Goal: Task Accomplishment & Management: Manage account settings

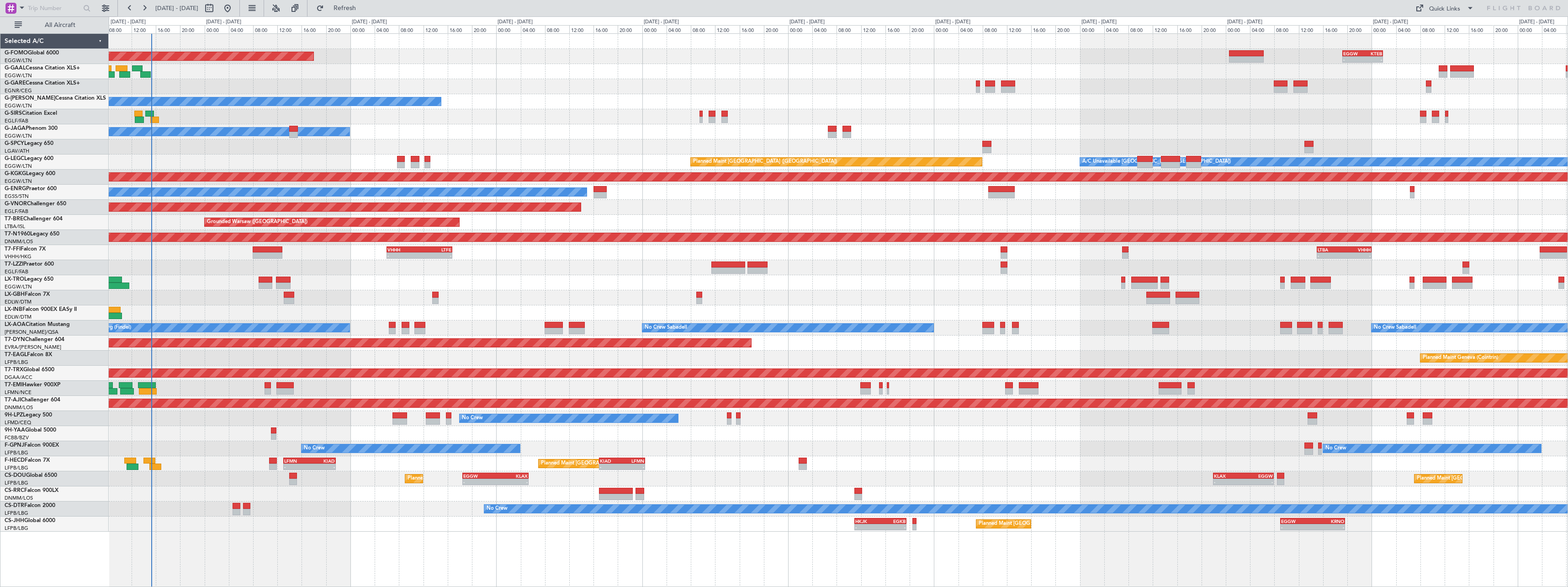
click at [513, 281] on div "Planned Maint Windsor Locks (Bradley Intl) - - EGGW 19:15 Z KTEB 01:55 Z Planne…" at bounding box center [838, 283] width 1459 height 497
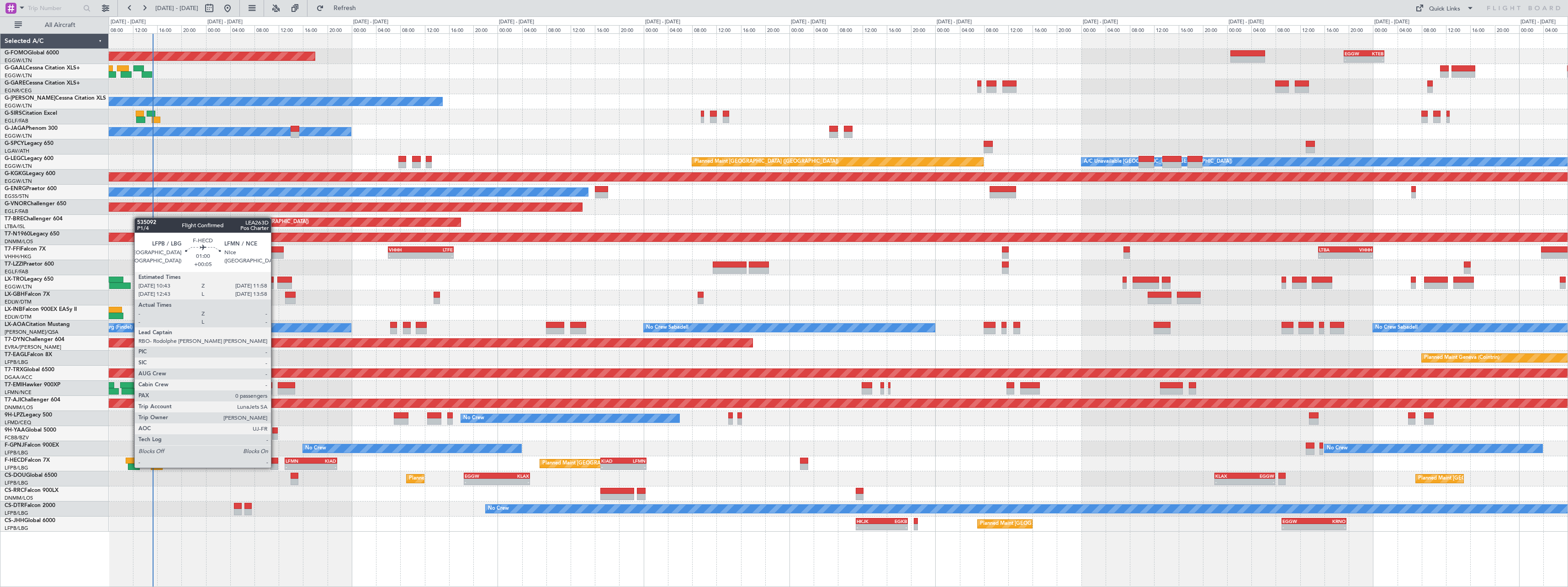
click at [275, 459] on div at bounding box center [274, 460] width 8 height 7
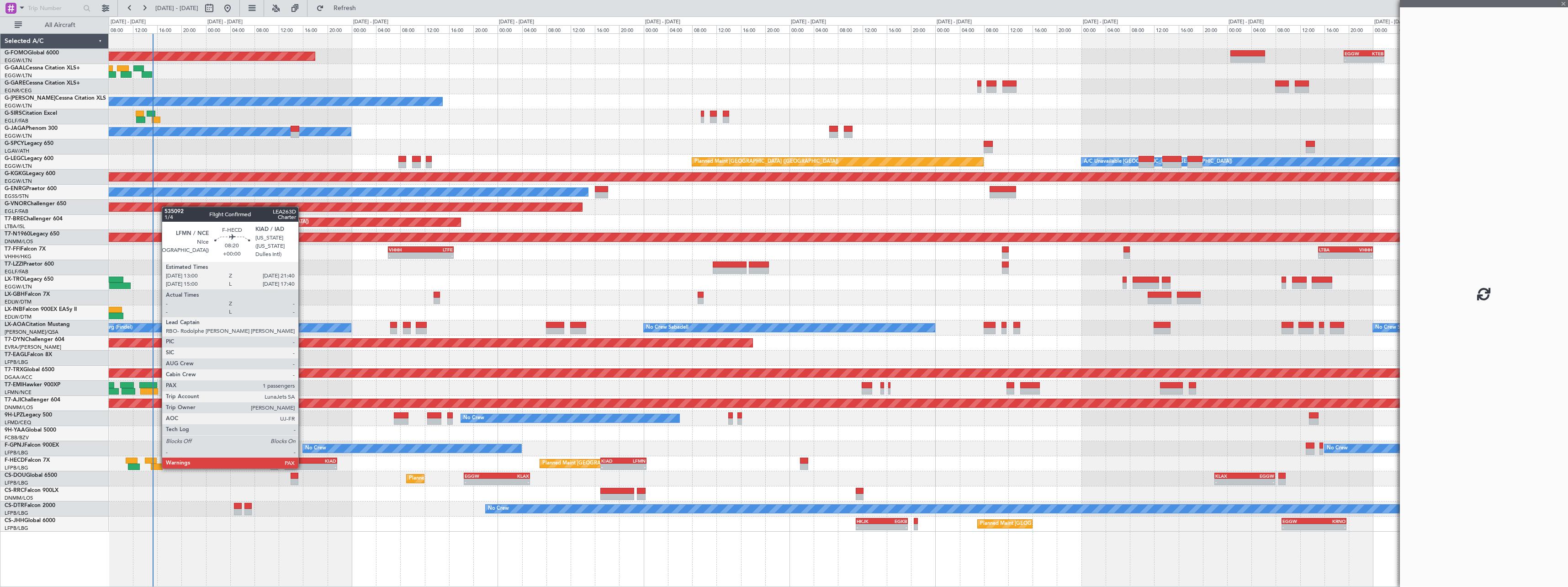
click at [303, 459] on div "LFMN" at bounding box center [298, 460] width 26 height 5
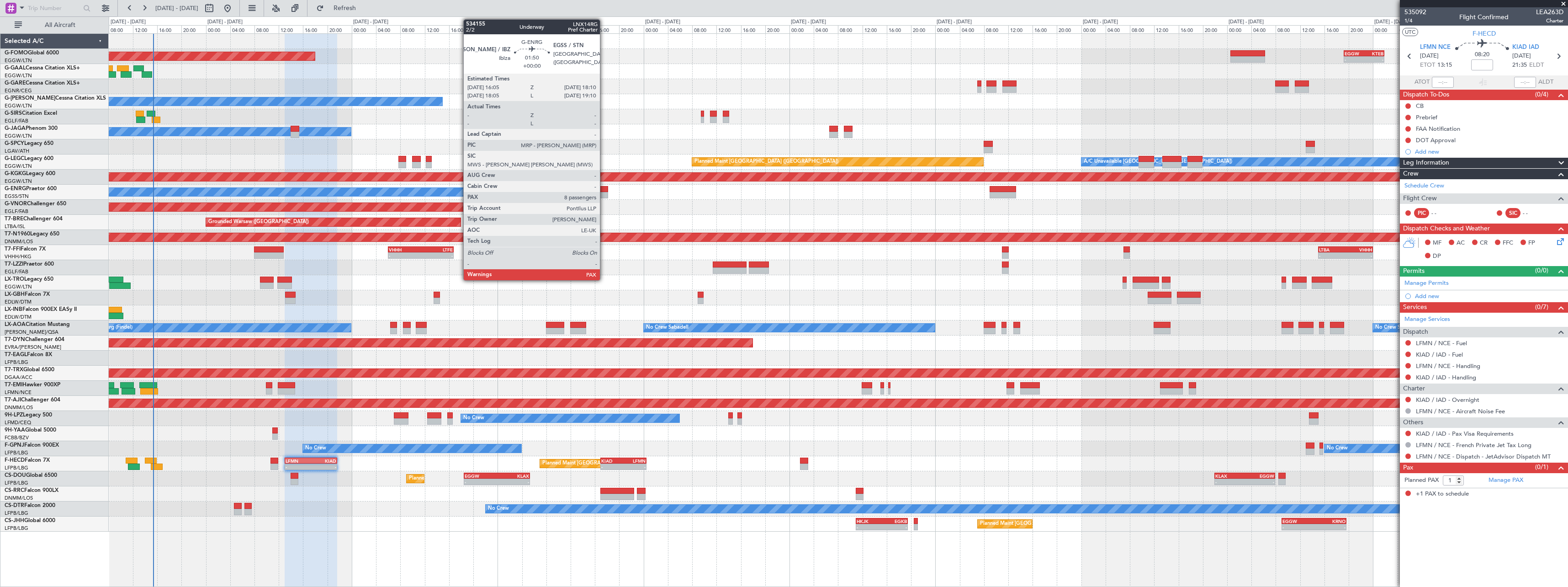
click at [604, 194] on div at bounding box center [601, 195] width 13 height 7
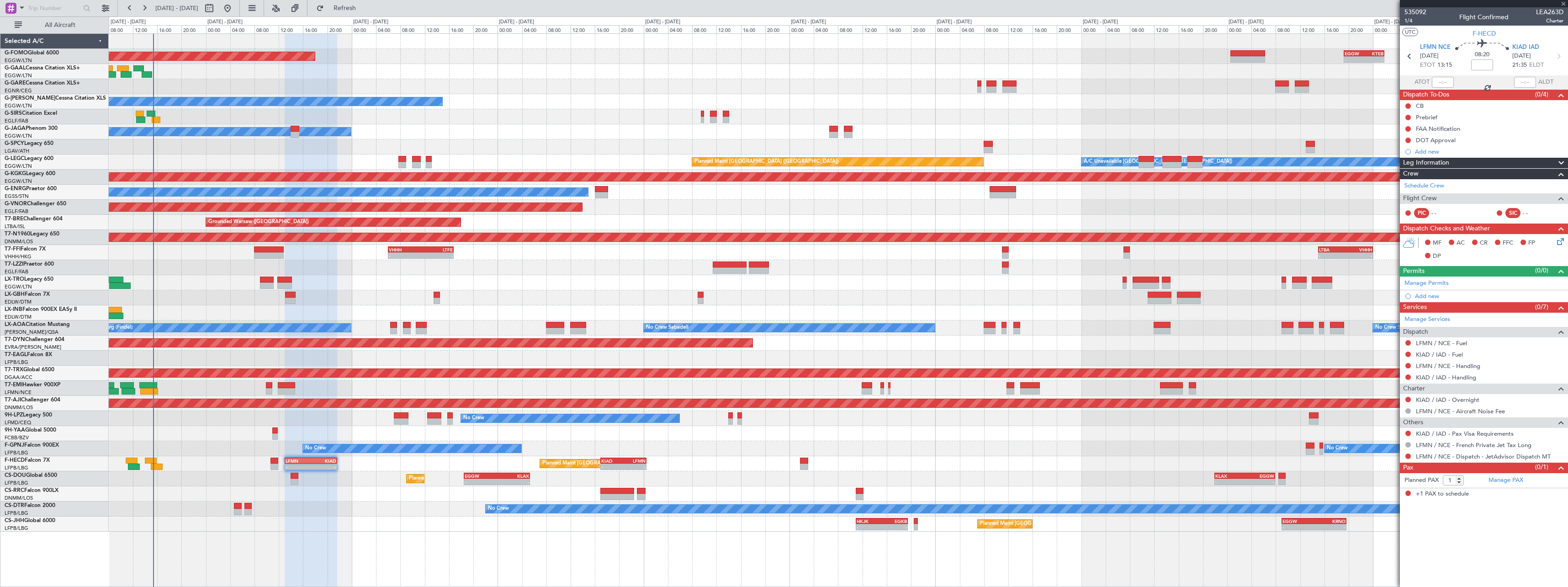
type input "8"
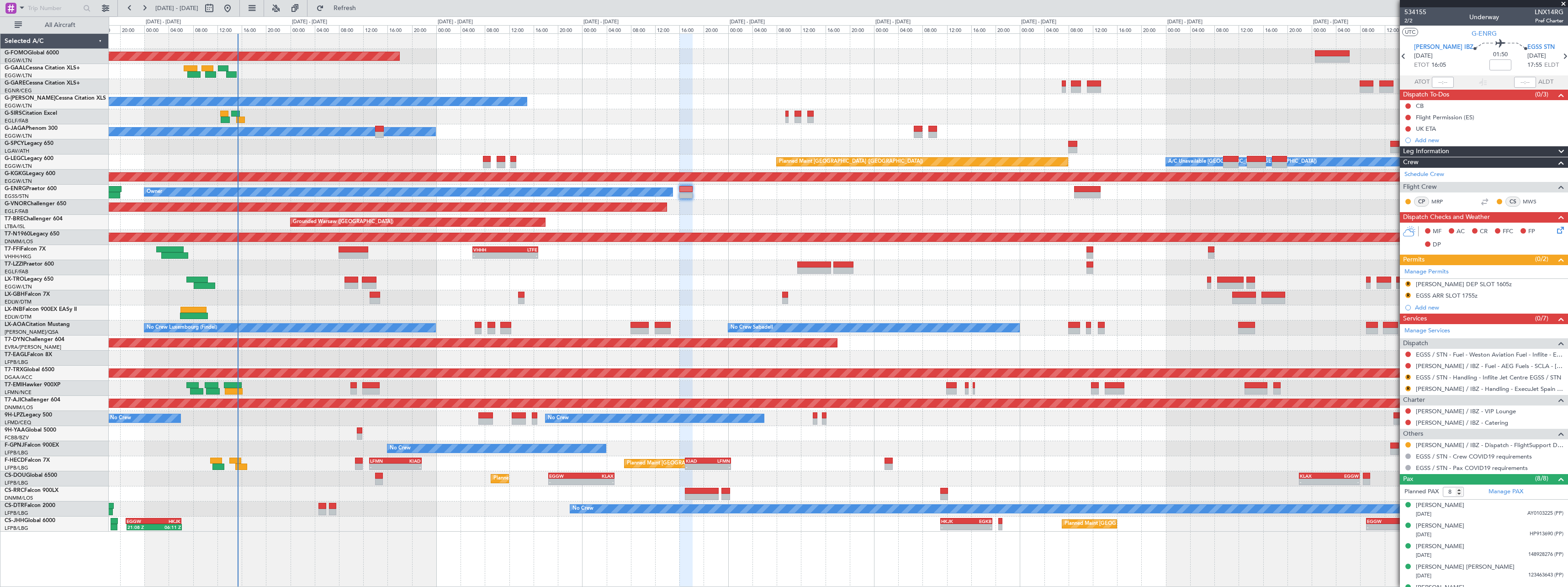
click at [323, 434] on div "Planned Maint Windsor Locks ([PERSON_NAME] Intl) - - EGGW 19:15 Z KTEB 01:55 Z …" at bounding box center [838, 283] width 1459 height 497
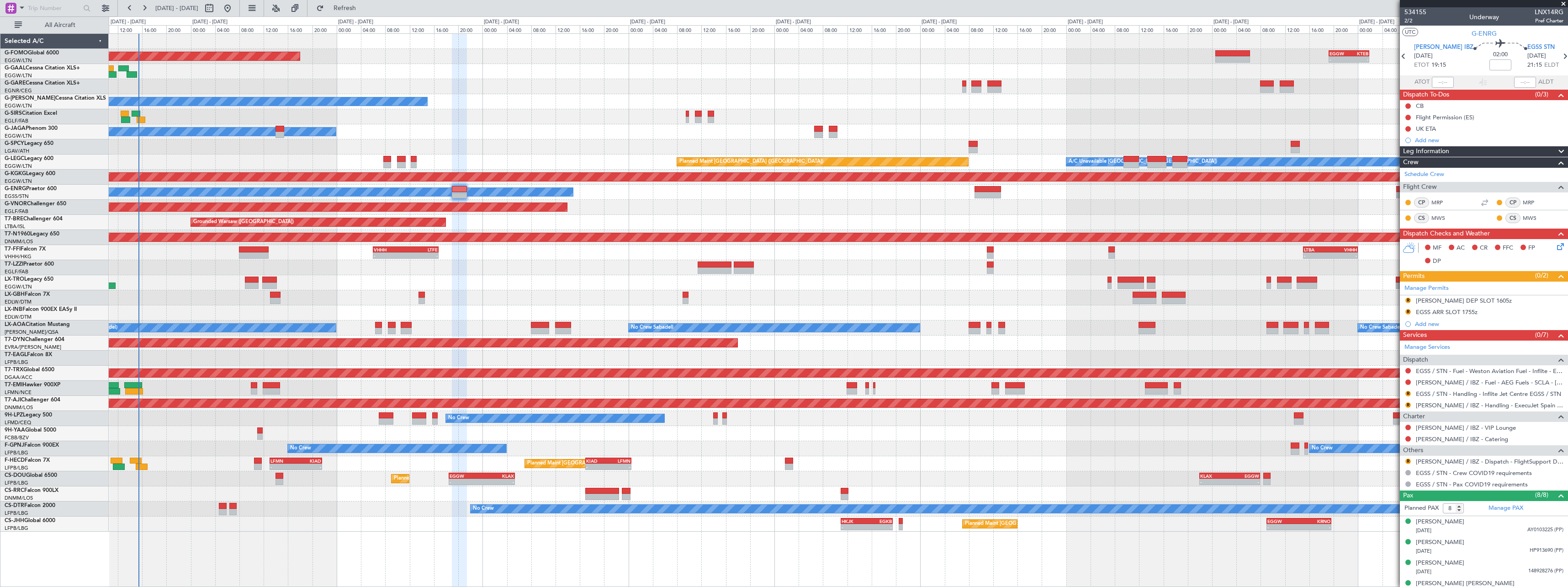
click at [521, 309] on div "Planned Maint Windsor Locks (Bradley Intl) - - EGGW 19:15 Z KTEB 01:55 Z Planne…" at bounding box center [838, 283] width 1459 height 497
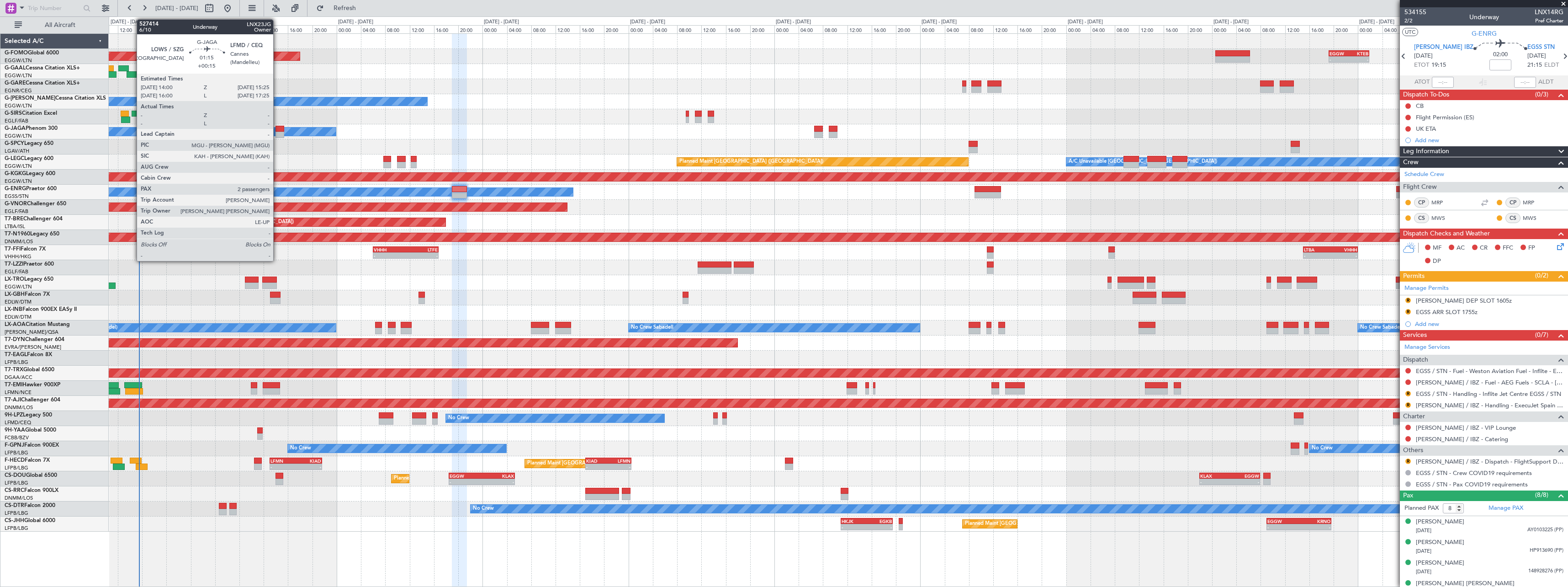
click at [278, 133] on div at bounding box center [280, 135] width 9 height 7
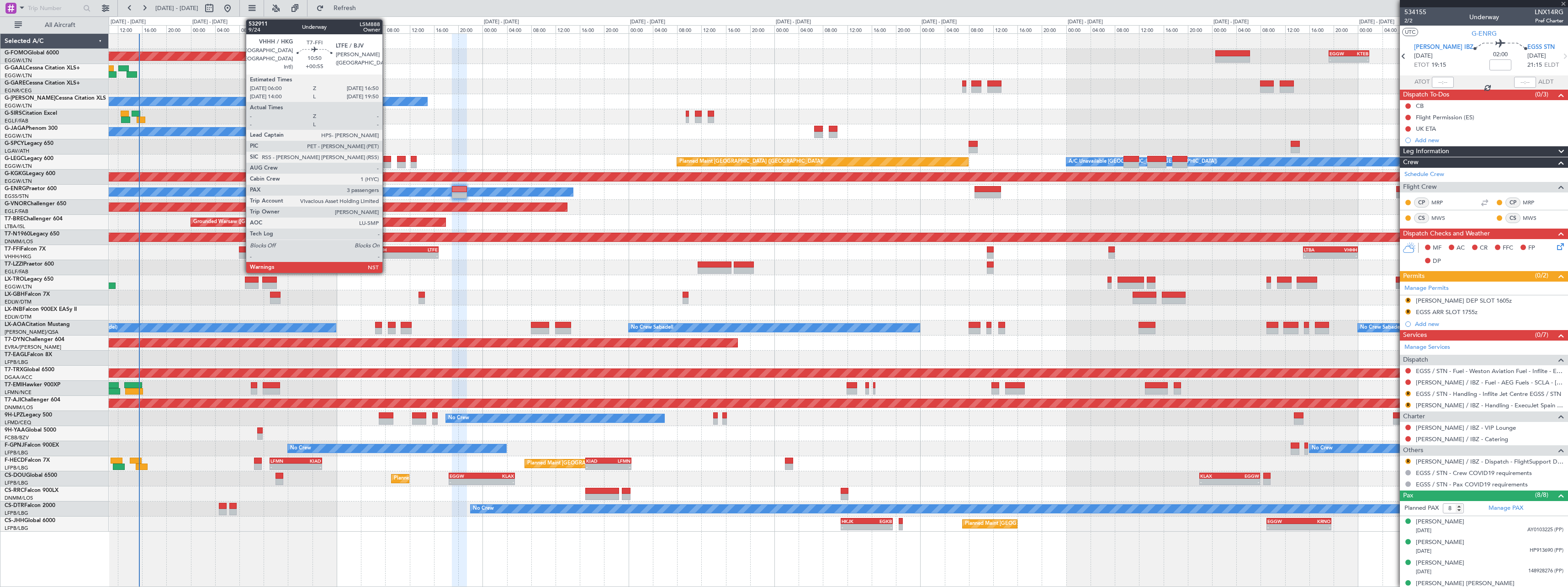
type input "+00:15"
type input "2"
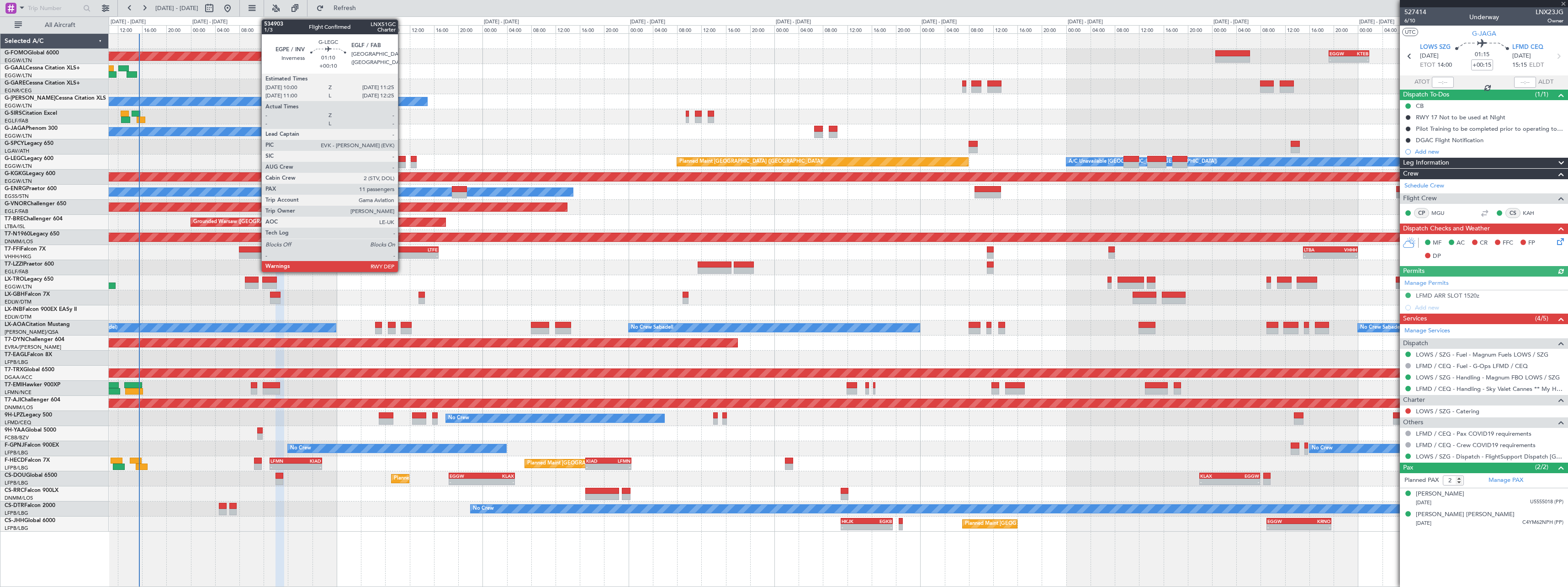
click at [402, 160] on div at bounding box center [401, 159] width 9 height 7
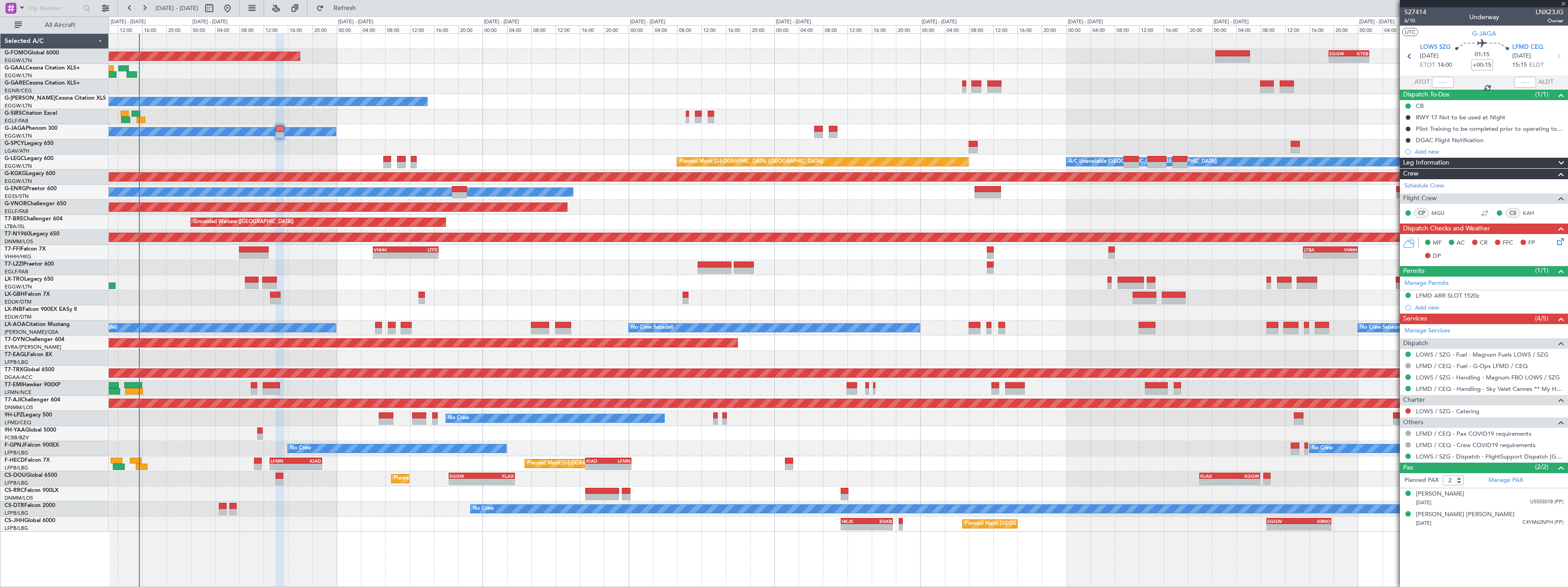
type input "+00:10"
type input "11"
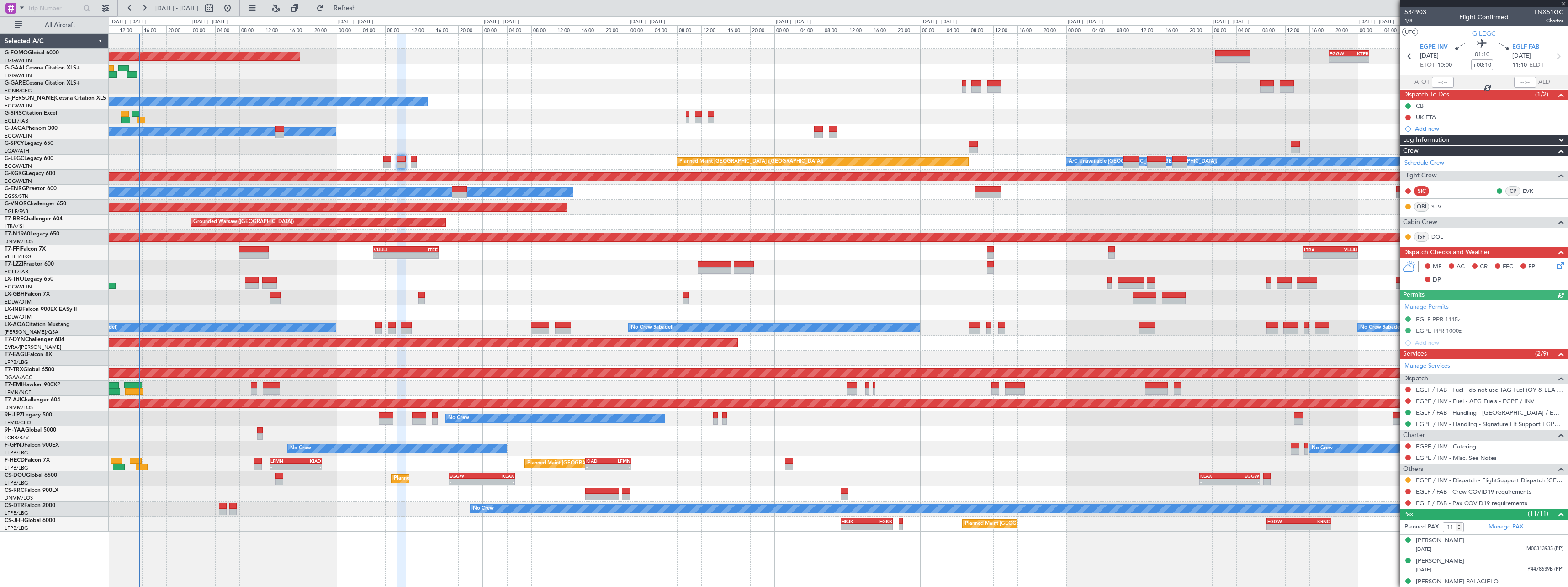
scroll to position [174, 0]
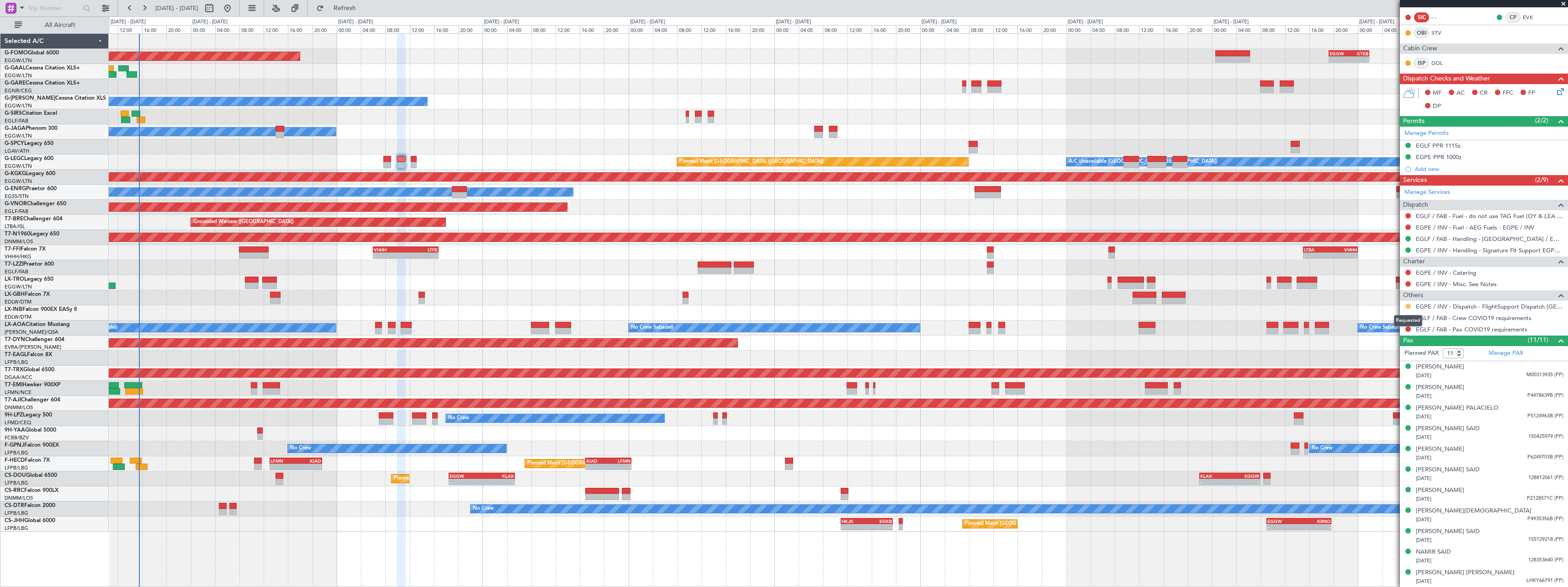
click at [1407, 305] on button at bounding box center [1408, 306] width 5 height 5
click at [1388, 415] on span "Confirmed" at bounding box center [1382, 415] width 29 height 9
click at [1408, 315] on button at bounding box center [1408, 317] width 5 height 5
click at [1385, 328] on mat-tooltip-component "Not Requested" at bounding box center [1408, 332] width 52 height 24
click at [1410, 317] on button at bounding box center [1408, 317] width 5 height 5
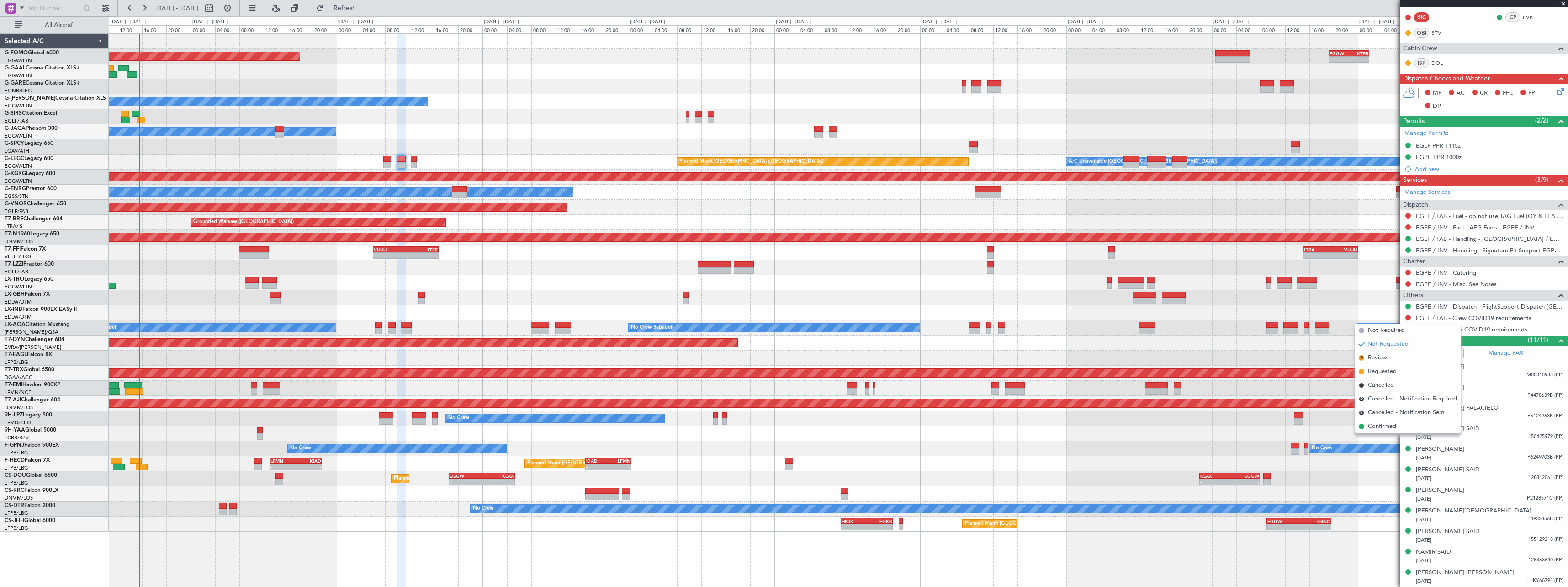
click at [1373, 330] on span "Not Required" at bounding box center [1386, 330] width 37 height 9
click at [1409, 330] on button at bounding box center [1408, 329] width 5 height 5
click at [1374, 343] on span "Not Required" at bounding box center [1386, 342] width 37 height 9
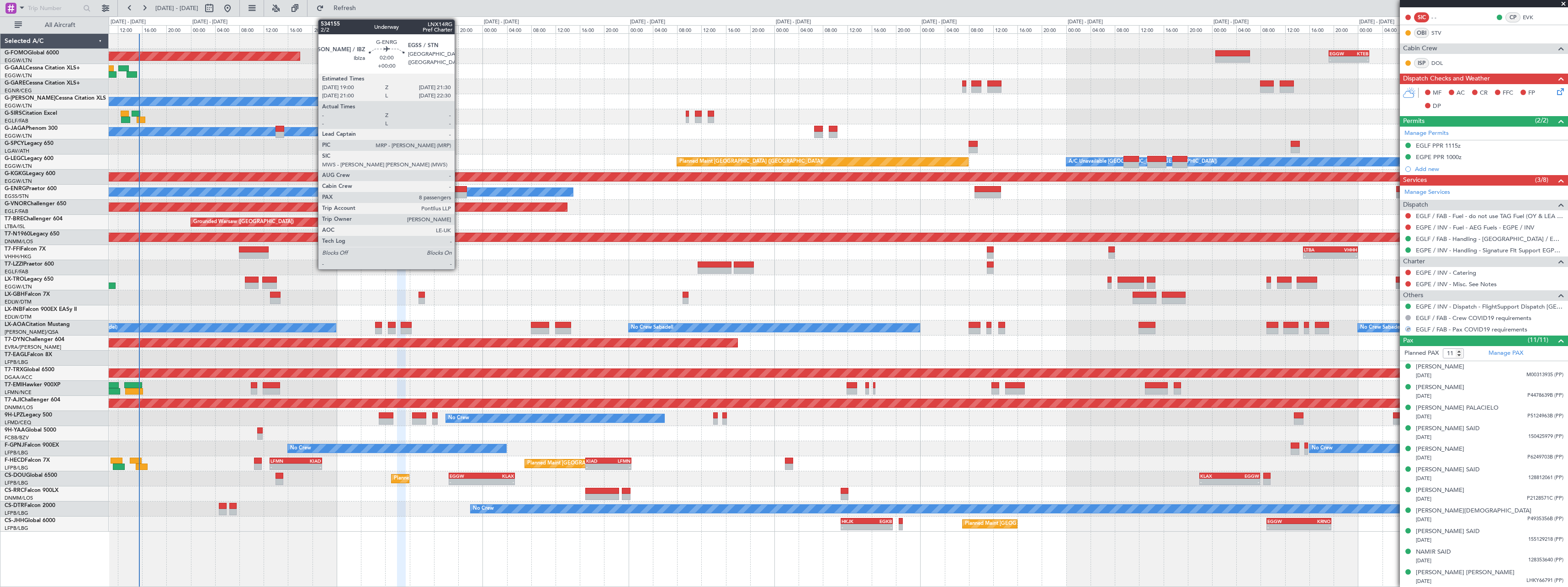
click at [459, 191] on div at bounding box center [460, 189] width 16 height 7
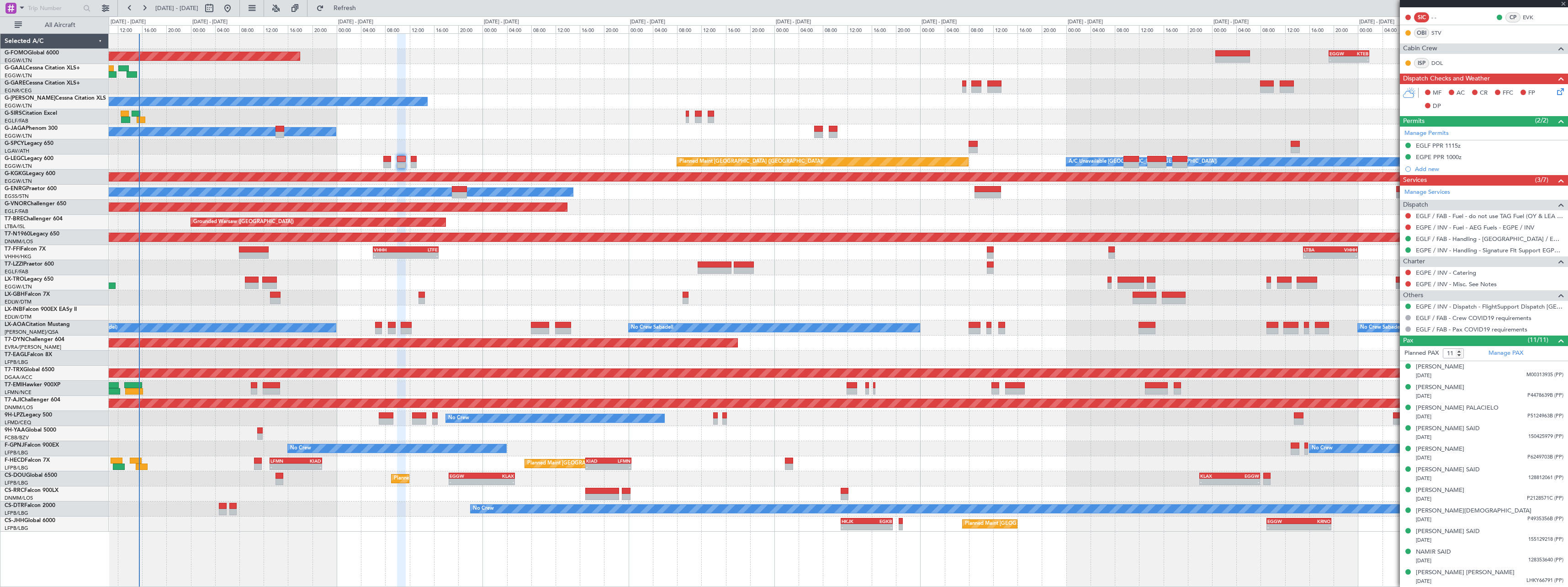
type input "8"
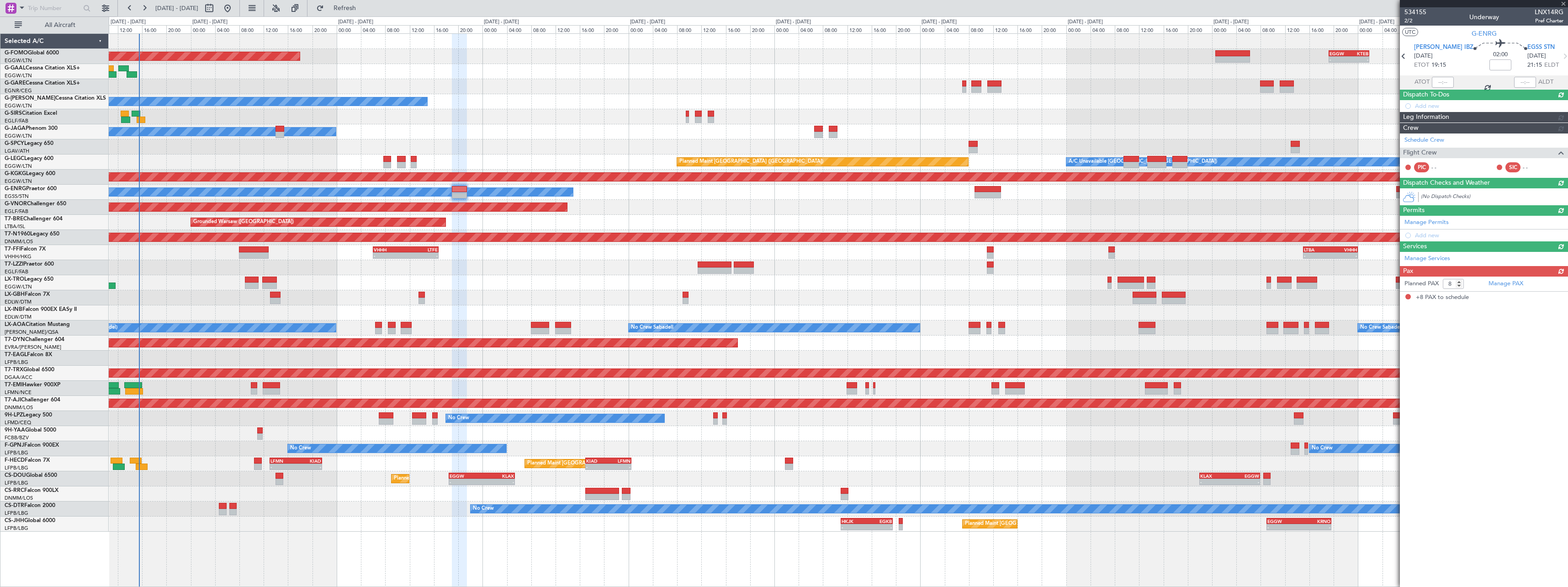
scroll to position [0, 0]
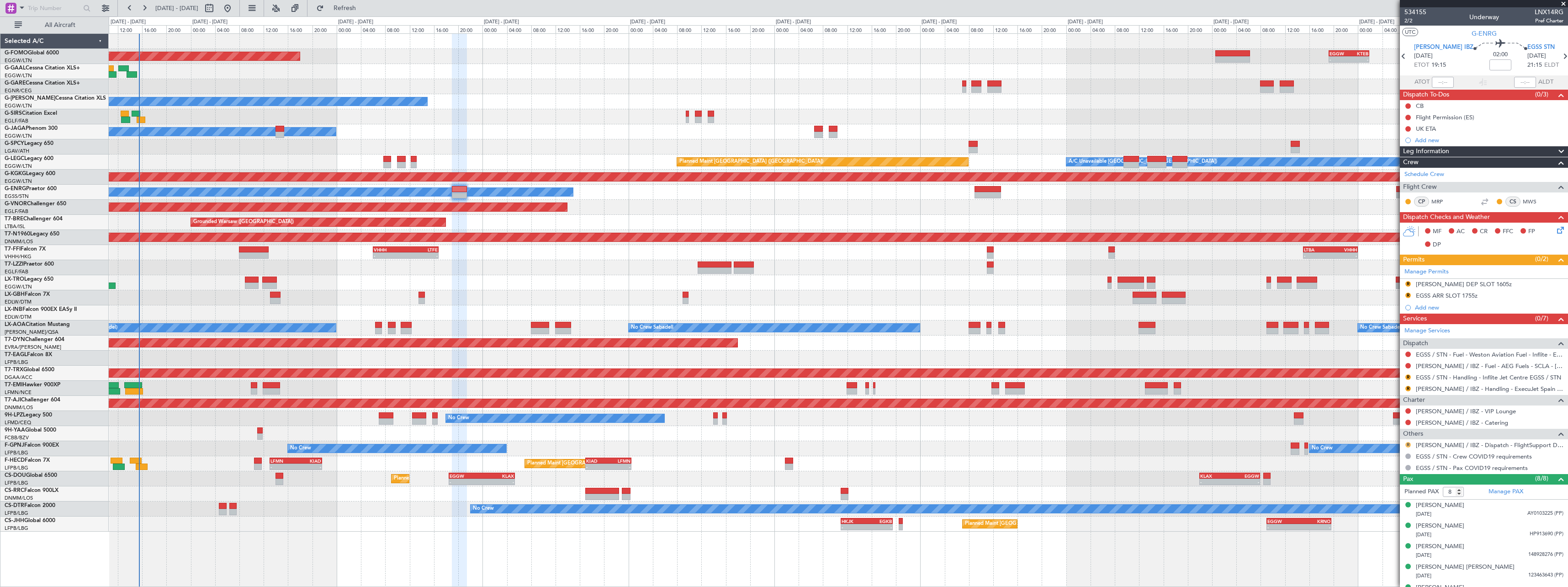
click at [1409, 446] on button "R" at bounding box center [1408, 445] width 5 height 5
click at [1390, 558] on span "Confirmed" at bounding box center [1382, 553] width 29 height 9
click at [1497, 386] on link "[PERSON_NAME] / IBZ - Handling - ExecuJet Spain [PERSON_NAME] / IBZ" at bounding box center [1489, 388] width 147 height 8
click at [1468, 379] on link "EGSS / STN - Handling - Inflite Jet Centre EGSS / STN" at bounding box center [1488, 377] width 145 height 8
click at [1470, 388] on link "[PERSON_NAME] / IBZ - Handling - ExecuJet Spain [PERSON_NAME] / IBZ" at bounding box center [1489, 388] width 147 height 8
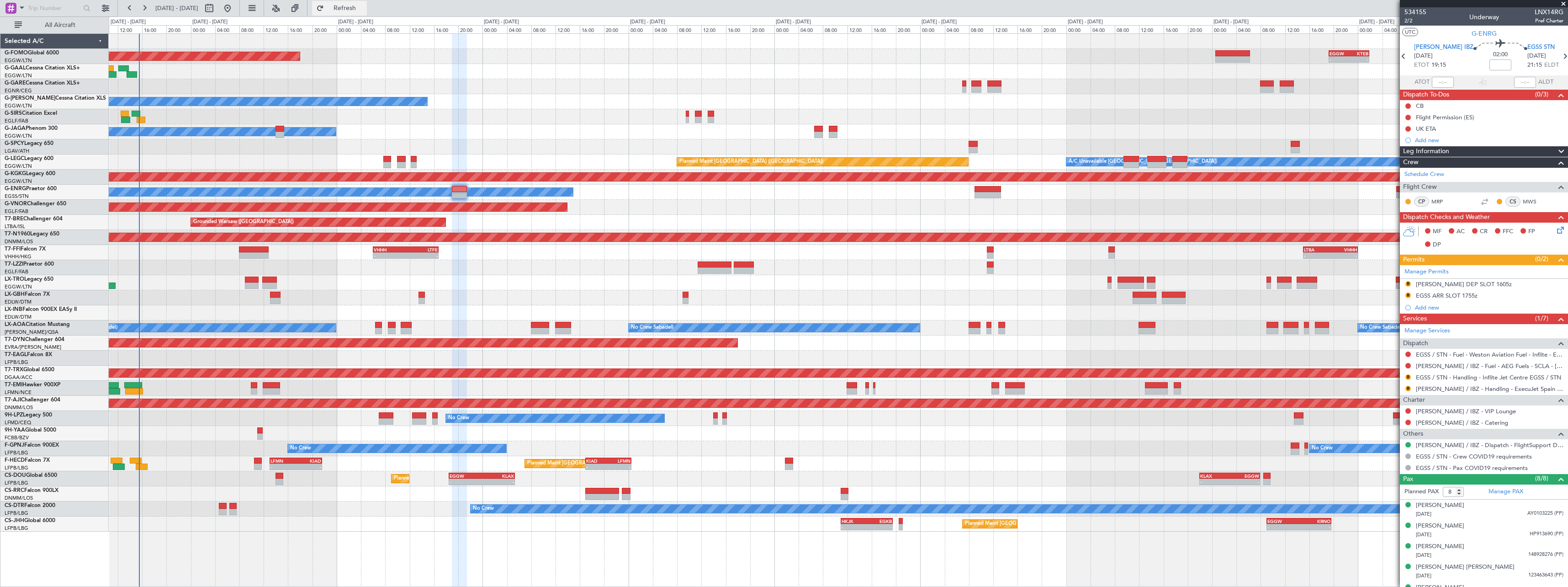
click at [364, 8] on span "Refresh" at bounding box center [345, 8] width 38 height 7
click at [1455, 283] on div "Manage Permits R LEIB DEP SLOT 1605z R EGSS ARR SLOT 1755z Add new" at bounding box center [1484, 289] width 168 height 49
drag, startPoint x: 1463, startPoint y: 287, endPoint x: 1474, endPoint y: 287, distance: 11.0
click at [1463, 287] on div "LEIB DEP SLOT 1605z" at bounding box center [1464, 284] width 96 height 8
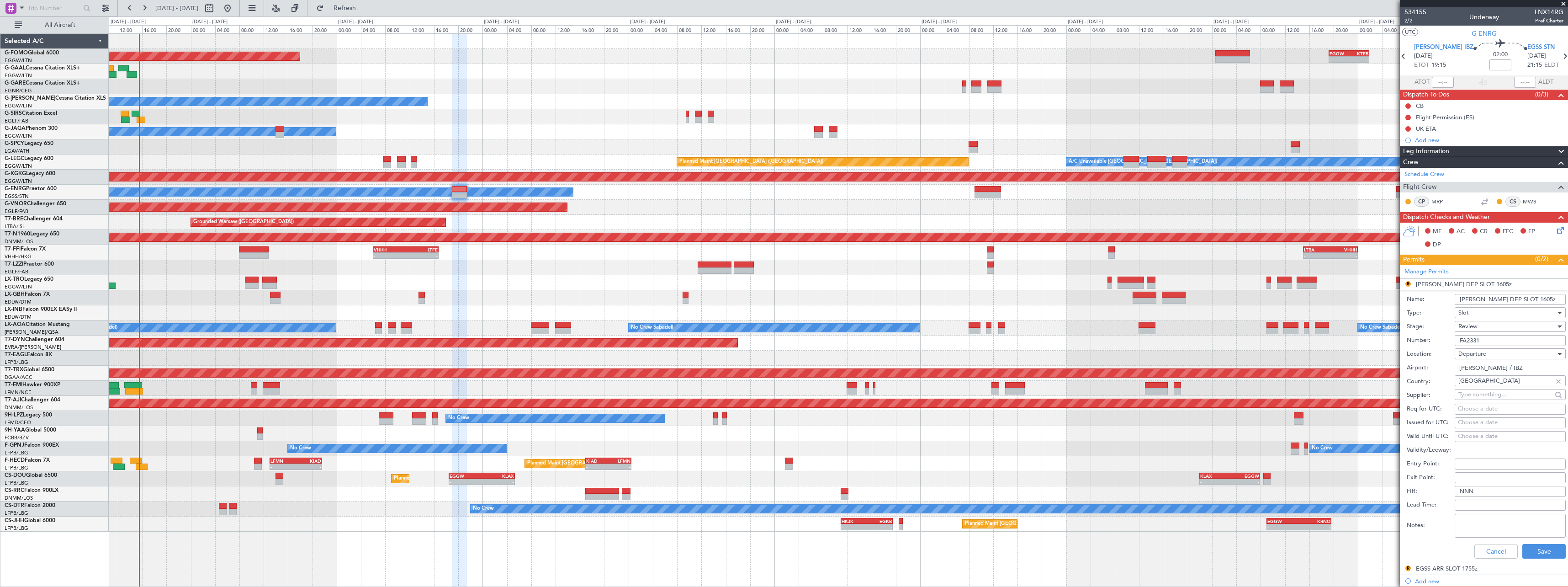
drag, startPoint x: 1515, startPoint y: 301, endPoint x: 1507, endPoint y: 301, distance: 8.0
click at [1507, 301] on input "LEIB DEP SLOT 1605z" at bounding box center [1510, 300] width 111 height 11
type input "[PERSON_NAME] DEP SLOT 1905z"
click at [1491, 328] on div "Review" at bounding box center [1507, 326] width 97 height 14
click at [1494, 391] on span "Requested" at bounding box center [1507, 386] width 96 height 14
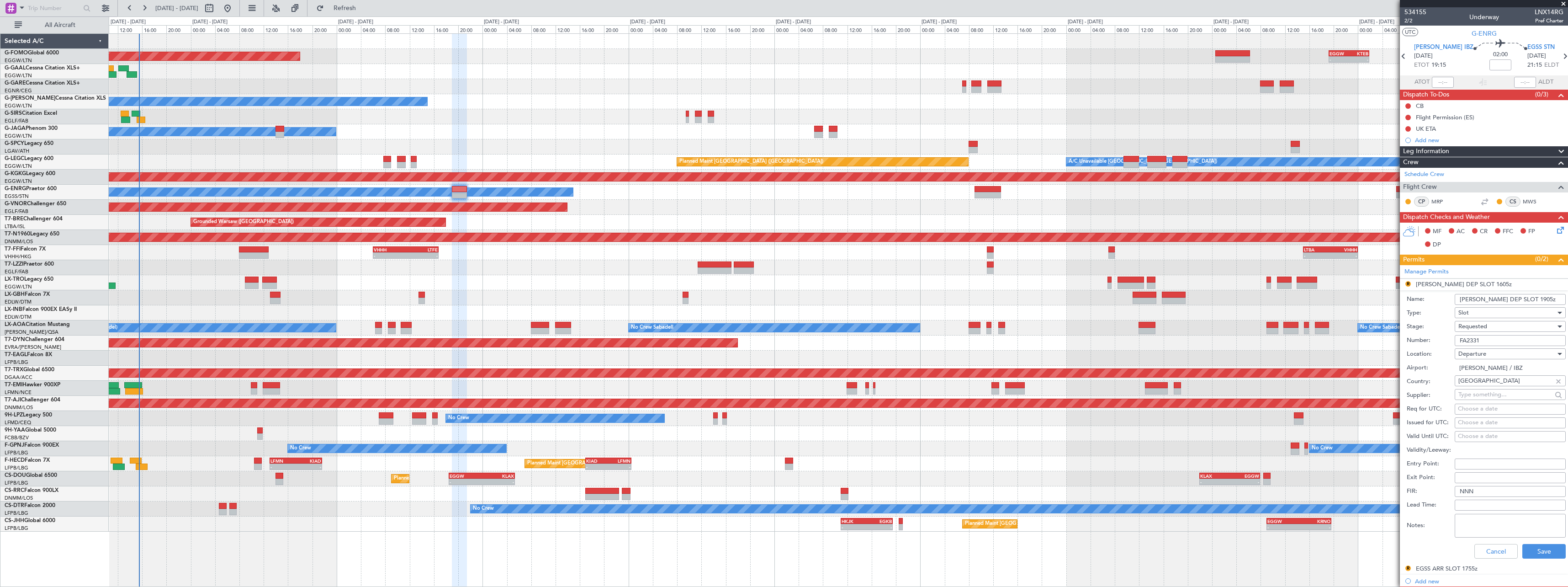
scroll to position [183, 0]
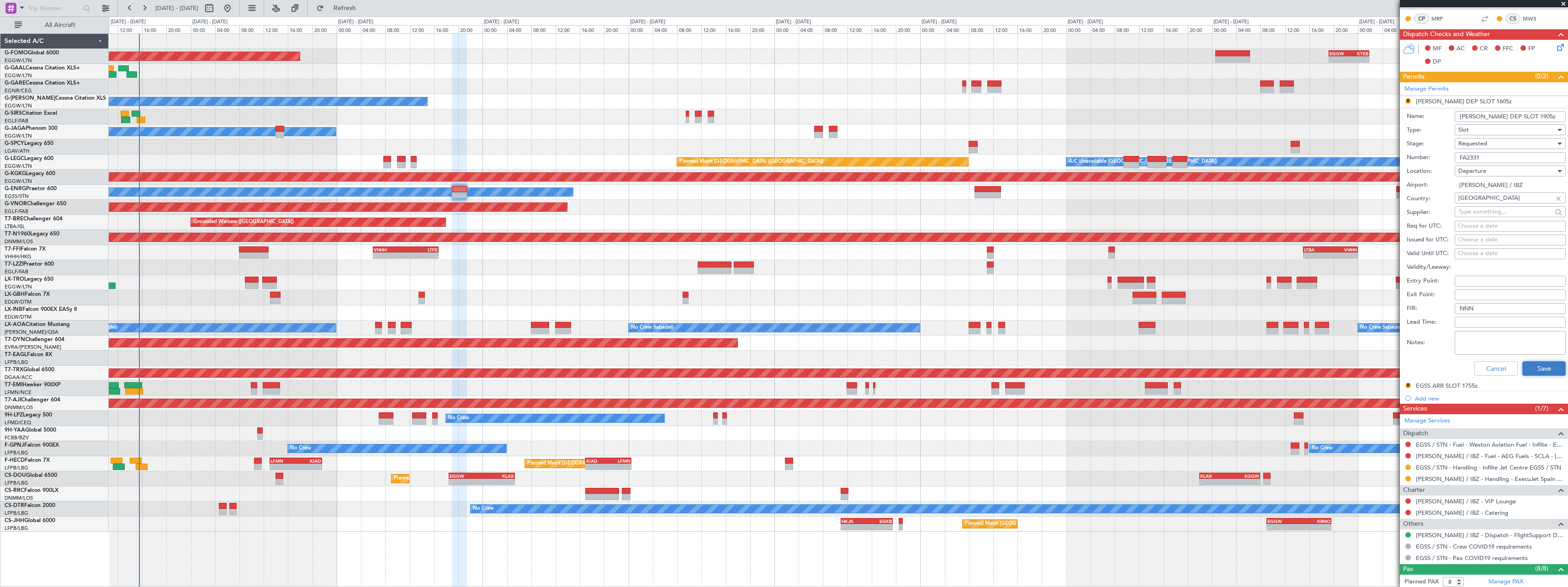
click at [1547, 366] on button "Save" at bounding box center [1544, 368] width 43 height 15
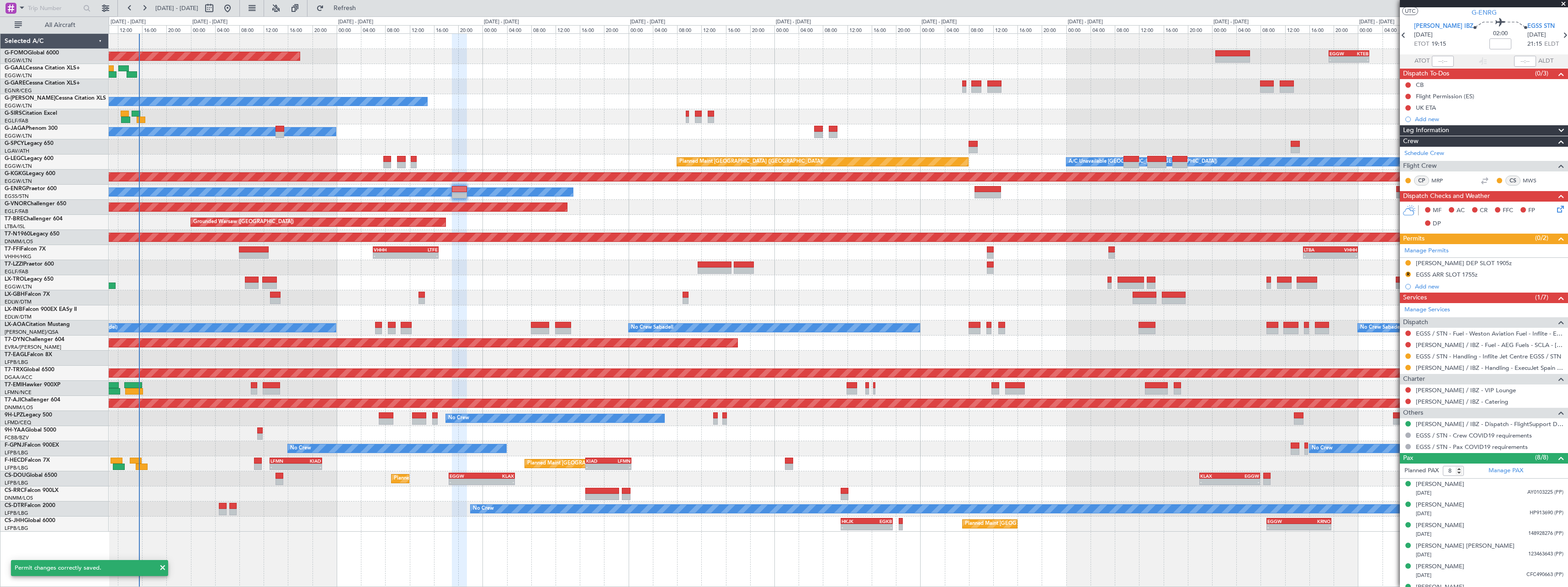
scroll to position [0, 0]
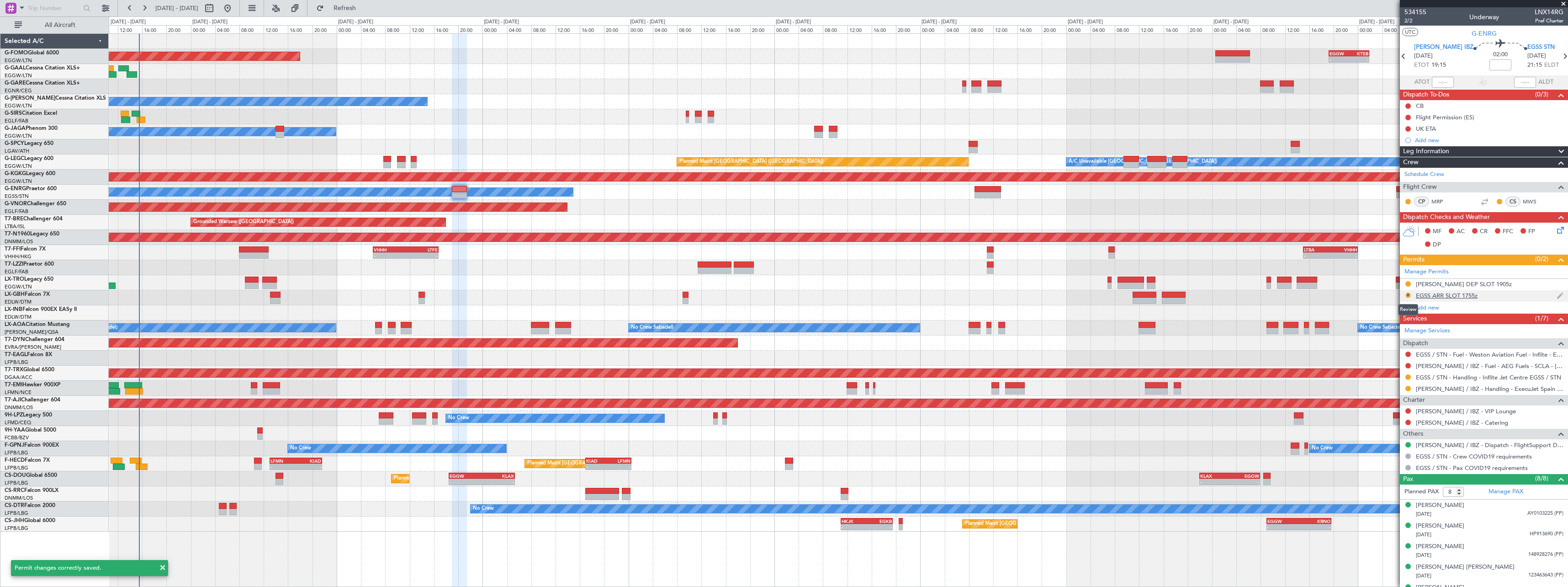
click at [1408, 295] on button "R" at bounding box center [1408, 295] width 5 height 5
click at [1398, 334] on li "Requested" at bounding box center [1407, 336] width 105 height 14
click at [1465, 298] on div "EGSS ARR SLOT 1755z" at bounding box center [1446, 295] width 61 height 8
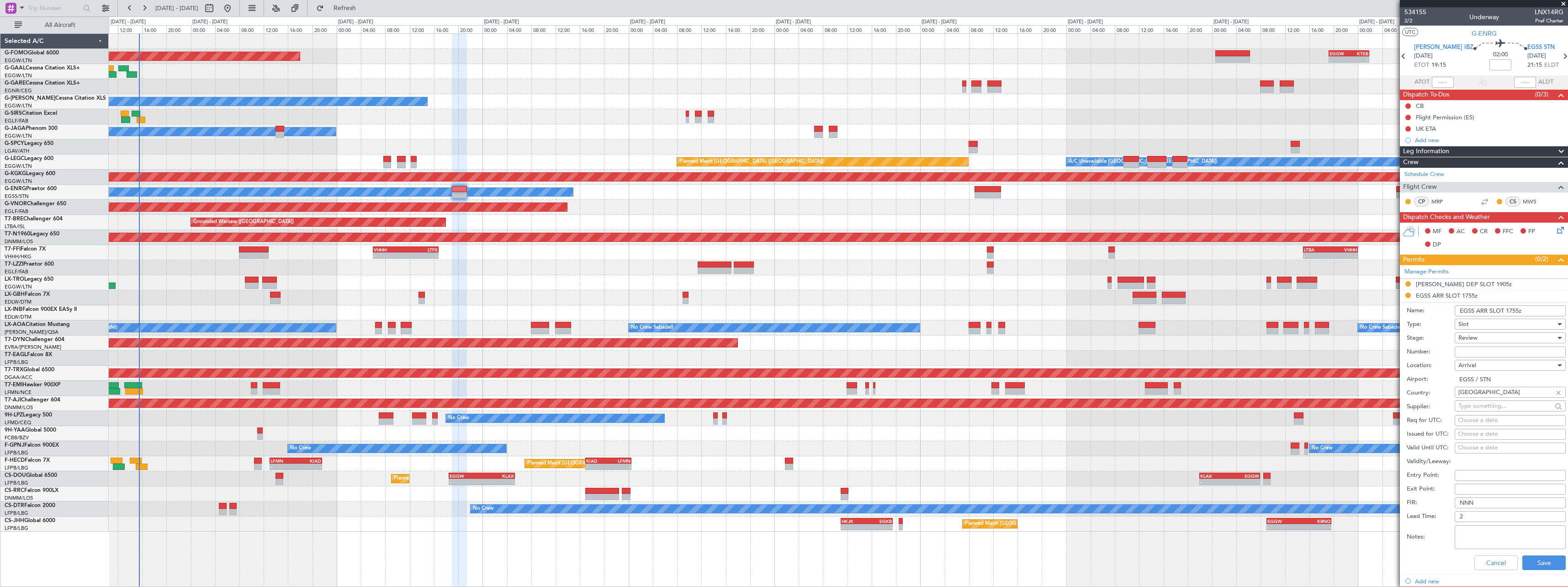
drag, startPoint x: 1517, startPoint y: 311, endPoint x: 1509, endPoint y: 311, distance: 8.0
click at [1509, 311] on input "EGSS ARR SLOT 1755z" at bounding box center [1510, 311] width 111 height 11
type input "EGSS ARR SLOT 2115z"
click at [1511, 336] on div "Review" at bounding box center [1507, 337] width 97 height 14
click at [1488, 395] on span "Requested" at bounding box center [1507, 398] width 96 height 14
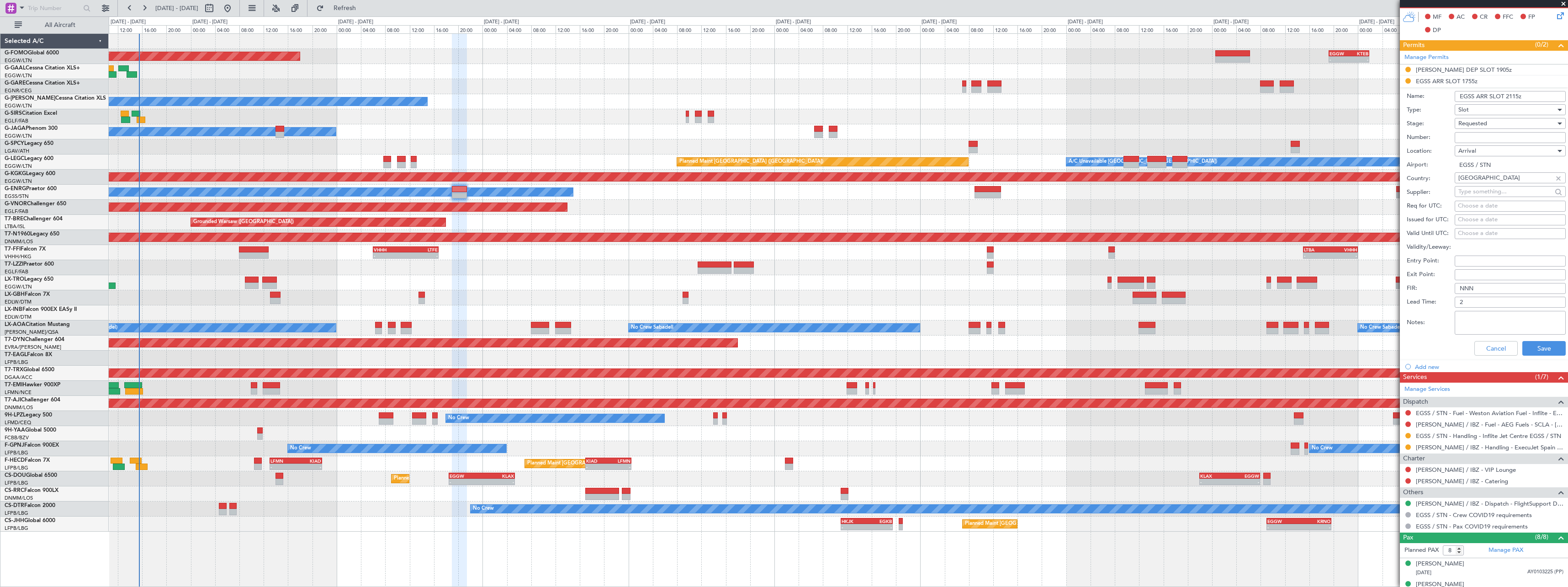
scroll to position [274, 0]
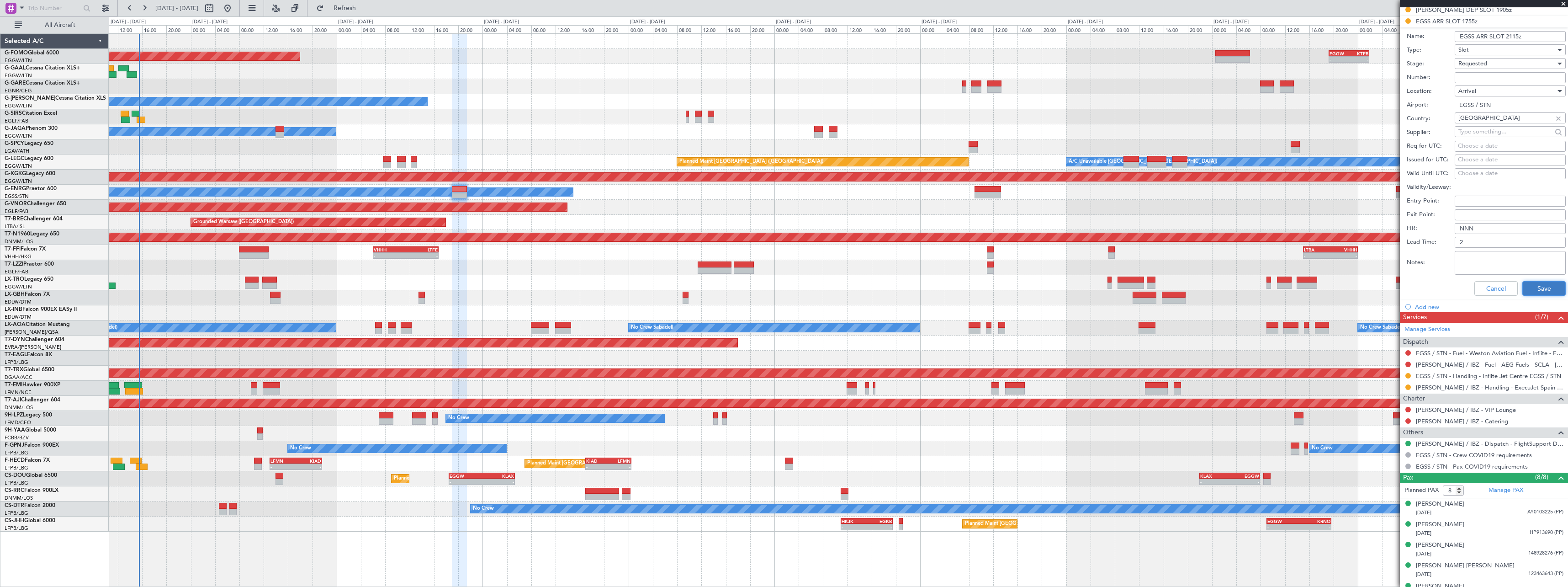
click at [1551, 284] on button "Save" at bounding box center [1544, 289] width 43 height 15
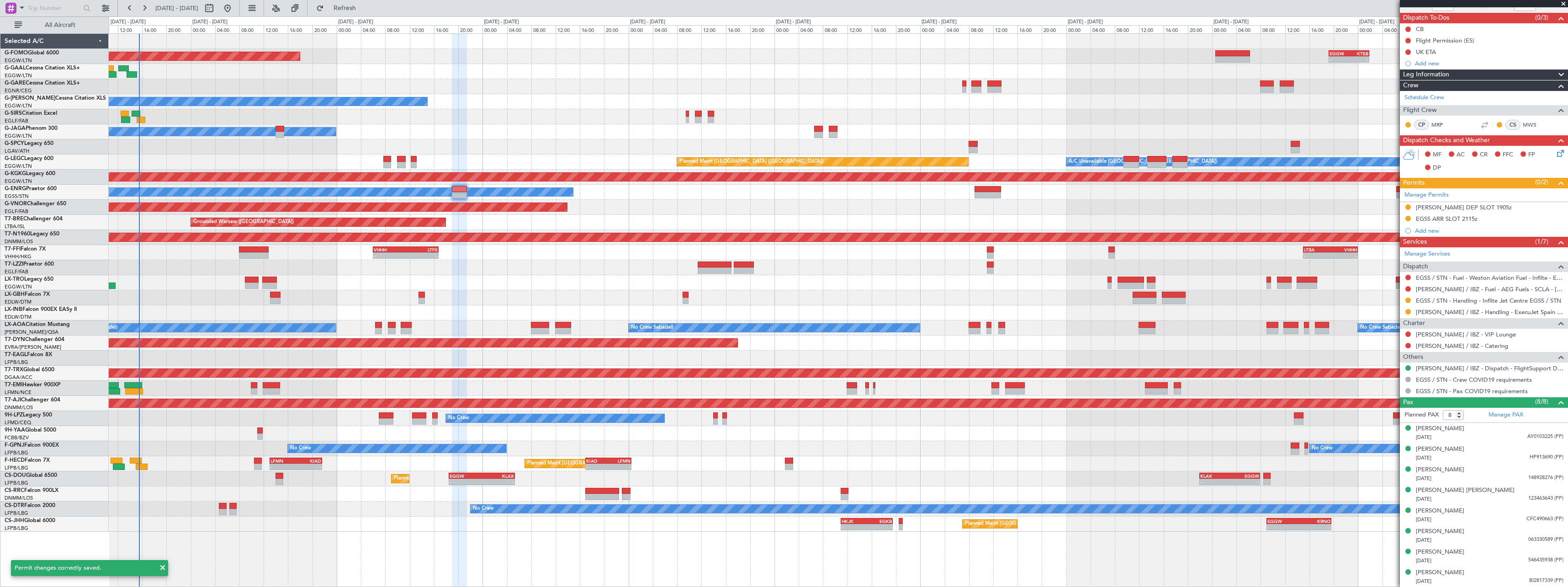
scroll to position [0, 0]
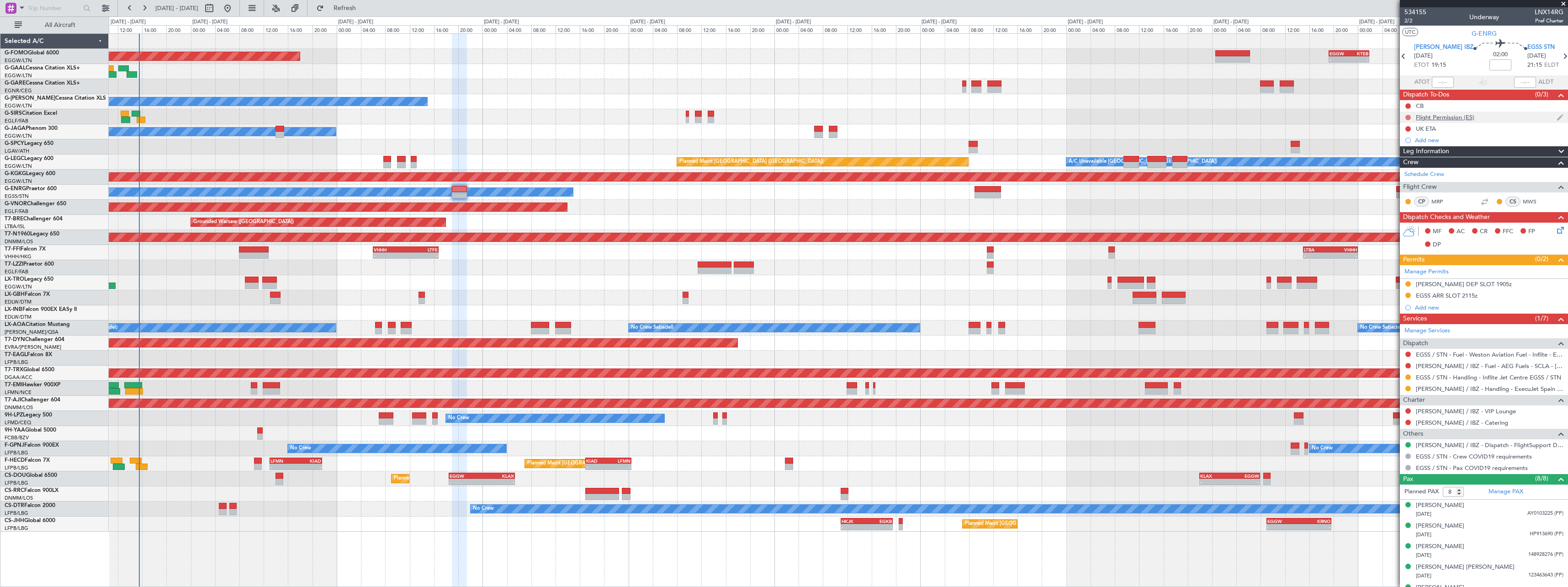
click at [1408, 115] on button at bounding box center [1408, 117] width 5 height 5
click at [1407, 163] on li "Completed" at bounding box center [1409, 158] width 49 height 14
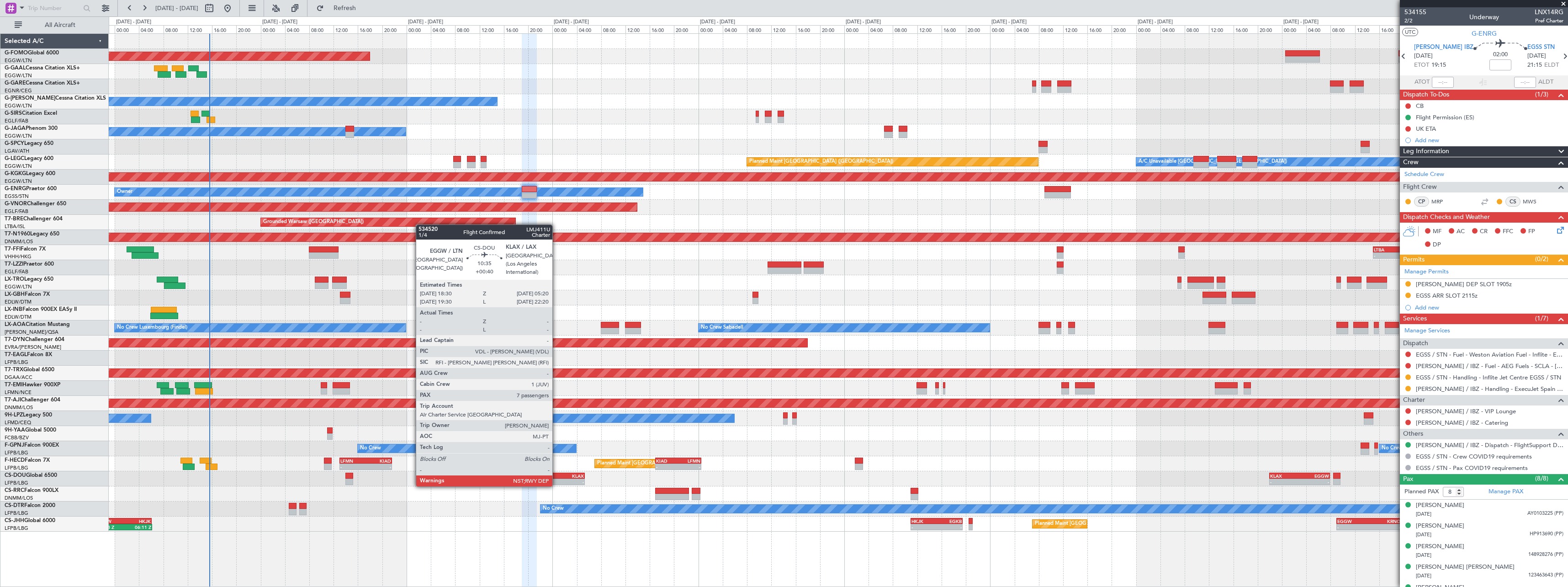
click at [556, 477] on div "KLAX" at bounding box center [567, 476] width 32 height 5
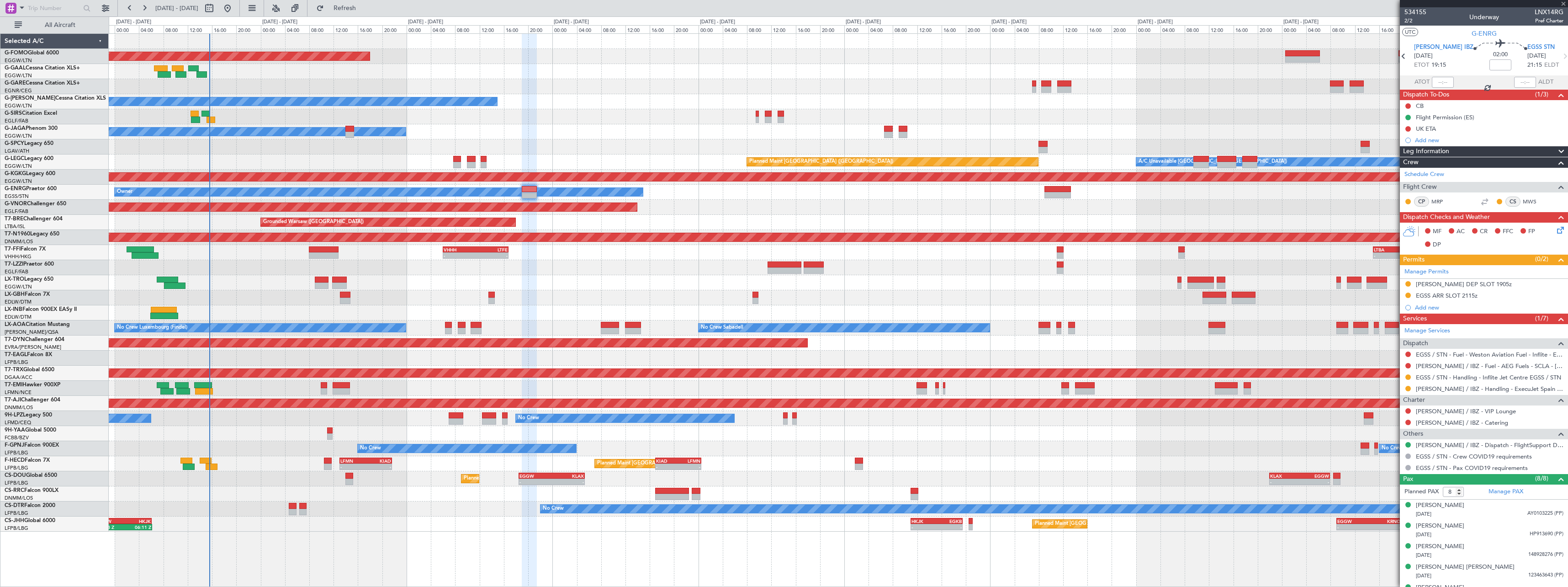
type input "+00:40"
type input "7"
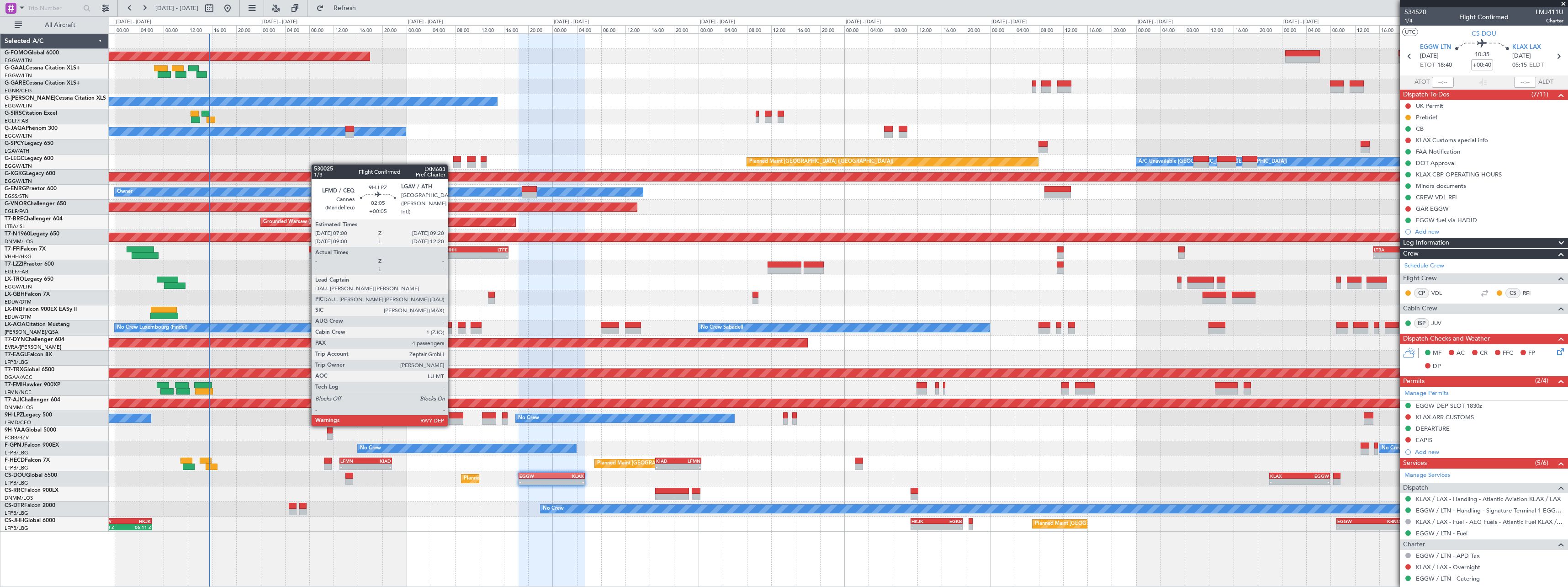
click at [452, 417] on div at bounding box center [456, 415] width 15 height 7
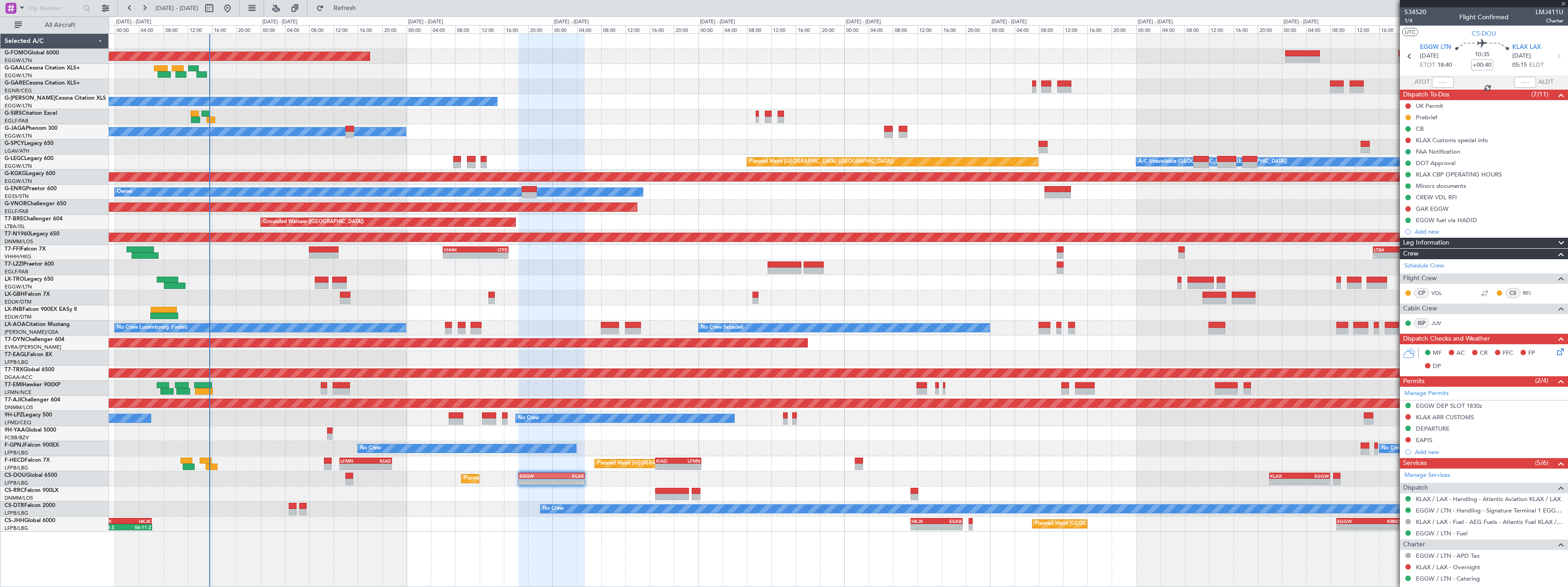
type input "+00:05"
type input "4"
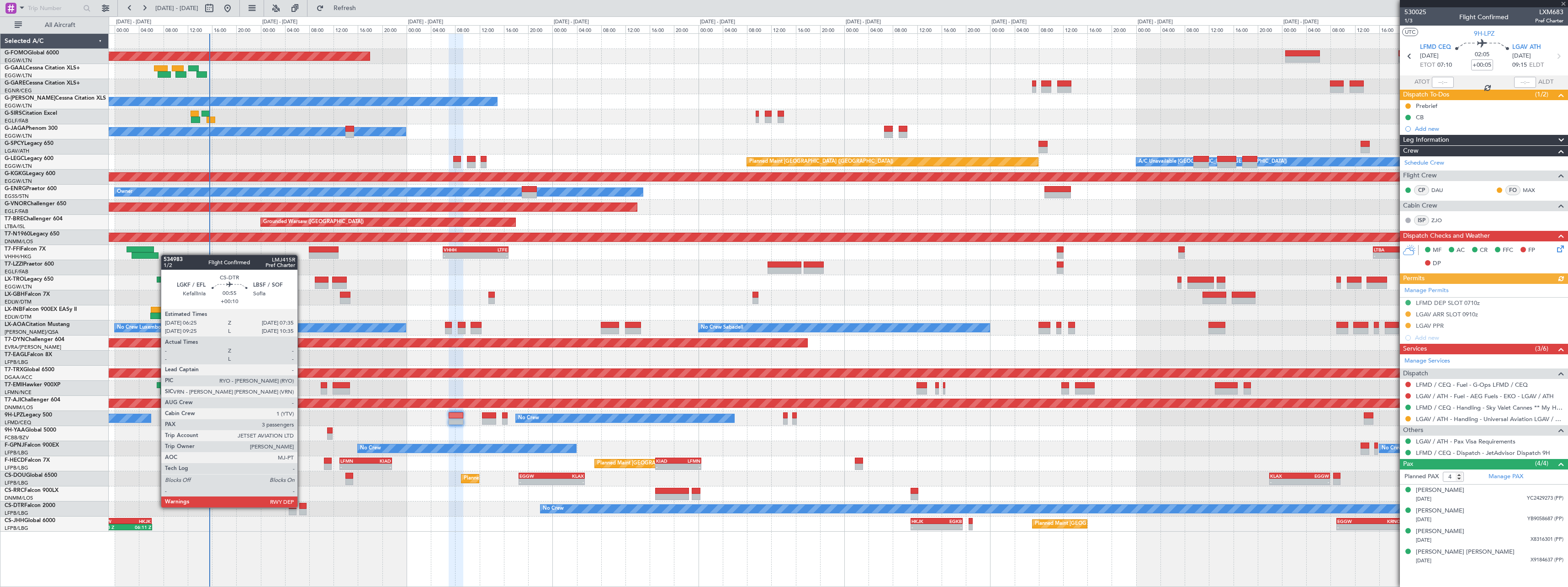
click at [301, 507] on div at bounding box center [303, 506] width 7 height 7
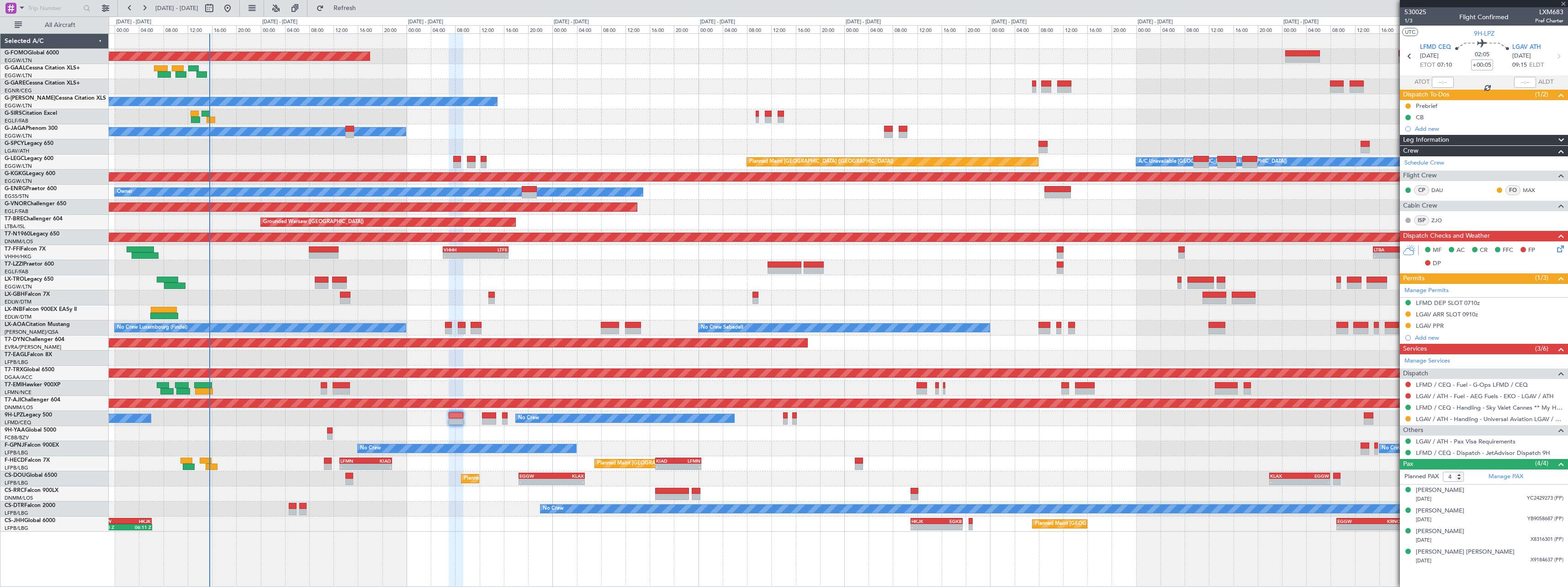
type input "+00:10"
type input "3"
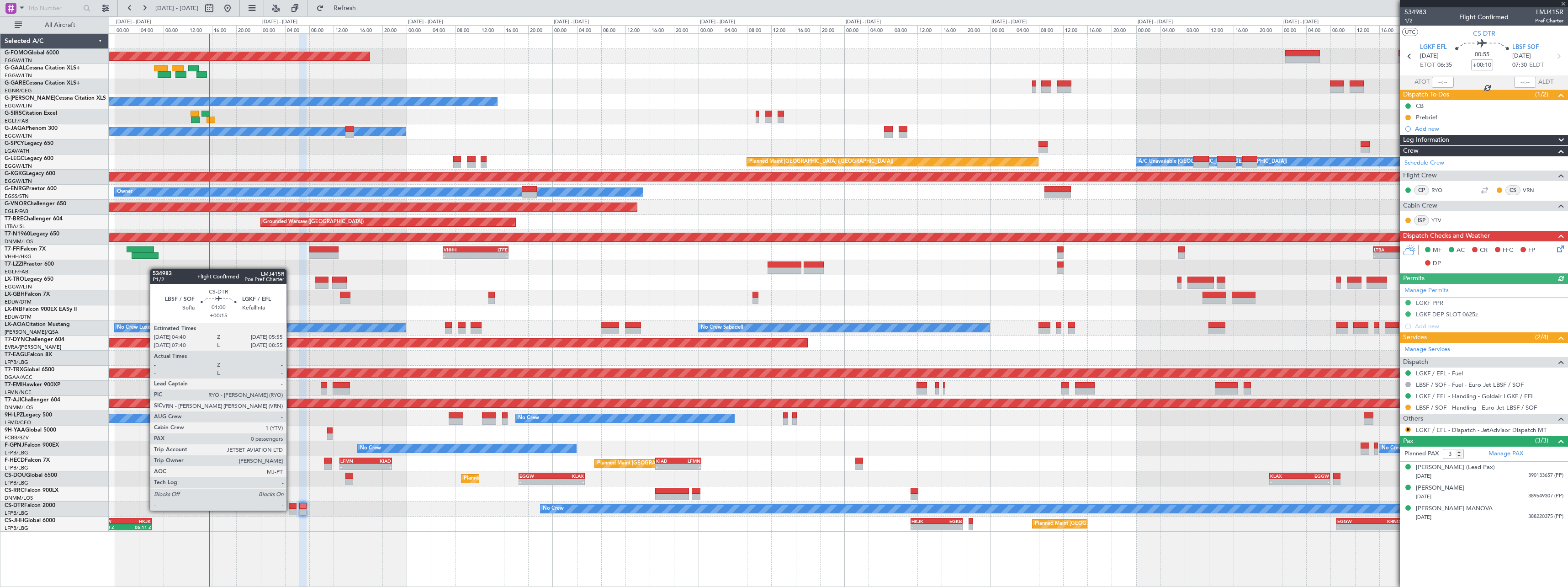
click at [290, 510] on div at bounding box center [292, 511] width 8 height 7
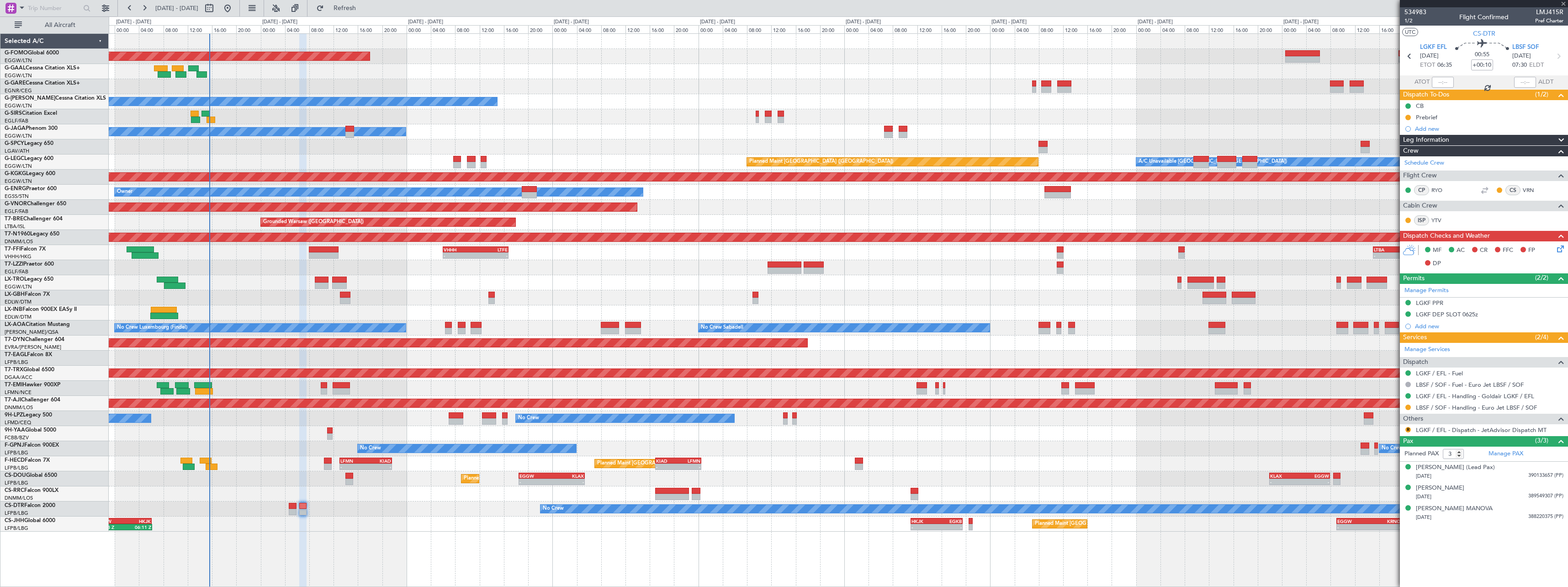
type input "+00:15"
type input "0"
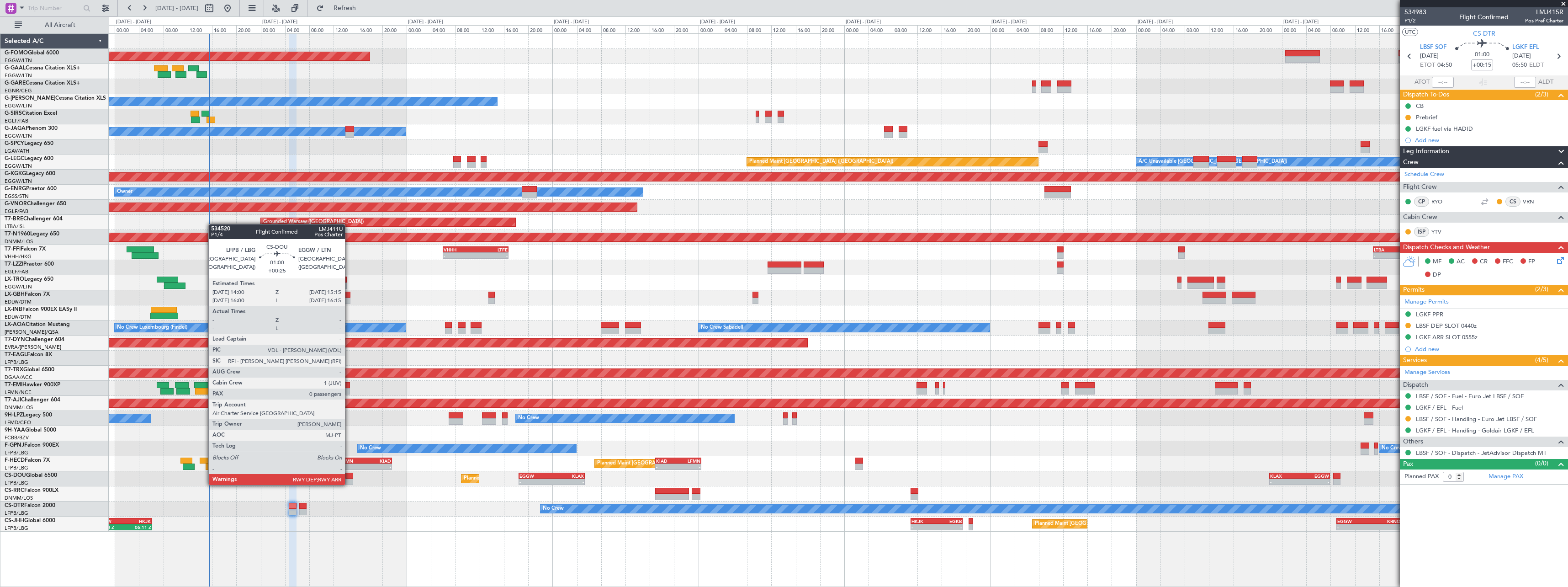
click at [348, 476] on div at bounding box center [349, 476] width 8 height 7
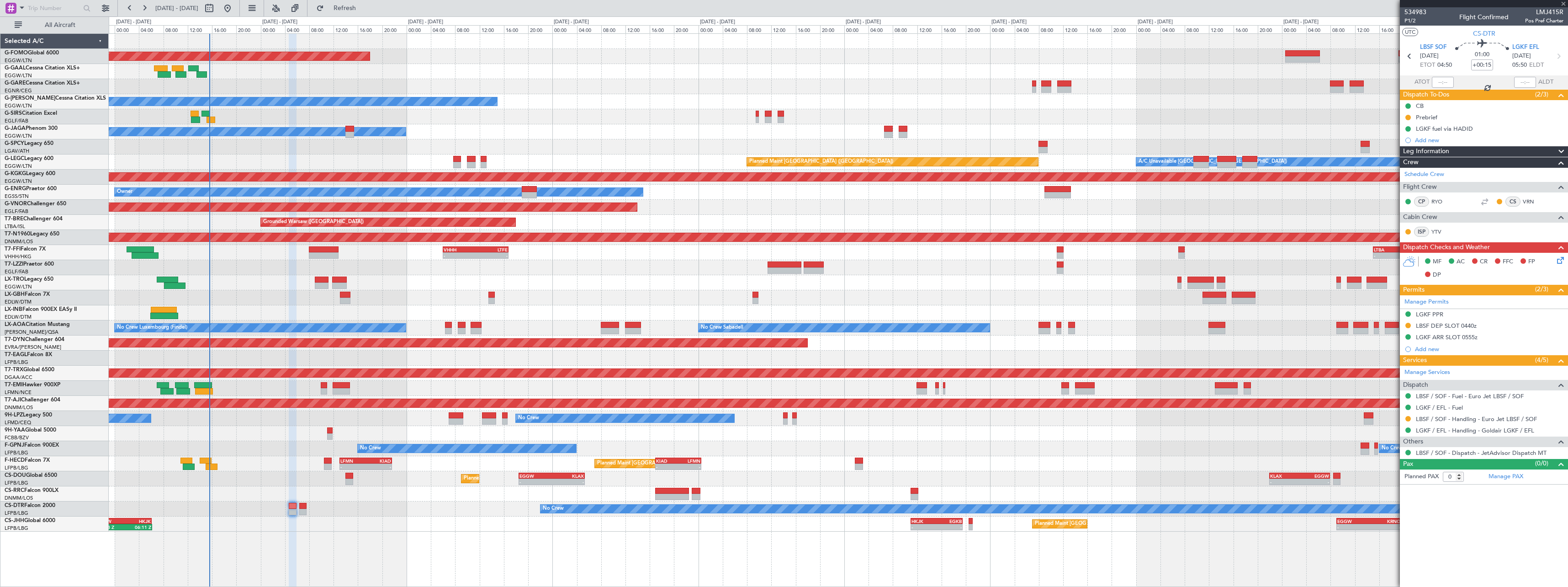
type input "+00:25"
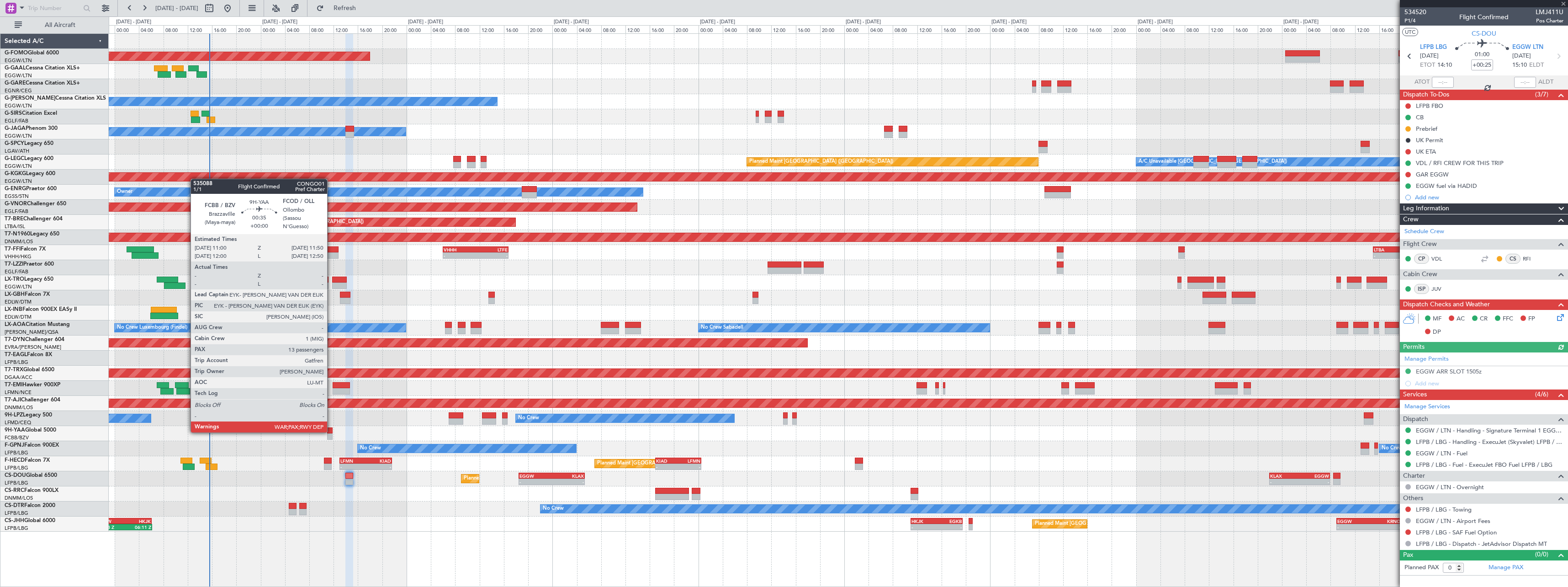
click at [331, 432] on div at bounding box center [329, 431] width 5 height 7
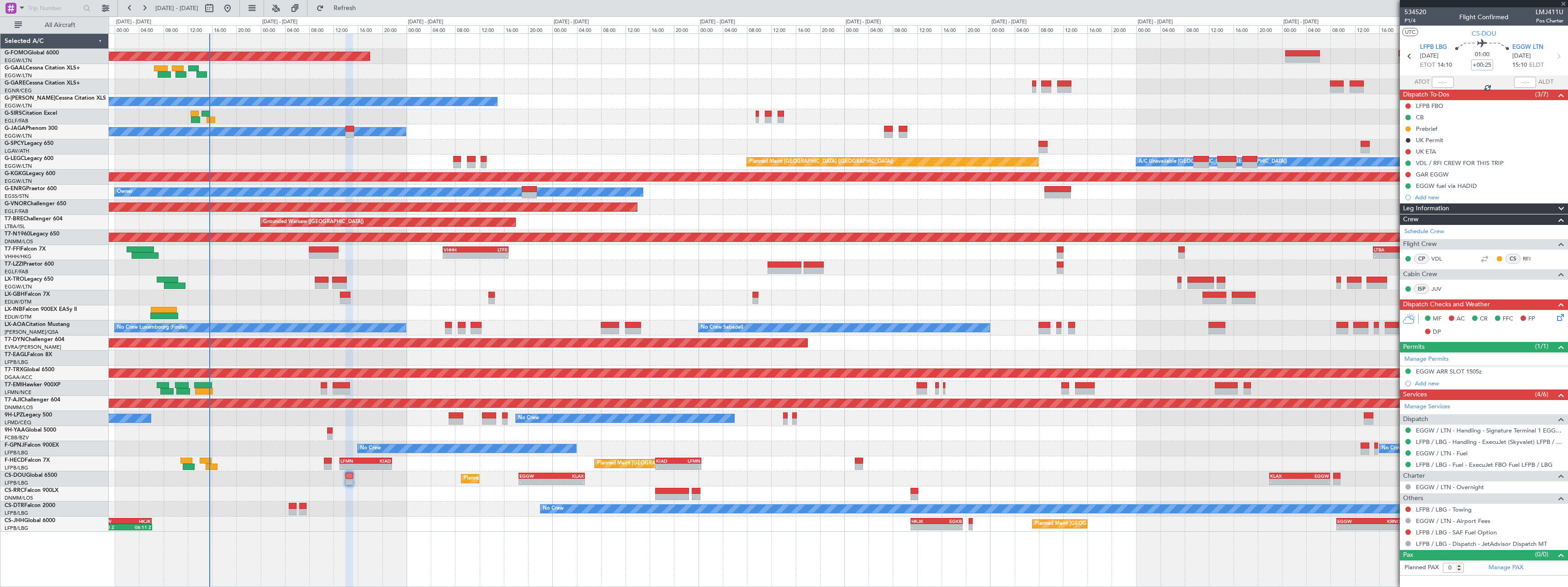
type input "13"
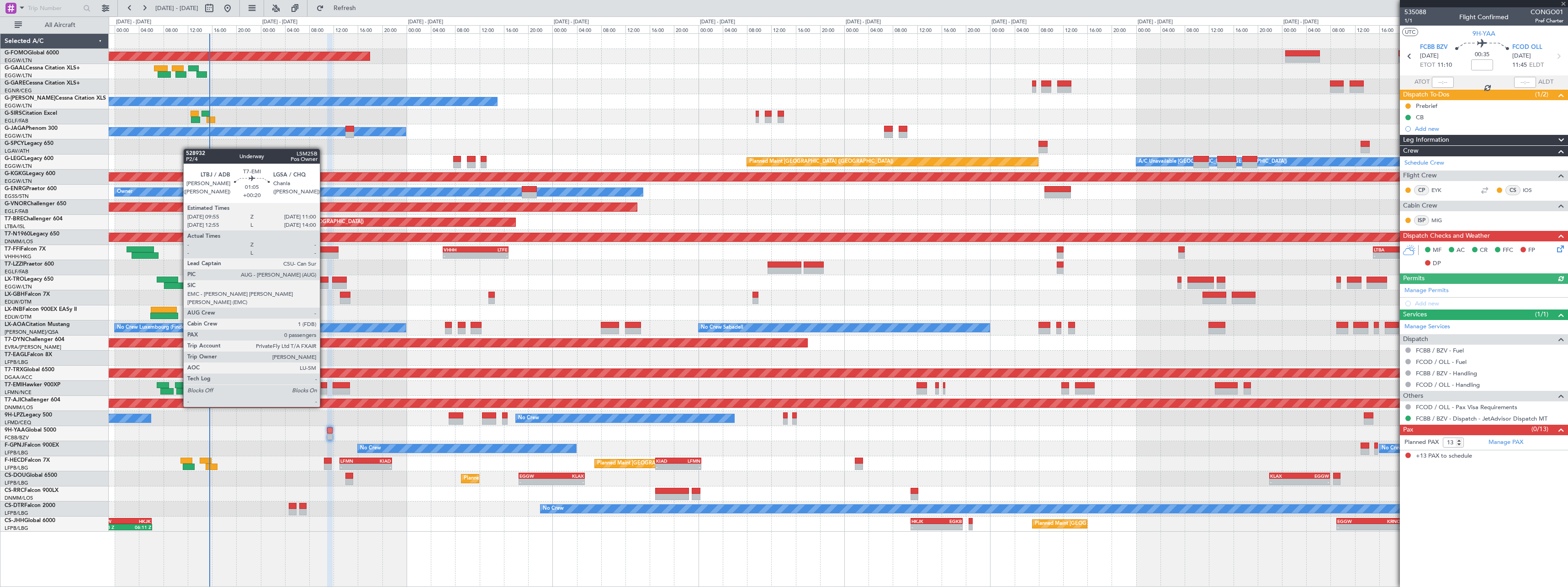
click at [323, 388] on div at bounding box center [324, 391] width 7 height 7
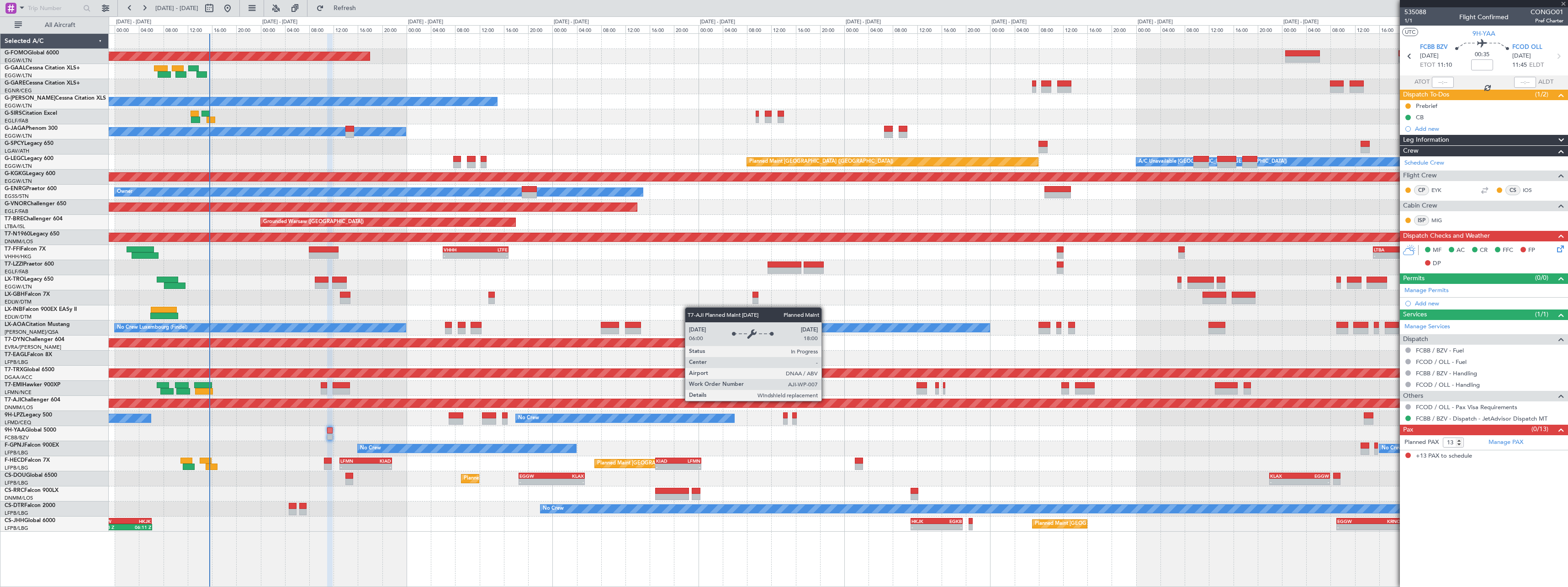
type input "+00:20"
type input "0"
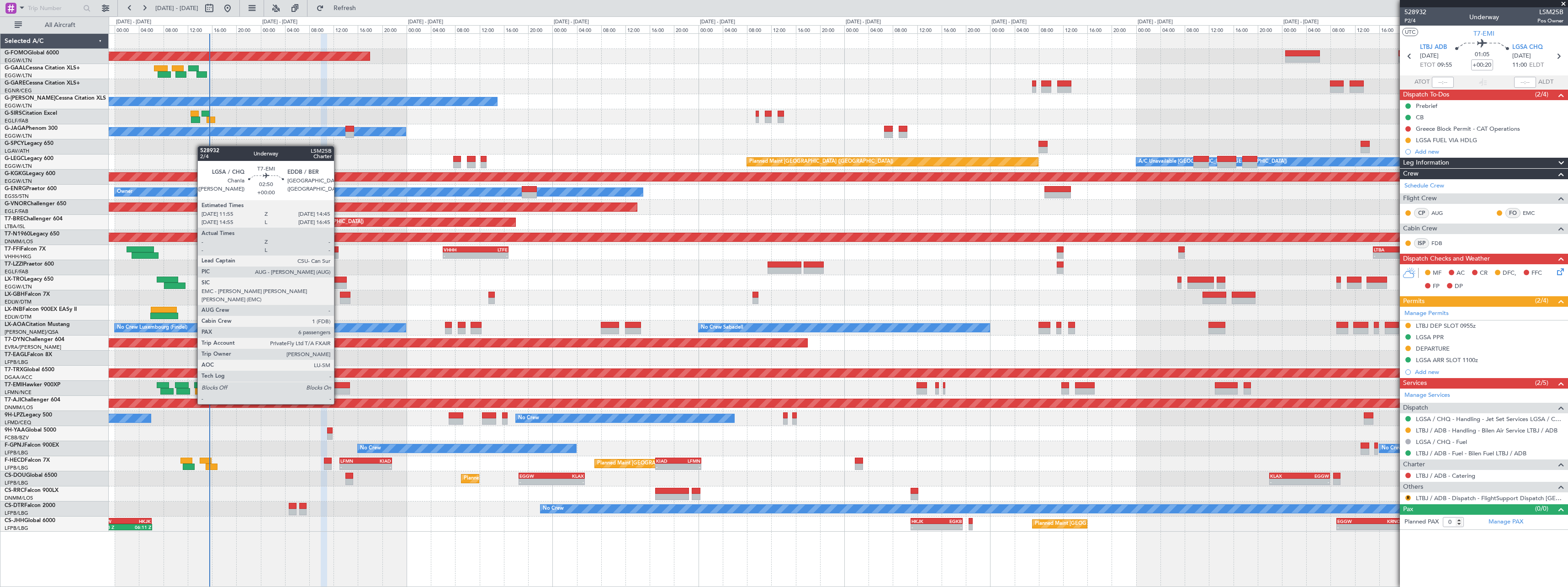
click at [341, 386] on div at bounding box center [341, 385] width 18 height 7
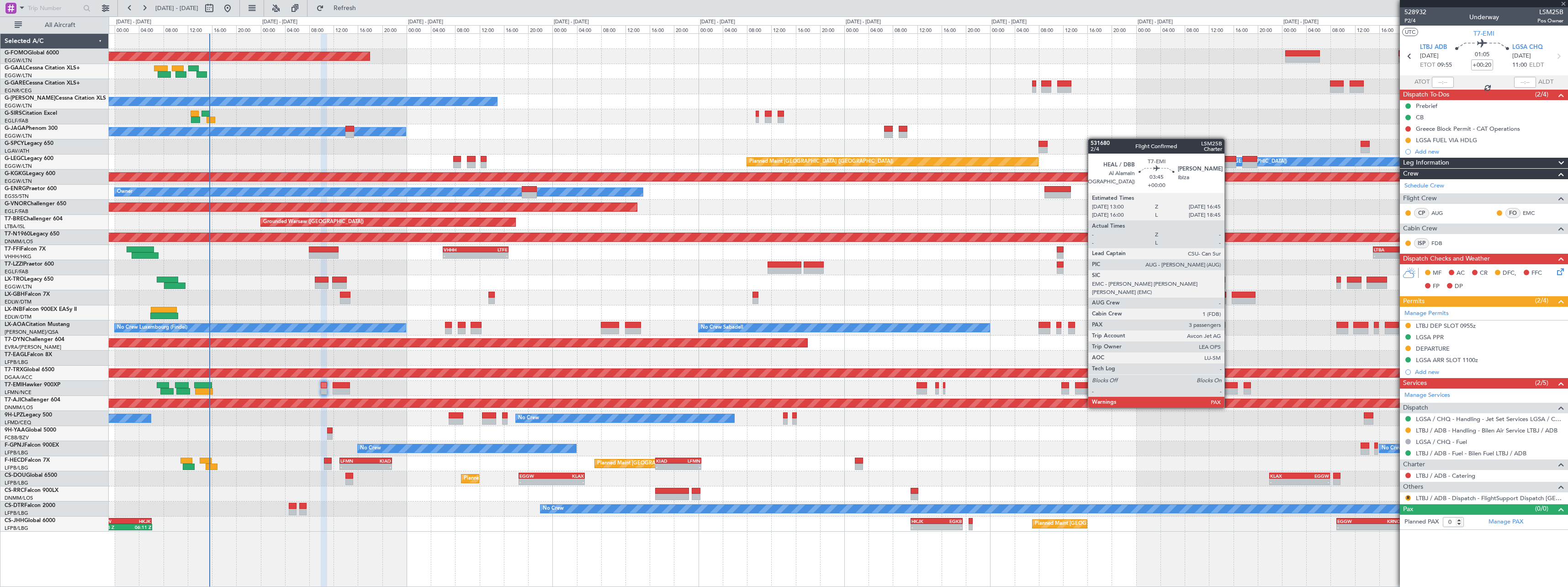
type input "6"
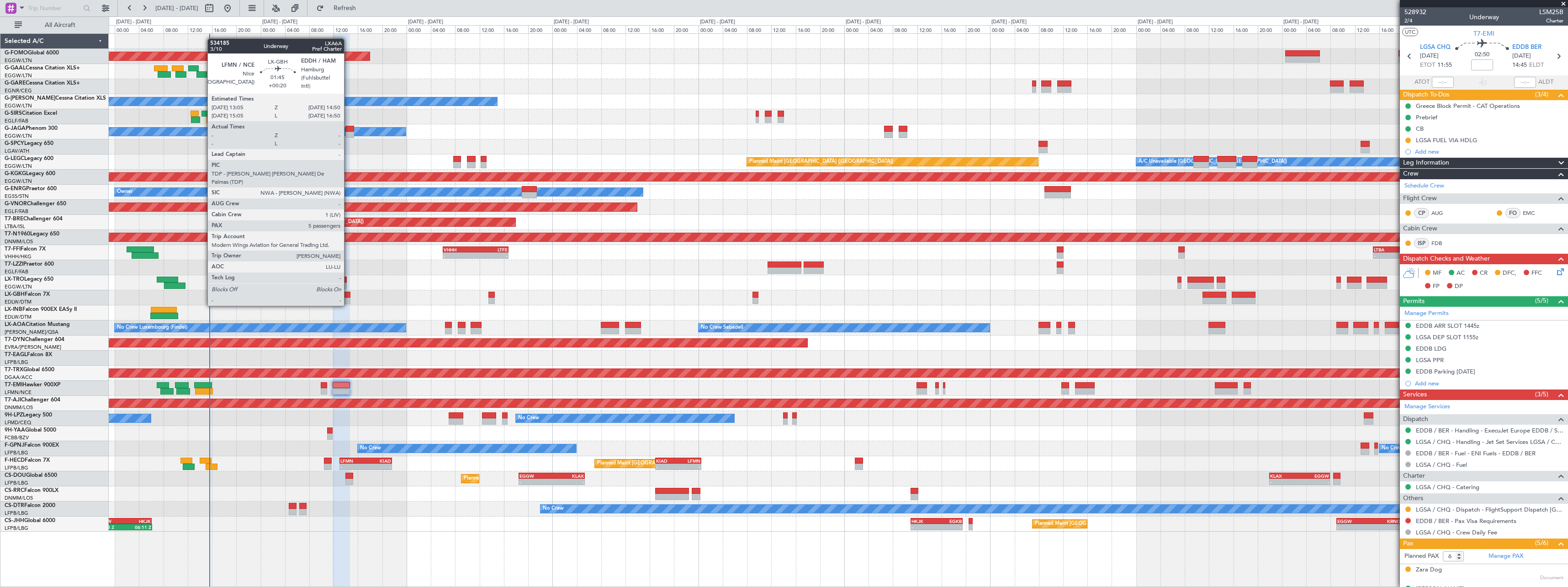
click at [348, 296] on div at bounding box center [345, 295] width 11 height 7
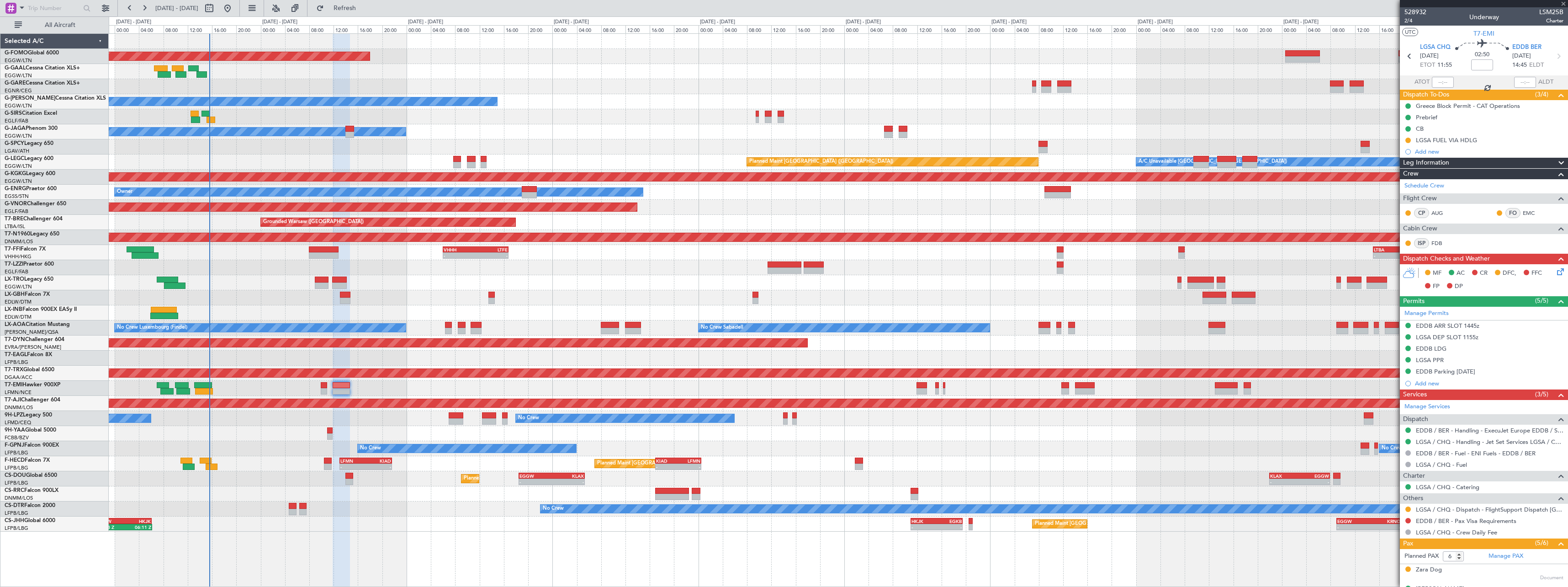
type input "+00:20"
type input "5"
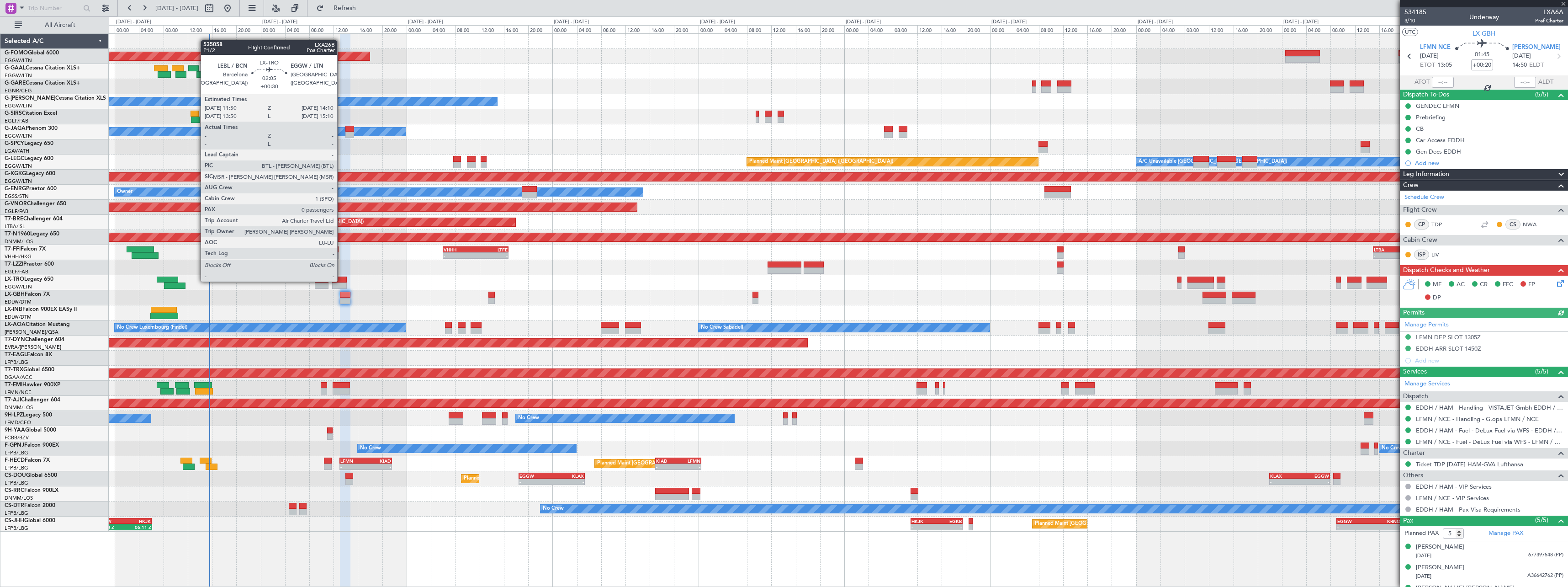
click at [341, 281] on div at bounding box center [340, 279] width 15 height 7
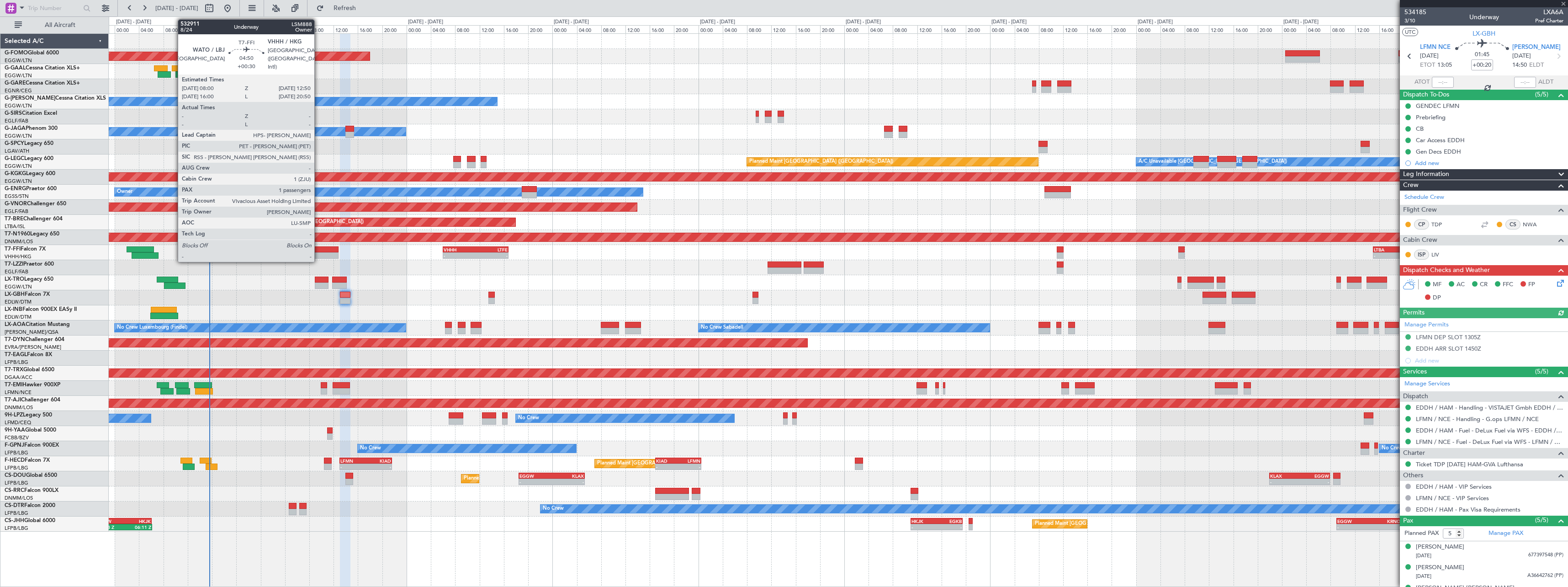
type input "+00:30"
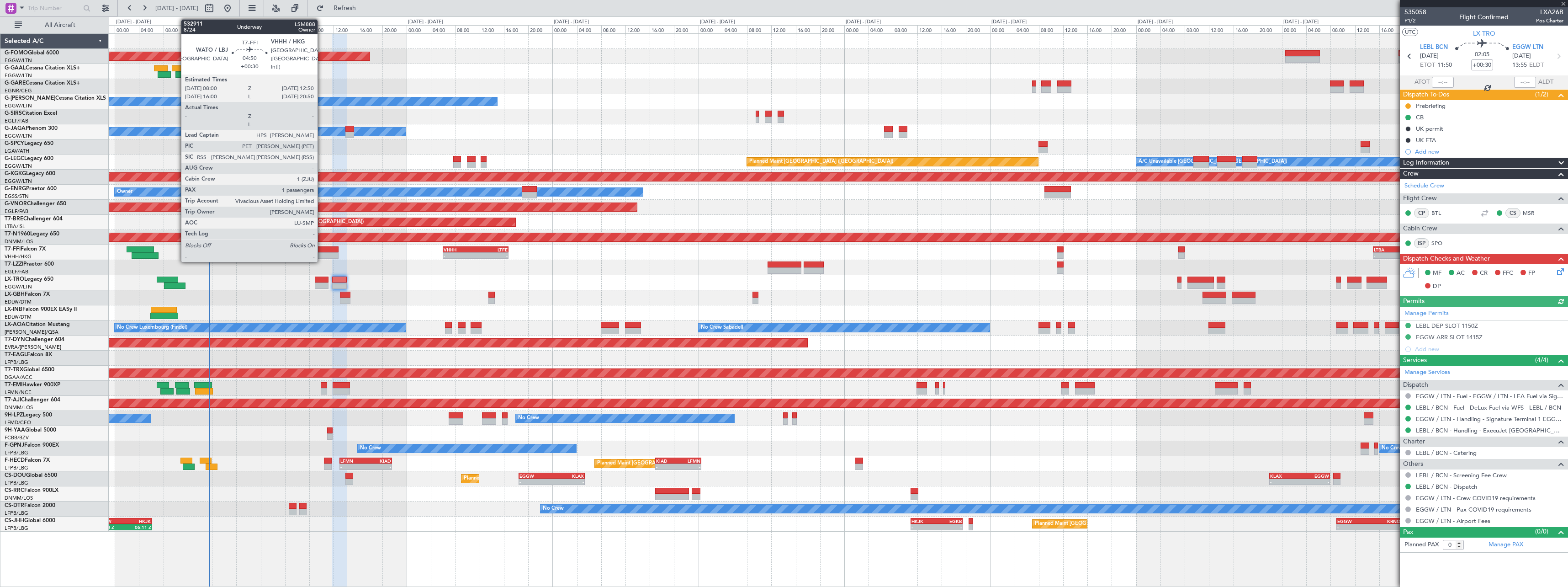
click at [321, 250] on div at bounding box center [323, 250] width 30 height 7
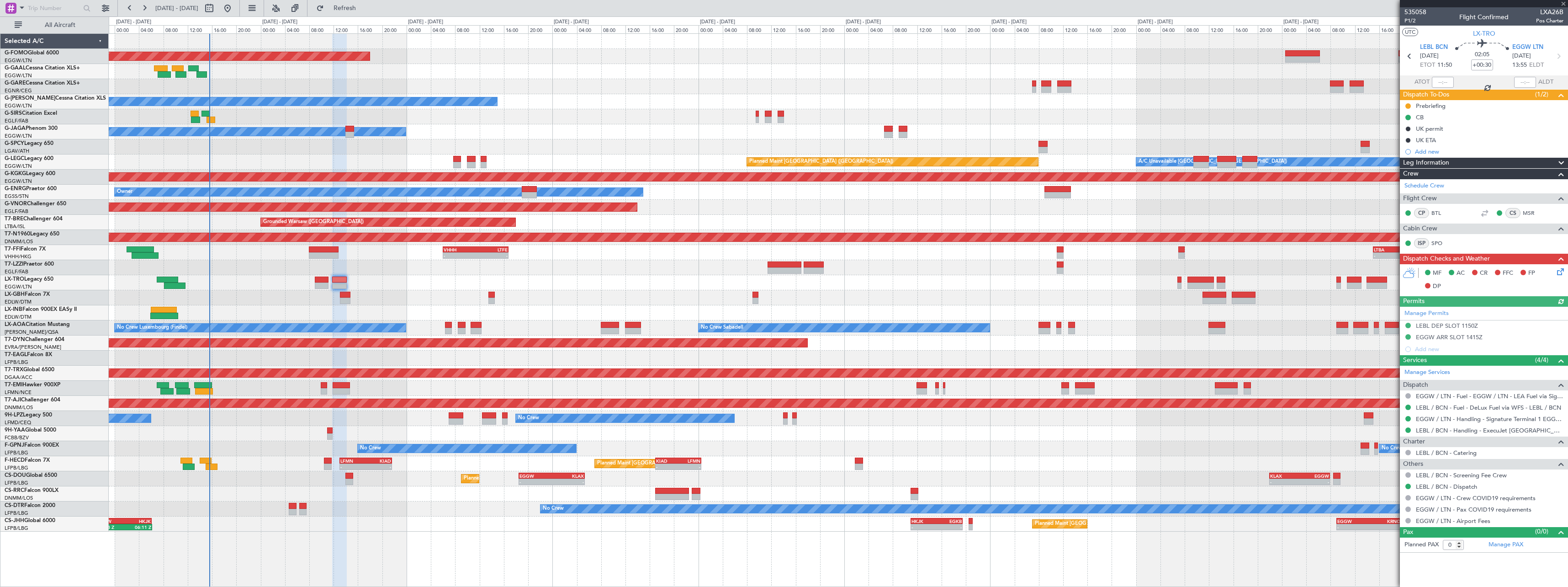
type input "1"
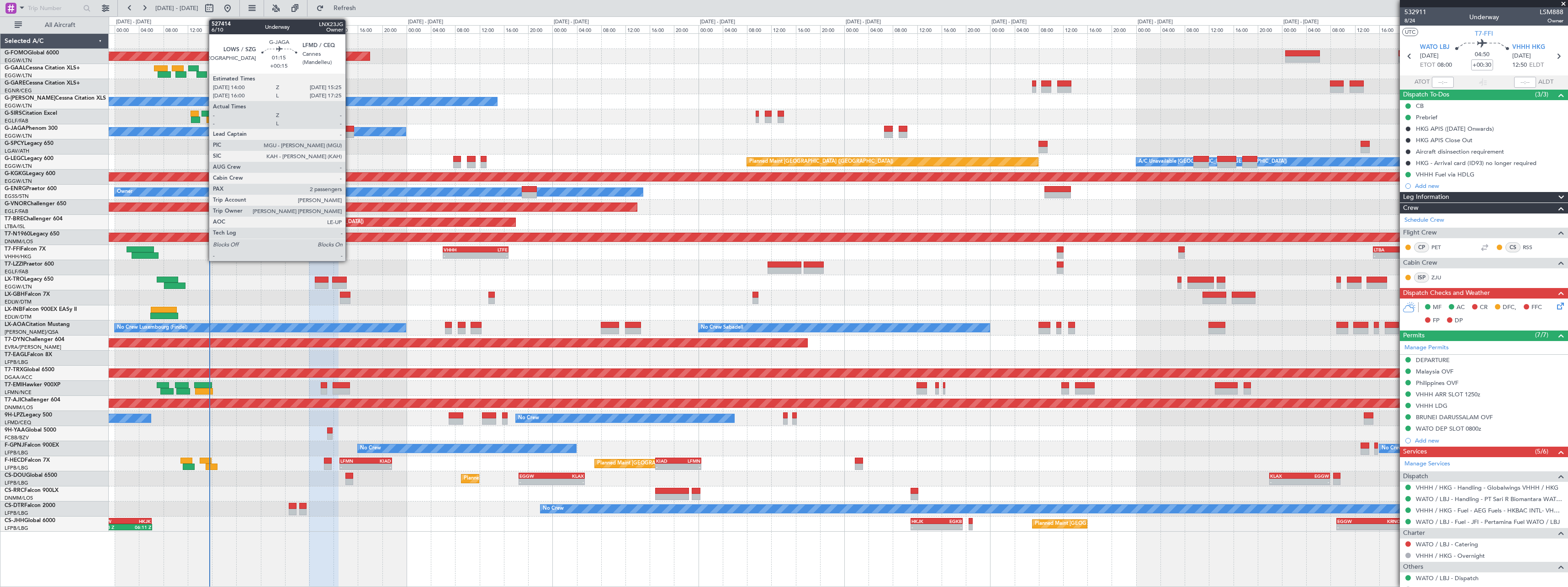
click at [352, 133] on div at bounding box center [349, 135] width 9 height 7
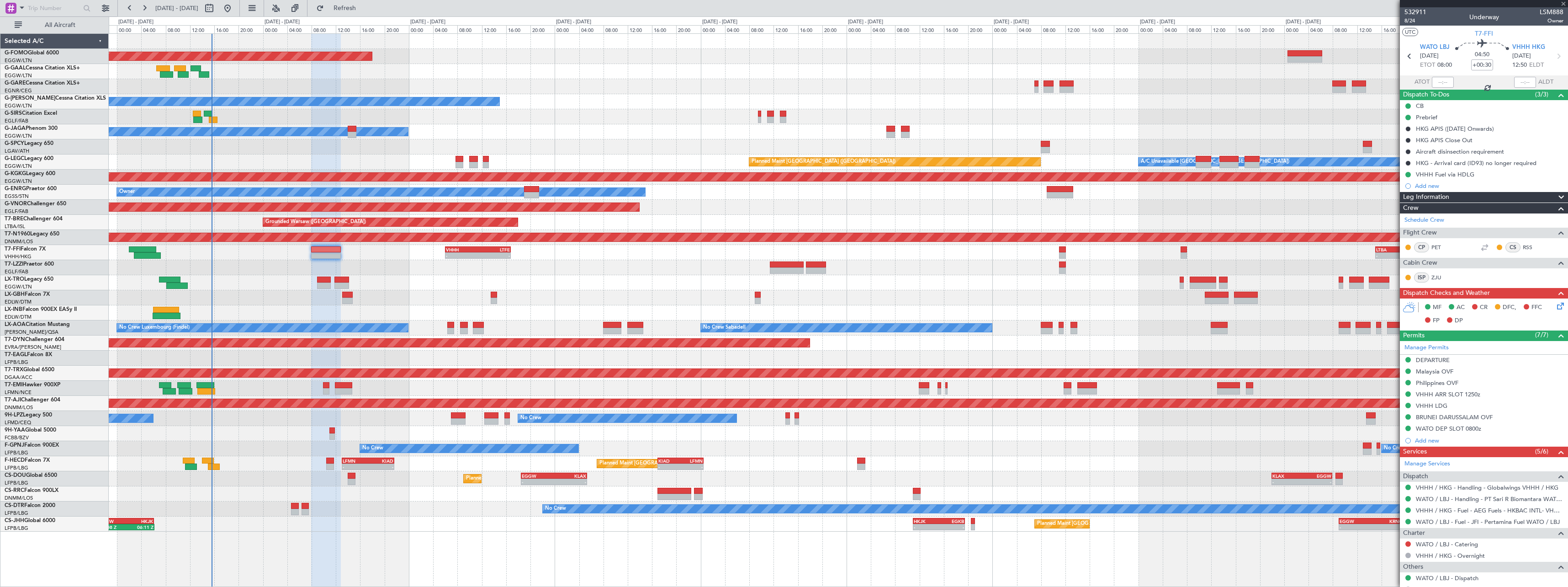
type input "+00:15"
type input "2"
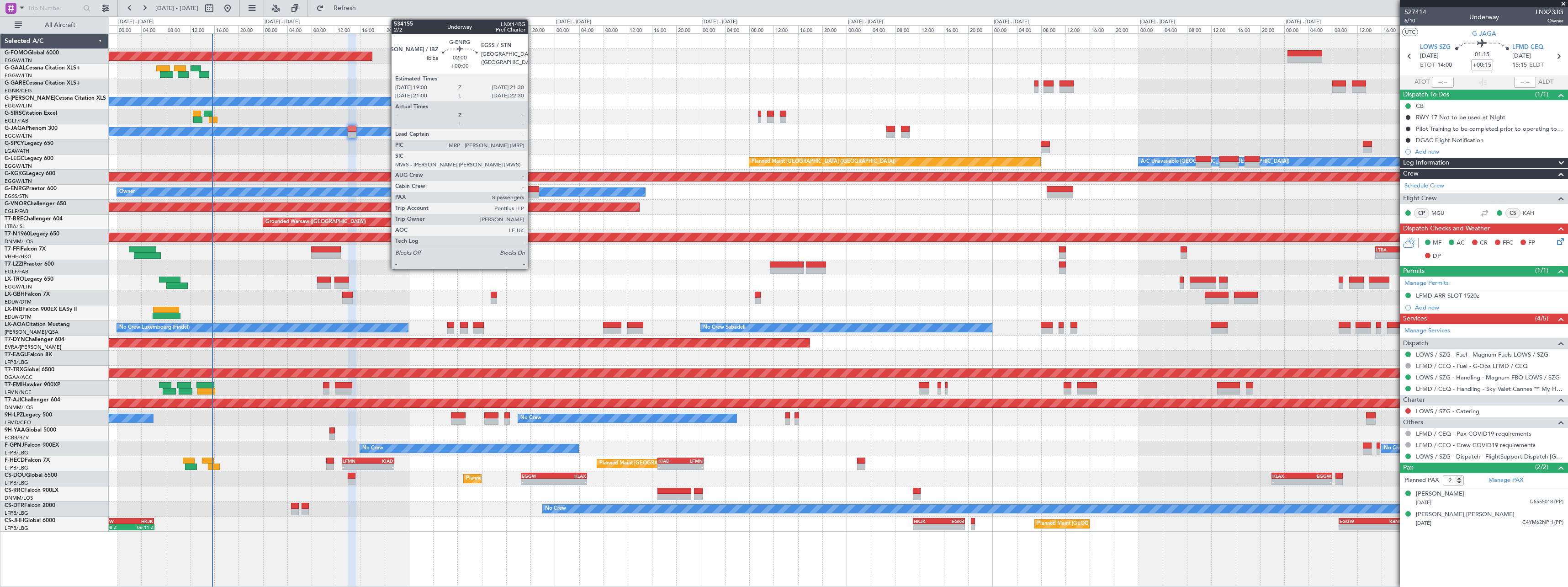
click at [531, 191] on div at bounding box center [532, 189] width 16 height 7
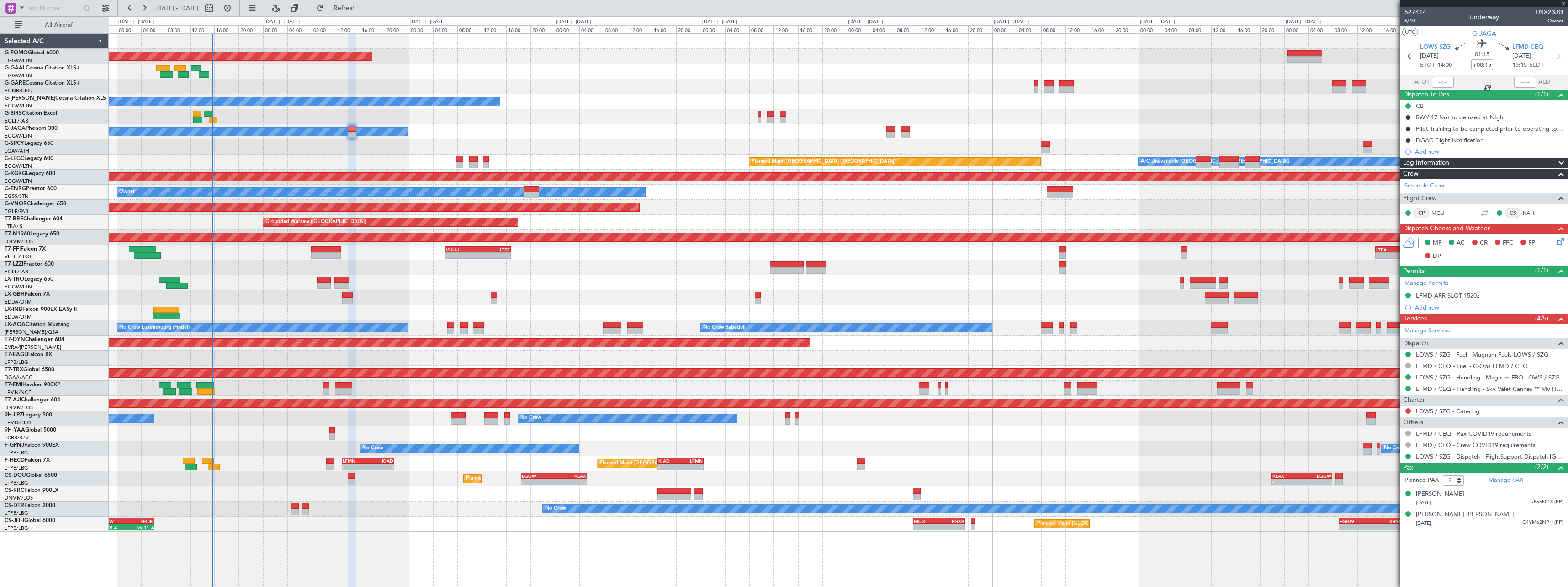
type input "8"
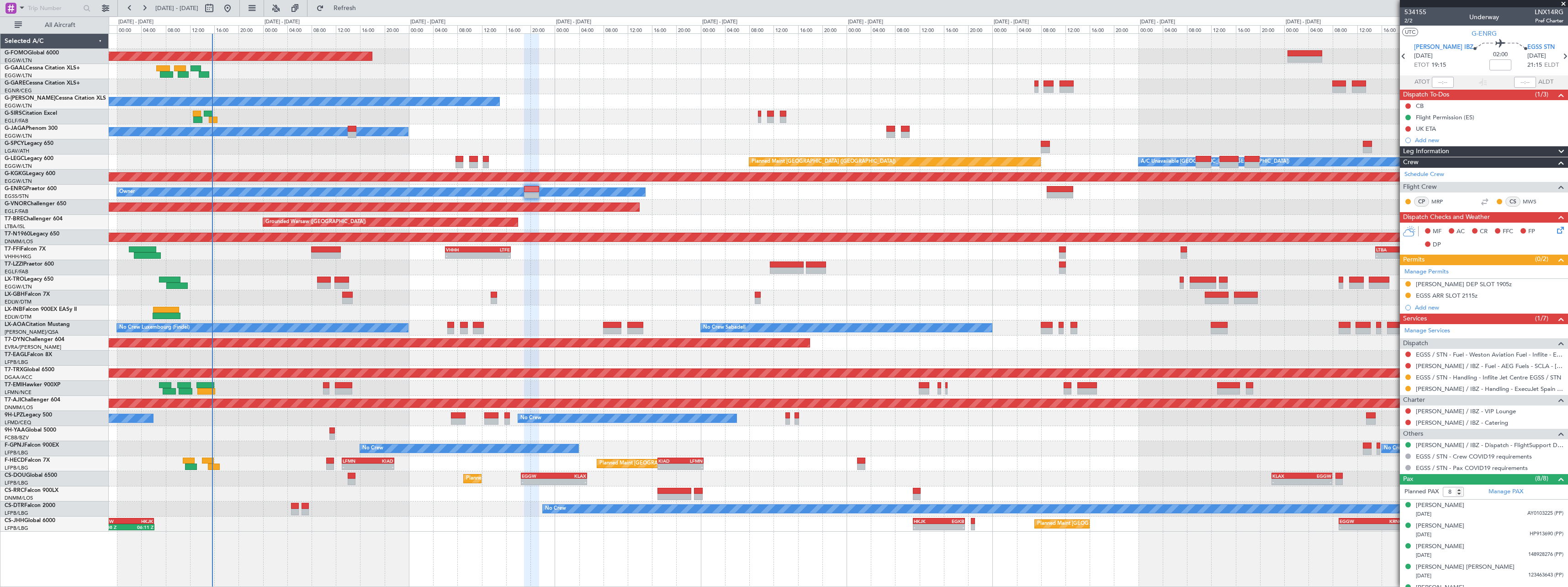
click at [1549, 16] on span "LNX14RG" at bounding box center [1549, 12] width 29 height 10
click at [1549, 17] on mat-tooltip-component "Flight Number" at bounding box center [1536, 29] width 50 height 24
click at [1549, 15] on span "LNX14RG" at bounding box center [1549, 12] width 29 height 10
click at [1549, 15] on span "LNX14RG" at bounding box center [1549, 12] width 29 height 10
copy span "LNX14RG"
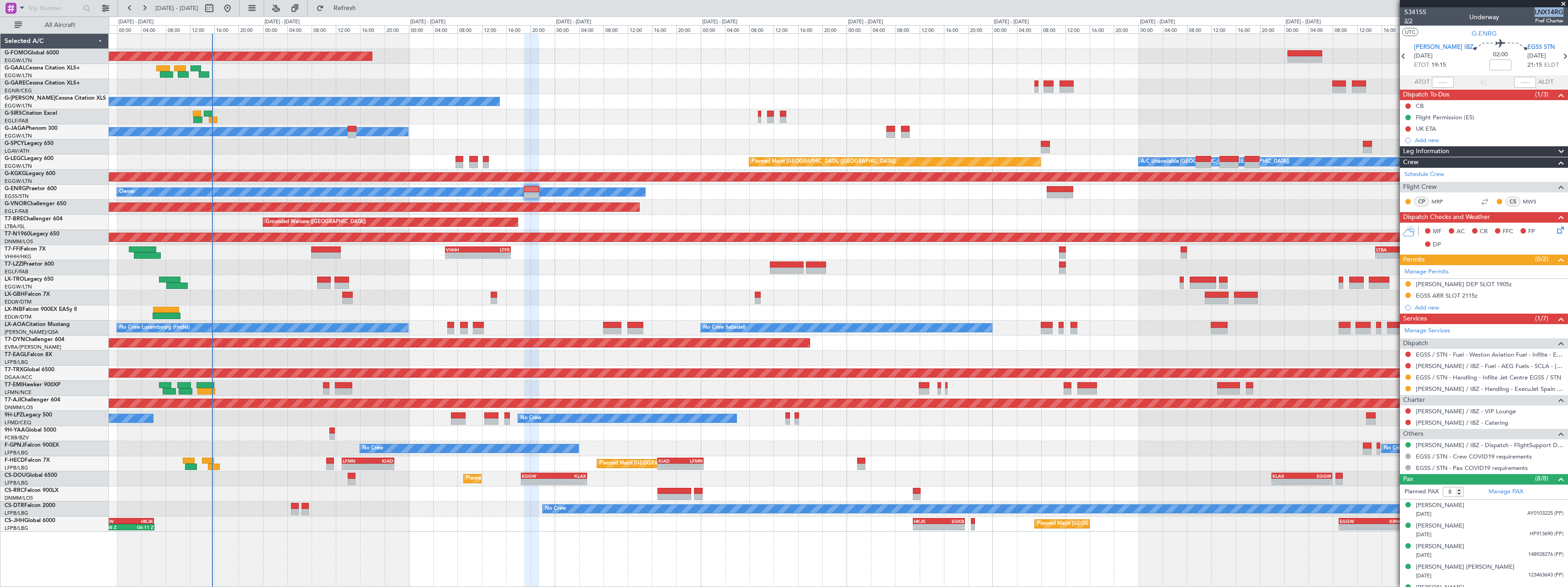
click at [1412, 22] on span "2/2" at bounding box center [1415, 21] width 22 height 8
click at [771, 284] on div at bounding box center [838, 283] width 1459 height 15
click at [1556, 149] on span at bounding box center [1561, 152] width 11 height 11
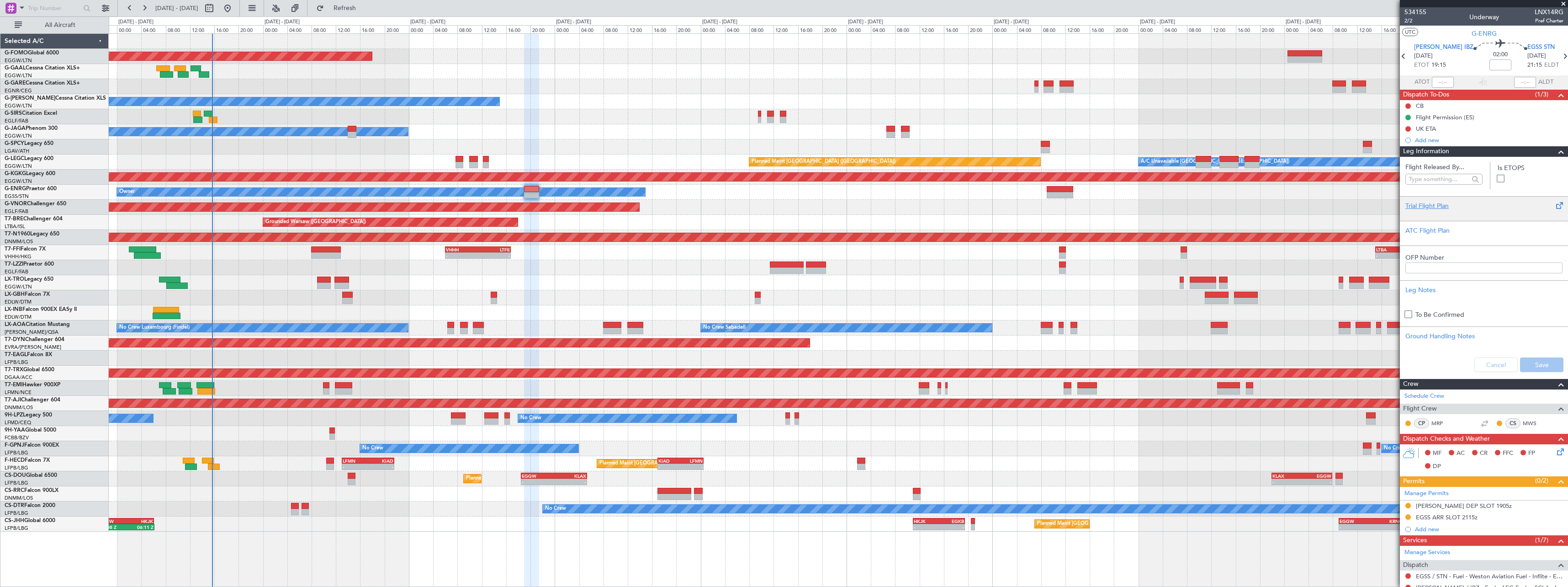
click at [1424, 207] on div "Trial Flight Plan" at bounding box center [1484, 206] width 157 height 10
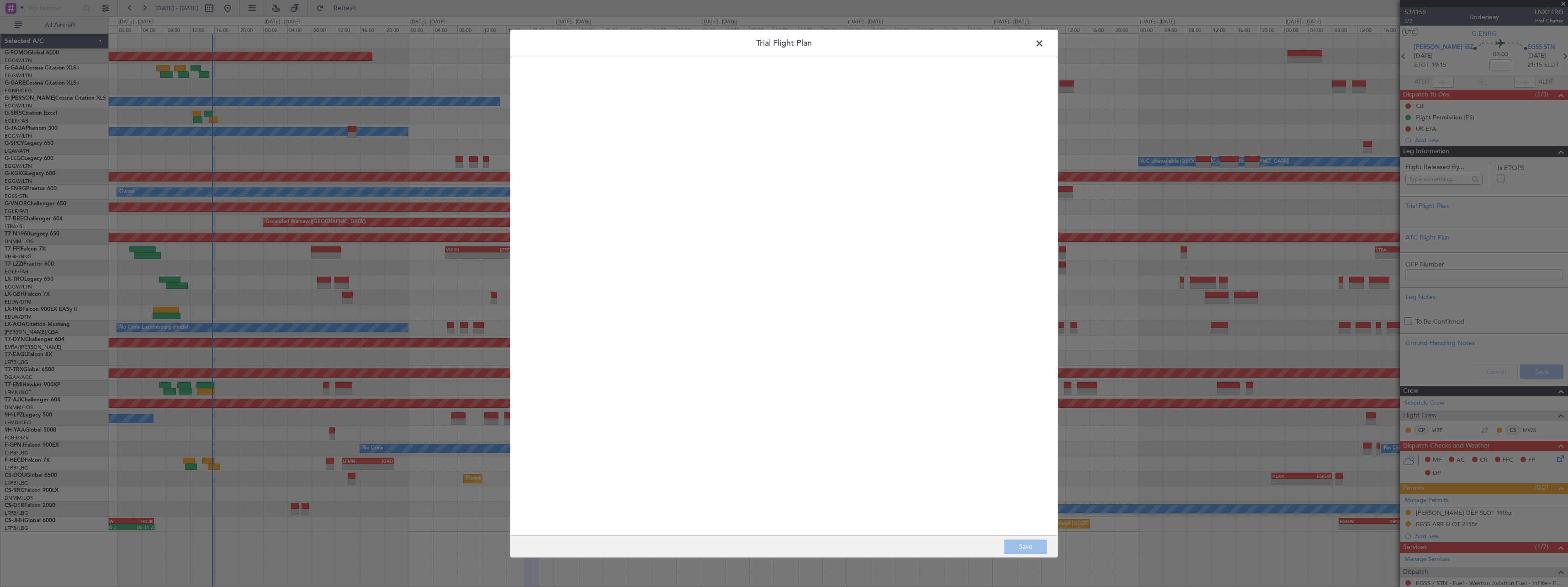
click at [691, 159] on quill-editor at bounding box center [783, 287] width 529 height 441
click at [691, 156] on div at bounding box center [784, 306] width 528 height 440
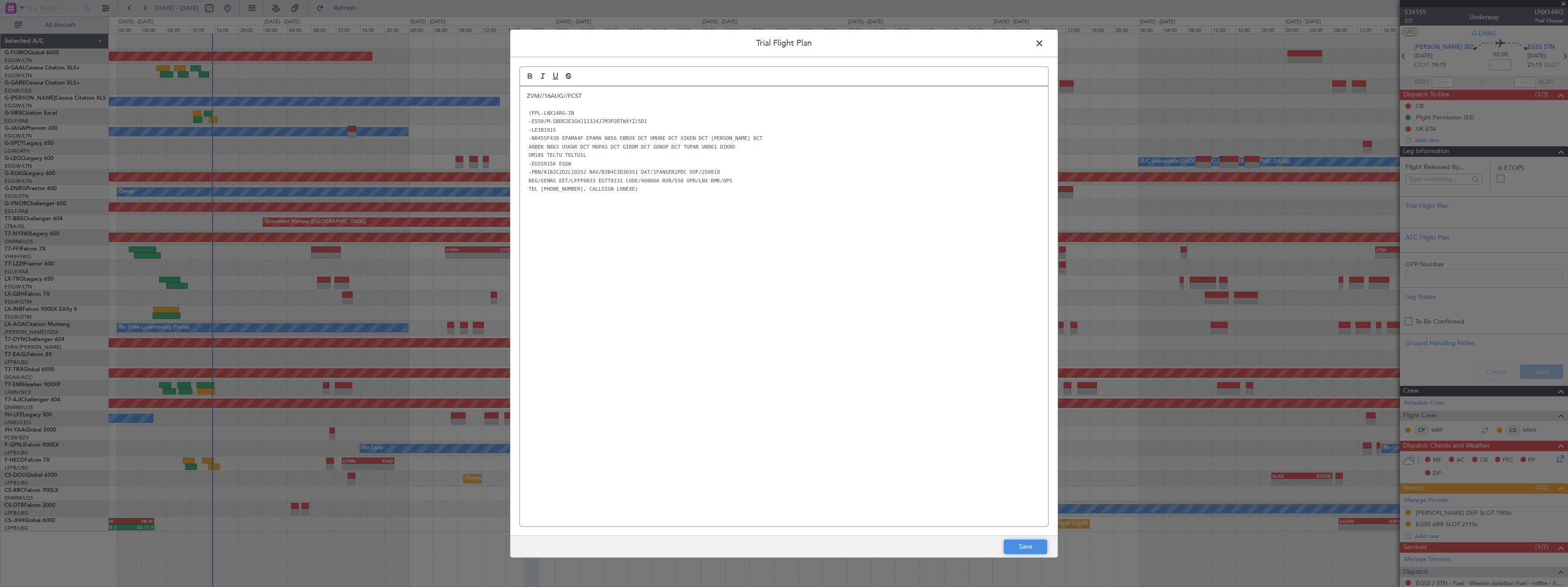
click at [1010, 540] on button "Save" at bounding box center [1025, 547] width 43 height 15
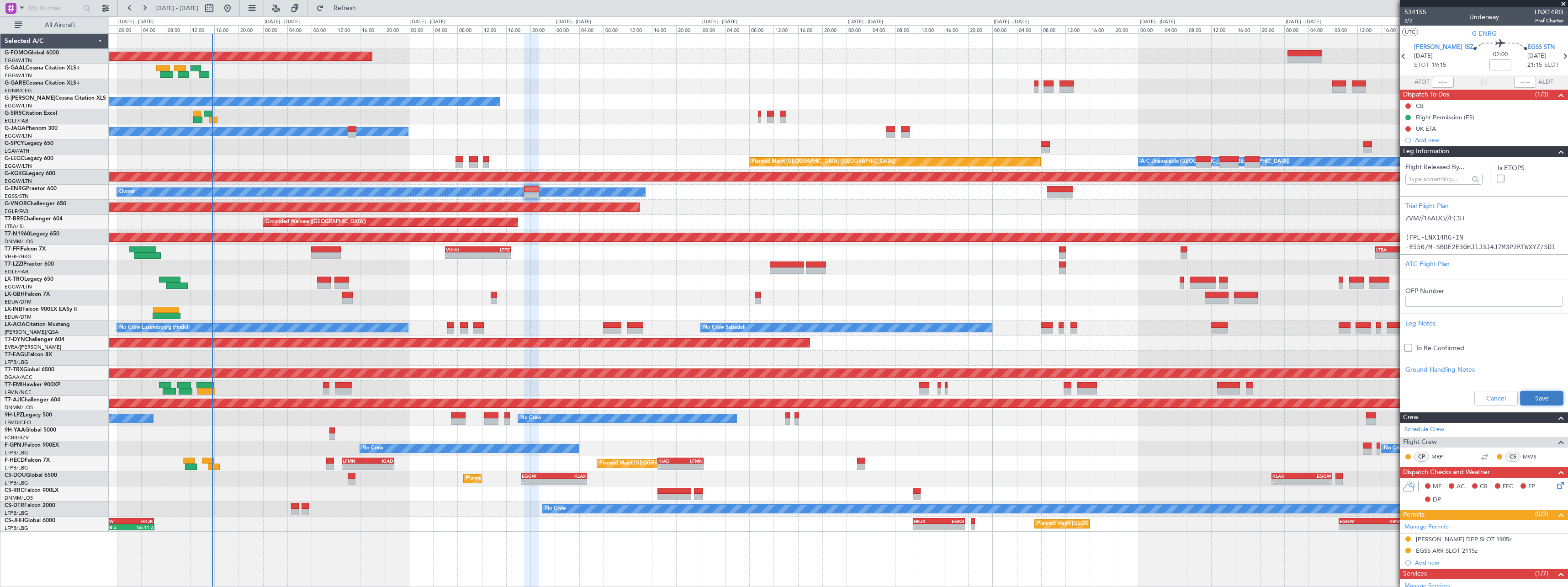
click at [1547, 401] on button "Save" at bounding box center [1541, 398] width 43 height 15
click at [1558, 150] on span at bounding box center [1561, 152] width 11 height 11
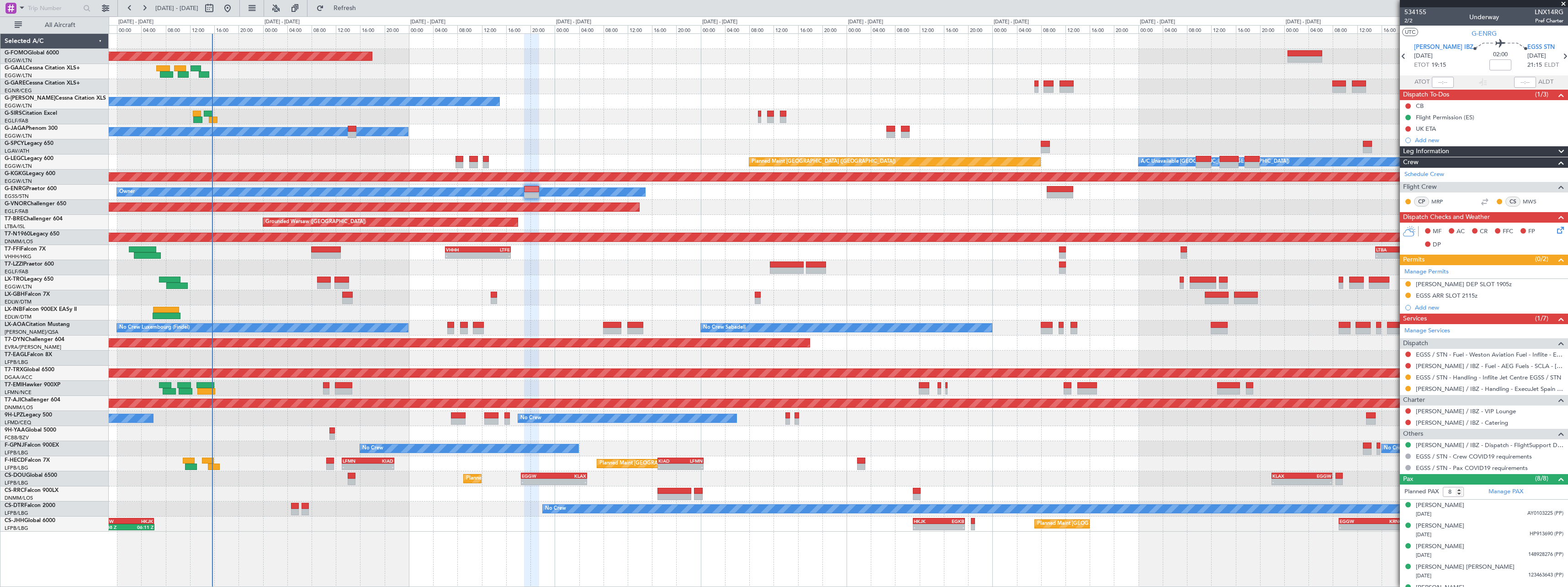
click at [1555, 229] on icon at bounding box center [1559, 228] width 7 height 7
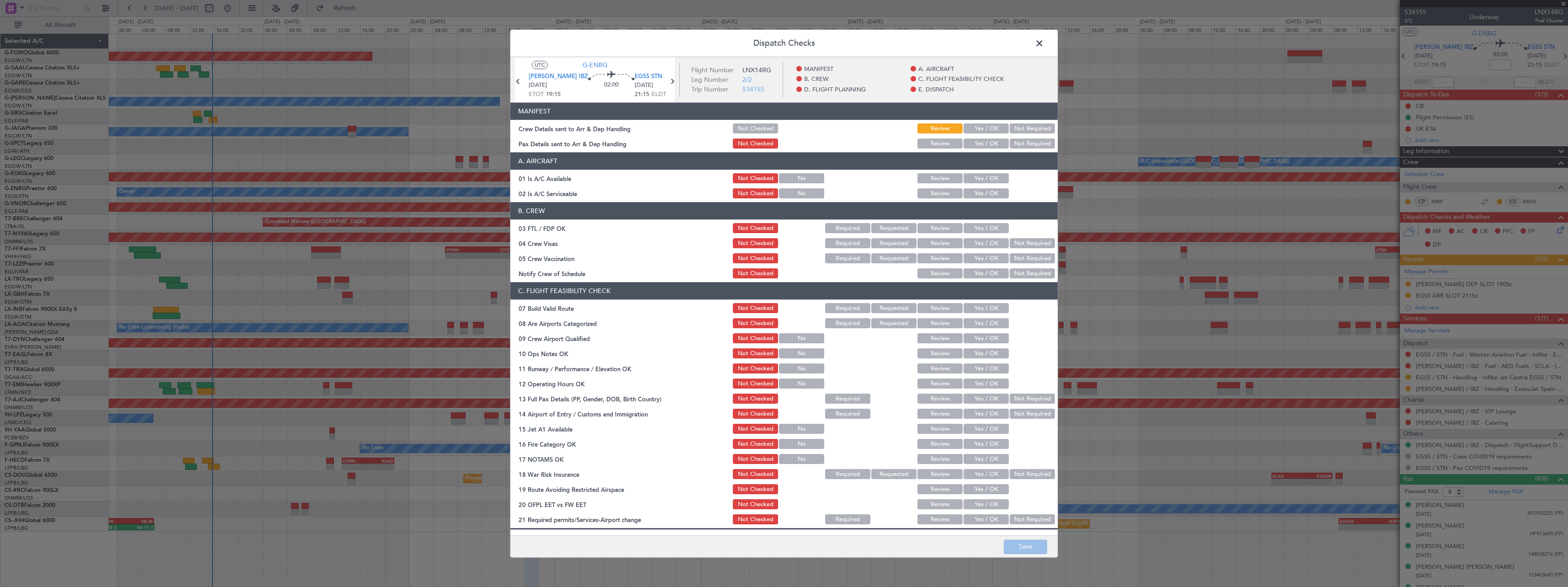
click at [984, 311] on button "Yes / OK" at bounding box center [986, 308] width 45 height 10
click at [979, 353] on button "Yes / OK" at bounding box center [986, 354] width 45 height 10
click at [979, 367] on button "Yes / OK" at bounding box center [986, 368] width 45 height 10
click at [980, 389] on div "Yes / OK" at bounding box center [985, 384] width 46 height 13
click at [984, 382] on button "Yes / OK" at bounding box center [986, 384] width 45 height 10
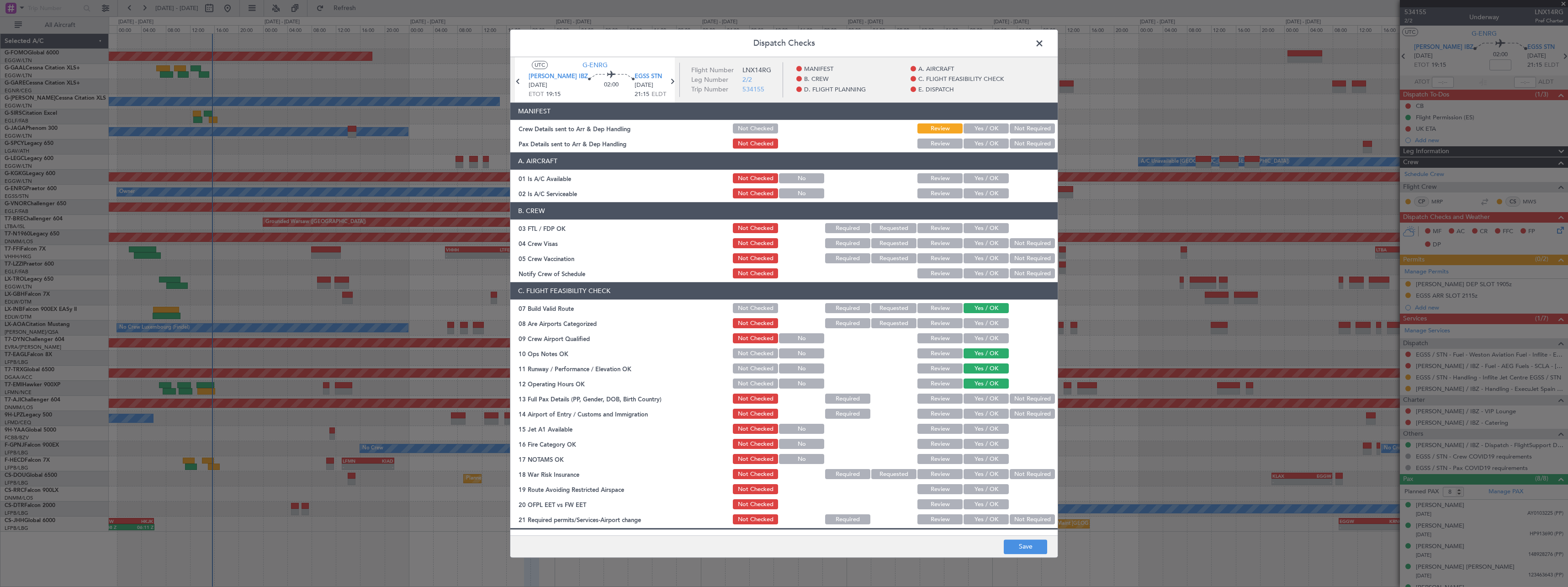
drag, startPoint x: 982, startPoint y: 399, endPoint x: 982, endPoint y: 417, distance: 18.0
click at [982, 400] on button "Yes / OK" at bounding box center [986, 399] width 45 height 10
drag, startPoint x: 982, startPoint y: 421, endPoint x: 987, endPoint y: 413, distance: 9.4
click at [983, 421] on section "C. FLIGHT FEASIBILITY CHECK 07 Build Valid Route Not Checked Required Requested…" at bounding box center [783, 404] width 547 height 244
click at [988, 412] on button "Yes / OK" at bounding box center [986, 414] width 45 height 10
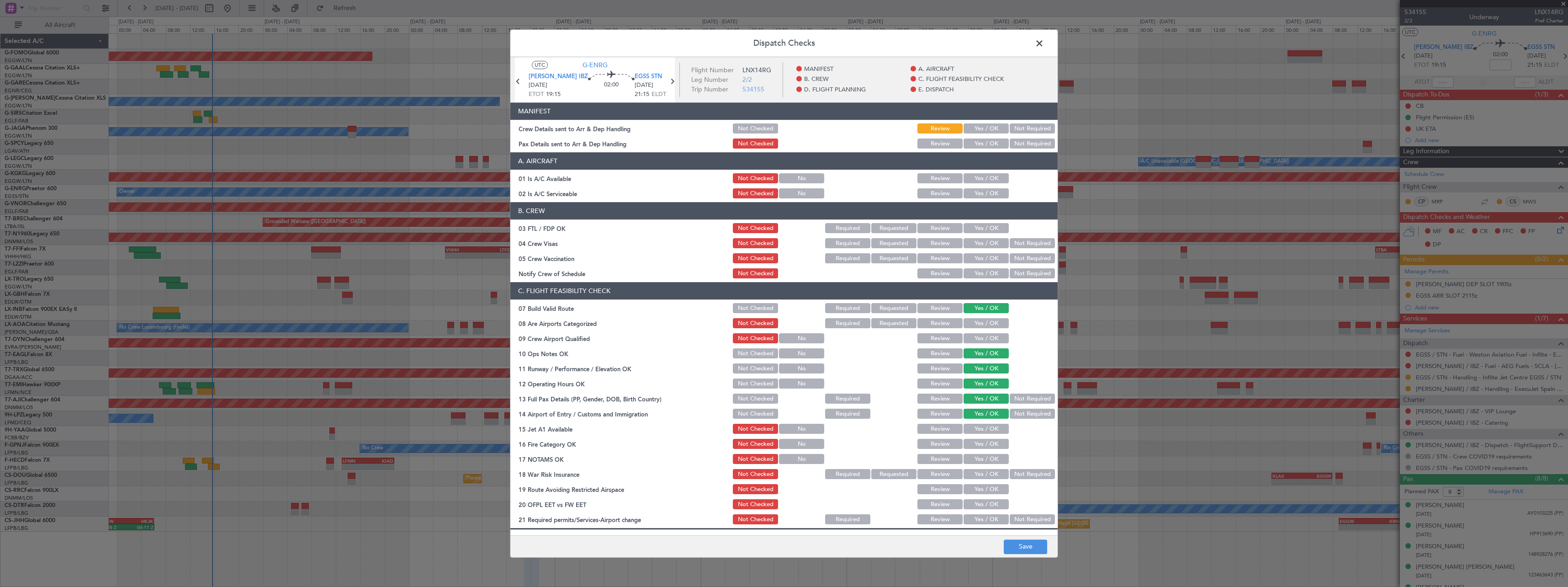
click at [987, 432] on button "Yes / OK" at bounding box center [986, 429] width 45 height 10
click at [987, 446] on button "Yes / OK" at bounding box center [986, 444] width 45 height 10
click at [987, 460] on button "Yes / OK" at bounding box center [986, 459] width 45 height 10
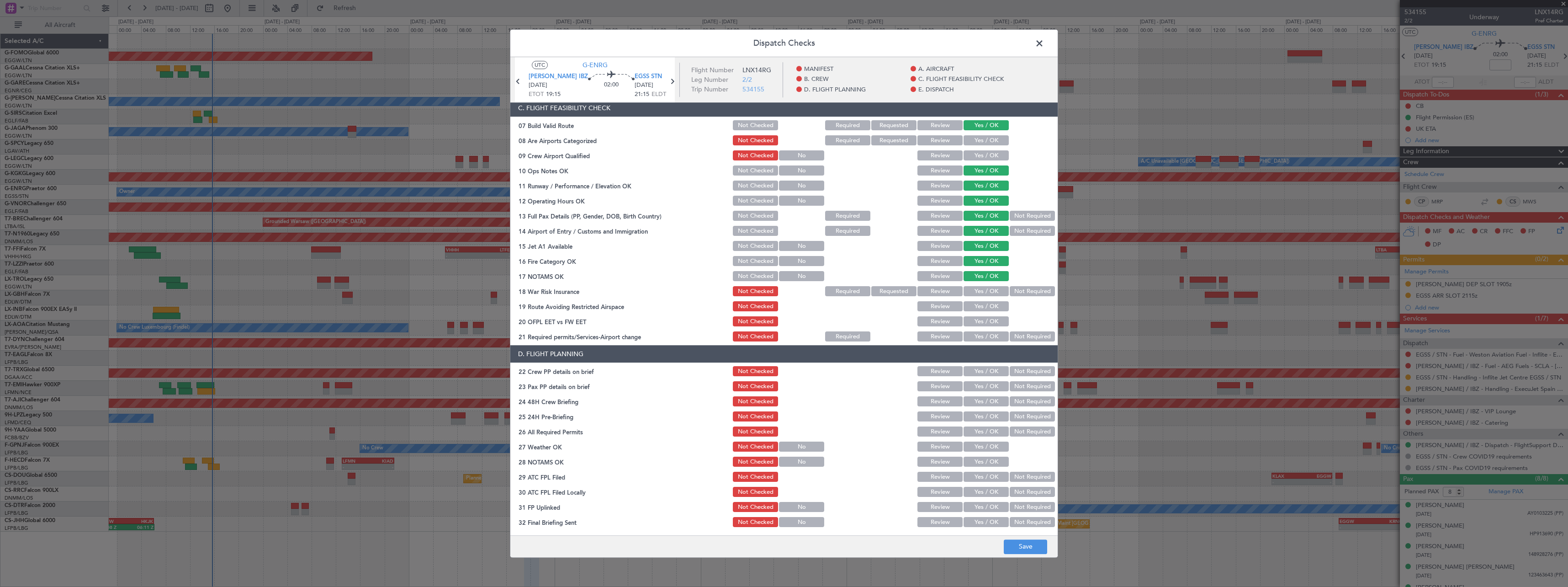
click at [988, 305] on button "Yes / OK" at bounding box center [986, 306] width 45 height 10
click at [987, 327] on div "Yes / OK" at bounding box center [985, 322] width 46 height 13
click at [990, 318] on button "Yes / OK" at bounding box center [986, 322] width 45 height 10
click at [989, 332] on button "Yes / OK" at bounding box center [986, 337] width 45 height 10
click at [987, 364] on section "D. FLIGHT PLANNING 22 Crew PP details on brief Not Checked Review Yes / OK Not …" at bounding box center [783, 437] width 547 height 183
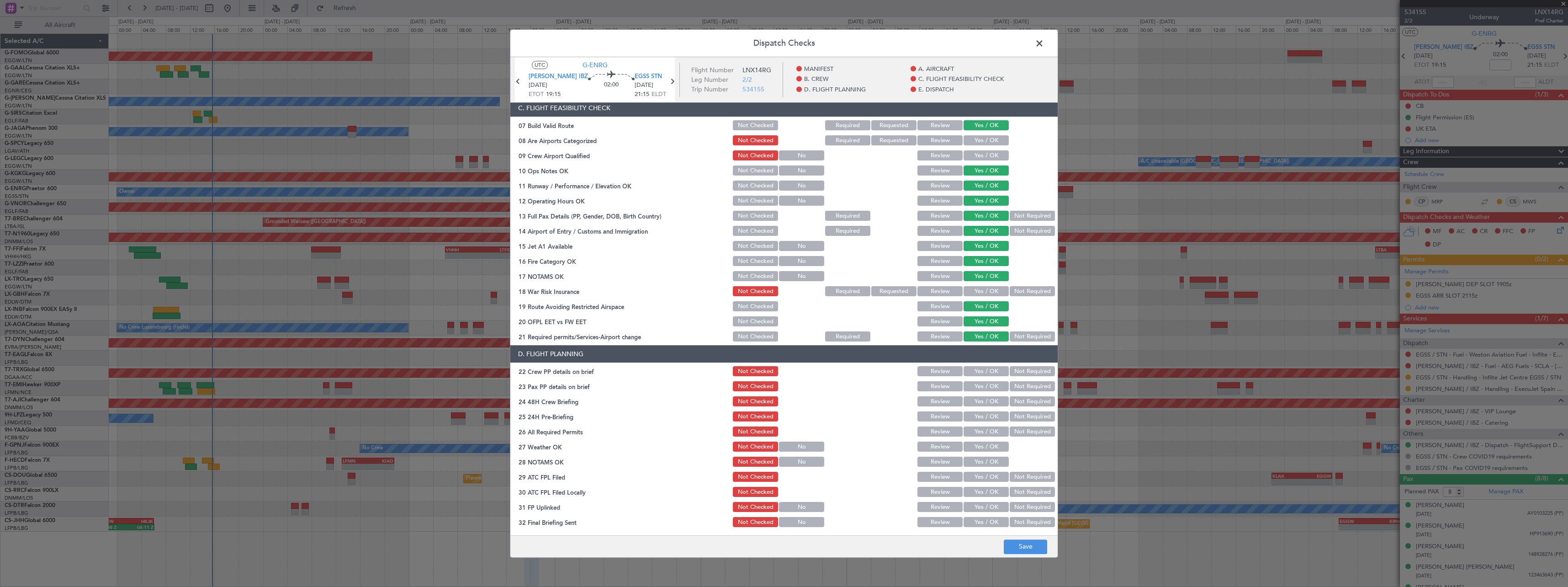
click at [984, 374] on button "Yes / OK" at bounding box center [986, 371] width 45 height 10
click at [983, 390] on button "Yes / OK" at bounding box center [986, 387] width 45 height 10
click at [981, 402] on button "Yes / OK" at bounding box center [986, 402] width 45 height 10
click at [1020, 421] on button "Not Required" at bounding box center [1032, 417] width 45 height 10
click at [1005, 547] on button "Save" at bounding box center [1025, 547] width 43 height 15
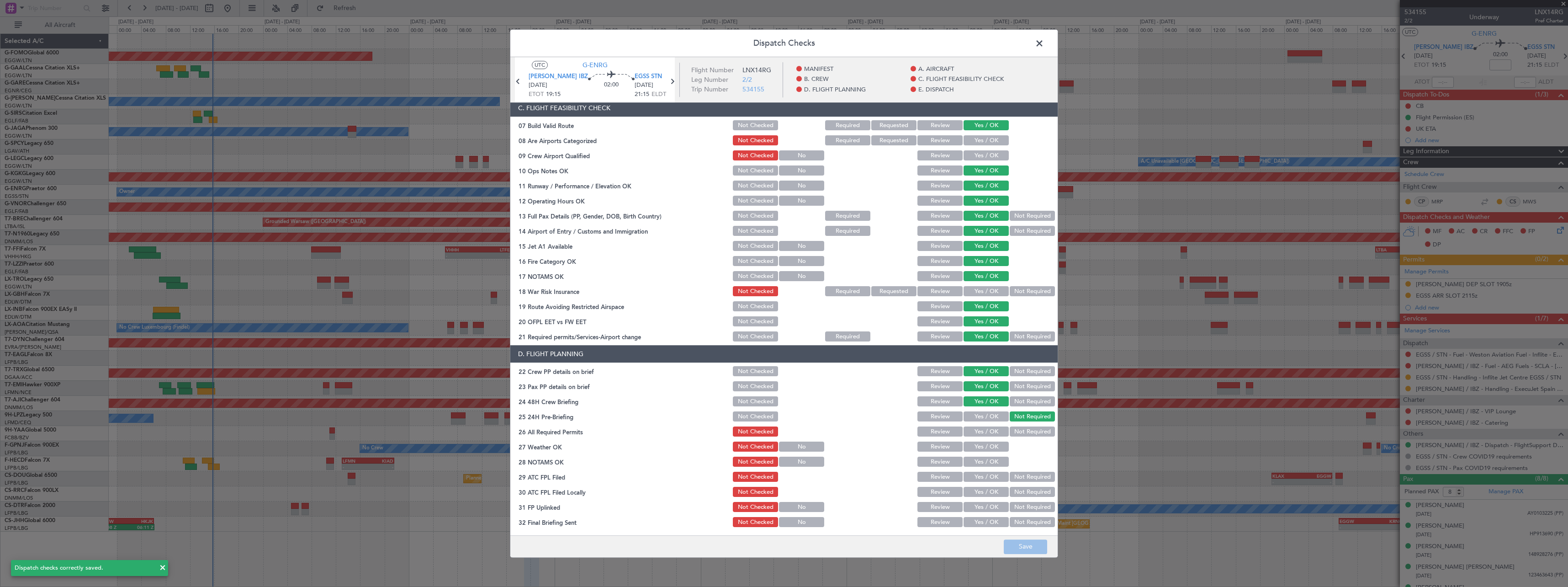
drag, startPoint x: 1042, startPoint y: 44, endPoint x: 1060, endPoint y: 44, distance: 18.0
click at [1044, 44] on span at bounding box center [1044, 46] width 0 height 18
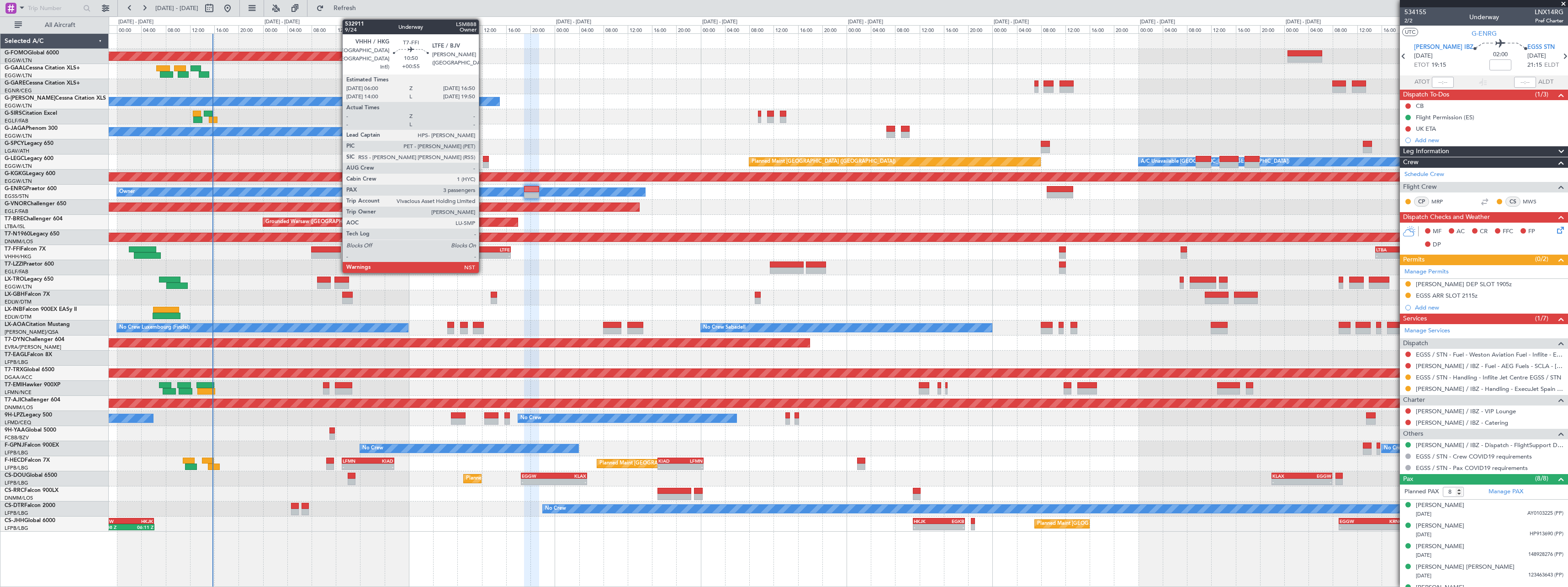
click at [483, 251] on div "LTFE" at bounding box center [494, 249] width 32 height 5
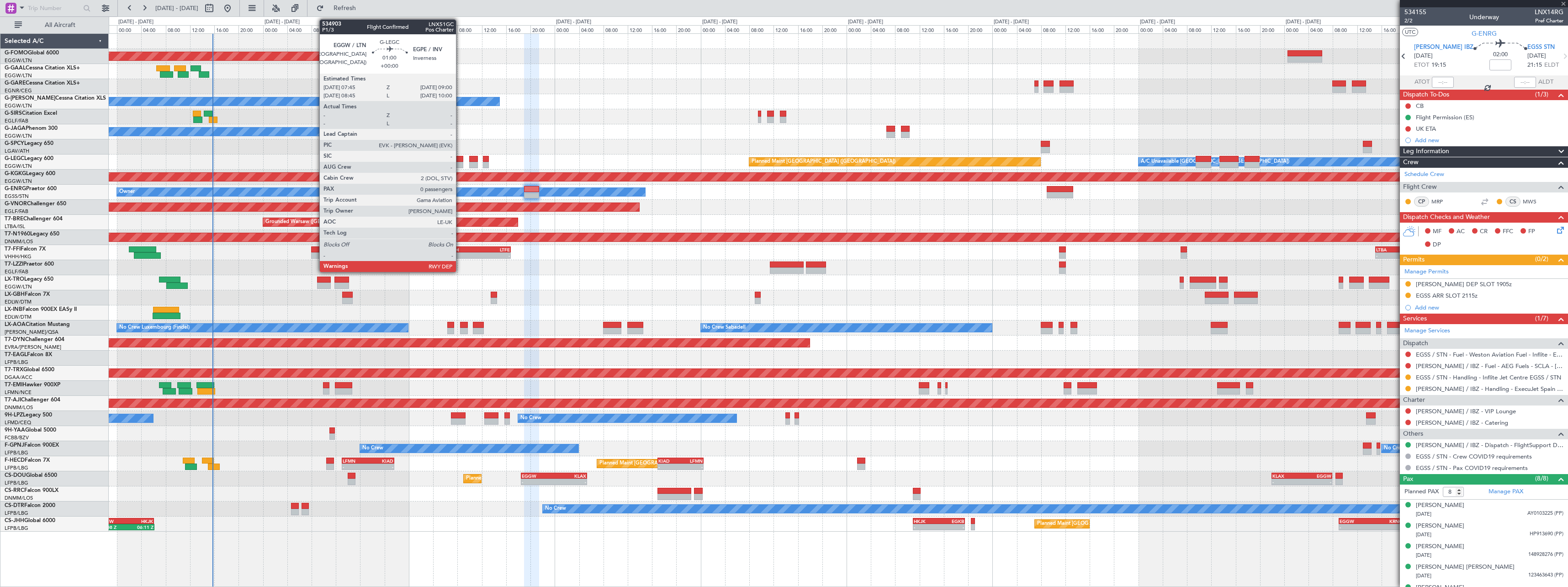
type input "+00:55"
type input "3"
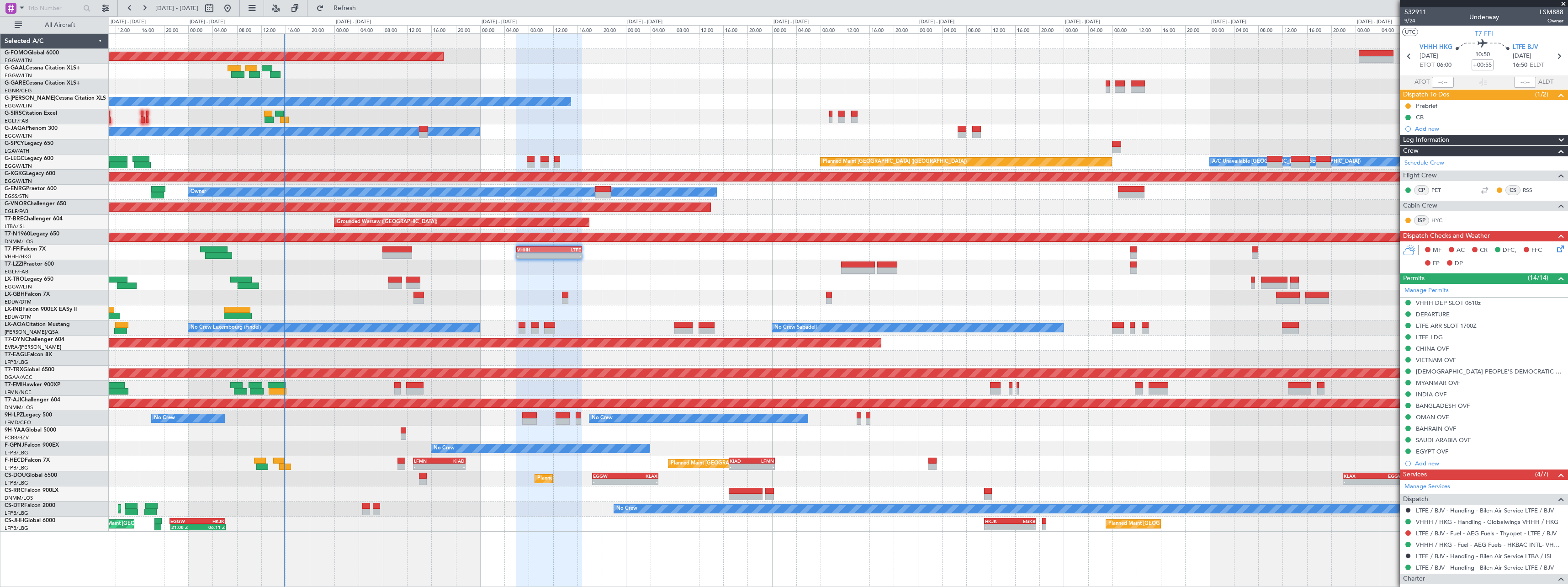
click at [638, 467] on div "Planned Maint [GEOGRAPHIC_DATA] ([GEOGRAPHIC_DATA]) - - LFMN 13:00 Z KIAD 21:40…" at bounding box center [838, 463] width 1459 height 15
click at [1089, 309] on div at bounding box center [838, 312] width 1459 height 15
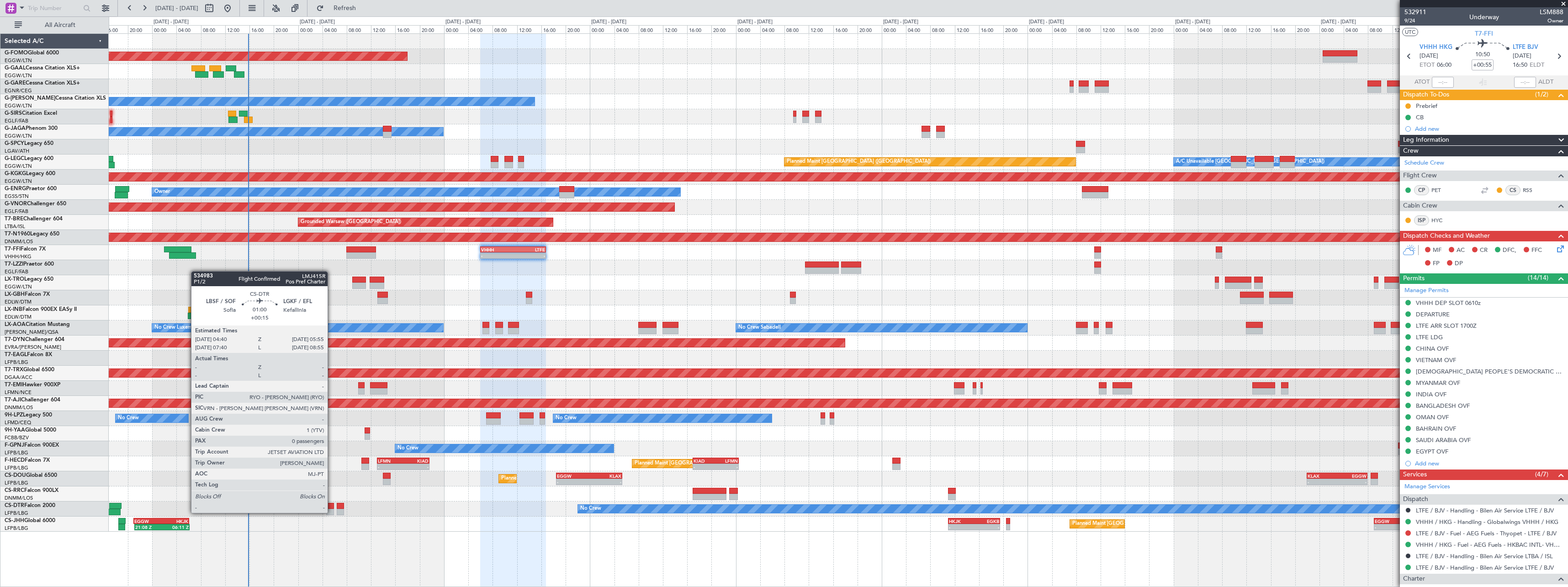
click at [332, 512] on div at bounding box center [330, 511] width 8 height 7
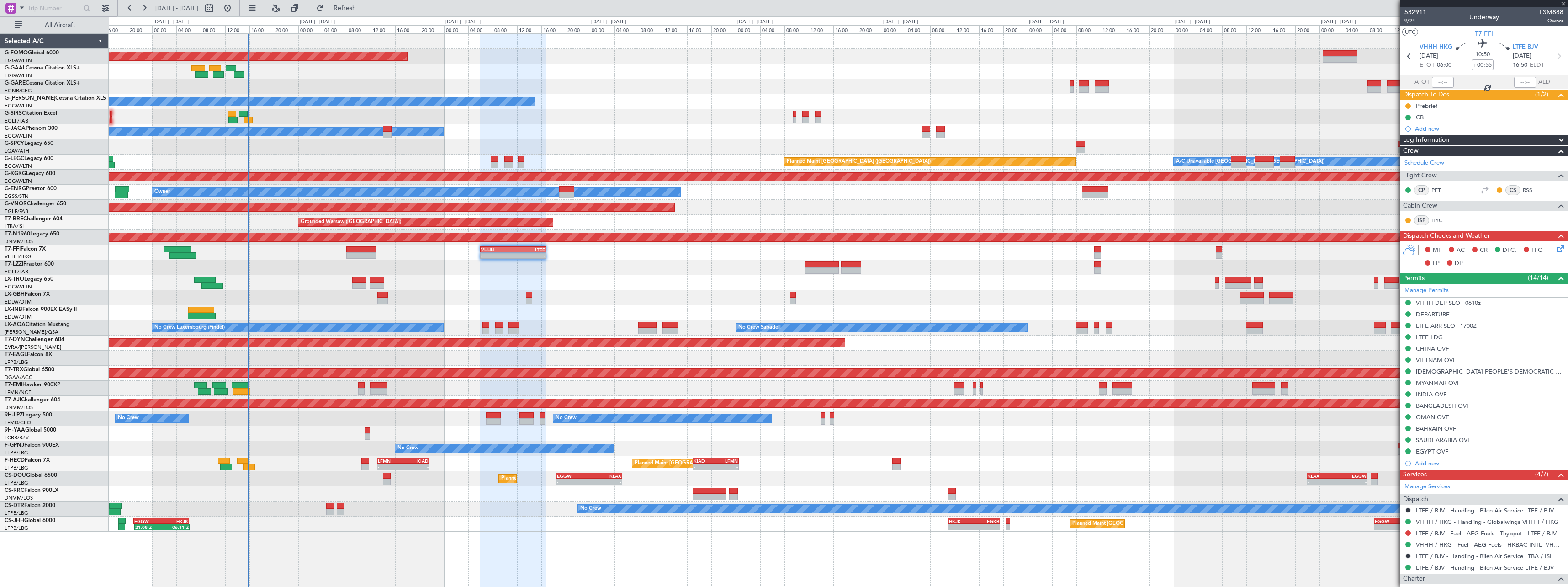
type input "+00:15"
type input "0"
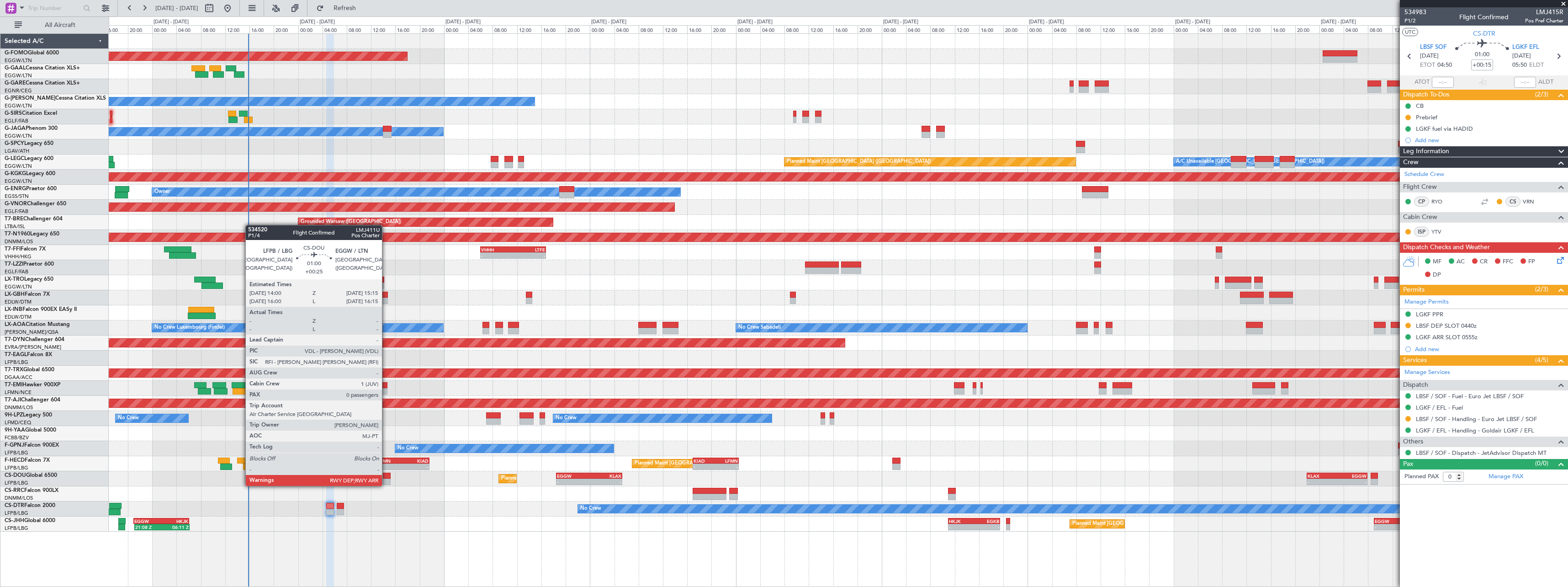
click at [386, 477] on div at bounding box center [387, 476] width 8 height 7
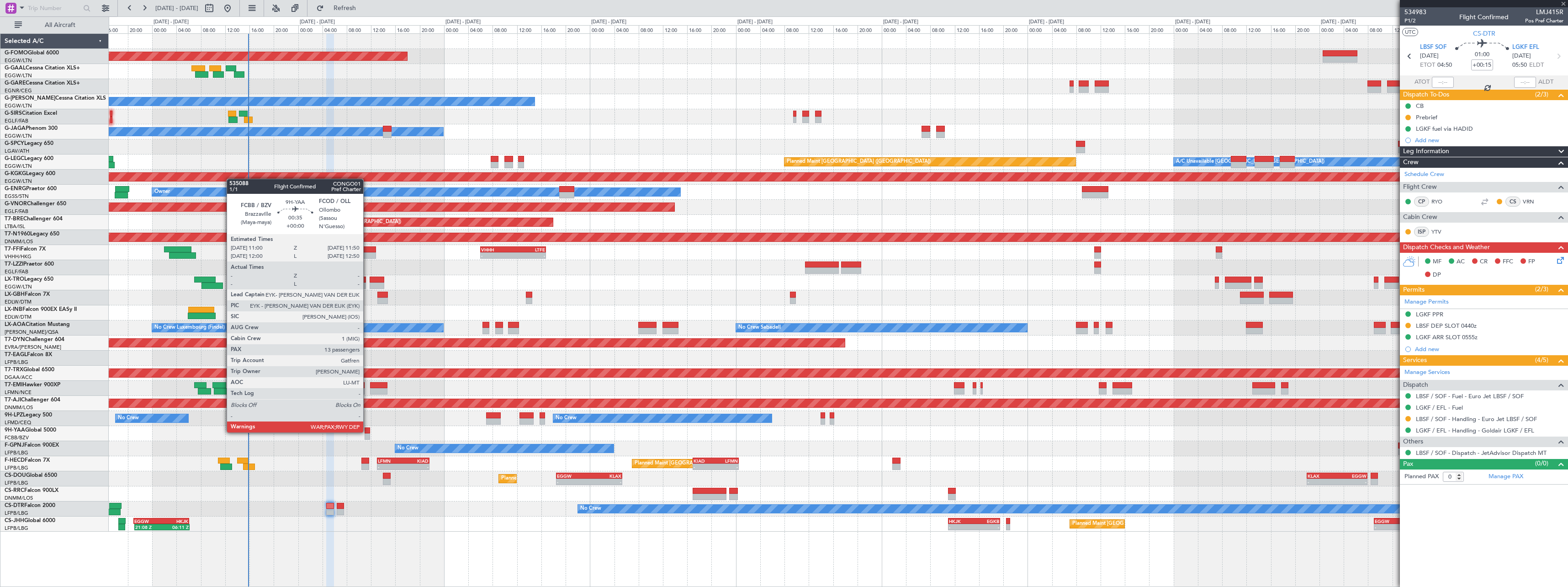
type input "+00:25"
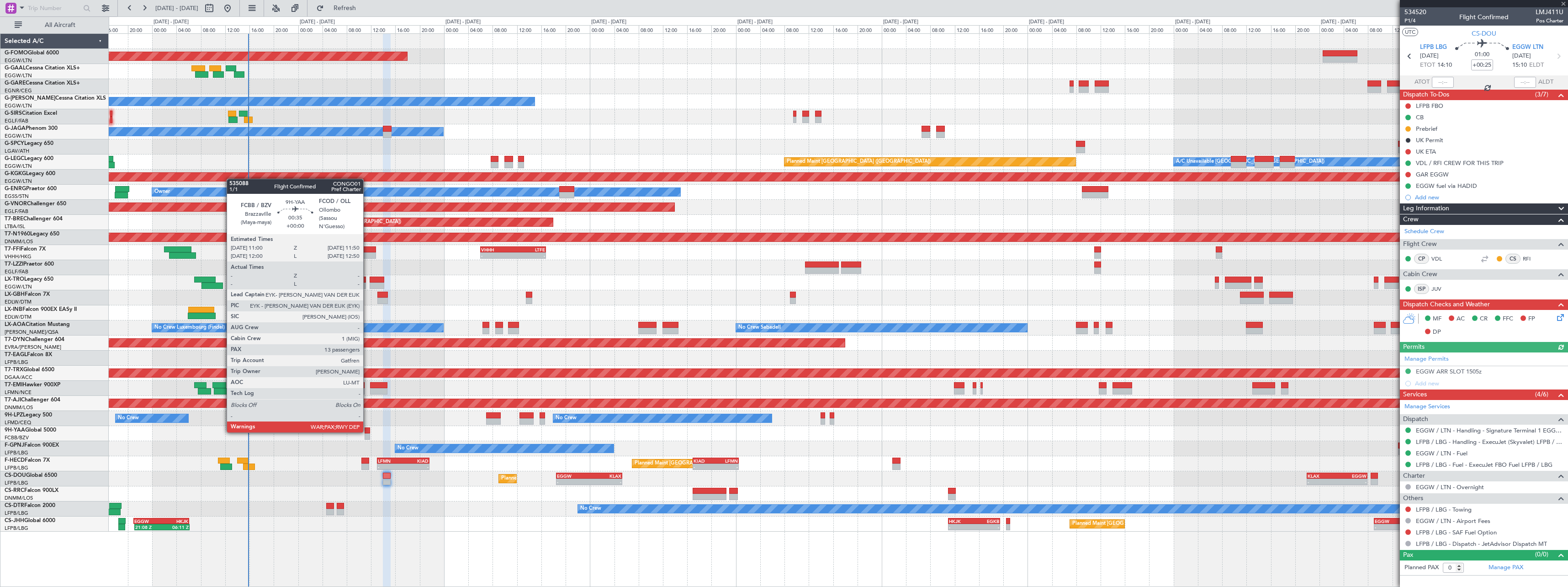
click at [367, 432] on div at bounding box center [367, 431] width 5 height 7
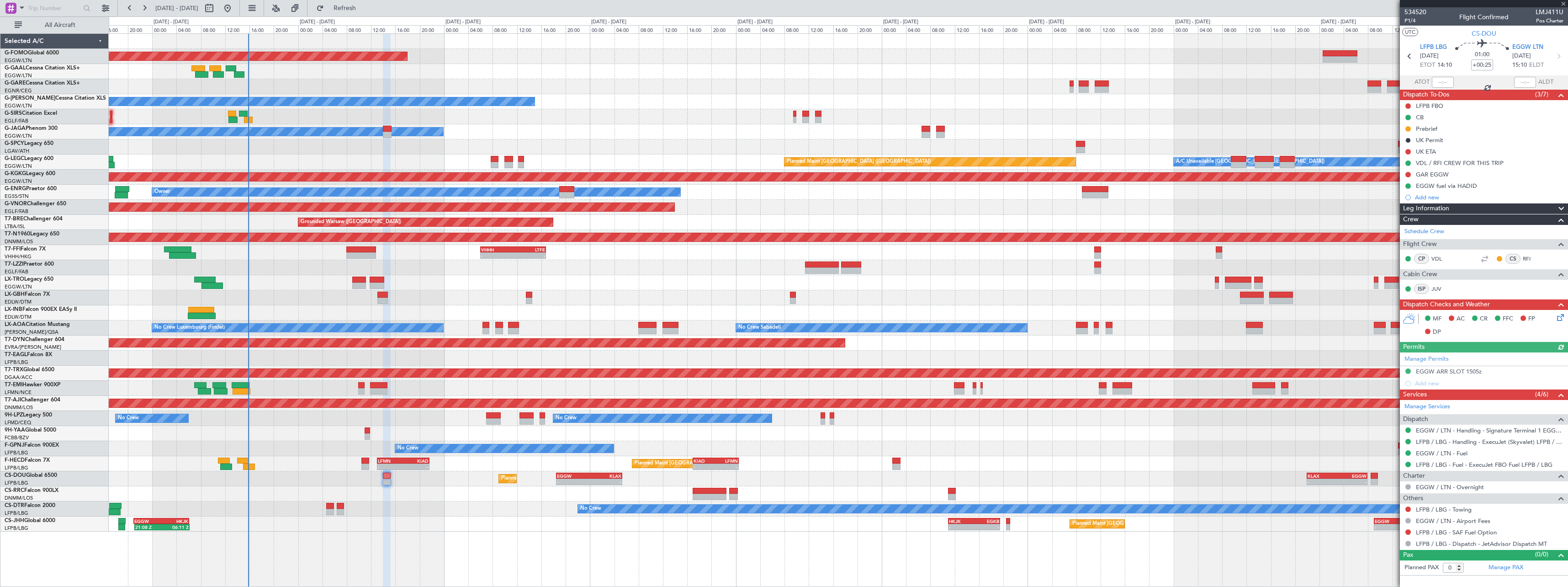
type input "13"
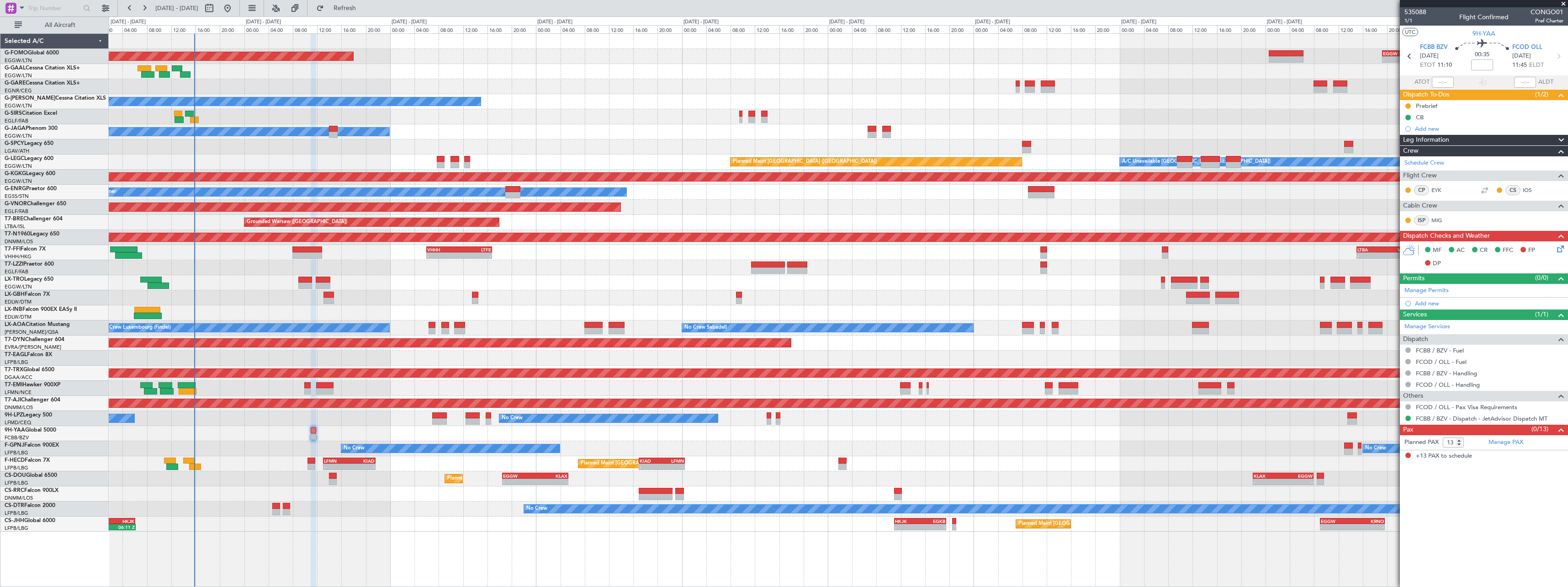
click at [546, 487] on div "Planned Maint Lagos ([PERSON_NAME])" at bounding box center [838, 494] width 1459 height 15
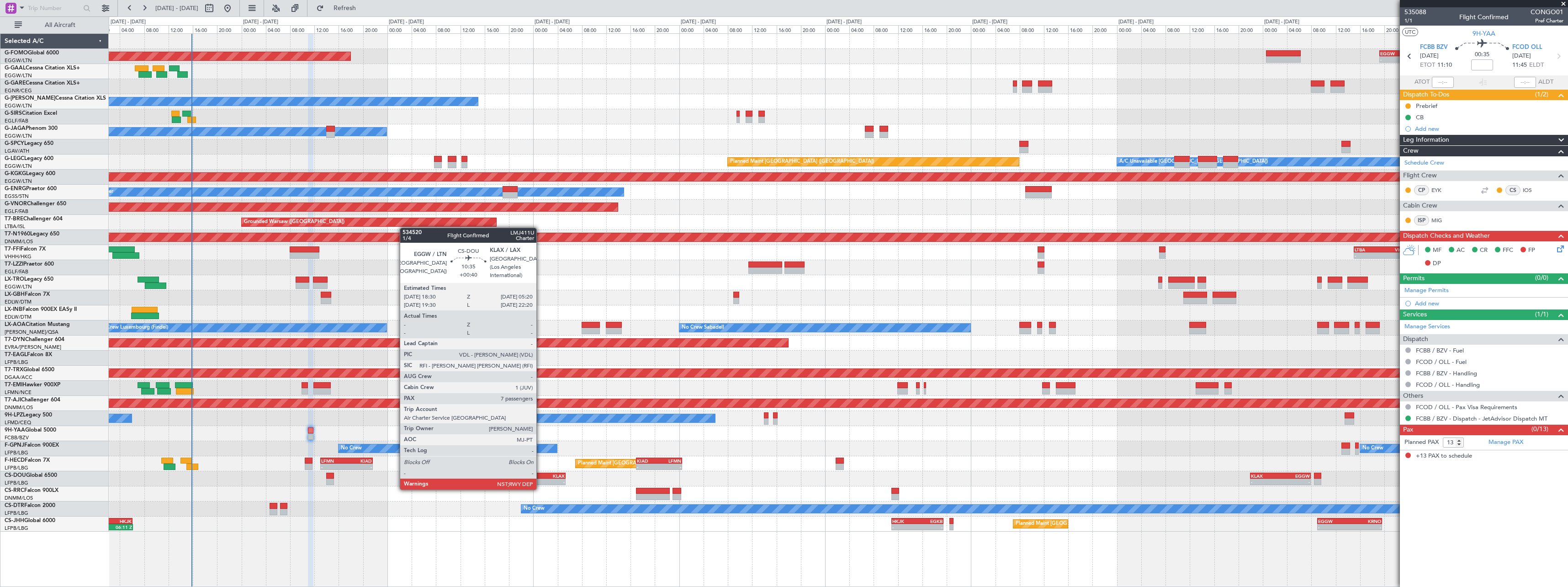
click at [541, 480] on div "-" at bounding box center [548, 482] width 32 height 5
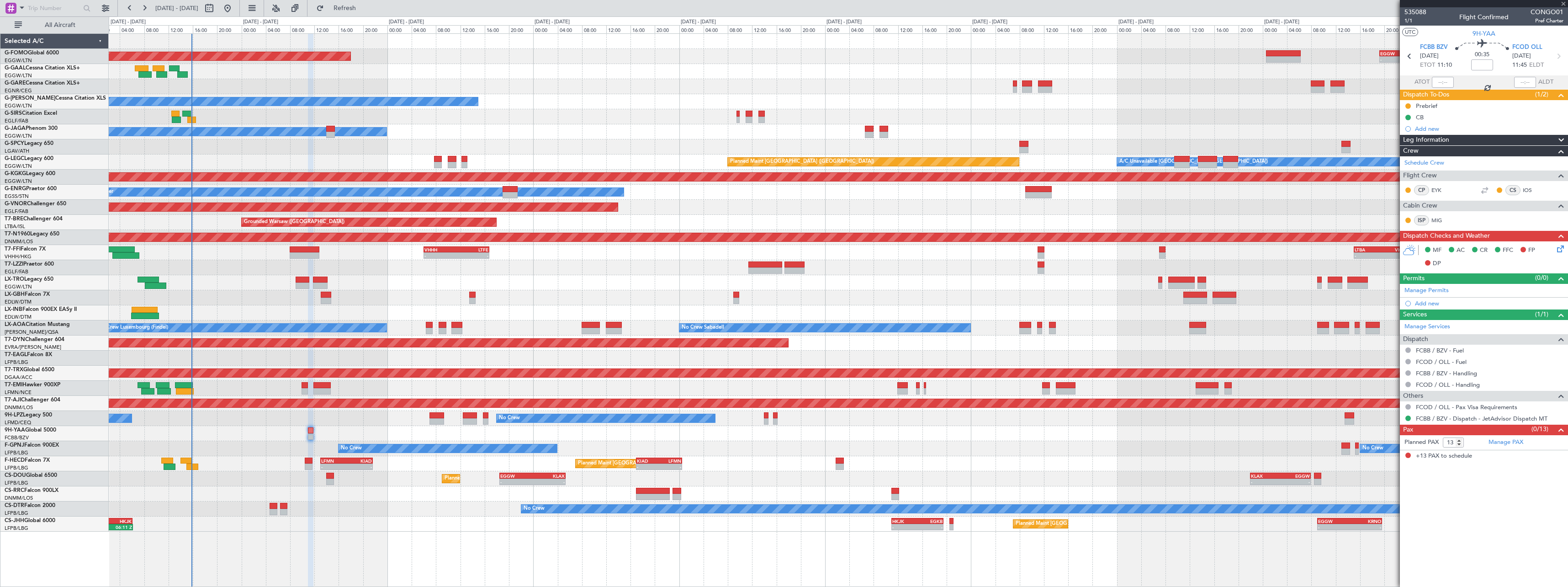
type input "+00:40"
type input "7"
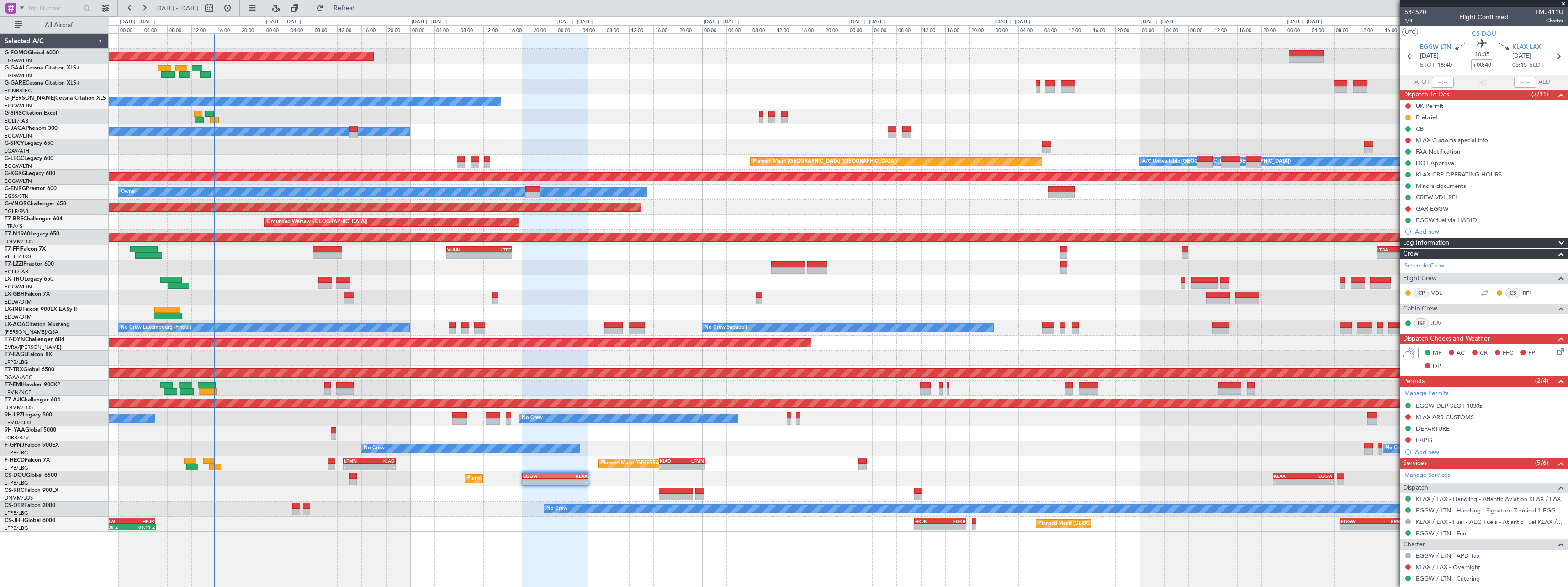
click at [428, 523] on div "Planned Maint London (Luton) 21:08 Z 06:11 Z EGGW 21:00 Z HKJK 06:05 Z - - HKJK…" at bounding box center [838, 524] width 1459 height 15
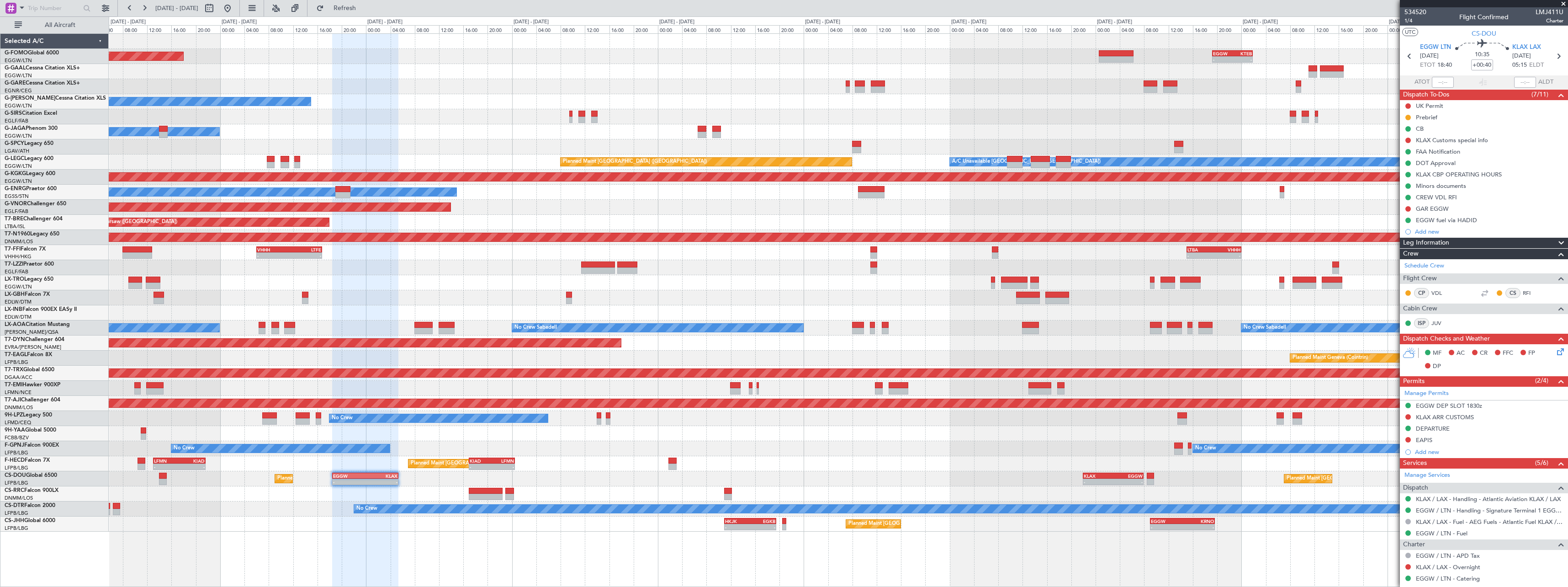
click at [625, 477] on div "Planned Maint London (Luton) Planned Maint Paris (Le Bourget) - - EGGW 18:30 Z …" at bounding box center [838, 479] width 1459 height 15
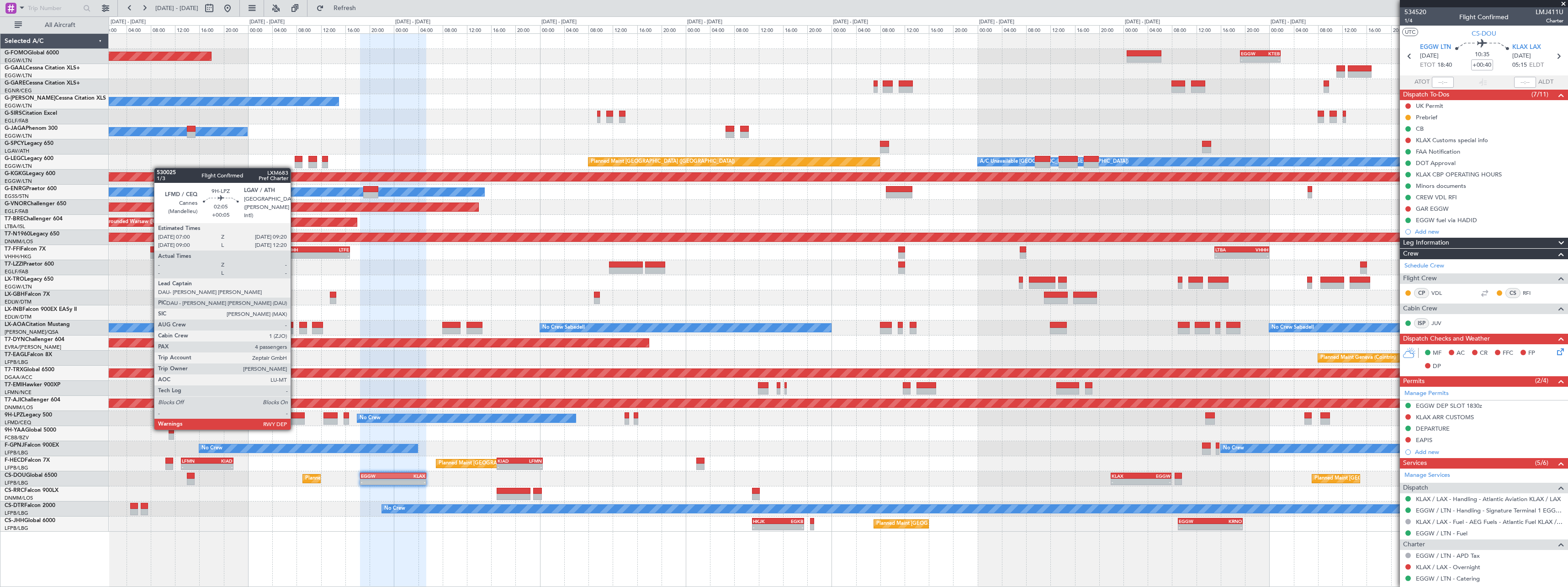
click at [296, 421] on div at bounding box center [298, 421] width 15 height 7
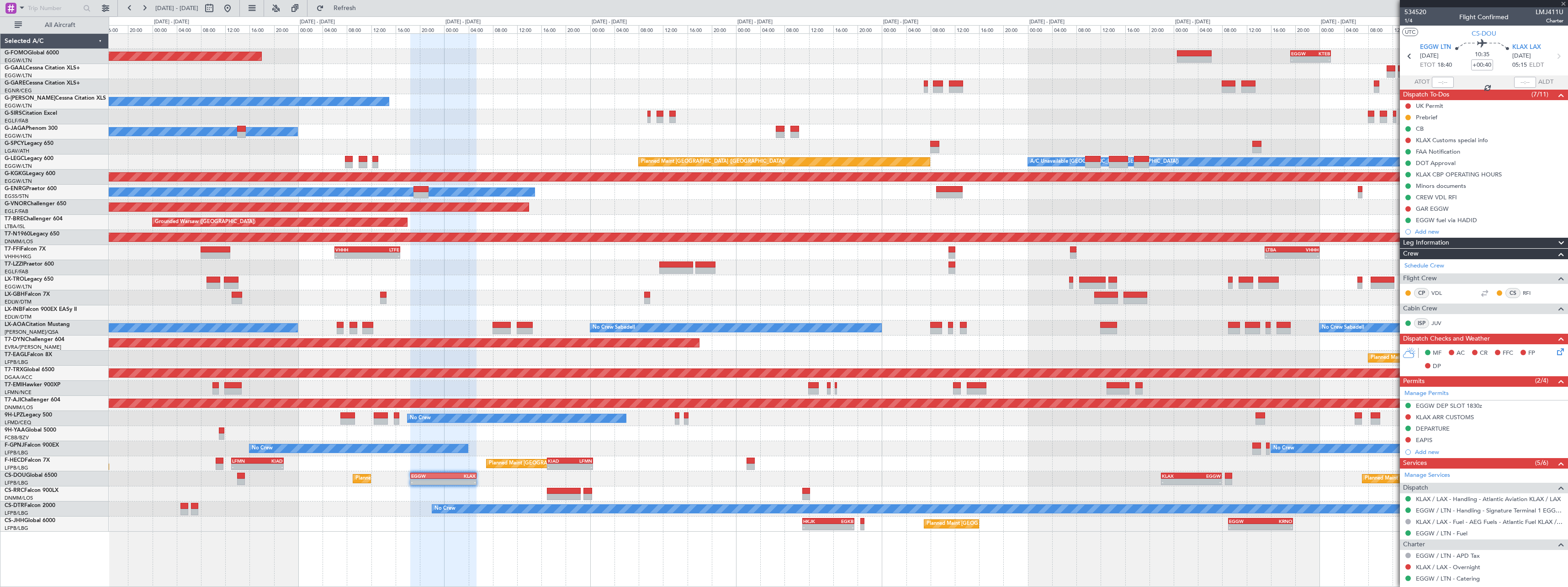
click at [392, 443] on div "No Crew No Crew" at bounding box center [838, 448] width 1459 height 15
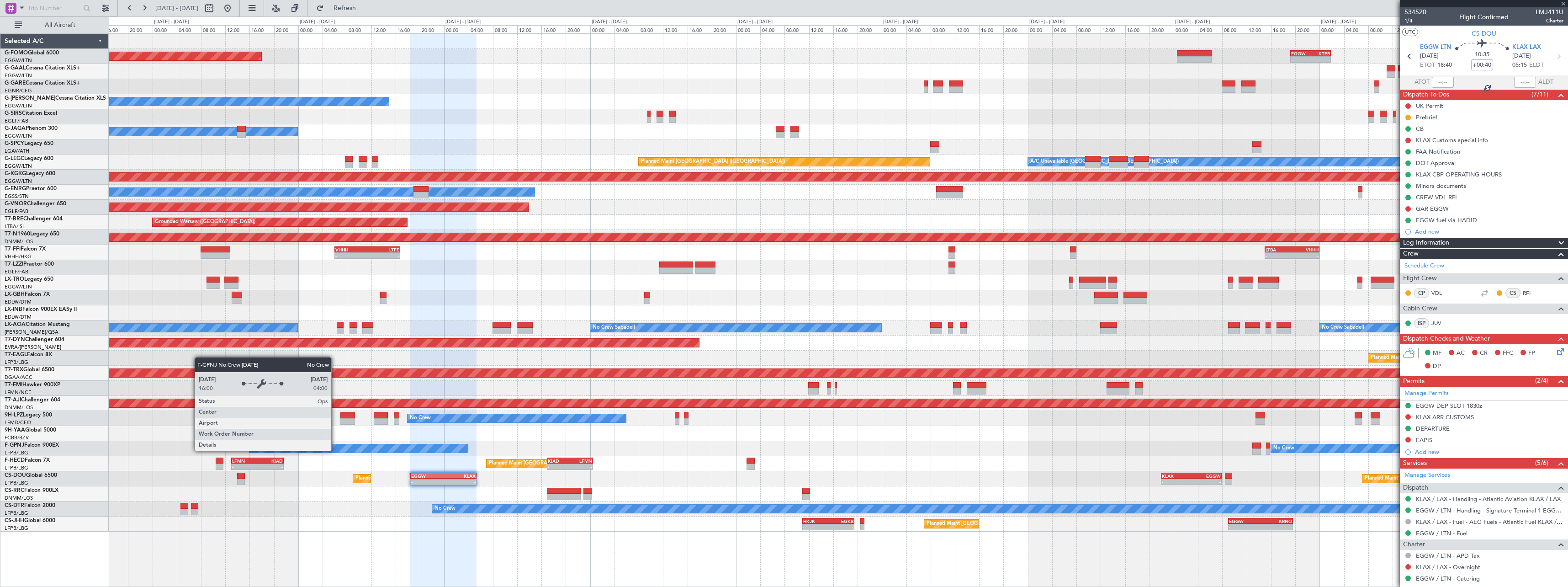
type input "+00:05"
type input "4"
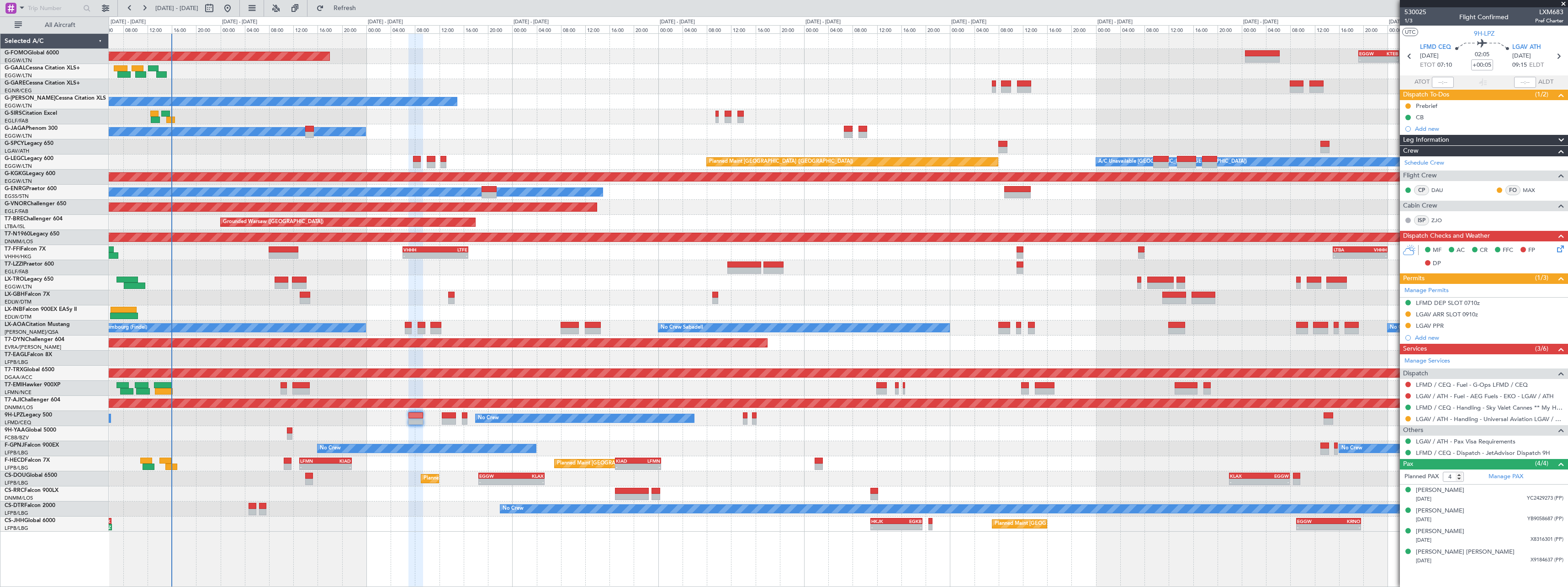
click at [399, 502] on div "No Crew Planned Maint Paris (Le Bourget)" at bounding box center [838, 508] width 1459 height 15
click at [511, 534] on div "Planned Maint Windsor Locks (Bradley Intl) - - EGGW 19:15 Z KTEB 01:55 Z Planne…" at bounding box center [838, 310] width 1459 height 554
click at [299, 521] on div "Planned Maint London (Luton) - - HKJK 11:00 Z EGKB 19:30 Z - - EGGW 09:00 Z KRN…" at bounding box center [838, 524] width 1459 height 15
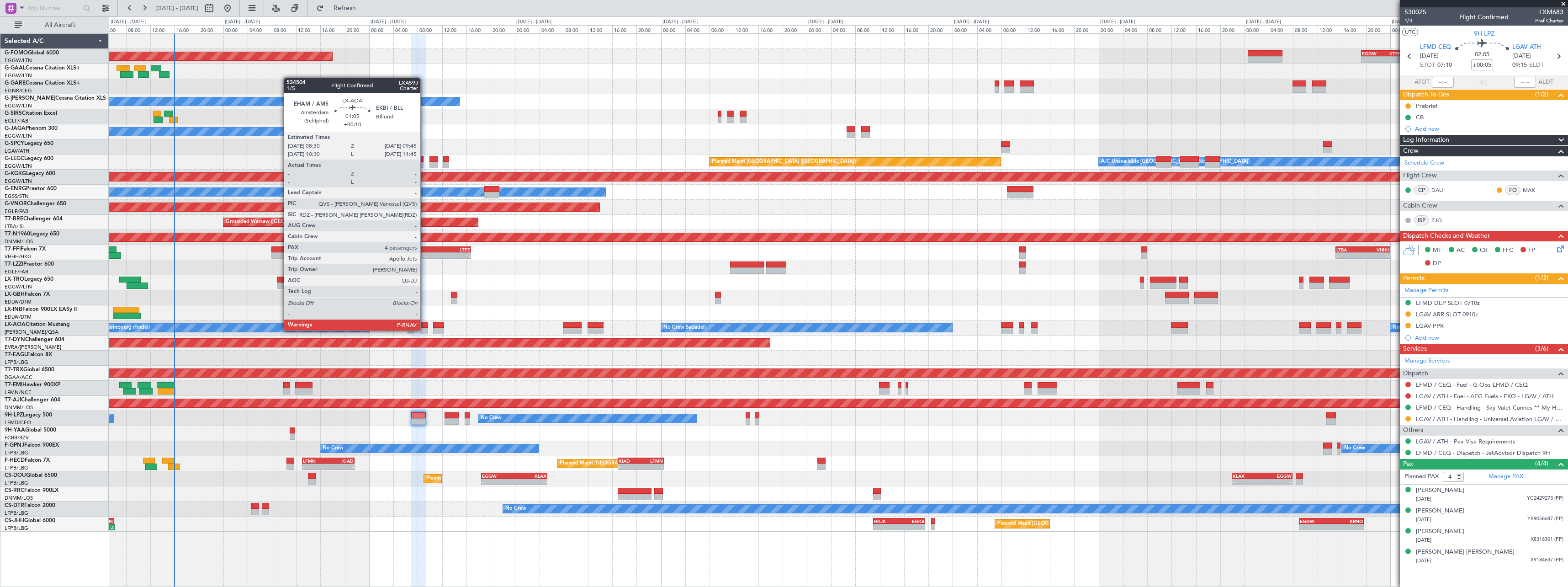
click at [424, 329] on div at bounding box center [424, 331] width 8 height 7
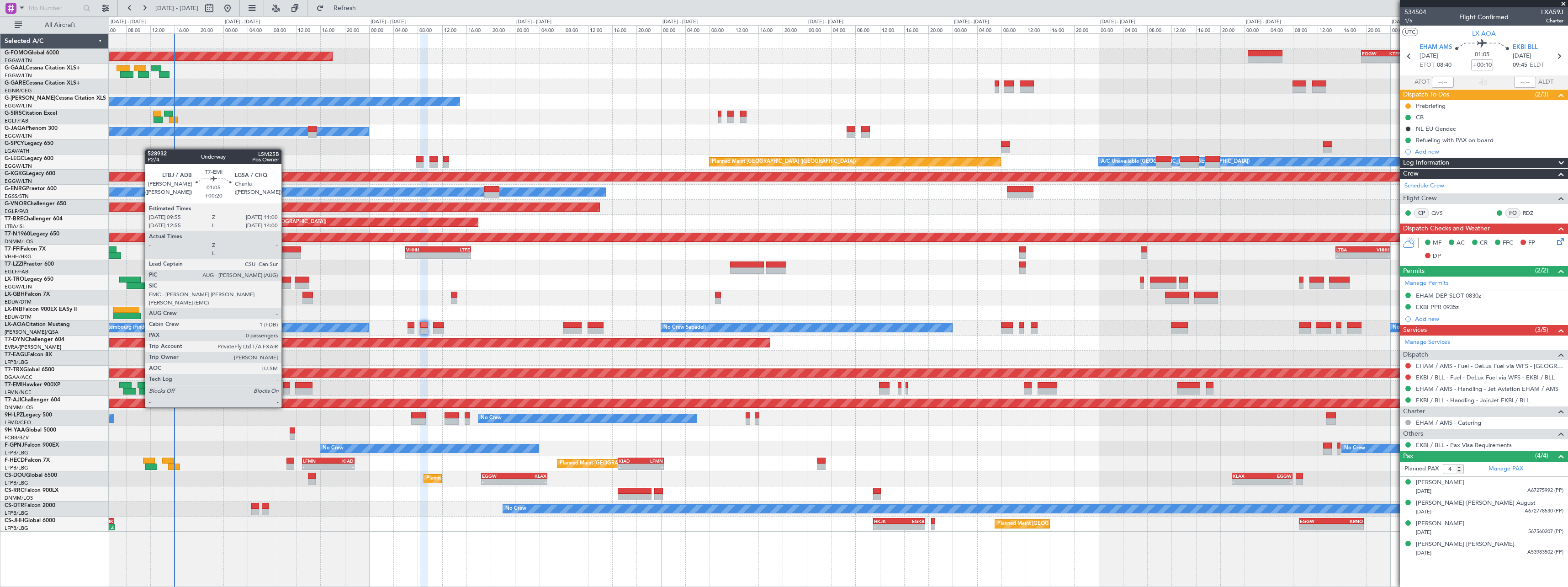
click at [285, 390] on div at bounding box center [286, 391] width 7 height 7
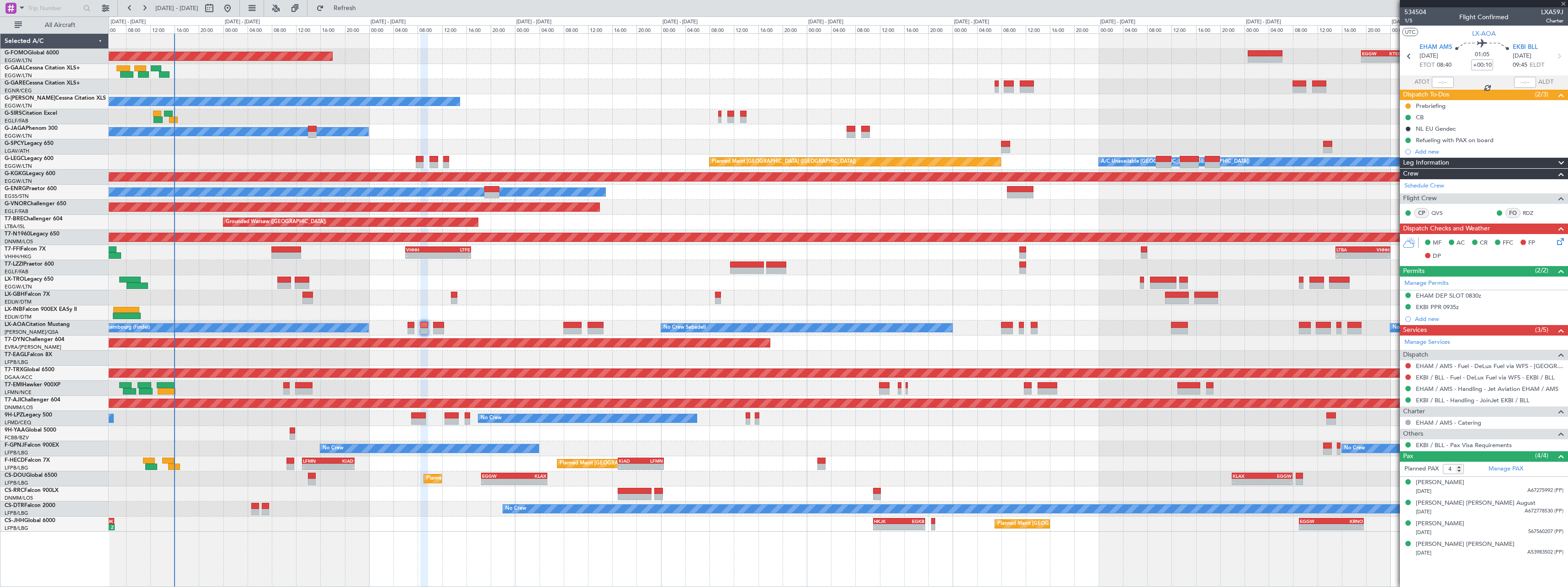
type input "+00:20"
type input "0"
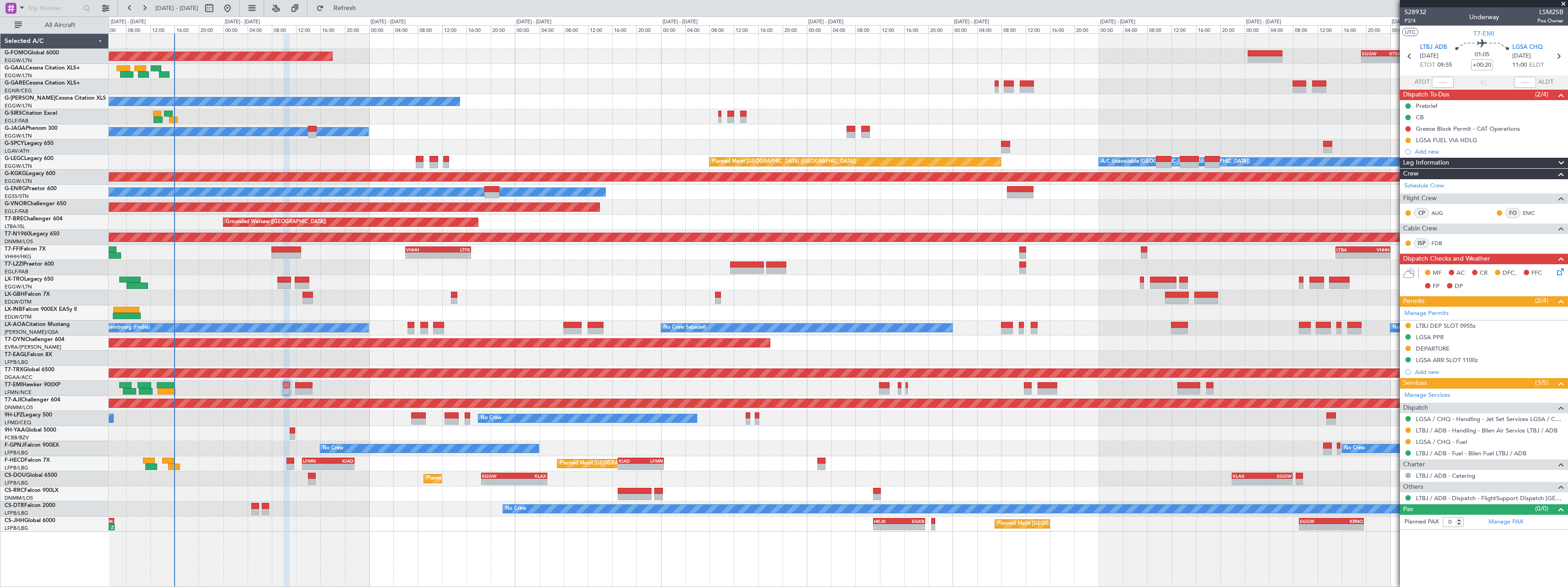
click at [1432, 107] on div "Prebrief" at bounding box center [1426, 105] width 21 height 8
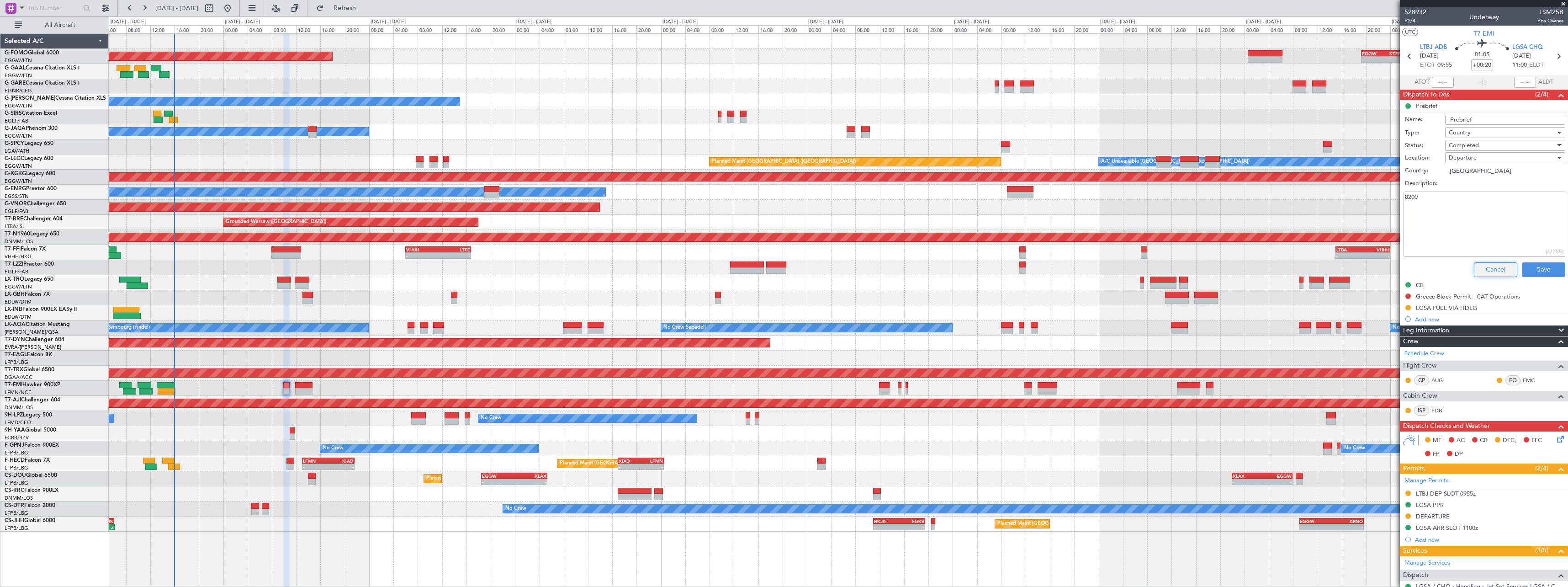
click at [1486, 266] on button "Cancel" at bounding box center [1495, 270] width 43 height 15
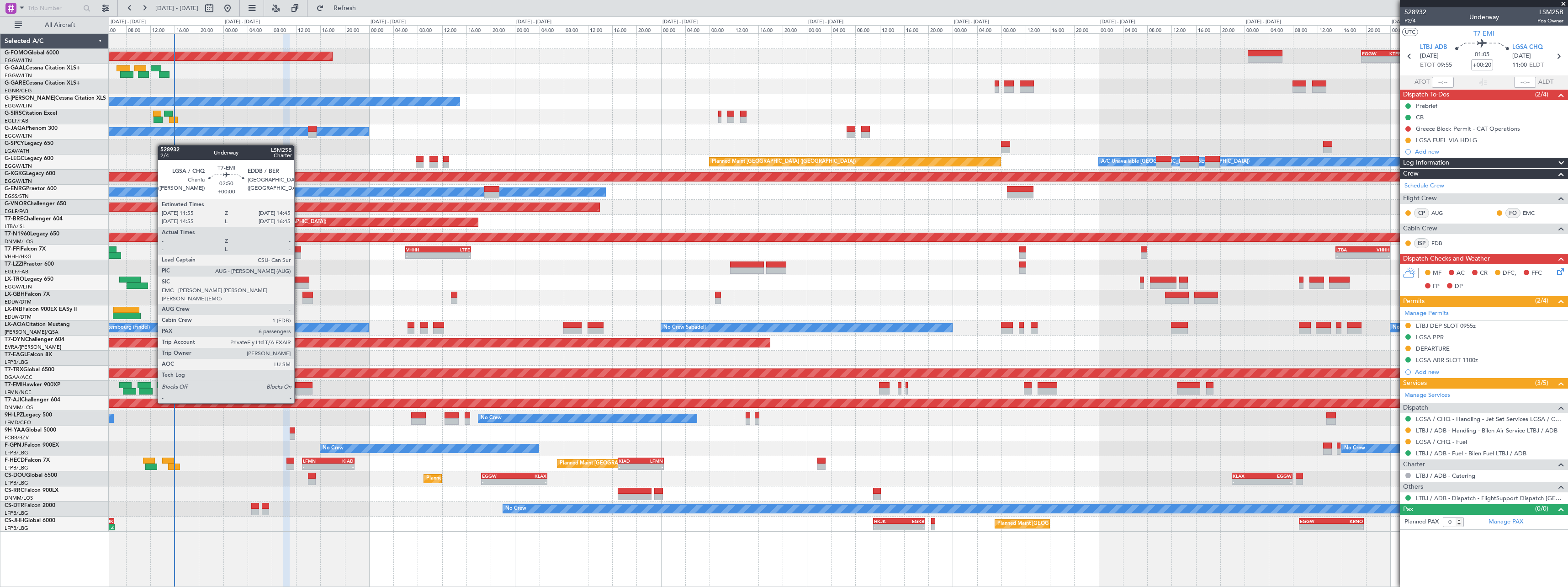
click at [299, 385] on div at bounding box center [304, 385] width 18 height 7
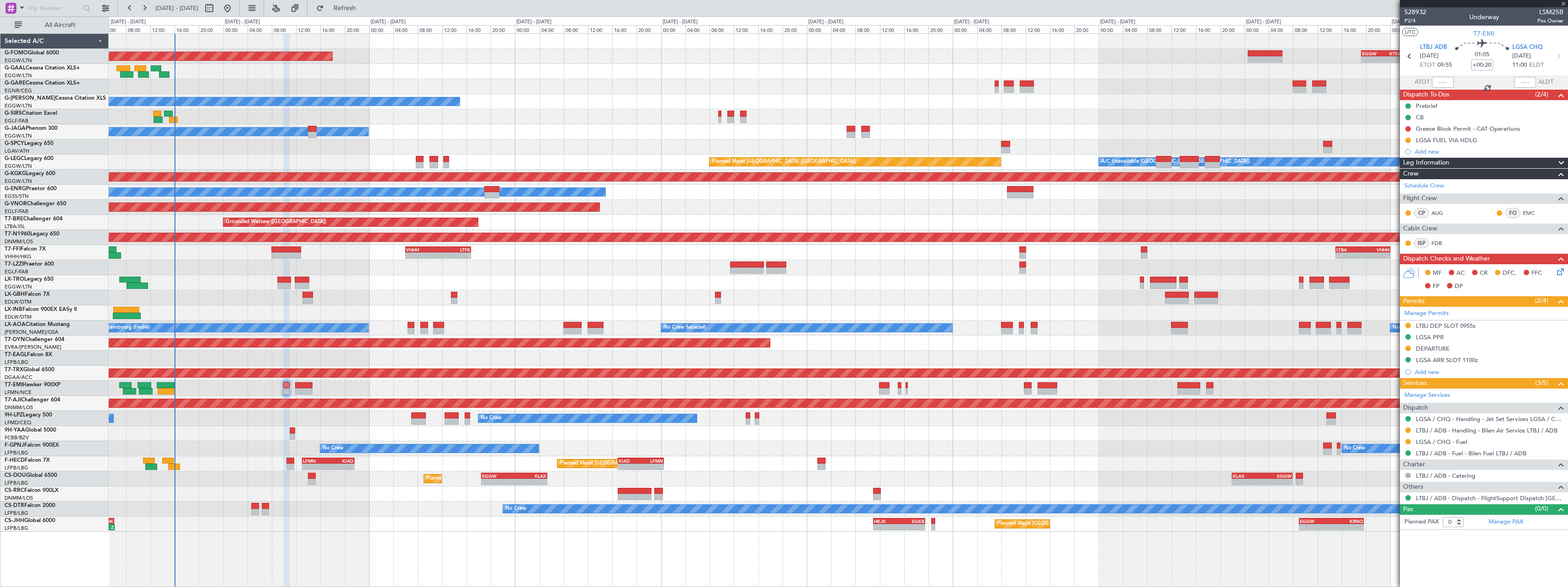
type input "6"
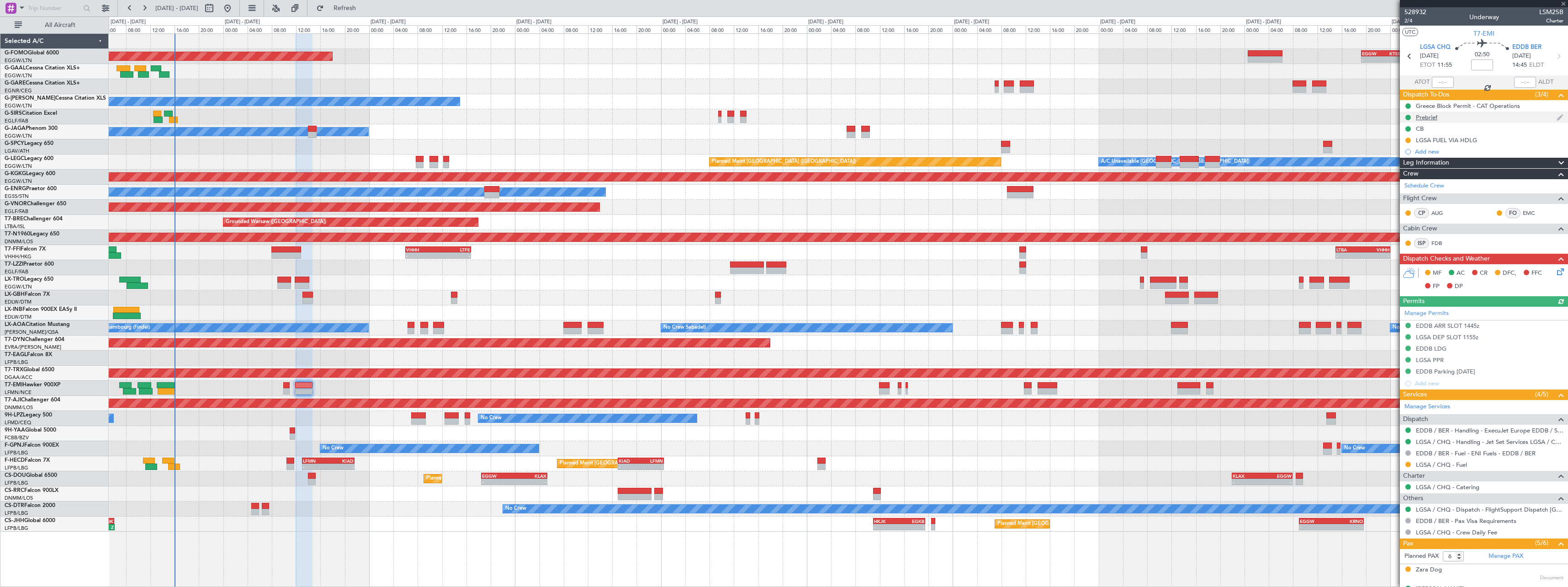
click at [1433, 118] on div "Prebrief" at bounding box center [1426, 117] width 21 height 8
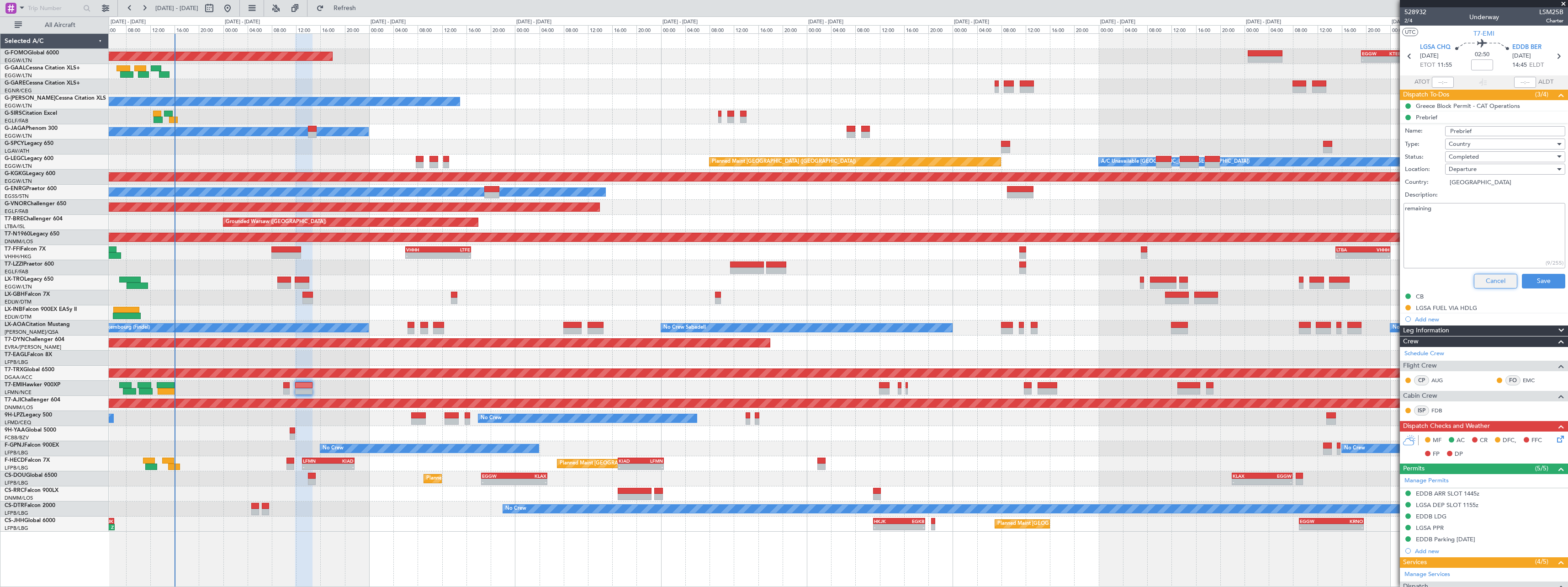
click at [1483, 278] on button "Cancel" at bounding box center [1495, 281] width 43 height 15
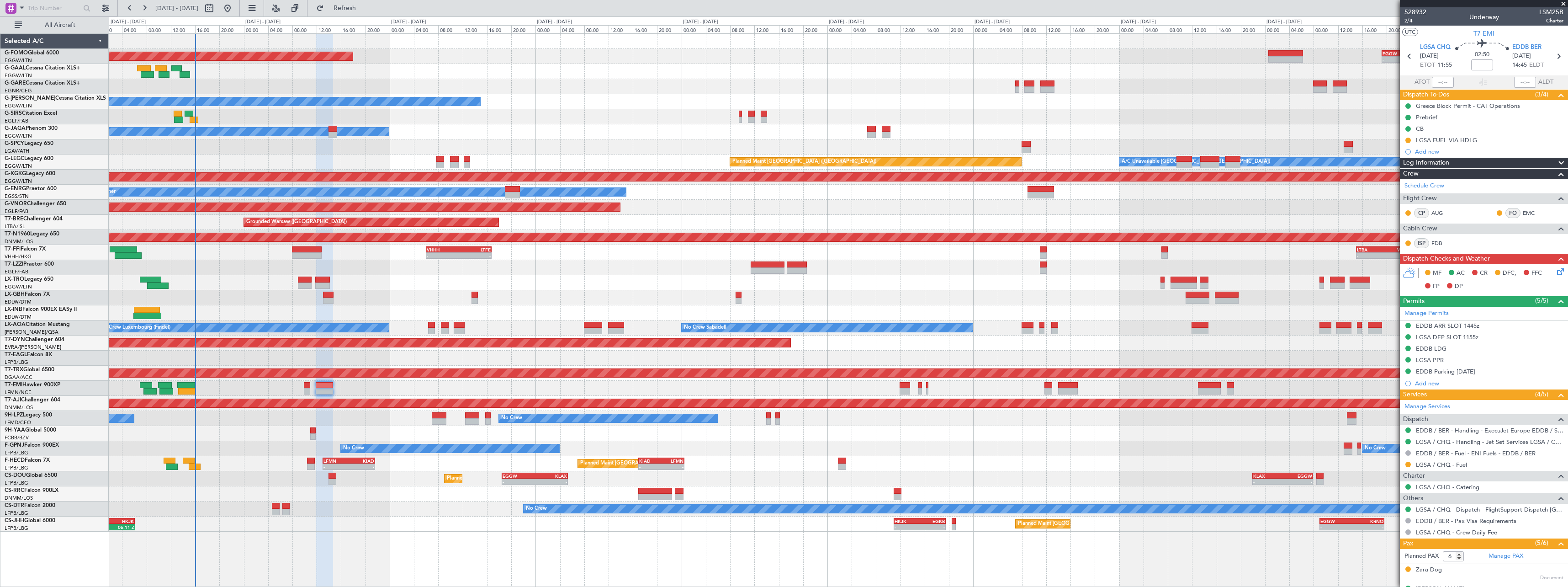
click at [351, 429] on div at bounding box center [838, 434] width 1459 height 15
click at [831, 461] on div "Planned Maint Paris (Le Bourget) - - LFMN 13:00 Z KIAD 21:40 Z - - KIAD 17:00 Z…" at bounding box center [838, 463] width 1459 height 15
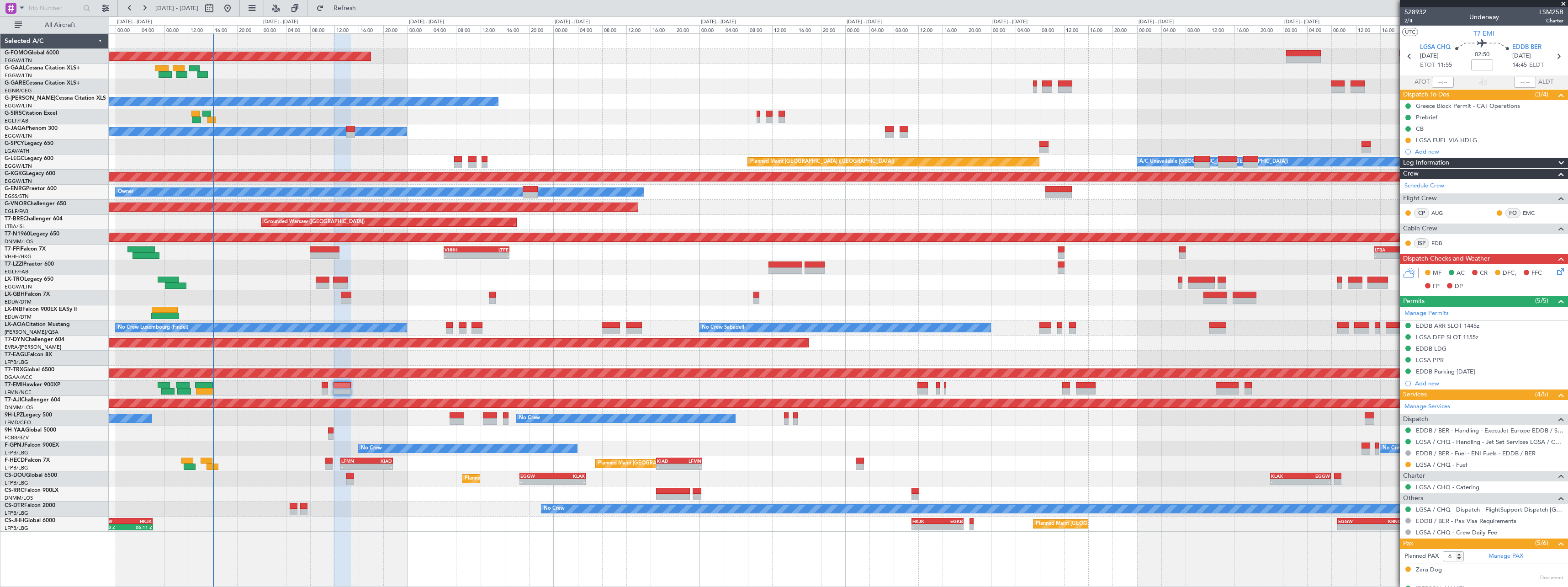
click at [461, 507] on div "No Crew Planned Maint Paris (Le Bourget)" at bounding box center [838, 508] width 1459 height 15
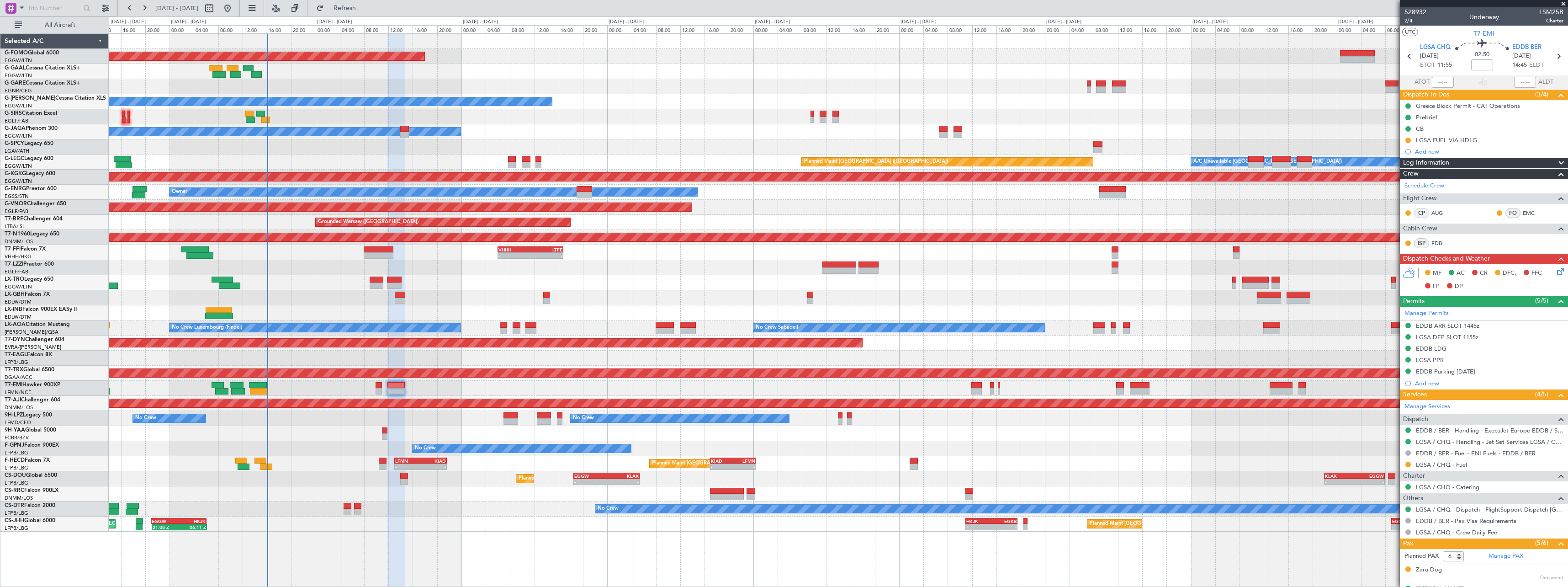
click at [298, 439] on div at bounding box center [838, 434] width 1459 height 15
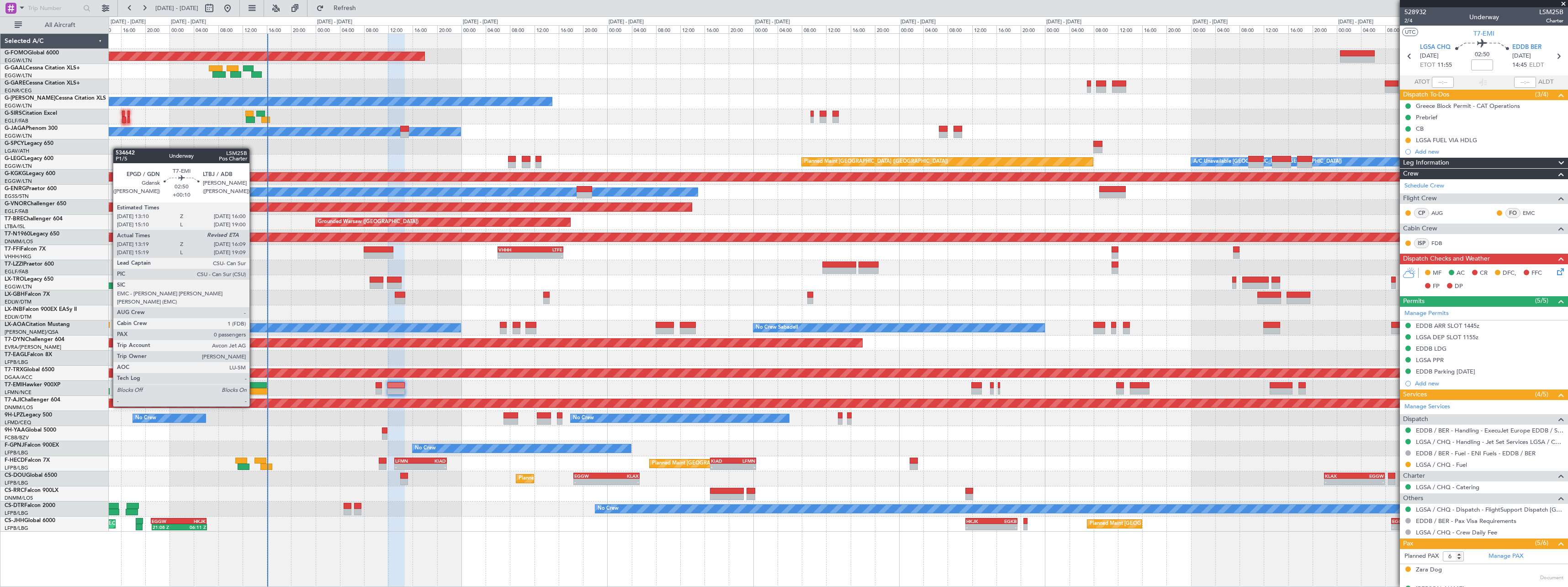
click at [254, 389] on div at bounding box center [259, 391] width 18 height 7
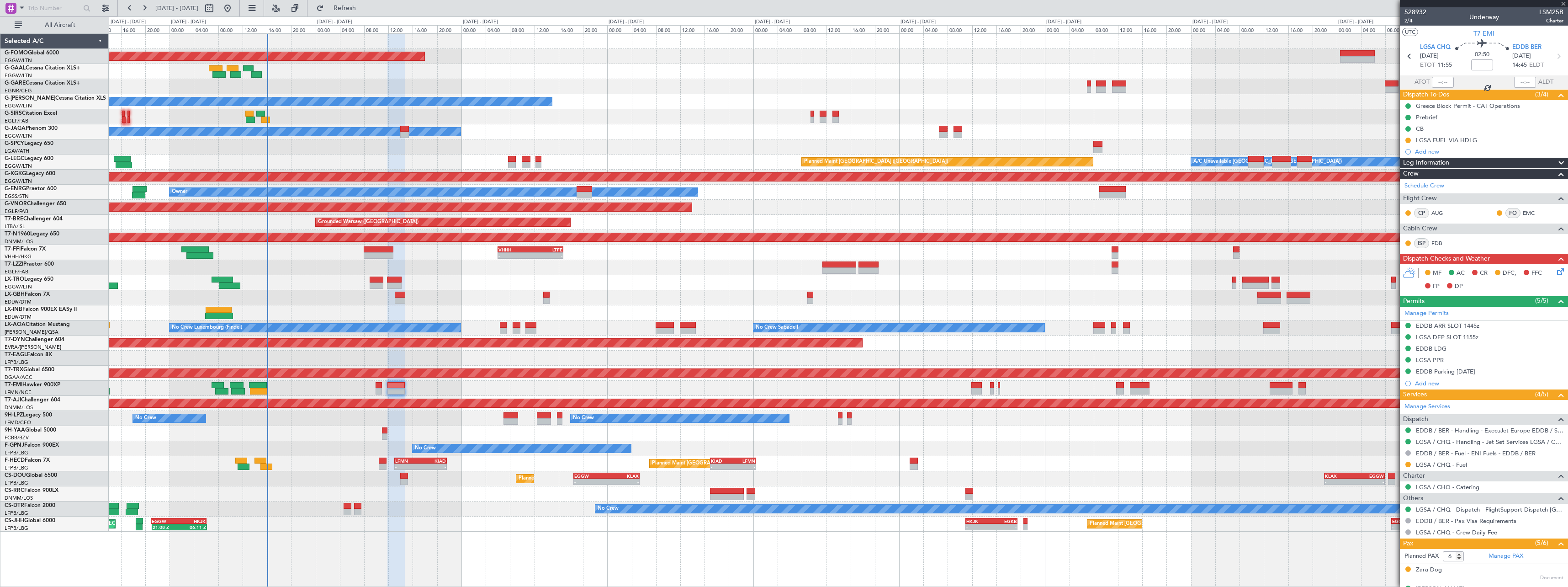
type input "+00:10"
type input "13:19"
type input "0"
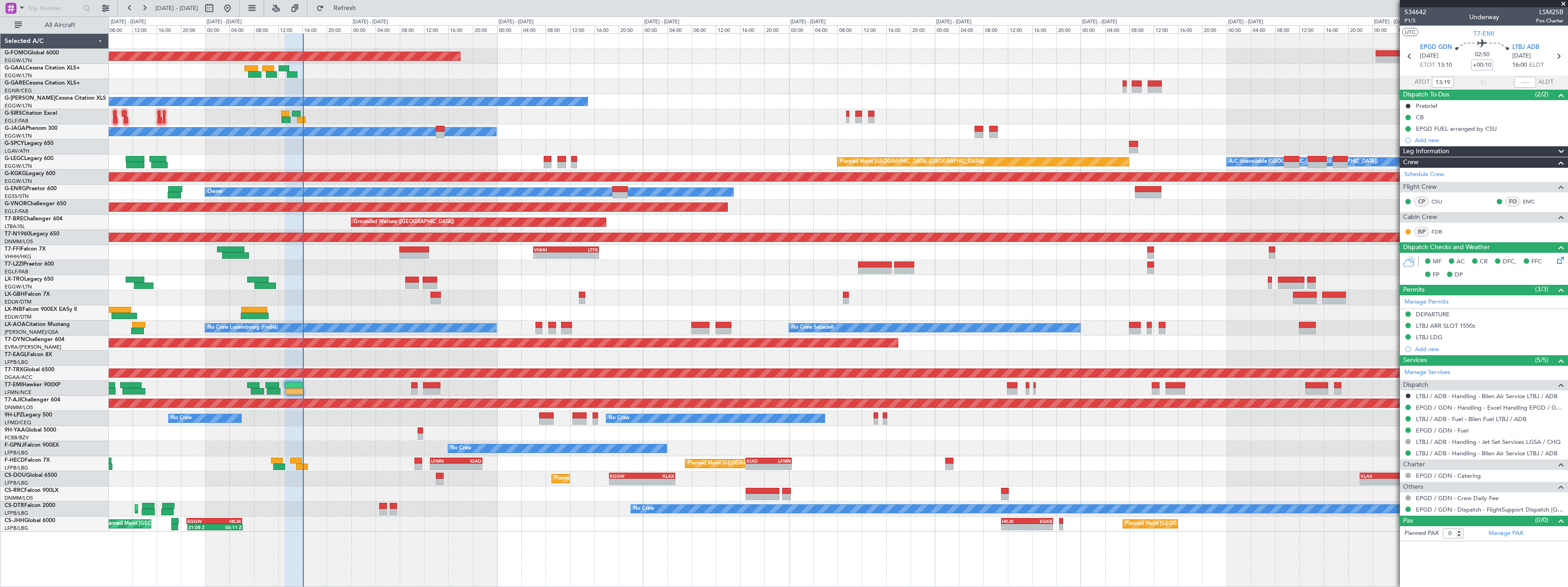
click at [615, 278] on div "Planned Maint Windsor Locks ([PERSON_NAME] Intl) - - EGGW 19:15 Z KTEB 01:55 Z …" at bounding box center [838, 283] width 1459 height 497
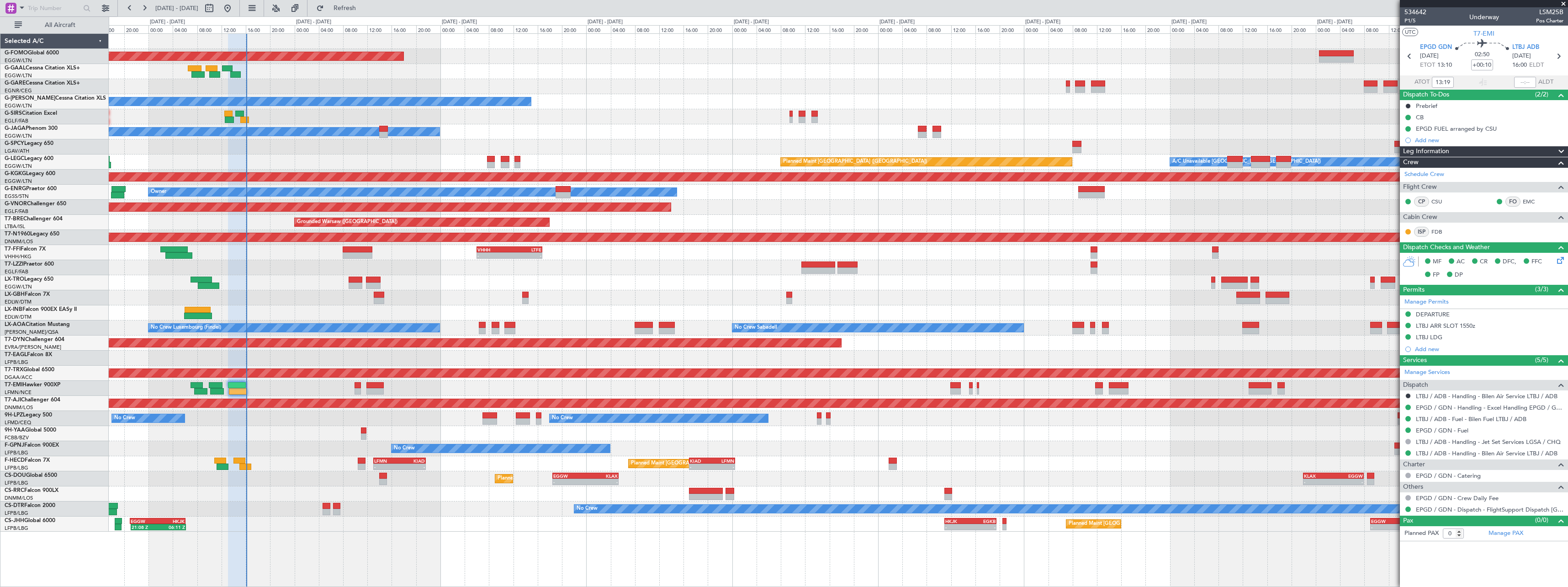
click at [558, 137] on div "Planned Maint Windsor Locks ([PERSON_NAME] Intl) - - EGGW 19:15 Z KTEB 01:55 Z …" at bounding box center [838, 283] width 1459 height 497
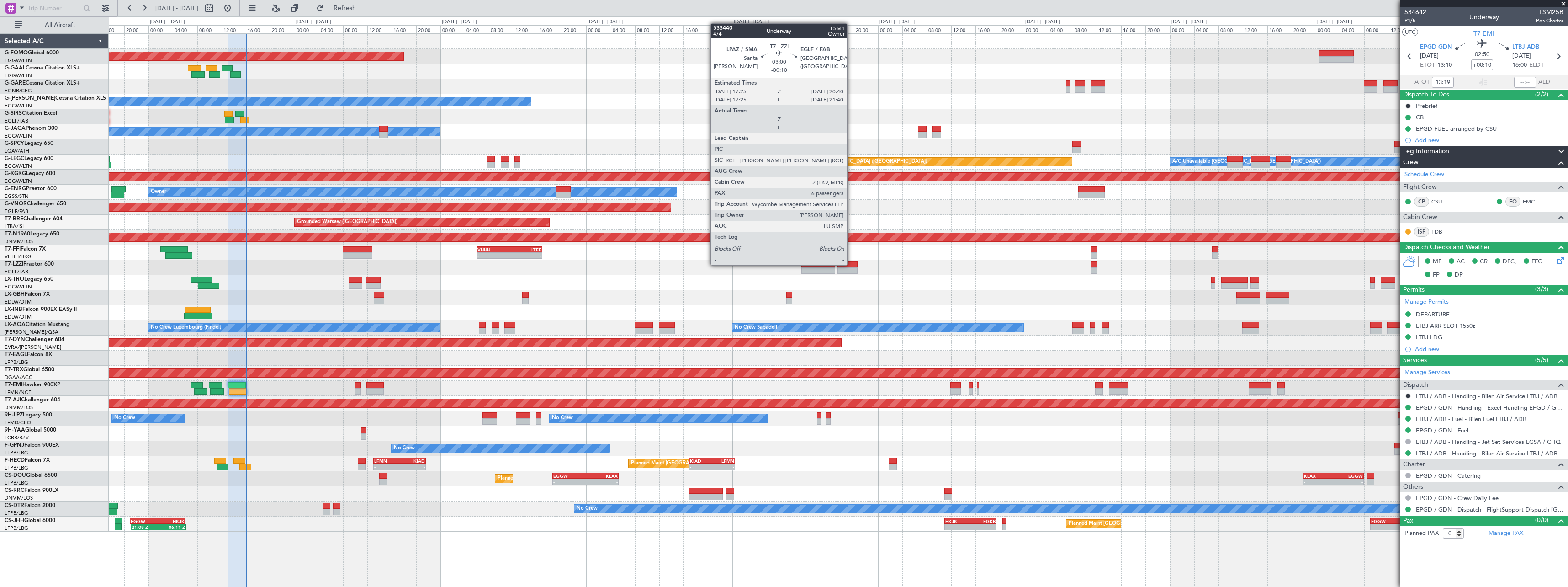
click at [851, 264] on div at bounding box center [847, 264] width 20 height 7
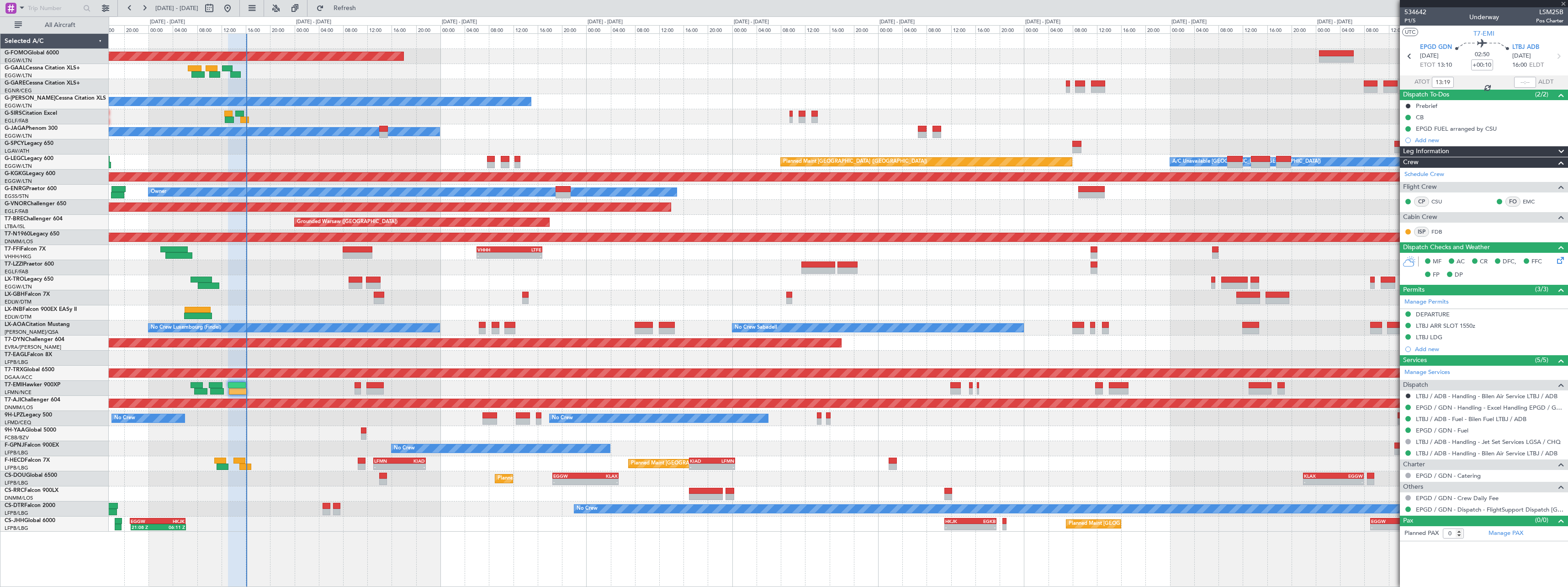
type input "-00:10"
type input "6"
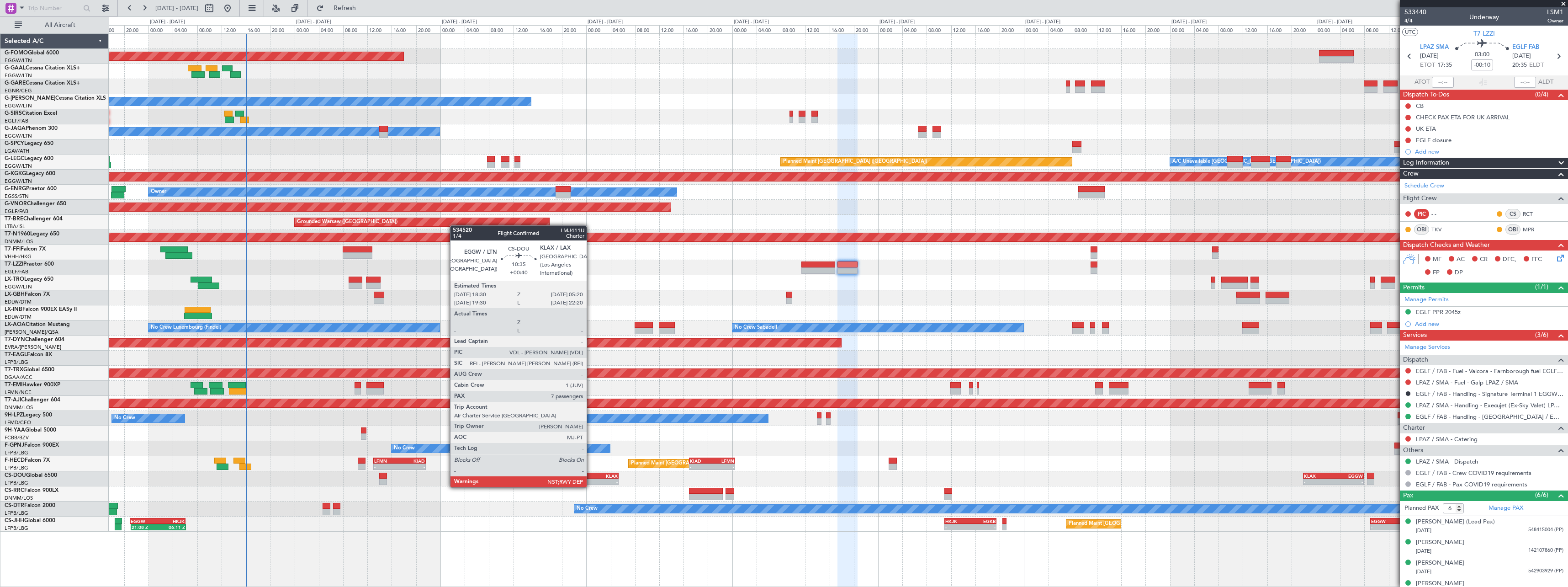
click at [581, 473] on div "EGGW 18:30 Z KLAX 05:20 Z" at bounding box center [585, 476] width 66 height 7
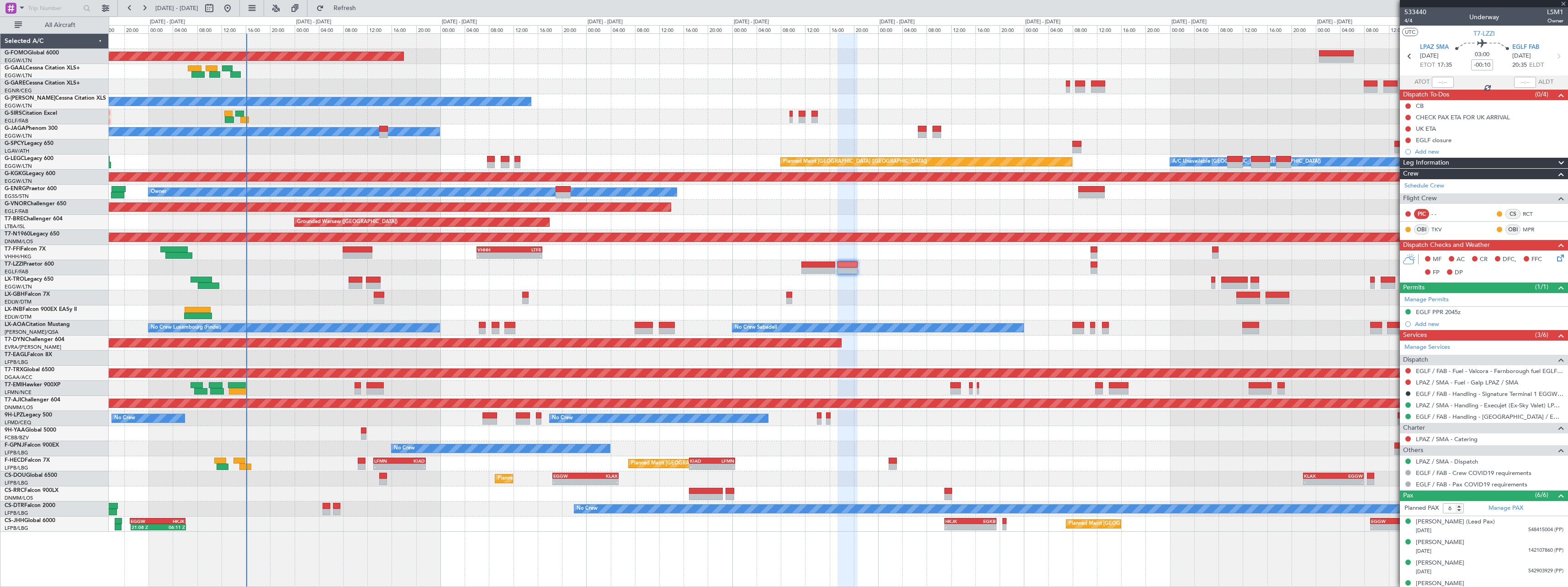
type input "+00:40"
type input "7"
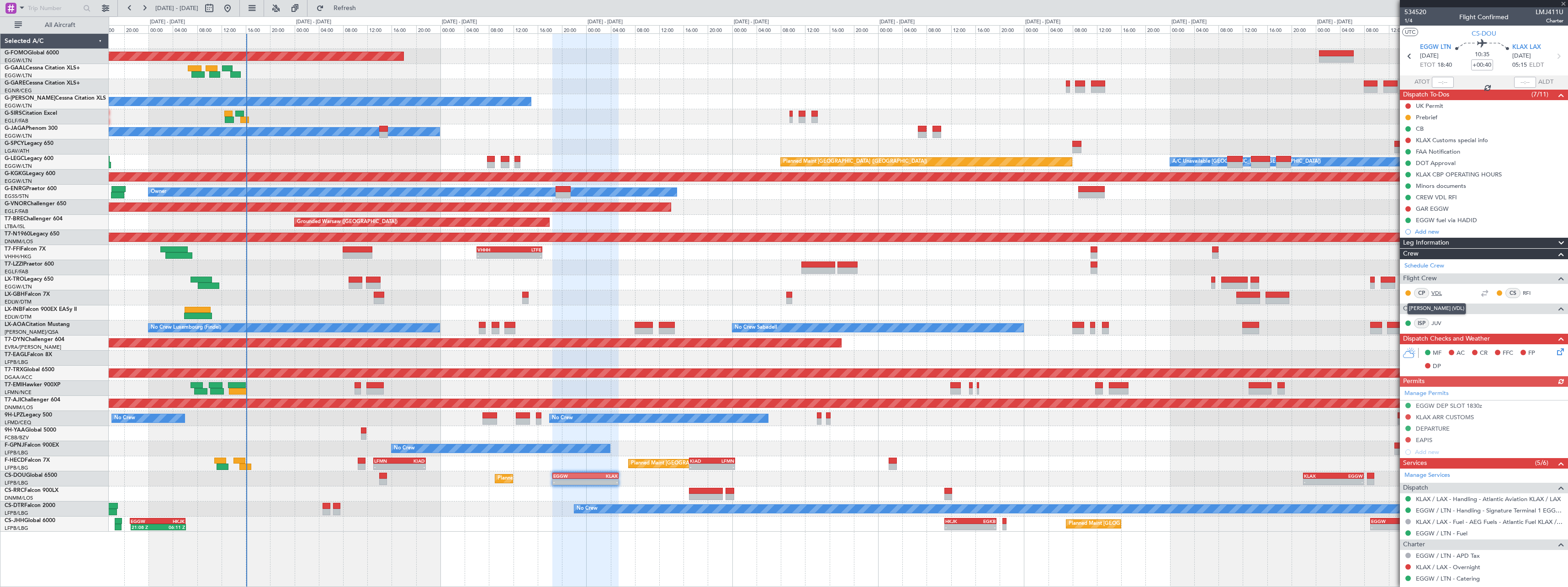
click at [1438, 292] on link "VDL" at bounding box center [1442, 293] width 21 height 9
click at [1523, 291] on link "RFI" at bounding box center [1533, 293] width 21 height 9
click at [1435, 323] on link "JUV" at bounding box center [1442, 323] width 21 height 9
click at [1435, 290] on link "VDL" at bounding box center [1442, 293] width 21 height 9
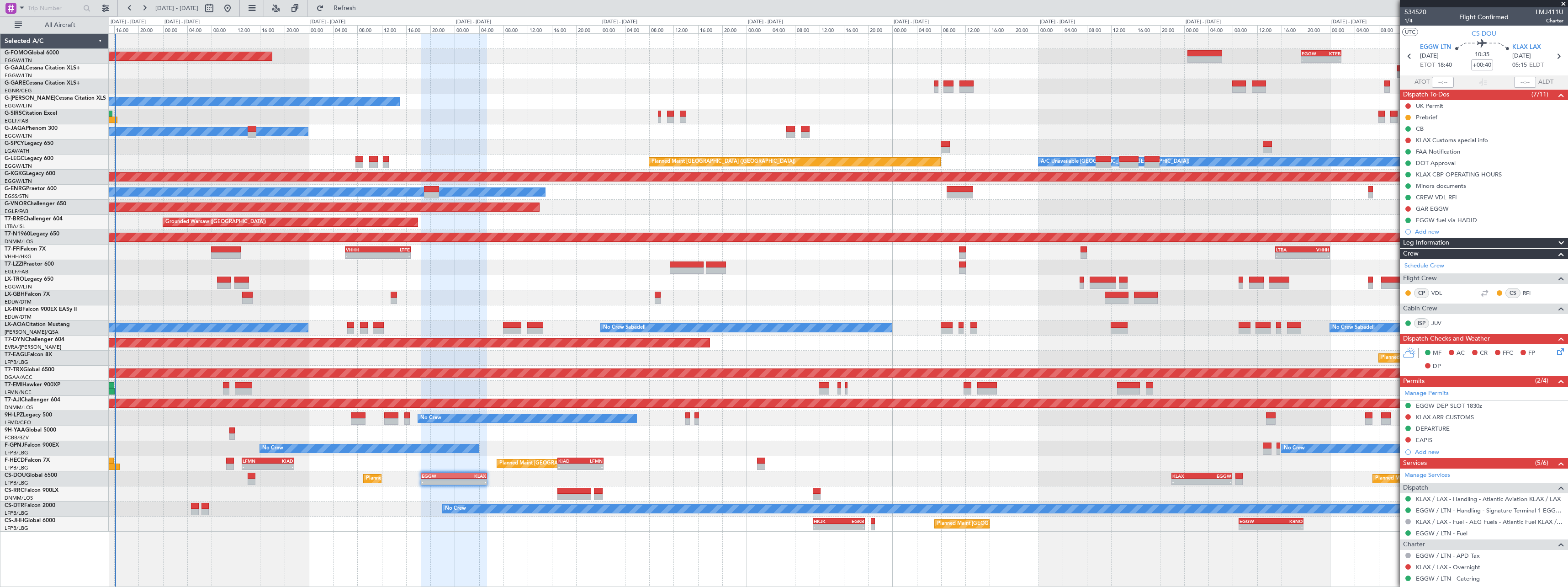
click at [475, 315] on div at bounding box center [838, 312] width 1459 height 15
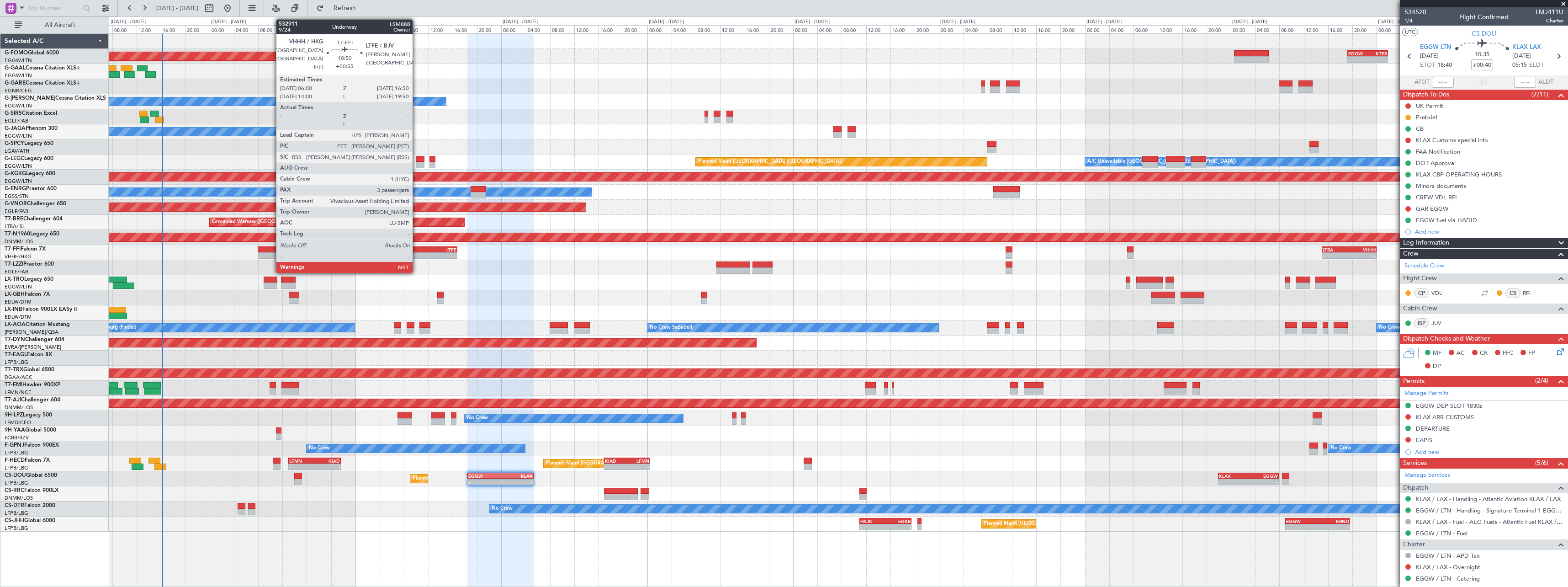
click at [417, 250] on div "VHHH" at bounding box center [408, 249] width 32 height 5
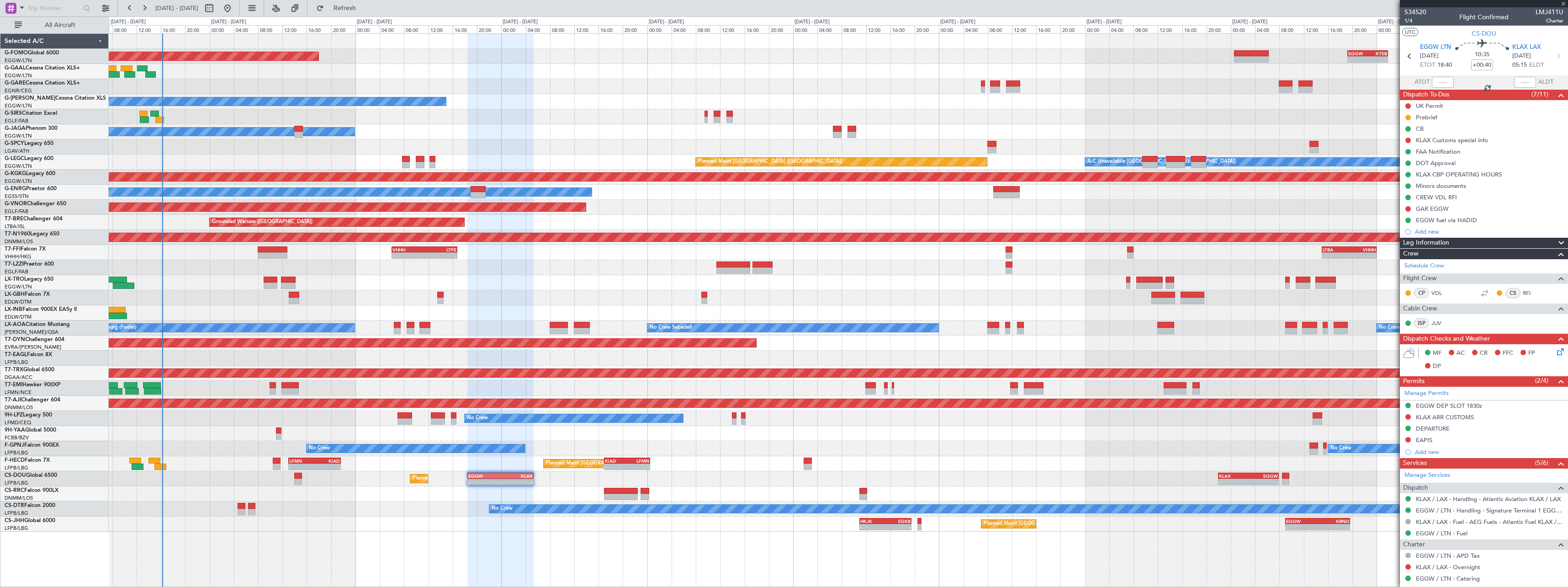
type input "+00:55"
type input "3"
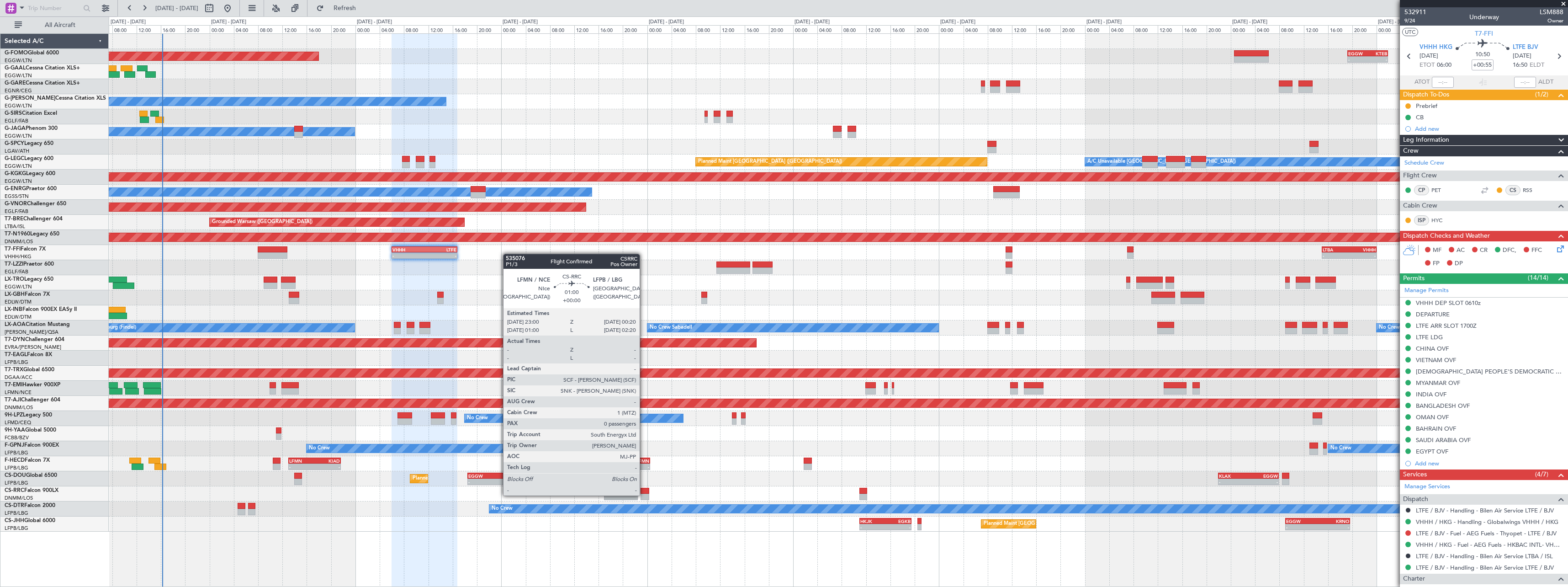
click at [644, 494] on div at bounding box center [645, 497] width 9 height 7
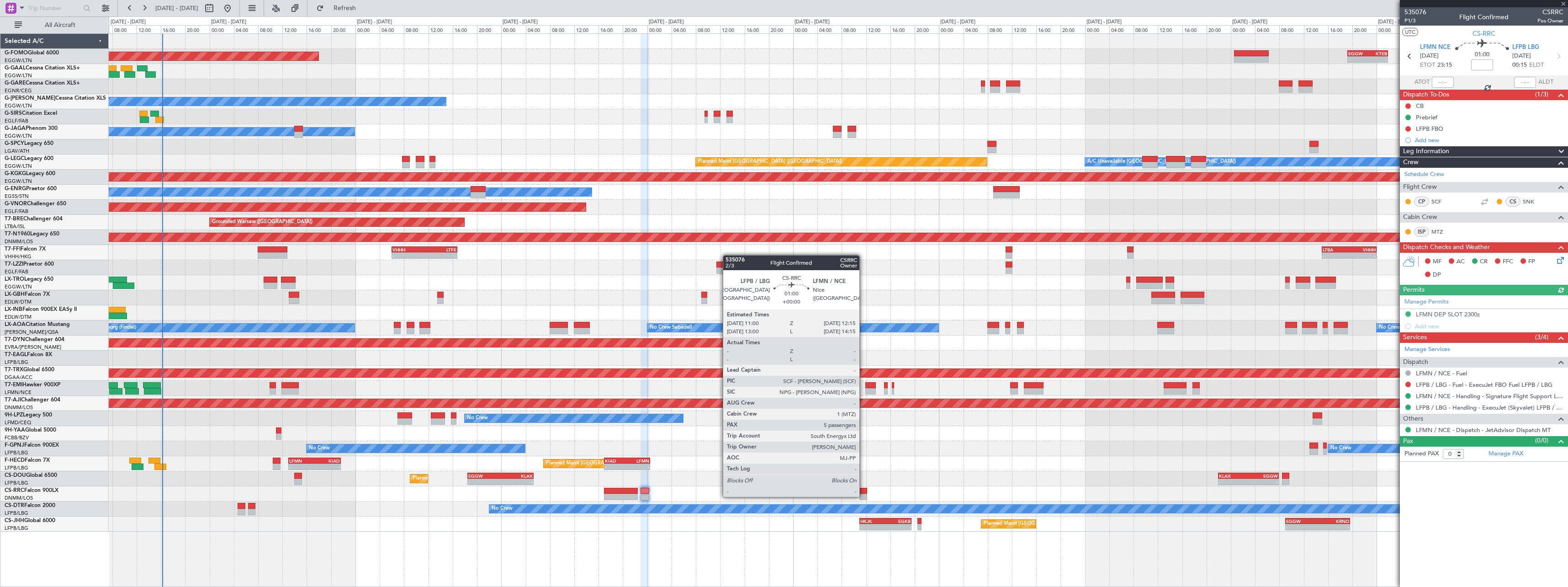
click at [864, 496] on div at bounding box center [863, 497] width 8 height 7
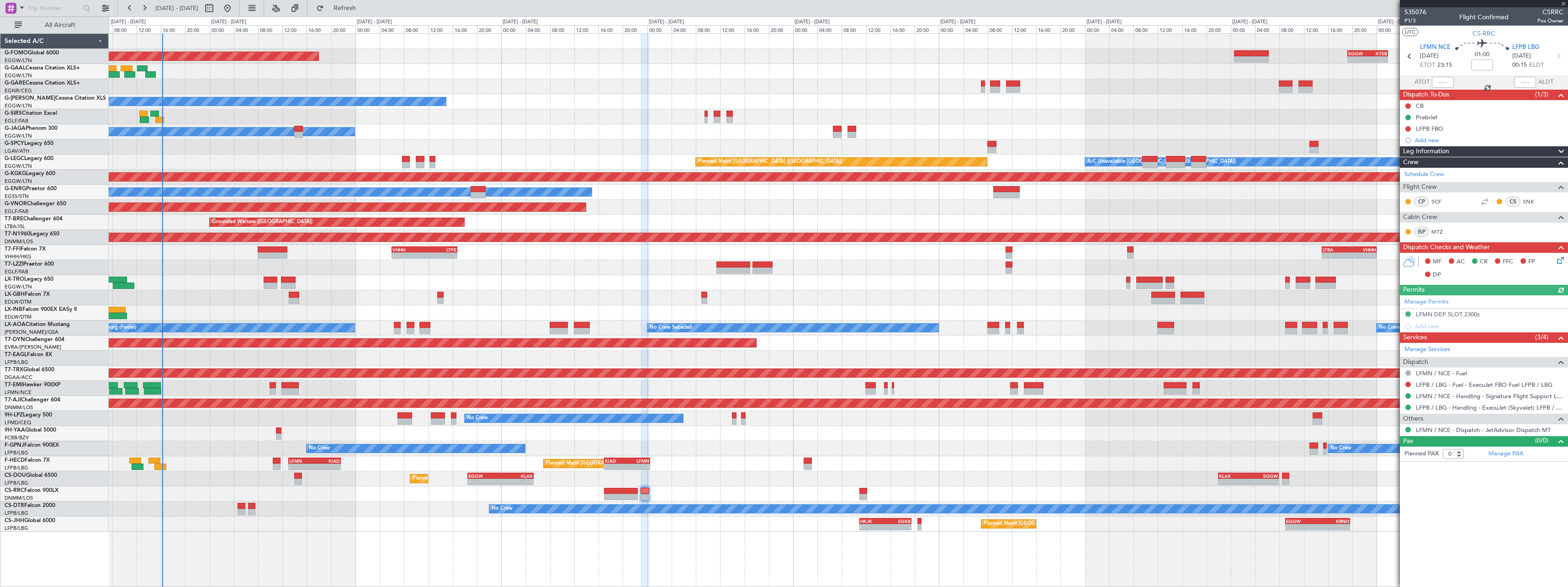
type input "5"
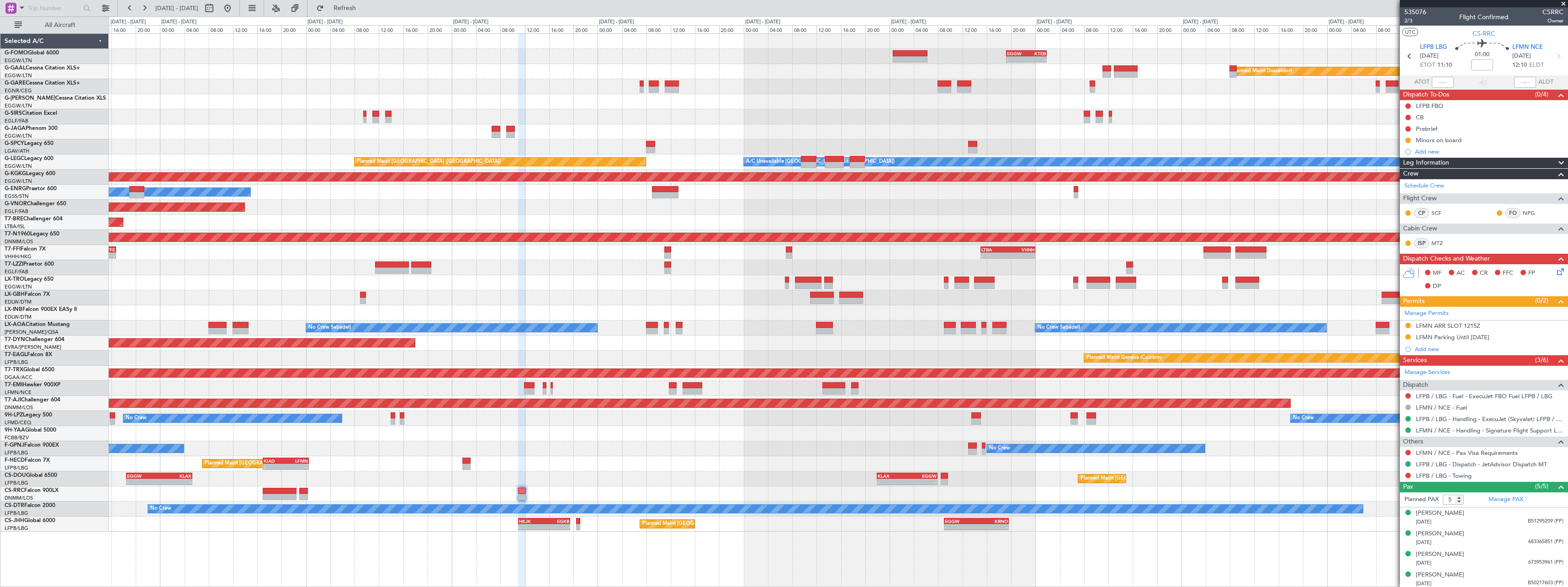
click at [866, 133] on div "- - EGGW 19:15 Z KTEB 01:55 Z Planned Maint Windsor Locks (Bradley Intl) Planne…" at bounding box center [838, 283] width 1459 height 497
click at [1138, 75] on div "Planned Maint Dusseldorf" at bounding box center [838, 71] width 1459 height 15
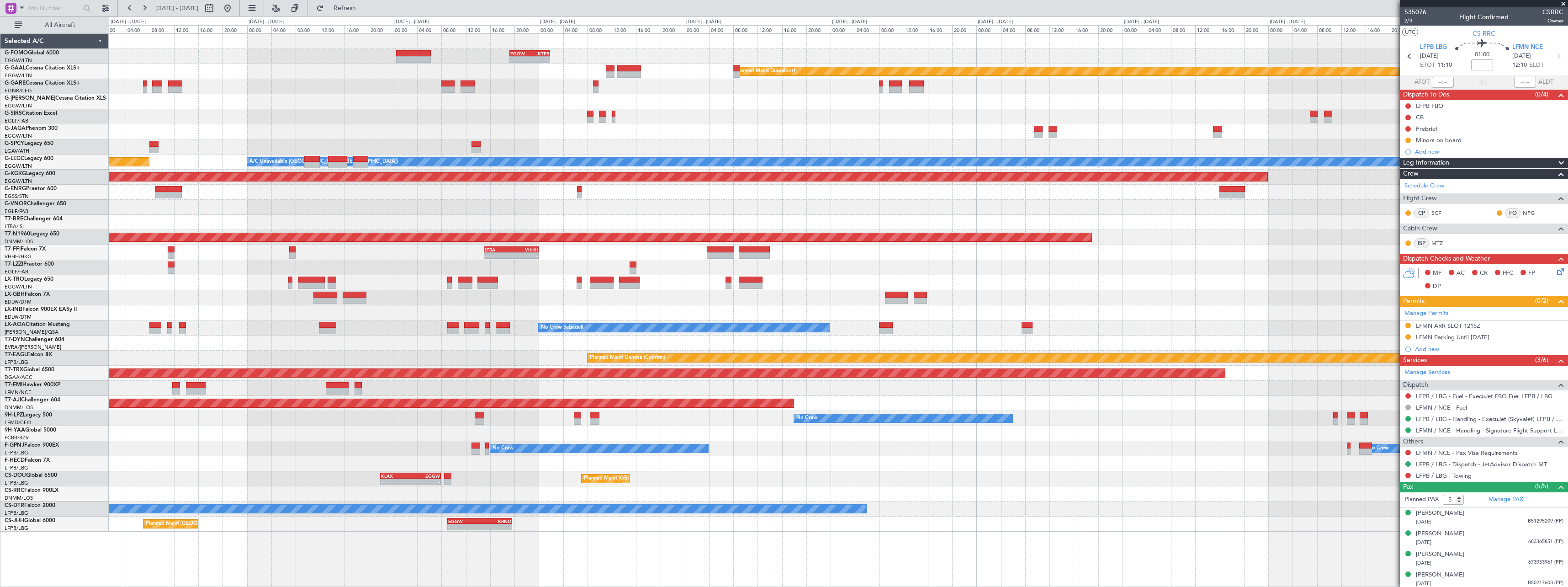
click at [666, 102] on div "- - EGGW 19:15 Z KTEB 01:55 Z Planned [GEOGRAPHIC_DATA] Planned Maint [GEOGRAPH…" at bounding box center [838, 283] width 1459 height 497
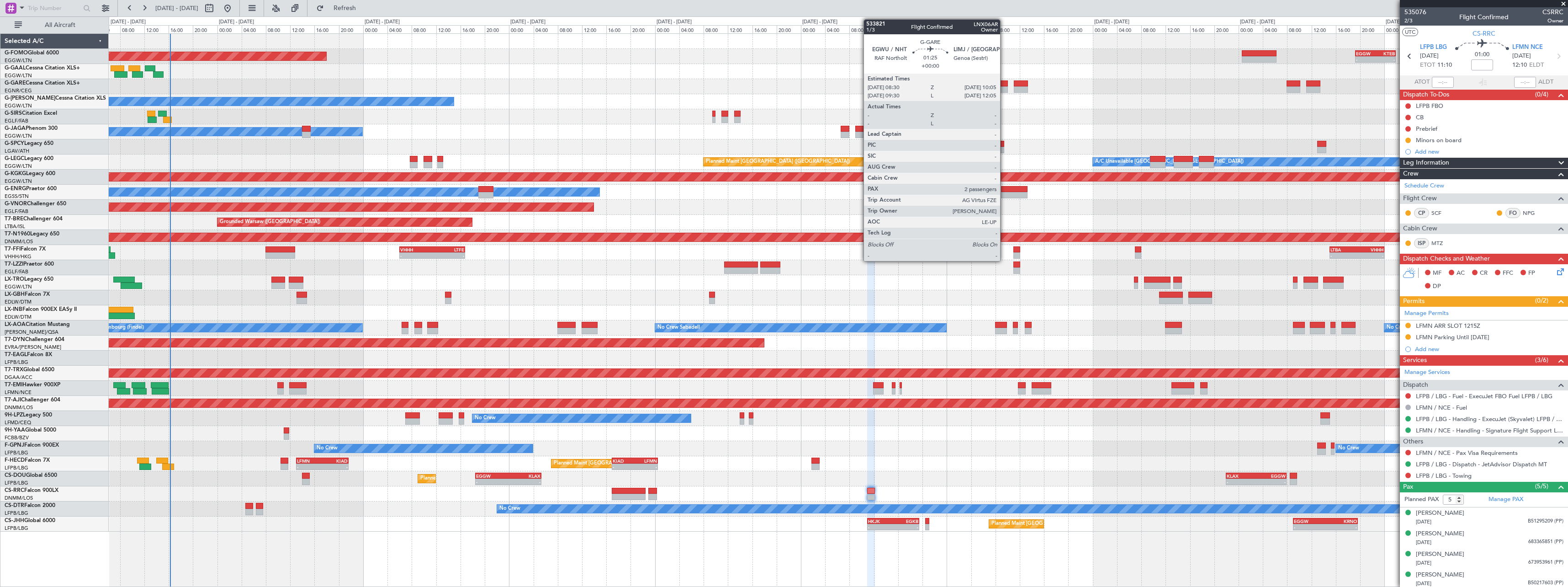
click at [1005, 89] on div at bounding box center [1003, 90] width 10 height 7
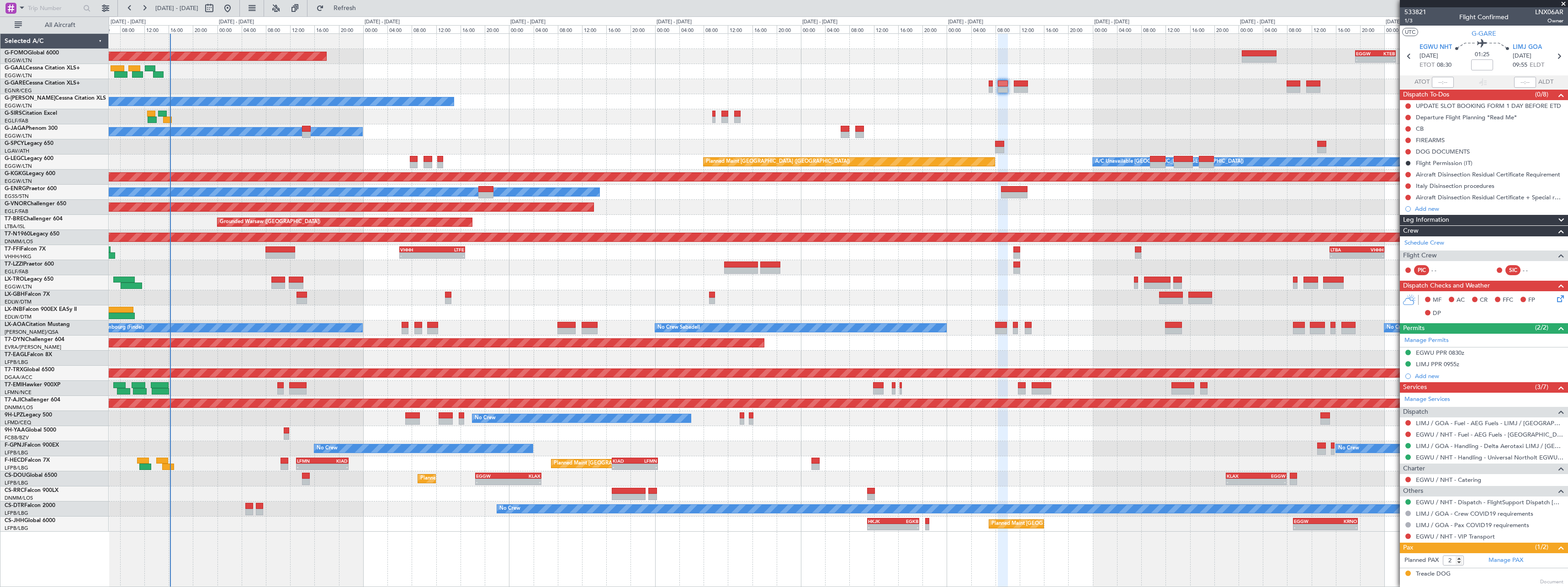
scroll to position [21, 0]
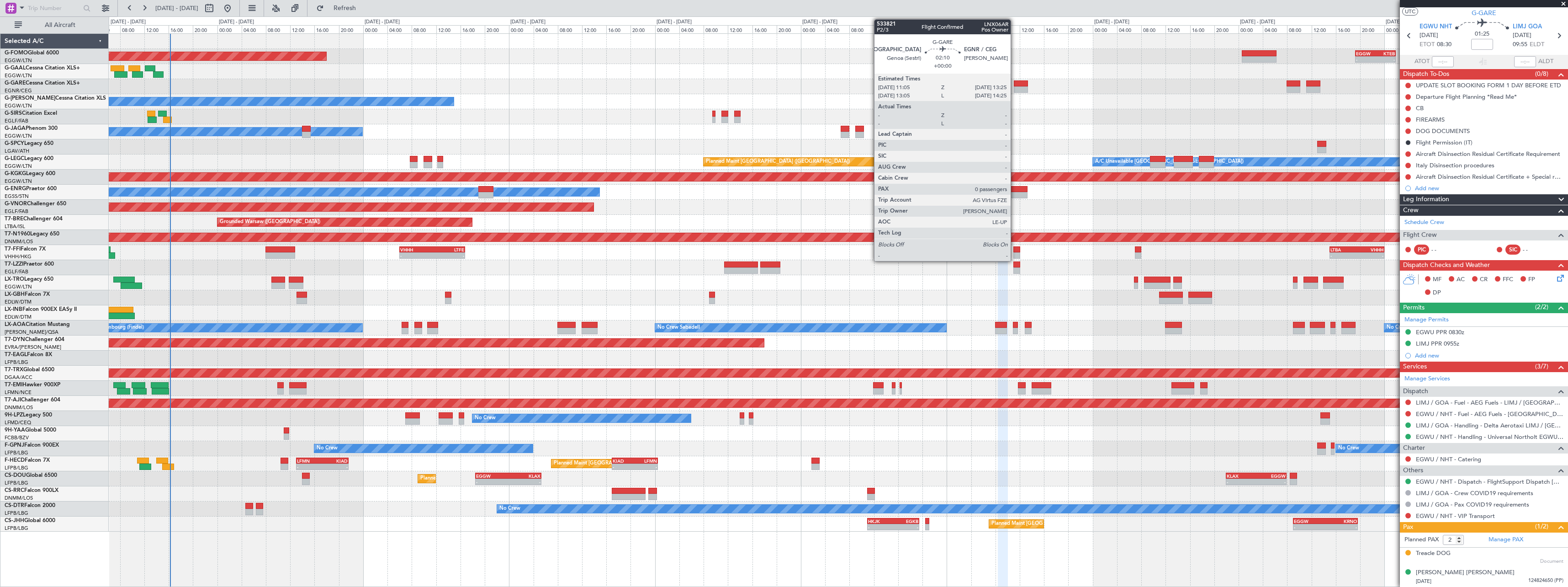
click at [1015, 81] on div at bounding box center [1021, 83] width 15 height 7
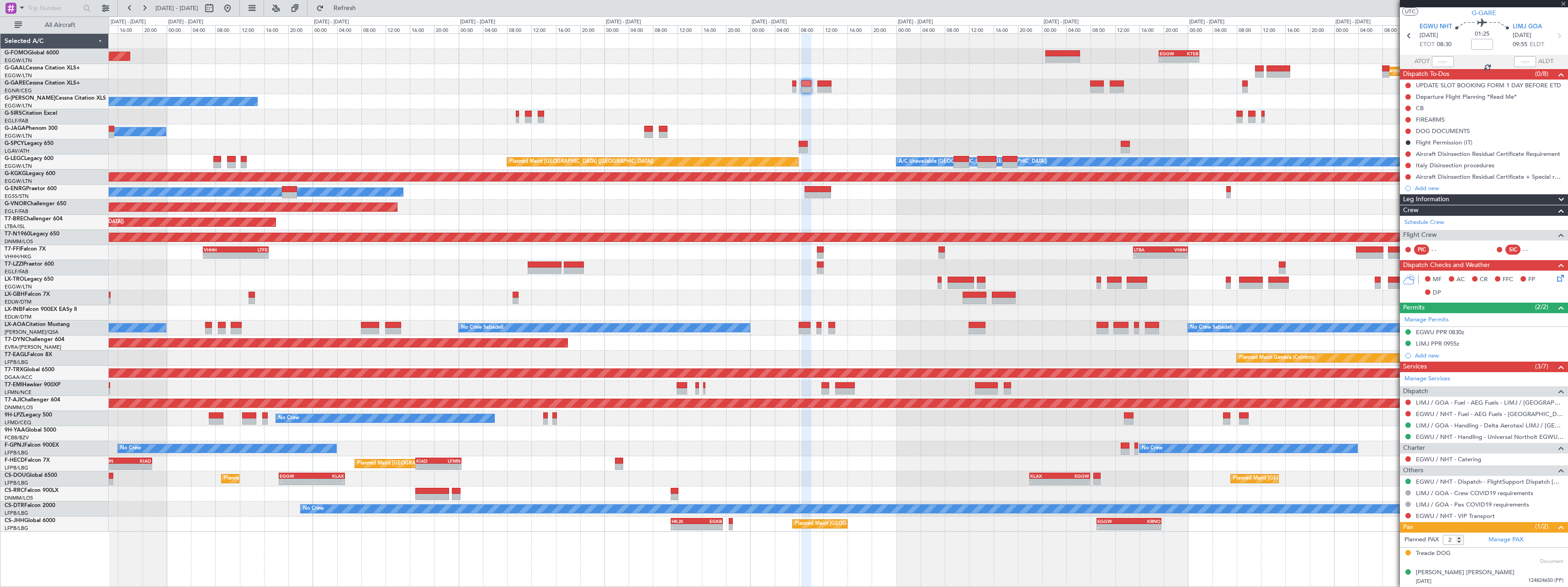
click at [922, 115] on div at bounding box center [838, 116] width 1459 height 15
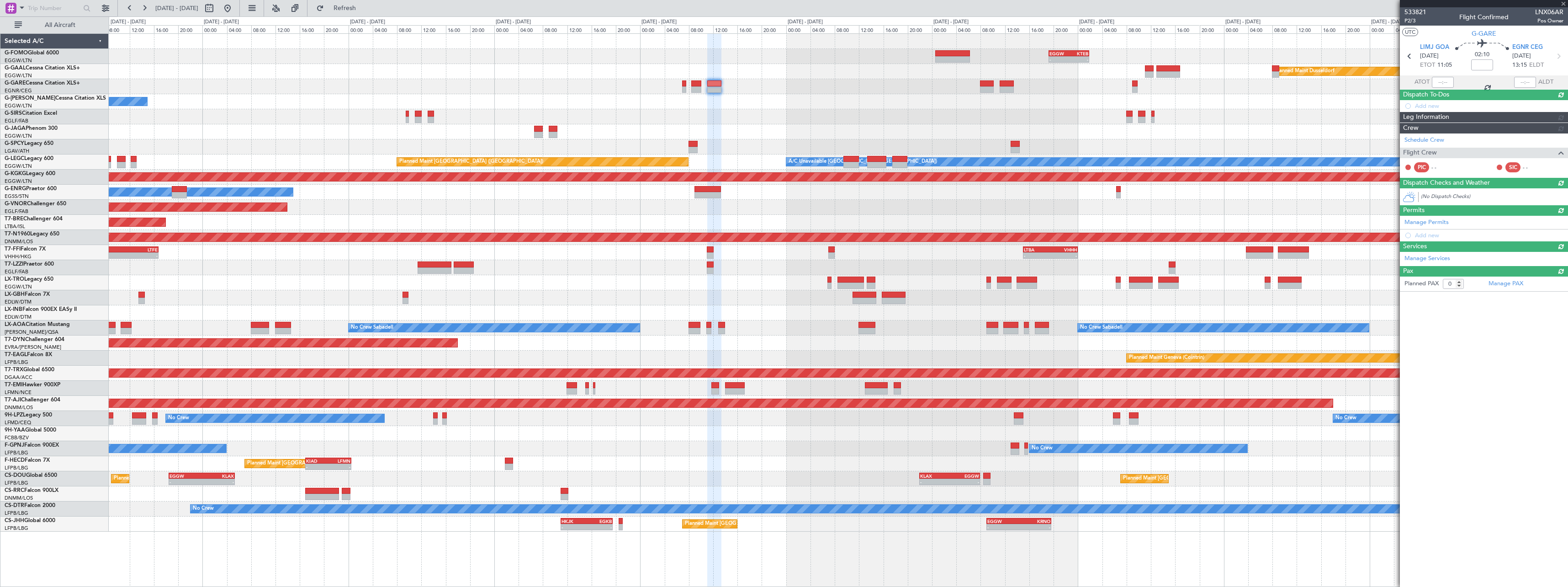
scroll to position [0, 0]
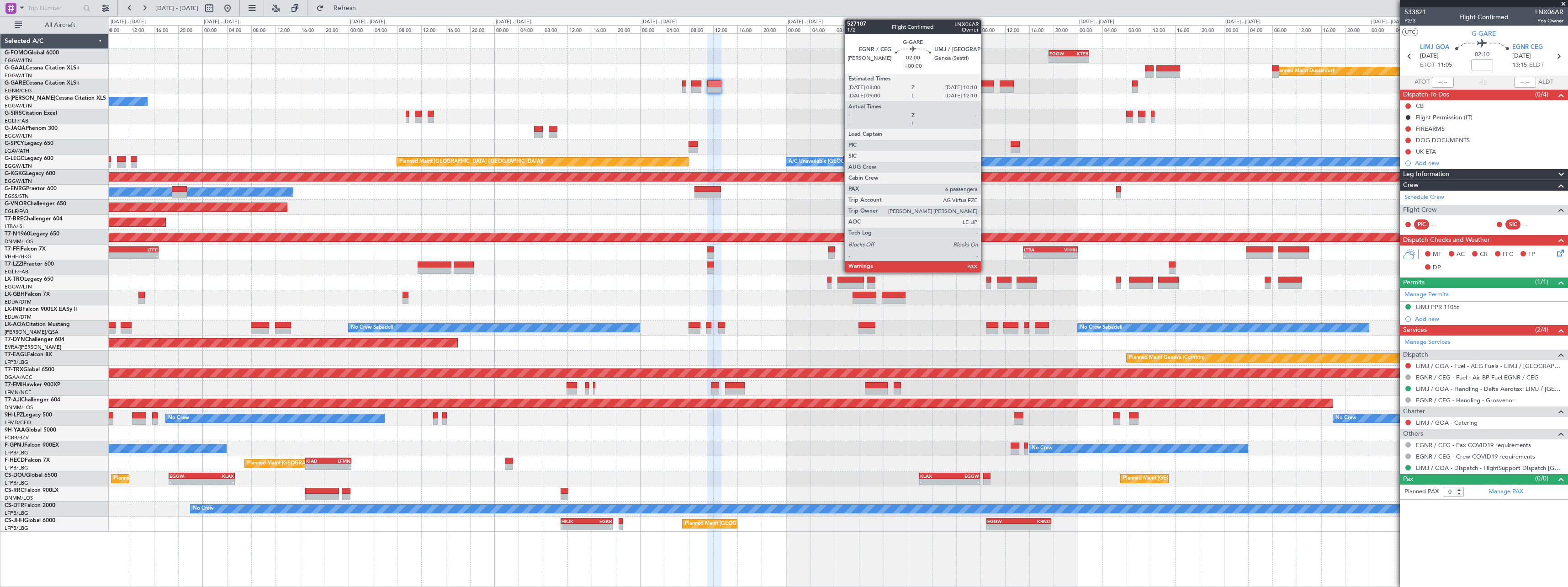
click at [985, 84] on div at bounding box center [987, 83] width 13 height 7
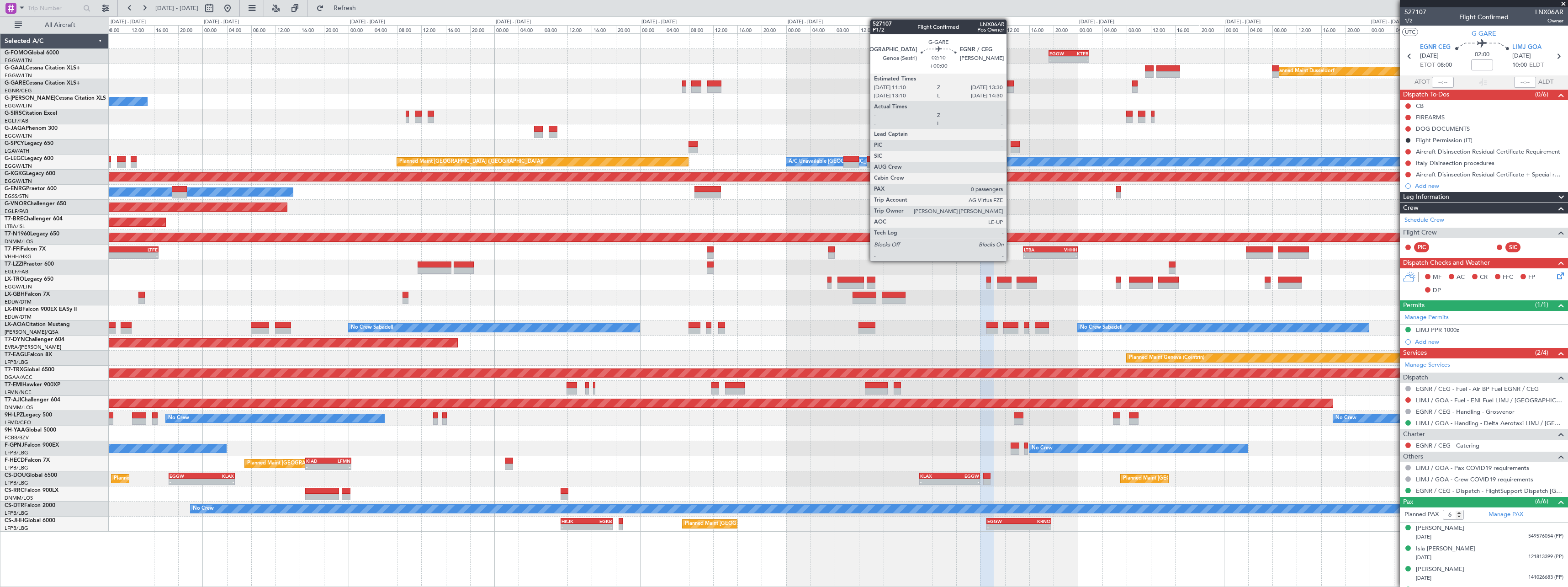
click at [1011, 86] on div at bounding box center [1007, 90] width 15 height 7
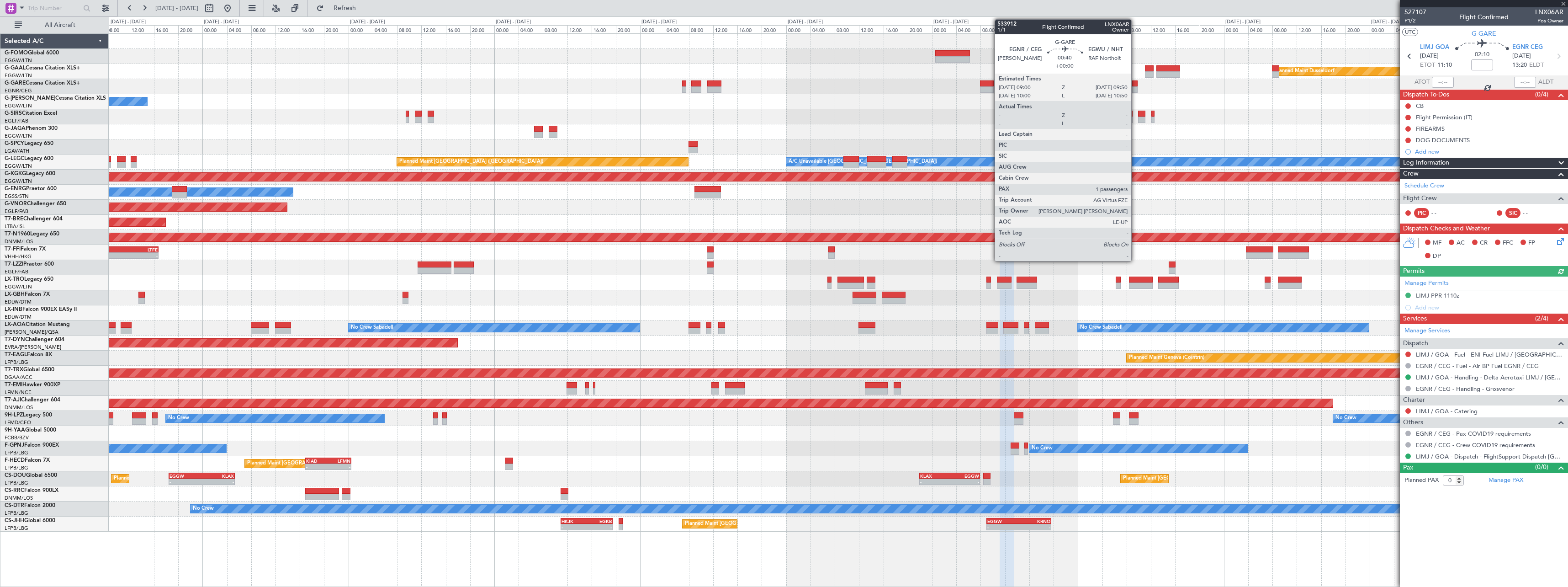
click at [1135, 91] on div at bounding box center [1135, 90] width 5 height 7
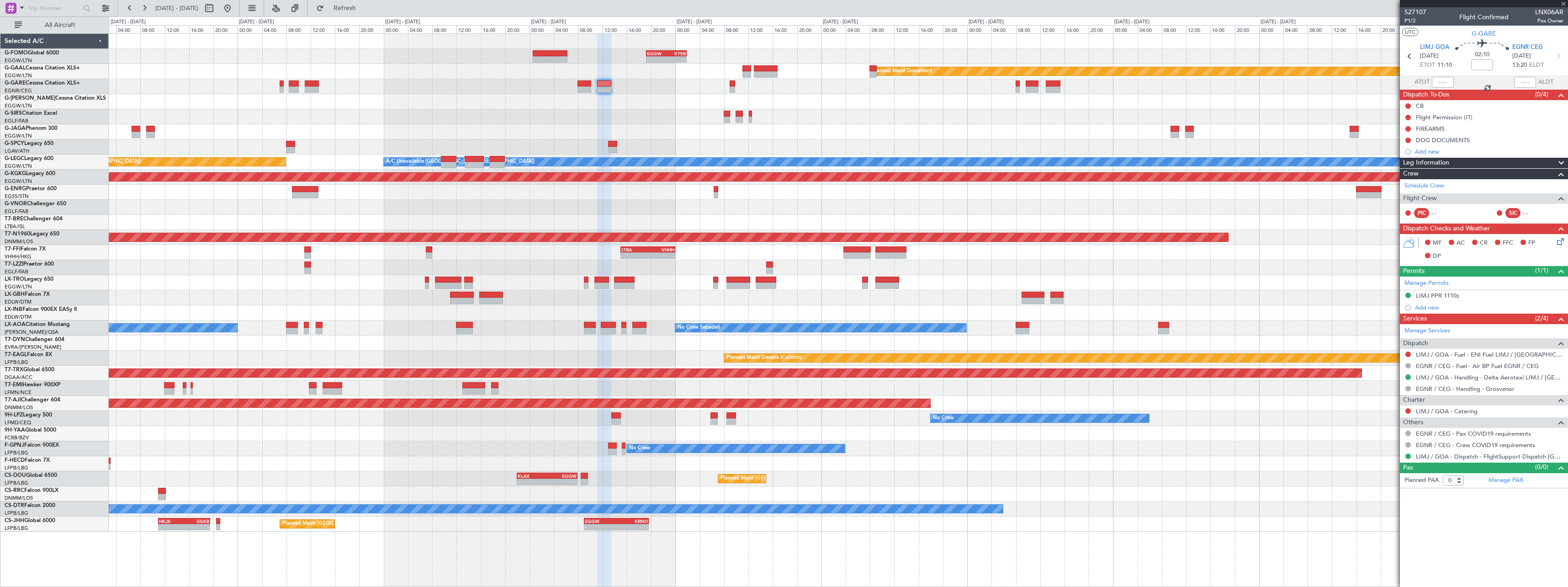
click at [938, 102] on div "- - EGGW 19:15 Z KTEB 01:55 Z Planned Maint Dusseldorf Owner Planned Maint Lond…" at bounding box center [838, 283] width 1459 height 497
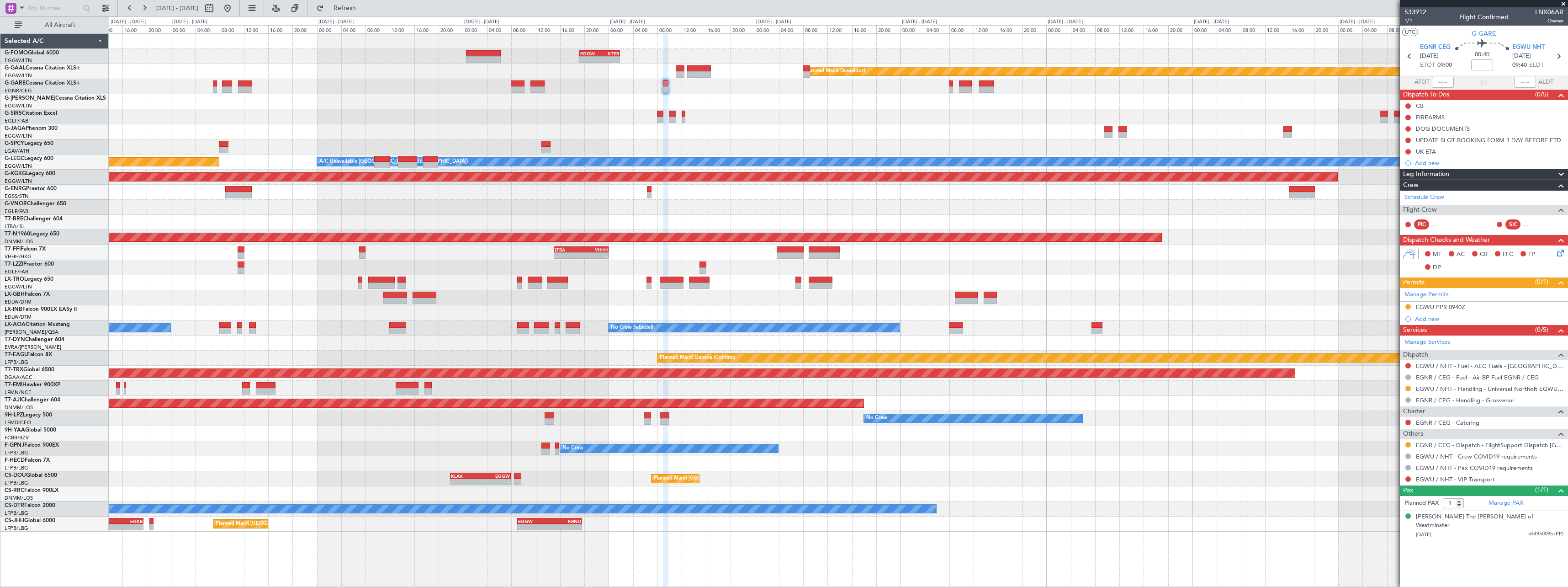
click at [1154, 83] on div "- - EGGW 19:15 Z KTEB 01:55 Z Planned Maint Dusseldorf A/C Unavailable London (…" at bounding box center [838, 283] width 1459 height 497
click at [1493, 391] on link "EGWU / NHT - Handling - Universal Northolt EGWU / NHT" at bounding box center [1489, 388] width 147 height 8
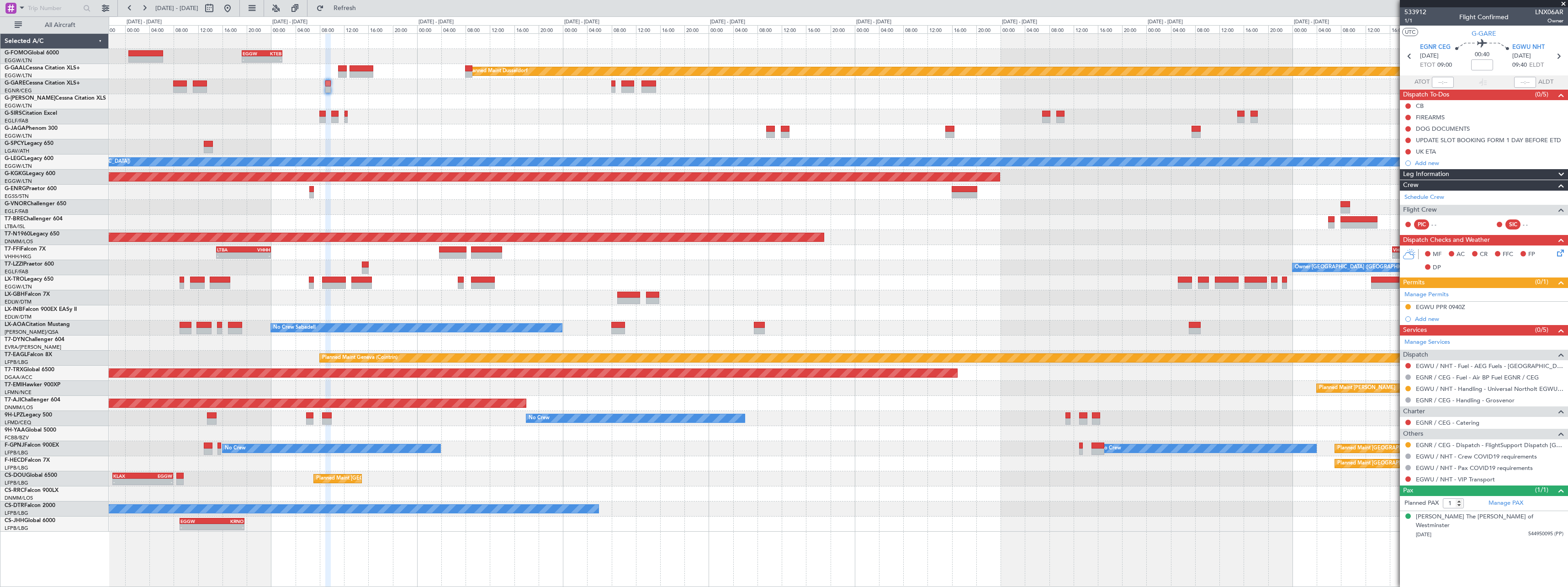
click at [1224, 144] on div "- - EGGW 19:15 Z KTEB 01:55 Z Planned Maint Dusseldorf Planned Maint London (Lu…" at bounding box center [838, 283] width 1459 height 497
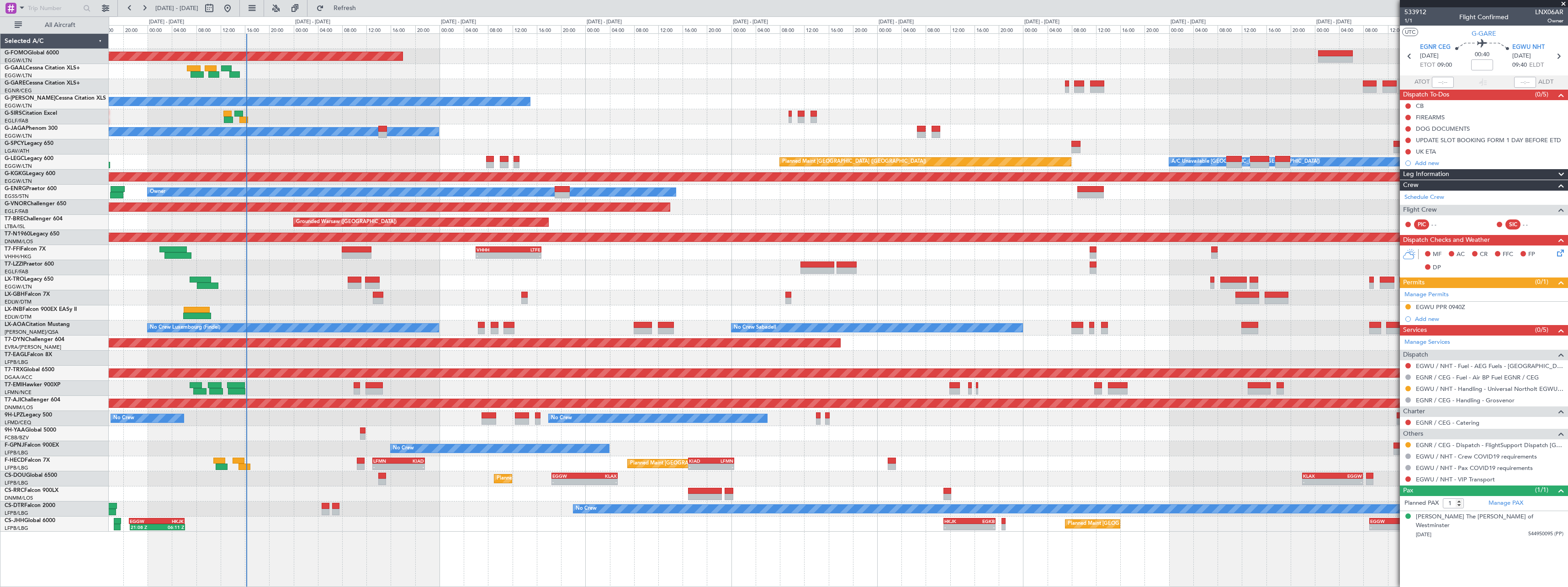
click at [782, 120] on div "- - EGGW 19:15 Z KTEB 01:55 Z Planned Maint Windsor Locks (Bradley Intl) Planne…" at bounding box center [838, 283] width 1459 height 497
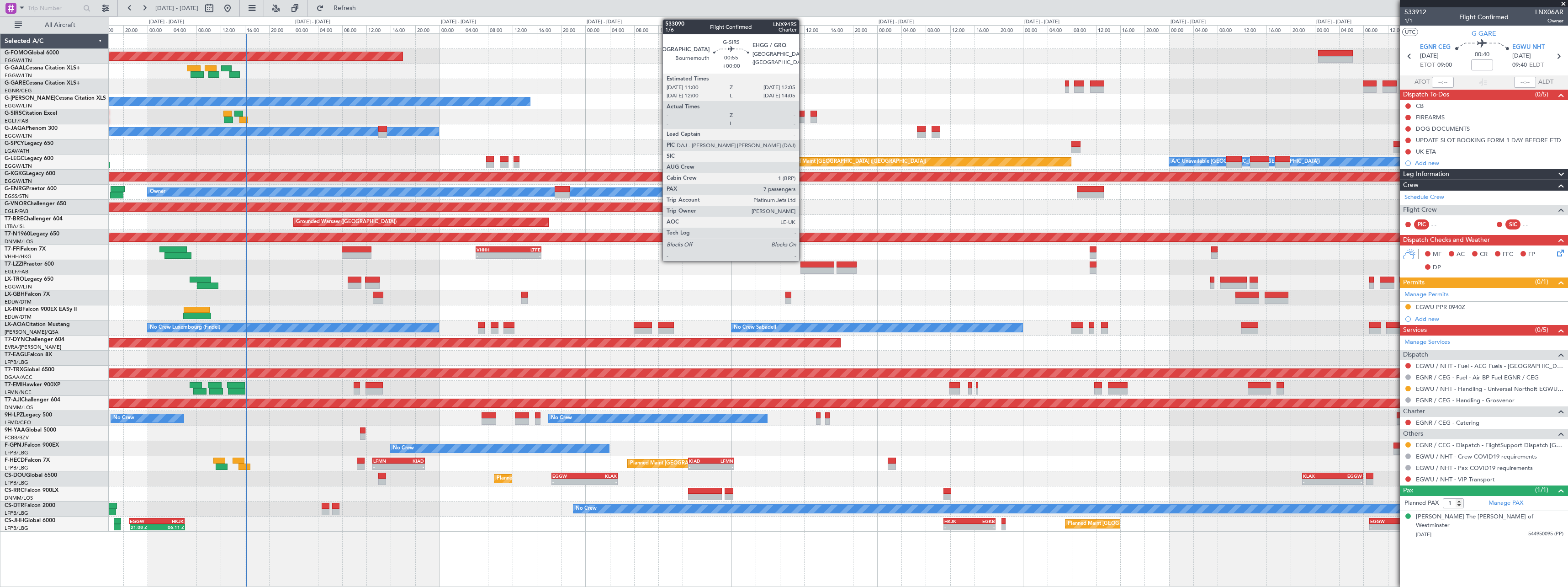
click at [803, 114] on div at bounding box center [801, 114] width 7 height 7
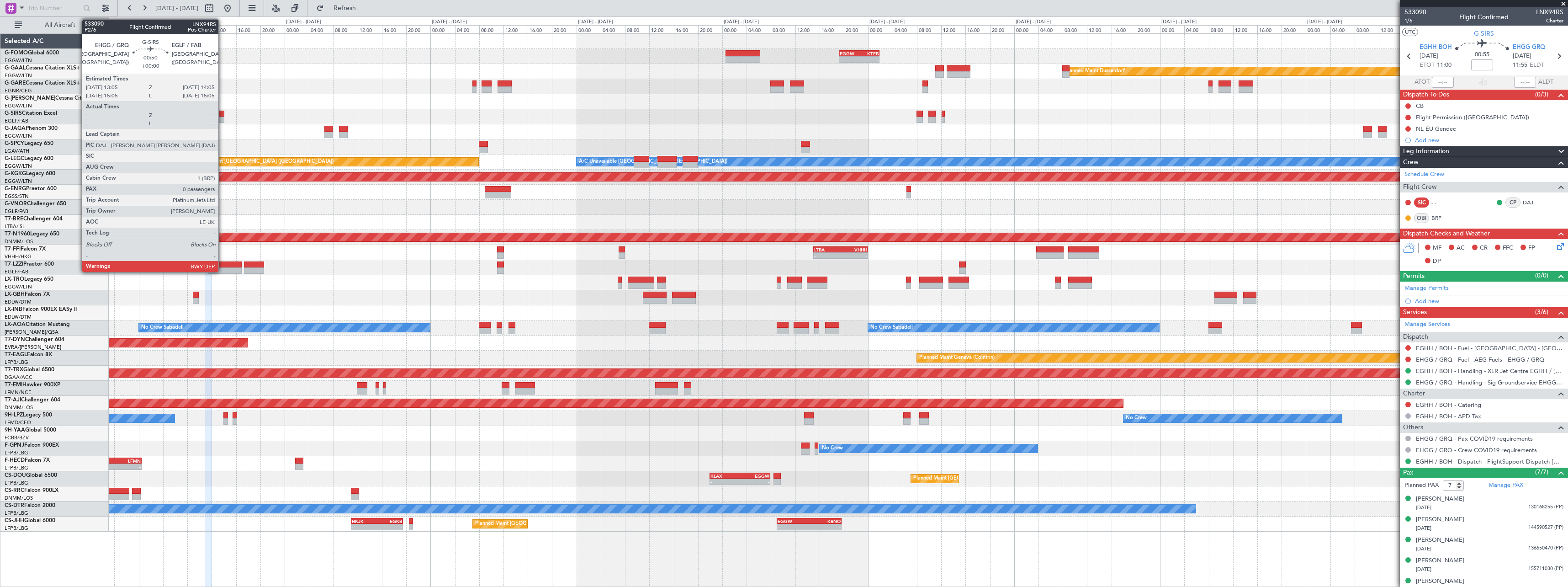
click at [223, 116] on div at bounding box center [221, 114] width 7 height 7
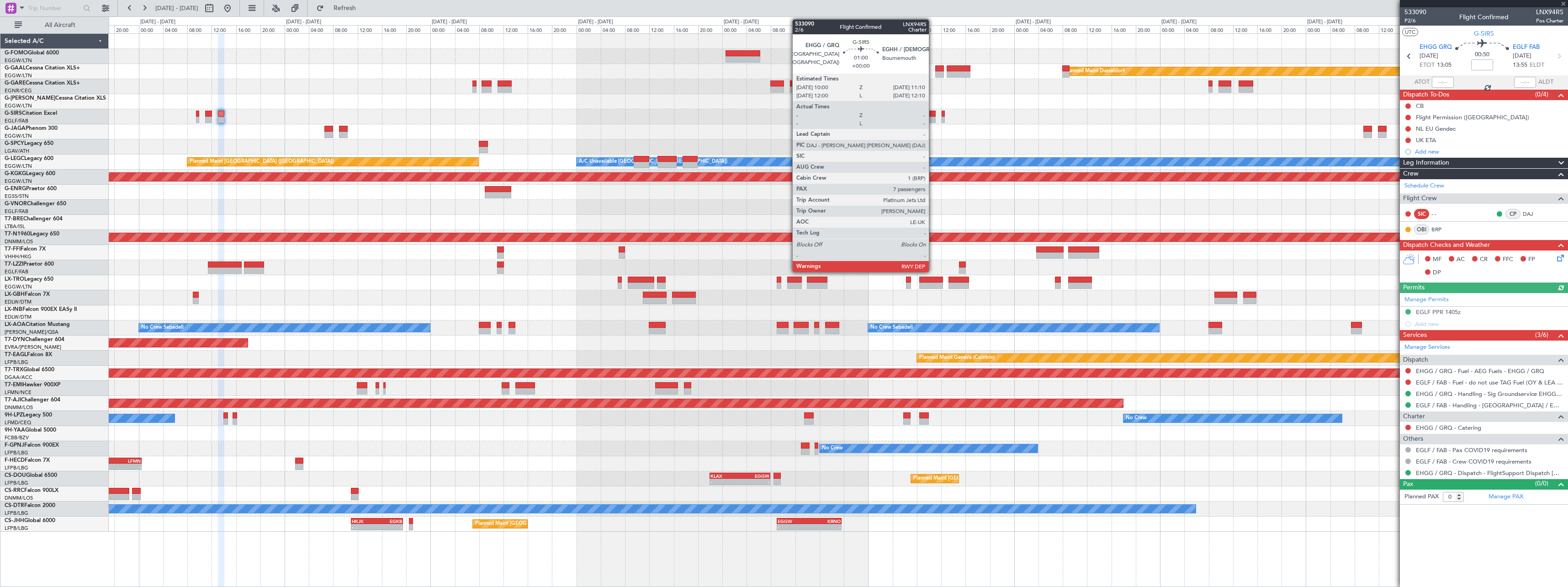
click at [933, 118] on div at bounding box center [932, 119] width 7 height 7
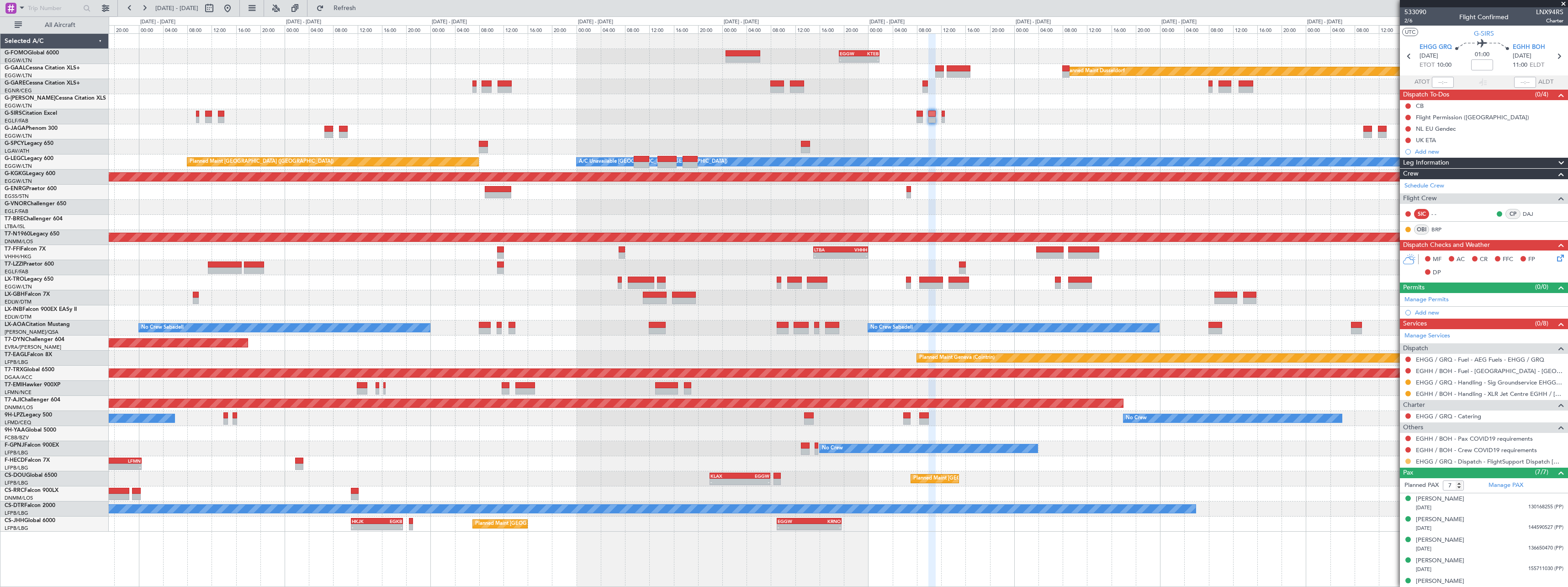
click at [1407, 461] on button at bounding box center [1408, 461] width 5 height 5
click at [1387, 572] on span "Confirmed" at bounding box center [1382, 569] width 29 height 9
click at [1409, 449] on button at bounding box center [1408, 449] width 5 height 5
click at [1387, 459] on span "Not Required" at bounding box center [1386, 462] width 37 height 9
click at [1409, 438] on button at bounding box center [1408, 438] width 5 height 5
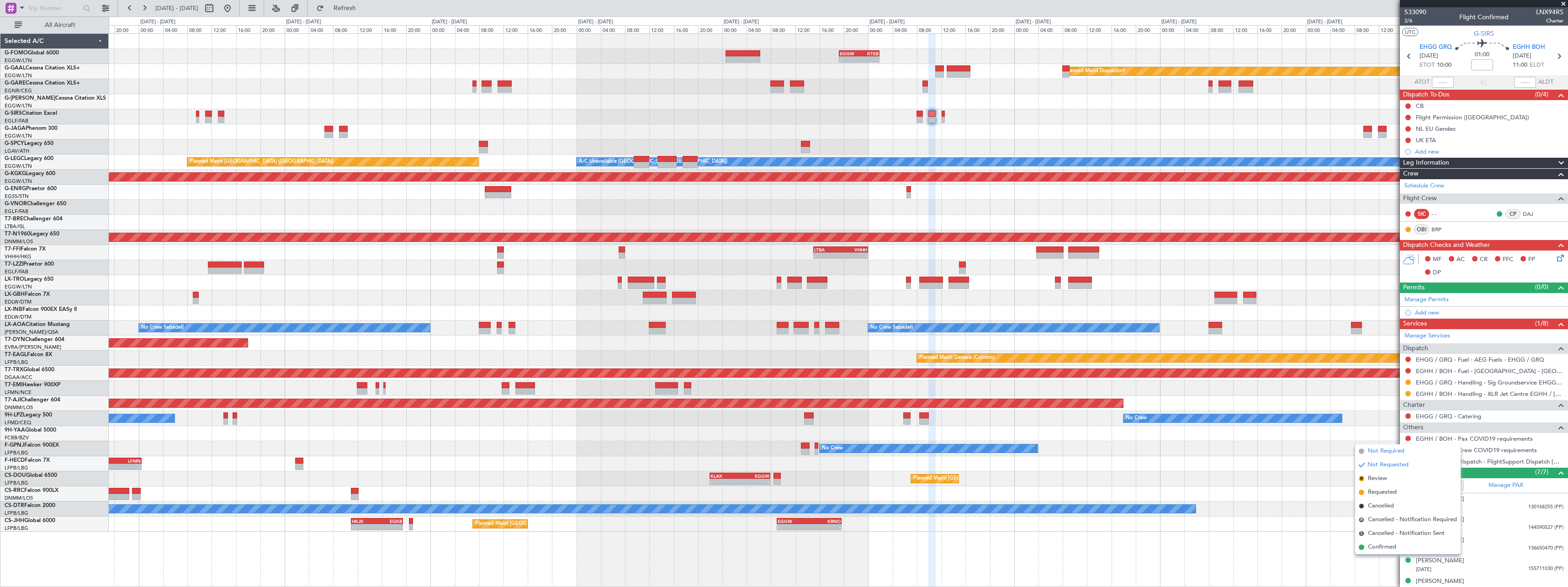
click at [1371, 450] on span "Not Required" at bounding box center [1386, 451] width 37 height 9
click at [1457, 123] on div "NL EU Gendec" at bounding box center [1484, 128] width 168 height 12
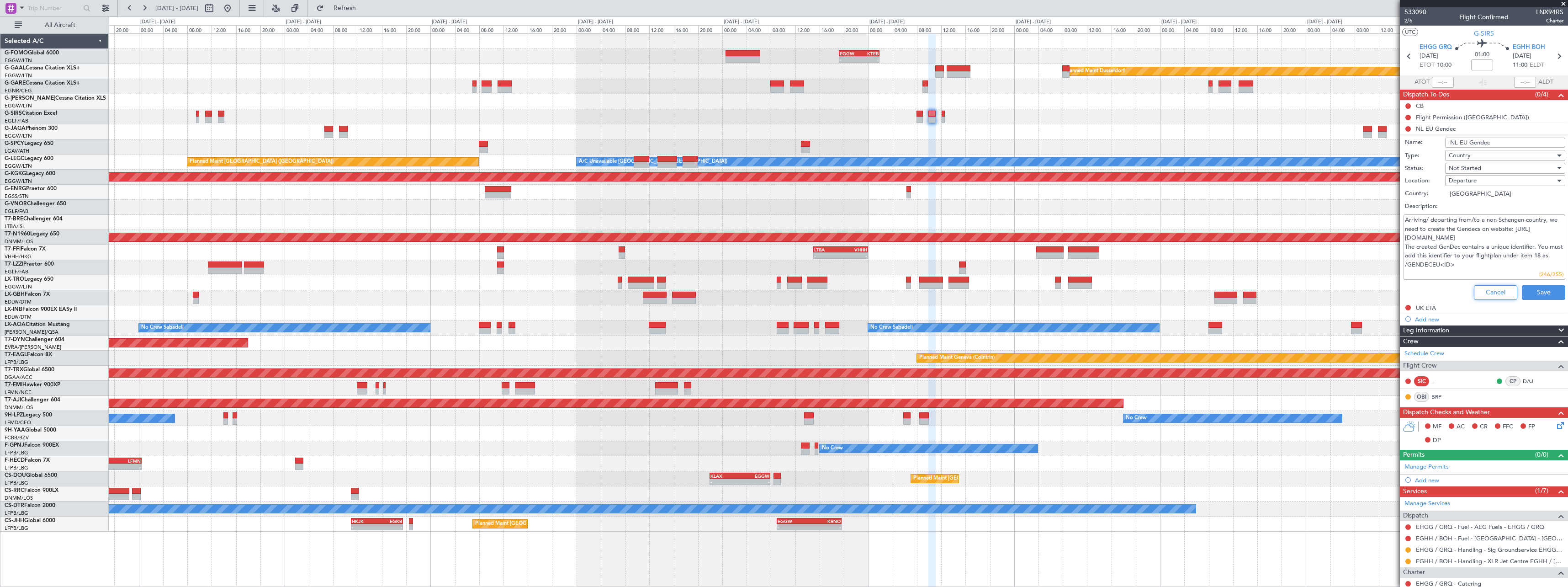
drag, startPoint x: 1489, startPoint y: 298, endPoint x: 1488, endPoint y: 290, distance: 8.1
click at [1489, 297] on button "Cancel" at bounding box center [1495, 292] width 43 height 15
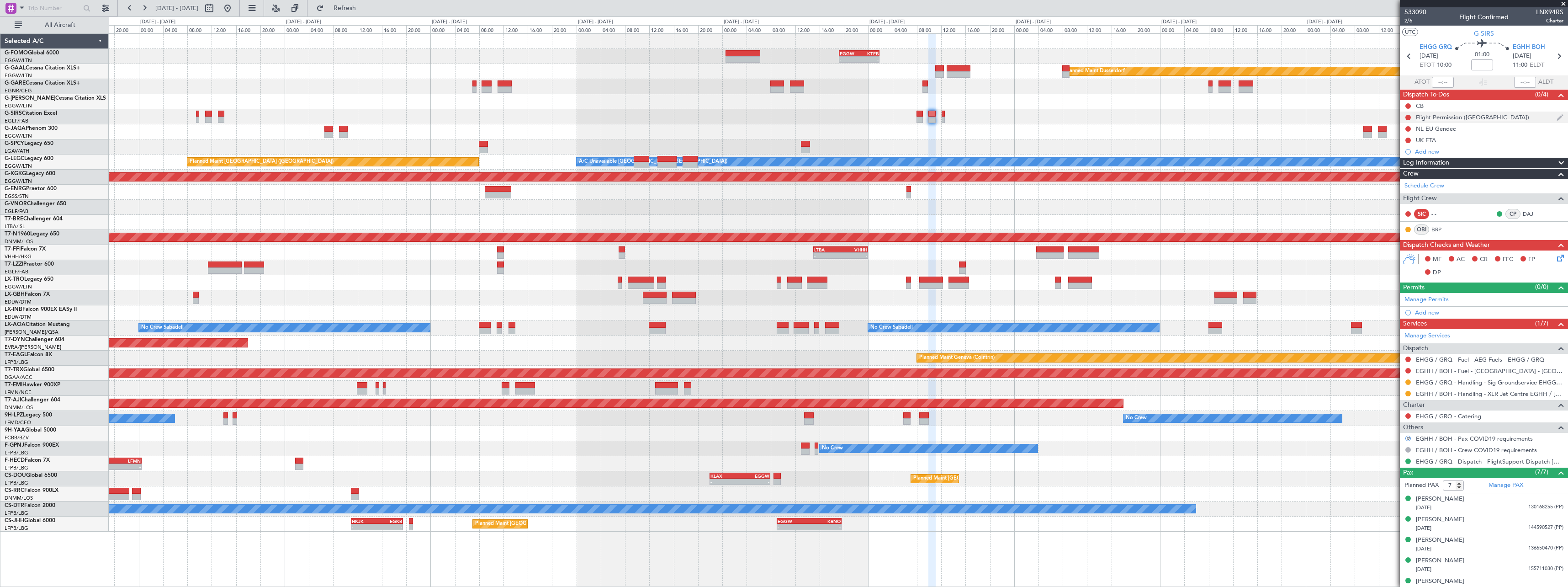
click at [1457, 119] on div "Flight Permission (NL)" at bounding box center [1472, 117] width 113 height 8
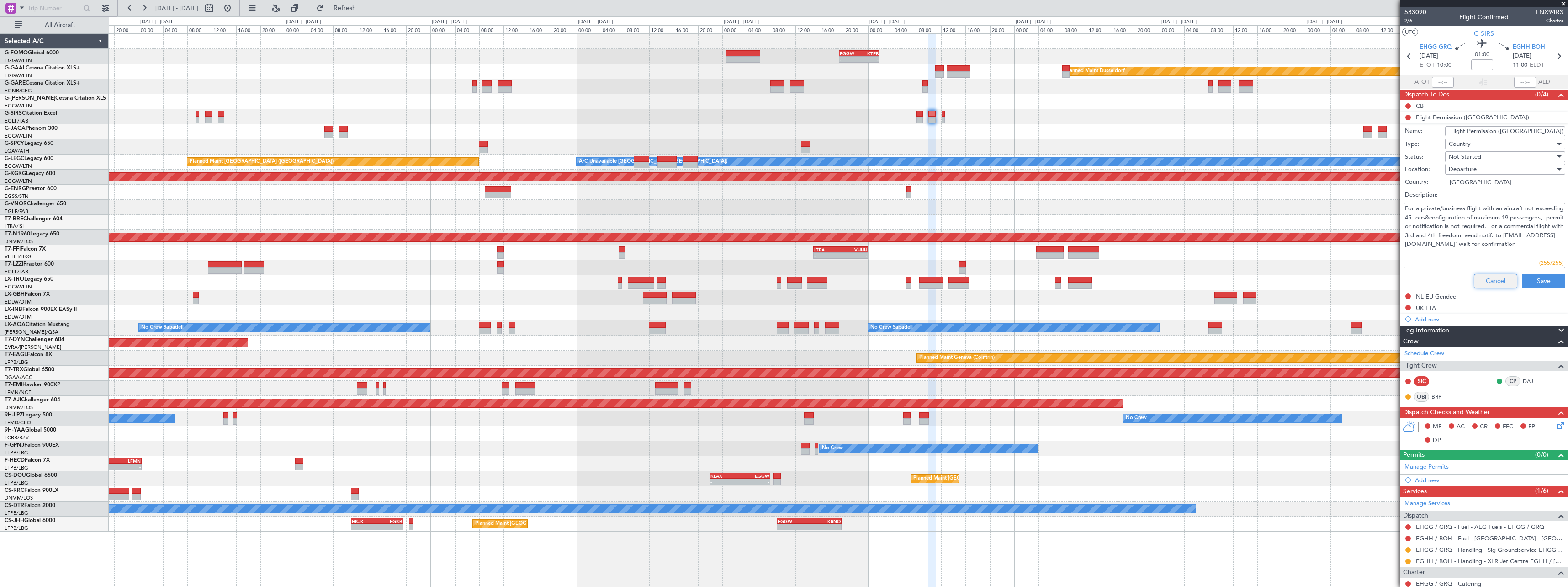
click at [1484, 282] on button "Cancel" at bounding box center [1495, 281] width 43 height 15
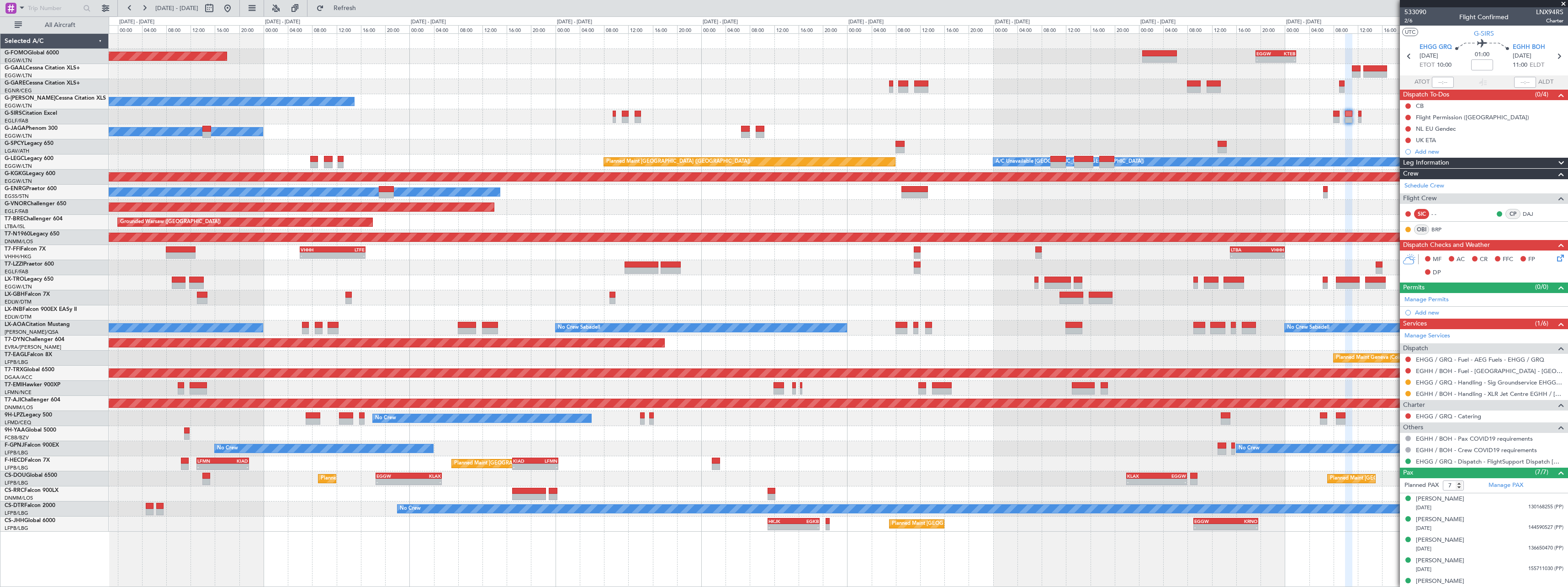
click at [660, 142] on div at bounding box center [838, 147] width 1459 height 15
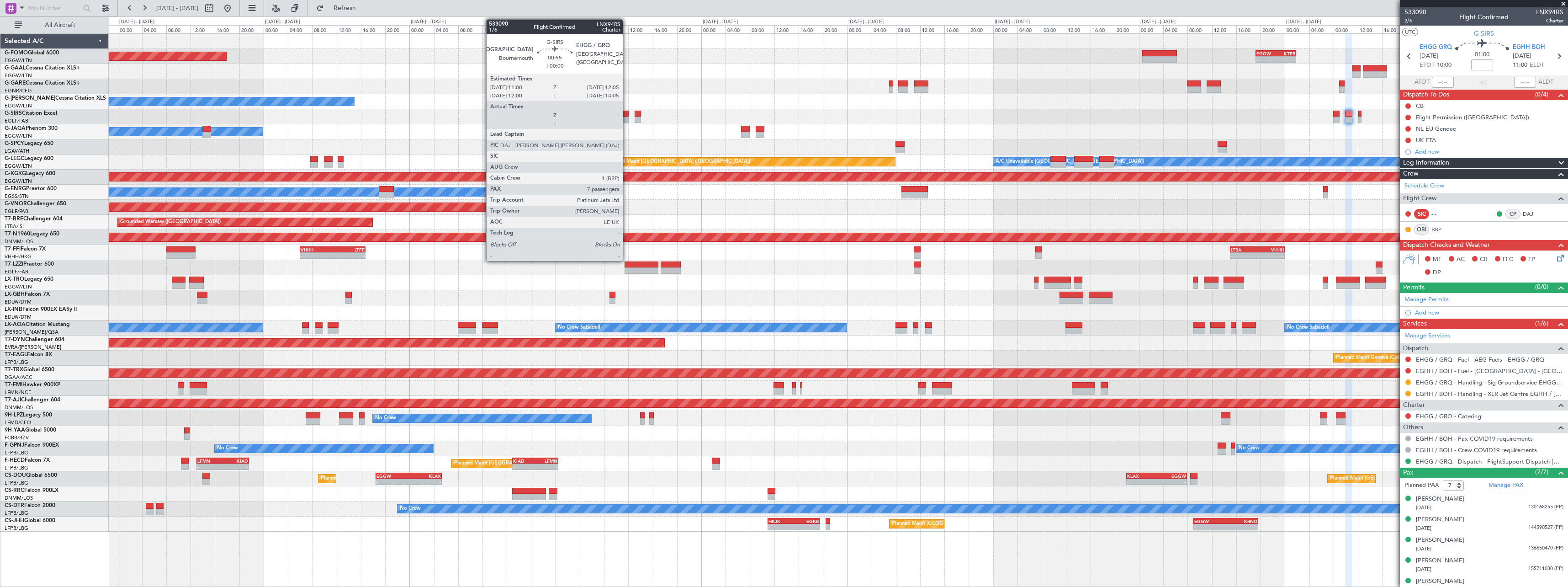
click at [627, 120] on div at bounding box center [625, 119] width 7 height 7
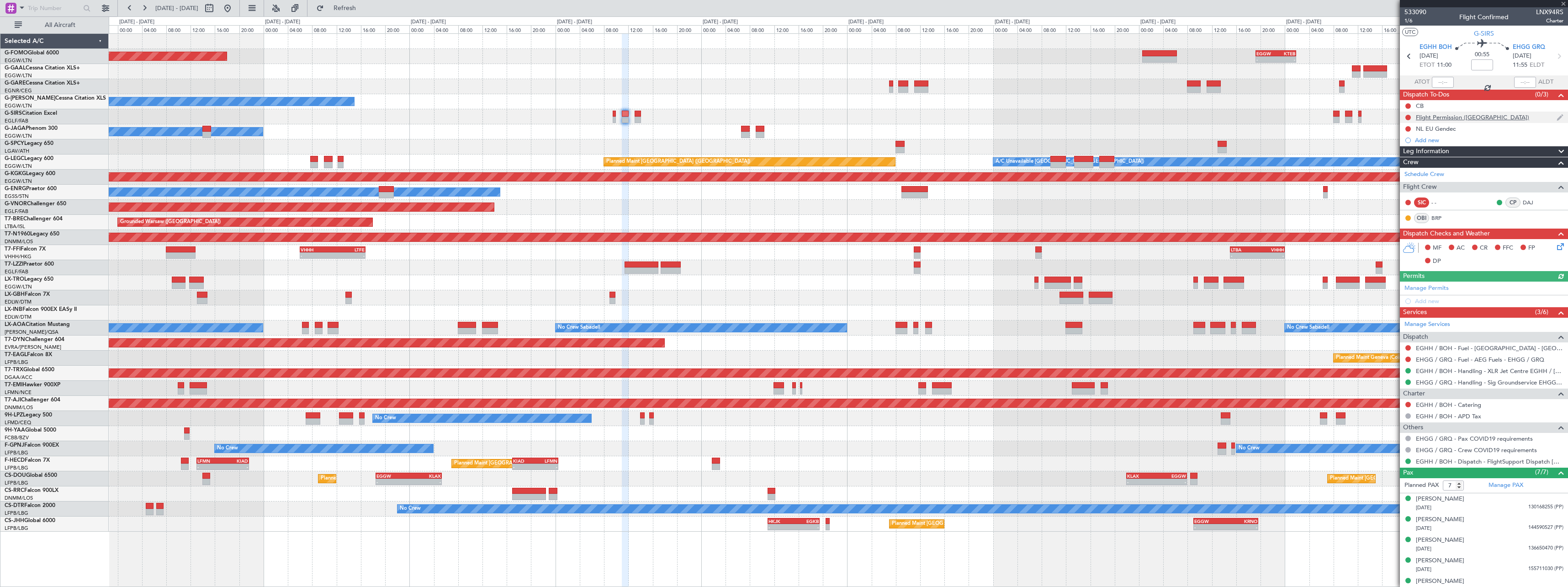
click at [1468, 118] on div "Flight Permission (NL)" at bounding box center [1472, 117] width 113 height 8
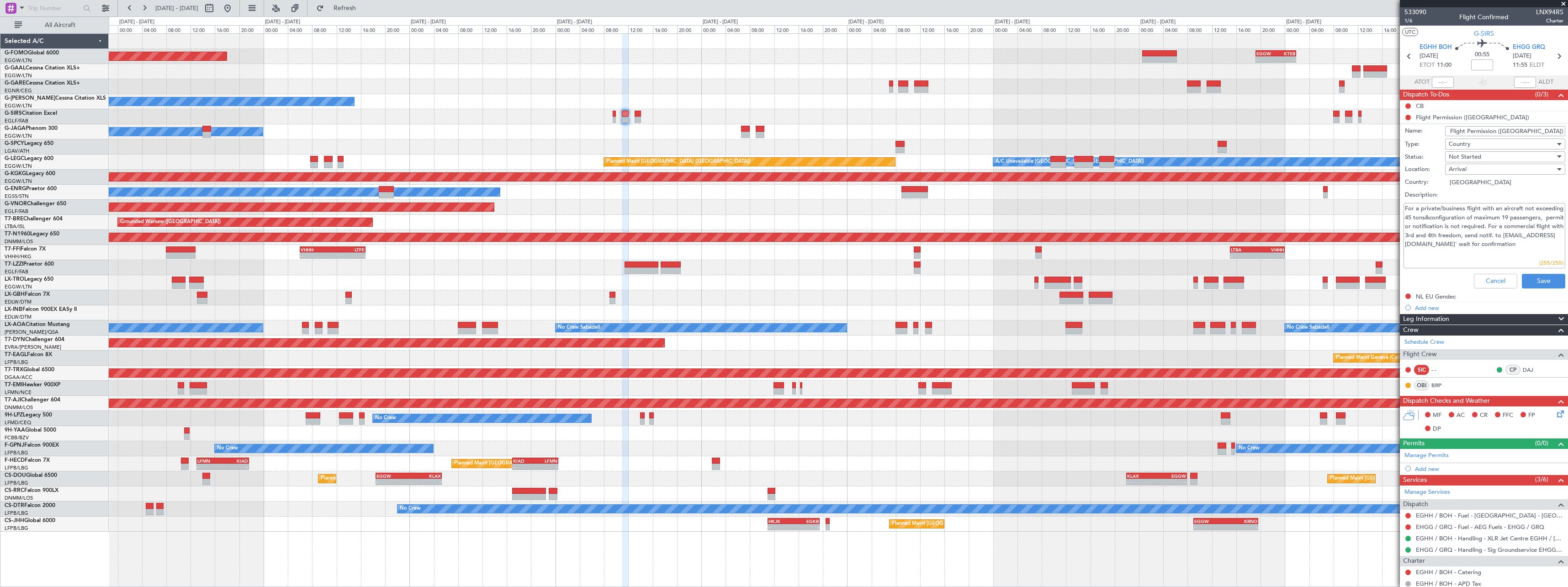
drag, startPoint x: 1410, startPoint y: 209, endPoint x: 1536, endPoint y: 204, distance: 126.1
click at [1536, 204] on textarea "For a private/business flight with an aircraft not exceeding 45 tons&configurat…" at bounding box center [1485, 235] width 162 height 65
click at [1485, 278] on button "Cancel" at bounding box center [1495, 281] width 43 height 15
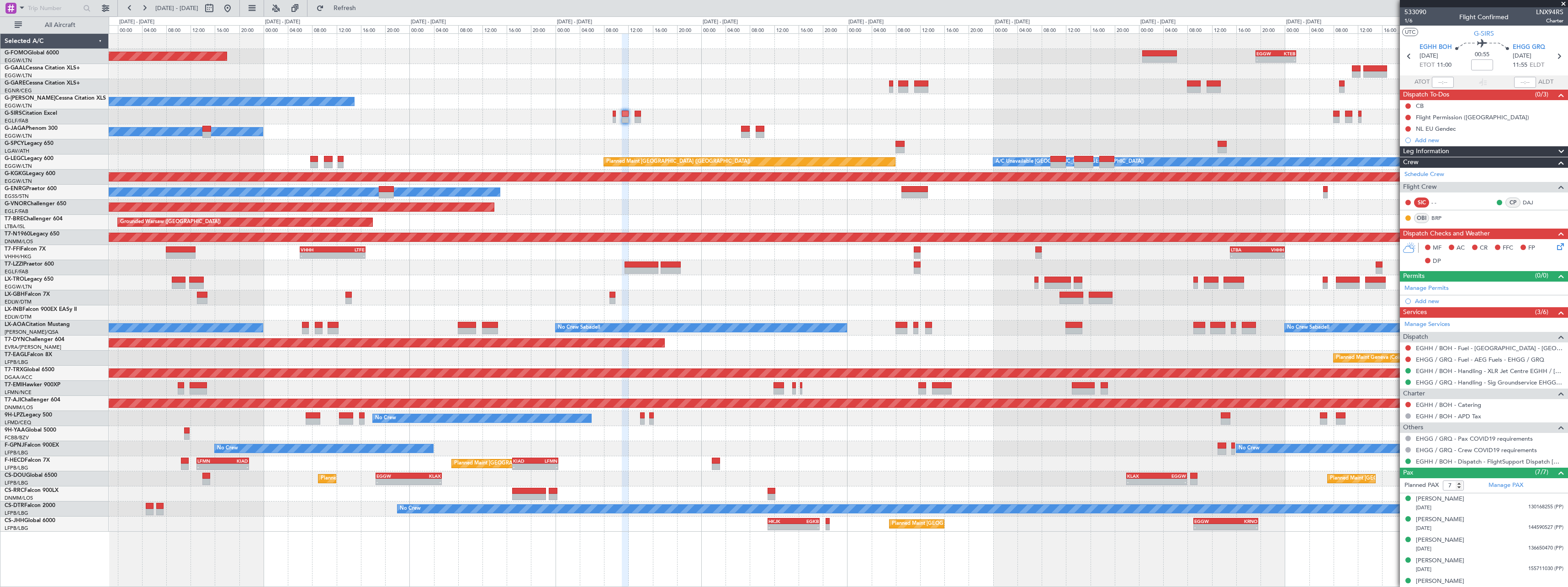
click at [1435, 116] on div "Flight Permission (NL)" at bounding box center [1472, 117] width 113 height 8
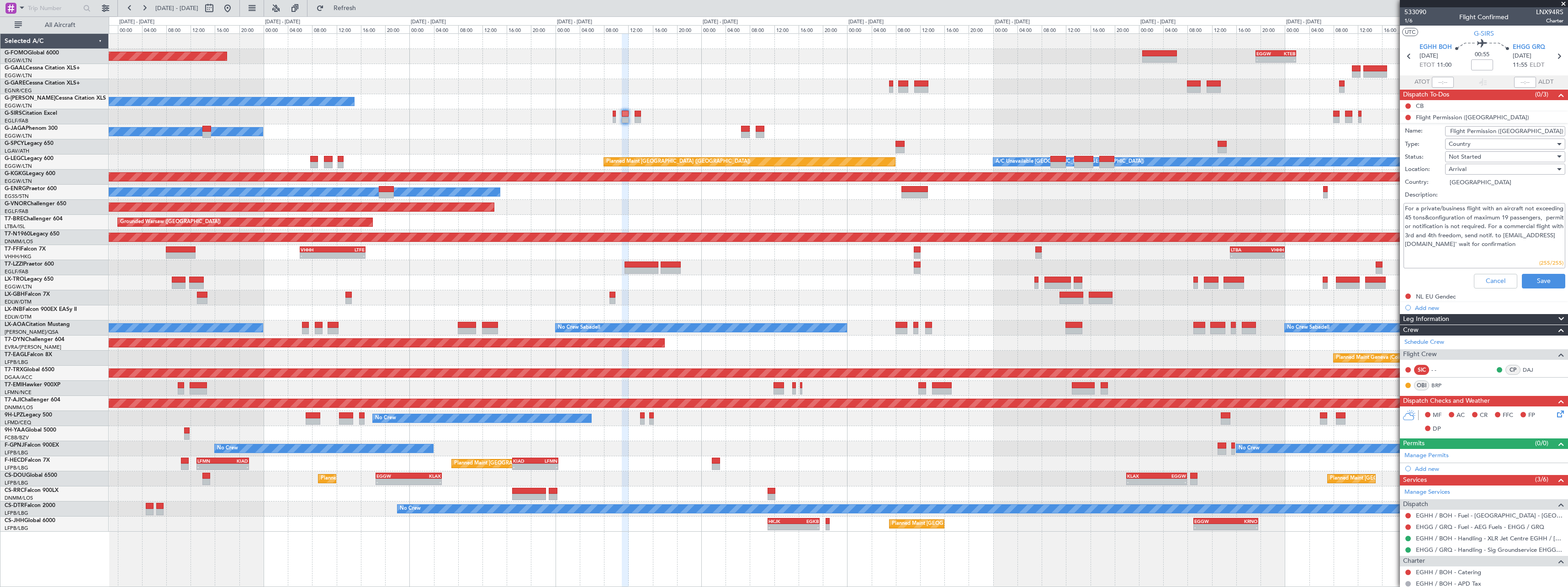
click at [1440, 247] on textarea "For a private/business flight with an aircraft not exceeding 45 tons&configurat…" at bounding box center [1485, 235] width 162 height 65
drag, startPoint x: 1472, startPoint y: 249, endPoint x: 1459, endPoint y: 251, distance: 13.2
click at [1470, 250] on textarea "For a private/business flight with an aircraft not exceeding 45 tons&configurat…" at bounding box center [1485, 235] width 162 height 65
drag, startPoint x: 1463, startPoint y: 247, endPoint x: 1421, endPoint y: 256, distance: 43.0
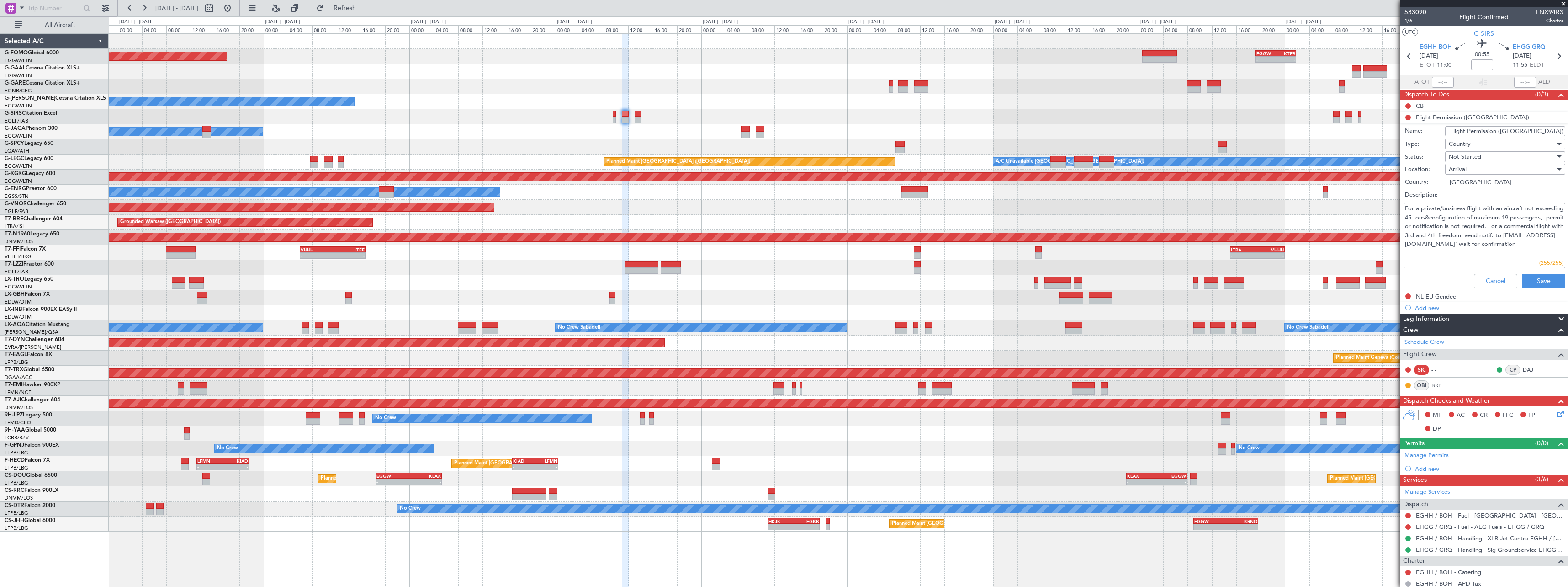
click at [1412, 245] on textarea "For a private/business flight with an aircraft not exceeding 45 tons&configurat…" at bounding box center [1485, 235] width 162 height 65
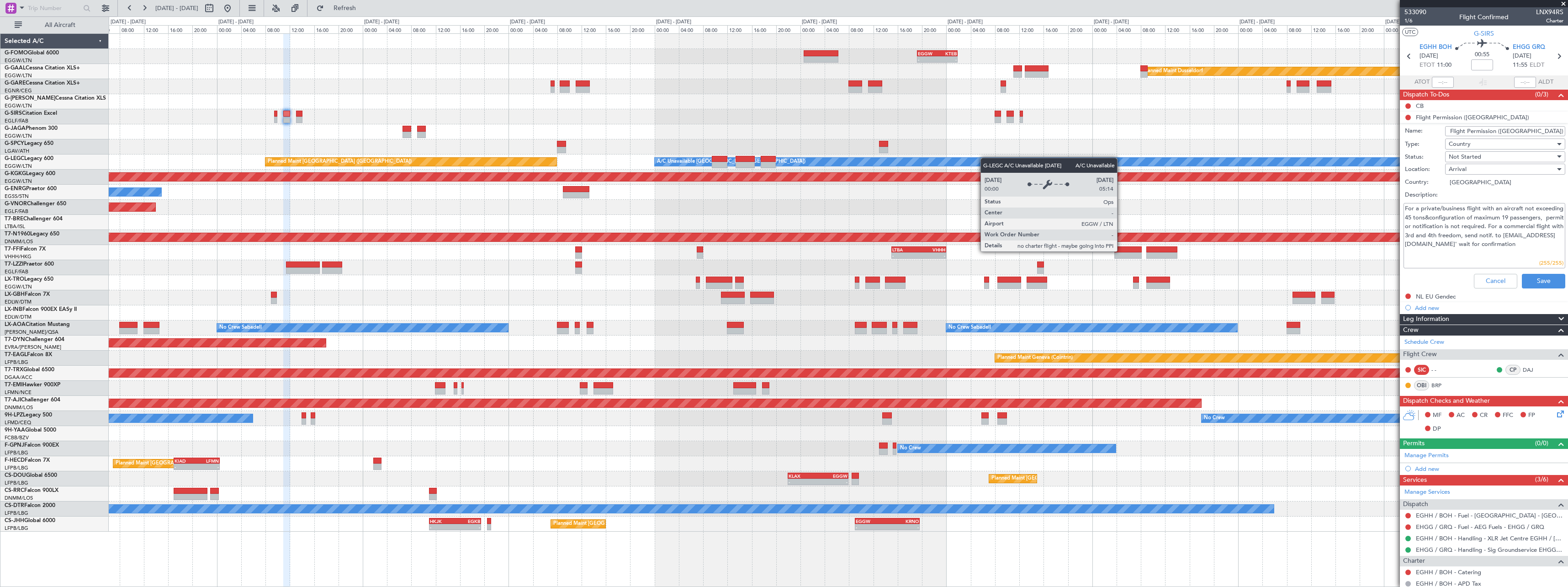
click at [970, 158] on div "- - EGGW 19:15 Z KTEB 01:55 Z Planned Maint Windsor Locks (Bradley Intl) Planne…" at bounding box center [838, 283] width 1459 height 497
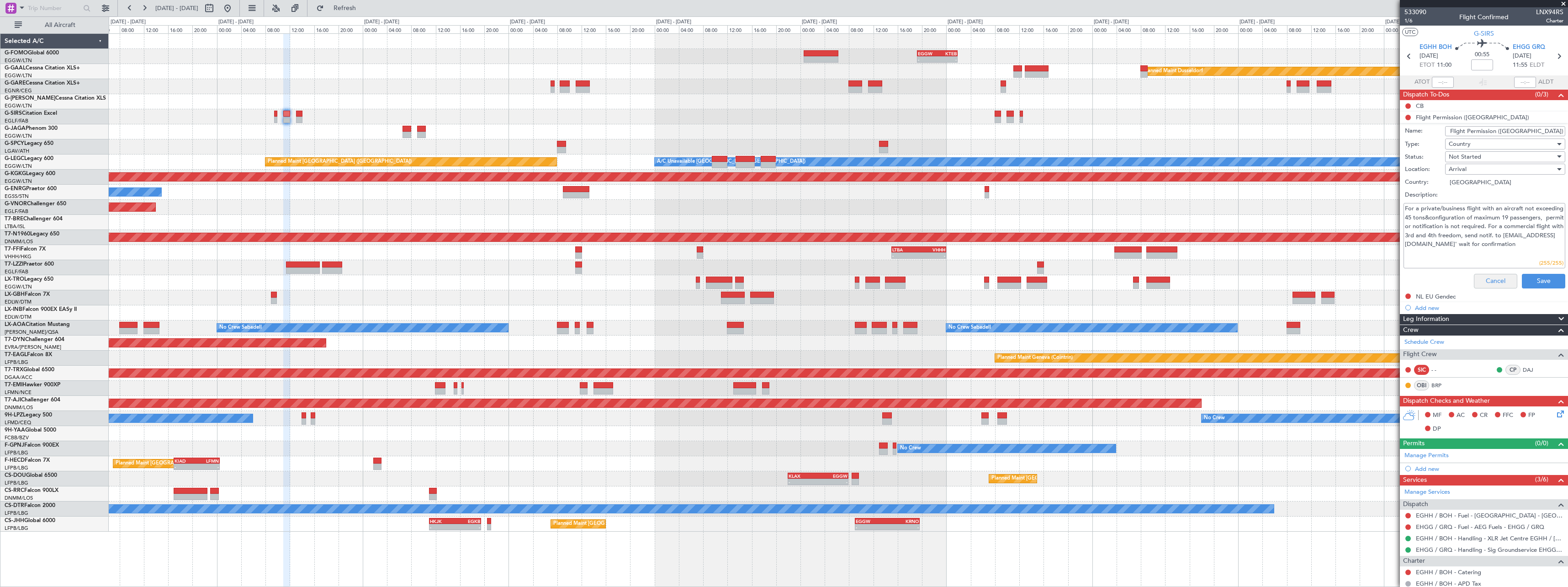
drag, startPoint x: 1472, startPoint y: 288, endPoint x: 1478, endPoint y: 281, distance: 9.2
click at [1477, 282] on div "Cancel Save" at bounding box center [1481, 281] width 172 height 22
click at [1478, 281] on button "Cancel" at bounding box center [1495, 281] width 43 height 15
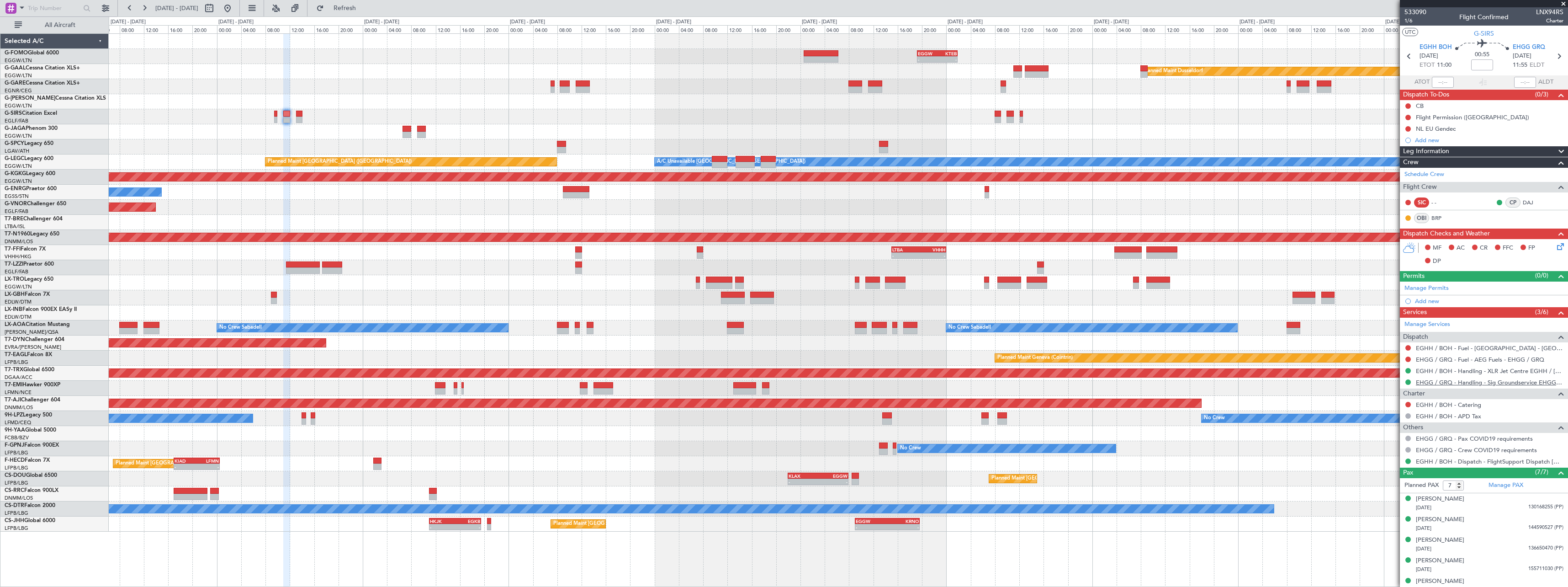
click at [1505, 384] on link "EHGG / GRQ - Handling - Sig Groundservice EHGG / GRQ" at bounding box center [1489, 382] width 147 height 8
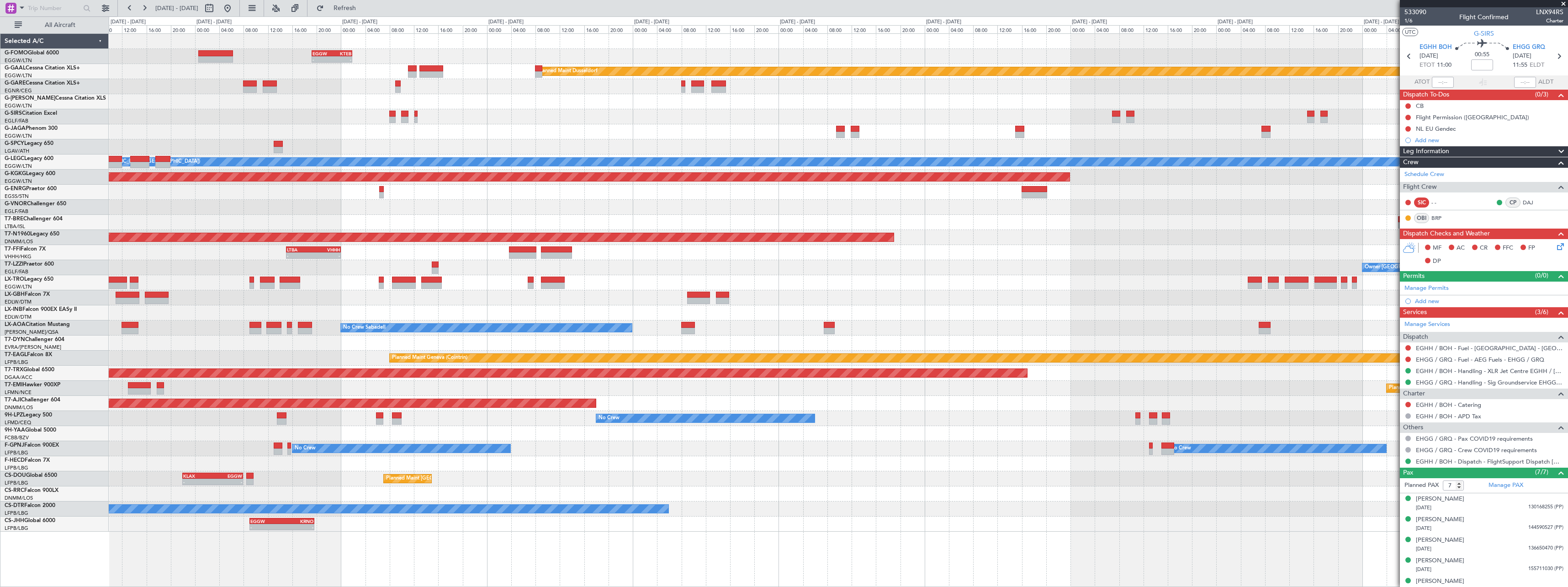
click at [550, 138] on div "Planned Maint [GEOGRAPHIC_DATA] ([GEOGRAPHIC_DATA])" at bounding box center [838, 132] width 1459 height 15
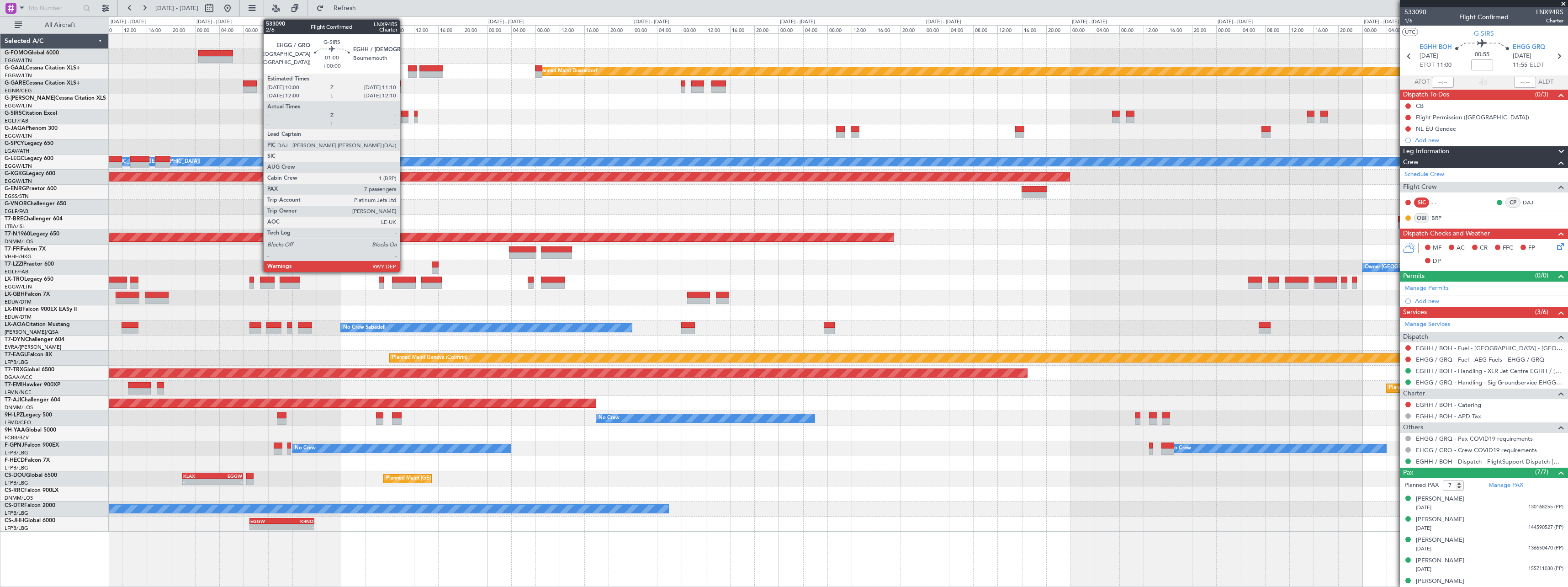
click at [404, 119] on div at bounding box center [405, 119] width 7 height 7
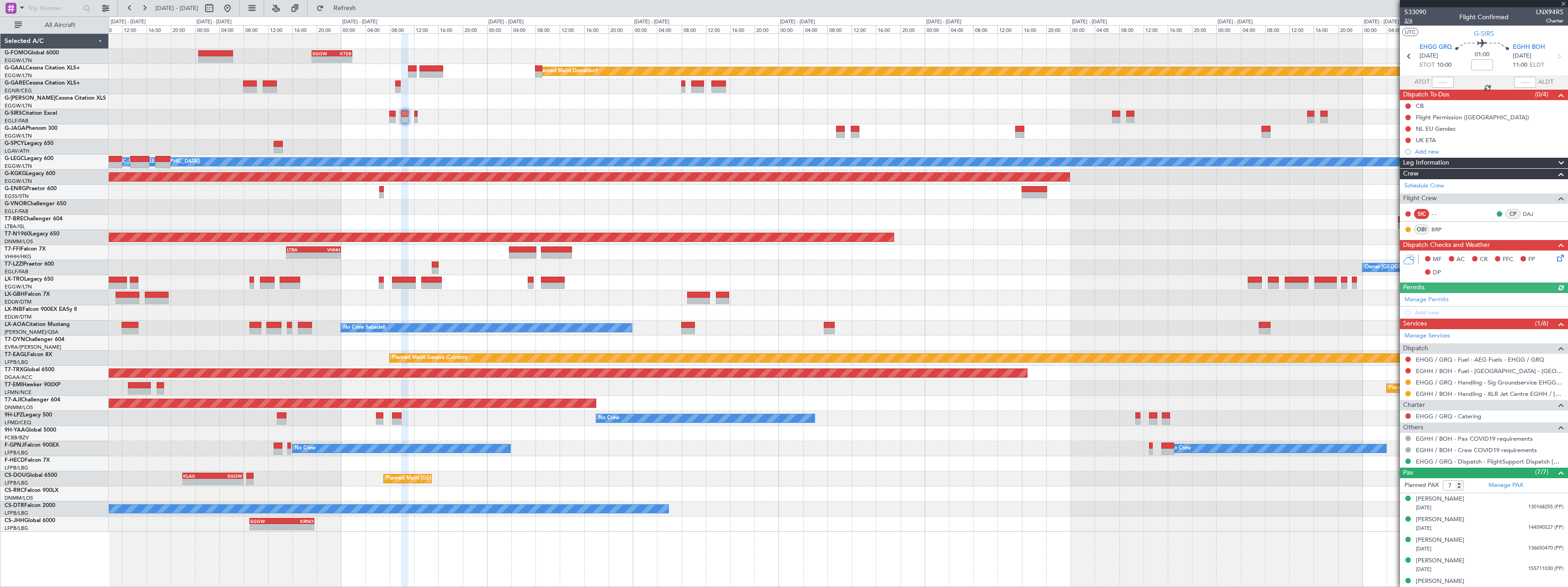
click at [1409, 21] on span "2/6" at bounding box center [1415, 21] width 22 height 8
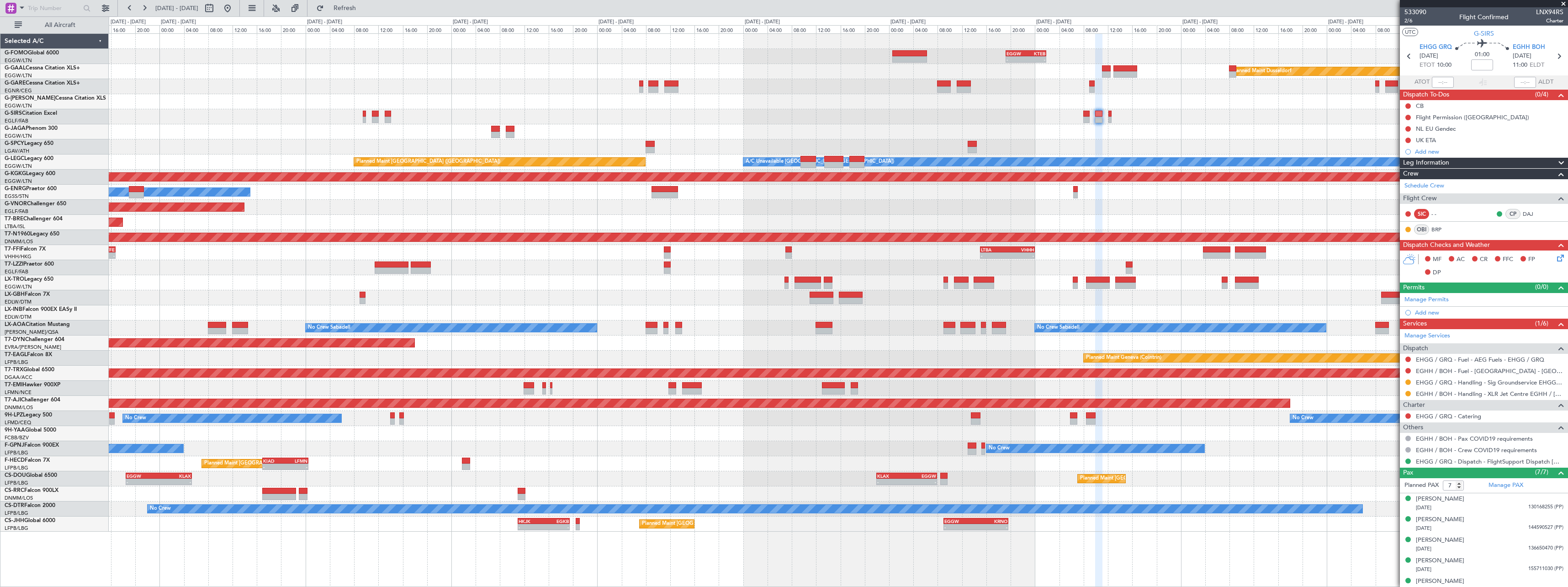
click at [1179, 127] on div "Owner" at bounding box center [838, 132] width 1459 height 15
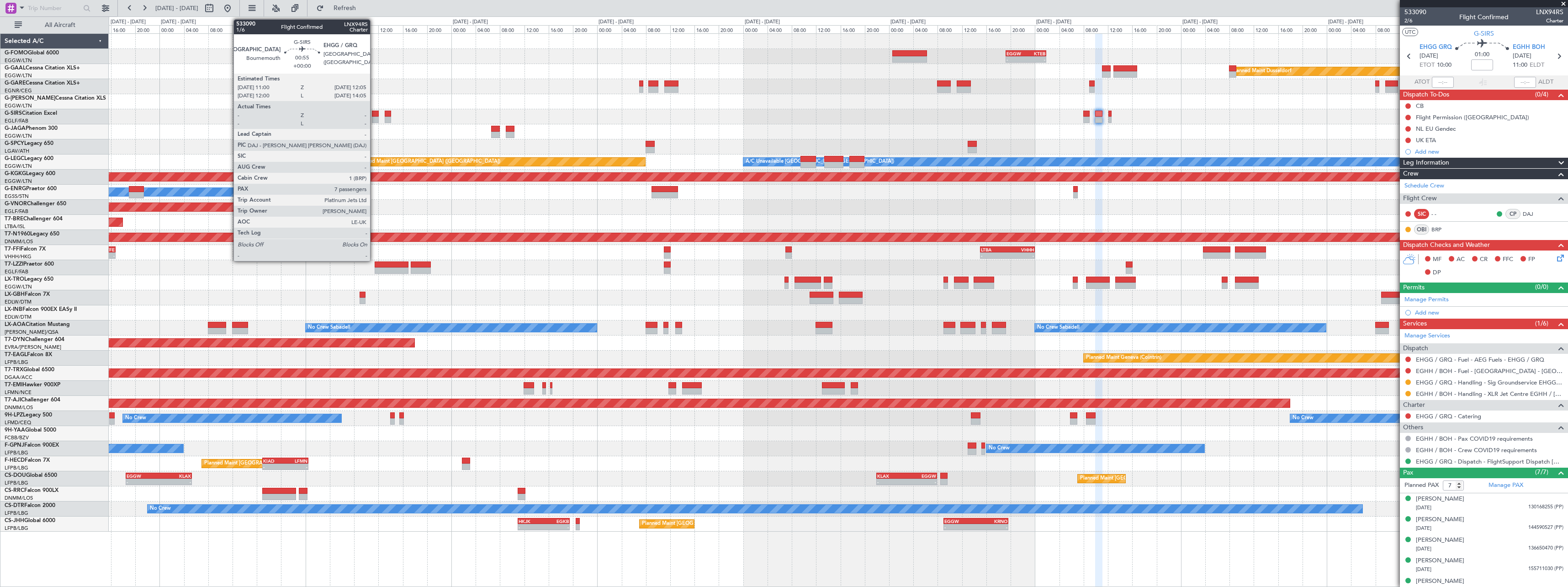
click at [374, 116] on div at bounding box center [375, 119] width 7 height 7
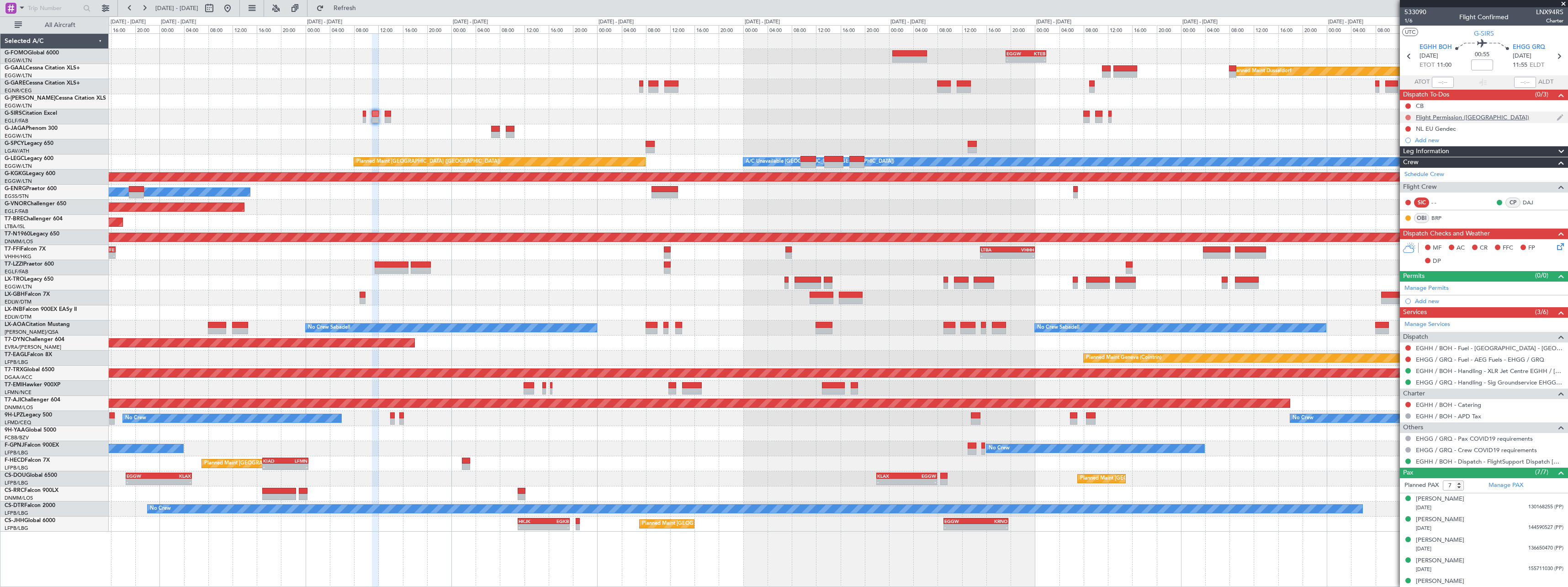
click at [1408, 114] on button at bounding box center [1408, 117] width 5 height 5
click at [1406, 145] on span "In Progress" at bounding box center [1412, 144] width 31 height 9
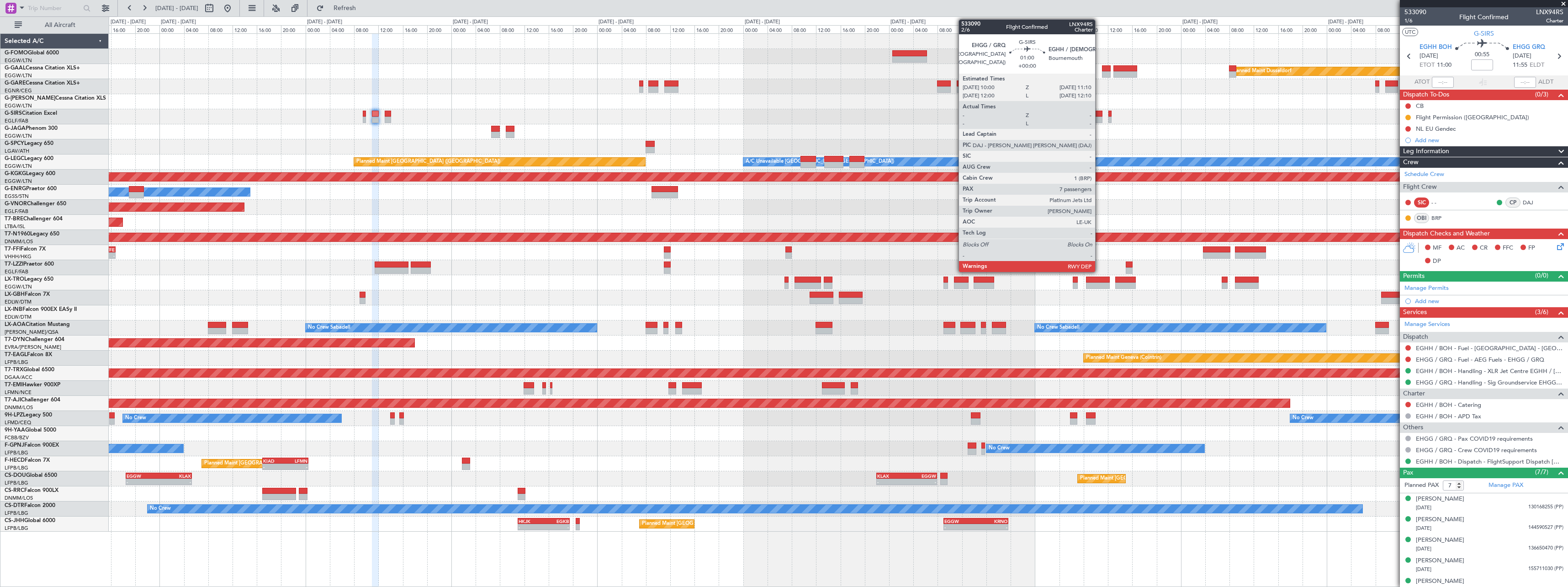
click at [1099, 116] on div at bounding box center [1099, 114] width 7 height 7
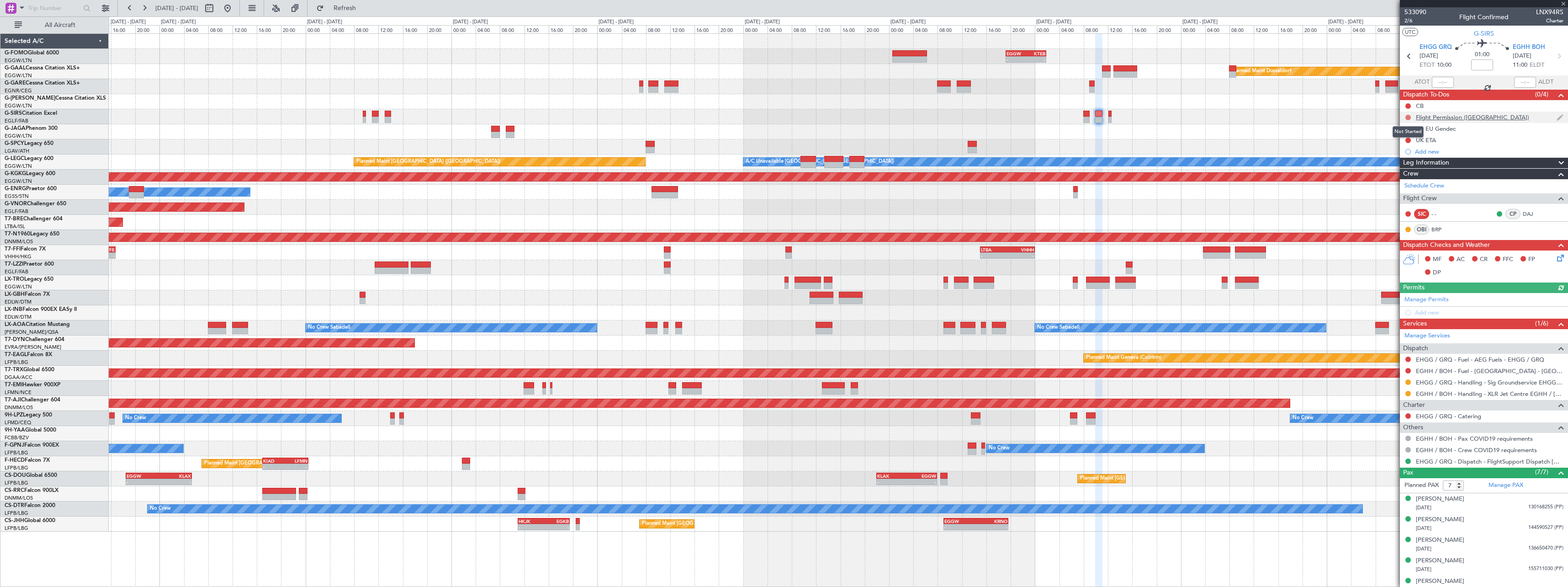
click at [1407, 116] on button at bounding box center [1408, 117] width 5 height 5
drag, startPoint x: 1412, startPoint y: 144, endPoint x: 1267, endPoint y: 146, distance: 145.0
click at [1412, 144] on span "In Progress" at bounding box center [1412, 144] width 31 height 9
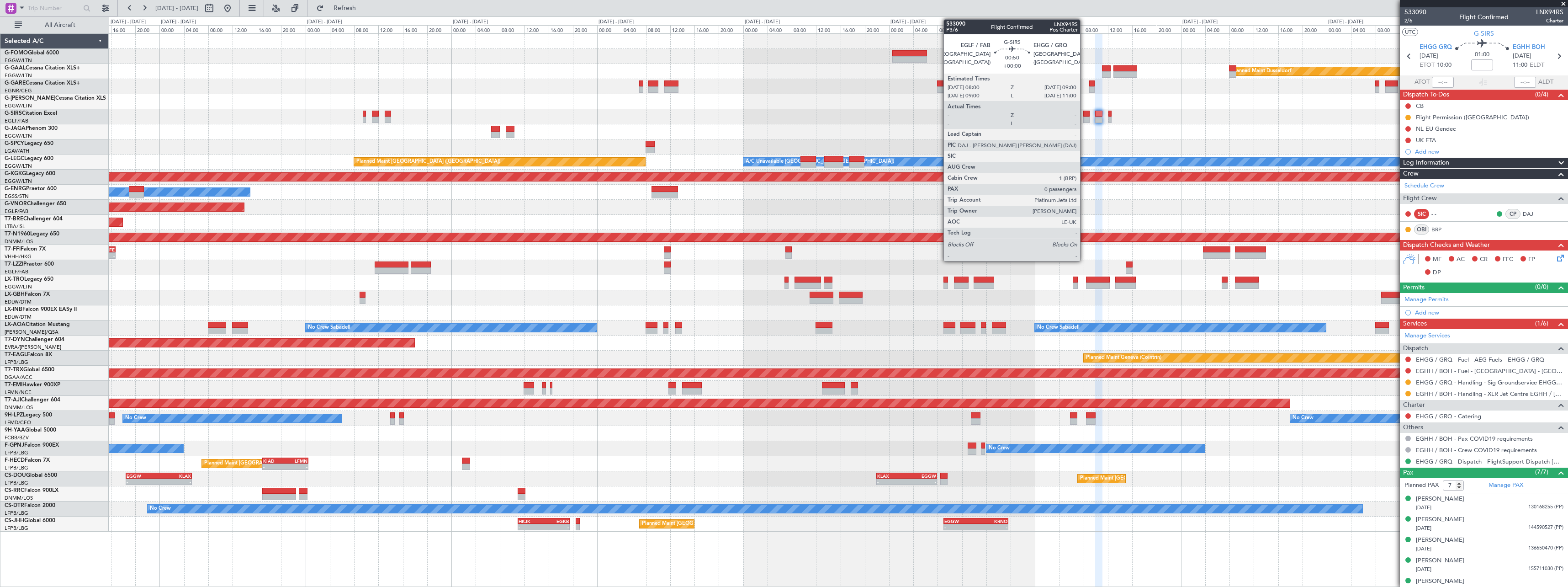
click at [1084, 119] on div at bounding box center [1087, 119] width 7 height 7
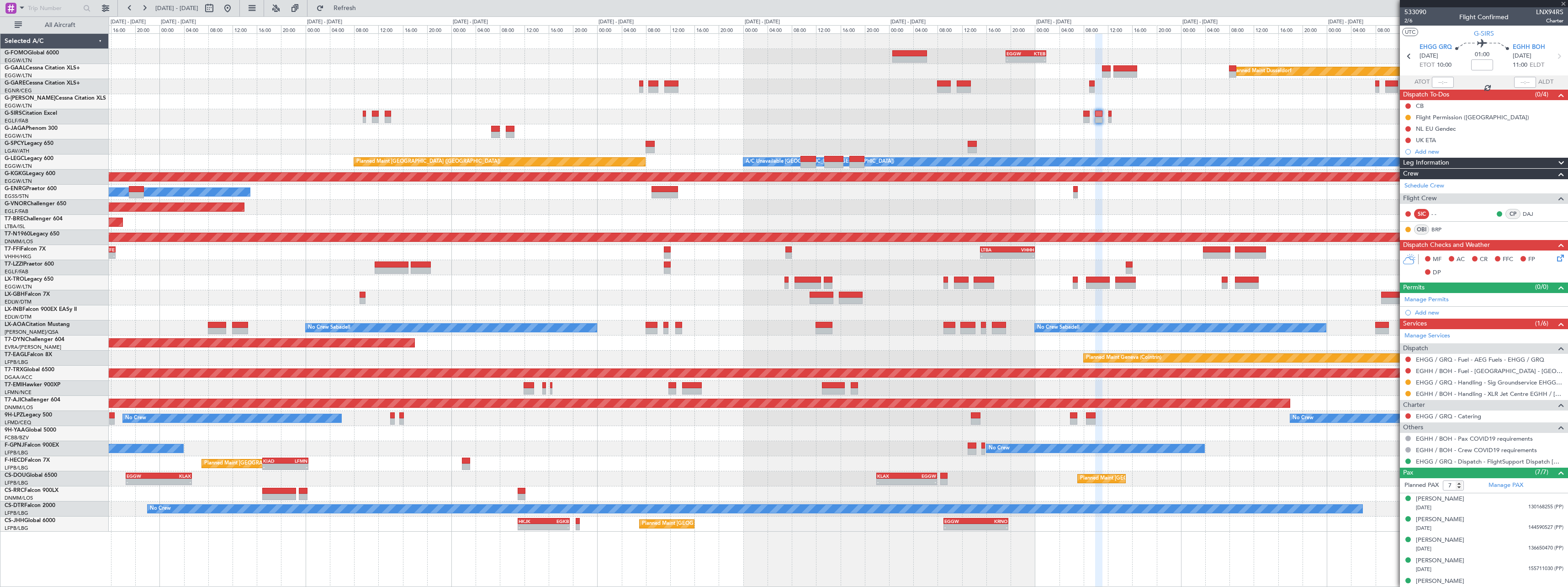
type input "0"
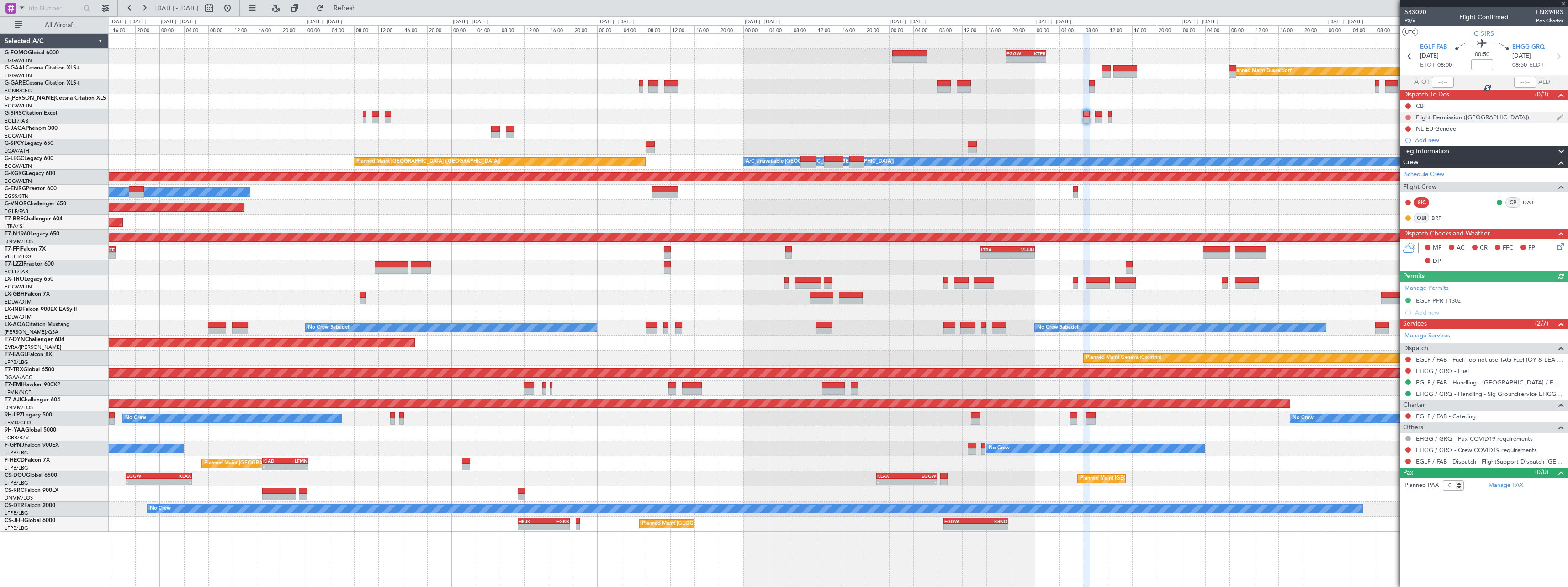
click at [1409, 115] on button at bounding box center [1408, 117] width 5 height 5
drag, startPoint x: 1407, startPoint y: 169, endPoint x: 1357, endPoint y: 170, distance: 50.0
click at [1406, 169] on span "Cancelled" at bounding box center [1410, 171] width 26 height 9
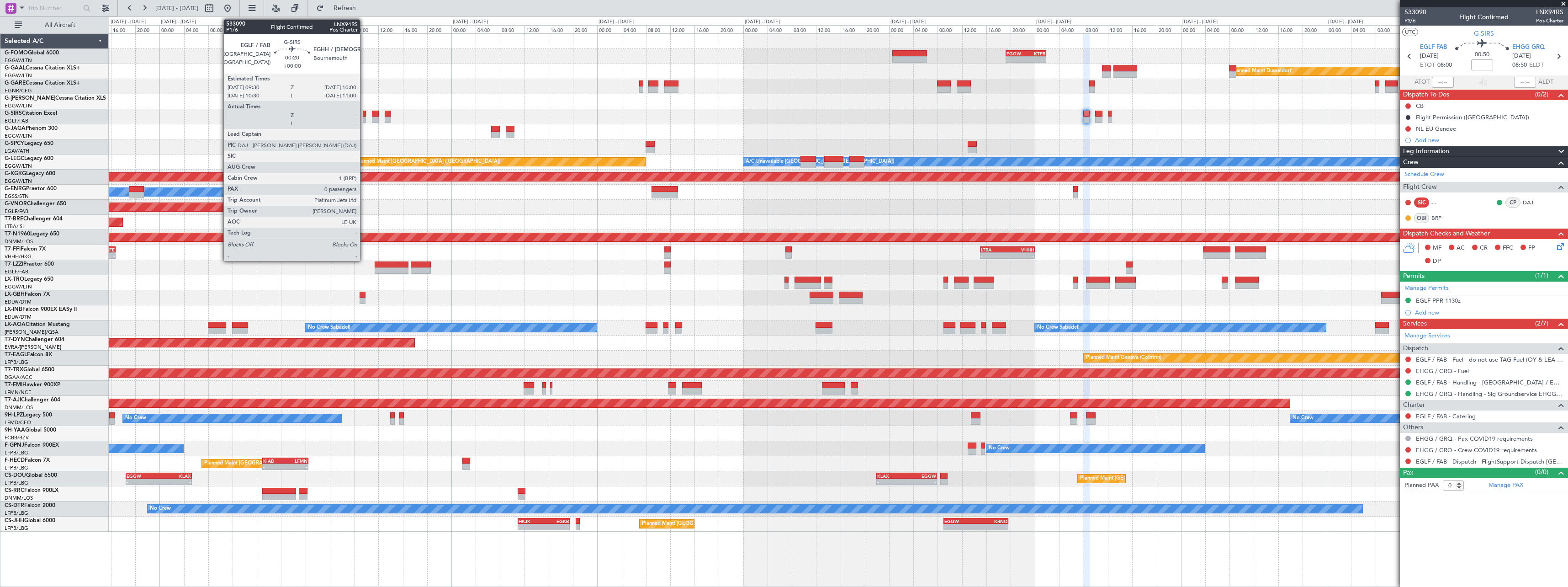
click at [364, 116] on div at bounding box center [364, 114] width 3 height 7
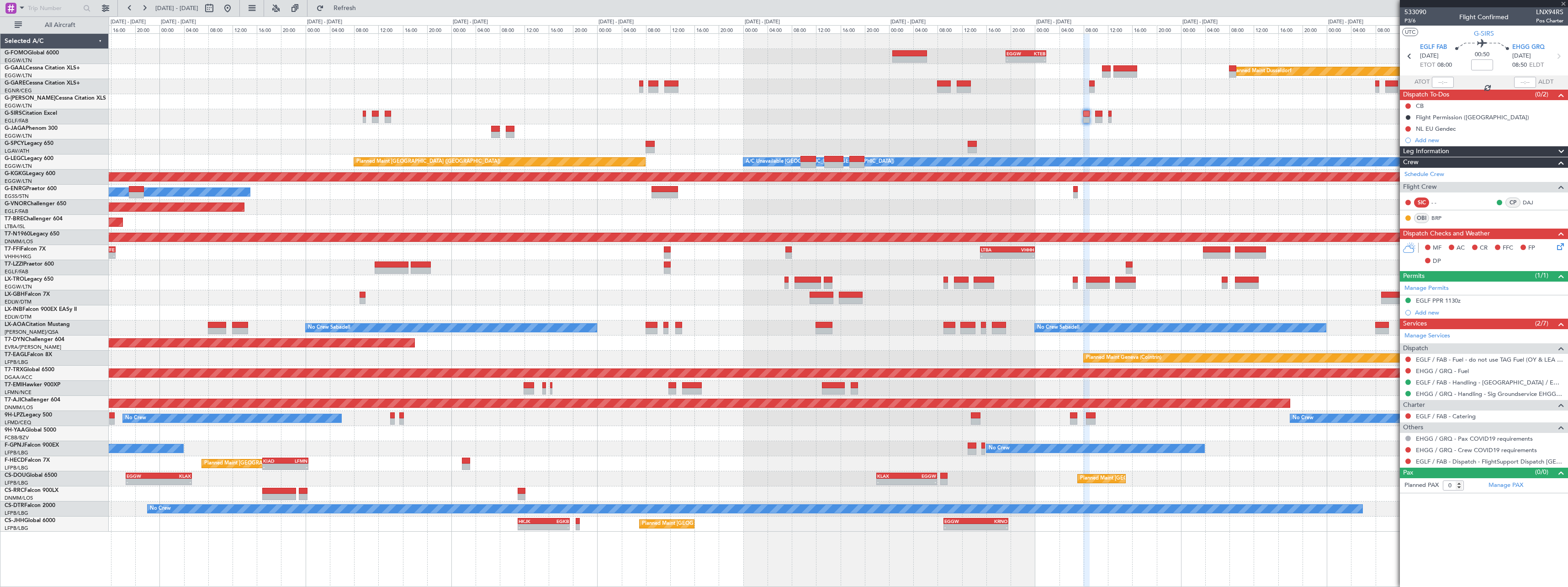
click at [388, 116] on div at bounding box center [388, 114] width 7 height 7
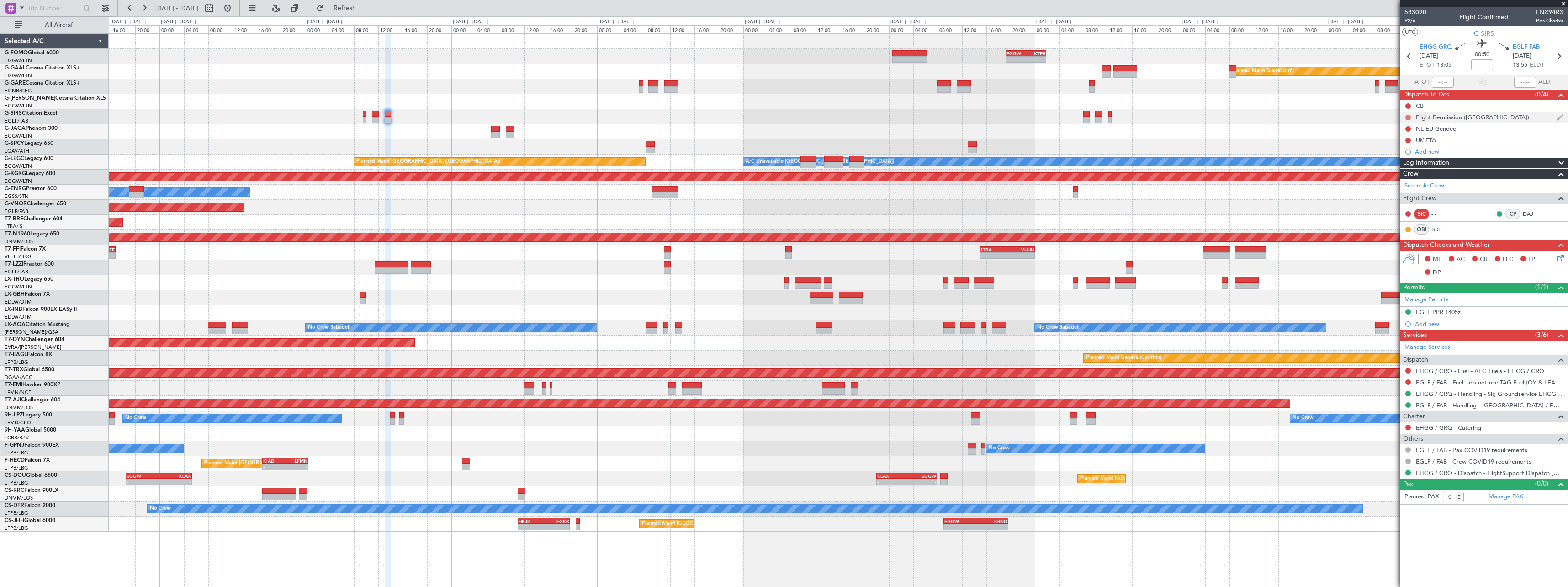
click at [1408, 114] on button at bounding box center [1408, 117] width 5 height 5
click at [1410, 170] on span "Cancelled" at bounding box center [1410, 171] width 26 height 9
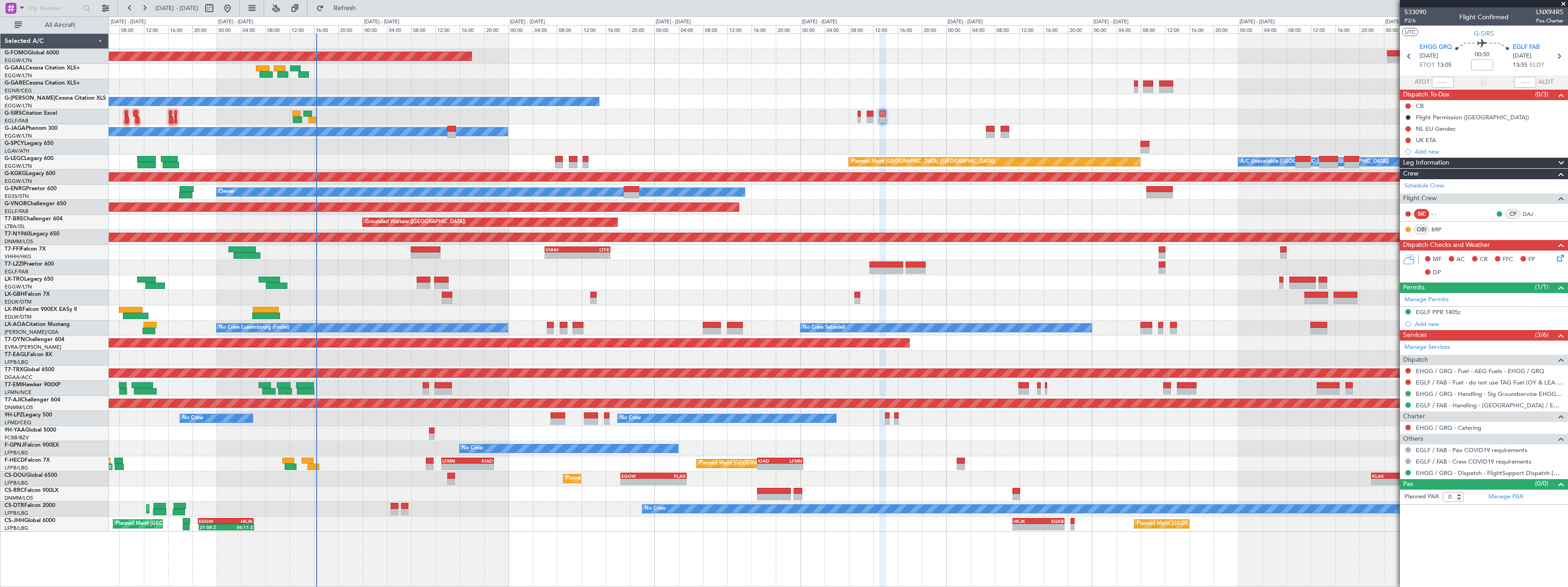
click at [797, 144] on div at bounding box center [838, 147] width 1459 height 15
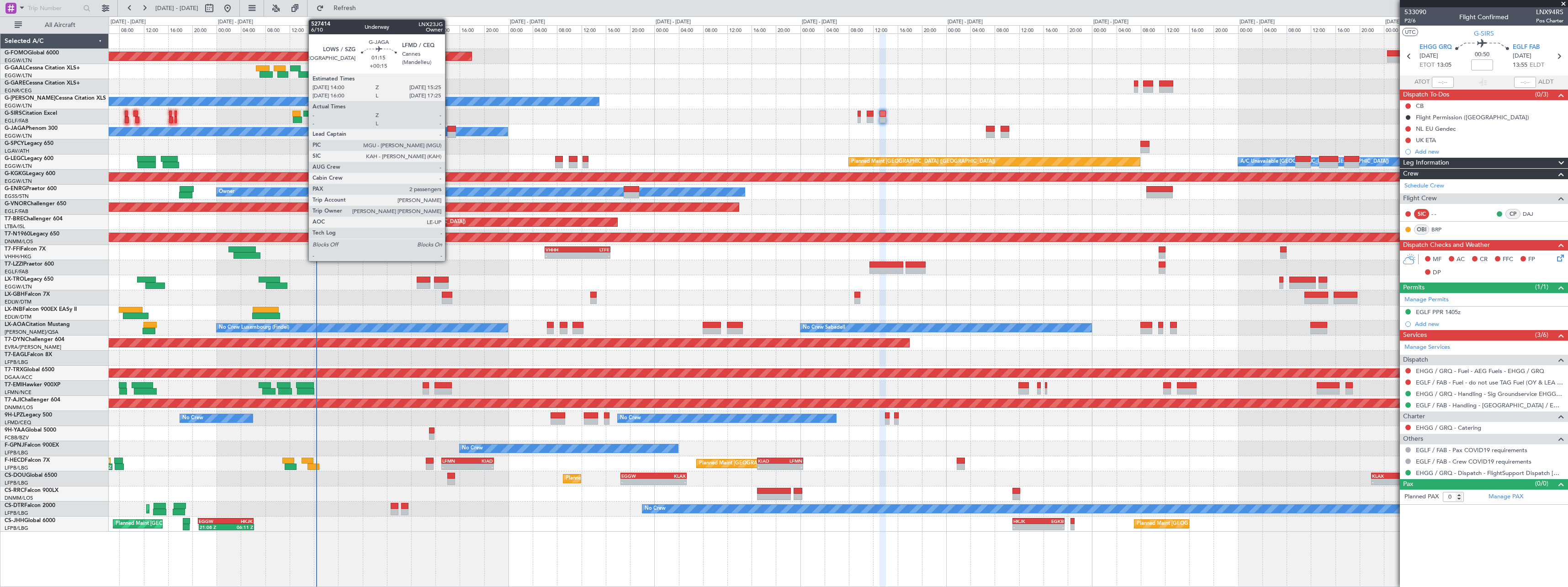
click at [449, 132] on div at bounding box center [452, 135] width 9 height 7
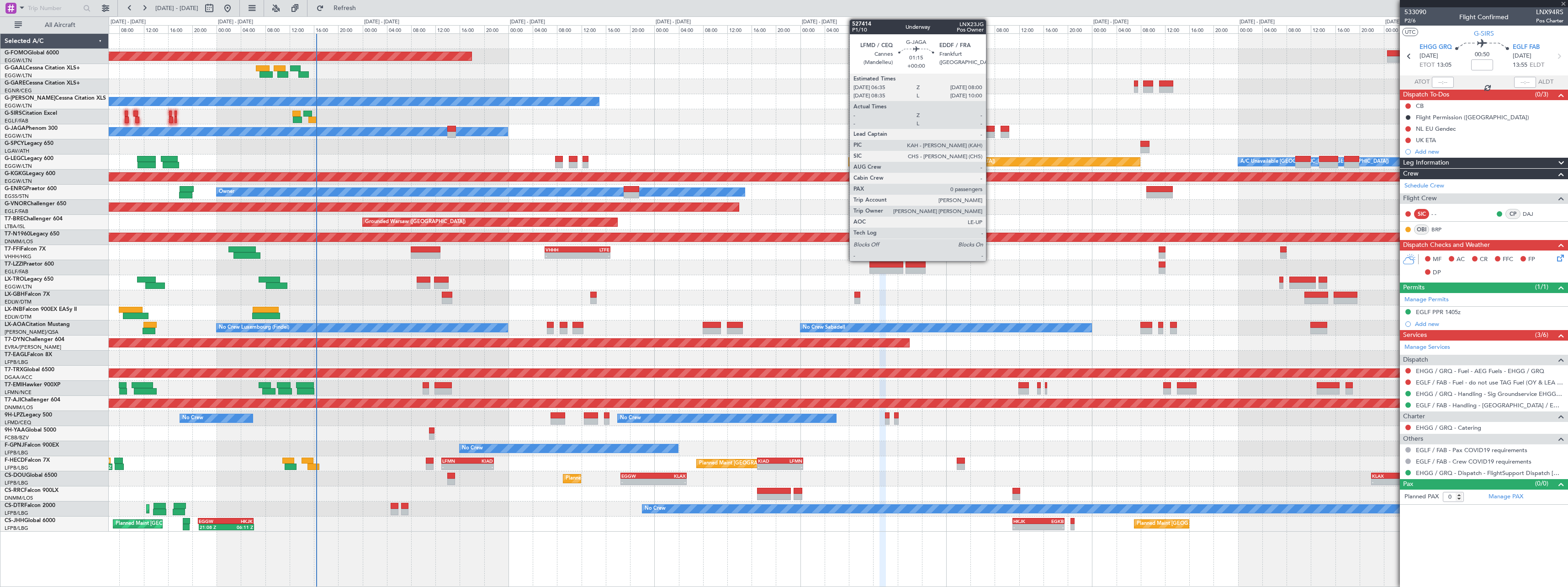
type input "+00:15"
type input "2"
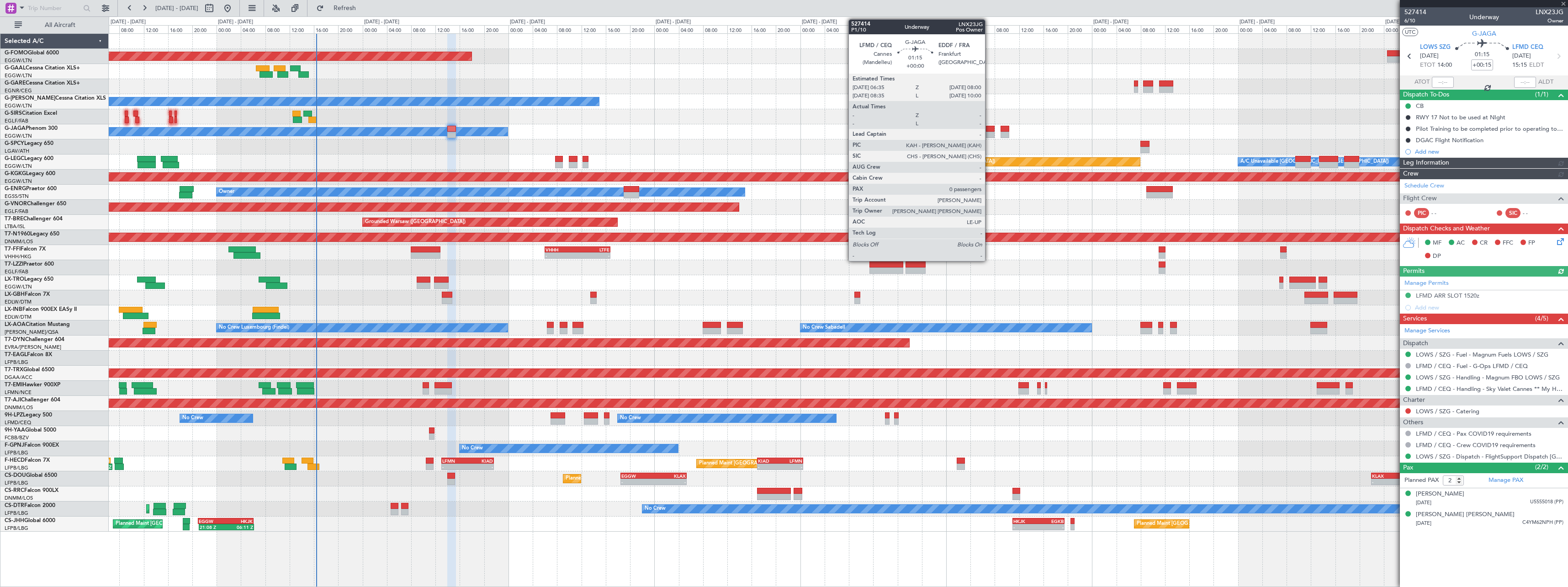
click at [989, 133] on div at bounding box center [990, 135] width 9 height 7
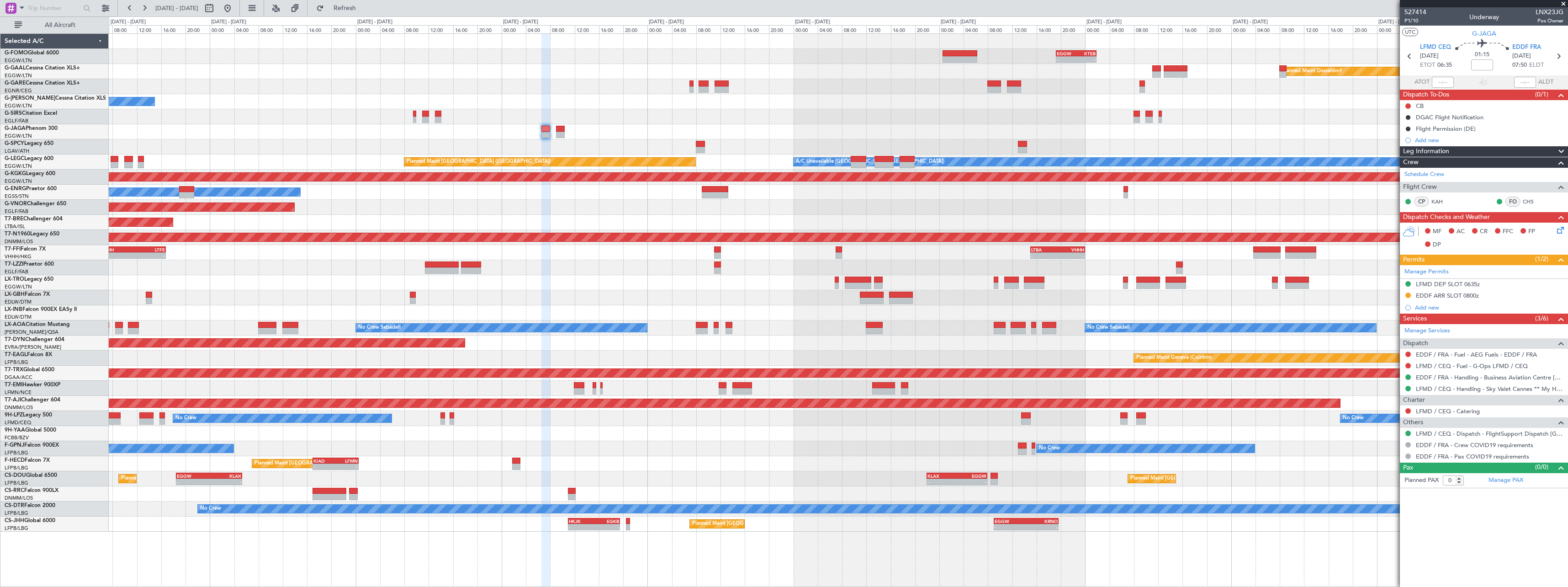
click at [803, 114] on div "- - EGGW 19:15 Z KTEB 01:55 Z Planned Maint Windsor Locks (Bradley Intl) Planne…" at bounding box center [838, 283] width 1459 height 497
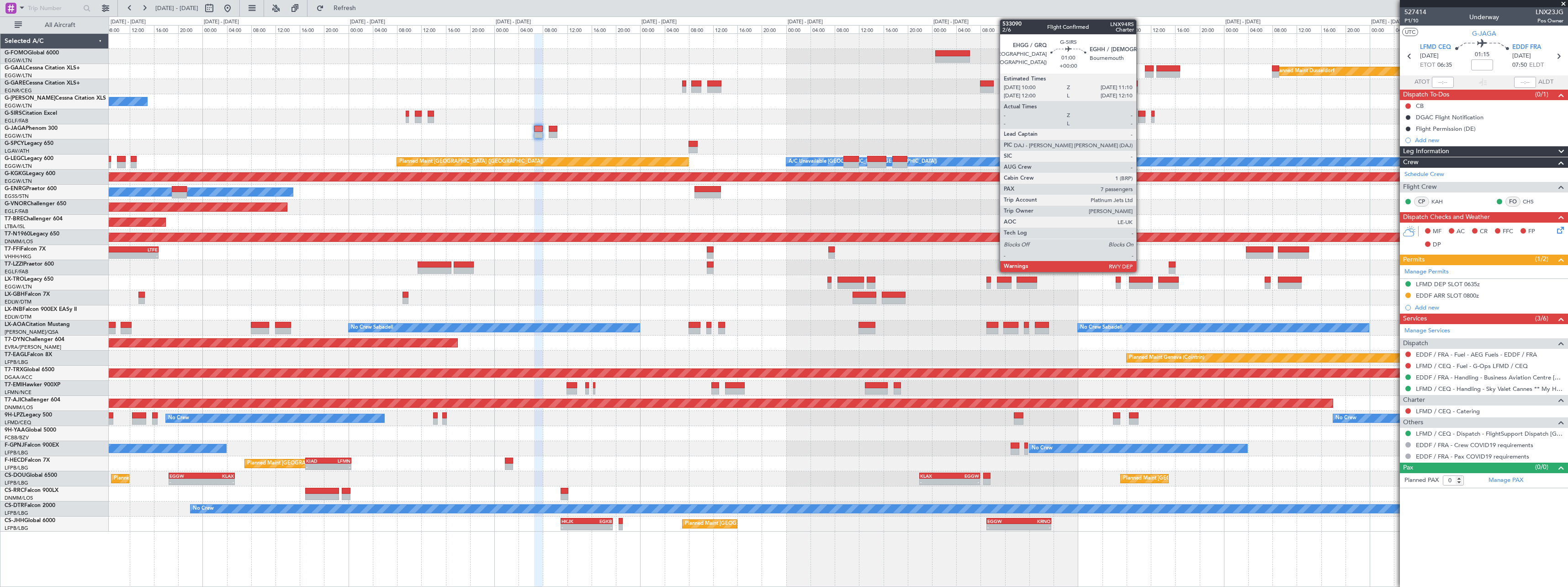
click at [1140, 120] on div at bounding box center [1142, 119] width 7 height 7
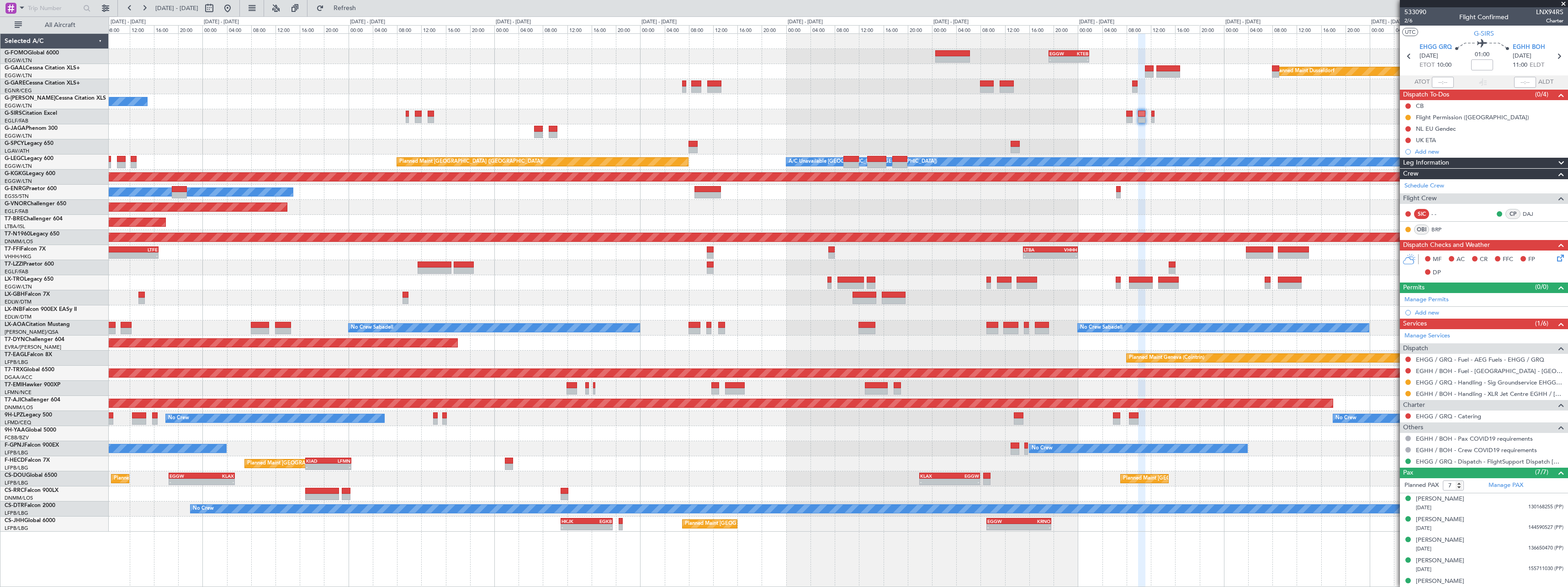
click at [1410, 384] on div at bounding box center [1408, 382] width 7 height 7
click at [1408, 383] on button at bounding box center [1408, 382] width 5 height 5
click at [1382, 488] on span "Confirmed" at bounding box center [1382, 491] width 29 height 9
click at [1408, 393] on button at bounding box center [1408, 393] width 5 height 5
click at [1390, 502] on span "Confirmed" at bounding box center [1382, 502] width 29 height 9
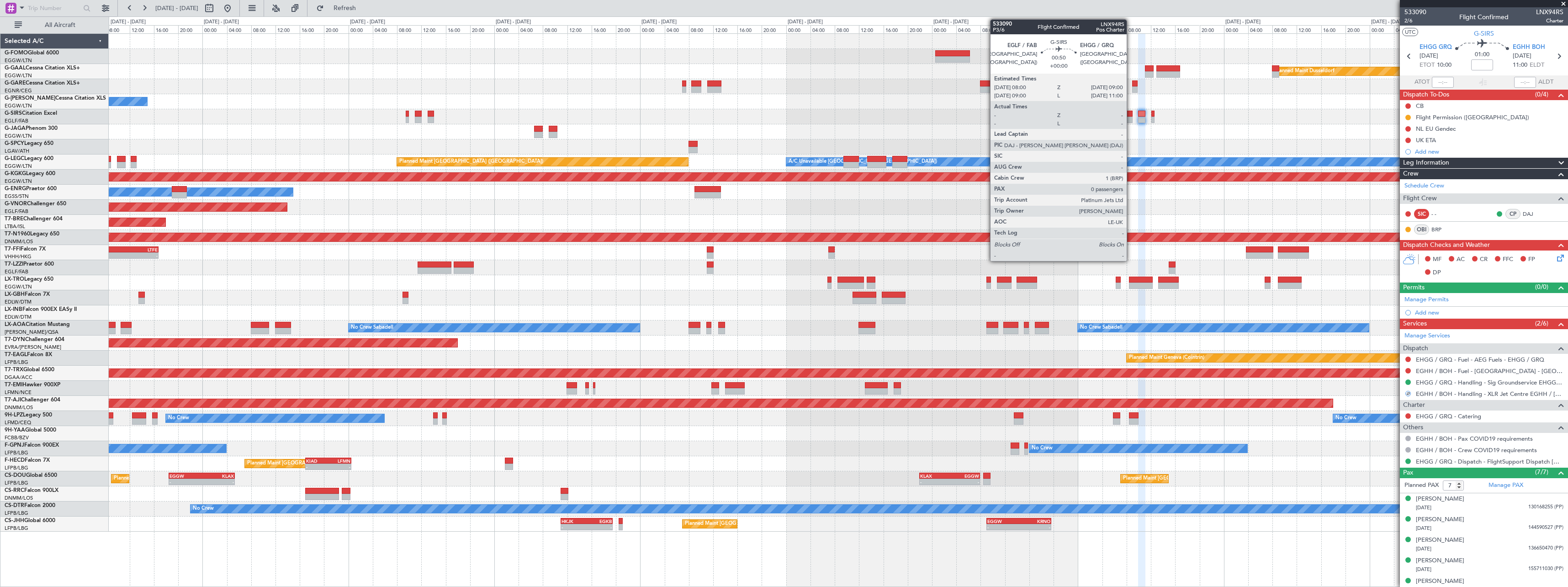
click at [1131, 118] on div at bounding box center [1129, 119] width 7 height 7
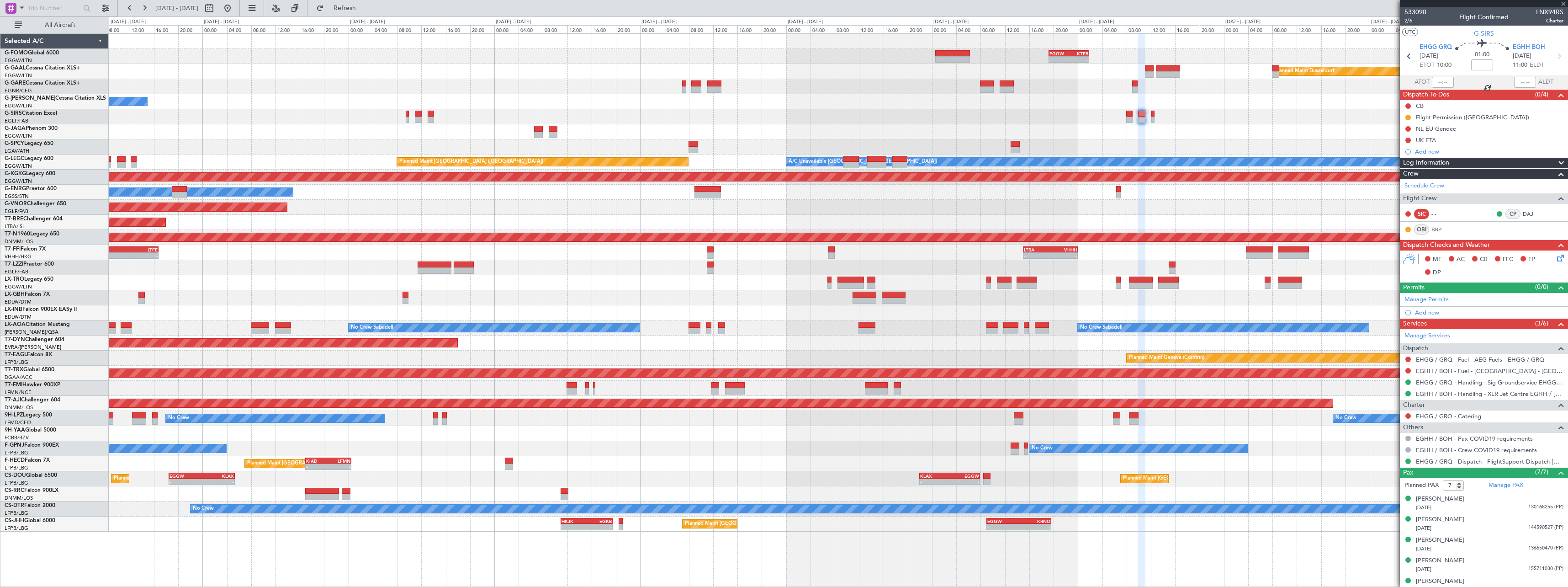
type input "0"
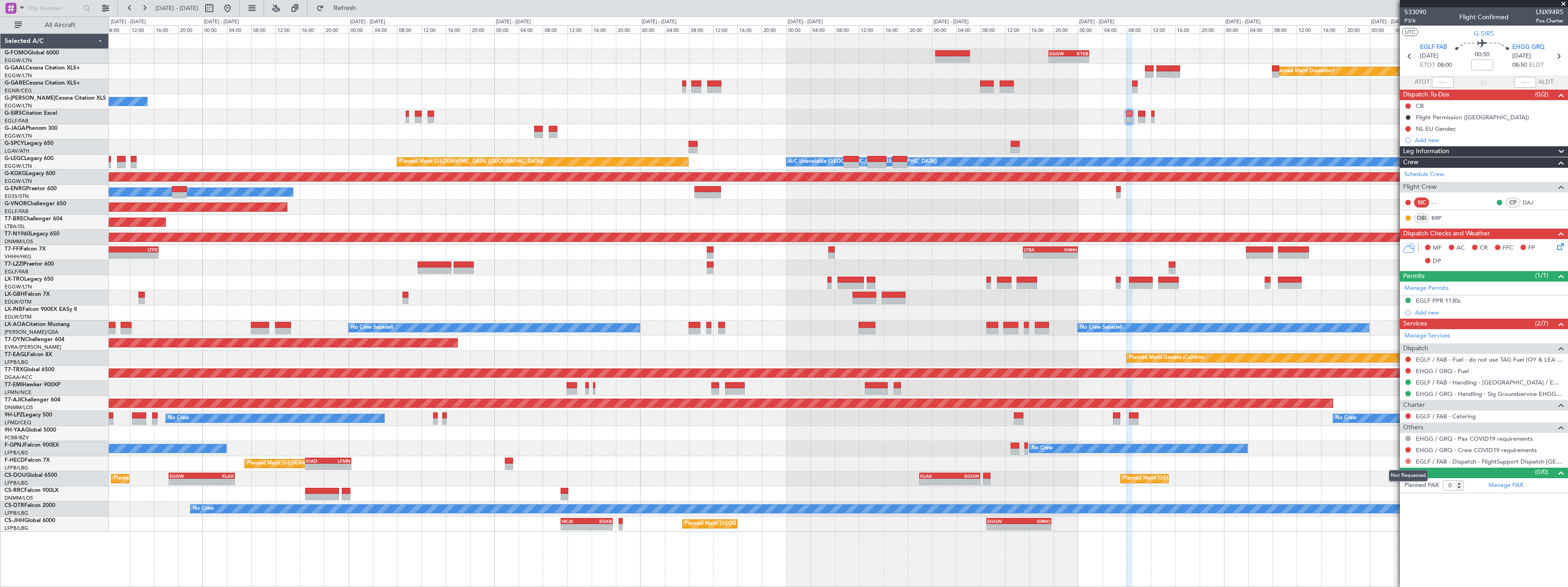
click at [1408, 461] on button at bounding box center [1408, 461] width 5 height 5
click at [1407, 451] on button at bounding box center [1408, 449] width 5 height 5
click at [1362, 558] on span at bounding box center [1361, 558] width 5 height 5
click at [1409, 462] on button at bounding box center [1408, 461] width 5 height 5
click at [1390, 571] on span "Confirmed" at bounding box center [1382, 569] width 29 height 9
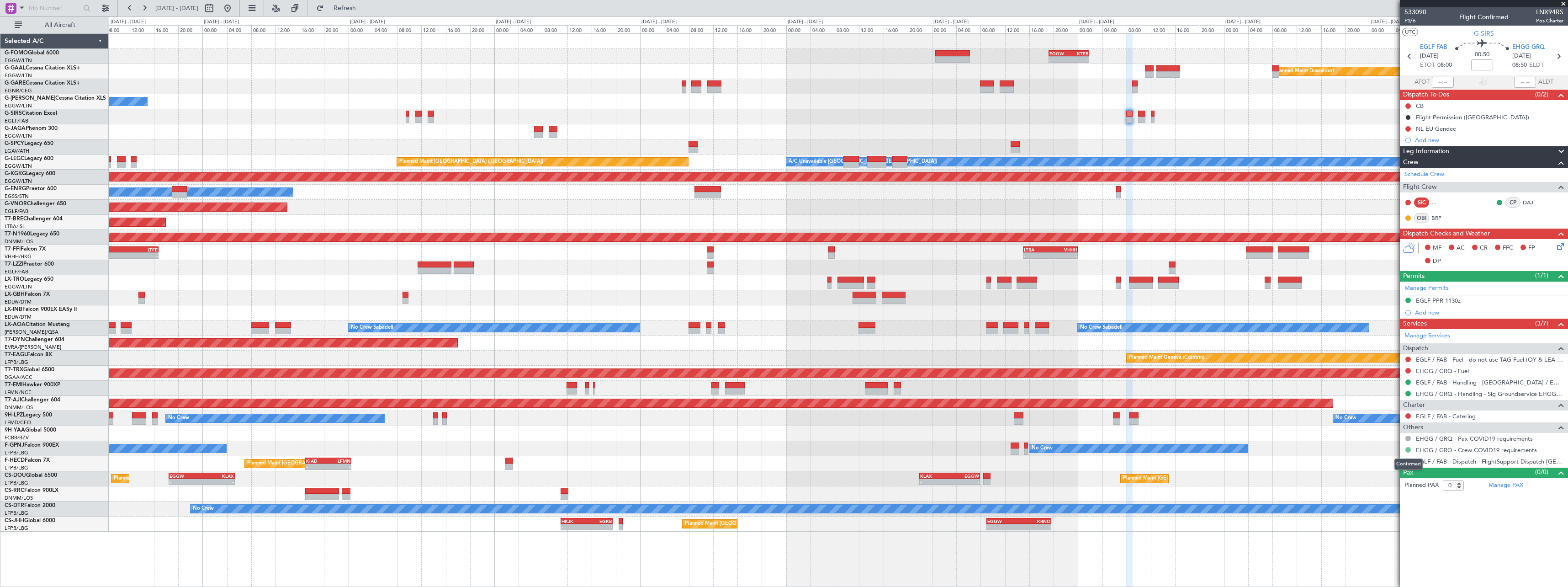
click at [1406, 449] on button at bounding box center [1408, 449] width 5 height 5
click at [1376, 466] on span "Not Required" at bounding box center [1386, 462] width 37 height 9
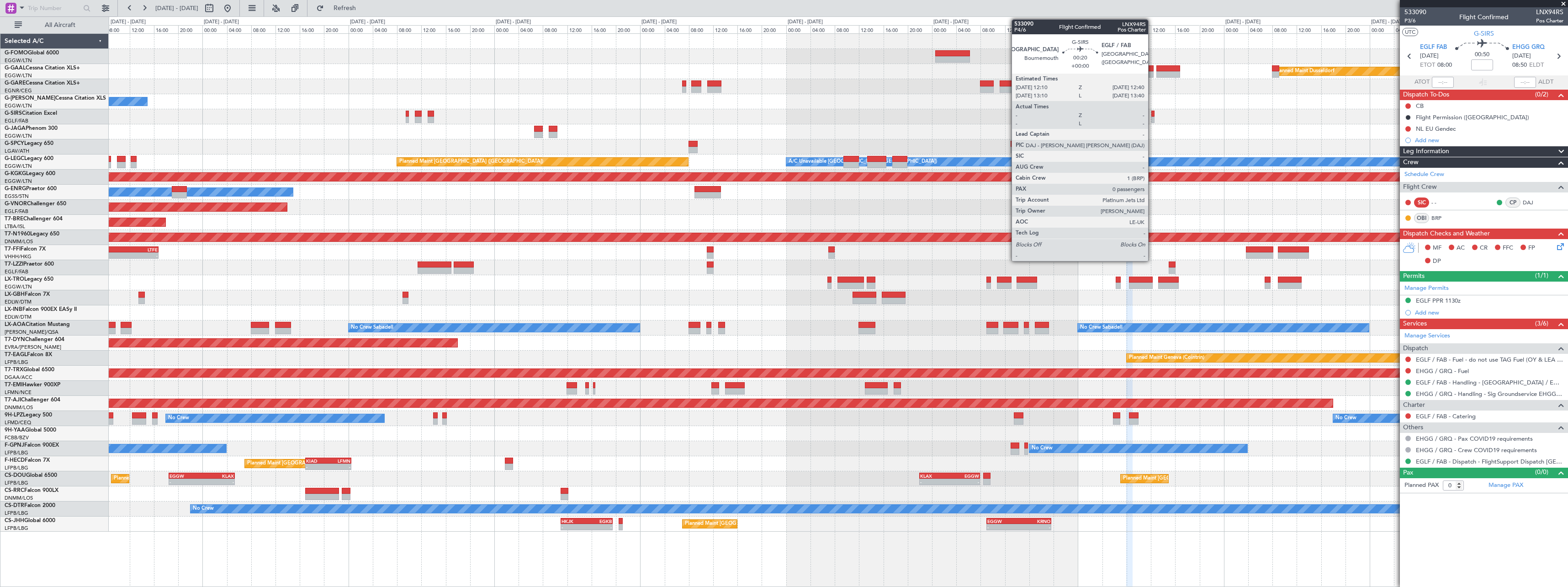
click at [1152, 114] on div at bounding box center [1152, 114] width 3 height 7
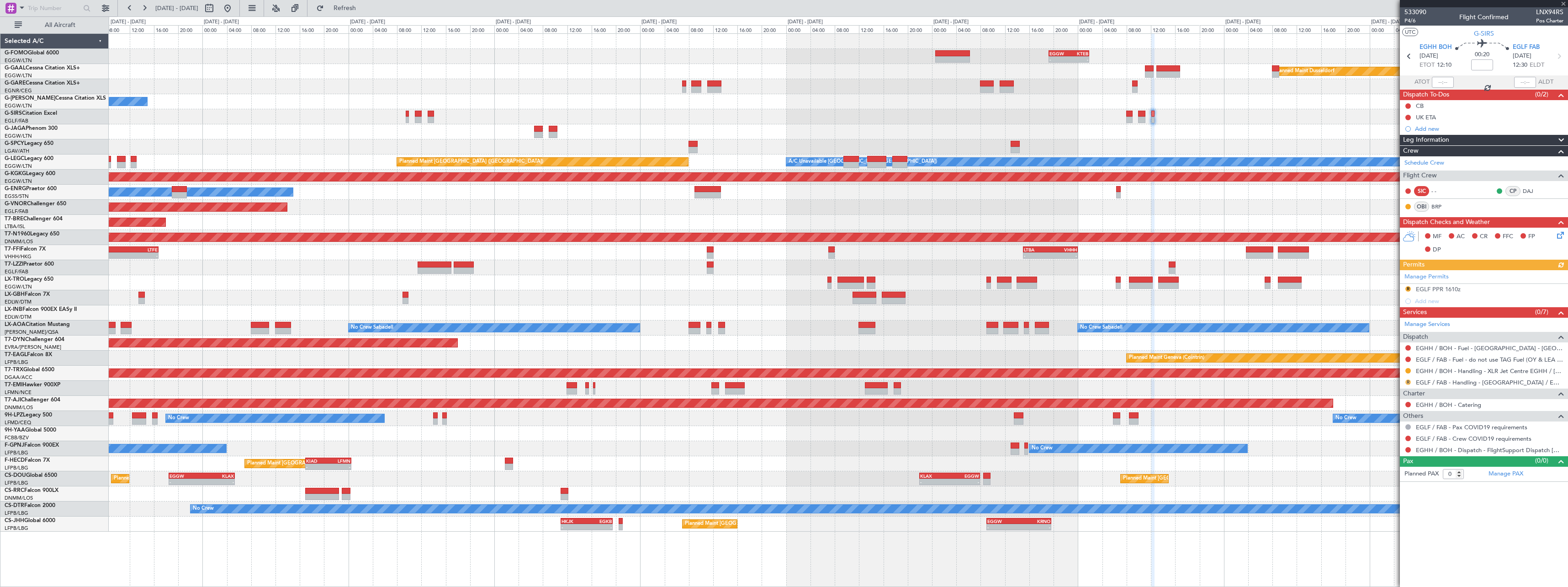
click at [1410, 381] on button "R" at bounding box center [1408, 382] width 5 height 5
click at [1391, 488] on span "Confirmed" at bounding box center [1382, 491] width 29 height 9
click at [1407, 449] on button at bounding box center [1408, 449] width 5 height 5
click at [1388, 558] on span "Confirmed" at bounding box center [1382, 558] width 29 height 9
click at [1409, 437] on button at bounding box center [1408, 438] width 5 height 5
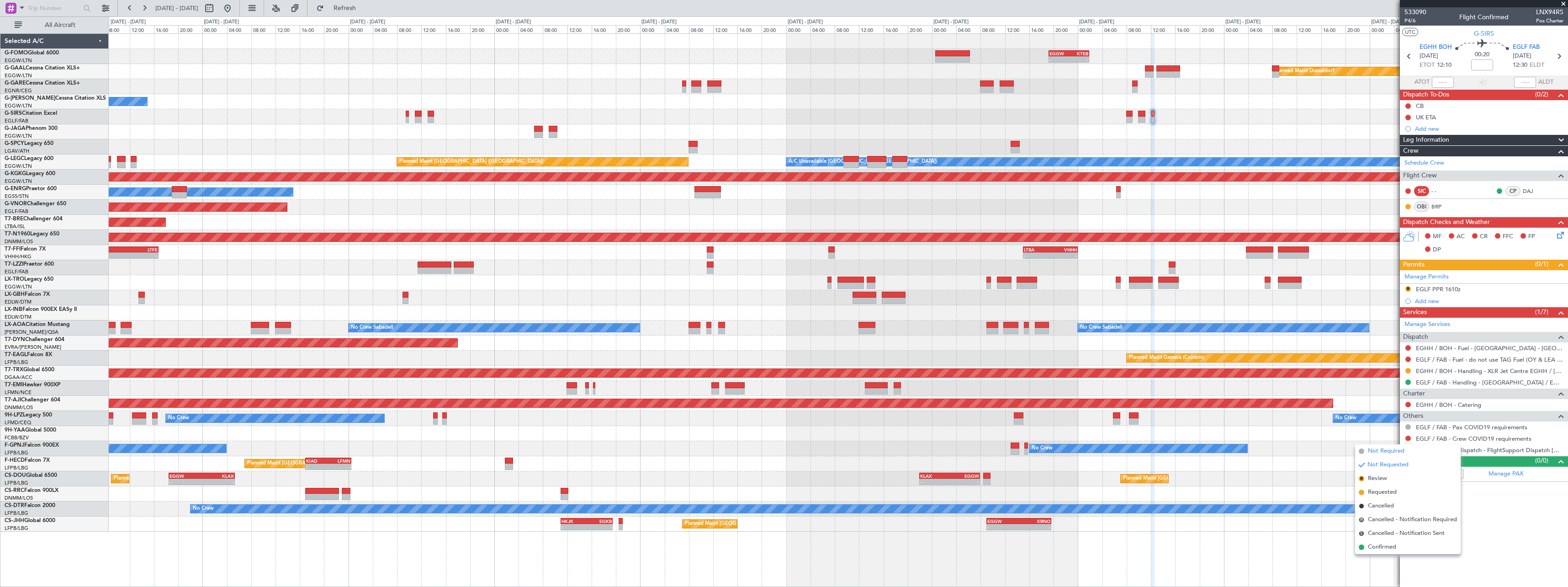
click at [1394, 454] on span "Not Required" at bounding box center [1386, 451] width 37 height 9
click at [1410, 288] on button "R" at bounding box center [1408, 289] width 5 height 5
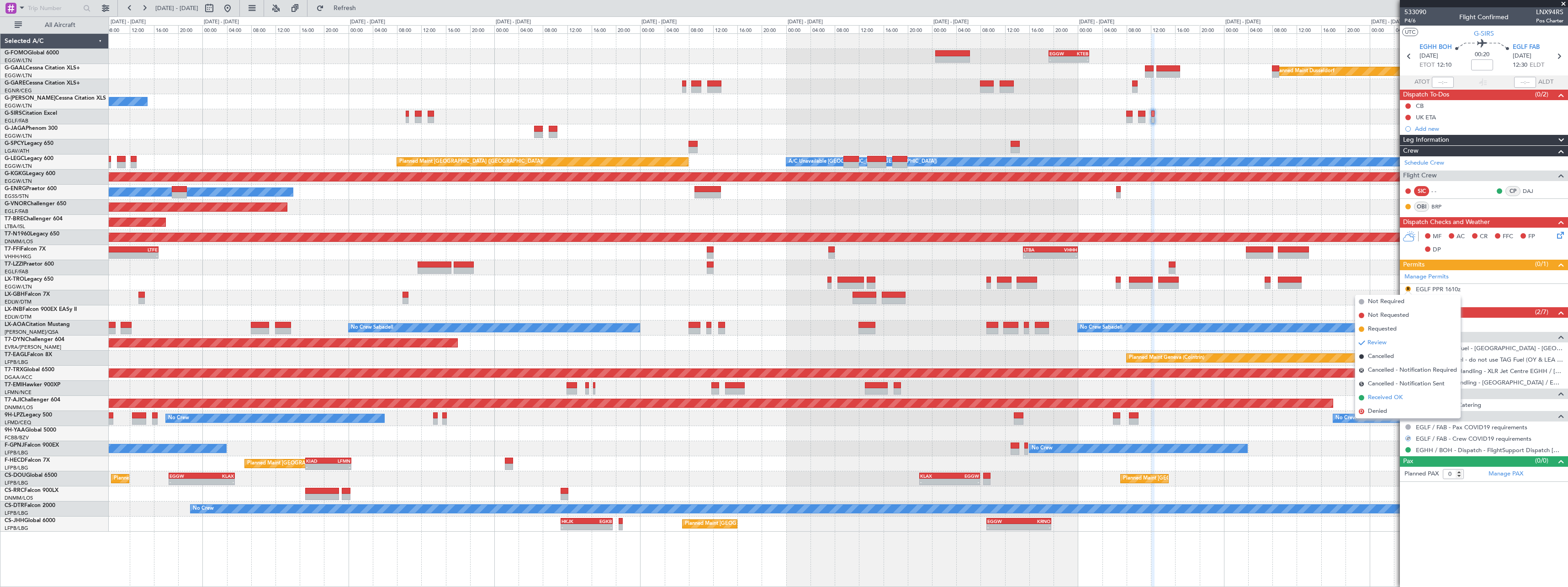
click at [1398, 399] on span "Received OK" at bounding box center [1385, 398] width 35 height 9
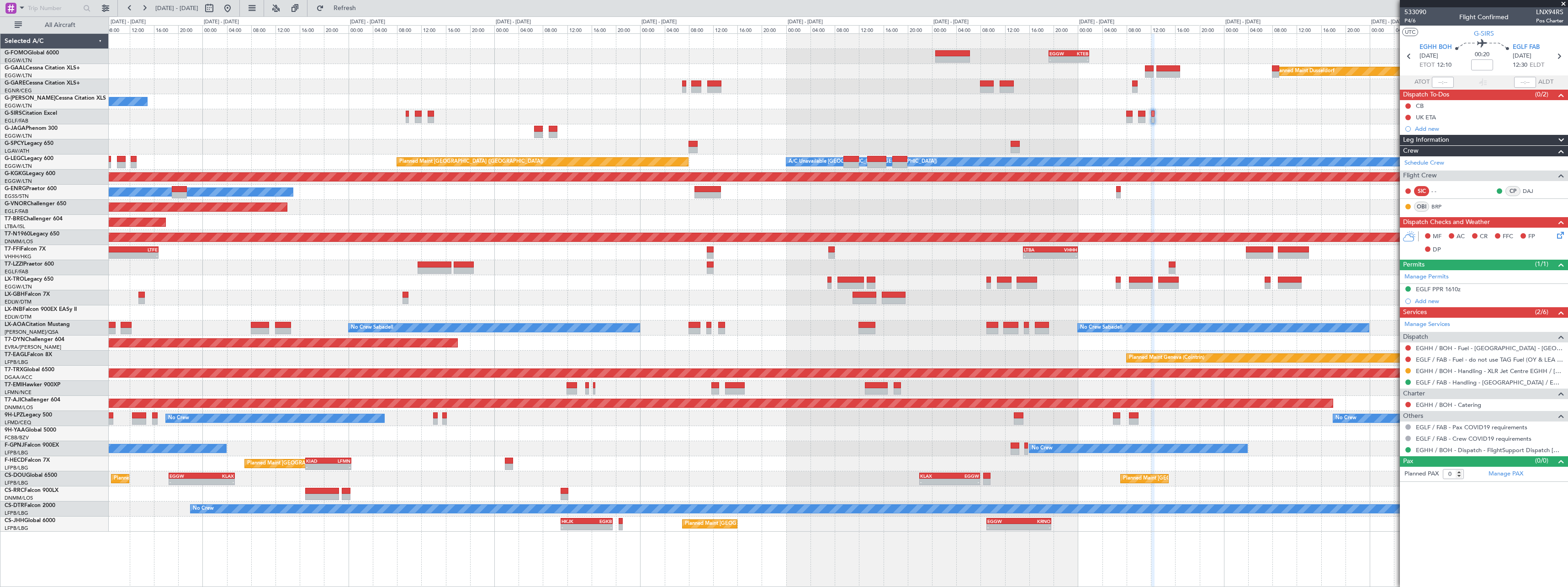
click at [1446, 289] on div "EGLF PPR 1610z" at bounding box center [1438, 289] width 45 height 8
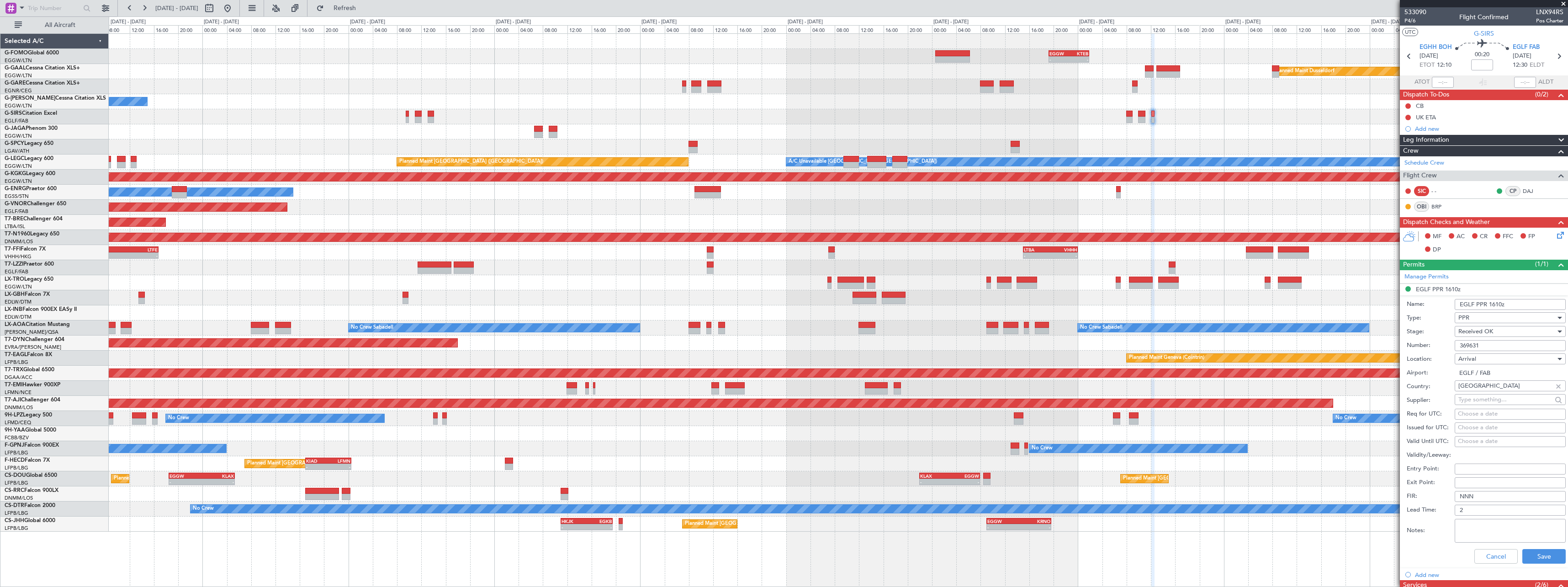
drag, startPoint x: 1499, startPoint y: 303, endPoint x: 1489, endPoint y: 312, distance: 13.5
click at [1490, 308] on input "EGLF PPR 1610z" at bounding box center [1510, 304] width 111 height 11
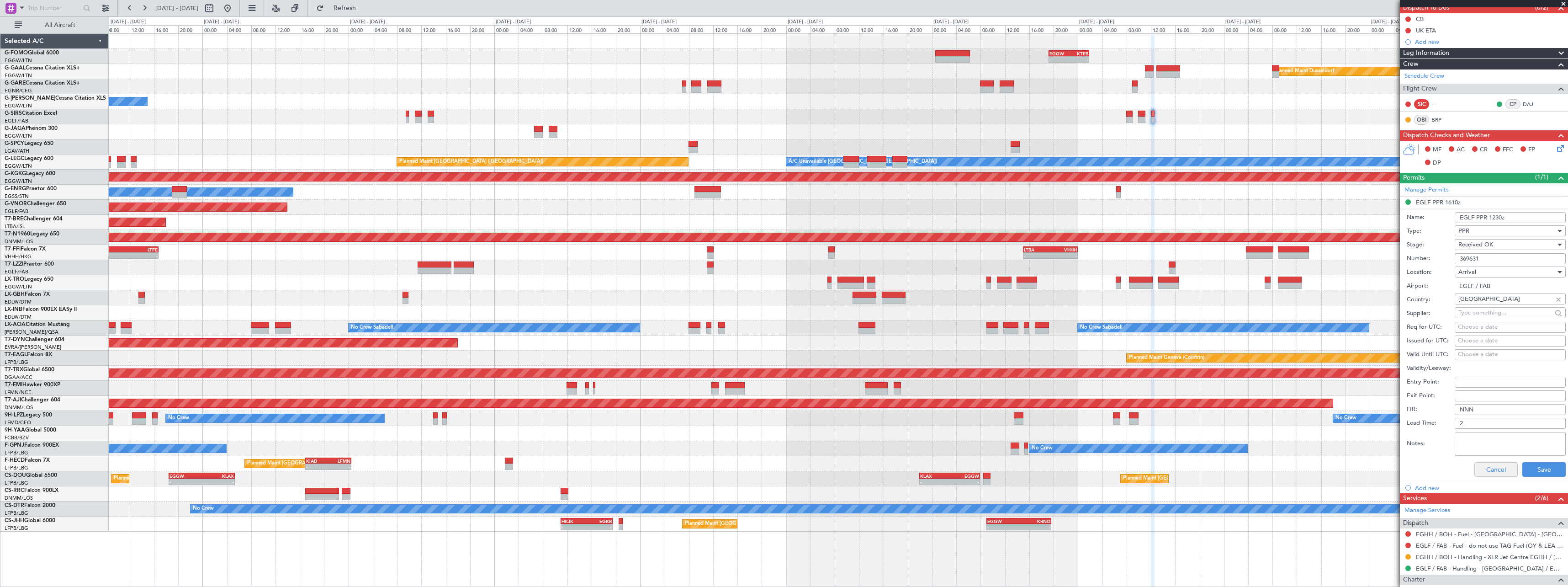
scroll to position [167, 0]
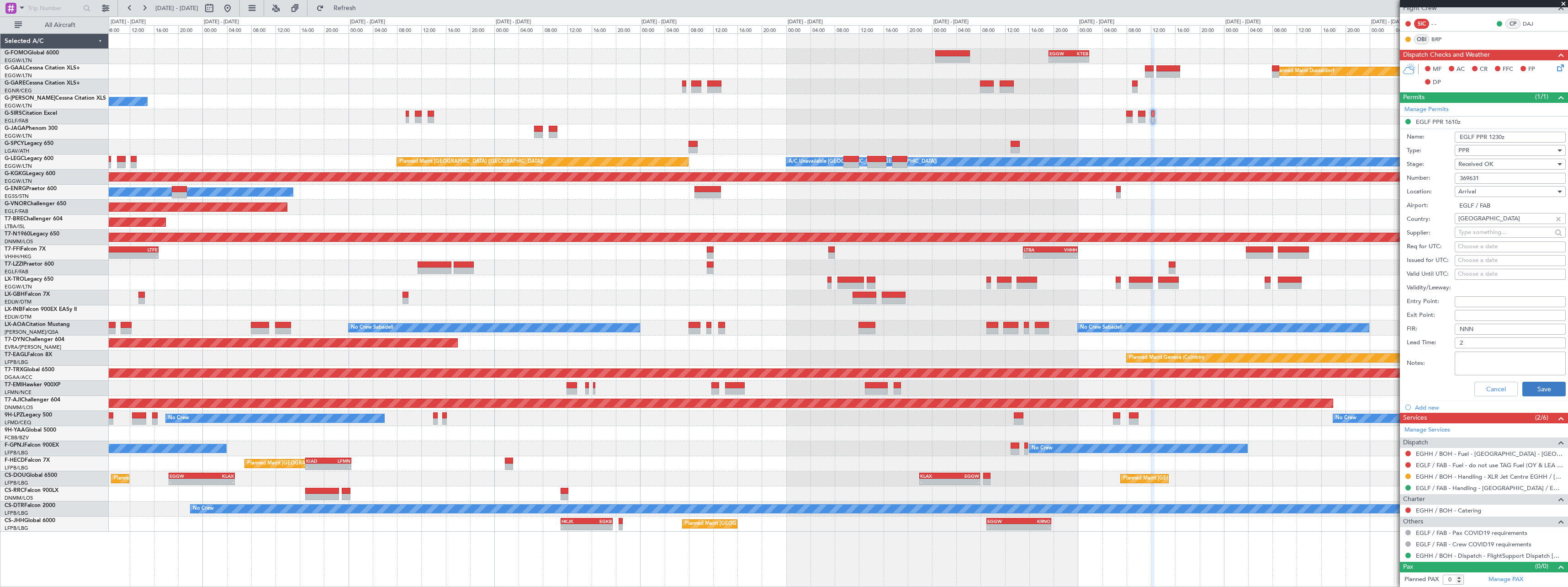
type input "EGLF PPR 1230z"
click at [1539, 392] on button "Save" at bounding box center [1544, 389] width 43 height 15
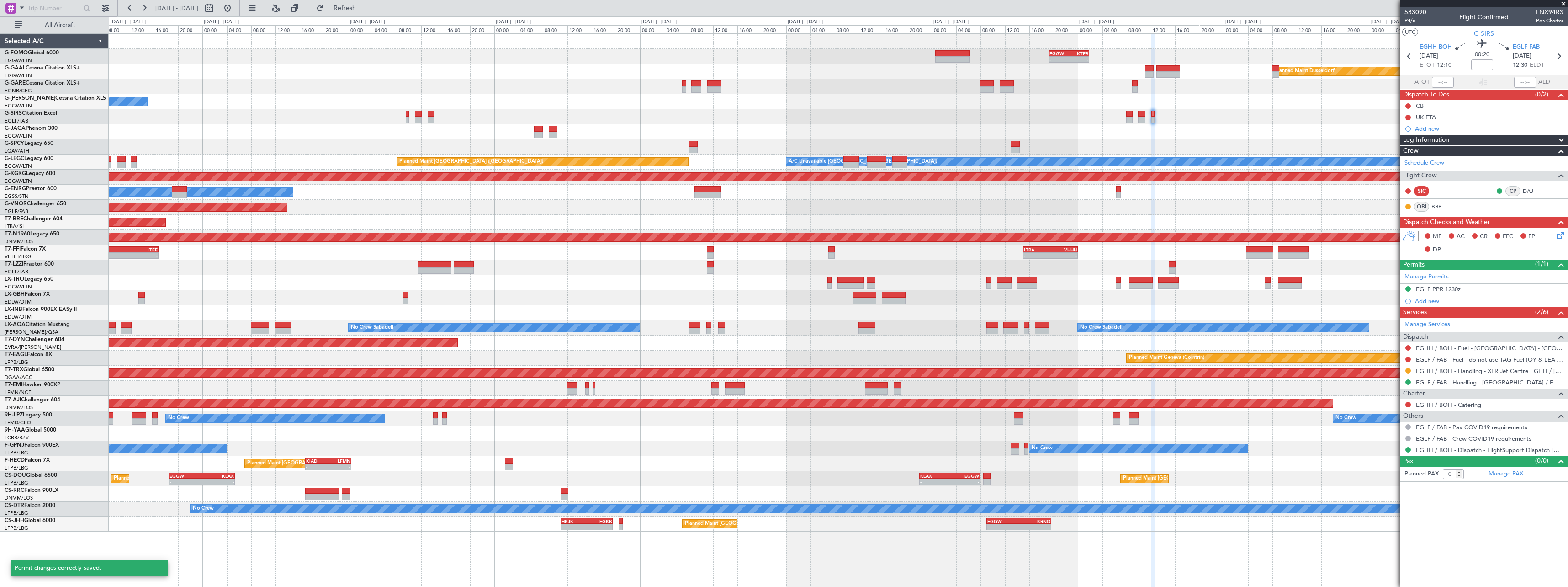
scroll to position [0, 0]
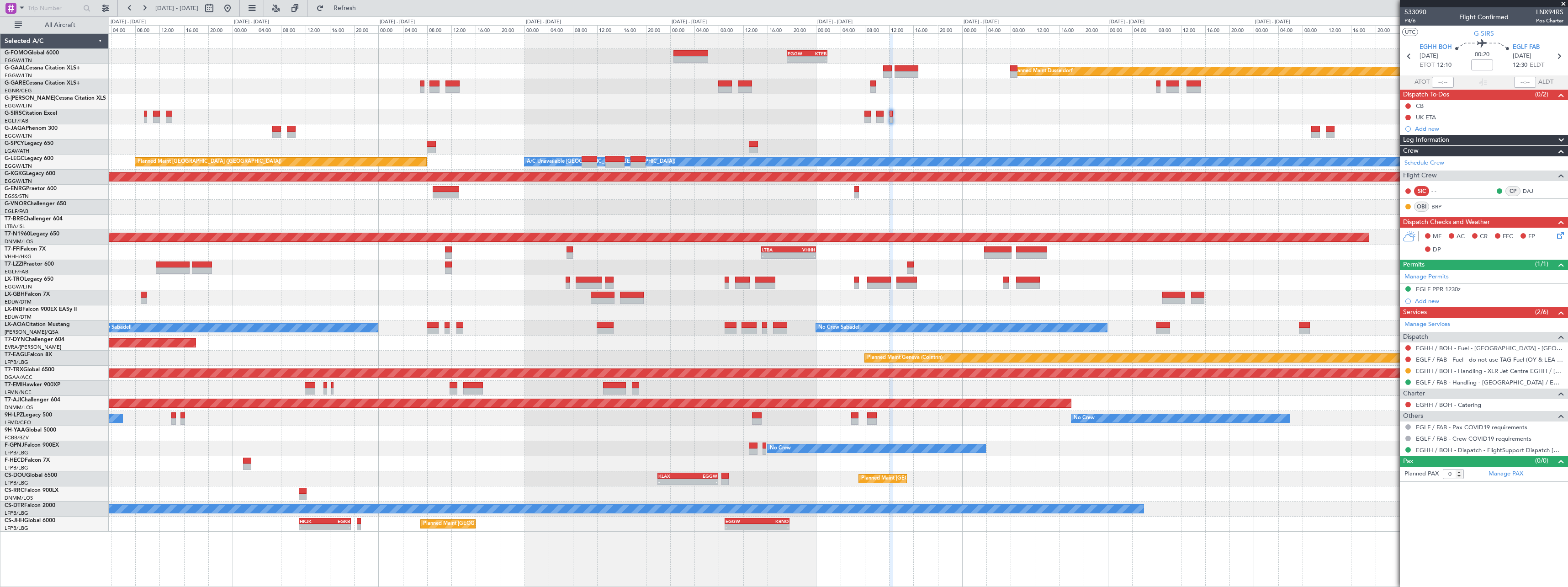
click at [1051, 124] on div "- - EGGW 19:15 Z KTEB 01:55 Z Planned Maint Windsor Locks (Bradley Intl) Planne…" at bounding box center [838, 283] width 1459 height 497
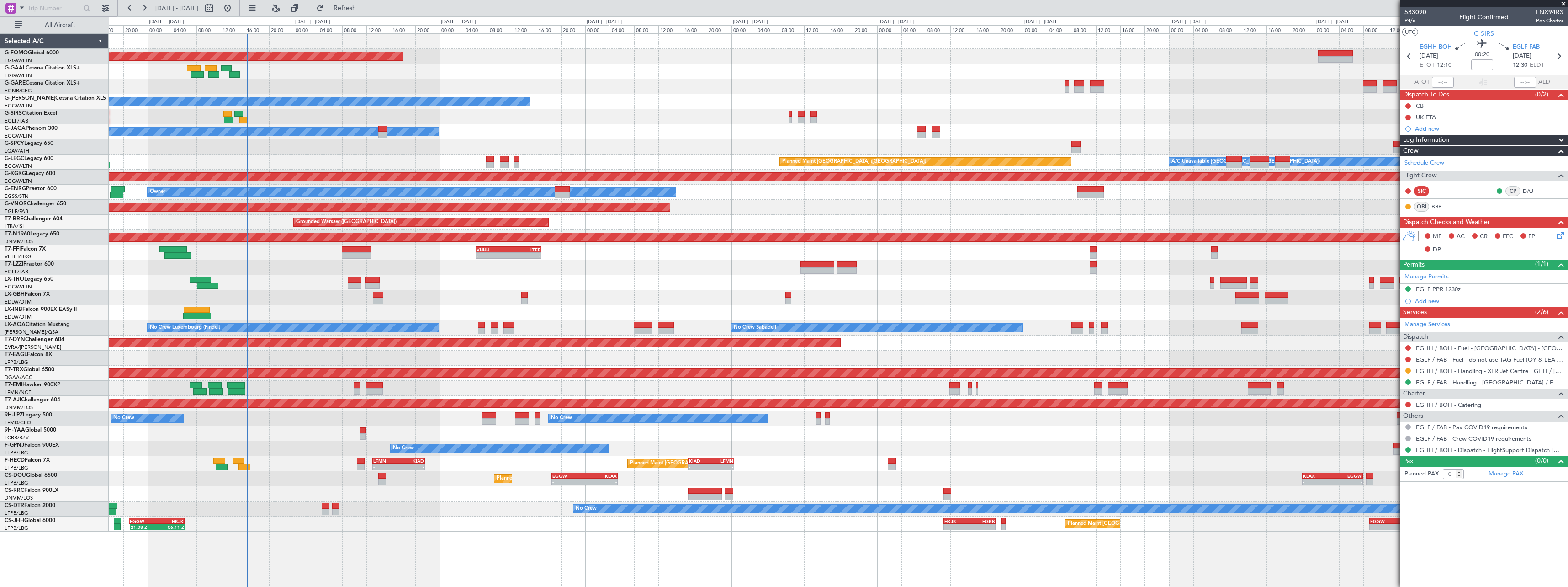
click at [1187, 122] on div "- - EGGW 19:15 Z KTEB 01:55 Z Planned Maint Windsor Locks (Bradley Intl) Planne…" at bounding box center [838, 283] width 1459 height 497
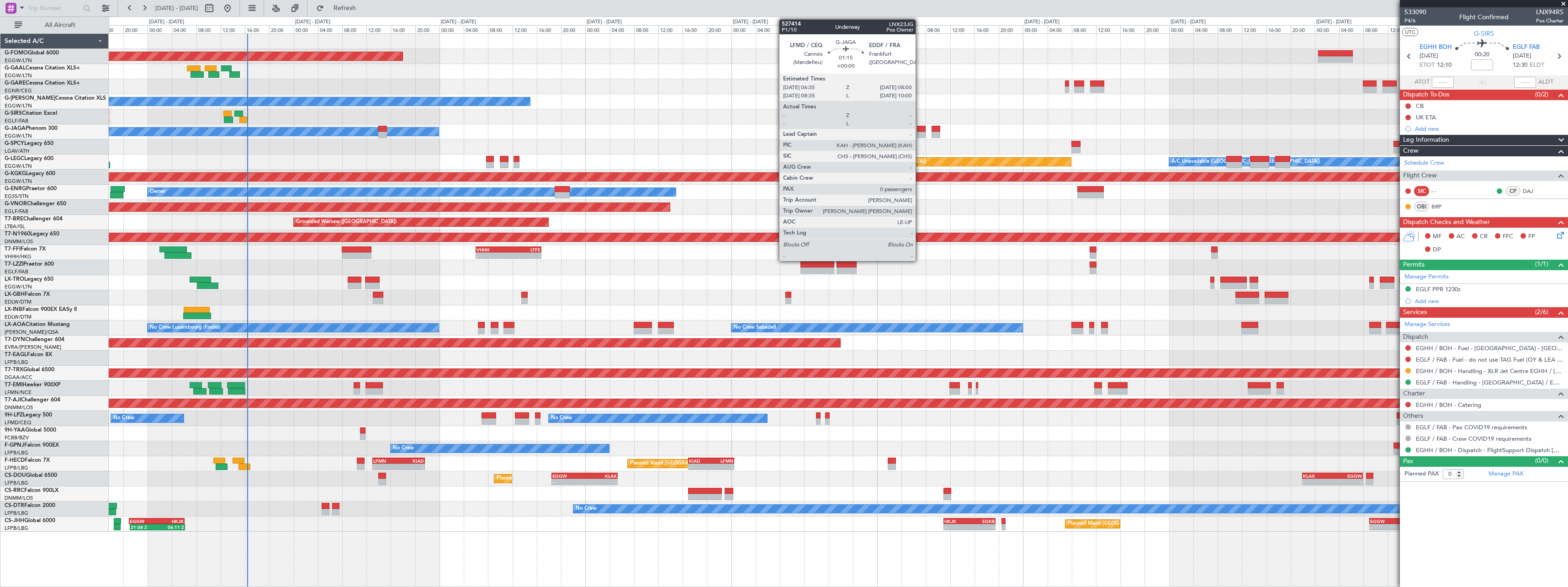
click at [920, 135] on div at bounding box center [921, 135] width 9 height 7
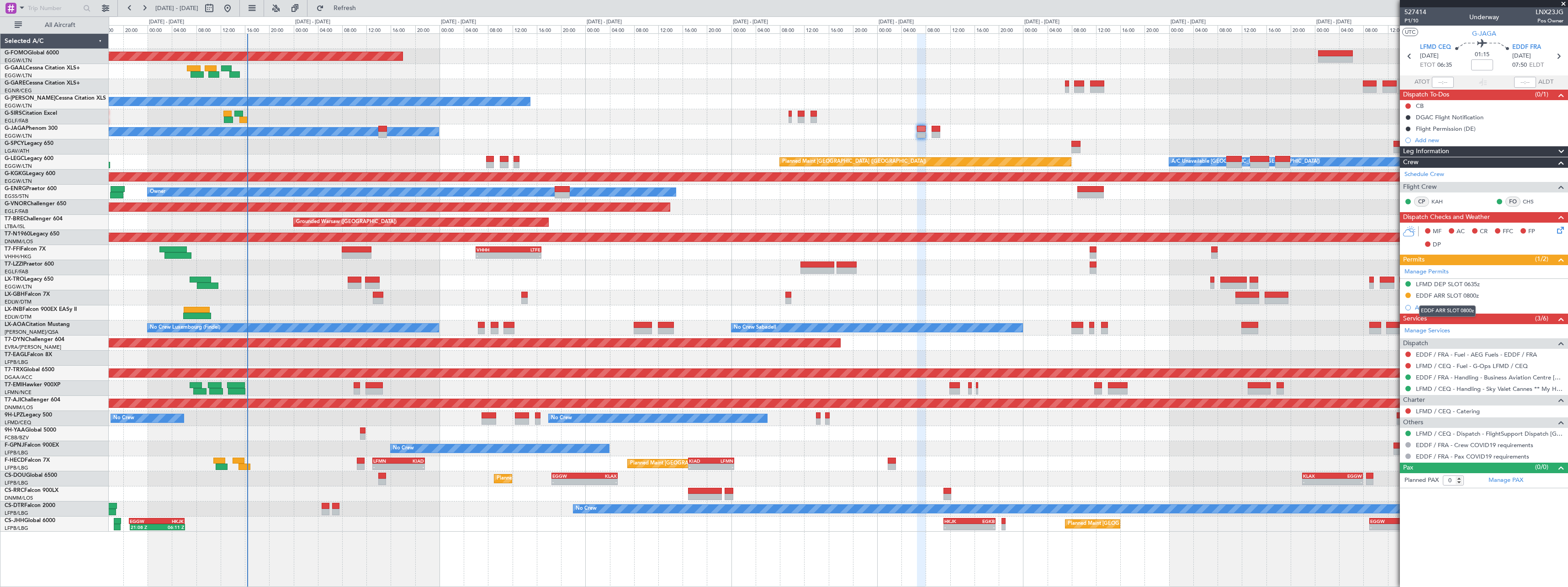
click at [1475, 296] on div "EDDF ARR SLOT 0800z" at bounding box center [1447, 295] width 63 height 8
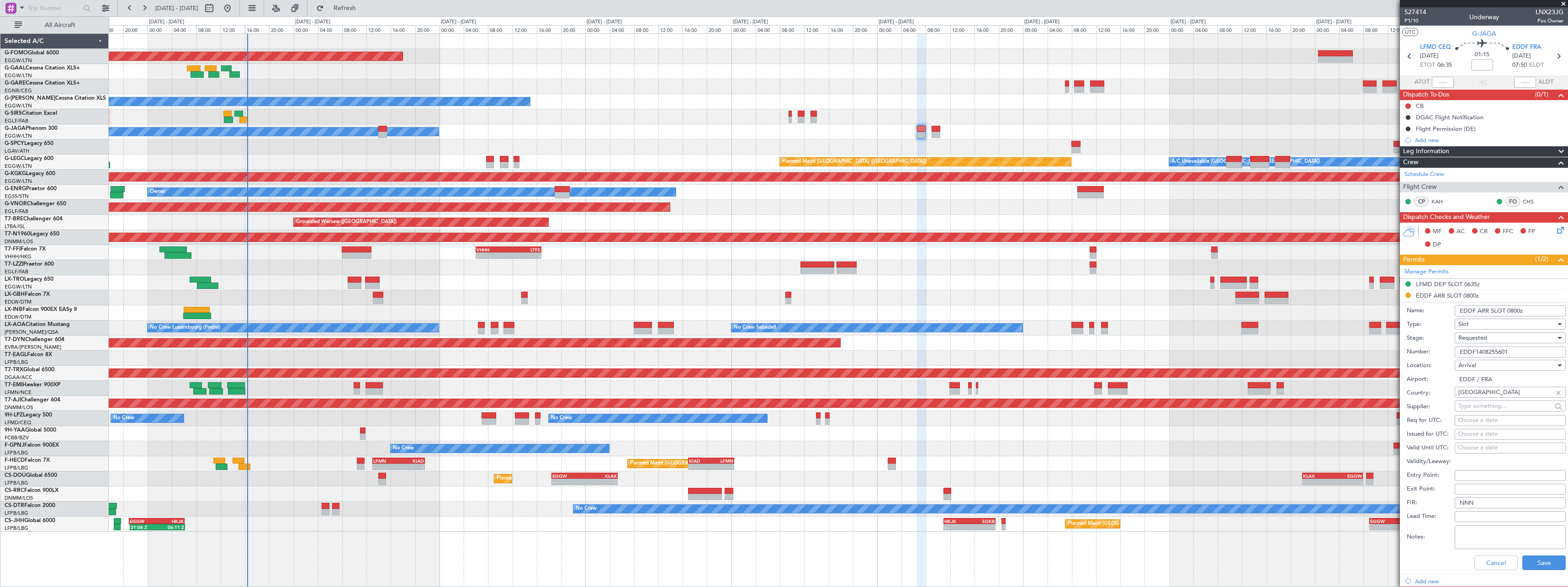
drag, startPoint x: 1519, startPoint y: 353, endPoint x: 1287, endPoint y: 350, distance: 232.0
click at [1287, 350] on fb-app "[DATE] - [DATE] Refresh Quick Links All Aircraft Planned Maint Windsor Locks ([…" at bounding box center [784, 297] width 1568 height 580
paste input "text"
type input "EDDF1408255601"
click at [1491, 341] on div "Requested" at bounding box center [1507, 337] width 97 height 14
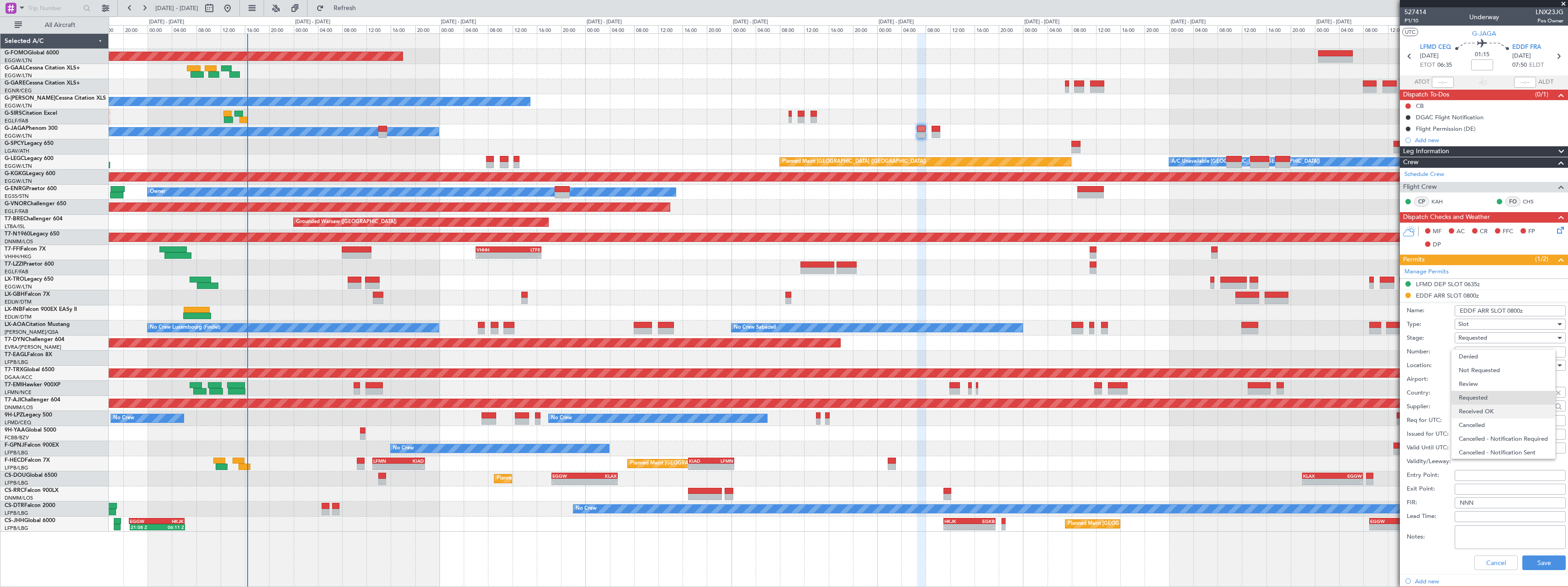
scroll to position [4, 0]
click at [1507, 402] on span "Received OK" at bounding box center [1507, 407] width 96 height 14
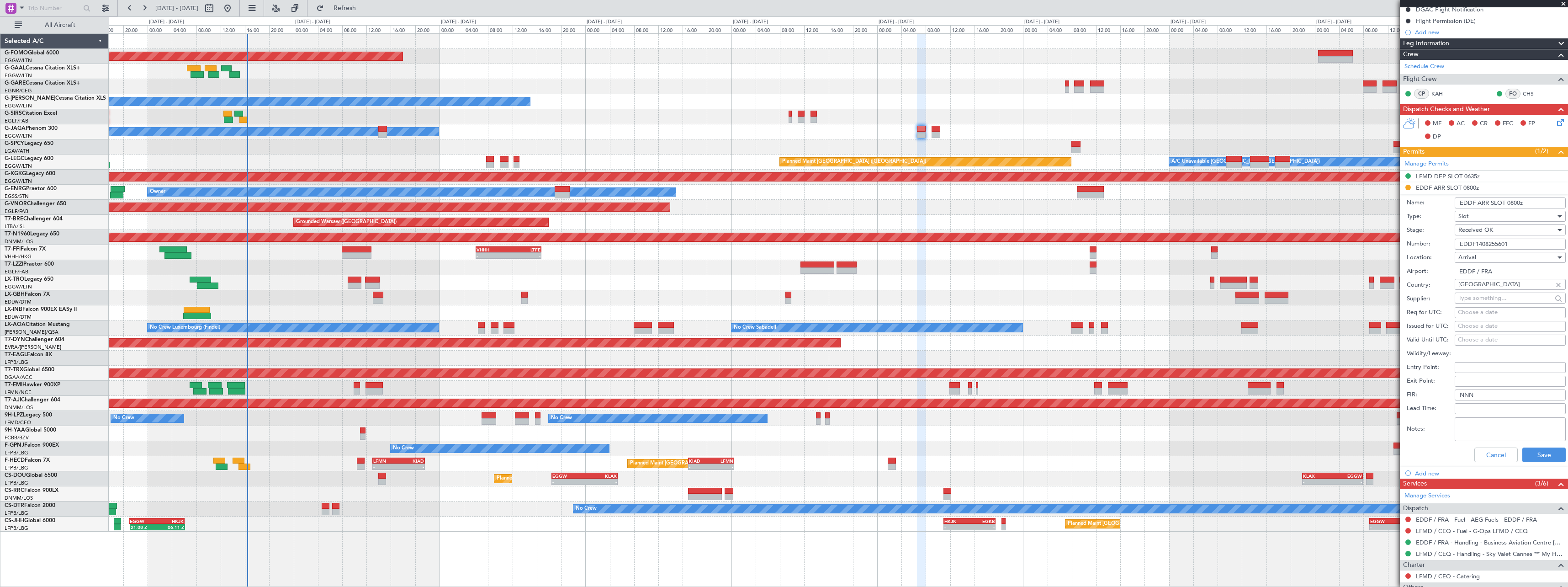
scroll to position [174, 0]
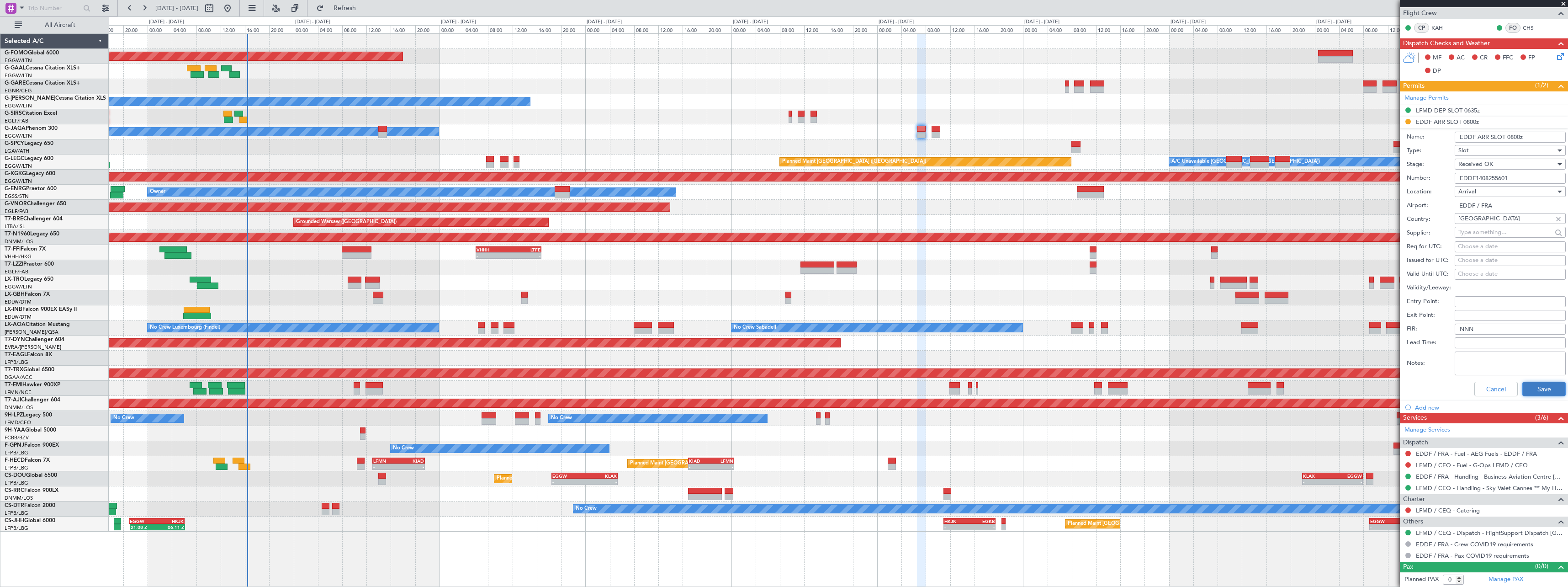
click at [1536, 391] on button "Save" at bounding box center [1544, 389] width 43 height 15
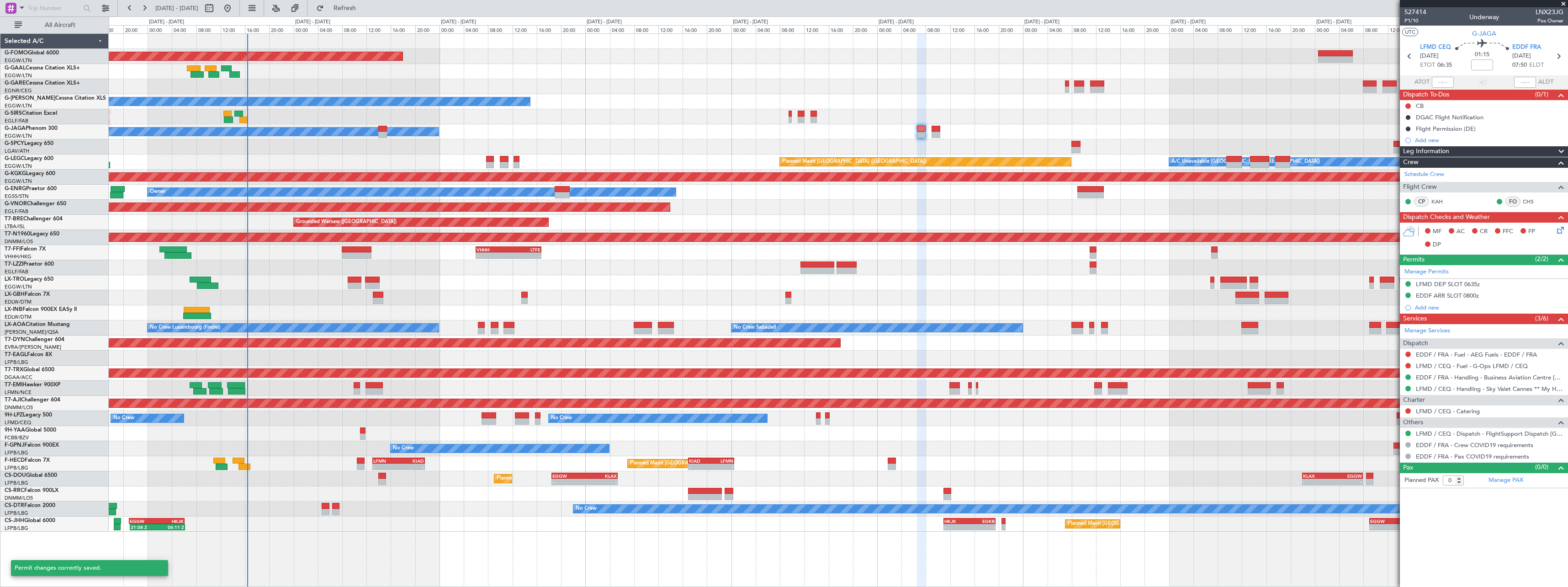
scroll to position [0, 0]
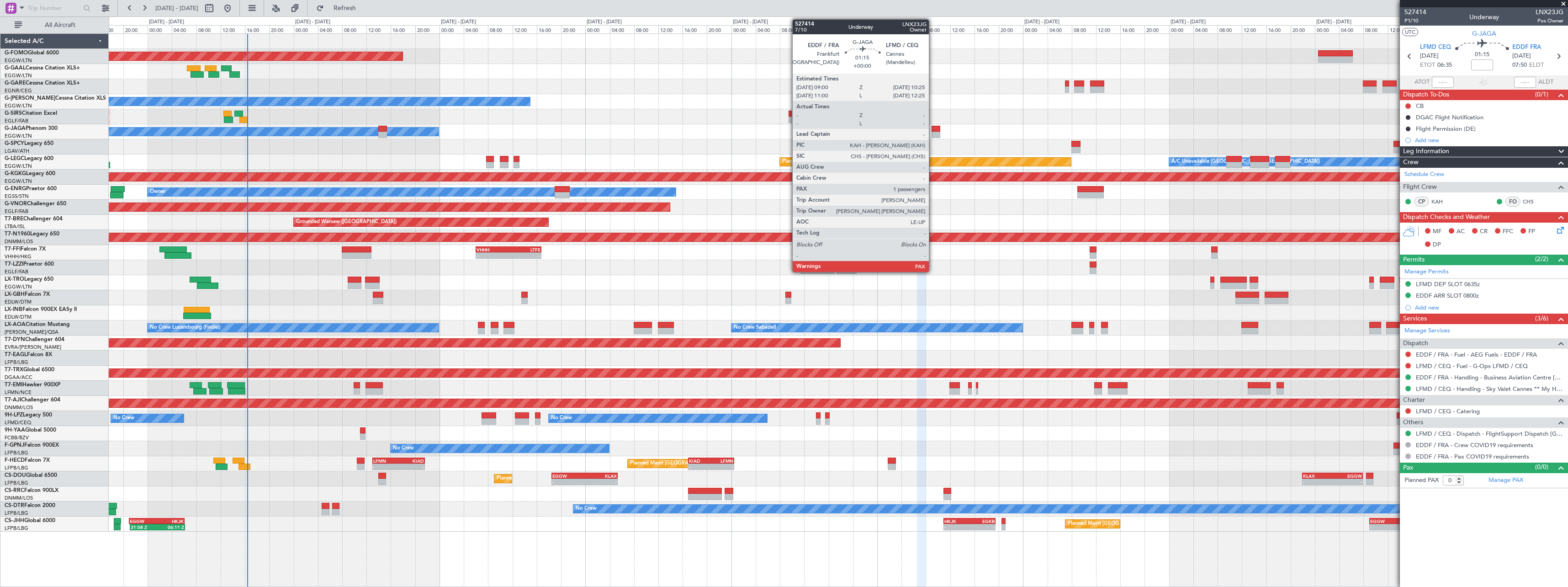
click at [933, 127] on div at bounding box center [936, 128] width 9 height 7
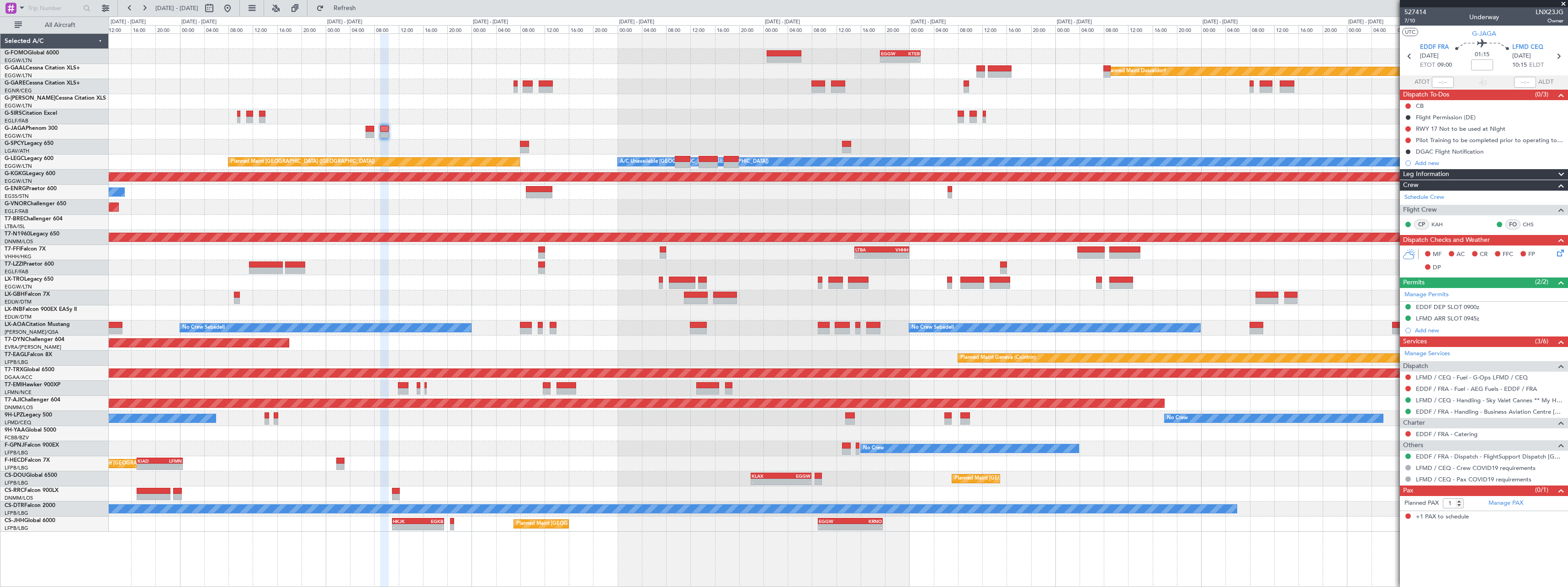
click at [614, 124] on div "Owner" at bounding box center [838, 132] width 1459 height 15
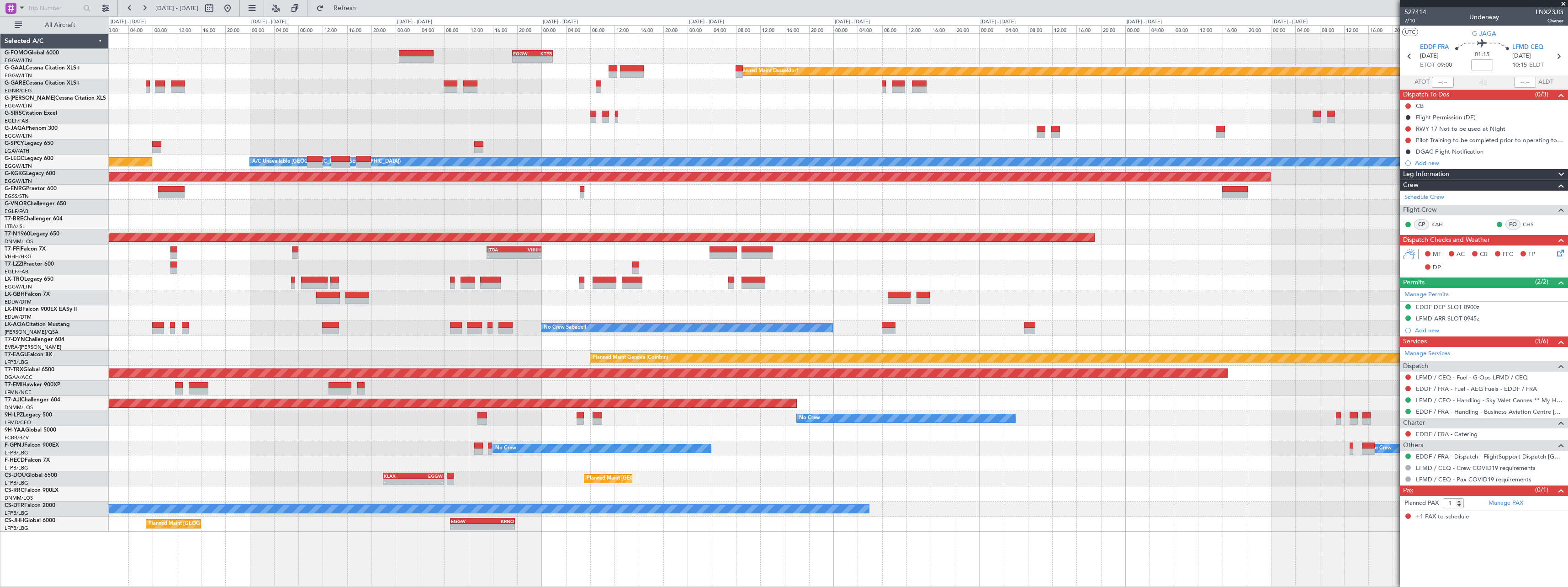
click at [675, 139] on div "- - EGGW 19:15 Z KTEB 01:55 Z Planned Maint Dusseldorf Planned Maint London (Lu…" at bounding box center [838, 283] width 1459 height 497
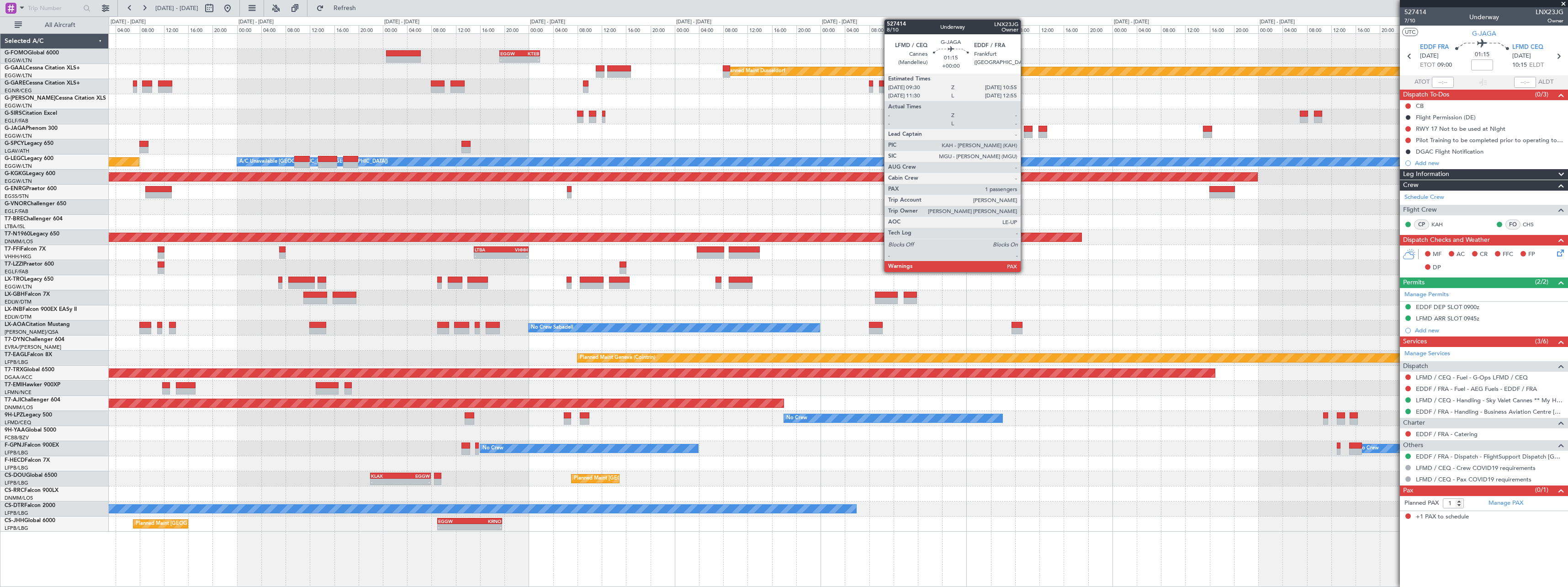
click at [1025, 131] on div at bounding box center [1028, 128] width 9 height 7
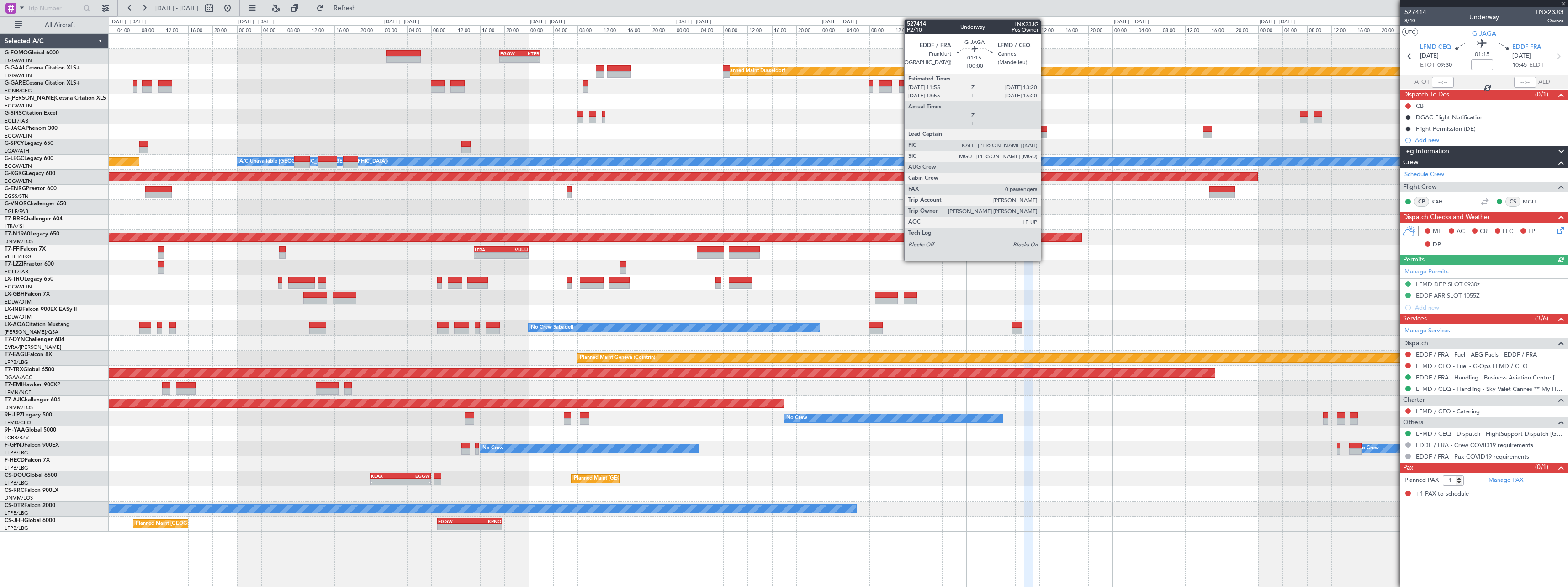
click at [1045, 132] on div at bounding box center [1043, 135] width 9 height 7
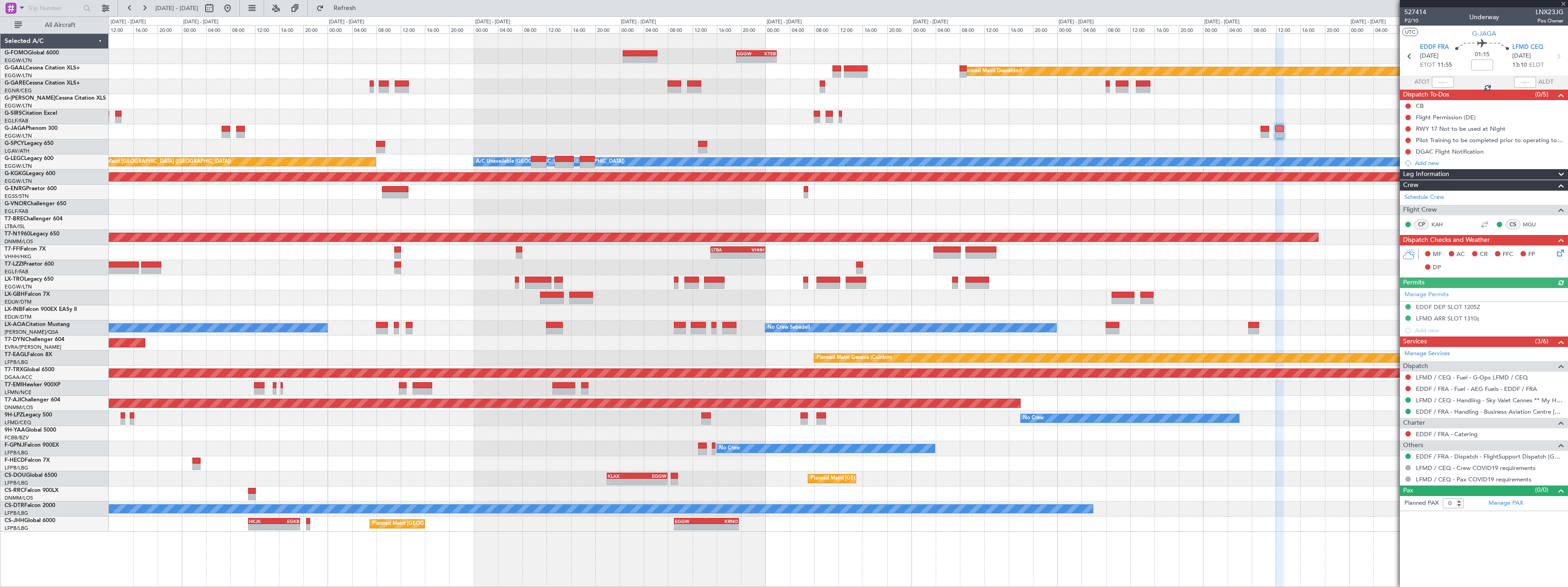
click at [1343, 140] on div "- - EGGW 19:15 Z KTEB 01:55 Z Planned Maint Dusseldorf Owner A/C Unavailable Lo…" at bounding box center [838, 283] width 1459 height 497
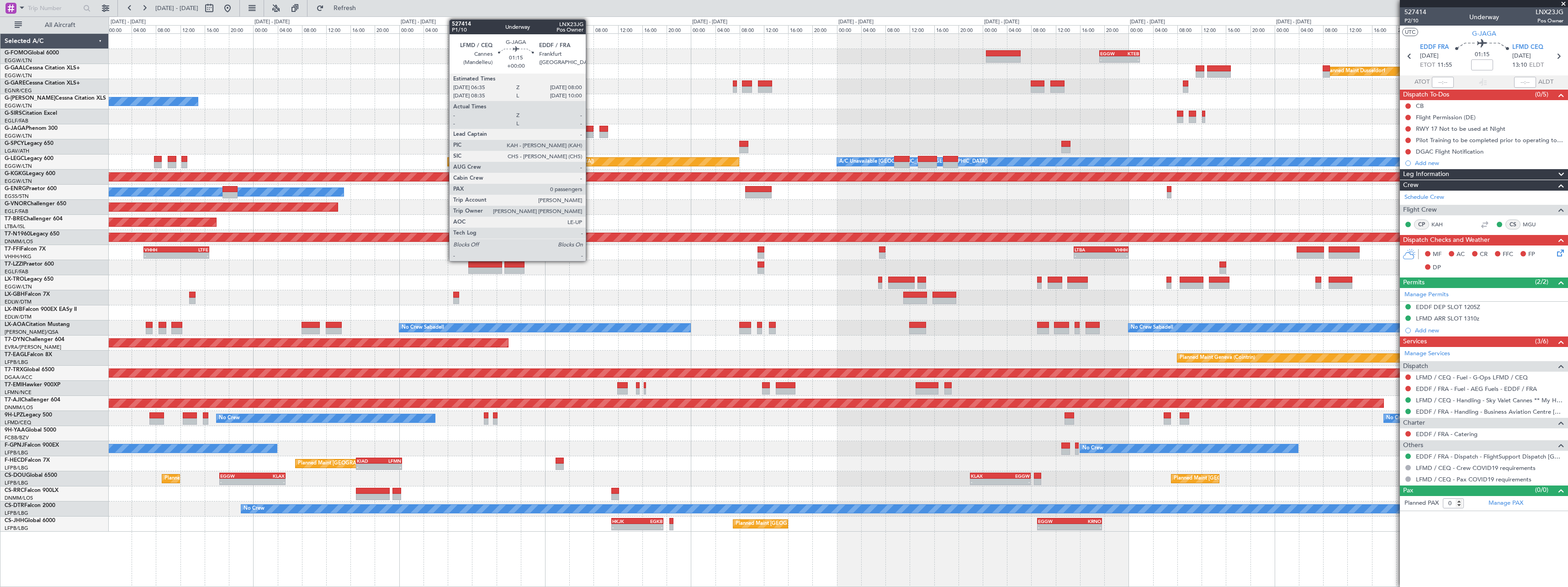
click at [590, 132] on div at bounding box center [589, 135] width 9 height 7
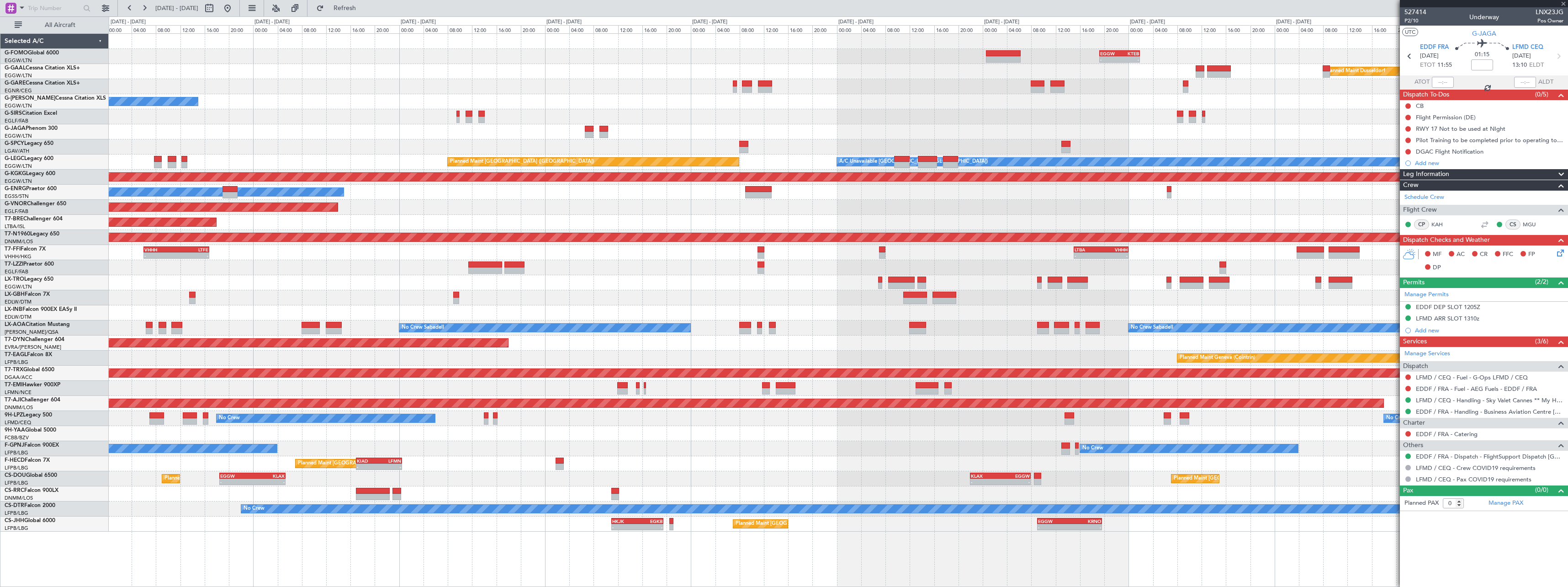
click at [1115, 127] on div "Owner" at bounding box center [838, 132] width 1459 height 15
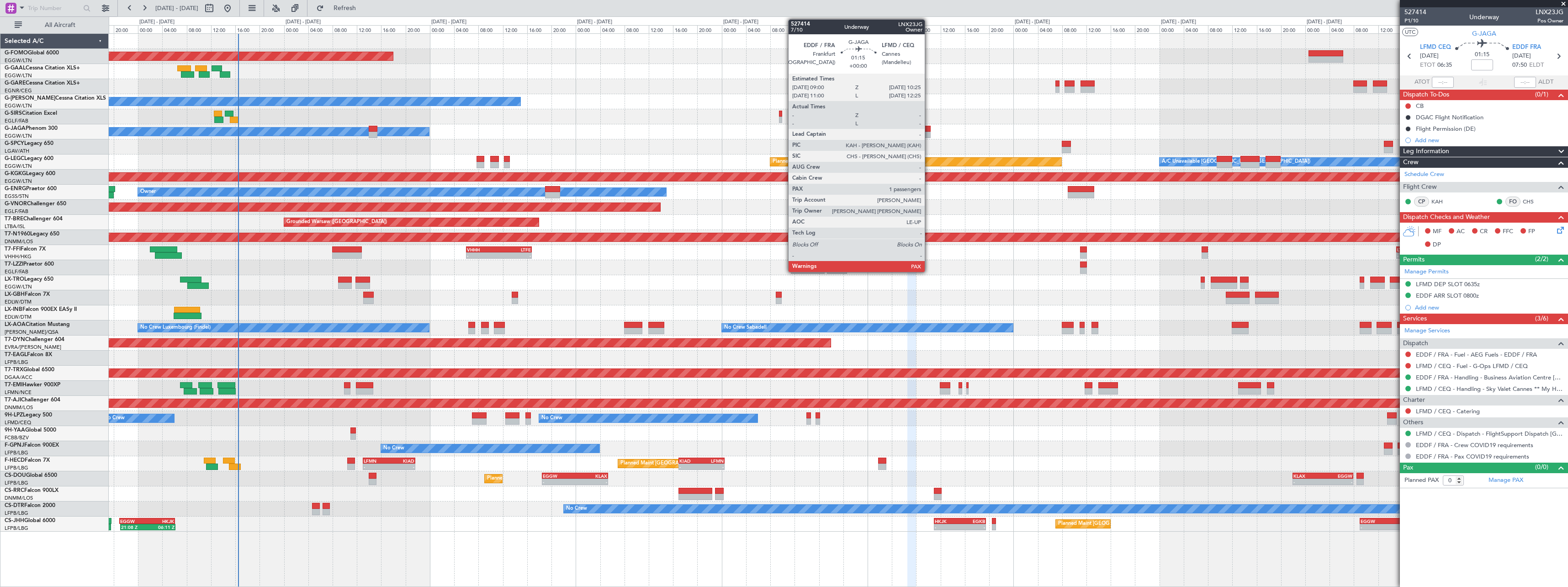
click at [929, 135] on div at bounding box center [926, 135] width 9 height 7
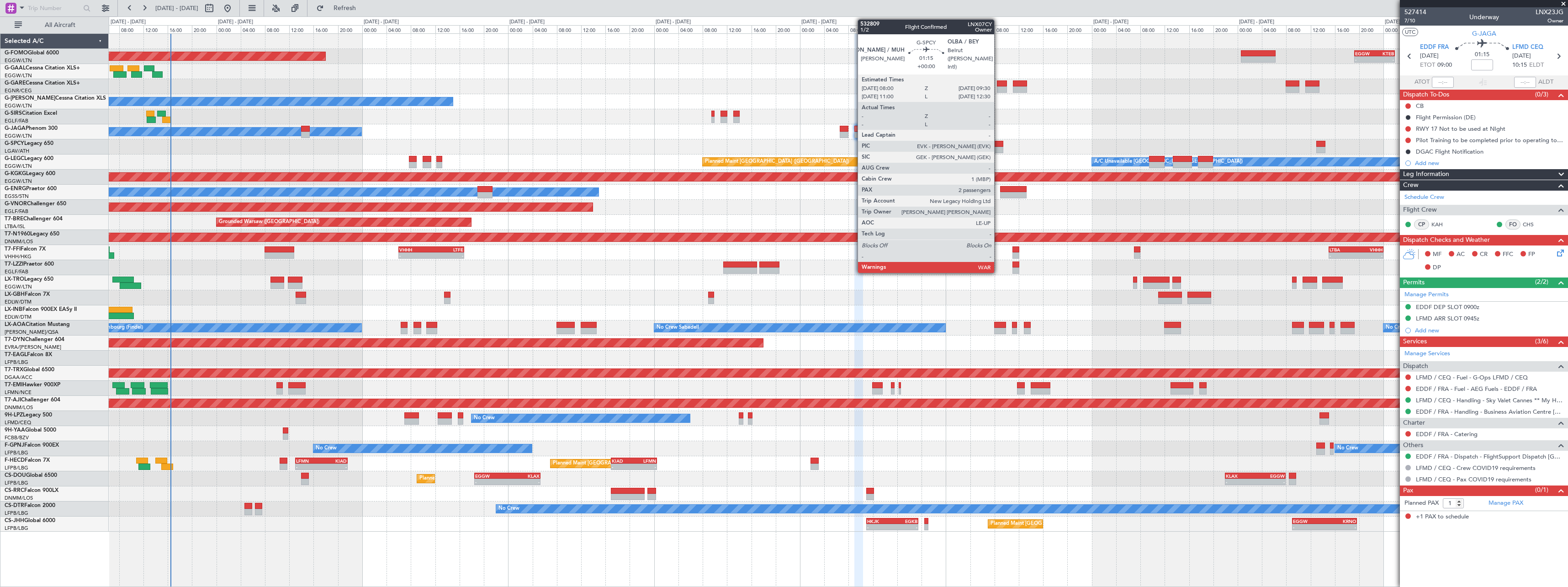
click at [998, 143] on div at bounding box center [998, 144] width 9 height 7
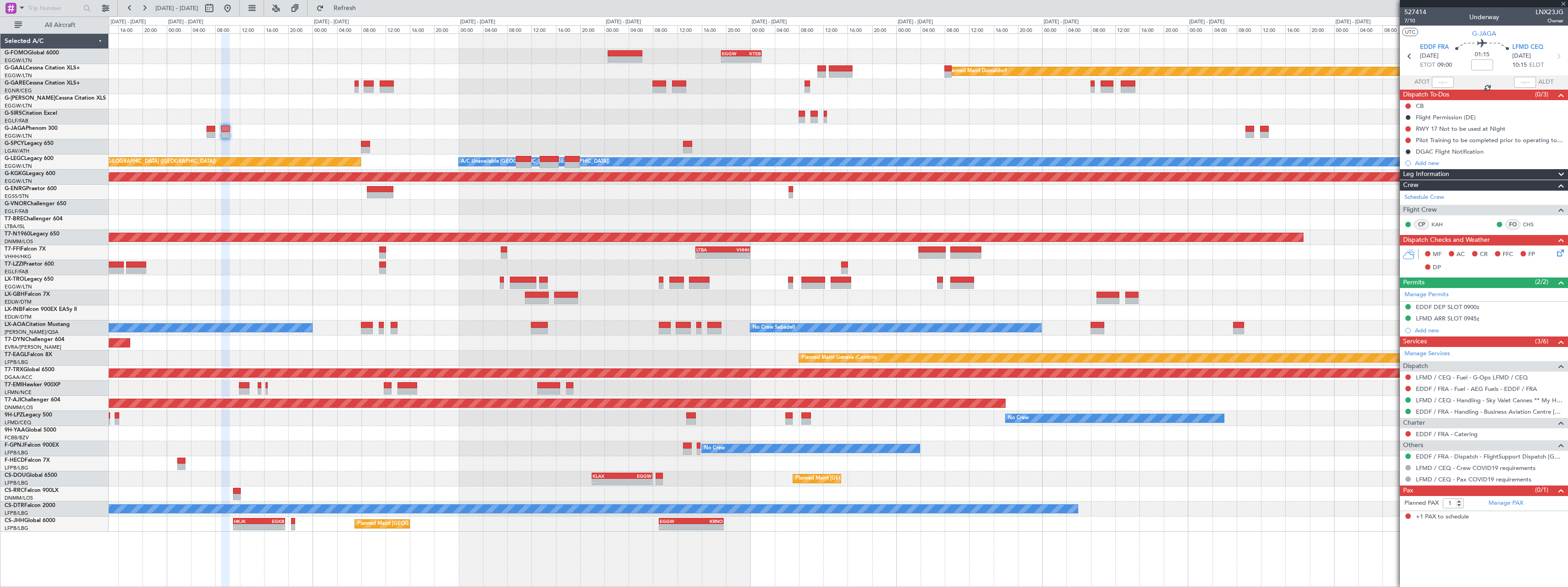
click at [499, 139] on div "- - EGGW 19:15 Z KTEB 01:55 Z Planned Maint Dusseldorf Owner A/C Unavailable Lo…" at bounding box center [838, 283] width 1459 height 497
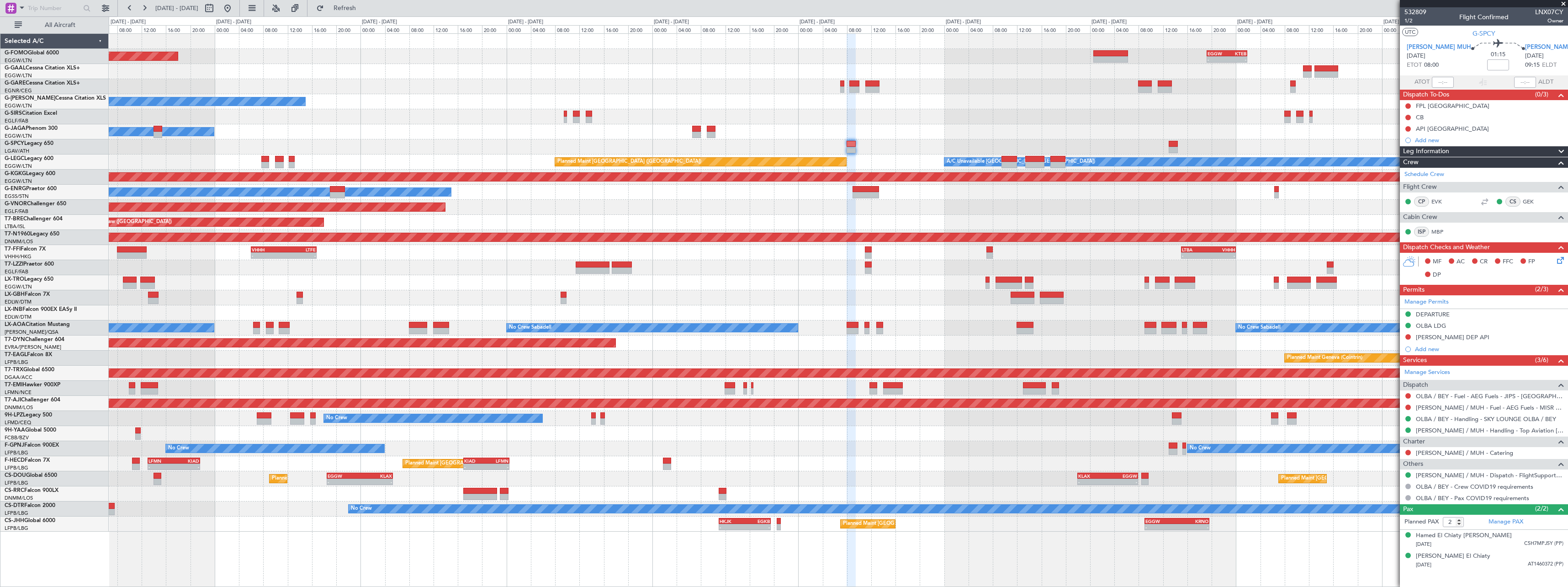
click at [777, 455] on div "No Crew No Crew" at bounding box center [838, 448] width 1459 height 15
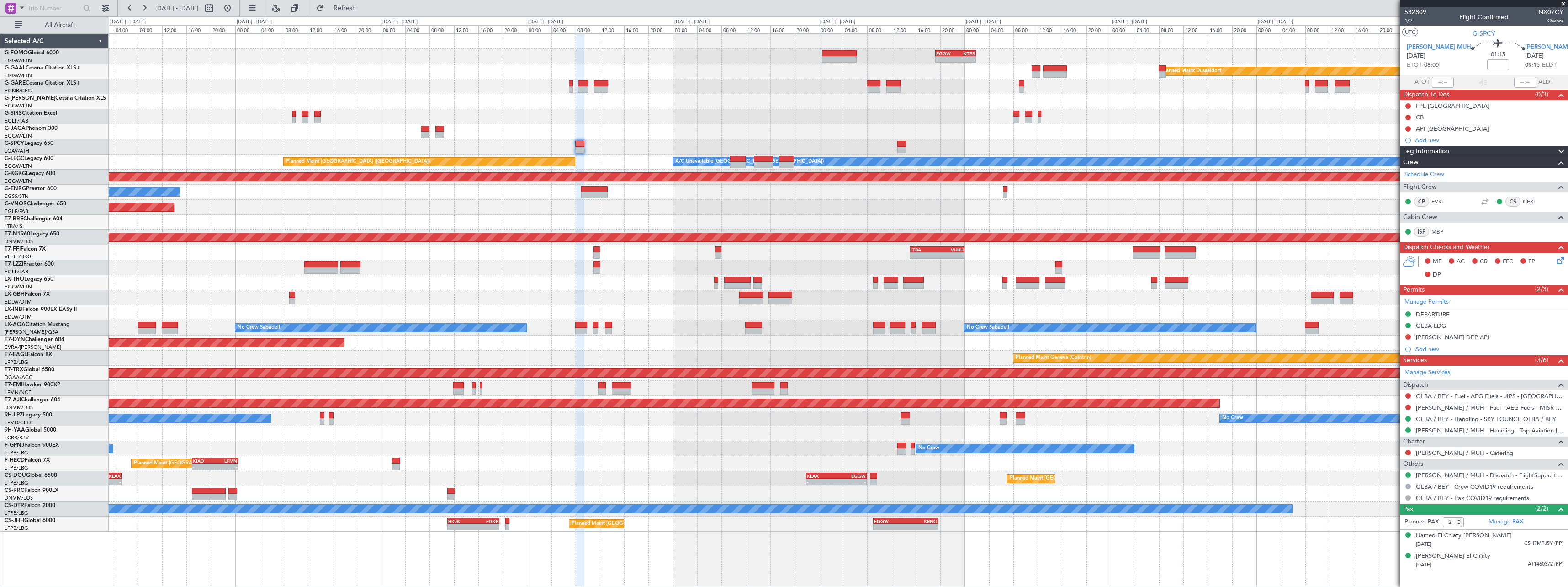
click at [769, 200] on div "- - EGGW 19:15 Z KTEB 01:55 Z Planned Maint Windsor Locks (Bradley Intl) Planne…" at bounding box center [838, 283] width 1459 height 497
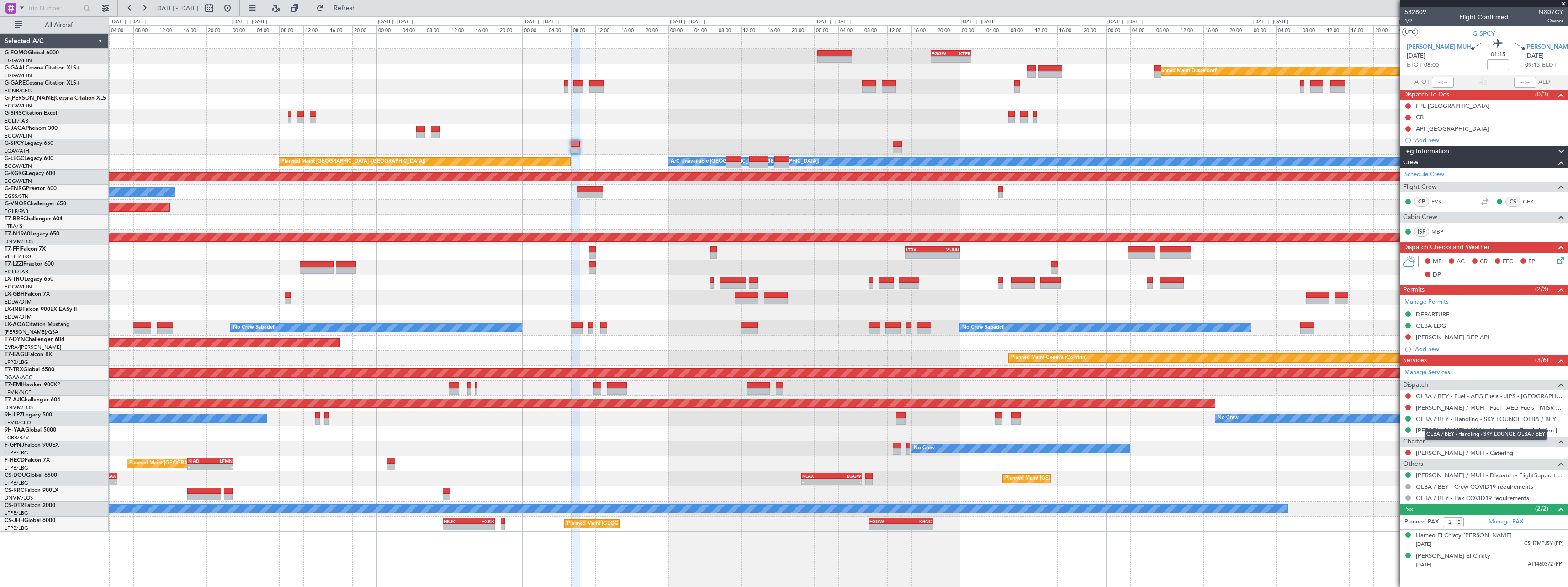
click at [1475, 417] on link "OLBA / BEY - Handling - SKY LOUNGE OLBA / BEY" at bounding box center [1486, 419] width 140 height 8
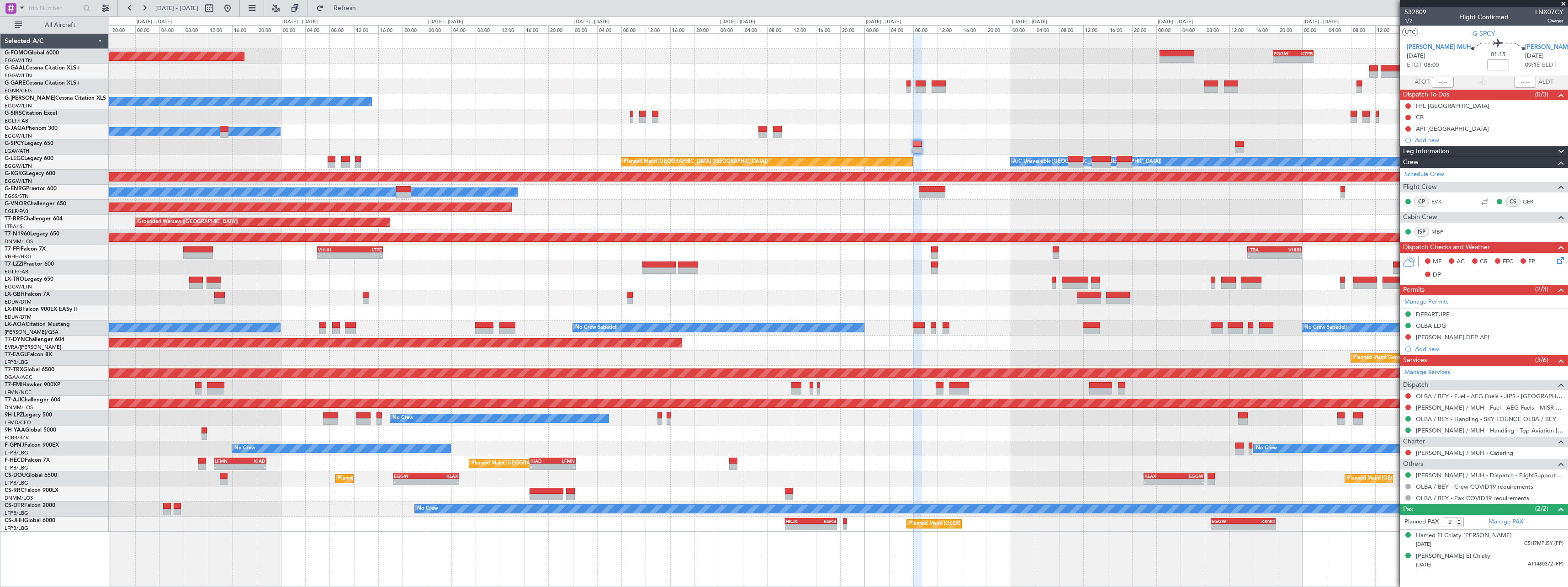
click at [668, 281] on div "- - EGGW 19:15 Z KTEB 01:55 Z Planned Maint Windsor Locks (Bradley Intl) Planne…" at bounding box center [838, 283] width 1459 height 497
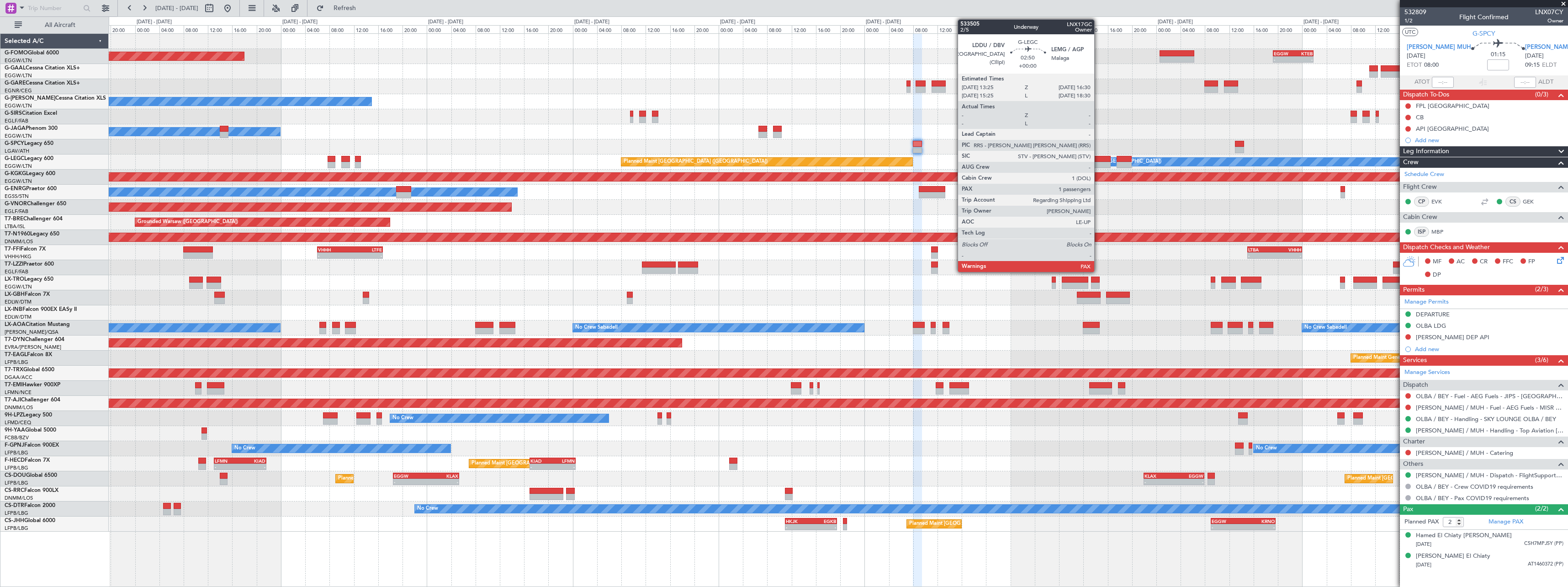
click at [1098, 164] on div at bounding box center [1101, 165] width 19 height 7
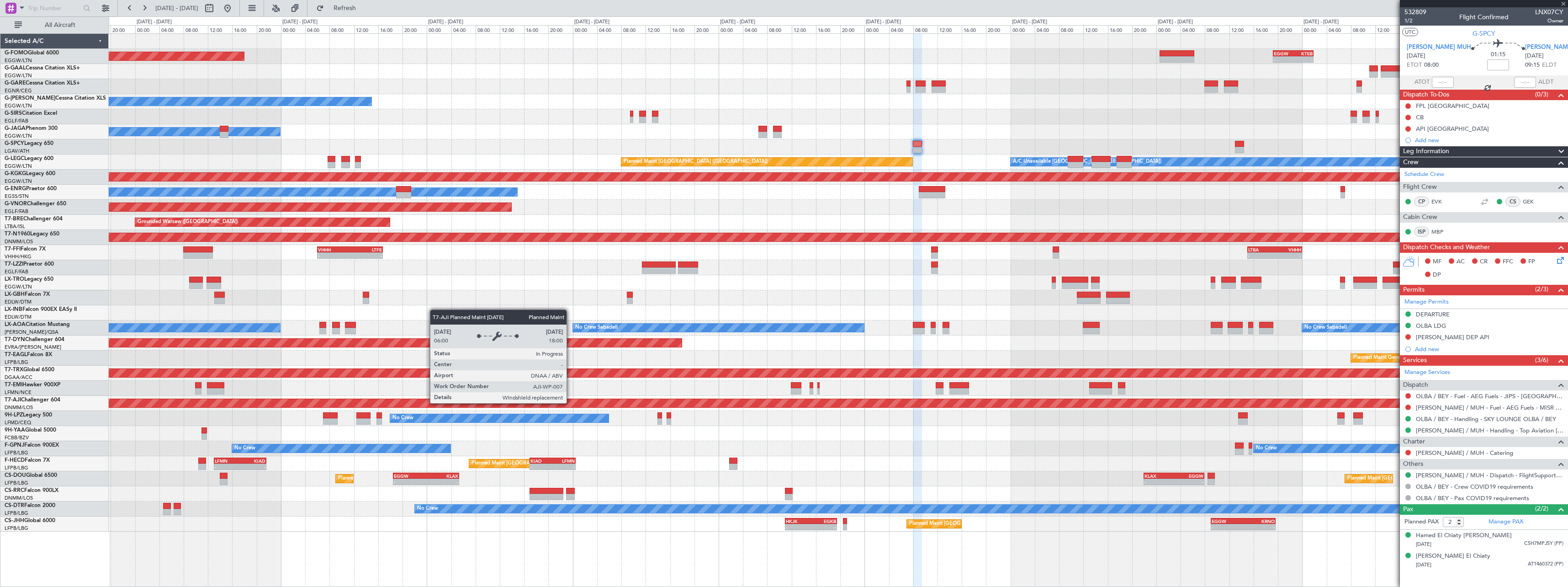
type input "1"
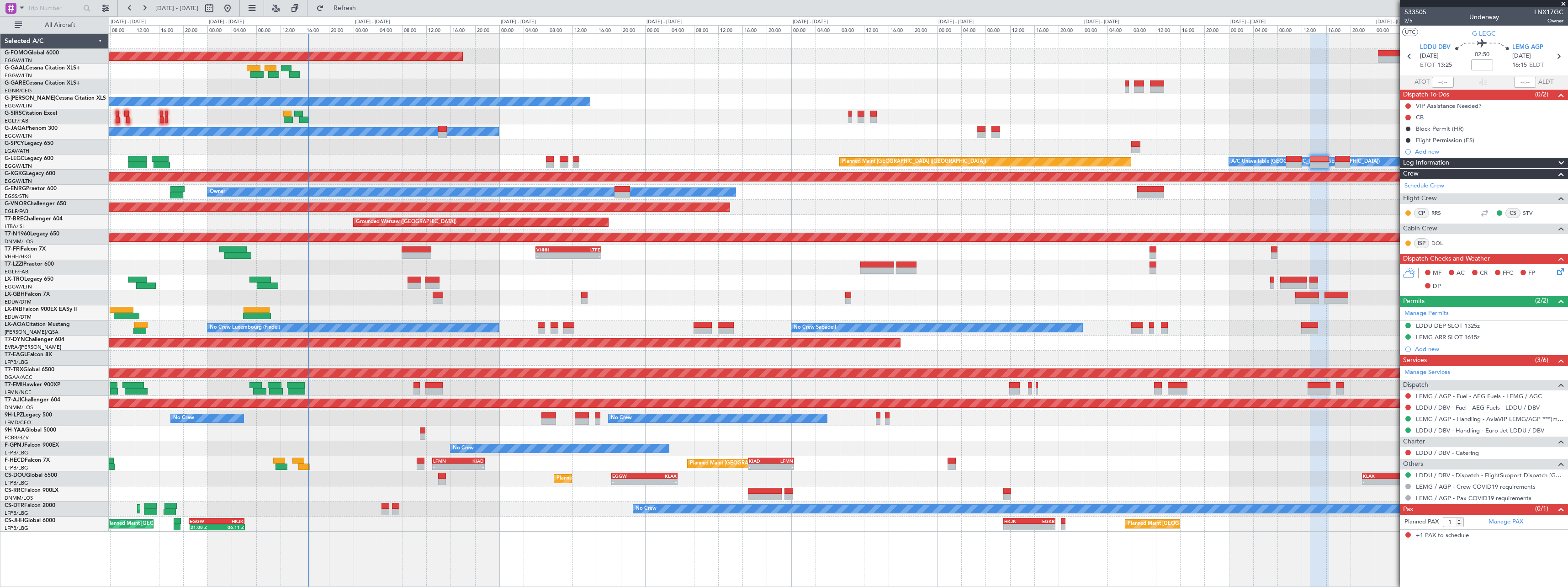
click at [615, 489] on div "Planned Maint Windsor Locks (Bradley Intl) - - EGGW 19:15 Z KTEB 01:55 Z Planne…" at bounding box center [838, 283] width 1459 height 497
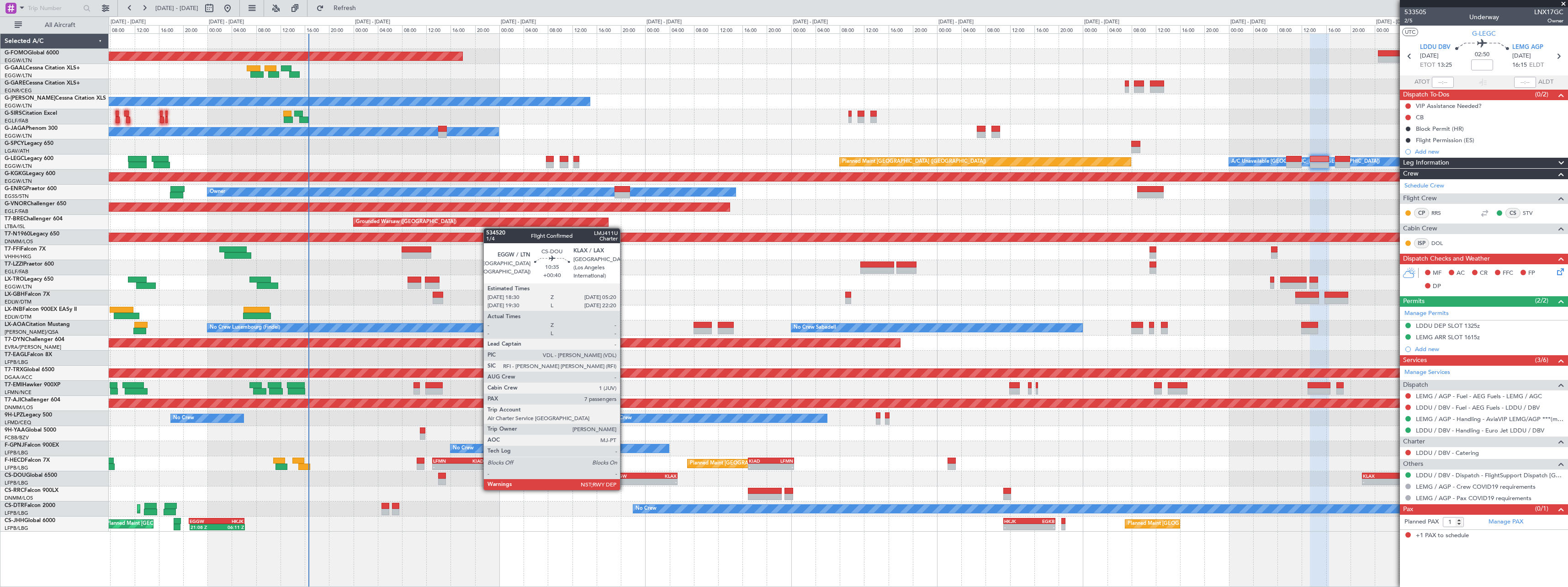
click at [624, 481] on div "-" at bounding box center [628, 482] width 32 height 5
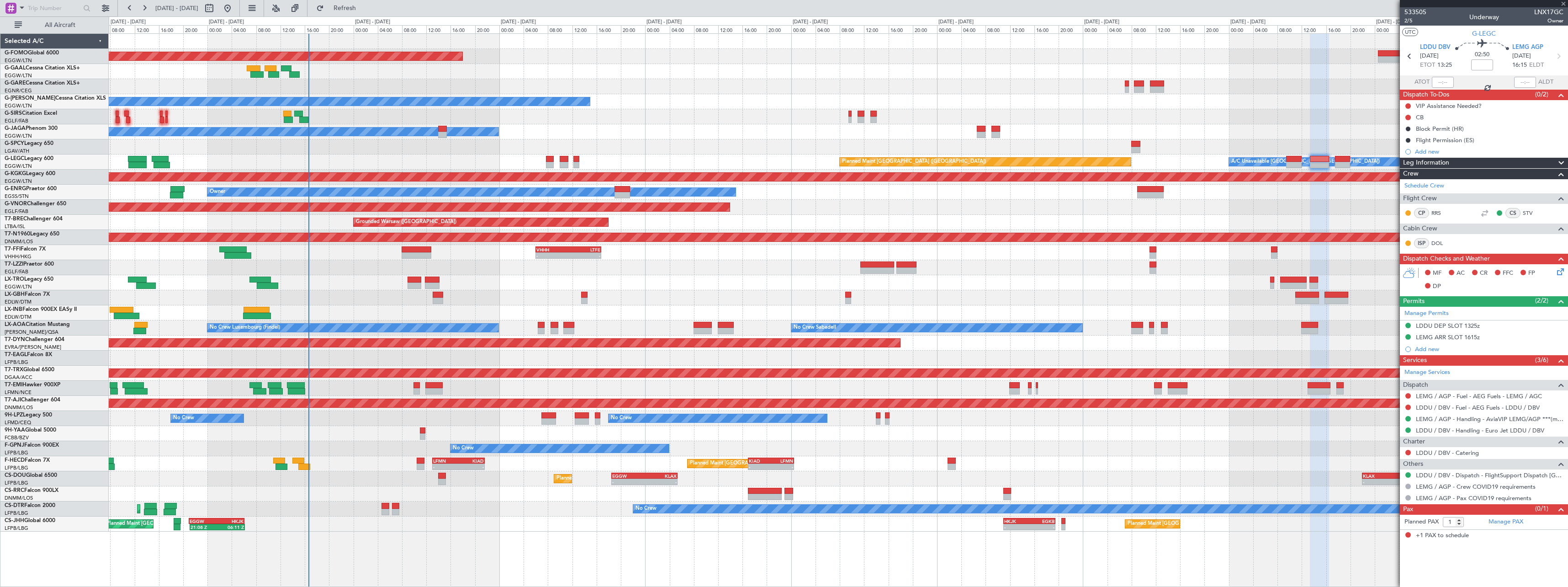
type input "+00:40"
type input "7"
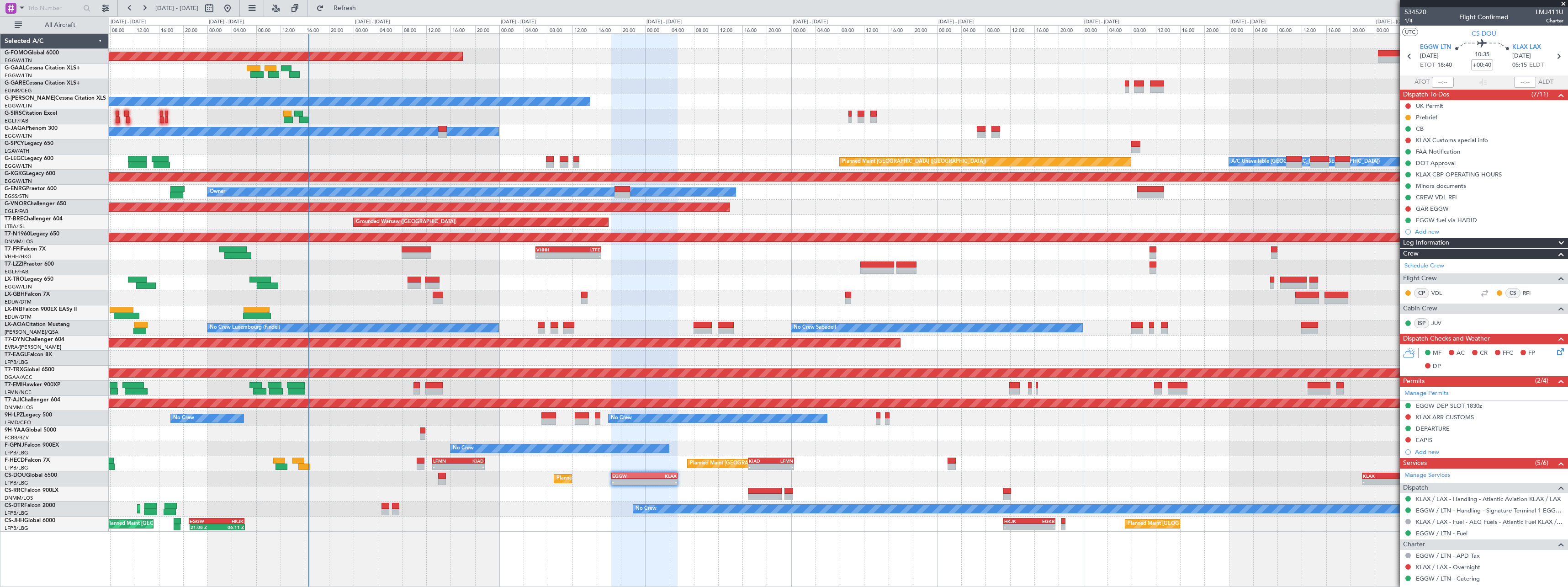
click at [1556, 245] on span at bounding box center [1561, 243] width 11 height 11
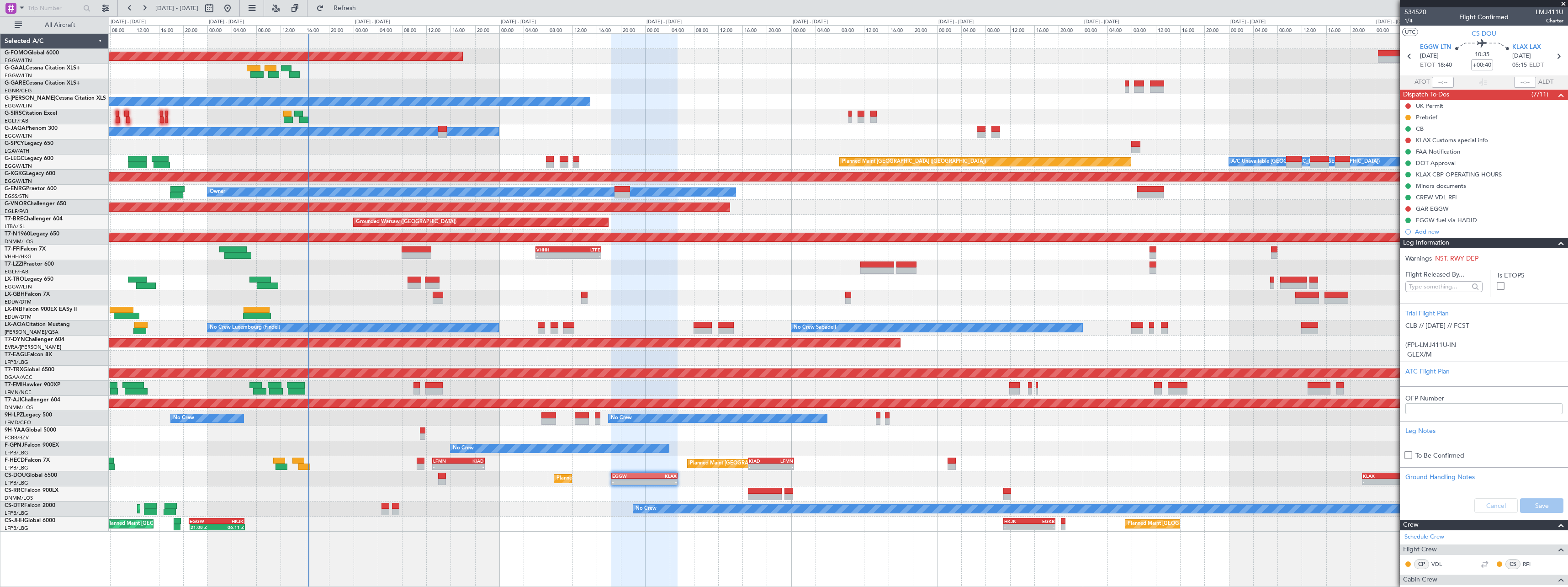
click at [1558, 245] on span at bounding box center [1561, 243] width 11 height 11
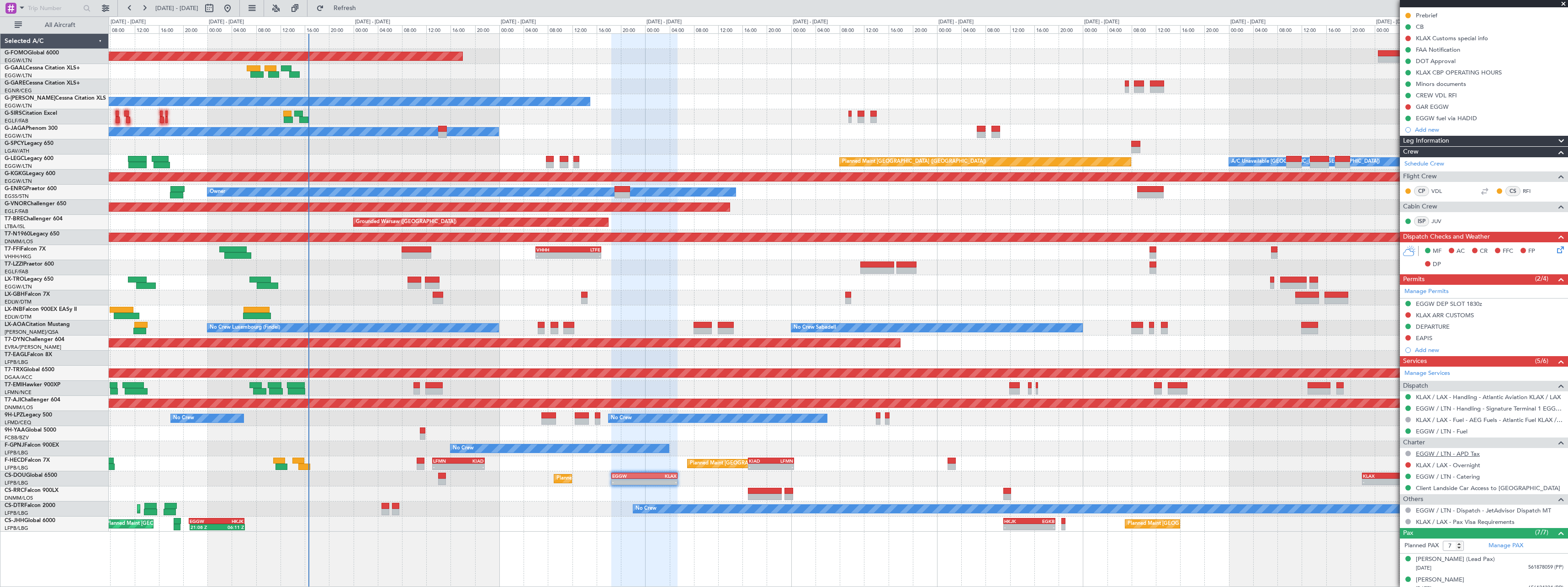
scroll to position [212, 0]
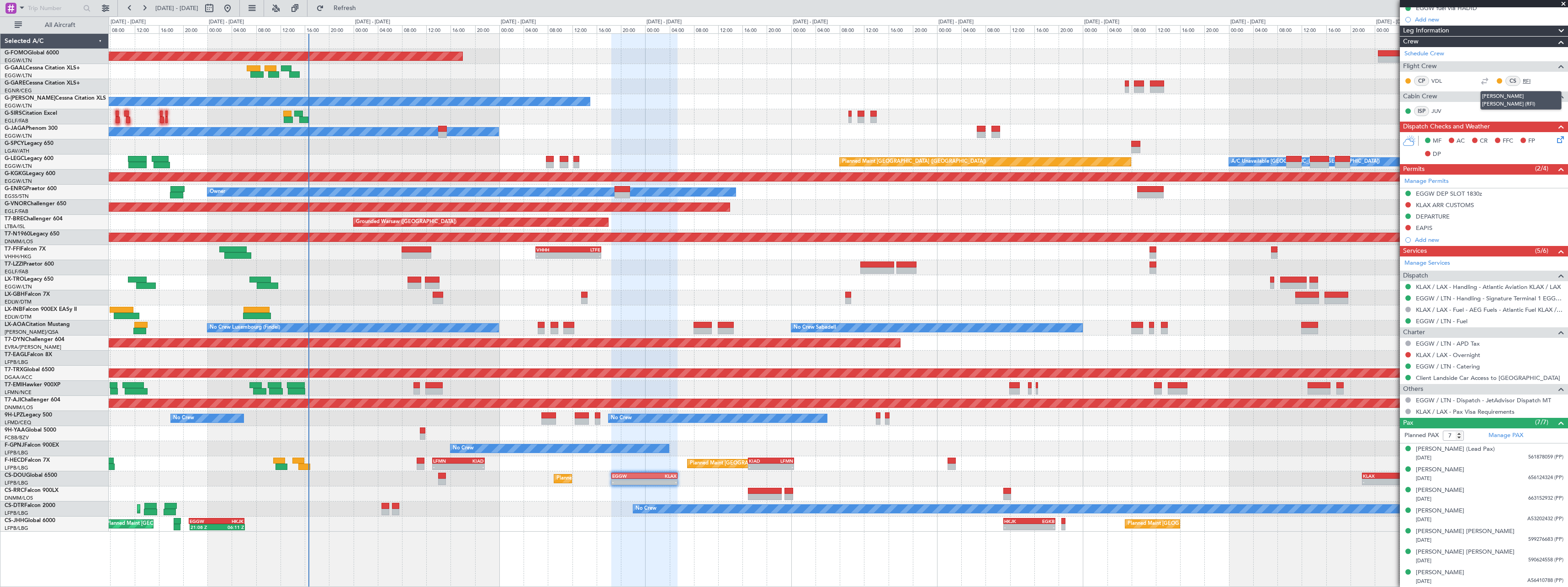
click at [1523, 83] on link "RFI" at bounding box center [1533, 81] width 21 height 9
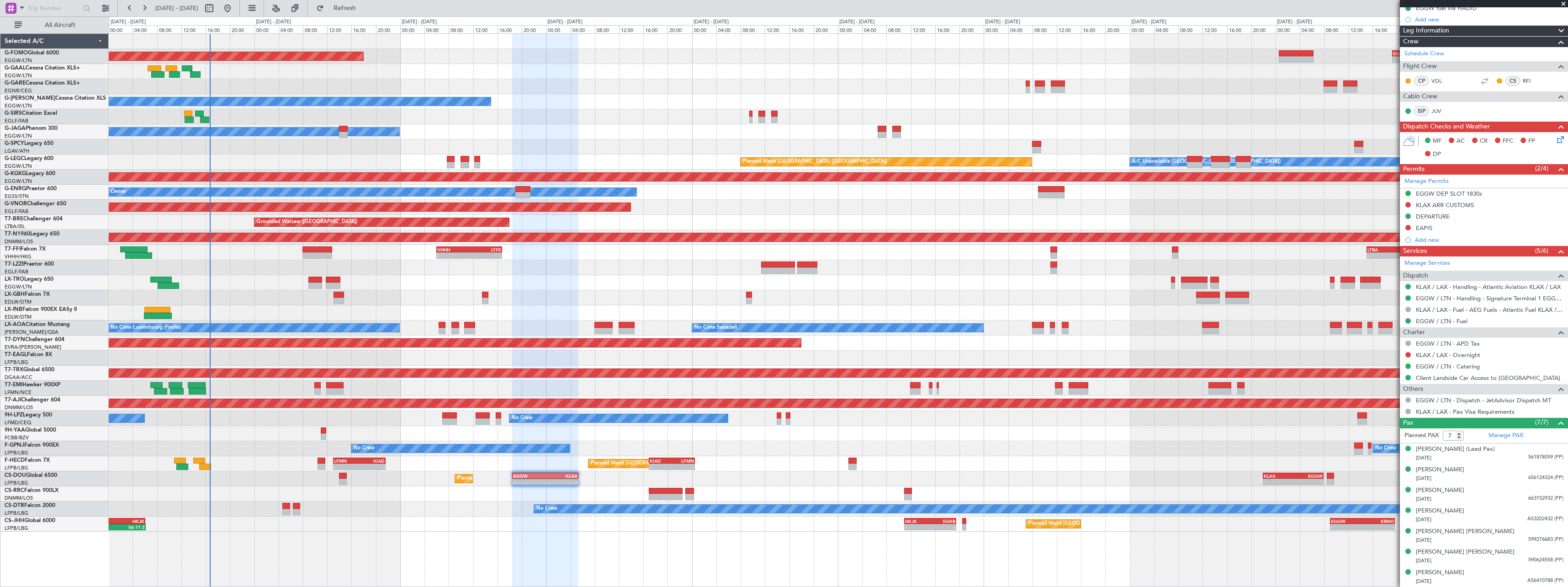
click at [787, 457] on div "Planned Maint Paris (Le Bourget) - - LFMN 13:00 Z KIAD 21:40 Z - - KIAD 17:00 Z…" at bounding box center [838, 463] width 1459 height 15
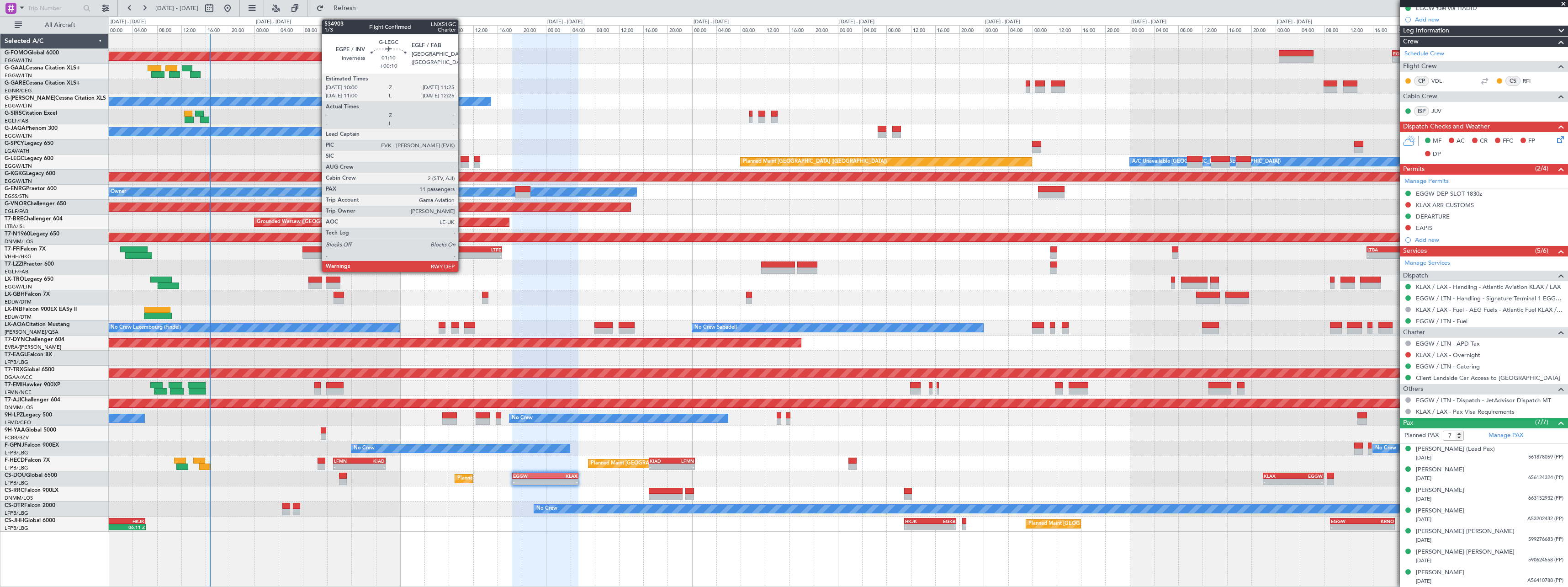
click at [463, 162] on div at bounding box center [465, 165] width 9 height 7
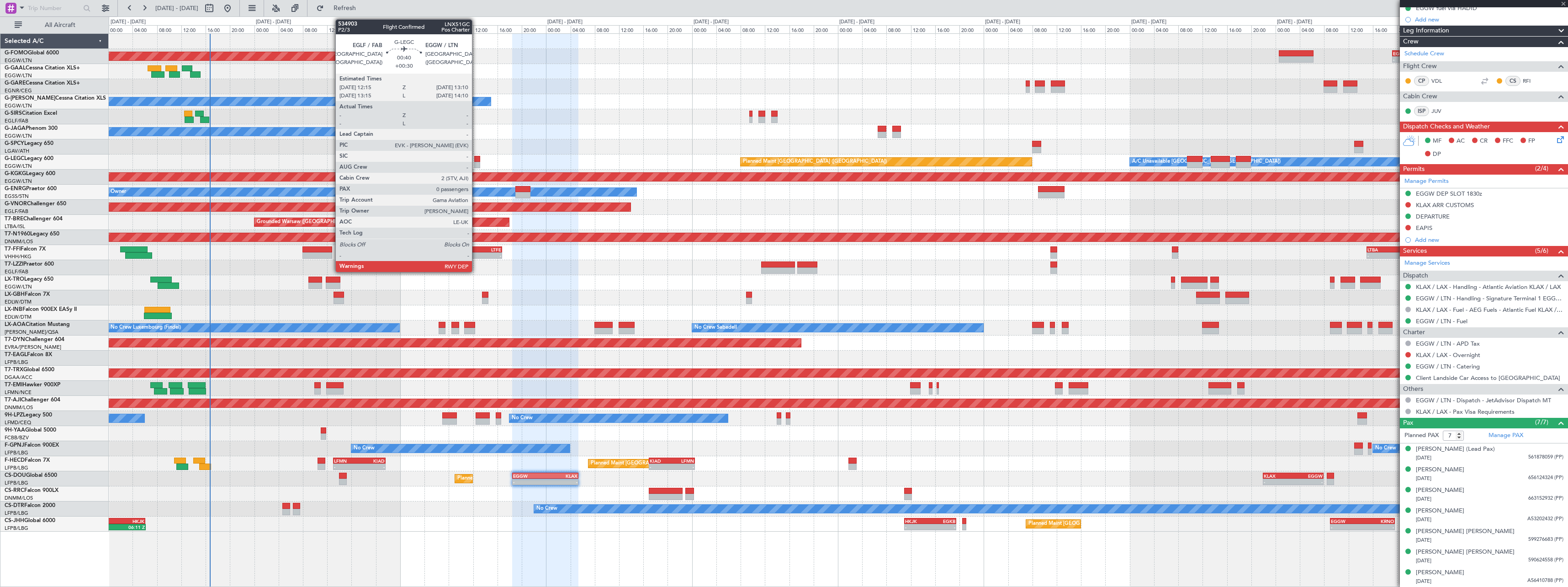
type input "+00:10"
type input "11"
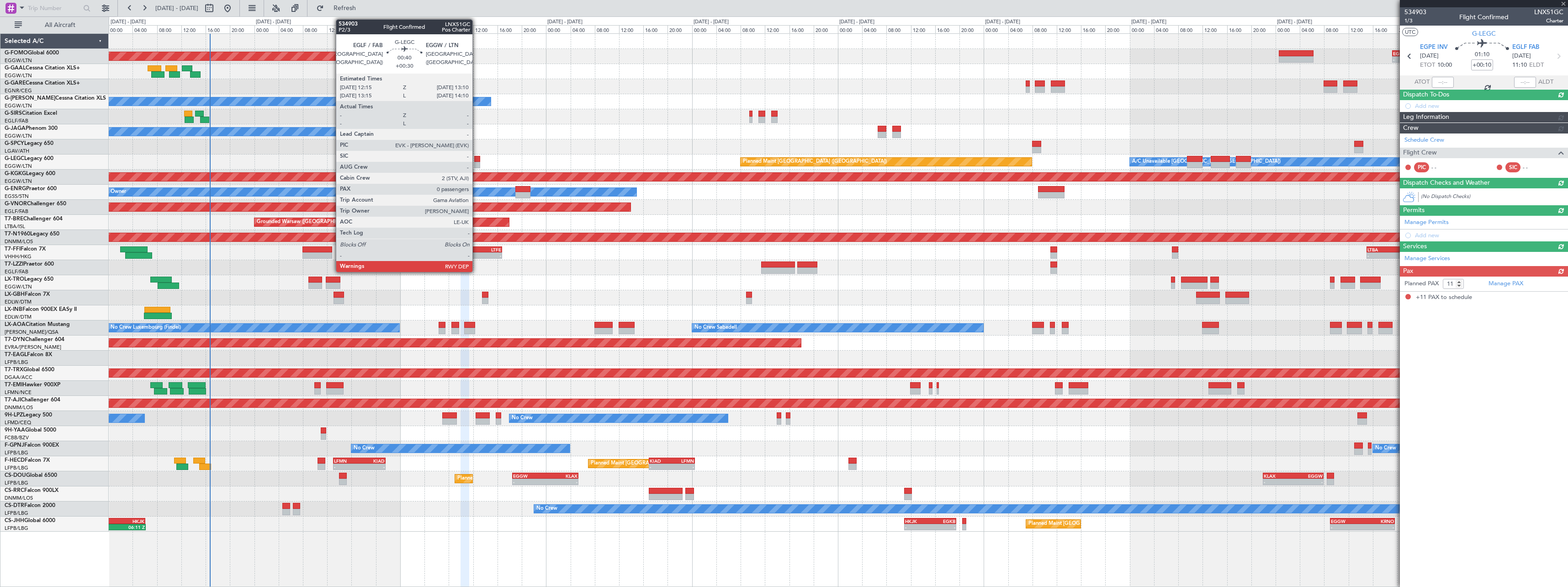
scroll to position [0, 0]
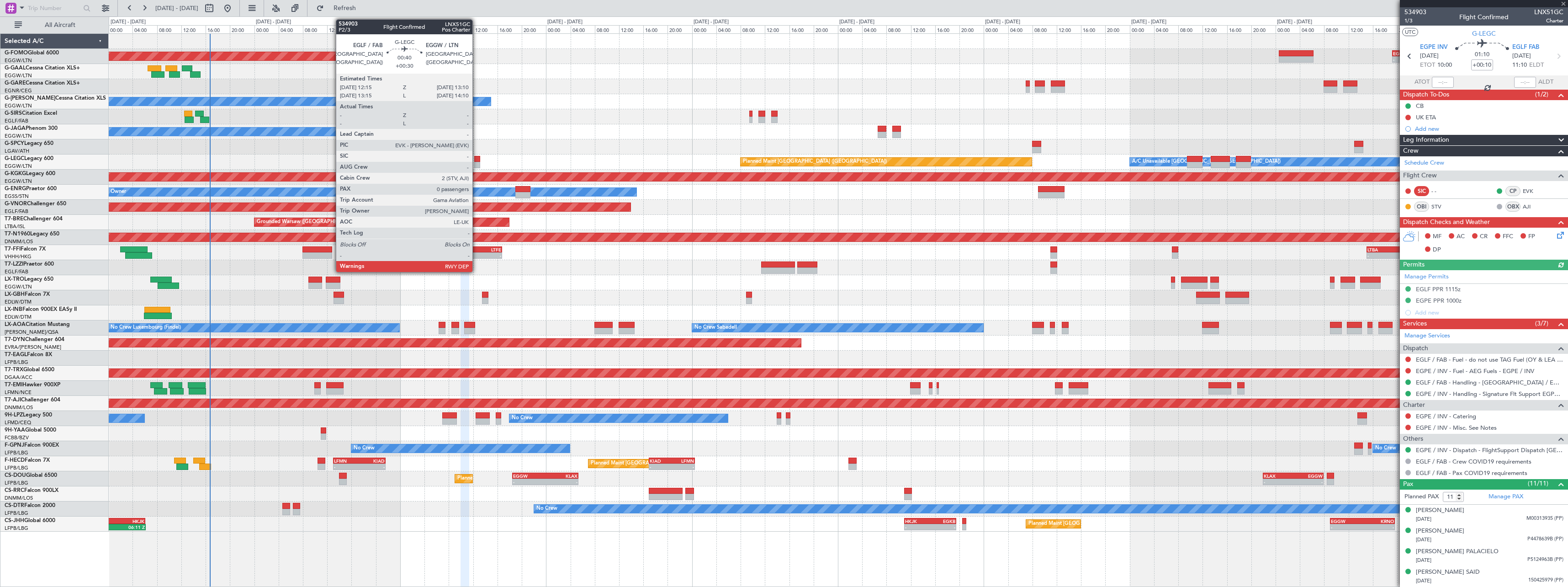
click at [477, 161] on div at bounding box center [477, 159] width 6 height 7
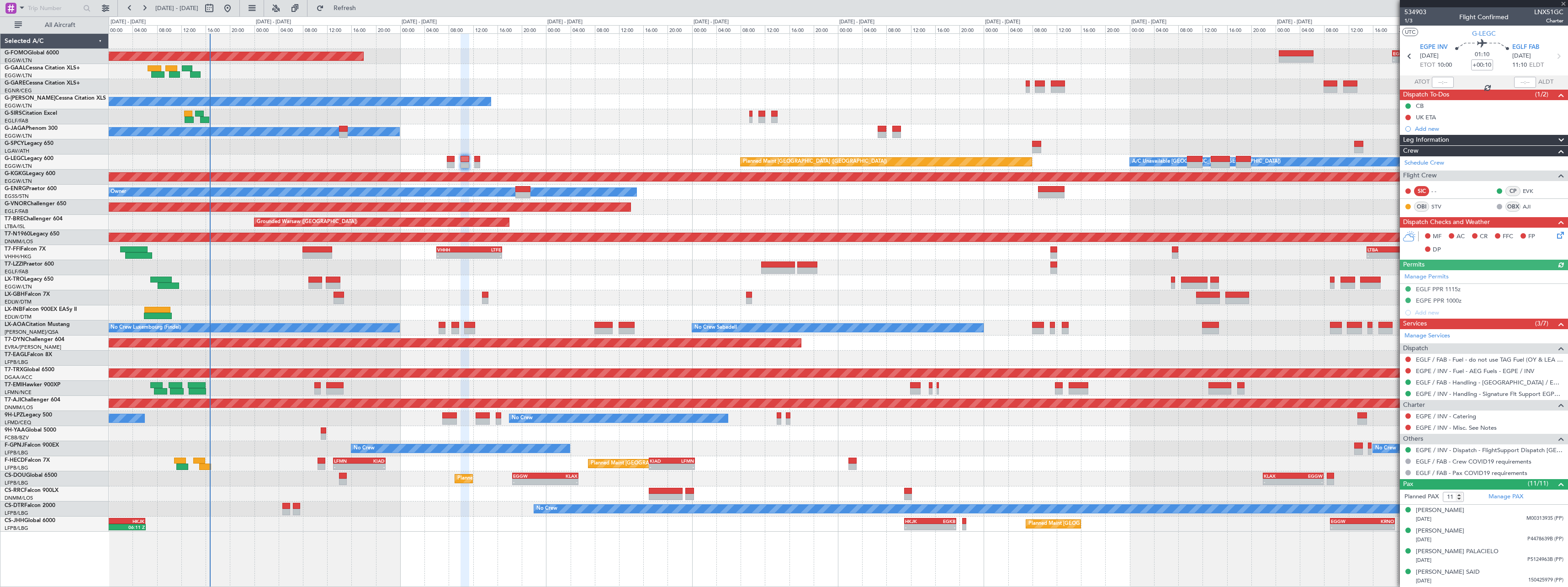
type input "+00:30"
type input "0"
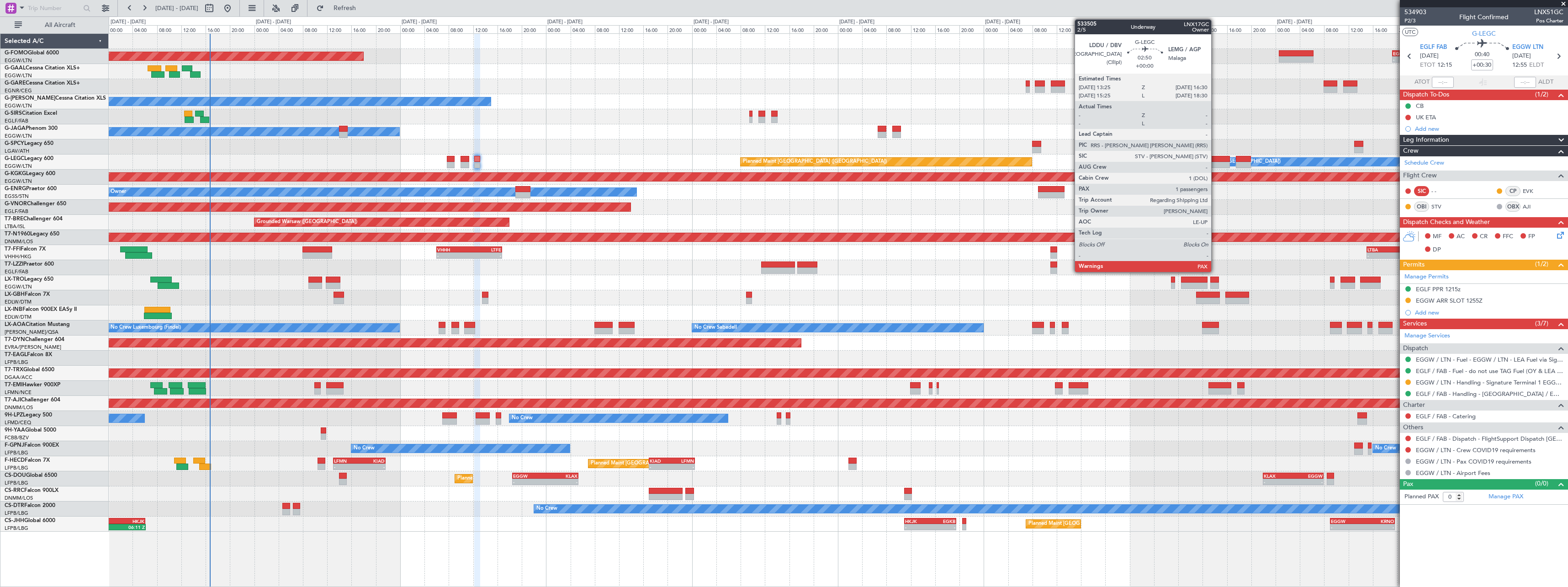
click at [1216, 161] on div at bounding box center [1220, 159] width 19 height 7
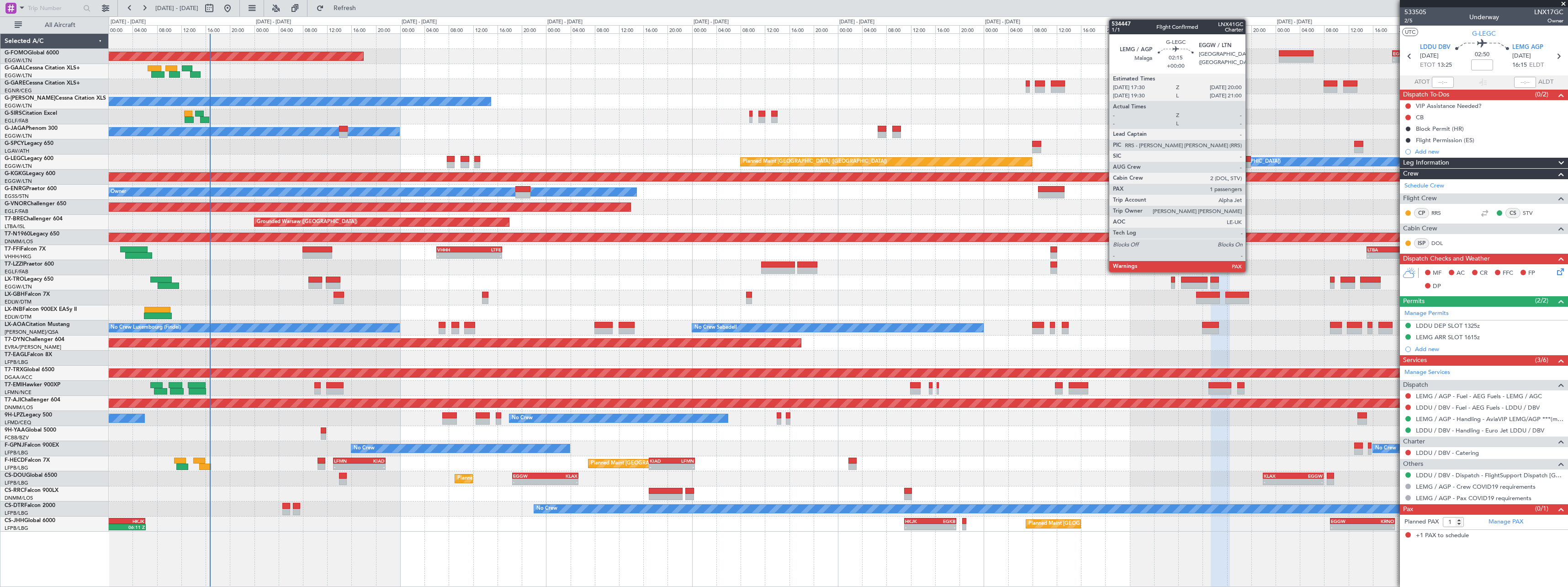
click at [1250, 163] on div at bounding box center [1244, 165] width 16 height 7
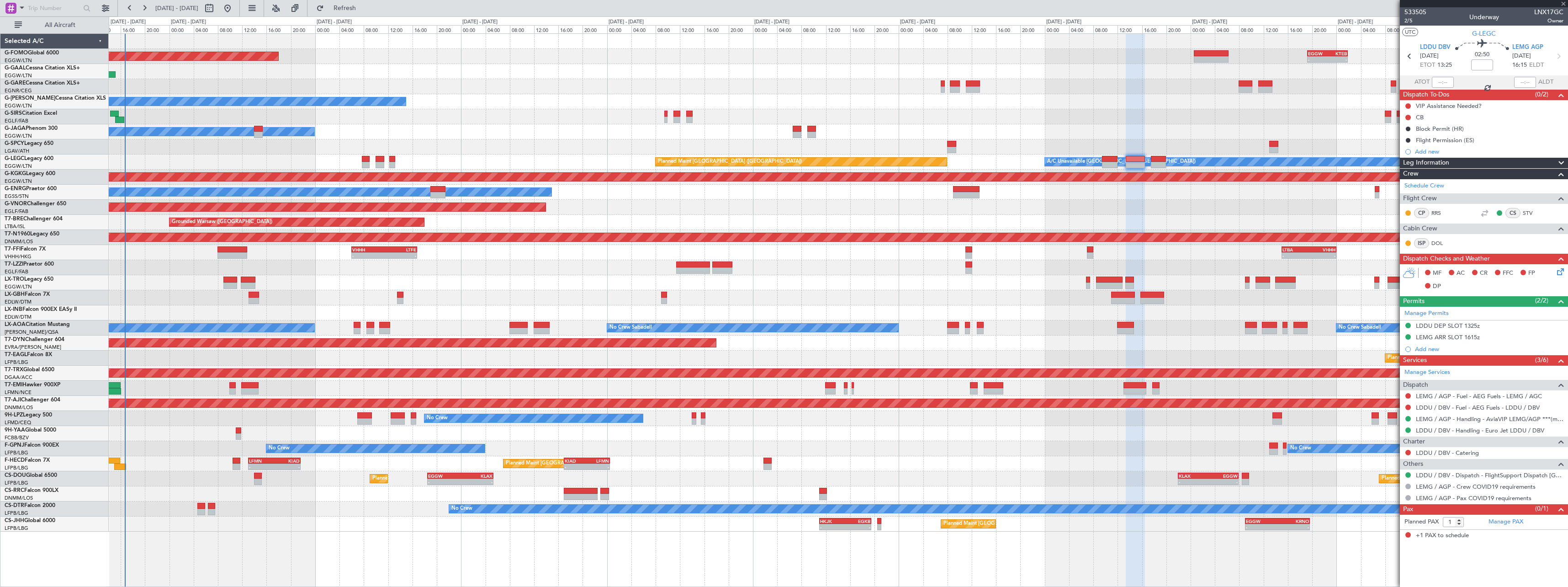
click at [1237, 147] on div at bounding box center [838, 147] width 1459 height 15
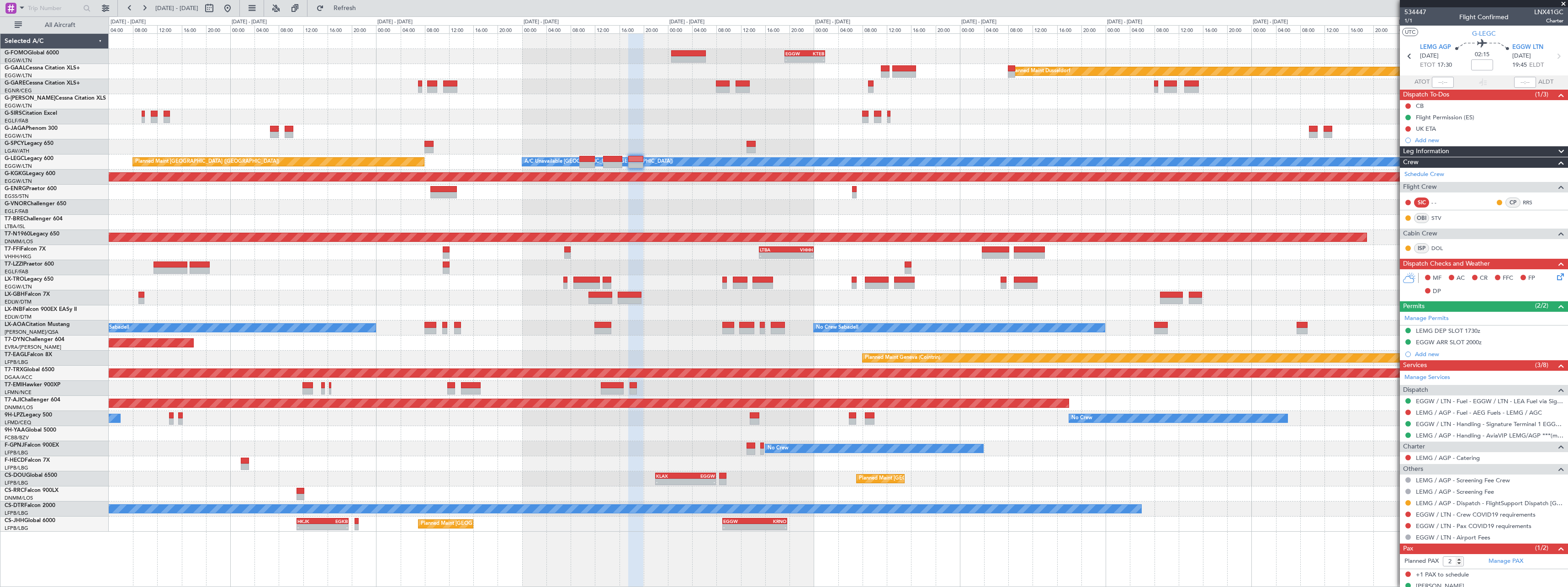
click at [713, 191] on div "- - EGGW 19:15 Z KTEB 01:55 Z Planned Maint Windsor Locks (Bradley Intl) Planne…" at bounding box center [838, 283] width 1459 height 497
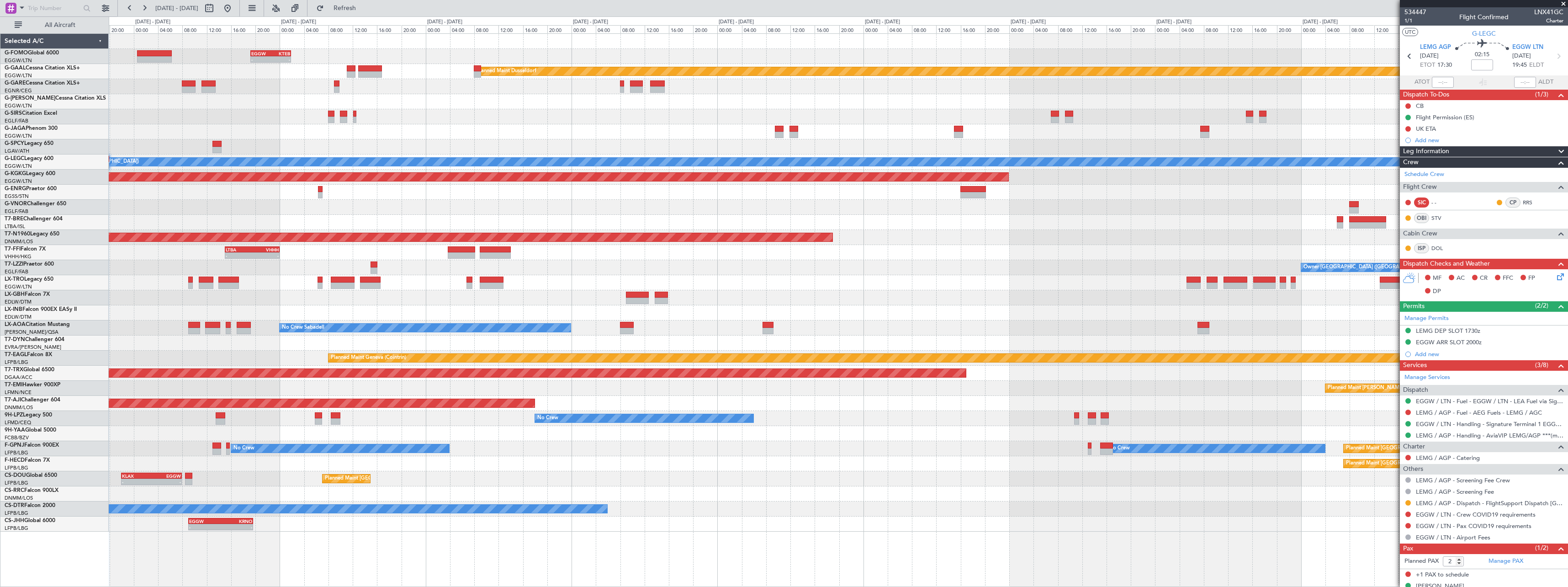
click at [714, 216] on div "- - EGGW 19:15 Z KTEB 01:55 Z Planned Maint Dusseldorf Planned Maint London (Lu…" at bounding box center [838, 283] width 1459 height 497
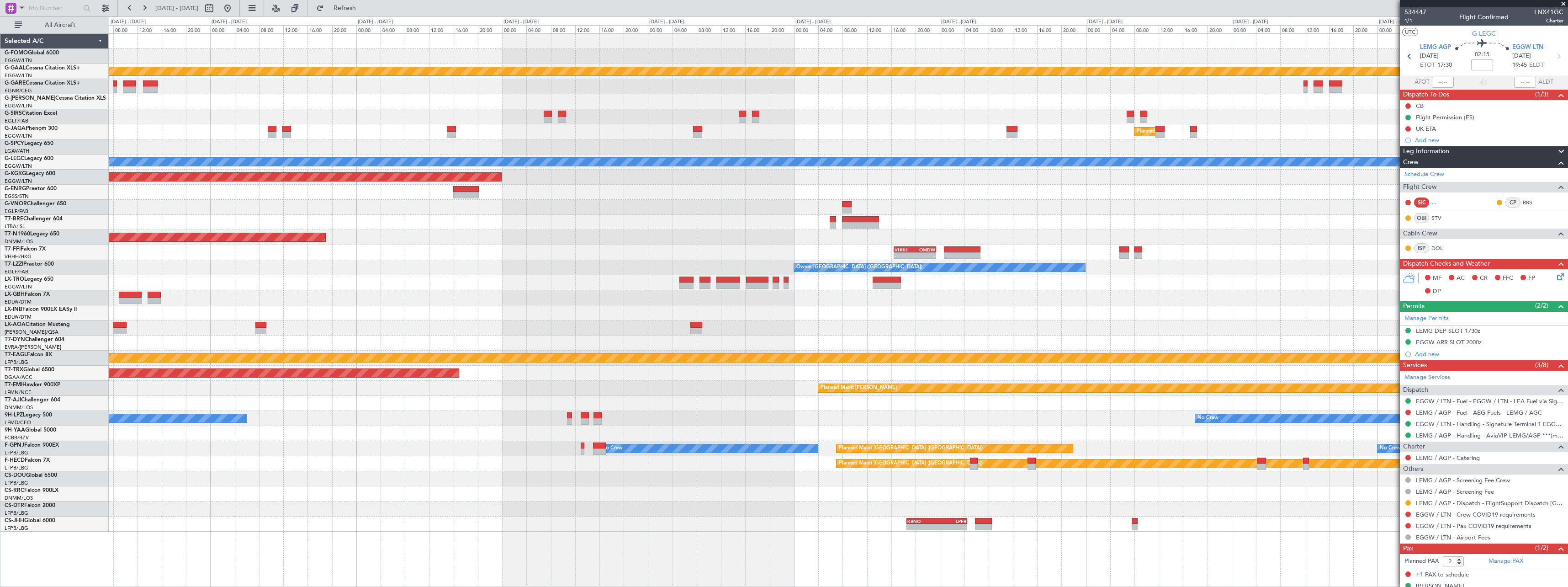
click at [534, 267] on div "- - EGGW 19:15 Z KTEB 01:55 Z Planned Maint Dusseldorf Planned Maint London (Lu…" at bounding box center [838, 283] width 1459 height 497
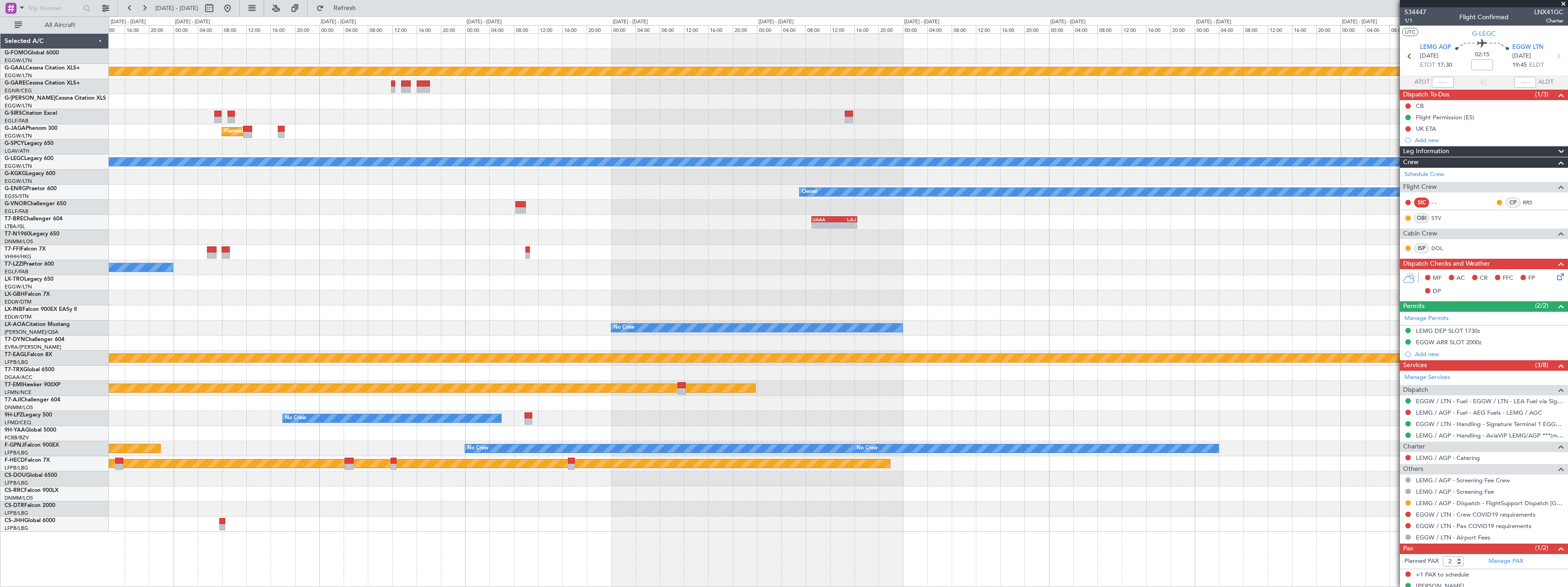
click at [896, 236] on div at bounding box center [838, 237] width 1459 height 15
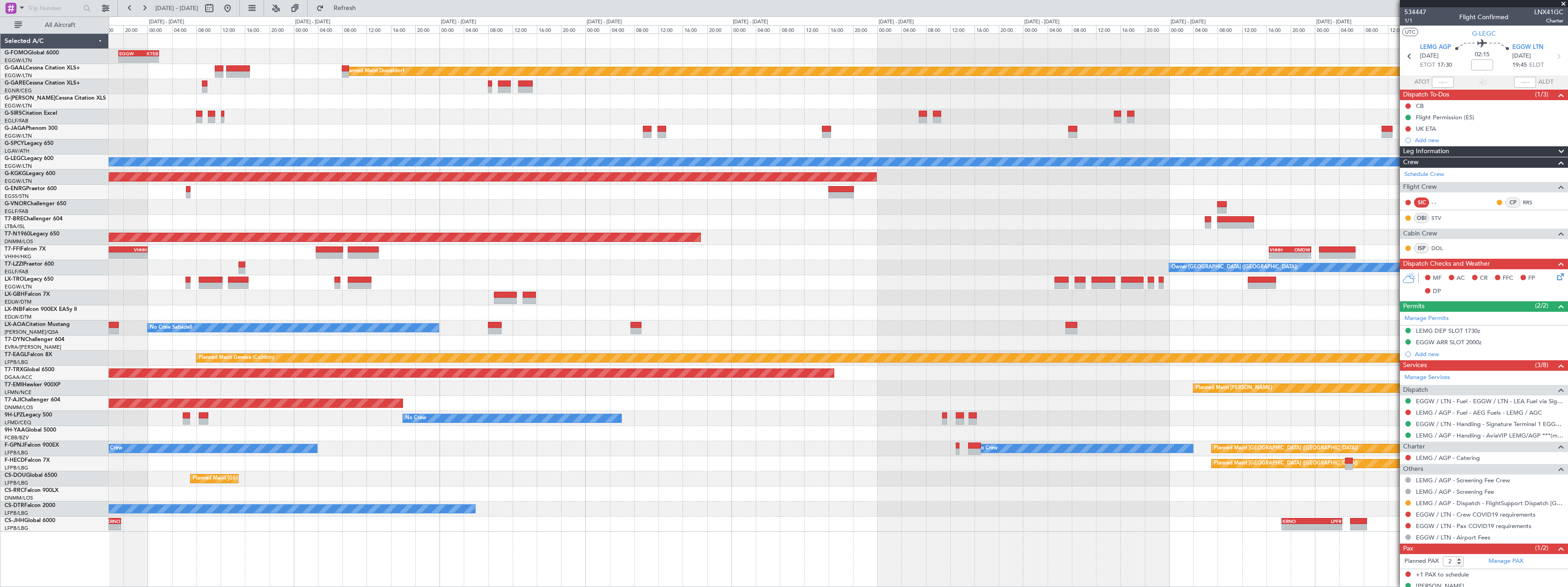
click at [1150, 250] on div "- - LTBA 15:00 Z VHHH 00:00 Z - - VHHH 16:30 Z OMDW 23:25 Z" at bounding box center [838, 252] width 1459 height 15
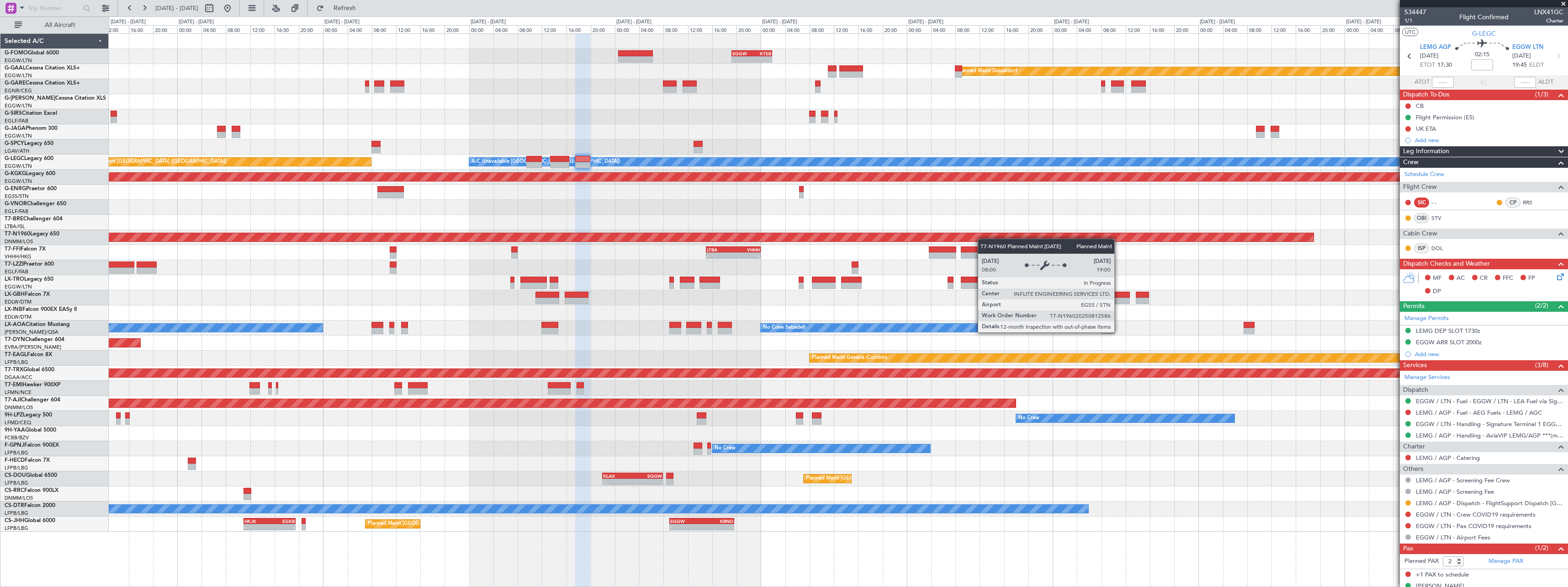
click at [1469, 224] on fb-app "30 Aug 2025 - 09 Sep 2025 Refresh Quick Links All Aircraft - - EGGW 19:15 Z KTE…" at bounding box center [784, 297] width 1568 height 580
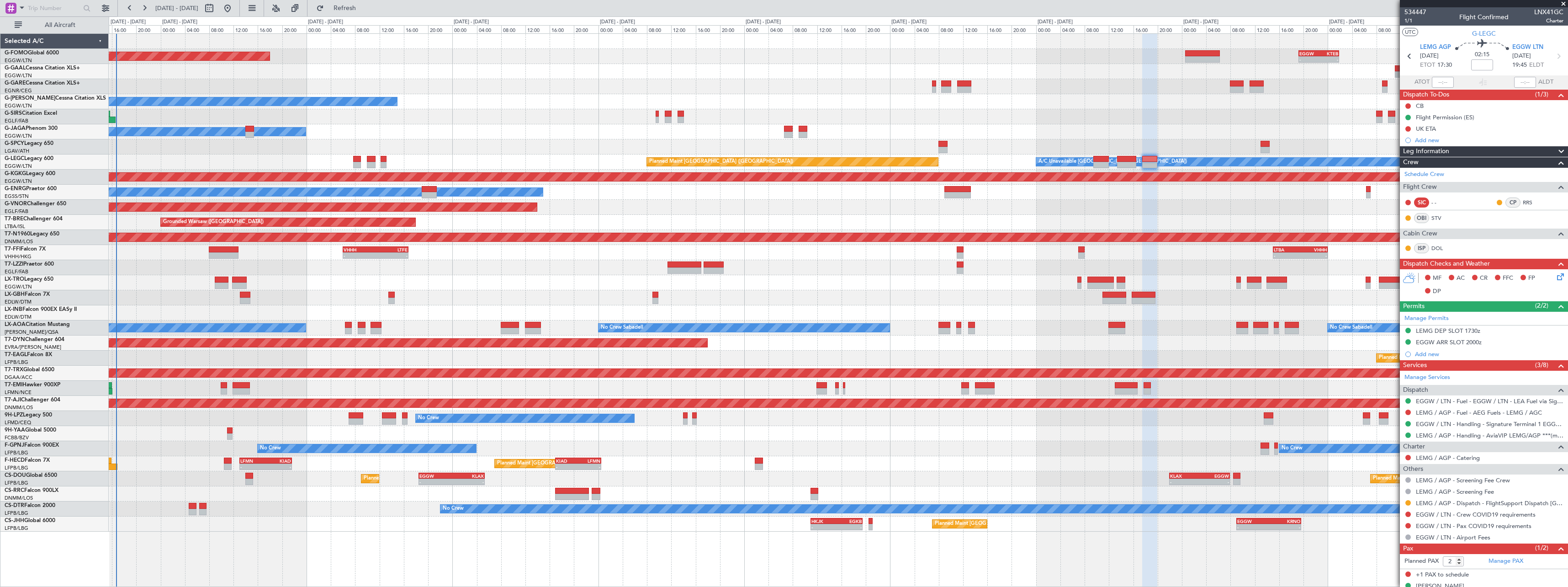
click at [865, 219] on div "Grounded Warsaw (Modlin) Planned Maint Warsaw (Modlin)" at bounding box center [838, 222] width 1459 height 15
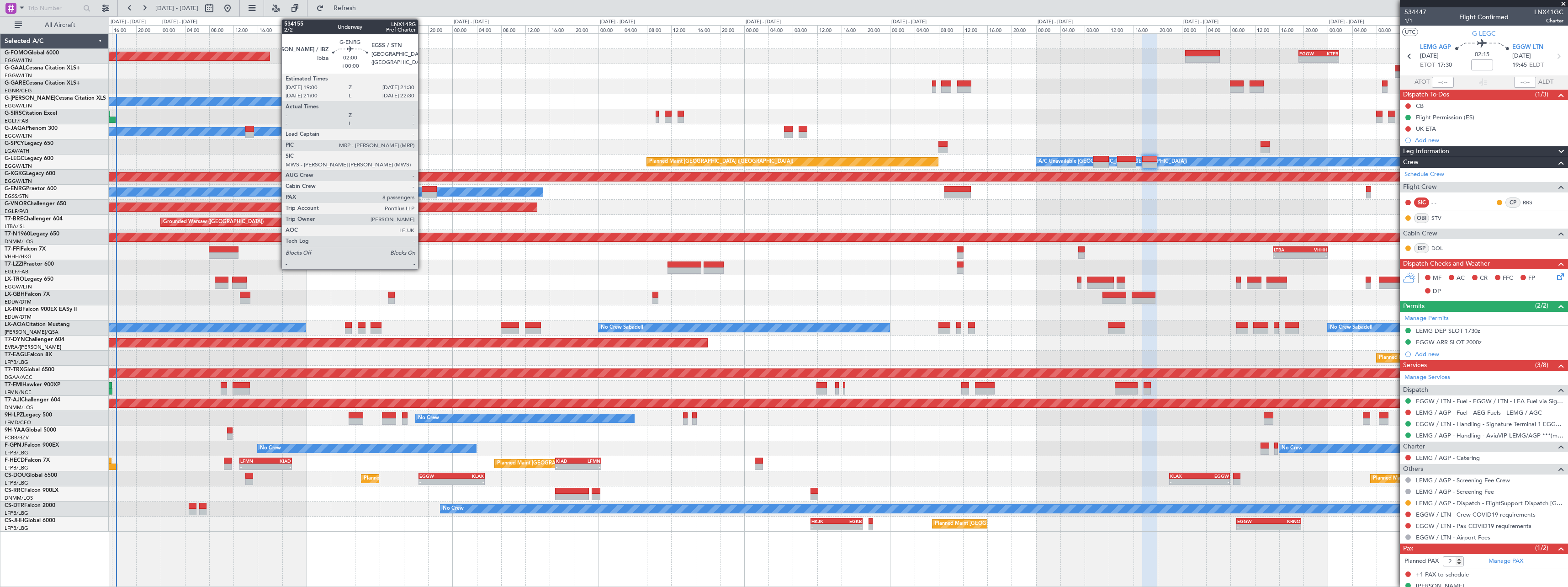
click at [422, 190] on div at bounding box center [430, 189] width 16 height 7
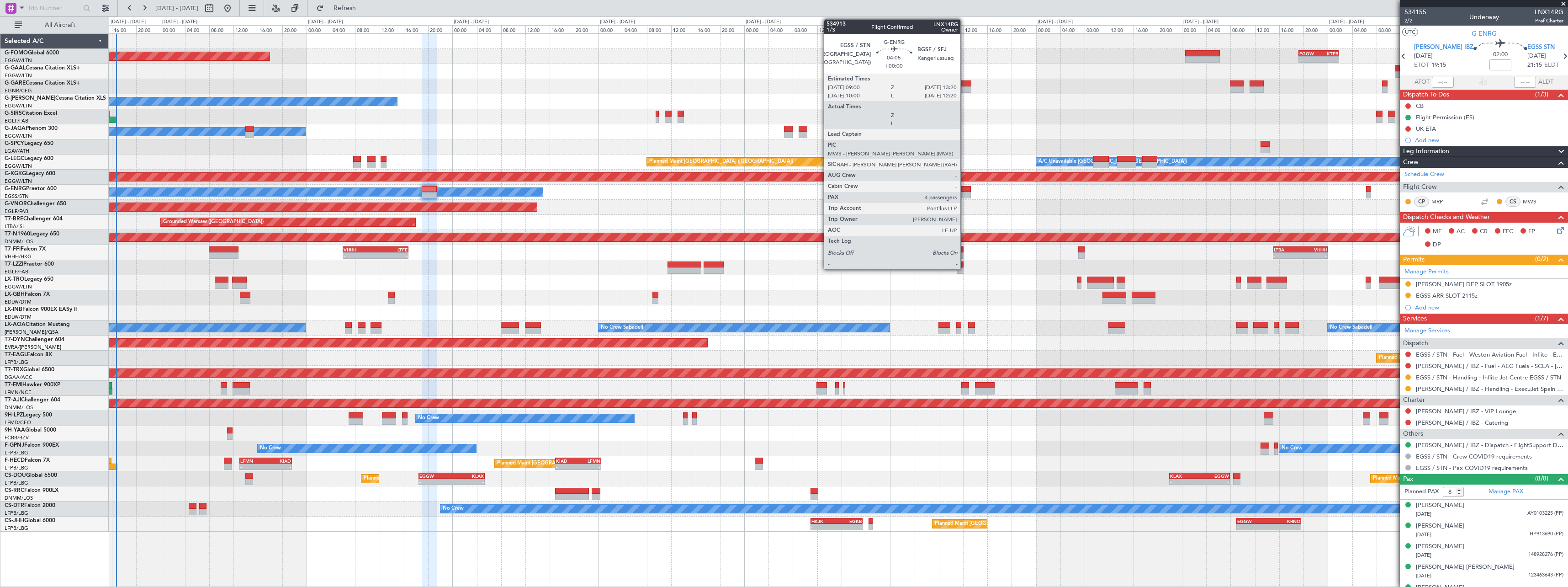
click at [964, 191] on div at bounding box center [957, 189] width 27 height 7
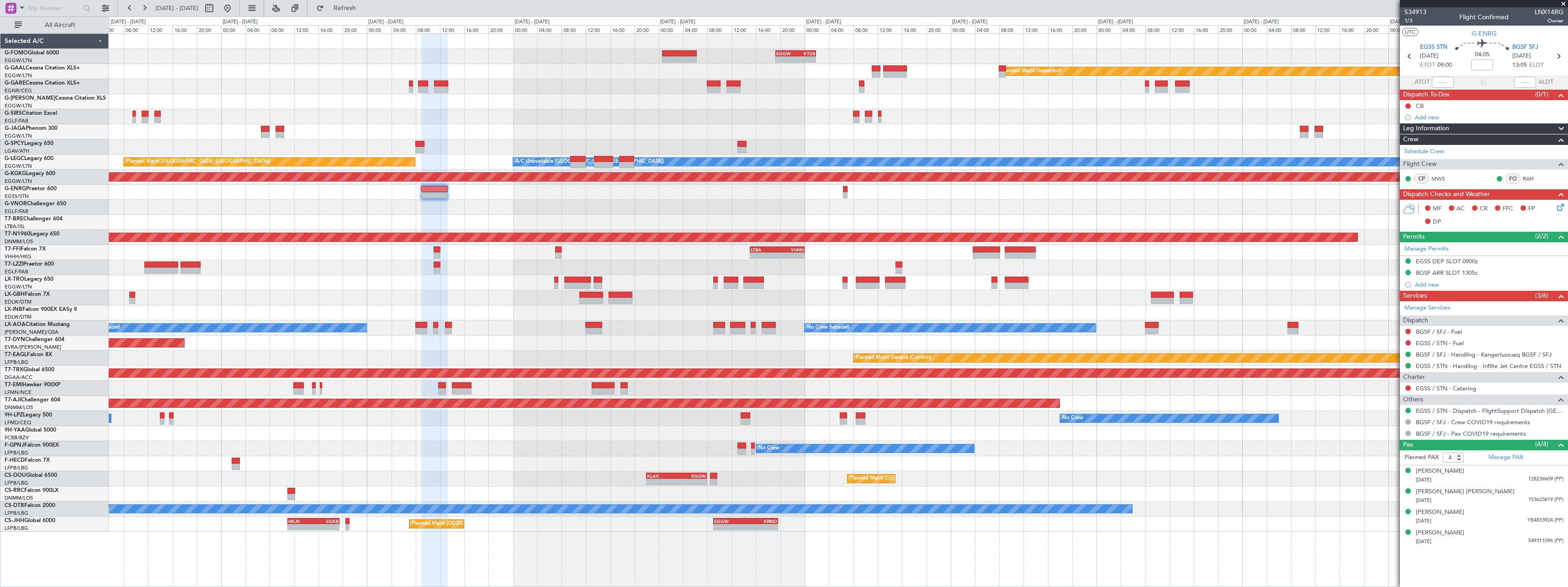
click at [735, 203] on div "Planned Maint London ([GEOGRAPHIC_DATA])" at bounding box center [838, 207] width 1459 height 15
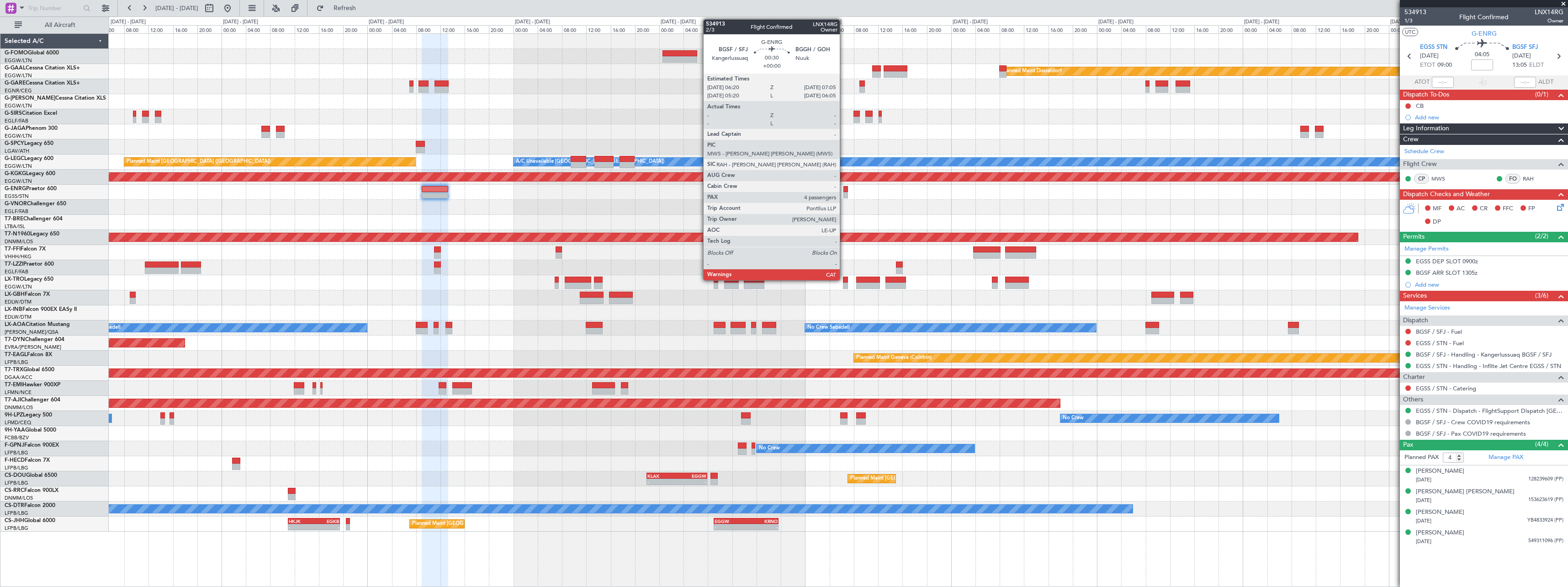
click at [844, 192] on div at bounding box center [846, 195] width 5 height 7
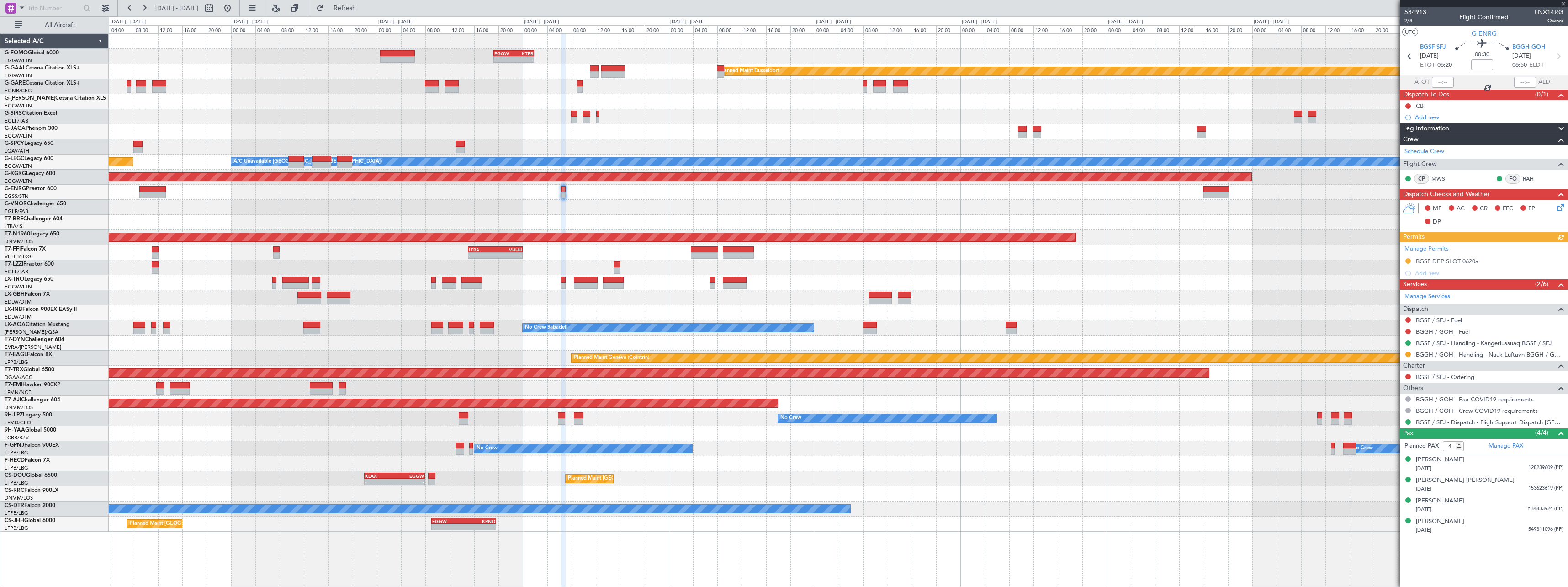
click at [850, 191] on div at bounding box center [838, 192] width 1459 height 15
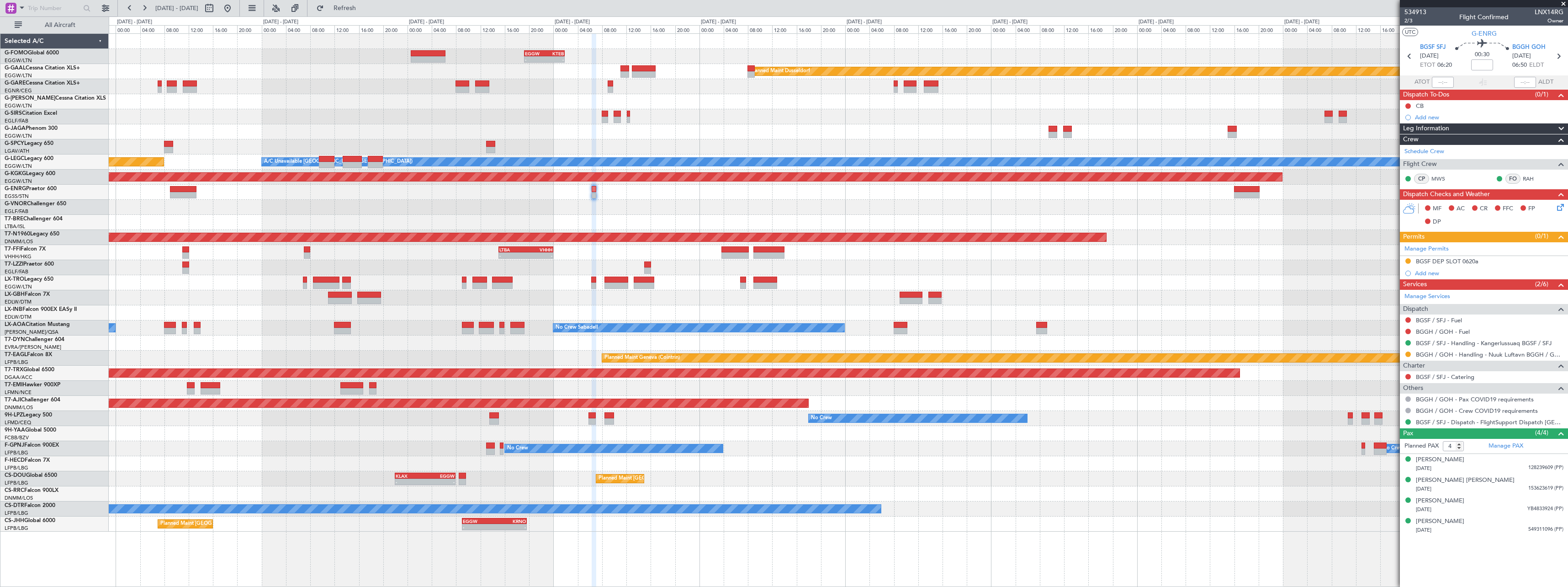
click at [741, 211] on div "Planned Maint London ([GEOGRAPHIC_DATA])" at bounding box center [838, 207] width 1459 height 15
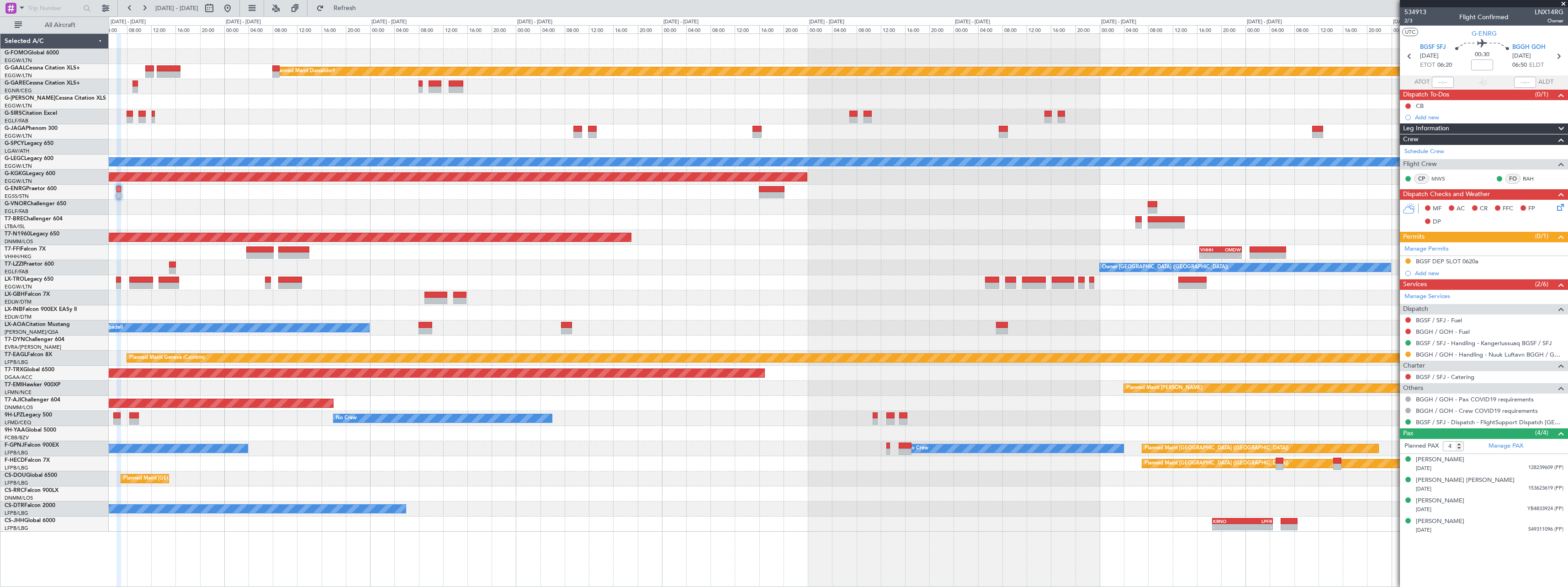
click at [688, 204] on div "- - EGGW 19:15 Z KTEB 01:55 Z Planned Maint Dusseldorf Planned Maint London (Lu…" at bounding box center [838, 283] width 1459 height 497
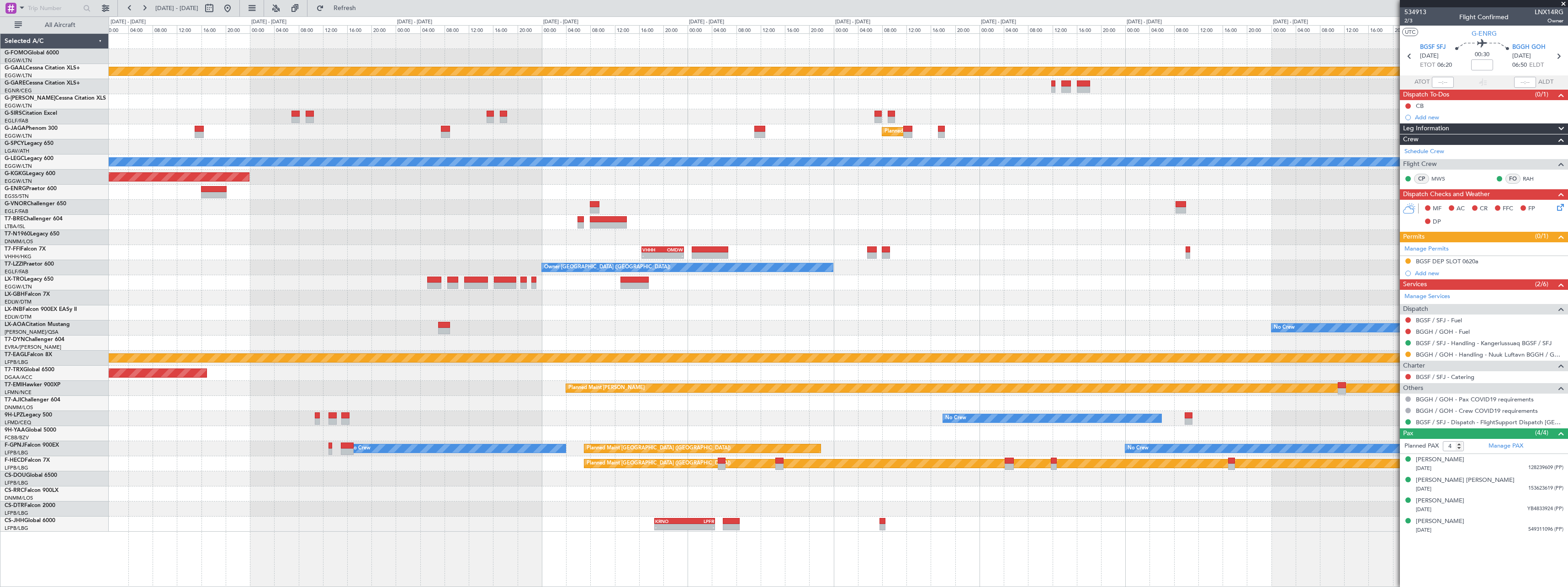
click at [653, 197] on div "Owner" at bounding box center [838, 192] width 1459 height 15
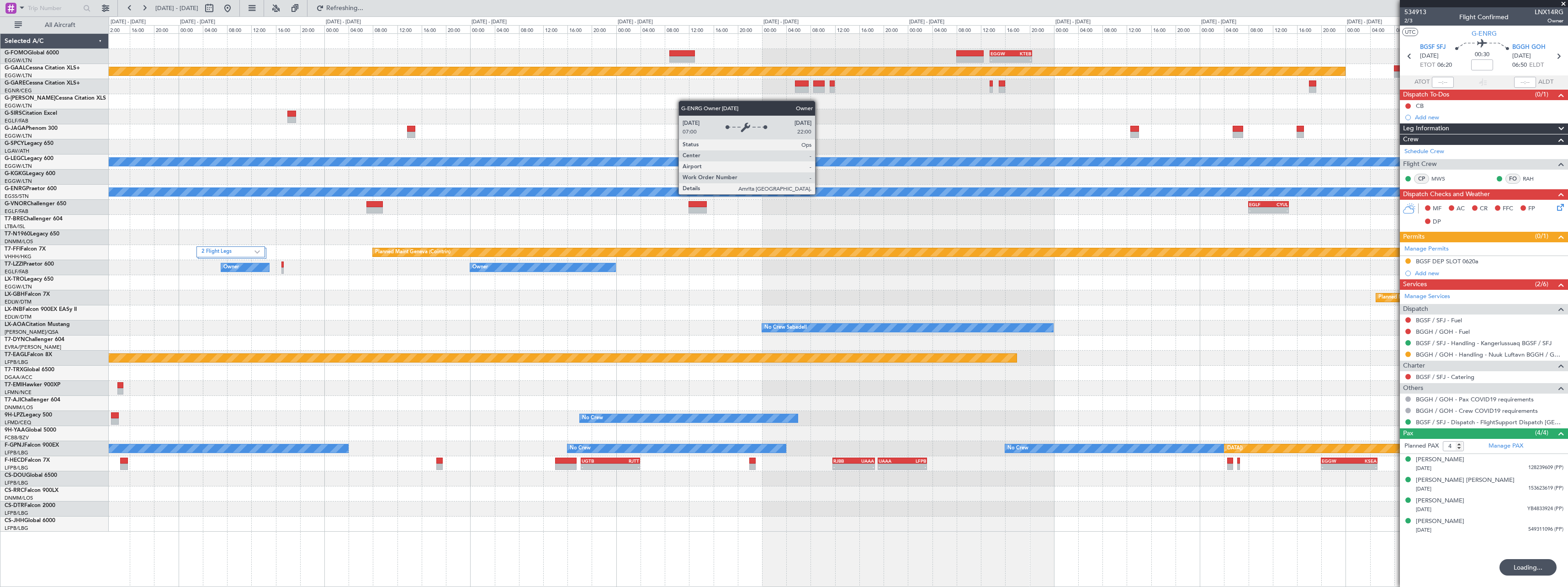
click at [813, 227] on div "UAAA 09:00 Z LJLJ 16:30 Z - -" at bounding box center [838, 222] width 1459 height 15
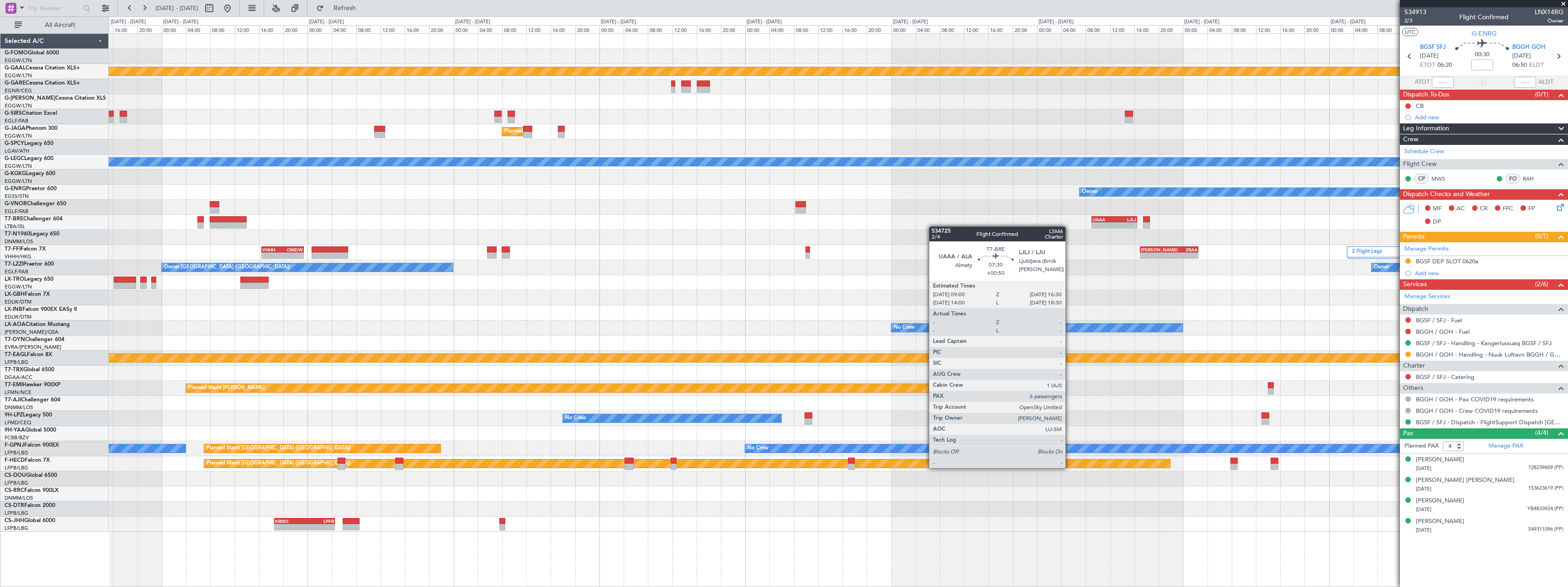
click at [1093, 225] on div "- - UAAA 09:00 Z LJLJ 16:30 Z" at bounding box center [838, 222] width 1459 height 15
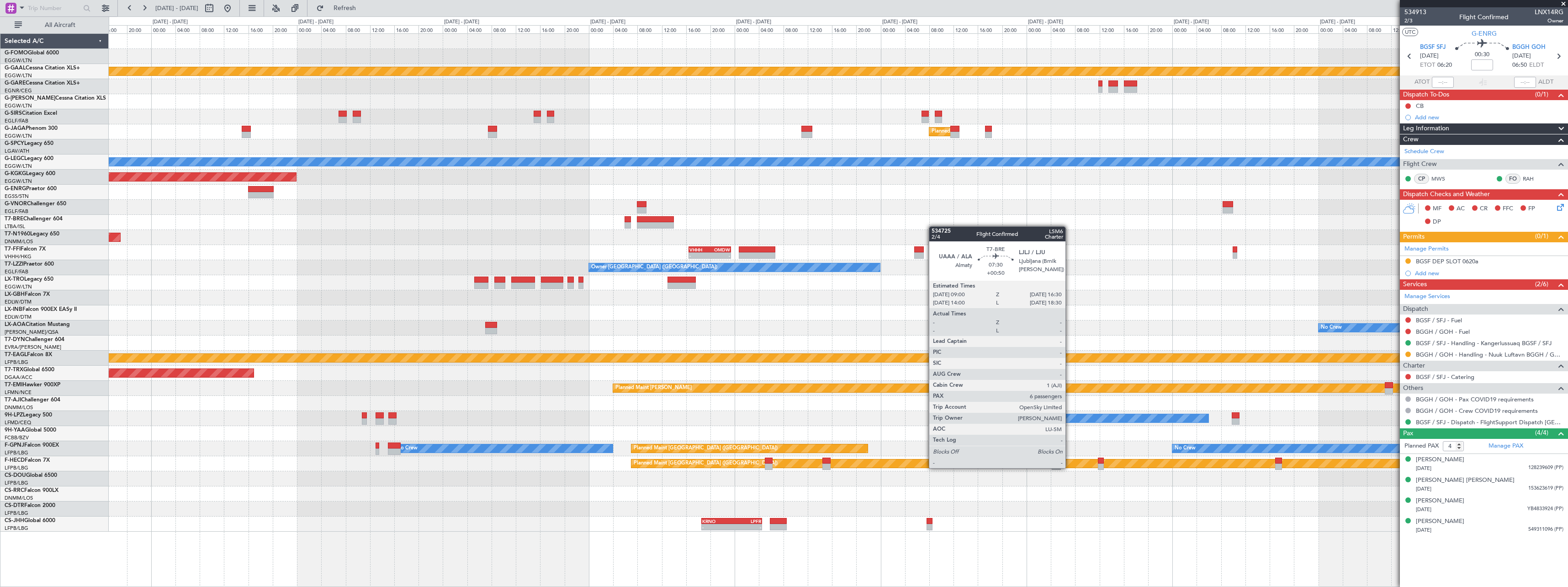
click at [1201, 225] on div "- - UAAA 09:00 Z LJLJ 16:30 Z" at bounding box center [838, 222] width 1459 height 15
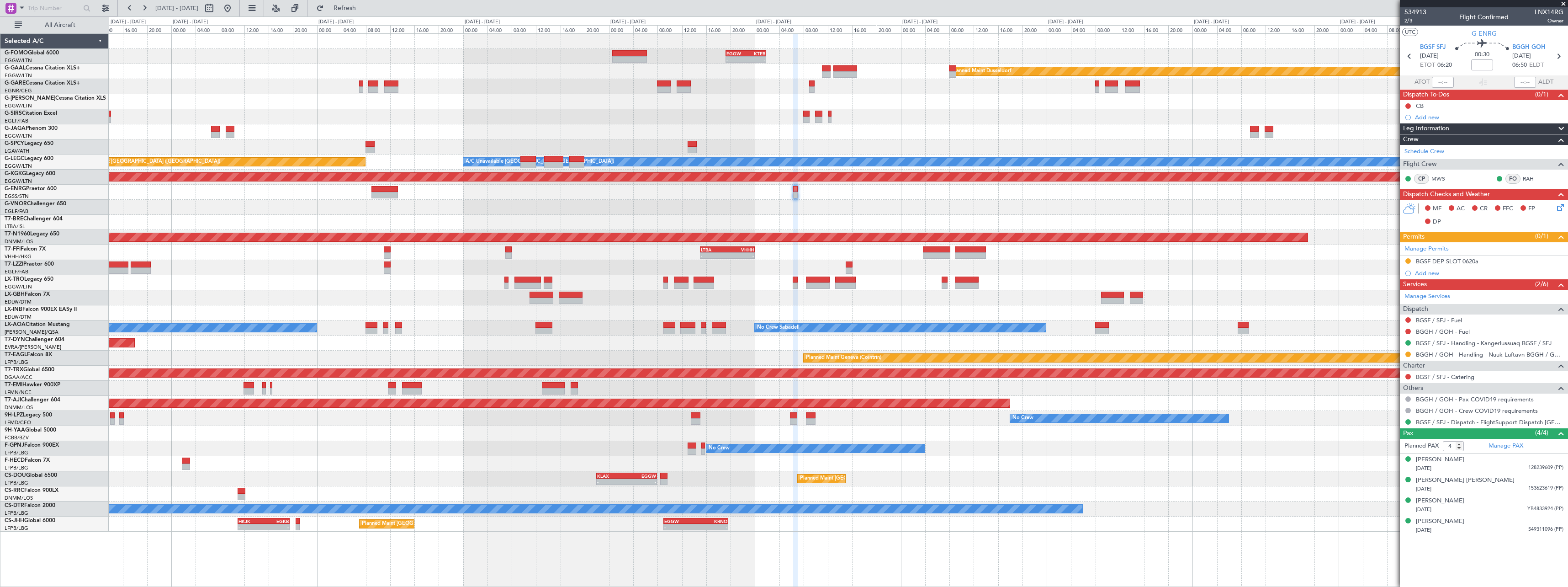
click at [1474, 230] on fb-app "08 Sep 2025 - 18 Sep 2025 Refresh Quick Links All Aircraft EGGW 19:15 Z KTEB 01…" at bounding box center [784, 297] width 1568 height 580
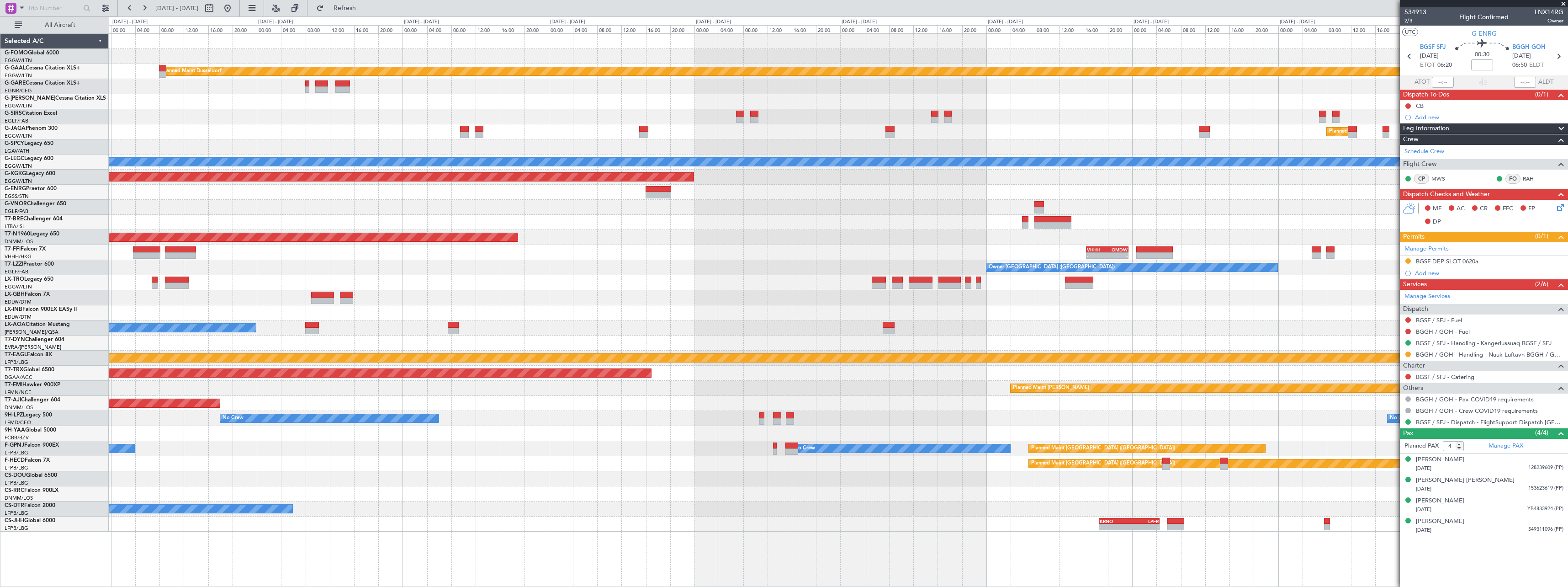
click at [256, 213] on div at bounding box center [838, 207] width 1459 height 15
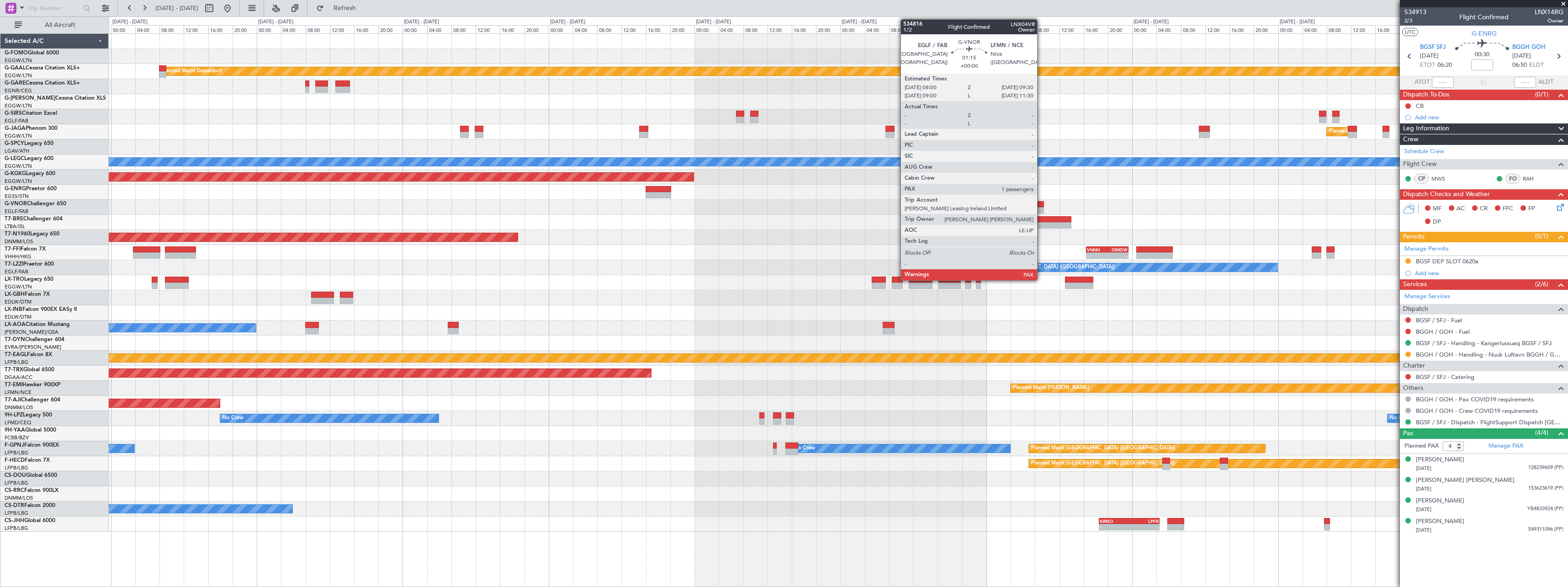
click at [1041, 207] on div at bounding box center [1038, 210] width 9 height 7
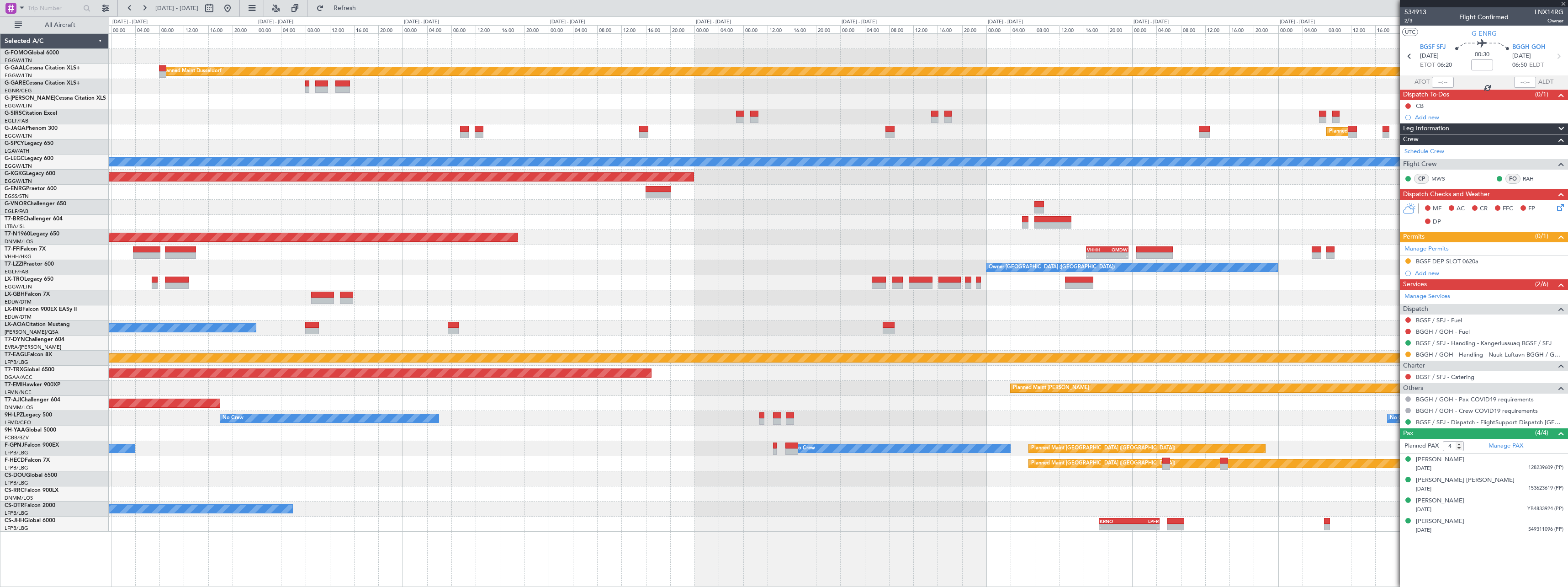
type input "5"
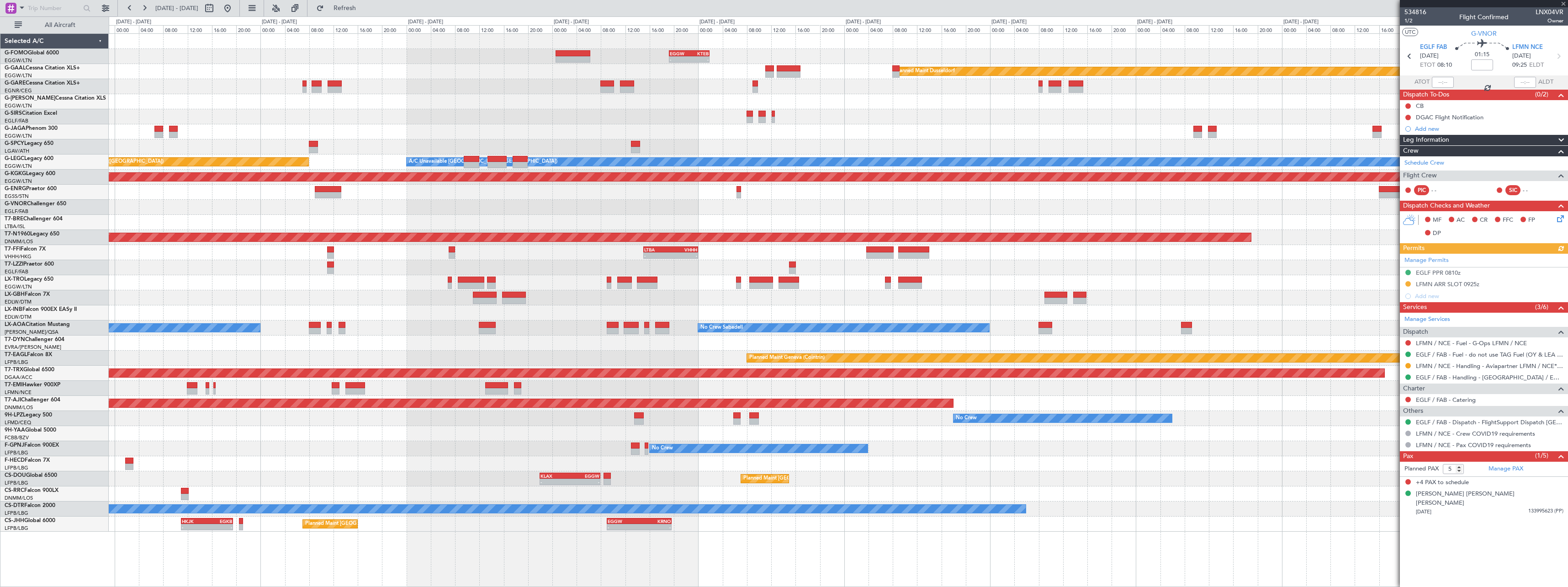
click at [902, 465] on div "EGGW 19:15 Z KTEB 01:55 Z - - Planned Maint Dusseldorf Owner A/C Unavailable Lo…" at bounding box center [784, 301] width 1568 height 571
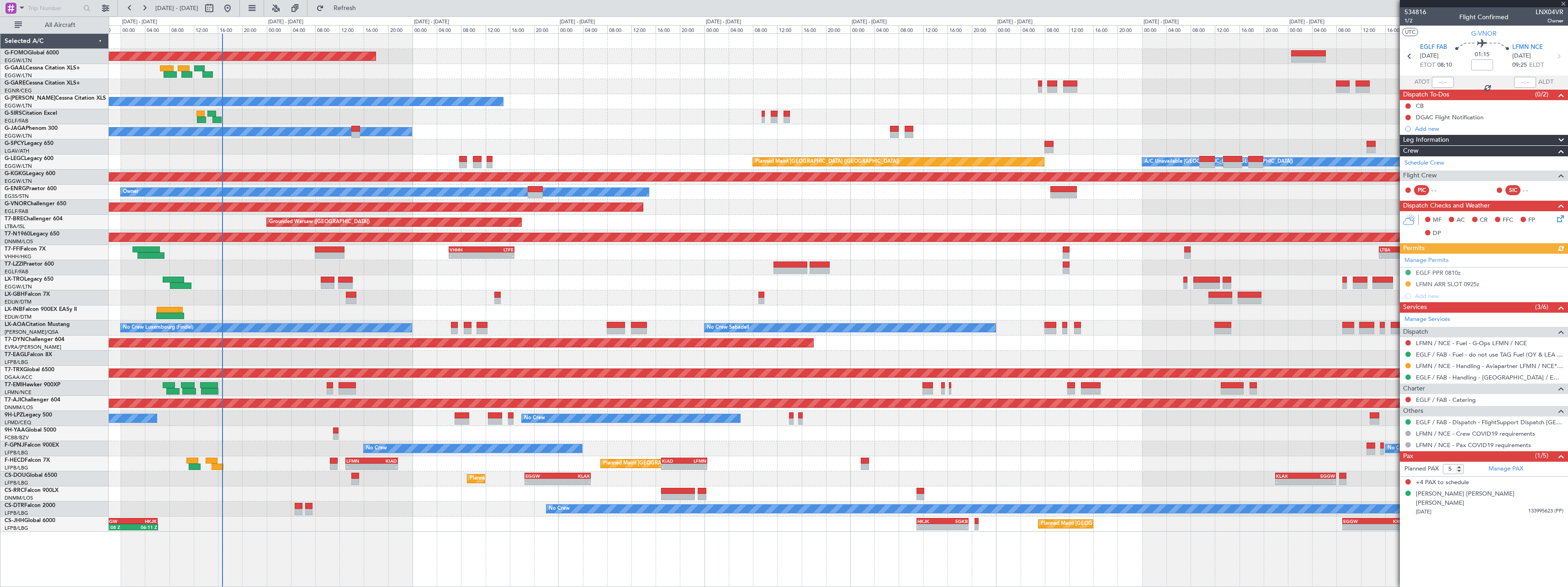
click at [758, 454] on div "EGGW 19:15 Z KTEB 01:55 Z - - Planned Maint Windsor Locks (Bradley Intl) Planne…" at bounding box center [838, 283] width 1459 height 497
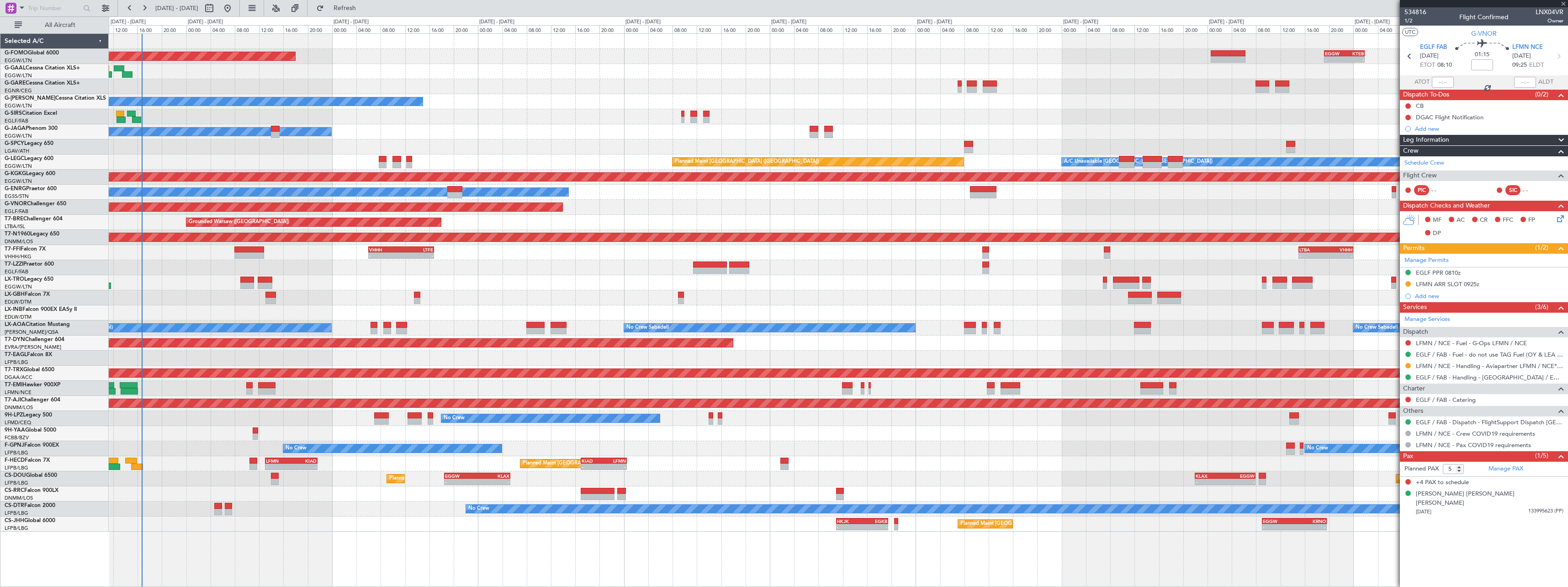
type input "+00:40"
type input "7"
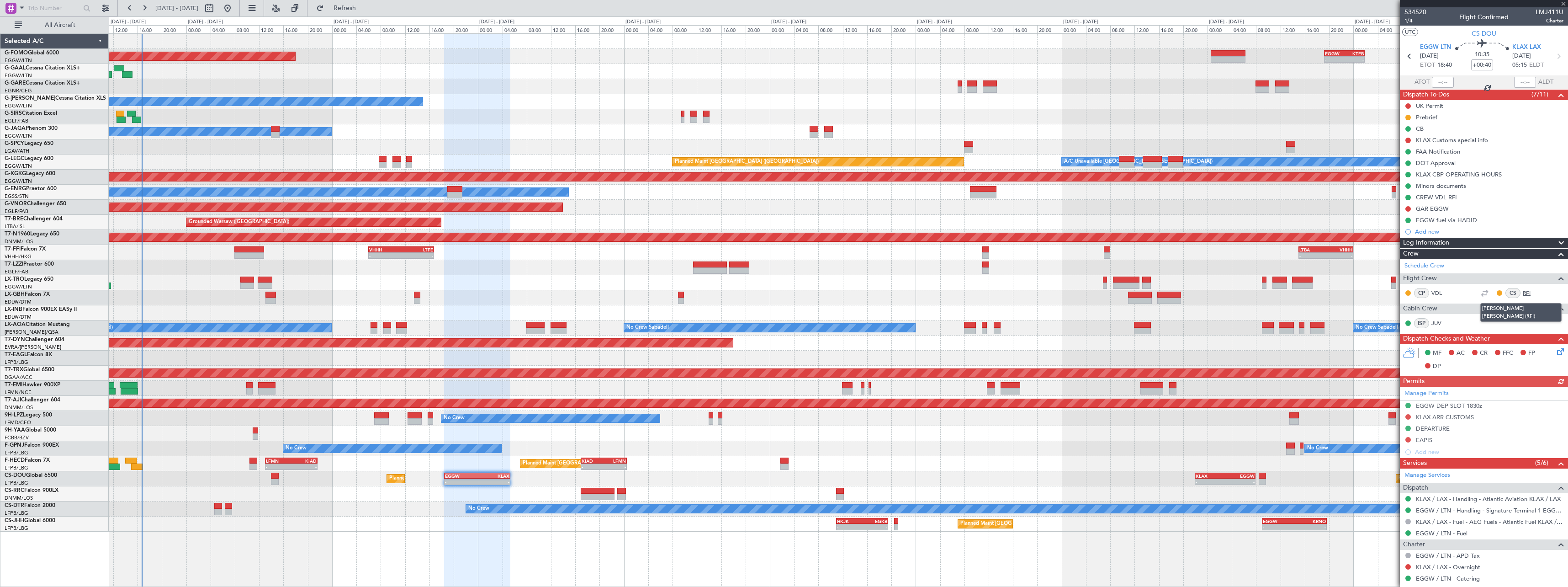
click at [1525, 294] on link "RFI" at bounding box center [1533, 293] width 21 height 9
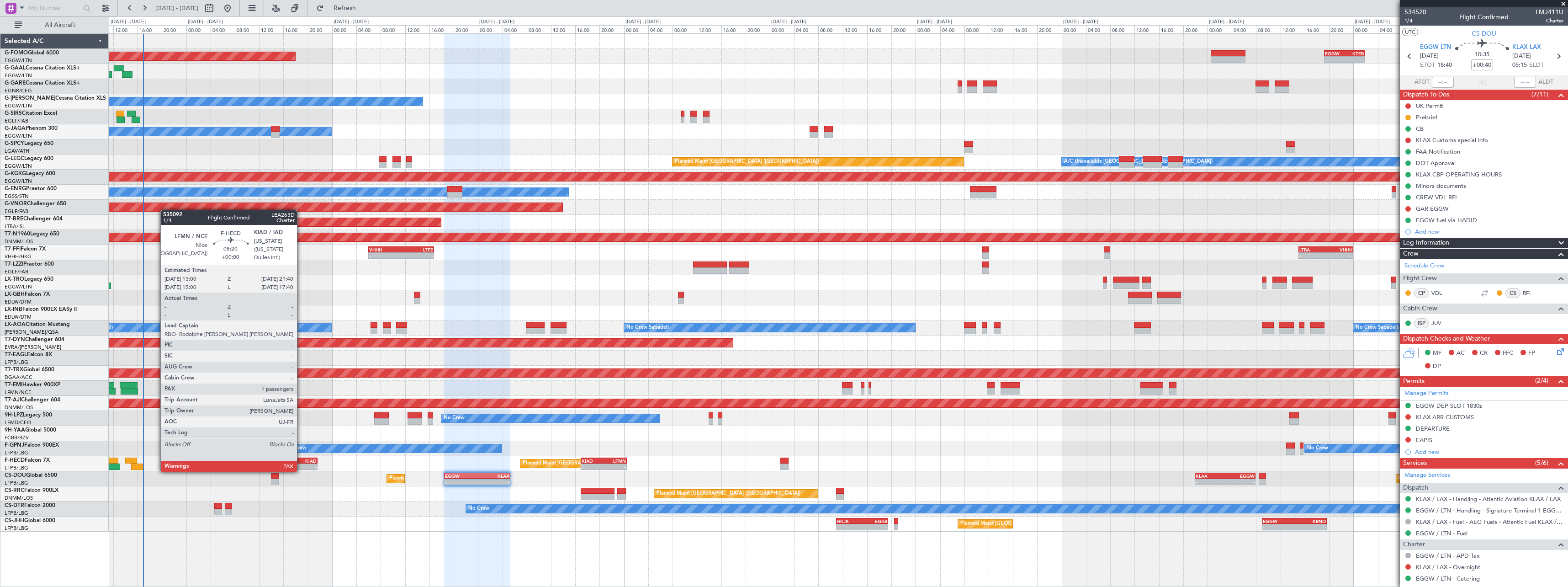
click at [302, 461] on div "KIAD" at bounding box center [304, 460] width 26 height 5
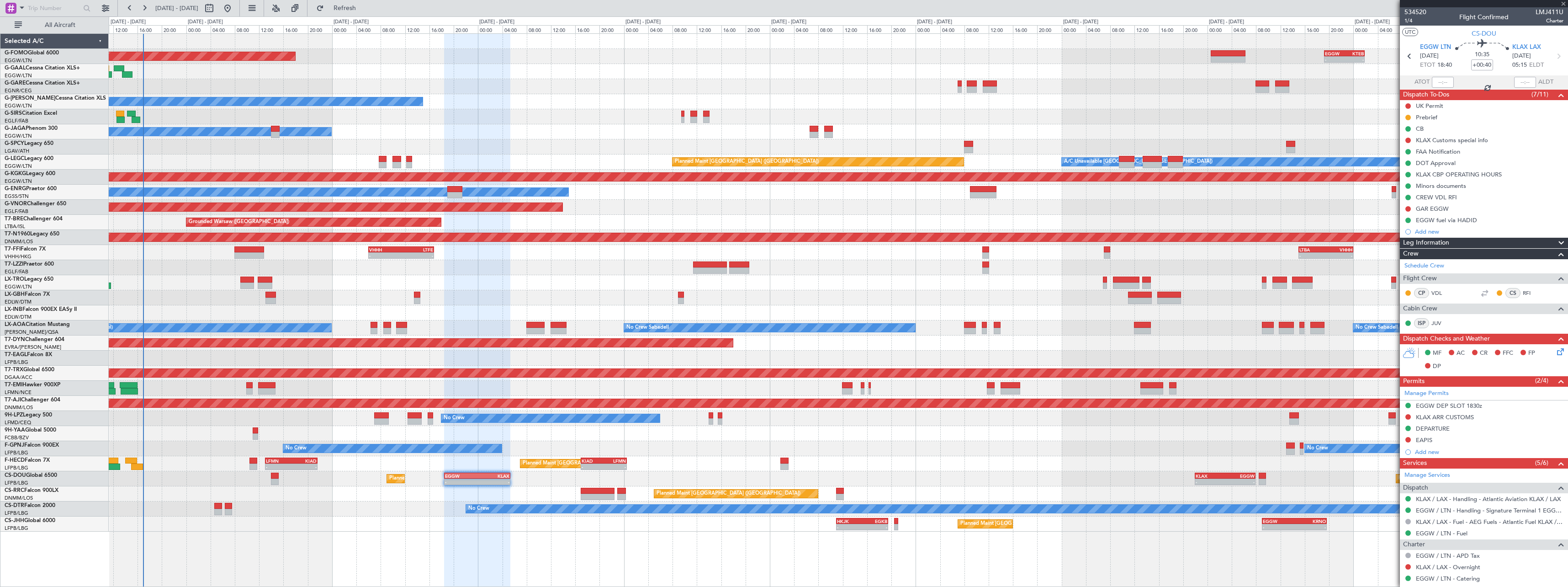
type input "1"
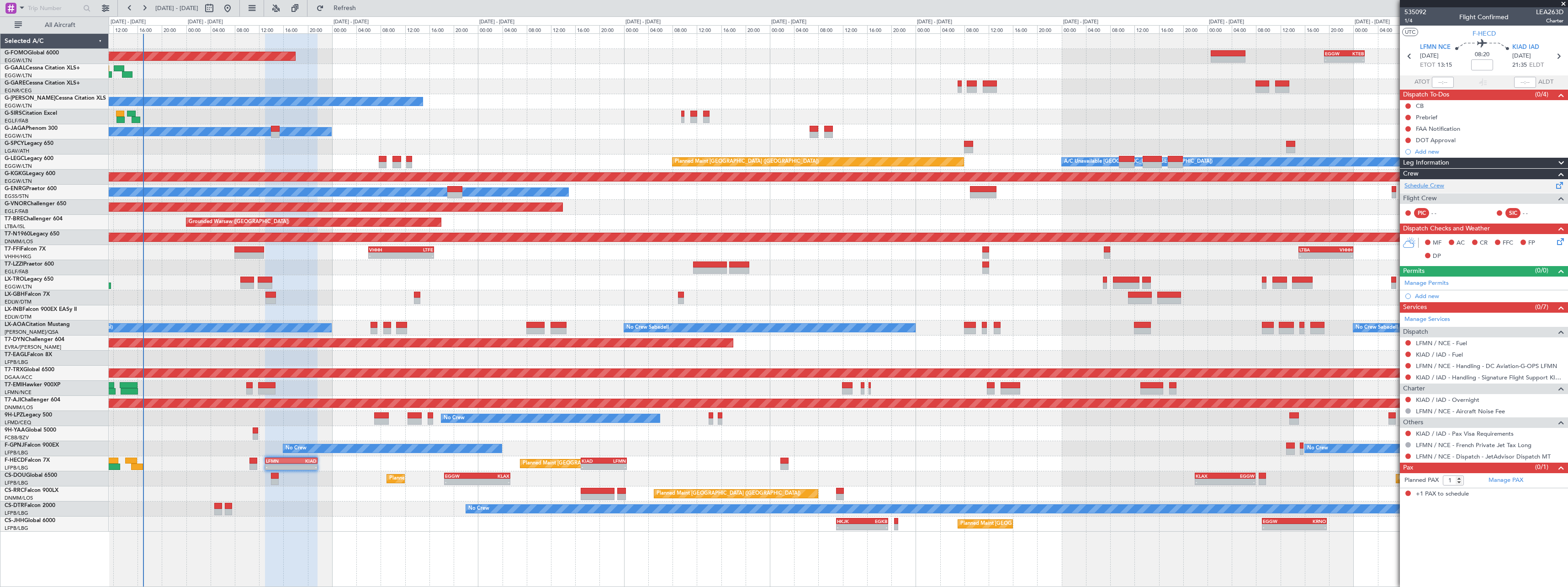
click at [1433, 184] on link "Schedule Crew" at bounding box center [1424, 186] width 40 height 9
click at [1443, 139] on div "DOT Approval" at bounding box center [1435, 140] width 40 height 8
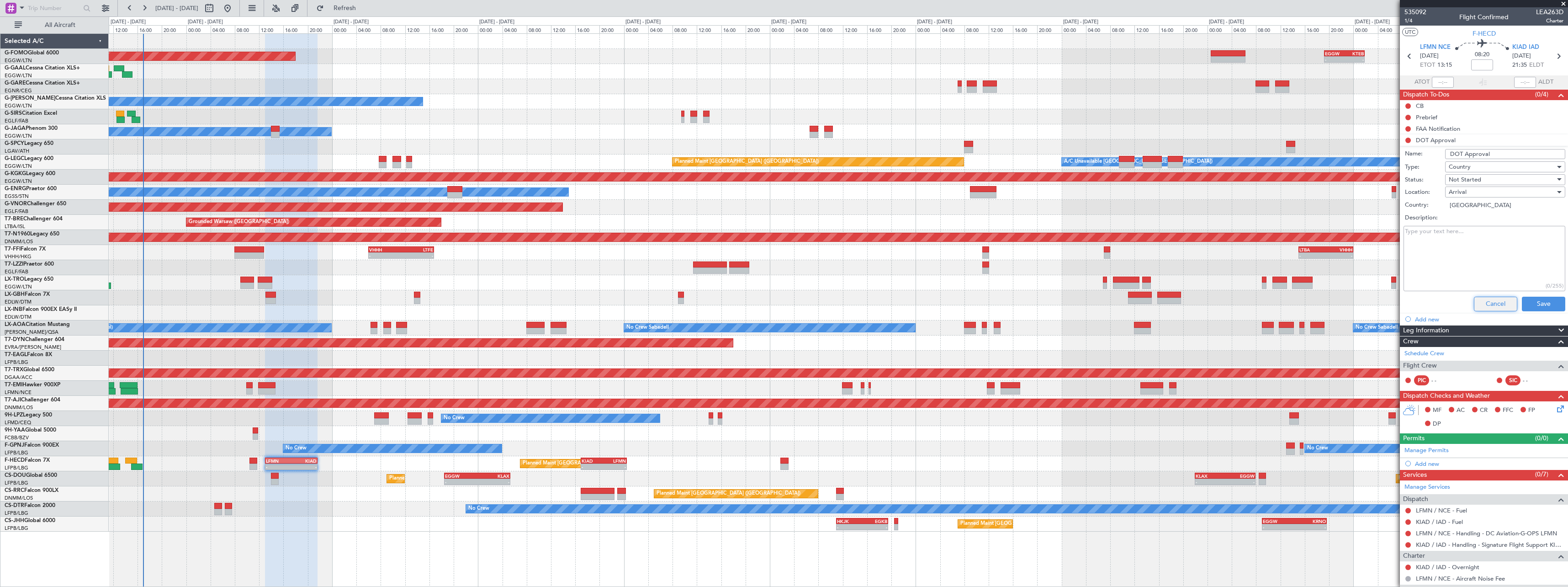
click at [1475, 305] on button "Cancel" at bounding box center [1495, 304] width 43 height 15
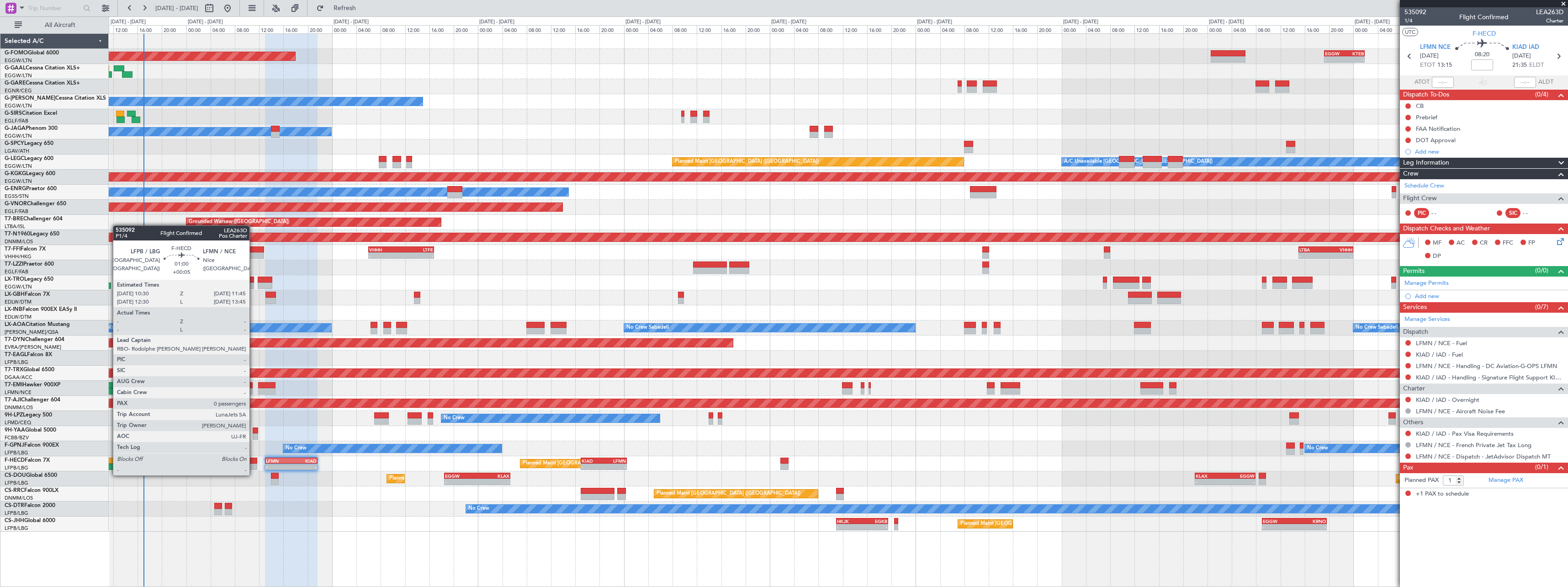
click at [254, 466] on div at bounding box center [253, 466] width 8 height 7
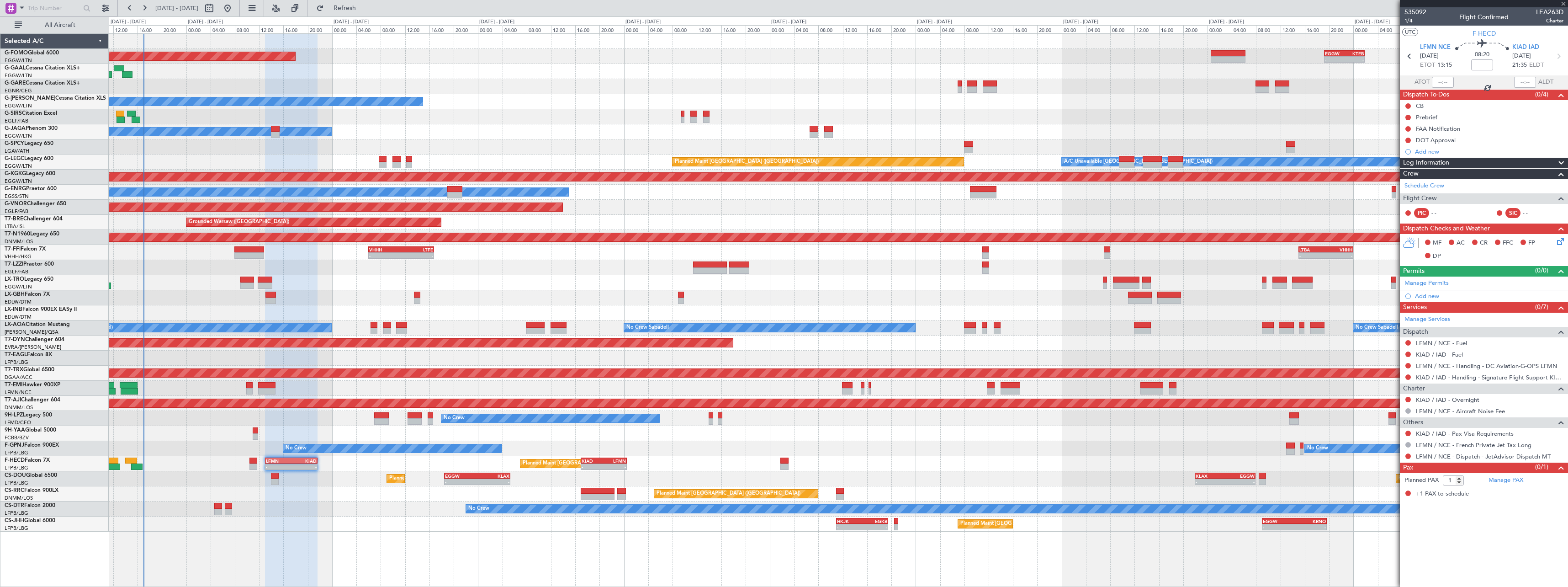
type input "+00:05"
type input "0"
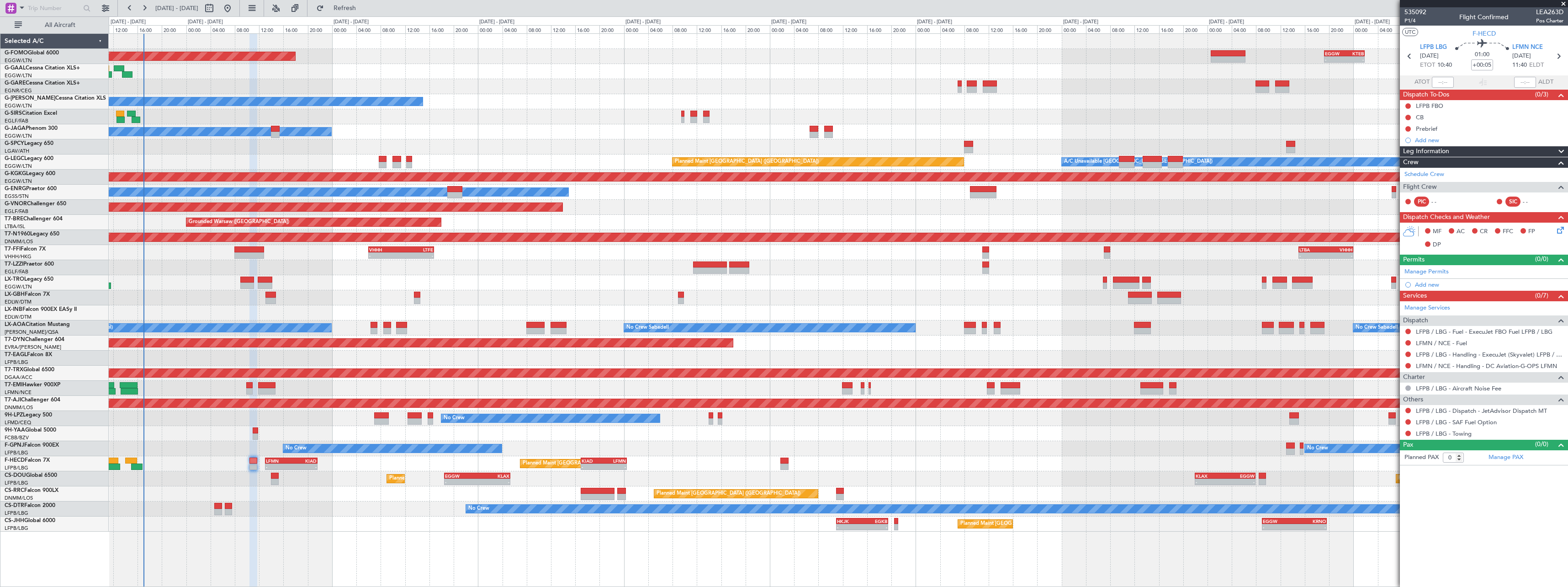
click at [1554, 14] on span "LEA263D" at bounding box center [1549, 12] width 27 height 10
click at [1553, 14] on span "LEA263D" at bounding box center [1549, 12] width 27 height 10
copy span "LEA263D"
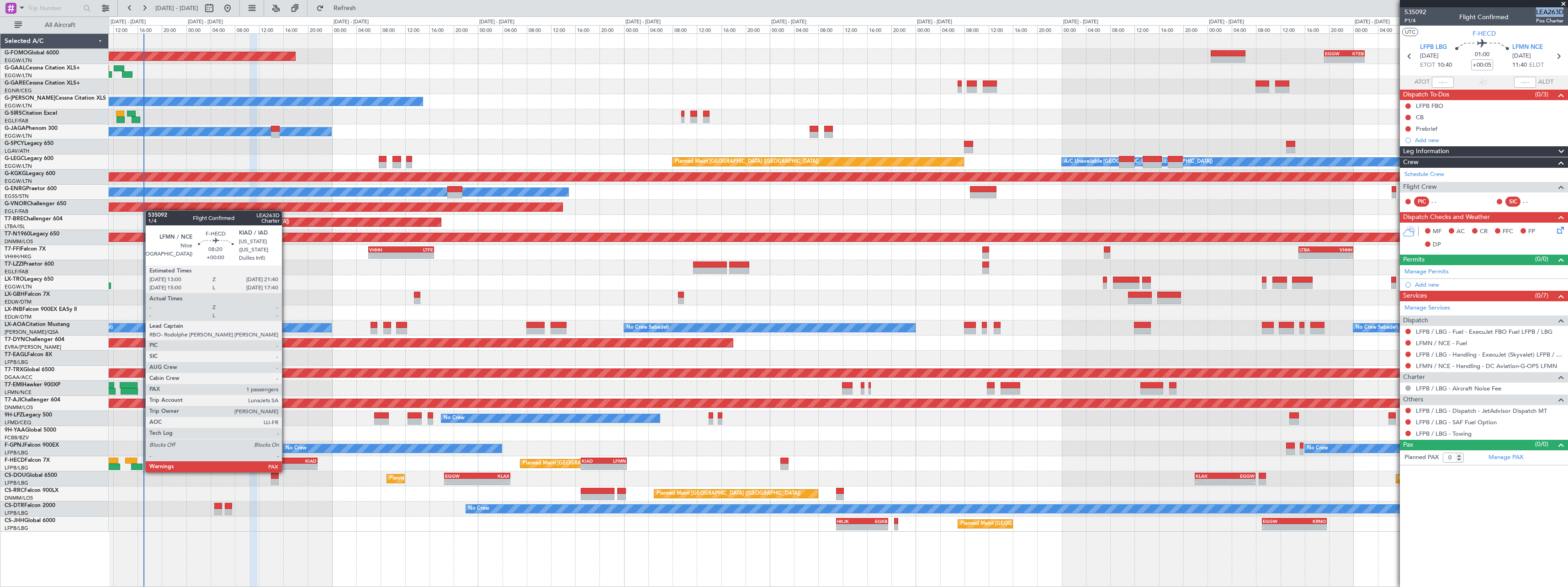
click at [286, 463] on div "LFMN 13:00 Z KIAD 21:40 Z" at bounding box center [291, 460] width 53 height 7
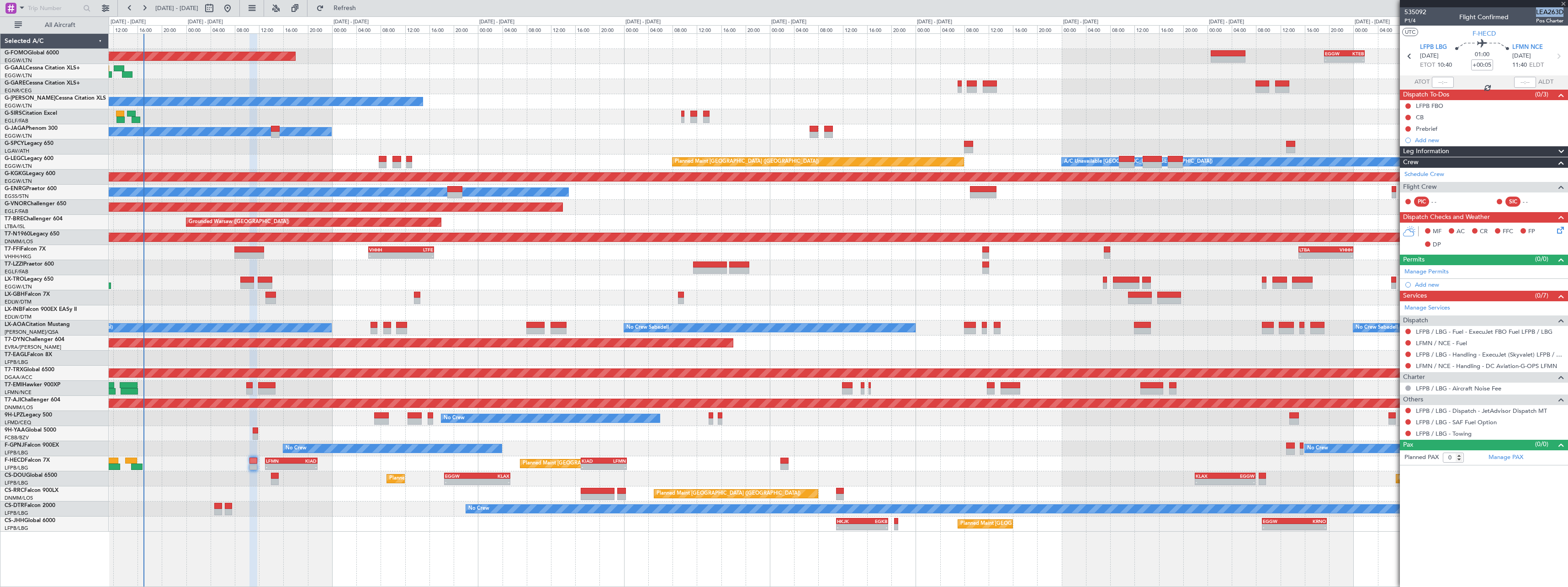
type input "1"
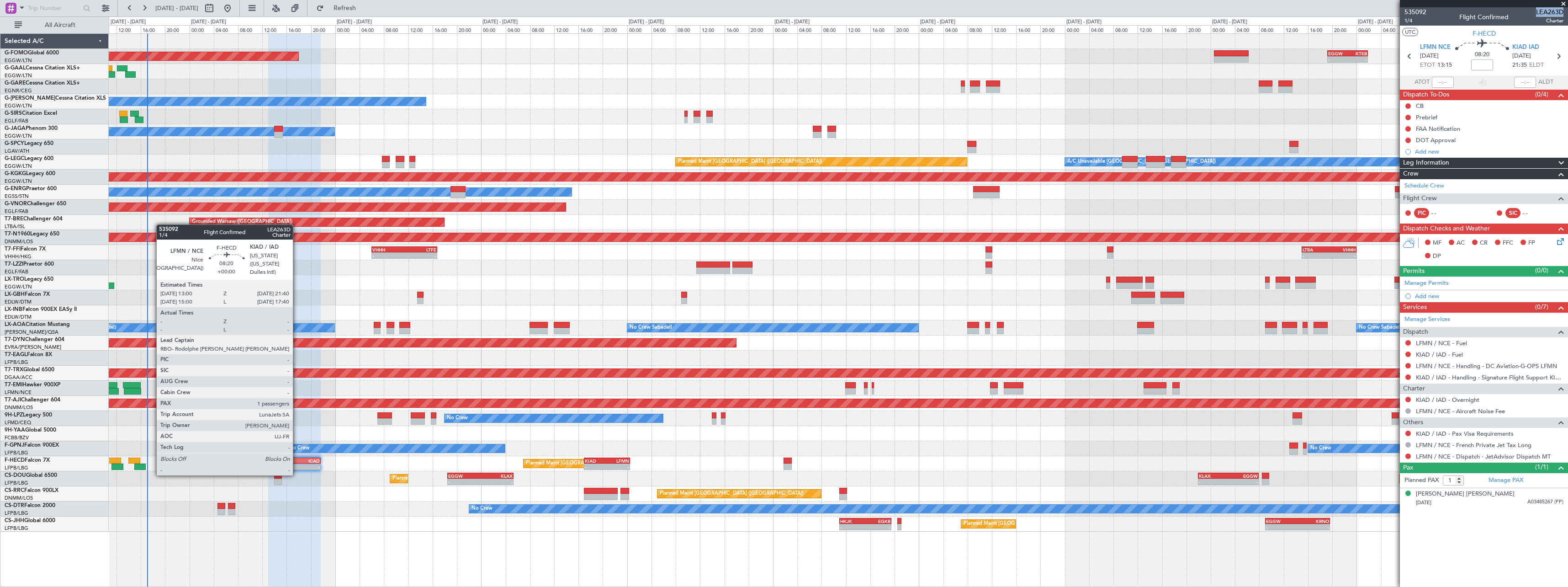
click at [300, 466] on div "-" at bounding box center [307, 466] width 26 height 5
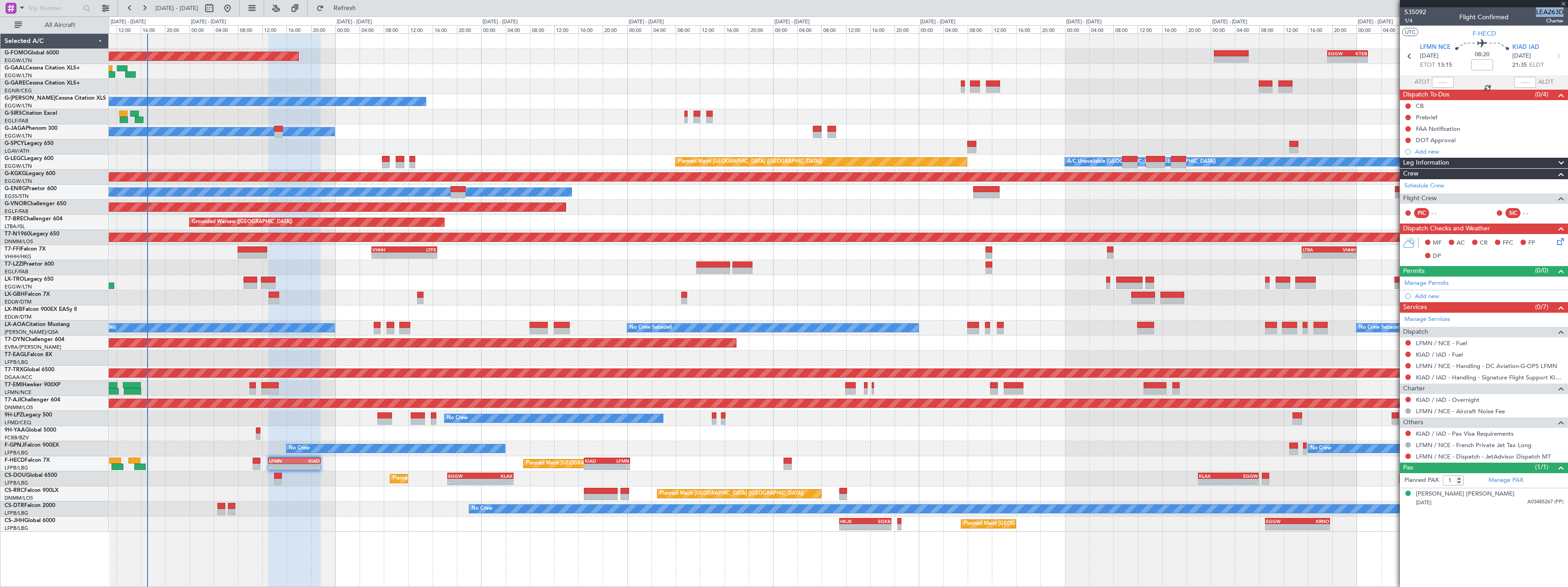
click at [360, 496] on div "Planned Maint Paris (Le Bourget) Planned Maint Lagos (Murtala Muhammed)" at bounding box center [838, 494] width 1459 height 15
click at [1564, 161] on span at bounding box center [1561, 163] width 11 height 11
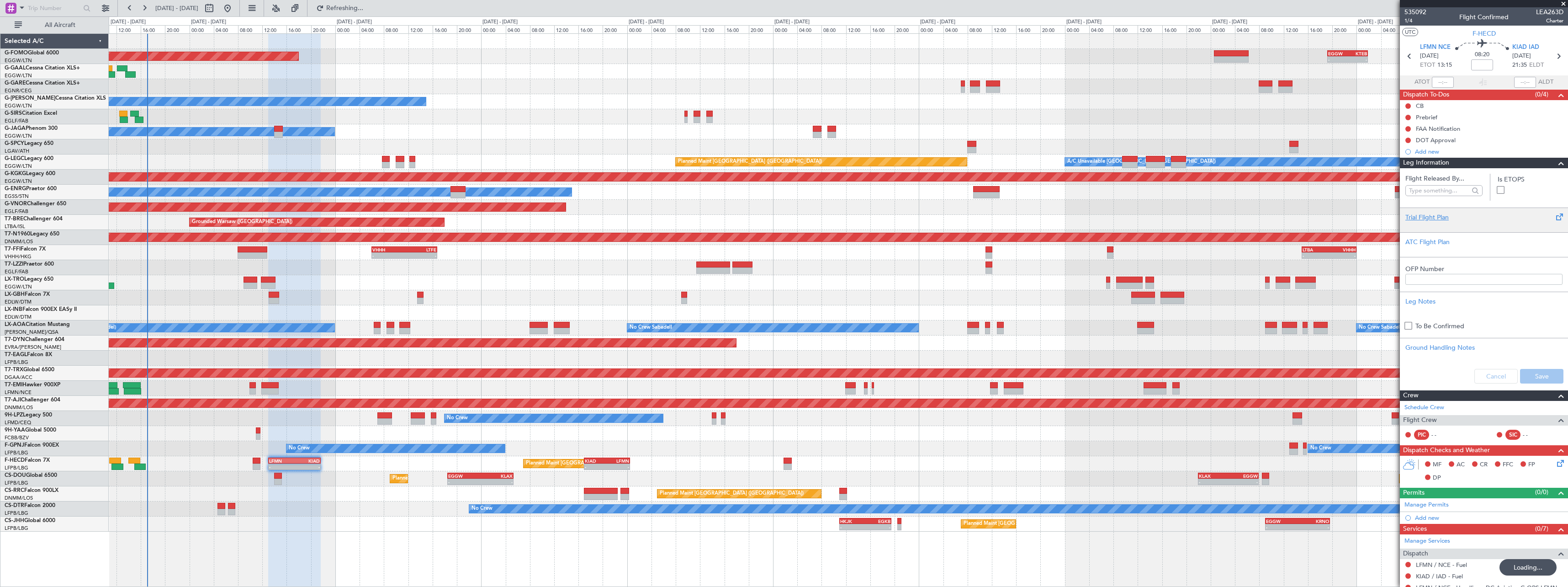
click at [1441, 214] on div "Trial Flight Plan" at bounding box center [1484, 217] width 157 height 10
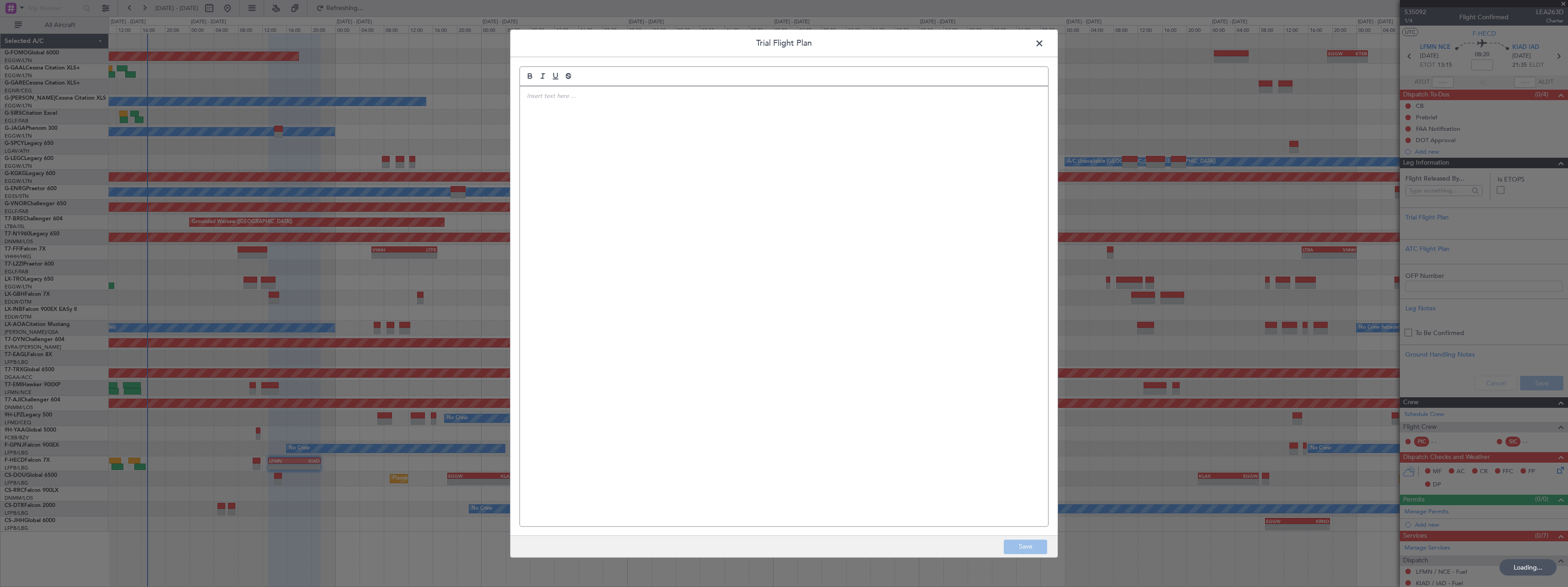
click at [541, 111] on fb-app "16 Aug 2025 - 26 Aug 2025 Refreshing... Quick Links All Aircraft Planned Maint …" at bounding box center [784, 297] width 1568 height 580
click at [541, 111] on div at bounding box center [784, 306] width 528 height 440
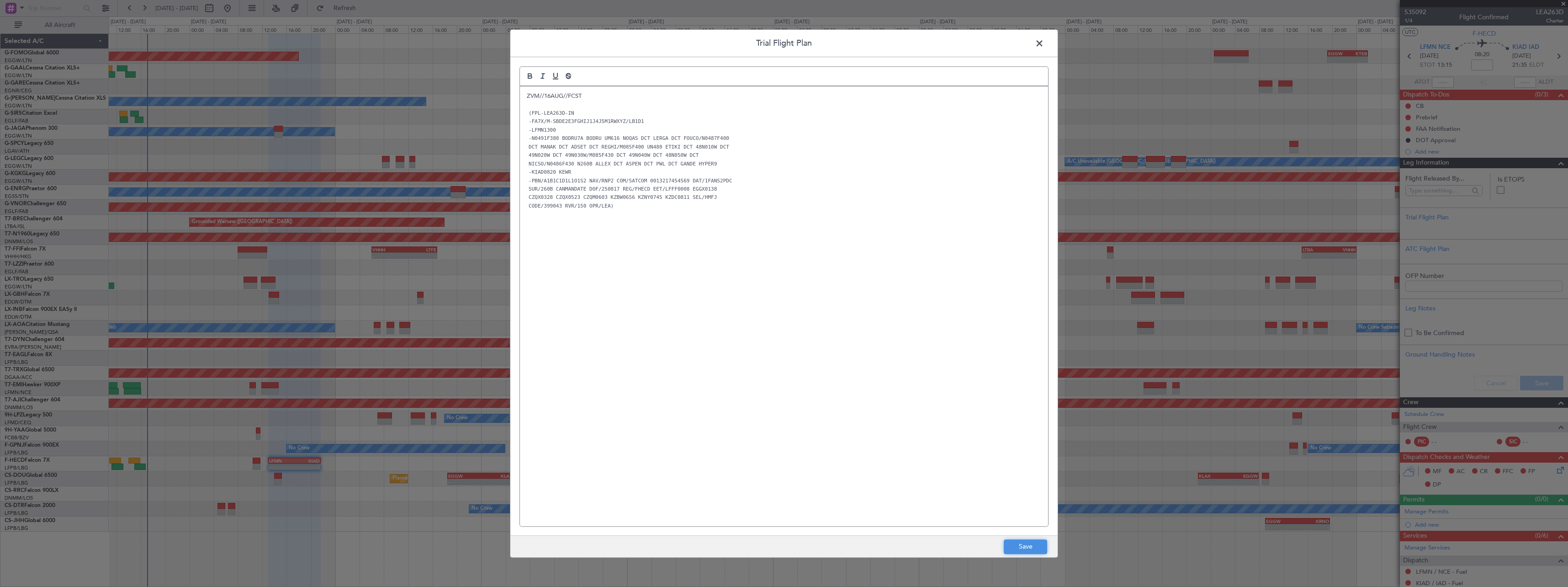
click at [1021, 548] on button "Save" at bounding box center [1025, 547] width 43 height 15
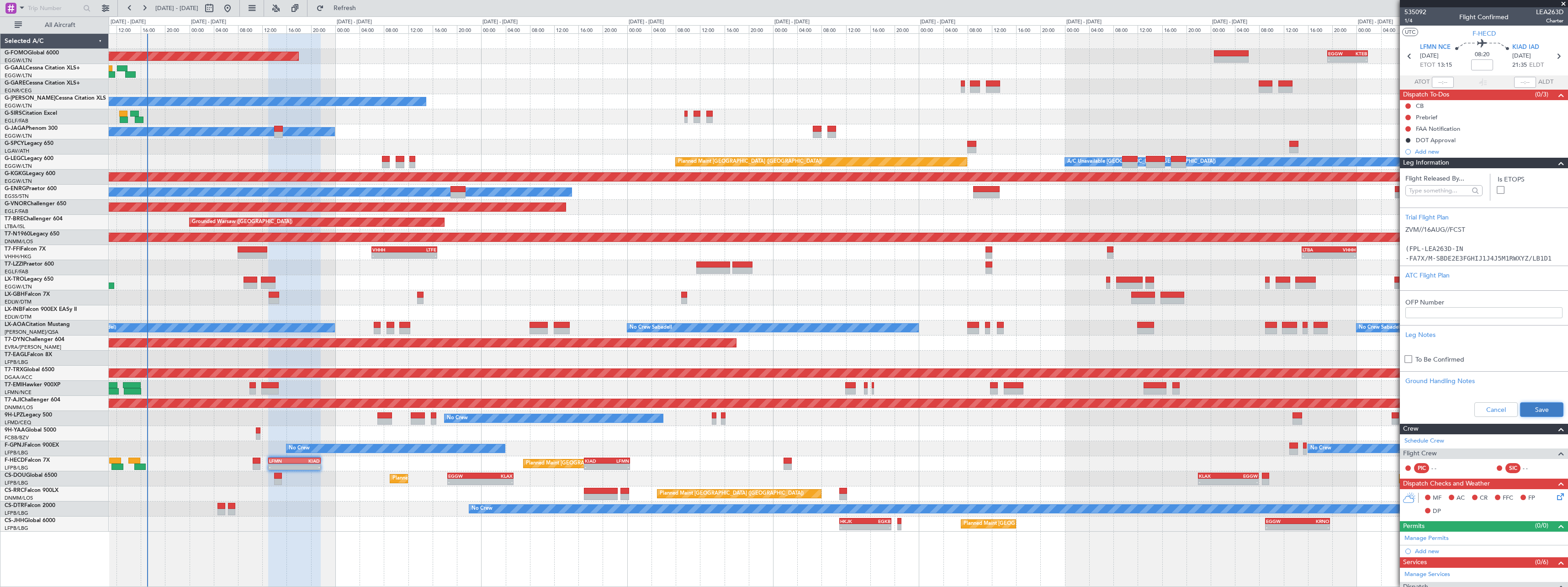
click at [1536, 412] on button "Save" at bounding box center [1541, 410] width 43 height 15
click at [1556, 163] on span at bounding box center [1561, 163] width 11 height 11
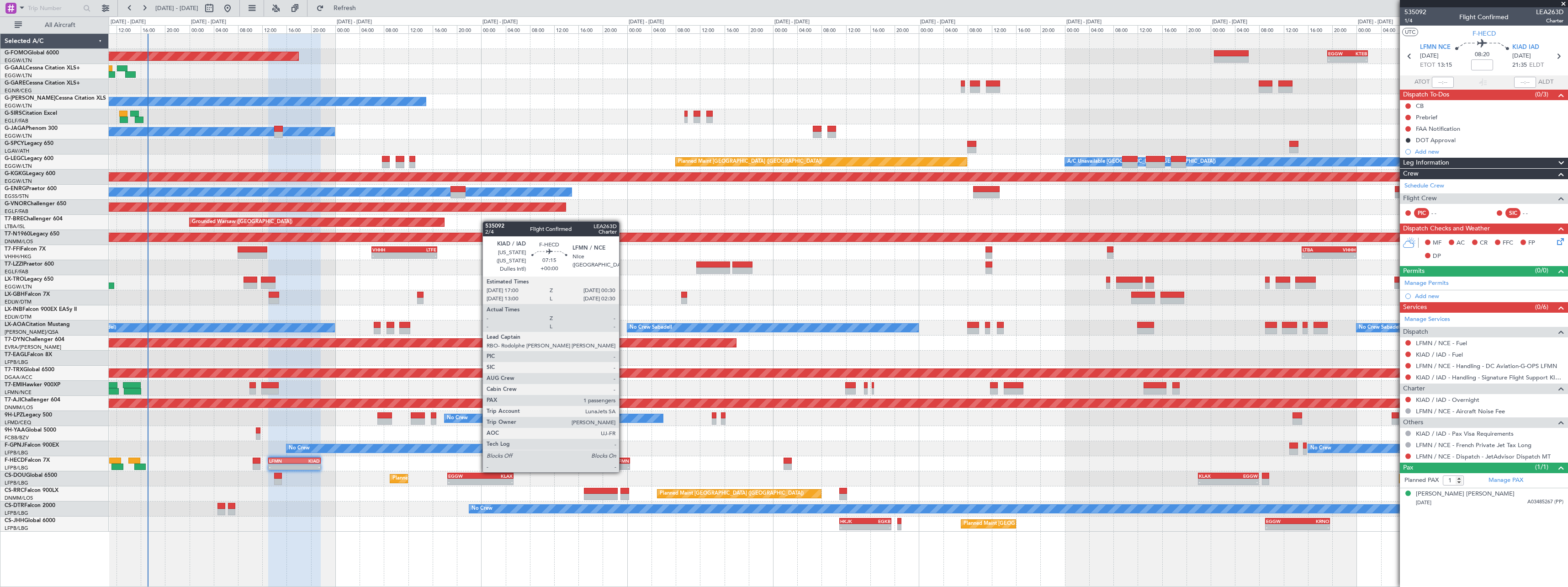
click at [623, 462] on div "KIAD 17:00 Z LFMN 00:30 Z" at bounding box center [606, 460] width 46 height 7
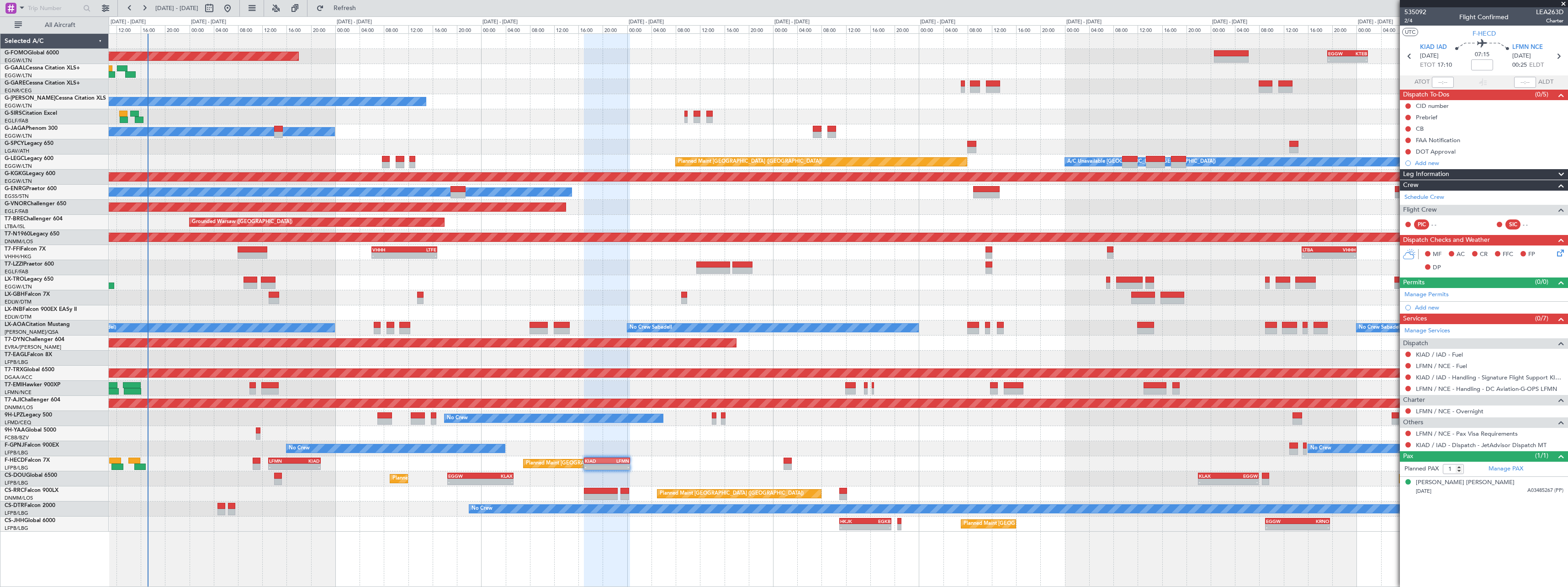
click at [334, 502] on div "No Crew Planned Maint Paris (Le Bourget)" at bounding box center [838, 508] width 1459 height 15
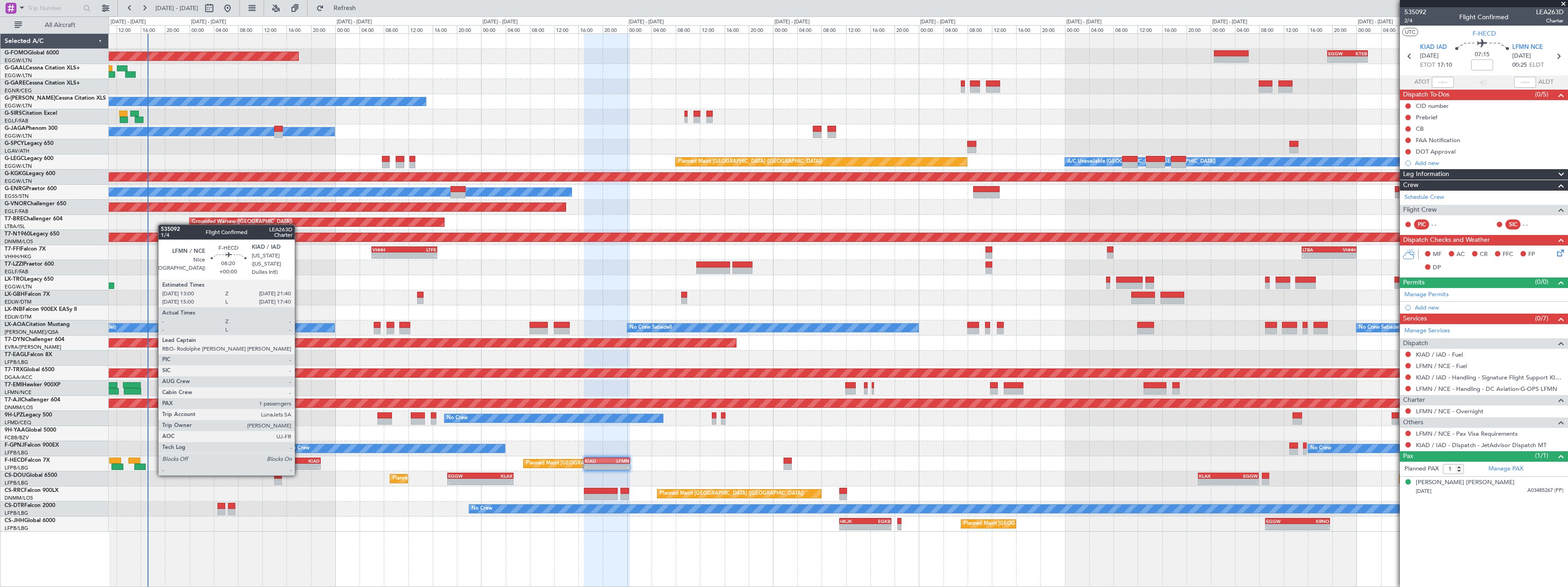
click at [299, 466] on div "-" at bounding box center [307, 466] width 26 height 5
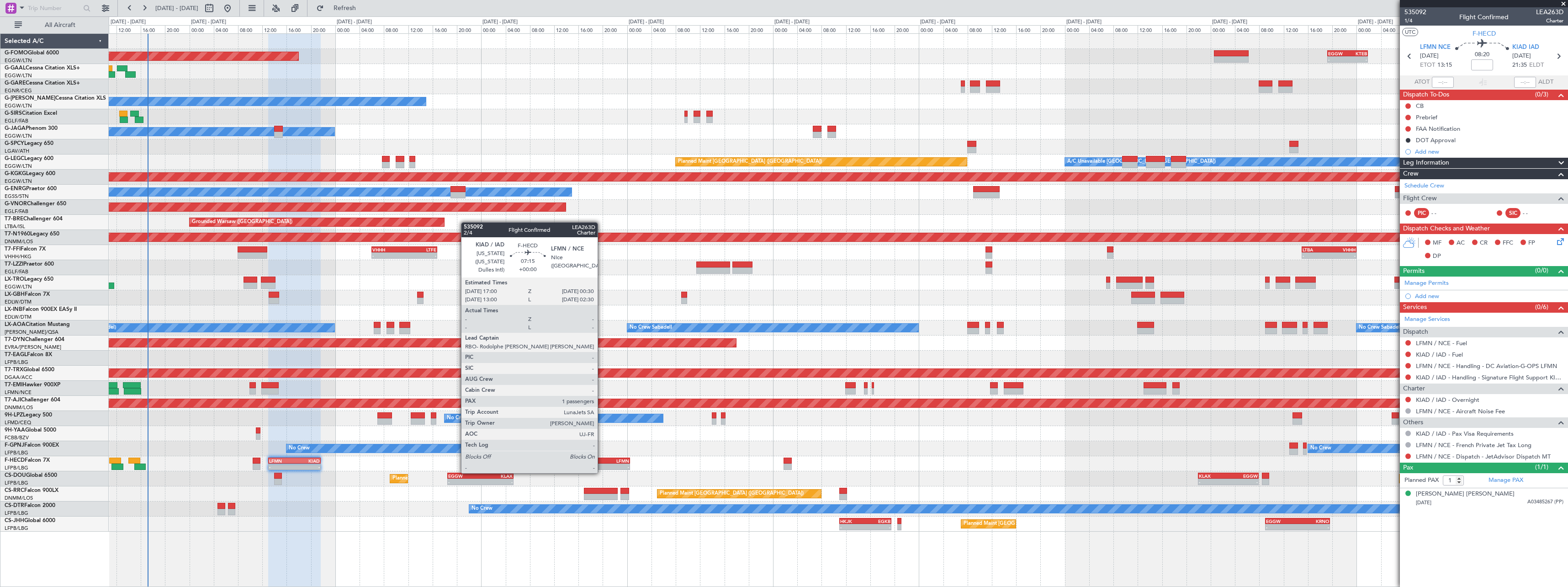
click at [602, 464] on div "-" at bounding box center [596, 466] width 22 height 5
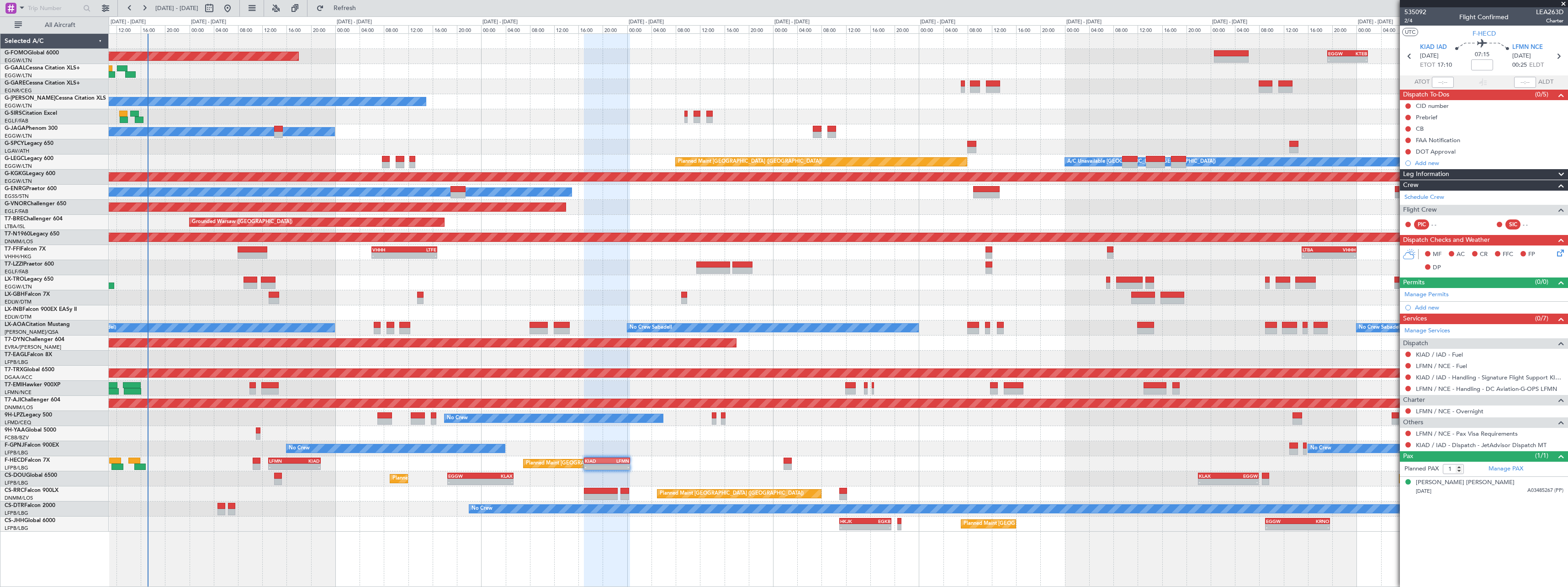
click at [1559, 170] on span at bounding box center [1561, 175] width 11 height 11
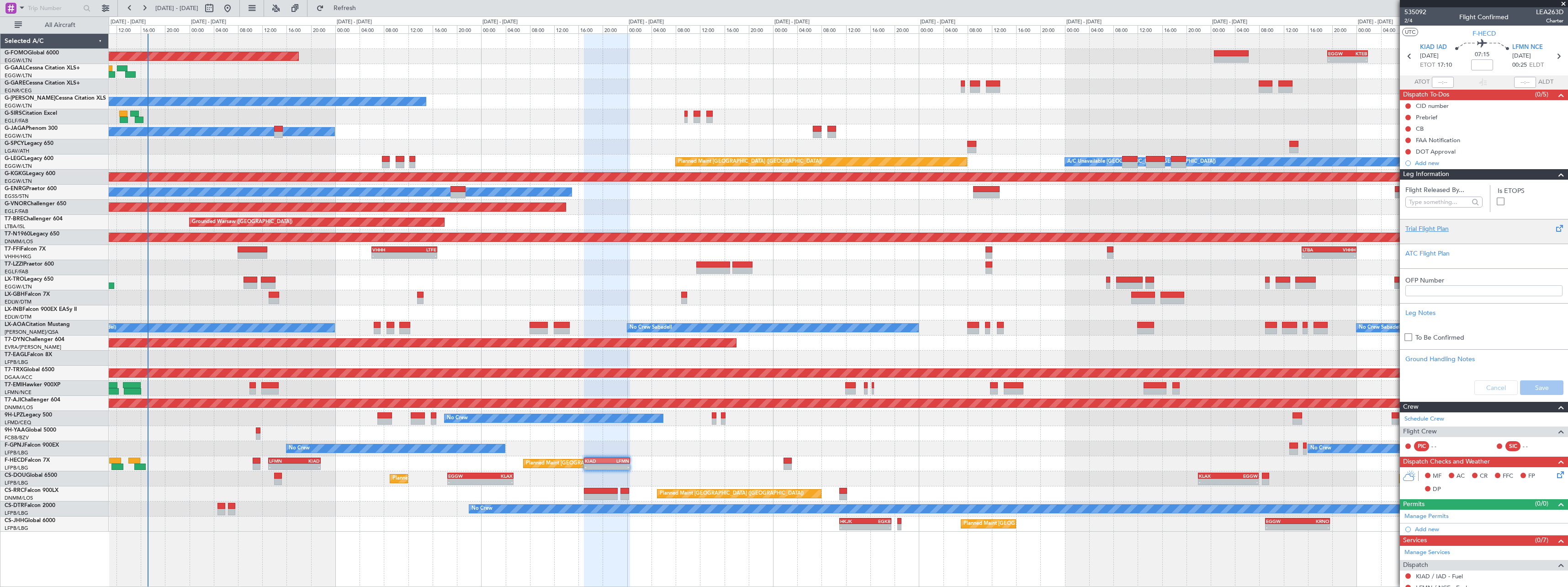
click at [1435, 227] on div "Trial Flight Plan" at bounding box center [1484, 229] width 157 height 10
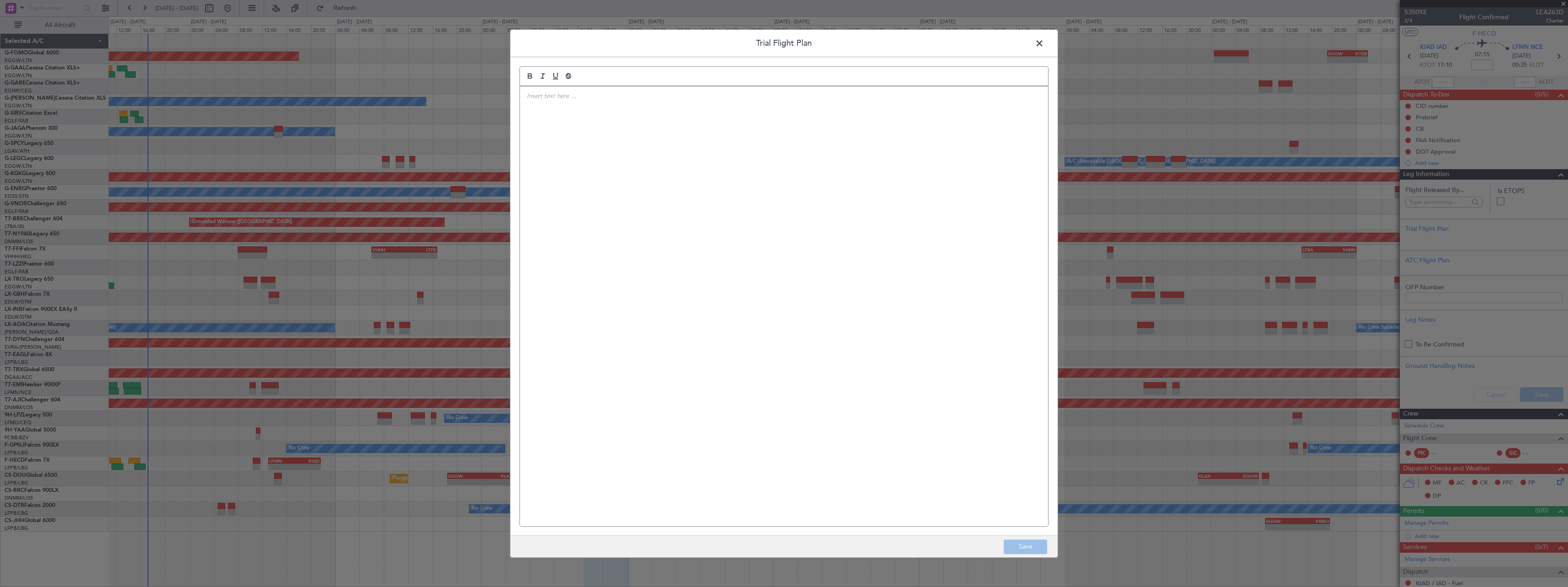
click at [579, 187] on div at bounding box center [784, 306] width 528 height 440
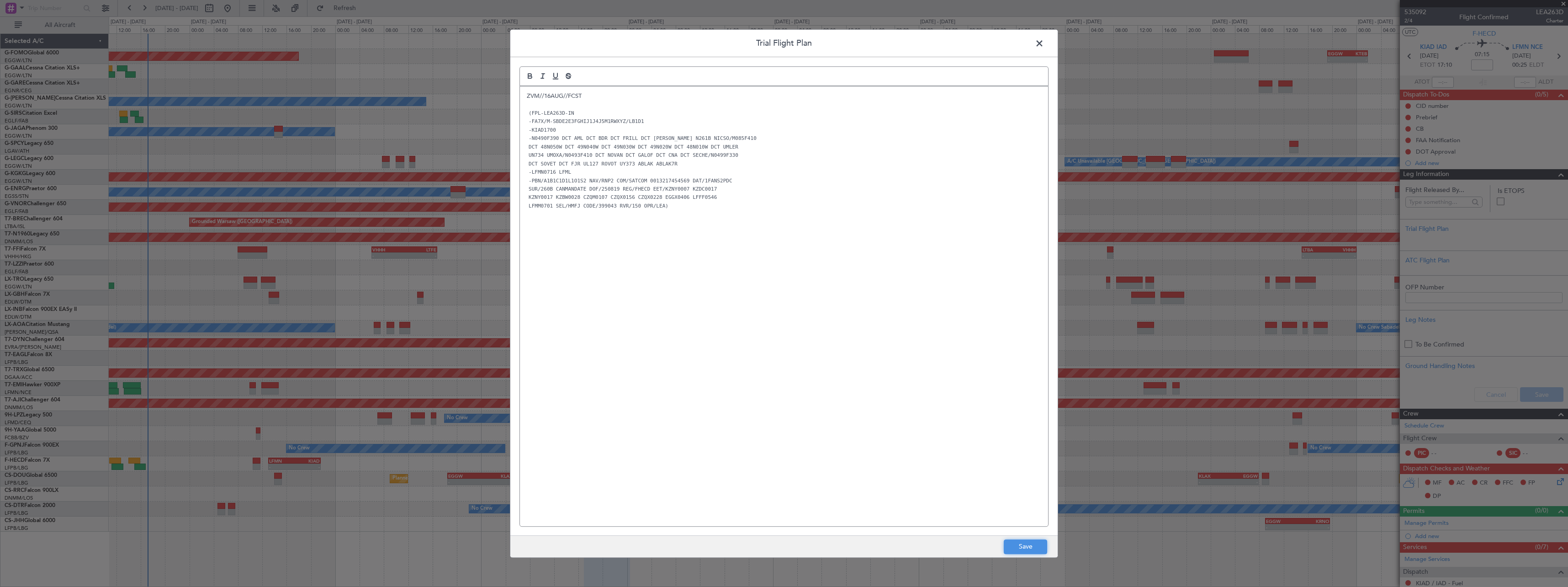
drag, startPoint x: 1020, startPoint y: 546, endPoint x: 1027, endPoint y: 543, distance: 7.6
click at [1020, 545] on button "Save" at bounding box center [1025, 547] width 43 height 15
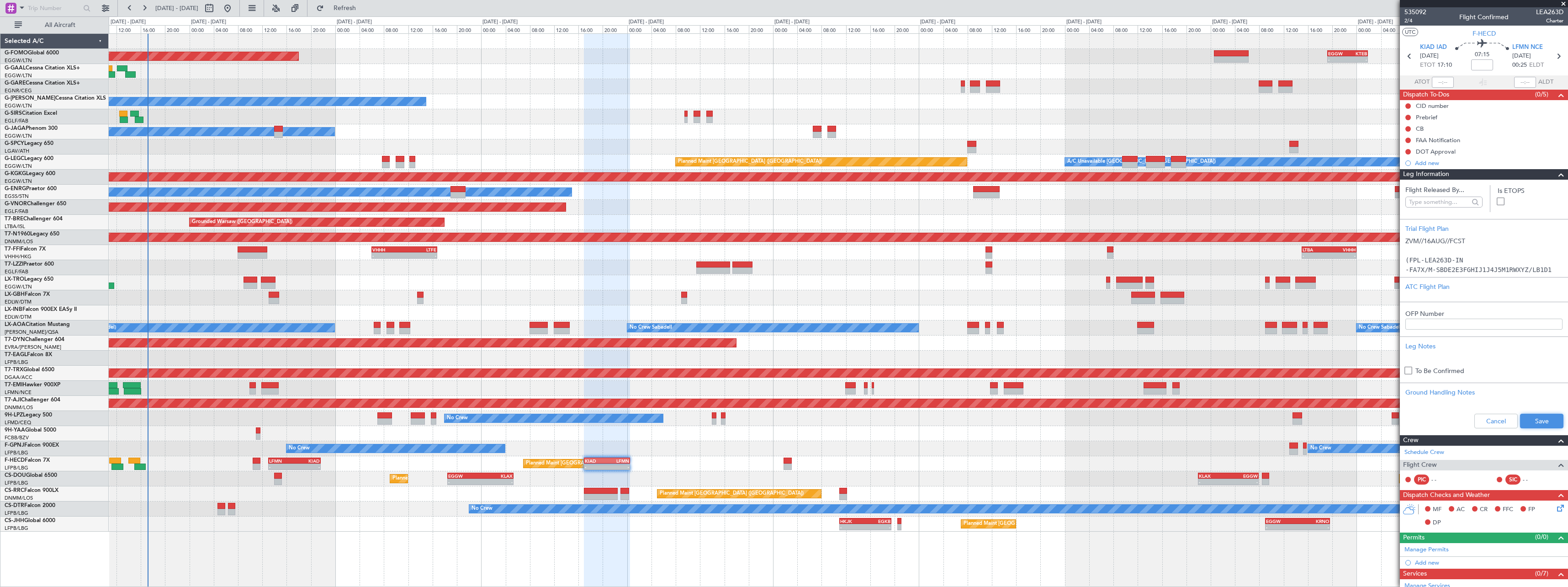
drag, startPoint x: 1542, startPoint y: 417, endPoint x: 1561, endPoint y: 292, distance: 126.4
click at [1543, 415] on button "Save" at bounding box center [1541, 421] width 43 height 15
click at [1556, 177] on span at bounding box center [1561, 175] width 11 height 11
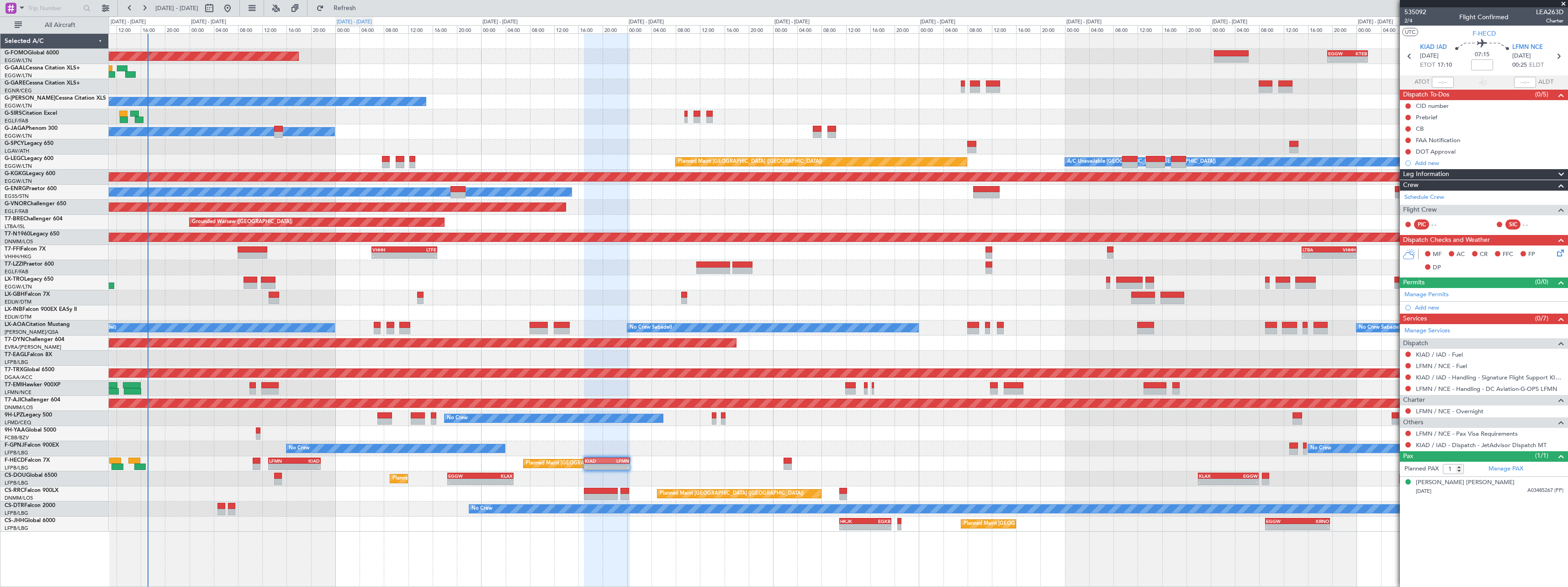
drag, startPoint x: 363, startPoint y: 11, endPoint x: 368, endPoint y: 19, distance: 9.4
click at [363, 11] on span "Refresh" at bounding box center [345, 8] width 38 height 7
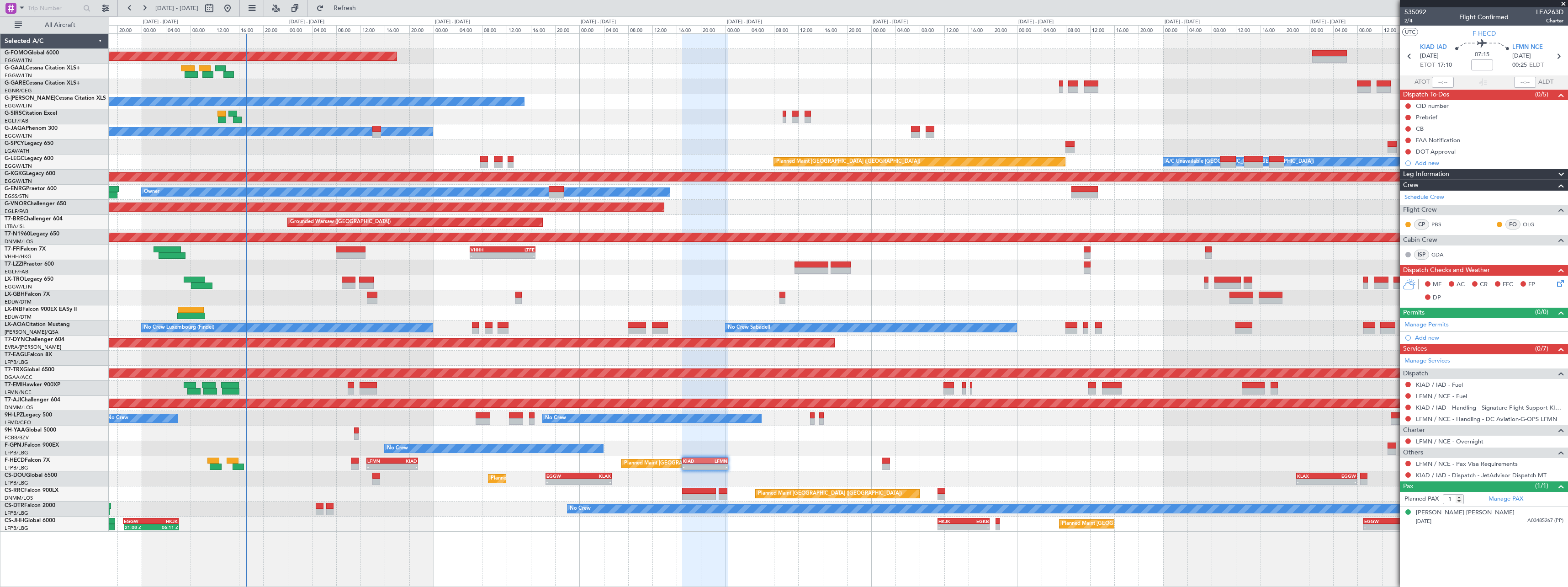
click at [460, 502] on div "No Crew Planned Maint Paris (Le Bourget) Planned Maint Sofia" at bounding box center [838, 508] width 1459 height 15
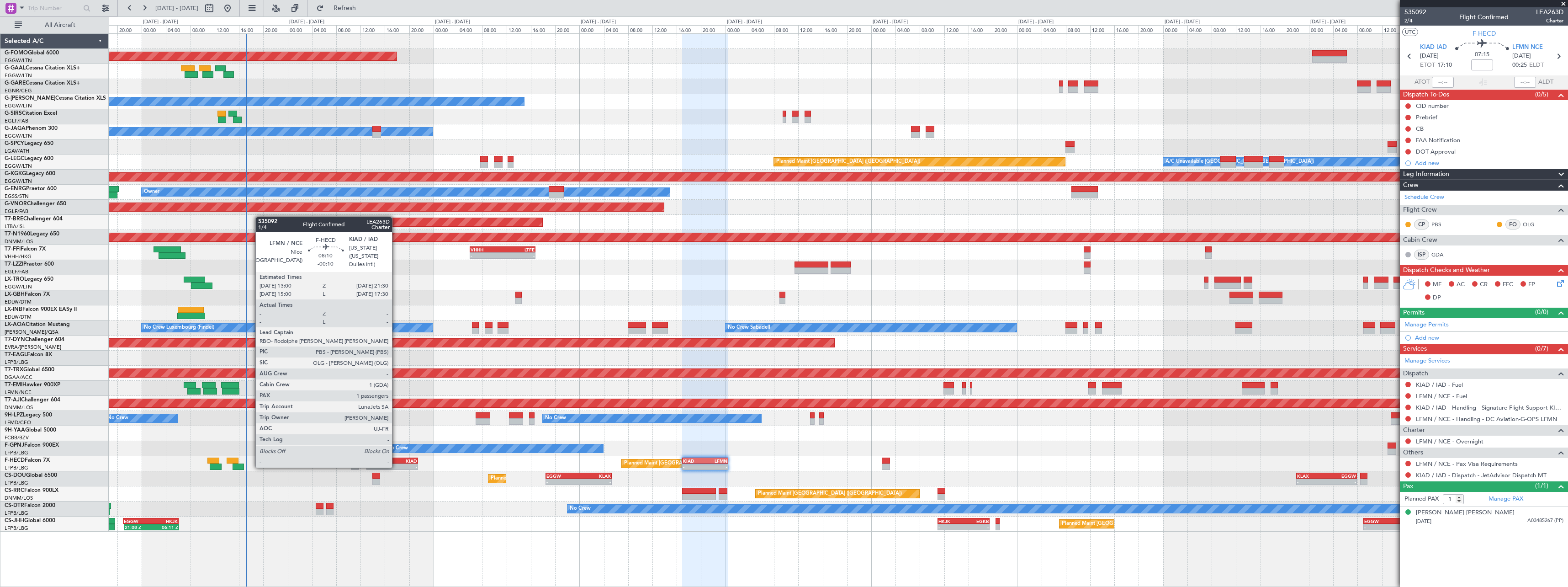
click at [397, 459] on div "KIAD" at bounding box center [404, 460] width 25 height 5
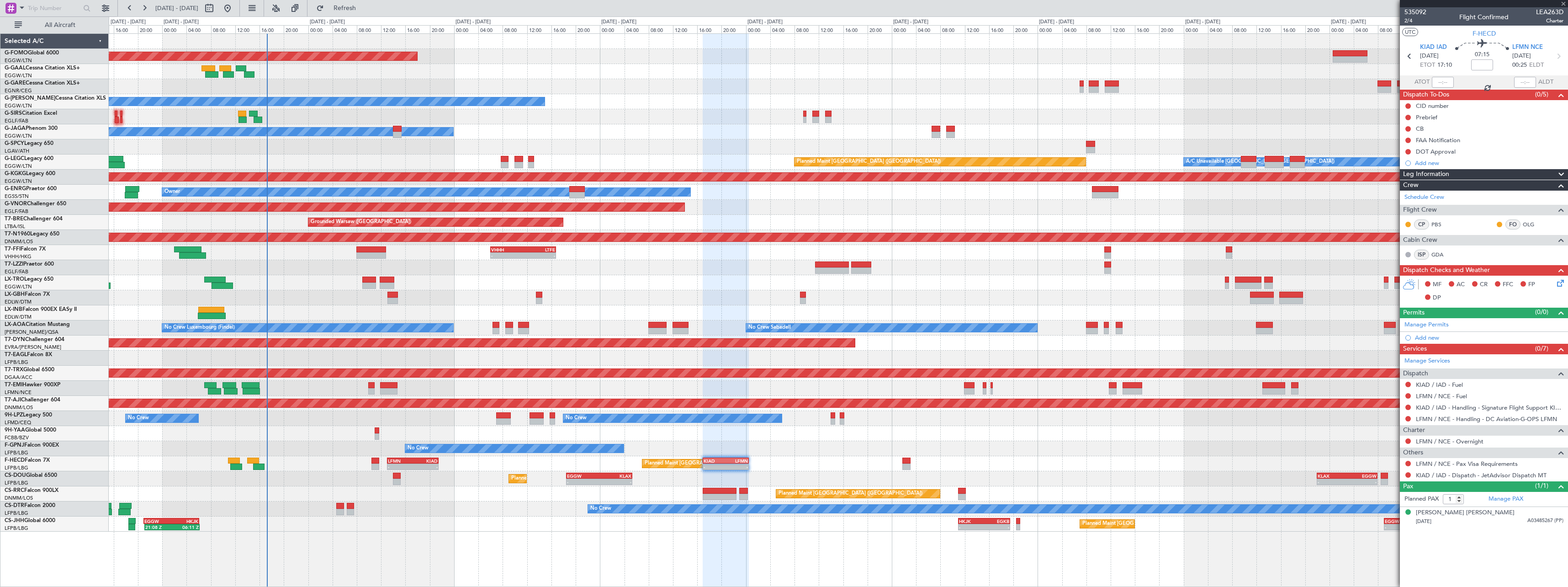
click at [503, 510] on div "Planned Maint Windsor Locks ([PERSON_NAME] Intl) - - EGGW 19:15 Z KTEB 01:55 Z …" at bounding box center [838, 283] width 1459 height 497
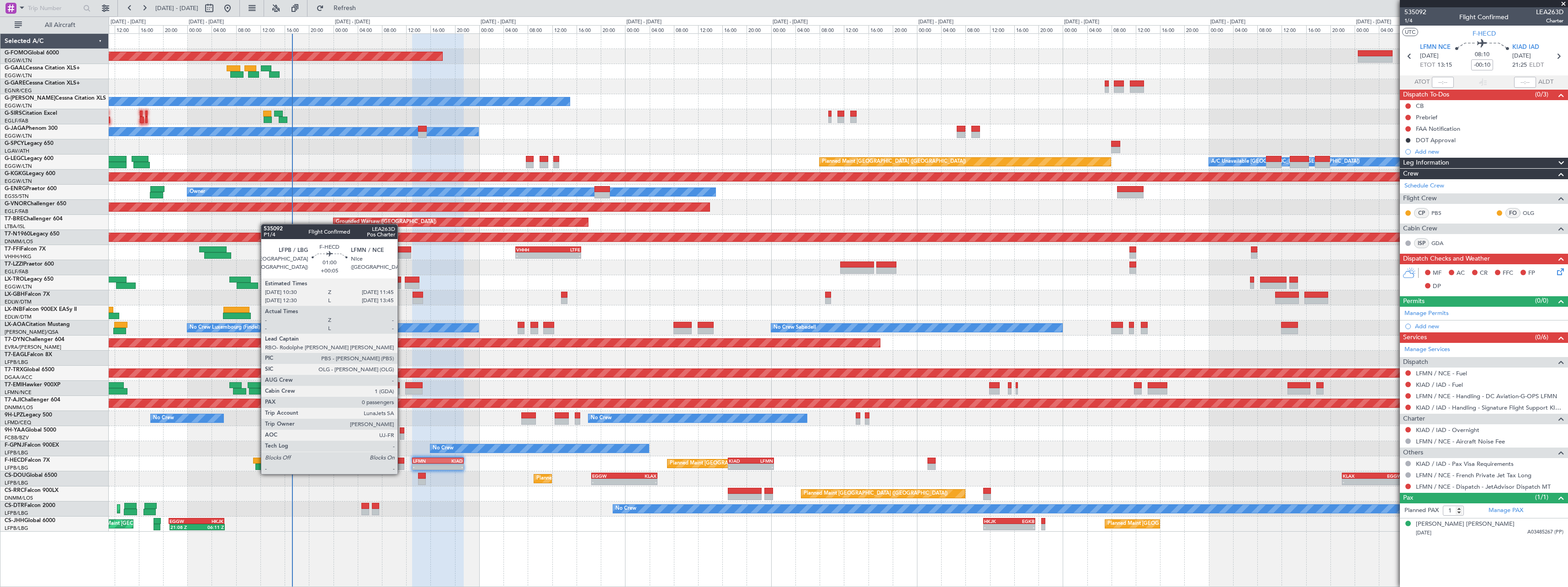
click at [402, 465] on div at bounding box center [401, 466] width 8 height 7
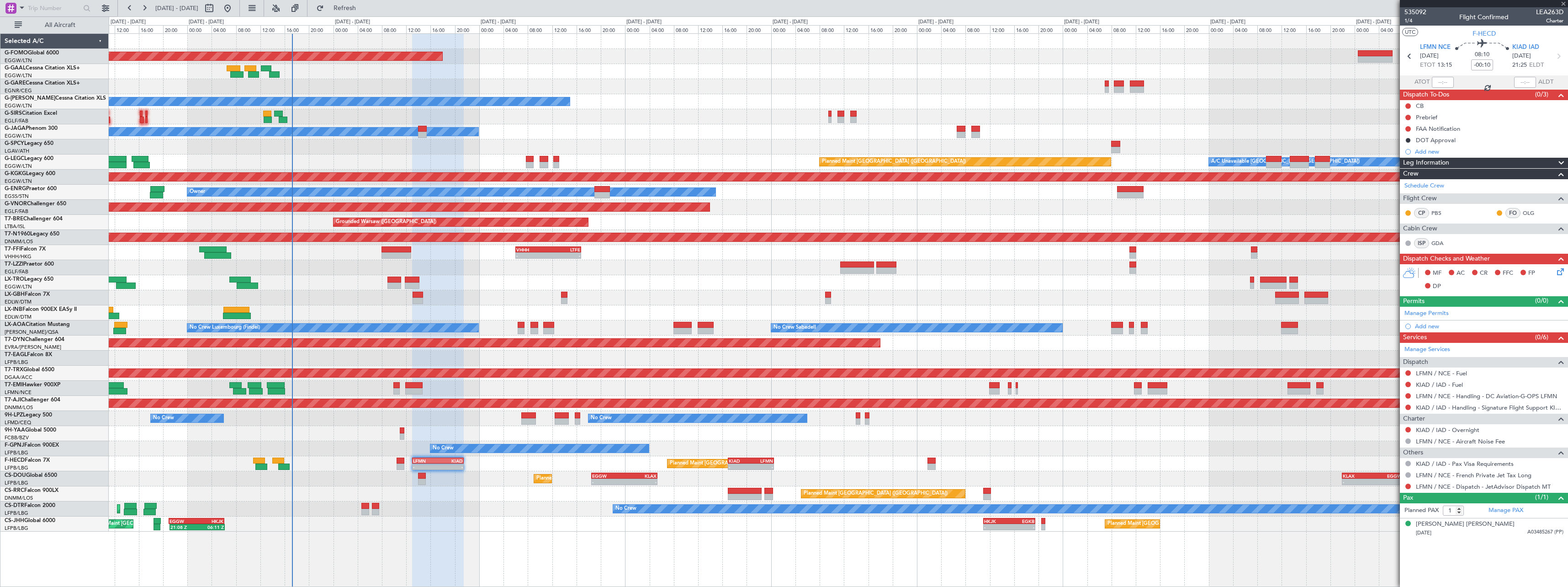
type input "+00:05"
type input "0"
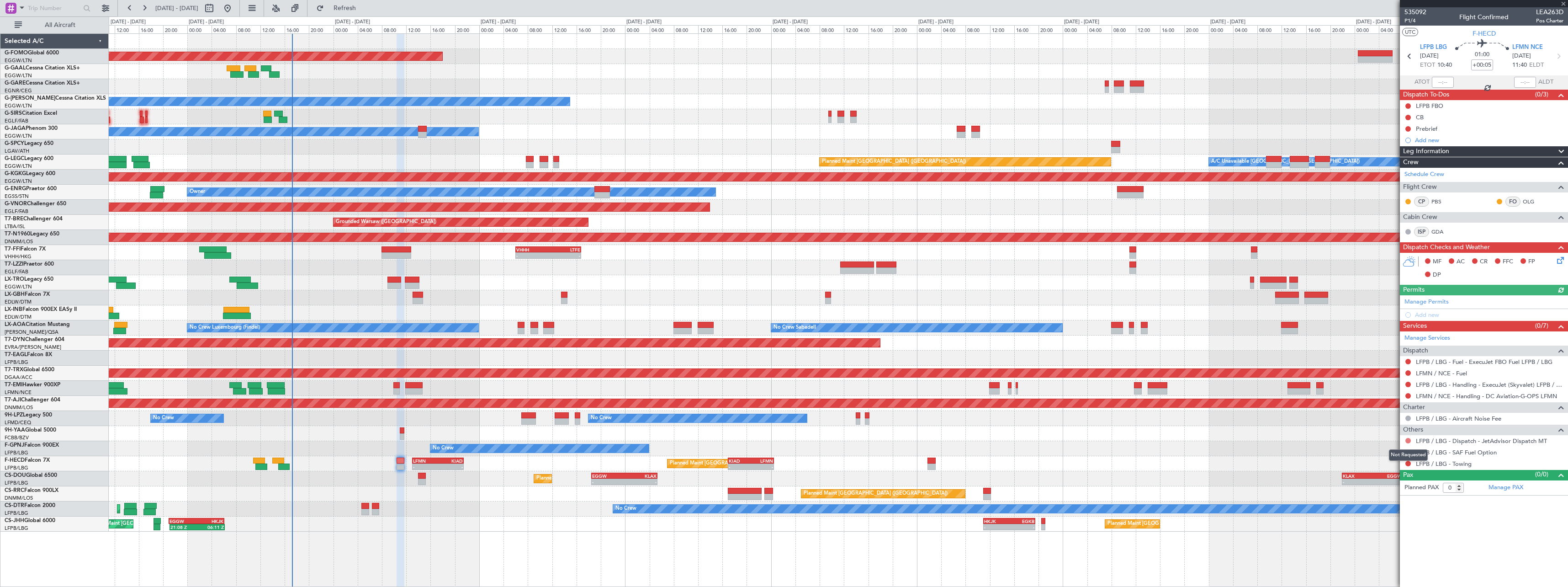
click at [1407, 441] on button at bounding box center [1408, 440] width 5 height 5
click at [1397, 548] on li "Confirmed" at bounding box center [1407, 549] width 105 height 14
click at [1492, 382] on link "LFPB / LBG - Handling - ExecuJet (Skyvalet) LFPB / LBG" at bounding box center [1489, 384] width 147 height 8
click at [1510, 398] on link "LFMN / NCE - Handling - DC Aviation-G-OPS LFMN" at bounding box center [1486, 396] width 141 height 8
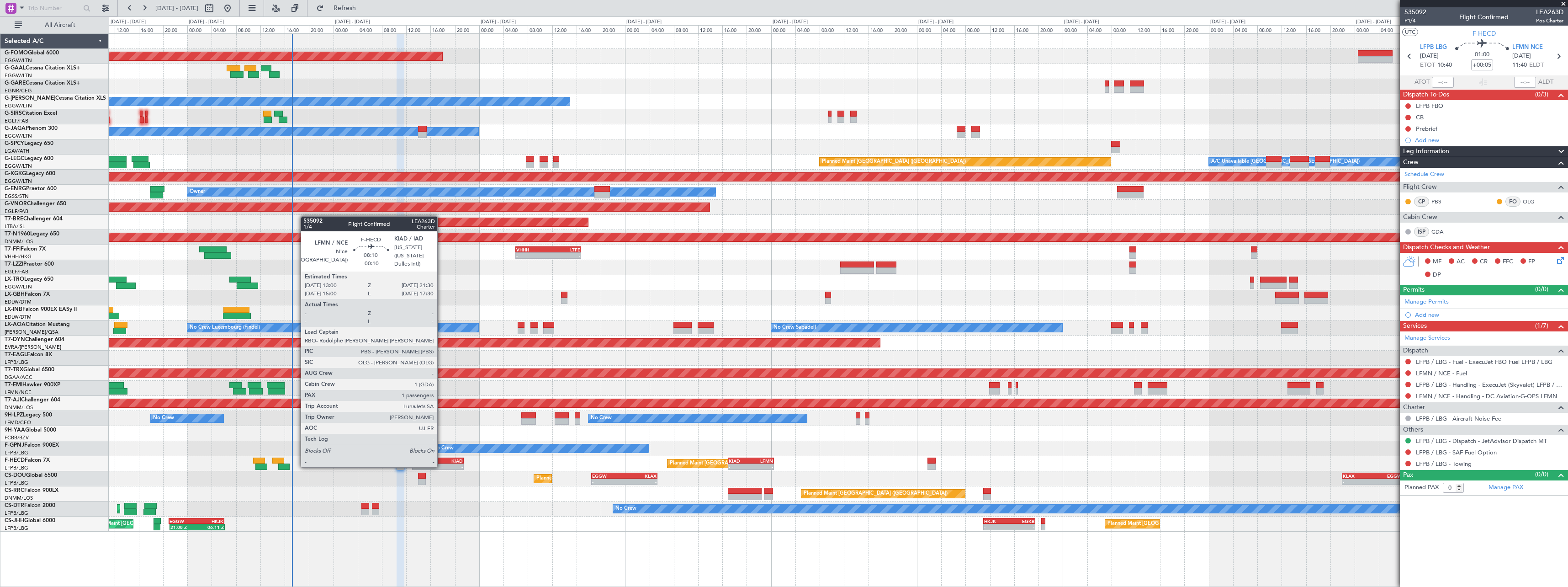
click at [441, 458] on div "KIAD" at bounding box center [450, 460] width 25 height 5
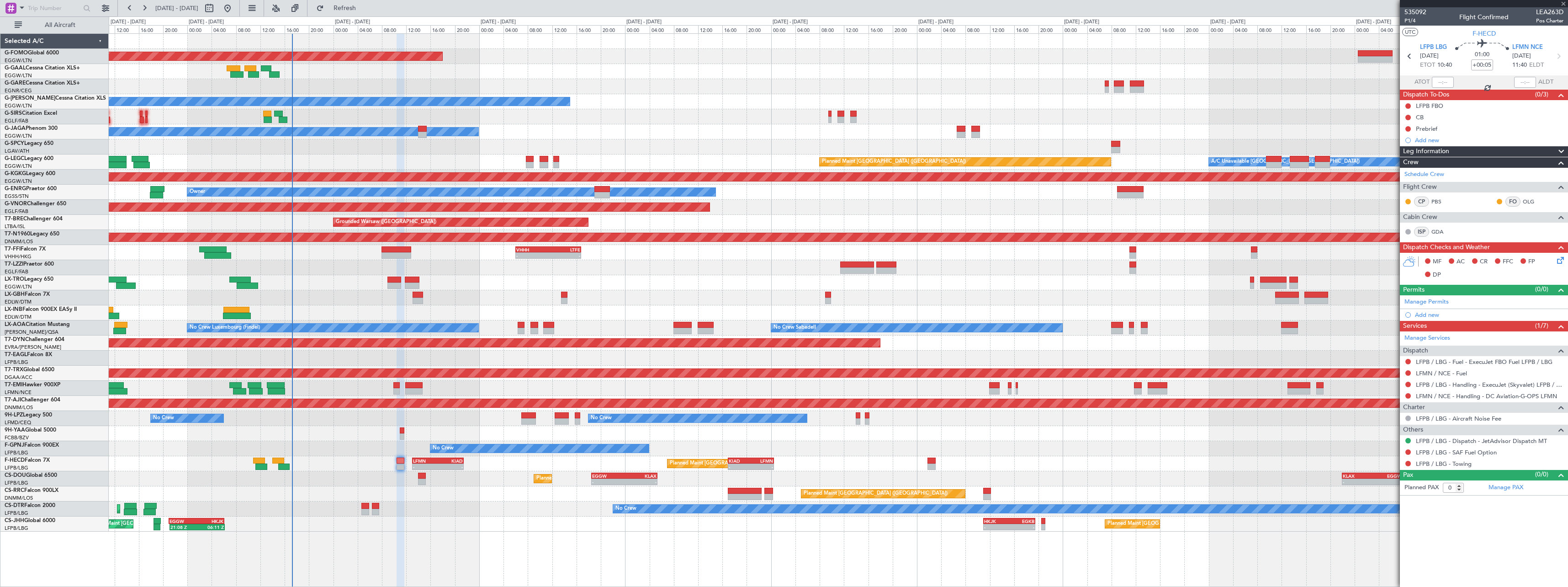
type input "-00:10"
type input "1"
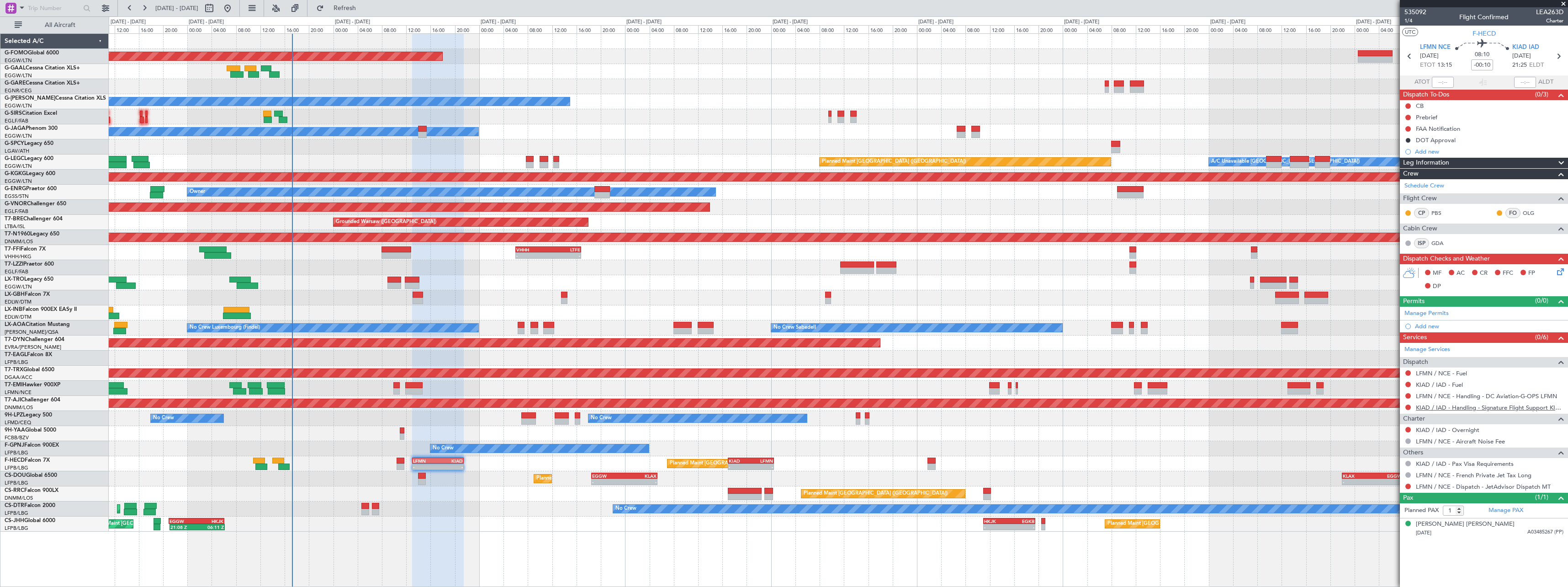
click at [1468, 407] on link "KIAD / IAD - Handling - Signature Flight Support KIAD / IAD" at bounding box center [1489, 407] width 147 height 8
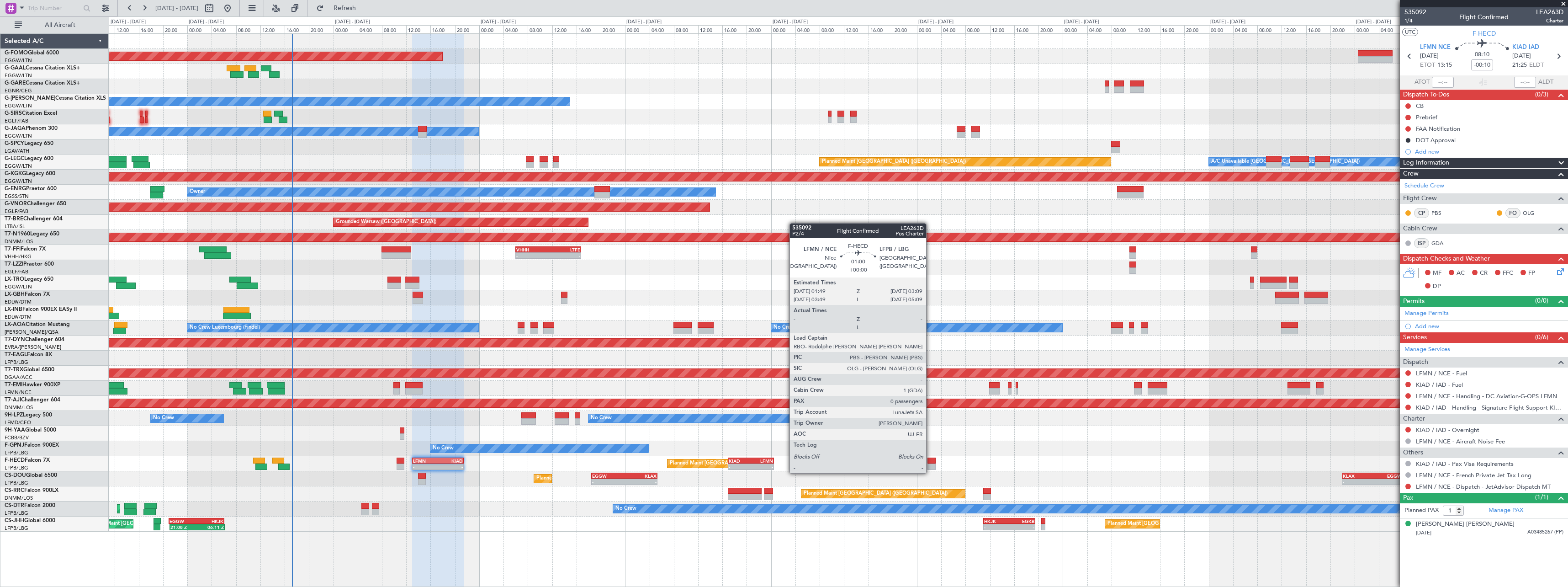
click at [930, 464] on div at bounding box center [932, 466] width 9 height 7
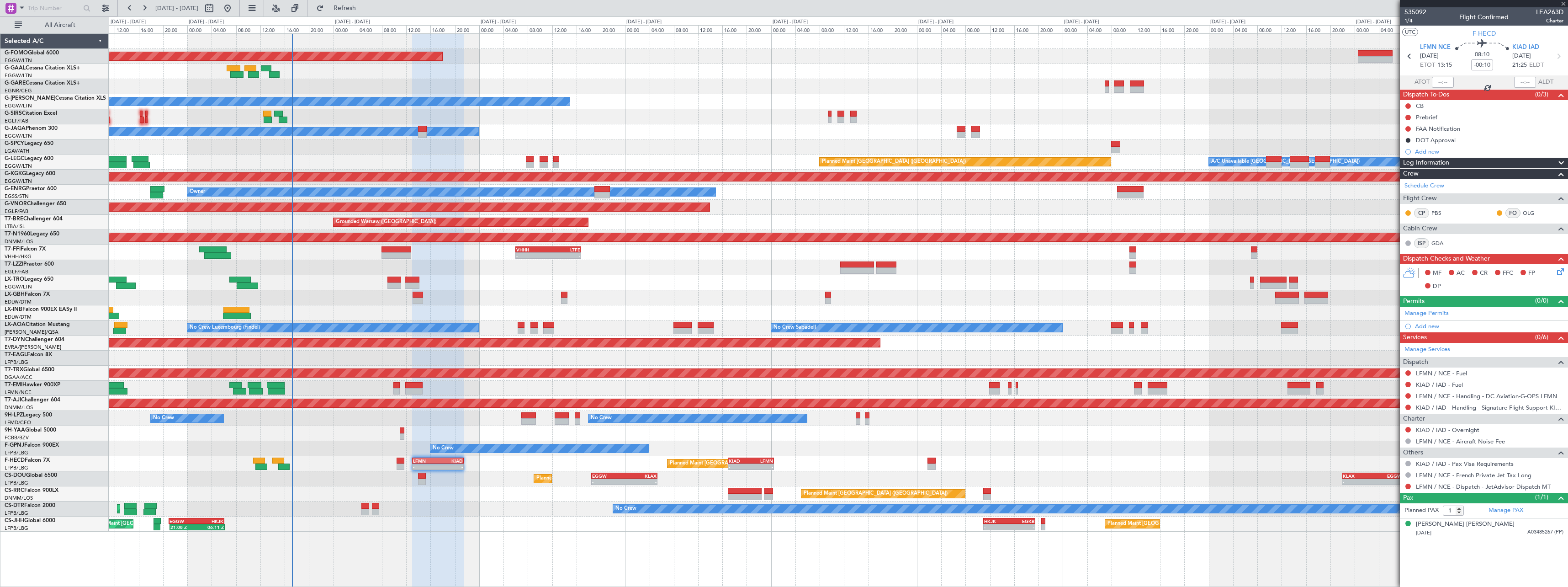
type input "0"
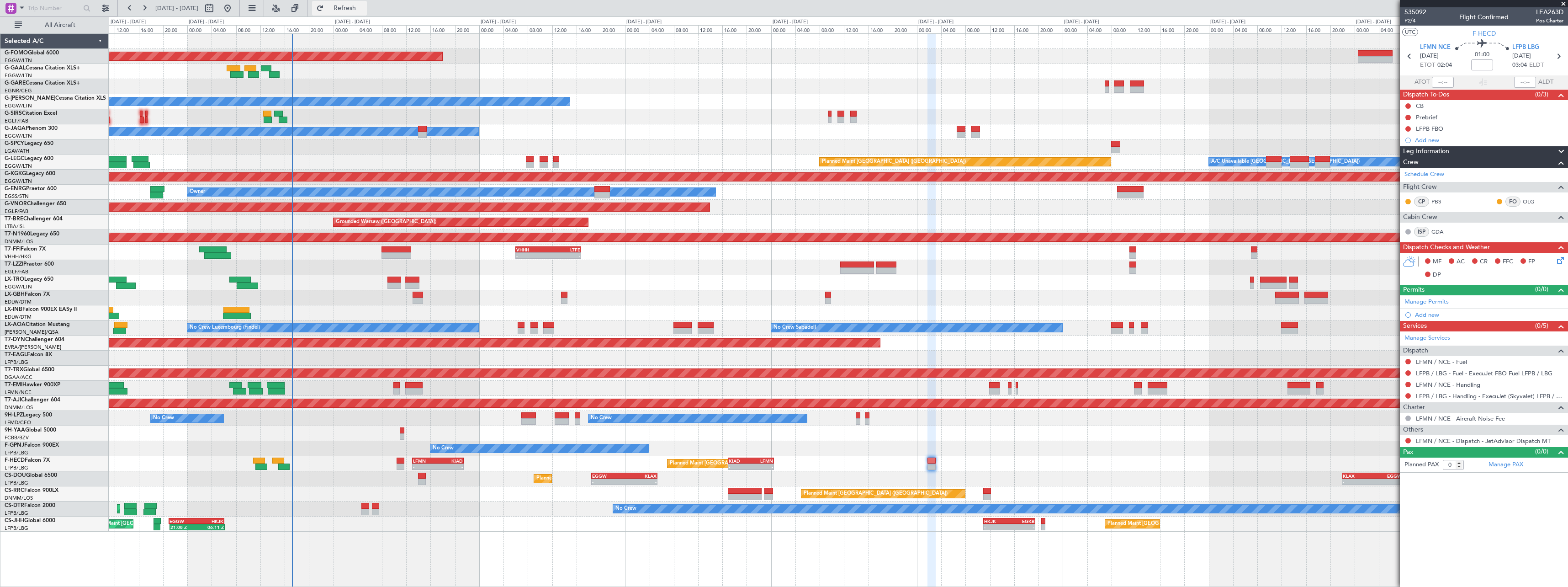
click at [356, 4] on button "Refresh" at bounding box center [340, 9] width 55 height 15
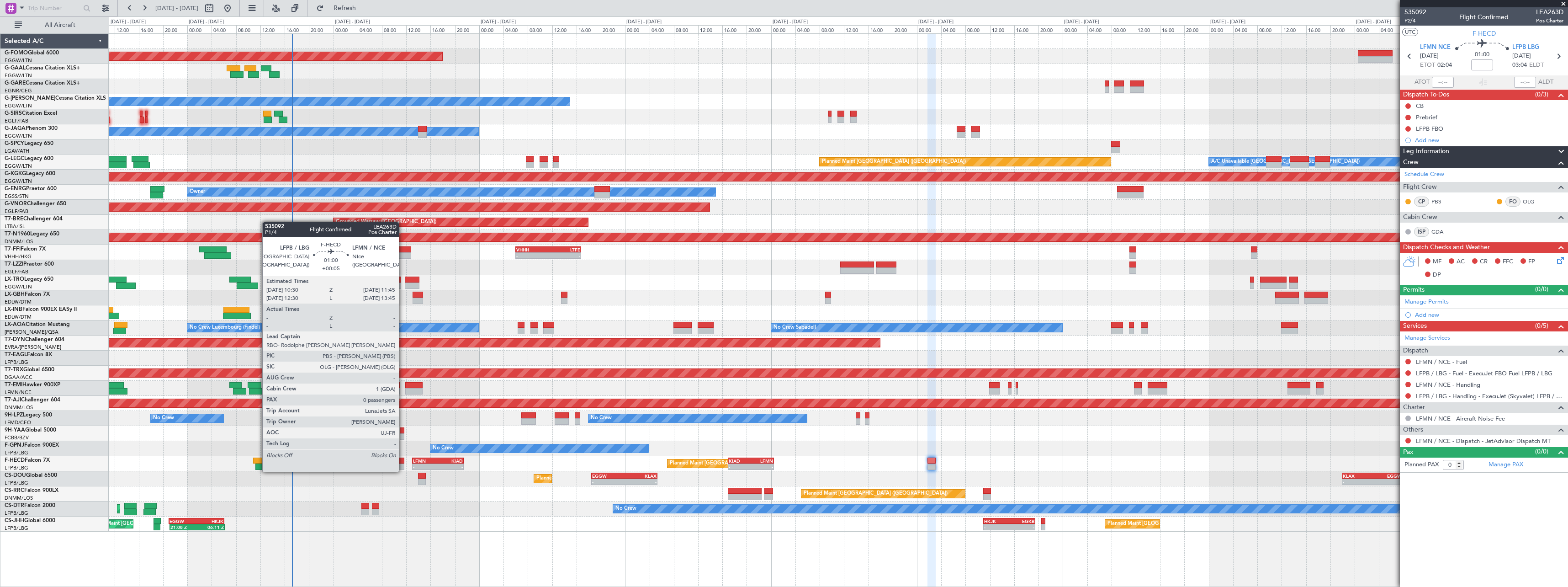
click at [403, 463] on div at bounding box center [401, 460] width 8 height 7
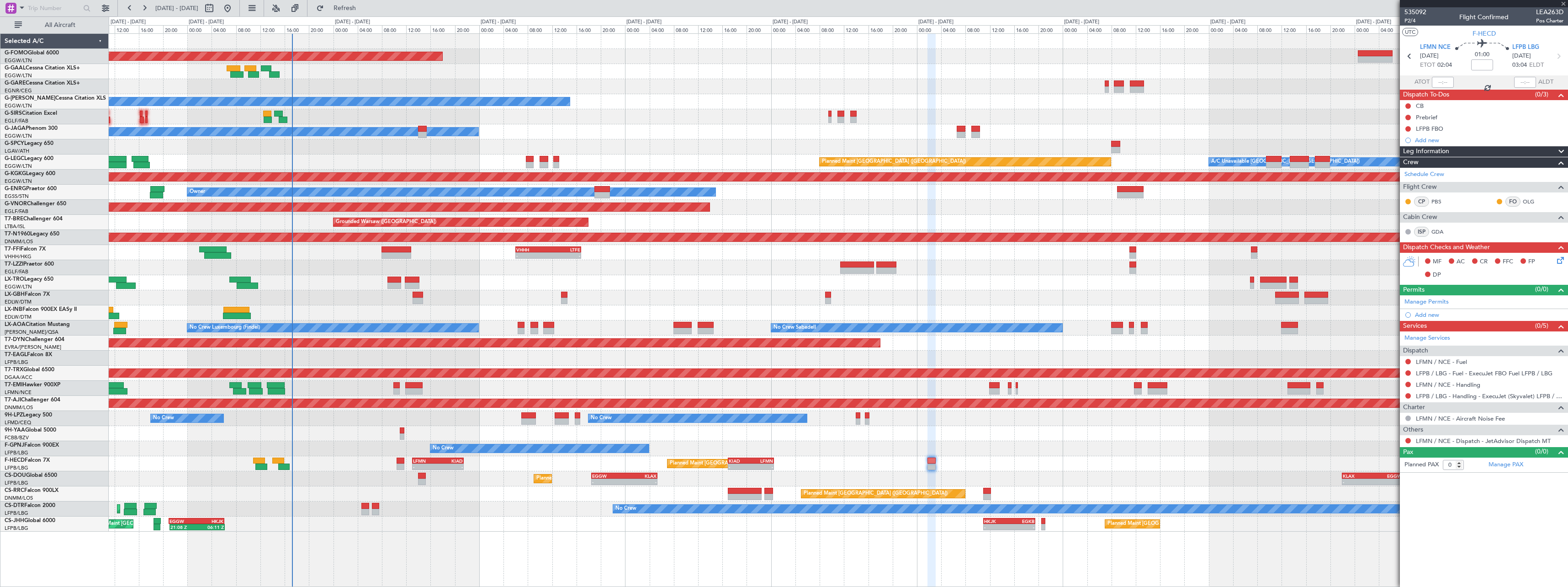
type input "+00:05"
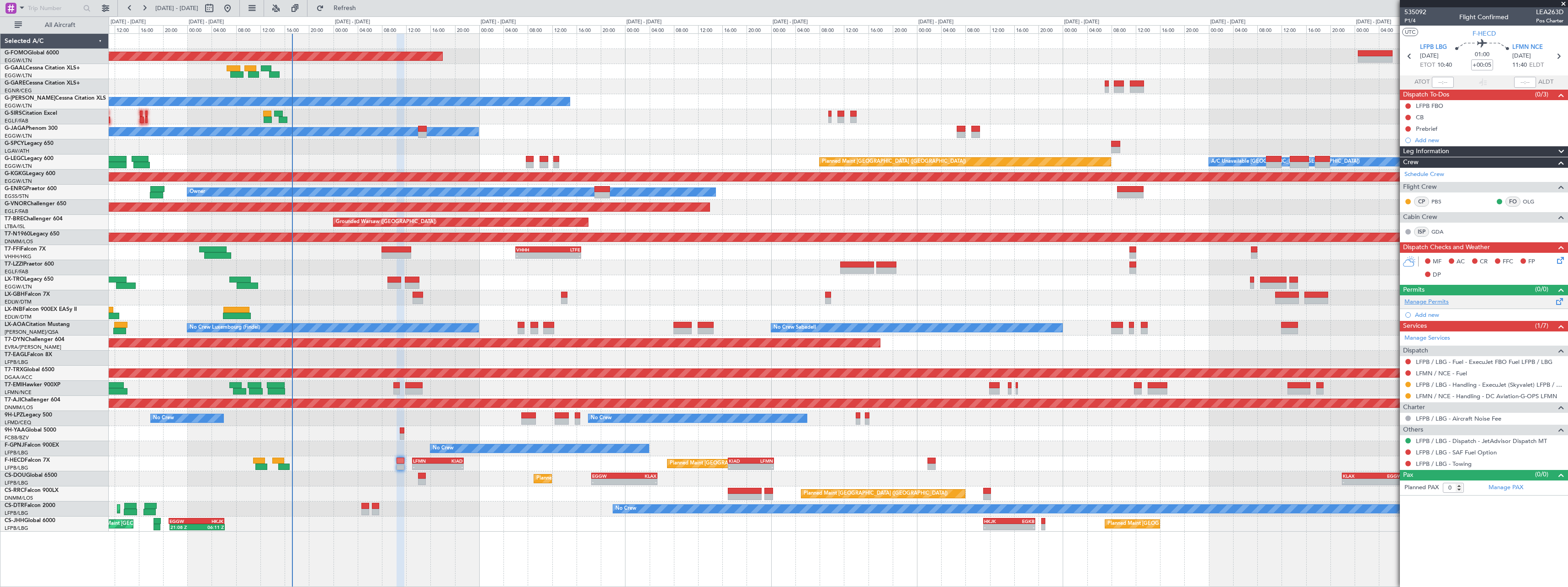
click at [1438, 303] on link "Manage Permits" at bounding box center [1426, 302] width 44 height 9
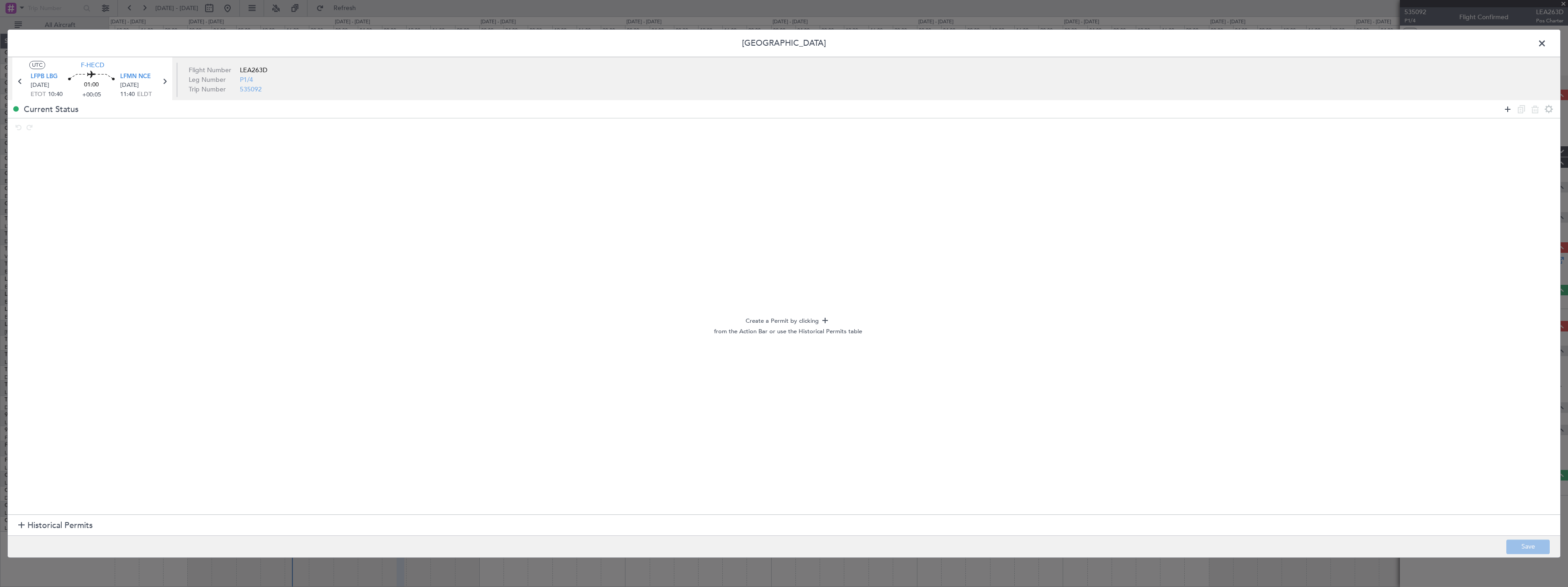
click at [1508, 109] on icon at bounding box center [1508, 109] width 11 height 11
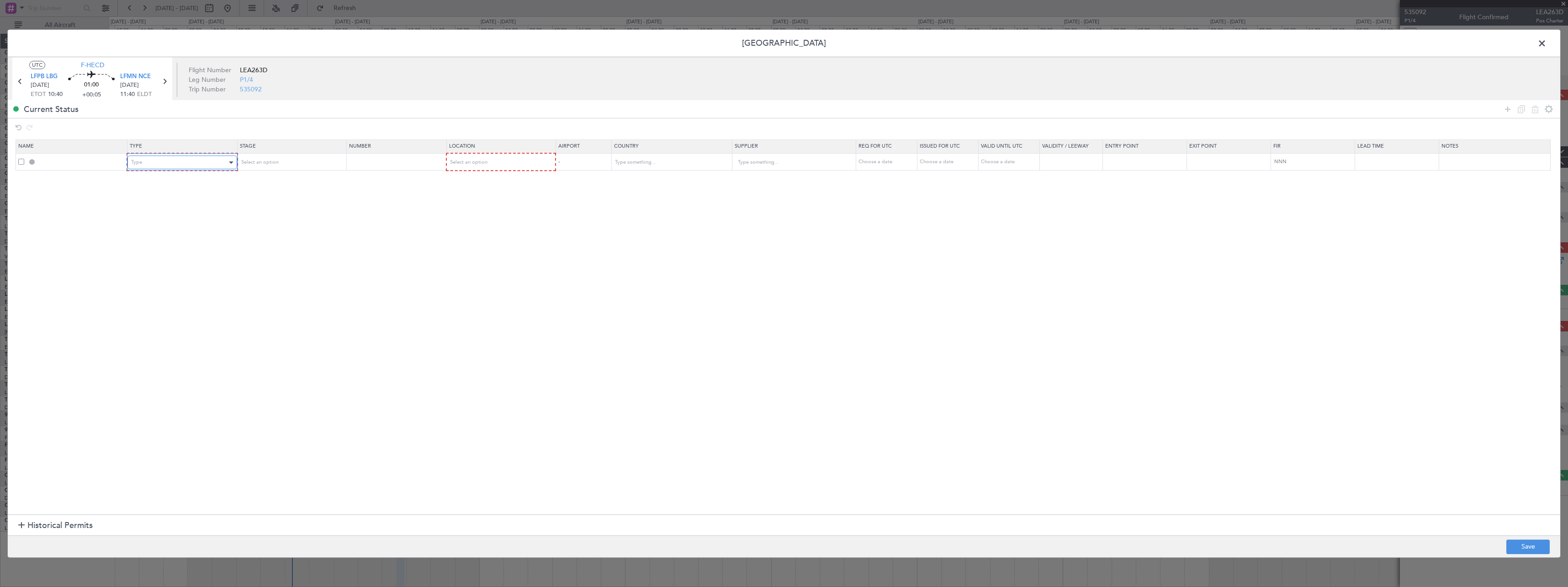
click at [170, 159] on div "Type" at bounding box center [178, 162] width 96 height 14
click at [190, 252] on span "Slot" at bounding box center [184, 249] width 102 height 14
click at [270, 165] on span "Select an option" at bounding box center [259, 161] width 38 height 7
click at [284, 227] on span "Requested" at bounding box center [294, 222] width 102 height 14
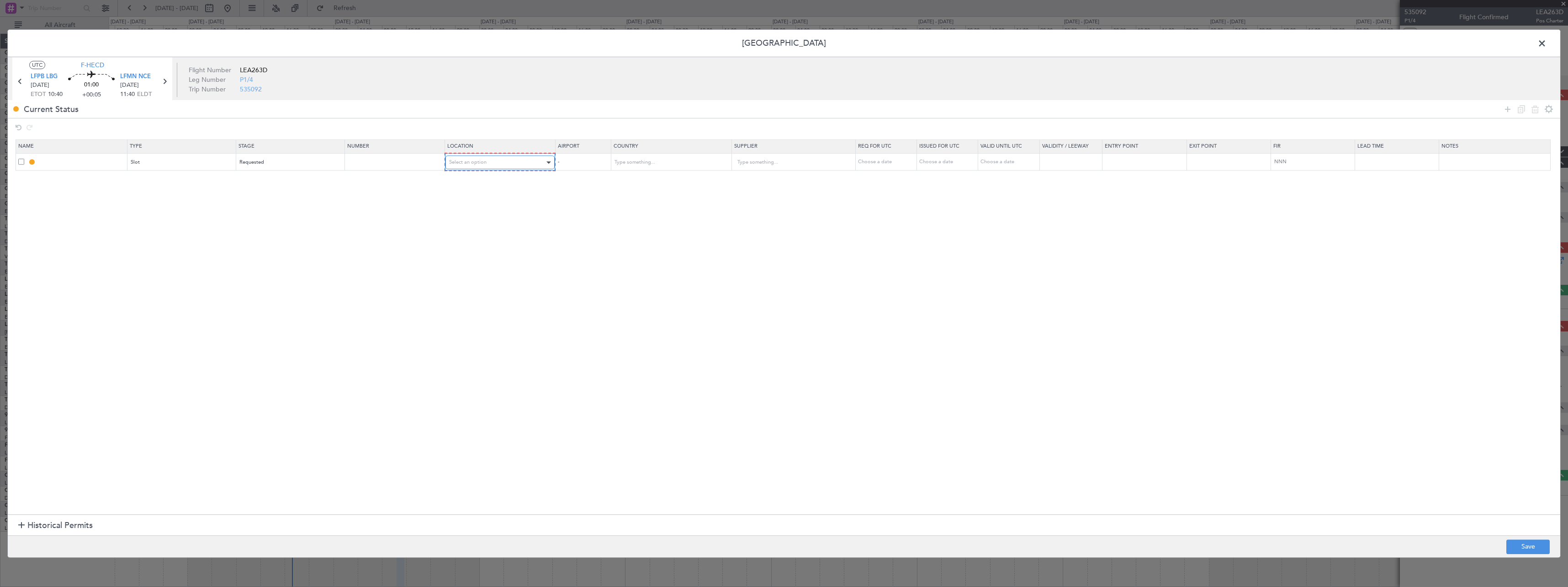
click at [480, 165] on span "Select an option" at bounding box center [468, 161] width 38 height 7
click at [481, 181] on span "Departure" at bounding box center [505, 181] width 102 height 14
click at [1522, 550] on button "Save" at bounding box center [1528, 547] width 43 height 15
type input "LFPB DEP SLOT"
type input "[GEOGRAPHIC_DATA]"
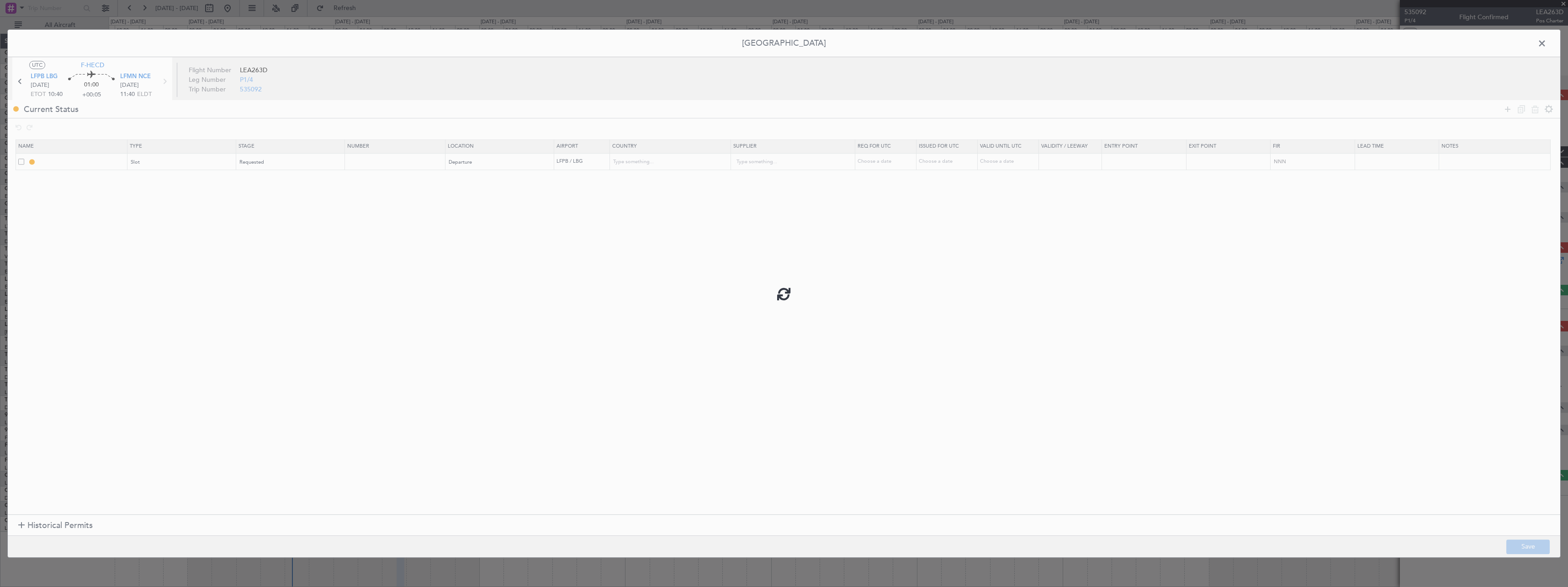
type input "NNN"
click at [1547, 46] on span at bounding box center [1547, 46] width 0 height 18
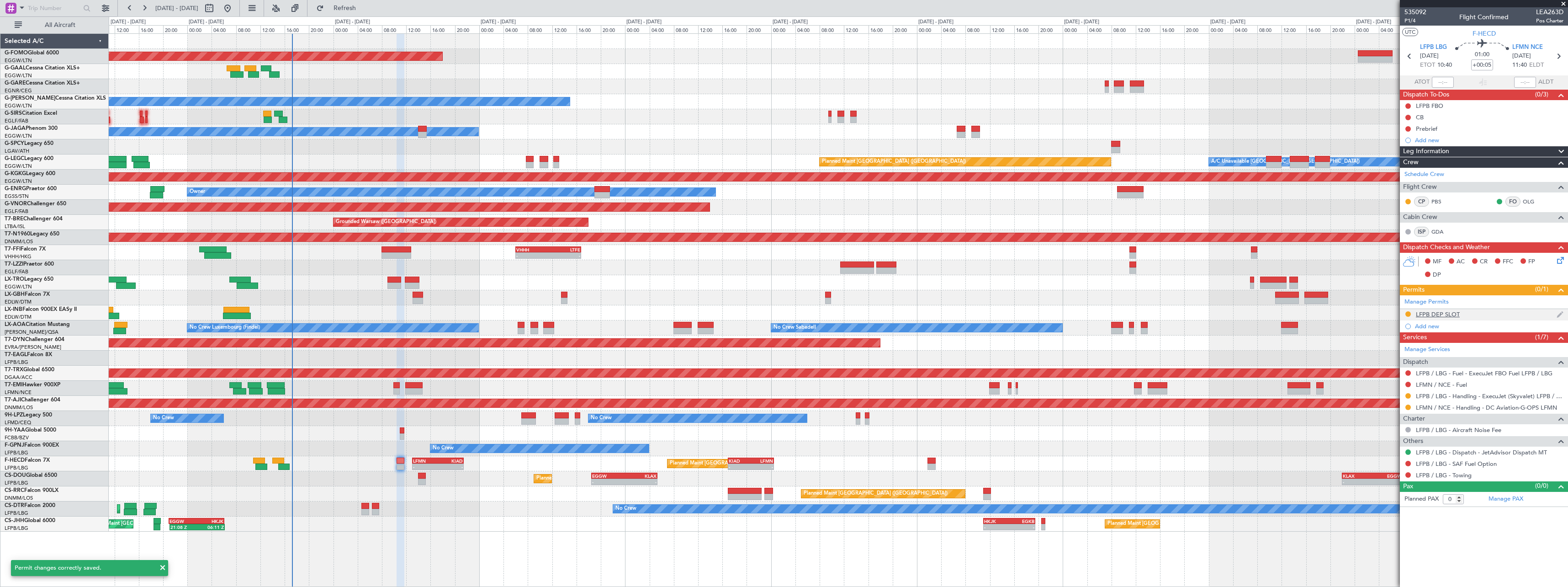
click at [1449, 311] on div "LFPB DEP SLOT" at bounding box center [1438, 314] width 44 height 8
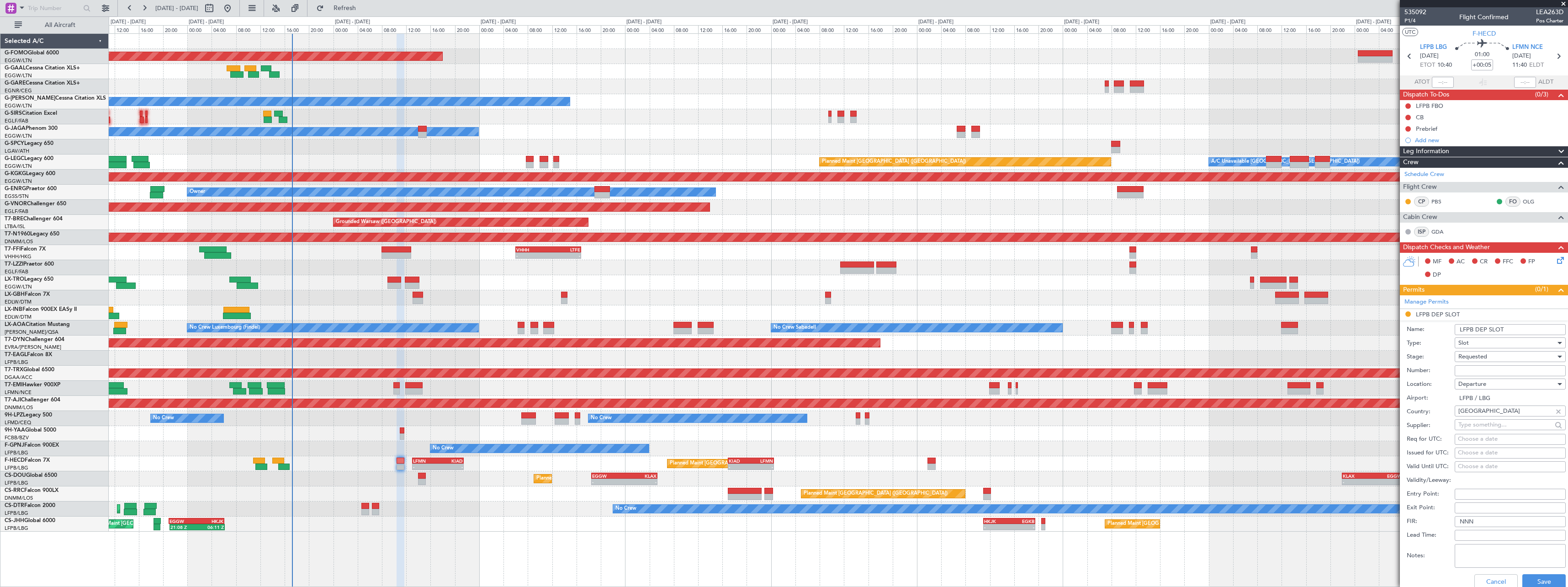
click at [1497, 385] on div "Departure" at bounding box center [1507, 384] width 97 height 14
click at [1488, 428] on span "Arrival" at bounding box center [1507, 430] width 96 height 14
type input "LFMN / NCE"
drag, startPoint x: 1486, startPoint y: 331, endPoint x: 1385, endPoint y: 329, distance: 101.0
click at [1385, 329] on fb-app "15 Aug 2025 - 25 Aug 2025 Refresh Quick Links All Aircraft Planned Maint Windso…" at bounding box center [784, 297] width 1568 height 580
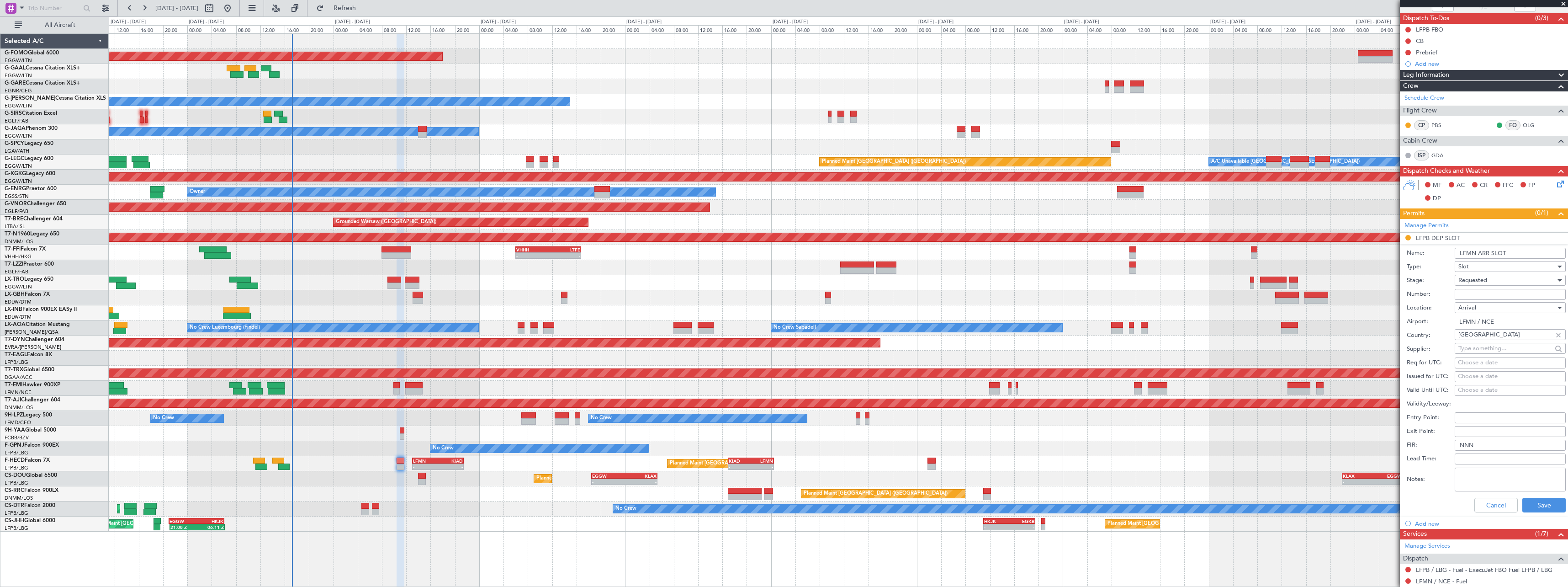
scroll to position [192, 0]
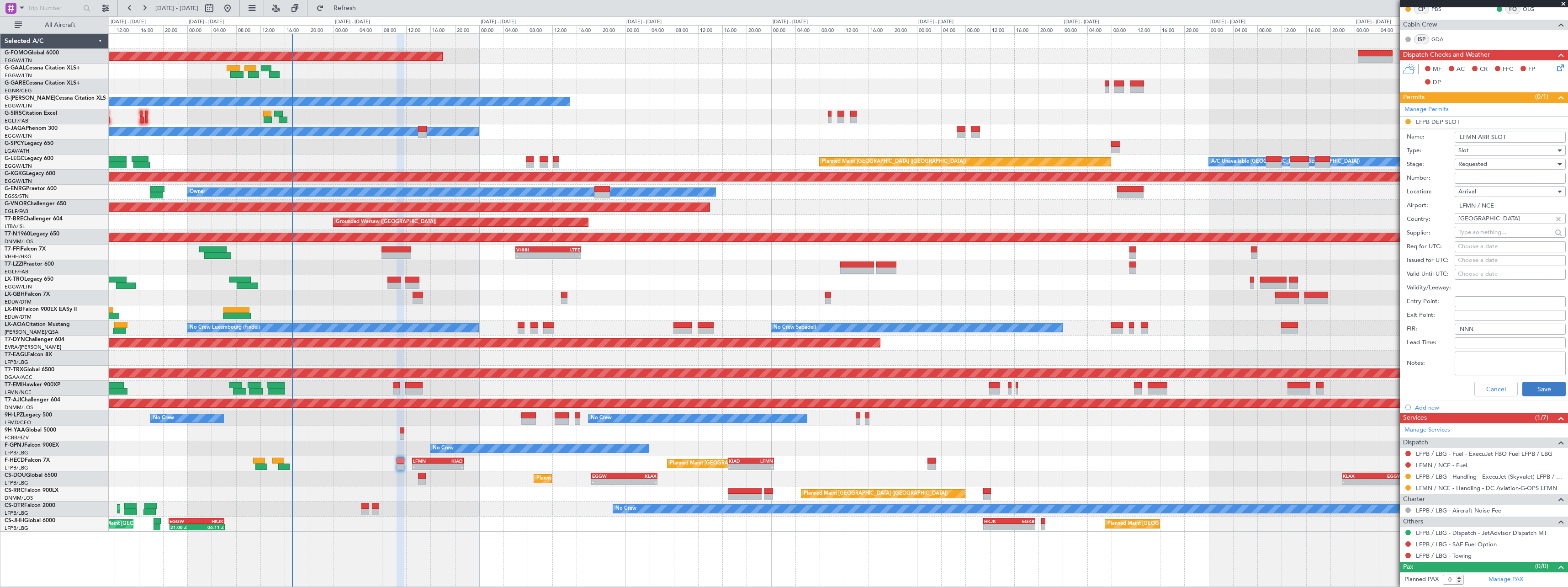
type input "LFMN ARR SLOT"
click at [1549, 390] on button "Save" at bounding box center [1544, 389] width 43 height 15
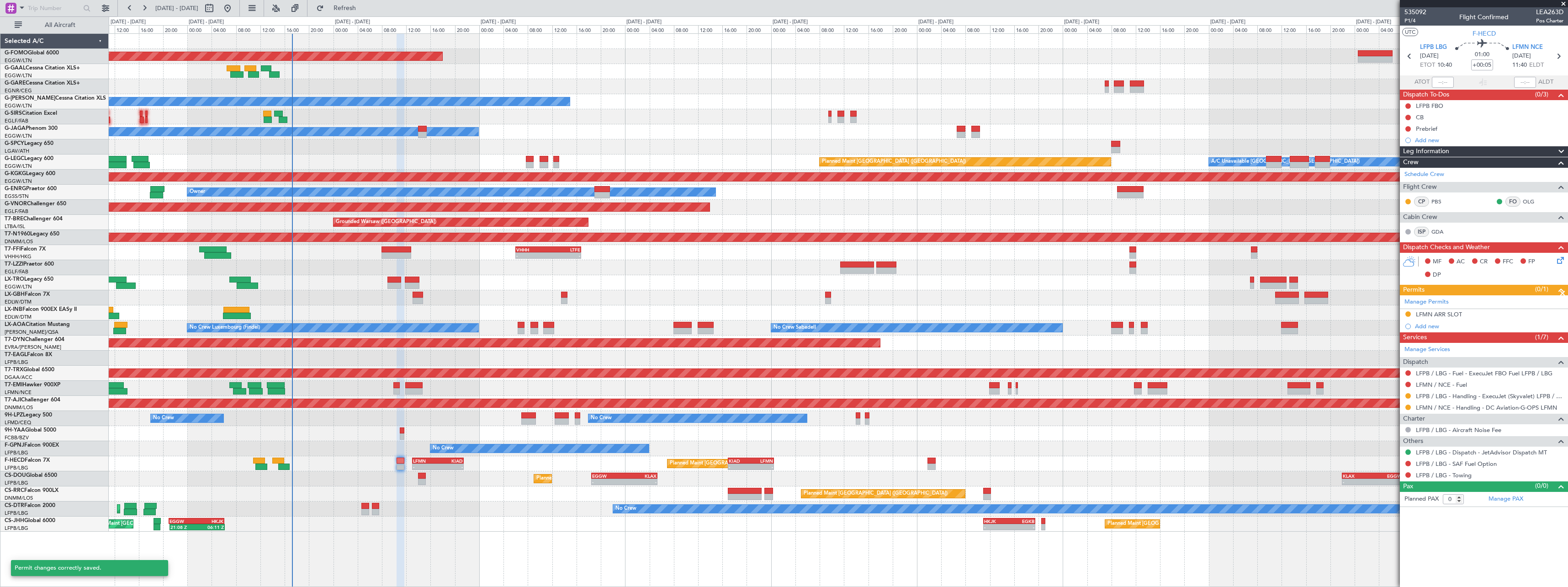
scroll to position [0, 0]
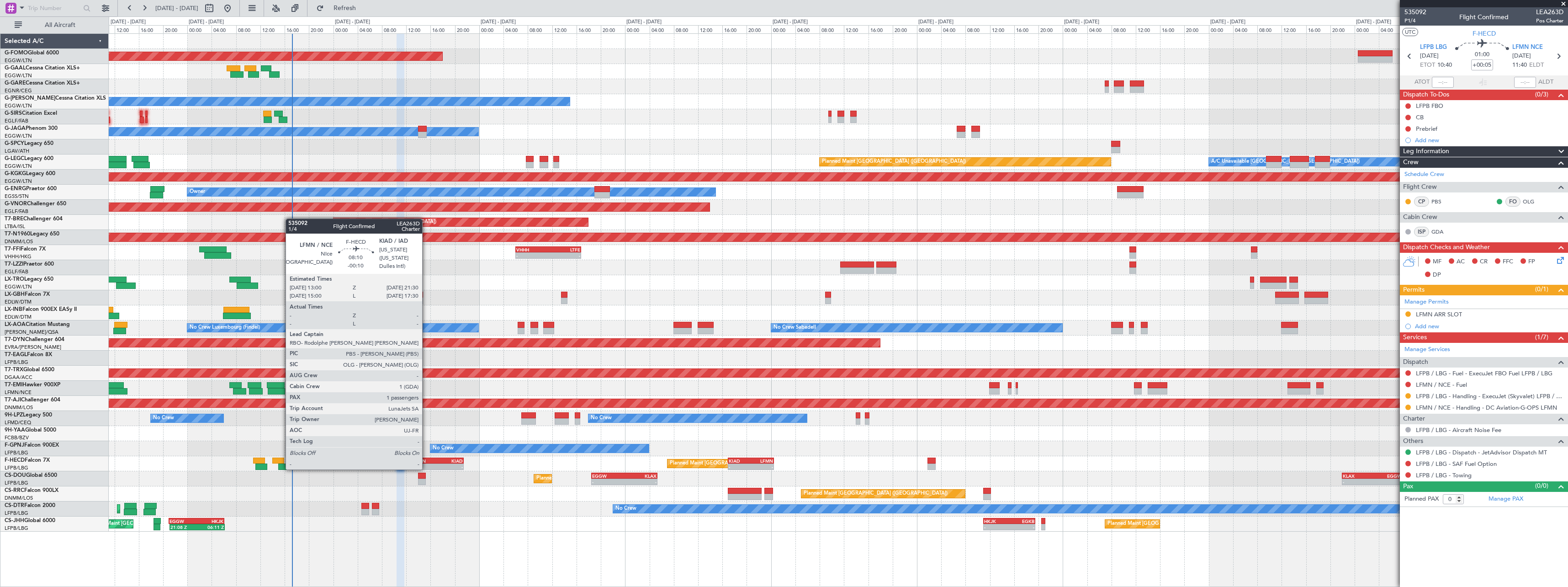
click at [426, 460] on div "LFMN" at bounding box center [425, 460] width 25 height 5
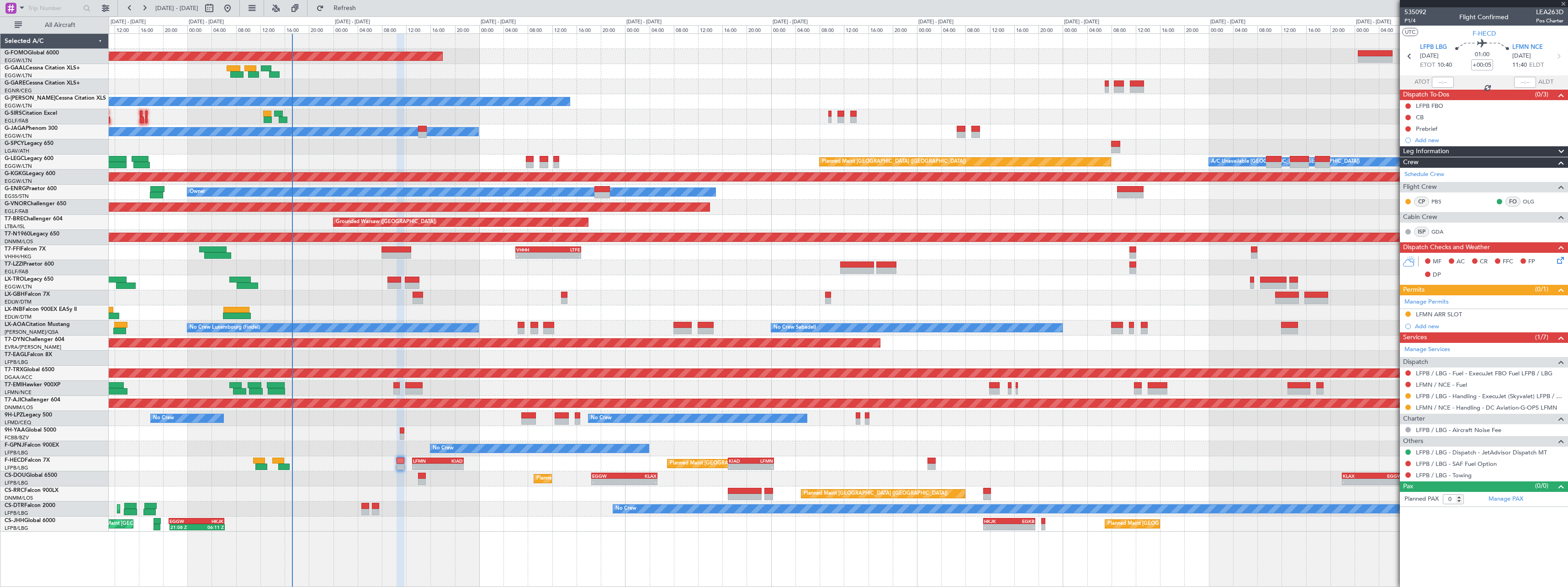
type input "-00:10"
type input "1"
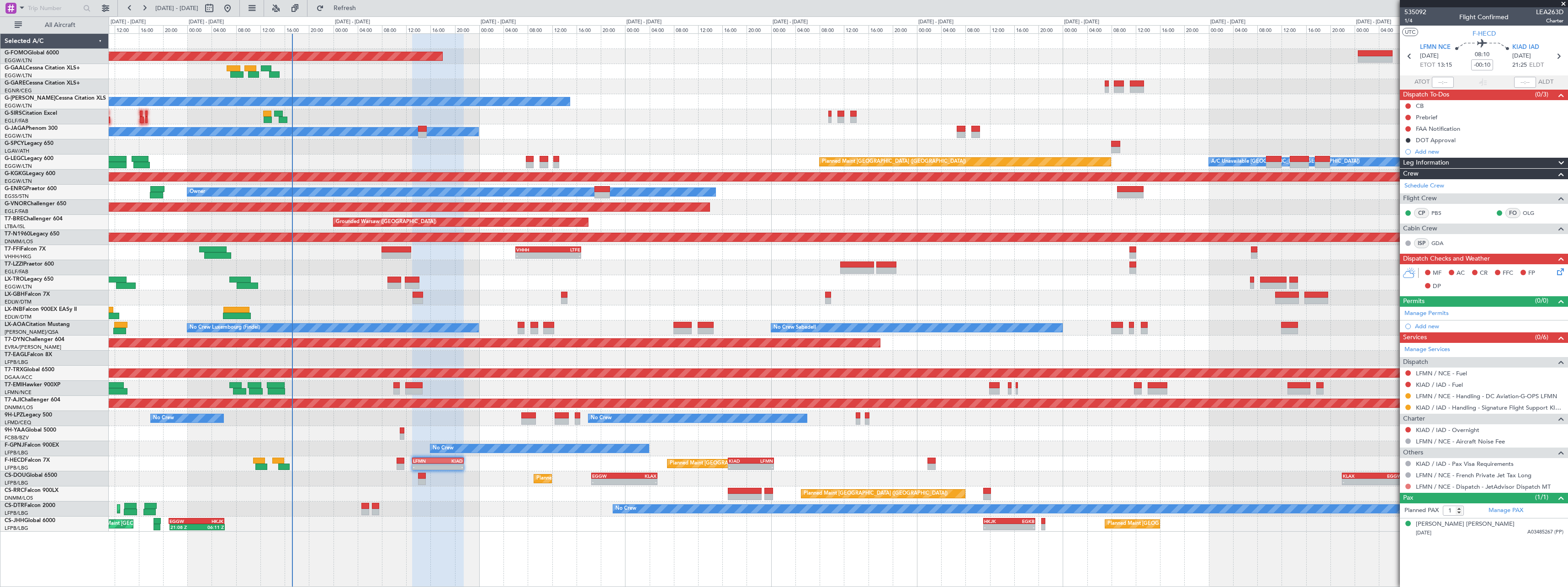
click at [1406, 485] on button at bounding box center [1408, 486] width 5 height 5
click at [1390, 472] on span "Confirmed" at bounding box center [1382, 473] width 29 height 9
click at [1440, 350] on link "Manage Services" at bounding box center [1427, 350] width 46 height 9
click at [1431, 310] on link "Manage Permits" at bounding box center [1426, 313] width 44 height 9
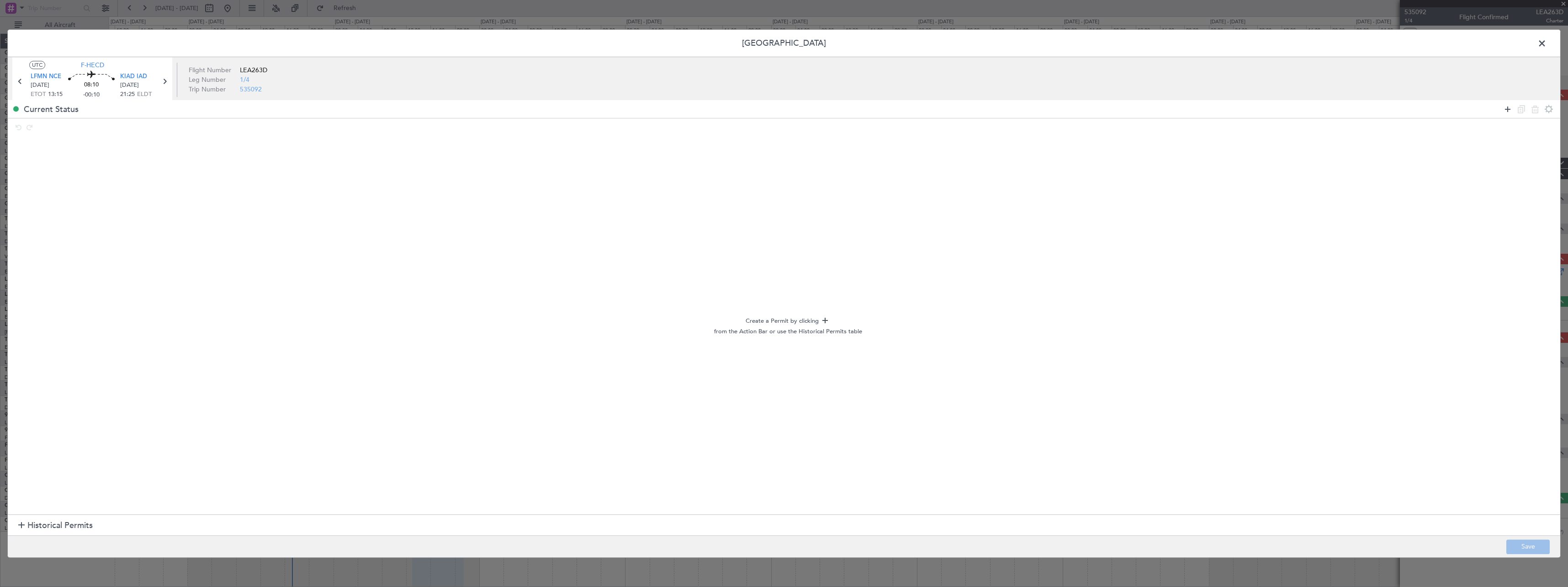
click at [1510, 111] on icon at bounding box center [1508, 109] width 11 height 11
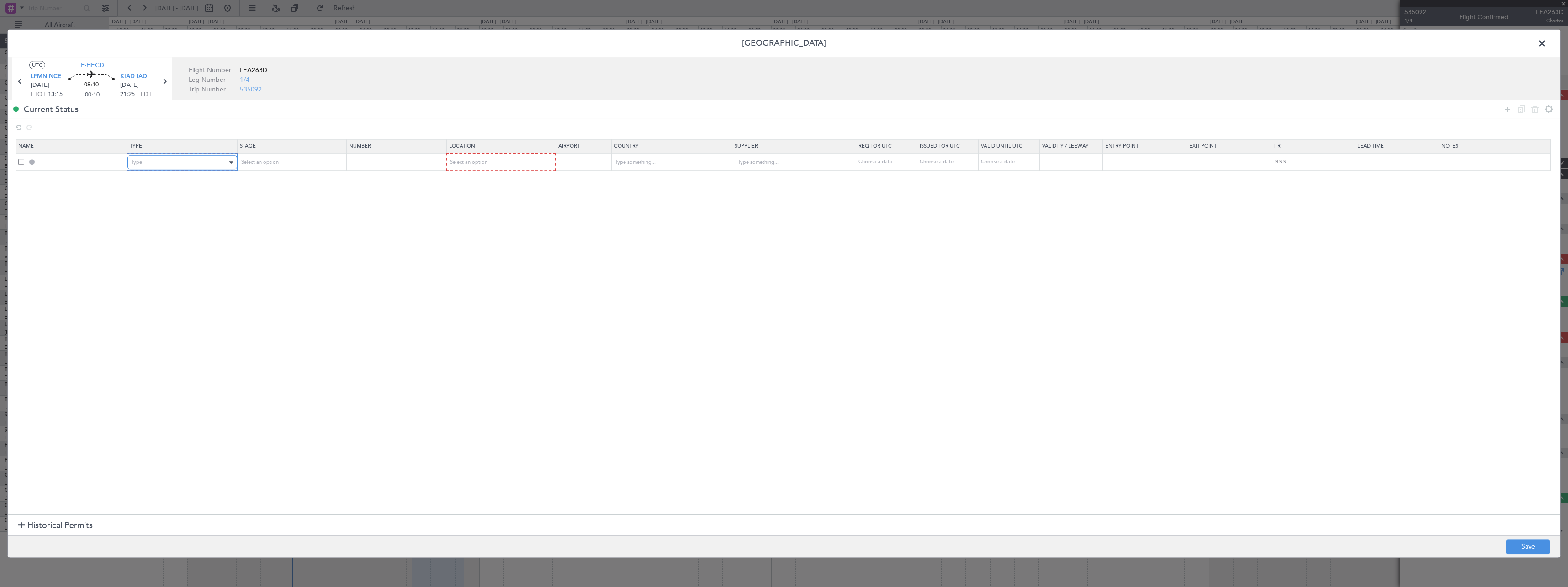
click at [170, 158] on div "Type" at bounding box center [178, 162] width 96 height 14
click at [176, 253] on span "Slot" at bounding box center [184, 249] width 102 height 14
click at [299, 160] on div "Select an option" at bounding box center [287, 162] width 96 height 14
drag, startPoint x: 288, startPoint y: 219, endPoint x: 481, endPoint y: 156, distance: 203.0
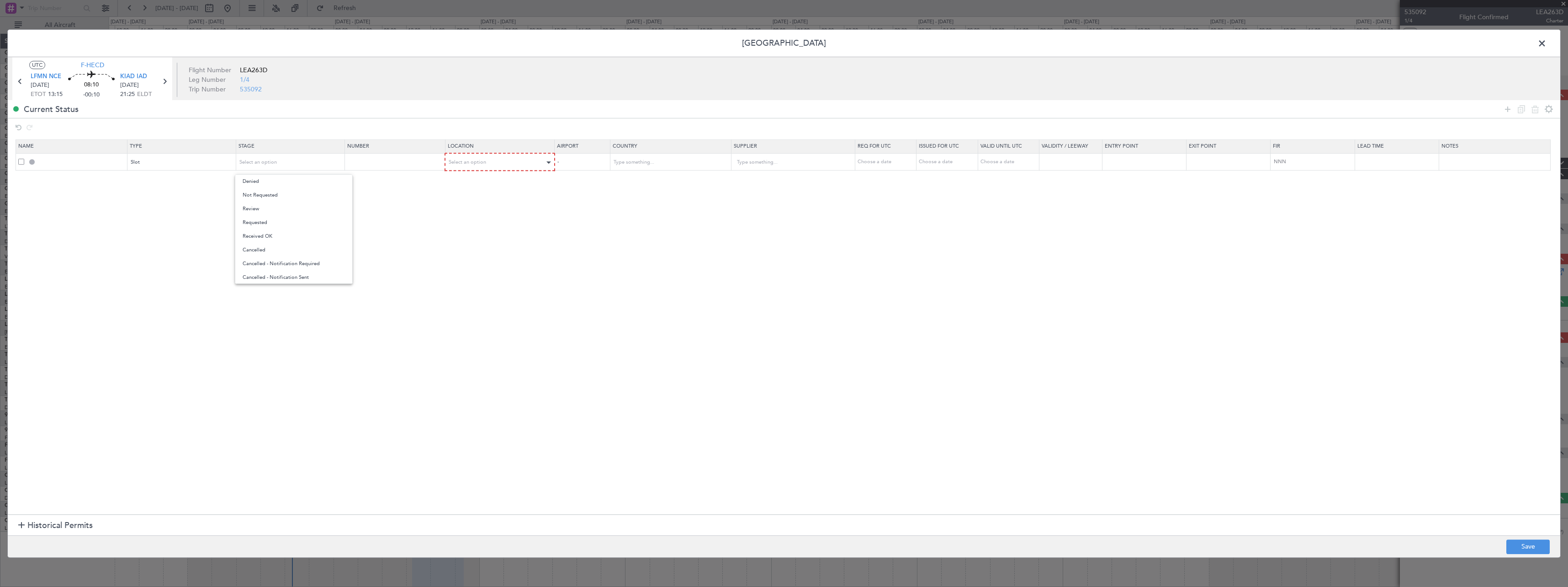
click at [289, 219] on span "Requested" at bounding box center [294, 222] width 102 height 14
click at [505, 158] on div "Select an option" at bounding box center [497, 162] width 96 height 14
drag, startPoint x: 513, startPoint y: 184, endPoint x: 803, endPoint y: 186, distance: 290.0
click at [516, 184] on span "Departure" at bounding box center [505, 181] width 102 height 14
drag, startPoint x: 1506, startPoint y: 108, endPoint x: 1268, endPoint y: 111, distance: 238.0
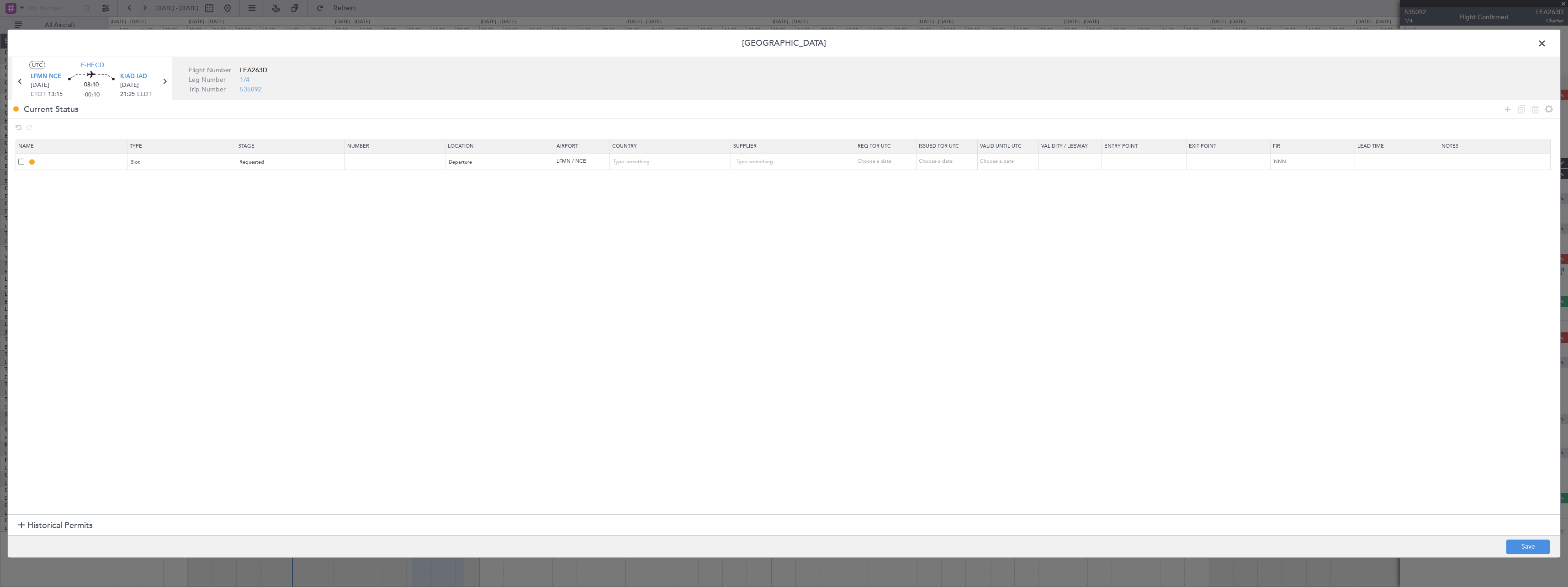
click at [1505, 108] on icon at bounding box center [1508, 109] width 11 height 11
click at [187, 177] on div "Type" at bounding box center [178, 179] width 96 height 14
click at [177, 248] on span "EAPIS" at bounding box center [184, 243] width 102 height 14
click at [282, 183] on div "Select an option" at bounding box center [287, 179] width 96 height 14
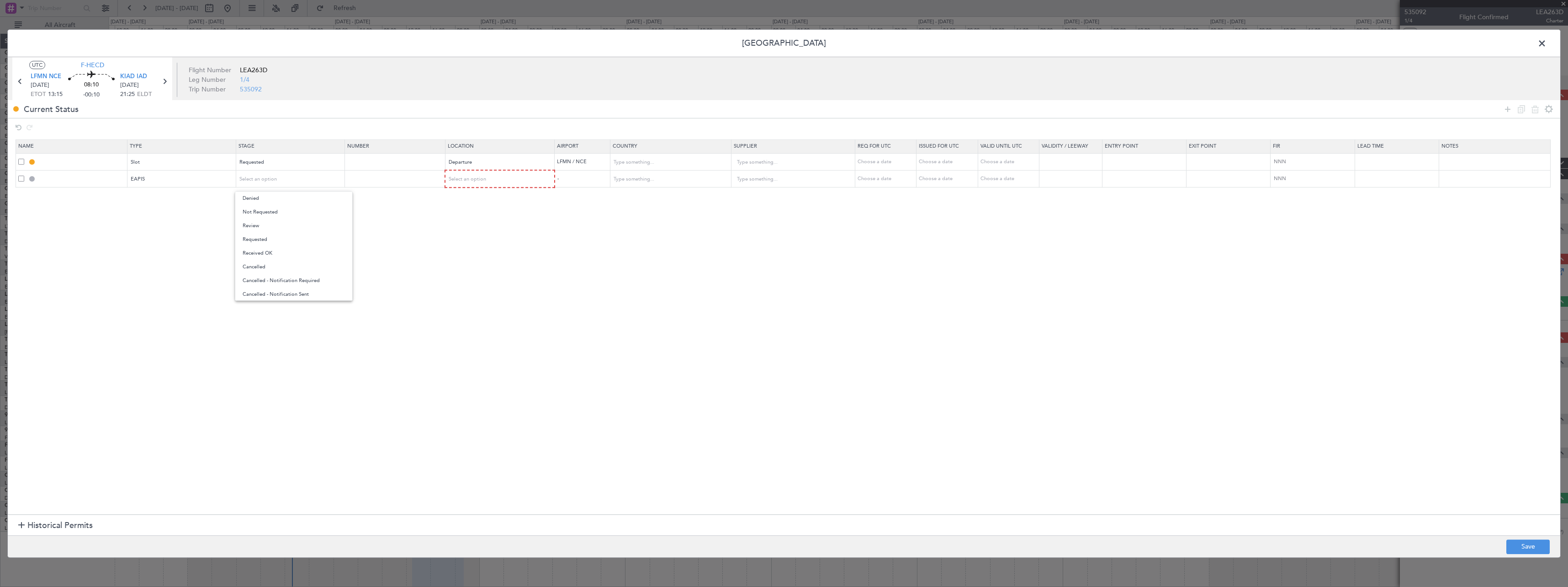
click at [280, 217] on span "Not Requested" at bounding box center [294, 212] width 102 height 14
click at [521, 178] on div "Select an option" at bounding box center [497, 179] width 96 height 14
drag, startPoint x: 525, startPoint y: 225, endPoint x: 670, endPoint y: 228, distance: 145.0
click at [525, 225] on span "Arrival" at bounding box center [505, 226] width 102 height 14
click at [1510, 111] on icon at bounding box center [1508, 109] width 11 height 11
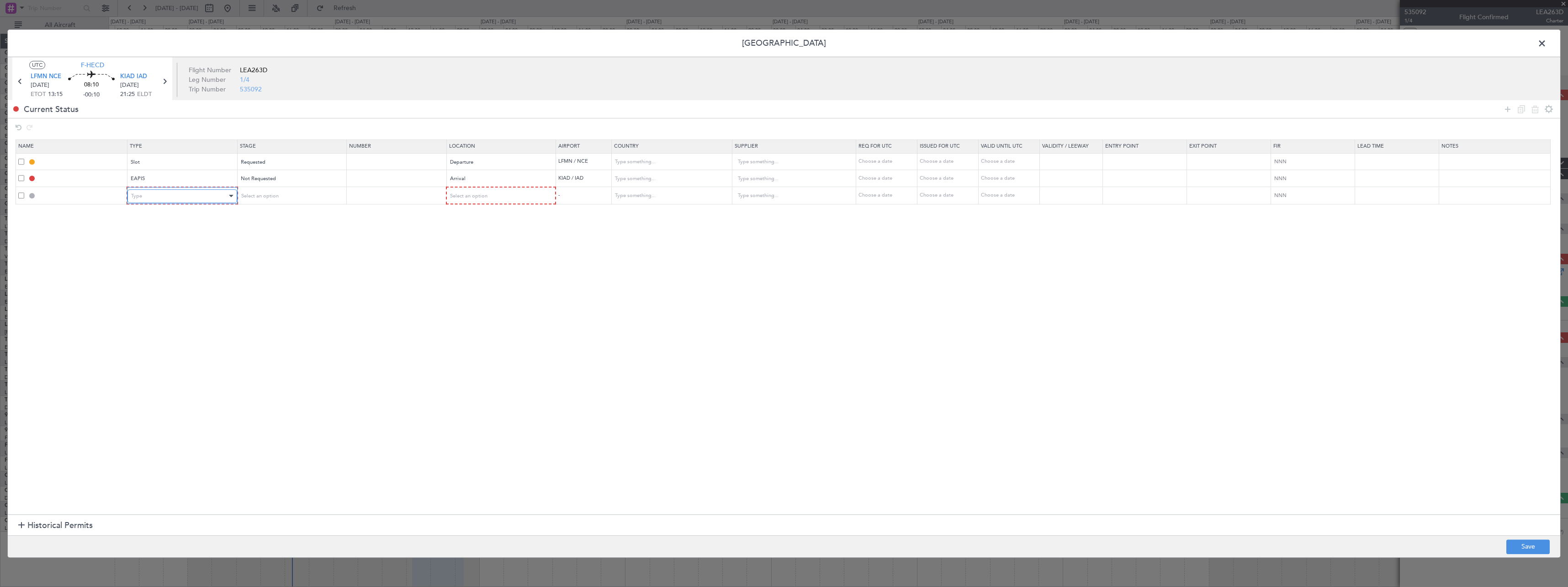
click at [154, 202] on div "Type" at bounding box center [178, 196] width 96 height 14
drag, startPoint x: 177, startPoint y: 264, endPoint x: 206, endPoint y: 236, distance: 40.3
click at [177, 261] on span "CUSTOMS" at bounding box center [184, 264] width 102 height 14
click at [306, 197] on div "Select an option" at bounding box center [287, 196] width 96 height 14
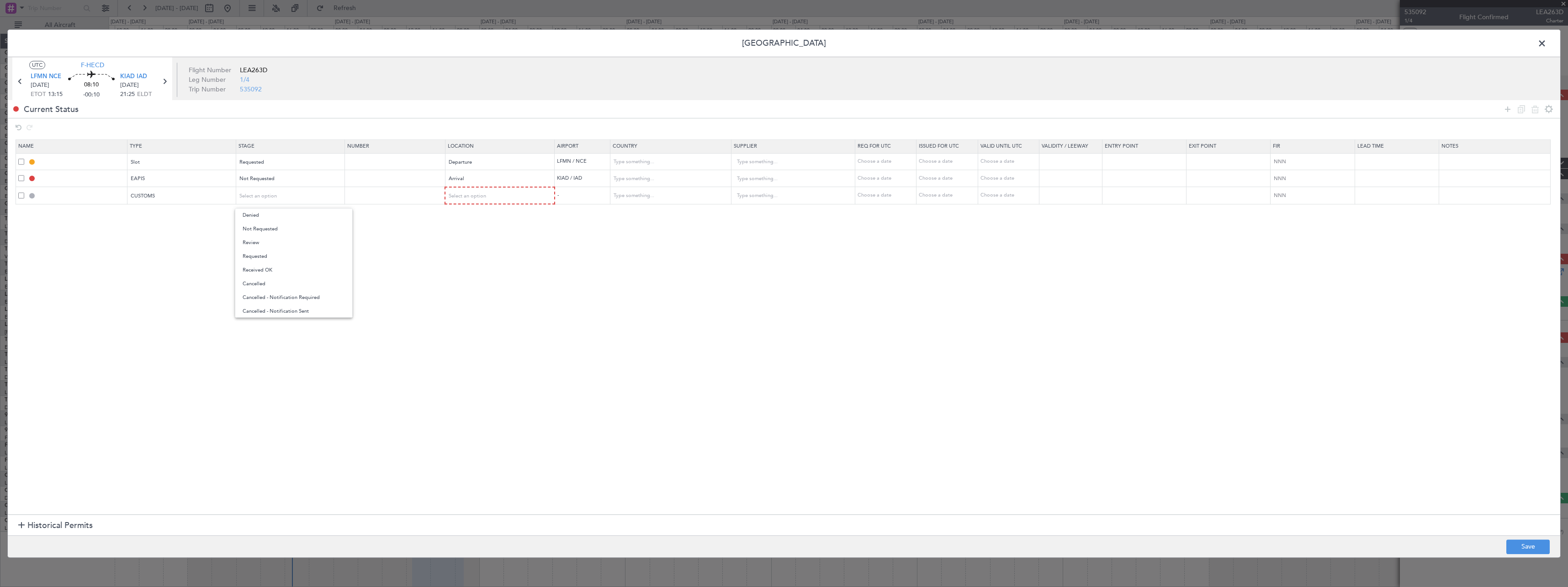
drag, startPoint x: 309, startPoint y: 227, endPoint x: 363, endPoint y: 222, distance: 54.2
click at [310, 227] on span "Not Requested" at bounding box center [294, 229] width 102 height 14
click at [491, 196] on div "Select an option" at bounding box center [497, 196] width 96 height 14
click at [500, 245] on span "Arrival" at bounding box center [505, 242] width 102 height 14
click at [1538, 545] on button "Save" at bounding box center [1528, 547] width 43 height 15
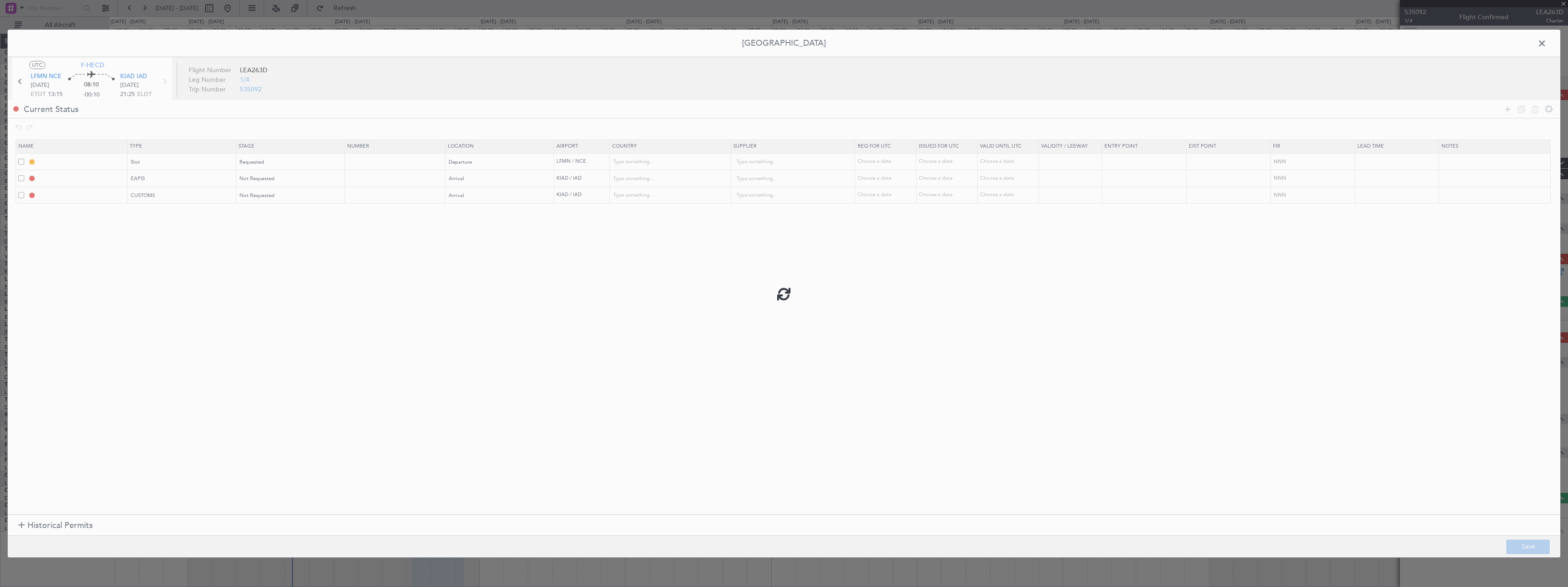
type input "LFMN DEP SLOT"
type input "France"
type input "NNN"
type input "EAPIS"
type input "United States"
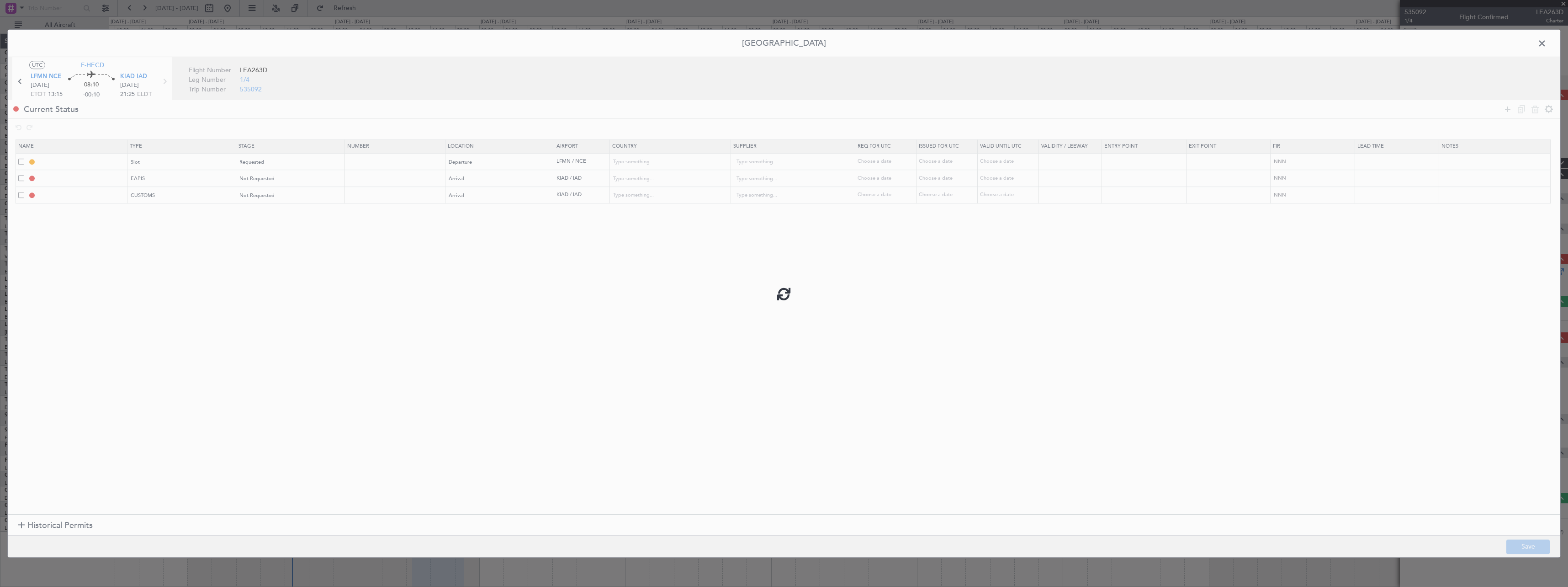
type input "NNN"
type input "5"
type input "KIAD ARR CUSTOMS"
type input "United States"
type input "NNN"
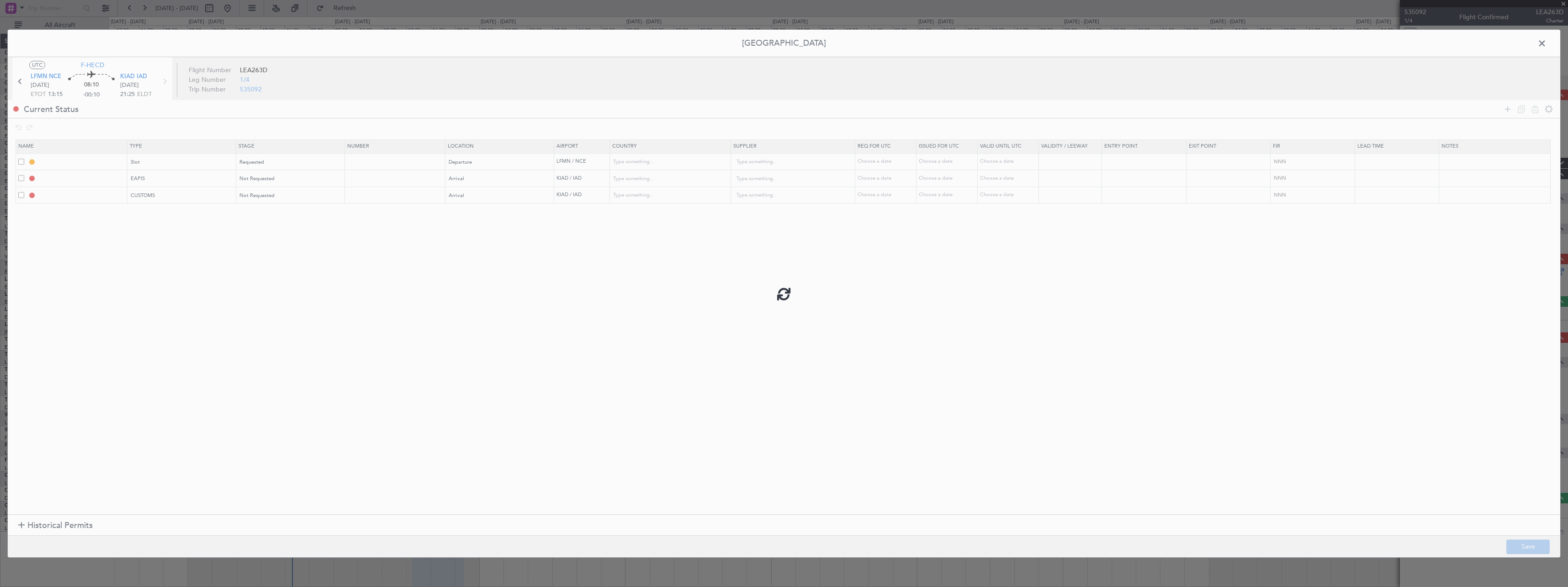
type input "5"
click at [1547, 44] on span at bounding box center [1547, 46] width 0 height 18
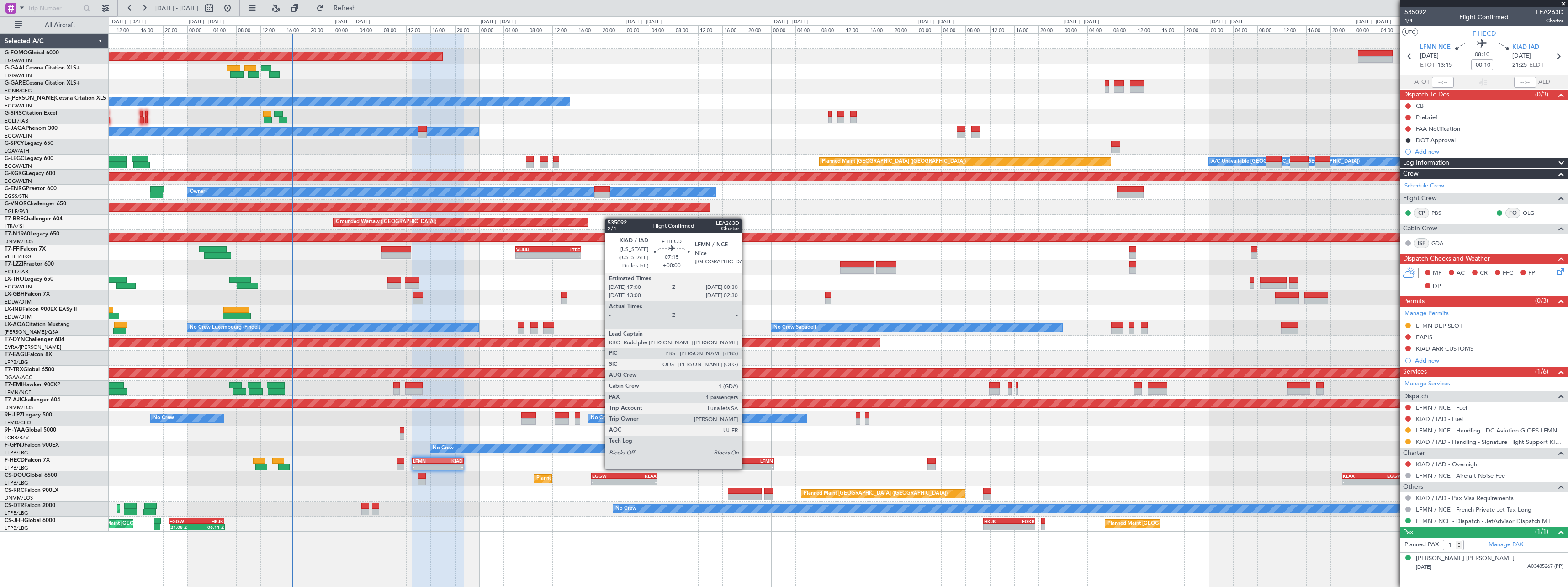
click at [746, 460] on div "KIAD" at bounding box center [740, 460] width 22 height 5
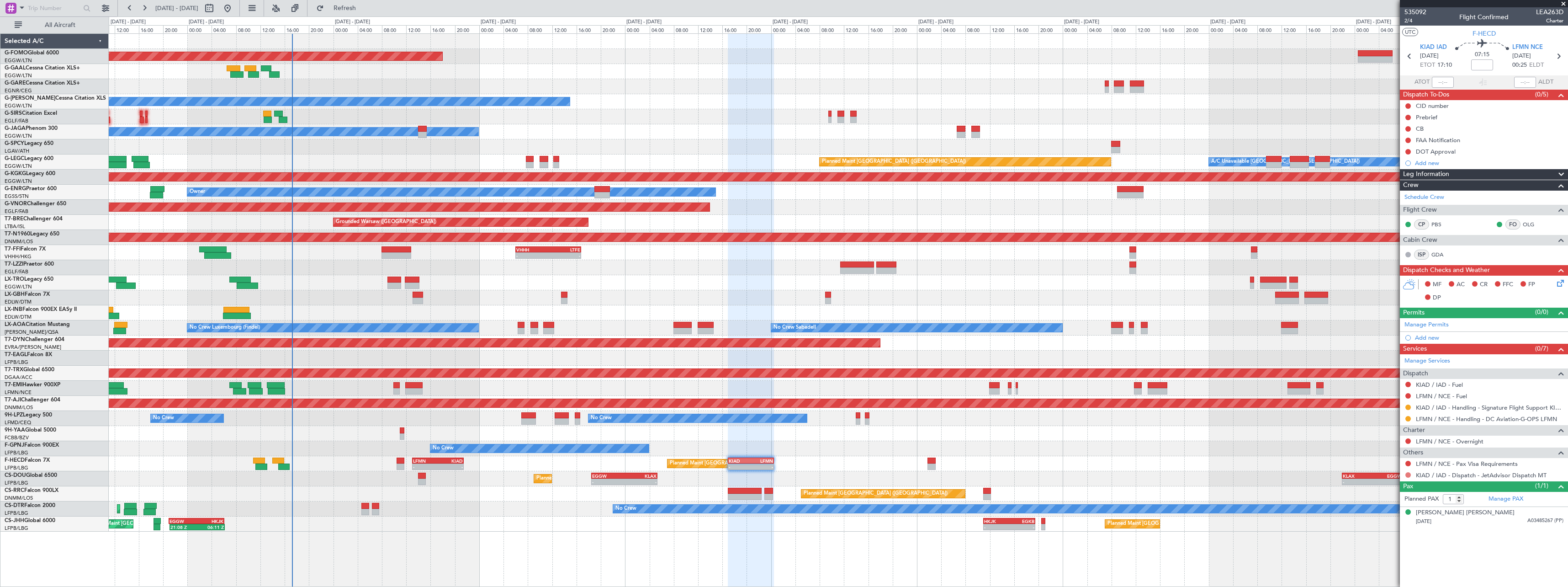
click at [1408, 476] on button at bounding box center [1408, 474] width 5 height 5
click at [1389, 461] on span "Confirmed" at bounding box center [1382, 461] width 29 height 9
click at [1444, 327] on link "Manage Permits" at bounding box center [1426, 325] width 44 height 9
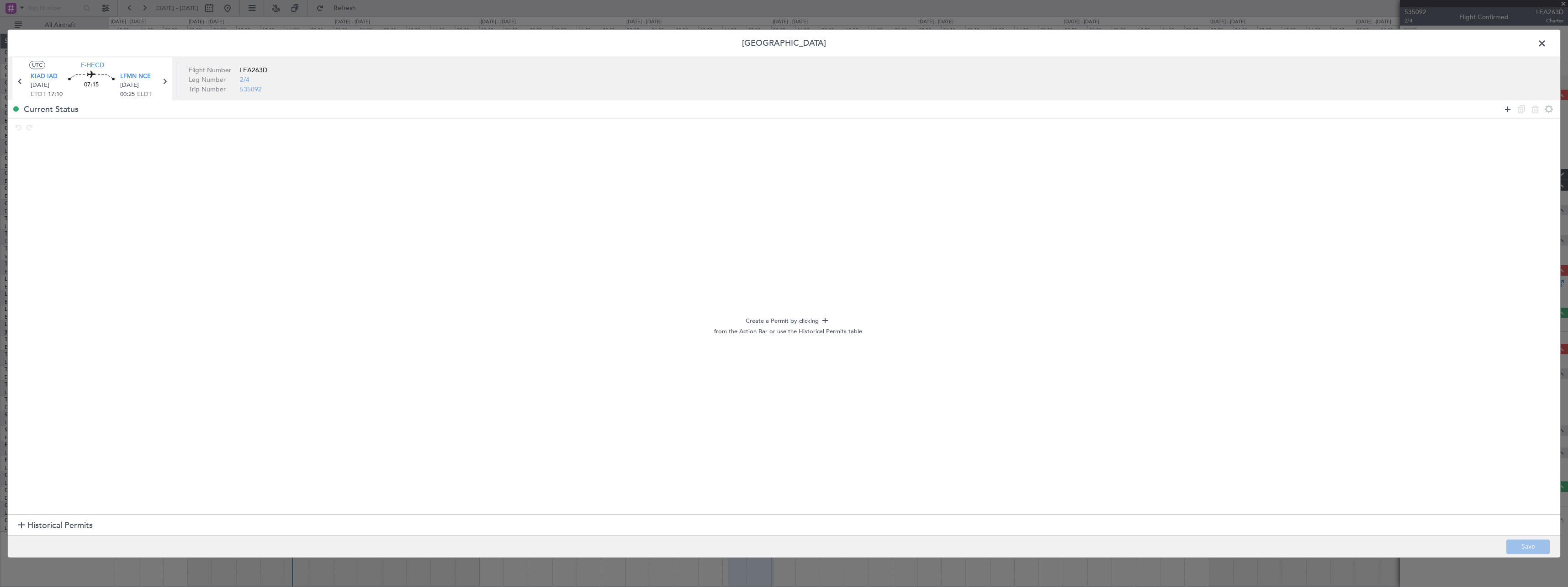
click at [1507, 110] on icon at bounding box center [1508, 109] width 11 height 11
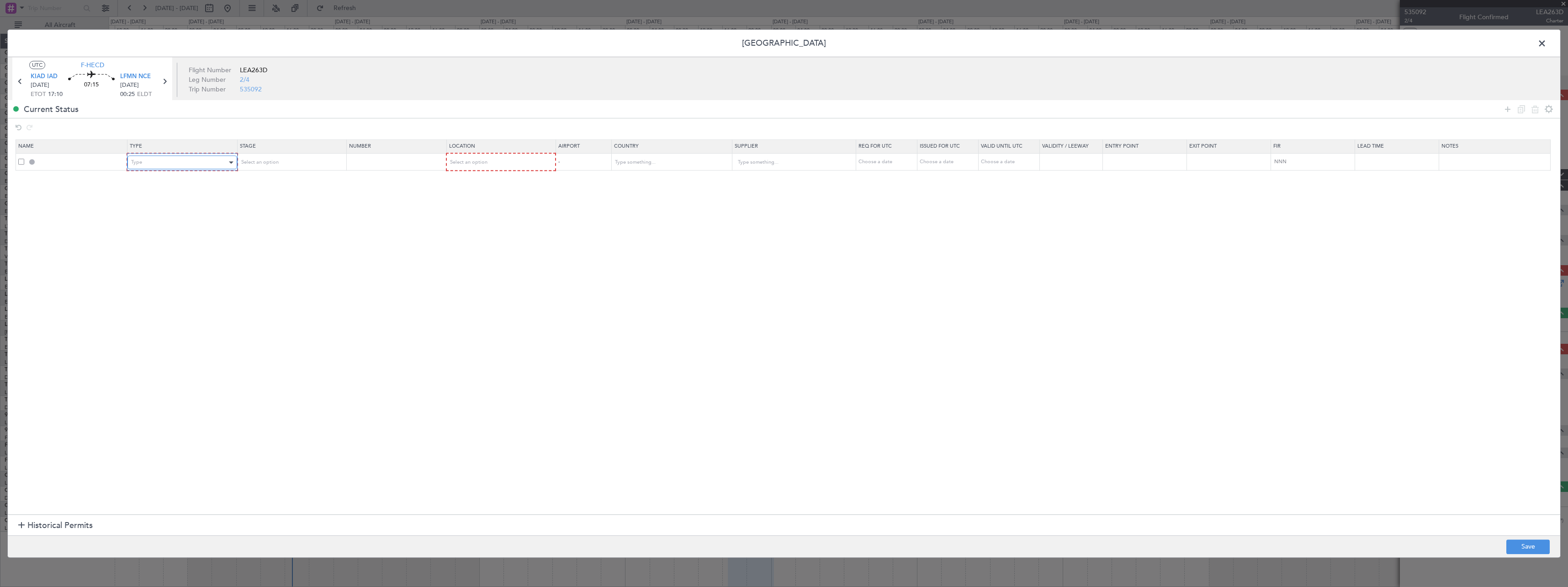
click at [145, 158] on div "Type" at bounding box center [178, 162] width 96 height 14
click at [172, 247] on span "Slot" at bounding box center [184, 249] width 102 height 14
click at [292, 166] on div "Select an option" at bounding box center [287, 162] width 96 height 14
click at [280, 222] on span "Requested" at bounding box center [294, 222] width 102 height 14
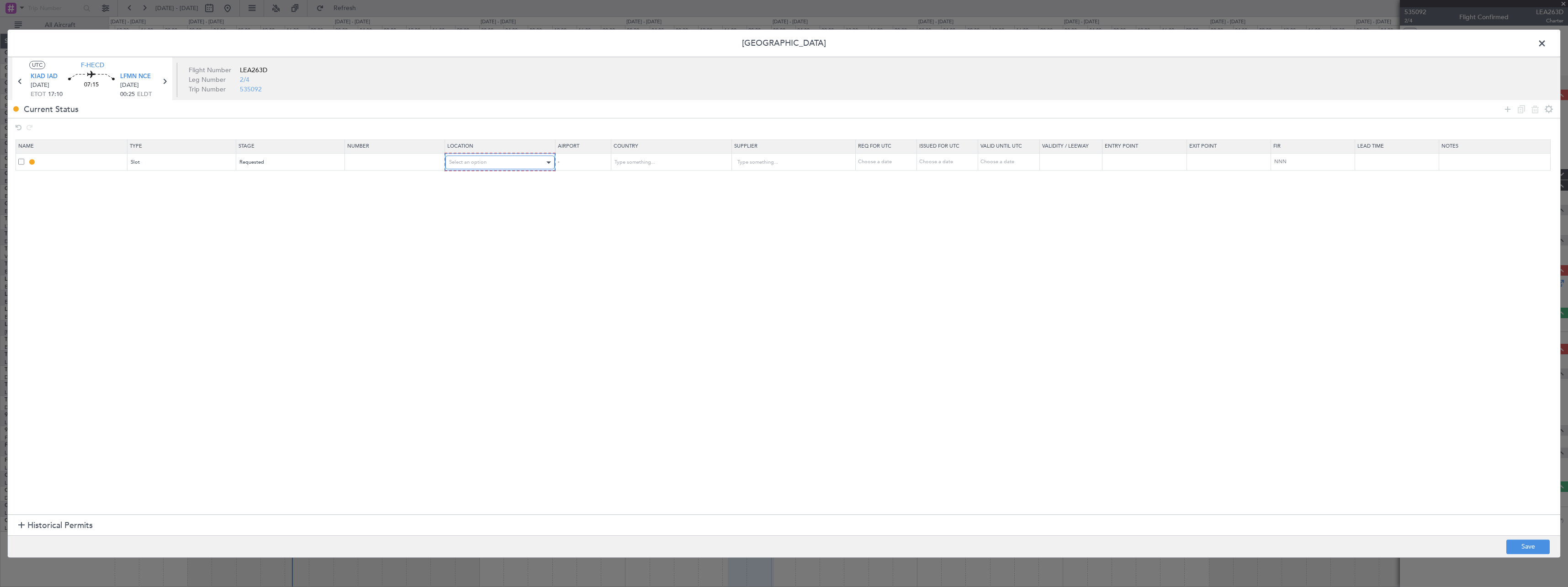
click at [470, 158] on div "Select an option" at bounding box center [497, 162] width 96 height 14
click at [468, 207] on span "Arrival" at bounding box center [505, 209] width 102 height 14
click at [1507, 108] on icon at bounding box center [1508, 109] width 11 height 11
click at [186, 174] on div "Type" at bounding box center [178, 179] width 96 height 14
drag, startPoint x: 191, startPoint y: 262, endPoint x: 247, endPoint y: 215, distance: 73.1
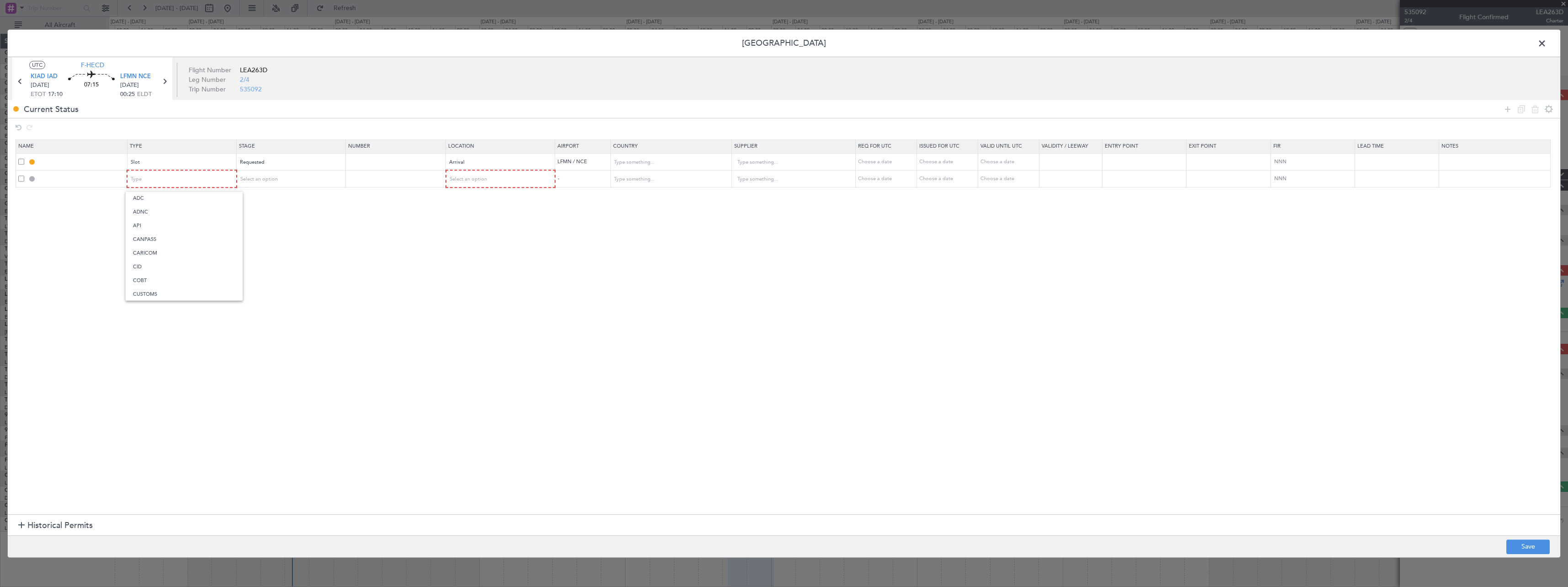
click at [195, 256] on div "ADC ADNC API CANPASS CARICOM CID COBT CUSTOMS Departure DOT Approval EAPIS Ferr…" at bounding box center [184, 246] width 118 height 110
drag, startPoint x: 153, startPoint y: 270, endPoint x: 248, endPoint y: 236, distance: 100.9
click at [155, 269] on span "CID" at bounding box center [184, 267] width 102 height 14
click at [328, 175] on div "Select an option" at bounding box center [287, 179] width 96 height 14
click at [325, 214] on span "Not Requested" at bounding box center [294, 212] width 102 height 14
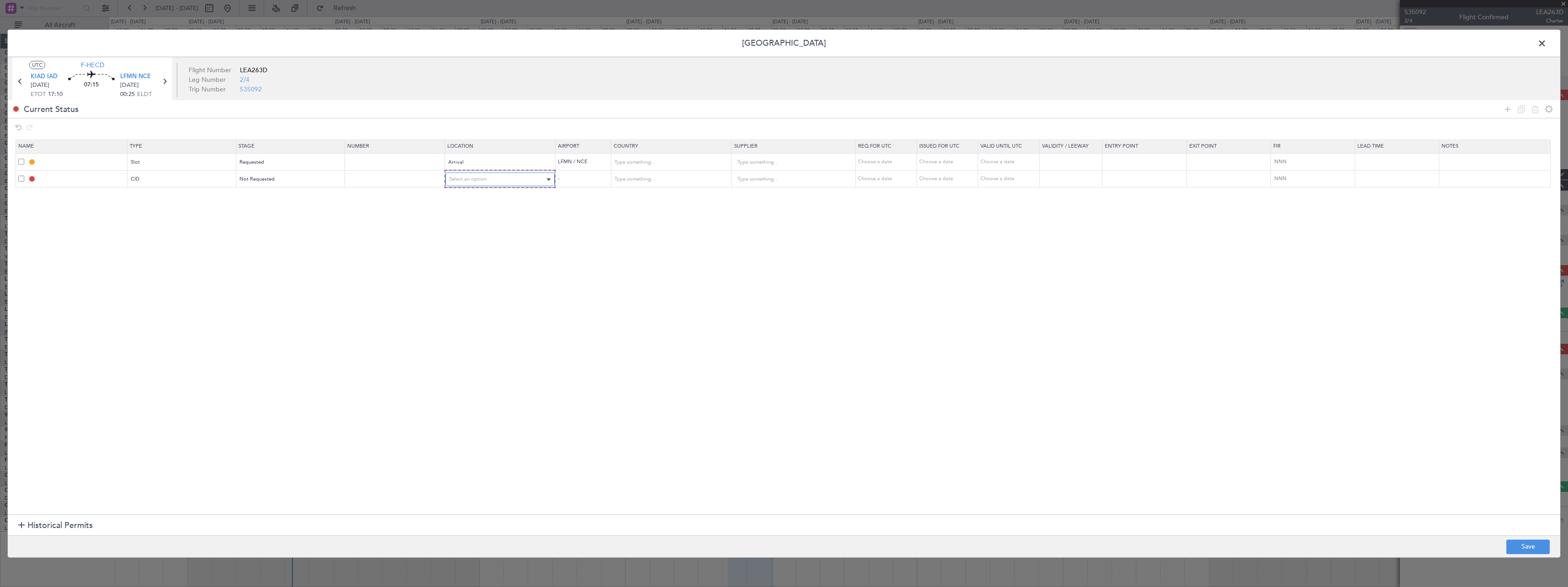
click at [502, 181] on div "Select an option" at bounding box center [497, 179] width 96 height 14
click at [530, 228] on span "Arrival" at bounding box center [505, 226] width 102 height 14
click at [486, 180] on div "Arrival" at bounding box center [497, 178] width 96 height 14
click at [494, 200] on span "Departure" at bounding box center [505, 198] width 102 height 14
click at [1508, 109] on icon at bounding box center [1508, 109] width 11 height 11
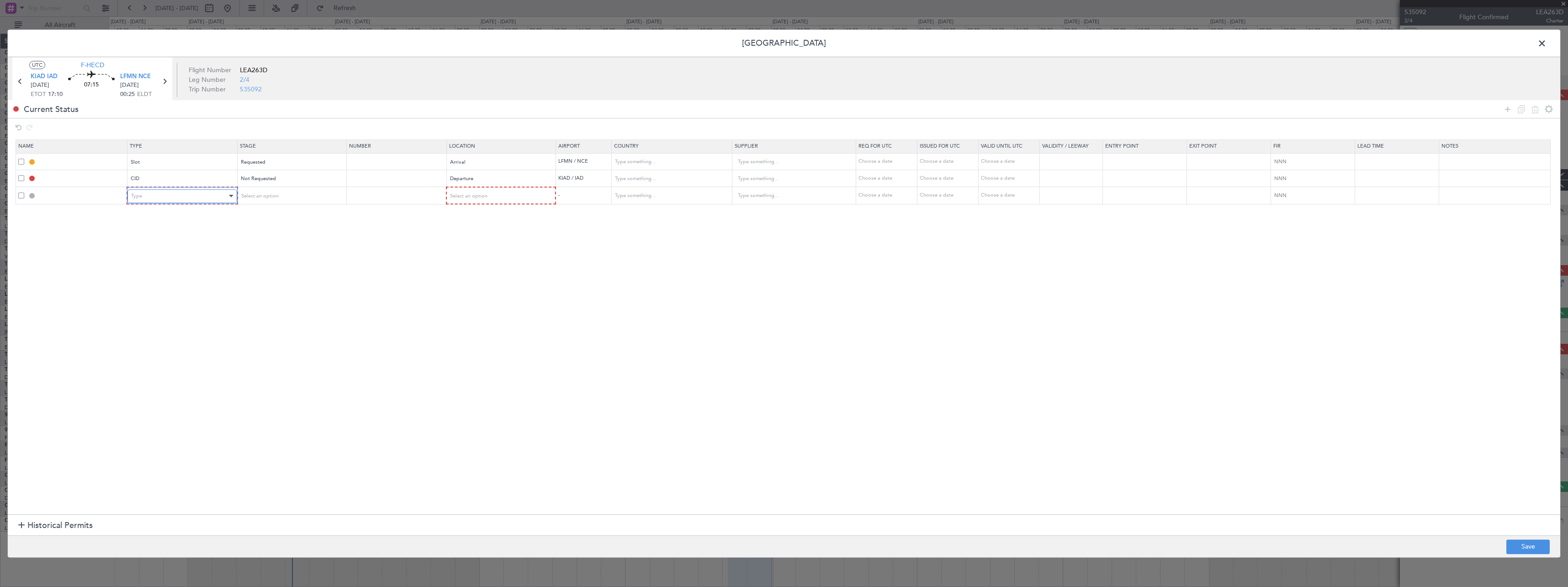
click at [202, 200] on div "Type" at bounding box center [178, 196] width 96 height 14
drag, startPoint x: 193, startPoint y: 261, endPoint x: 217, endPoint y: 247, distance: 27.8
click at [194, 260] on span "EAPIS" at bounding box center [184, 261] width 102 height 14
click at [278, 196] on span "Select an option" at bounding box center [259, 195] width 38 height 7
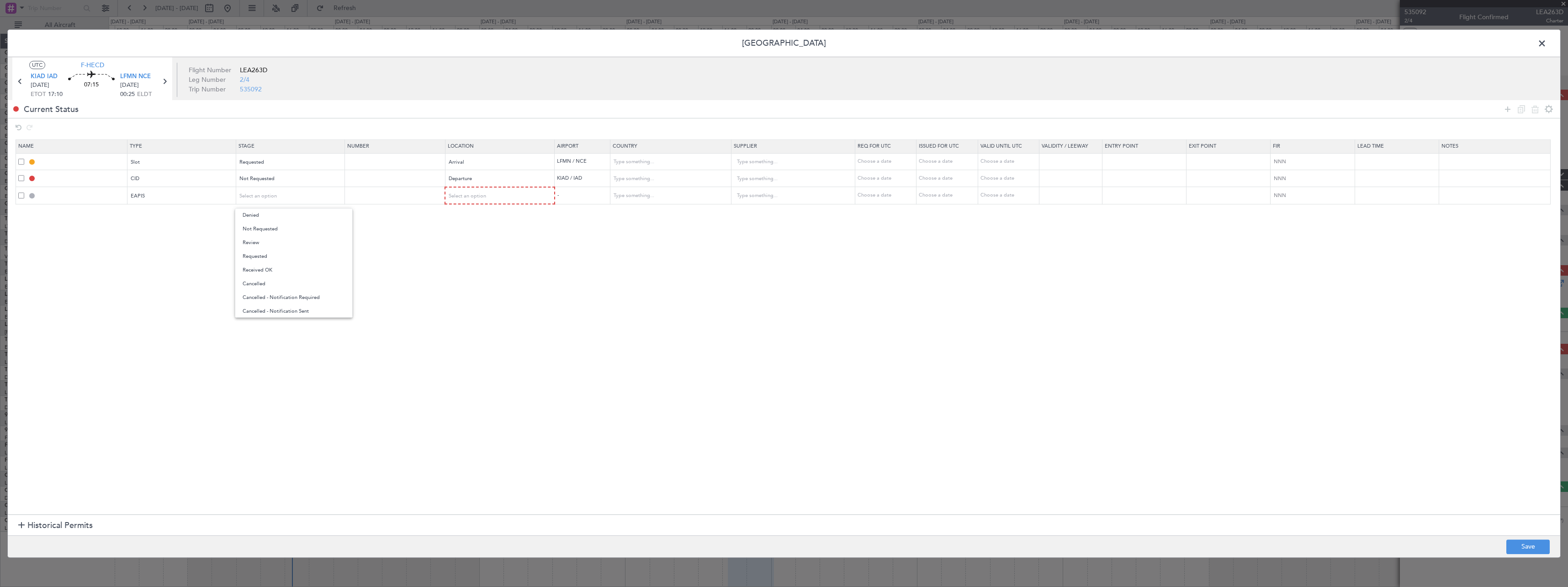
drag, startPoint x: 290, startPoint y: 230, endPoint x: 494, endPoint y: 210, distance: 205.0
click at [291, 230] on span "Not Requested" at bounding box center [294, 229] width 102 height 14
click at [498, 198] on div "Select an option" at bounding box center [497, 196] width 96 height 14
click at [525, 216] on span "Departure" at bounding box center [505, 215] width 102 height 14
click at [1514, 105] on div at bounding box center [1528, 109] width 55 height 13
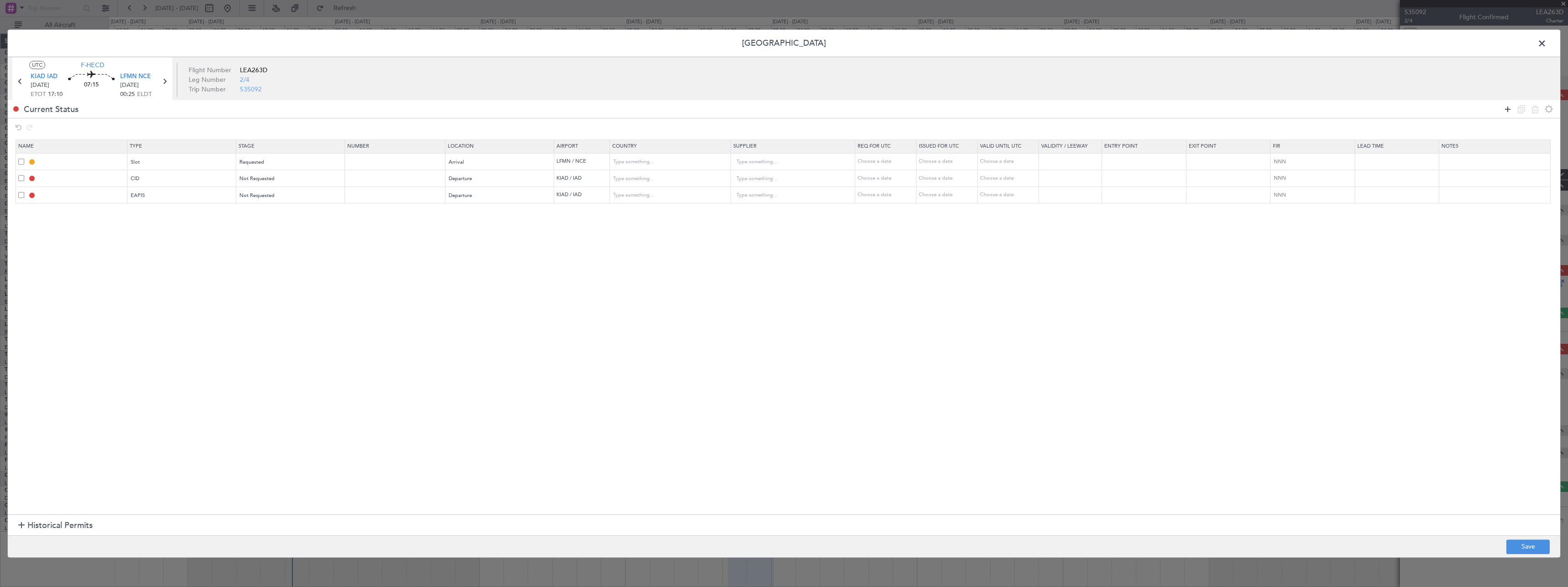
click at [1507, 111] on icon at bounding box center [1508, 109] width 11 height 11
click at [155, 213] on div "Type" at bounding box center [178, 213] width 96 height 14
click at [170, 322] on span "CUSTOMS" at bounding box center [184, 328] width 102 height 14
click at [303, 212] on div "Select an option" at bounding box center [287, 213] width 96 height 14
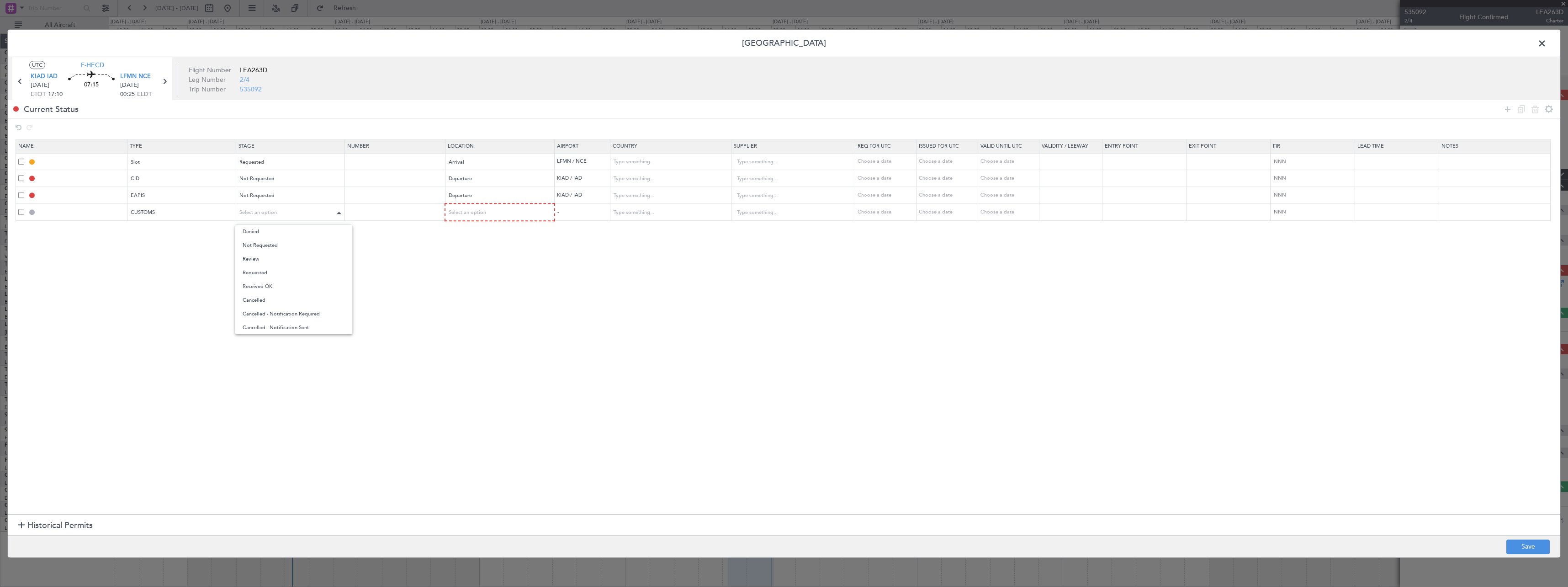
click at [311, 241] on span "Not Requested" at bounding box center [294, 245] width 102 height 14
click at [508, 209] on div "Select an option" at bounding box center [497, 213] width 96 height 14
drag, startPoint x: 513, startPoint y: 231, endPoint x: 793, endPoint y: 272, distance: 283.0
click at [514, 231] on span "Departure" at bounding box center [505, 231] width 102 height 14
click at [1539, 549] on button "Save" at bounding box center [1528, 547] width 43 height 15
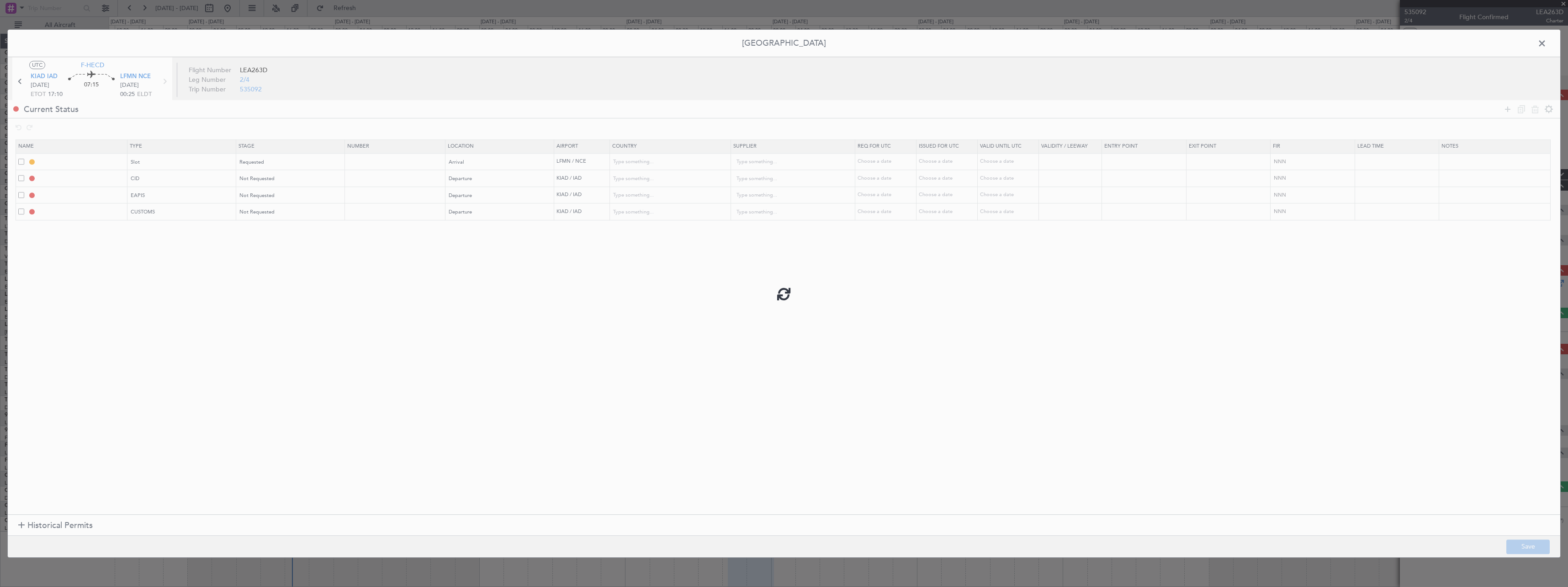
type input "LFMN ARR SLOT"
type input "France"
type input "NNN"
type input "CID"
type input "United States"
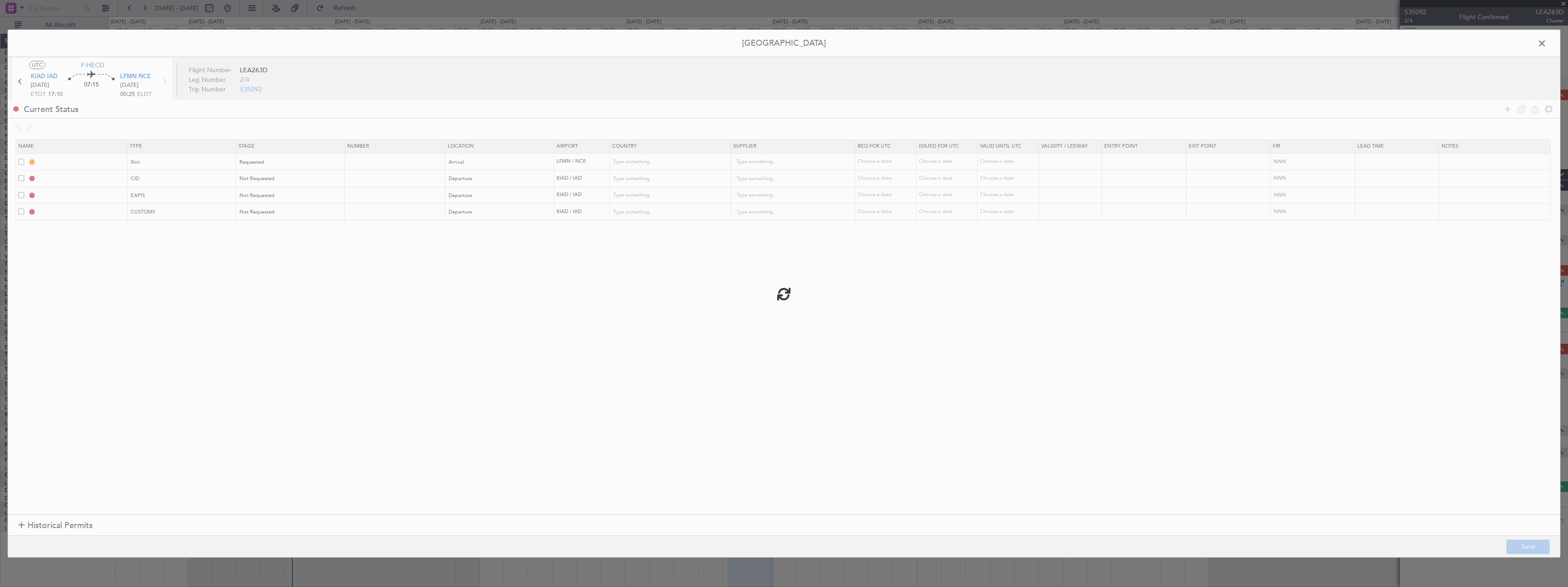
type input "NNN"
type input "5"
type input "EAPIS"
type input "United States"
type input "NNN"
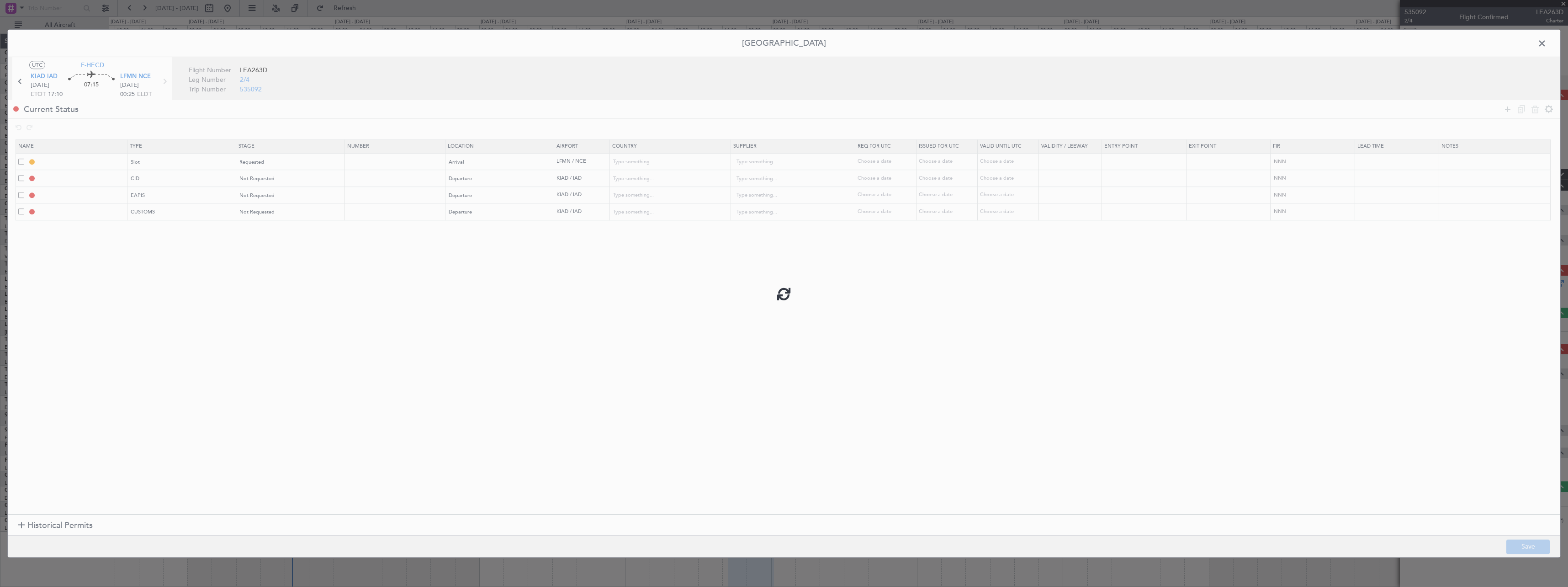
type input "5"
type input "KIAD DEP CUSTOMS"
type input "United States"
type input "NNN"
type input "5"
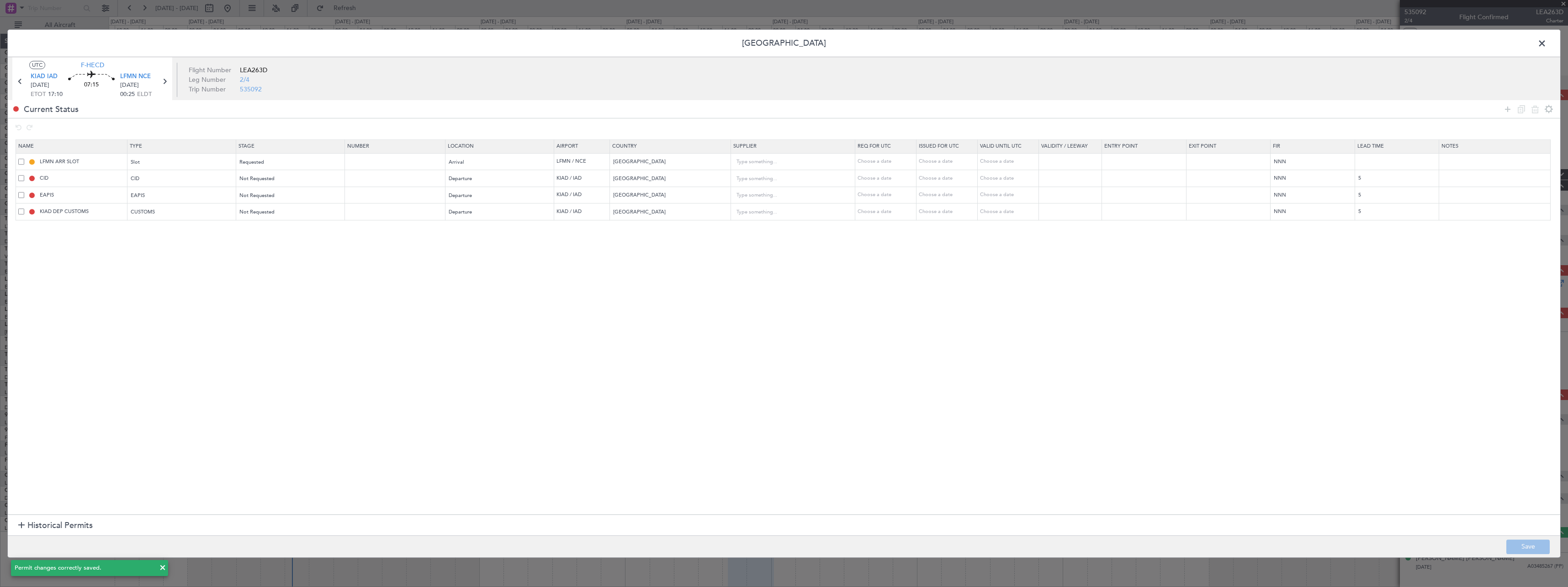
click at [1547, 47] on span at bounding box center [1547, 46] width 0 height 18
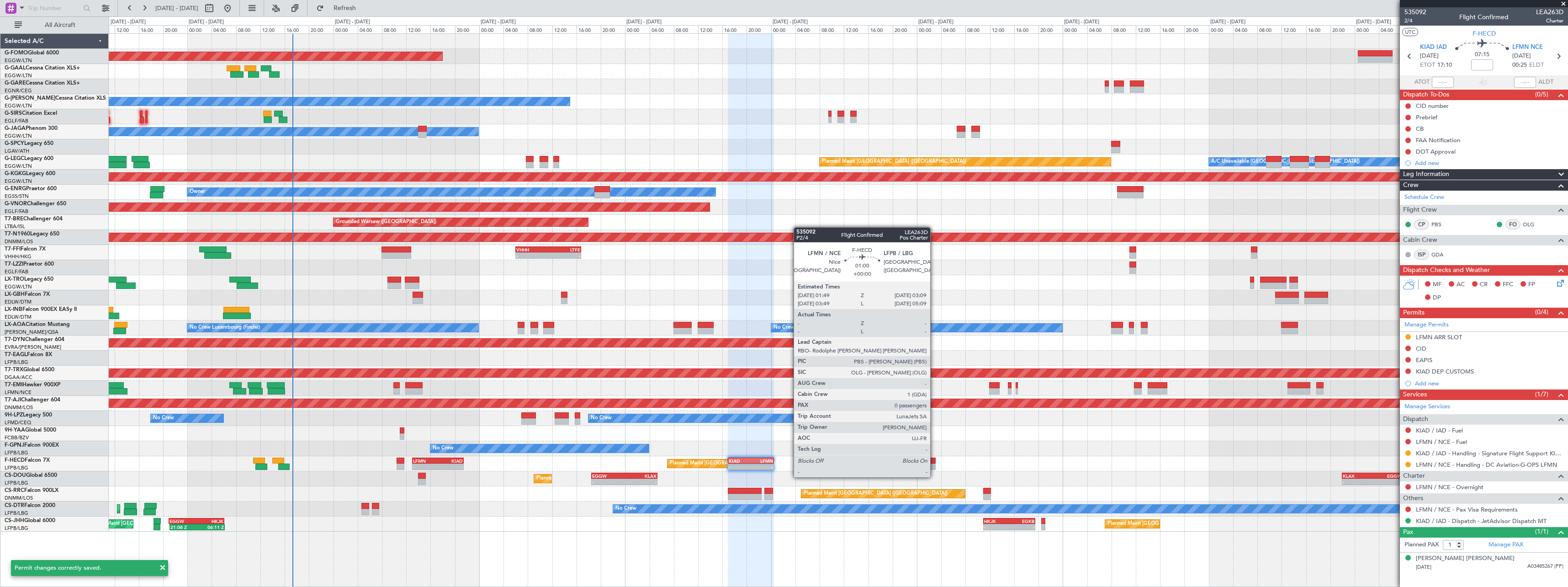
click at [934, 468] on div at bounding box center [932, 466] width 9 height 7
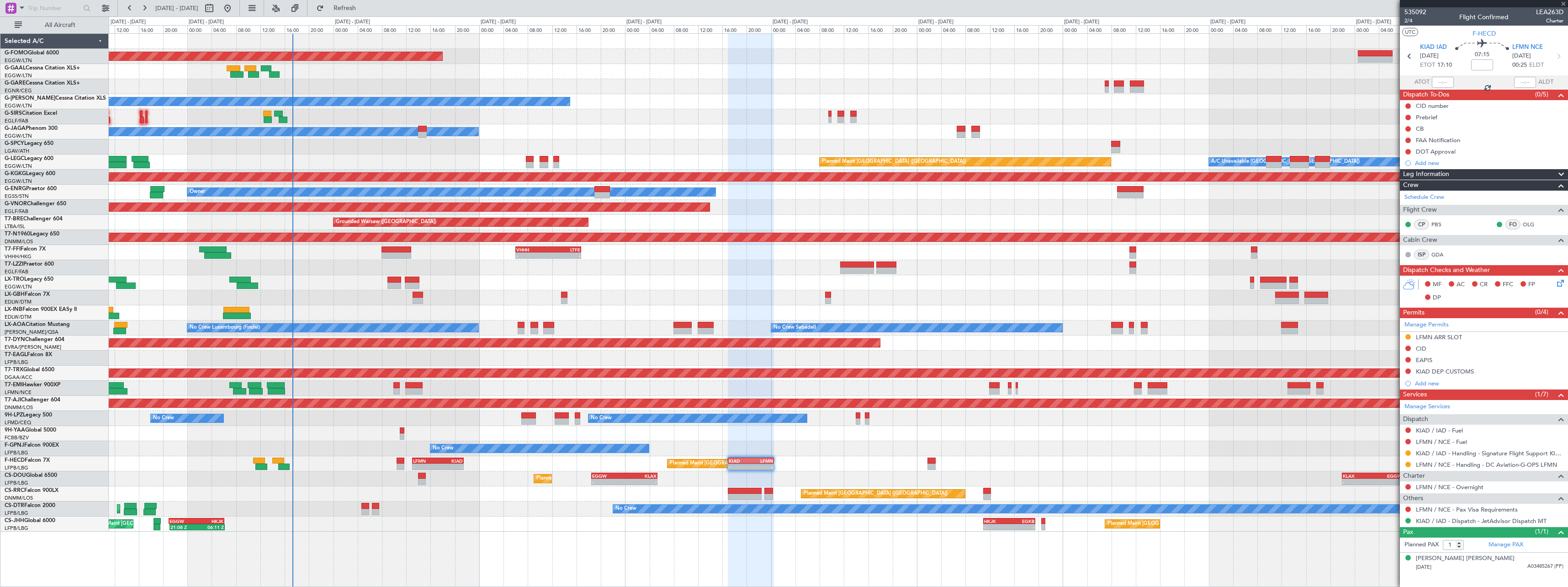
type input "0"
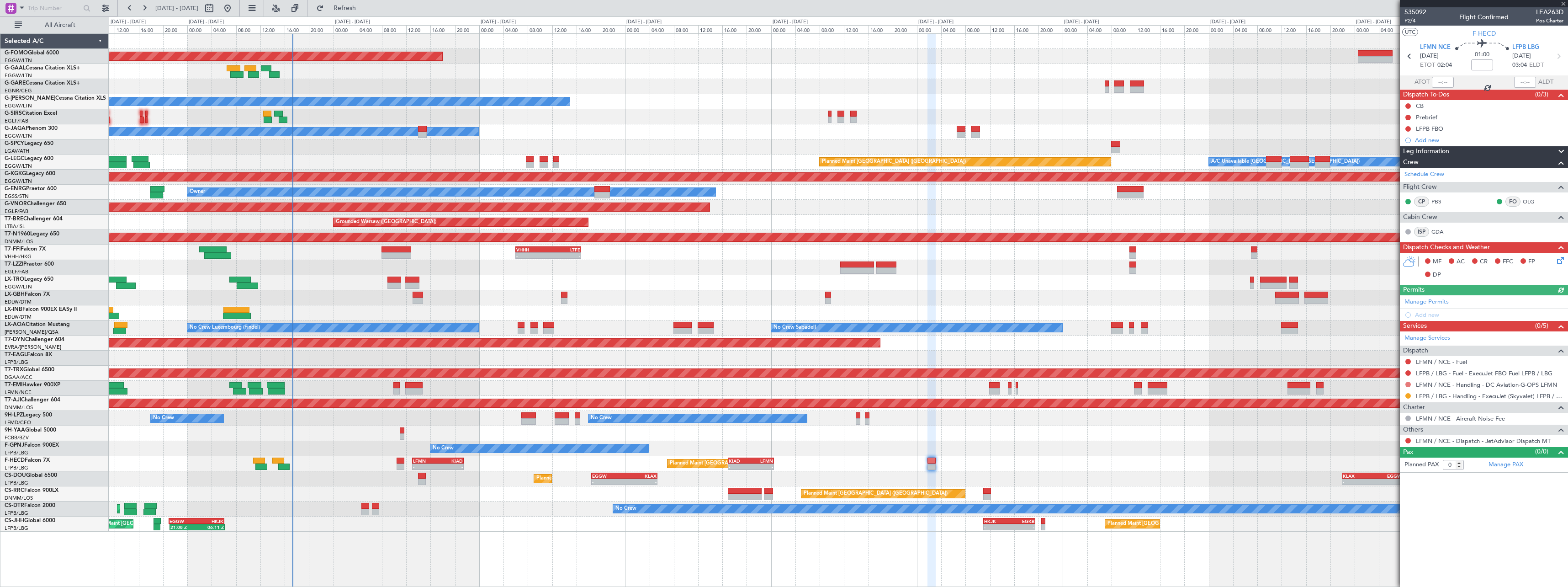
click at [1407, 385] on button at bounding box center [1408, 384] width 5 height 5
drag, startPoint x: 1389, startPoint y: 436, endPoint x: 1398, endPoint y: 424, distance: 15.0
click at [1389, 435] on span "Requested" at bounding box center [1382, 438] width 29 height 9
click at [1409, 371] on button at bounding box center [1408, 373] width 5 height 5
drag, startPoint x: 1376, startPoint y: 384, endPoint x: 1413, endPoint y: 356, distance: 46.4
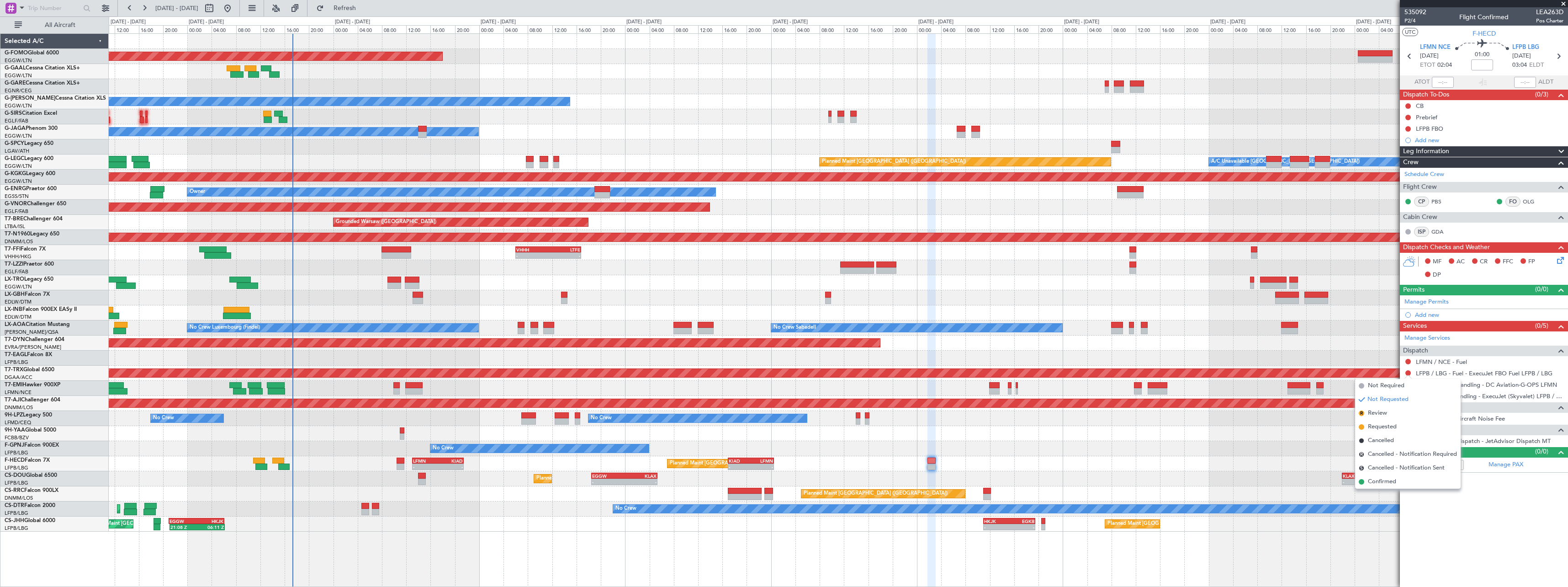
click at [1377, 384] on span "Not Required" at bounding box center [1386, 385] width 37 height 9
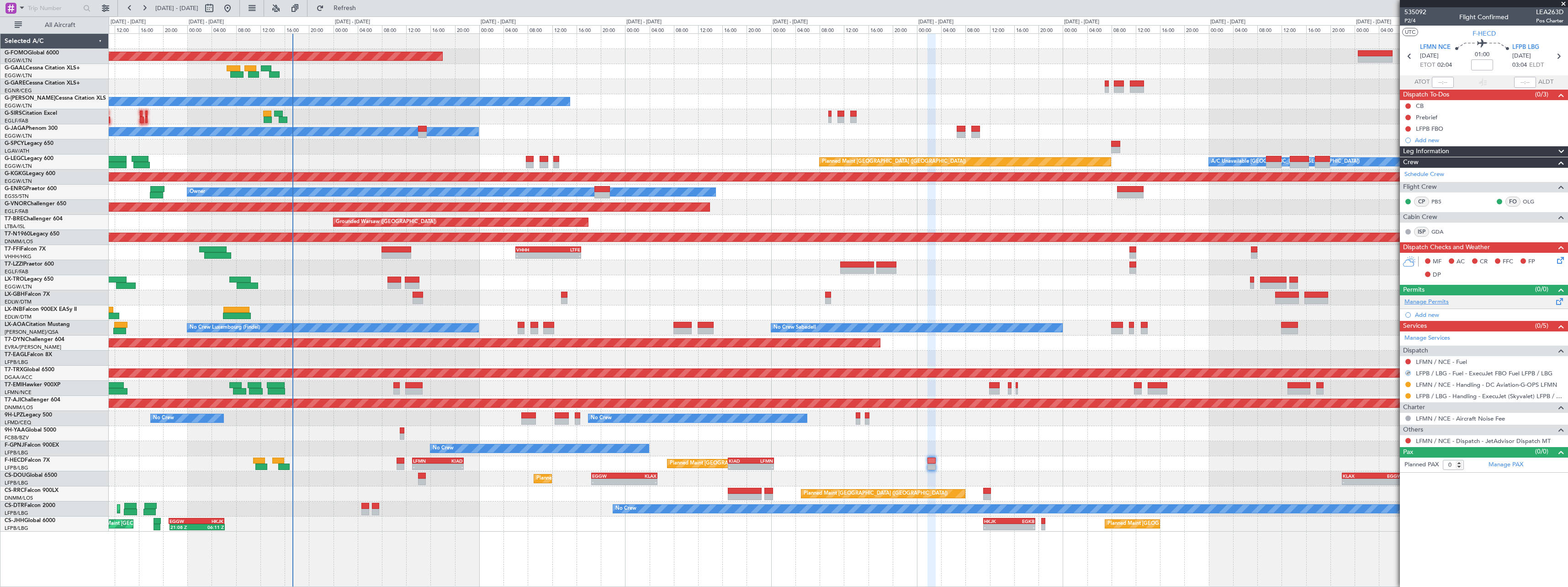
click at [1435, 304] on link "Manage Permits" at bounding box center [1426, 302] width 44 height 9
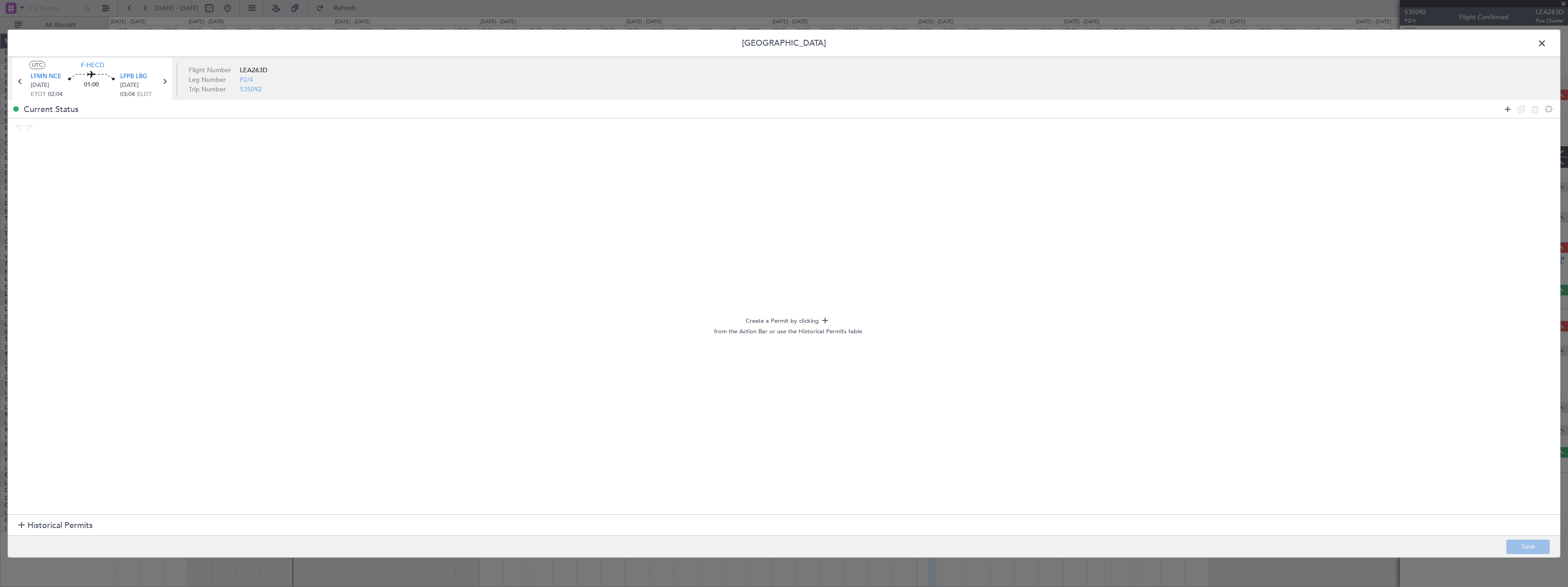
click at [1510, 108] on icon at bounding box center [1508, 109] width 11 height 11
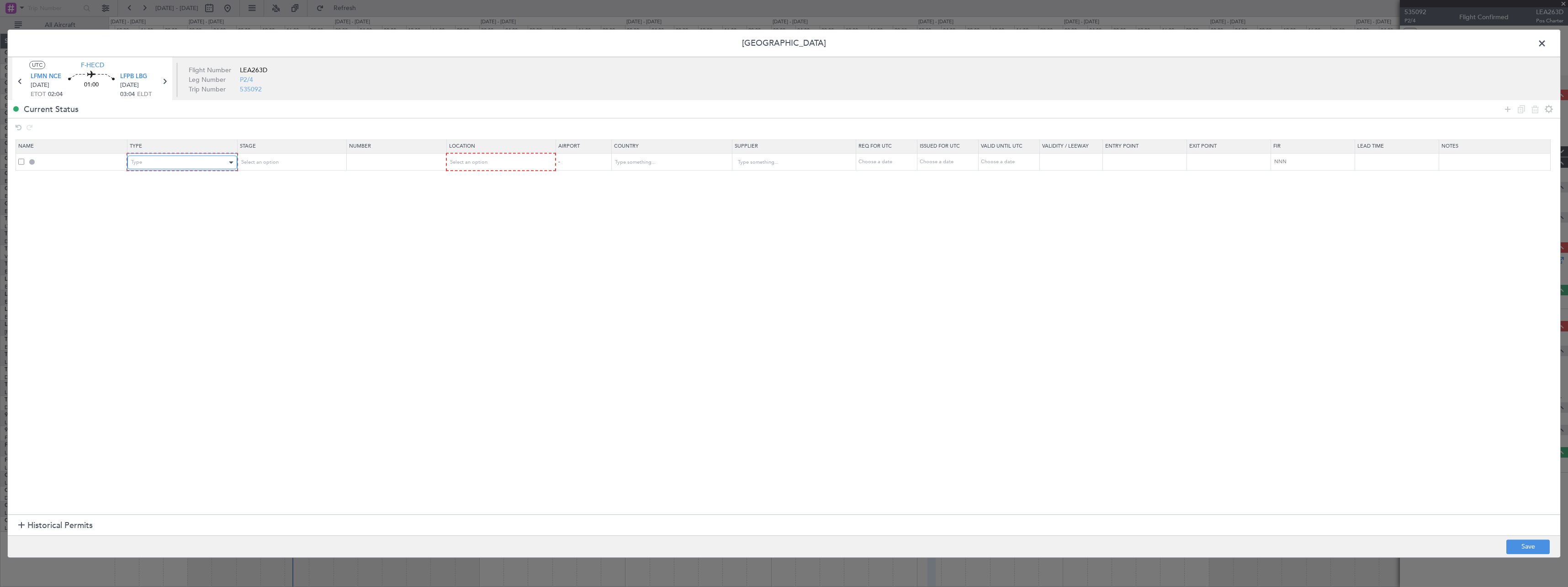
click at [210, 166] on div "Type" at bounding box center [178, 162] width 96 height 14
click at [192, 251] on span "Slot" at bounding box center [184, 249] width 102 height 14
click at [279, 160] on div "Select an option" at bounding box center [287, 162] width 96 height 14
click at [289, 222] on span "Requested" at bounding box center [294, 222] width 102 height 14
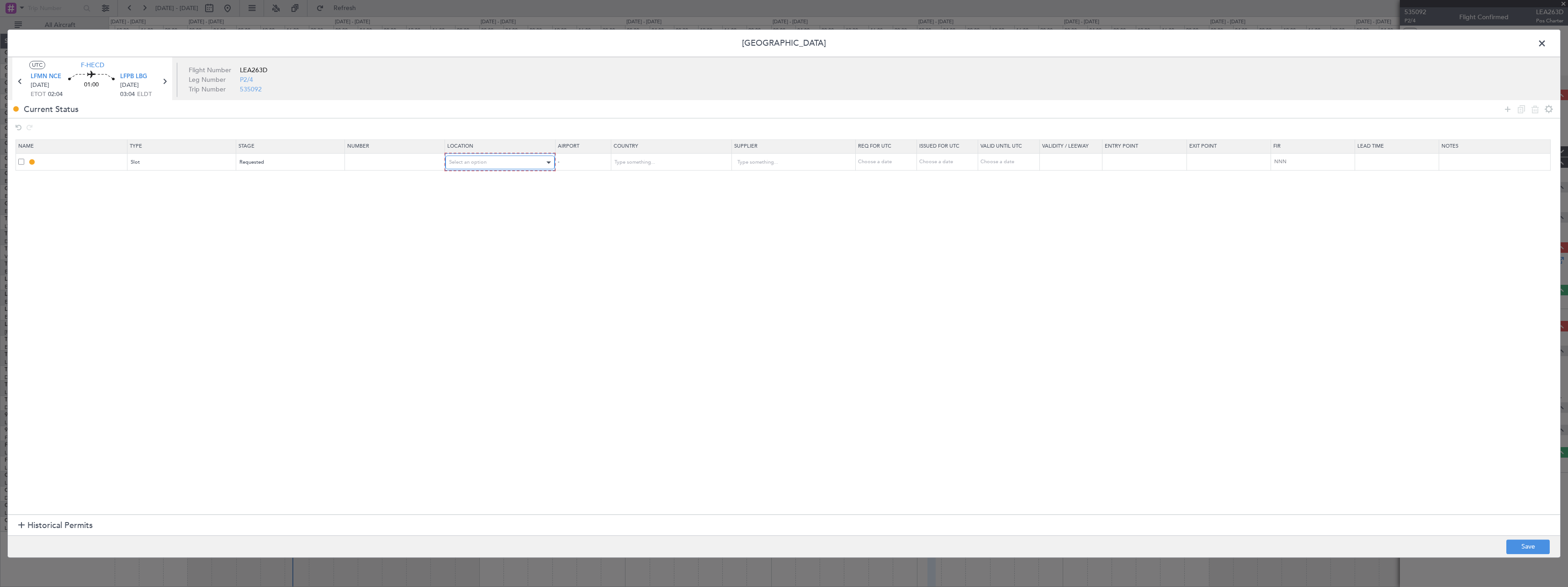
click at [501, 163] on div "Select an option" at bounding box center [497, 162] width 96 height 14
click at [506, 209] on span "Arrival" at bounding box center [505, 209] width 102 height 14
click at [1528, 547] on button "Save" at bounding box center [1528, 547] width 43 height 15
type input "LFPB ARR SLOT"
type input "France"
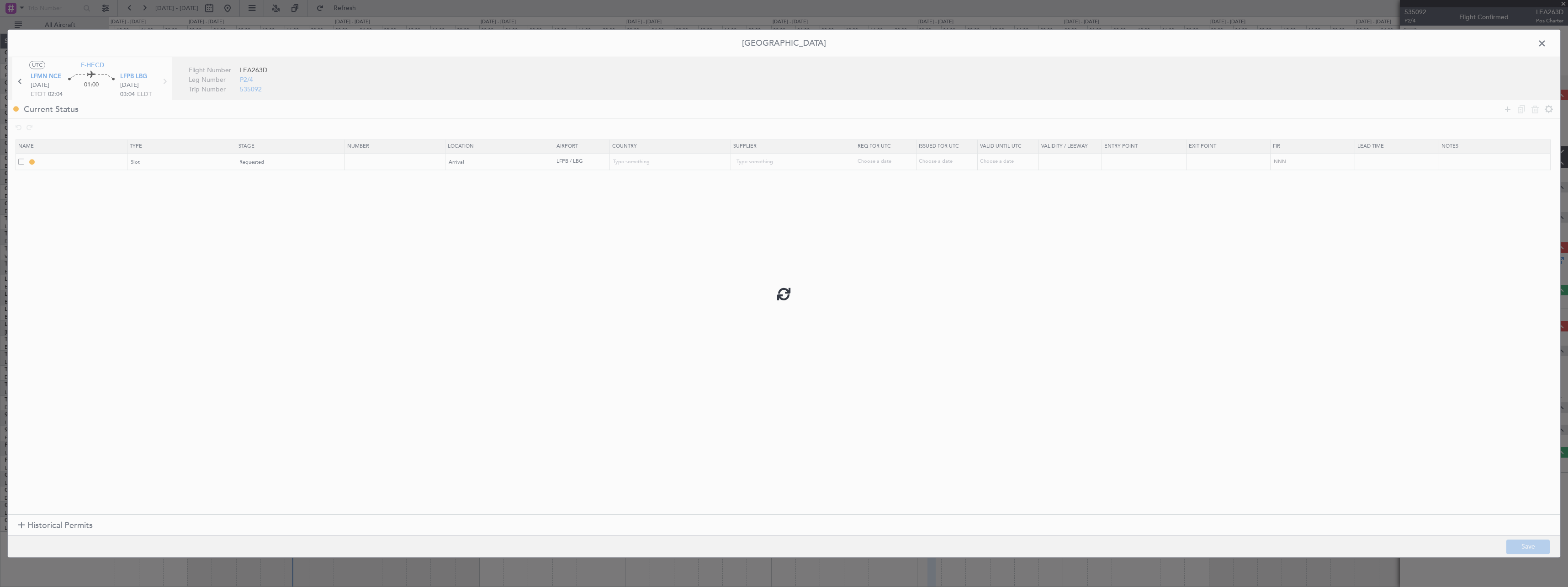
type input "NNN"
drag, startPoint x: 1546, startPoint y: 44, endPoint x: 1550, endPoint y: 79, distance: 35.2
click at [1547, 44] on span at bounding box center [1547, 46] width 0 height 18
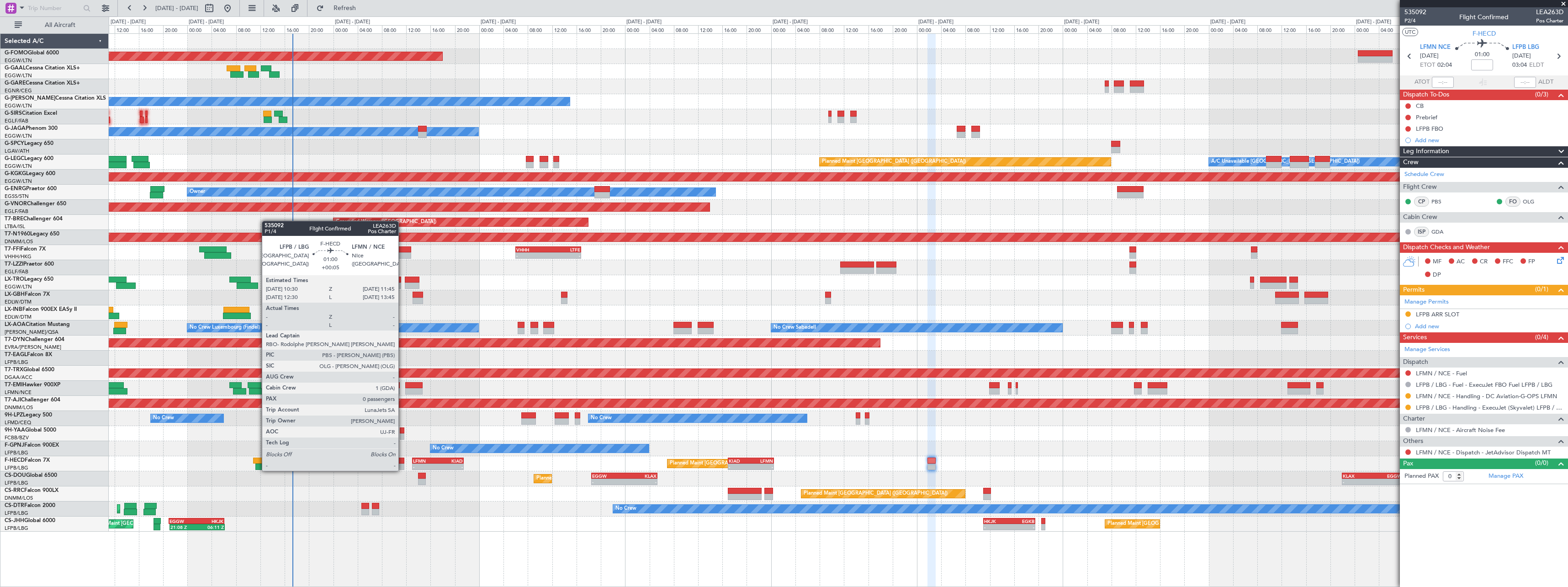
click at [402, 462] on div at bounding box center [401, 460] width 8 height 7
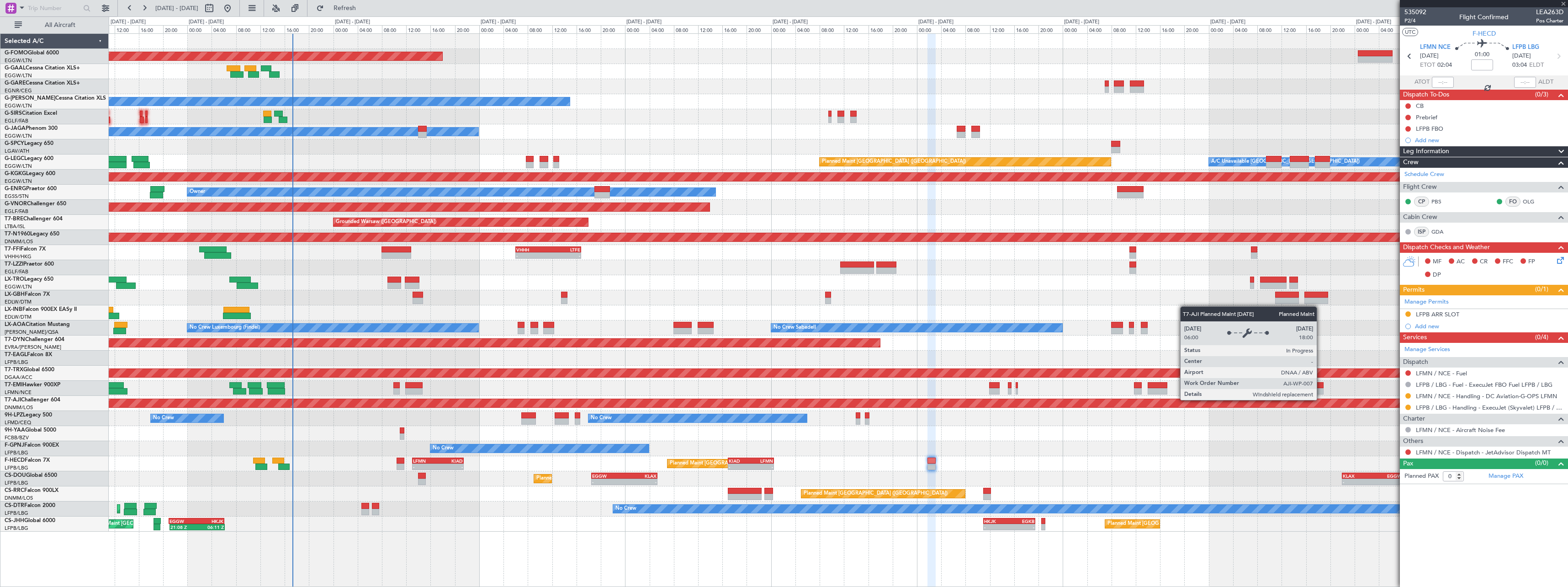
type input "+00:05"
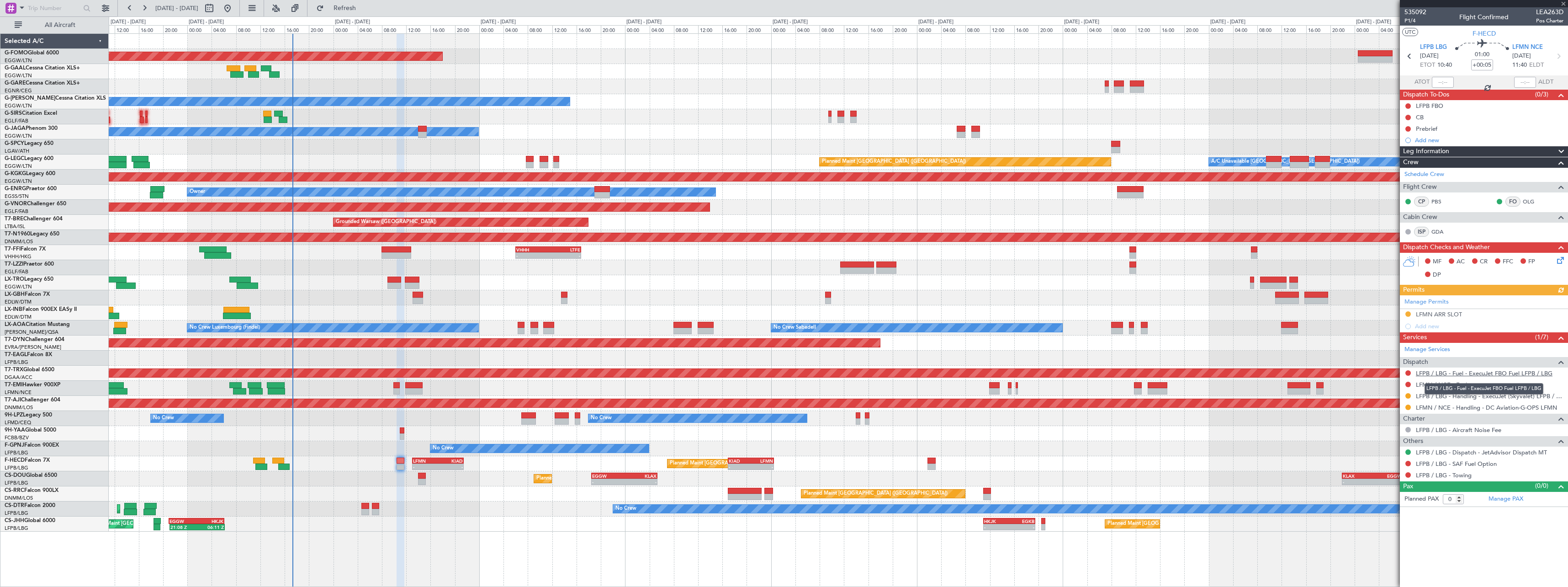
click at [1455, 374] on link "LFPB / LBG - Fuel - ExecuJet FBO Fuel LFPB / LBG" at bounding box center [1484, 373] width 136 height 8
drag, startPoint x: 373, startPoint y: 7, endPoint x: 713, endPoint y: 43, distance: 341.9
click at [364, 7] on span "Refresh" at bounding box center [345, 8] width 38 height 7
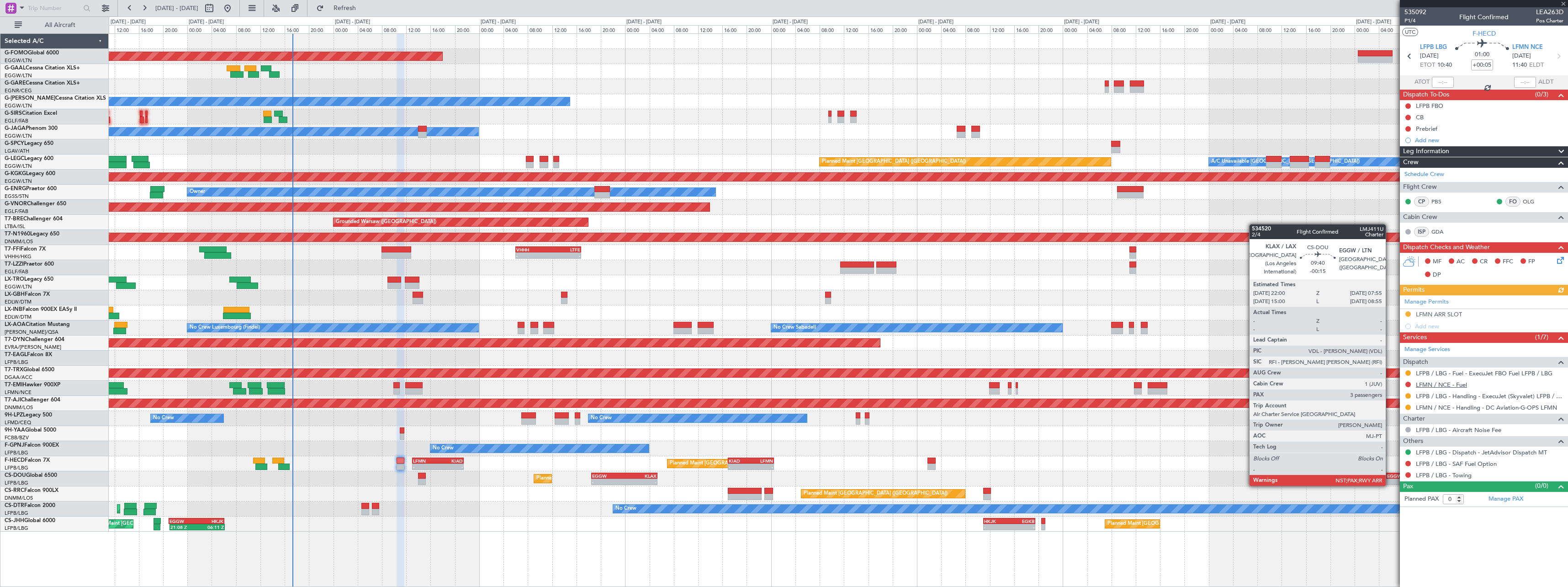
click at [1455, 382] on link "LFMN / NCE - Fuel" at bounding box center [1441, 384] width 51 height 8
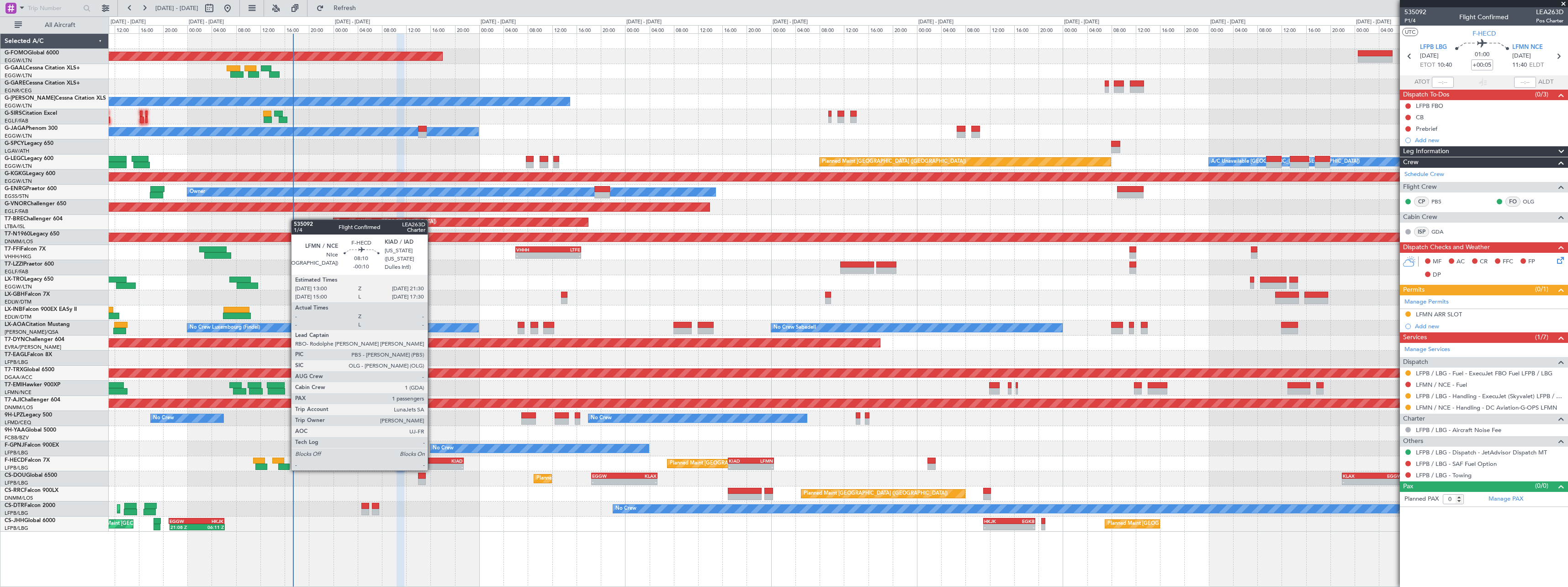
click at [432, 461] on div "LFMN" at bounding box center [425, 460] width 25 height 5
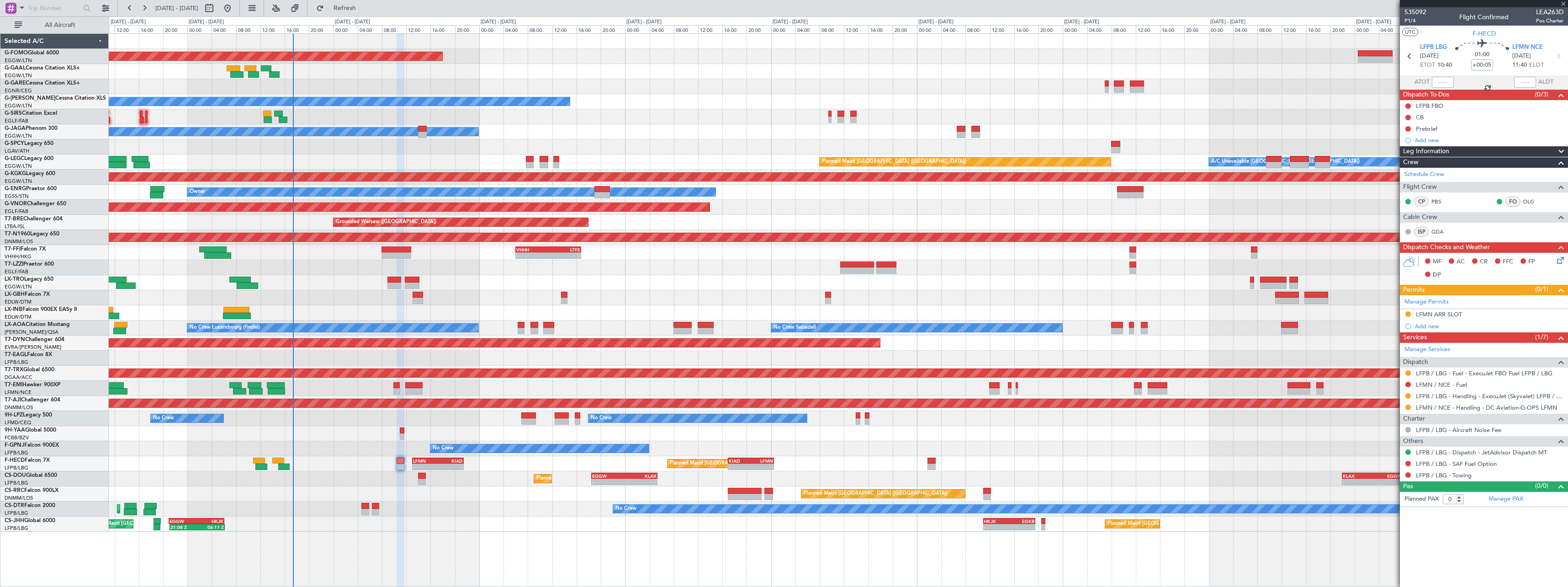
type input "-00:10"
type input "1"
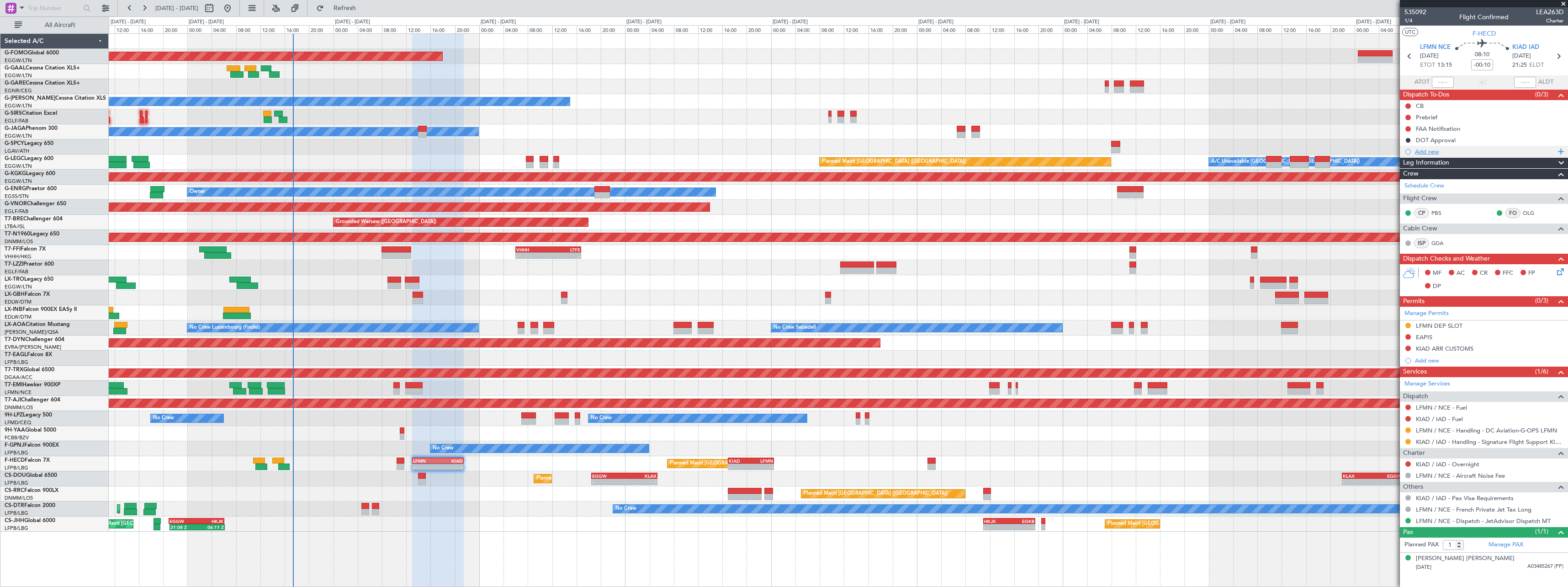
click at [1433, 151] on div "Add new" at bounding box center [1485, 151] width 140 height 8
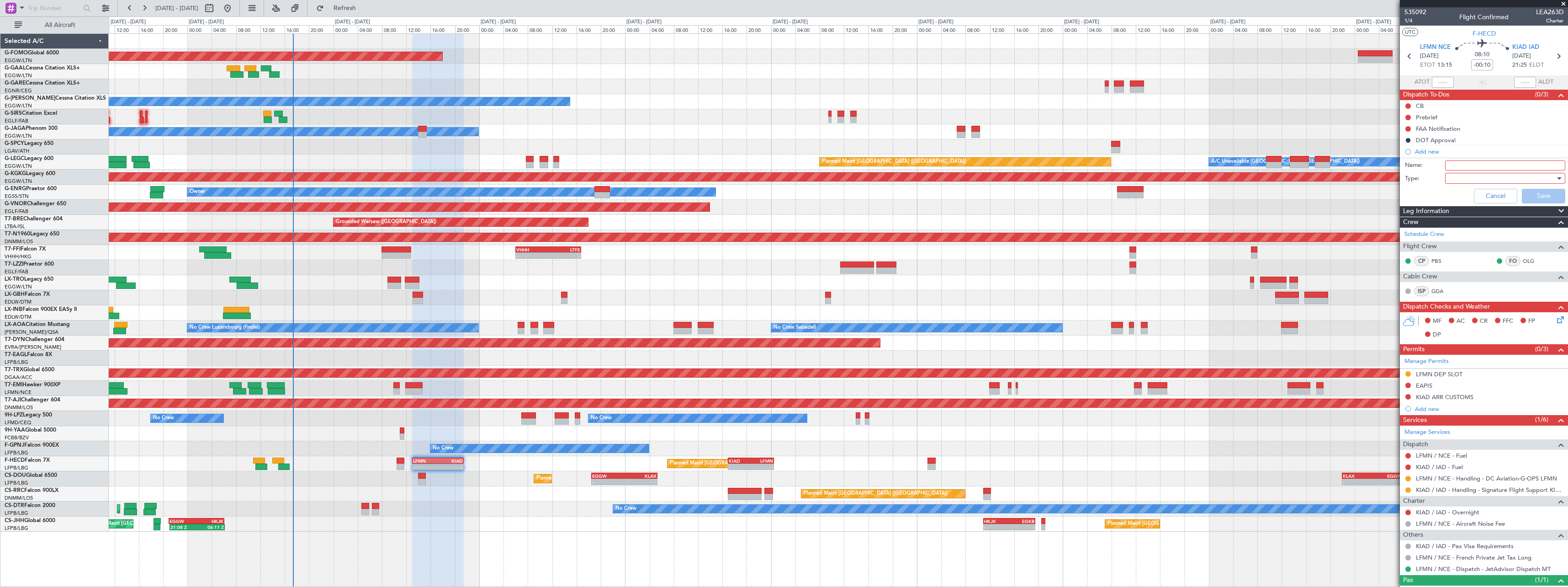
click at [1466, 166] on input "Name:" at bounding box center [1505, 165] width 120 height 10
type input "FUEL KIAD VIA HADID"
click at [1459, 177] on div at bounding box center [1502, 178] width 107 height 14
click at [1460, 193] on span "Generic" at bounding box center [1501, 197] width 107 height 14
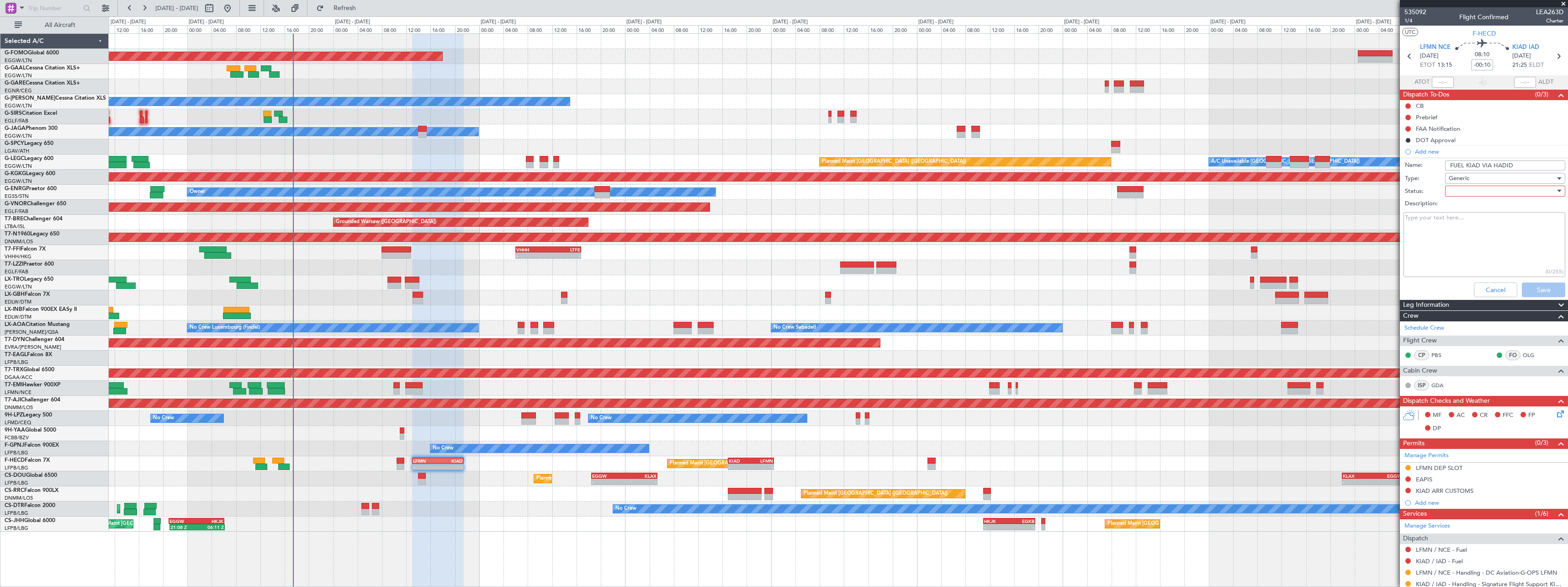
click at [1460, 189] on div at bounding box center [1502, 191] width 107 height 14
click at [1478, 226] on span "In Progress" at bounding box center [1501, 223] width 107 height 14
click at [1543, 294] on button "Save" at bounding box center [1543, 290] width 43 height 15
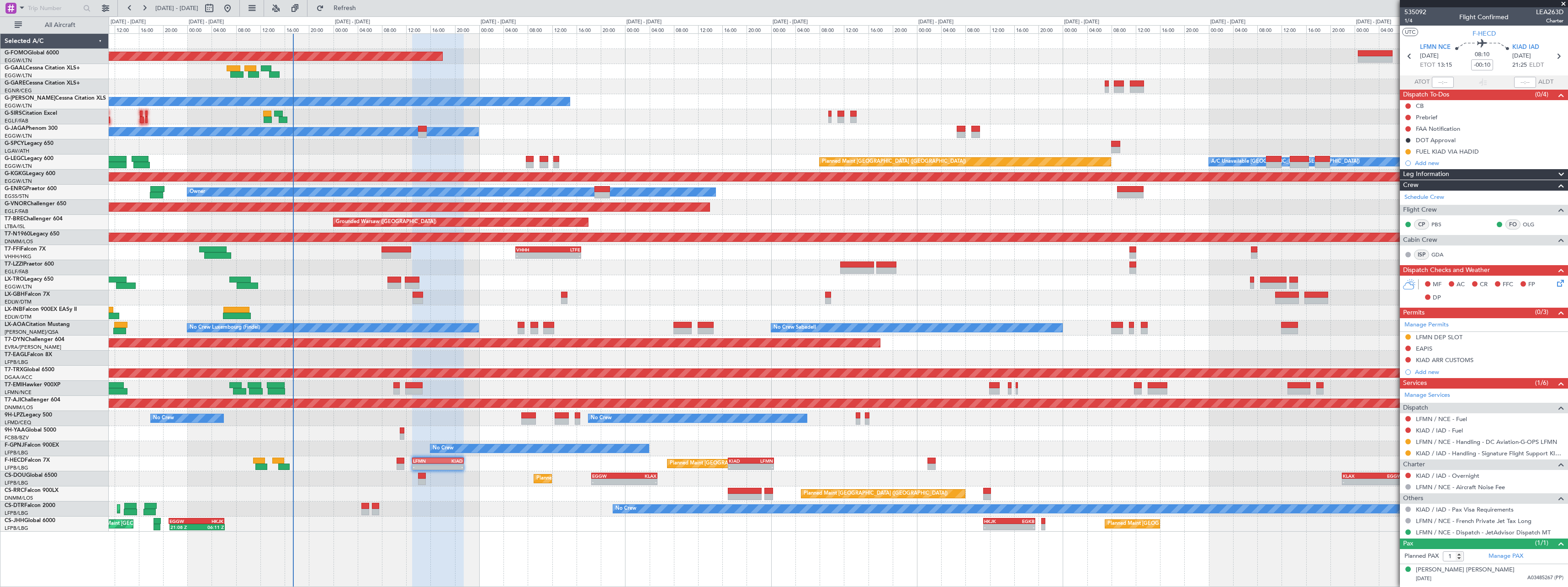
drag, startPoint x: 1432, startPoint y: 164, endPoint x: 1457, endPoint y: 167, distance: 25.2
click at [1432, 164] on div "Add new" at bounding box center [1489, 163] width 149 height 8
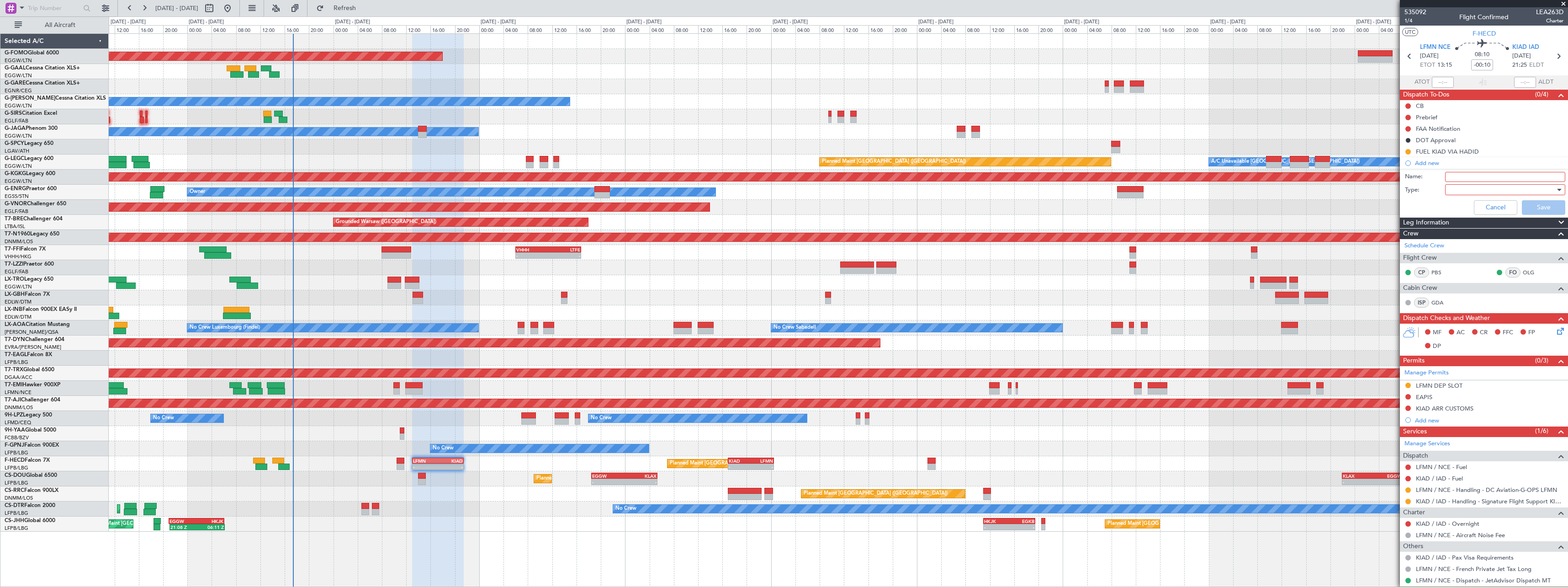
click at [1475, 178] on input "Name:" at bounding box center [1505, 177] width 120 height 10
type input "FUEL LFMN VIA HADID"
drag, startPoint x: 1477, startPoint y: 186, endPoint x: 1474, endPoint y: 192, distance: 6.7
click at [1477, 187] on div at bounding box center [1502, 189] width 107 height 14
click at [1467, 206] on span "Generic" at bounding box center [1501, 208] width 107 height 14
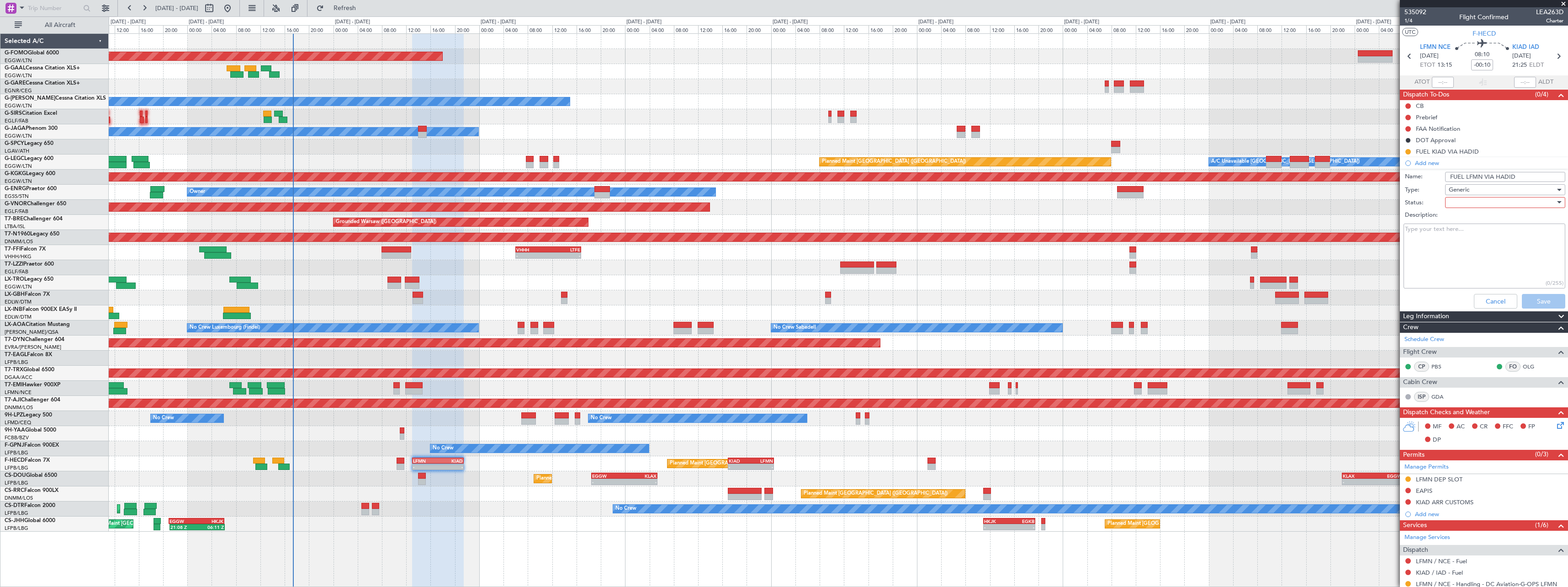
click at [1475, 196] on div at bounding box center [1502, 202] width 107 height 14
drag, startPoint x: 1476, startPoint y: 236, endPoint x: 1510, endPoint y: 281, distance: 56.4
click at [1476, 236] on span "In Progress" at bounding box center [1501, 234] width 107 height 14
click at [1539, 303] on button "Save" at bounding box center [1543, 301] width 43 height 15
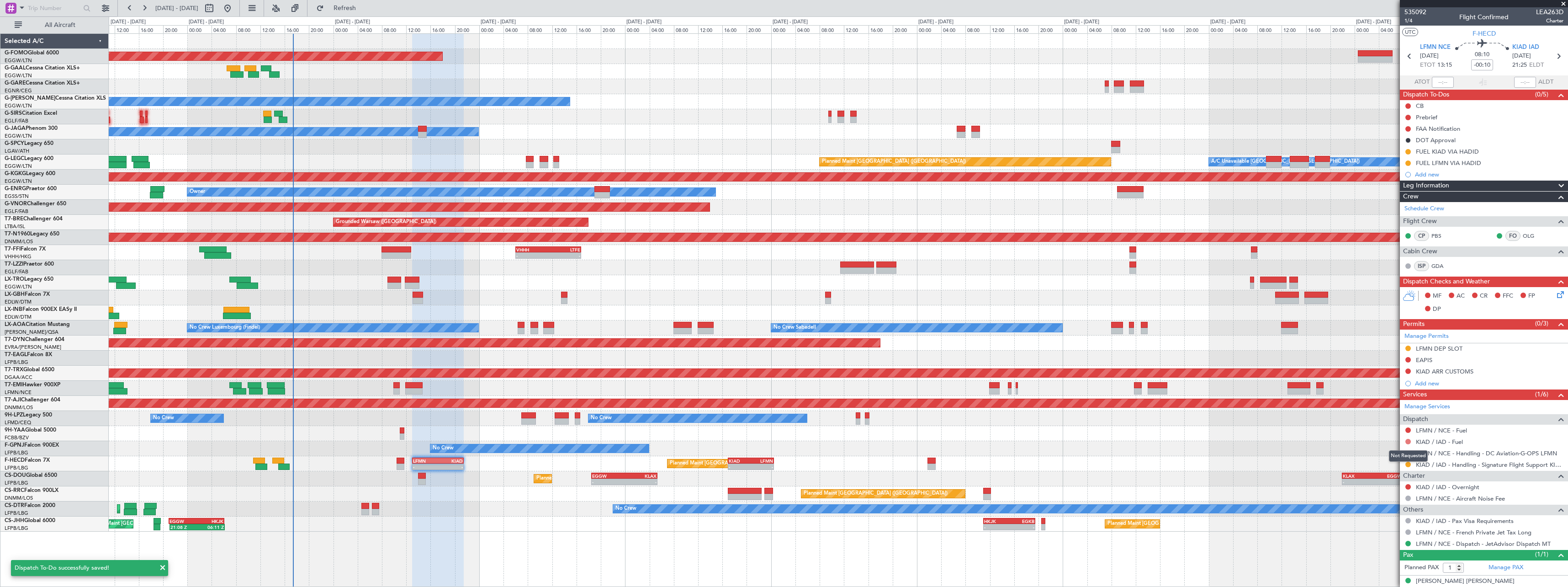
click at [1408, 440] on button at bounding box center [1408, 441] width 5 height 5
click at [1391, 495] on span "Requested" at bounding box center [1382, 495] width 29 height 9
click at [1409, 429] on button at bounding box center [1408, 430] width 5 height 5
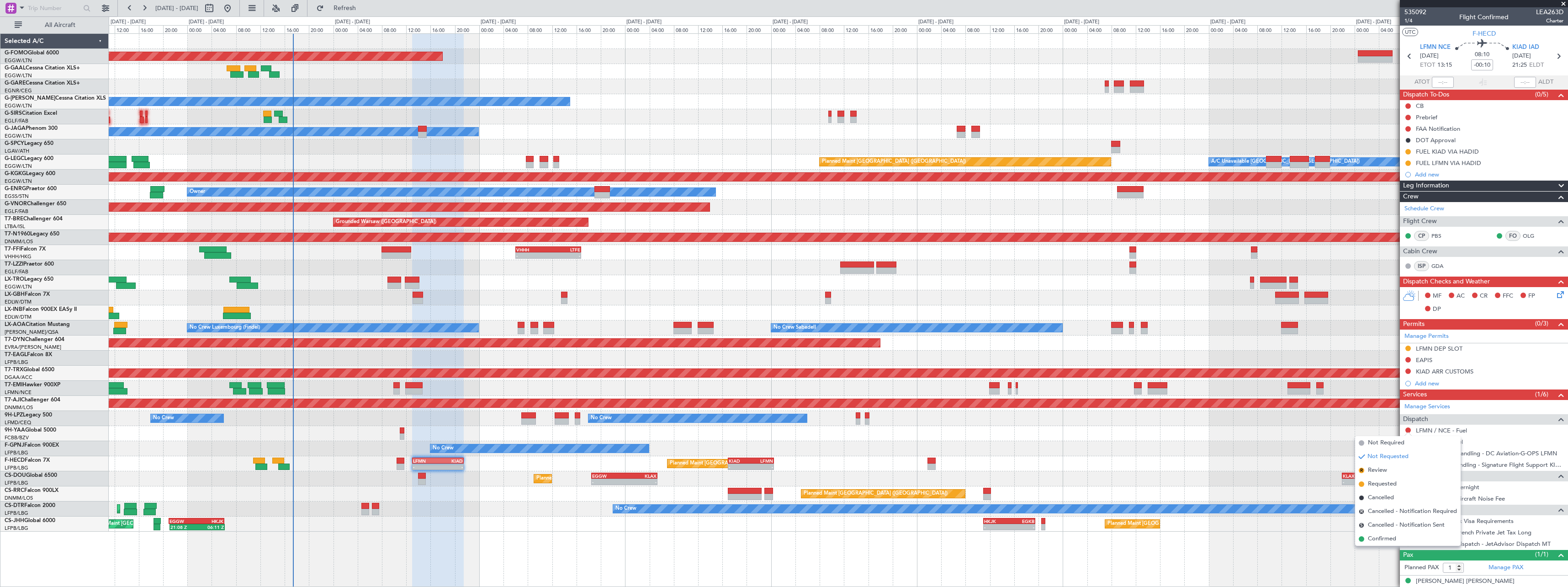
drag, startPoint x: 1388, startPoint y: 485, endPoint x: 1097, endPoint y: 490, distance: 291.0
click at [1386, 485] on span "Requested" at bounding box center [1382, 483] width 29 height 9
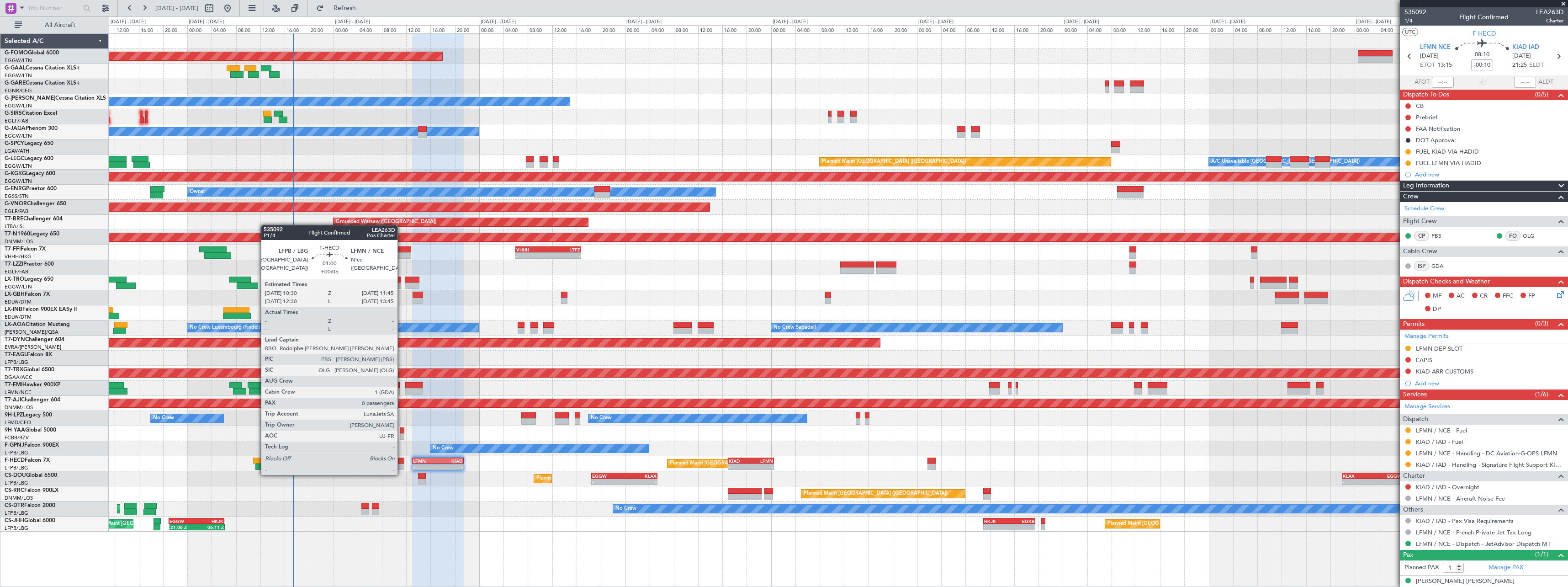
click at [402, 466] on div at bounding box center [401, 466] width 8 height 7
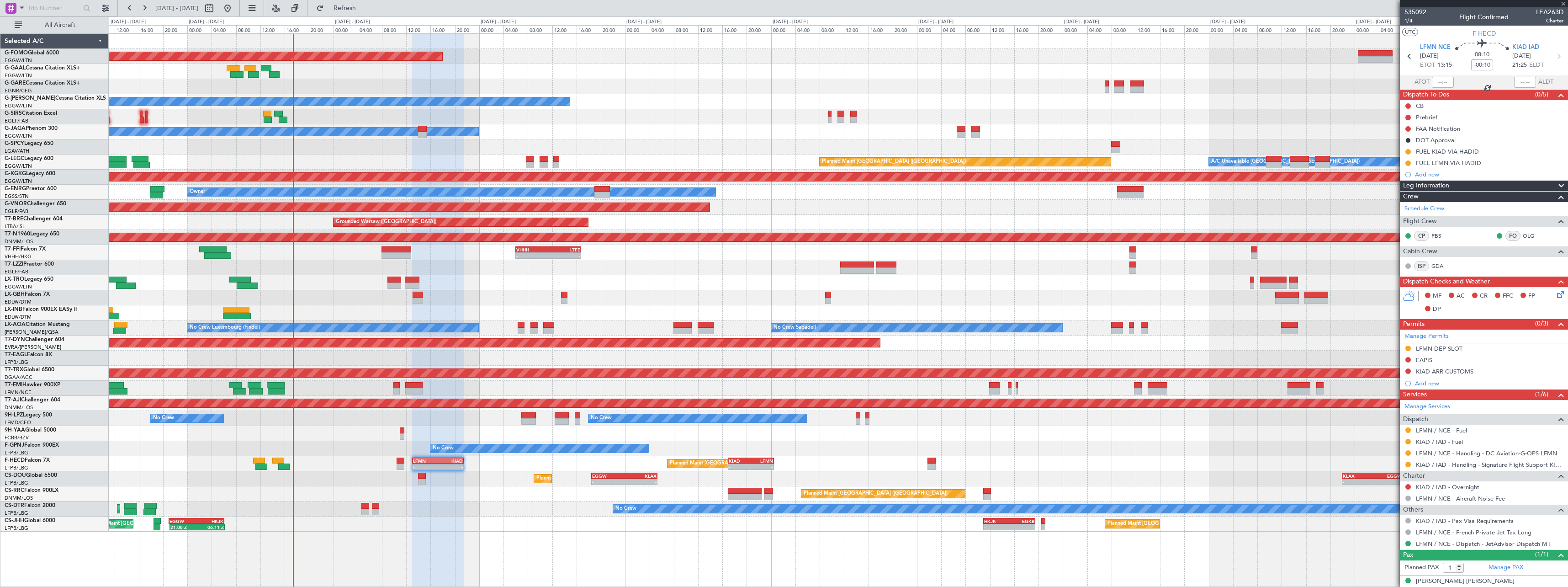
type input "+00:05"
type input "0"
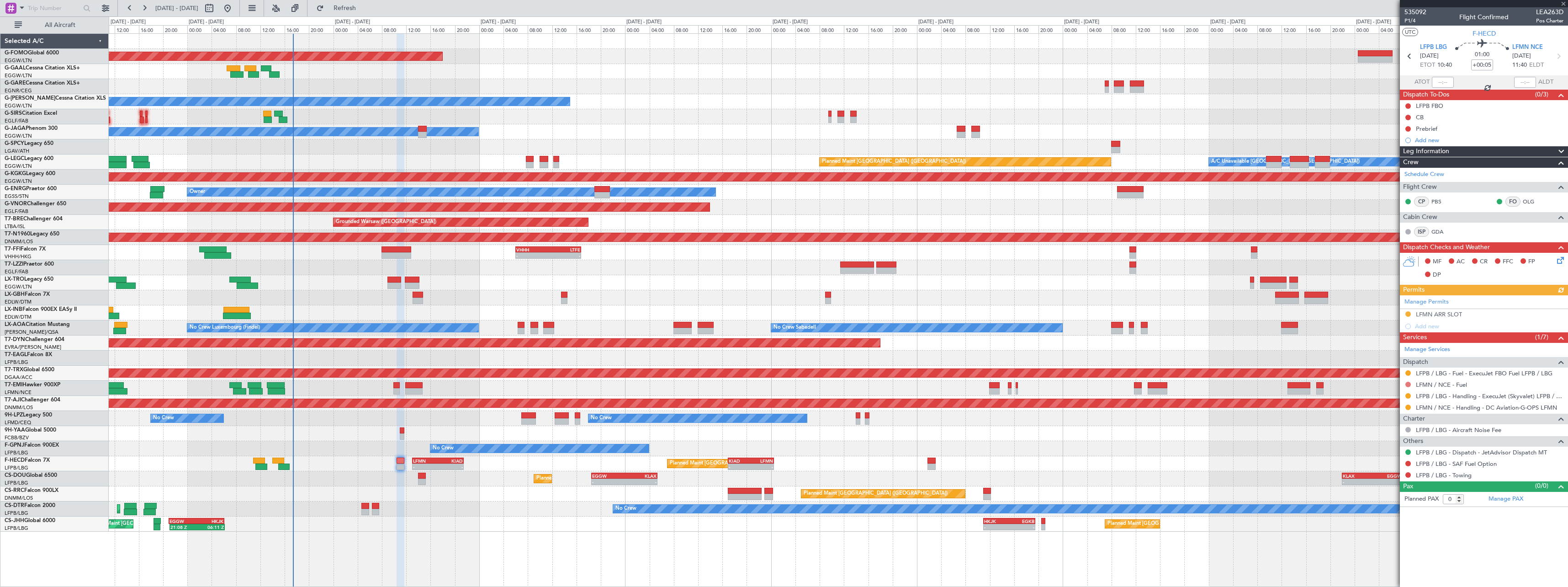
click at [1409, 384] on button at bounding box center [1408, 384] width 5 height 5
click at [1383, 437] on span "Requested" at bounding box center [1382, 438] width 29 height 9
click at [1408, 462] on button at bounding box center [1408, 463] width 5 height 5
drag, startPoint x: 1386, startPoint y: 476, endPoint x: 1417, endPoint y: 480, distance: 31.3
click at [1388, 475] on span "Not Required" at bounding box center [1386, 476] width 37 height 9
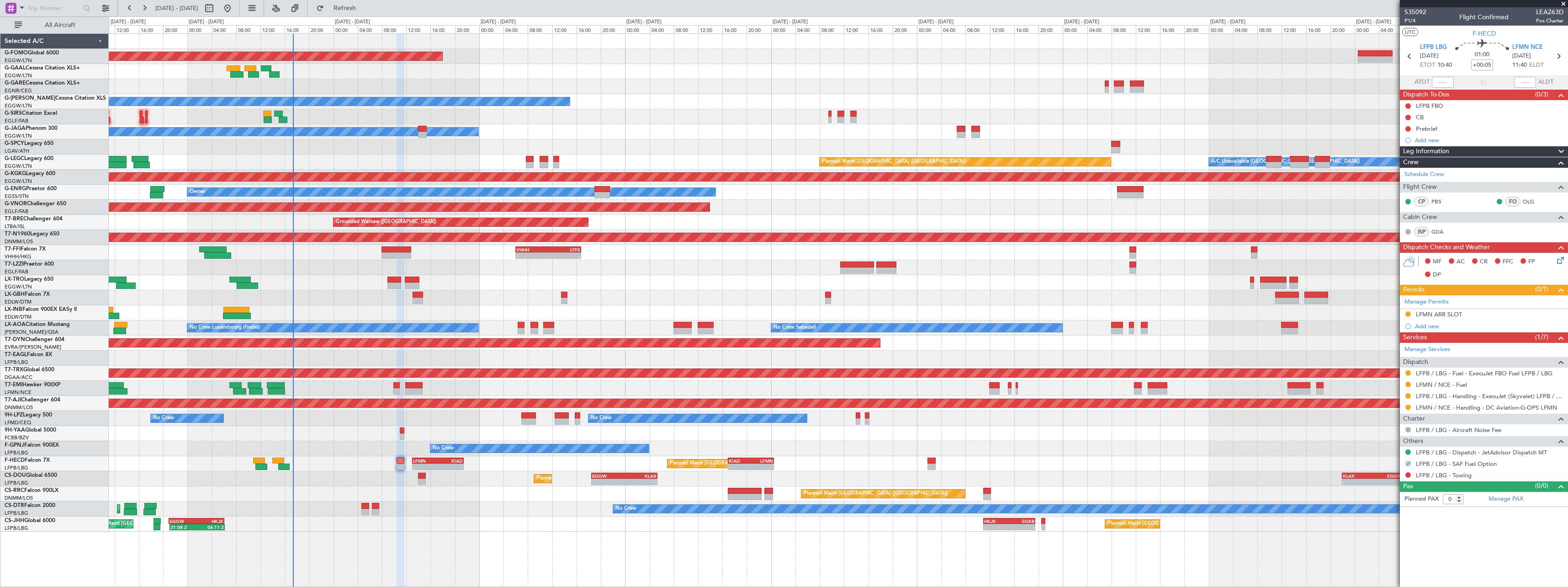
click at [1403, 475] on div "LFPB / LBG - Towing" at bounding box center [1484, 475] width 168 height 12
click at [1407, 476] on button at bounding box center [1408, 474] width 5 height 5
click at [1386, 365] on span "Not Required" at bounding box center [1386, 365] width 37 height 9
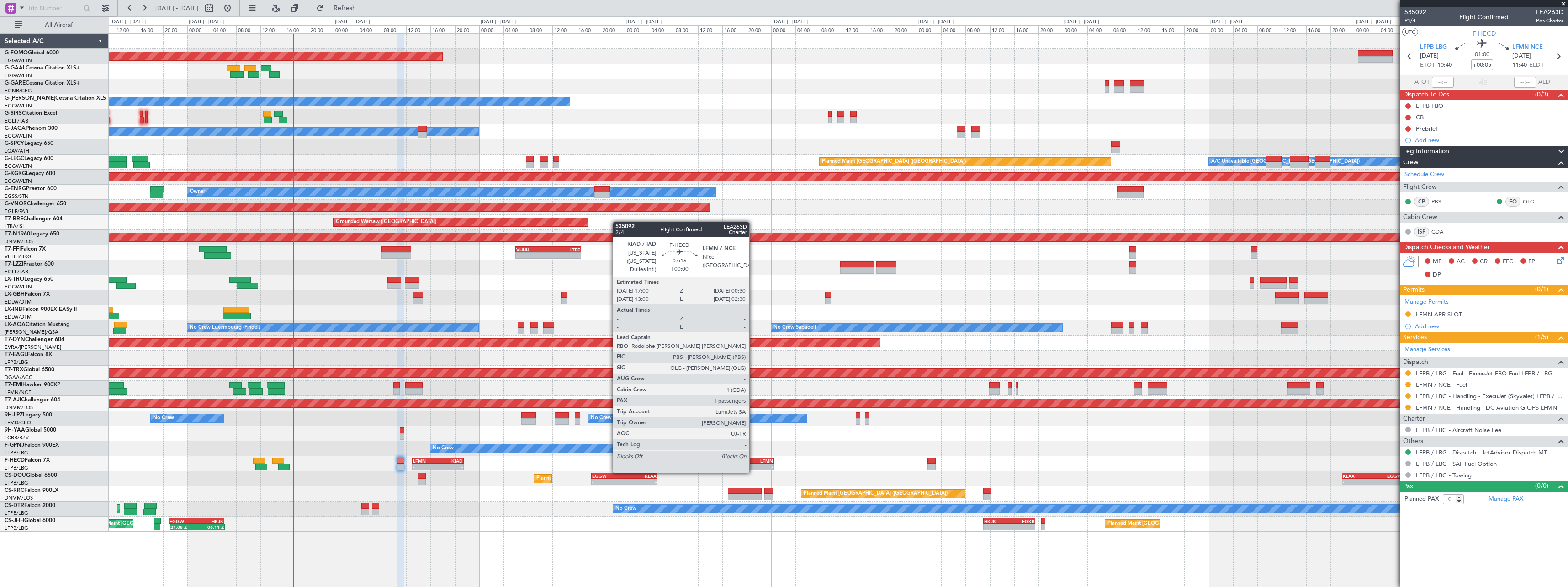
click at [754, 463] on div "- -" at bounding box center [751, 466] width 46 height 7
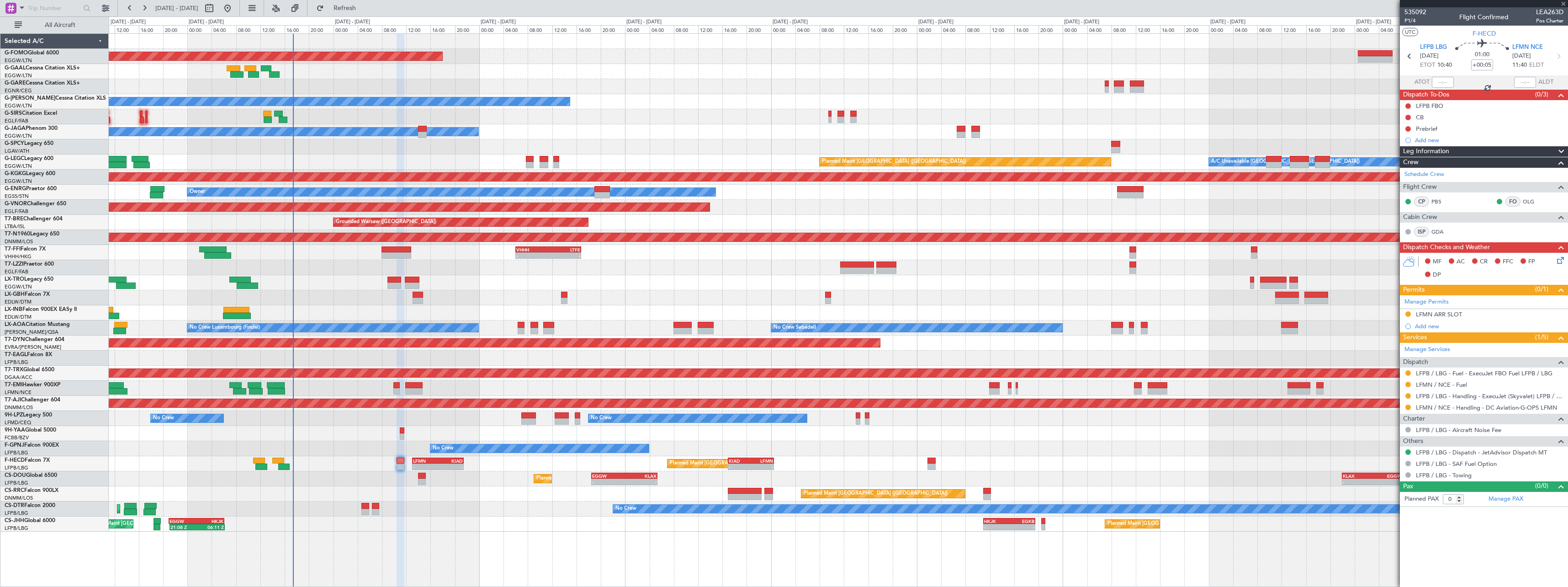
type input "1"
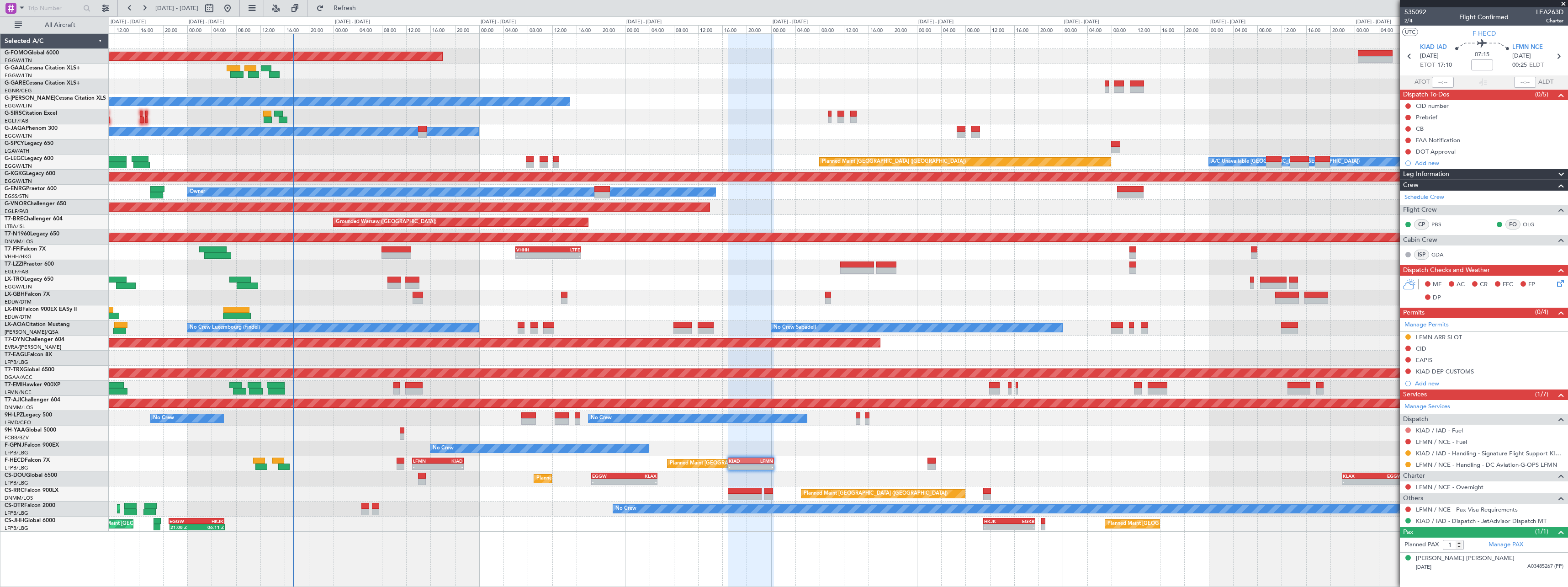
click at [1410, 429] on button at bounding box center [1408, 430] width 5 height 5
click at [1399, 485] on li "Requested" at bounding box center [1407, 484] width 105 height 14
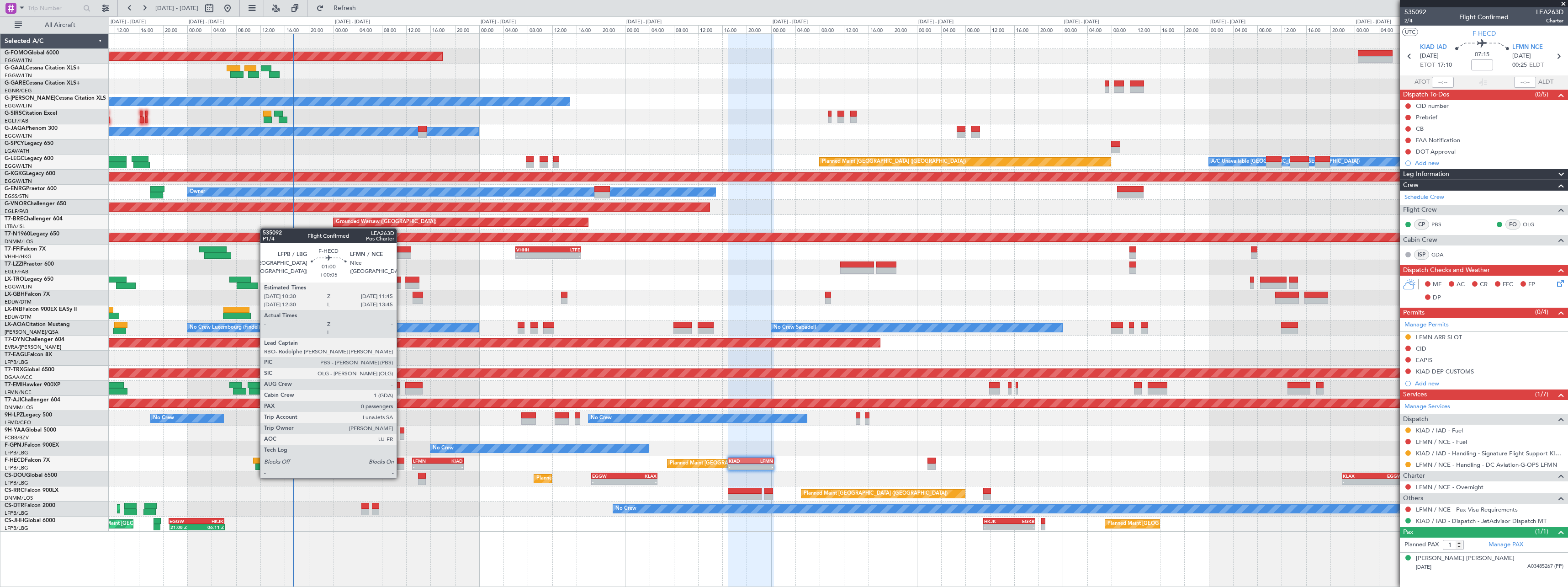
click at [401, 469] on div at bounding box center [401, 466] width 8 height 7
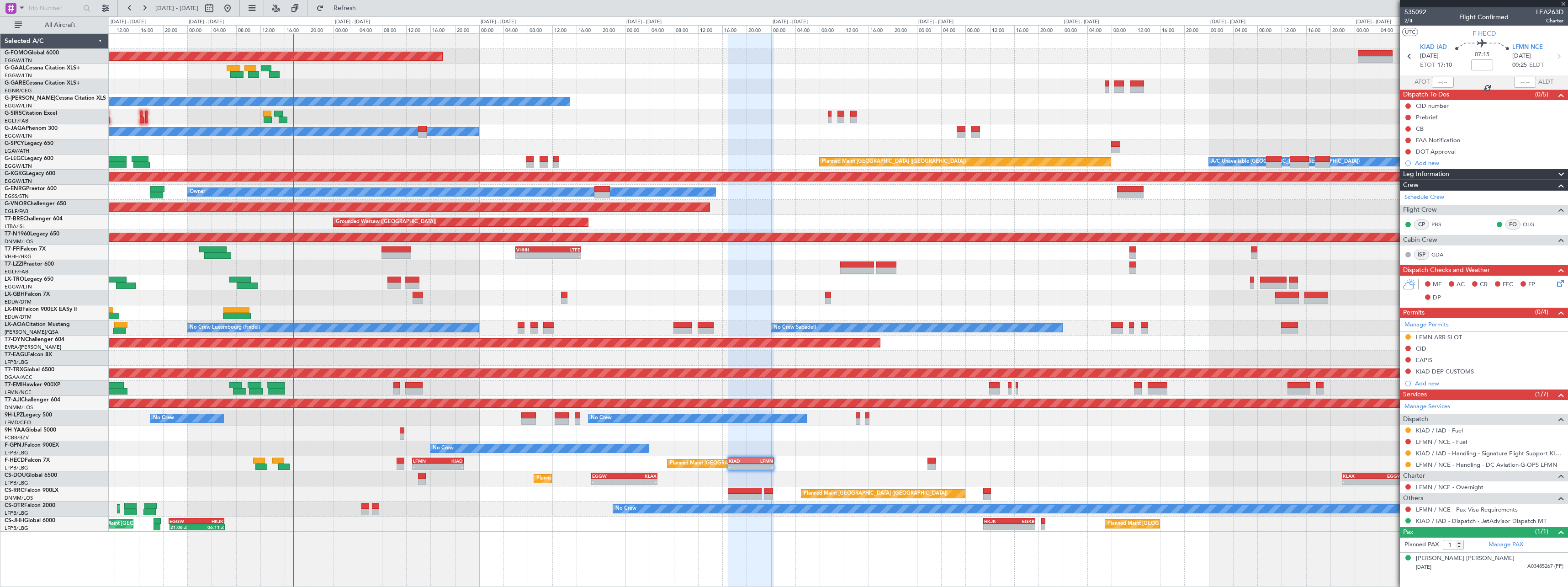
type input "+00:05"
type input "0"
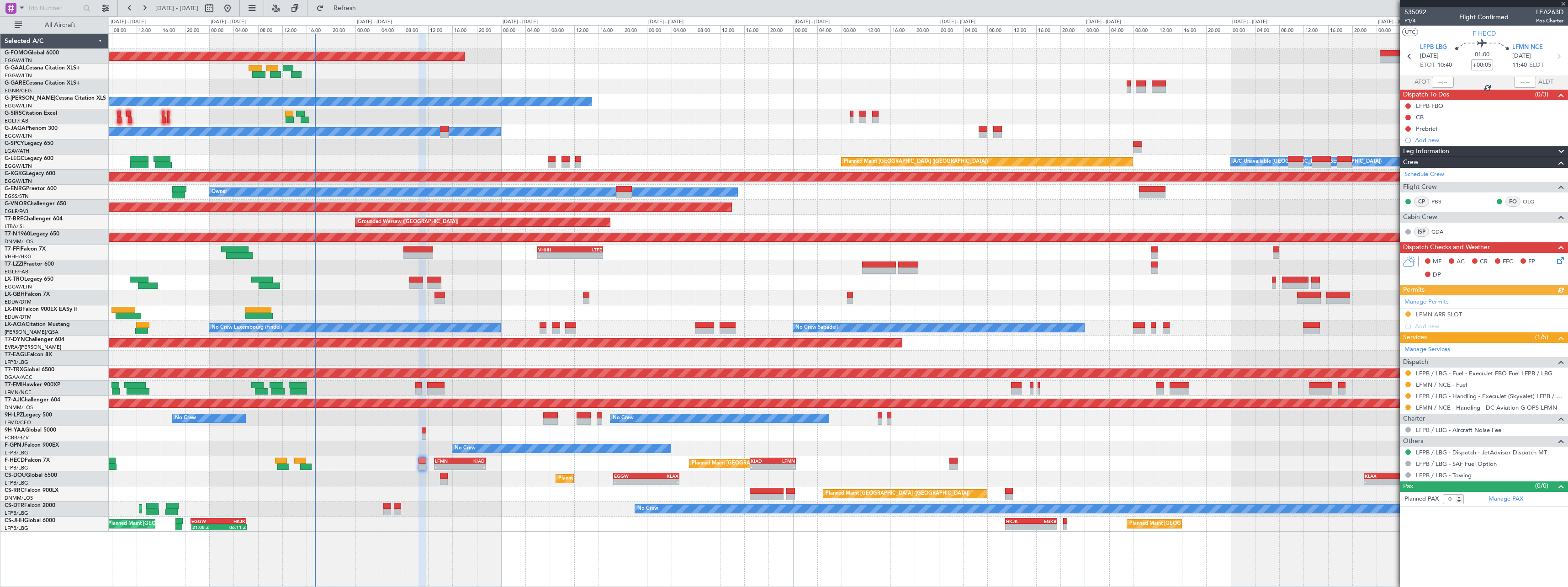
click at [526, 502] on div "Planned Maint [GEOGRAPHIC_DATA] ([GEOGRAPHIC_DATA]) No Crew Planned Maint Sofia" at bounding box center [838, 508] width 1459 height 15
click at [1408, 21] on span "P1/4" at bounding box center [1415, 21] width 22 height 8
click at [1439, 230] on link "GDA" at bounding box center [1442, 232] width 21 height 9
click at [1563, 262] on icon at bounding box center [1559, 259] width 7 height 7
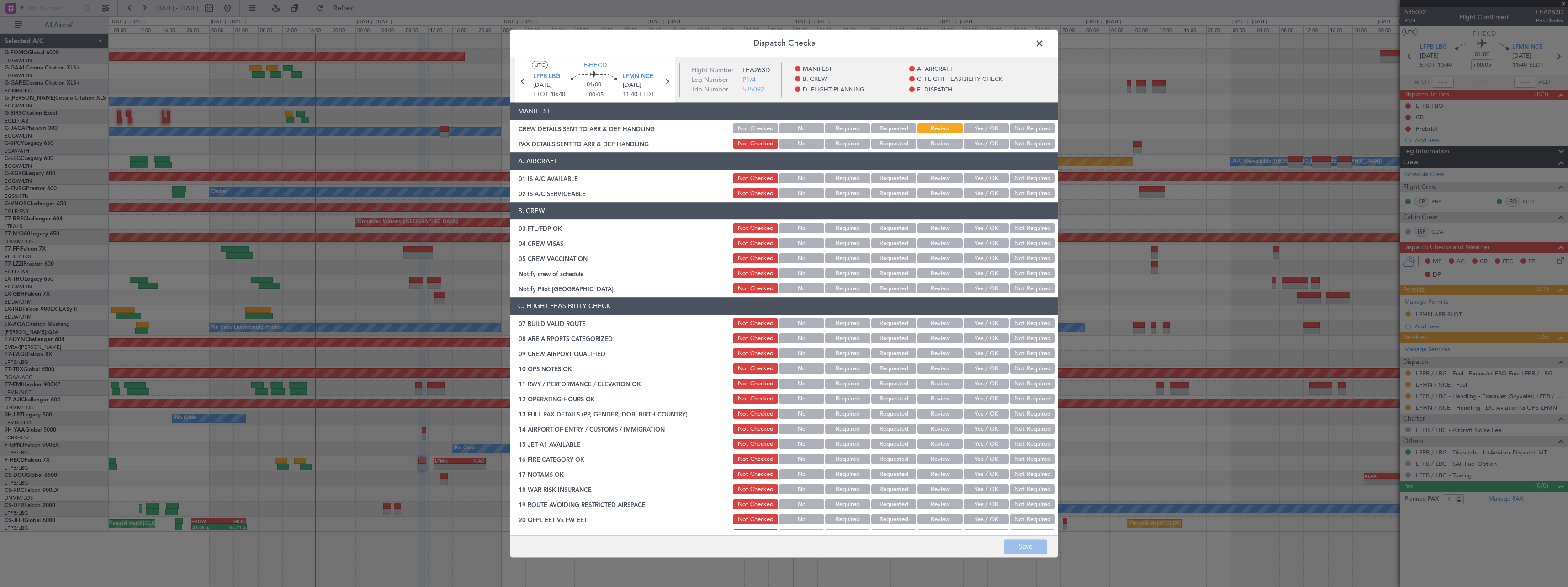
click at [981, 179] on button "Yes / OK" at bounding box center [986, 178] width 45 height 10
click at [980, 191] on button "Yes / OK" at bounding box center [986, 194] width 45 height 10
click at [979, 322] on button "Yes / OK" at bounding box center [986, 323] width 45 height 10
click at [980, 340] on button "Yes / OK" at bounding box center [986, 339] width 45 height 10
click at [982, 351] on button "Yes / OK" at bounding box center [986, 354] width 45 height 10
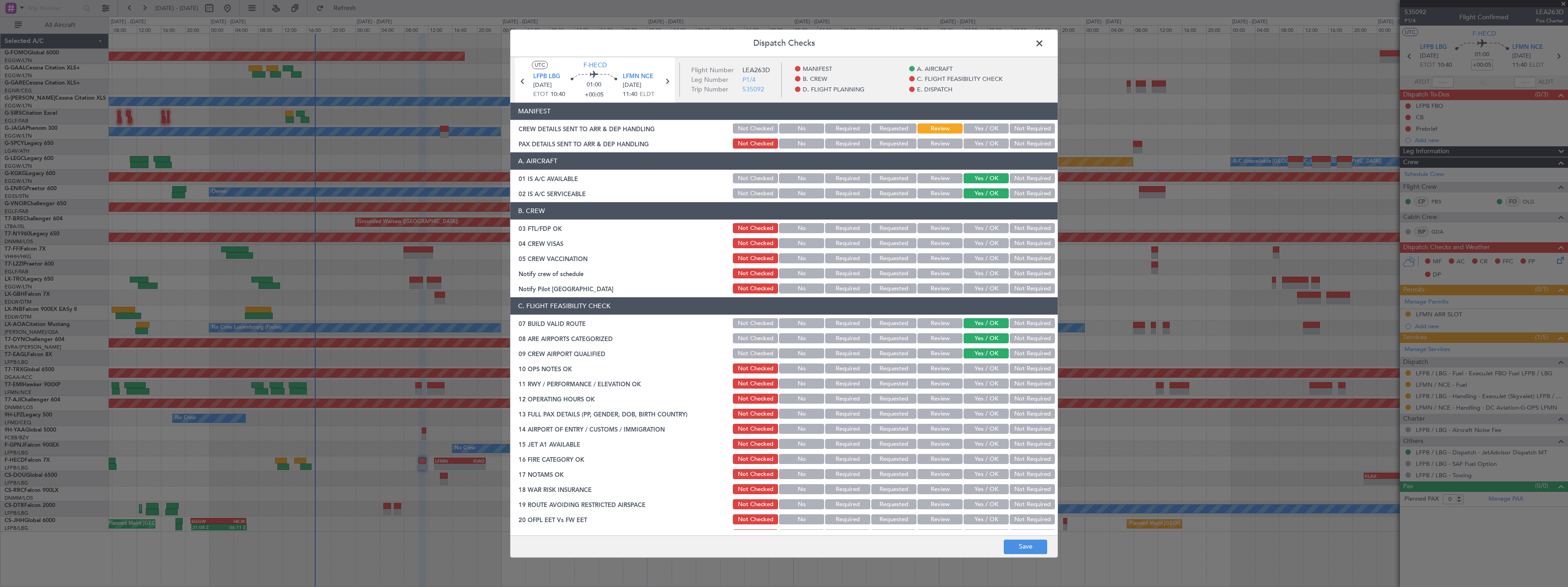
drag, startPoint x: 982, startPoint y: 359, endPoint x: 982, endPoint y: 368, distance: 9.0
click at [982, 360] on section "C. FLIGHT FEASIBILITY CHECK 07 BUILD VALID ROUTE Not Checked No Required Reques…" at bounding box center [783, 420] width 547 height 244
click at [983, 371] on button "Yes / OK" at bounding box center [986, 368] width 45 height 10
click at [980, 389] on div "Yes / OK" at bounding box center [985, 384] width 46 height 13
click at [985, 401] on button "Yes / OK" at bounding box center [986, 399] width 45 height 10
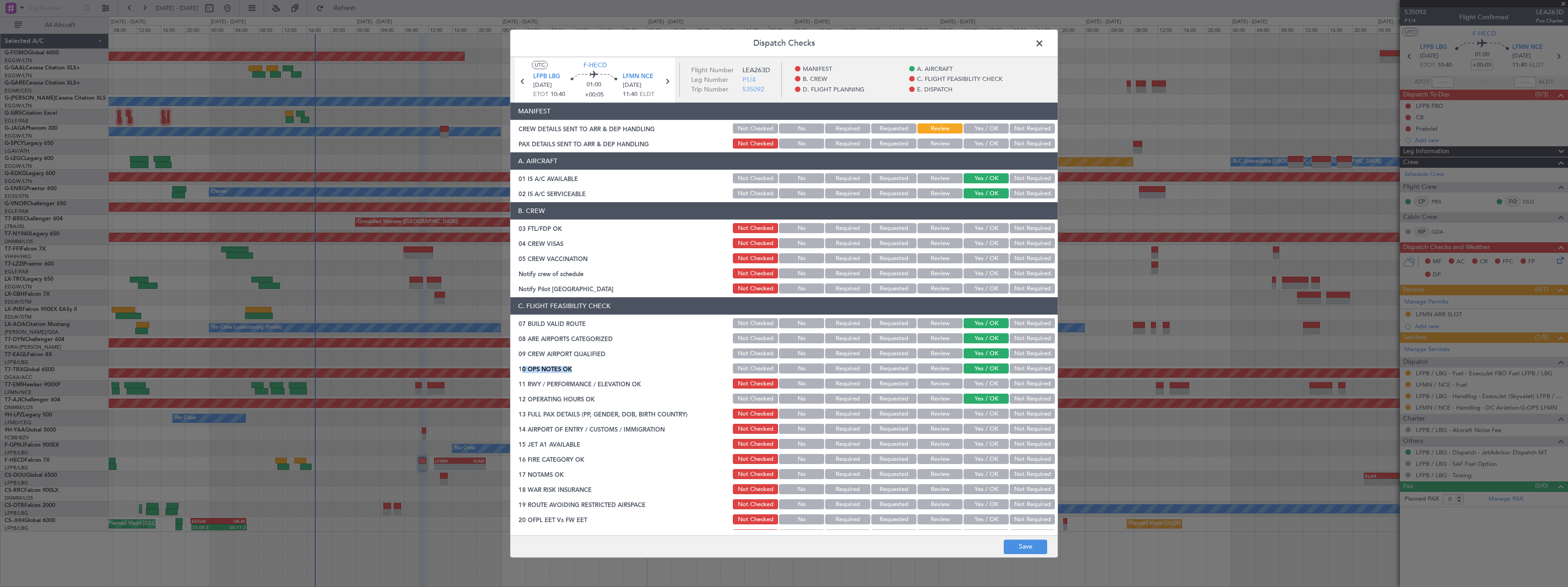
click at [987, 386] on button "Yes / OK" at bounding box center [986, 384] width 45 height 10
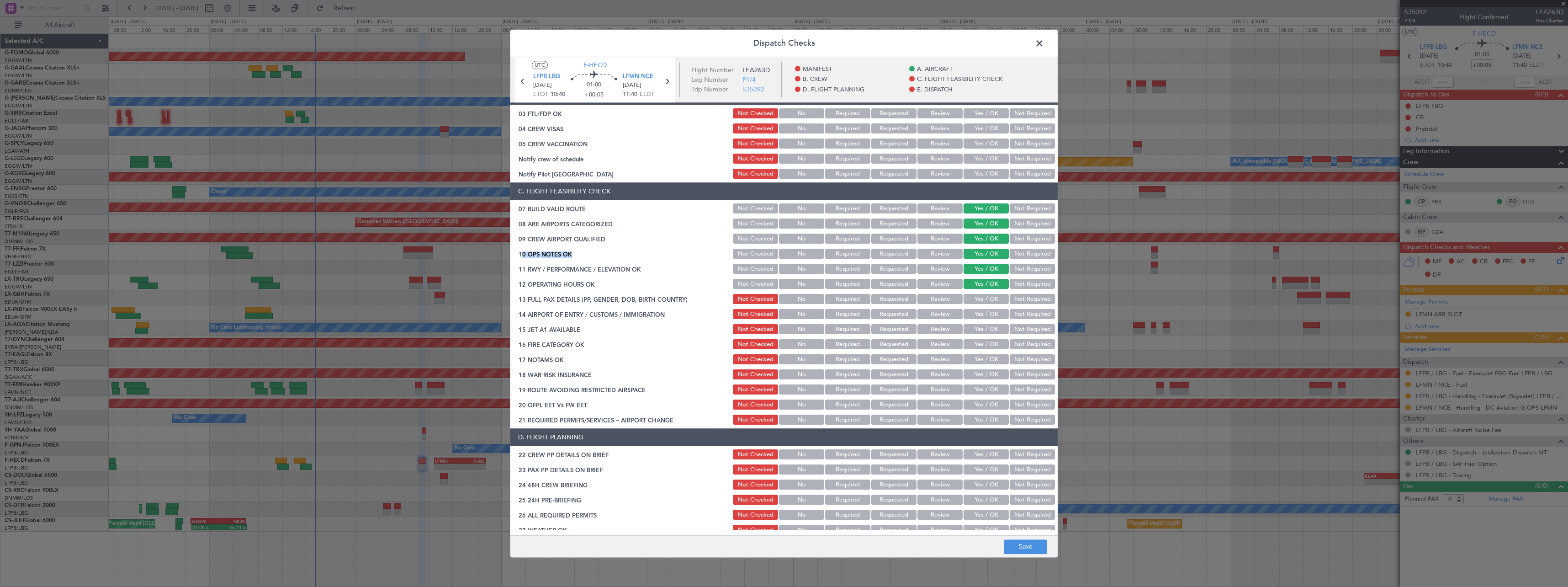
scroll to position [137, 0]
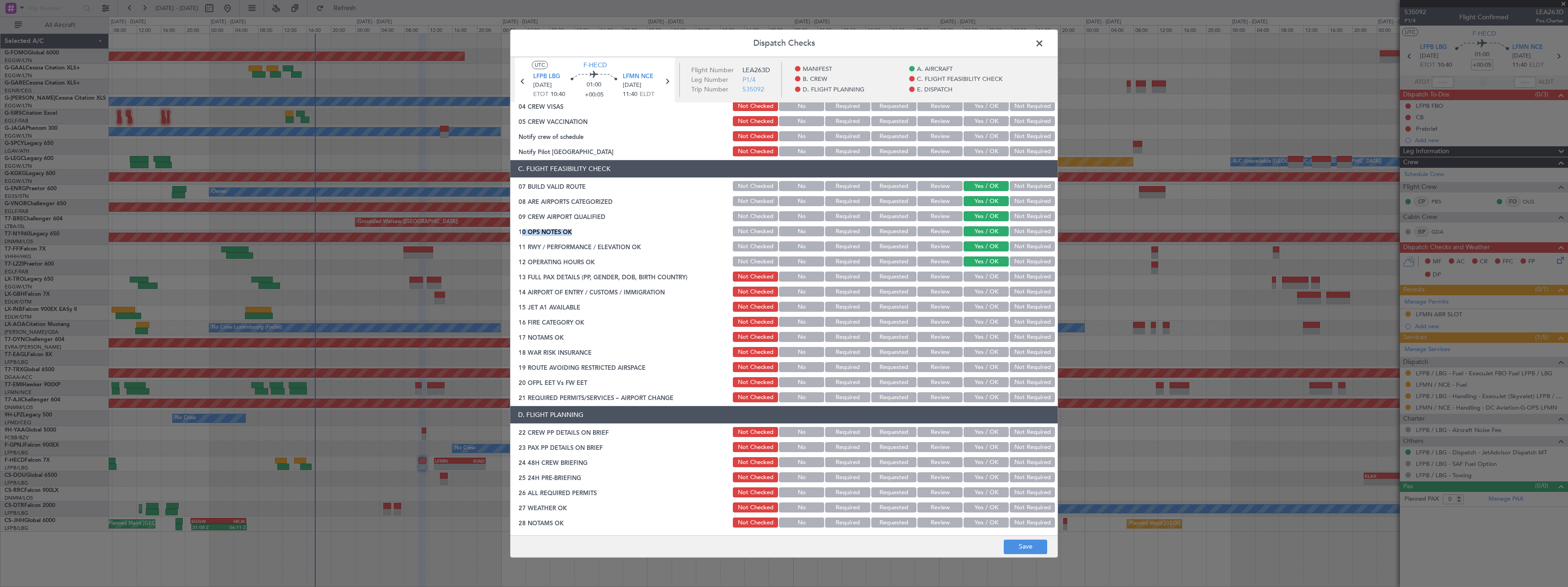
drag, startPoint x: 978, startPoint y: 277, endPoint x: 979, endPoint y: 289, distance: 12.0
click at [978, 277] on button "Yes / OK" at bounding box center [986, 277] width 45 height 10
click at [979, 290] on button "Yes / OK" at bounding box center [986, 292] width 45 height 10
click at [979, 311] on button "Yes / OK" at bounding box center [986, 307] width 45 height 10
click at [979, 325] on button "Yes / OK" at bounding box center [986, 322] width 45 height 10
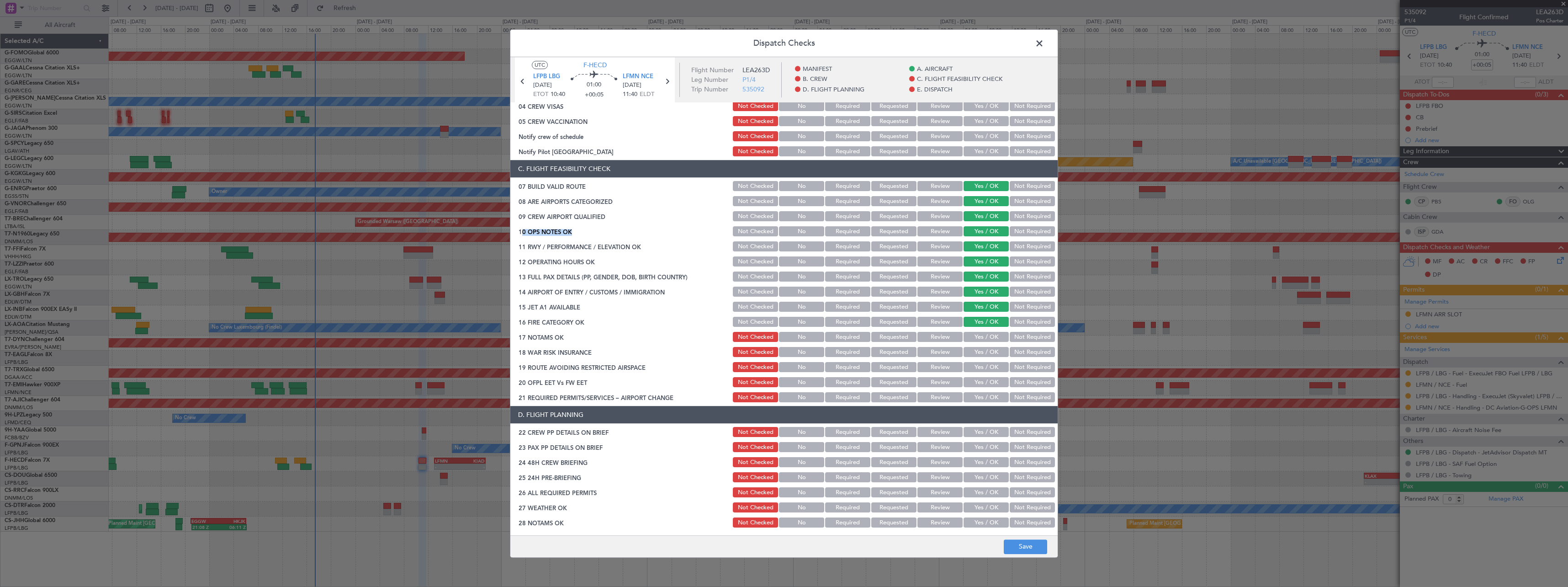
click at [979, 340] on button "Yes / OK" at bounding box center [986, 337] width 45 height 10
drag, startPoint x: 978, startPoint y: 356, endPoint x: 978, endPoint y: 361, distance: 5.0
click at [978, 356] on button "Yes / OK" at bounding box center [986, 352] width 45 height 10
click at [978, 367] on button "Yes / OK" at bounding box center [986, 367] width 45 height 10
drag, startPoint x: 979, startPoint y: 381, endPoint x: 978, endPoint y: 393, distance: 12.0
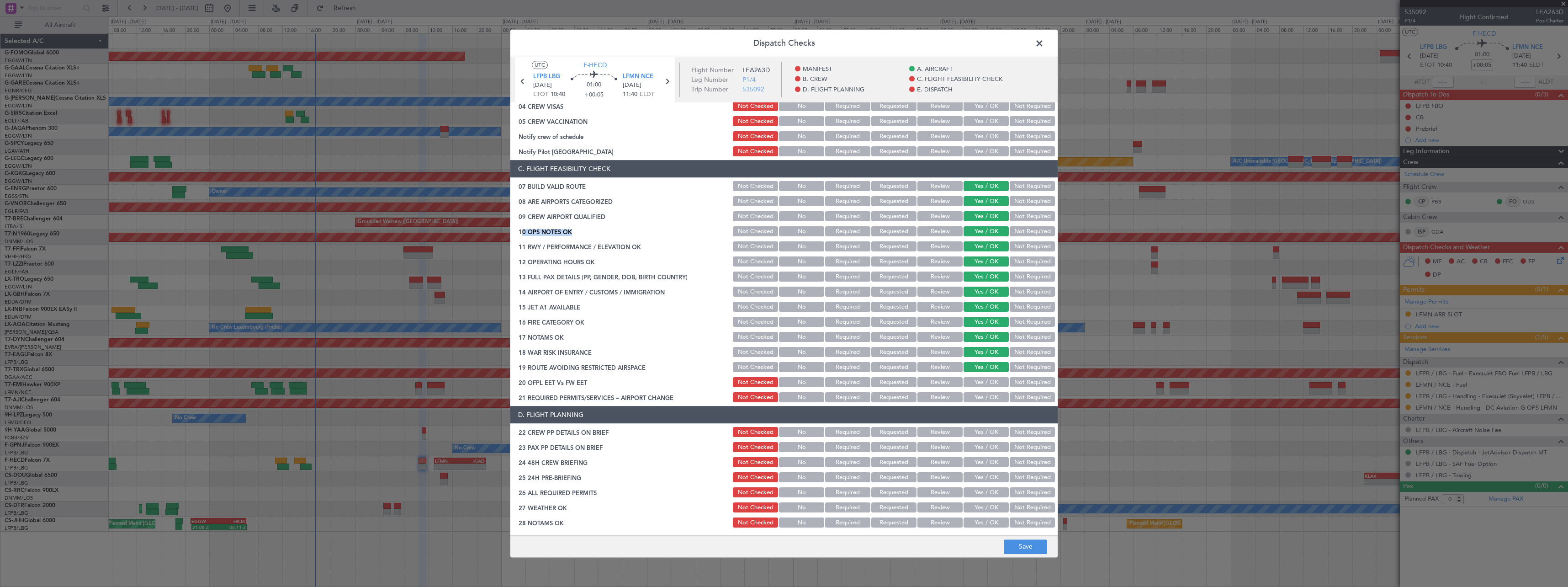
click at [979, 382] on button "Yes / OK" at bounding box center [986, 382] width 45 height 10
click at [978, 395] on button "Yes / OK" at bounding box center [986, 398] width 45 height 10
click at [978, 404] on article "MANIFEST CREW DETAILS SENT TO ARR & DEP HANDLING Not Checked No Required Reques…" at bounding box center [783, 316] width 547 height 427
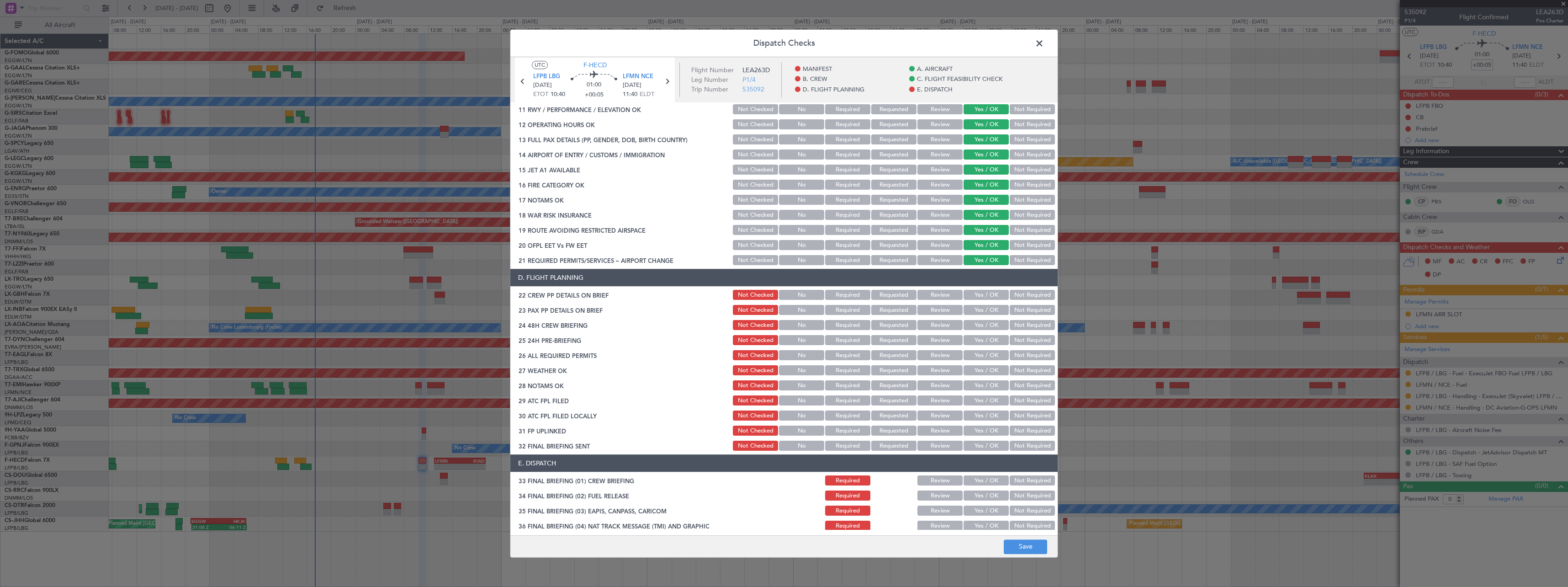
click at [991, 290] on button "Yes / OK" at bounding box center [986, 295] width 45 height 10
click at [990, 306] on button "Yes / OK" at bounding box center [986, 310] width 45 height 10
drag, startPoint x: 987, startPoint y: 322, endPoint x: 1015, endPoint y: 342, distance: 34.4
click at [987, 323] on button "Yes / OK" at bounding box center [986, 325] width 45 height 10
click at [1024, 345] on button "Not Required" at bounding box center [1032, 340] width 45 height 10
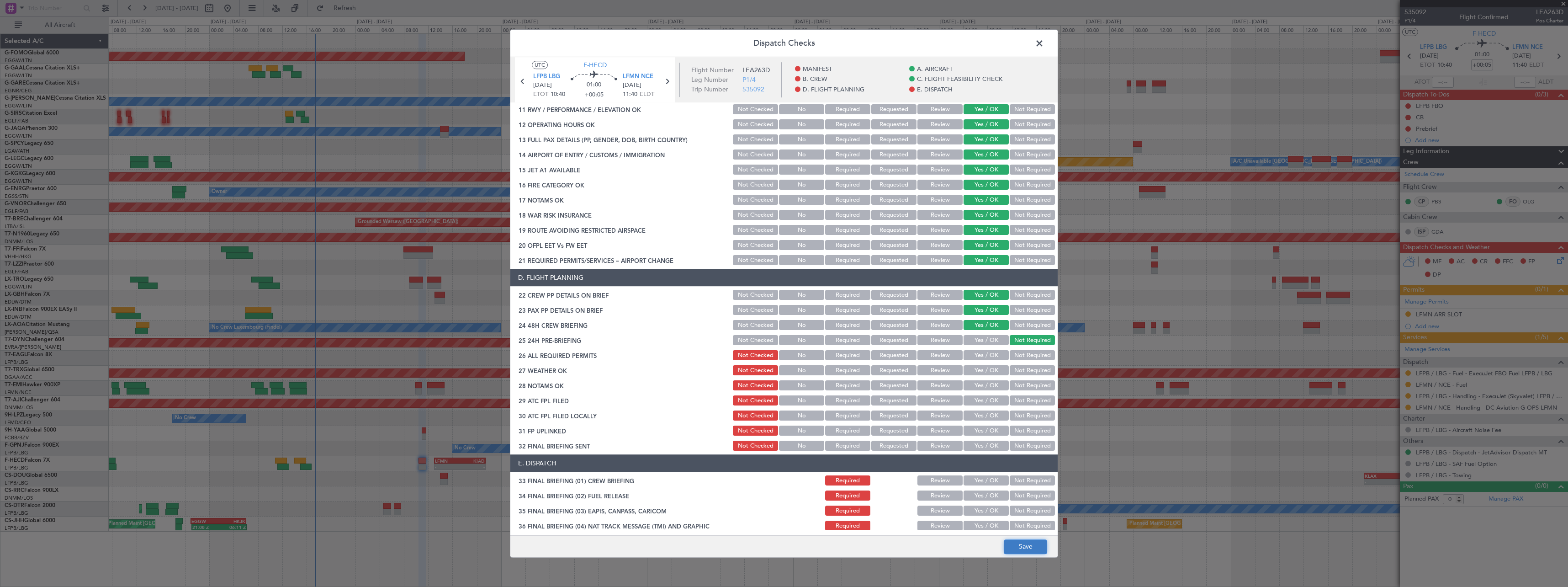
click at [1029, 549] on button "Save" at bounding box center [1025, 547] width 43 height 15
click at [1044, 43] on span at bounding box center [1044, 46] width 0 height 18
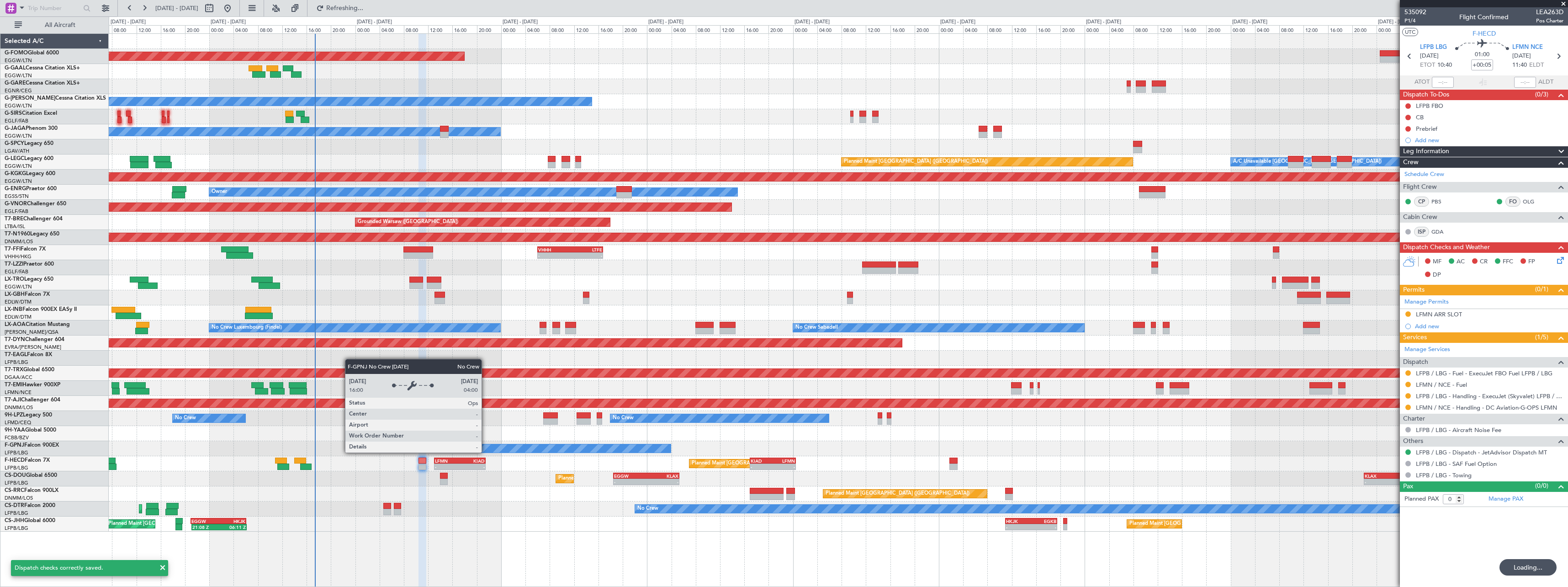
click at [463, 466] on div "-" at bounding box center [472, 466] width 25 height 5
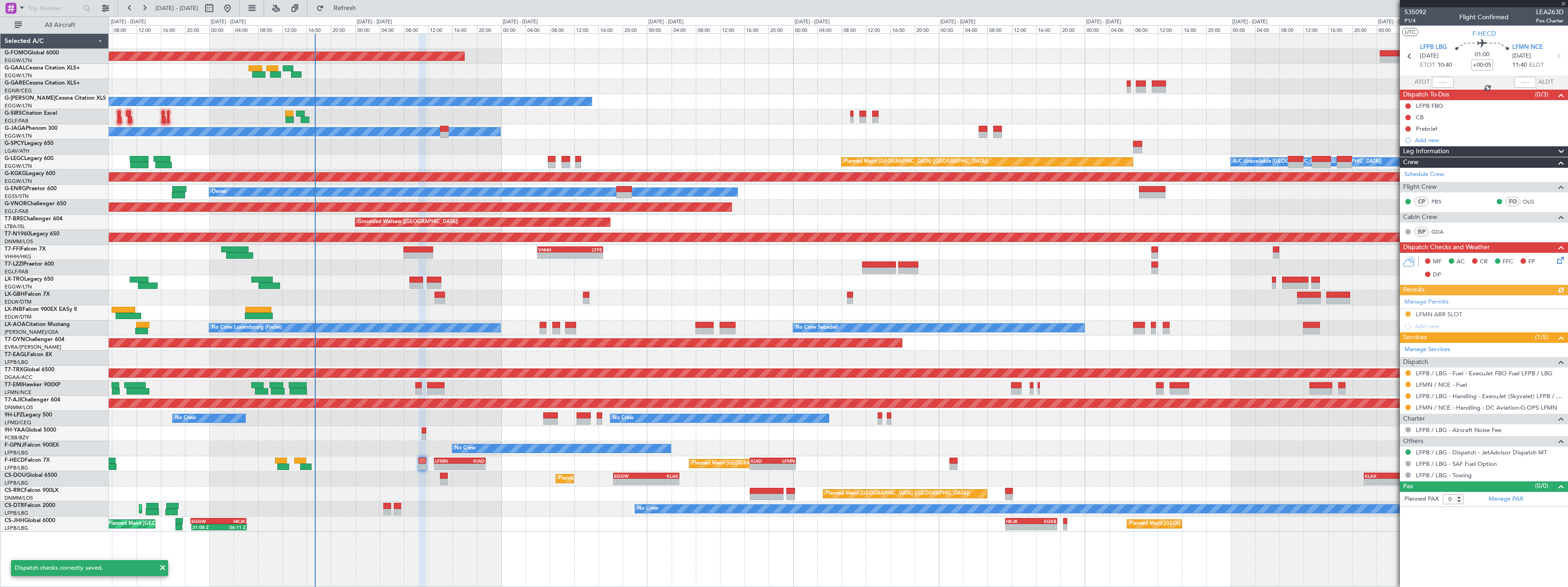
type input "-00:10"
type input "1"
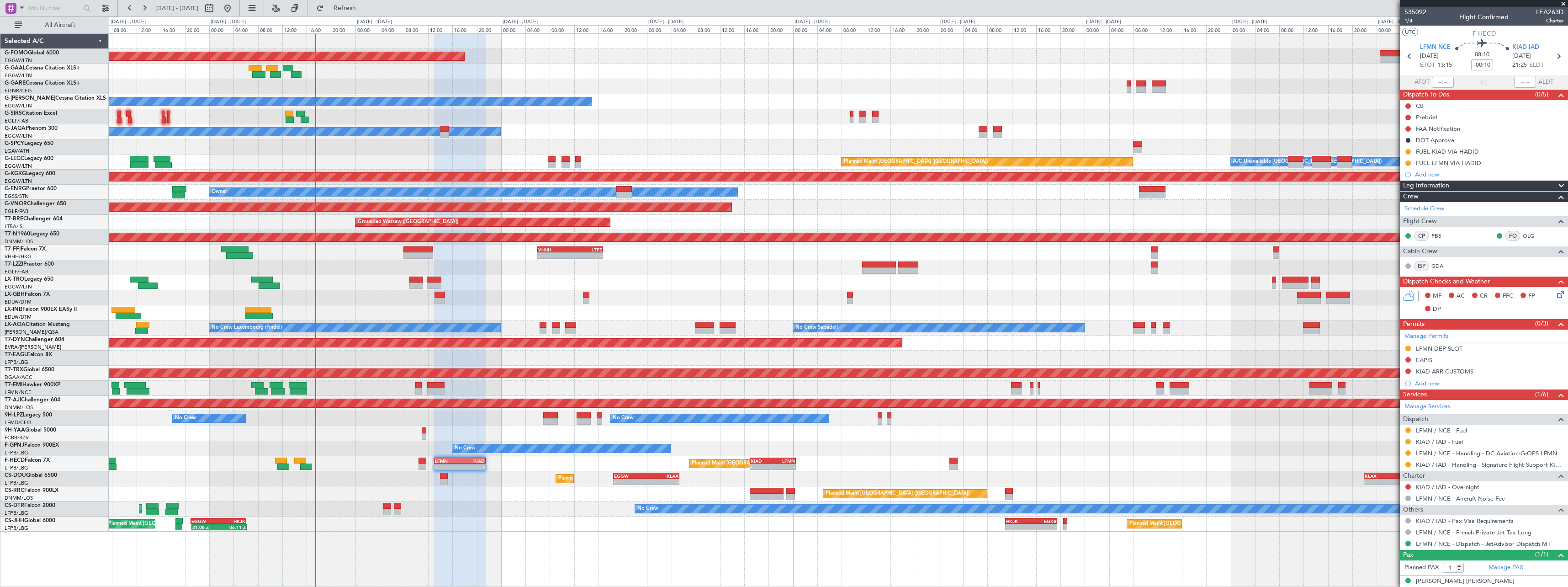
click at [1555, 294] on icon at bounding box center [1559, 293] width 7 height 7
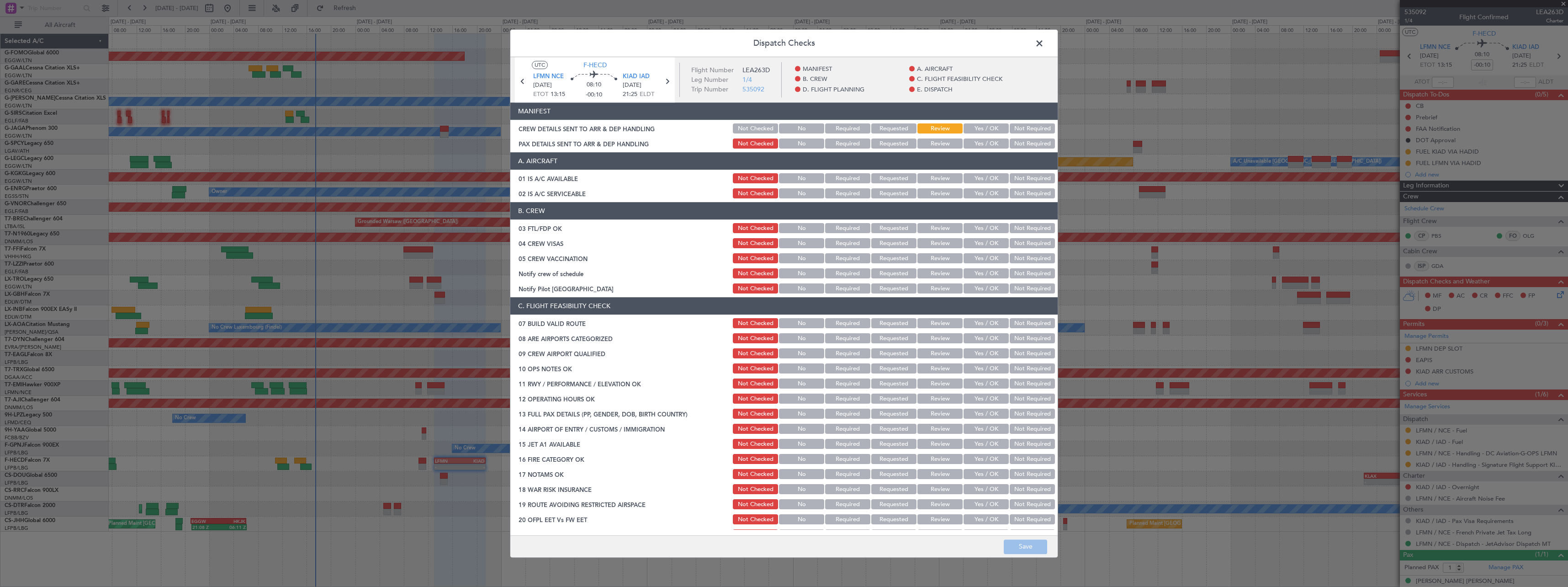
drag, startPoint x: 974, startPoint y: 320, endPoint x: 976, endPoint y: 335, distance: 15.1
click at [974, 320] on button "Yes / OK" at bounding box center [986, 323] width 45 height 10
drag, startPoint x: 976, startPoint y: 335, endPoint x: 977, endPoint y: 353, distance: 18.0
click at [976, 336] on button "Yes / OK" at bounding box center [986, 339] width 45 height 10
drag, startPoint x: 977, startPoint y: 353, endPoint x: 980, endPoint y: 365, distance: 12.4
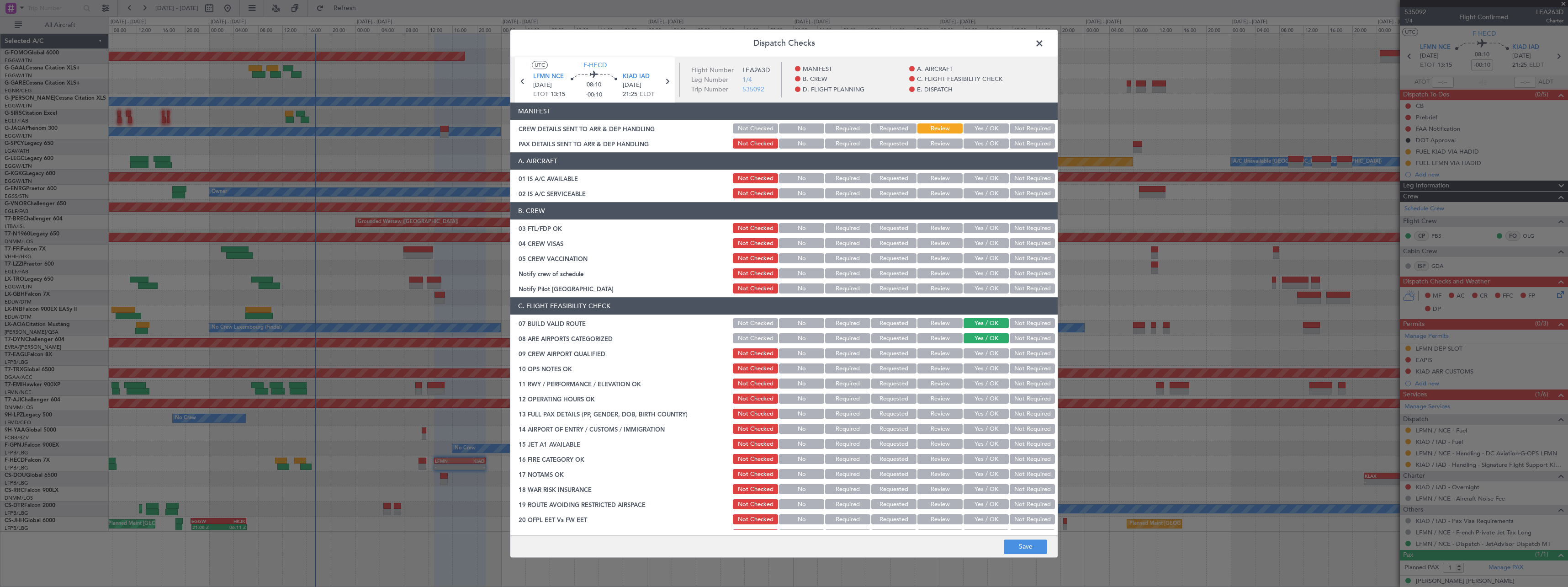
click at [977, 354] on button "Yes / OK" at bounding box center [986, 354] width 45 height 10
drag, startPoint x: 981, startPoint y: 369, endPoint x: 981, endPoint y: 374, distance: 5.0
click at [981, 370] on button "Yes / OK" at bounding box center [986, 368] width 45 height 10
drag, startPoint x: 982, startPoint y: 387, endPoint x: 983, endPoint y: 400, distance: 13.0
click at [982, 387] on button "Yes / OK" at bounding box center [986, 384] width 45 height 10
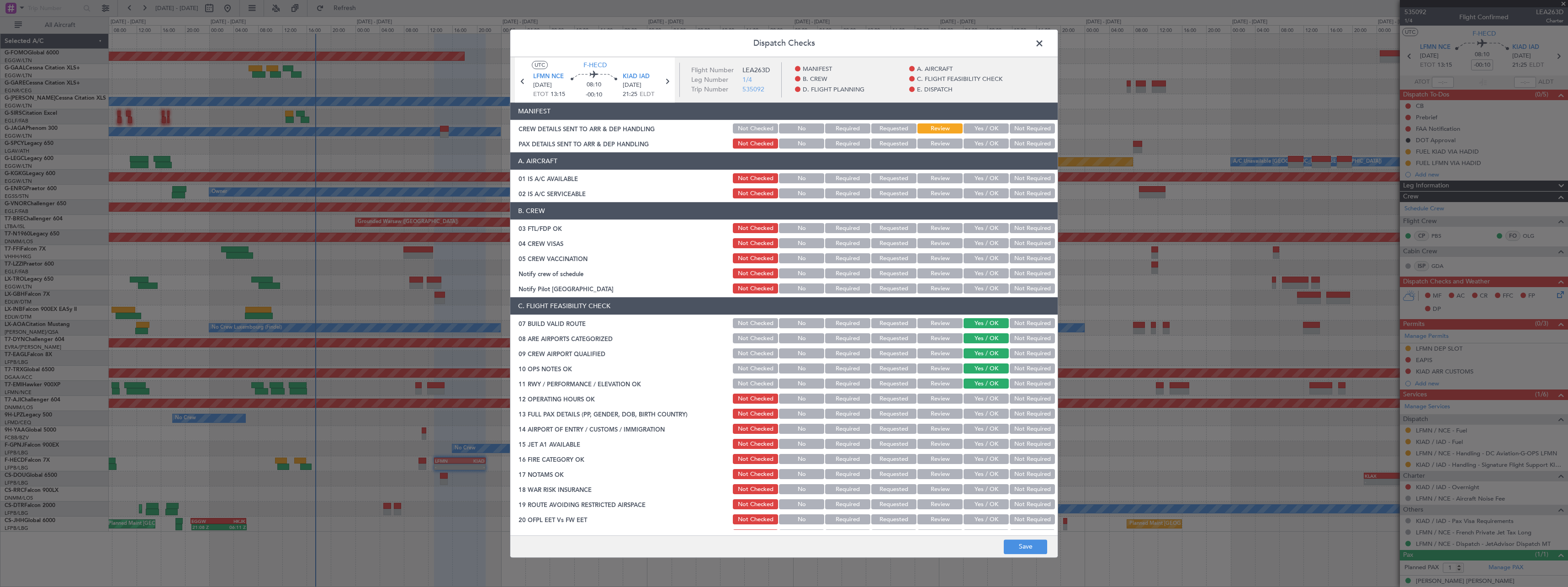
click at [983, 402] on button "Yes / OK" at bounding box center [986, 399] width 45 height 10
drag, startPoint x: 985, startPoint y: 412, endPoint x: 985, endPoint y: 423, distance: 11.0
click at [985, 413] on button "Yes / OK" at bounding box center [986, 414] width 45 height 10
drag, startPoint x: 985, startPoint y: 426, endPoint x: 986, endPoint y: 439, distance: 13.0
click at [985, 429] on button "Yes / OK" at bounding box center [986, 429] width 45 height 10
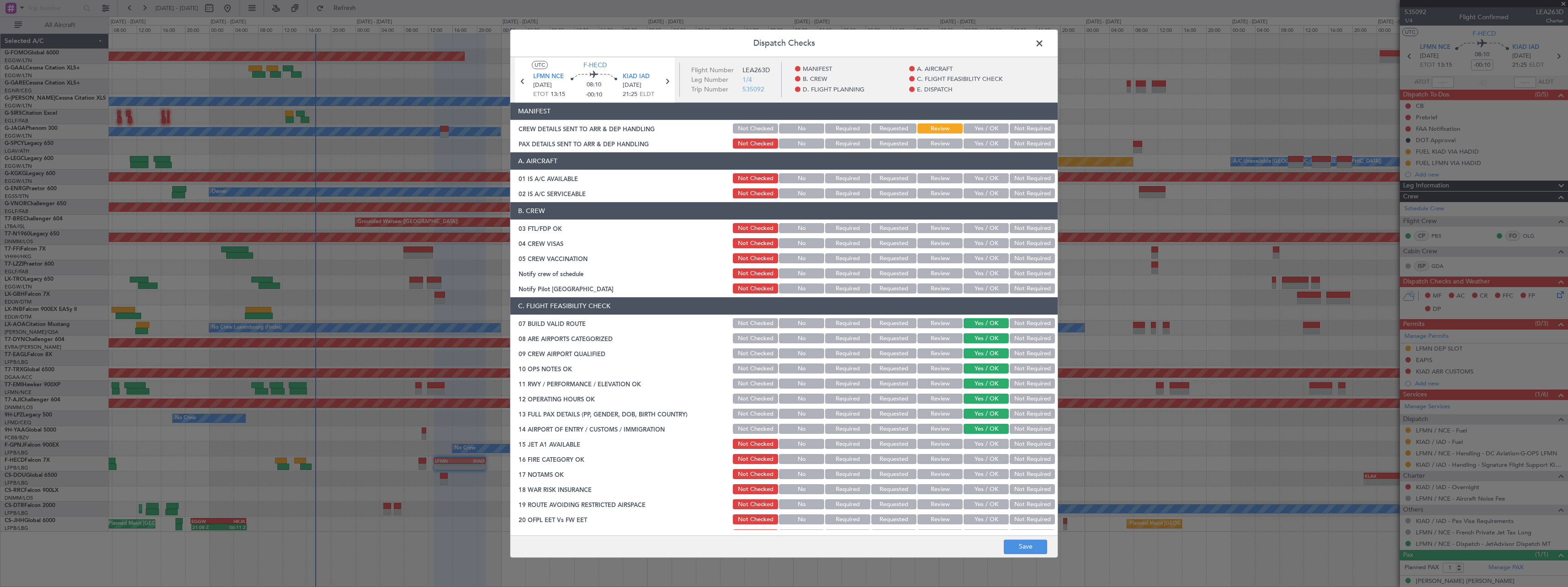
drag, startPoint x: 986, startPoint y: 439, endPoint x: 985, endPoint y: 453, distance: 14.0
click at [985, 446] on button "Yes / OK" at bounding box center [986, 444] width 45 height 10
drag, startPoint x: 985, startPoint y: 454, endPoint x: 984, endPoint y: 462, distance: 8.1
click at [985, 457] on div "Yes / OK" at bounding box center [985, 459] width 46 height 13
click at [984, 471] on button "Yes / OK" at bounding box center [986, 474] width 45 height 10
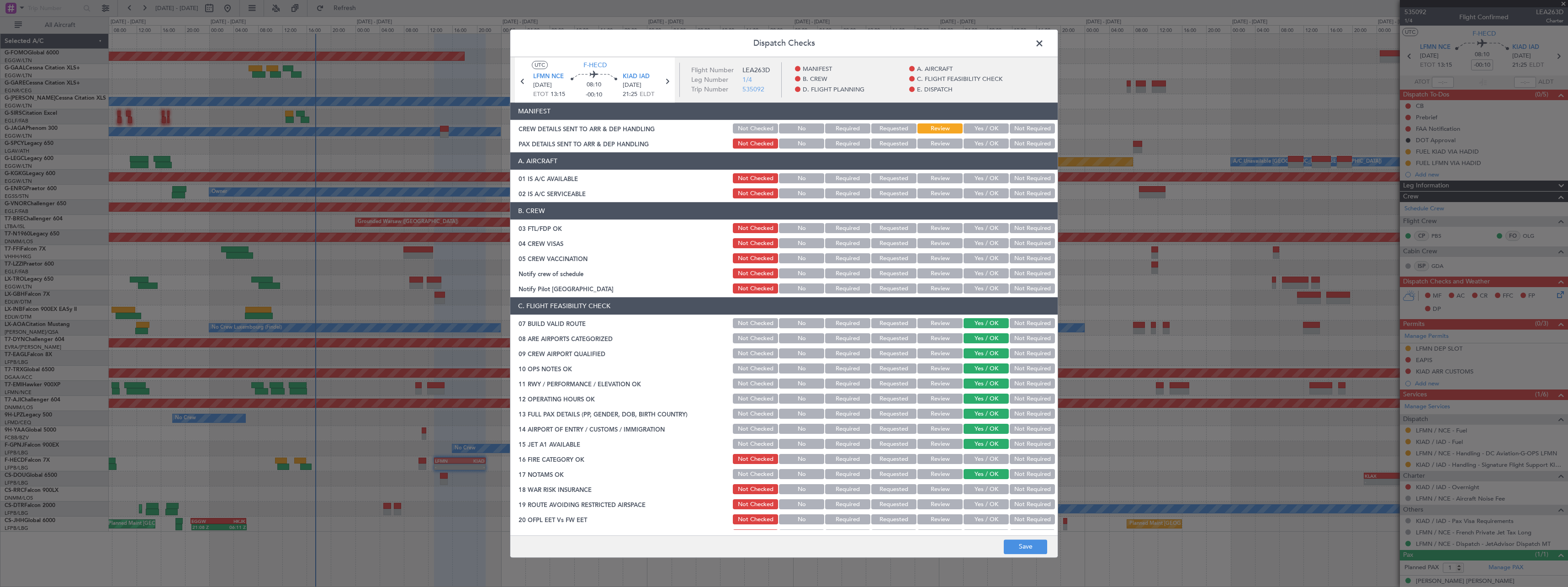
click at [984, 479] on button "Yes / OK" at bounding box center [986, 474] width 45 height 10
drag, startPoint x: 985, startPoint y: 493, endPoint x: 984, endPoint y: 501, distance: 8.1
click at [985, 497] on section "C. FLIGHT FEASIBILITY CHECK 07 BUILD VALID ROUTE Not Checked No Required Reques…" at bounding box center [783, 420] width 547 height 244
drag, startPoint x: 981, startPoint y: 459, endPoint x: 984, endPoint y: 485, distance: 26.2
click at [981, 461] on button "Yes / OK" at bounding box center [986, 459] width 45 height 10
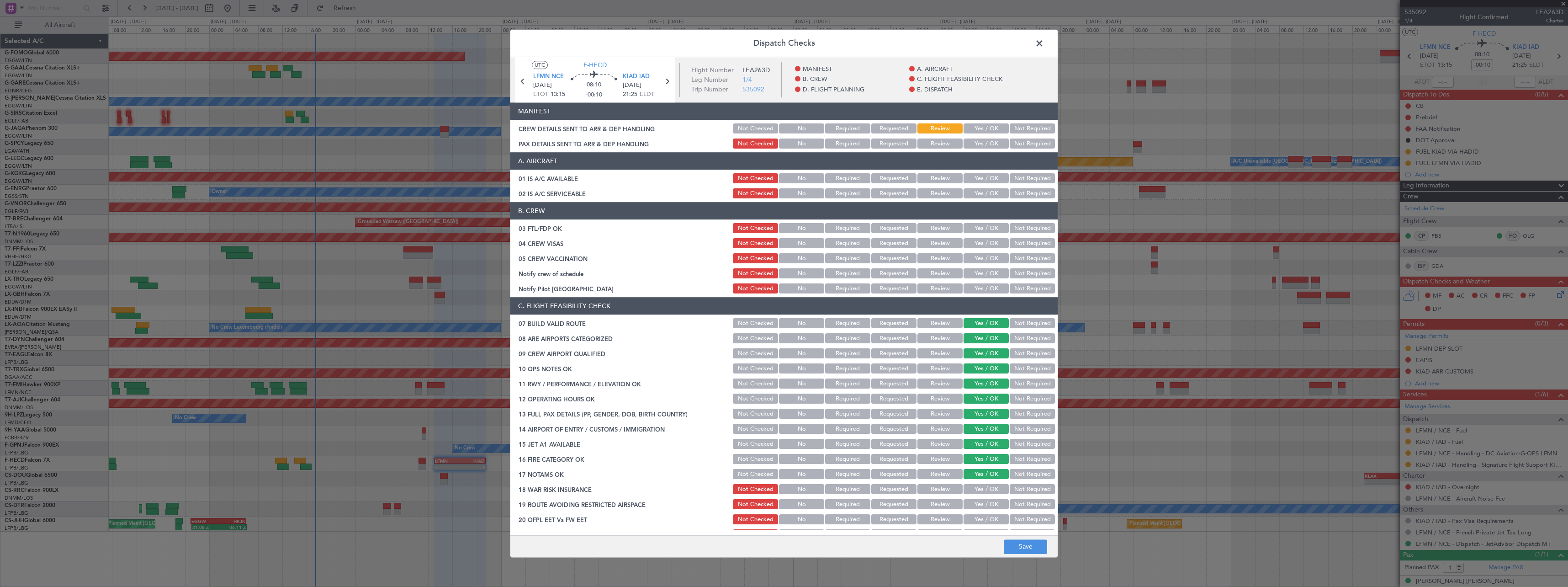
click at [985, 494] on button "Yes / OK" at bounding box center [986, 490] width 45 height 10
click at [985, 505] on button "Yes / OK" at bounding box center [986, 504] width 45 height 10
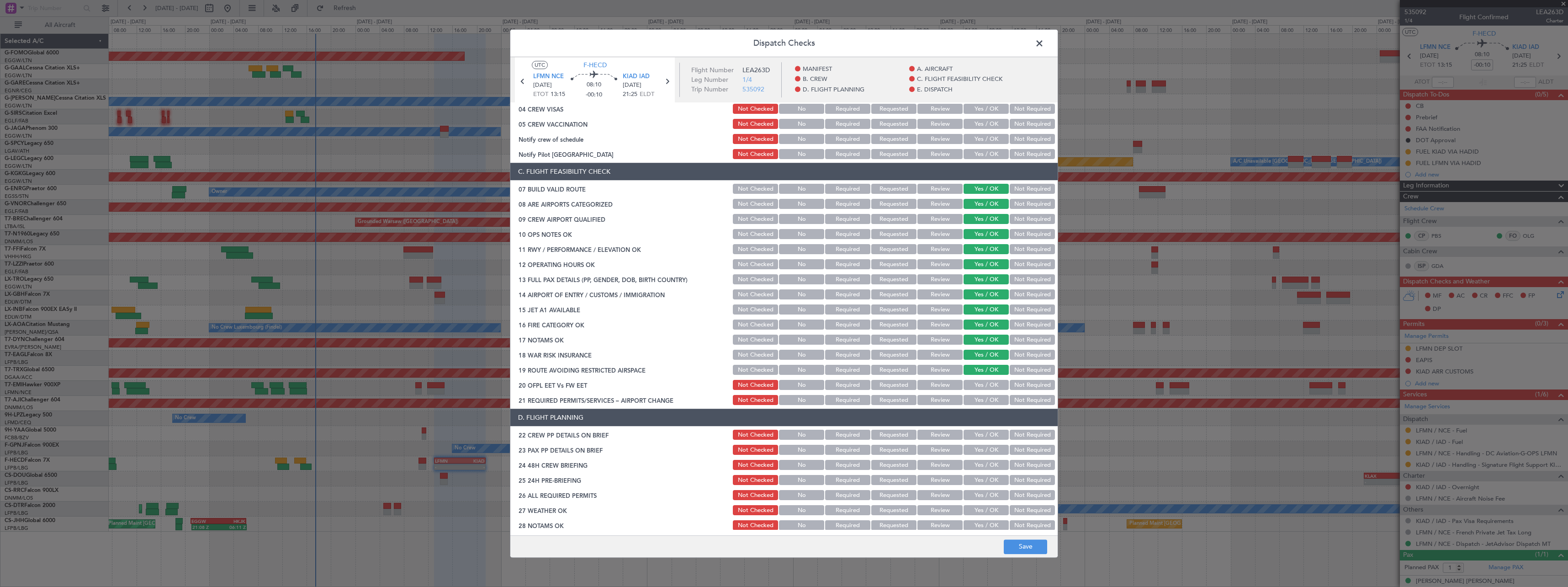
scroll to position [137, 0]
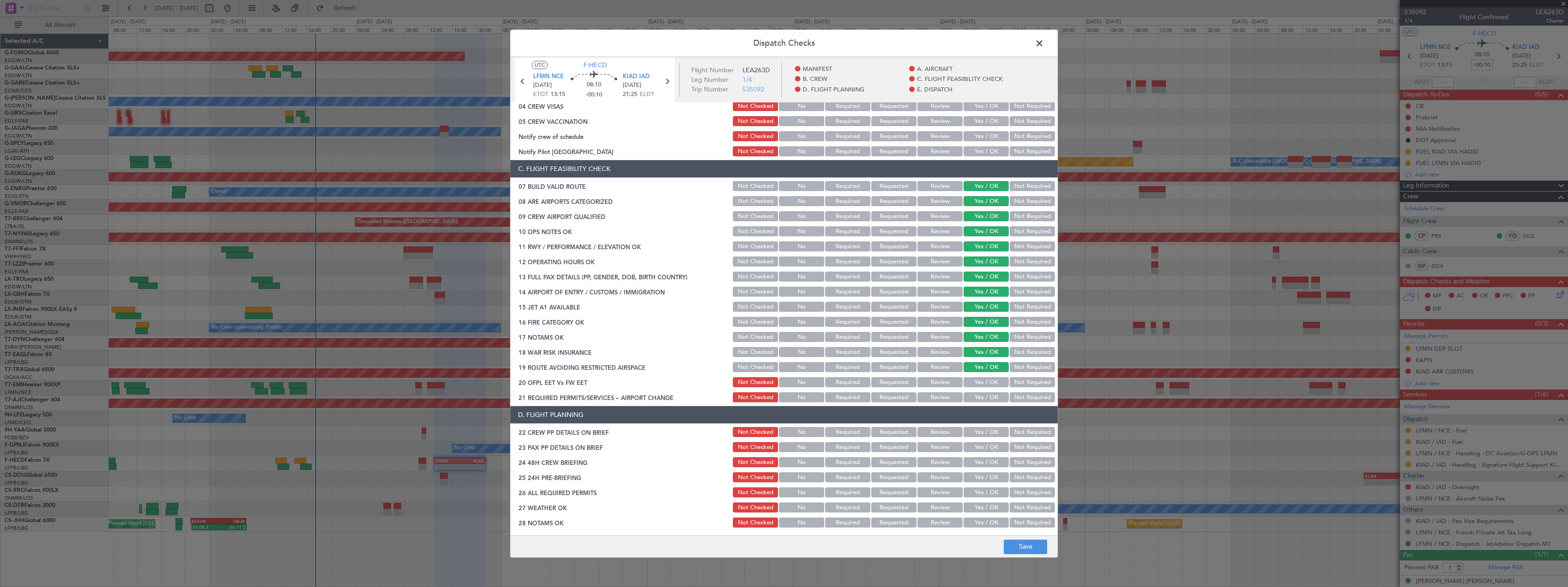
drag, startPoint x: 987, startPoint y: 376, endPoint x: 987, endPoint y: 382, distance: 6.0
click at [987, 378] on div "Yes / OK" at bounding box center [985, 382] width 46 height 13
click at [986, 384] on button "Yes / OK" at bounding box center [986, 382] width 45 height 10
drag, startPoint x: 985, startPoint y: 395, endPoint x: 987, endPoint y: 415, distance: 20.1
click at [985, 395] on button "Yes / OK" at bounding box center [986, 398] width 45 height 10
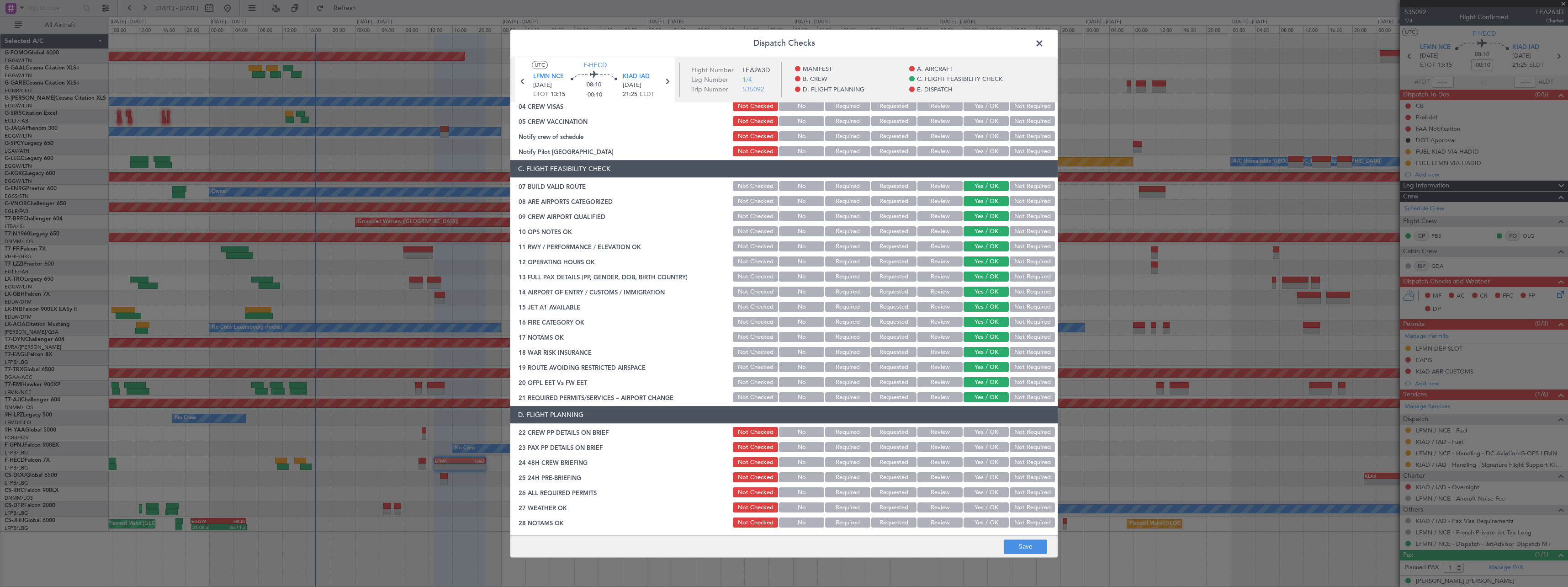
drag, startPoint x: 989, startPoint y: 431, endPoint x: 989, endPoint y: 445, distance: 14.0
click at [989, 432] on button "Yes / OK" at bounding box center [986, 432] width 45 height 10
drag, startPoint x: 989, startPoint y: 445, endPoint x: 989, endPoint y: 461, distance: 16.0
click at [989, 446] on button "Yes / OK" at bounding box center [986, 448] width 45 height 10
click at [989, 461] on button "Yes / OK" at bounding box center [986, 462] width 45 height 10
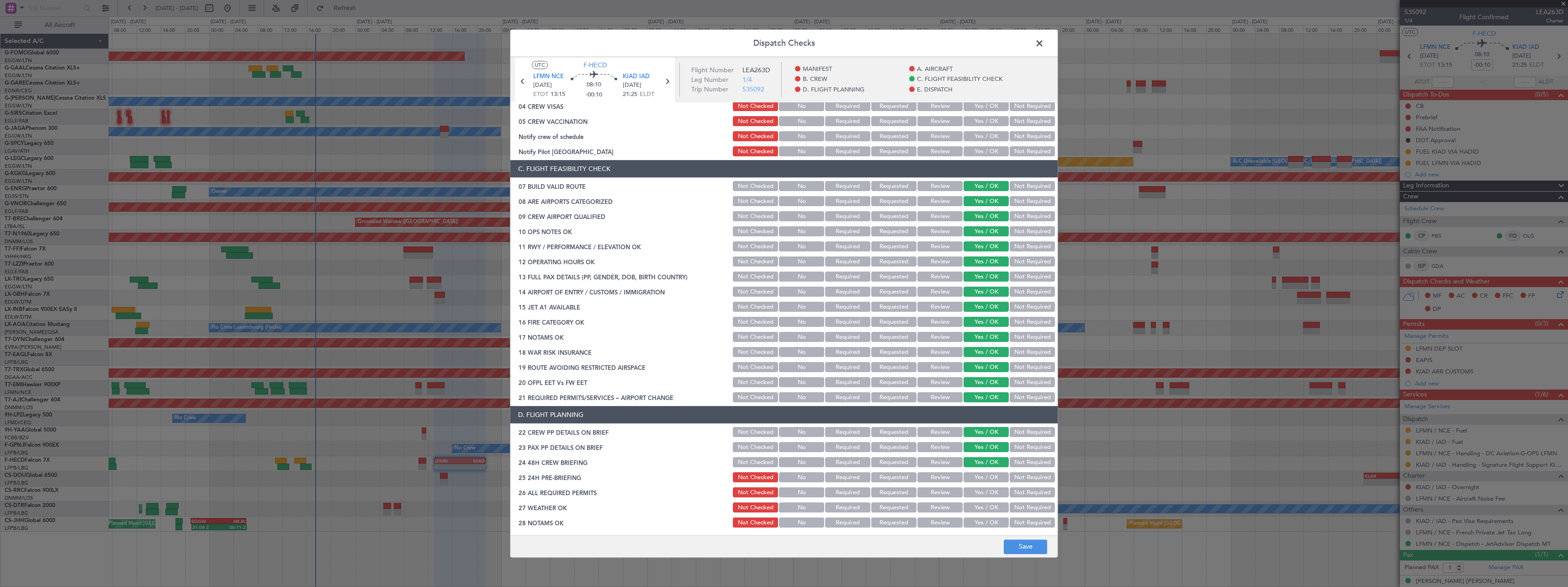
click at [1027, 470] on section "D. FLIGHT PLANNING 22 CREW PP DETAILS ON BRIEF Not Checked No Required Requeste…" at bounding box center [783, 497] width 547 height 183
drag, startPoint x: 1027, startPoint y: 477, endPoint x: 1030, endPoint y: 484, distance: 7.6
click at [1028, 477] on button "Not Required" at bounding box center [1032, 477] width 45 height 10
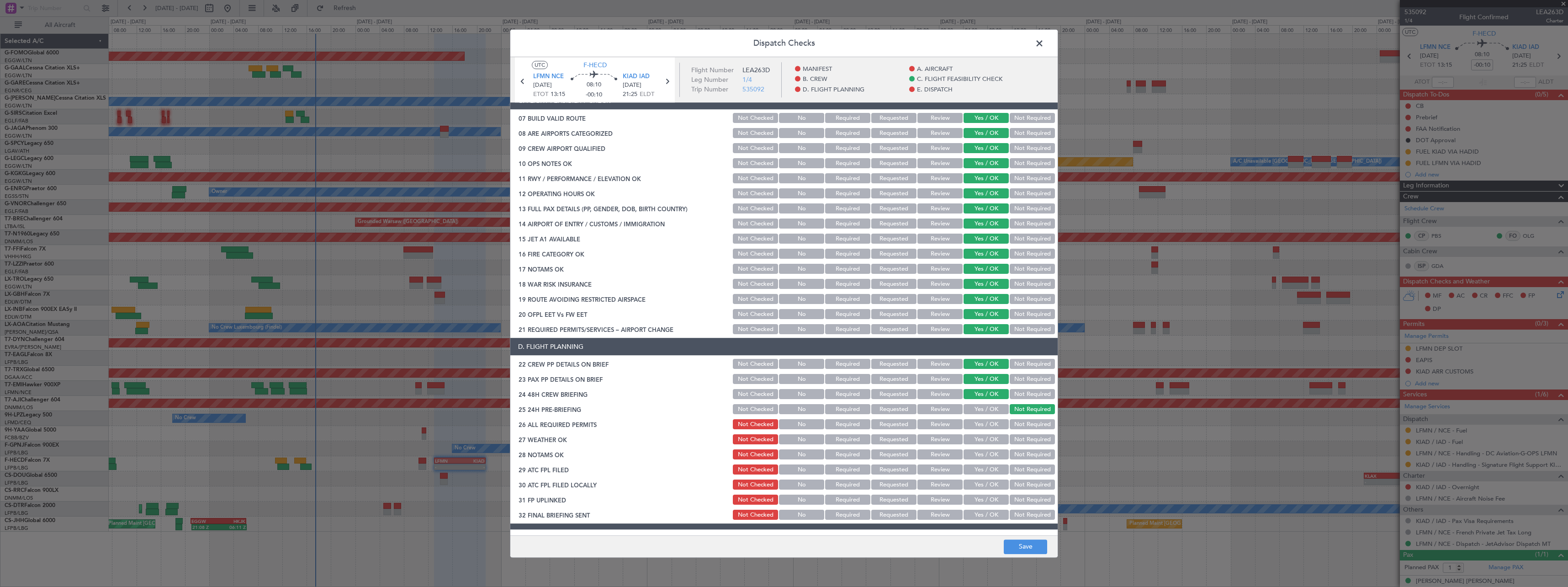
scroll to position [320, 0]
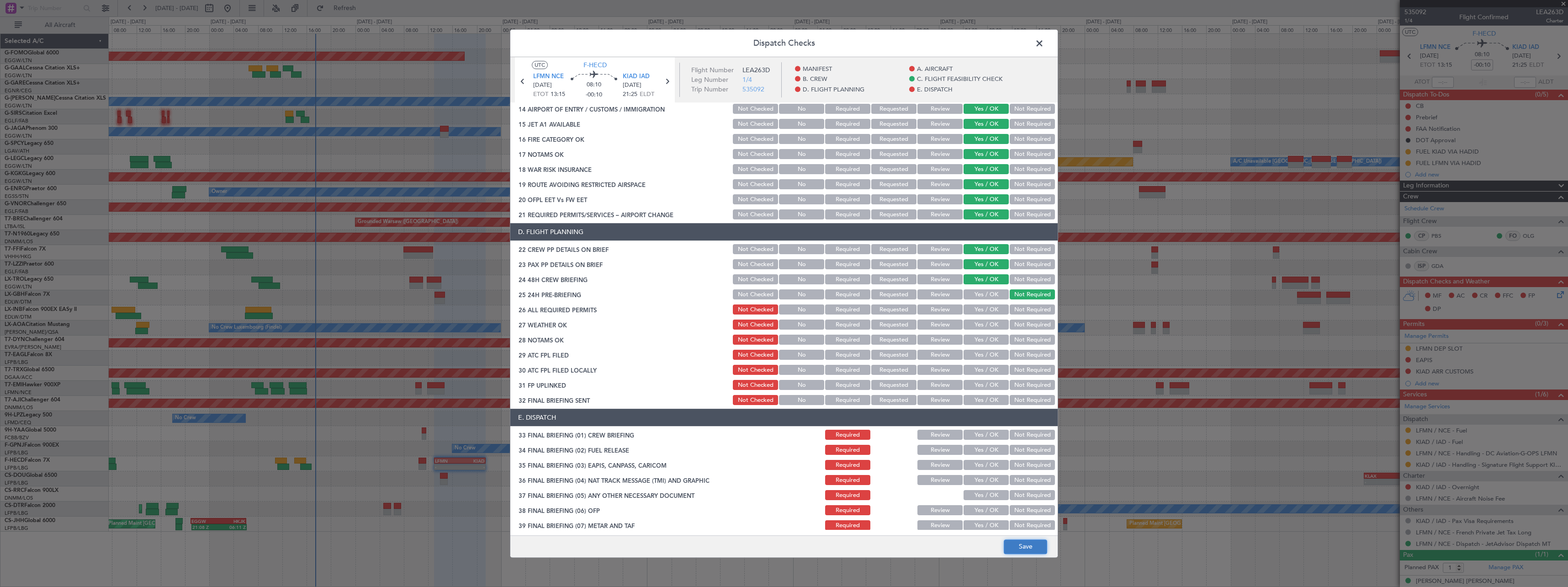
click at [1034, 547] on button "Save" at bounding box center [1025, 547] width 43 height 15
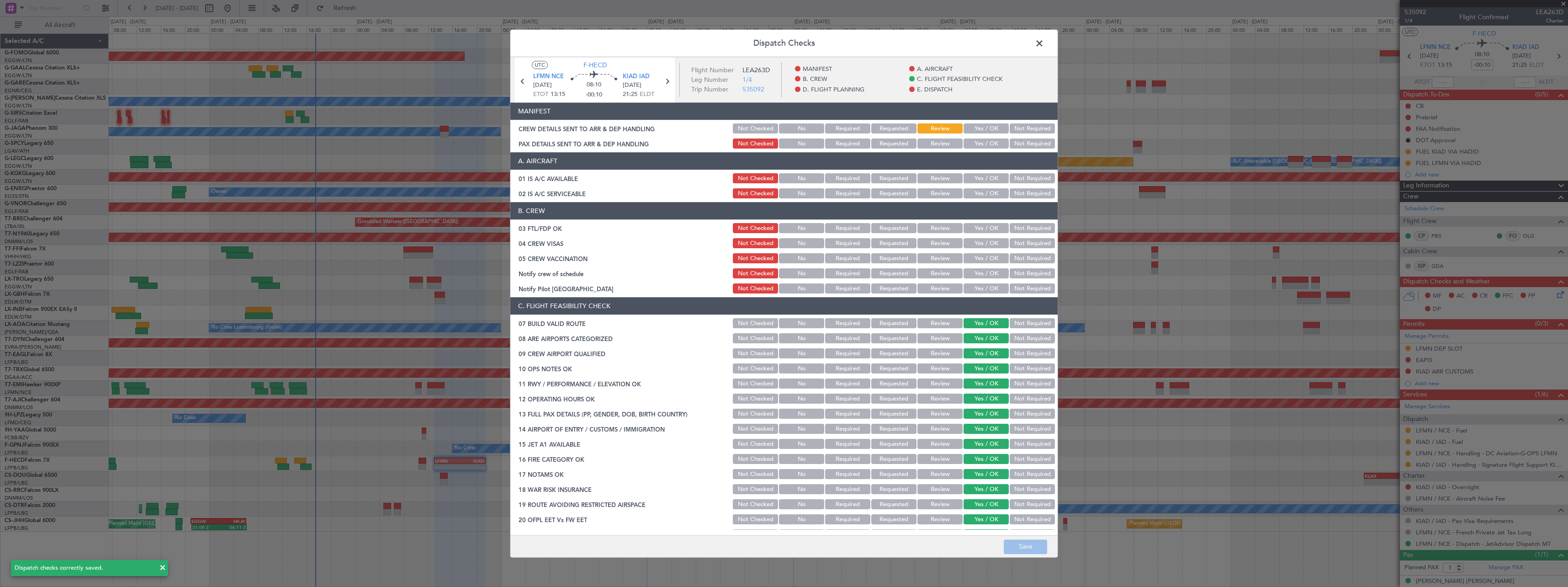
click at [978, 175] on button "Yes / OK" at bounding box center [986, 178] width 45 height 10
click at [976, 194] on button "Yes / OK" at bounding box center [986, 194] width 45 height 10
click at [981, 227] on button "Yes / OK" at bounding box center [986, 228] width 45 height 10
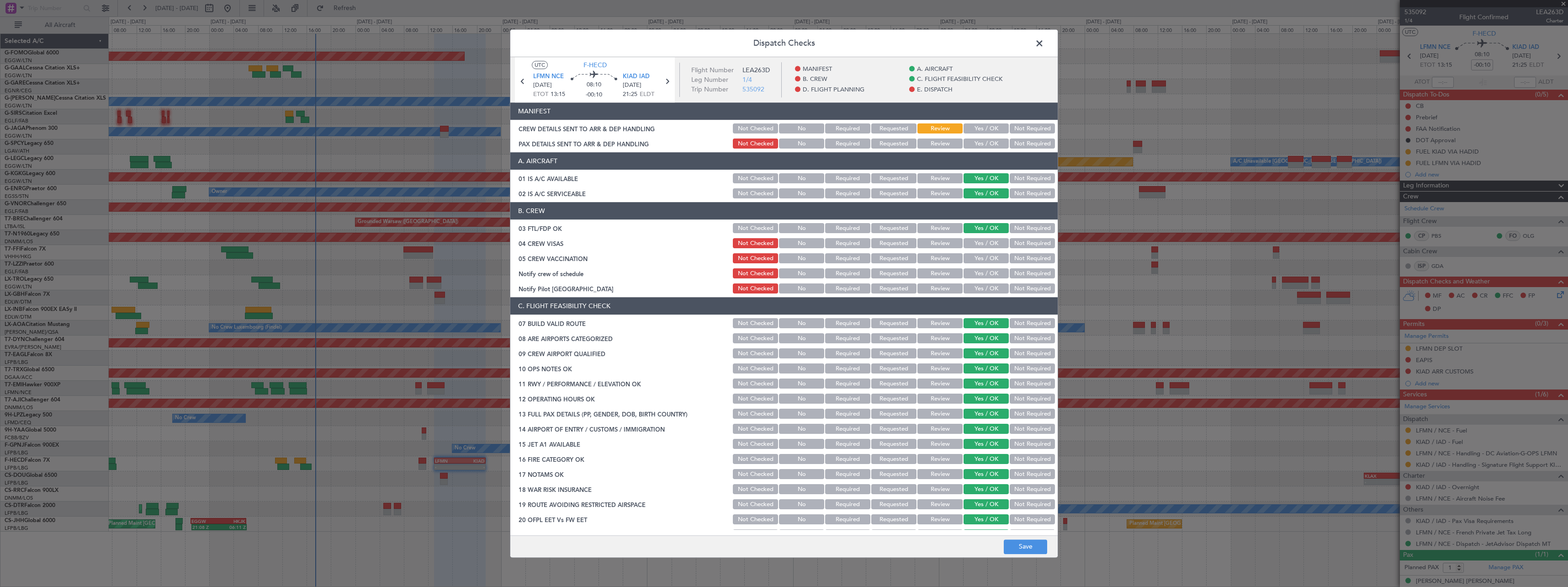
click at [984, 244] on button "Yes / OK" at bounding box center [986, 244] width 45 height 10
click at [1019, 258] on button "Not Required" at bounding box center [1032, 259] width 45 height 10
click at [1018, 274] on button "Not Required" at bounding box center [1032, 273] width 45 height 10
click at [968, 287] on button "Yes / OK" at bounding box center [986, 289] width 45 height 10
click at [1027, 289] on button "Not Required" at bounding box center [1032, 289] width 45 height 10
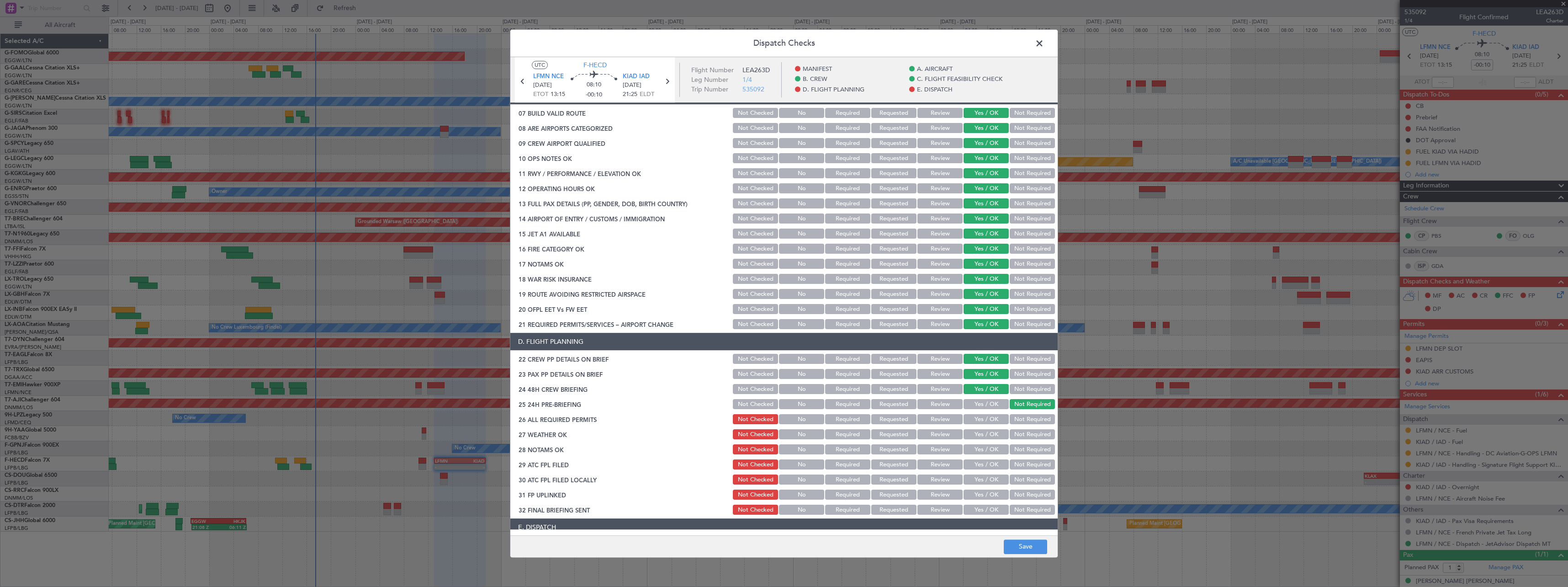
scroll to position [400, 0]
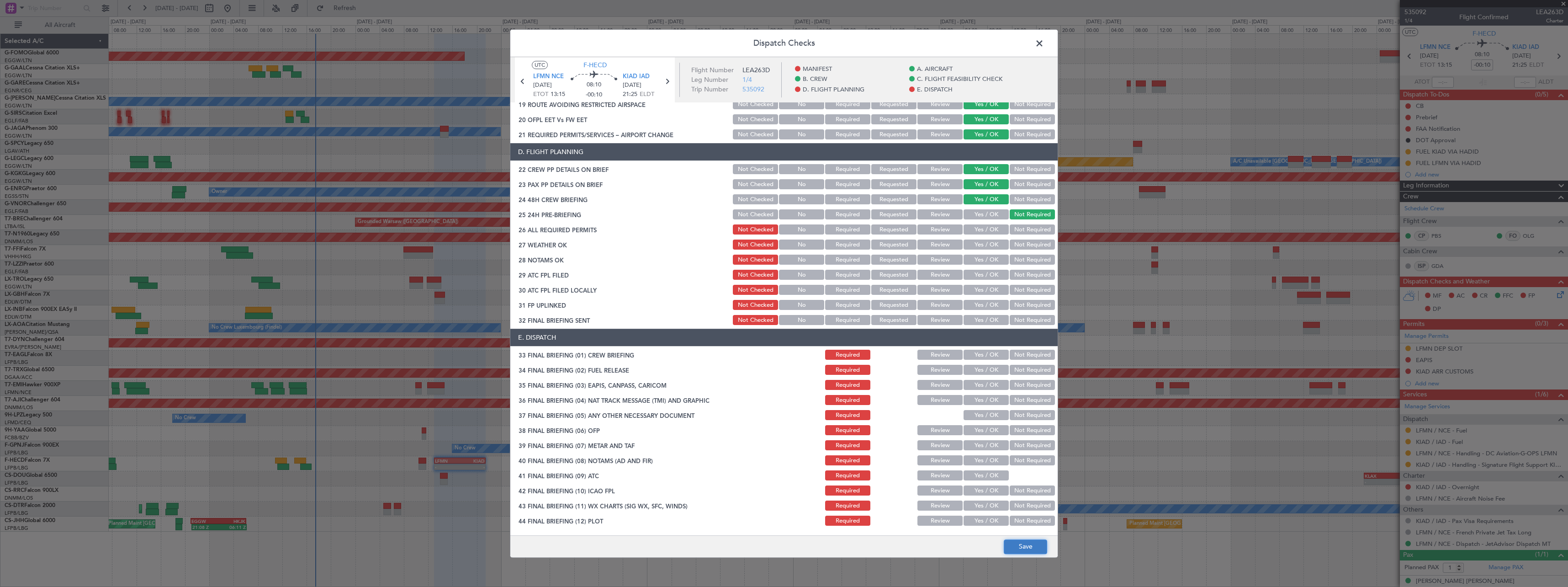
click at [1030, 551] on button "Save" at bounding box center [1025, 547] width 43 height 15
click at [1044, 40] on span at bounding box center [1044, 46] width 0 height 18
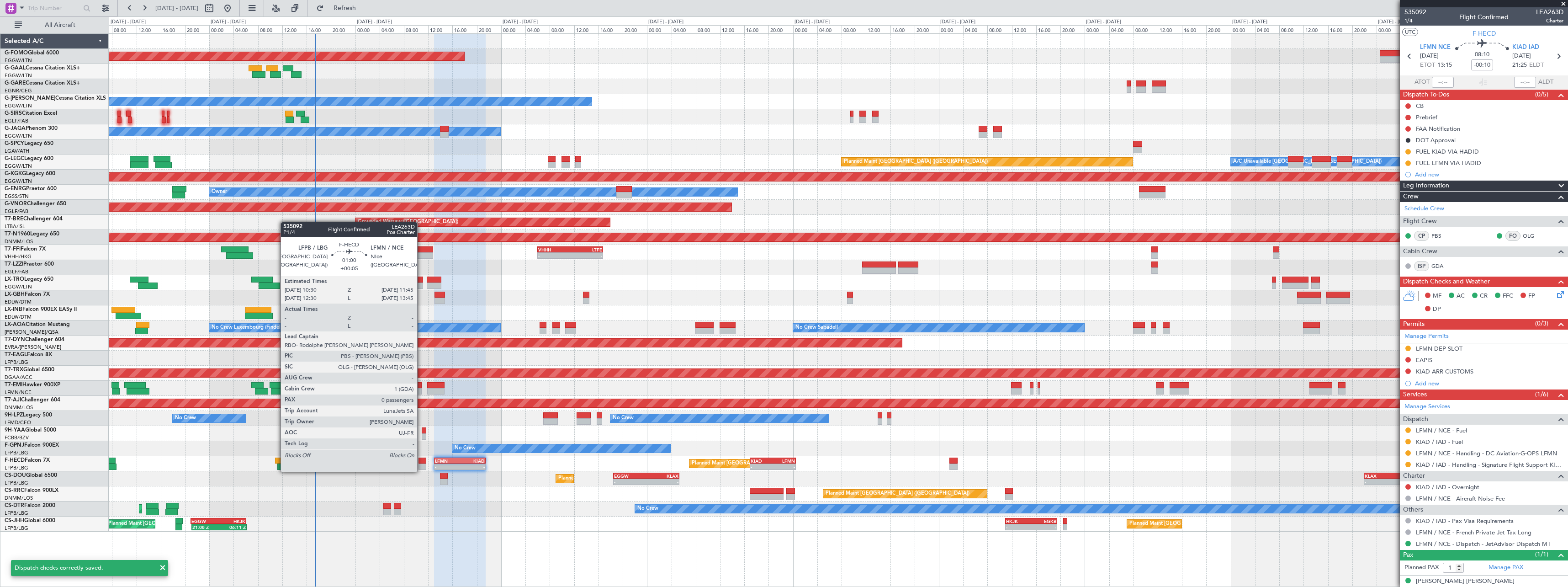
click at [421, 462] on div at bounding box center [422, 460] width 8 height 7
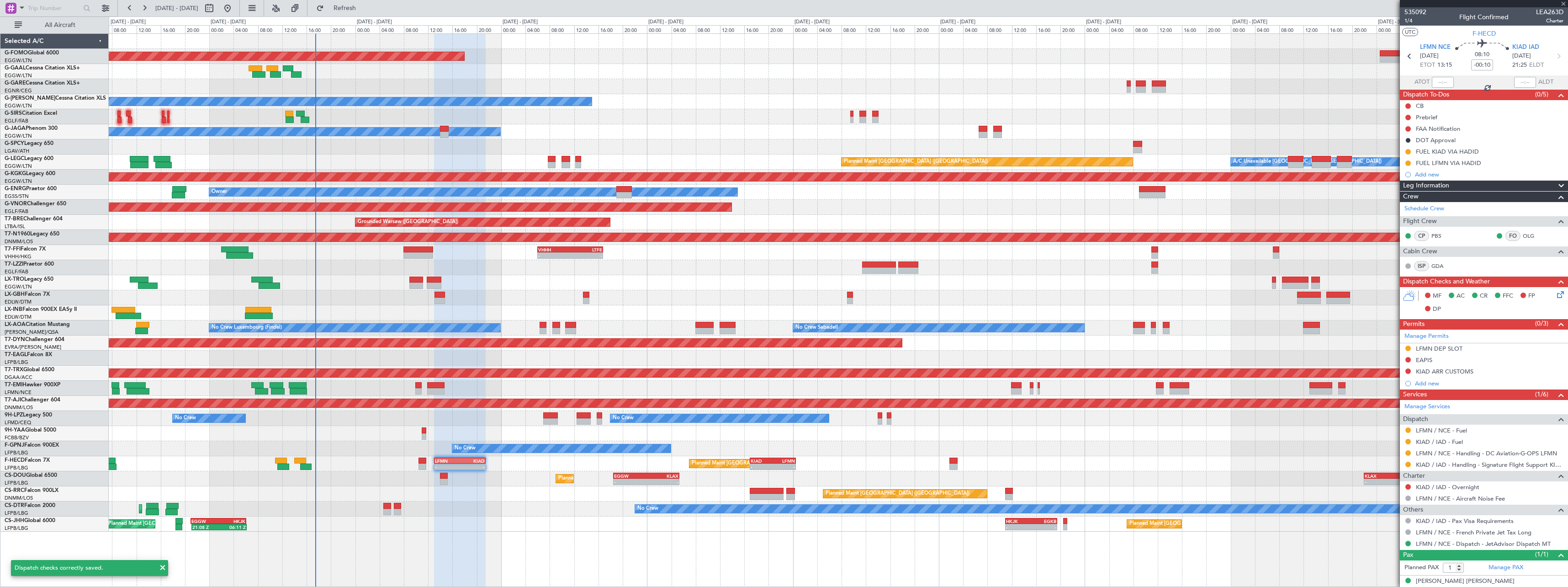
type input "+00:05"
type input "0"
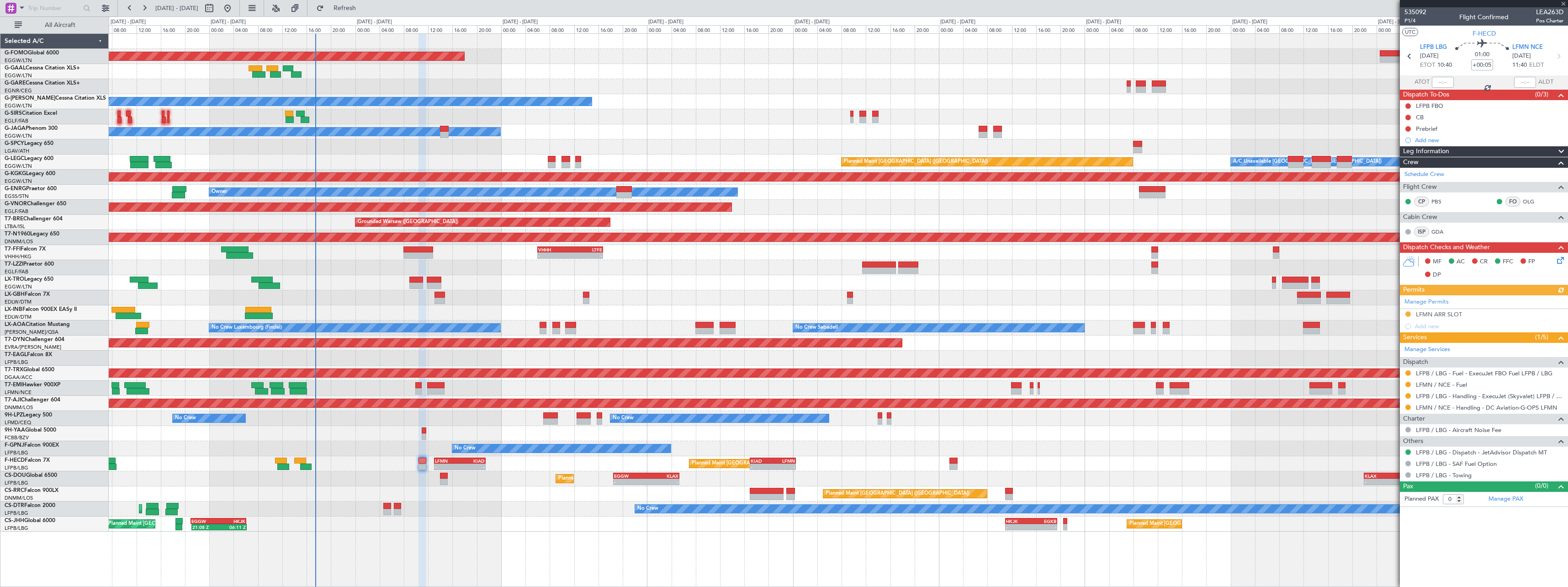
click at [1563, 261] on icon at bounding box center [1559, 259] width 7 height 7
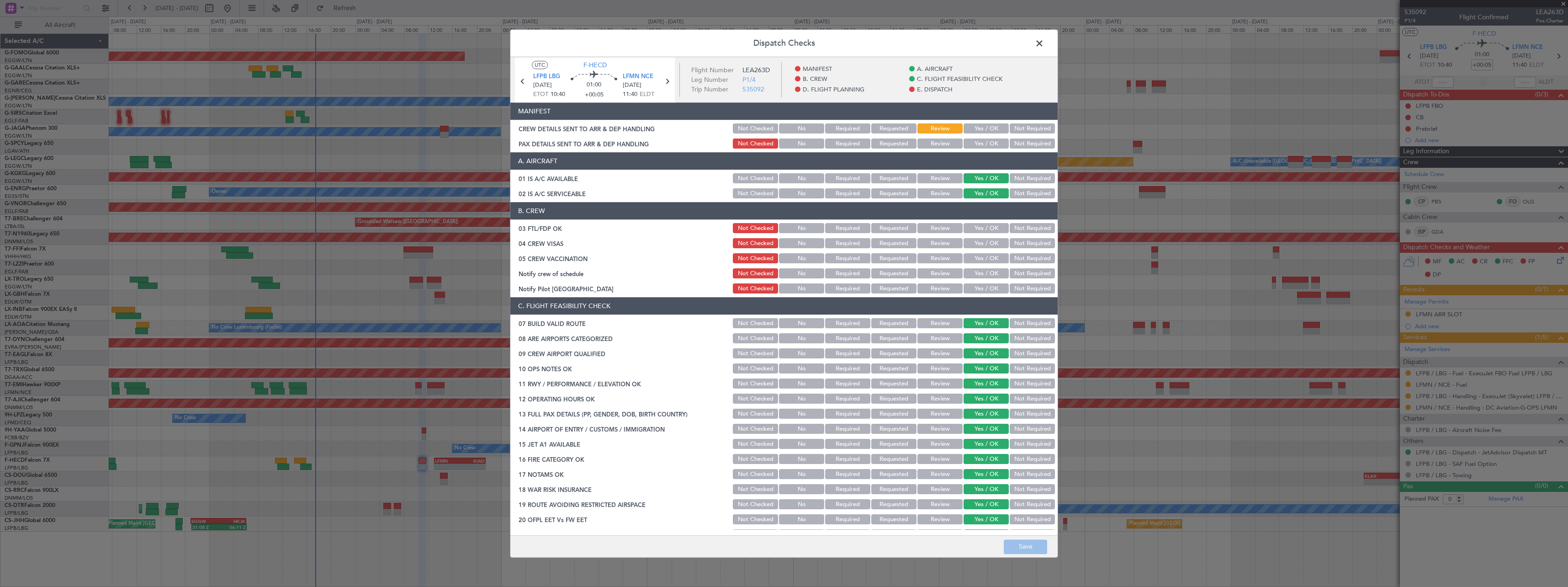
click at [979, 225] on button "Yes / OK" at bounding box center [986, 228] width 45 height 10
click at [979, 236] on section "B. CREW 03 FTL/FDP OK Not Checked No Required Requested Review Yes / OK Not Req…" at bounding box center [783, 249] width 547 height 93
click at [1023, 256] on button "Not Required" at bounding box center [1032, 259] width 45 height 10
drag, startPoint x: 1018, startPoint y: 270, endPoint x: 1003, endPoint y: 283, distance: 19.8
click at [1018, 271] on button "Not Required" at bounding box center [1032, 273] width 45 height 10
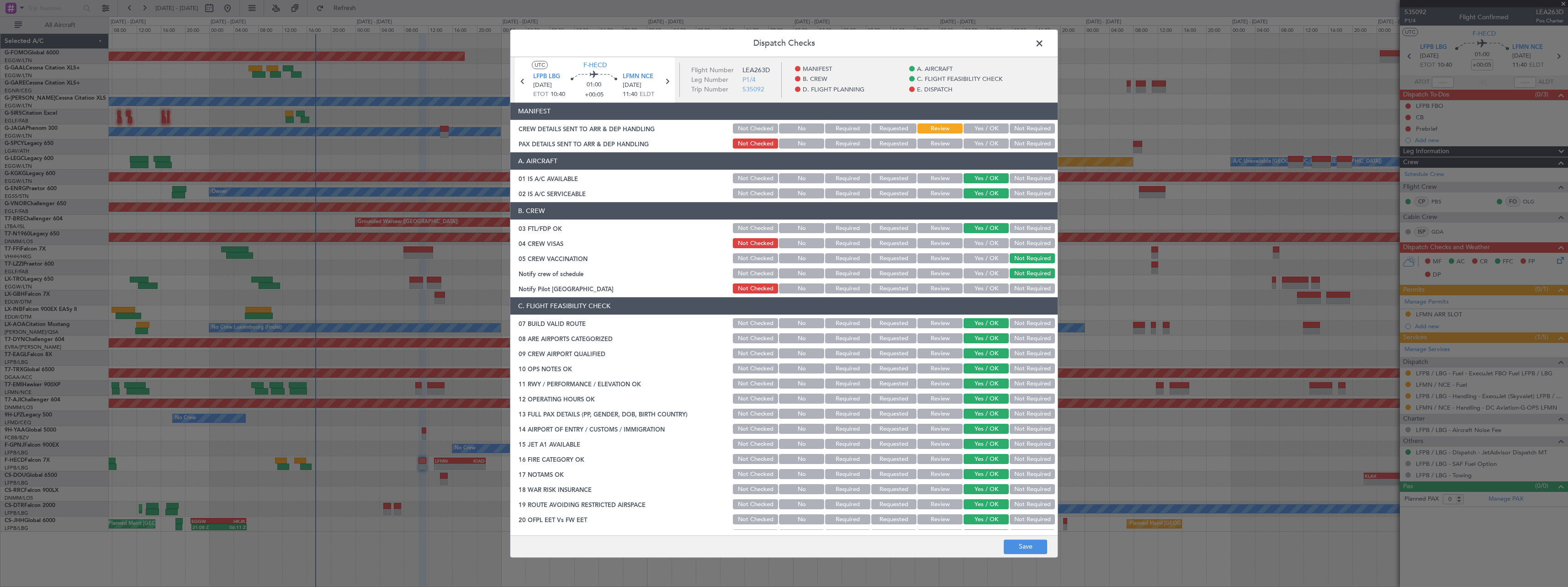
click at [972, 287] on button "Yes / OK" at bounding box center [986, 289] width 45 height 10
click at [1038, 290] on button "Not Required" at bounding box center [1032, 289] width 45 height 10
drag, startPoint x: 978, startPoint y: 241, endPoint x: 978, endPoint y: 250, distance: 9.0
click at [978, 242] on button "Yes / OK" at bounding box center [986, 244] width 45 height 10
click at [1026, 549] on button "Save" at bounding box center [1025, 547] width 43 height 15
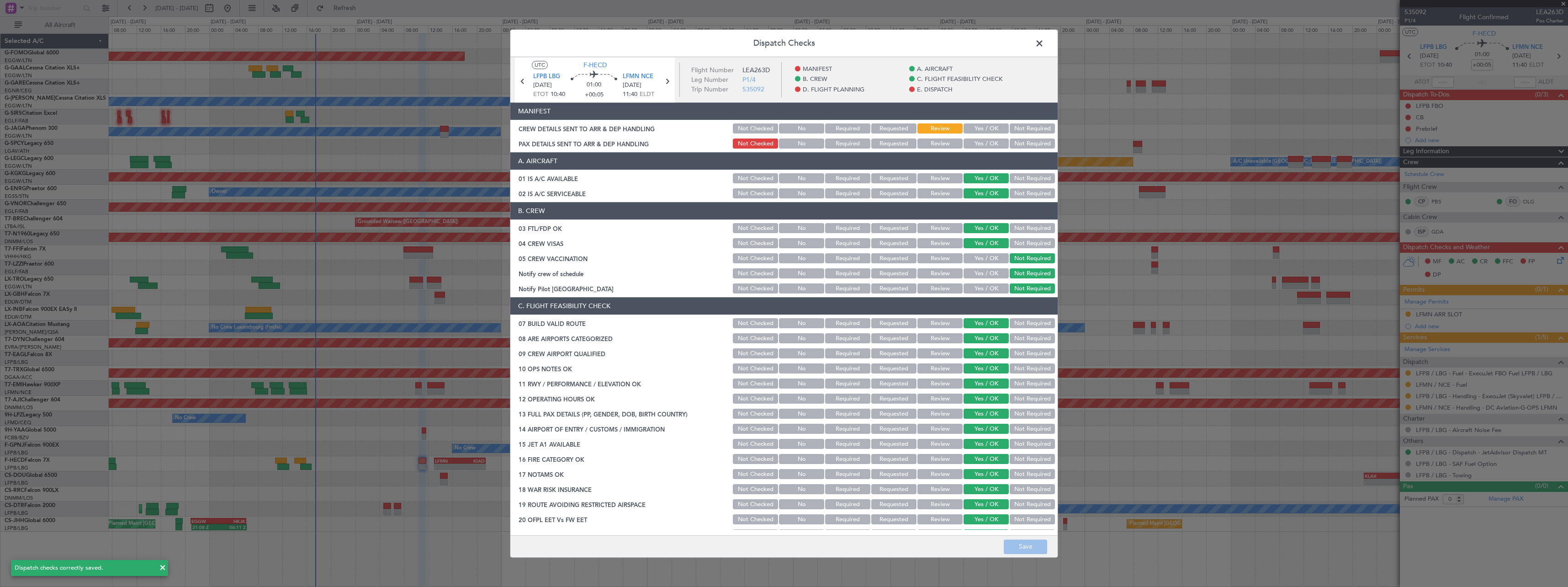
click at [1044, 42] on span at bounding box center [1044, 46] width 0 height 18
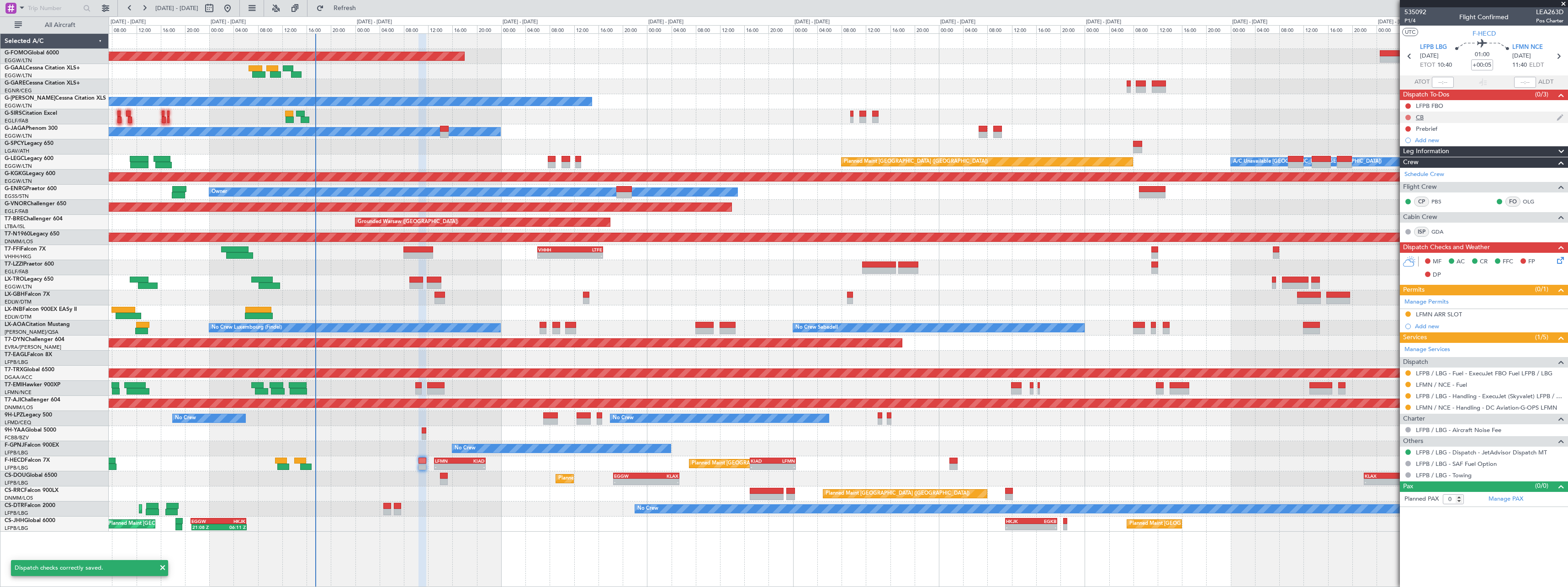
click at [1410, 117] on button at bounding box center [1408, 117] width 5 height 5
click at [1400, 156] on span "Completed" at bounding box center [1412, 157] width 30 height 9
click at [1409, 128] on button at bounding box center [1408, 128] width 5 height 5
click at [1406, 153] on span "In Progress" at bounding box center [1412, 155] width 31 height 9
type input "-00:10"
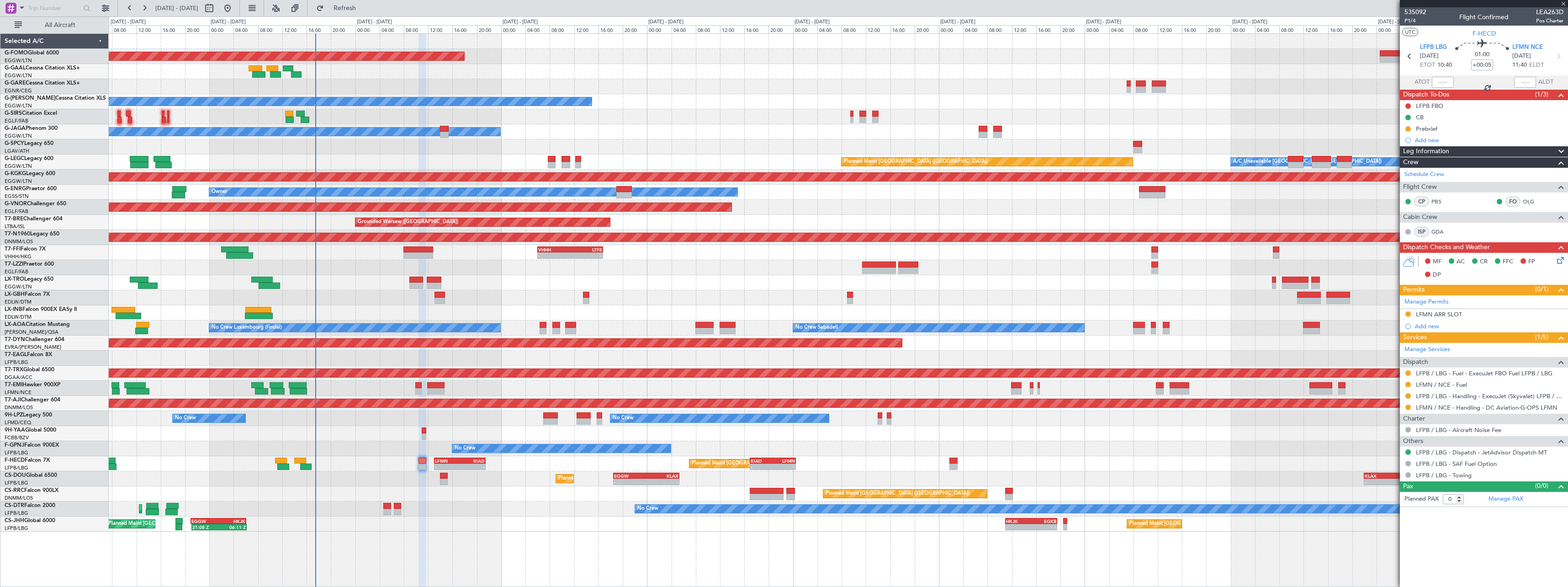
type input "1"
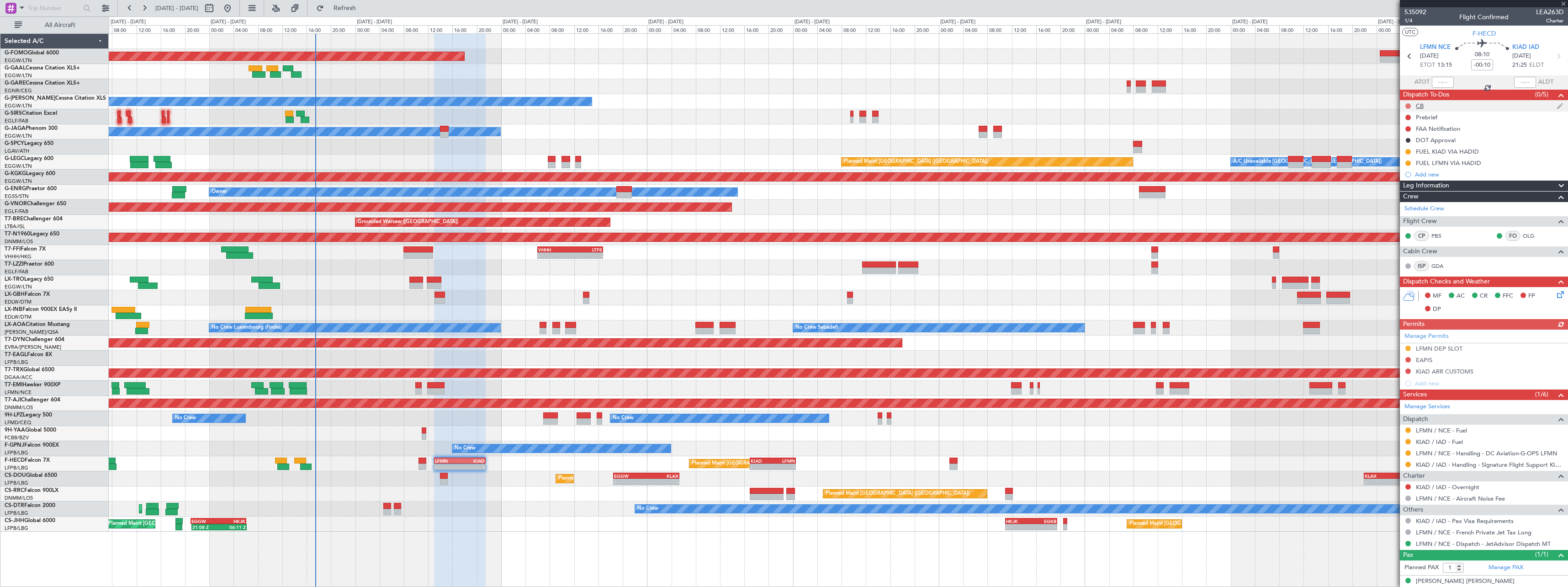
click at [1408, 104] on button at bounding box center [1408, 106] width 5 height 5
click at [1409, 145] on span "Completed" at bounding box center [1412, 146] width 30 height 9
click at [1409, 116] on button at bounding box center [1408, 117] width 5 height 5
click at [1413, 145] on span "In Progress" at bounding box center [1412, 144] width 31 height 9
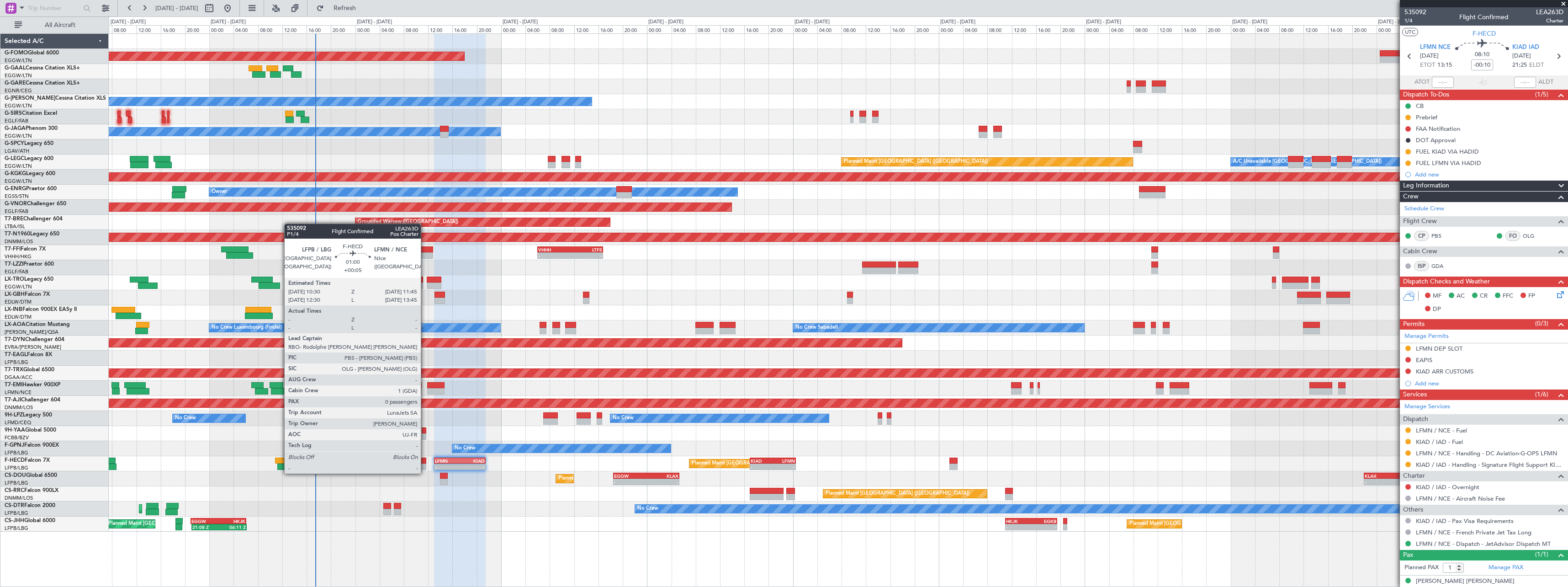
click at [425, 465] on div at bounding box center [422, 466] width 8 height 7
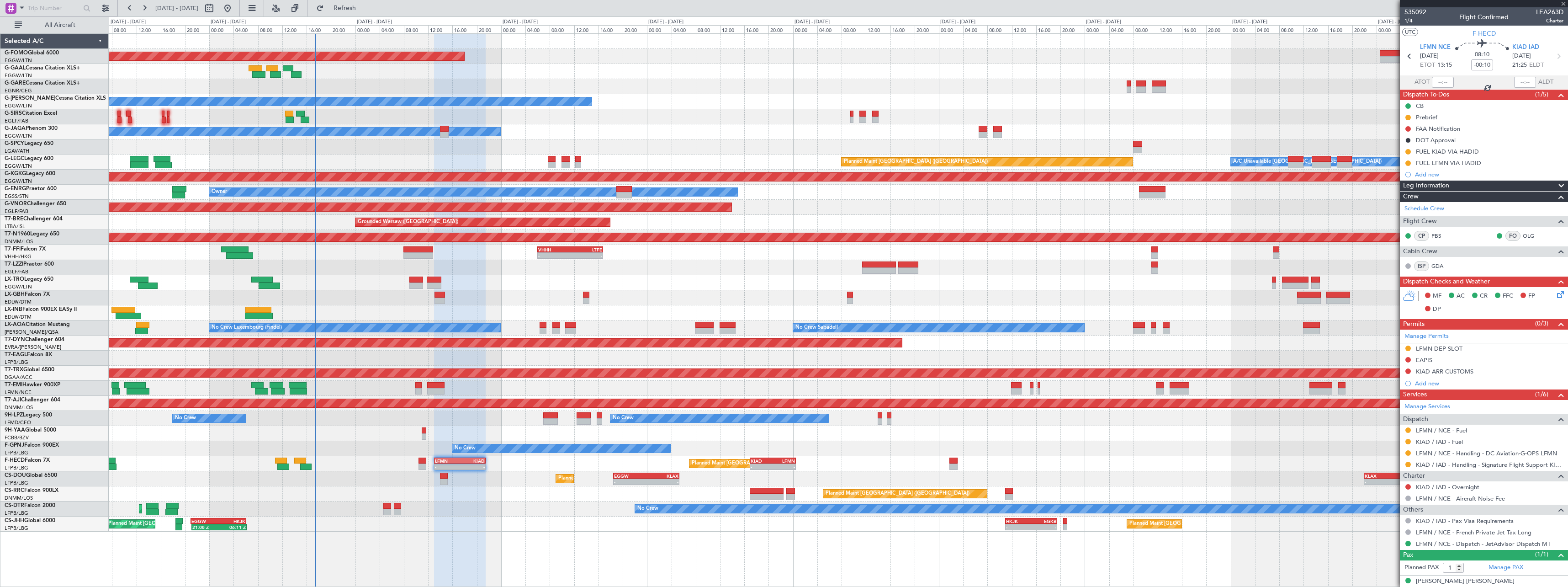
type input "+00:05"
type input "0"
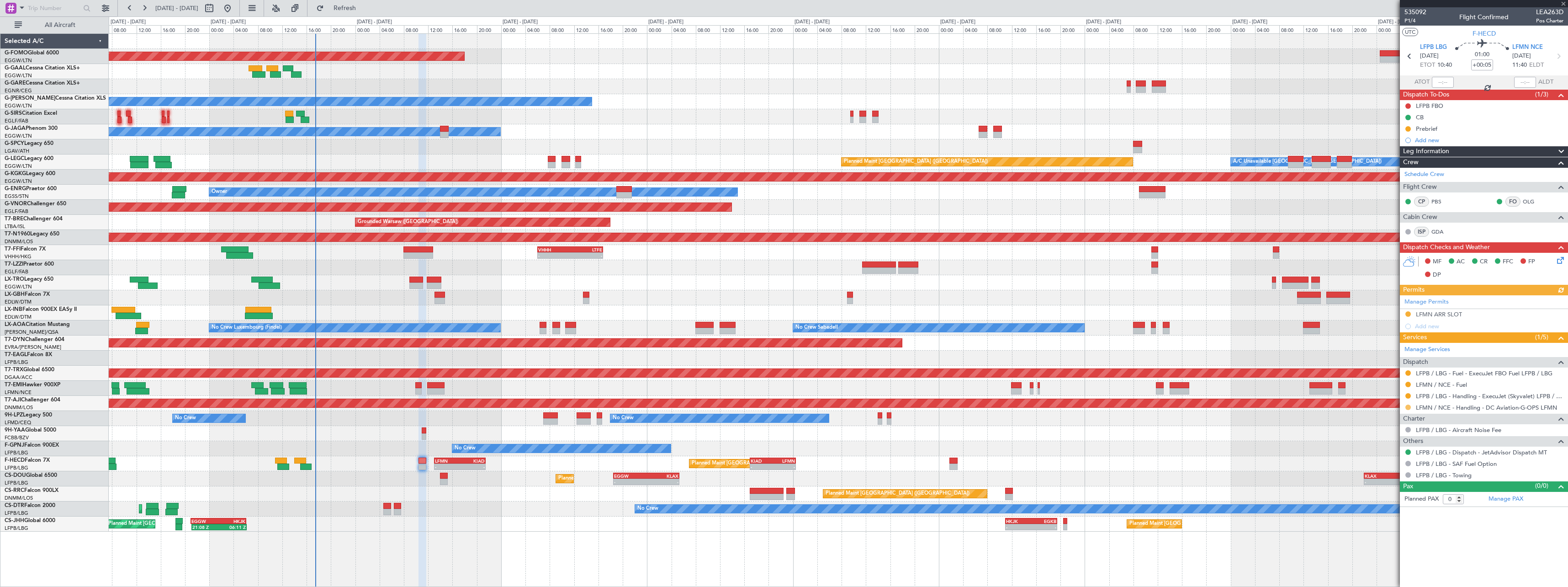
click at [1407, 408] on button at bounding box center [1408, 407] width 5 height 5
click at [1388, 516] on span "Confirmed" at bounding box center [1382, 516] width 29 height 9
click at [1410, 384] on button at bounding box center [1408, 384] width 5 height 5
drag, startPoint x: 1392, startPoint y: 494, endPoint x: 1404, endPoint y: 431, distance: 64.1
click at [1392, 494] on span "Confirmed" at bounding box center [1382, 493] width 29 height 9
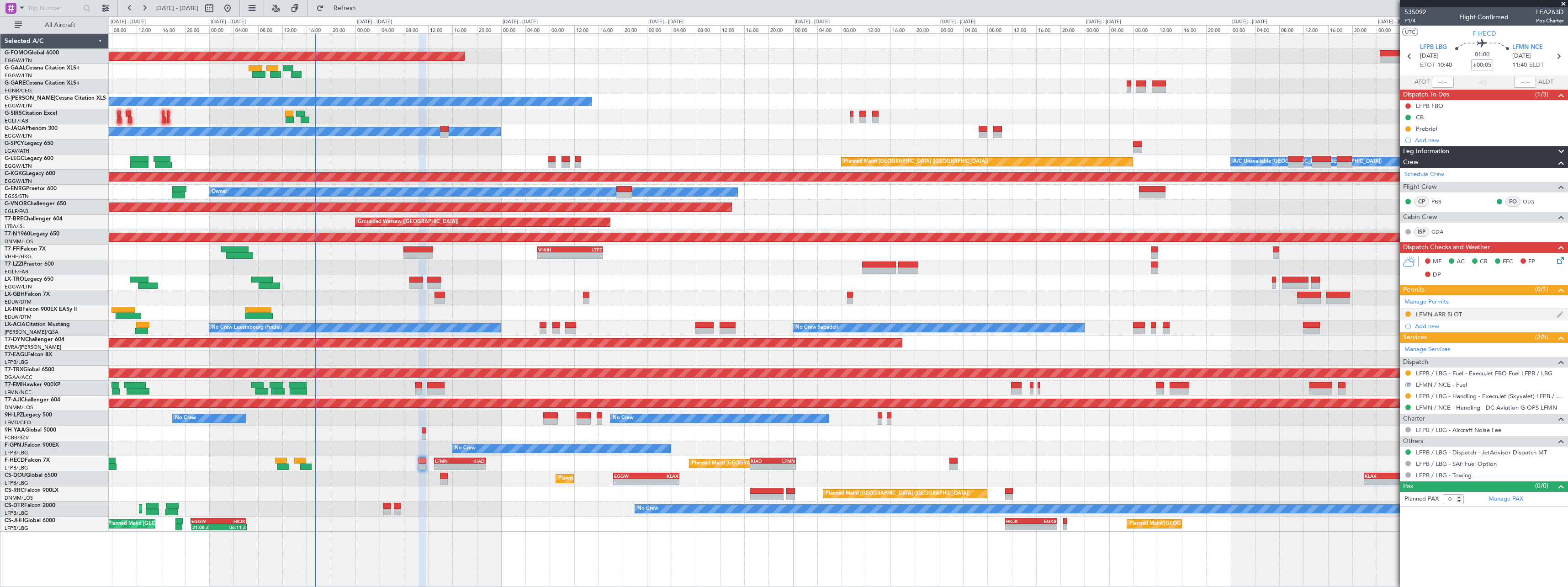
click at [1450, 314] on div "LFMN ARR SLOT" at bounding box center [1439, 314] width 46 height 8
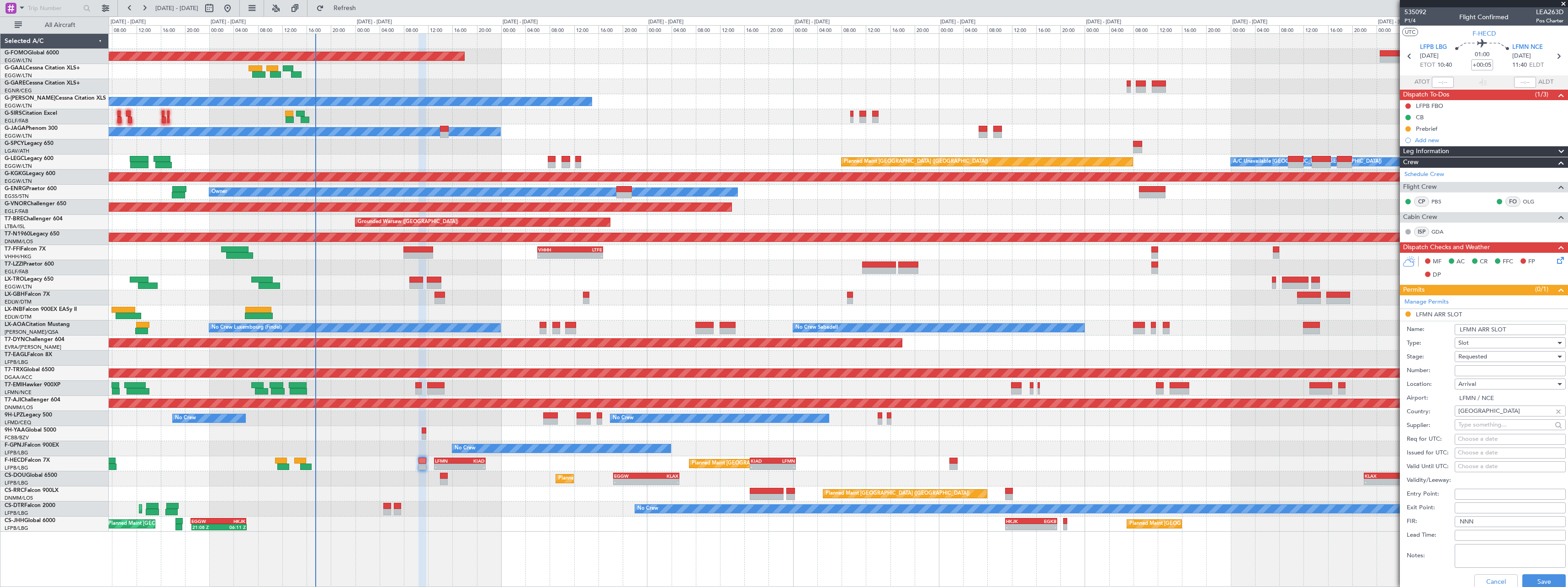
click at [1499, 365] on input "Number:" at bounding box center [1510, 371] width 111 height 11
paste input "LFMNA000076994"
type input "LFMNA000076994"
click at [1492, 357] on div "Requested" at bounding box center [1507, 356] width 97 height 14
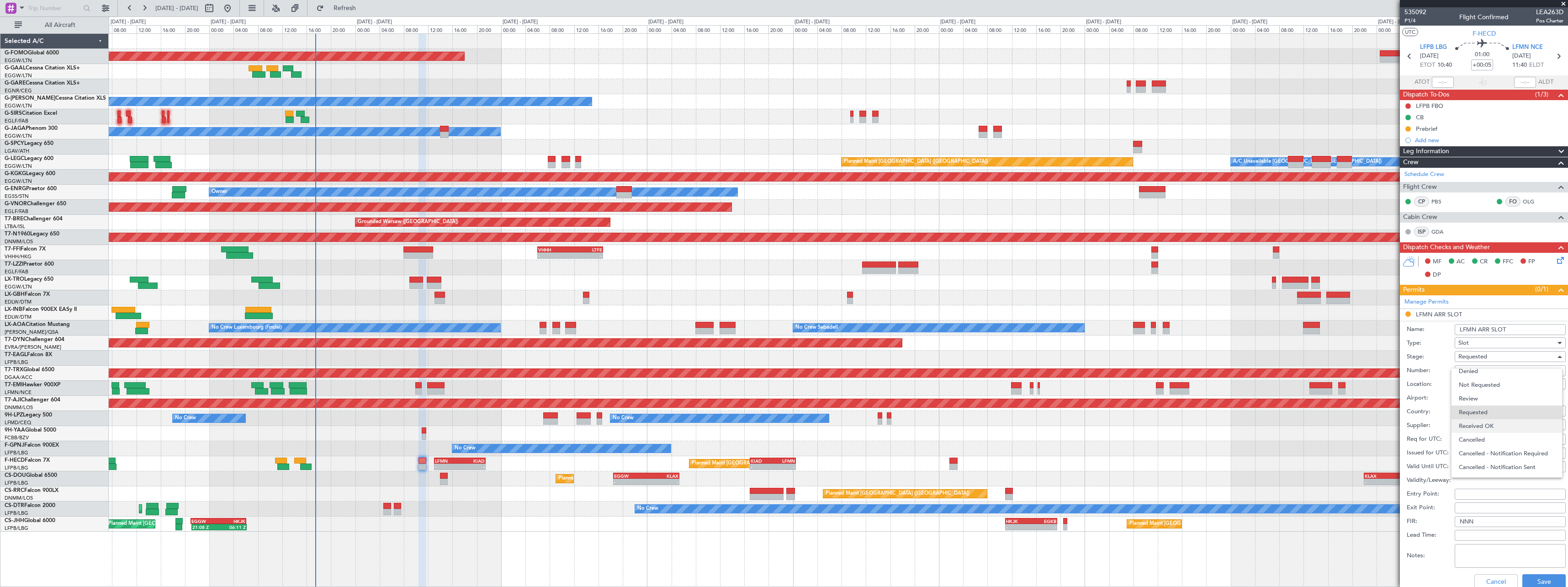
click at [1494, 428] on span "Received OK" at bounding box center [1507, 426] width 96 height 14
click at [1523, 328] on input "LFMN ARR SLOT" at bounding box center [1510, 329] width 111 height 11
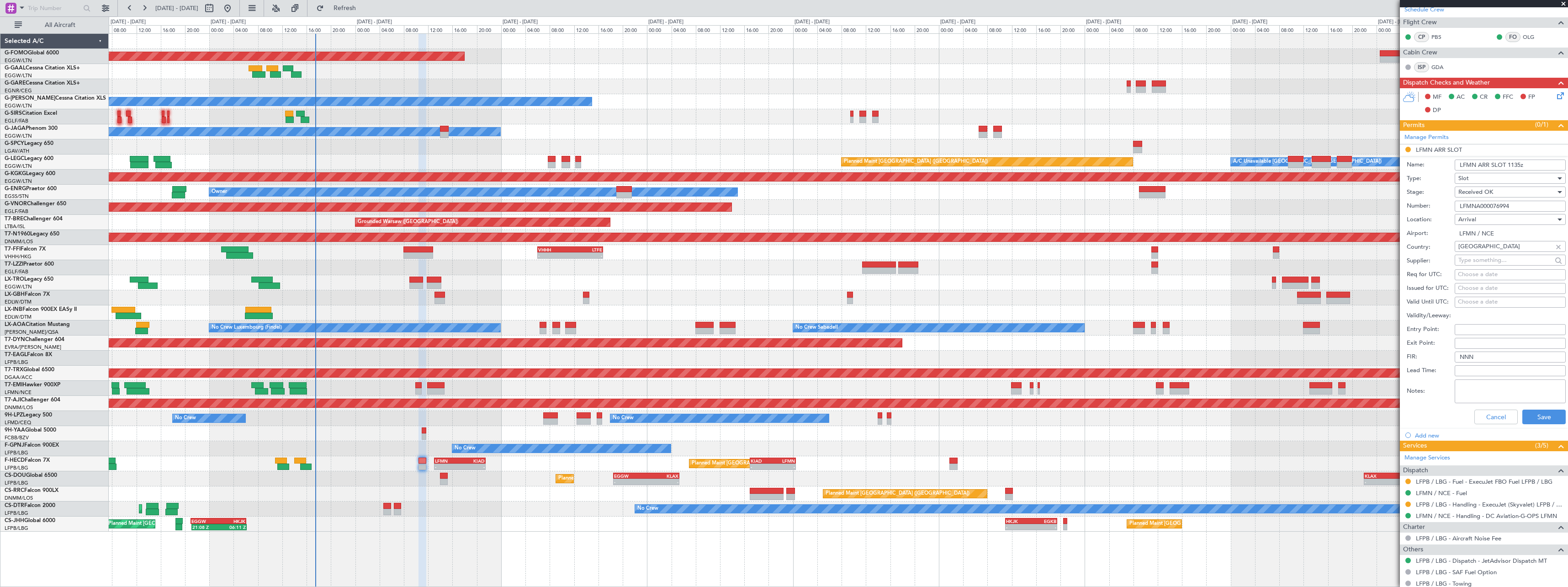
scroll to position [192, 0]
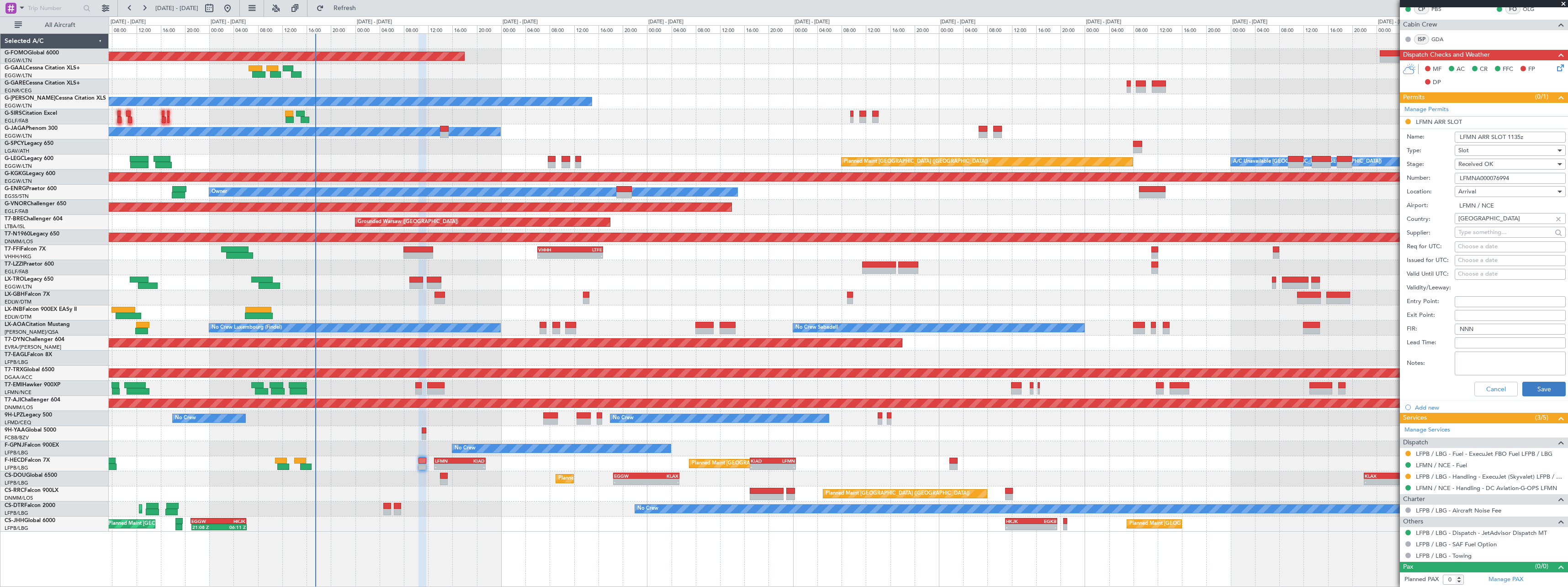
type input "LFMN ARR SLOT 1135z"
click at [1541, 388] on button "Save" at bounding box center [1544, 389] width 43 height 15
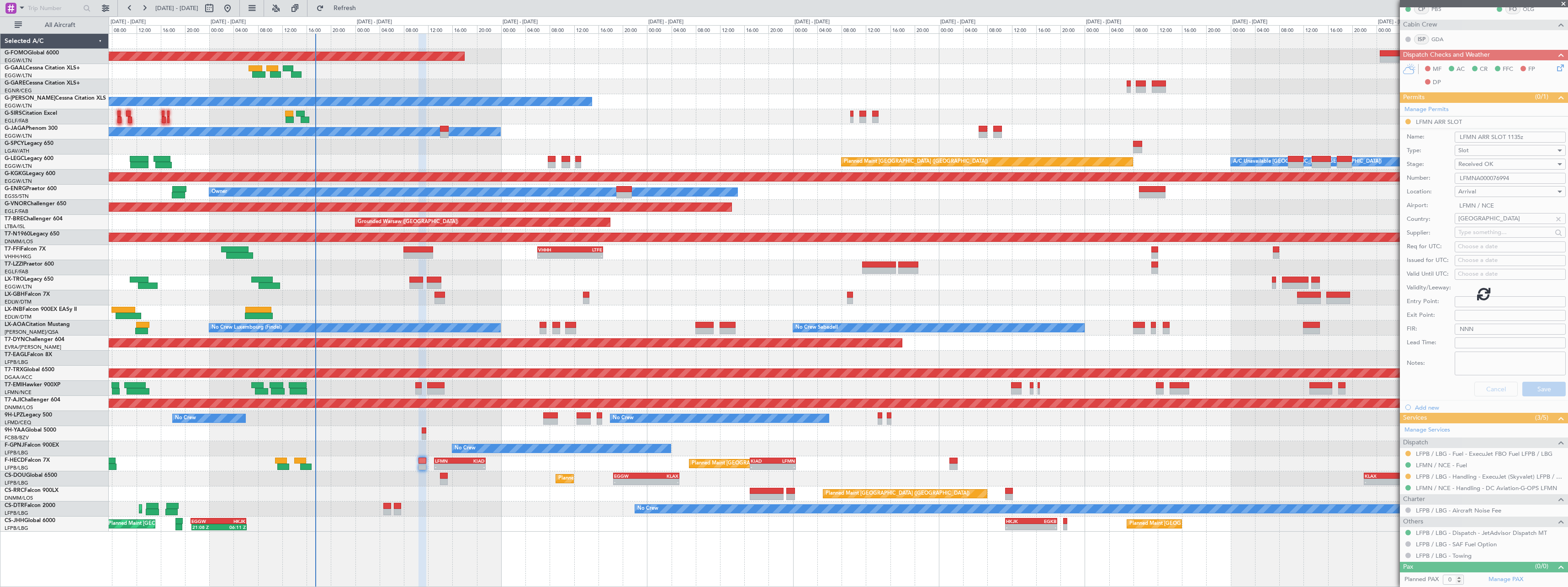
scroll to position [0, 0]
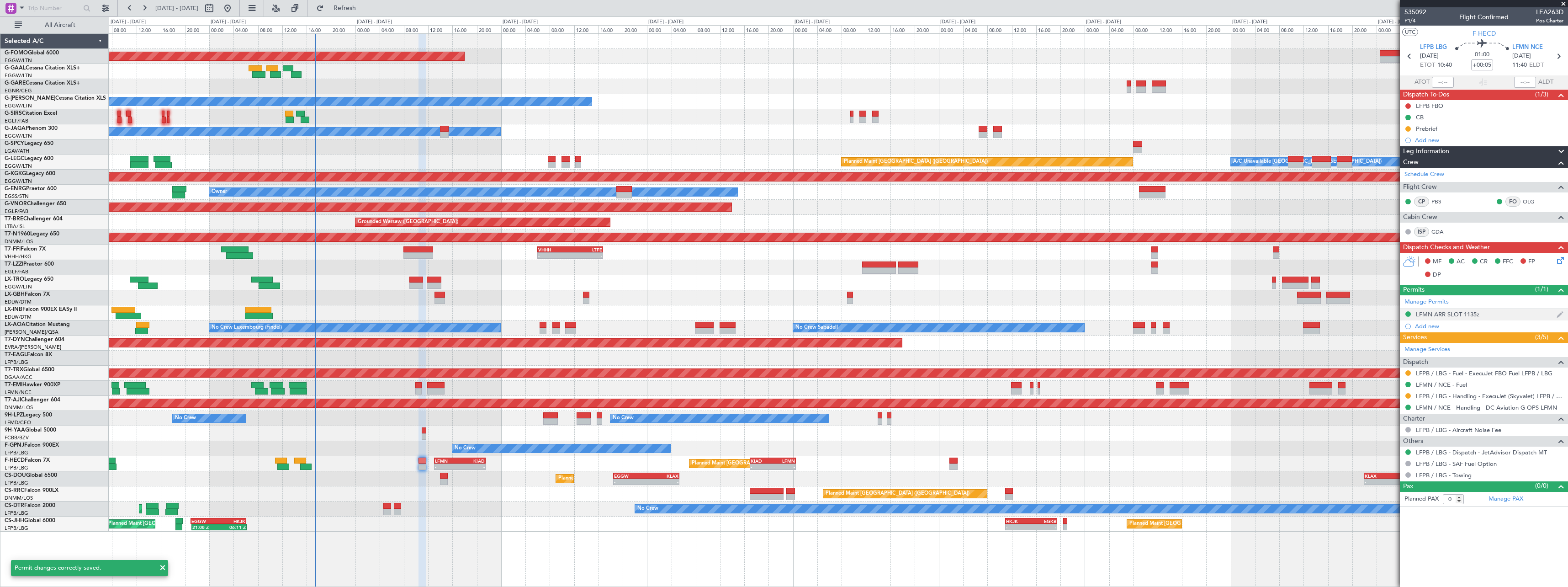
click at [1476, 315] on div "LFMN ARR SLOT 1135z" at bounding box center [1447, 314] width 63 height 8
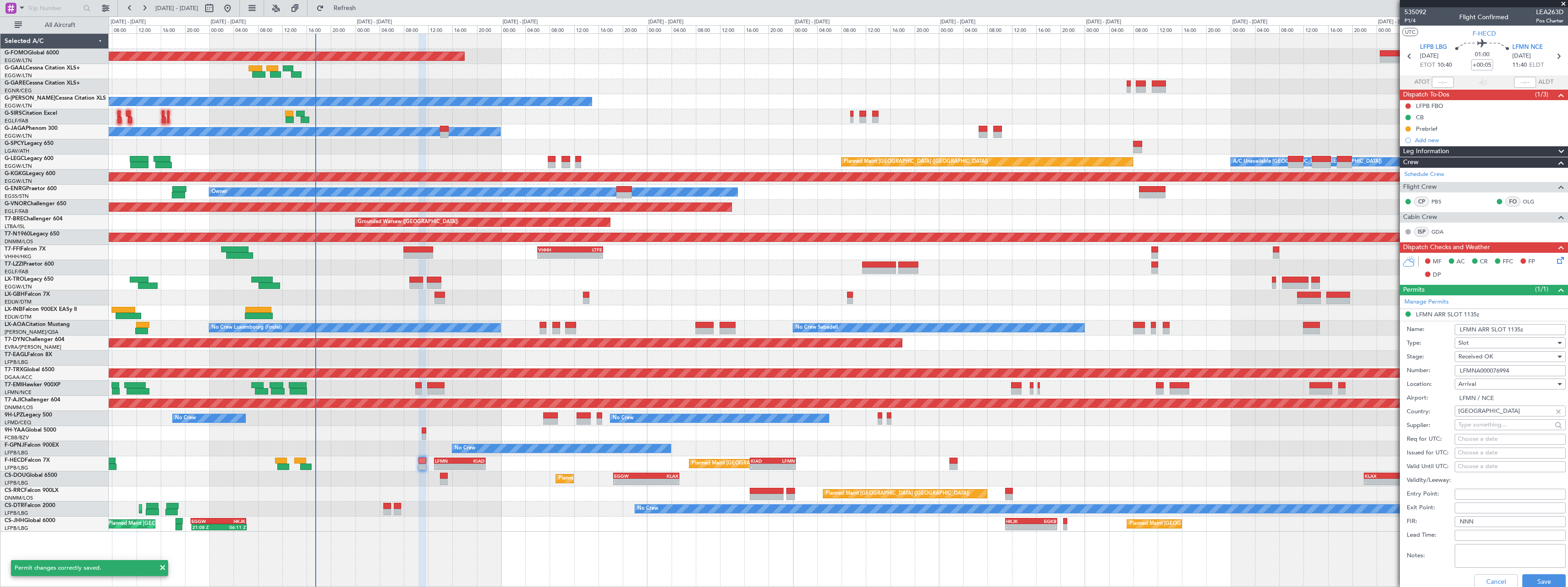
drag, startPoint x: 1517, startPoint y: 332, endPoint x: 1519, endPoint y: 351, distance: 19.1
click at [1517, 334] on input "LFMN ARR SLOT 1135z" at bounding box center [1510, 329] width 111 height 11
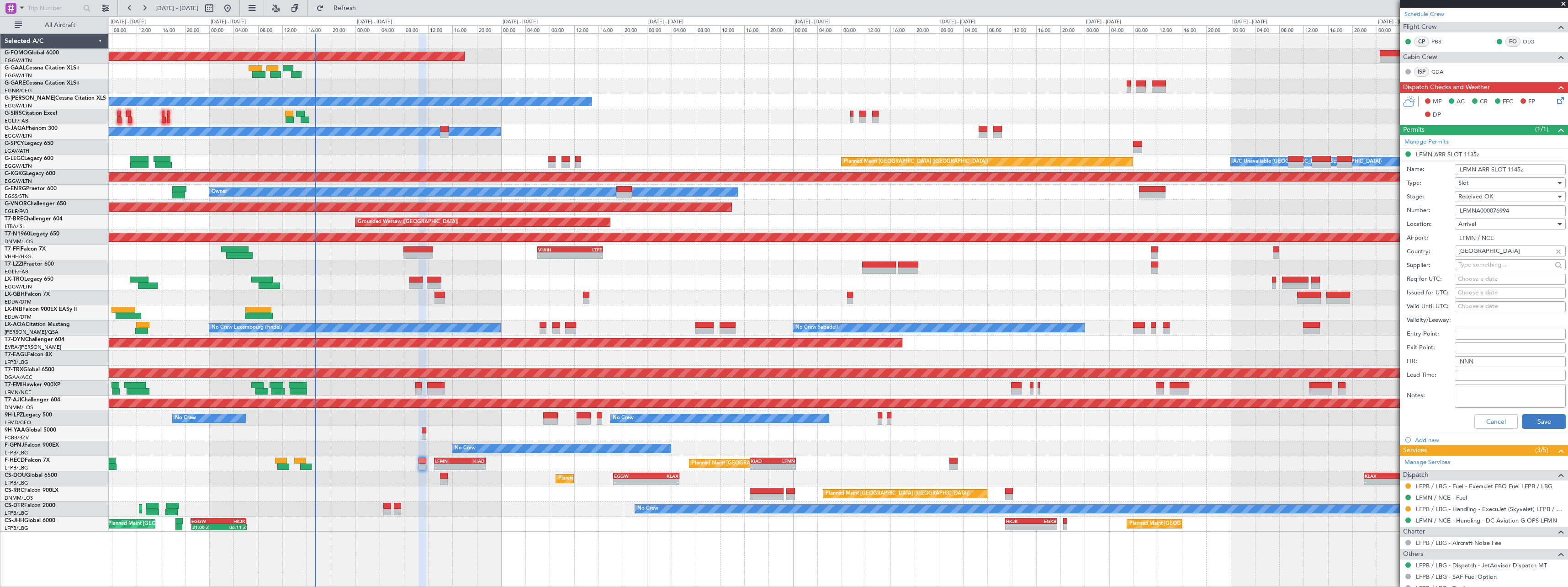
scroll to position [192, 0]
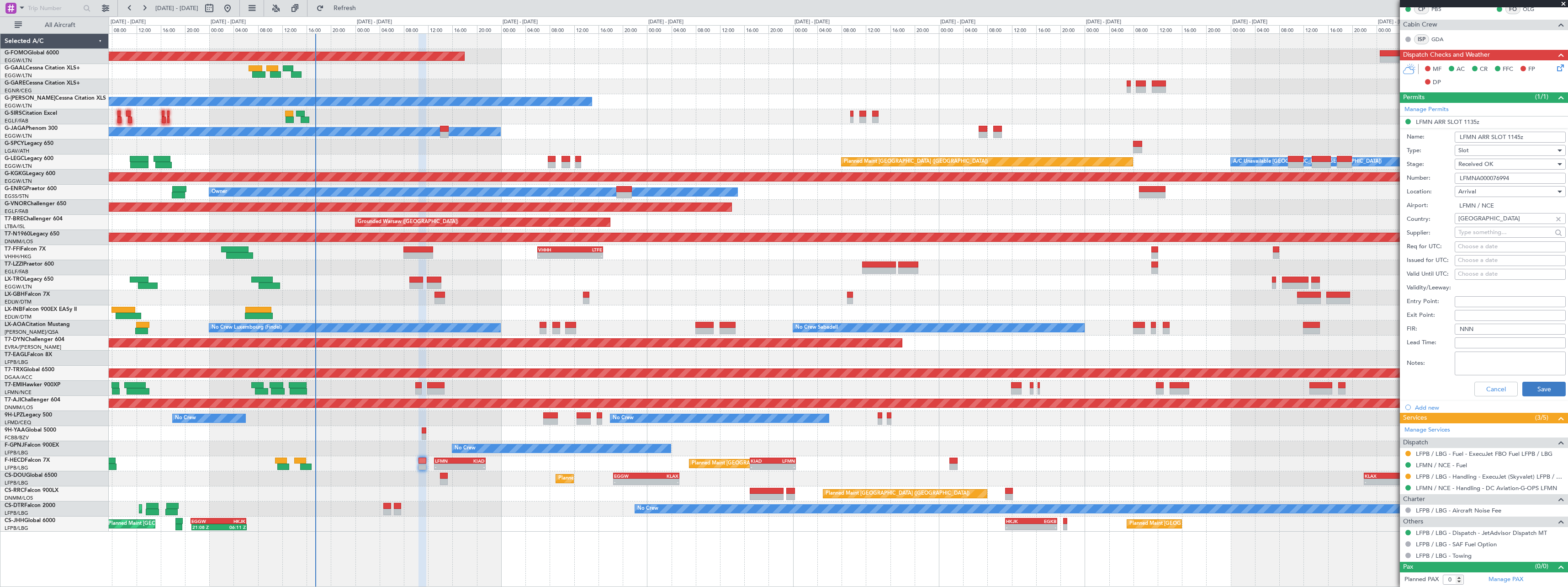
type input "LFMN ARR SLOT 1145z"
click at [1540, 387] on button "Save" at bounding box center [1544, 389] width 43 height 15
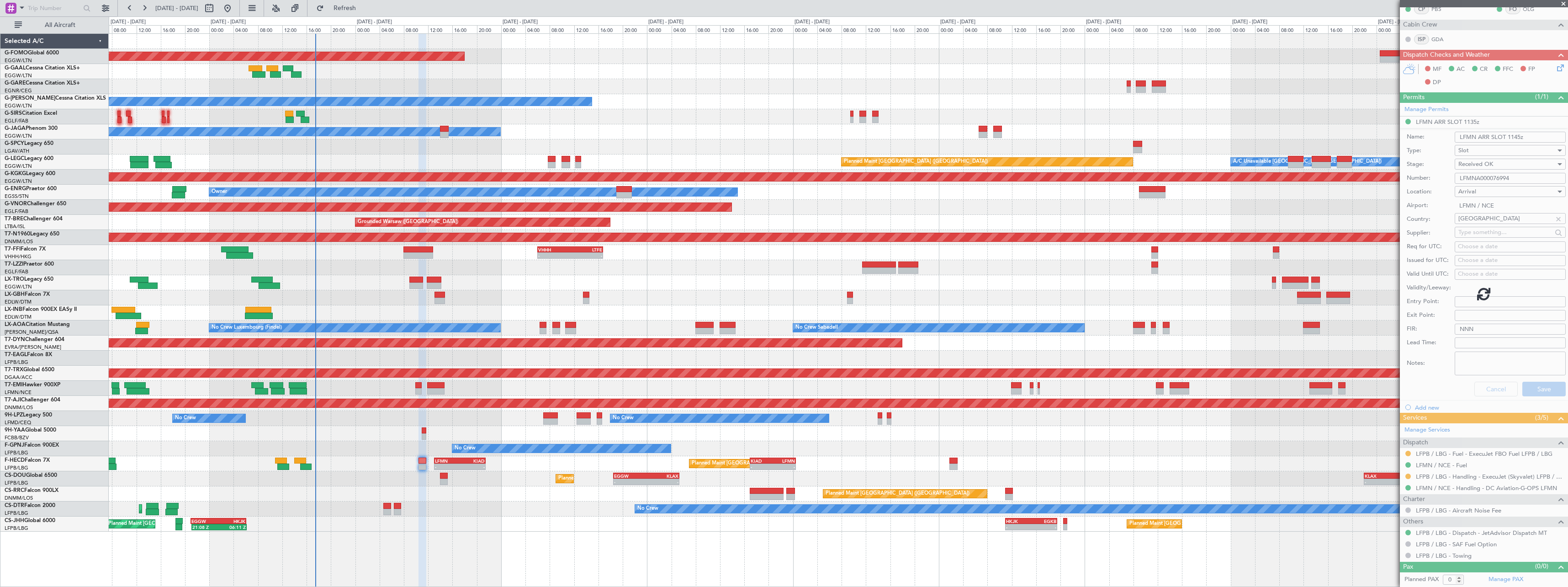
scroll to position [0, 0]
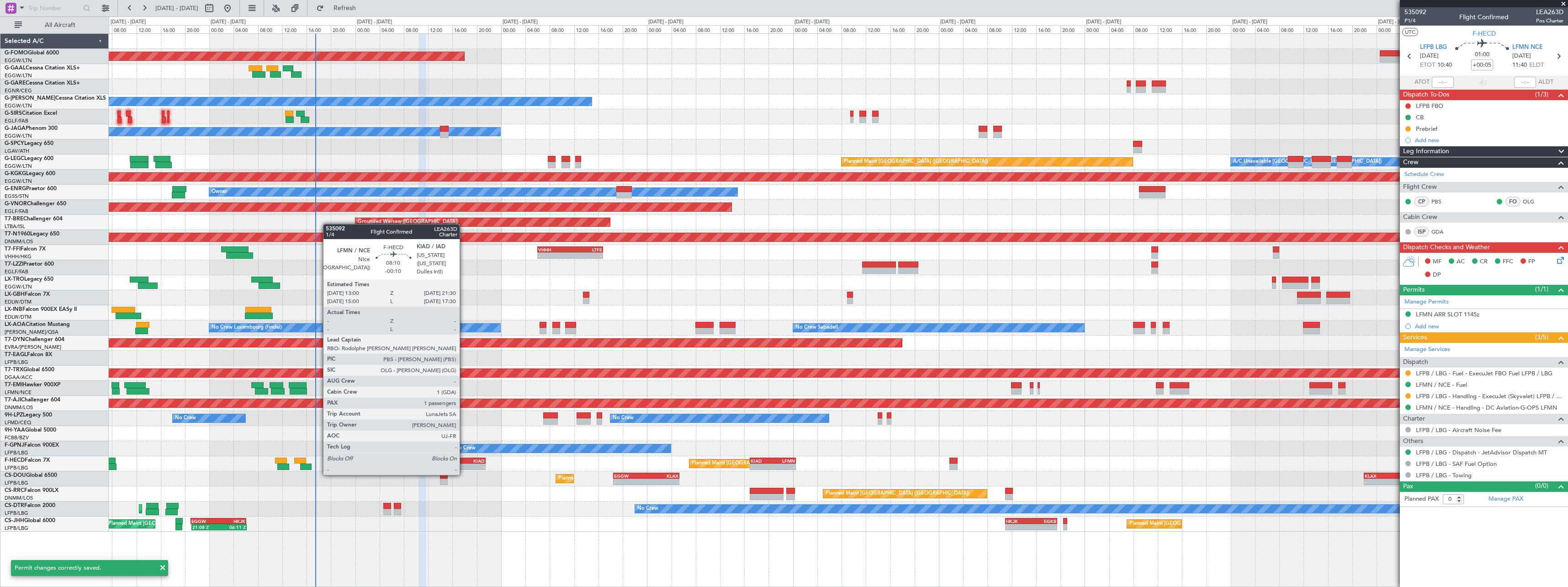
click at [464, 466] on div "-" at bounding box center [472, 466] width 25 height 5
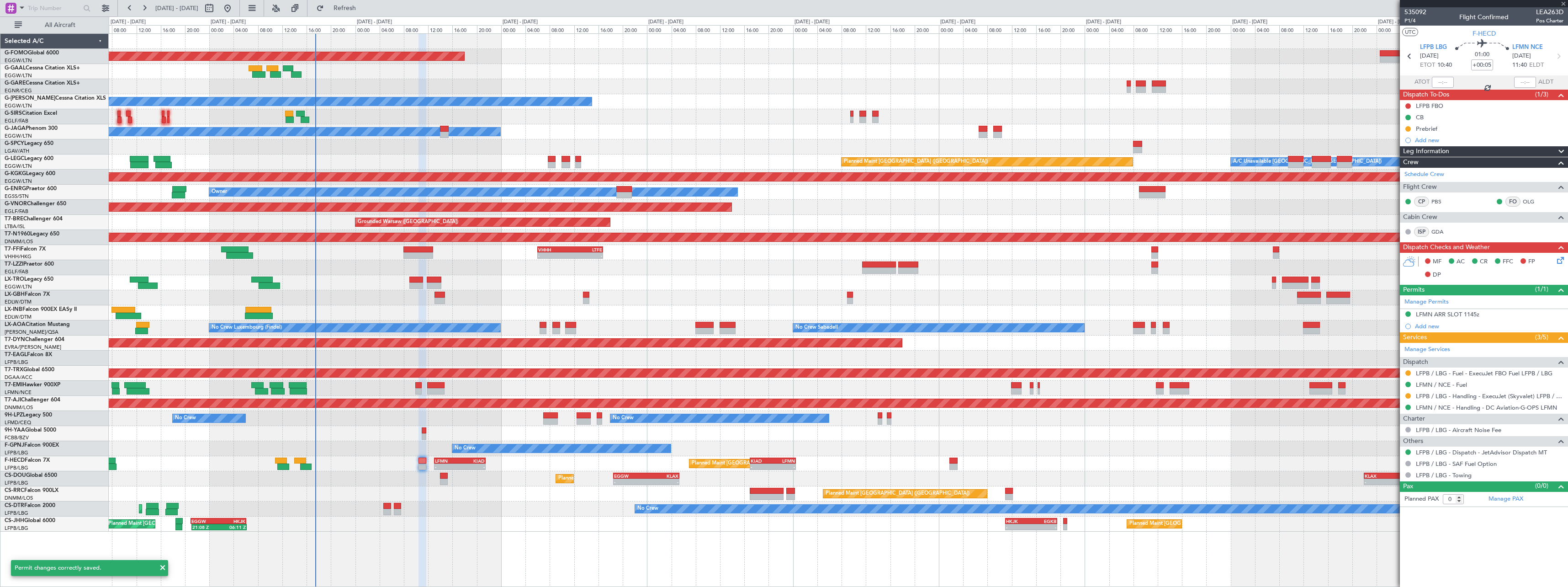
type input "-00:10"
type input "1"
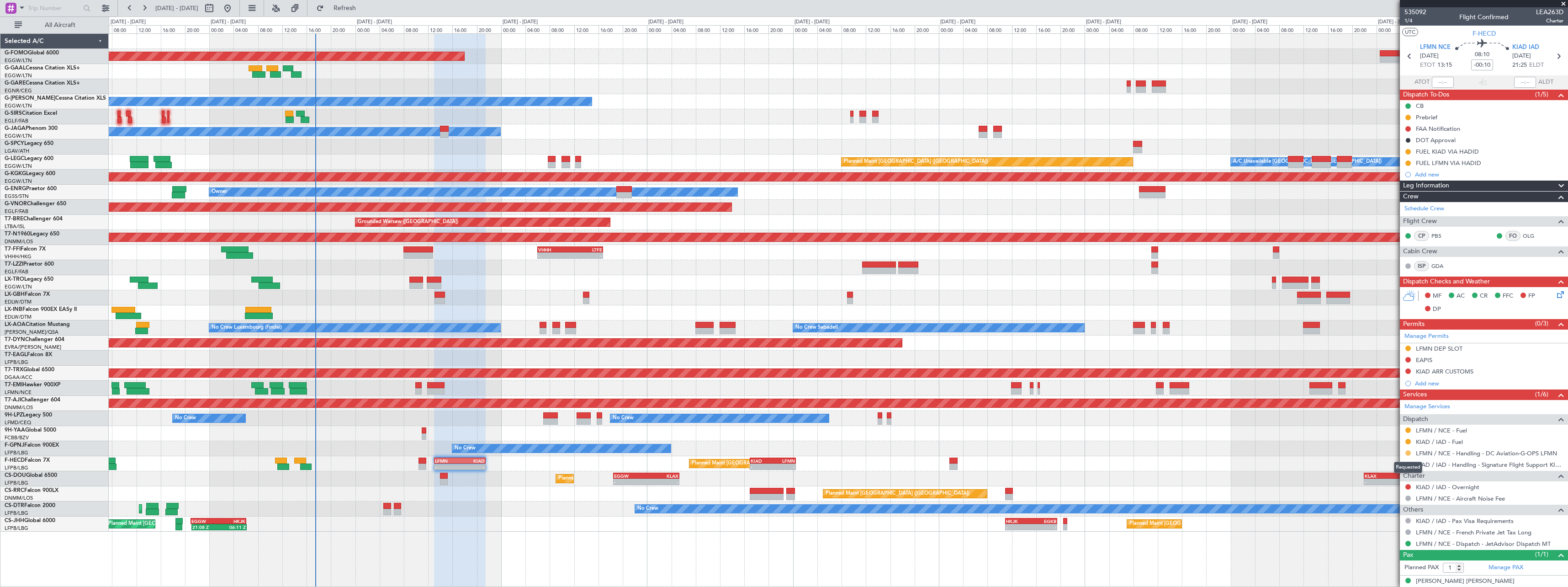
click at [1407, 452] on button at bounding box center [1408, 452] width 5 height 5
click at [1386, 560] on span "Confirmed" at bounding box center [1382, 561] width 29 height 9
click at [1456, 346] on div "LFMN DEP SLOT" at bounding box center [1439, 348] width 47 height 8
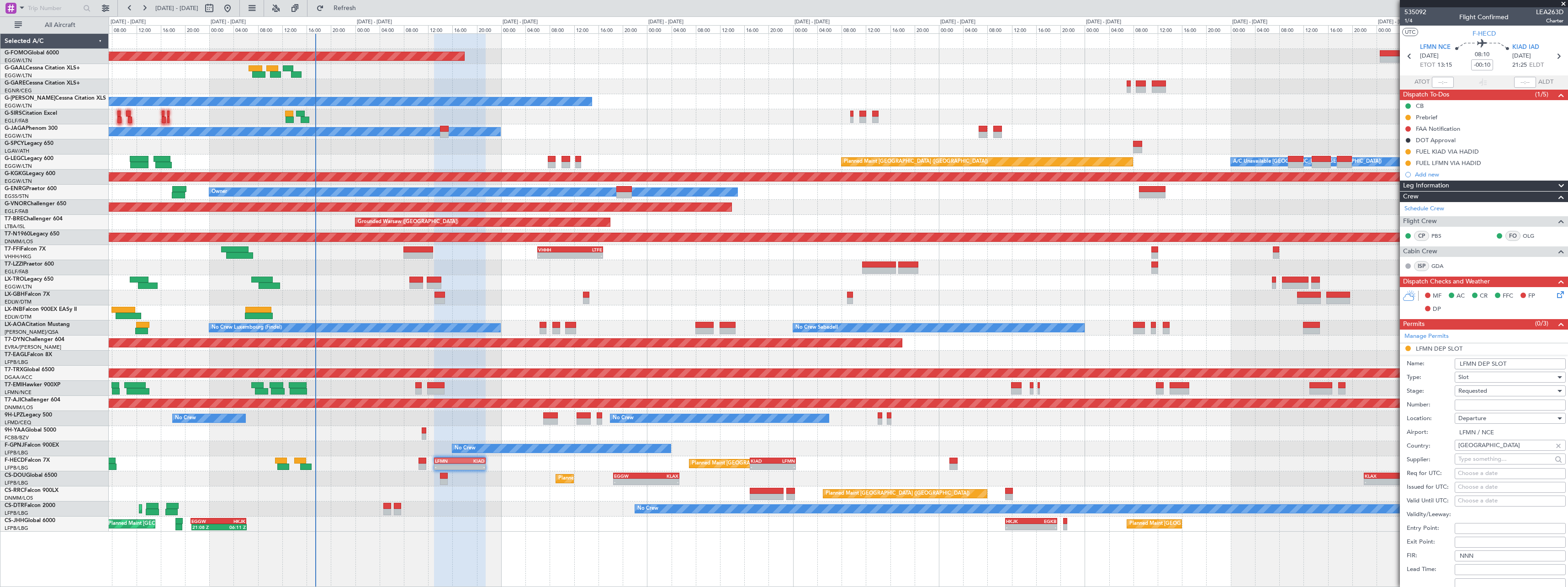
click at [1486, 409] on input "Number:" at bounding box center [1510, 405] width 111 height 11
paste input "LFMND000076995"
type input "LFMND000076995"
click at [1533, 364] on input "LFMN DEP SLOT" at bounding box center [1510, 364] width 111 height 11
type input "LFMN DEP SLOT 1310z"
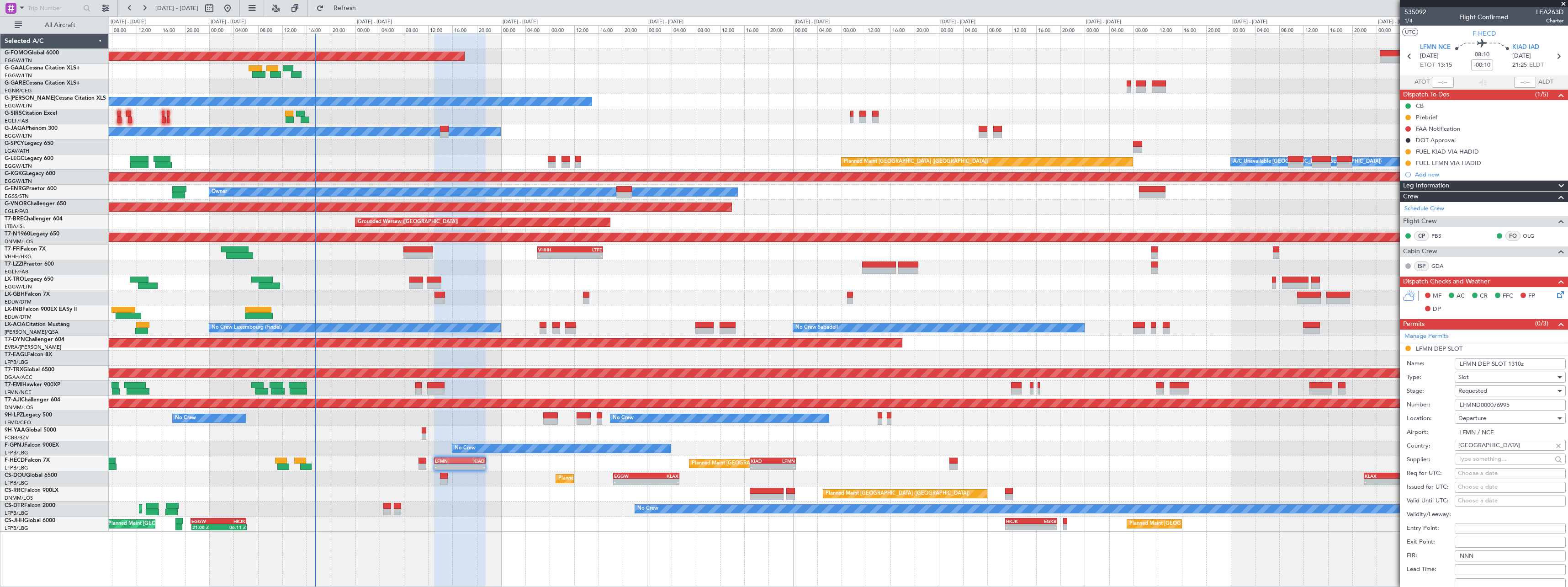
click at [1502, 390] on div "Requested" at bounding box center [1507, 390] width 97 height 14
click at [1493, 458] on span "Received OK" at bounding box center [1507, 460] width 96 height 14
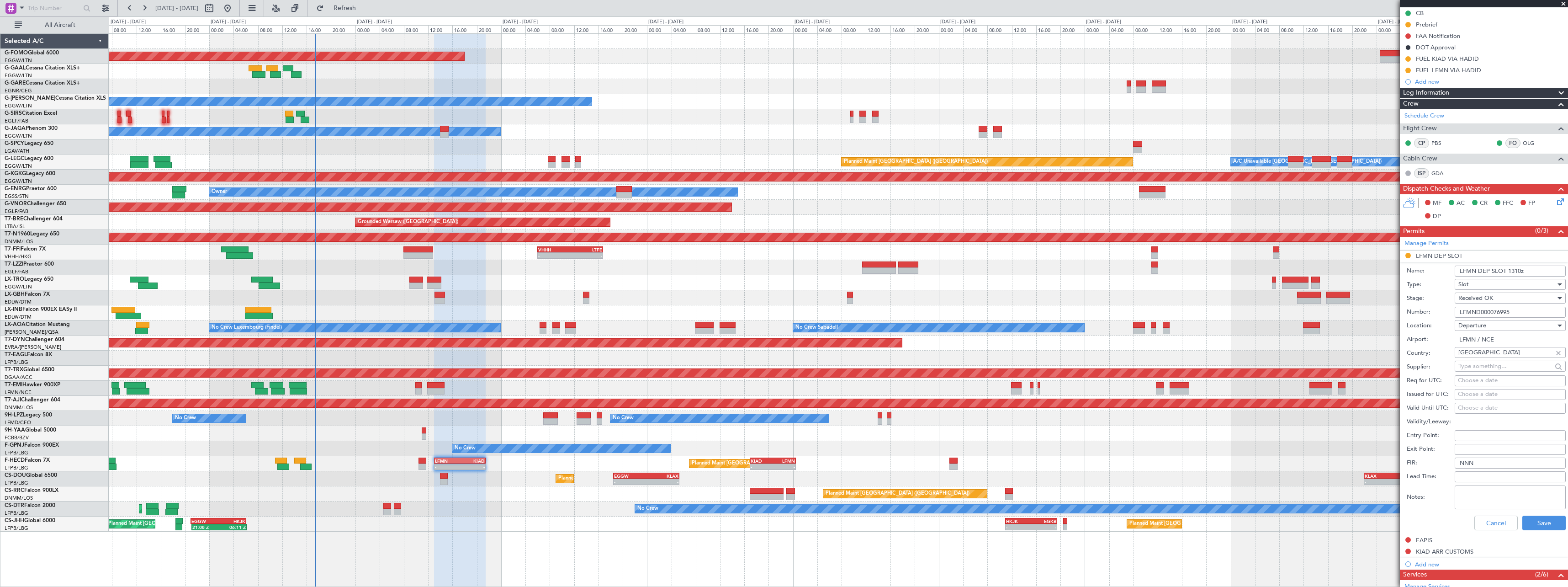
scroll to position [183, 0]
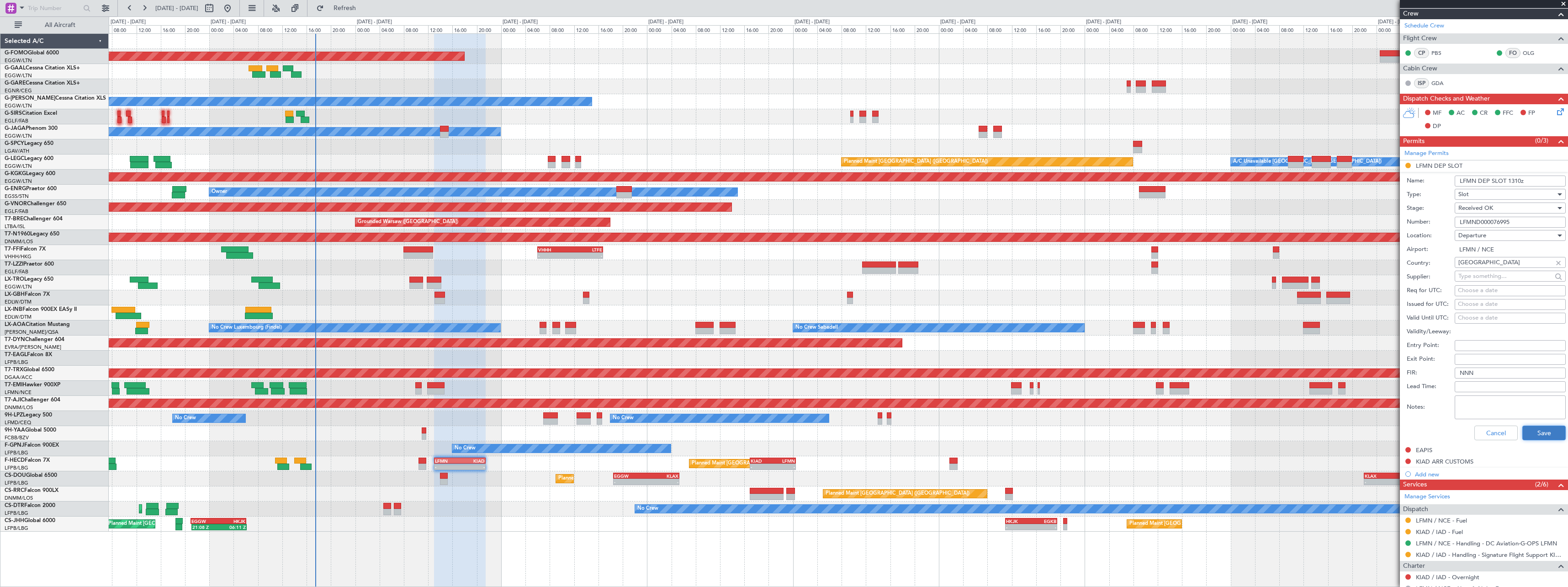
click at [1544, 435] on button "Save" at bounding box center [1544, 433] width 43 height 15
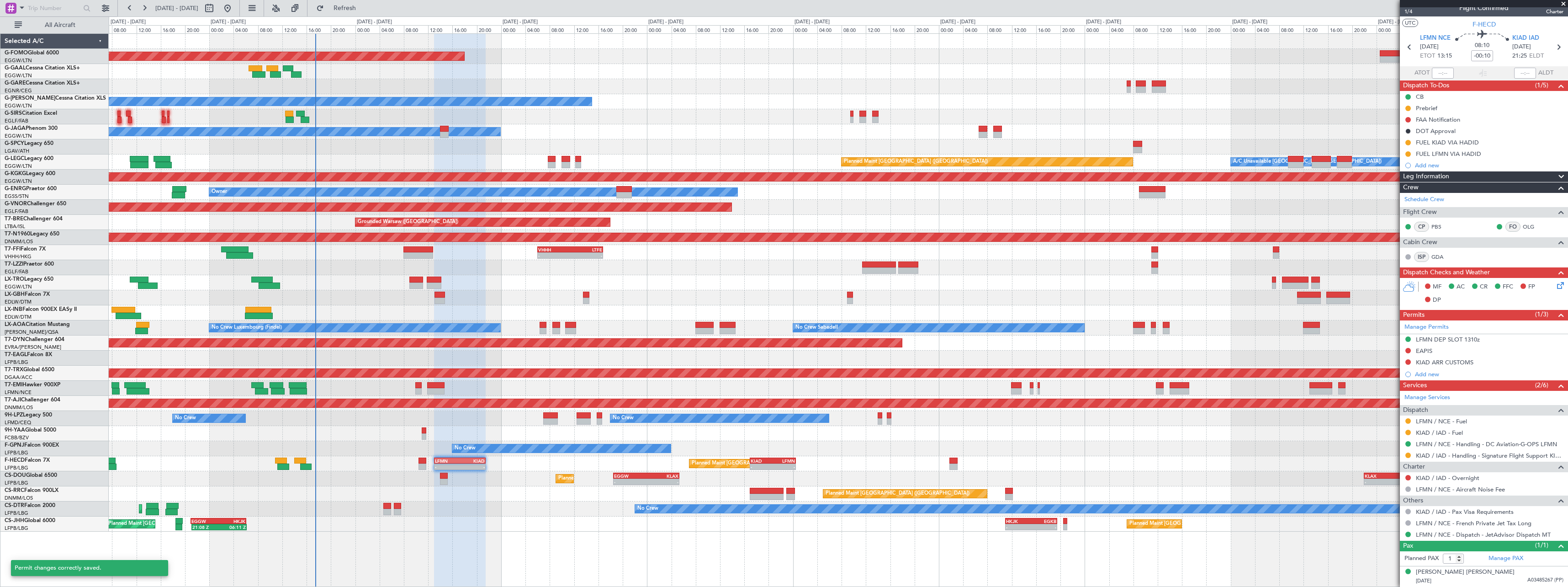
scroll to position [9, 0]
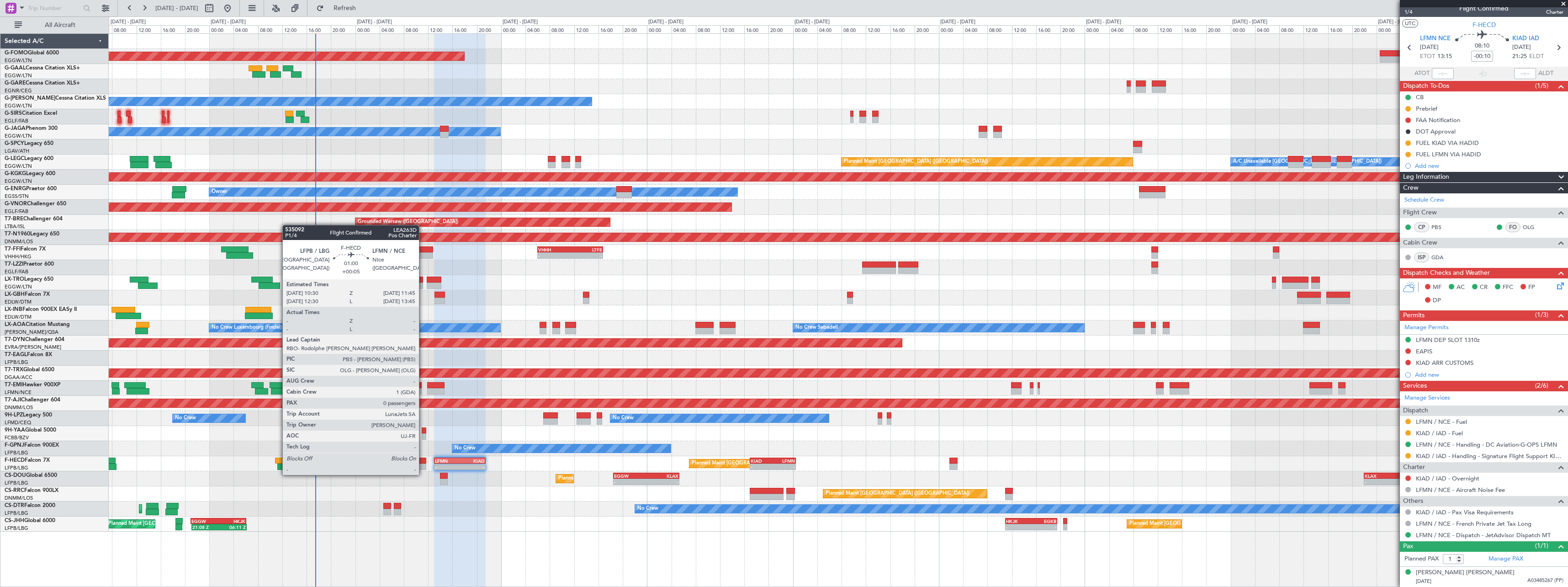
click at [423, 466] on div at bounding box center [422, 466] width 8 height 7
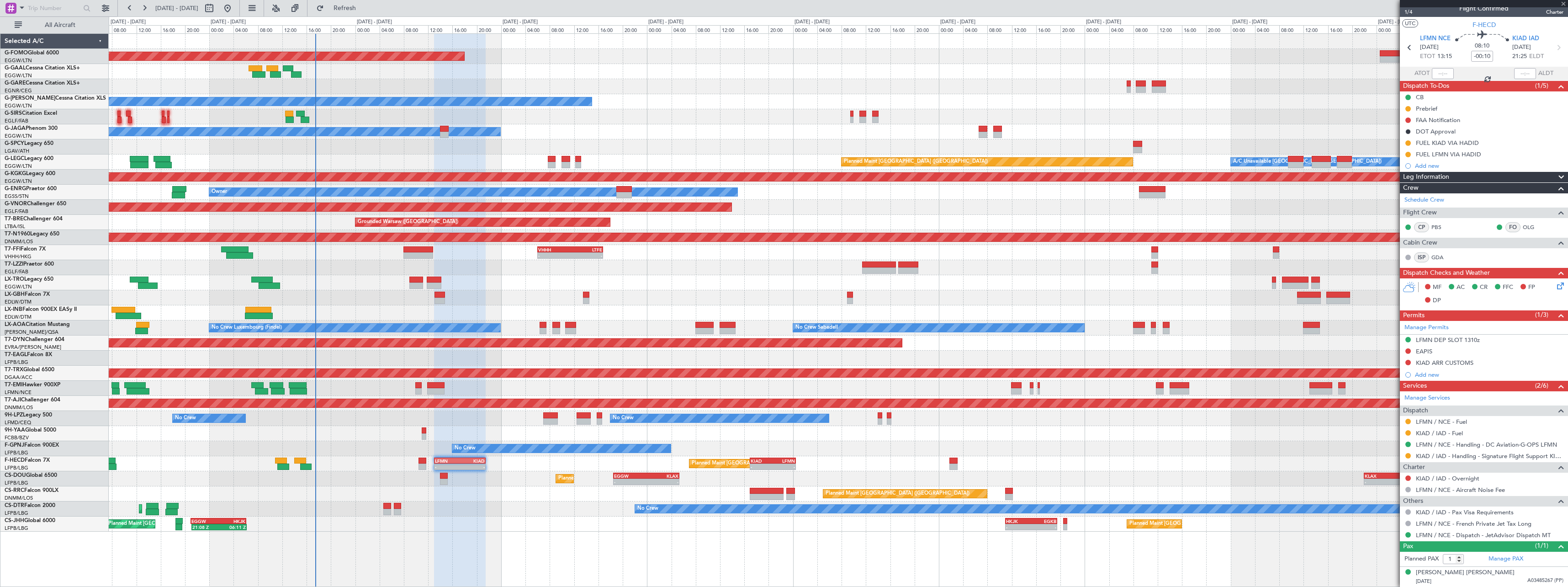
type input "+00:05"
type input "0"
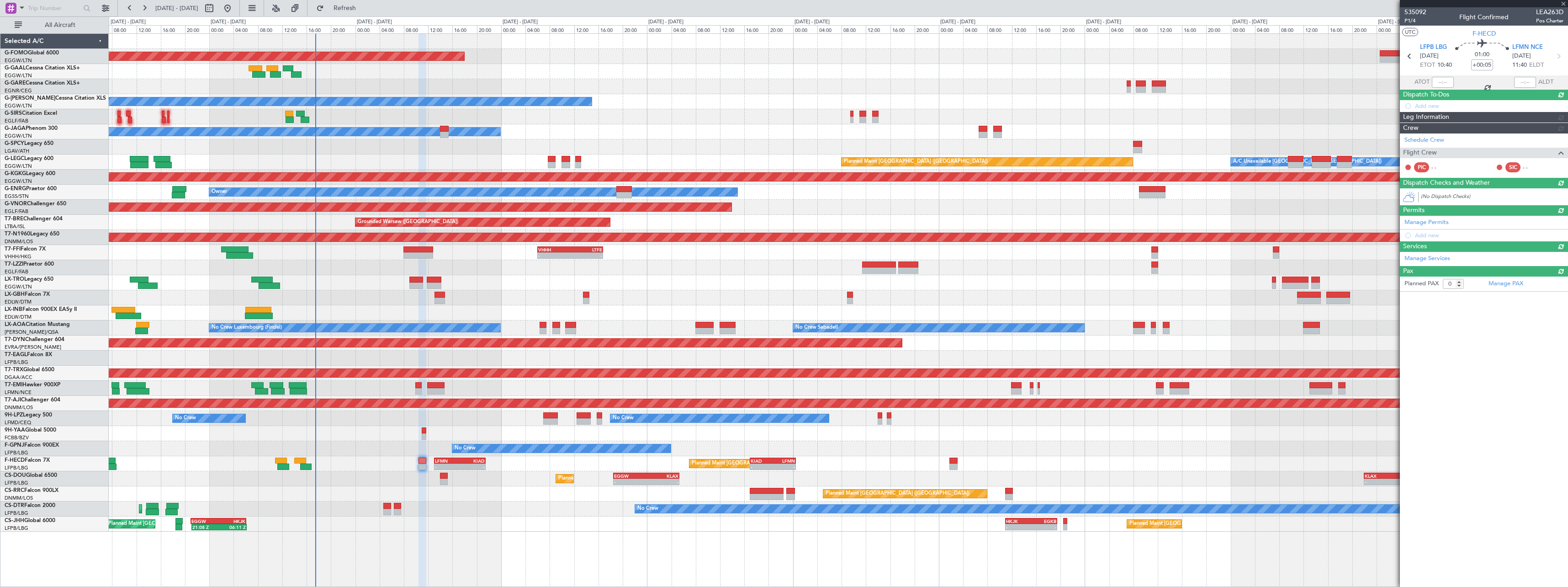
scroll to position [0, 0]
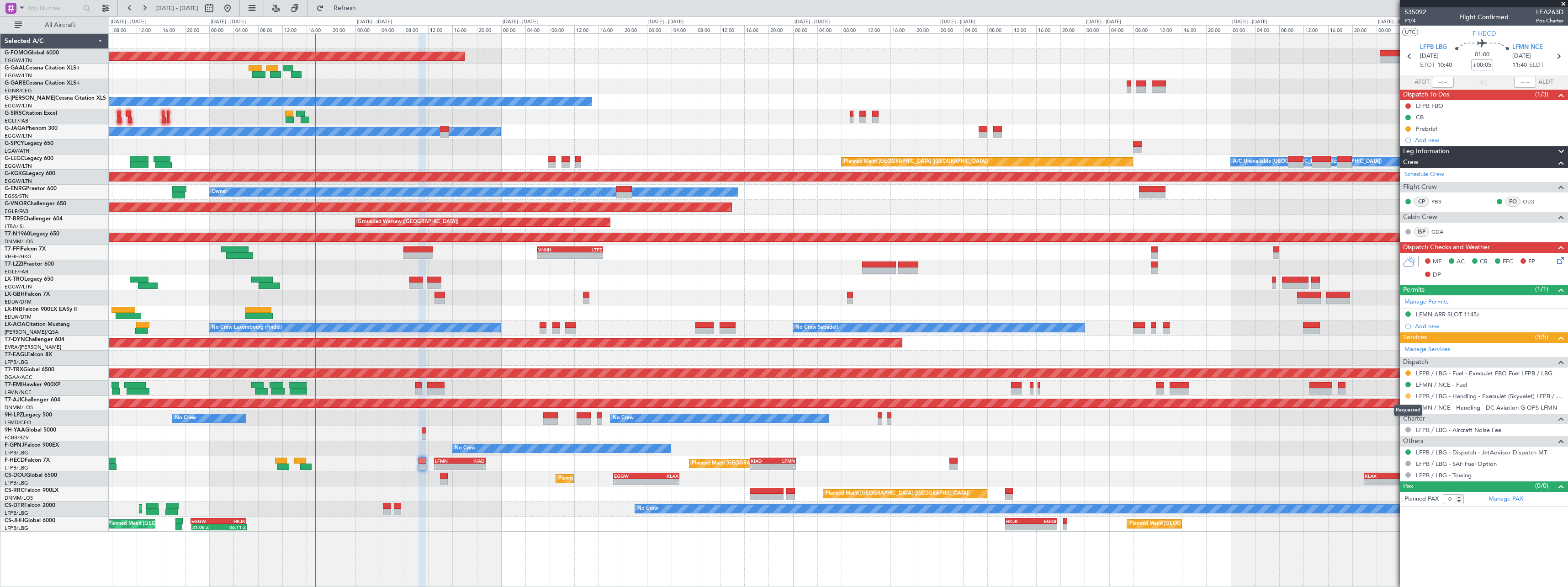
click at [1410, 396] on button at bounding box center [1408, 396] width 5 height 5
click at [1381, 504] on span "Confirmed" at bounding box center [1382, 504] width 29 height 9
drag, startPoint x: 1408, startPoint y: 371, endPoint x: 1405, endPoint y: 390, distance: 19.2
click at [1407, 371] on button at bounding box center [1408, 373] width 5 height 5
drag, startPoint x: 1382, startPoint y: 483, endPoint x: 1403, endPoint y: 452, distance: 37.4
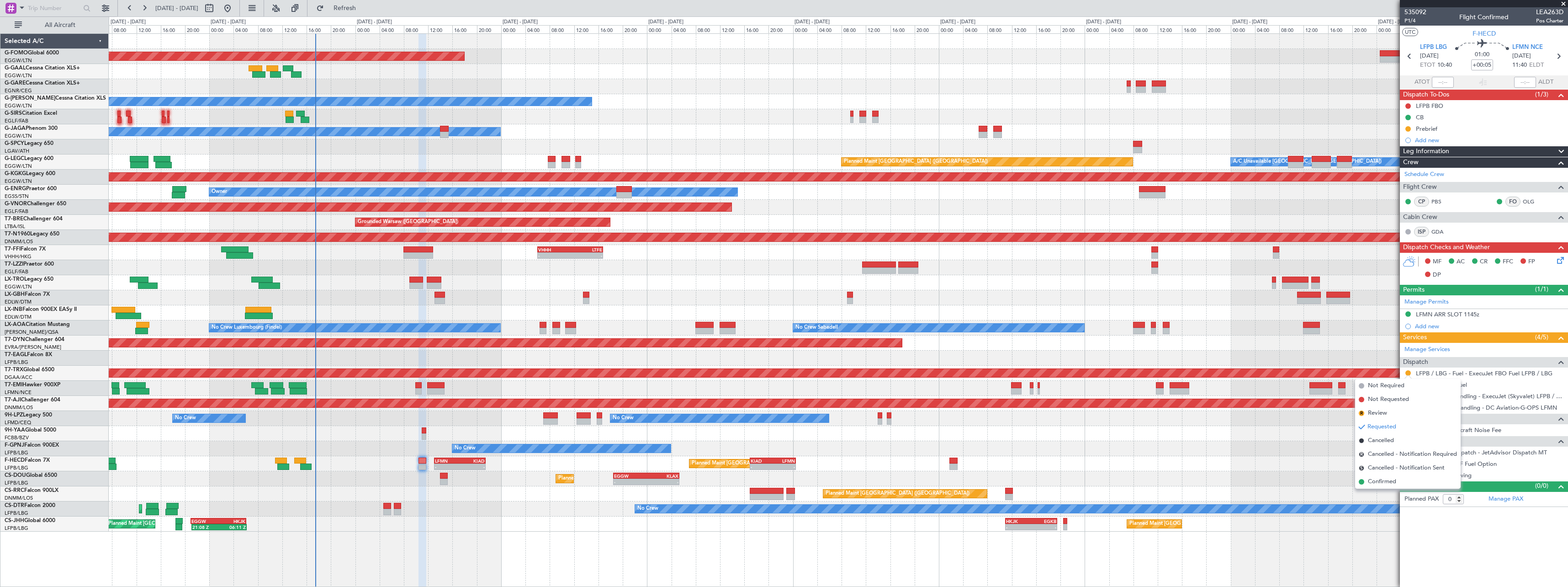
click at [1383, 482] on span "Confirmed" at bounding box center [1382, 482] width 29 height 9
click at [1410, 383] on button at bounding box center [1408, 384] width 5 height 5
click at [1393, 439] on span "Requested" at bounding box center [1382, 438] width 29 height 9
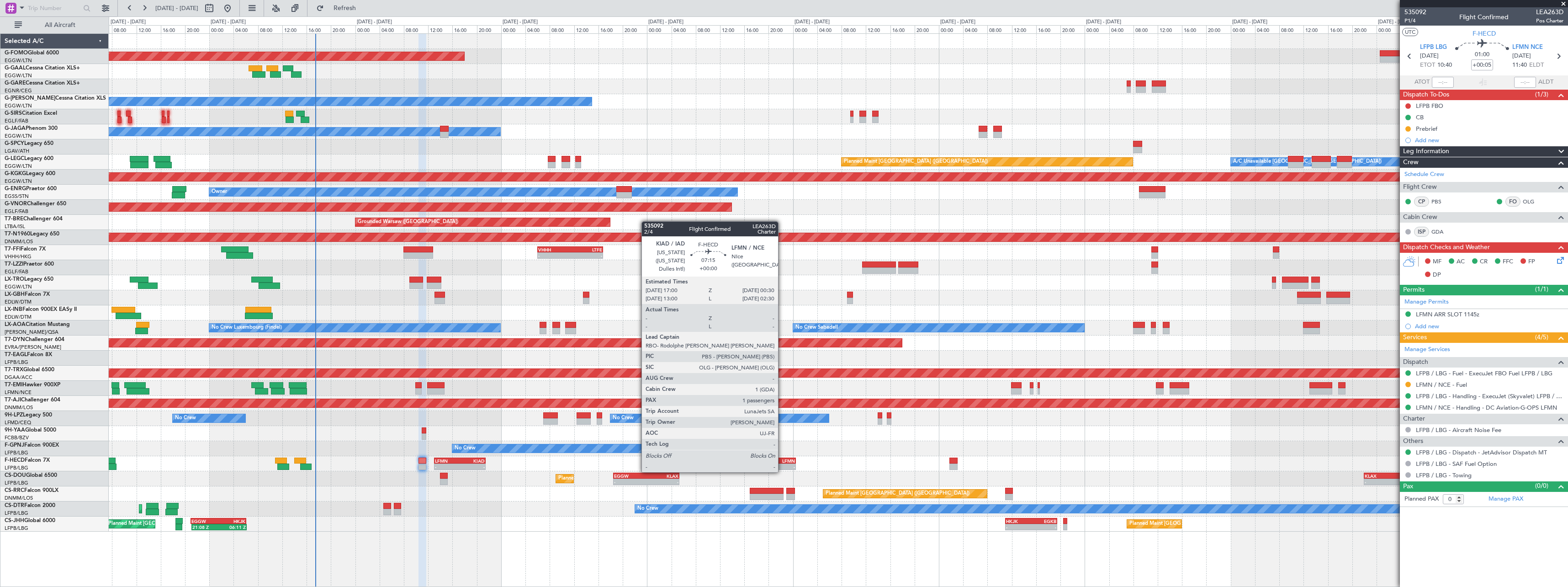
click at [782, 463] on div "KIAD 17:00 Z LFMN 00:30 Z" at bounding box center [772, 460] width 46 height 7
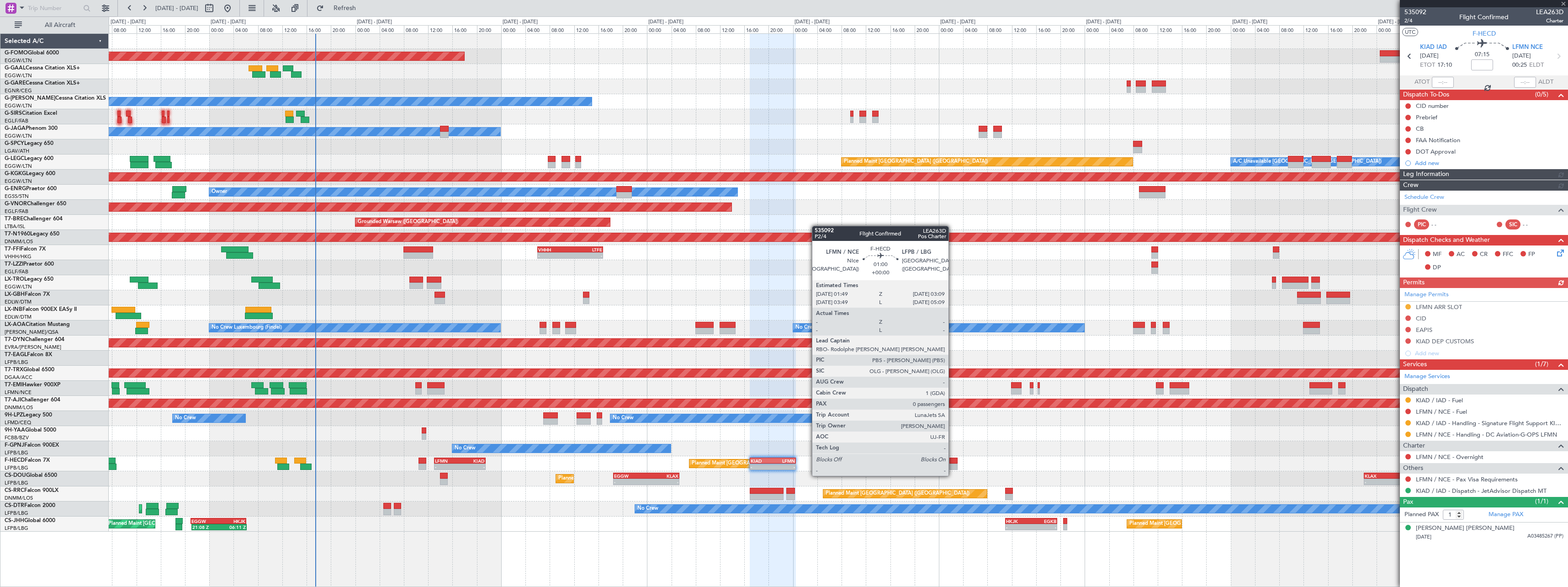
click at [953, 466] on div at bounding box center [954, 466] width 9 height 7
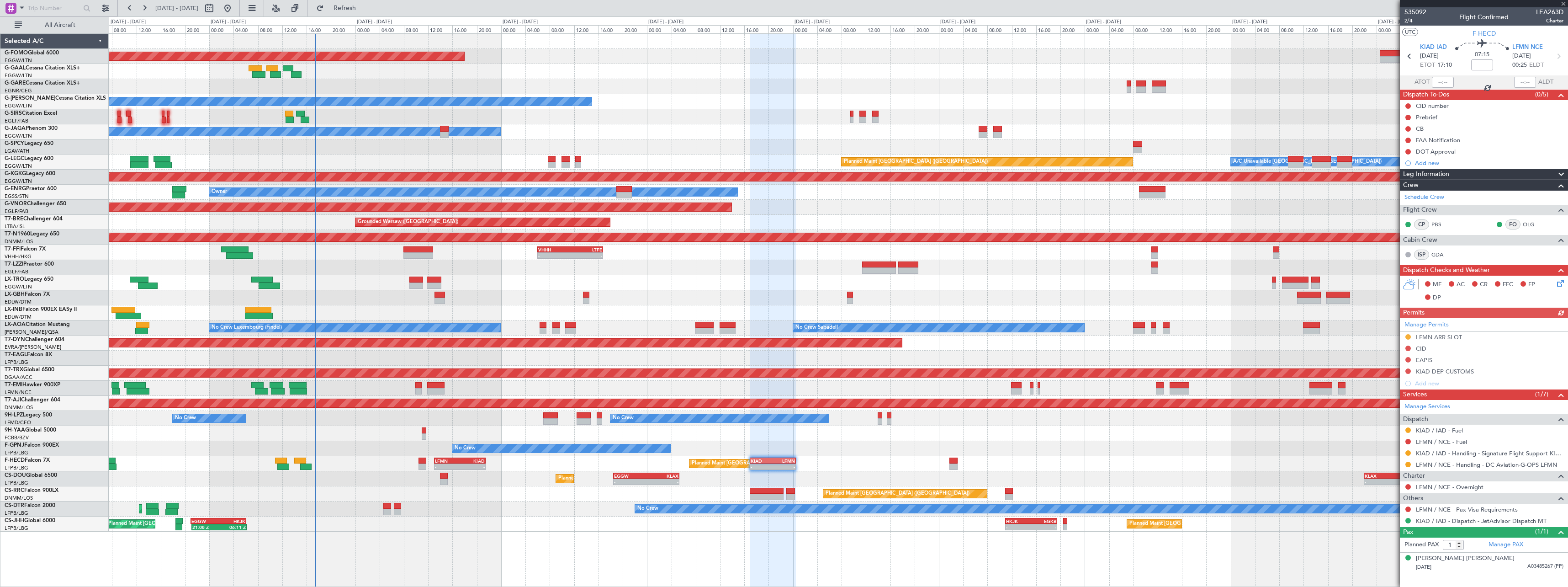
type input "0"
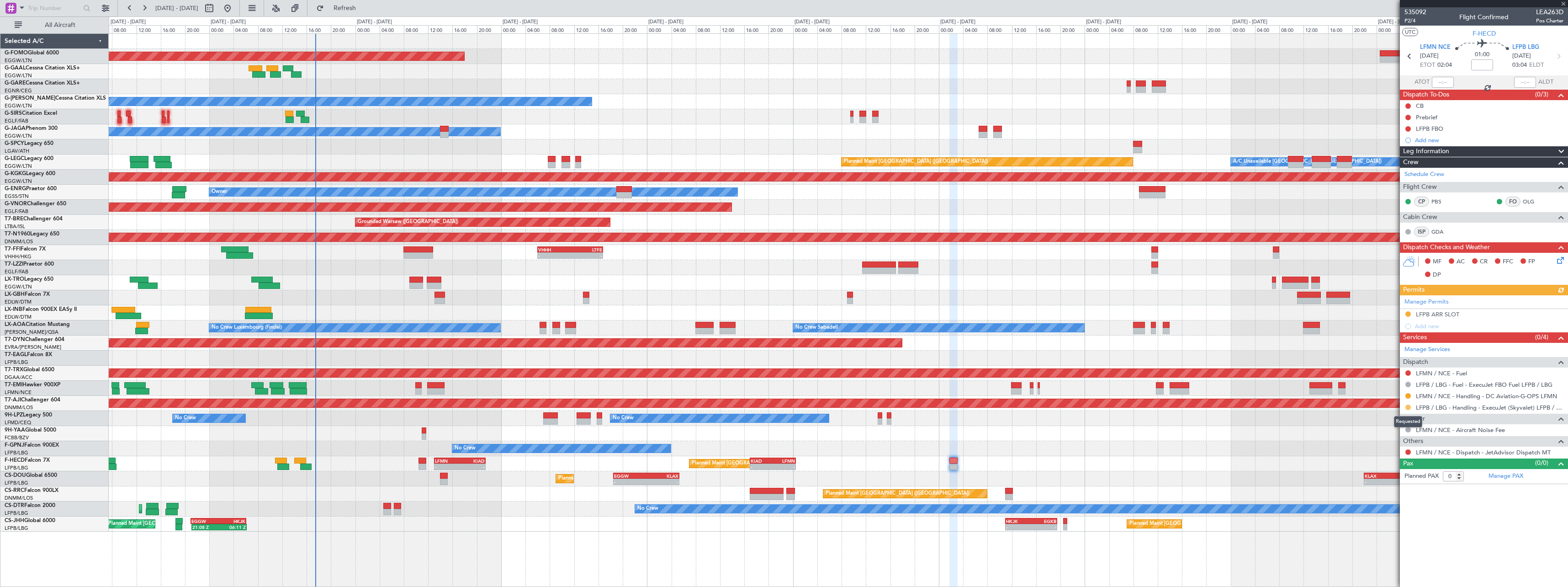
click at [1410, 407] on button at bounding box center [1408, 407] width 5 height 5
click at [1393, 518] on span "Confirmed" at bounding box center [1382, 516] width 29 height 9
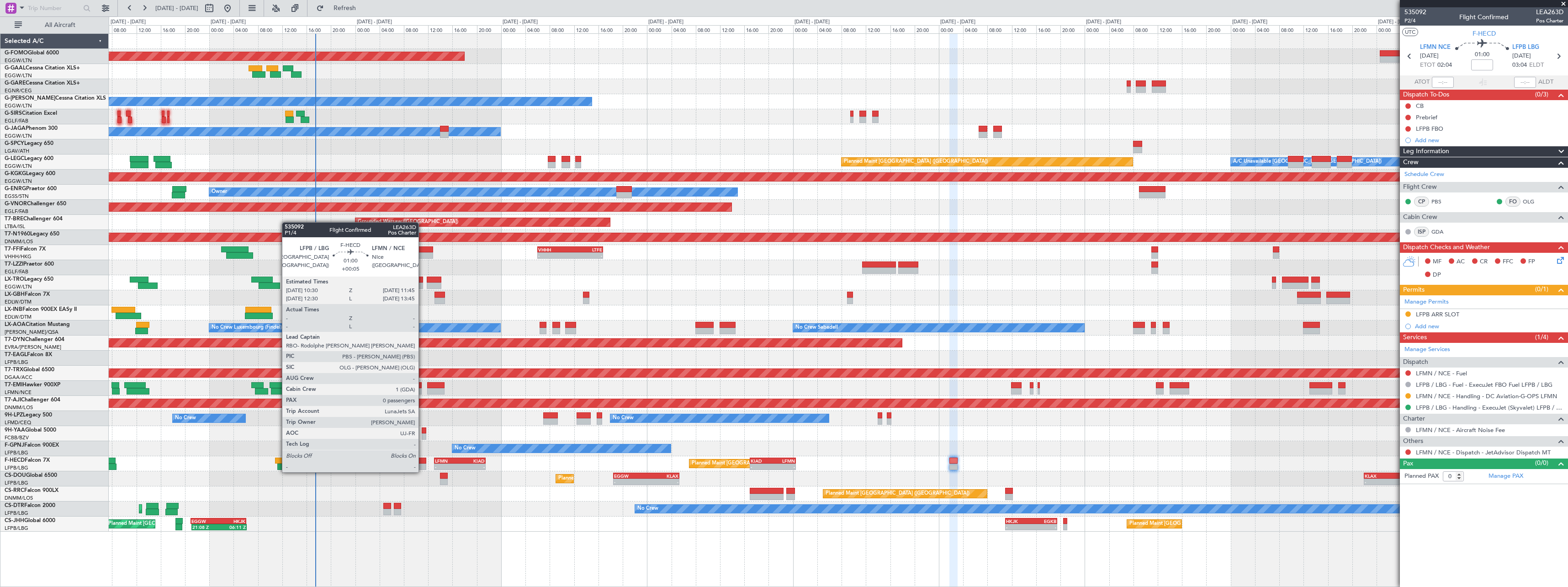
click at [422, 463] on div at bounding box center [422, 460] width 8 height 7
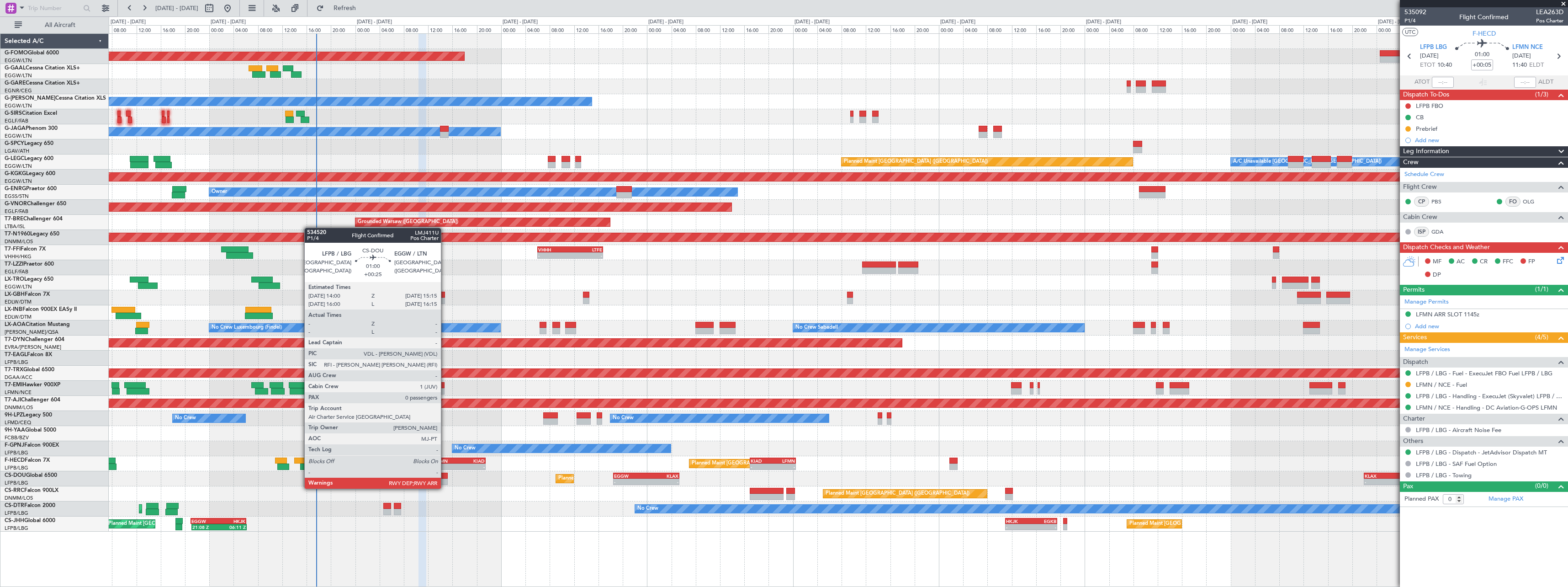
click at [445, 479] on div at bounding box center [444, 482] width 8 height 7
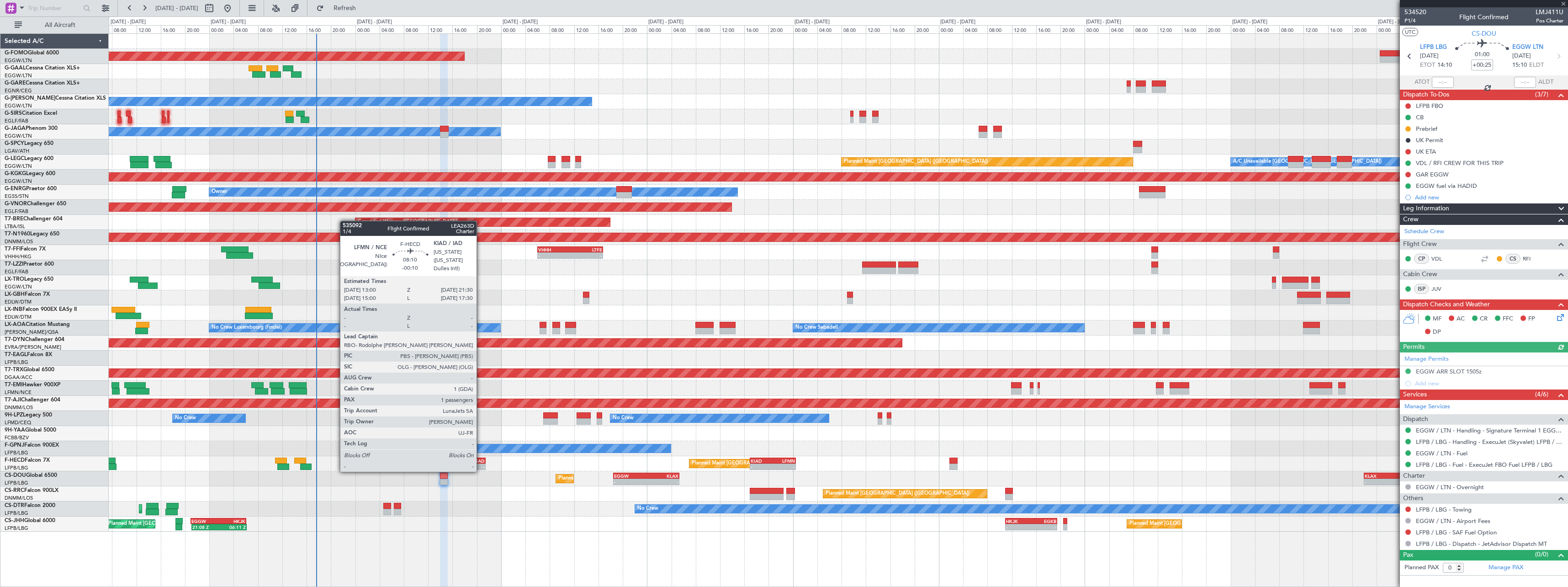
click at [481, 463] on div "KIAD" at bounding box center [472, 460] width 25 height 5
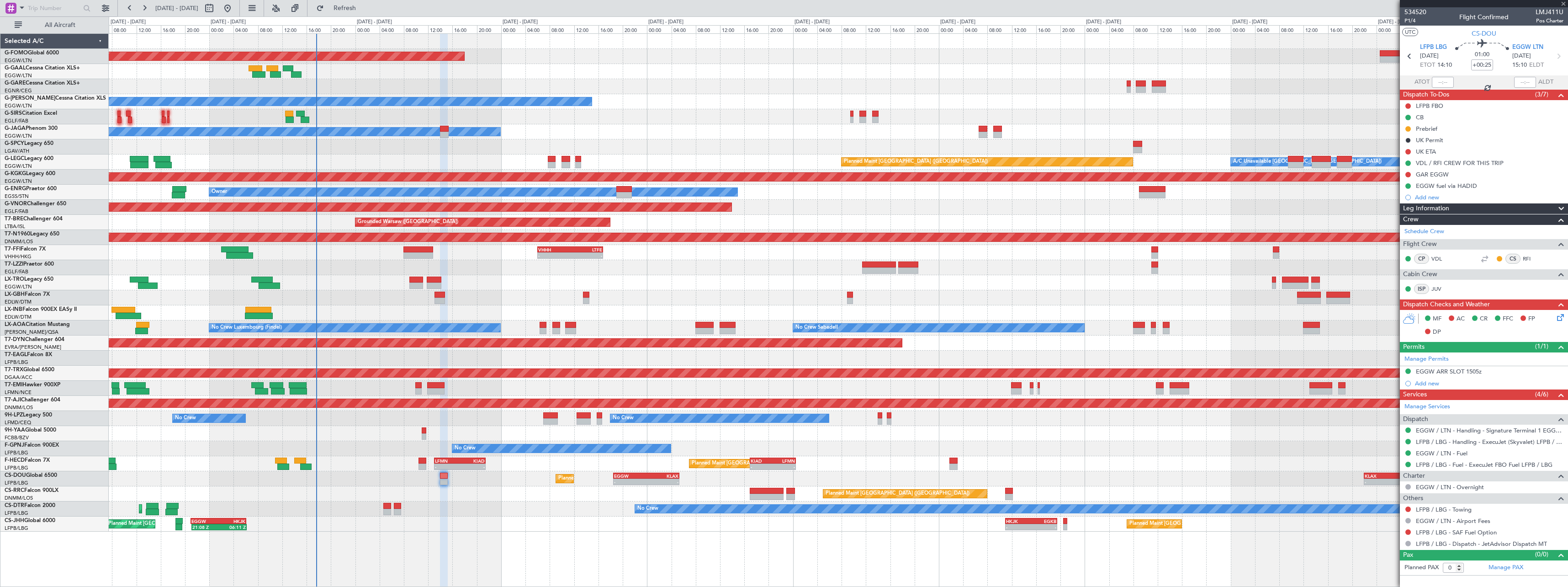
type input "-00:10"
type input "1"
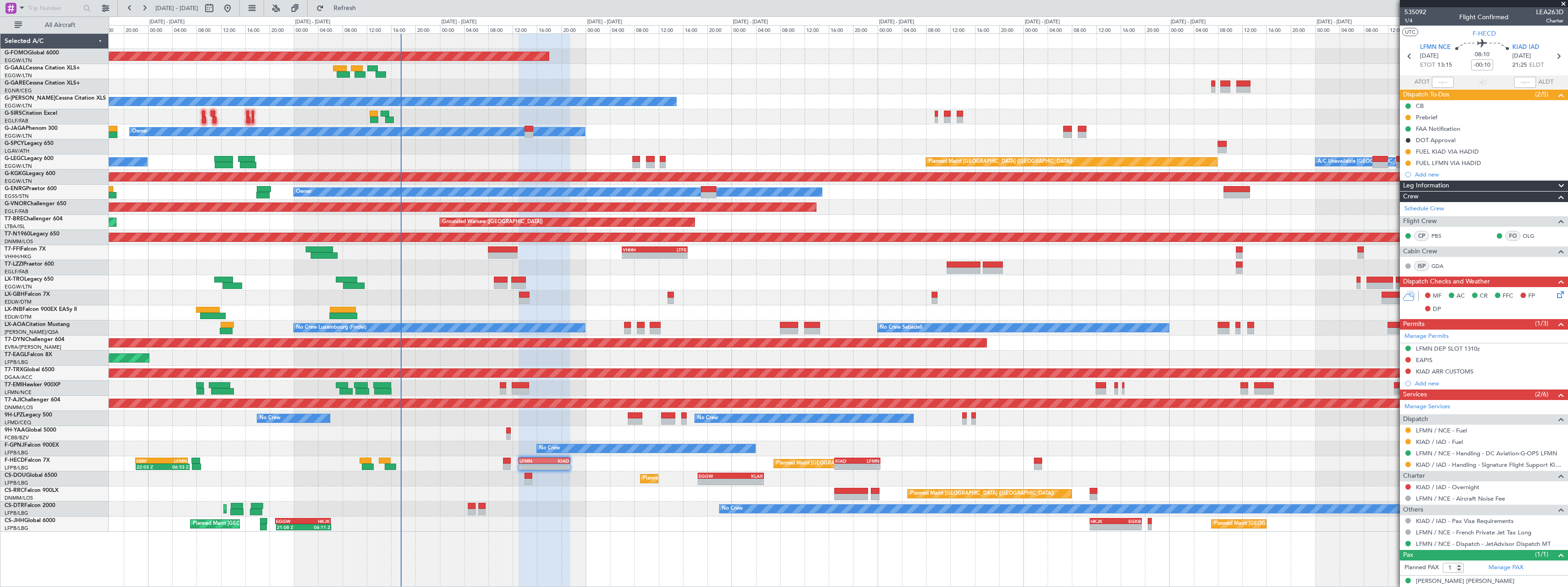
click at [585, 532] on div "Planned Maint Windsor Locks (Bradley Intl) - - EGGW 19:15 Z KTEB 01:55 Z Planne…" at bounding box center [838, 310] width 1459 height 554
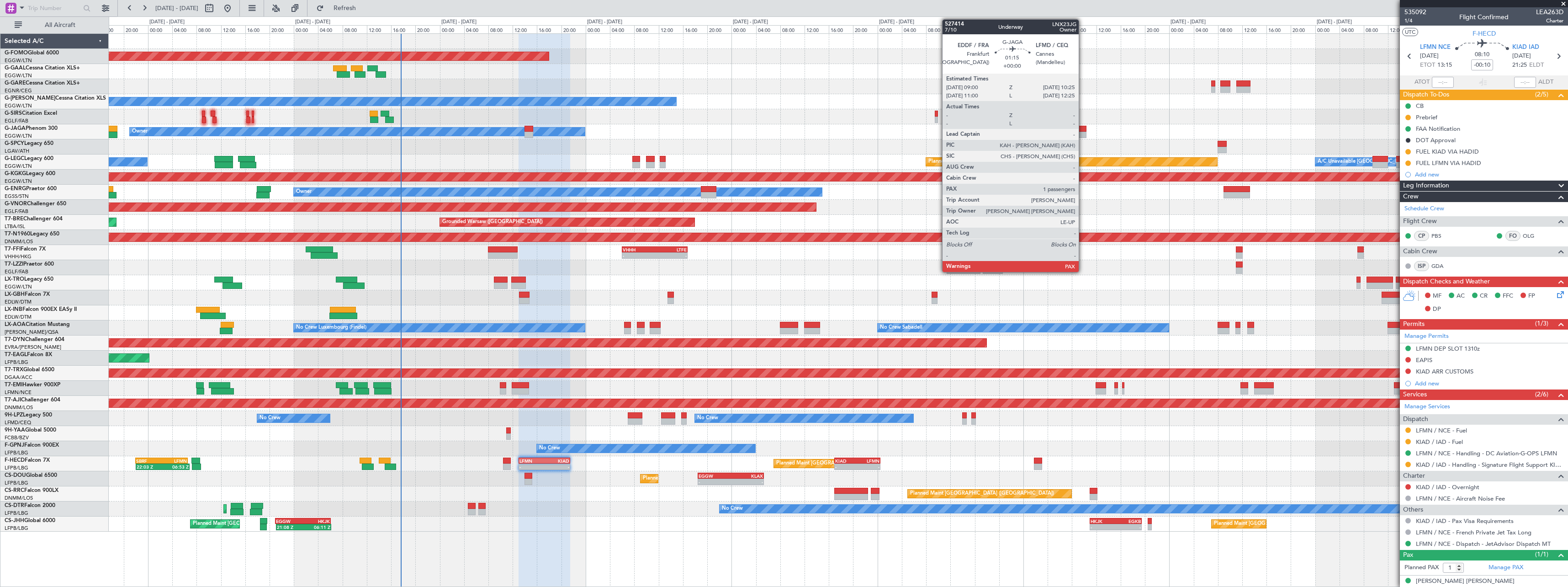
click at [1083, 129] on div at bounding box center [1082, 128] width 9 height 7
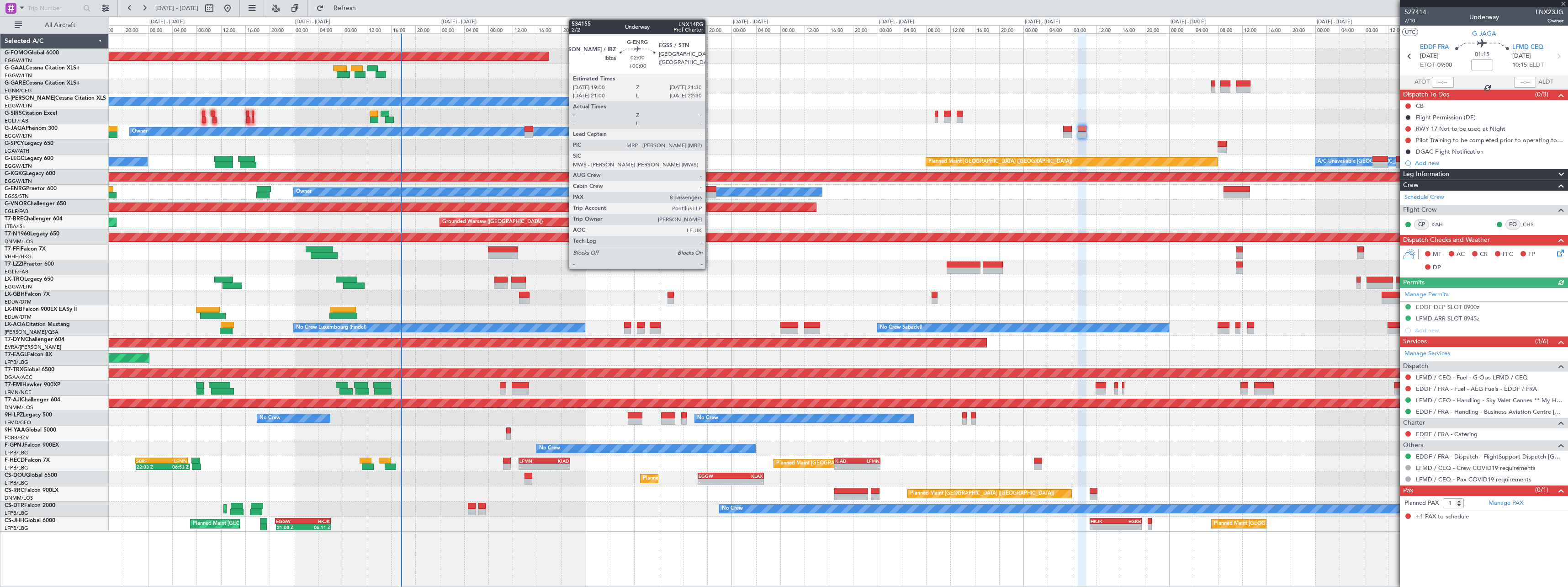
click at [710, 191] on div at bounding box center [709, 189] width 16 height 7
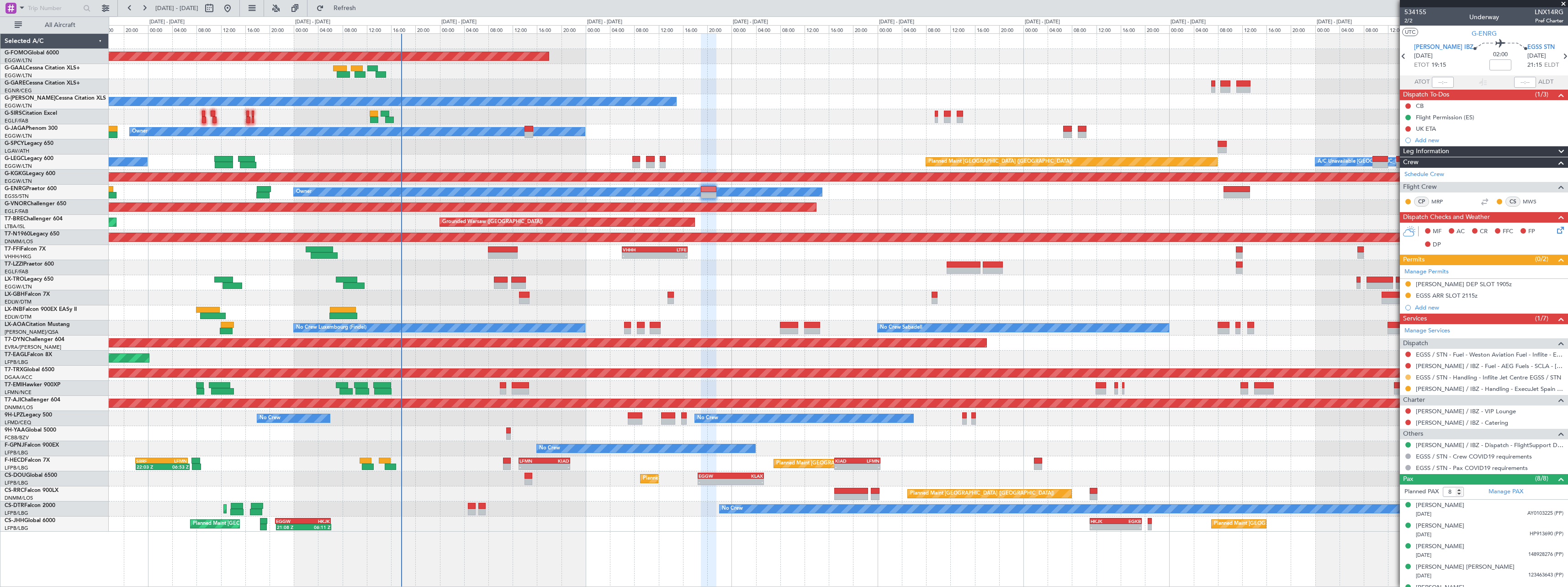
click at [1408, 376] on button at bounding box center [1408, 377] width 5 height 5
click at [1382, 488] on span "Confirmed" at bounding box center [1382, 485] width 29 height 9
click at [1409, 296] on button at bounding box center [1408, 295] width 5 height 5
click at [1391, 401] on span "Received OK" at bounding box center [1385, 404] width 35 height 9
click at [1409, 390] on button at bounding box center [1408, 388] width 5 height 5
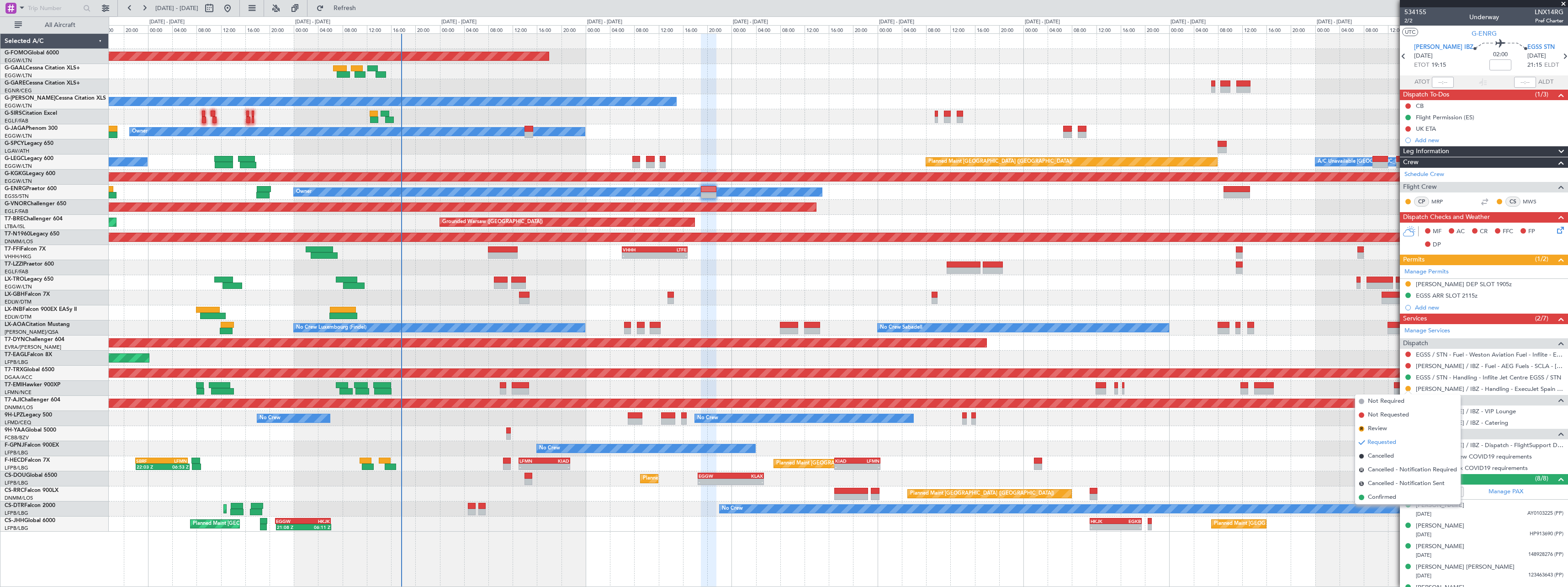
click at [1343, 297] on div "Planned Maint Nice ([GEOGRAPHIC_DATA])" at bounding box center [838, 298] width 1459 height 15
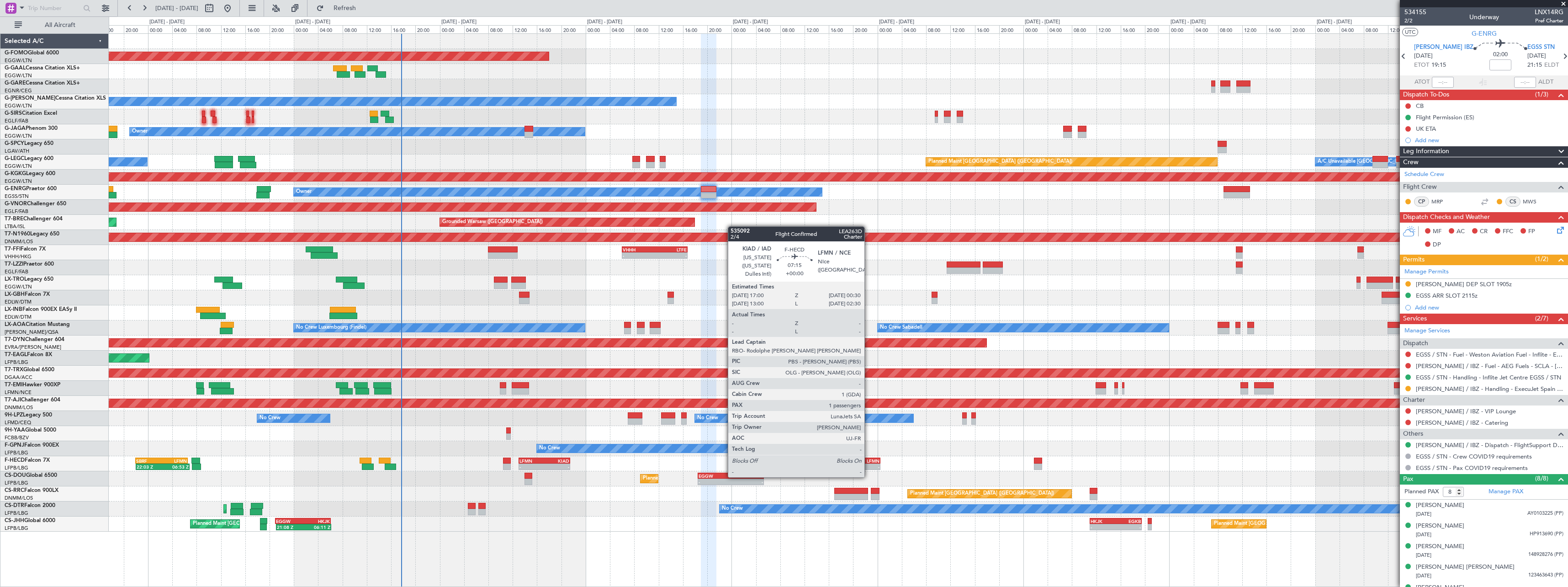
click at [869, 468] on div "-" at bounding box center [869, 466] width 22 height 5
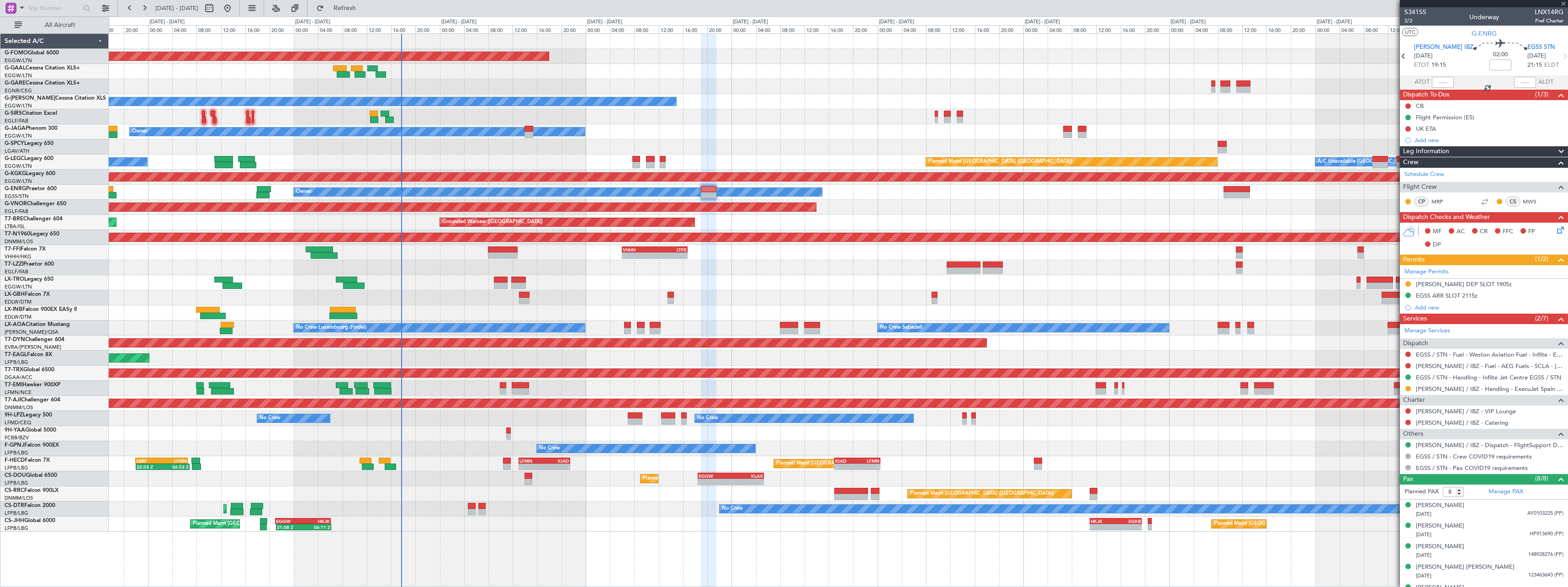
type input "1"
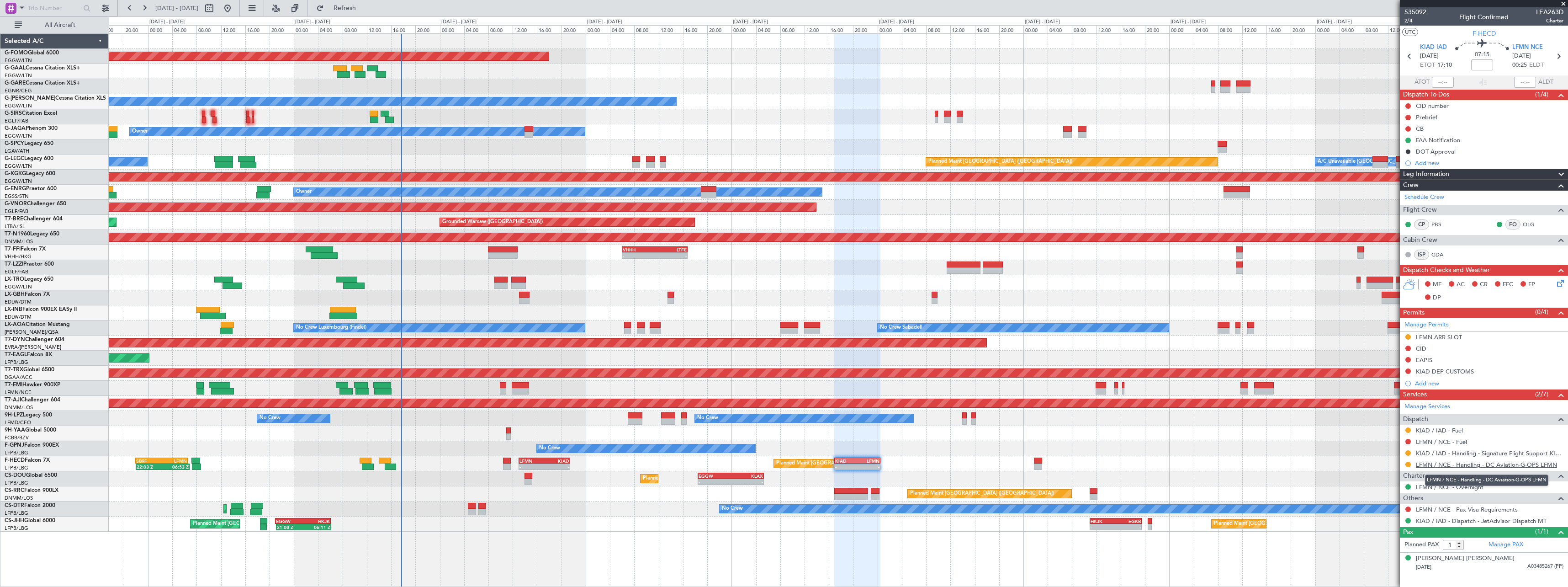
click at [1449, 463] on link "LFMN / NCE - Handling - DC Aviation-G-OPS LFMN" at bounding box center [1486, 465] width 141 height 8
click at [1432, 157] on div "Add new" at bounding box center [1484, 163] width 168 height 12
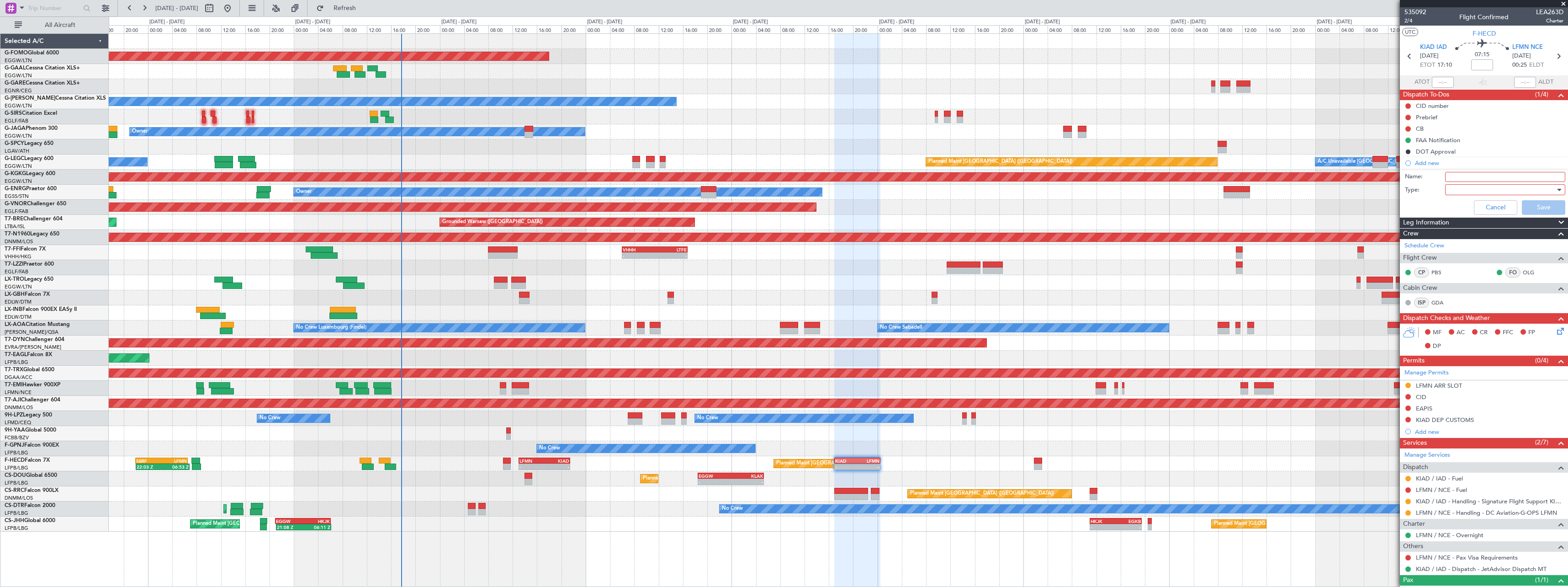
click at [1462, 174] on input "Name:" at bounding box center [1505, 177] width 120 height 10
type input "LFMN FUEL VIA HADID"
click at [1478, 195] on div at bounding box center [1502, 189] width 107 height 14
click at [1477, 214] on span "Generic" at bounding box center [1501, 208] width 107 height 14
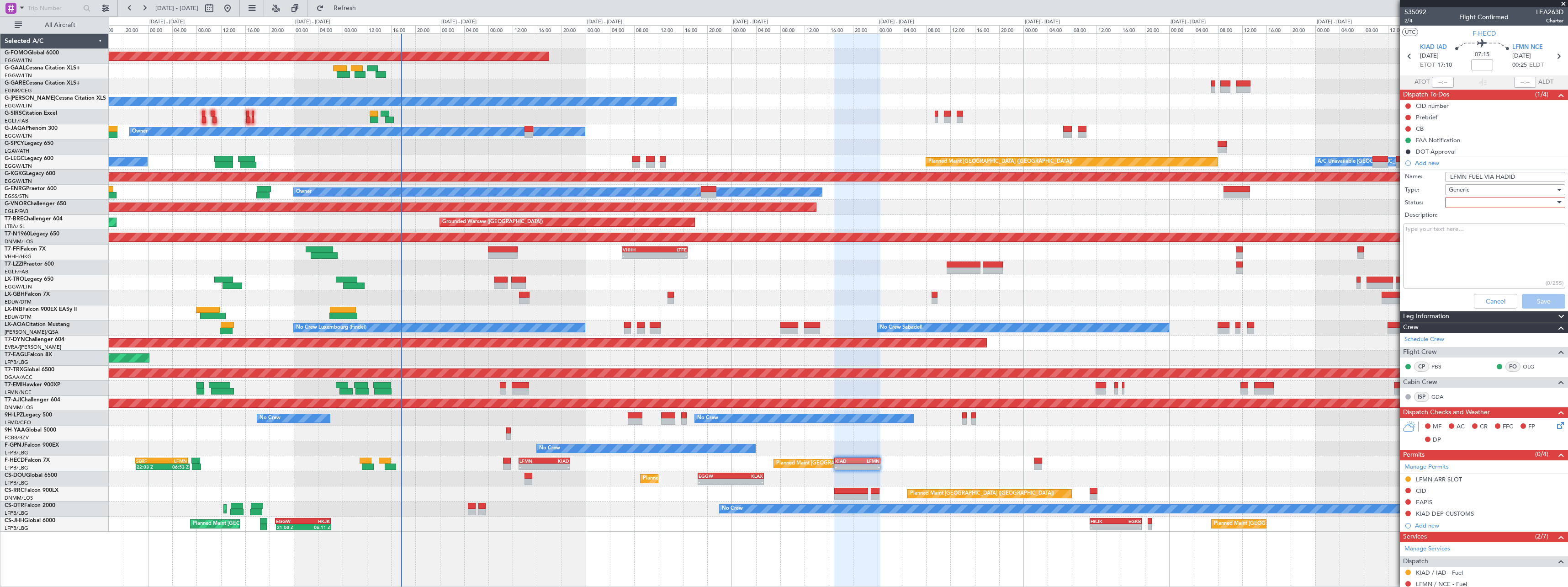
click at [1477, 203] on div at bounding box center [1502, 202] width 107 height 14
click at [1485, 239] on span "In Progress" at bounding box center [1501, 234] width 107 height 14
click at [1550, 305] on button "Save" at bounding box center [1543, 301] width 43 height 15
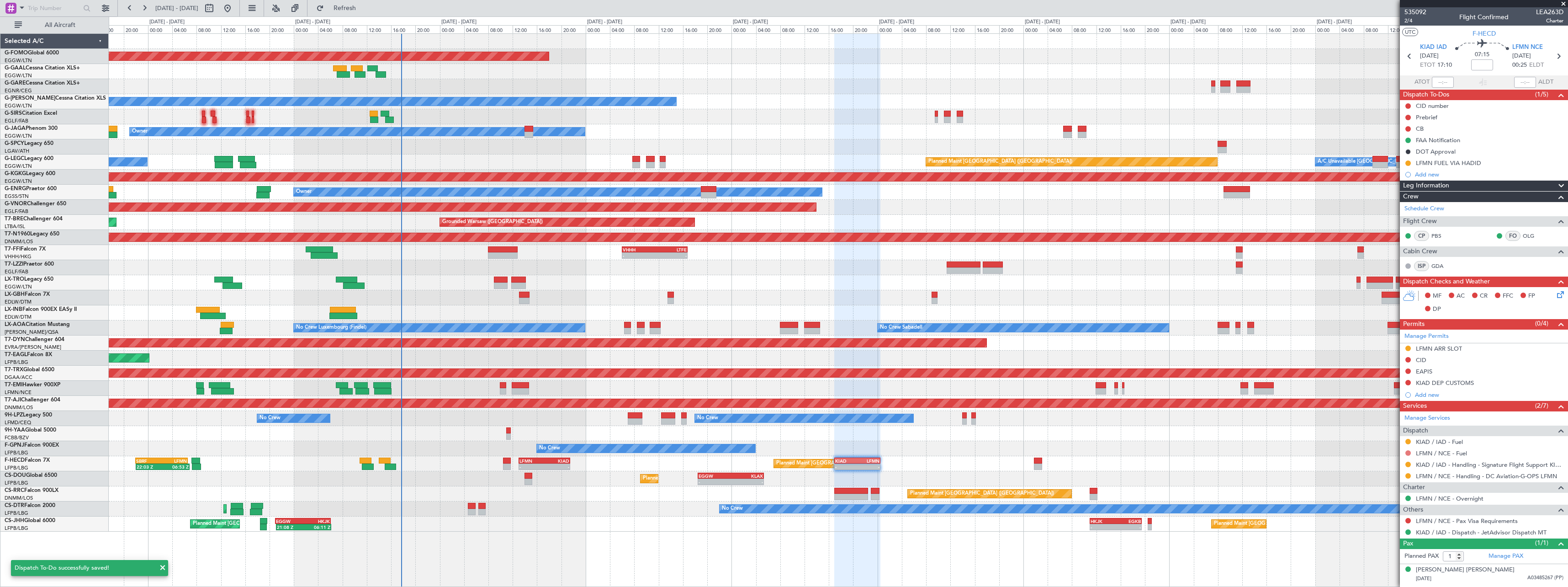
click at [1407, 452] on button at bounding box center [1408, 452] width 5 height 5
click at [1399, 508] on li "Requested" at bounding box center [1407, 507] width 105 height 14
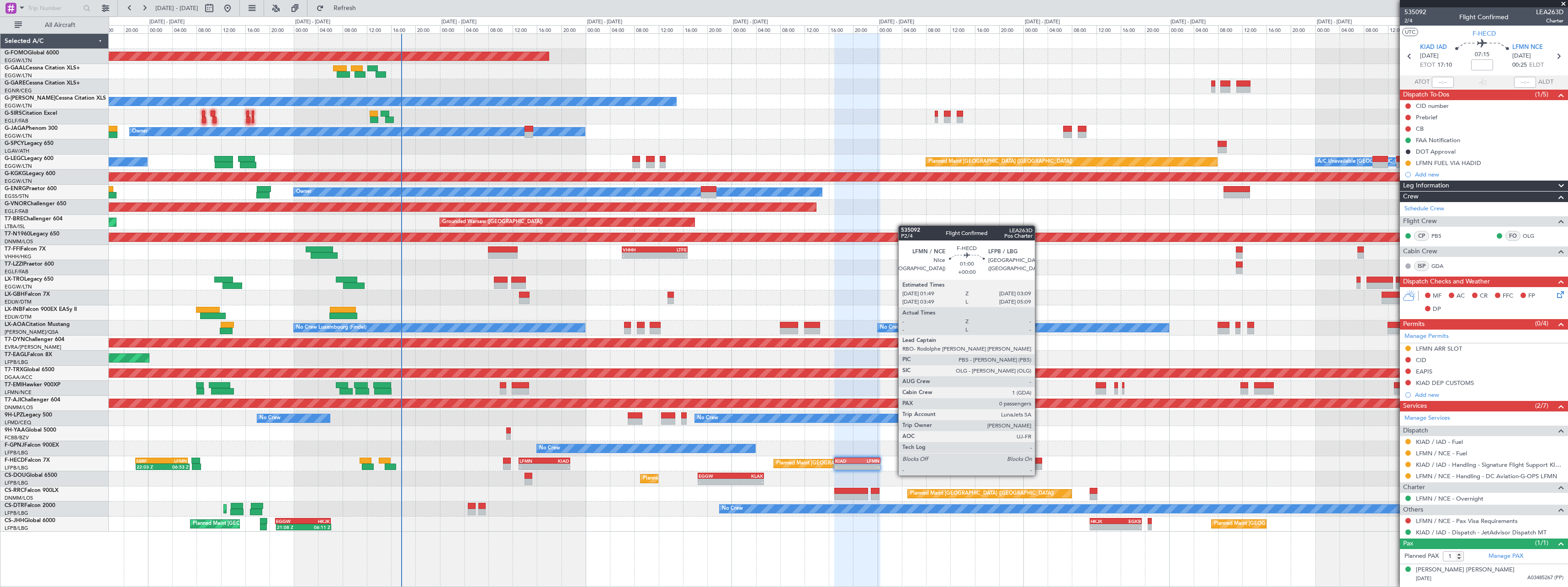
click at [1039, 466] on div at bounding box center [1038, 466] width 9 height 7
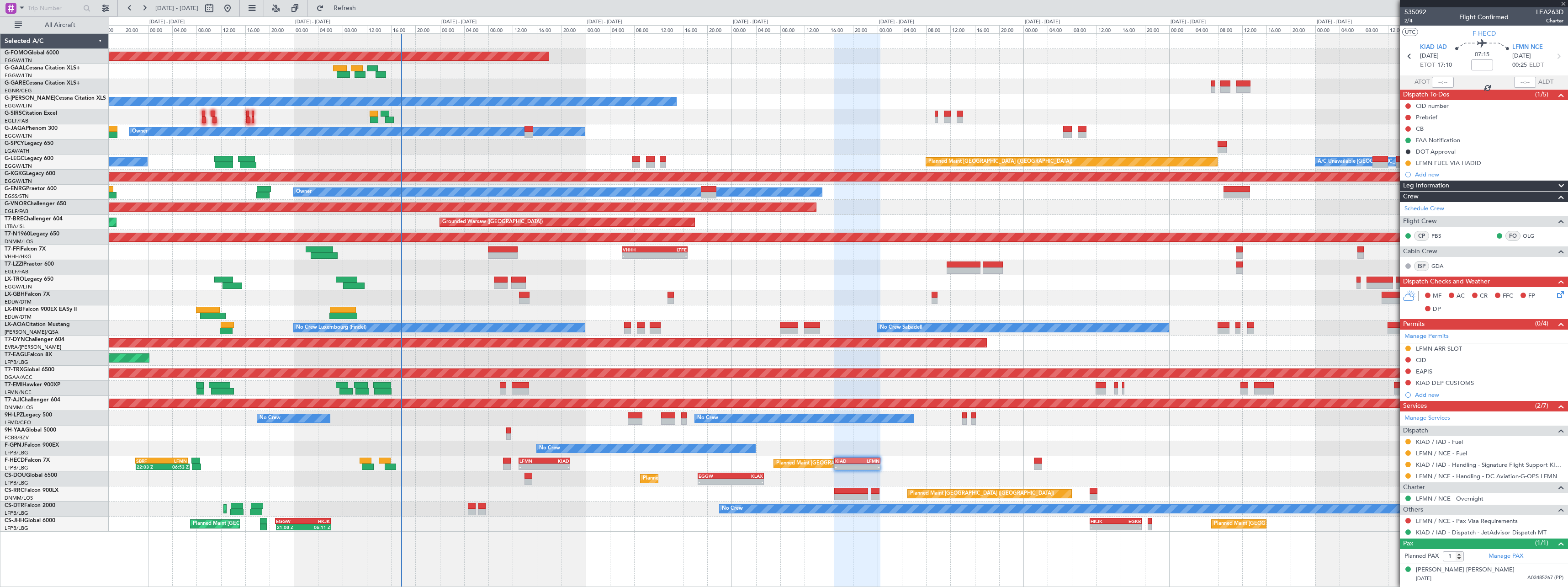
type input "0"
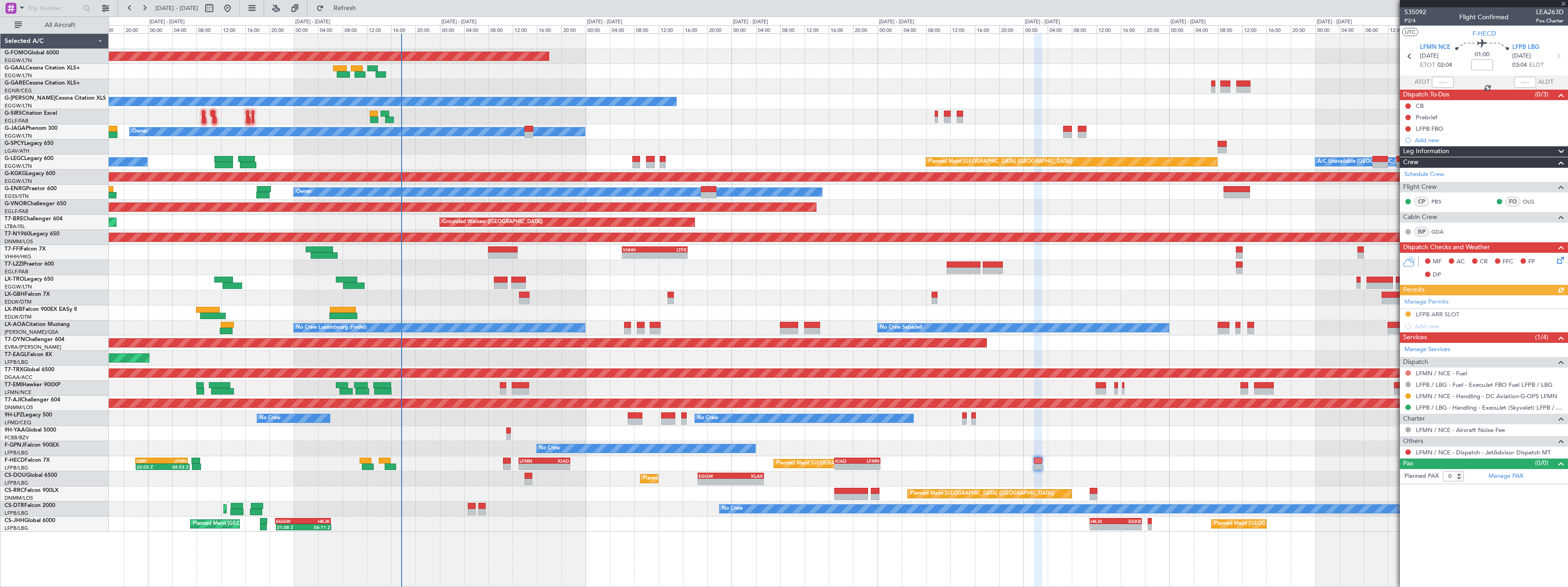
click at [1409, 372] on button at bounding box center [1408, 373] width 5 height 5
click at [1388, 427] on span "Requested" at bounding box center [1382, 427] width 29 height 9
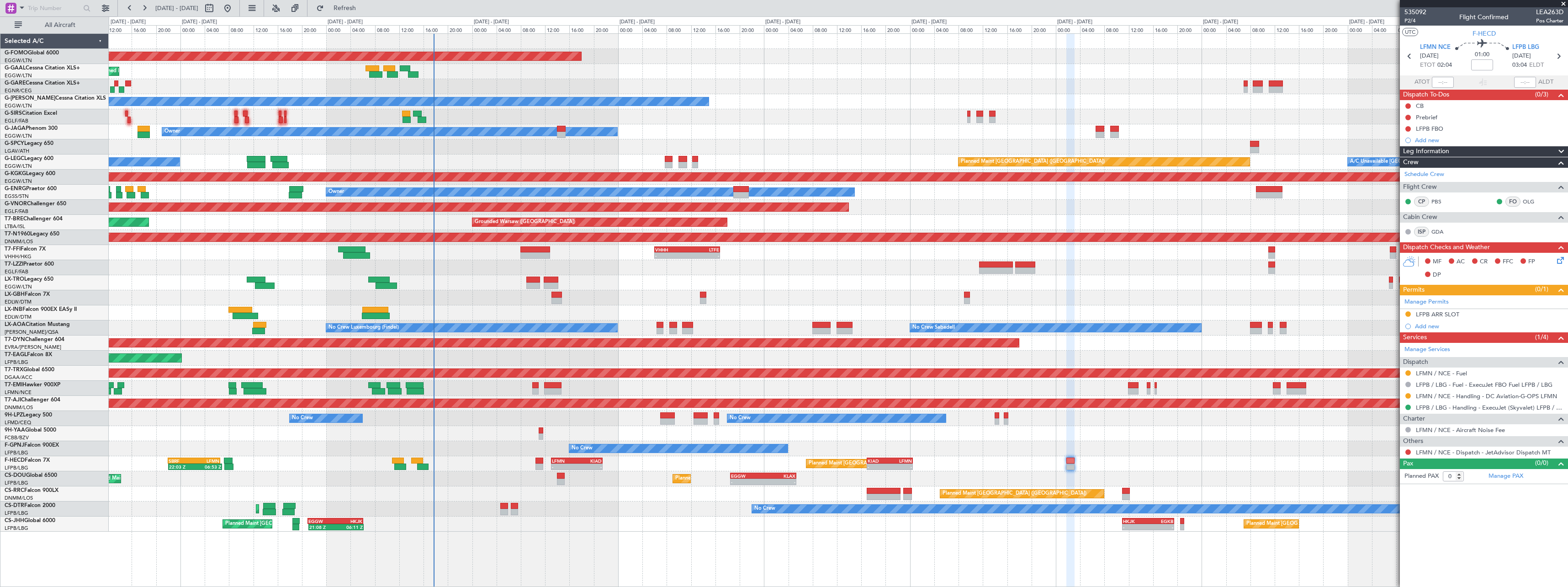
click at [628, 494] on div "Planned Maint [GEOGRAPHIC_DATA] ([GEOGRAPHIC_DATA]) Planned Maint [GEOGRAPHIC_D…" at bounding box center [838, 494] width 1459 height 15
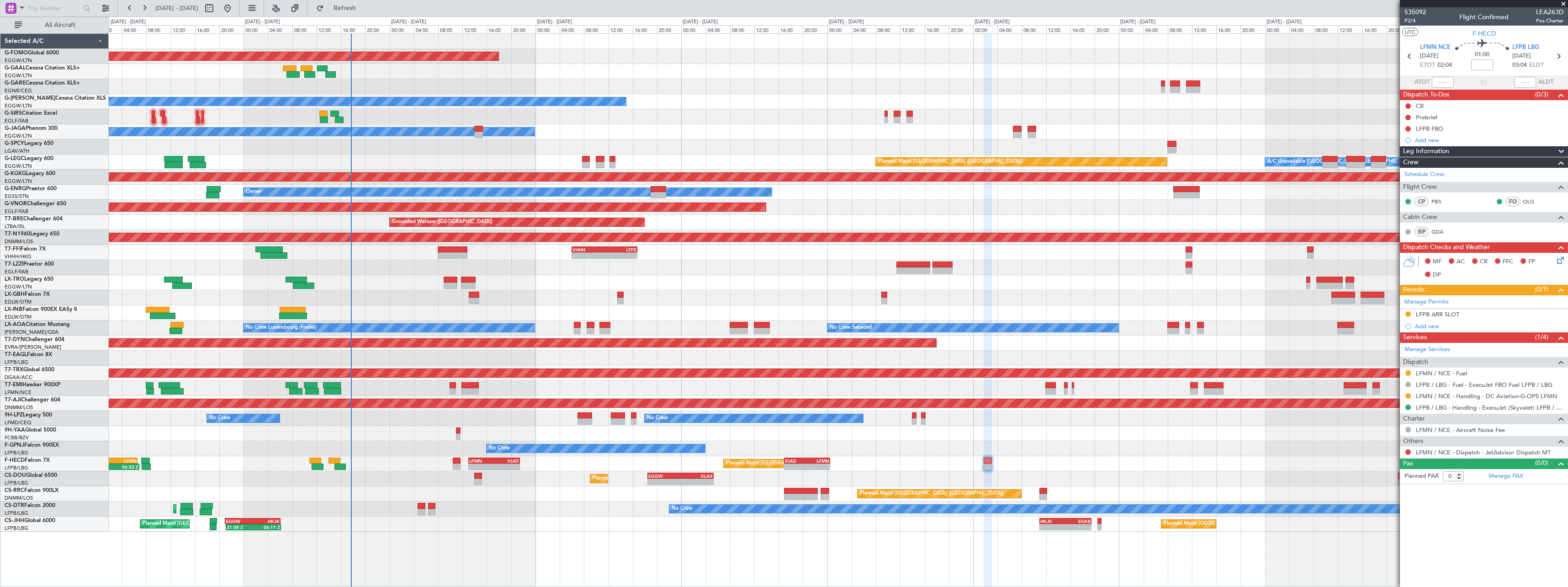
click at [768, 550] on div "Planned Maint Windsor Locks ([PERSON_NAME] Intl) - - EGGW 19:15 Z KTEB 01:55 Z …" at bounding box center [838, 310] width 1459 height 554
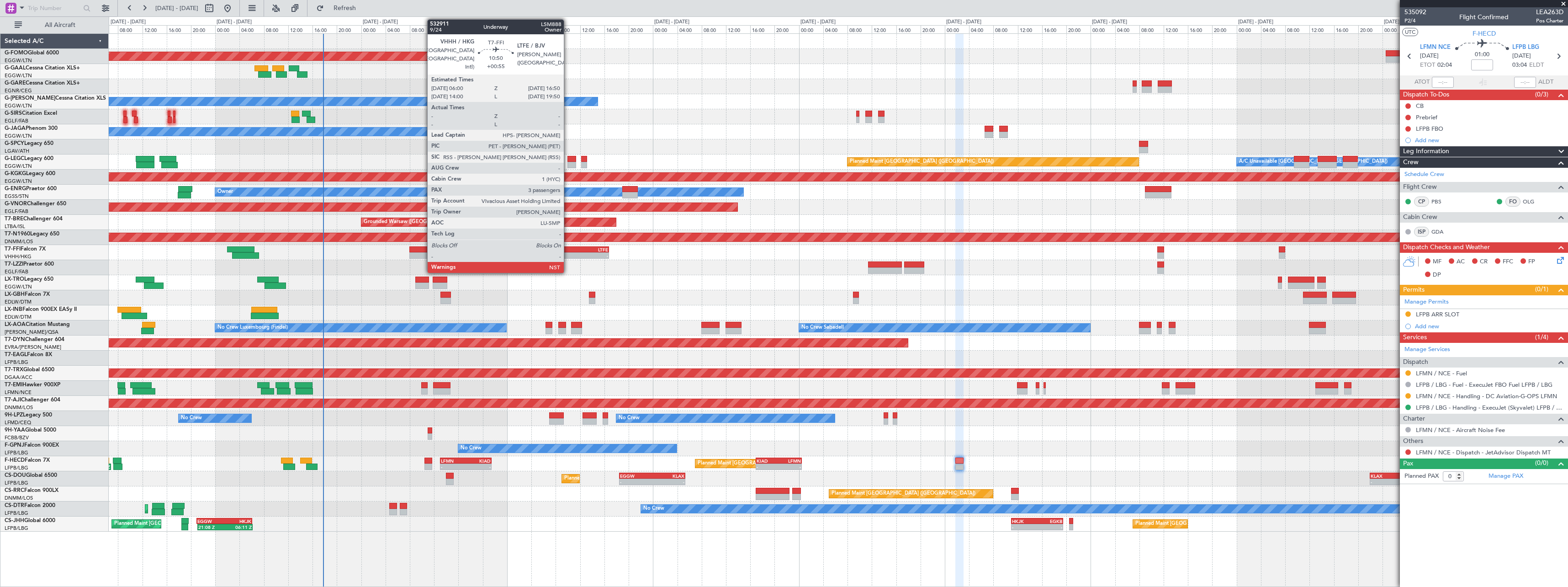
click at [569, 251] on div "VHHH" at bounding box center [560, 249] width 32 height 5
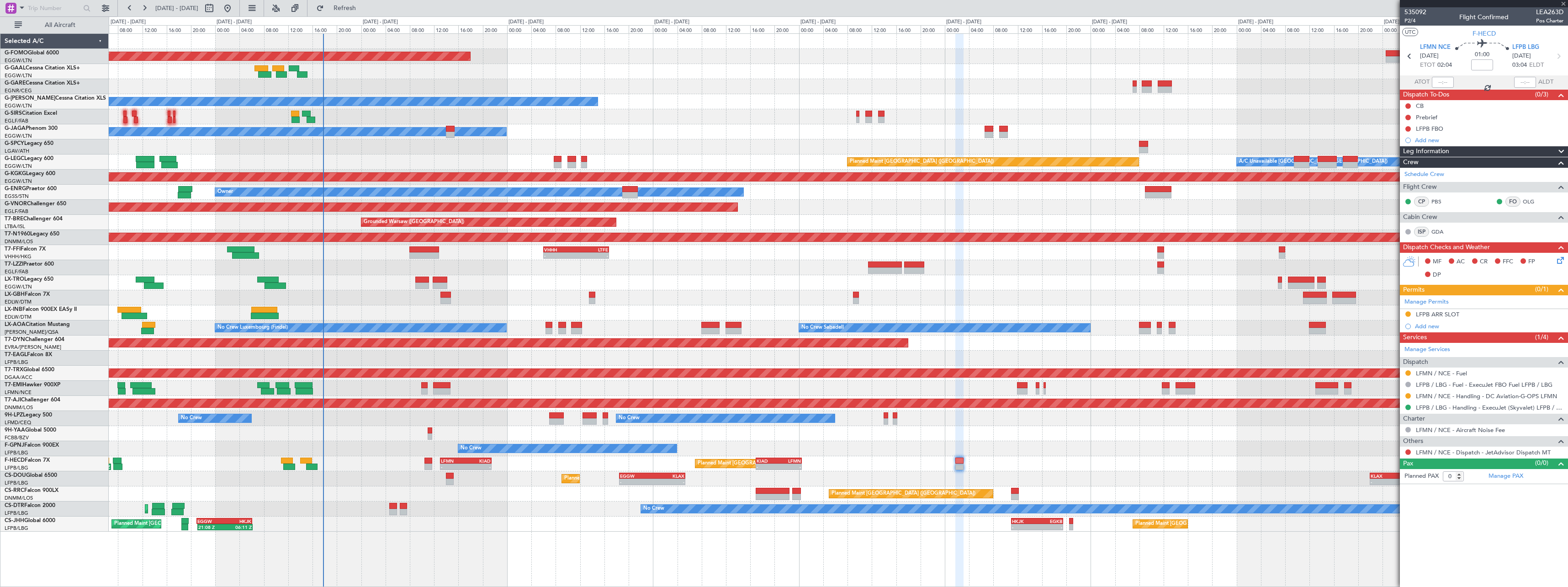
type input "+00:55"
type input "3"
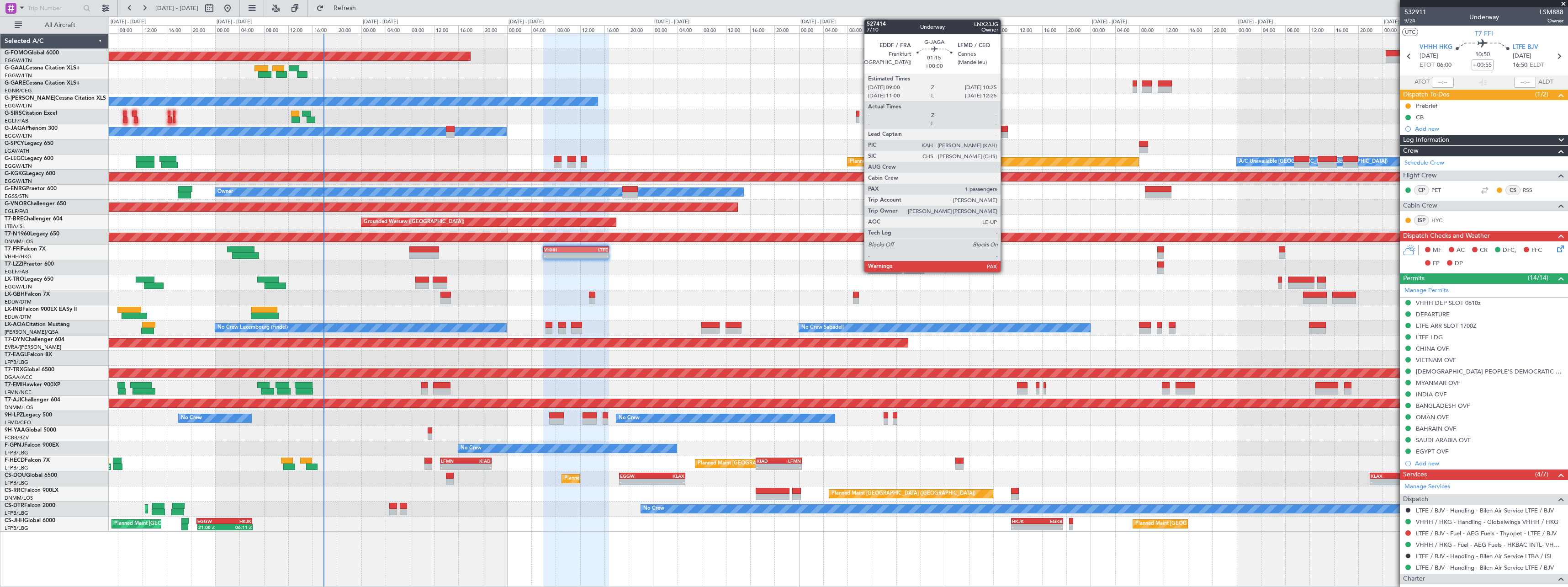
click at [1005, 131] on div at bounding box center [1004, 128] width 9 height 7
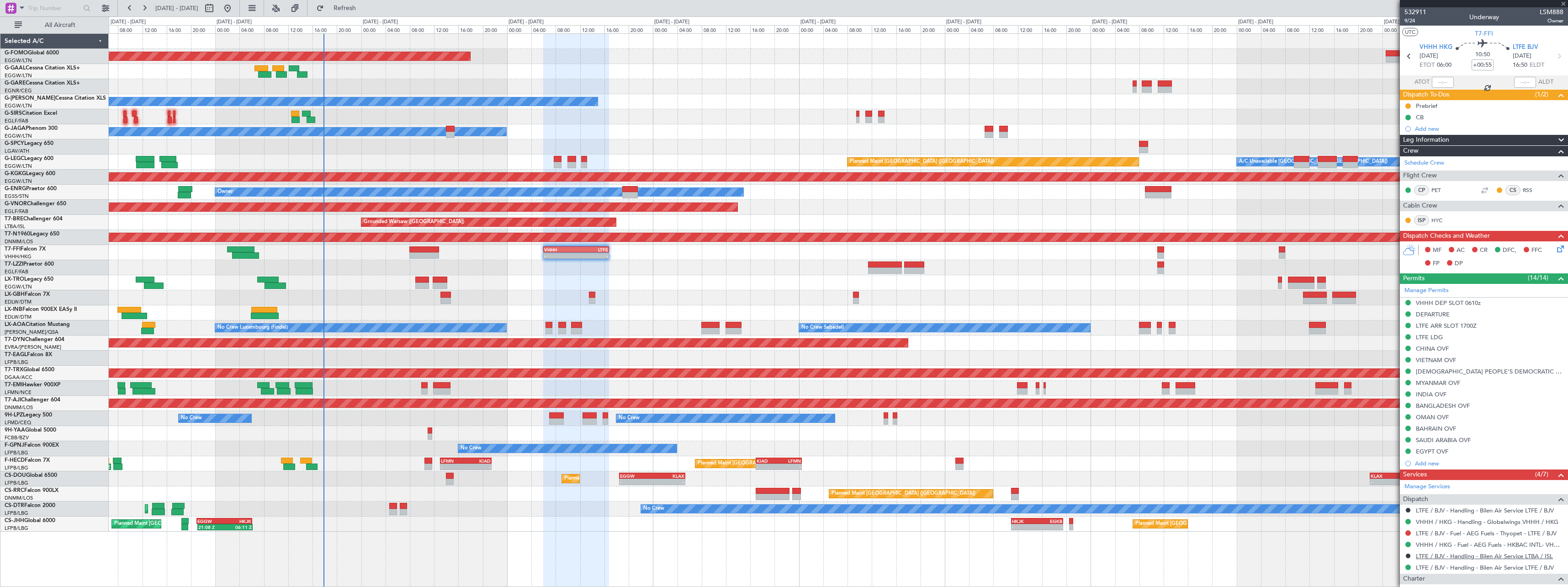
type input "1"
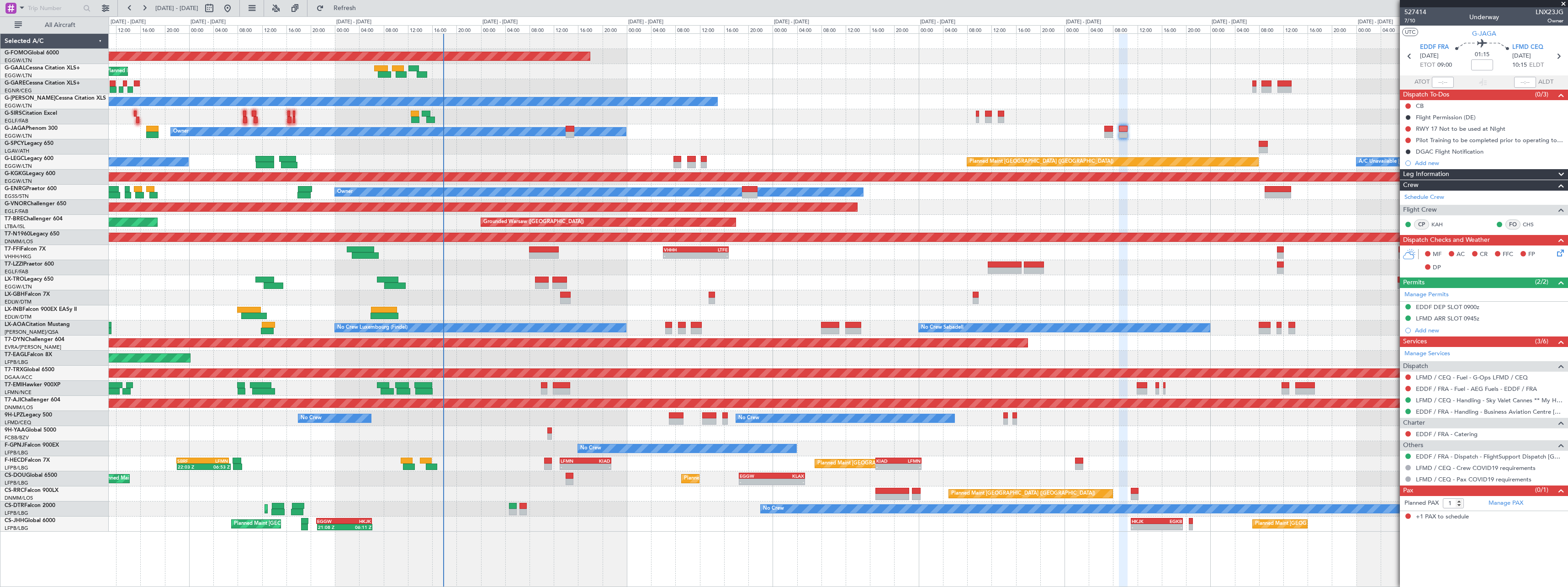
click at [690, 496] on div "Planned Maint [GEOGRAPHIC_DATA] ([GEOGRAPHIC_DATA]) Planned Maint [GEOGRAPHIC_D…" at bounding box center [838, 494] width 1459 height 15
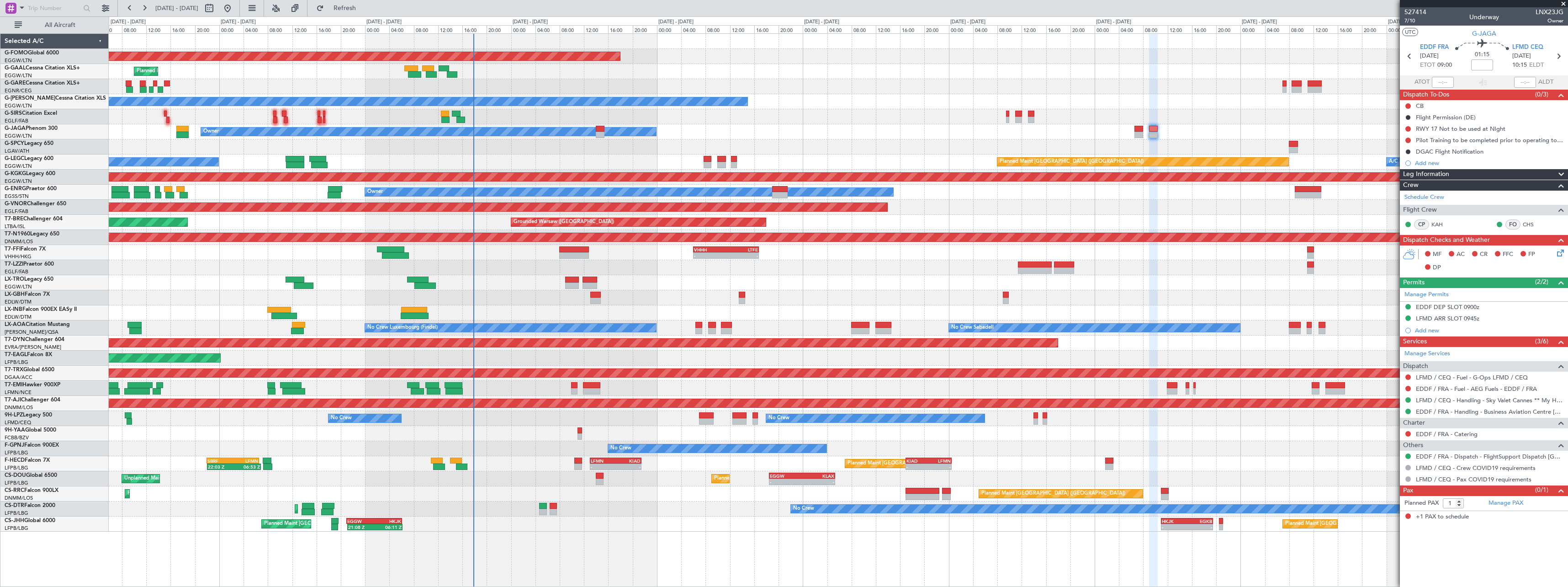
click at [642, 474] on div "Planned Maint [GEOGRAPHIC_DATA] ([GEOGRAPHIC_DATA]) - - EGGW 18:30 Z KLAX 05:20…" at bounding box center [838, 479] width 1459 height 15
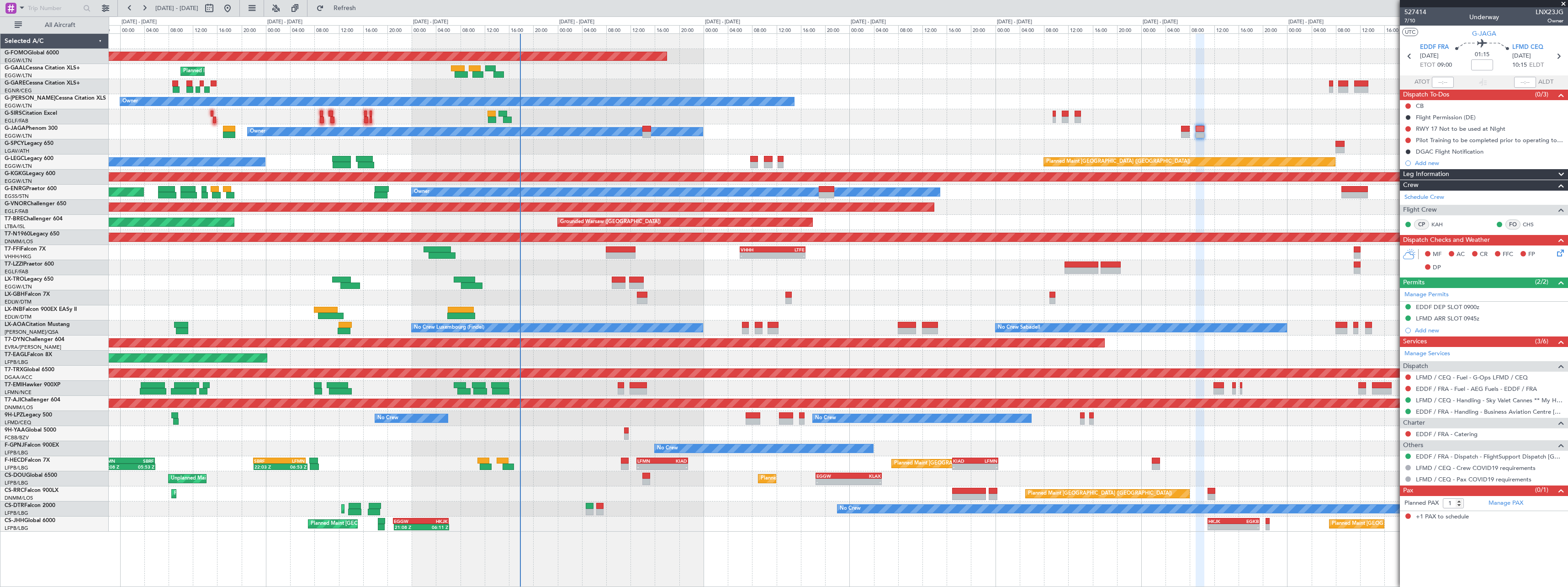
click at [659, 512] on div "Planned Maint [GEOGRAPHIC_DATA] ([GEOGRAPHIC_DATA]) No Crew Planned Maint Sofia" at bounding box center [838, 508] width 1459 height 15
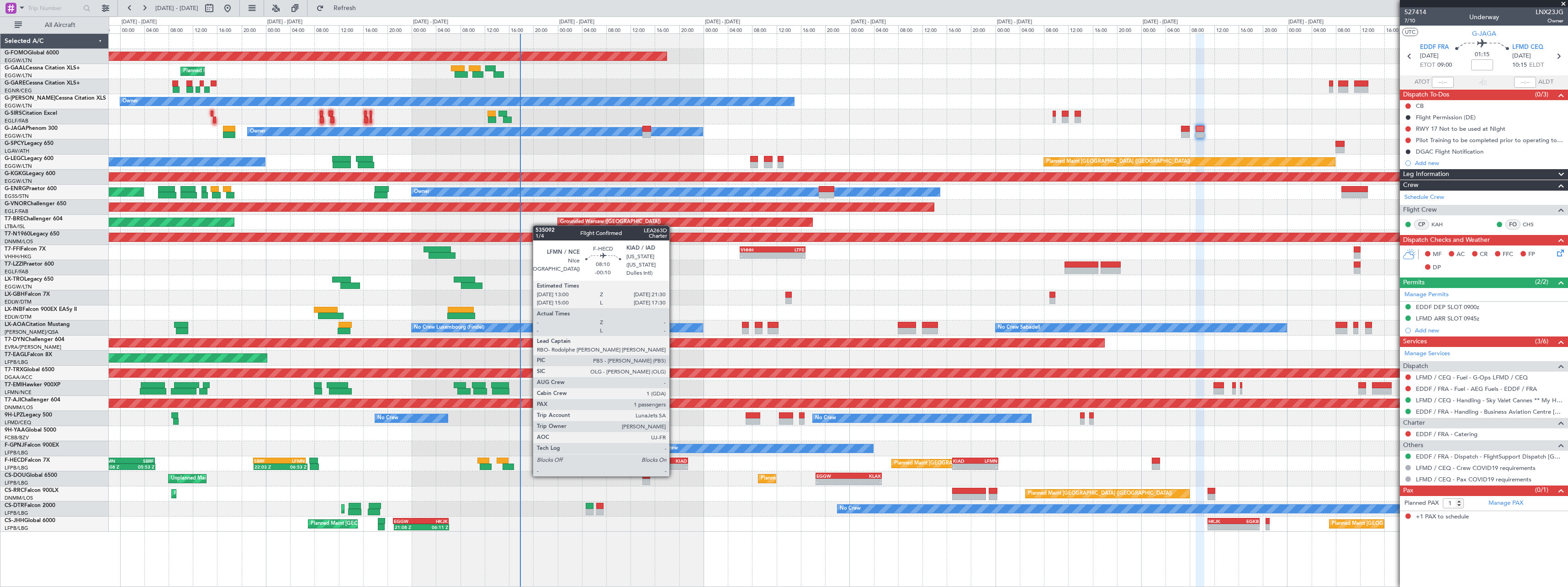
click at [673, 467] on div "-" at bounding box center [674, 466] width 25 height 5
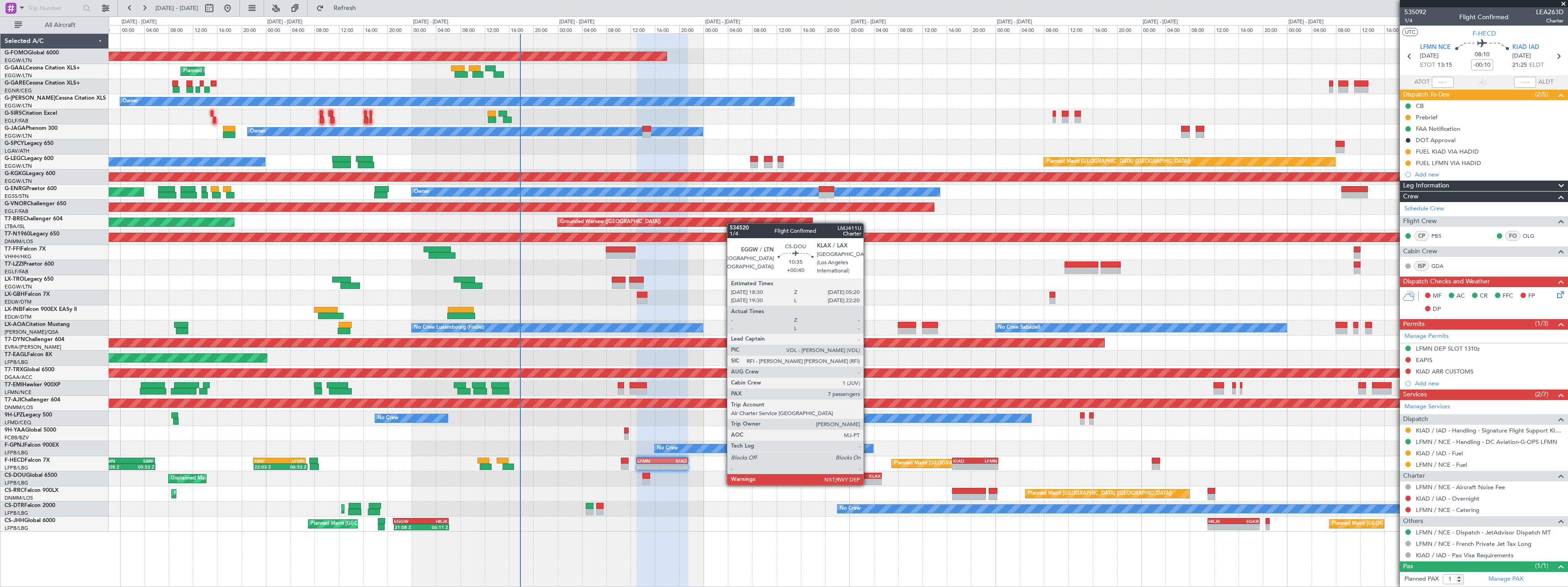
click at [867, 476] on div "KLAX" at bounding box center [864, 476] width 32 height 5
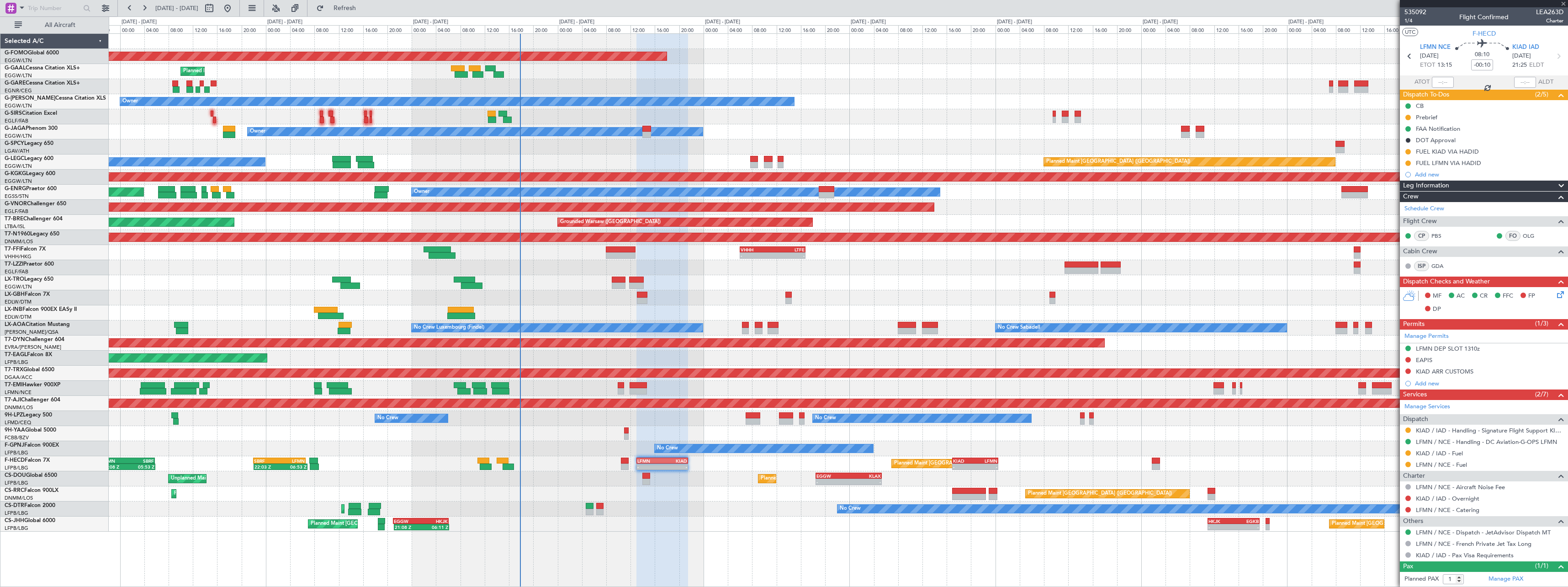
type input "+00:40"
type input "7"
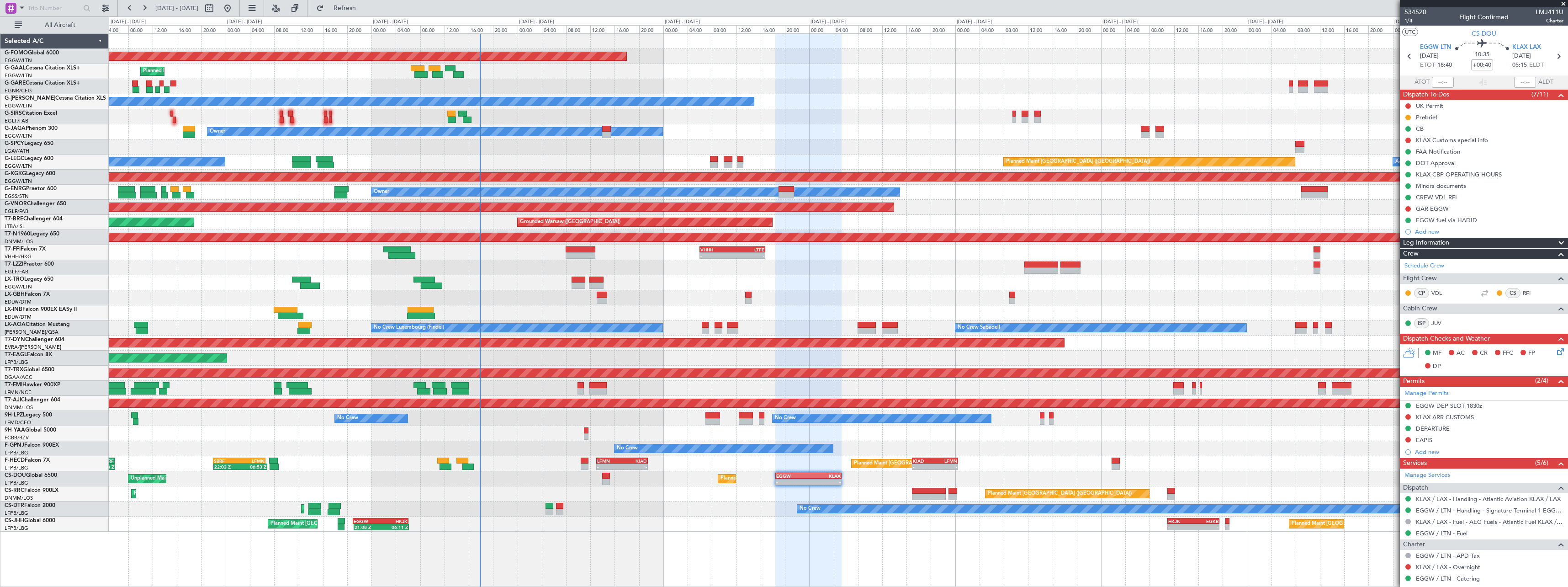
click at [1191, 452] on div "No Crew No Crew No Crew" at bounding box center [838, 448] width 1459 height 15
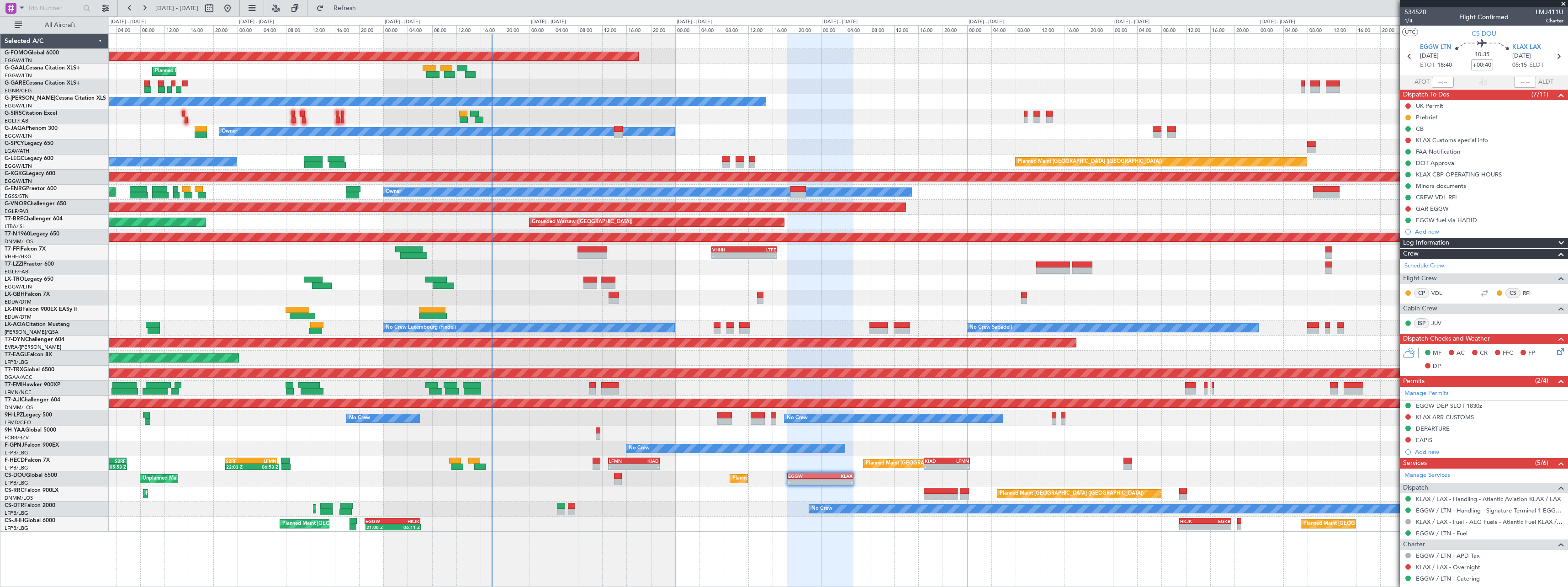
click at [713, 516] on div "Planned Maint [GEOGRAPHIC_DATA] ([GEOGRAPHIC_DATA]) No Crew Planned Maint Sofia" at bounding box center [838, 508] width 1459 height 15
click at [1472, 510] on link "EGGW / LTN - Handling - Signature Terminal 1 EGGW / LTN" at bounding box center [1489, 510] width 147 height 8
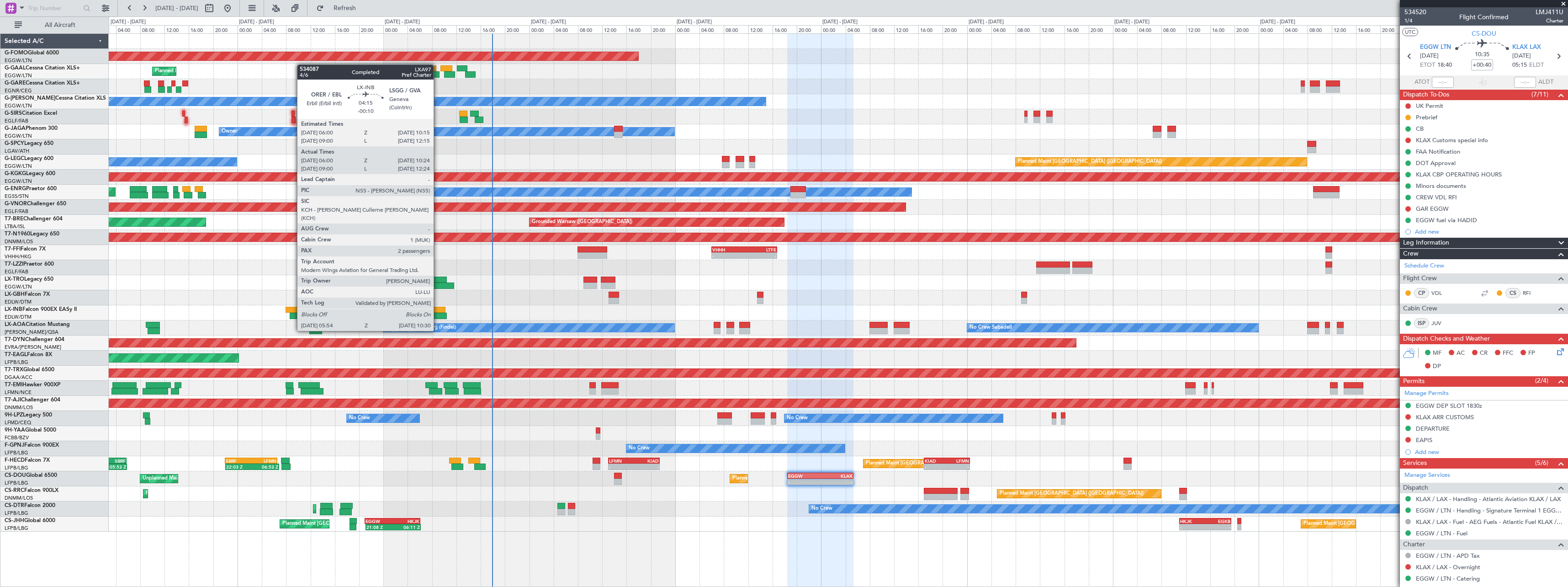
click at [438, 314] on div at bounding box center [433, 315] width 29 height 7
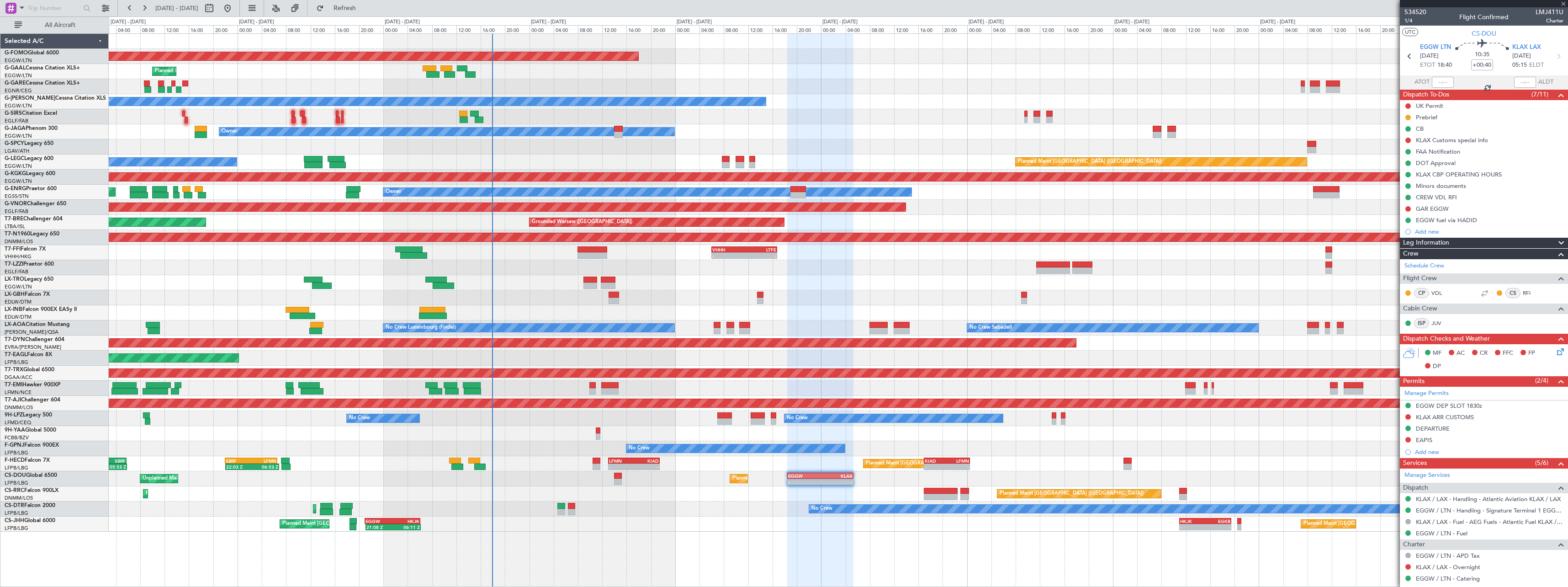
type input "-00:10"
type input "06:00"
type input "10:24"
type input "2"
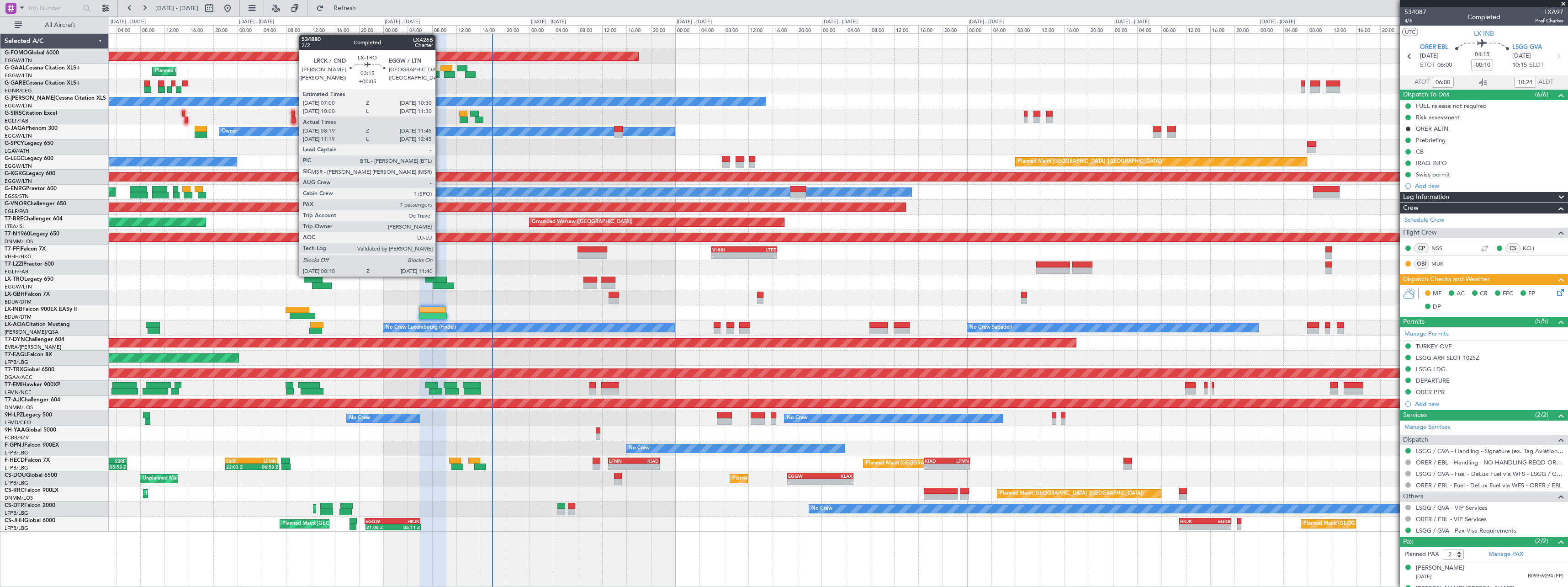
click at [439, 285] on div at bounding box center [443, 286] width 21 height 7
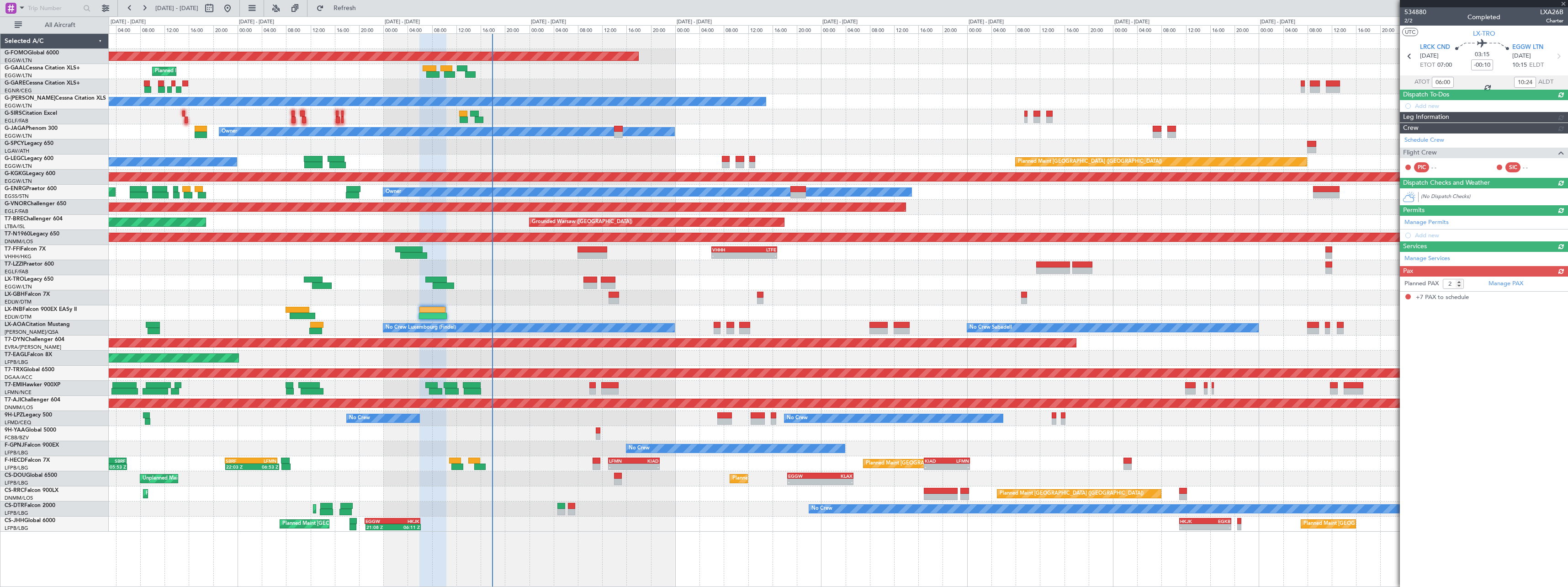
type input "+00:05"
type input "08:19"
type input "11:30"
type input "7"
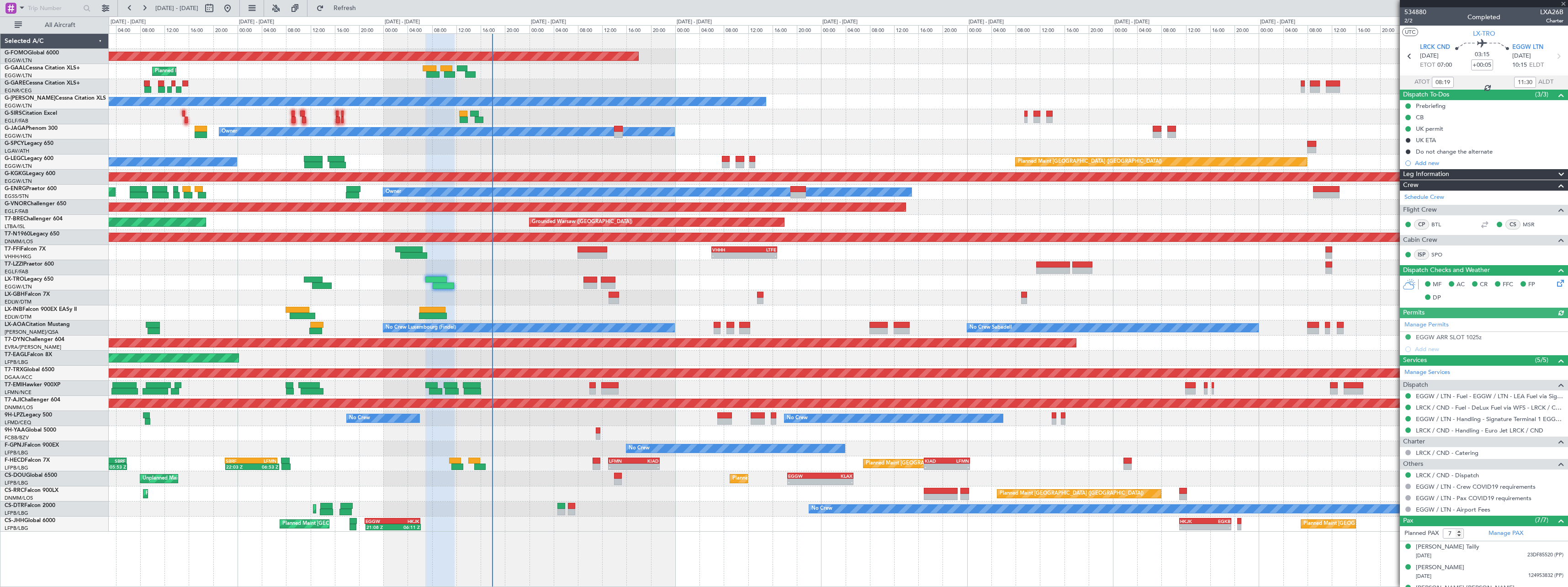
scroll to position [98, 0]
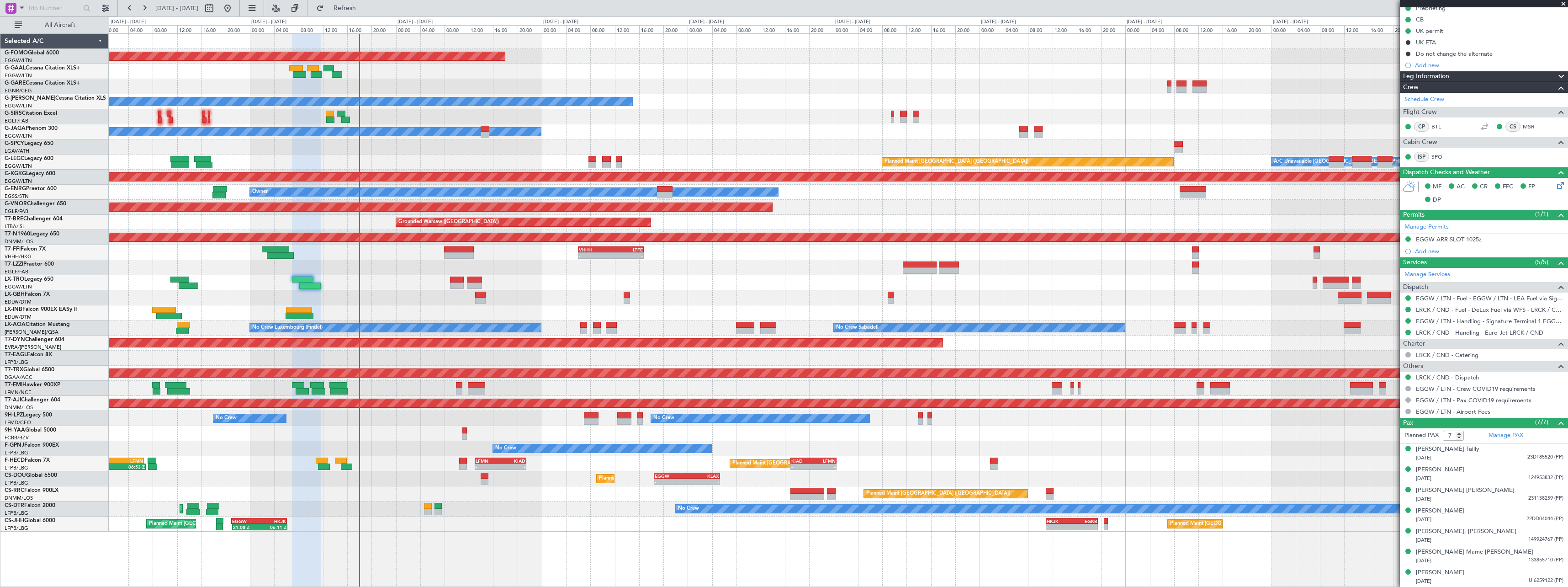
click at [547, 493] on div "Planned Maint Windsor Locks ([PERSON_NAME] Intl) - - EGGW 19:15 Z KTEB 01:55 Z …" at bounding box center [838, 283] width 1459 height 497
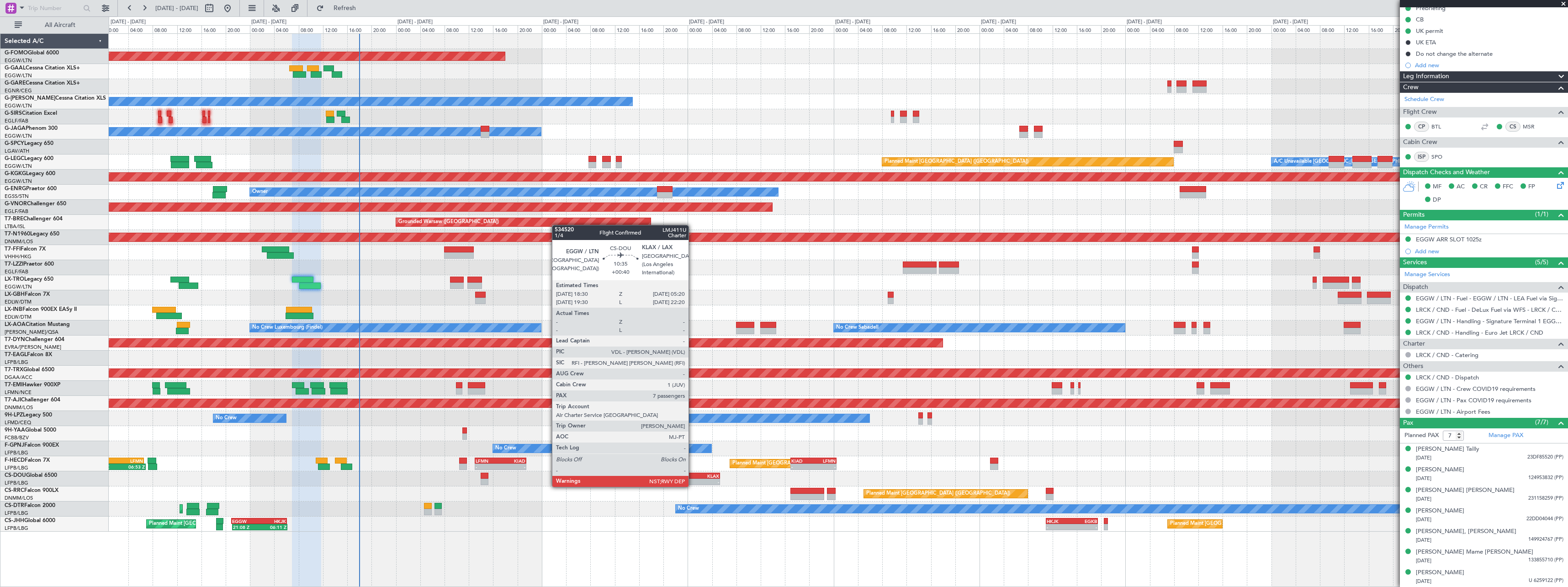
click at [693, 477] on div "KLAX" at bounding box center [702, 476] width 32 height 5
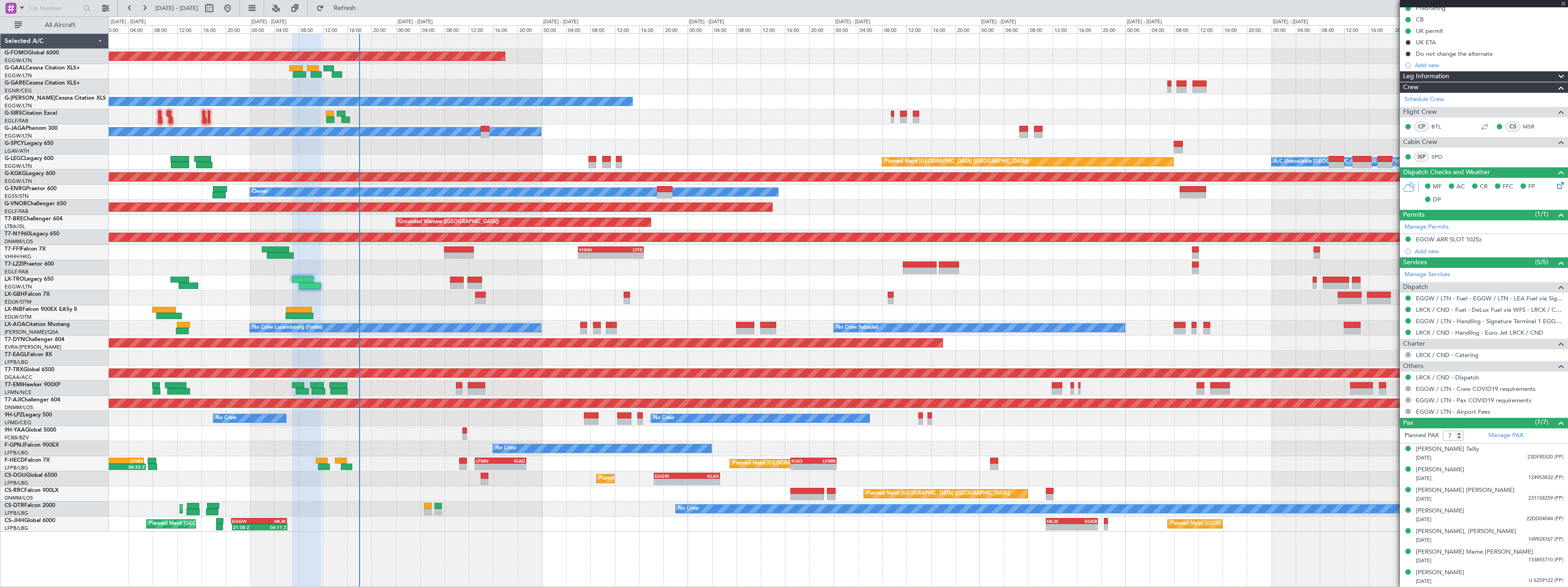
type input "+00:40"
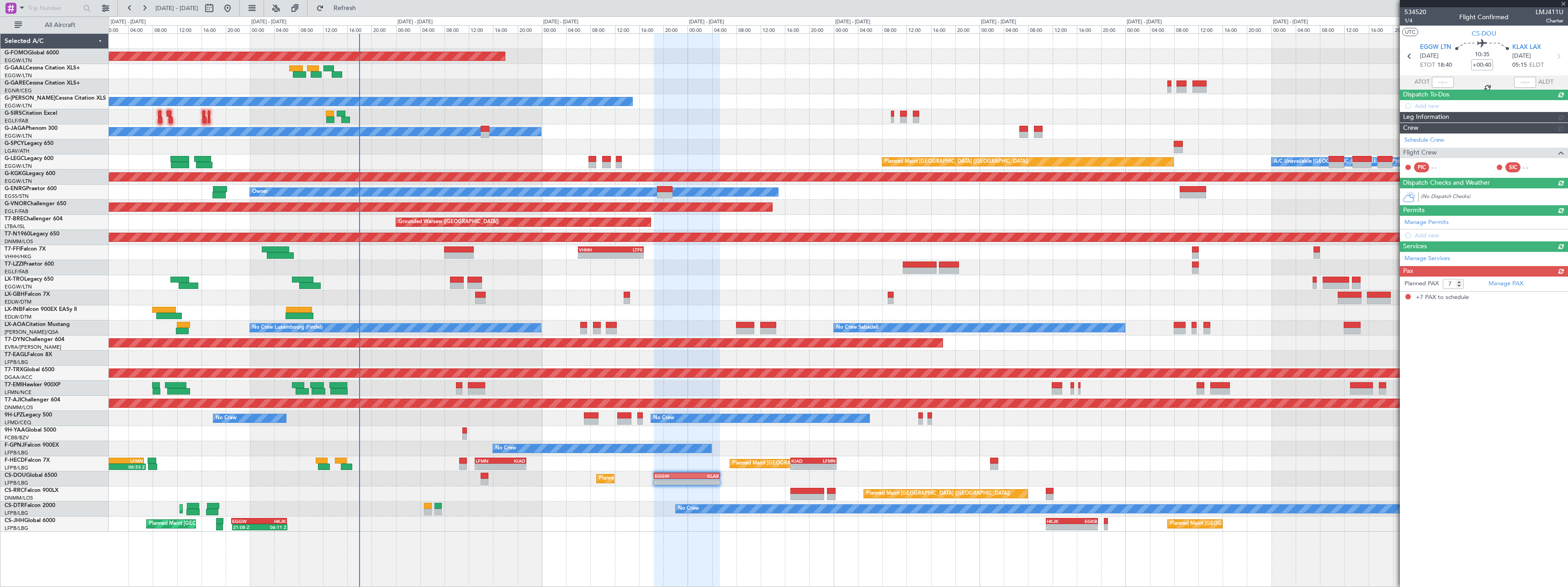
scroll to position [0, 0]
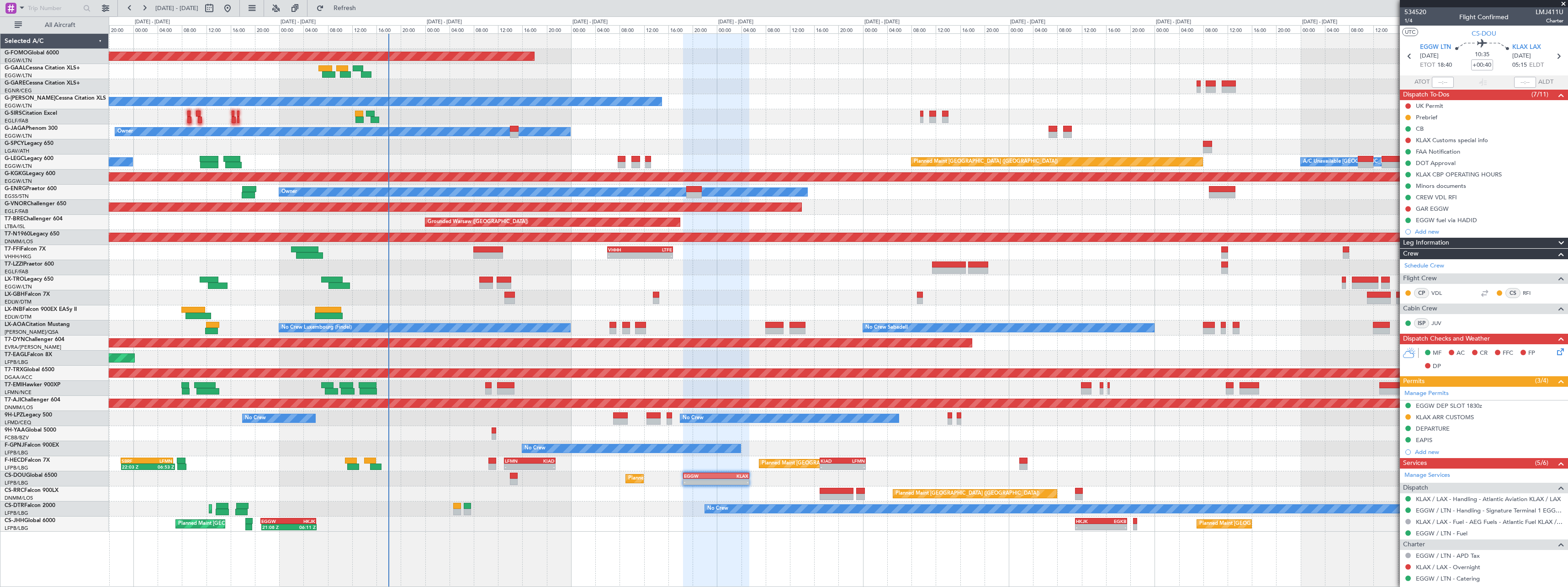
click at [523, 534] on div "Planned Maint Windsor Locks ([PERSON_NAME] Intl) - - EGGW 19:15 Z KTEB 01:55 Z …" at bounding box center [838, 310] width 1459 height 554
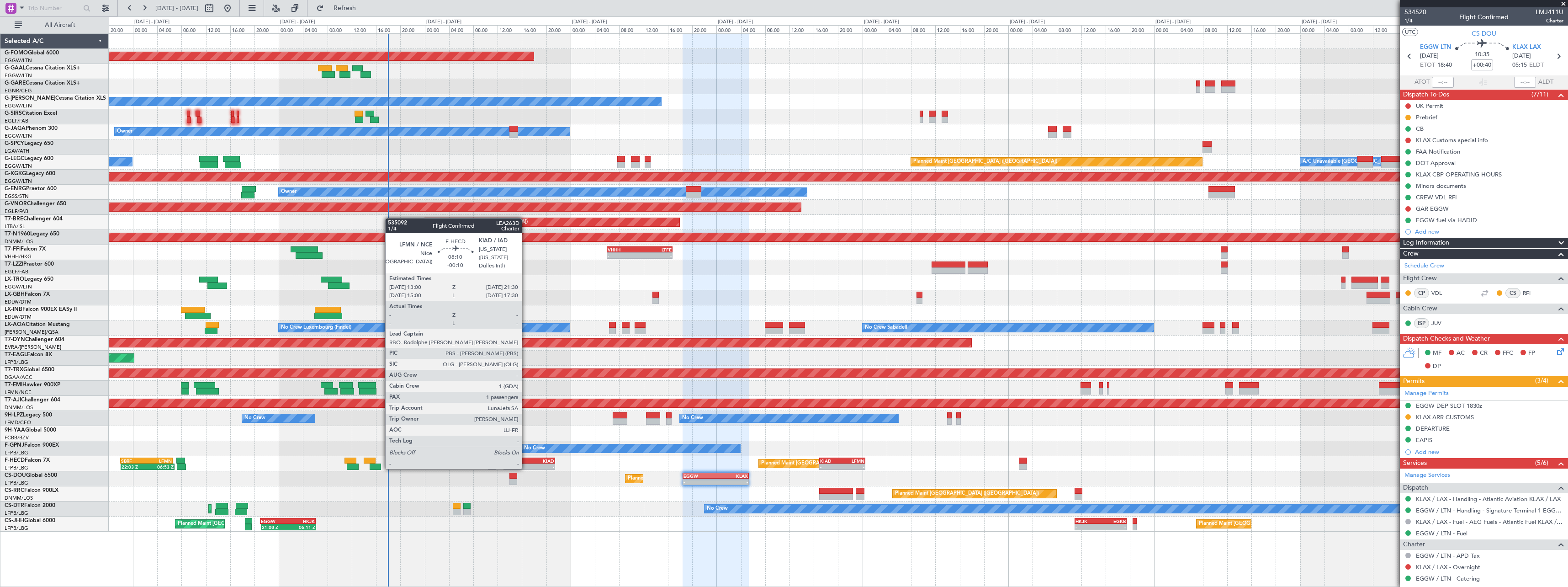
click at [527, 460] on div "LFMN" at bounding box center [517, 460] width 25 height 5
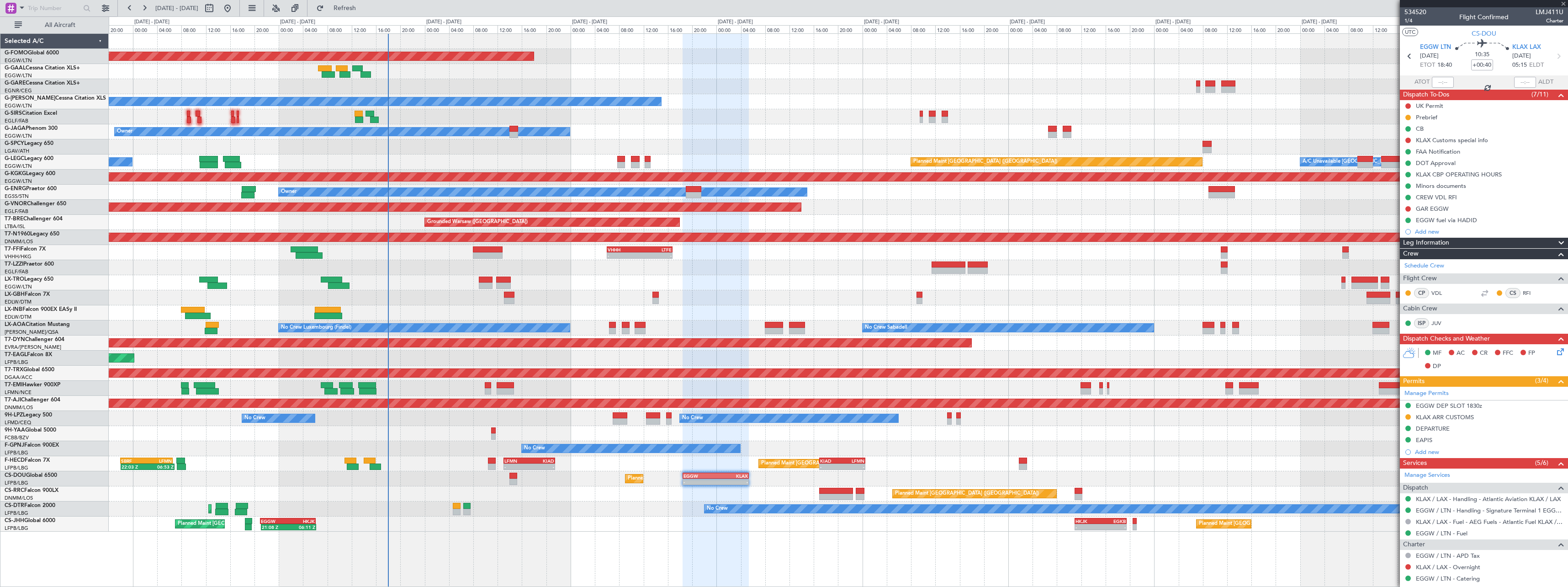
type input "-00:10"
type input "1"
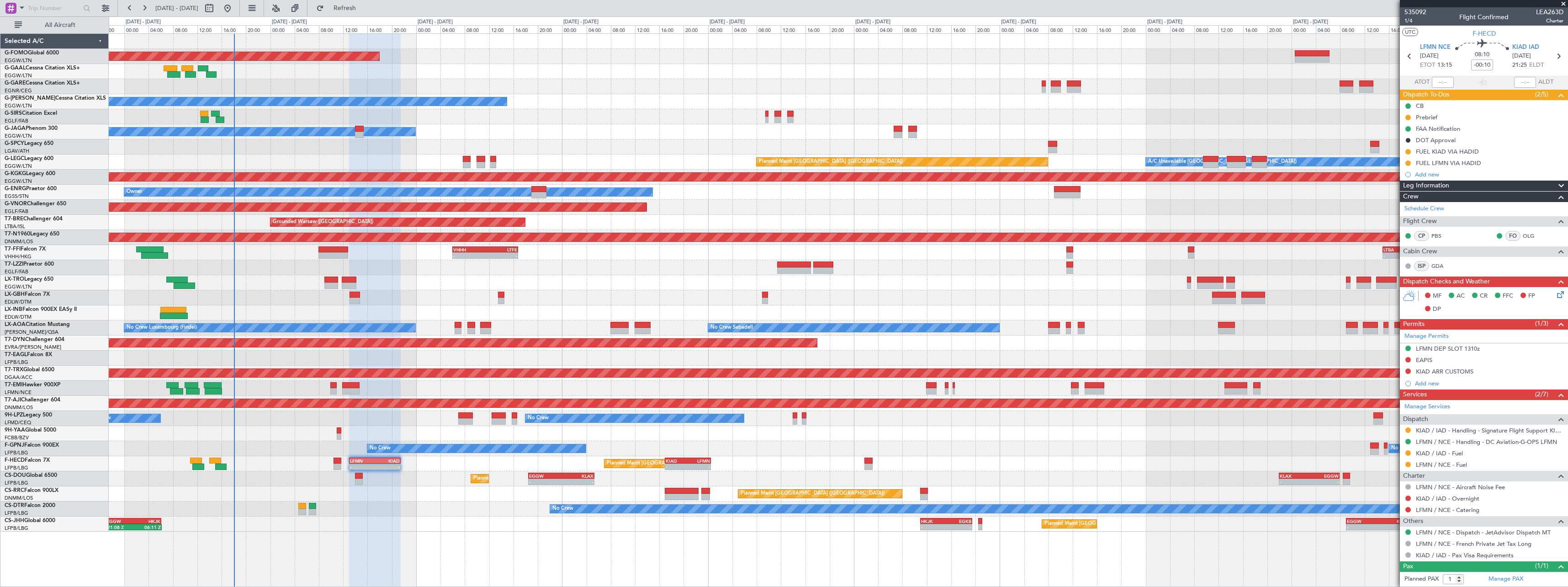
click at [463, 516] on div "Planned Maint Windsor Locks ([PERSON_NAME] Intl) - - EGGW 19:15 Z KTEB 01:55 Z …" at bounding box center [838, 283] width 1459 height 497
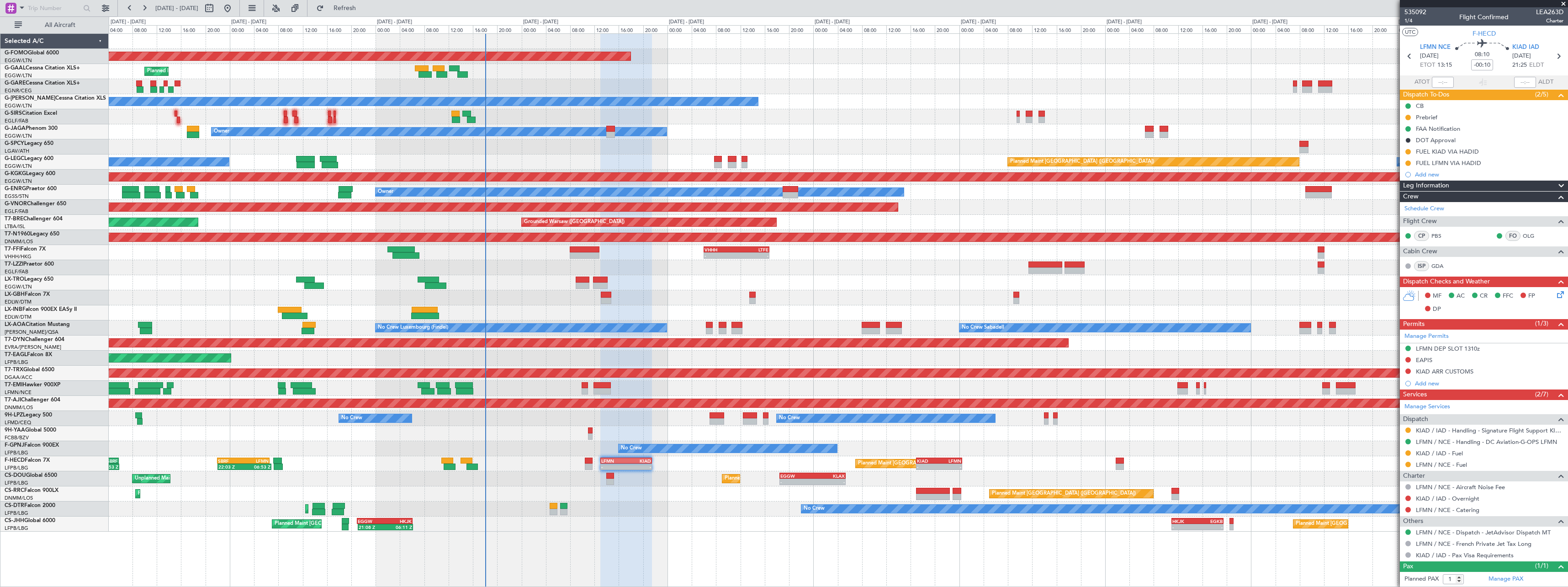
click at [318, 547] on div "Planned Maint Windsor Locks ([PERSON_NAME] Intl) - - EGGW 19:15 Z KTEB 01:55 Z …" at bounding box center [838, 310] width 1459 height 554
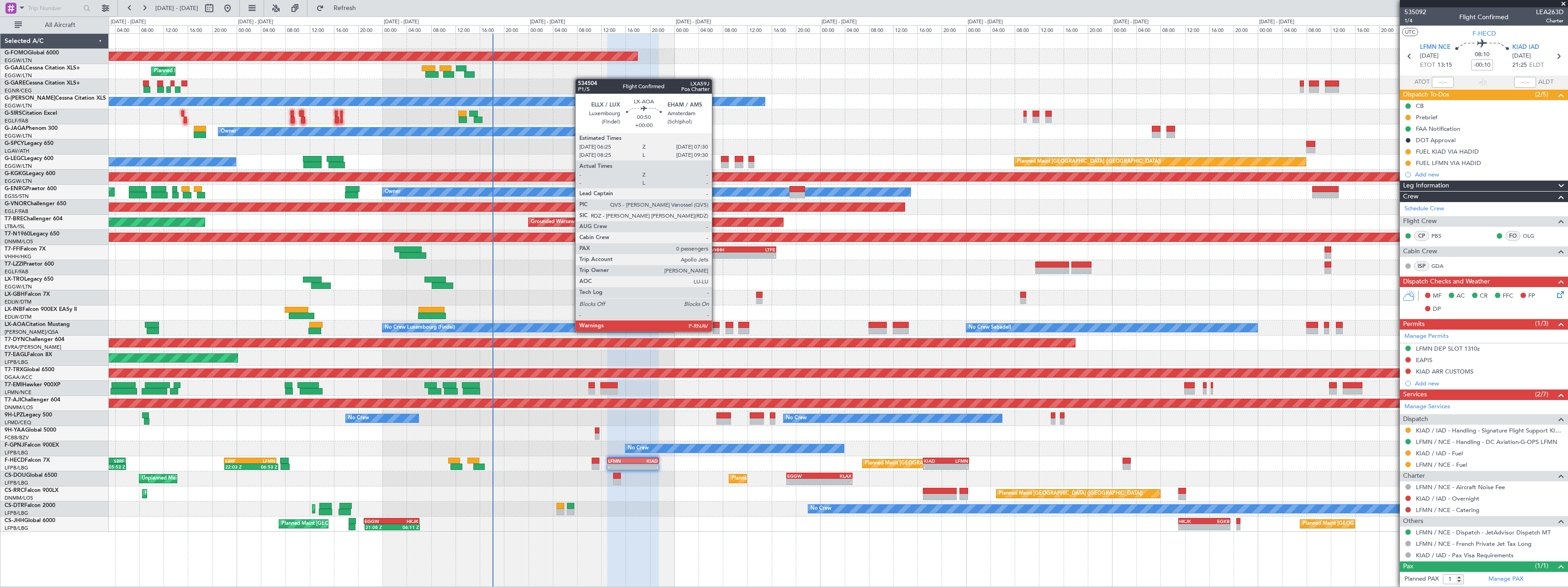
click at [716, 331] on div at bounding box center [716, 331] width 7 height 7
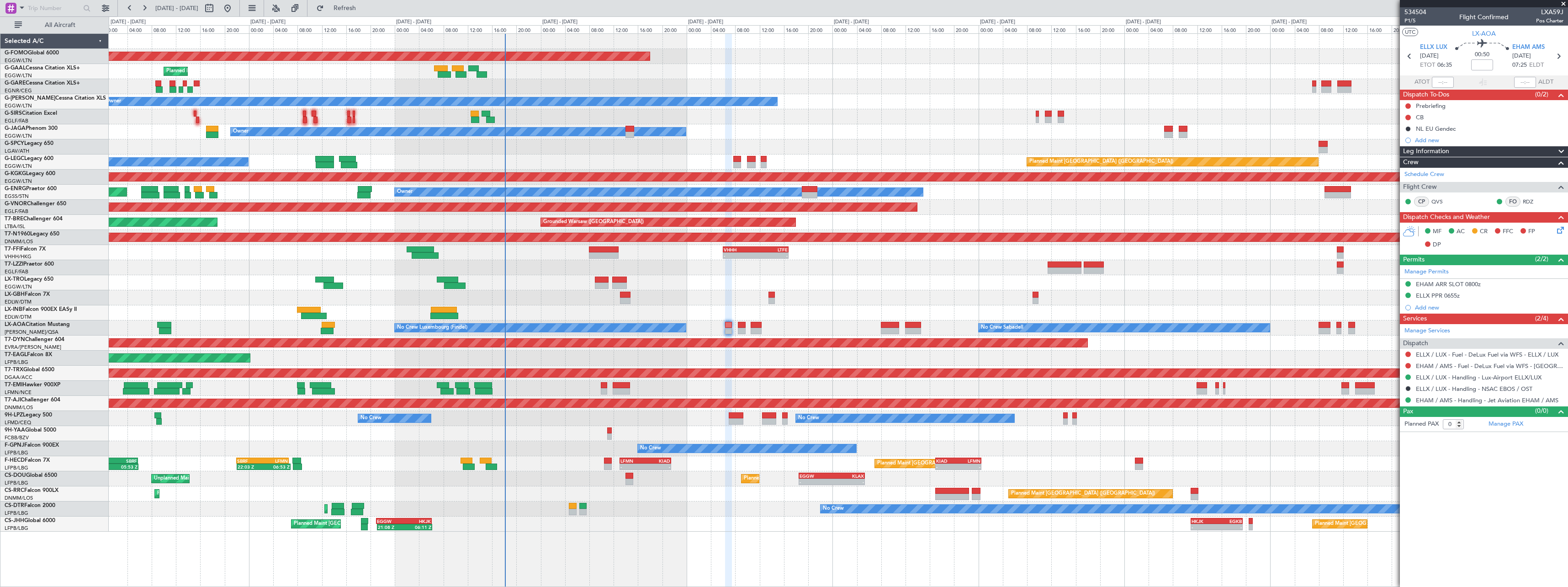
click at [347, 287] on div "Planned Maint Windsor Locks ([PERSON_NAME] Intl) - - EGGW 19:15 Z KTEB 01:55 Z …" at bounding box center [838, 283] width 1459 height 497
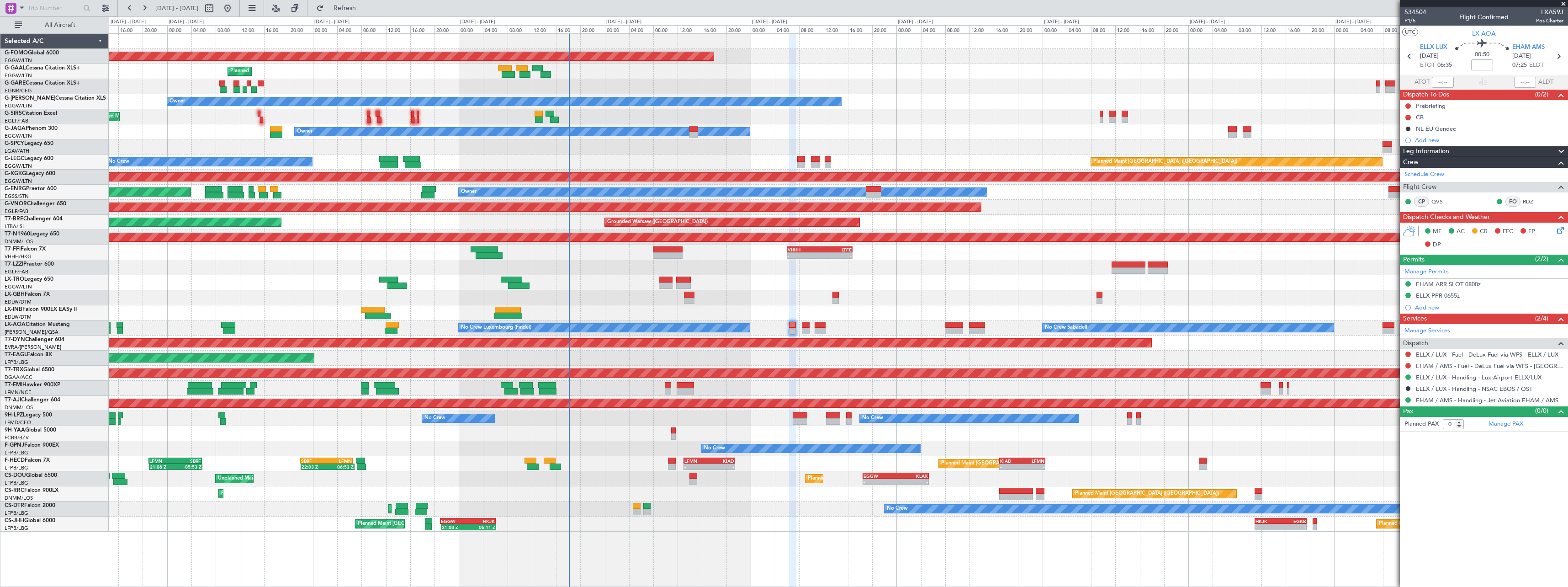
click at [998, 300] on div "Planned Maint Nice ([GEOGRAPHIC_DATA])" at bounding box center [838, 298] width 1459 height 15
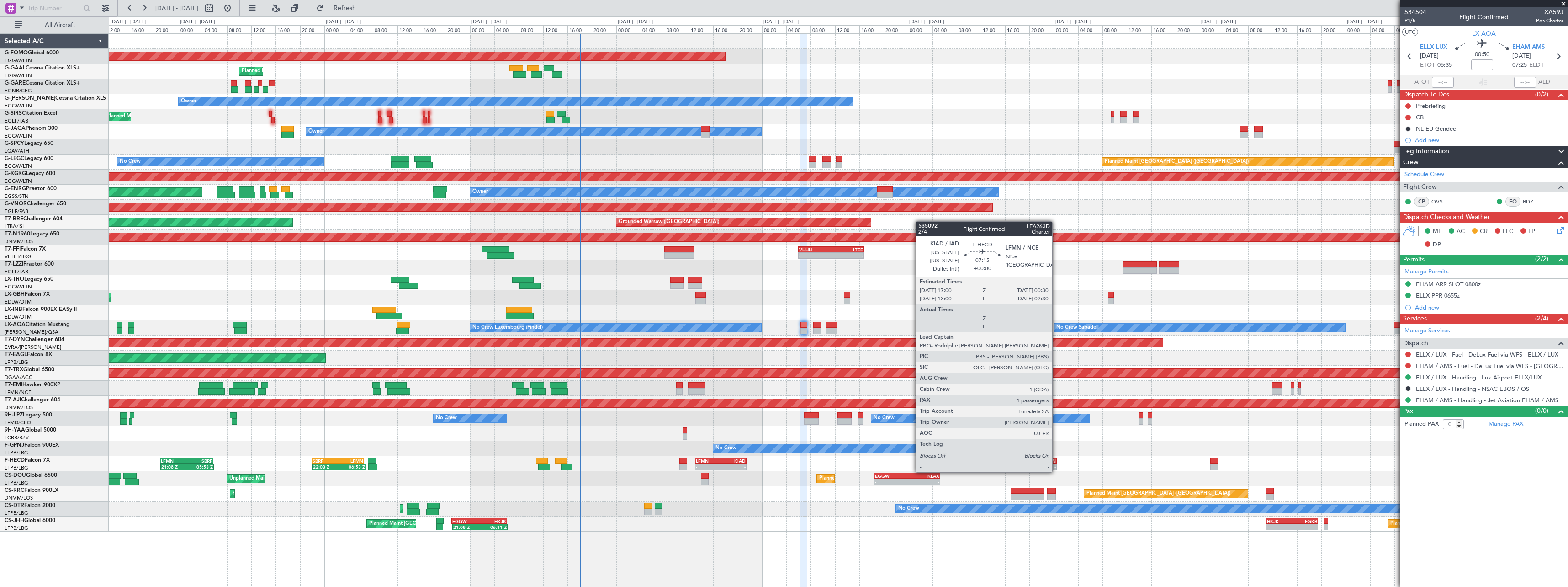
click at [1046, 461] on div "LFMN" at bounding box center [1045, 460] width 22 height 5
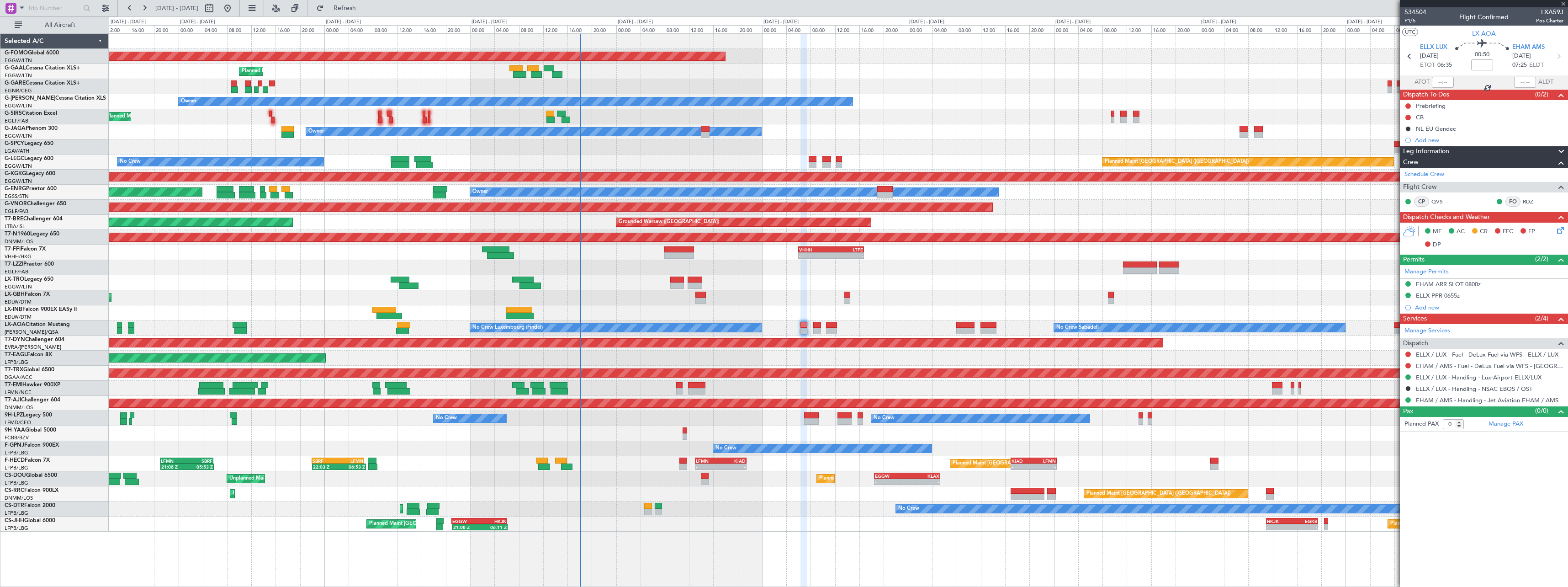
type input "1"
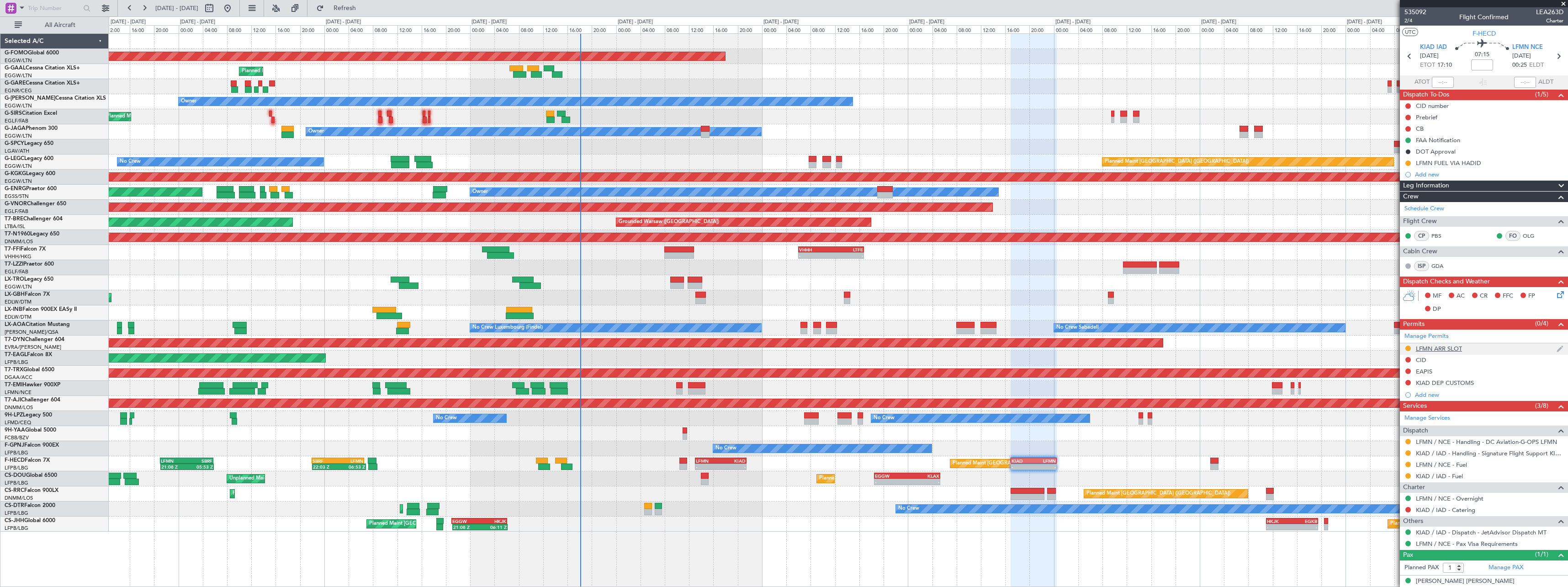
click at [1452, 348] on div "LFMN ARR SLOT" at bounding box center [1439, 348] width 46 height 8
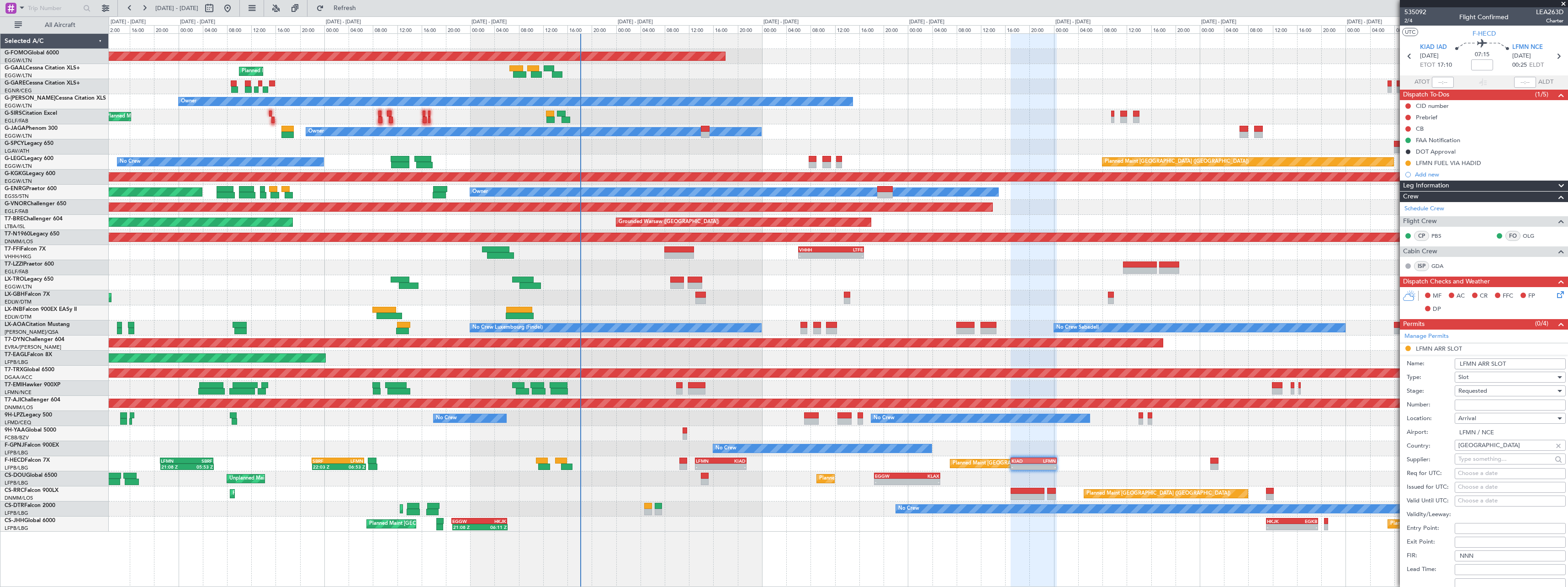
click at [1488, 405] on input "Number:" at bounding box center [1510, 405] width 111 height 11
paste input "LFMNA000076998"
type input "LFMNA000076998"
click at [1524, 364] on input "LFMN ARR SLOT" at bounding box center [1510, 364] width 111 height 11
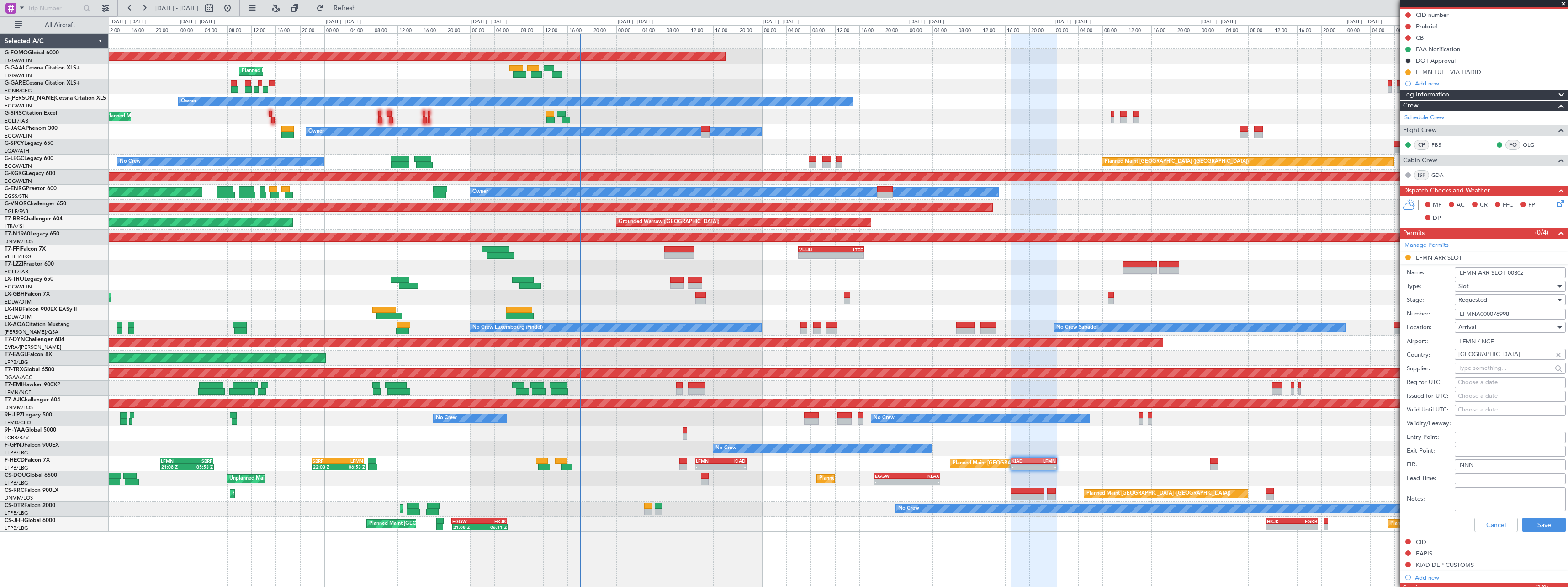
scroll to position [183, 0]
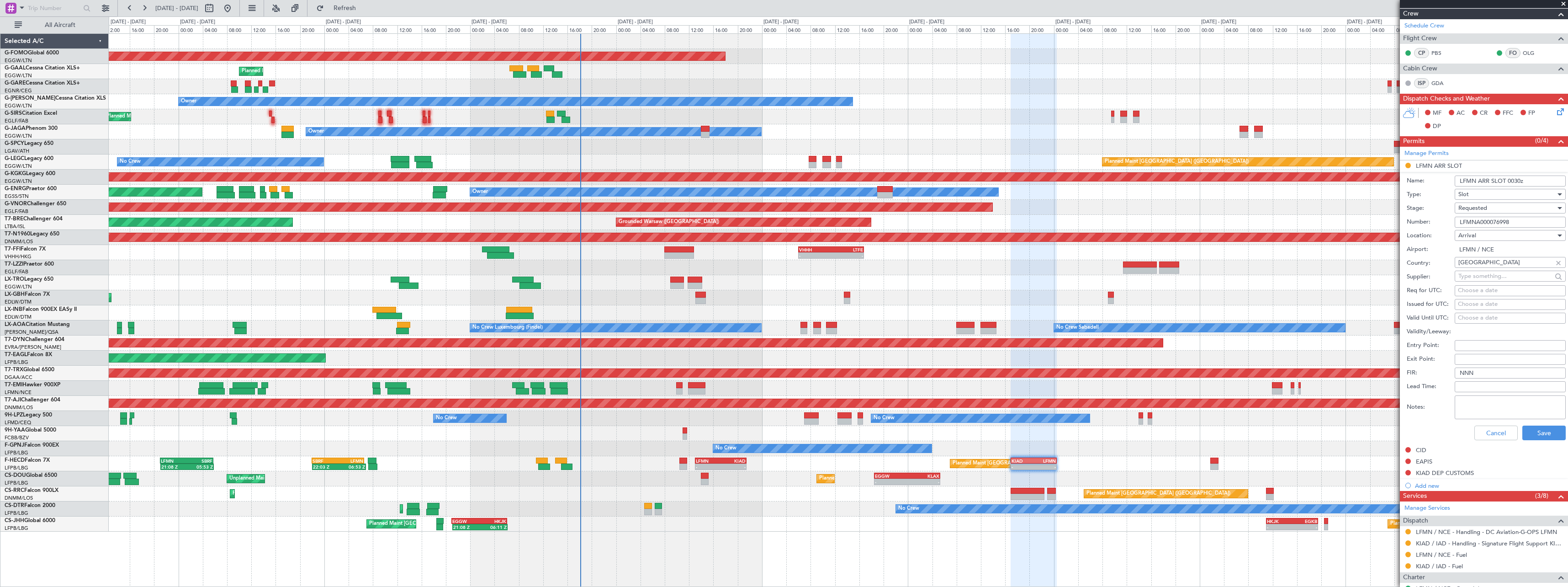
type input "LFMN ARR SLOT 0030z"
click at [1492, 209] on div "Requested" at bounding box center [1507, 208] width 97 height 14
click at [1495, 279] on span "Received OK" at bounding box center [1507, 277] width 96 height 14
click at [1554, 437] on button "Save" at bounding box center [1544, 433] width 43 height 15
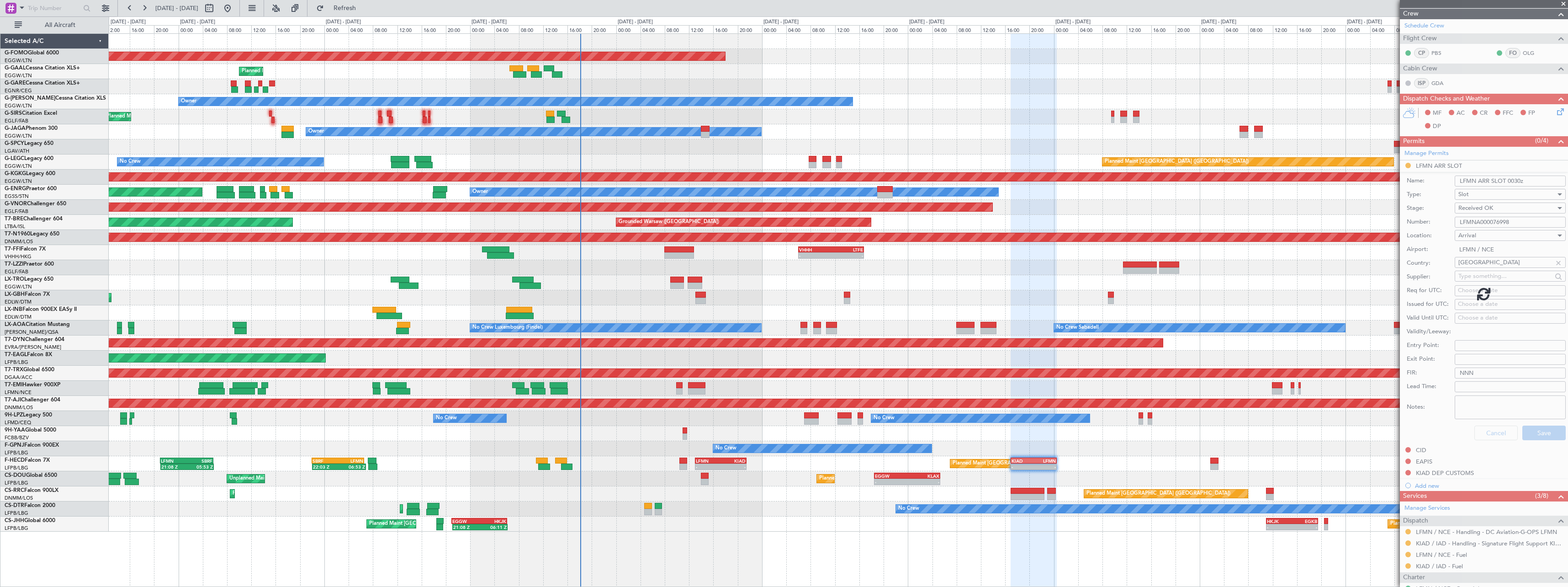
scroll to position [9, 0]
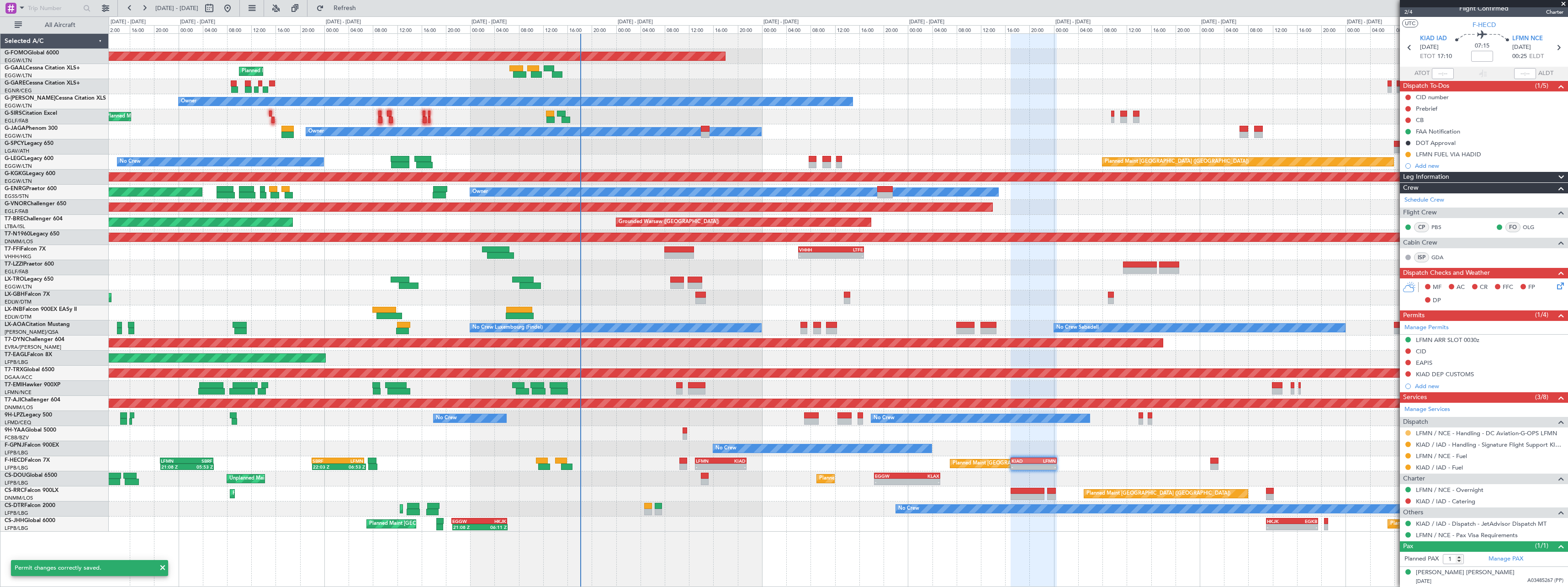
click at [1409, 432] on button at bounding box center [1408, 432] width 5 height 5
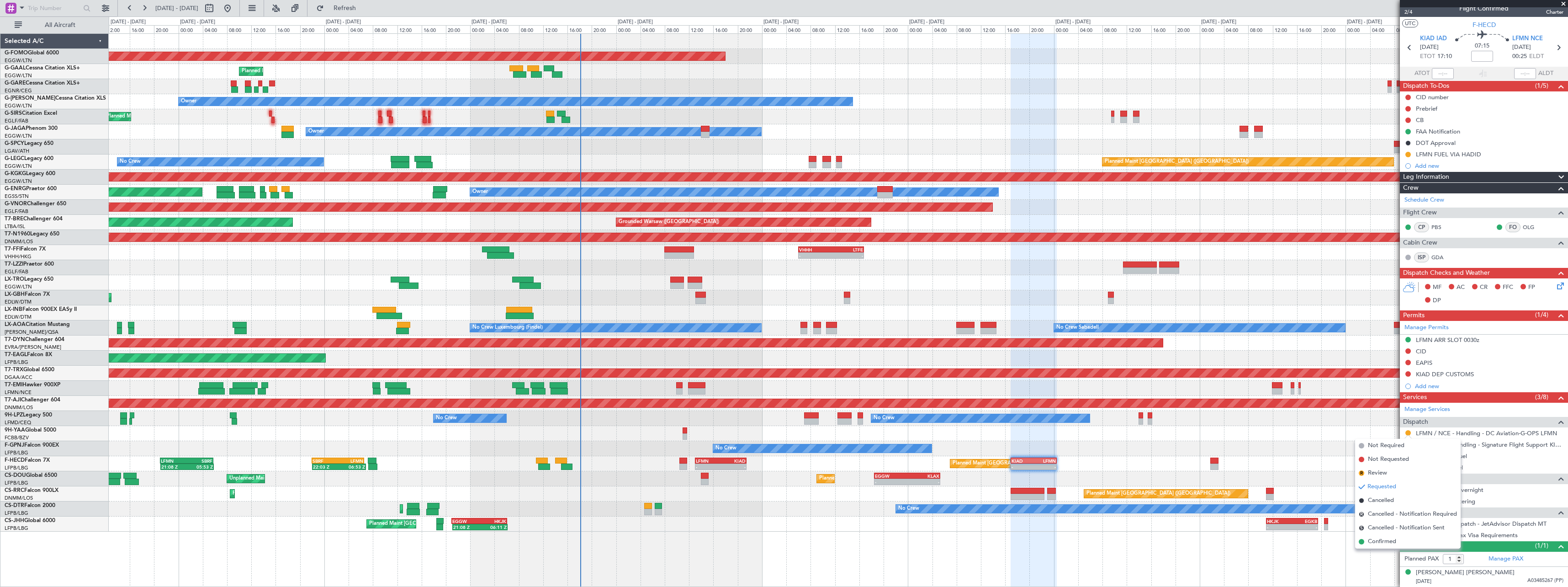
click at [1377, 540] on span "Confirmed" at bounding box center [1382, 541] width 29 height 9
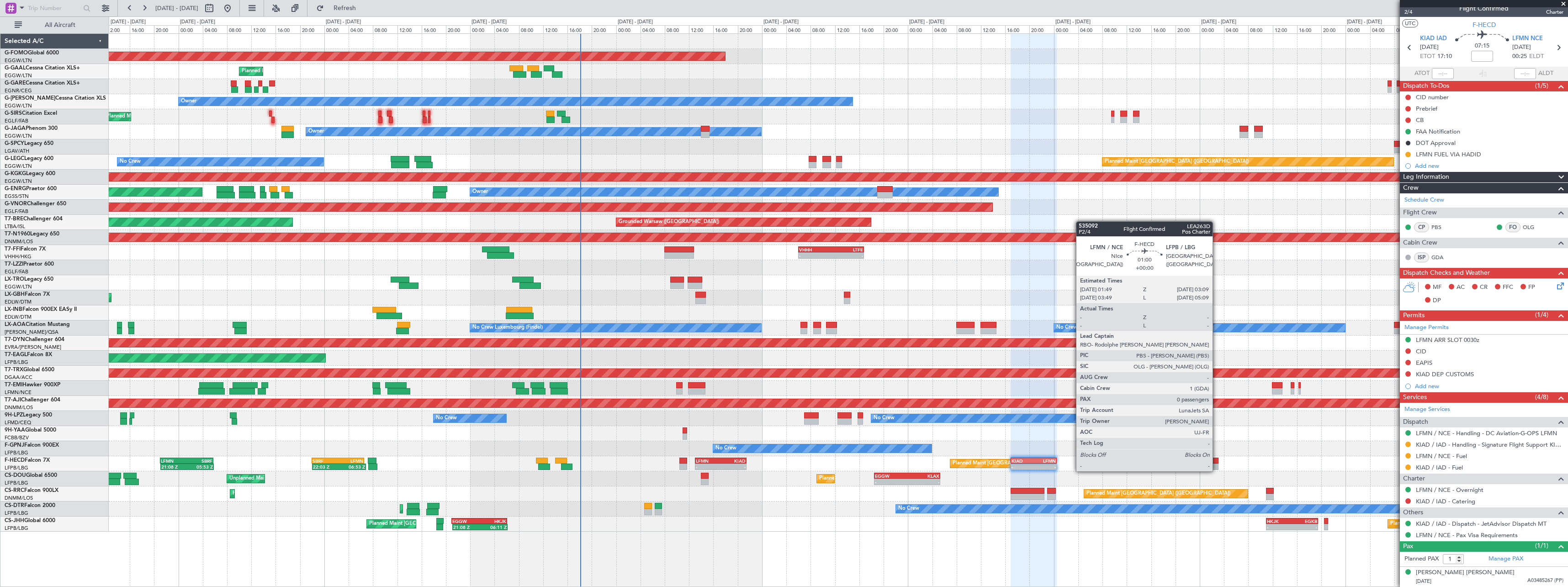
click at [1217, 462] on div at bounding box center [1214, 460] width 9 height 7
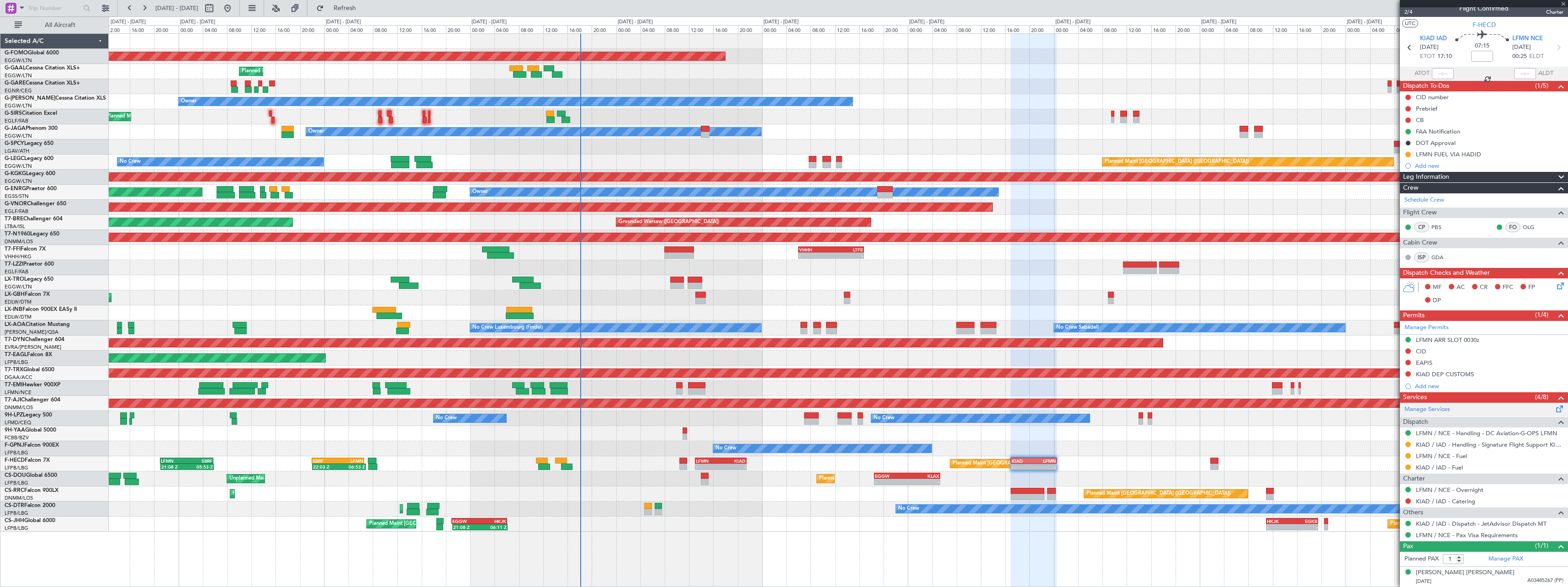
type input "0"
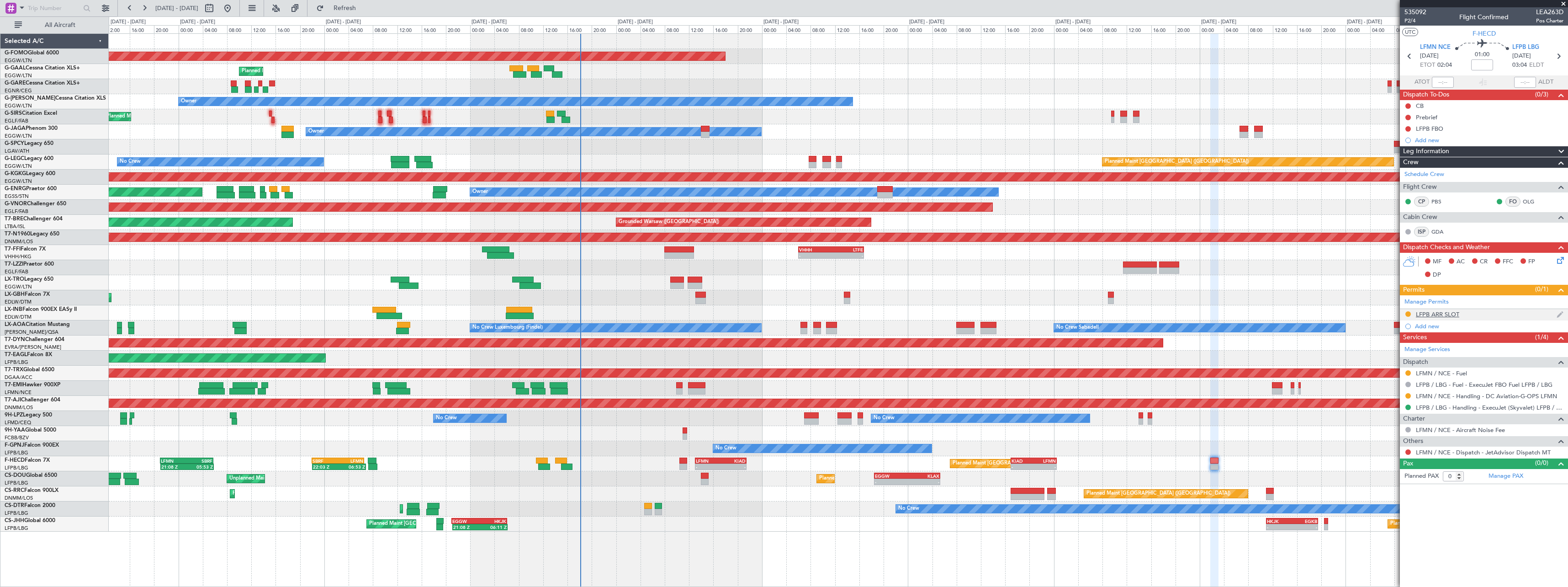
click at [1428, 316] on div "LFPB ARR SLOT" at bounding box center [1437, 314] width 43 height 8
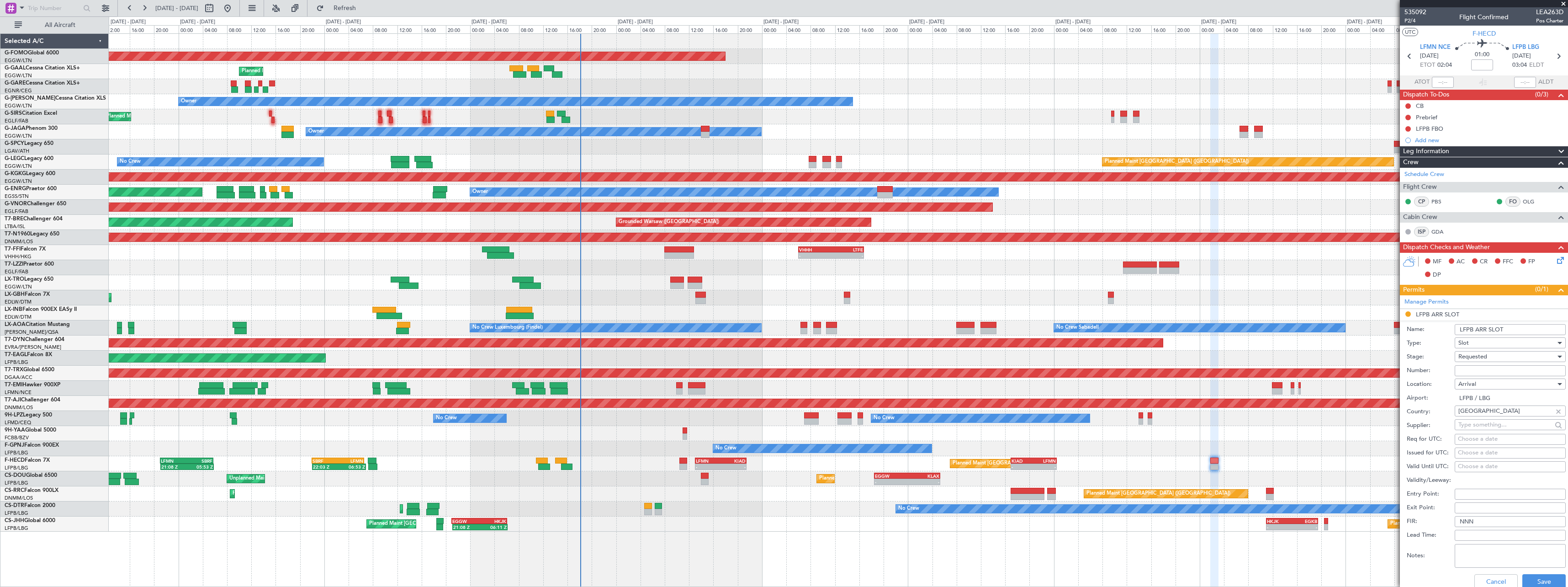
drag, startPoint x: 1473, startPoint y: 329, endPoint x: 1424, endPoint y: 328, distance: 49.0
click at [1424, 328] on div "Name: LFPB ARR SLOT" at bounding box center [1486, 329] width 159 height 14
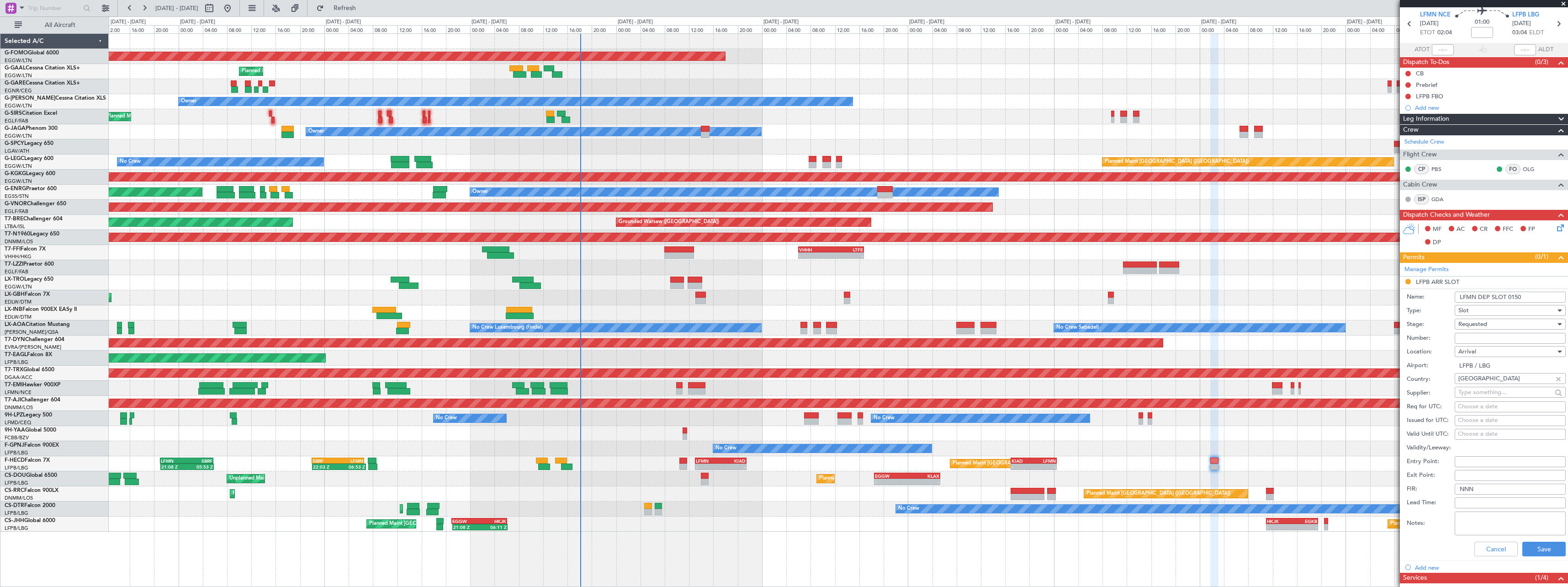
scroll to position [46, 0]
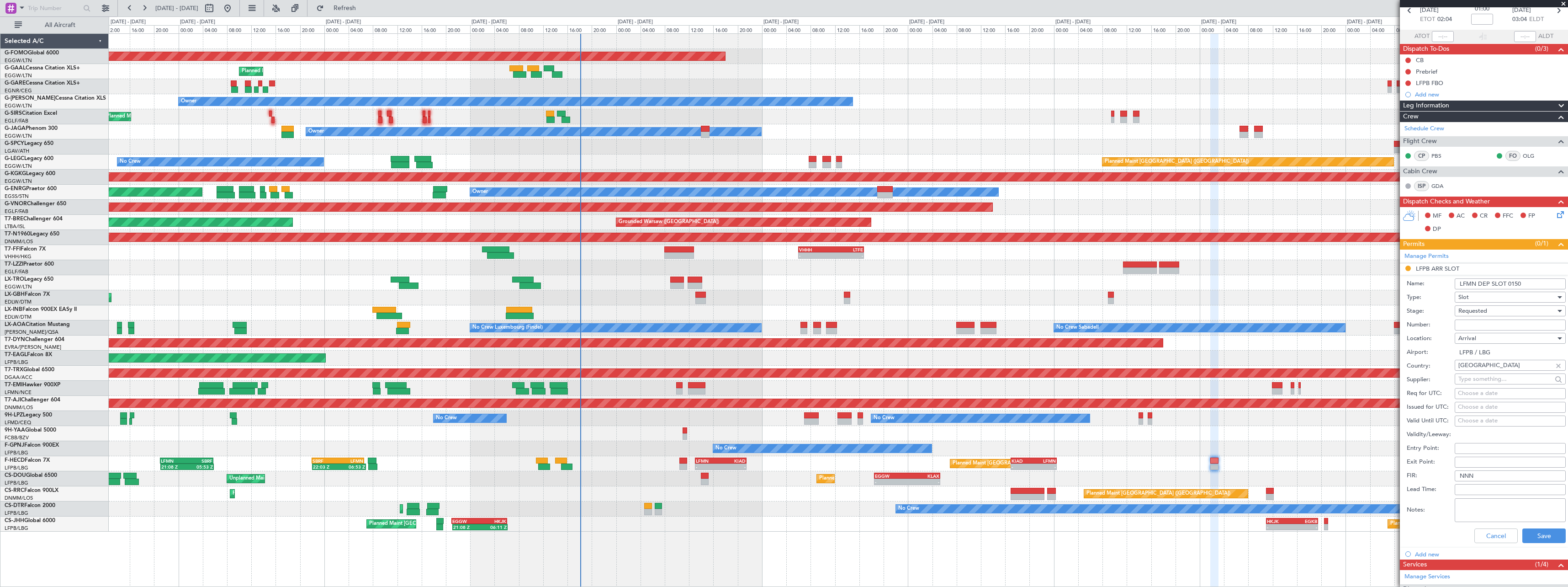
type input "LFMN DEP SLOT 0150"
click at [1473, 323] on input "Number:" at bounding box center [1510, 325] width 111 height 11
paste input "LFMND000076999"
type input "LFMND000076999"
click at [1483, 311] on span "Requested" at bounding box center [1472, 311] width 29 height 9
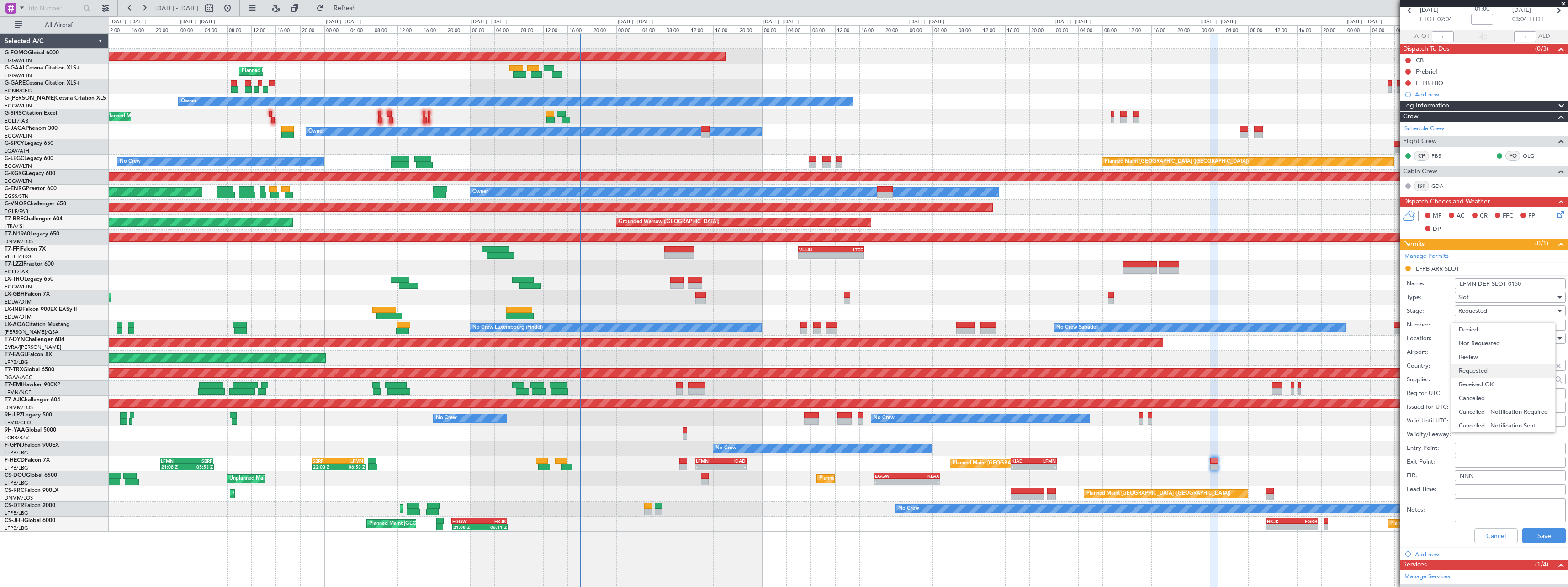
scroll to position [4, 0]
click at [1481, 382] on span "Received OK" at bounding box center [1507, 380] width 96 height 14
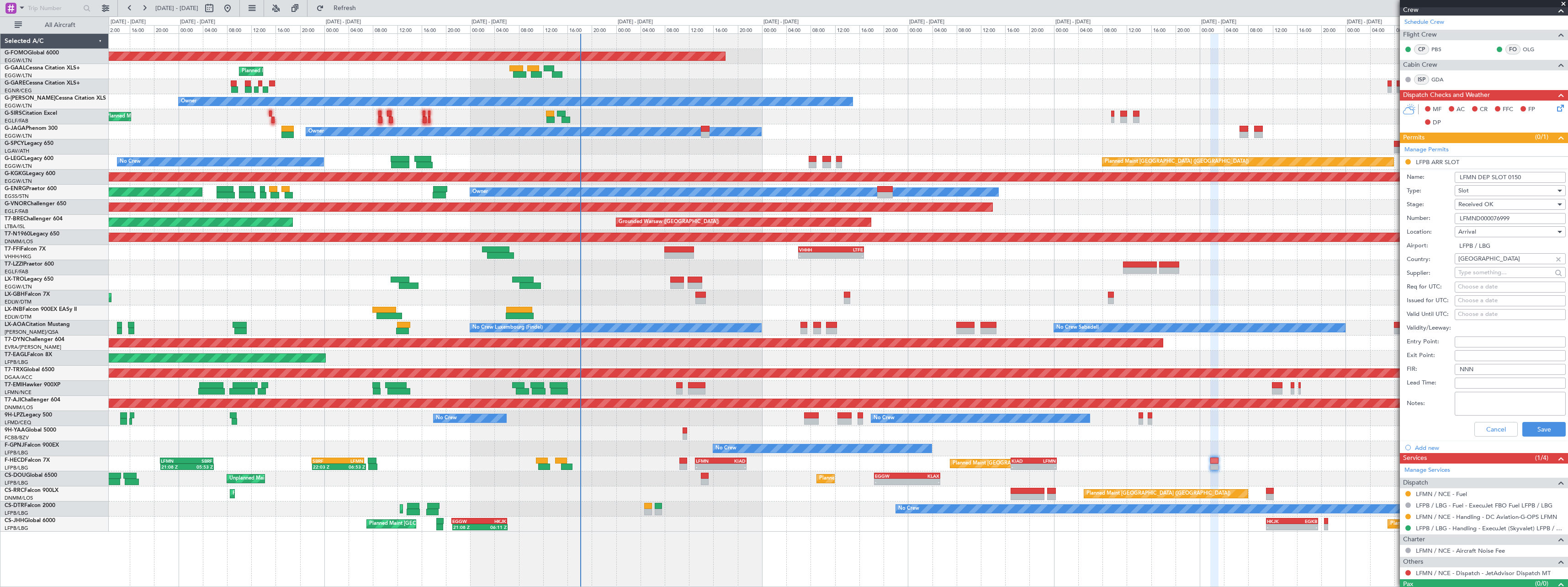
scroll to position [169, 0]
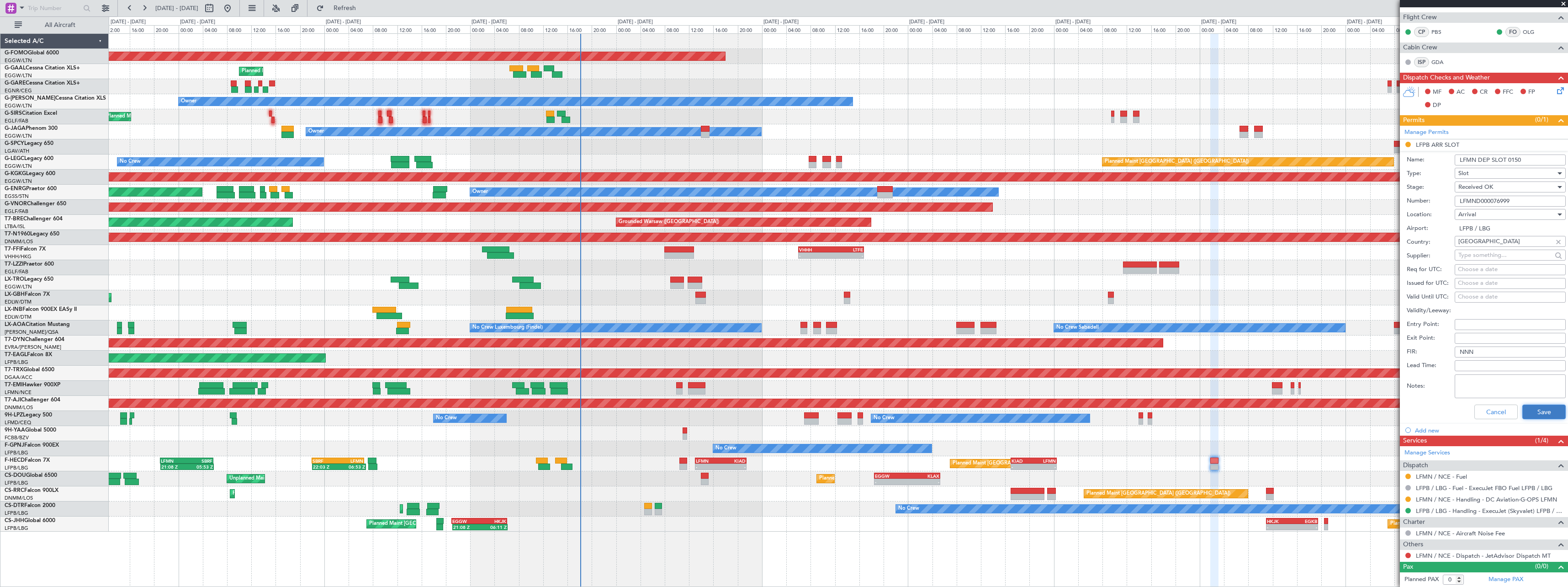
click at [1539, 406] on button "Save" at bounding box center [1544, 412] width 43 height 15
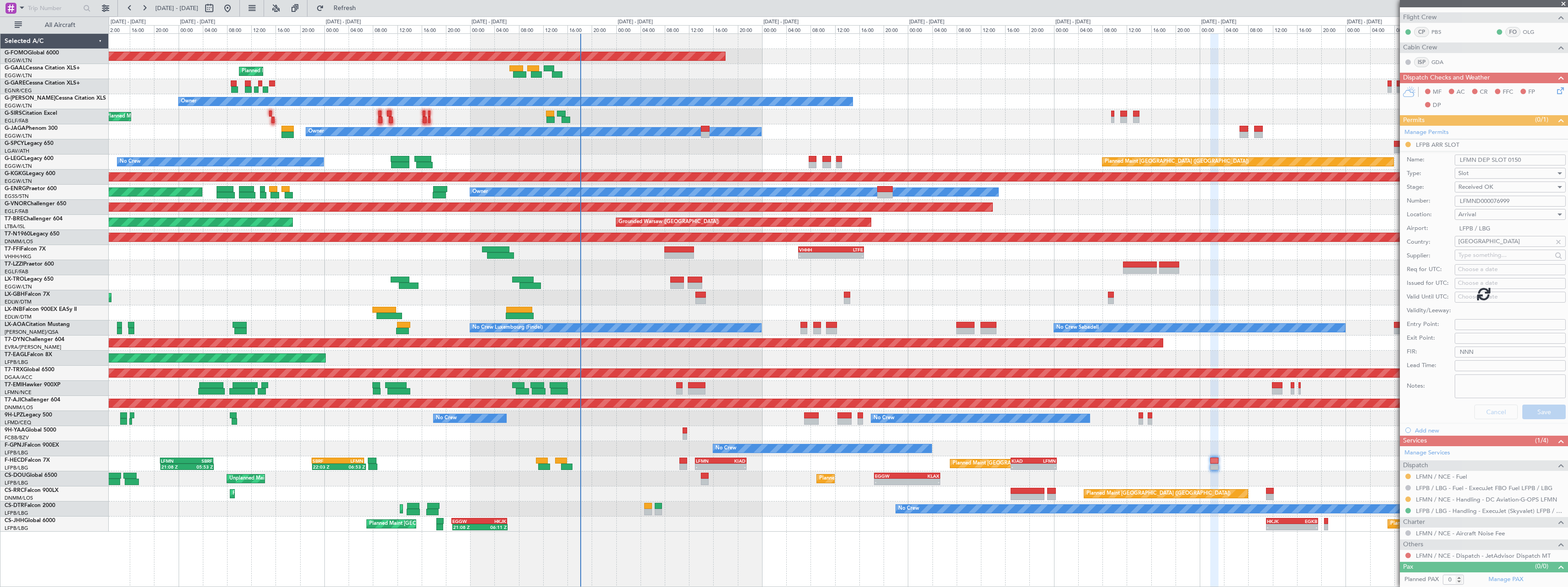
scroll to position [0, 0]
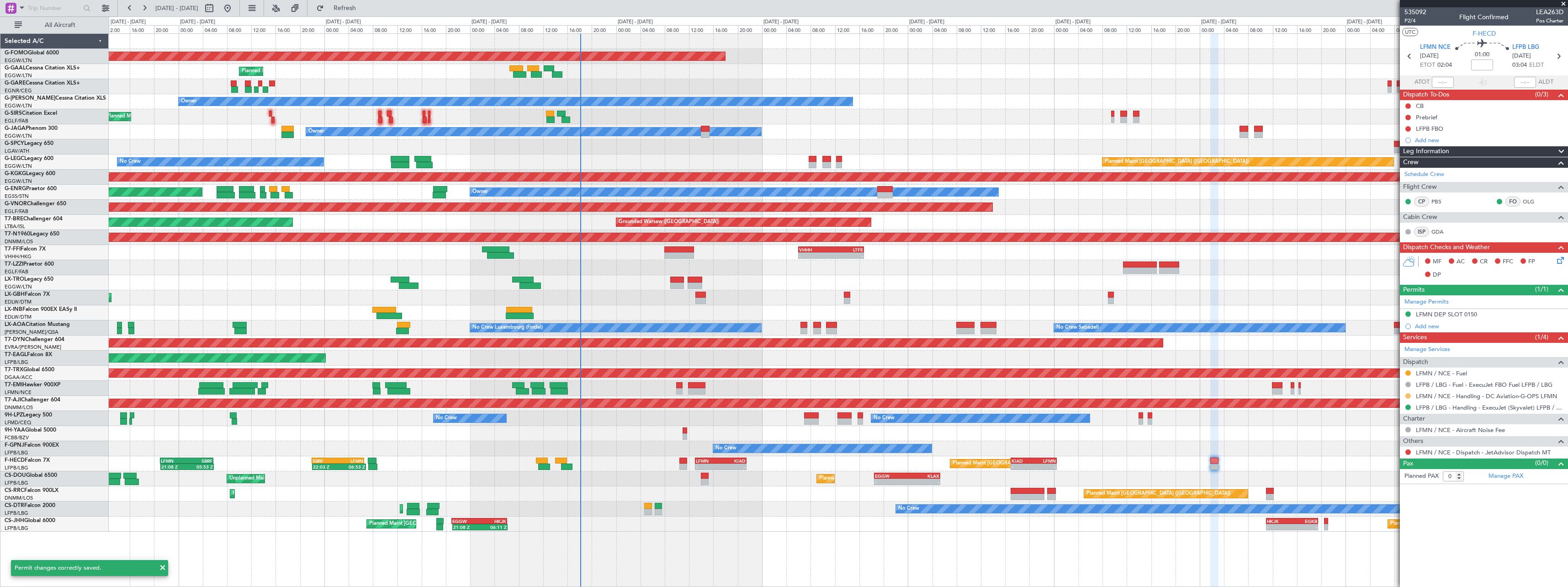
click at [1408, 395] on button at bounding box center [1408, 396] width 5 height 5
click at [1392, 506] on span "Confirmed" at bounding box center [1382, 504] width 29 height 9
click at [1470, 312] on div "LFMN DEP SLOT 0150" at bounding box center [1446, 314] width 61 height 8
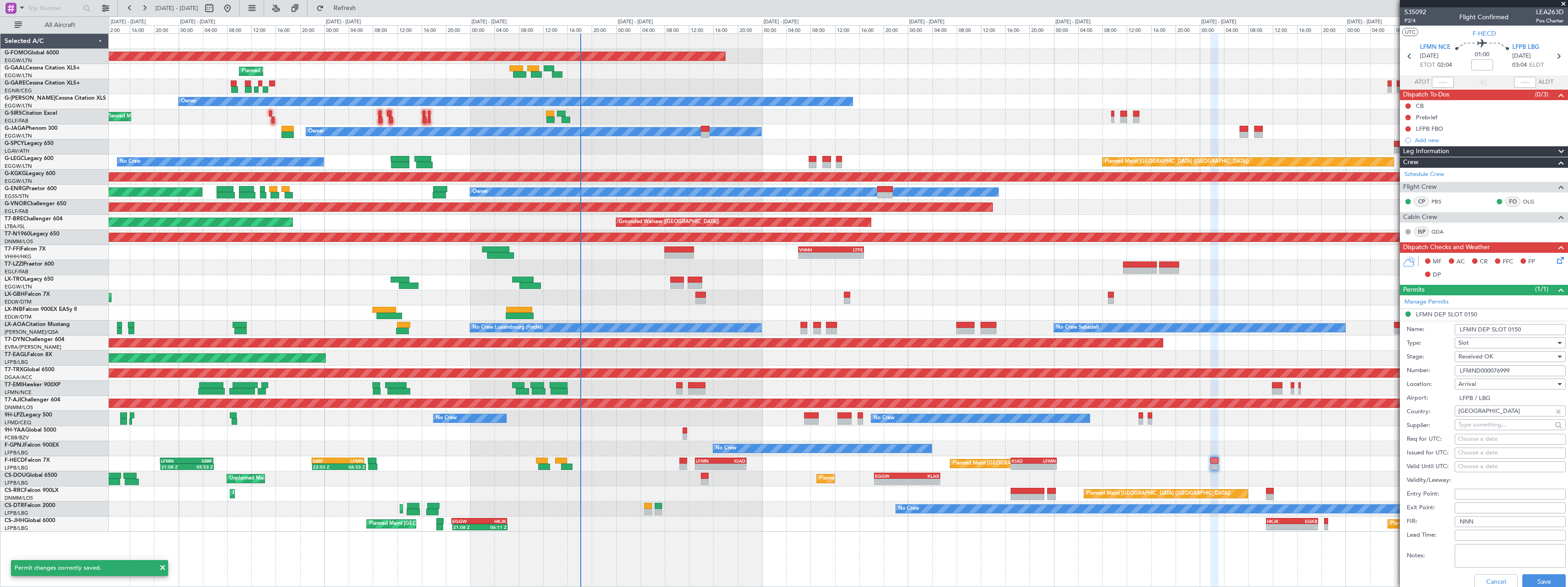
click at [1525, 329] on input "LFMN DEP SLOT 0150" at bounding box center [1510, 329] width 111 height 11
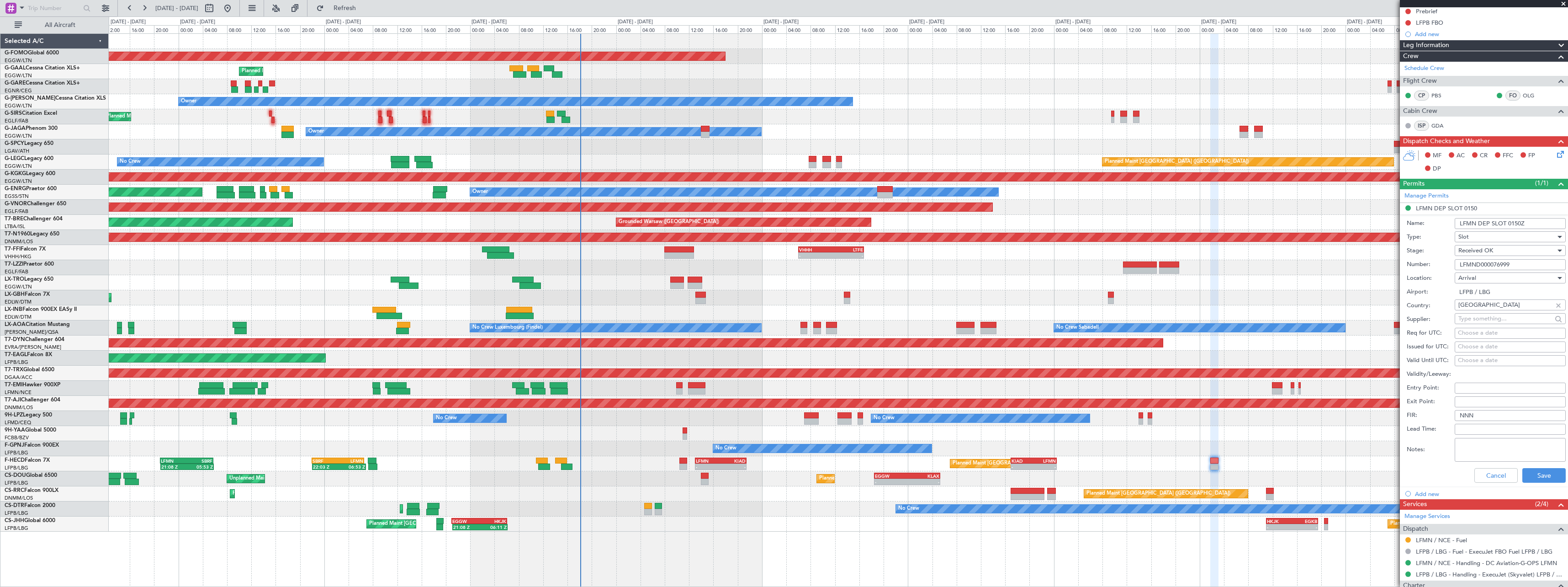
scroll to position [137, 0]
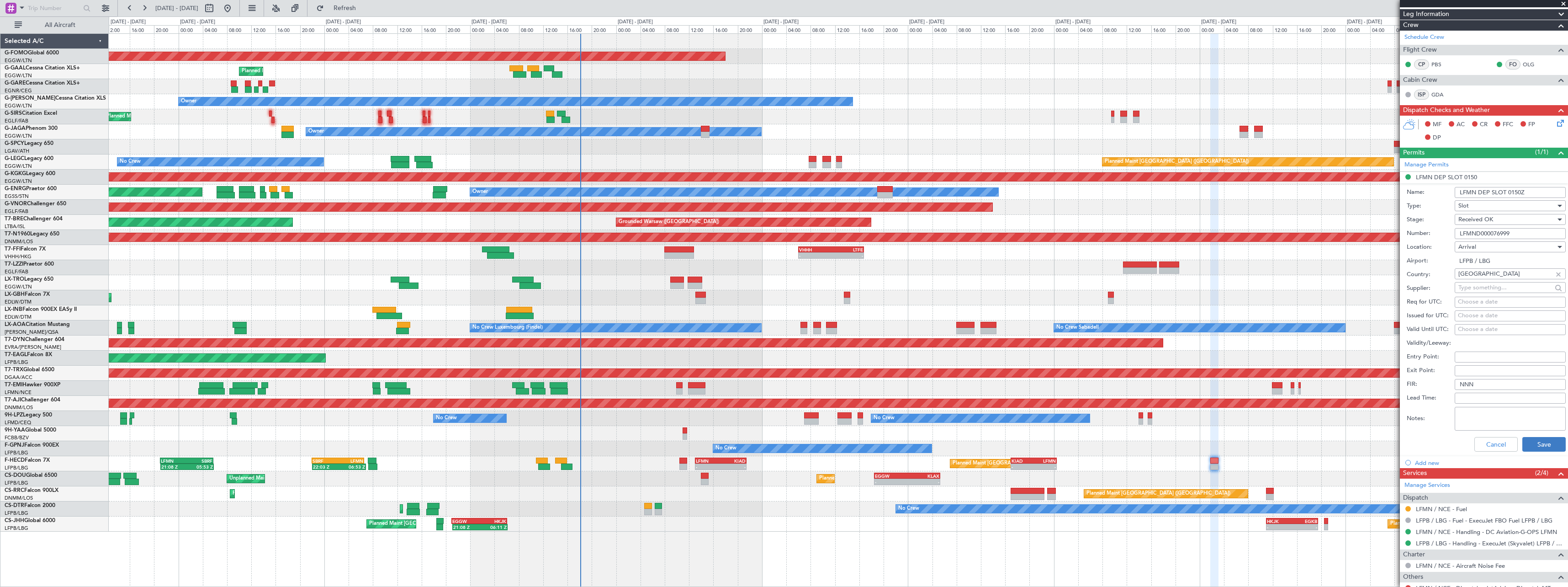
type input "LFMN DEP SLOT 0150Z"
click at [1545, 442] on button "Save" at bounding box center [1544, 445] width 43 height 15
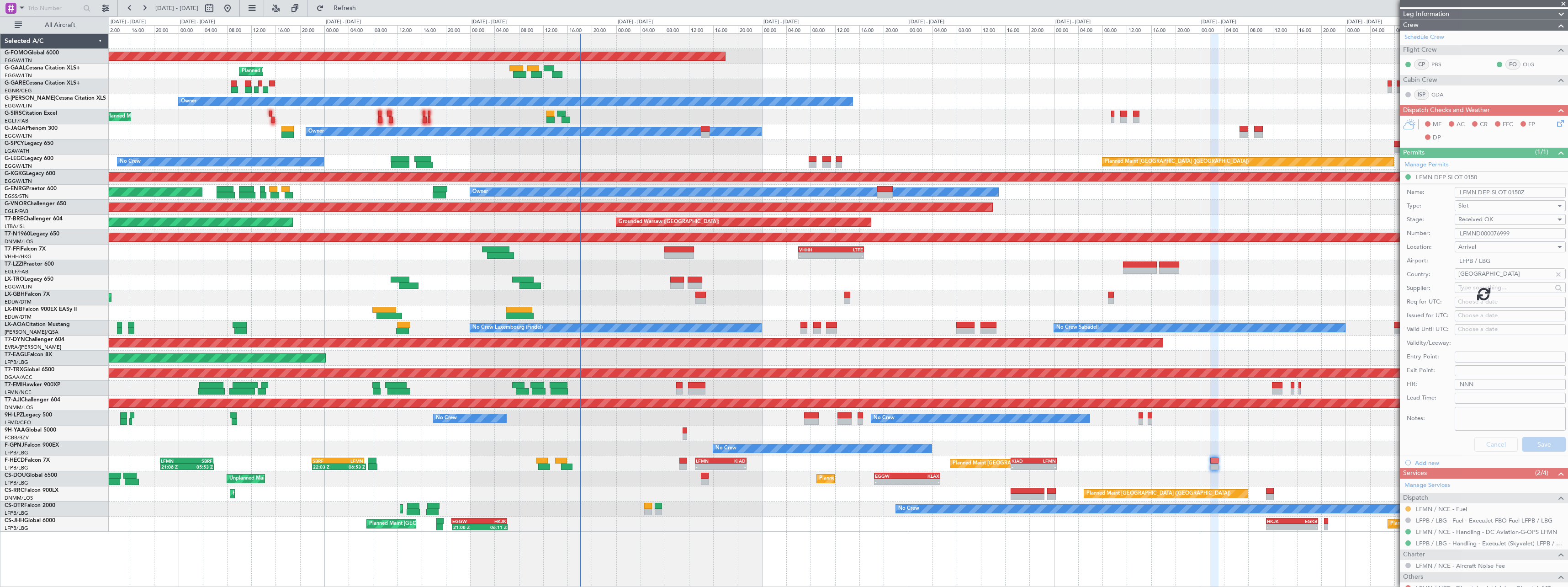
scroll to position [0, 0]
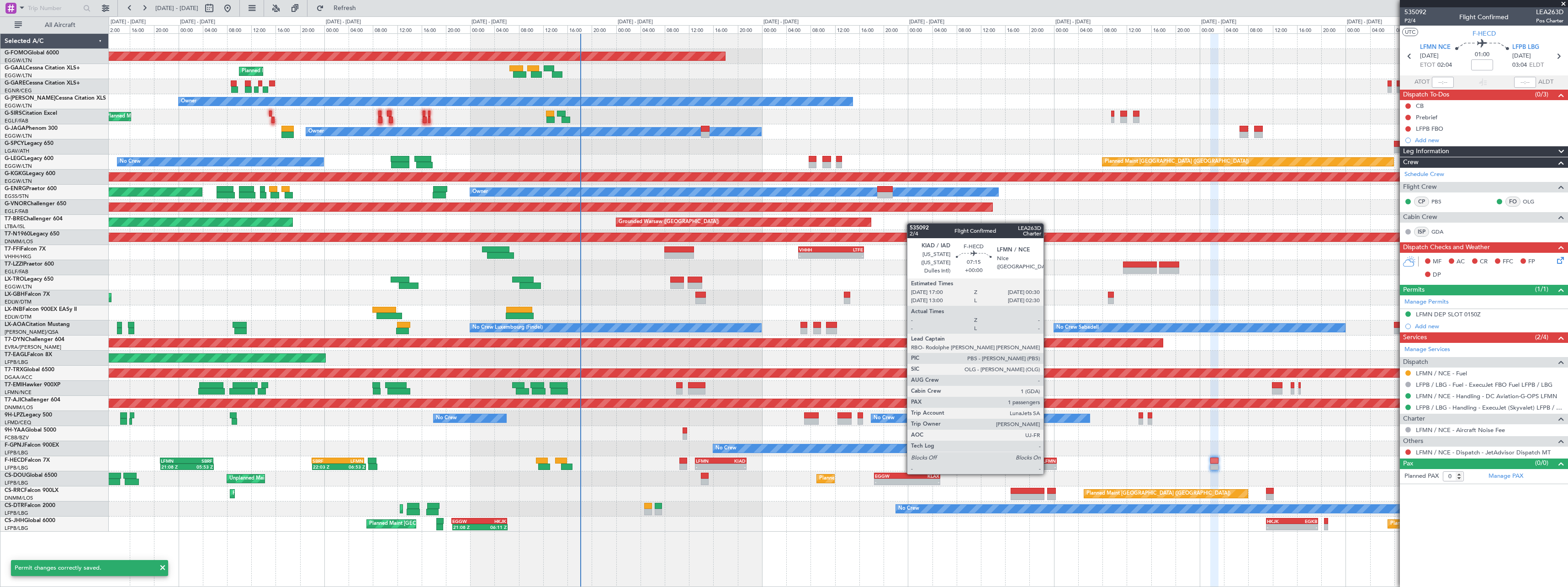
click at [1048, 465] on div "-" at bounding box center [1045, 466] width 22 height 5
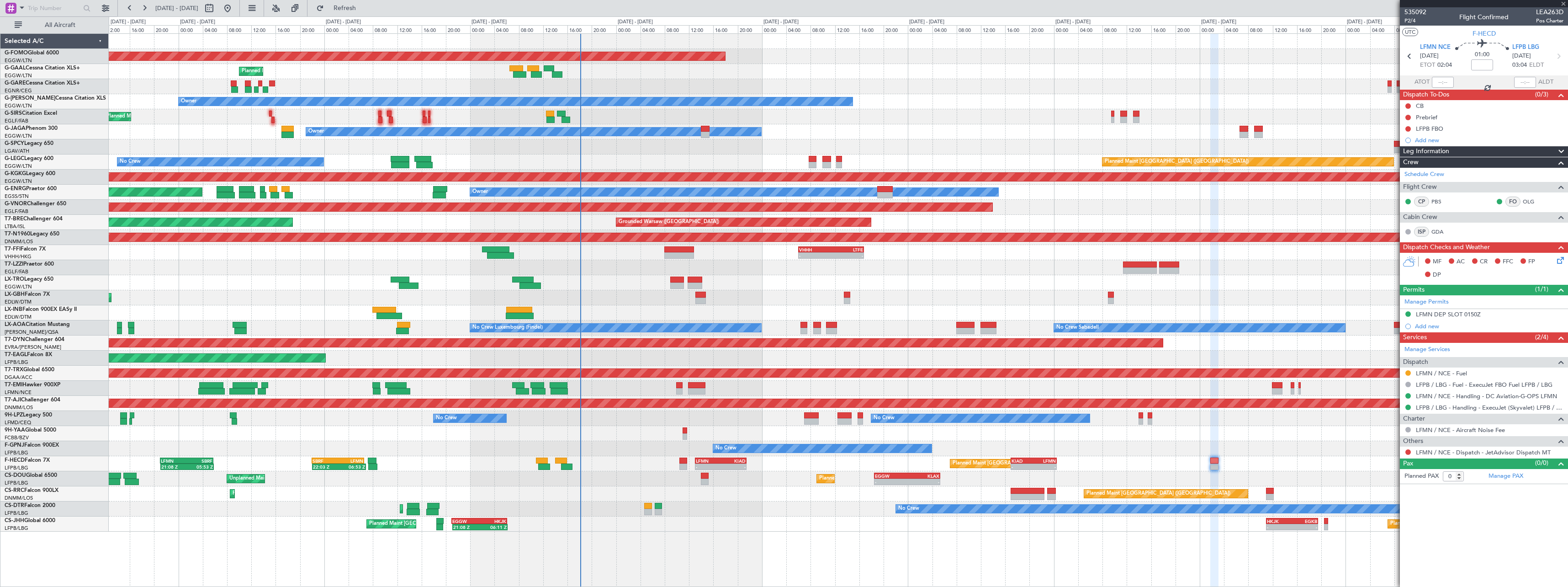
type input "1"
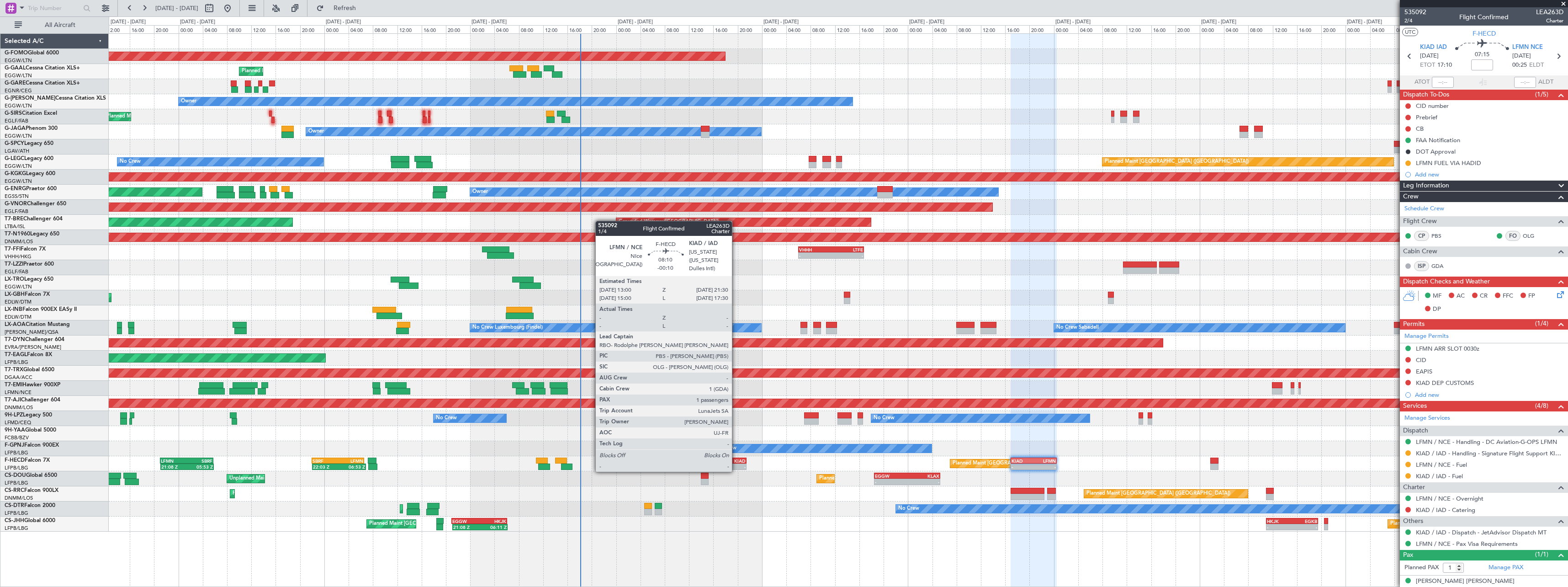
click at [736, 463] on div "KIAD" at bounding box center [733, 460] width 25 height 5
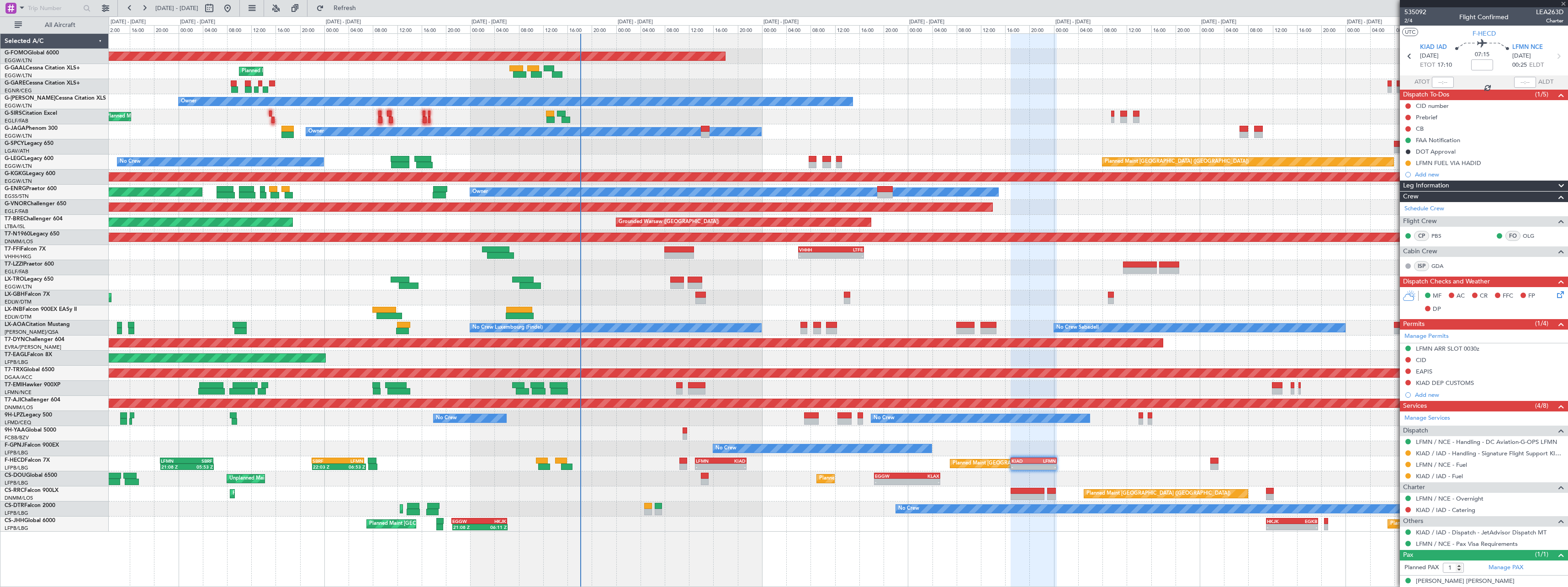
type input "-00:10"
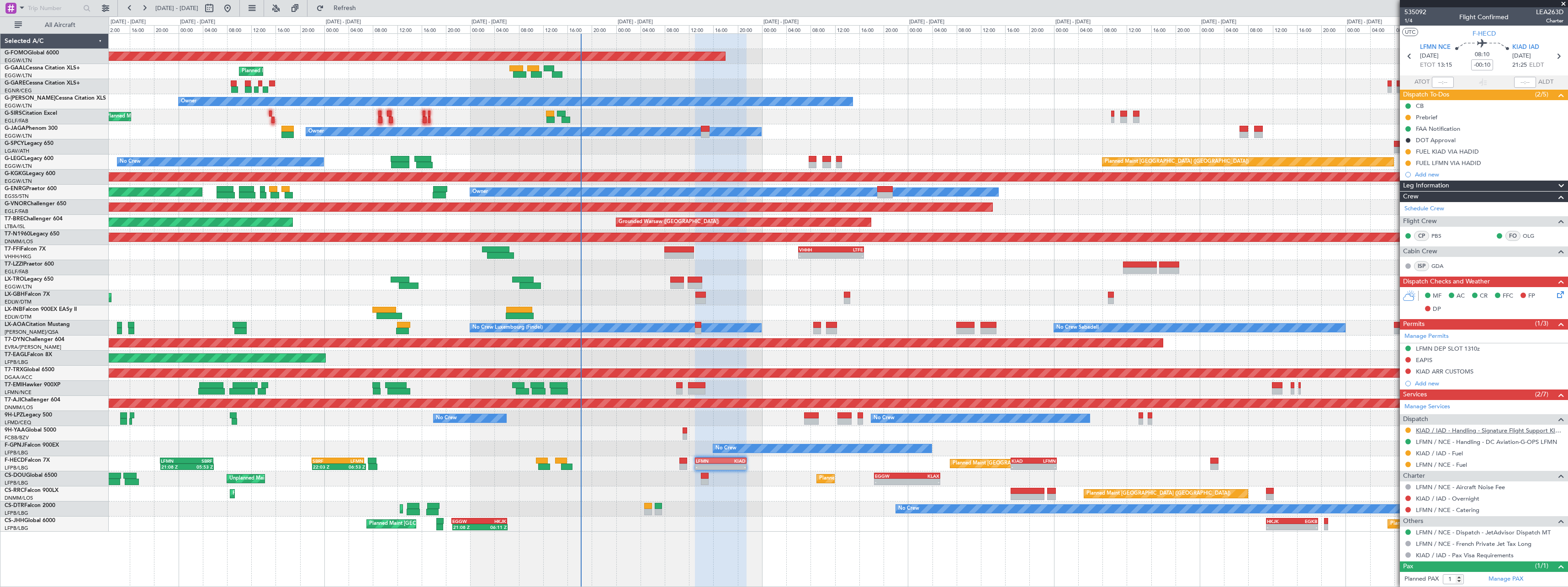
click at [1501, 431] on link "KIAD / IAD - Handling - Signature Flight Support KIAD / IAD" at bounding box center [1489, 430] width 147 height 8
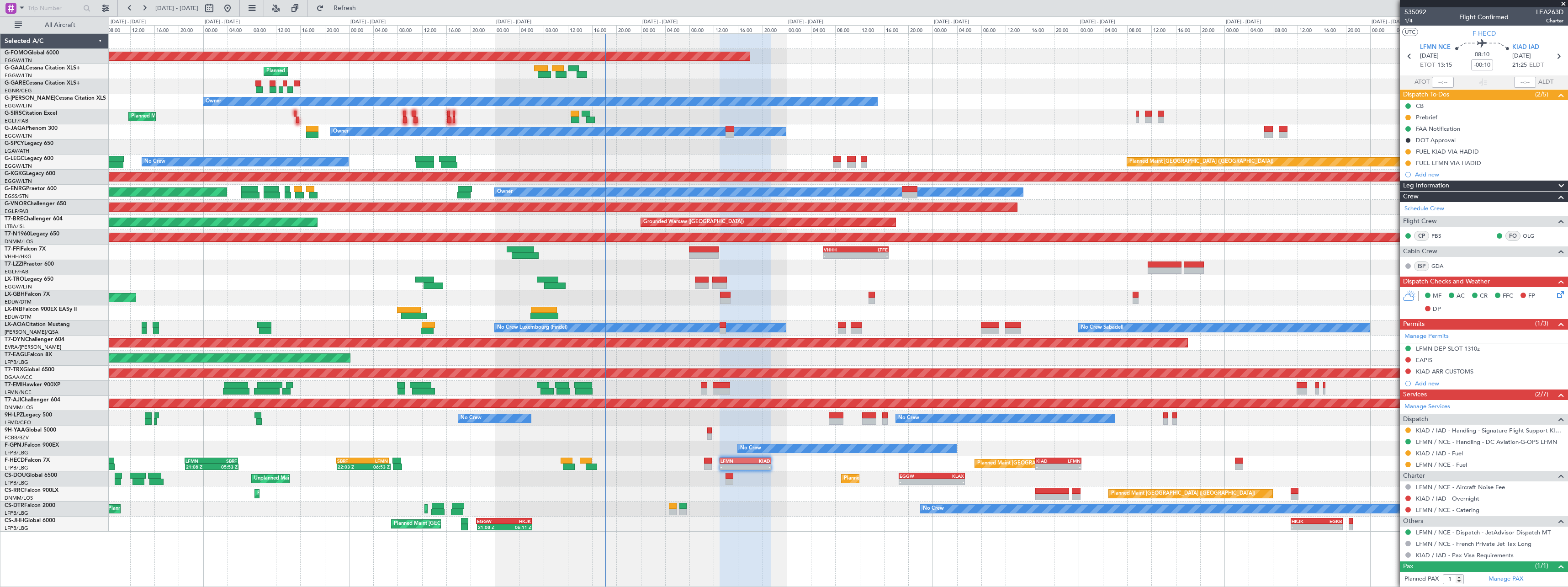
click at [783, 507] on div "Planned Maint [GEOGRAPHIC_DATA] ([GEOGRAPHIC_DATA]) No Crew Planned Maint Sofia" at bounding box center [838, 508] width 1459 height 15
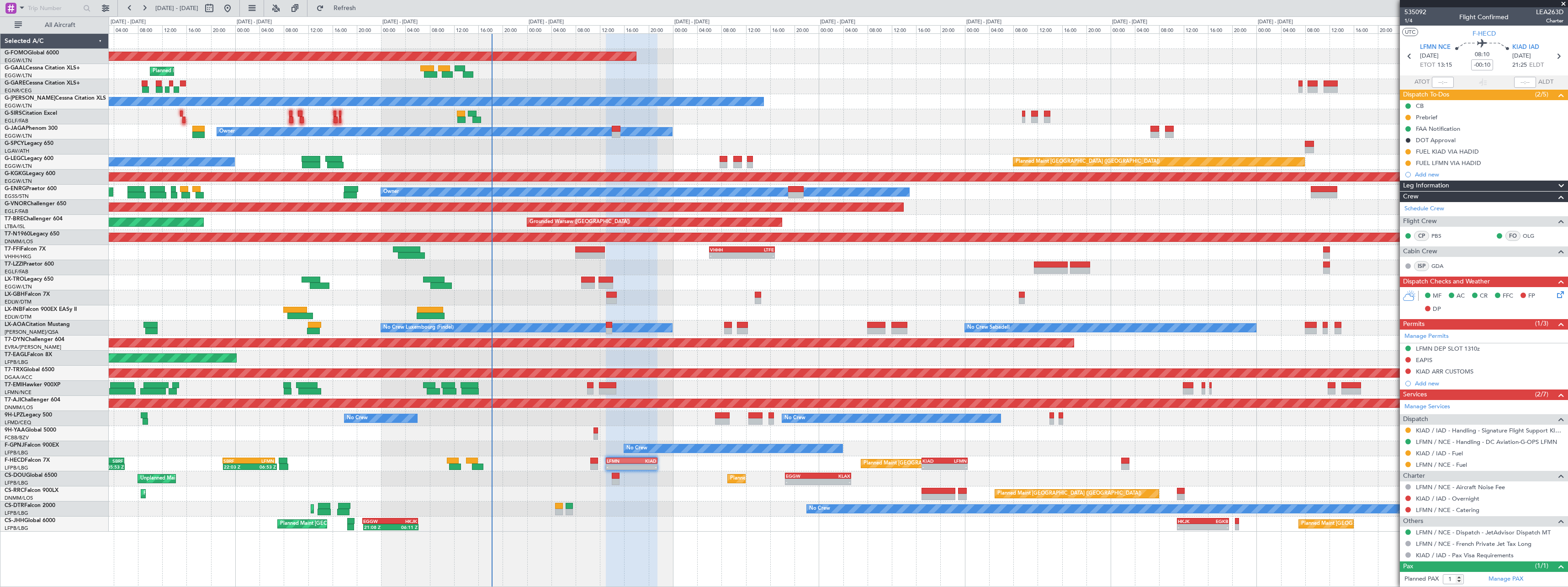
click at [908, 432] on div at bounding box center [838, 434] width 1459 height 15
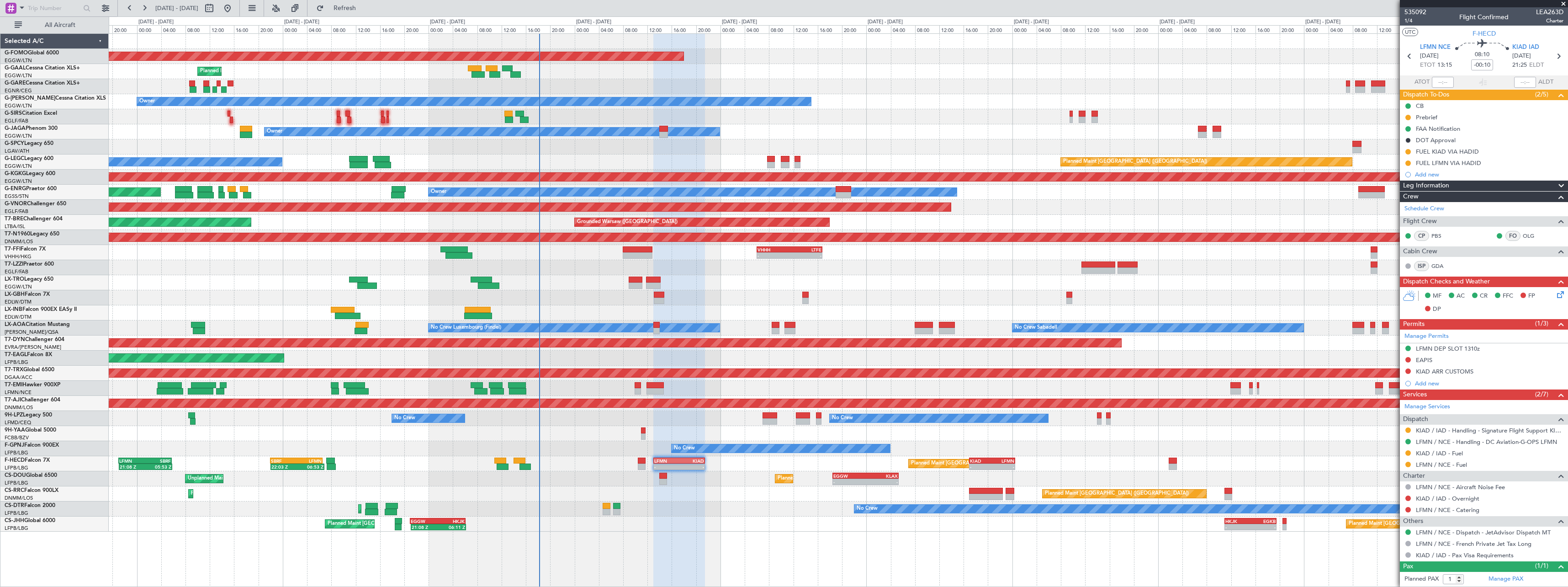
click at [703, 516] on div "Planned Maint [GEOGRAPHIC_DATA] ([GEOGRAPHIC_DATA]) Planned Maint [GEOGRAPHIC_D…" at bounding box center [838, 524] width 1459 height 15
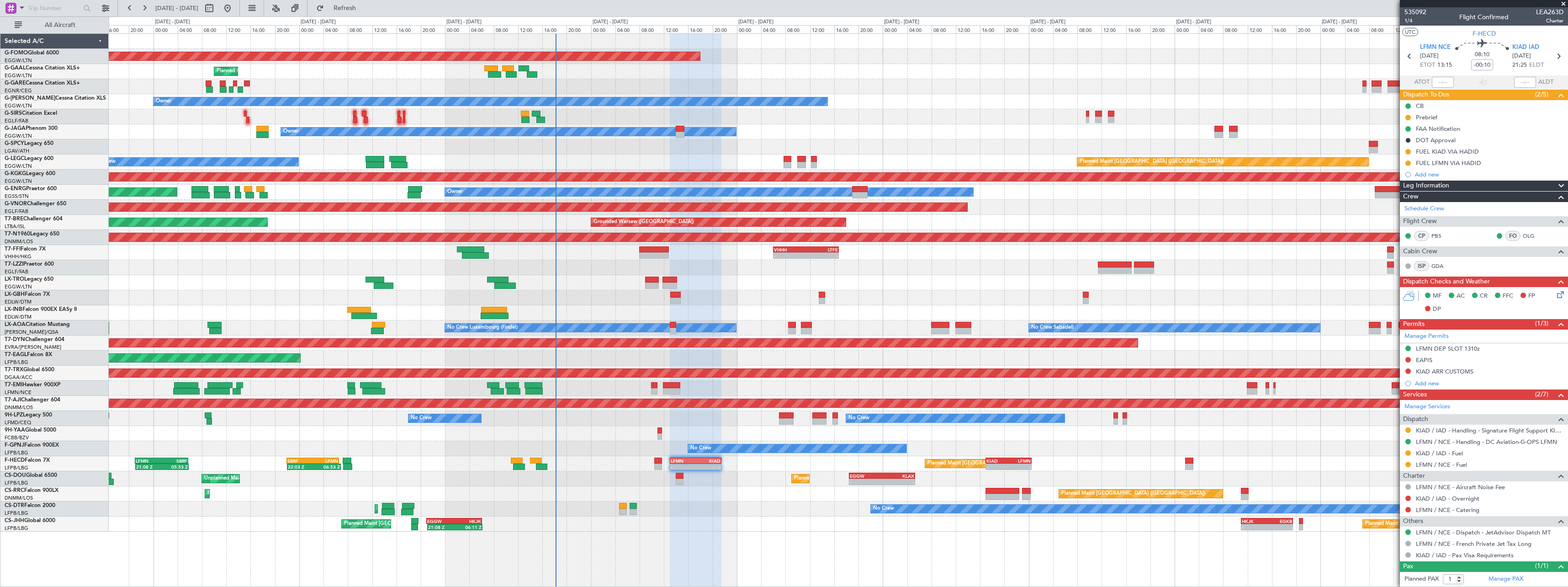
click at [741, 549] on div "Planned Maint Windsor Locks ([PERSON_NAME] Intl) - - EGGW 19:15 Z KTEB 01:55 Z …" at bounding box center [838, 310] width 1459 height 554
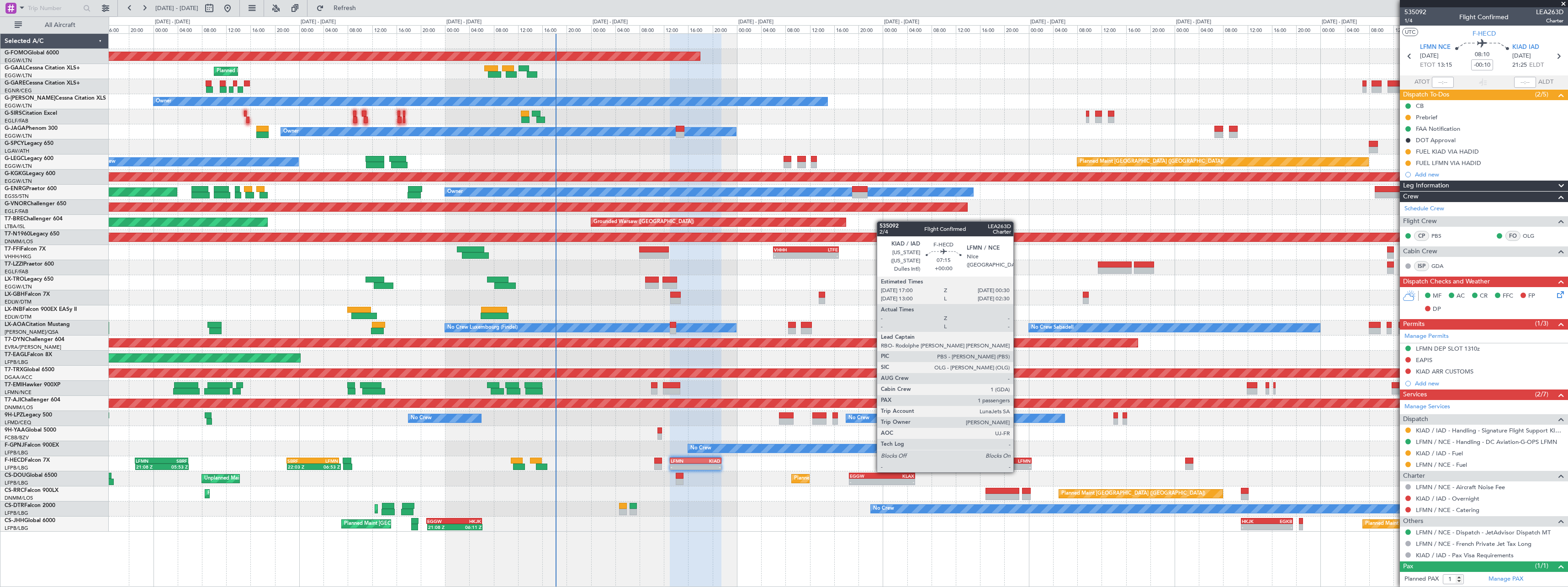
click at [1018, 463] on div "KIAD 17:00 Z LFMN 00:30 Z" at bounding box center [1008, 460] width 46 height 7
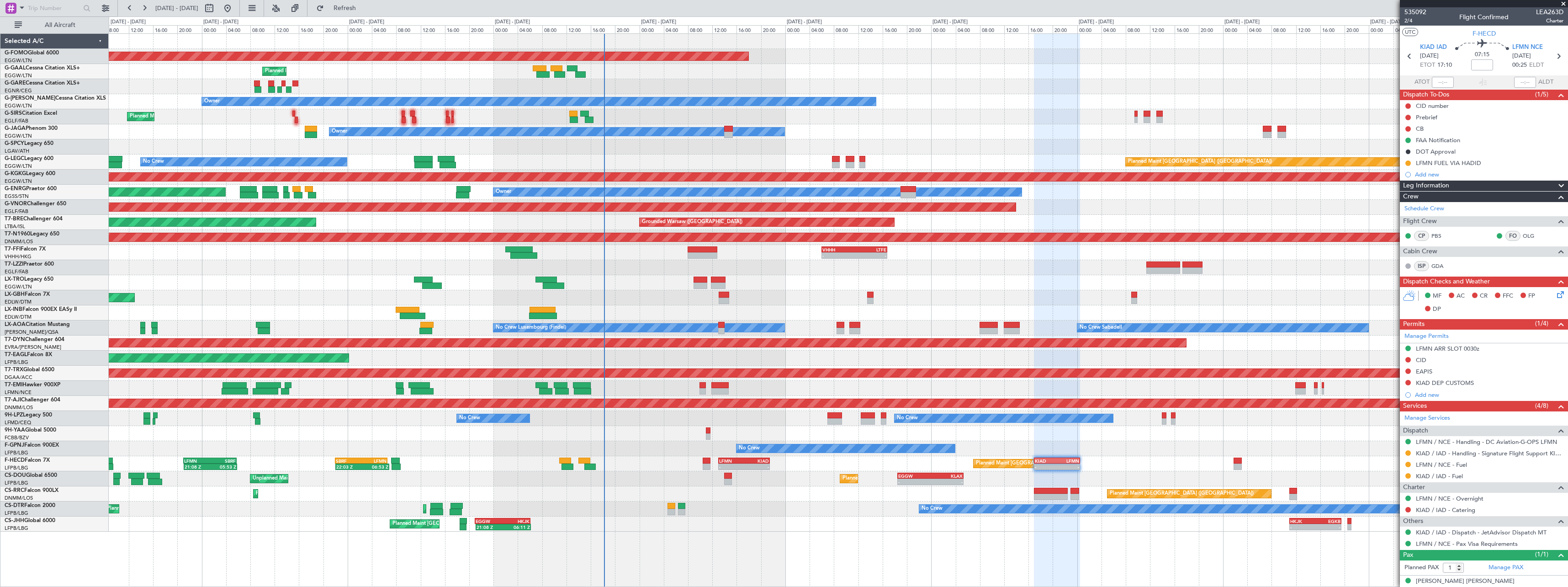
click at [770, 528] on div "Planned Maint [GEOGRAPHIC_DATA] ([GEOGRAPHIC_DATA]) Planned Maint [GEOGRAPHIC_D…" at bounding box center [838, 524] width 1459 height 15
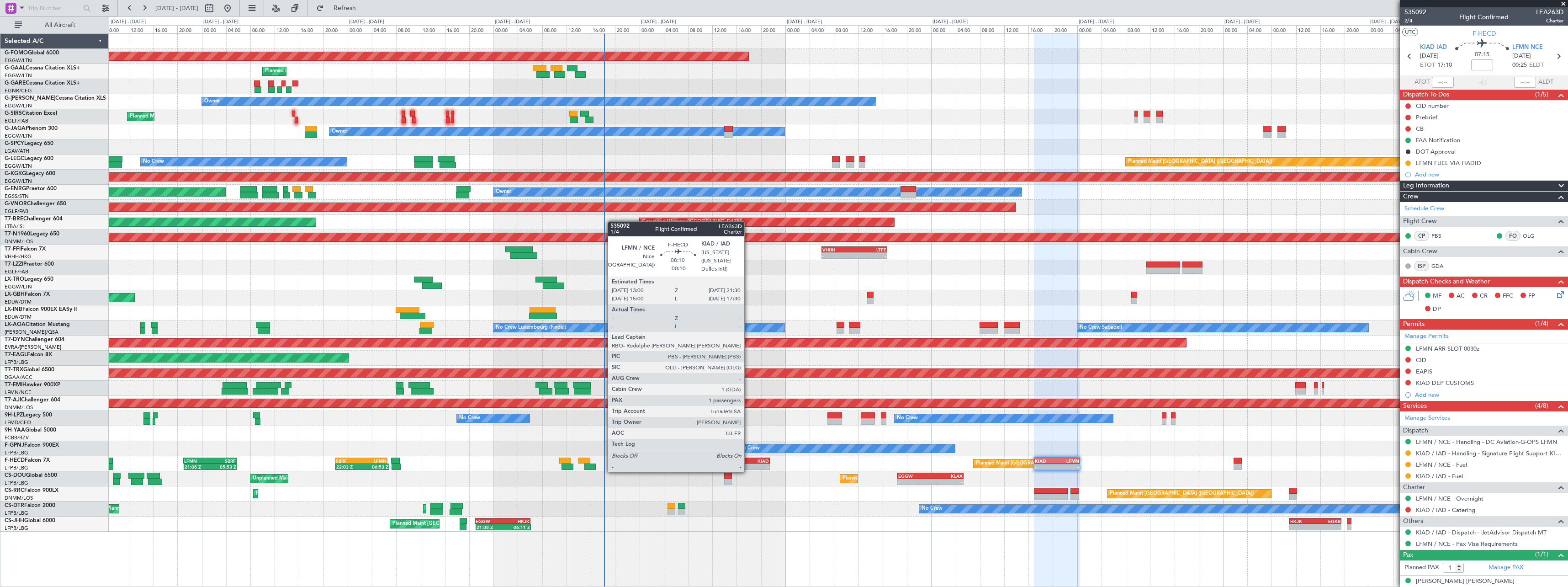
click at [748, 463] on div "LFMN 13:00 Z KIAD 21:30 Z" at bounding box center [744, 460] width 52 height 7
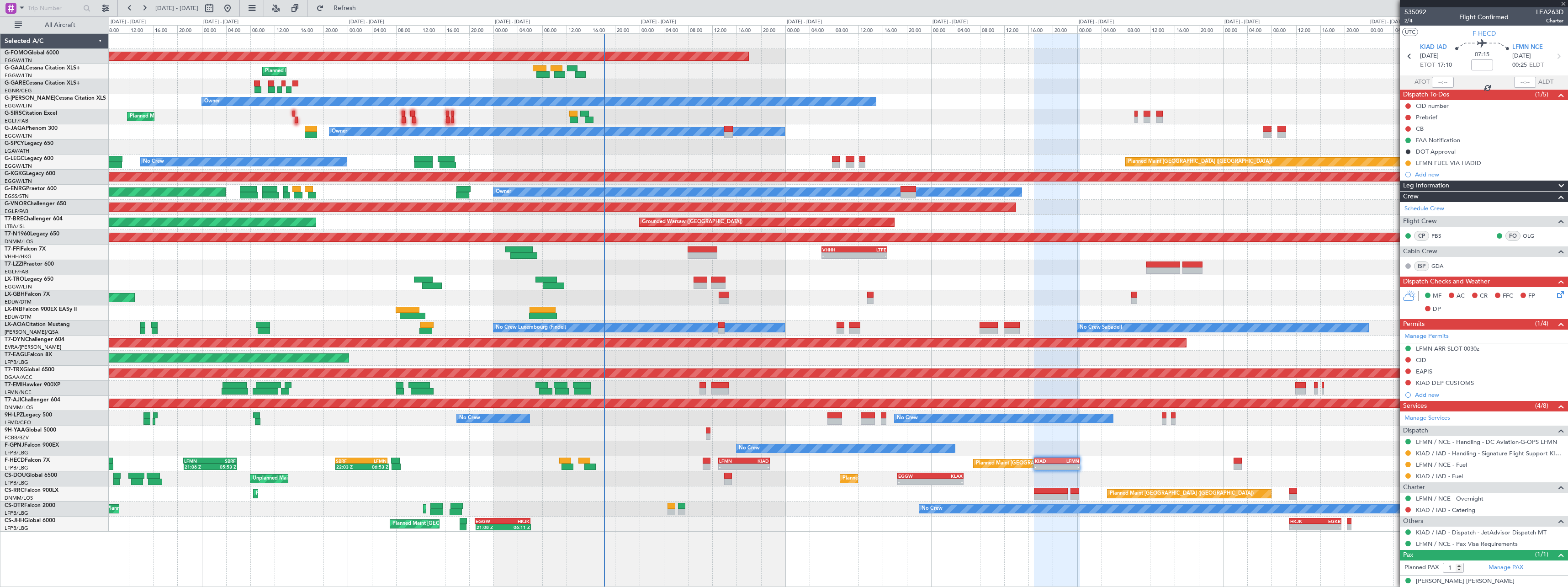
type input "-00:10"
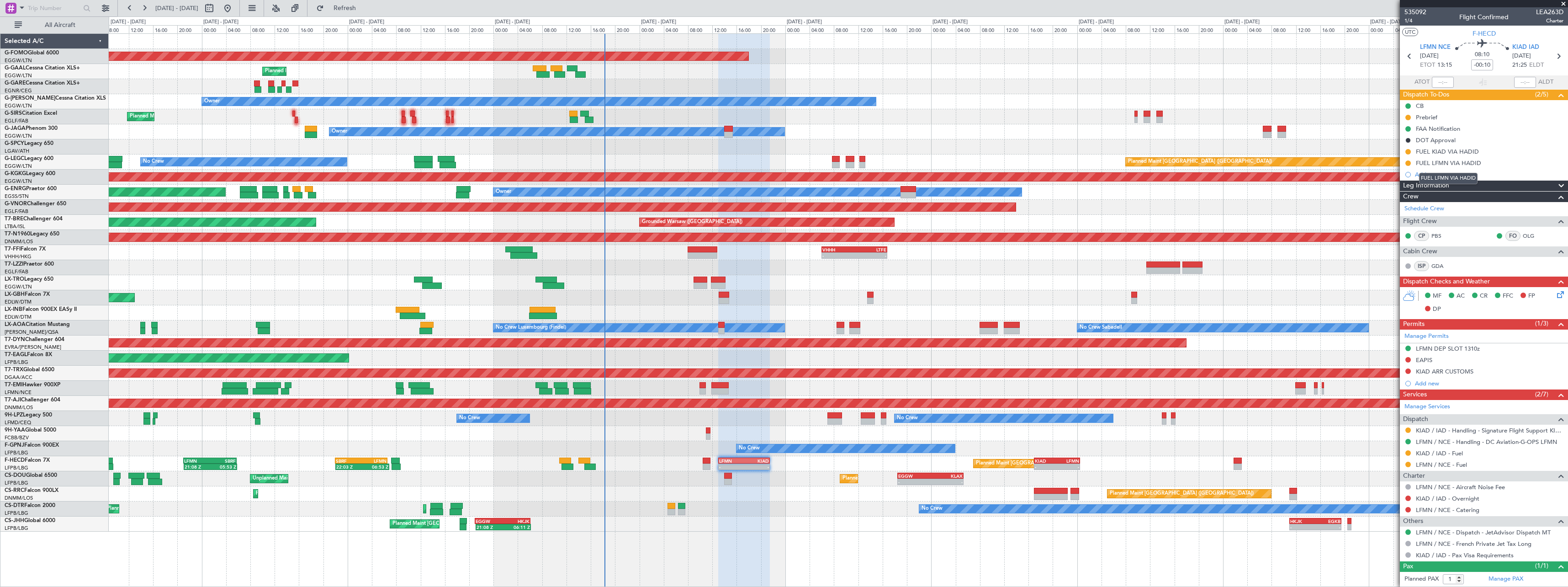
drag, startPoint x: 1455, startPoint y: 165, endPoint x: 1474, endPoint y: 166, distance: 19.0
click at [1455, 165] on div "FUEL LFMN VIA HADID" at bounding box center [1448, 163] width 65 height 8
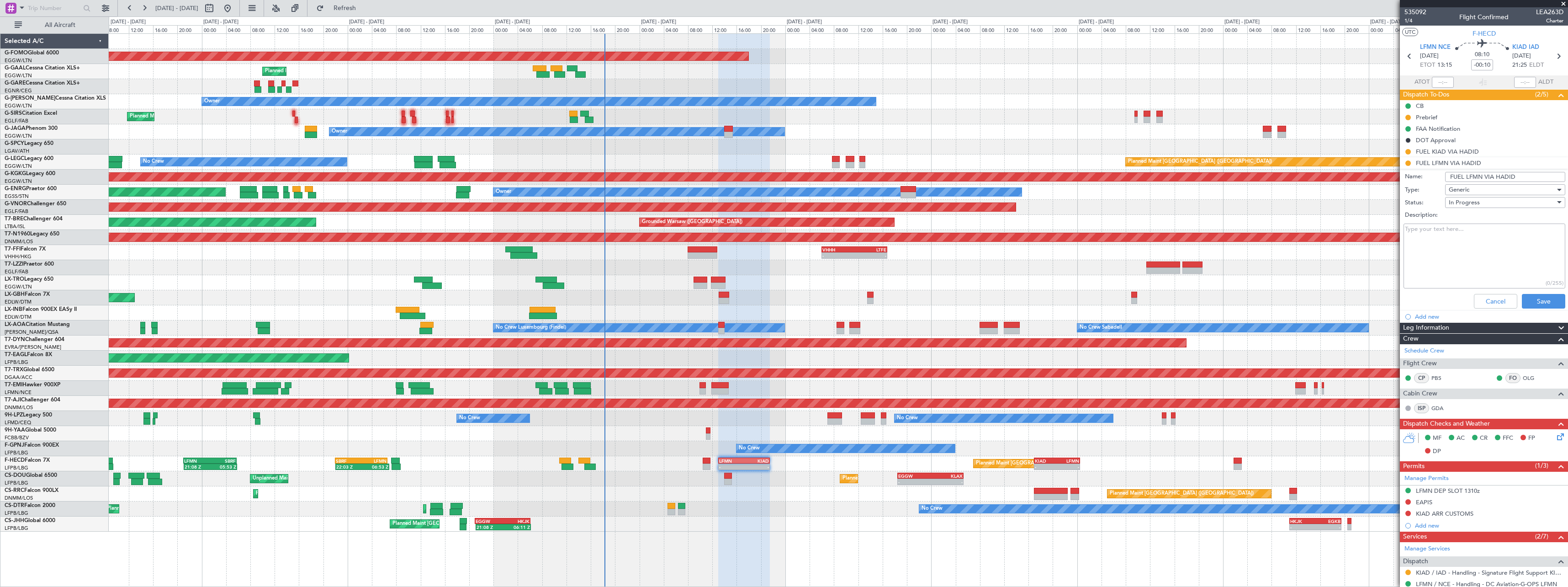
drag, startPoint x: 1517, startPoint y: 177, endPoint x: 1494, endPoint y: 180, distance: 23.2
click at [1494, 180] on input "FUEL LFMN VIA HADID" at bounding box center [1505, 177] width 120 height 10
type input "FUEL LFMN VIA GOPS"
drag, startPoint x: 1541, startPoint y: 303, endPoint x: 1140, endPoint y: 258, distance: 403.5
click at [1538, 302] on button "Save" at bounding box center [1543, 301] width 43 height 15
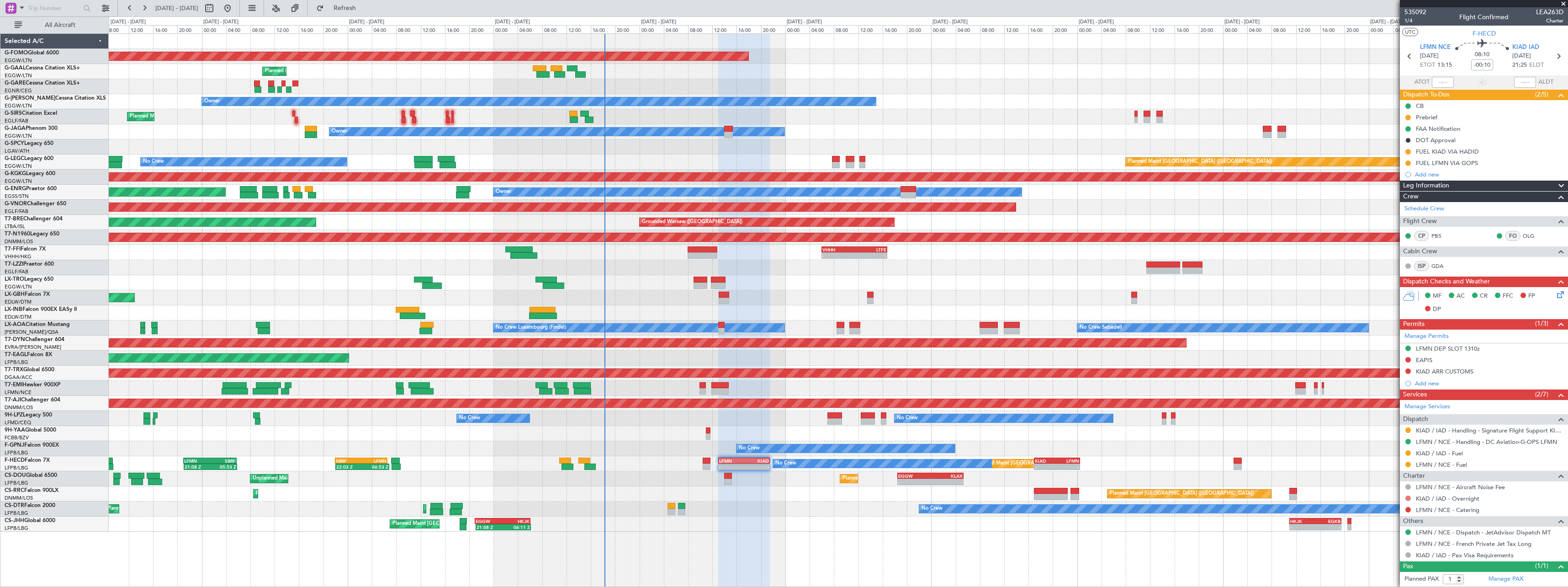
click at [1410, 497] on button at bounding box center [1408, 498] width 5 height 5
drag, startPoint x: 1389, startPoint y: 432, endPoint x: 1382, endPoint y: 434, distance: 7.3
click at [1388, 432] on span "Requested" at bounding box center [1382, 429] width 29 height 9
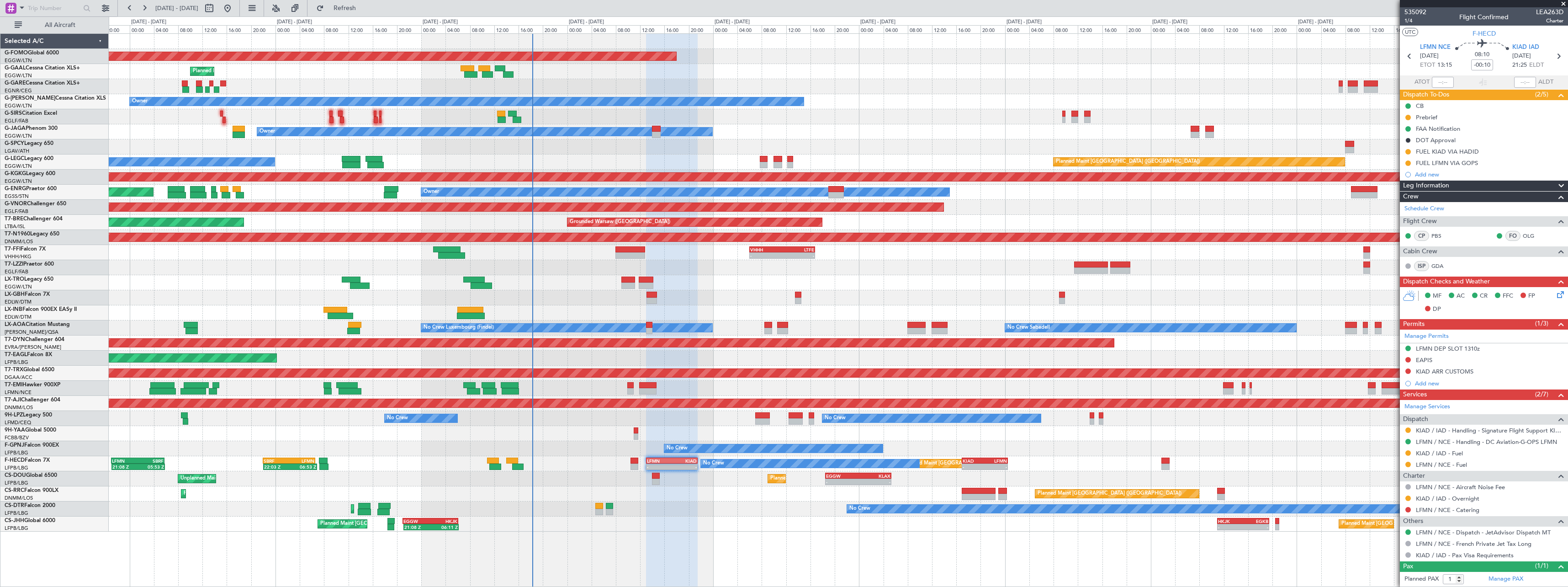
click at [780, 505] on div "No Crew Planned Maint [GEOGRAPHIC_DATA] ([GEOGRAPHIC_DATA]) Planned Maint Sofia" at bounding box center [838, 508] width 1459 height 15
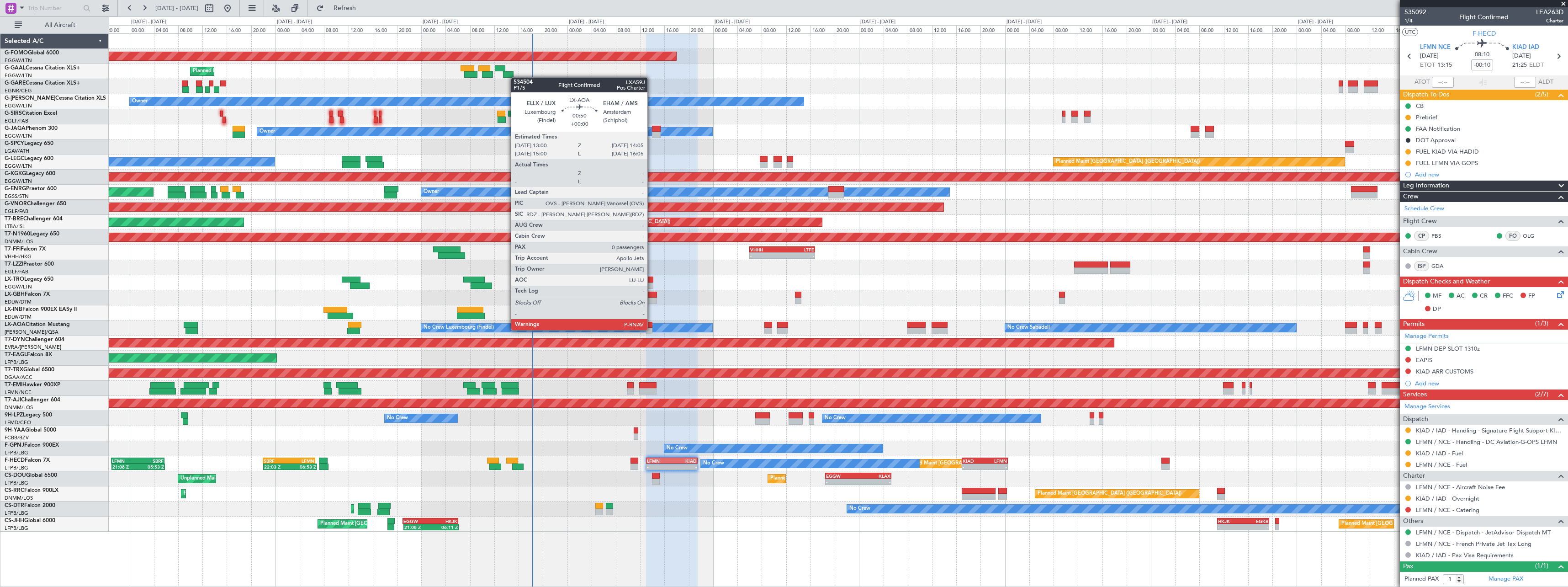
click at [651, 329] on div at bounding box center [649, 331] width 7 height 7
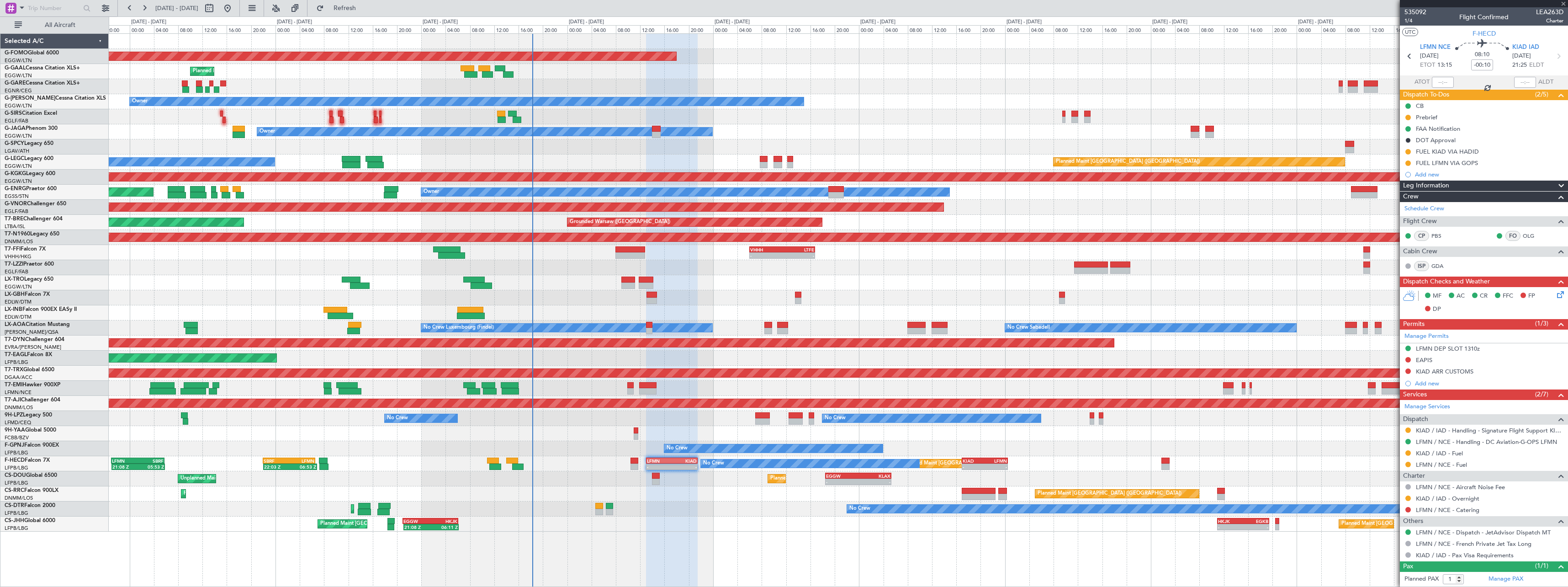
type input "0"
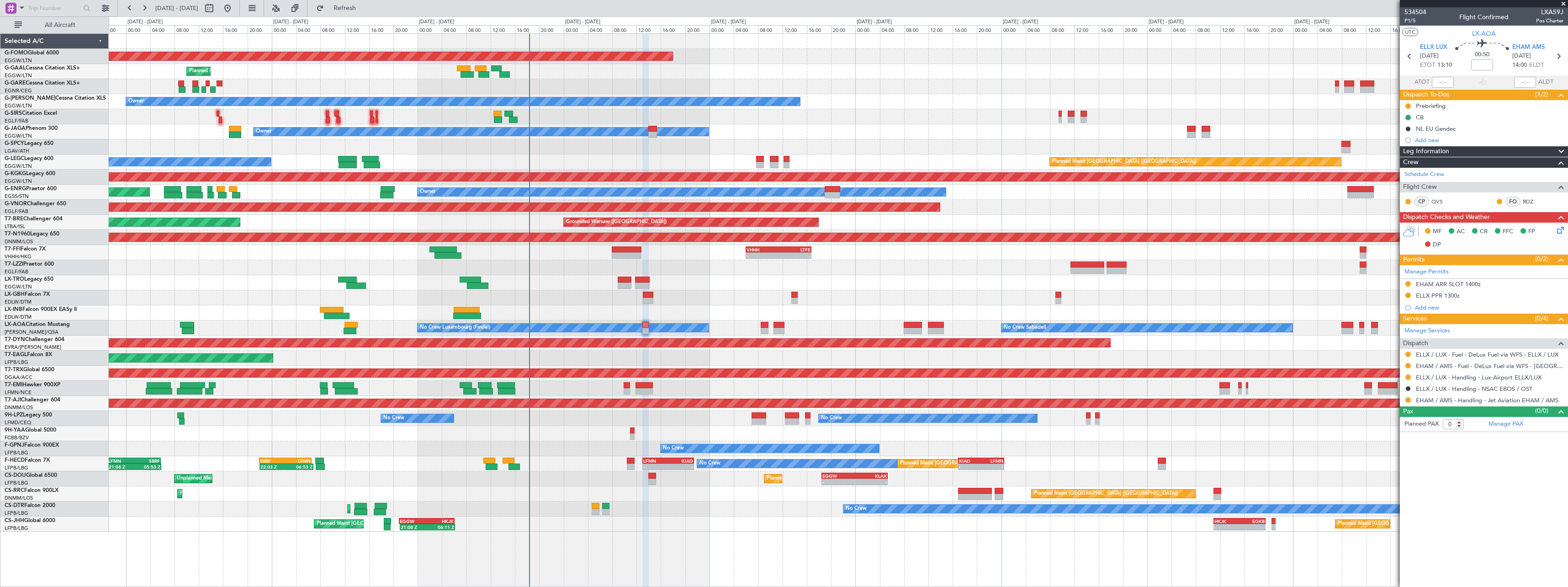
click at [943, 445] on div "No Crew No Crew No Crew" at bounding box center [838, 448] width 1459 height 15
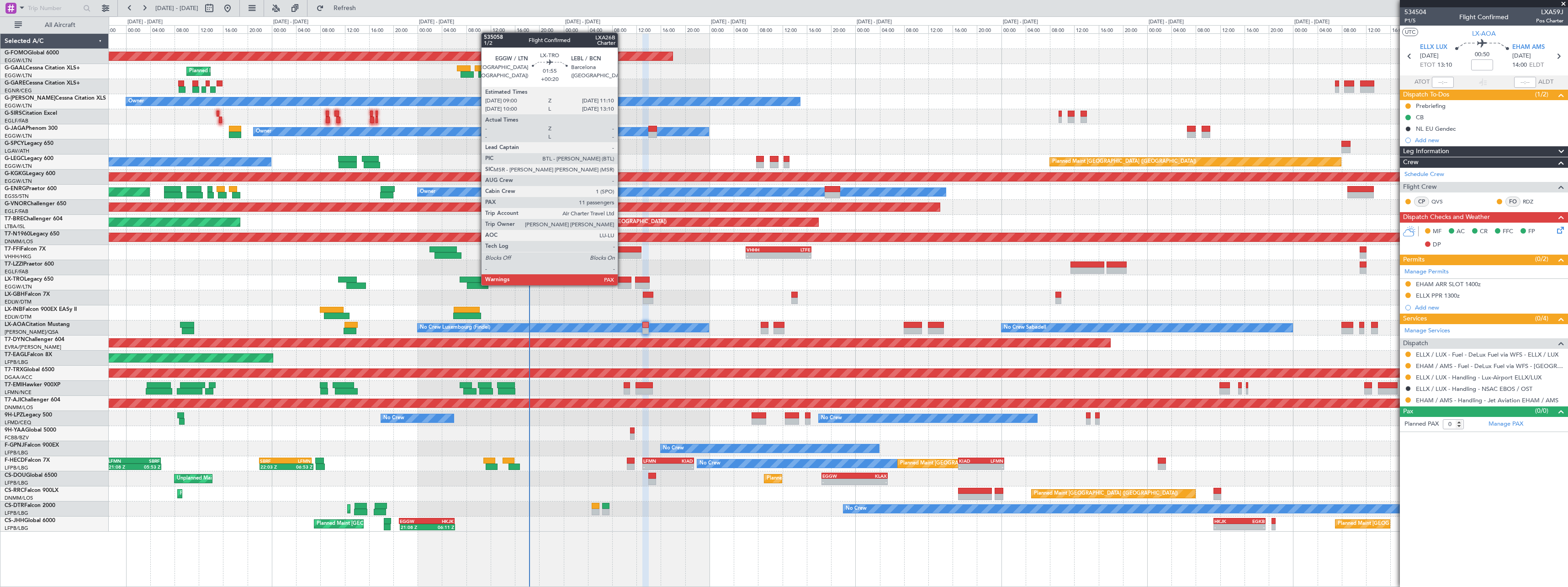
click at [622, 284] on div at bounding box center [625, 286] width 13 height 7
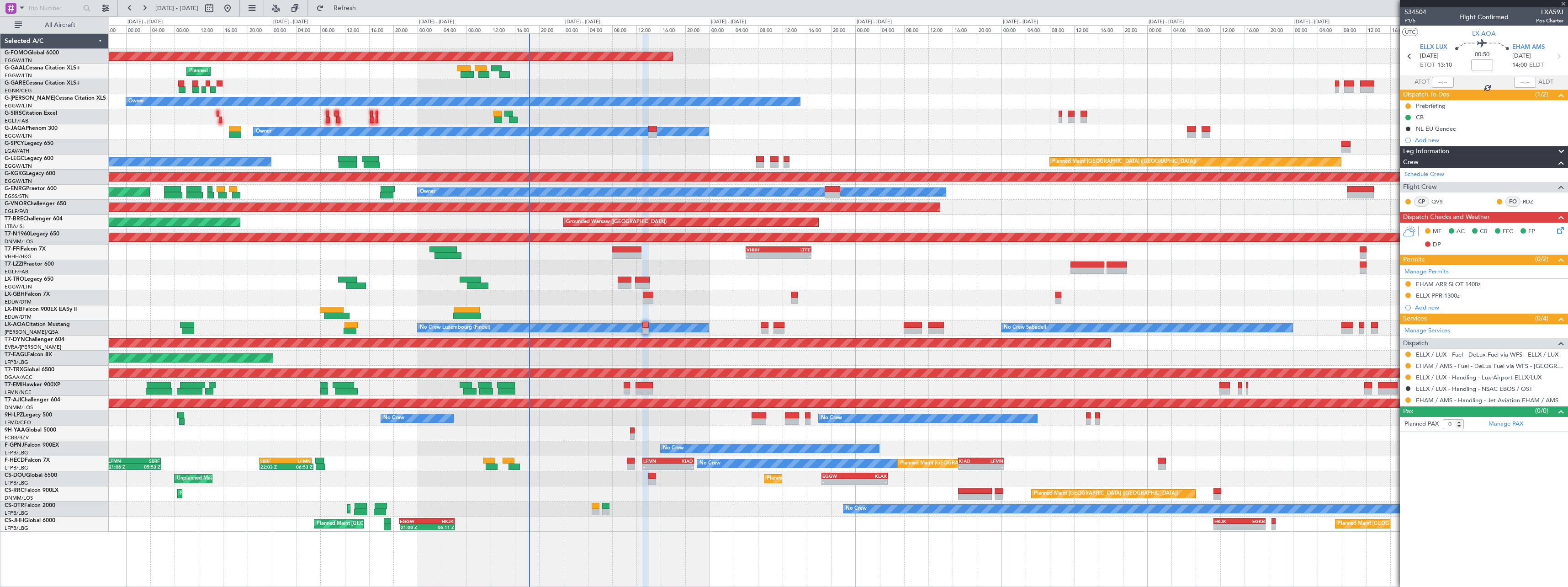
type input "+00:20"
type input "12"
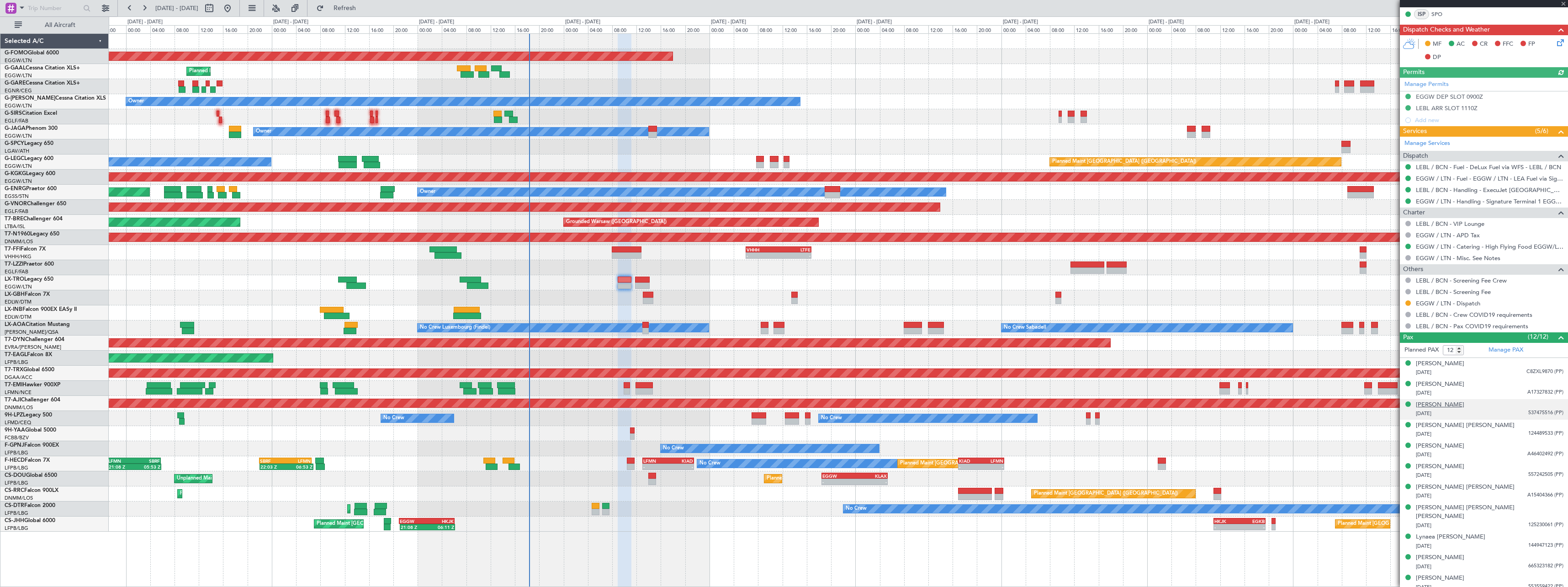
scroll to position [235, 0]
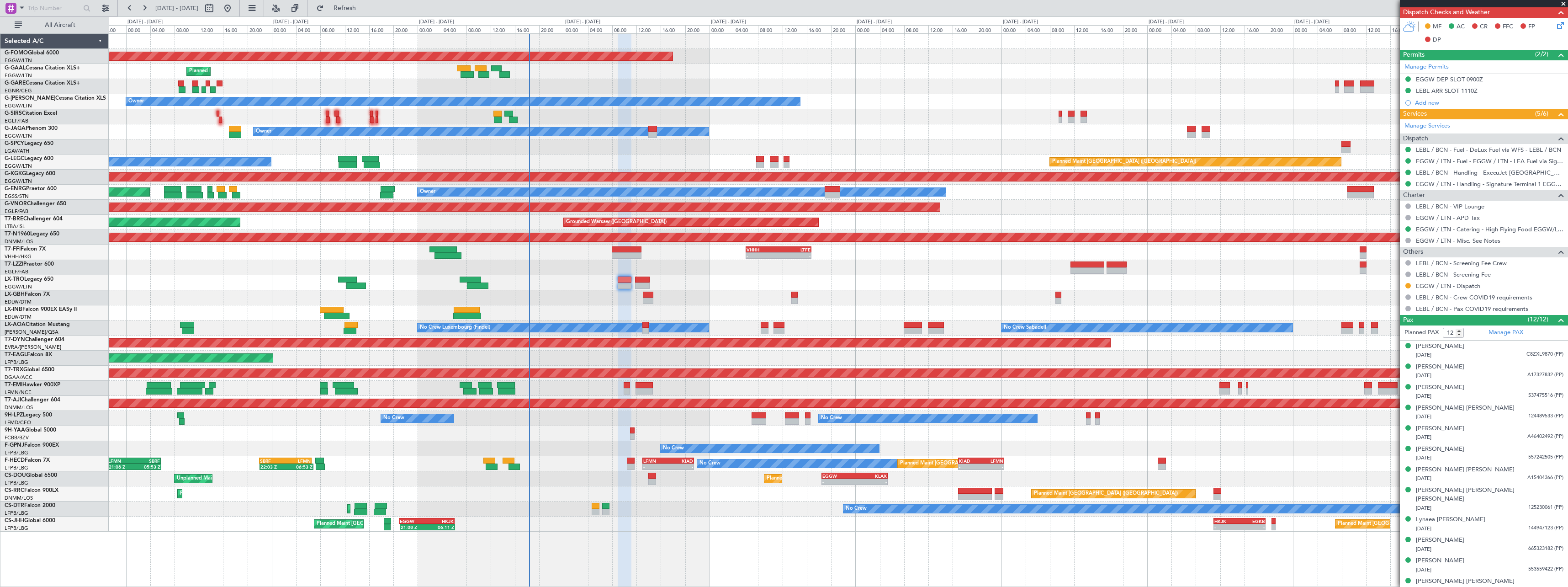
drag, startPoint x: 1410, startPoint y: 287, endPoint x: 1409, endPoint y: 305, distance: 18.0
click at [1410, 287] on button at bounding box center [1408, 286] width 5 height 5
click at [1385, 396] on span "Confirmed" at bounding box center [1382, 394] width 29 height 9
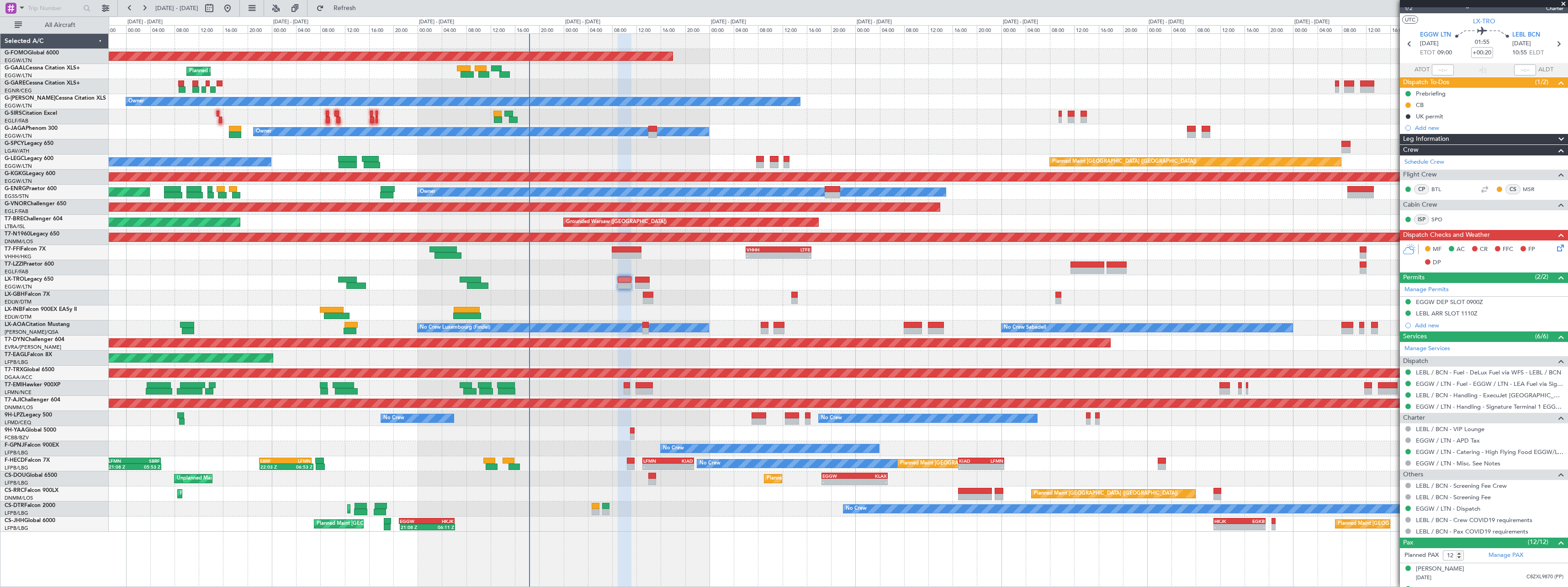
scroll to position [0, 0]
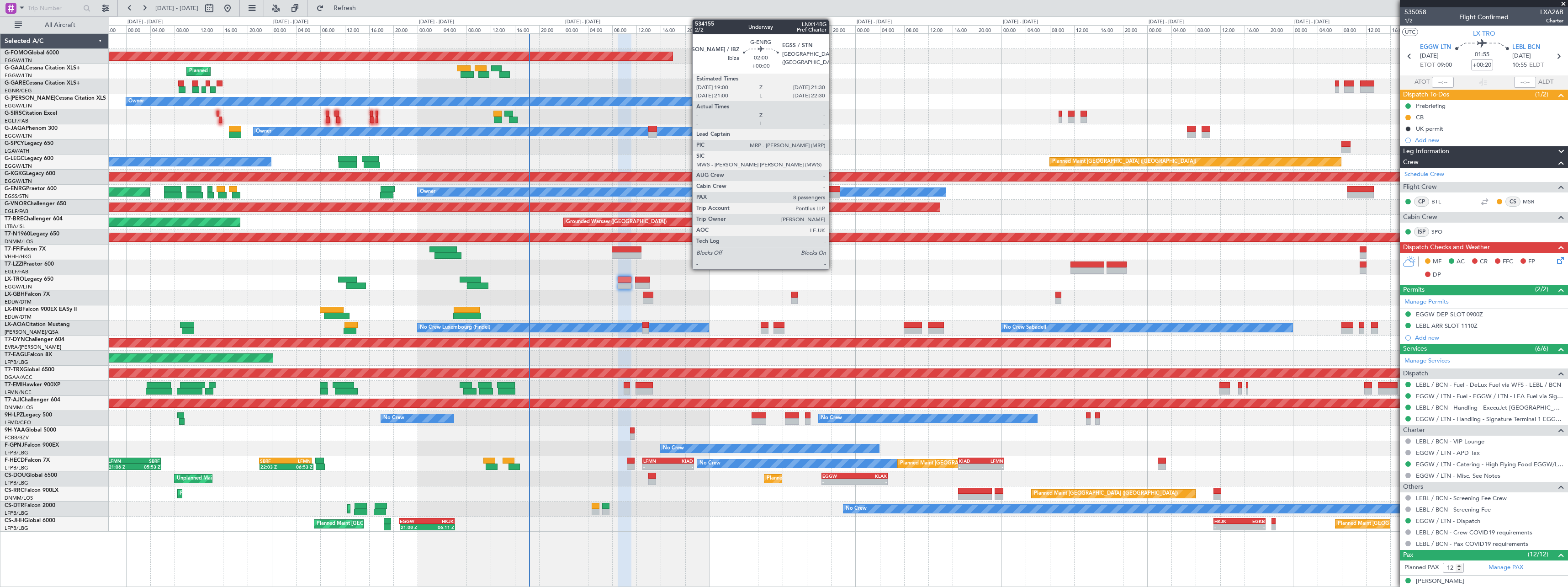
click at [833, 189] on div at bounding box center [833, 189] width 16 height 7
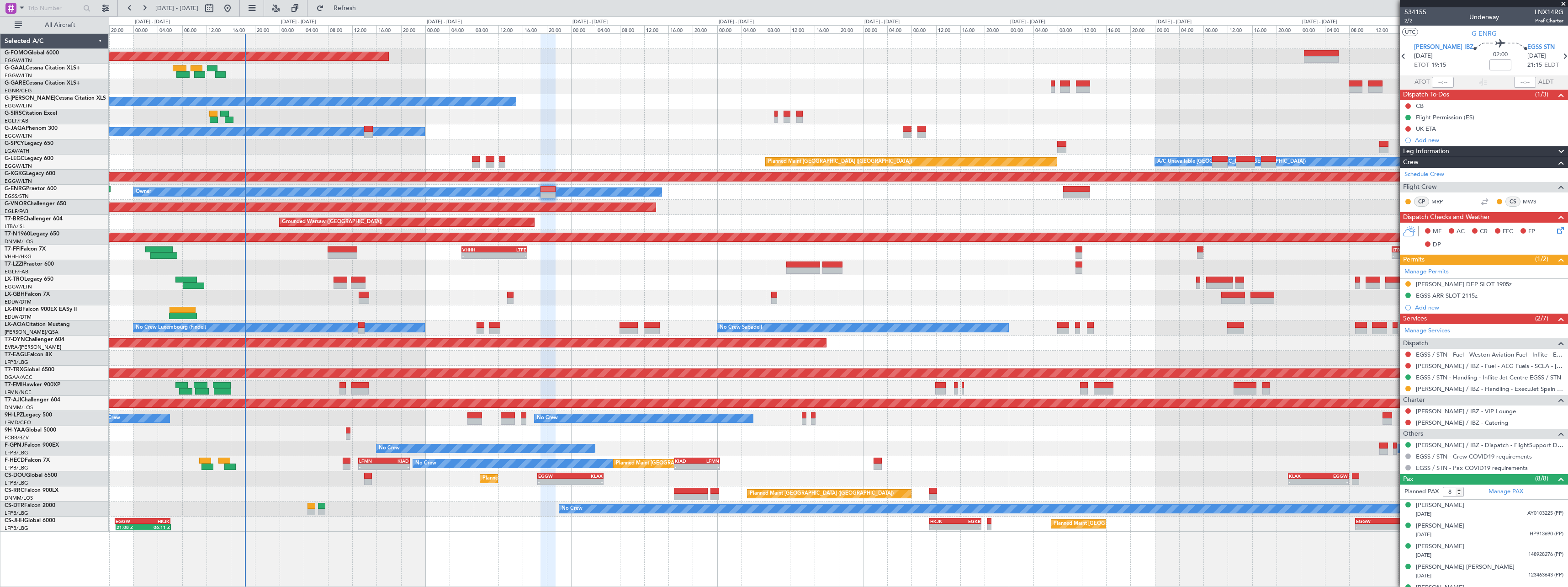
click at [920, 314] on div at bounding box center [838, 312] width 1459 height 15
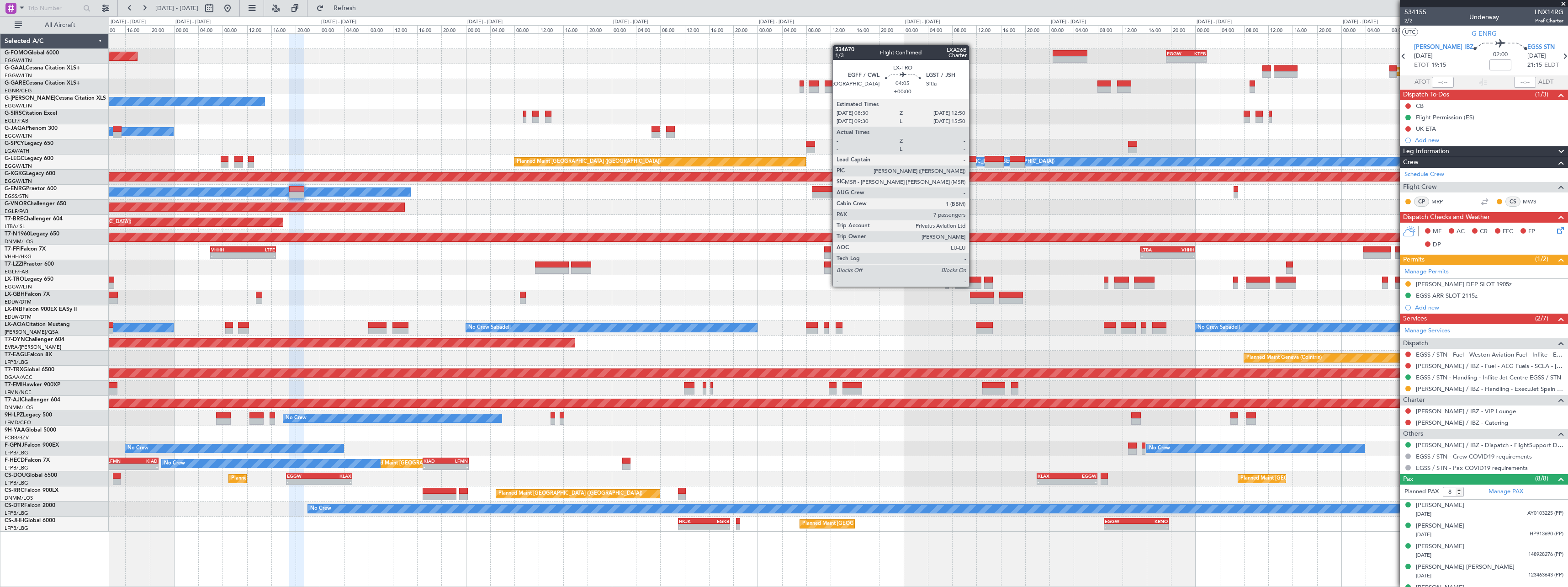
click at [973, 286] on div at bounding box center [968, 286] width 27 height 7
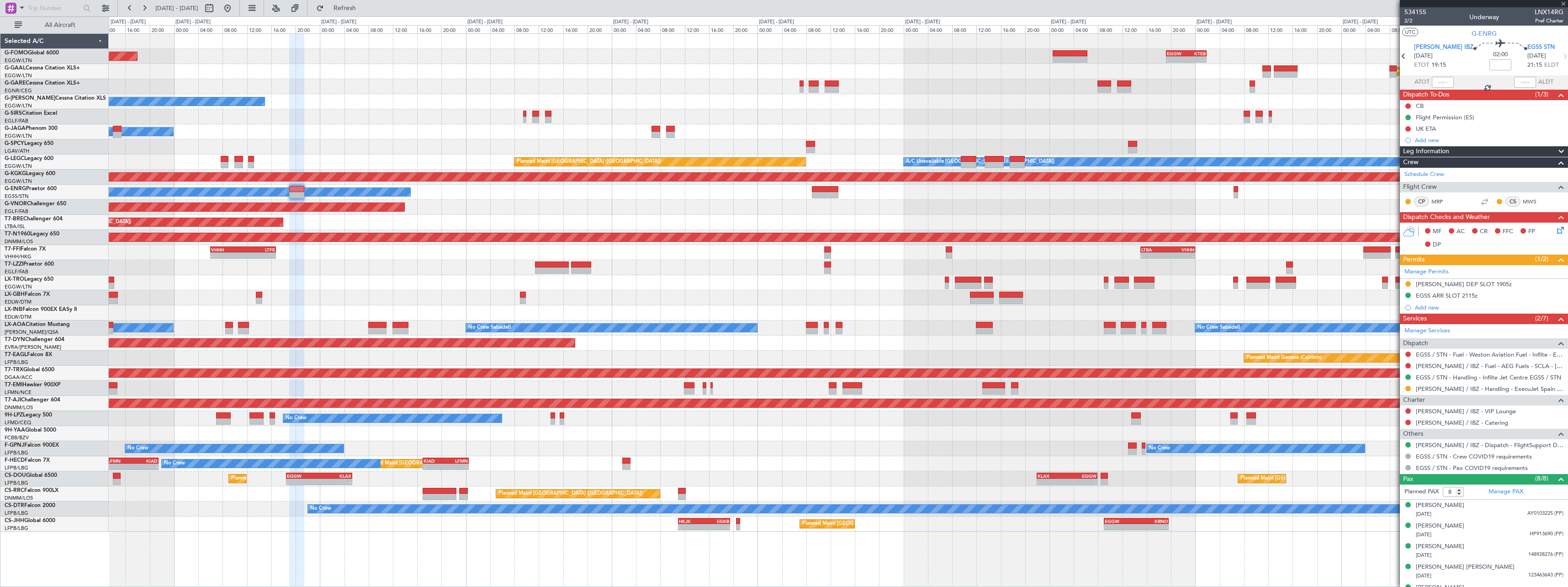
type input "7"
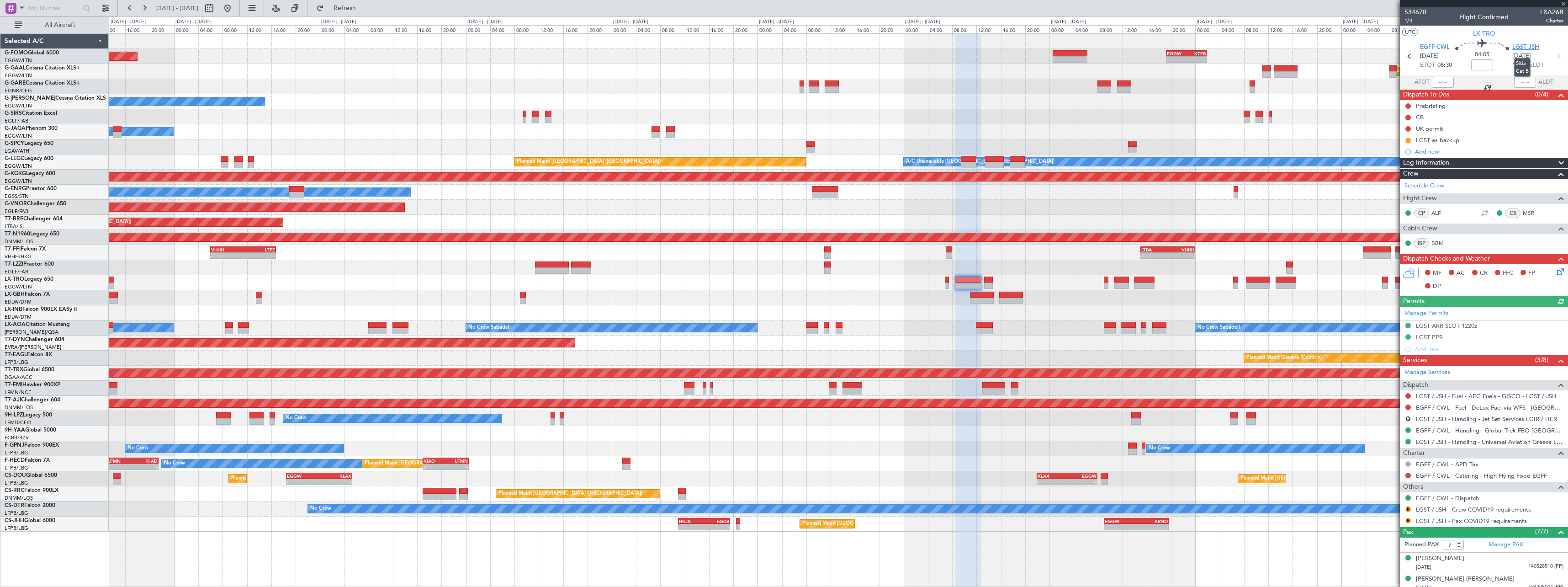
click at [1522, 47] on span "LGST JSH" at bounding box center [1525, 47] width 27 height 9
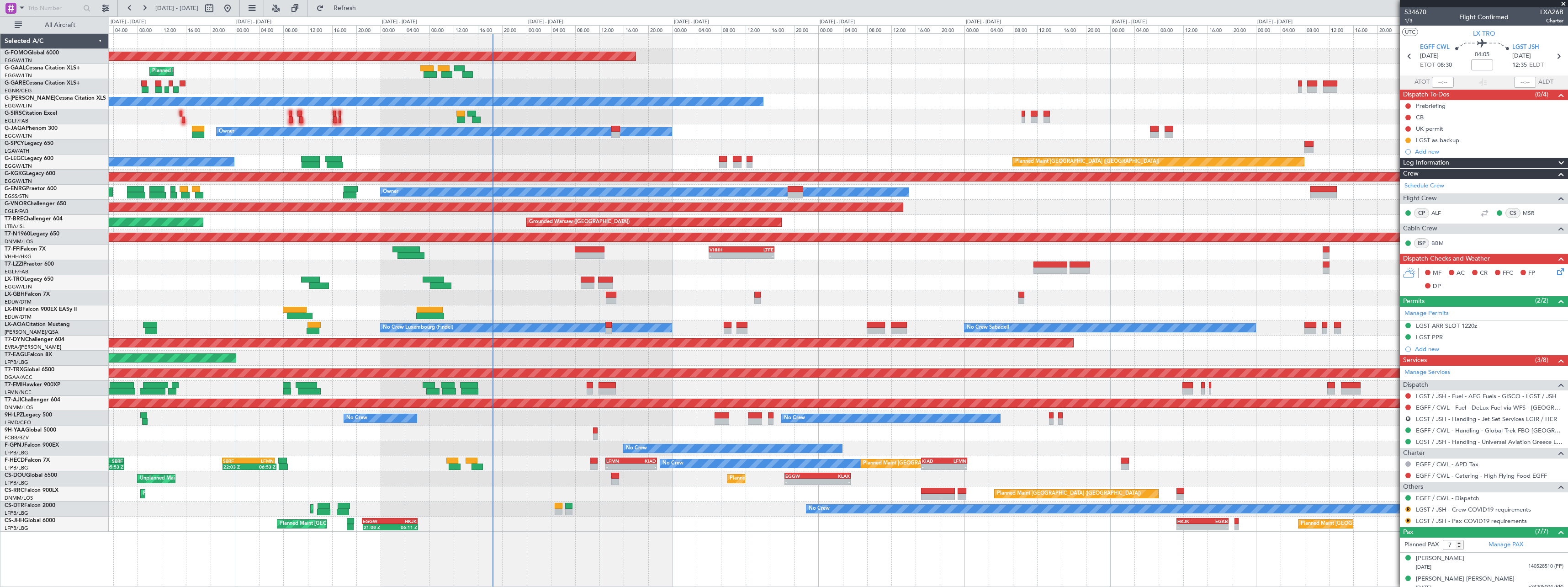
click at [868, 274] on div at bounding box center [838, 267] width 1459 height 15
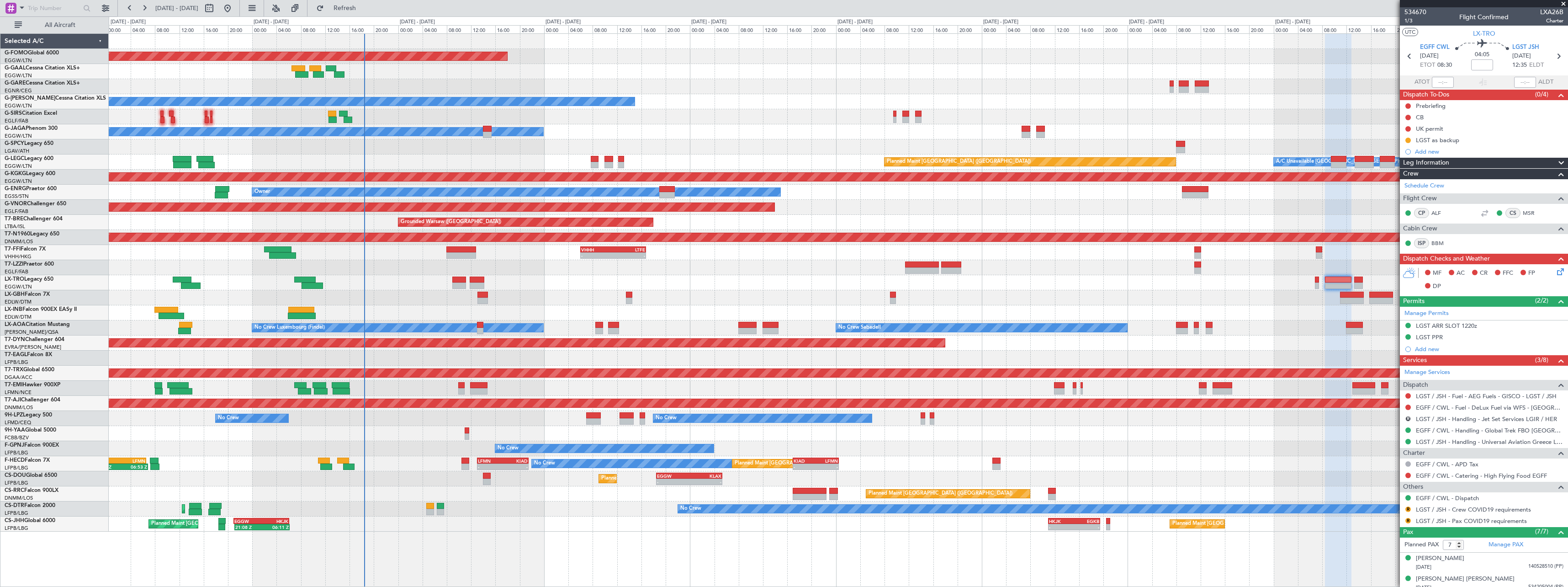
click at [547, 494] on div "Planned Maint [GEOGRAPHIC_DATA] ([GEOGRAPHIC_DATA]) Planned Maint [GEOGRAPHIC_D…" at bounding box center [838, 494] width 1459 height 15
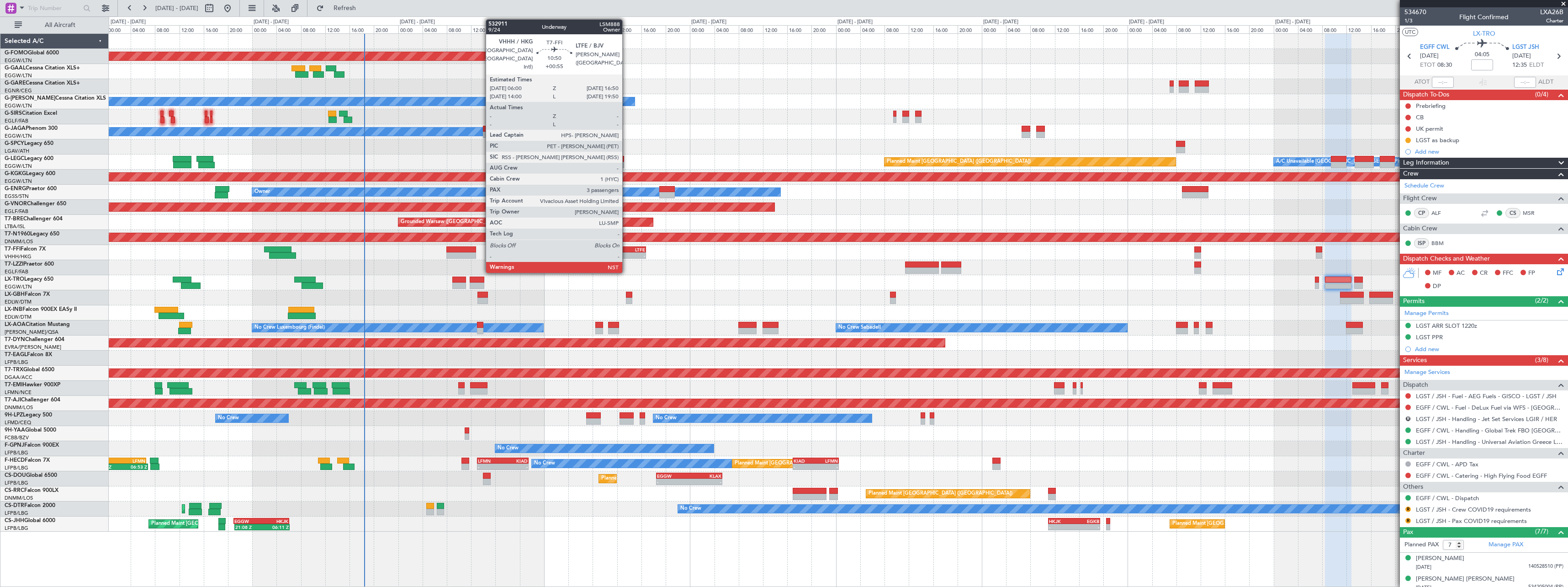
click at [626, 253] on div "-" at bounding box center [629, 255] width 32 height 5
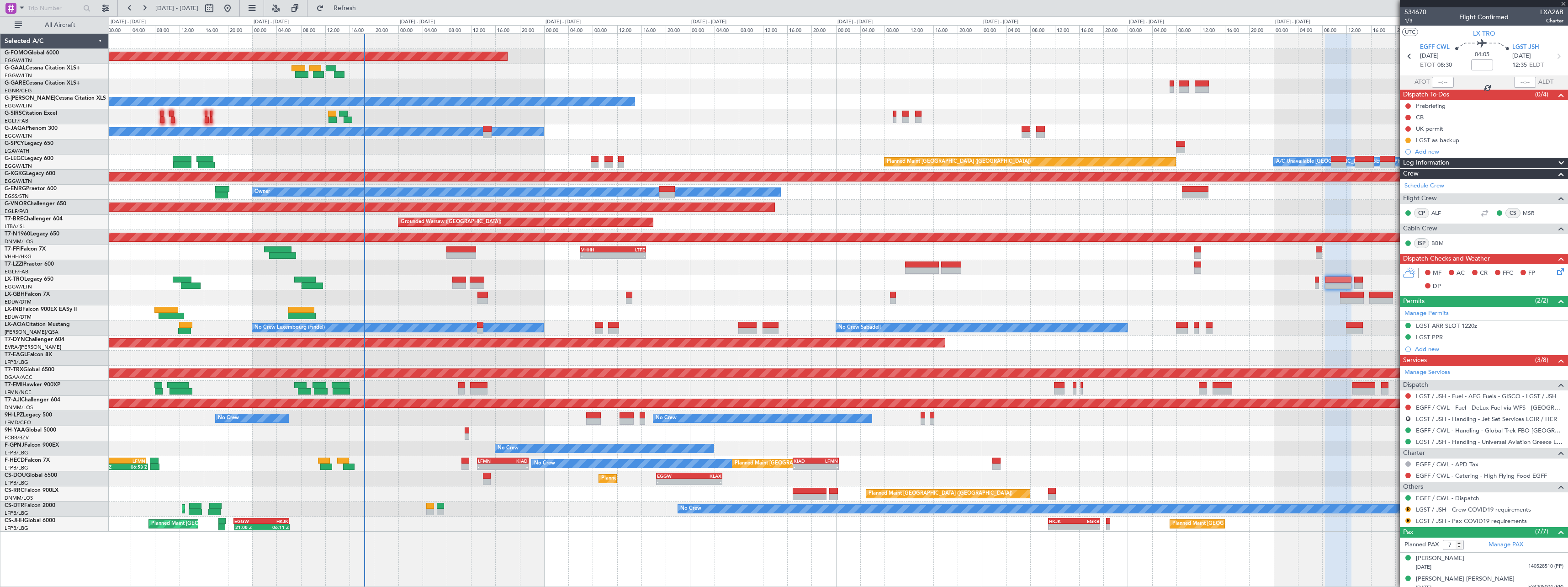
type input "+00:55"
type input "3"
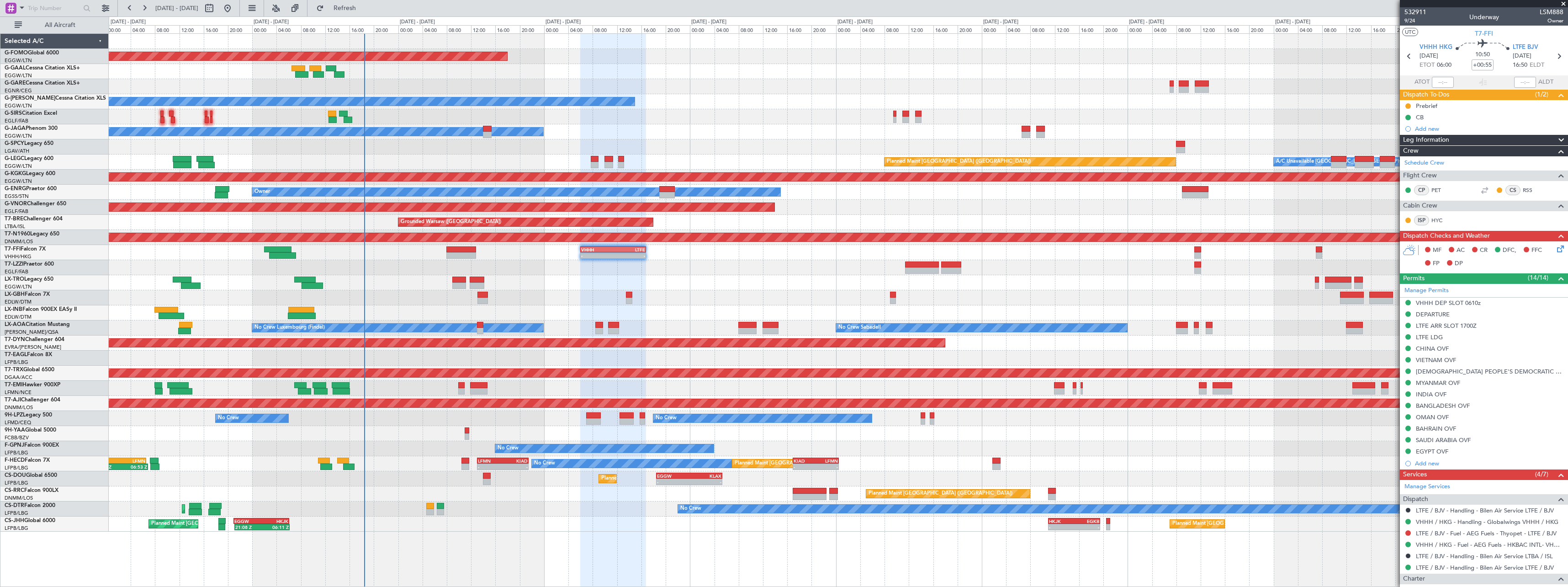
click at [1556, 146] on span at bounding box center [1561, 151] width 11 height 11
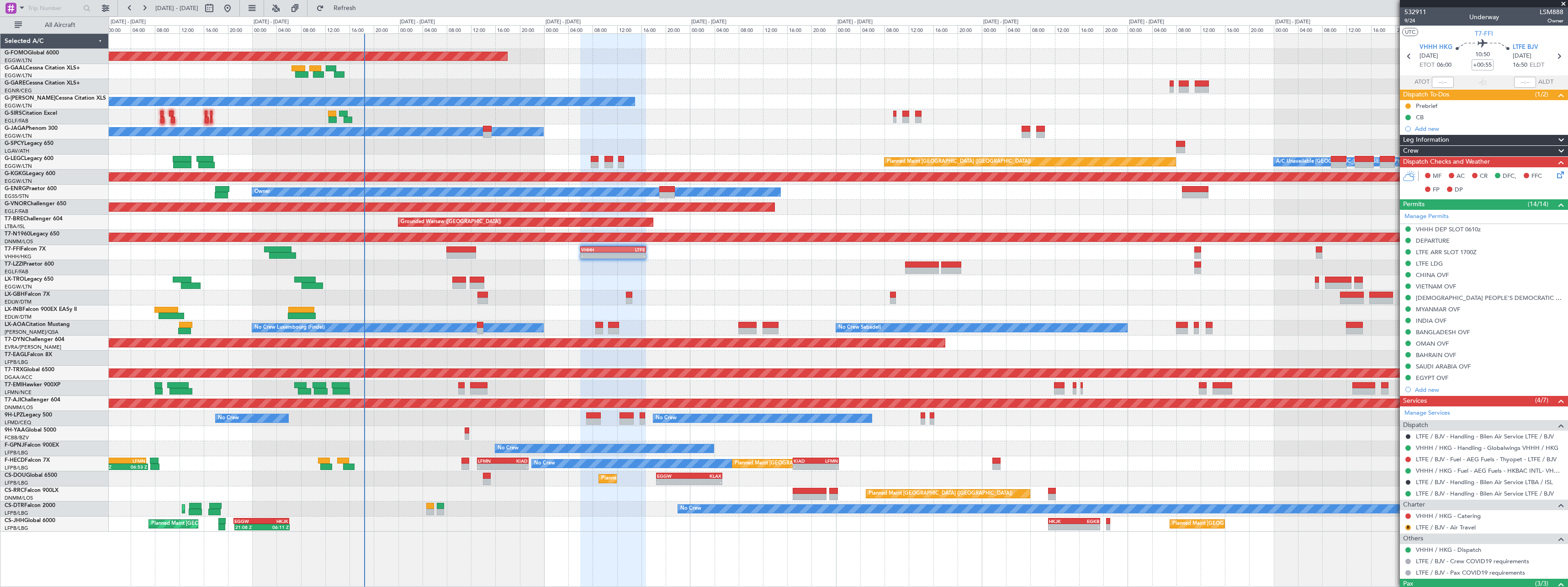
click at [1556, 138] on span at bounding box center [1561, 140] width 11 height 11
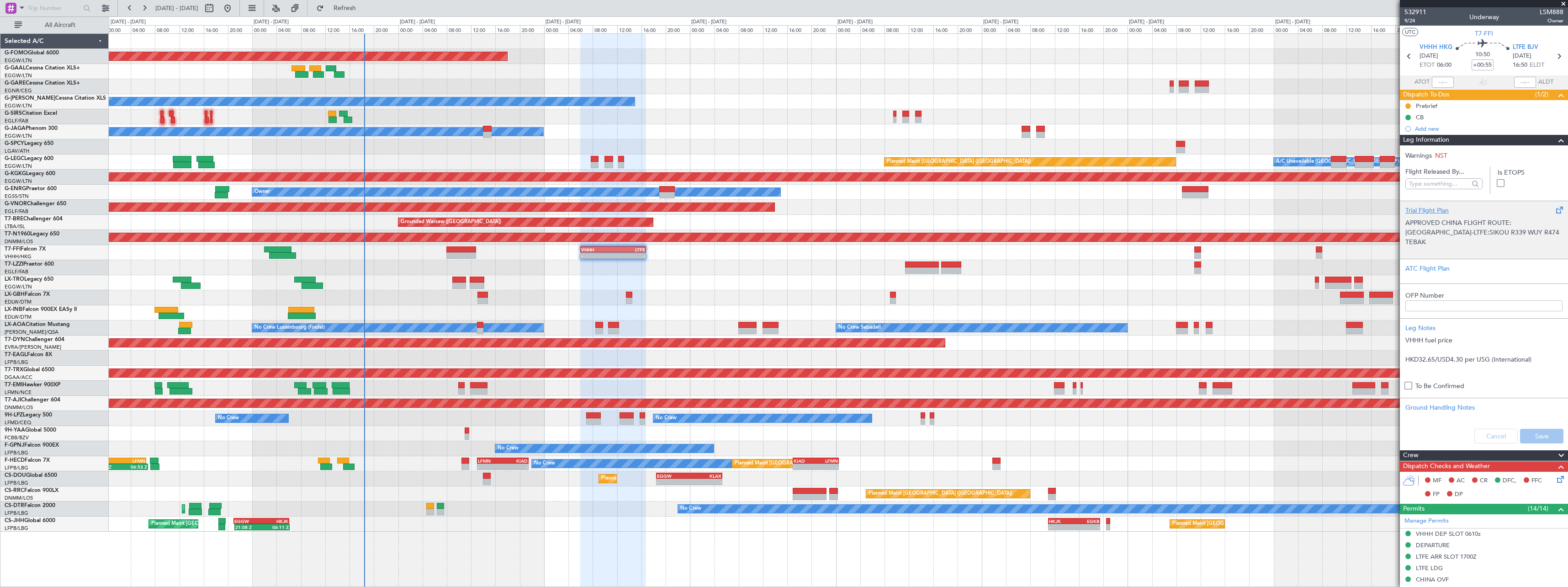
click at [1439, 210] on div "Trial Flight Plan" at bounding box center [1484, 211] width 157 height 10
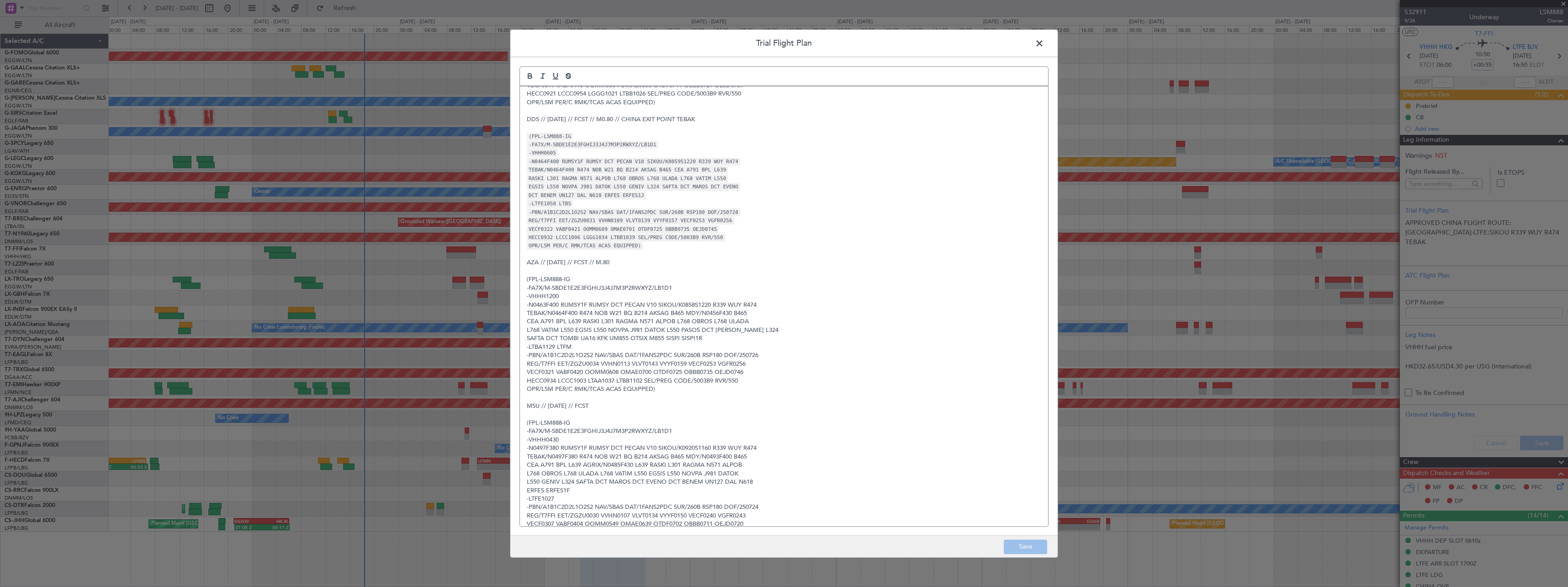
scroll to position [162, 0]
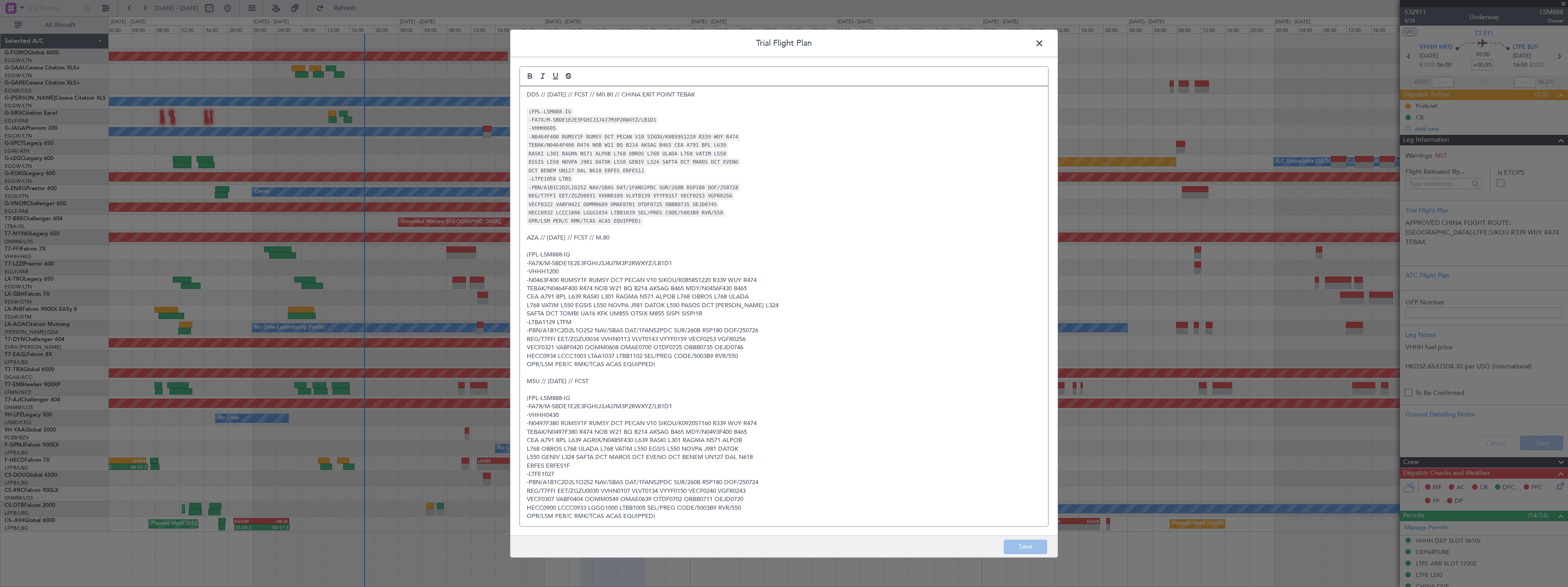
click at [1044, 44] on span at bounding box center [1044, 46] width 0 height 18
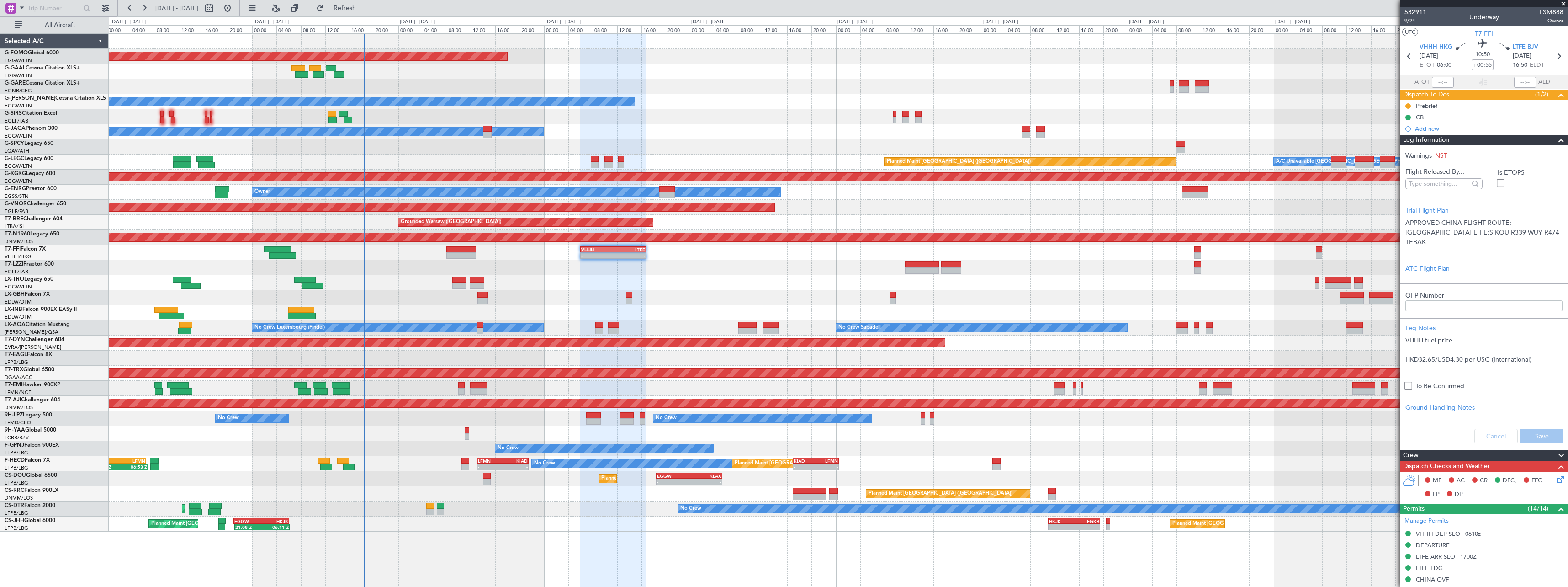
click at [1556, 140] on span at bounding box center [1561, 140] width 11 height 11
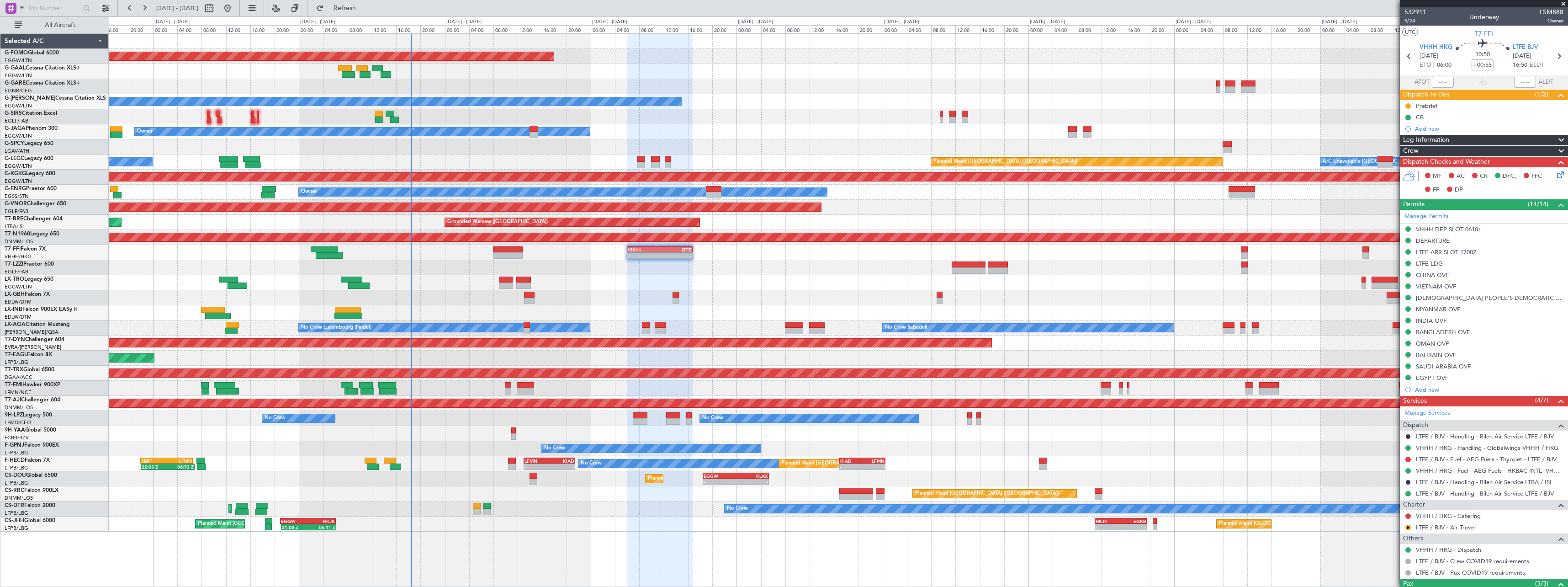
click at [844, 290] on div "Planned Maint Windsor Locks ([PERSON_NAME] Intl) - - EGGW 19:15 Z KTEB 01:55 Z …" at bounding box center [838, 283] width 1459 height 497
click at [1443, 265] on div "LTFE LDG" at bounding box center [1429, 263] width 27 height 8
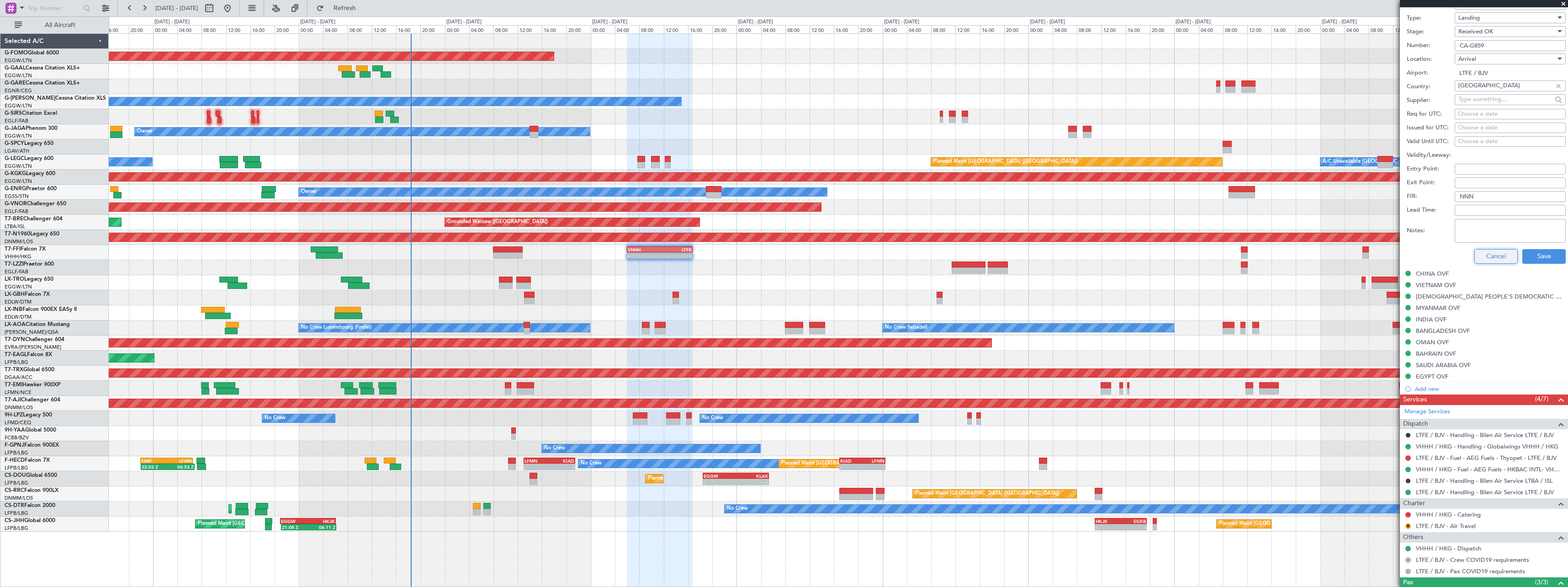
click at [1497, 257] on button "Cancel" at bounding box center [1496, 256] width 43 height 15
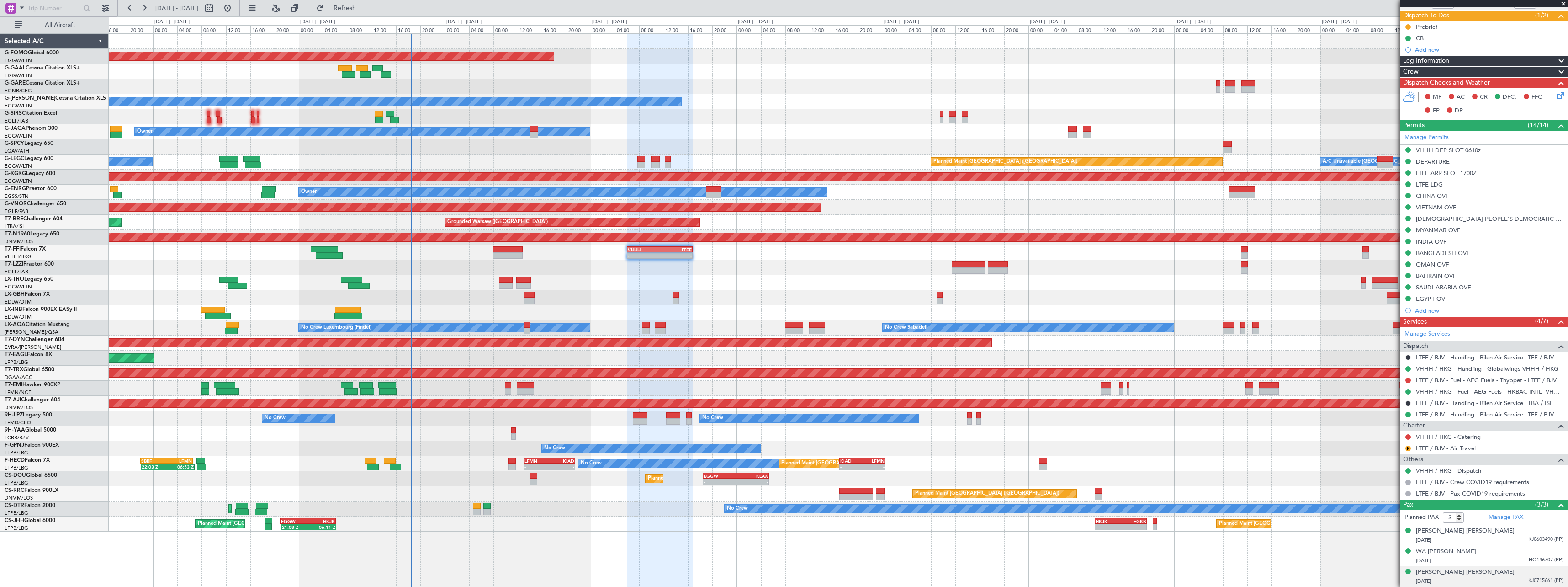
scroll to position [79, 0]
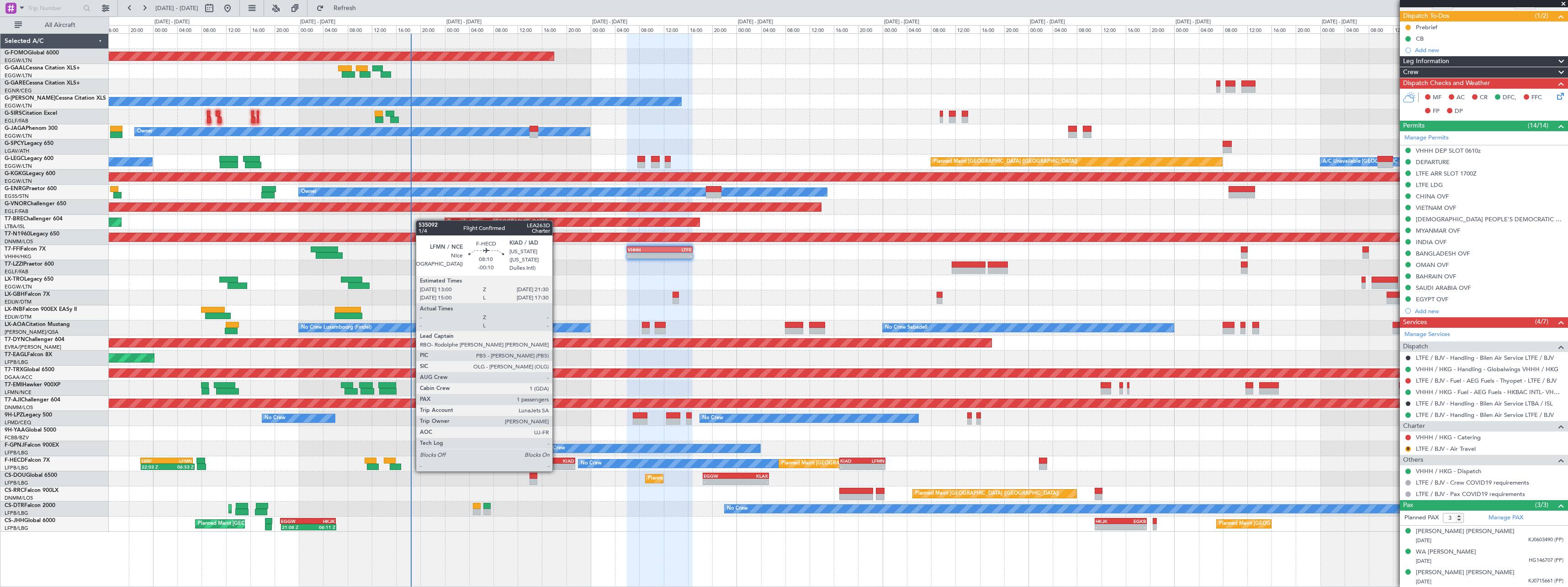
click at [556, 462] on div "KIAD" at bounding box center [561, 460] width 25 height 5
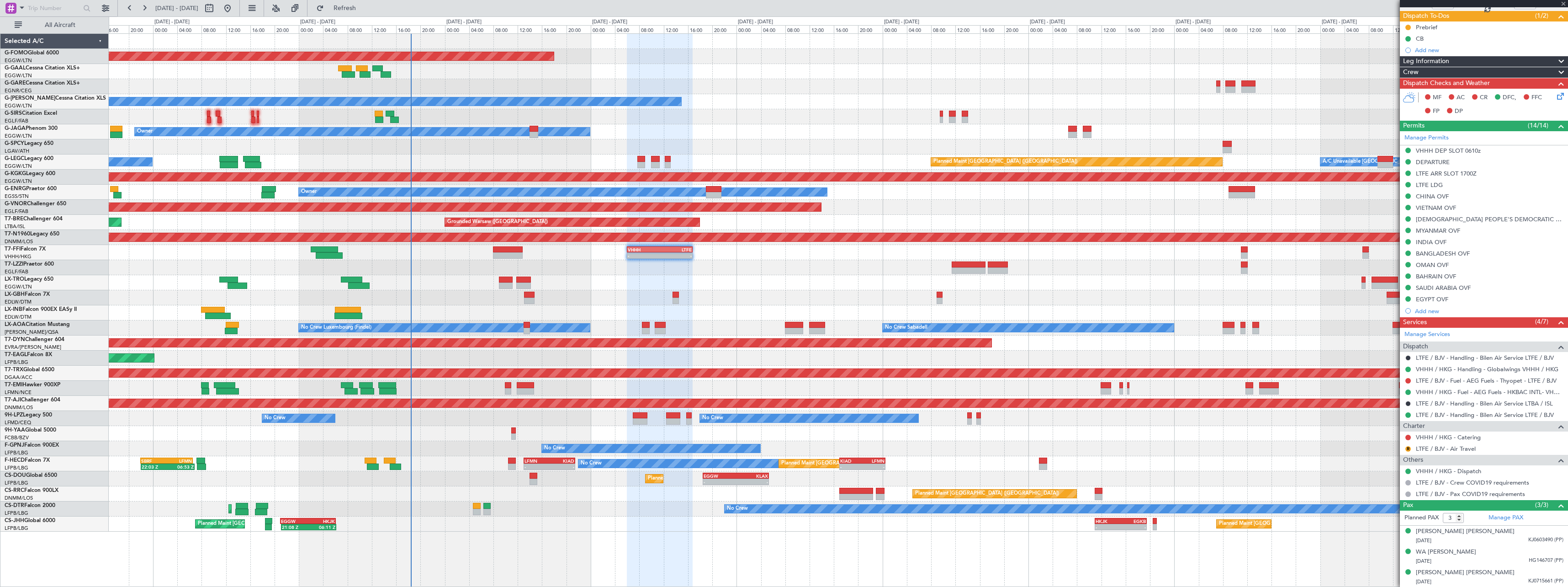
type input "-00:10"
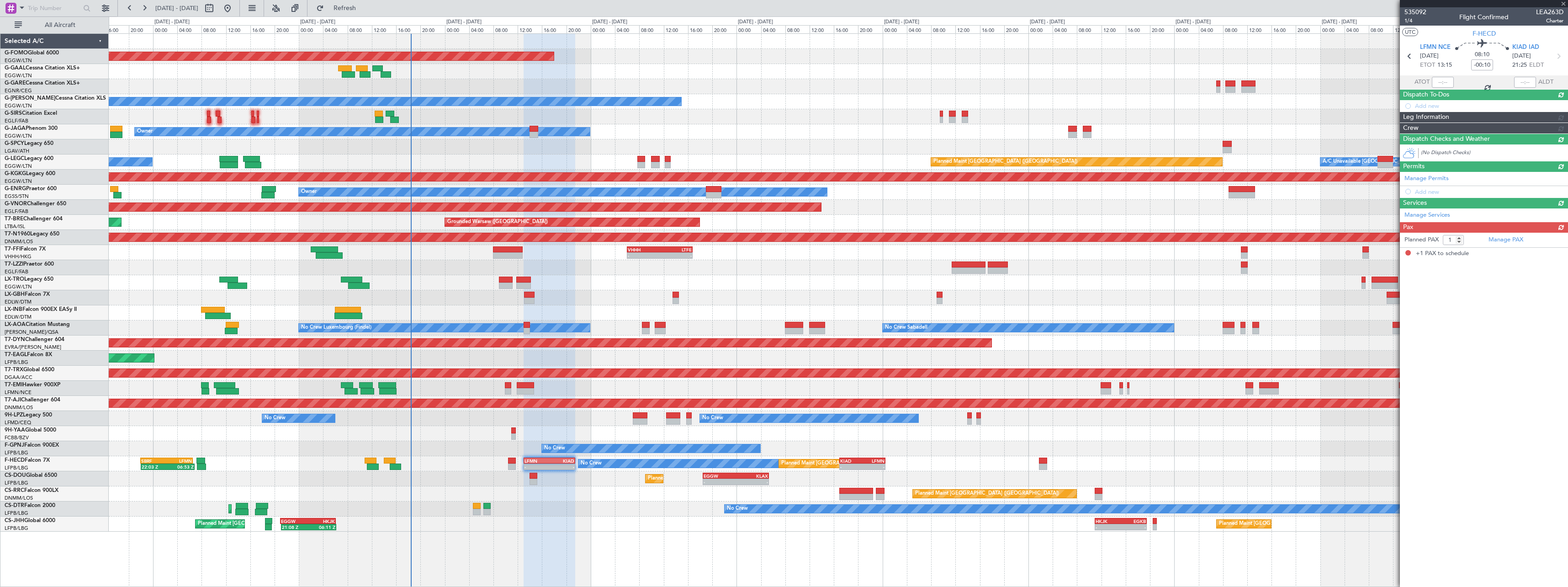
scroll to position [0, 0]
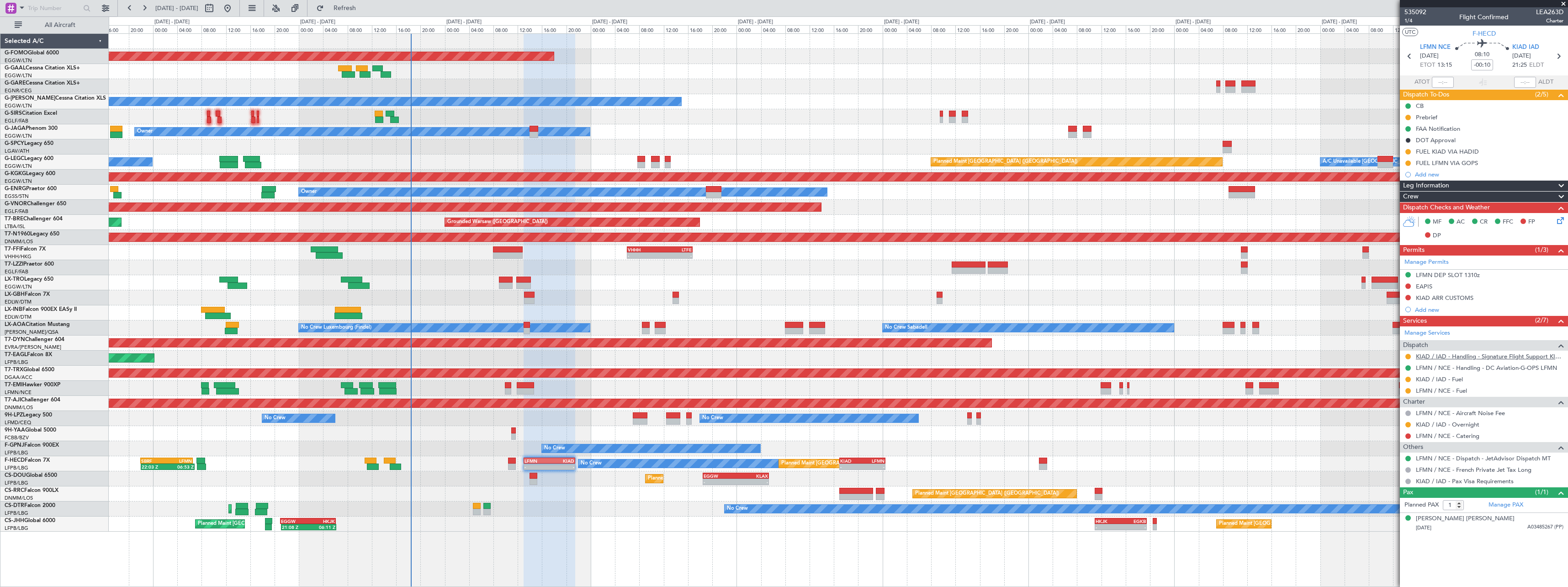
click at [1500, 356] on link "KIAD / IAD - Handling - Signature Flight Support KIAD / IAD" at bounding box center [1489, 356] width 147 height 8
click at [1409, 286] on button at bounding box center [1408, 286] width 5 height 5
click at [1386, 397] on span "Received OK" at bounding box center [1385, 395] width 35 height 9
drag, startPoint x: 1407, startPoint y: 296, endPoint x: 1406, endPoint y: 308, distance: 12.0
click at [1407, 296] on button at bounding box center [1408, 297] width 5 height 5
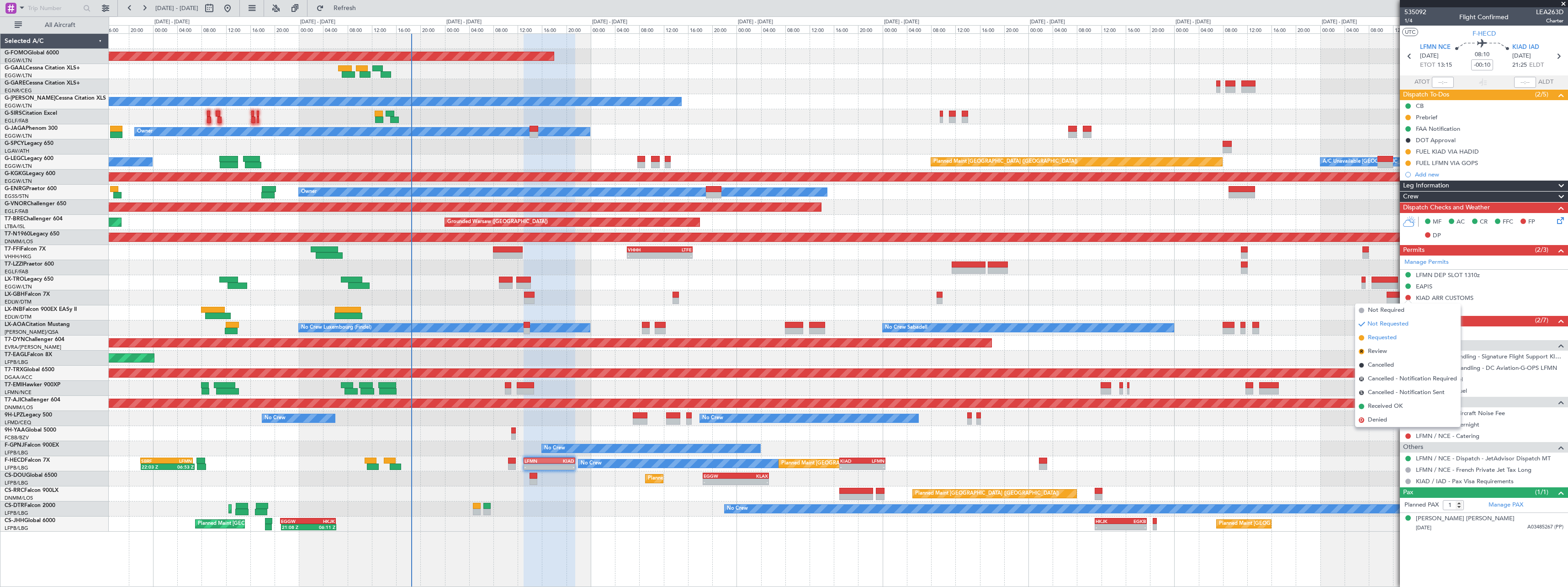
click at [1393, 339] on span "Requested" at bounding box center [1382, 337] width 29 height 9
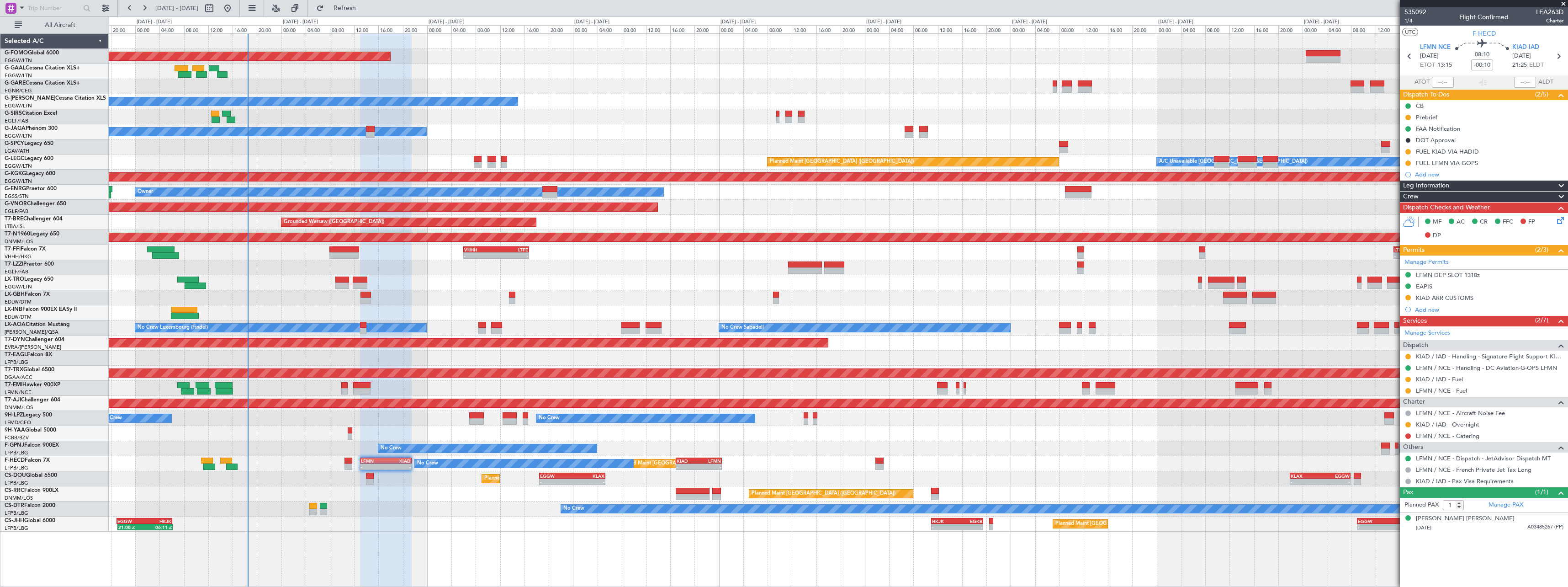
click at [1037, 297] on div "Planned Maint Nice ([GEOGRAPHIC_DATA])" at bounding box center [838, 298] width 1459 height 15
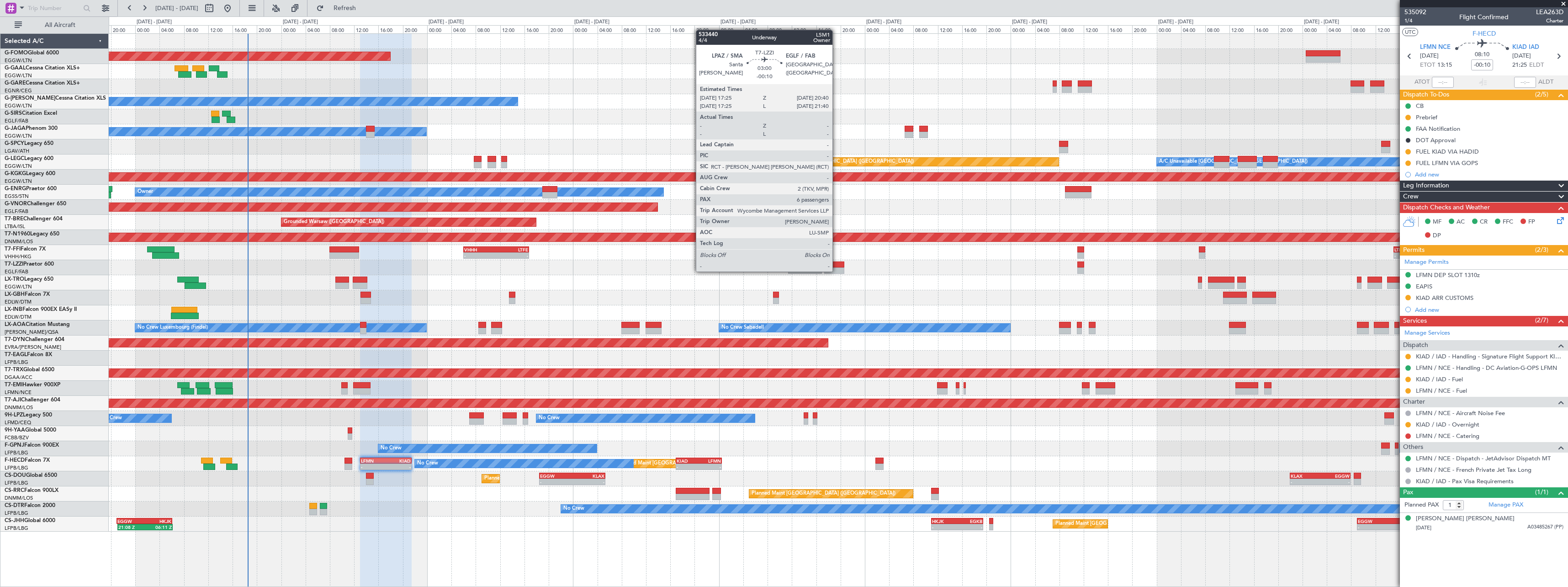
click at [836, 270] on div at bounding box center [834, 270] width 20 height 7
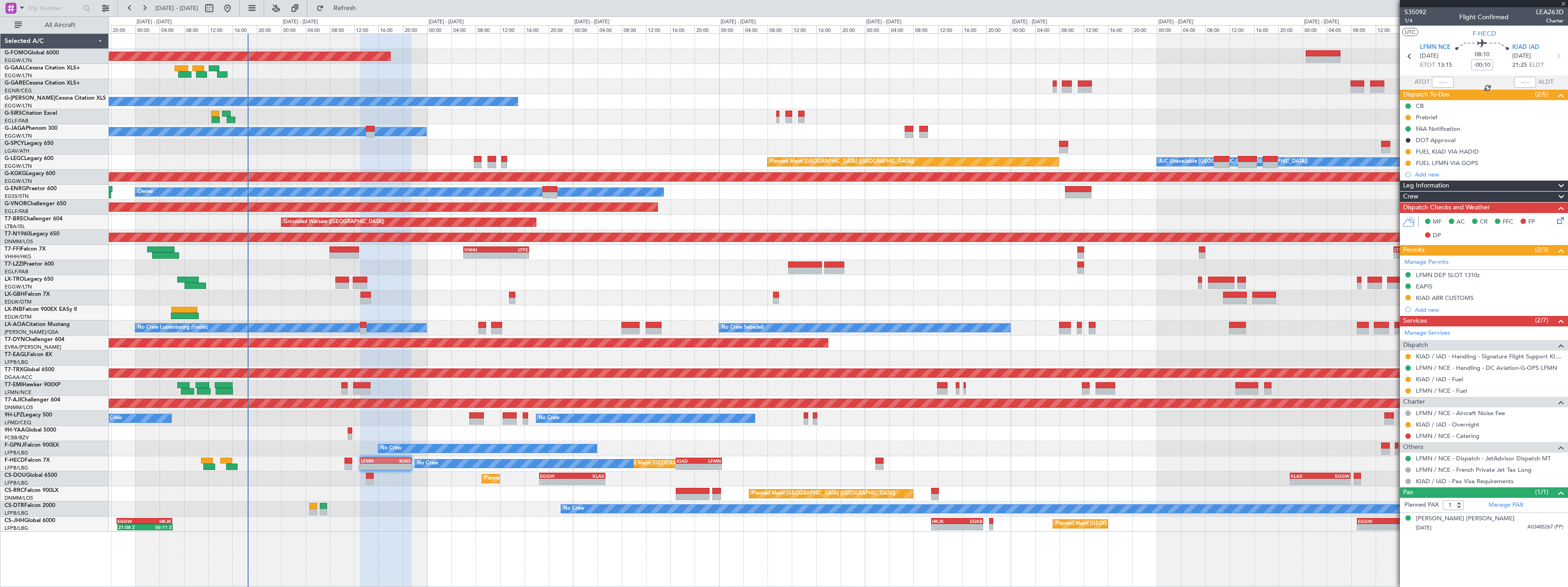
type input "6"
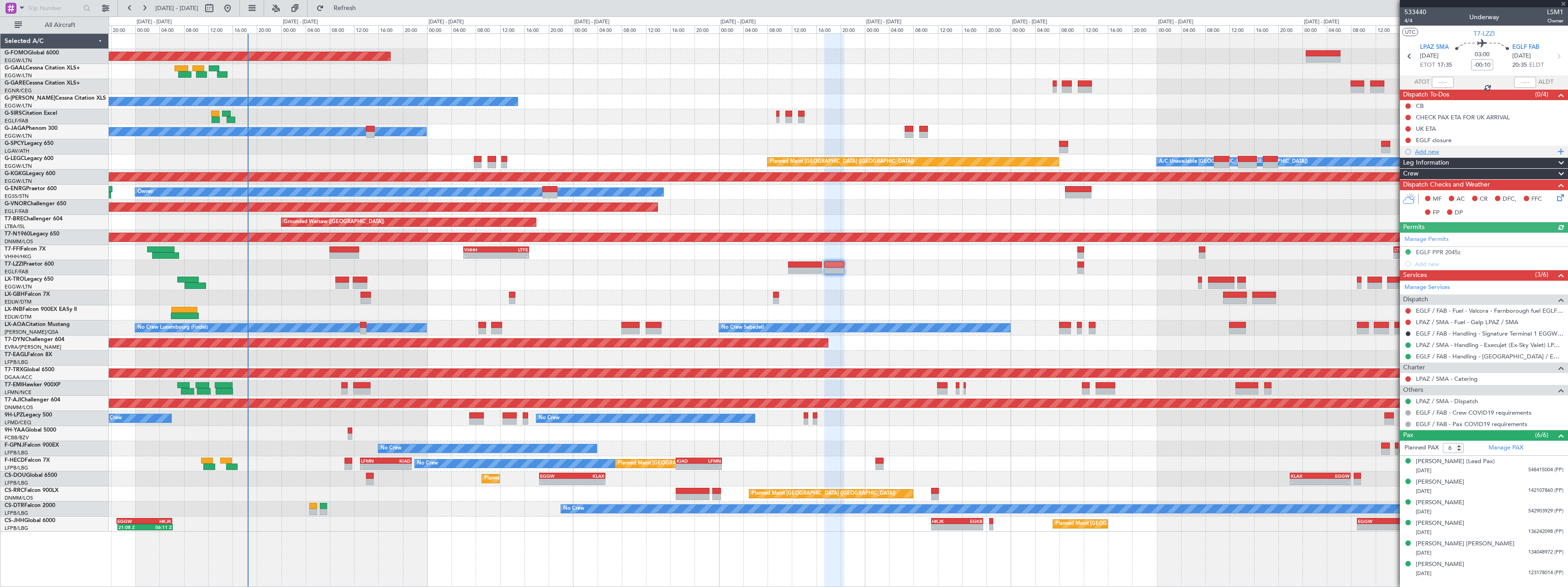
click at [1432, 146] on div "Add new" at bounding box center [1484, 151] width 168 height 12
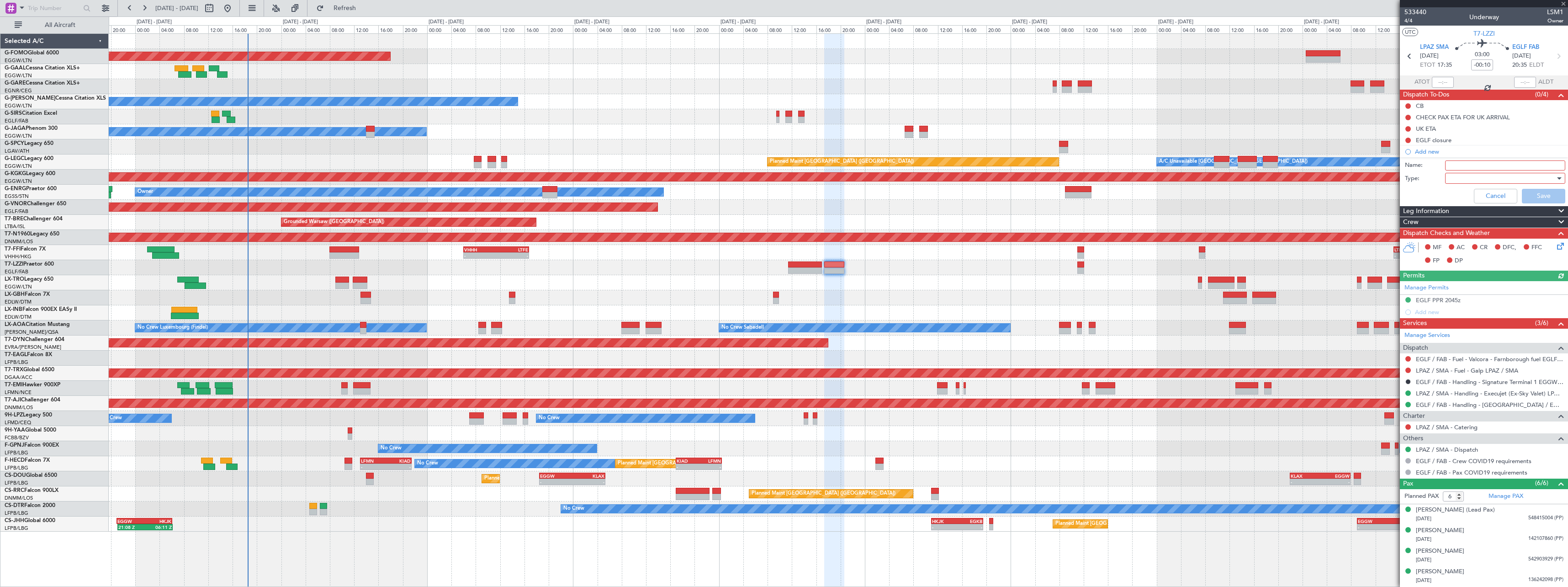
click at [1463, 166] on input "Name:" at bounding box center [1505, 165] width 120 height 10
type input "EGTK BACK UP"
click at [1459, 180] on div at bounding box center [1502, 178] width 107 height 14
click at [1463, 200] on span "Generic" at bounding box center [1501, 197] width 107 height 14
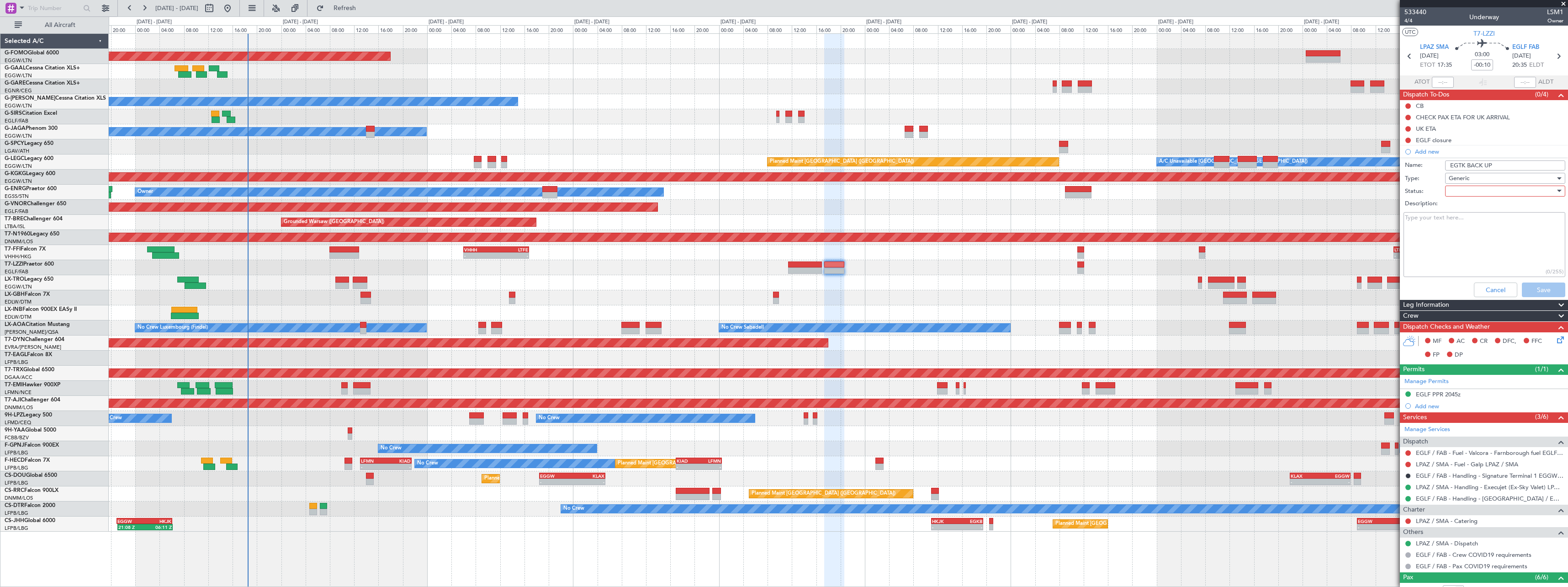
click at [1466, 189] on div at bounding box center [1502, 191] width 107 height 14
click at [1496, 234] on span "Completed" at bounding box center [1501, 237] width 107 height 14
drag, startPoint x: 1533, startPoint y: 290, endPoint x: 1500, endPoint y: 299, distance: 34.2
click at [1534, 290] on button "Save" at bounding box center [1543, 290] width 43 height 15
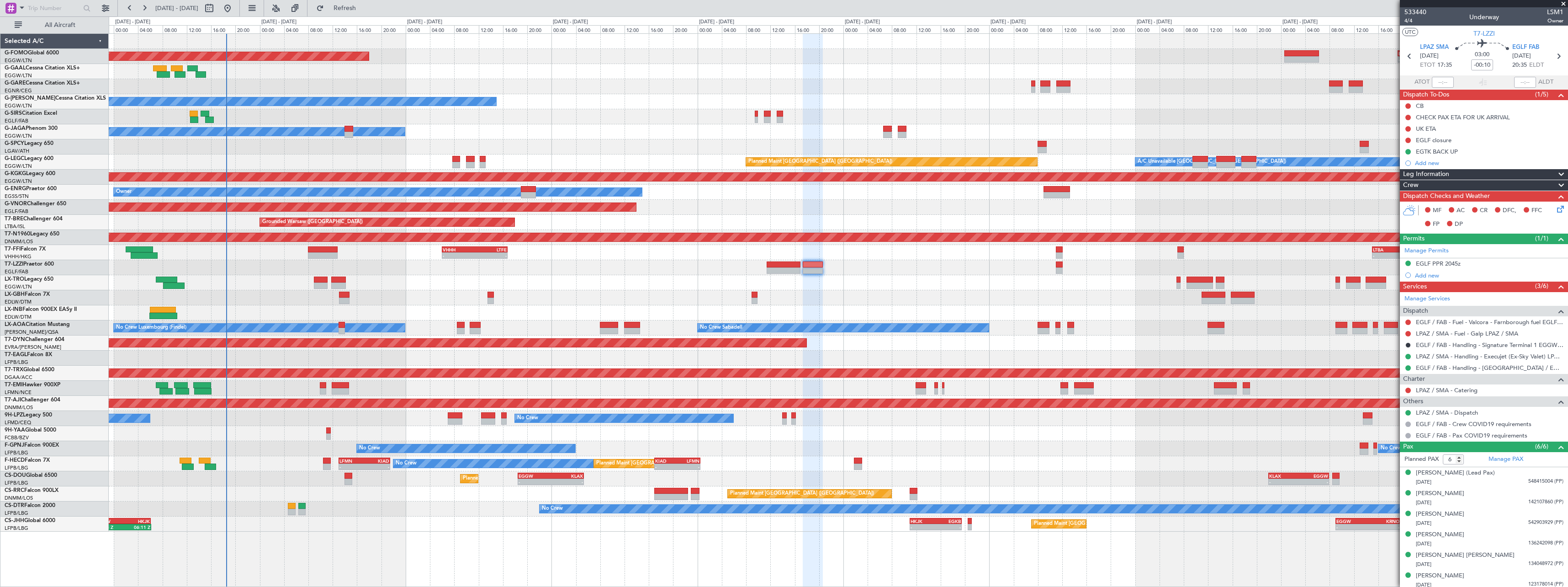
click at [436, 275] on div "Planned Maint Windsor Locks ([PERSON_NAME] Intl) - - EGGW 19:15 Z KTEB 01:55 Z …" at bounding box center [838, 283] width 1459 height 497
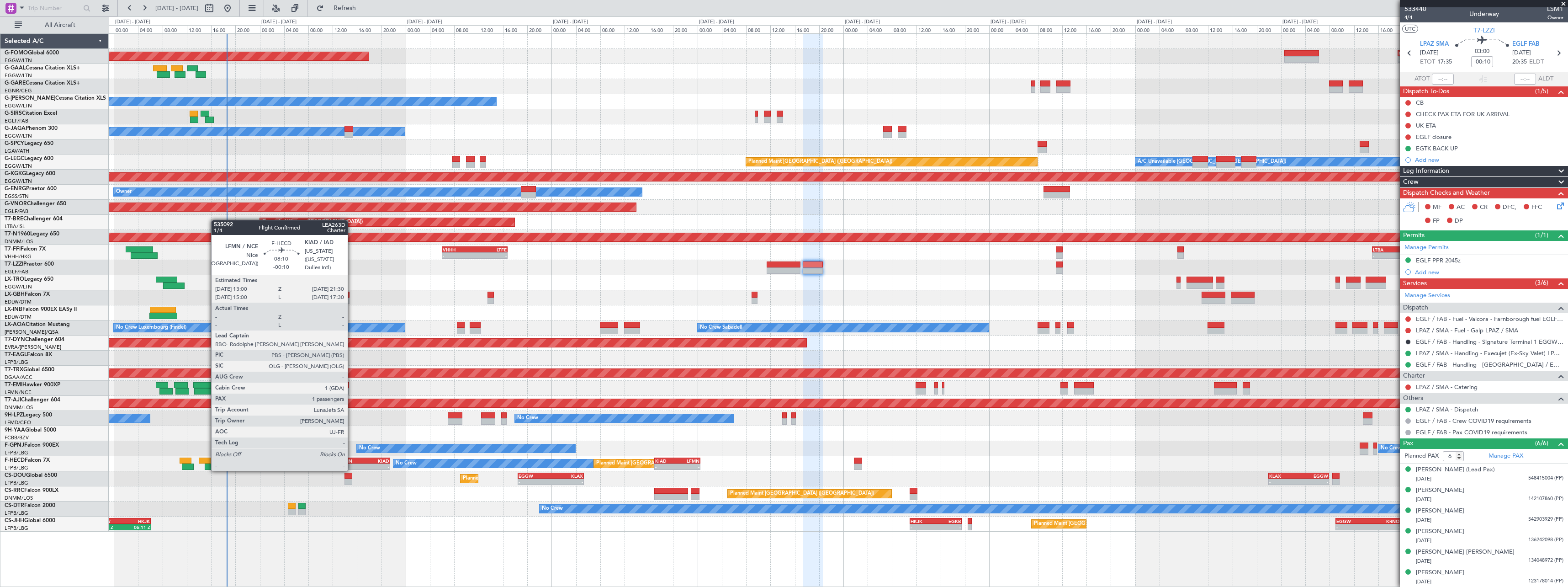
click at [352, 461] on div "LFMN" at bounding box center [352, 460] width 25 height 5
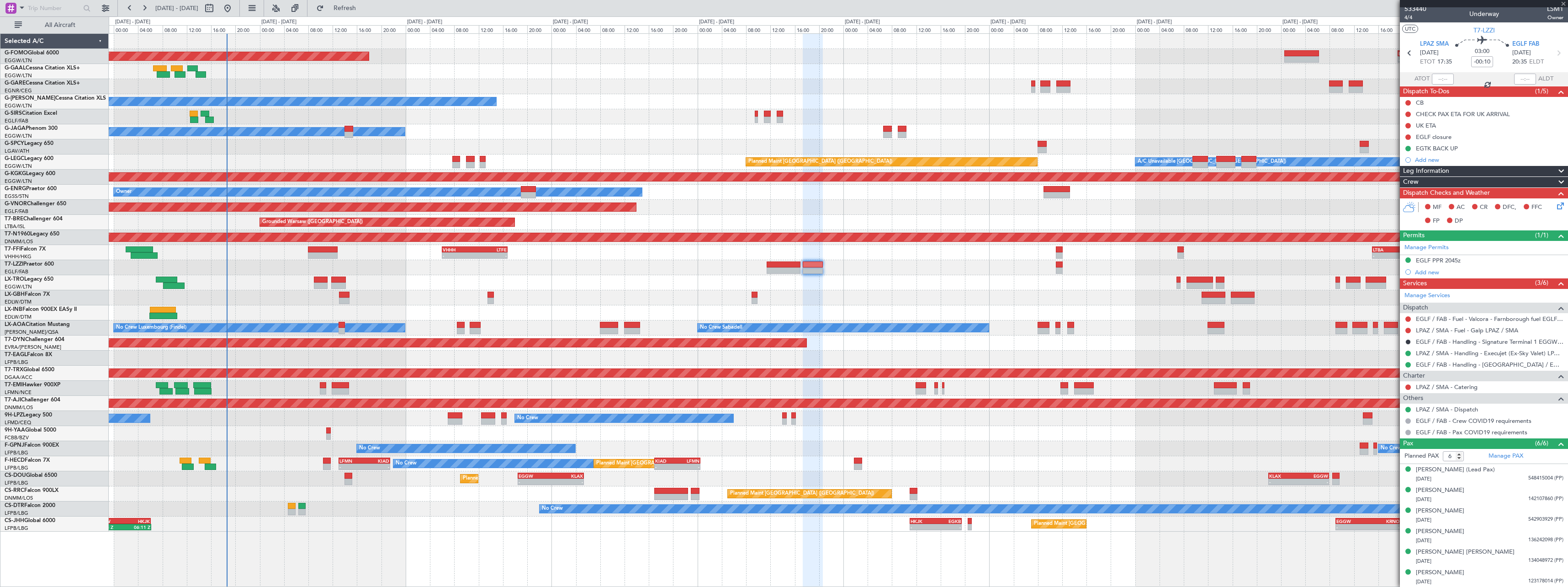
type input "1"
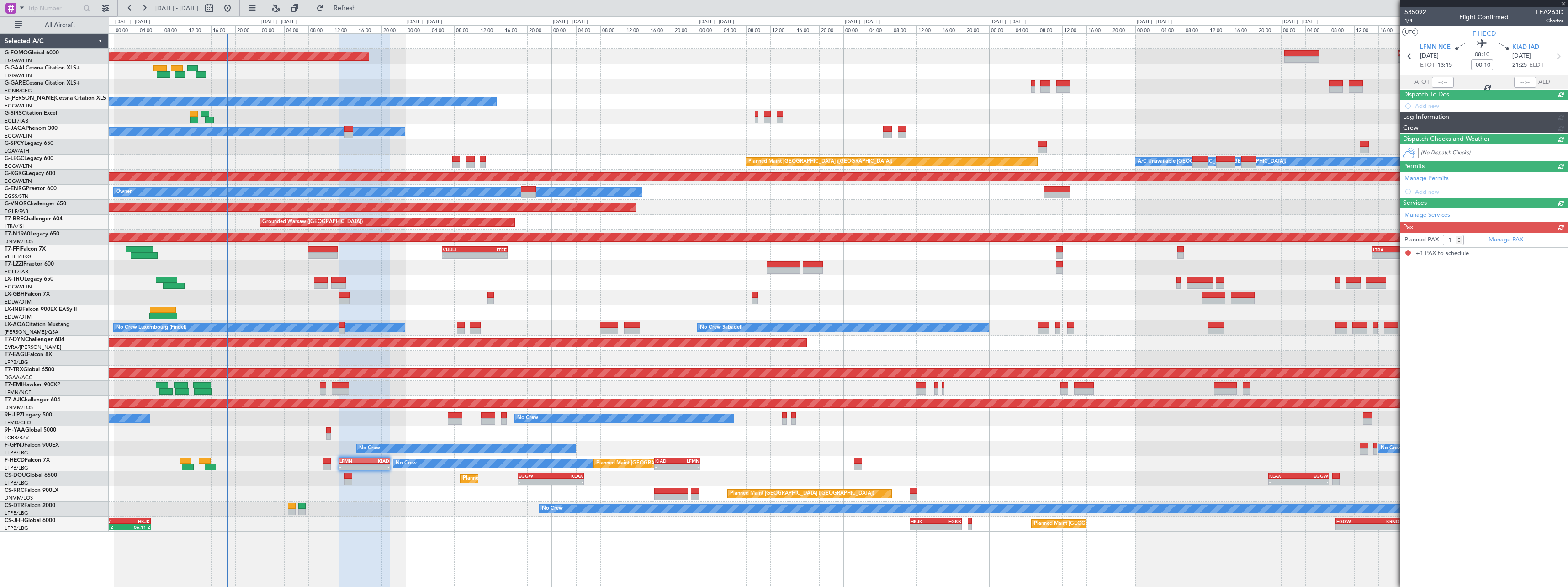
scroll to position [0, 0]
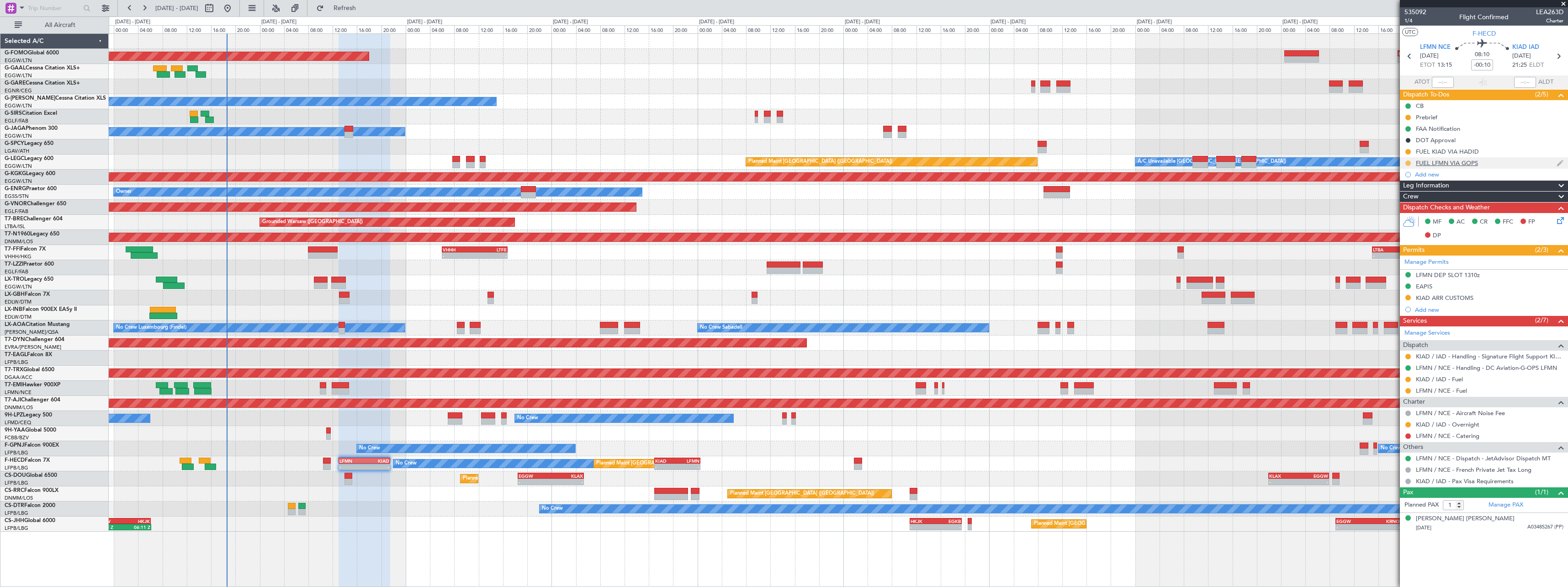
click at [1410, 160] on button at bounding box center [1408, 163] width 5 height 5
click at [1403, 205] on span "Completed" at bounding box center [1412, 203] width 30 height 9
click at [1408, 390] on button at bounding box center [1408, 390] width 5 height 5
drag, startPoint x: 1379, startPoint y: 498, endPoint x: 1334, endPoint y: 502, distance: 45.2
click at [1379, 499] on span "Confirmed" at bounding box center [1382, 499] width 29 height 9
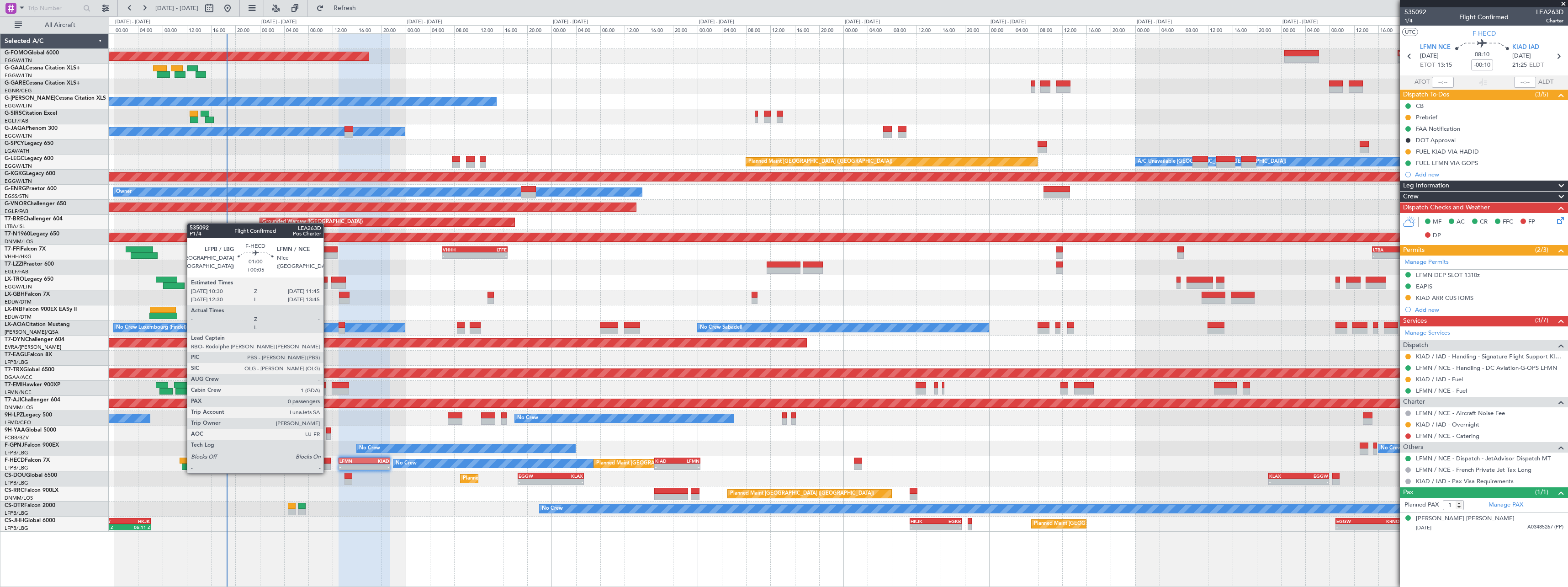
click at [327, 464] on div at bounding box center [327, 466] width 8 height 7
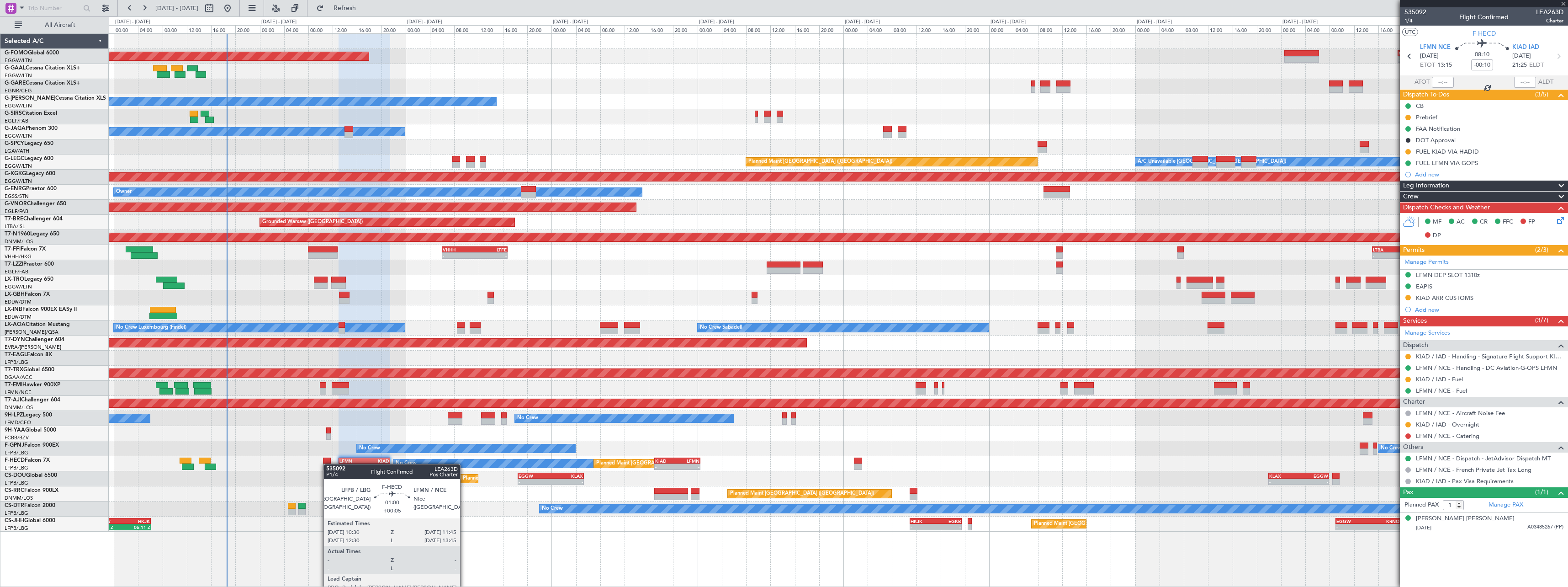
type input "+00:05"
type input "0"
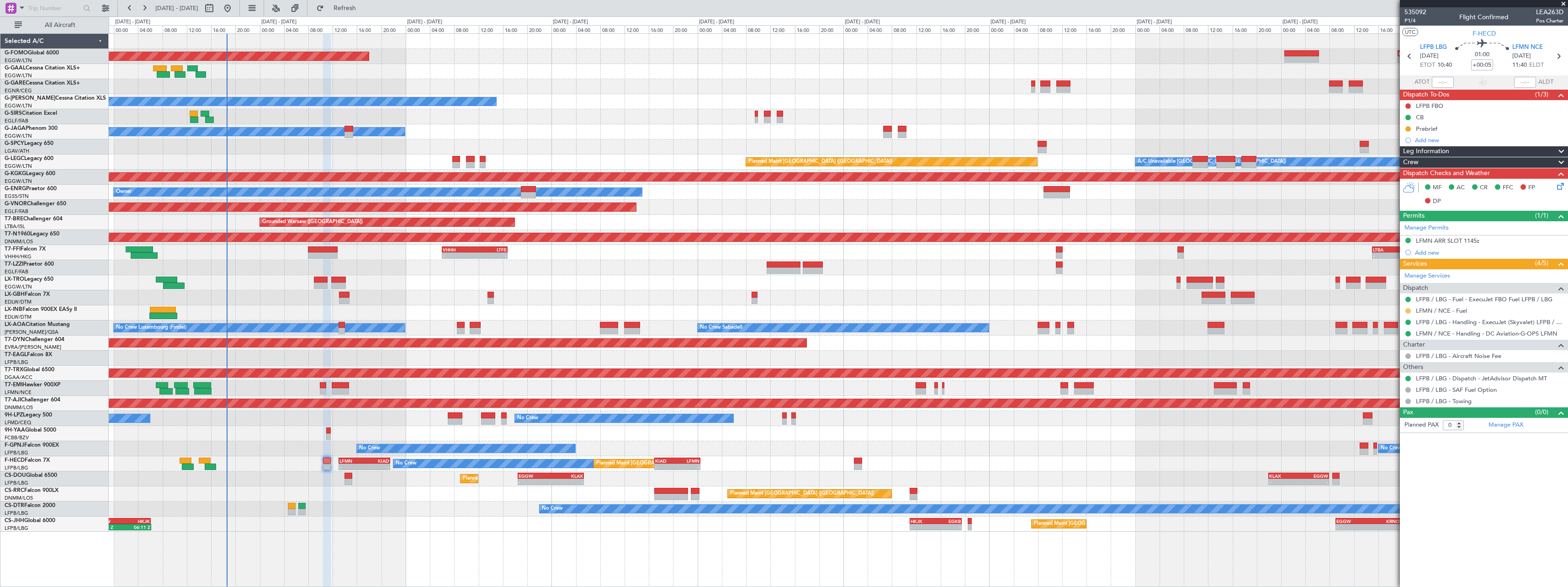
click at [1409, 309] on button at bounding box center [1408, 311] width 5 height 5
click at [1390, 419] on span "Confirmed" at bounding box center [1382, 420] width 29 height 9
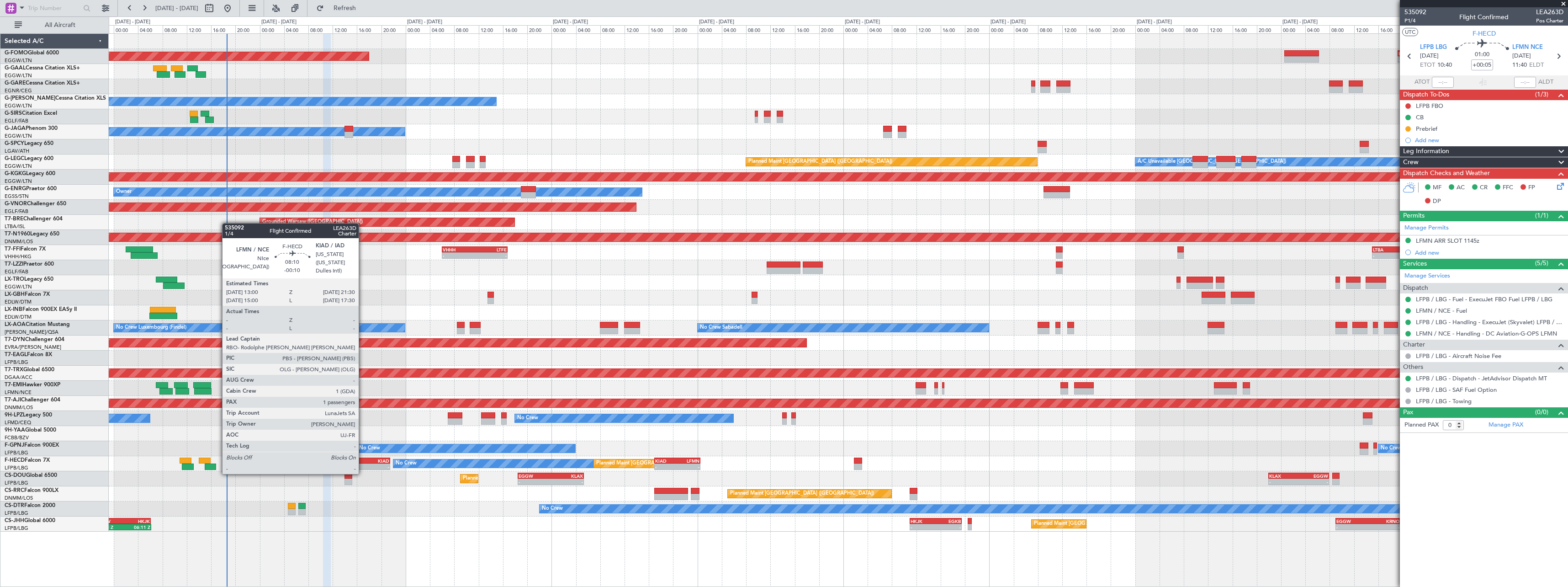
click at [363, 465] on div "-" at bounding box center [352, 466] width 25 height 5
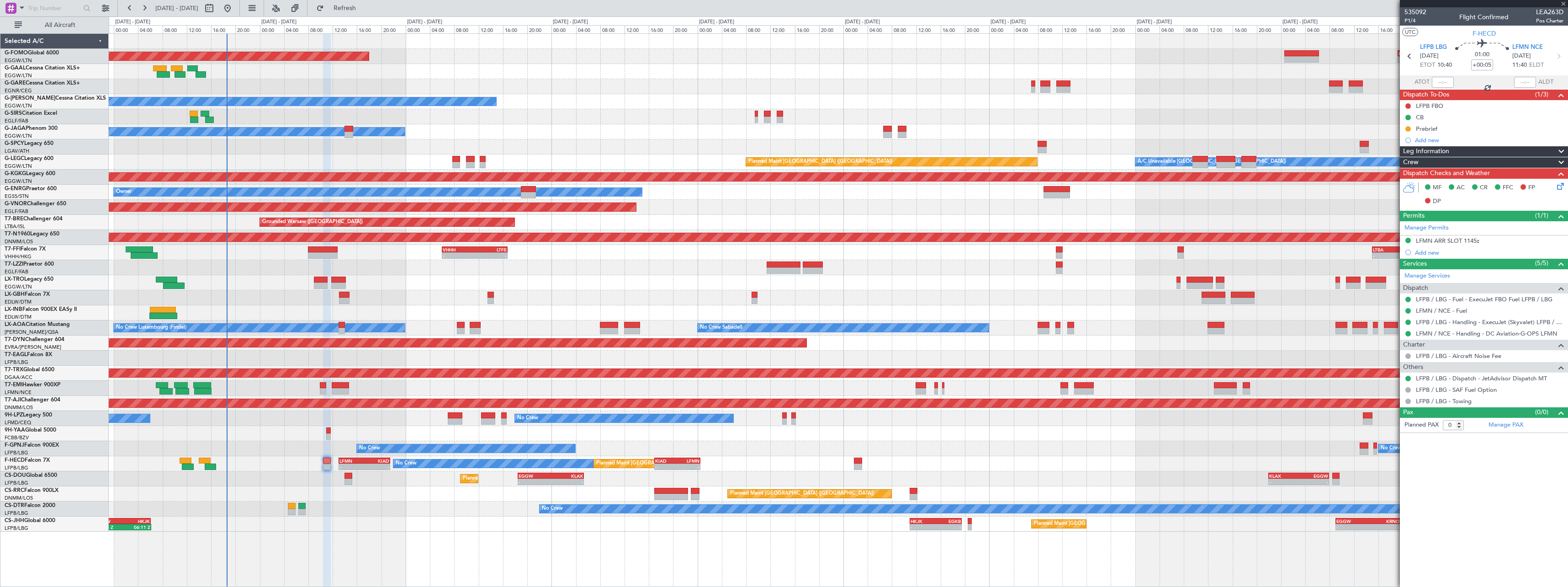
type input "-00:10"
type input "1"
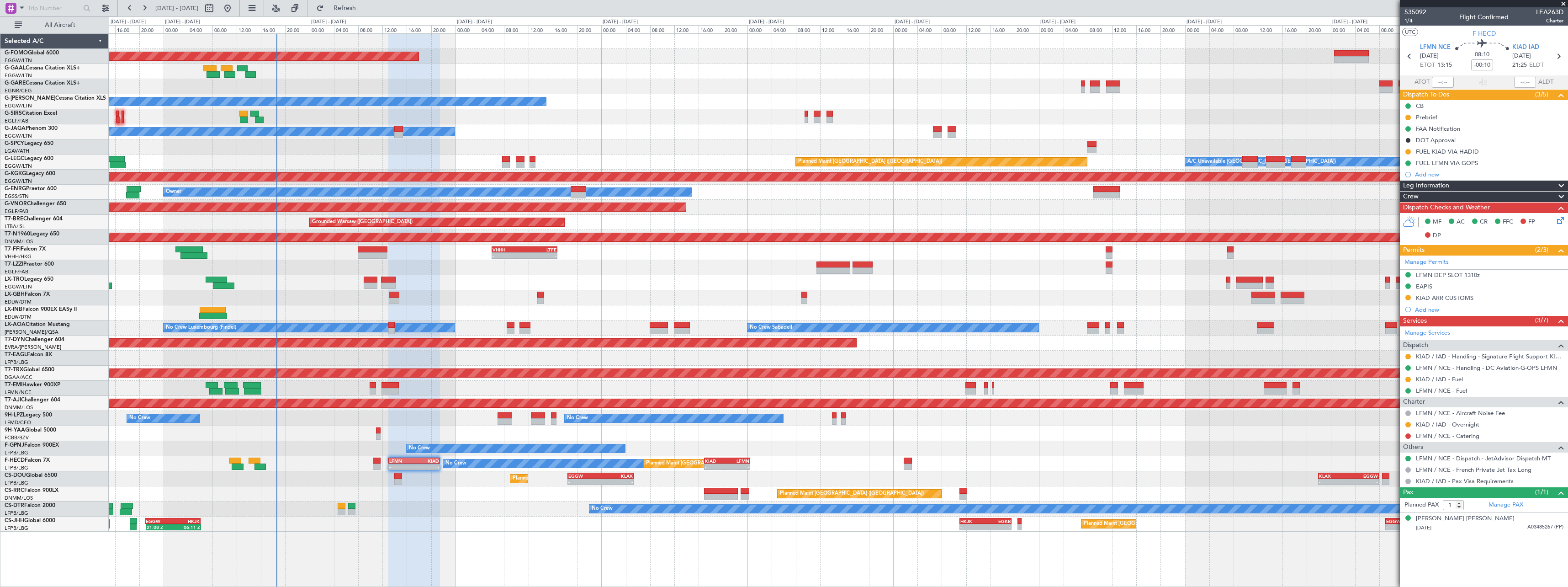
click at [600, 542] on div "Planned Maint Windsor Locks ([PERSON_NAME] Intl) - - EGGW 19:15 Z KTEB 01:55 Z …" at bounding box center [838, 310] width 1459 height 554
click at [1409, 297] on button at bounding box center [1408, 297] width 5 height 5
click at [1381, 409] on span "Received OK" at bounding box center [1385, 406] width 35 height 9
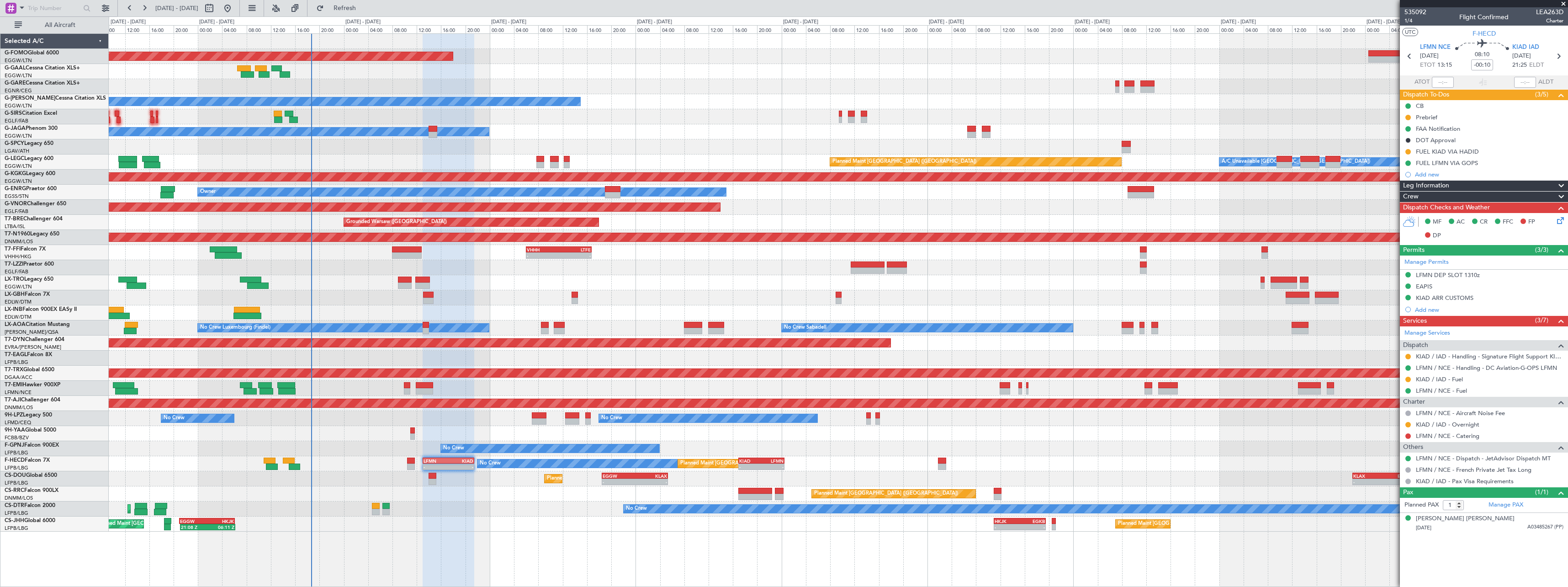
click at [593, 447] on div "Planned Maint Windsor Locks ([PERSON_NAME] Intl) - - EGGW 19:15 Z KTEB 01:55 Z …" at bounding box center [838, 283] width 1459 height 497
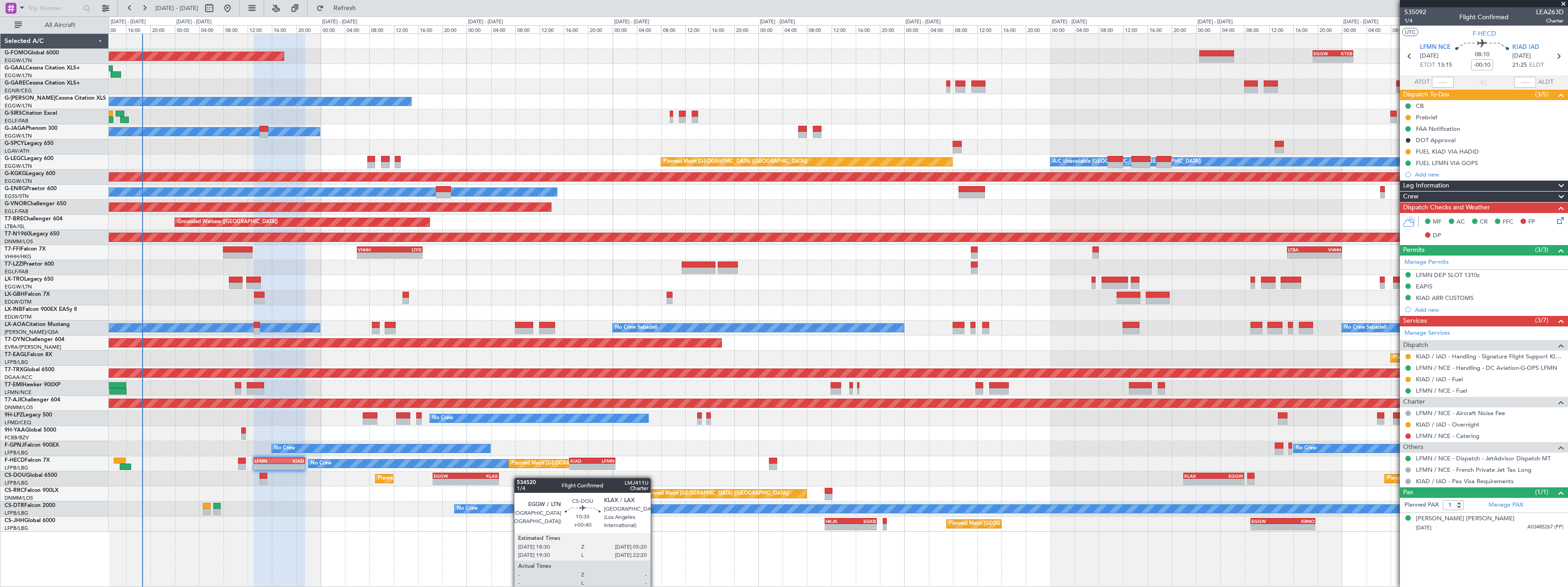
click at [452, 477] on div "Planned Maint [GEOGRAPHIC_DATA] ([GEOGRAPHIC_DATA]) - - EGGW 18:30 Z KLAX 05:20…" at bounding box center [838, 479] width 1459 height 15
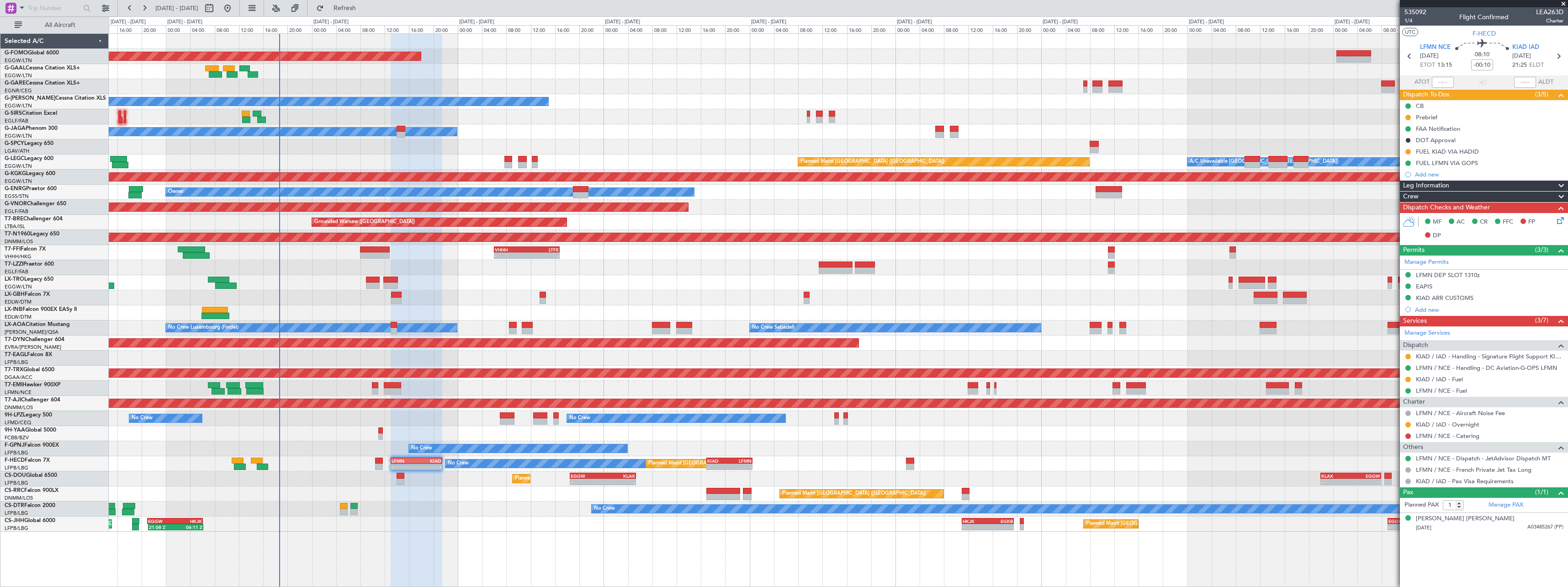
click at [761, 461] on div "No Crew Planned Maint [GEOGRAPHIC_DATA] ([GEOGRAPHIC_DATA]) - - LFMN 13:00 Z KI…" at bounding box center [838, 463] width 1459 height 15
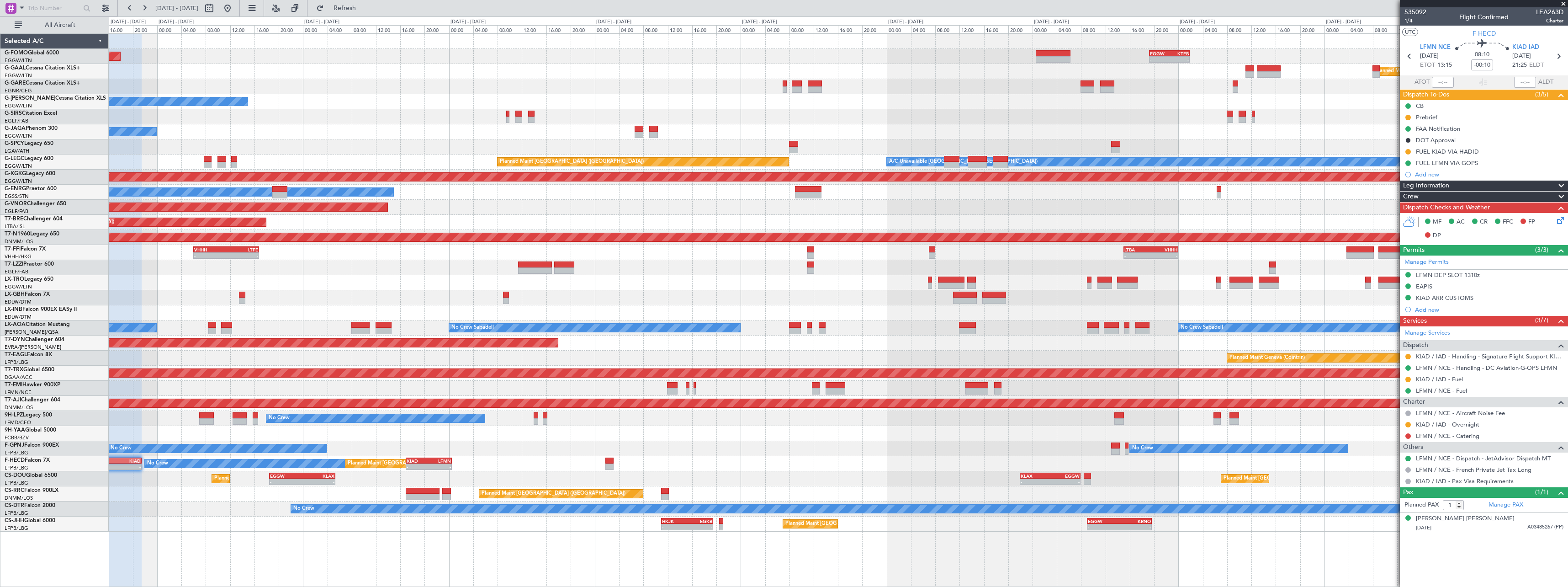
click at [279, 265] on div at bounding box center [838, 267] width 1459 height 15
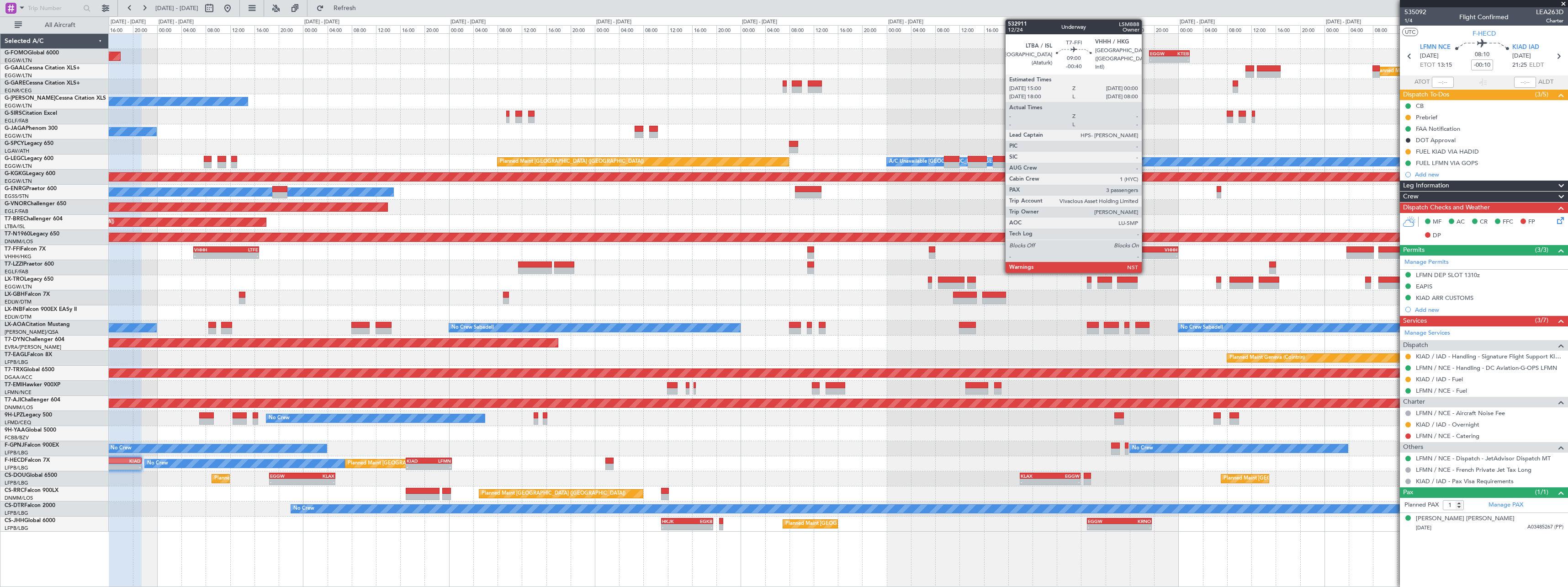
click at [1146, 250] on div "LTBA" at bounding box center [1138, 249] width 27 height 5
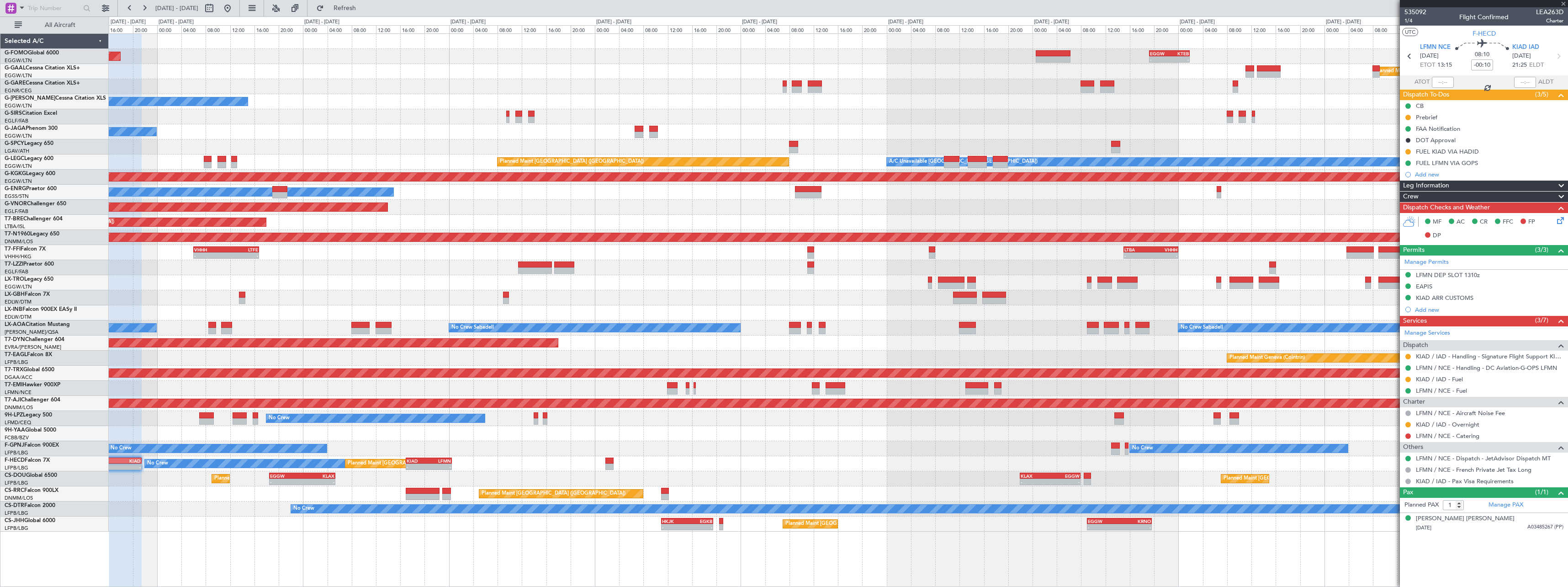
type input "-00:40"
type input "3"
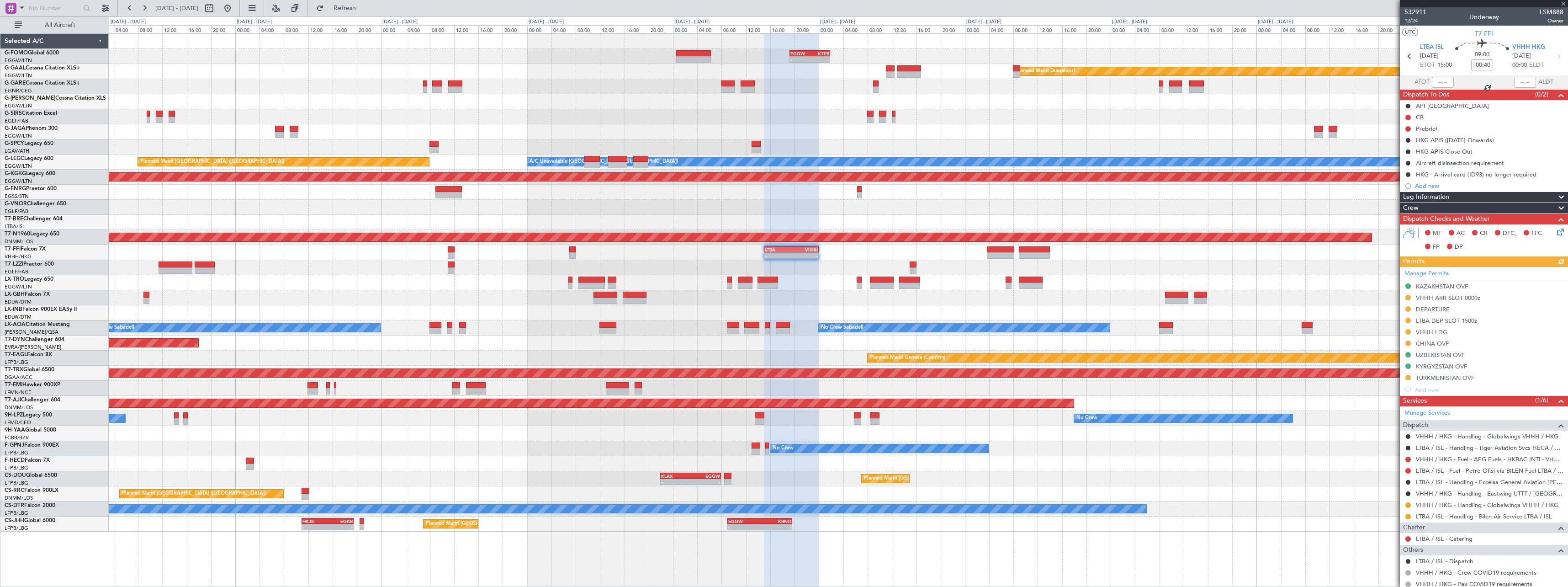
click at [797, 289] on div at bounding box center [838, 283] width 1459 height 15
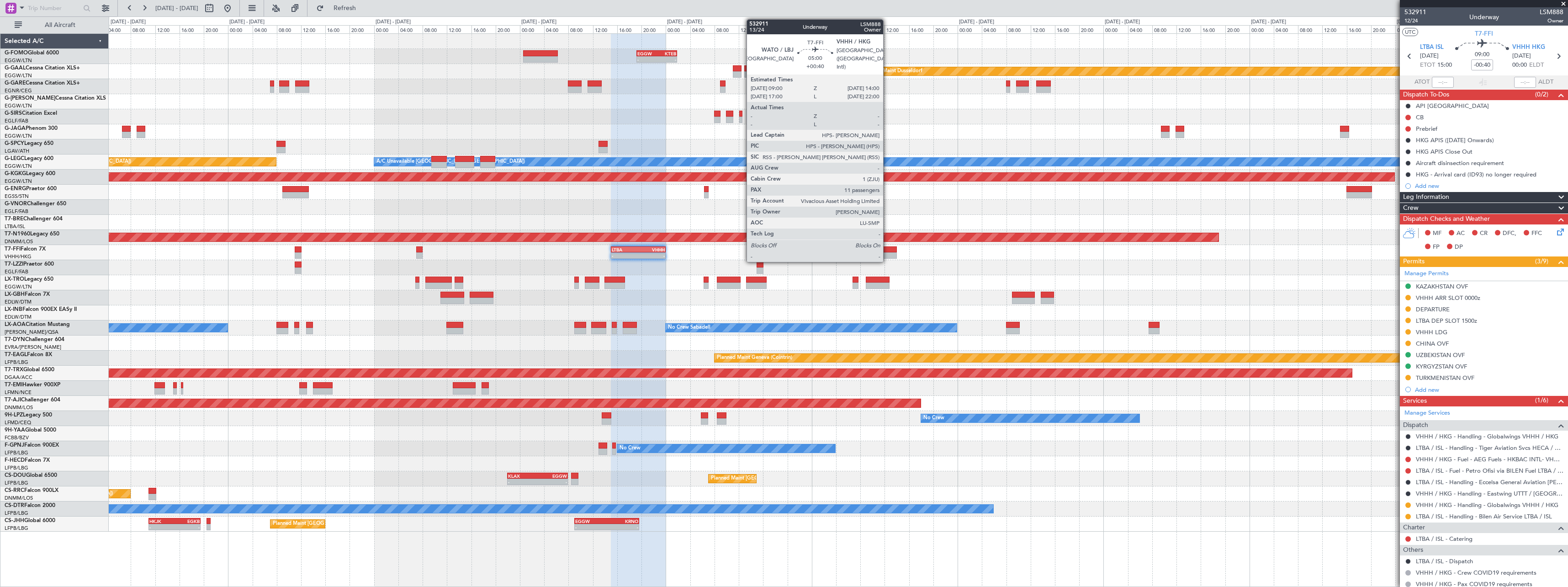
click at [887, 253] on div at bounding box center [881, 255] width 30 height 7
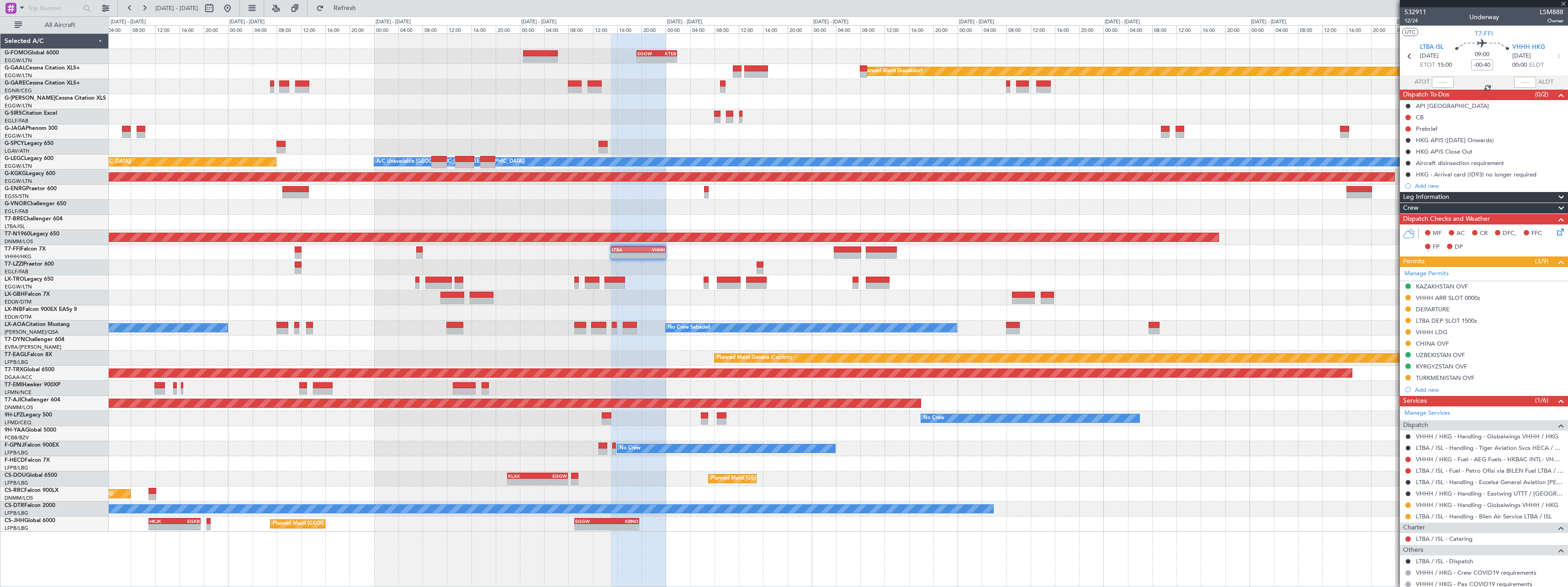
type input "+00:40"
type input "11"
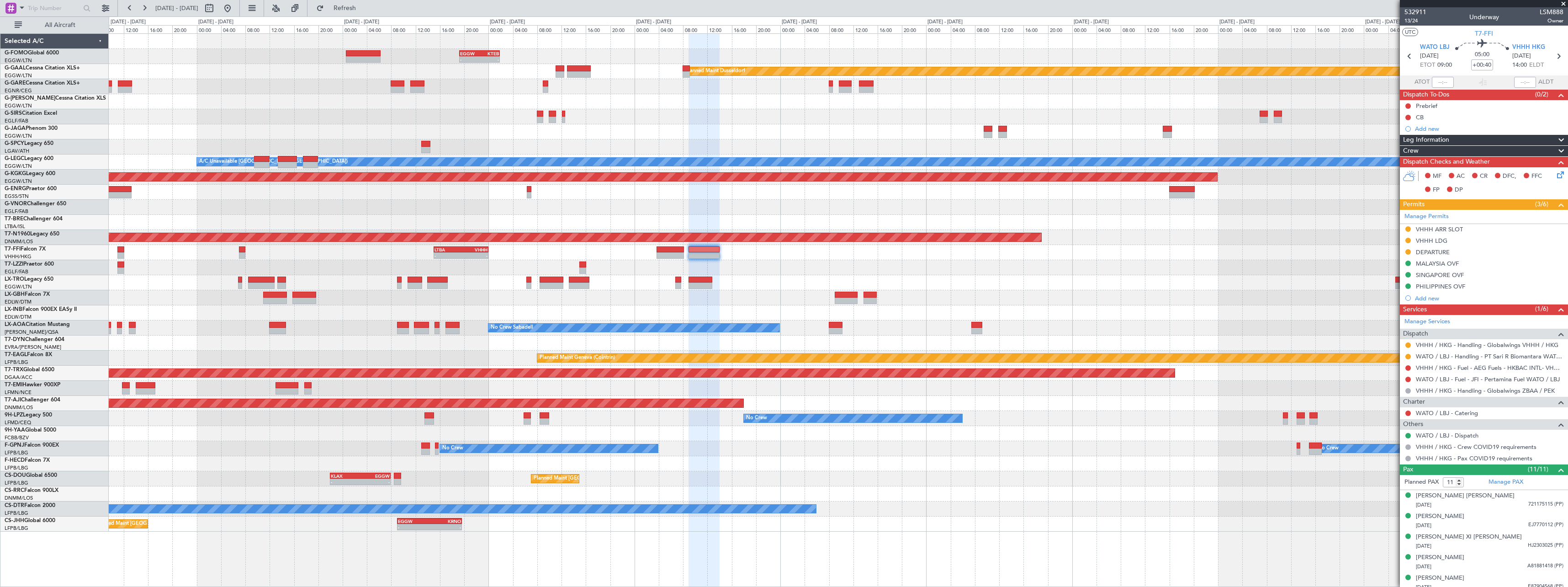
click at [1165, 260] on div "Owner [GEOGRAPHIC_DATA] ([GEOGRAPHIC_DATA])" at bounding box center [838, 267] width 1459 height 15
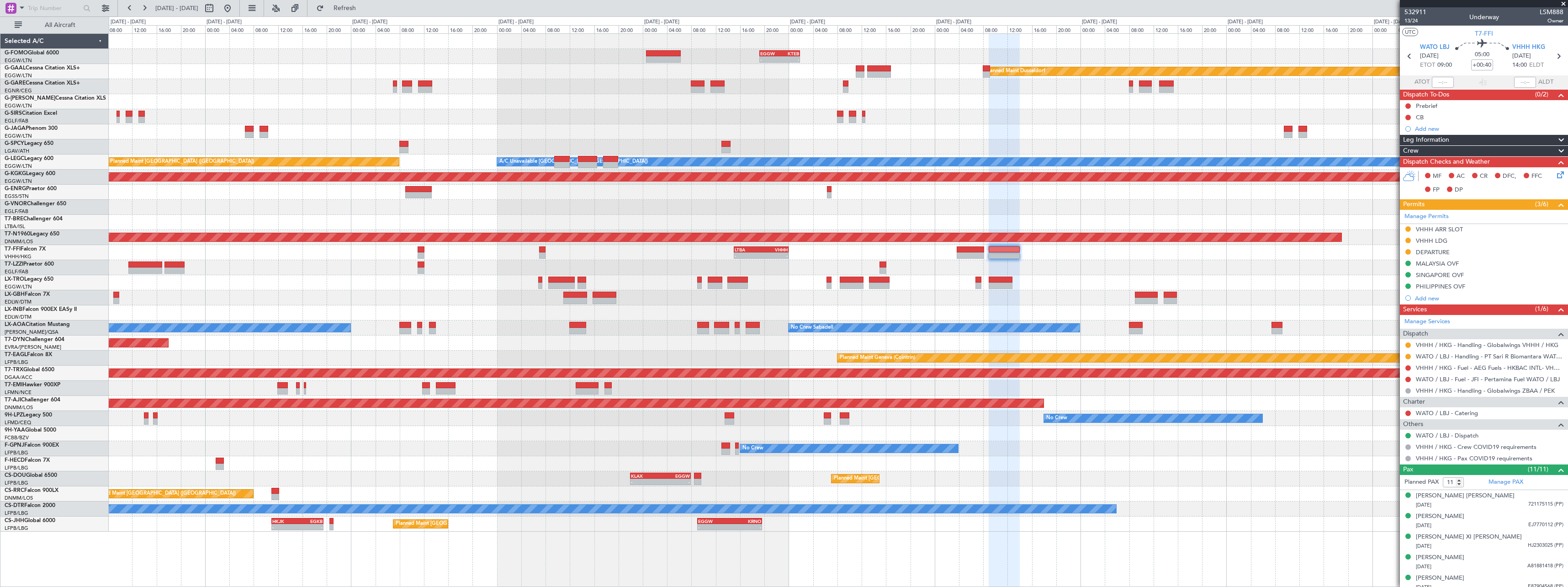
click at [1105, 281] on div "- - EGGW 19:15 Z KTEB 01:55 Z Planned [GEOGRAPHIC_DATA] Owner Owner A/C Unavail…" at bounding box center [838, 283] width 1459 height 497
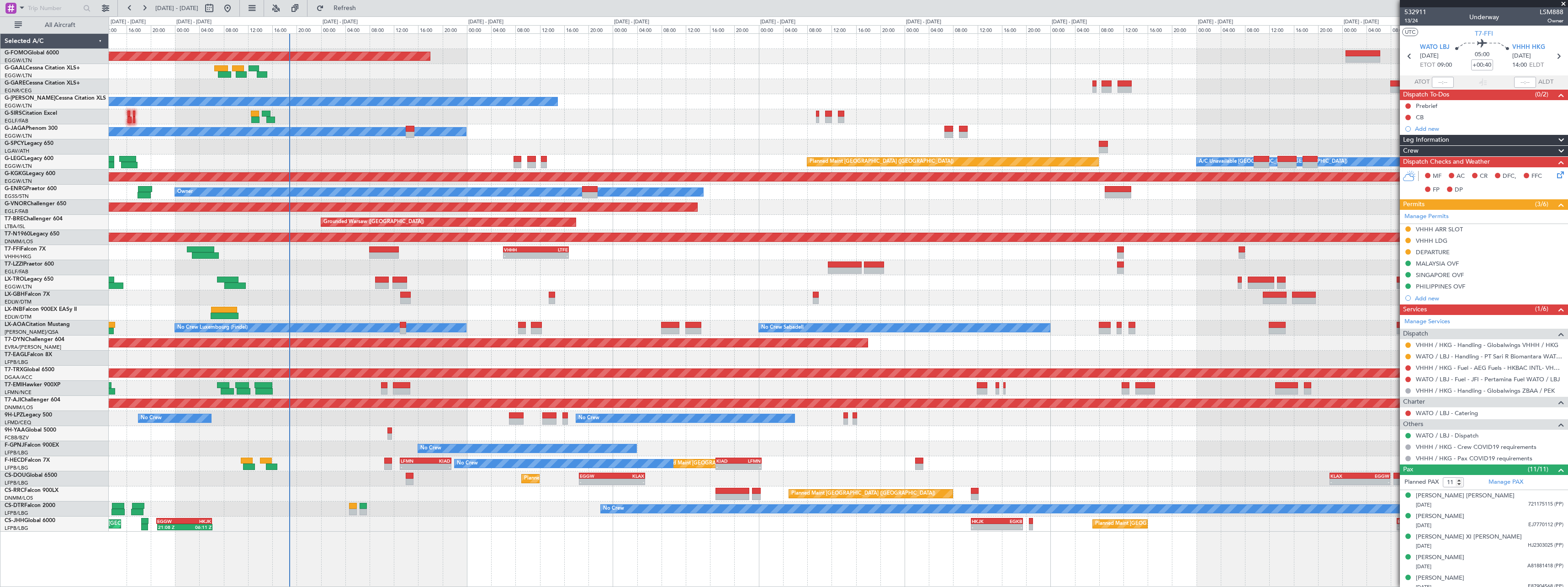
click at [1104, 291] on div "- - EGGW 19:15 Z KTEB 01:55 Z Planned Maint Windsor Locks ([PERSON_NAME] Intl) …" at bounding box center [838, 283] width 1459 height 497
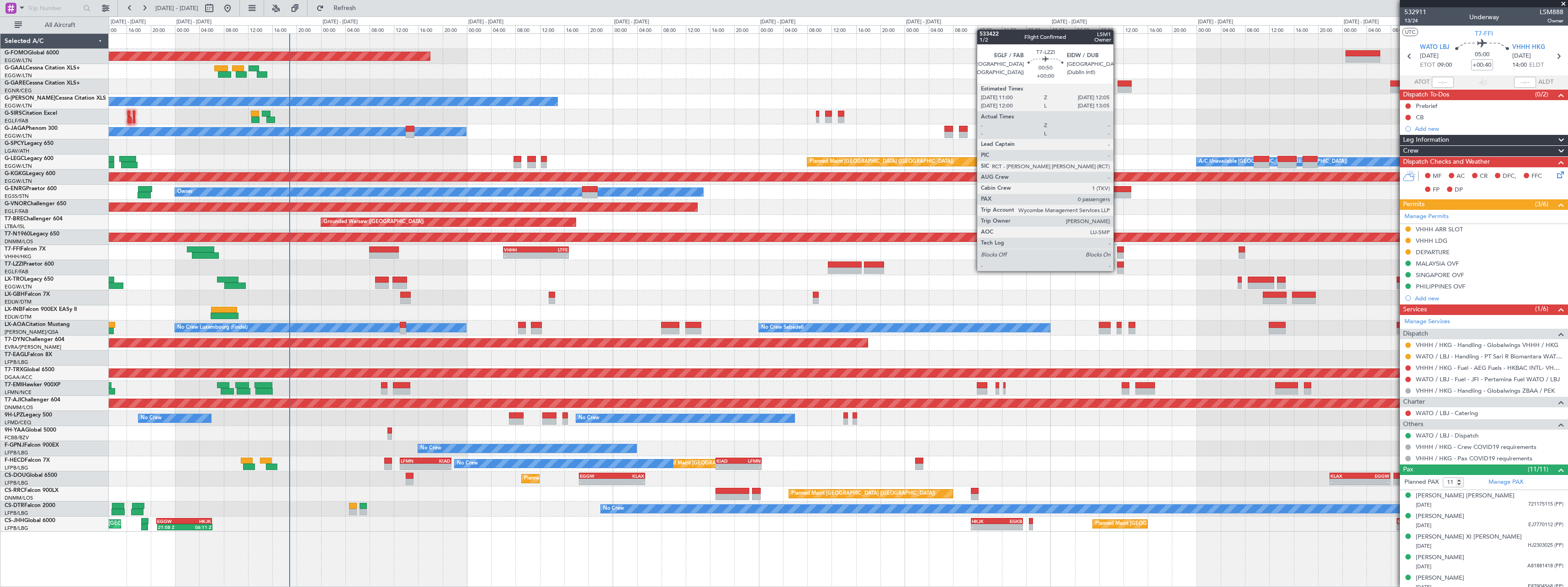
click at [1118, 270] on div at bounding box center [1120, 270] width 7 height 7
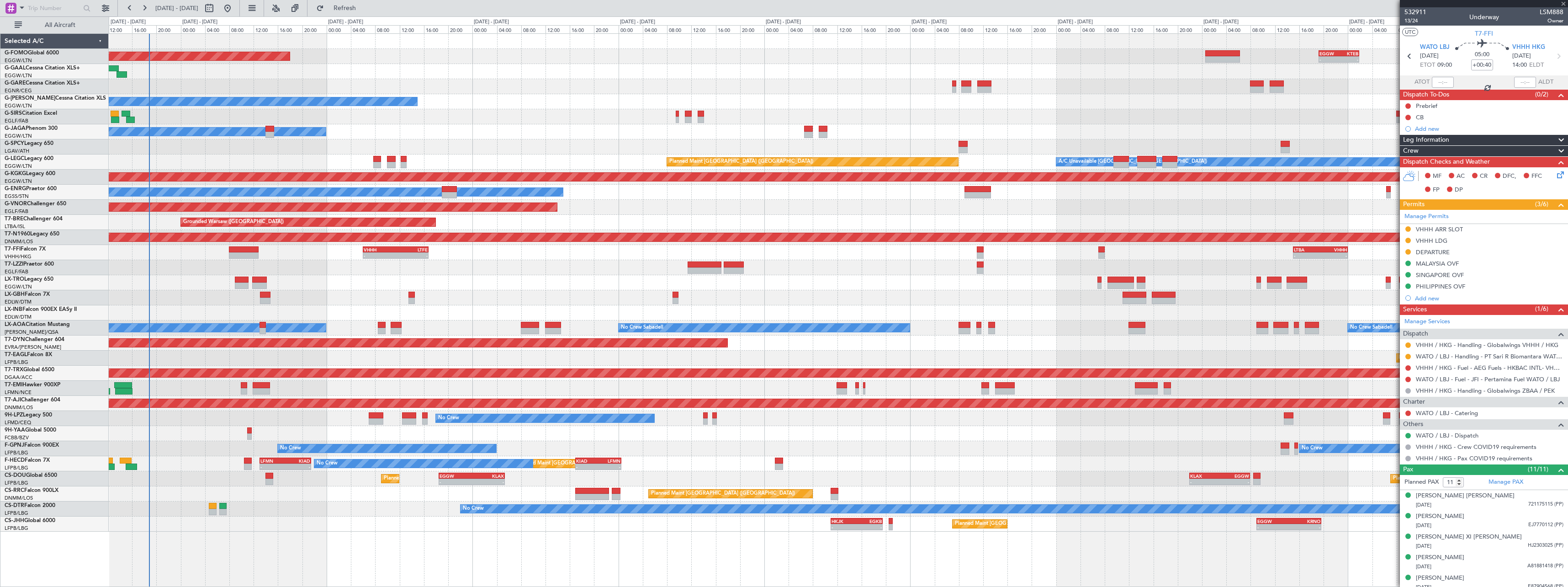
click at [663, 305] on div "- - EGGW 19:15 Z KTEB 01:55 Z Planned Maint Windsor Locks ([PERSON_NAME] Intl) …" at bounding box center [838, 283] width 1459 height 497
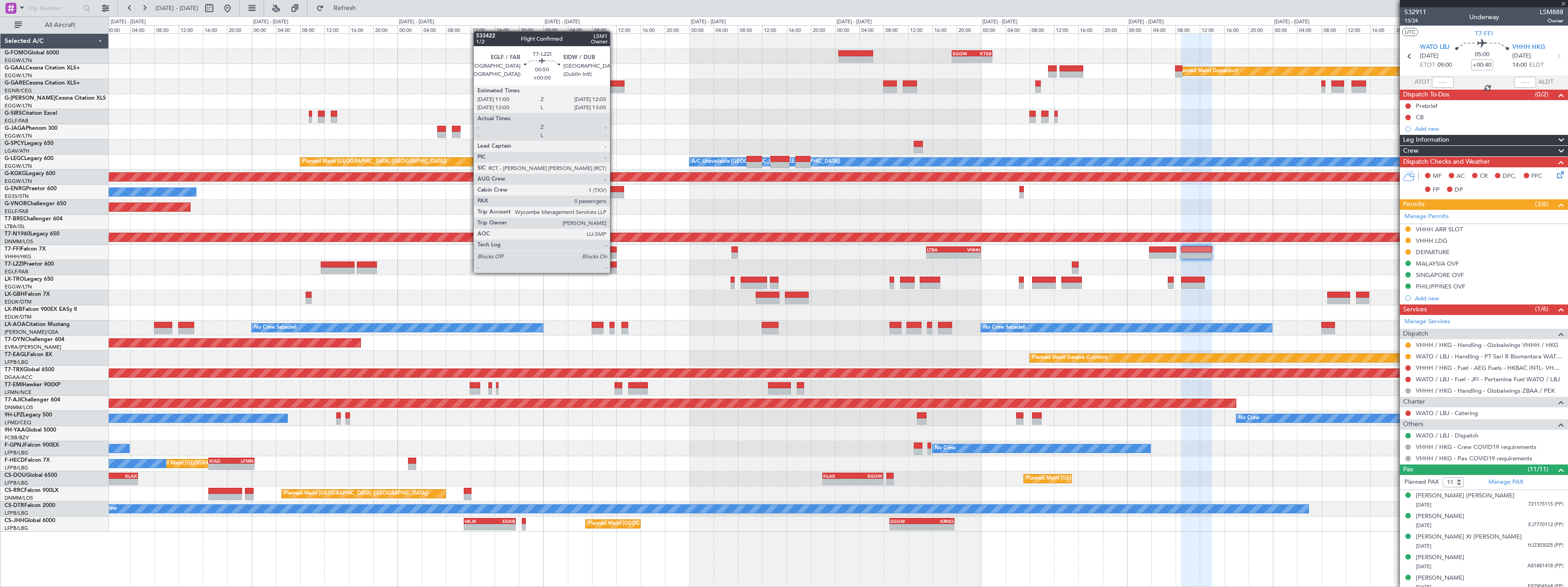
click at [614, 272] on div at bounding box center [613, 270] width 7 height 7
type input "0"
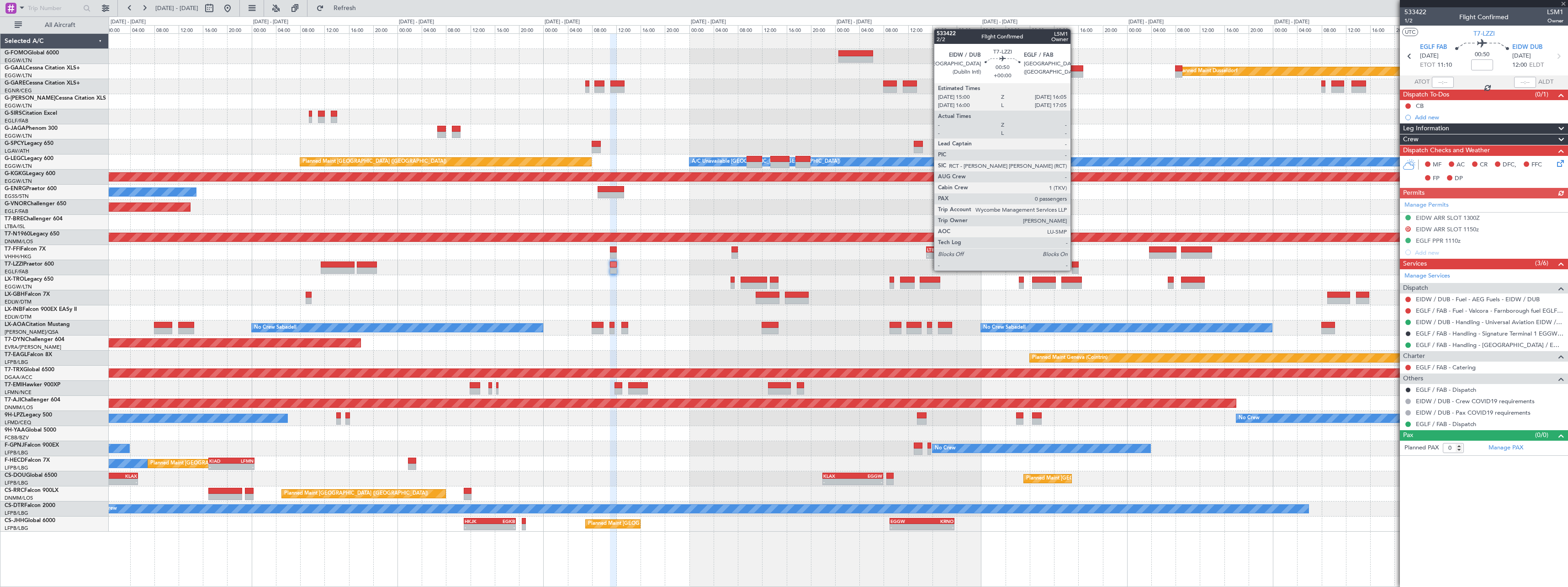
click at [1074, 270] on div at bounding box center [1075, 270] width 7 height 7
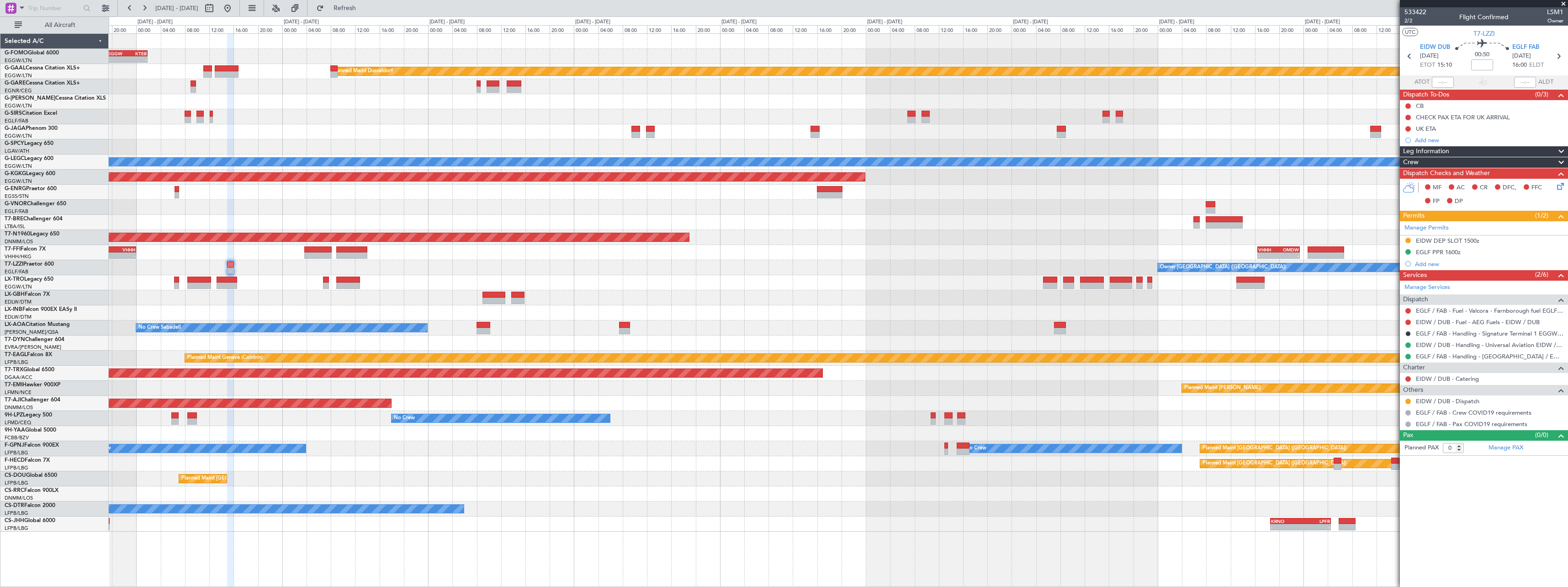
click at [506, 294] on div "- - EGGW 19:15 Z KTEB 01:55 Z Planned [GEOGRAPHIC_DATA] Planned Maint [GEOGRAPH…" at bounding box center [838, 283] width 1459 height 497
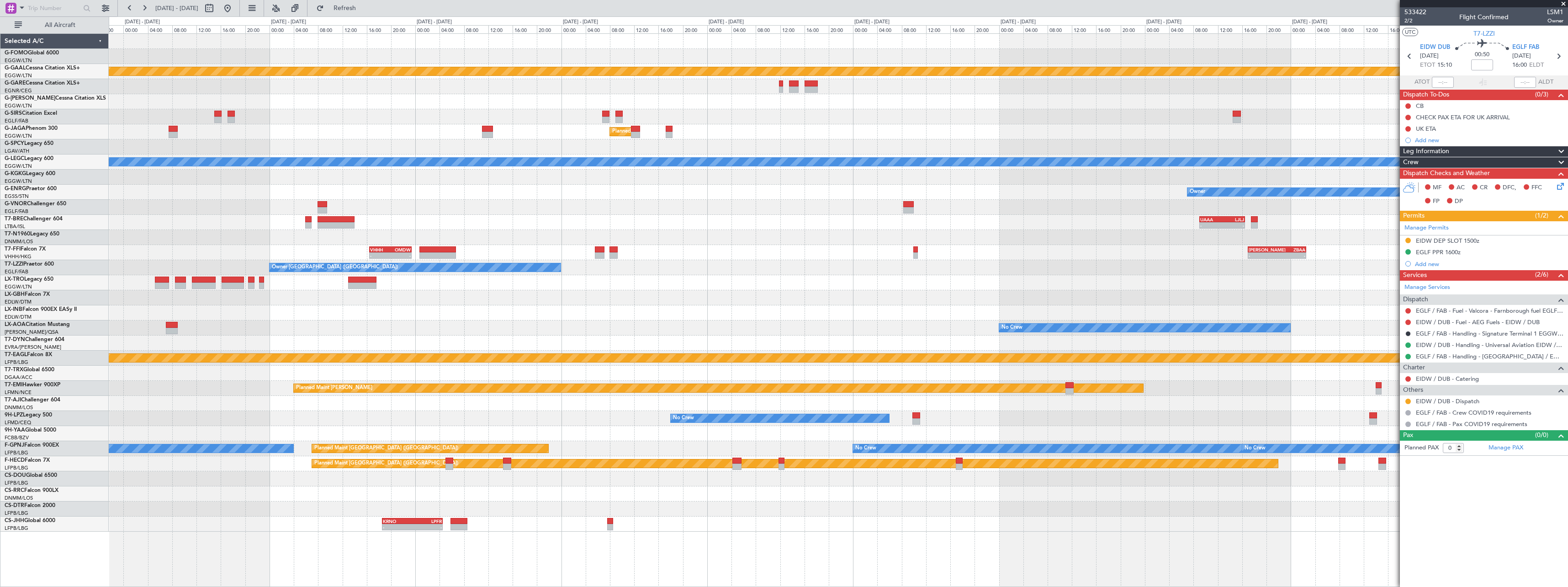
click at [137, 323] on div "Planned Maint Dusseldorf Planned Maint [GEOGRAPHIC_DATA] ([GEOGRAPHIC_DATA]) A/…" at bounding box center [838, 283] width 1459 height 497
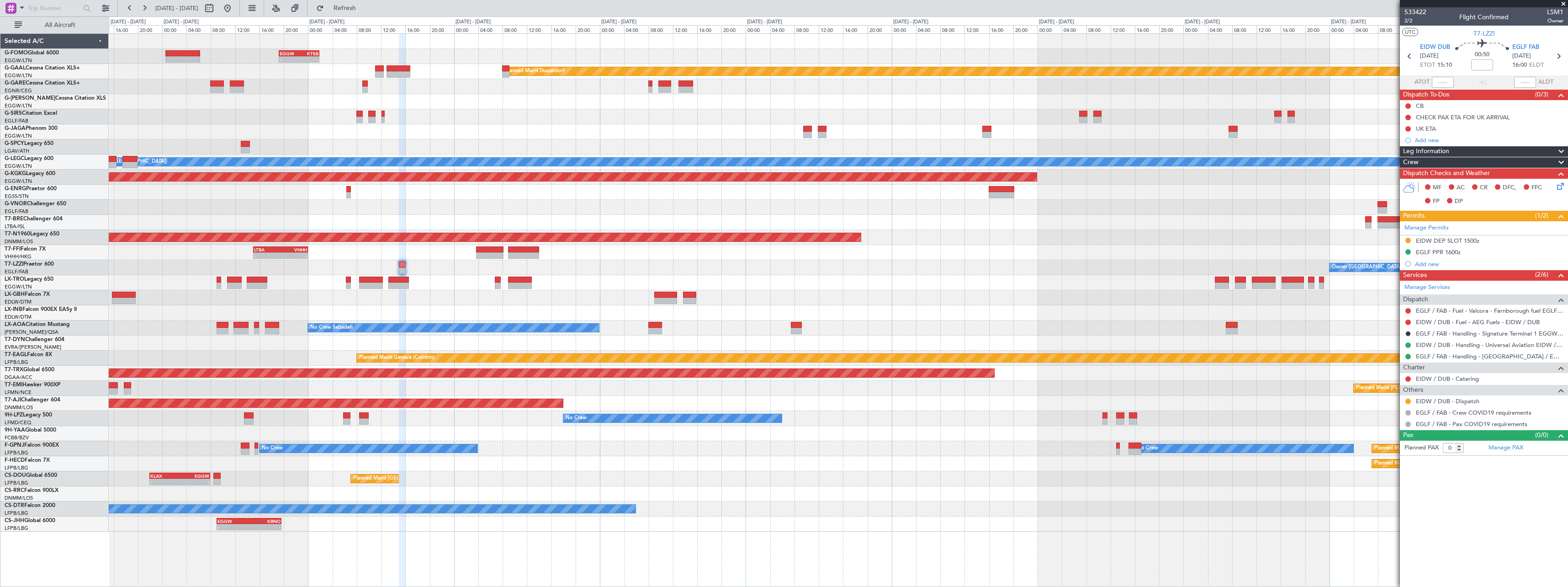
click at [844, 262] on div "Owner [GEOGRAPHIC_DATA] ([GEOGRAPHIC_DATA])" at bounding box center [838, 267] width 1459 height 15
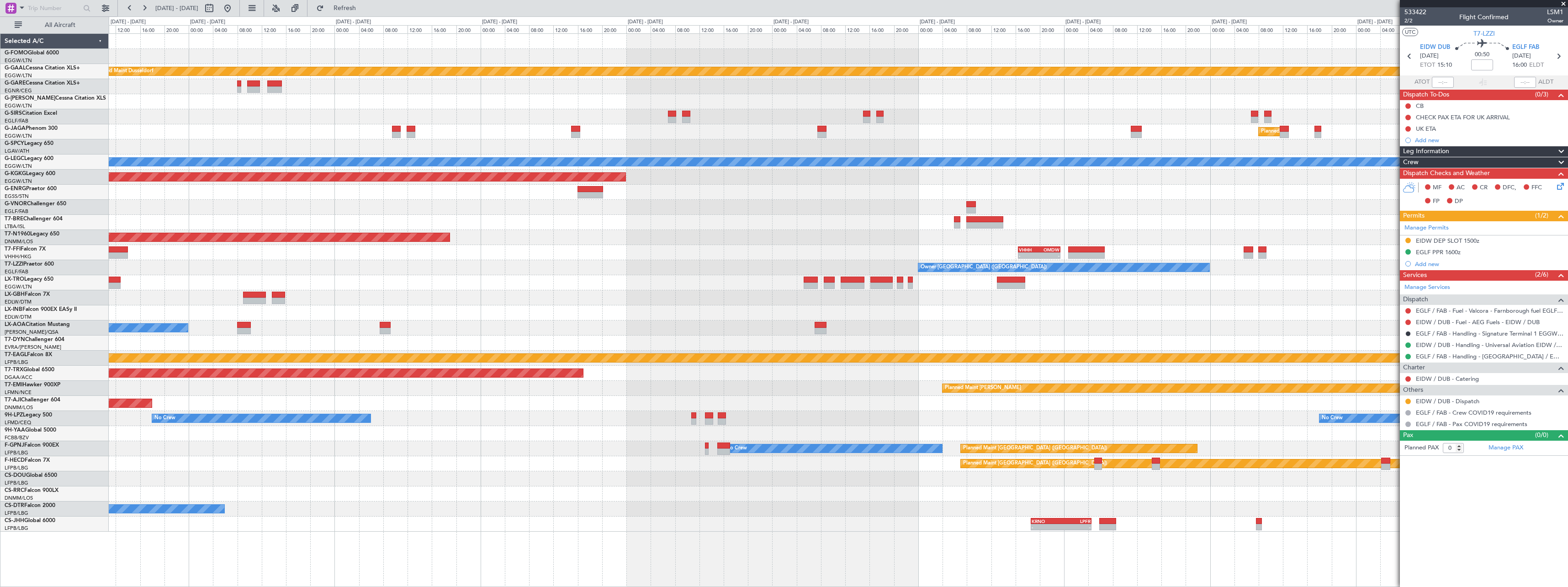
click at [501, 261] on div "Owner [GEOGRAPHIC_DATA] ([GEOGRAPHIC_DATA])" at bounding box center [838, 267] width 1459 height 15
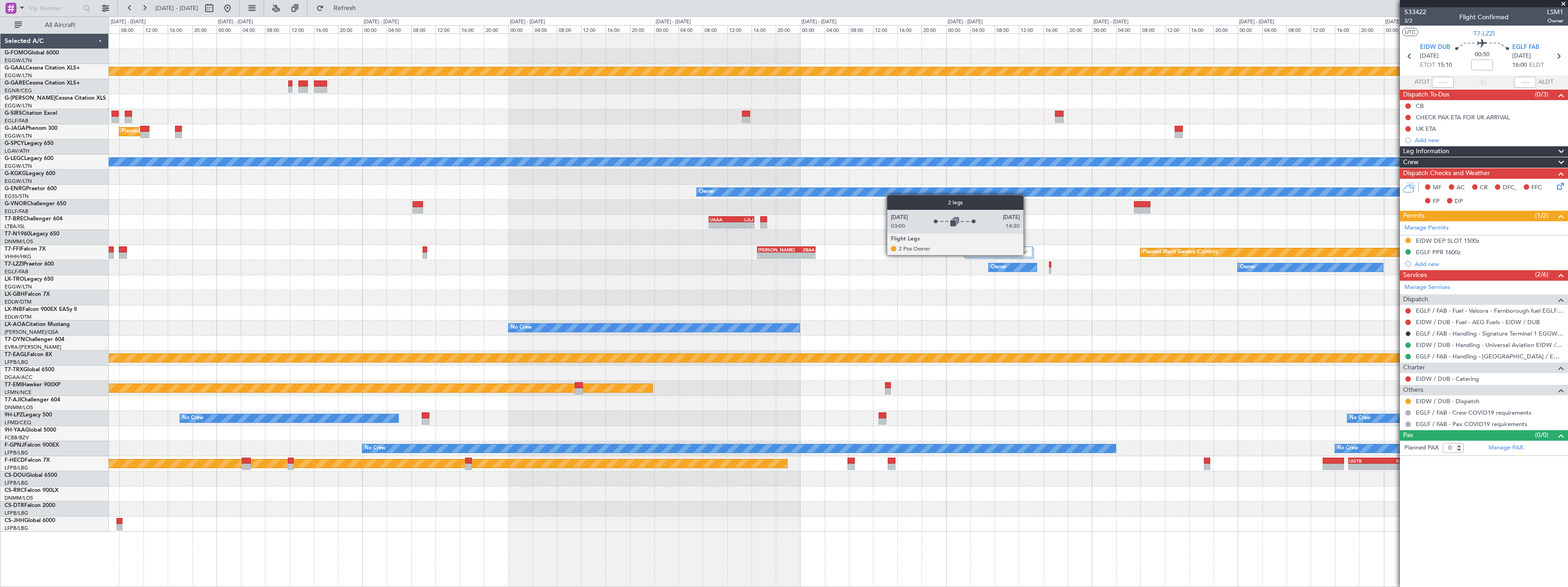
click at [1028, 255] on div "2 Flight Legs" at bounding box center [998, 252] width 69 height 11
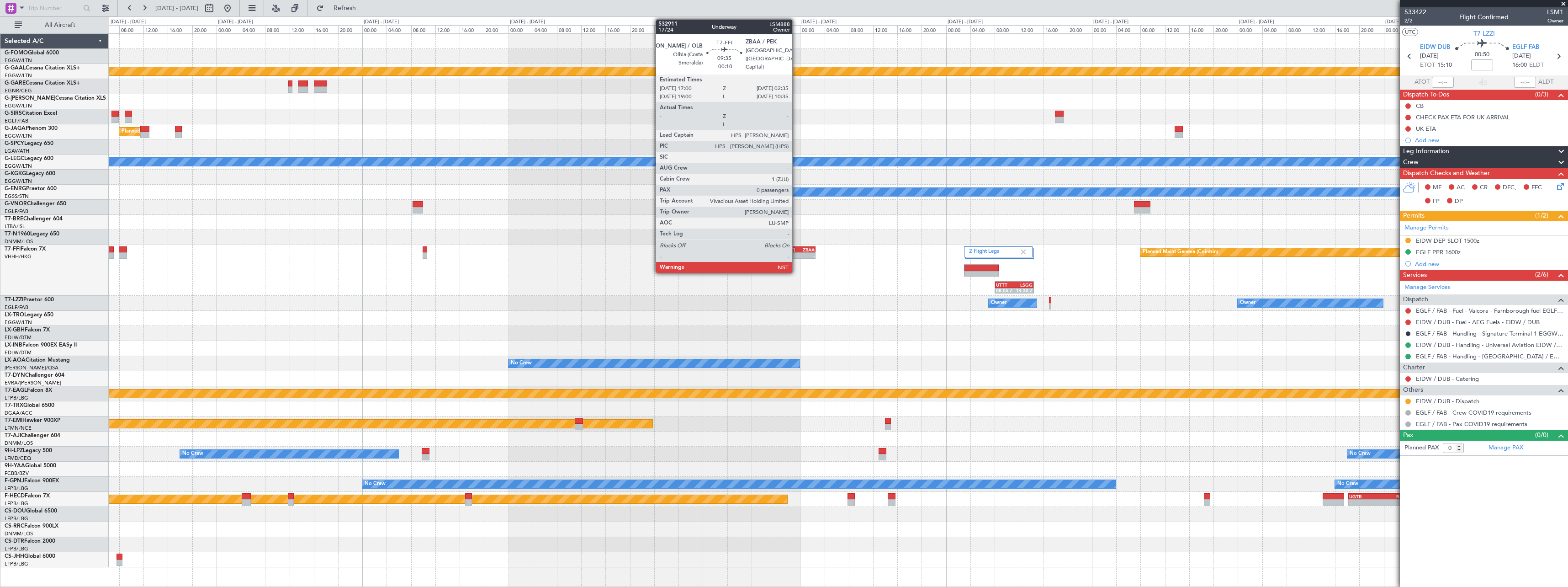
click at [796, 250] on div "ZBAA" at bounding box center [800, 249] width 29 height 5
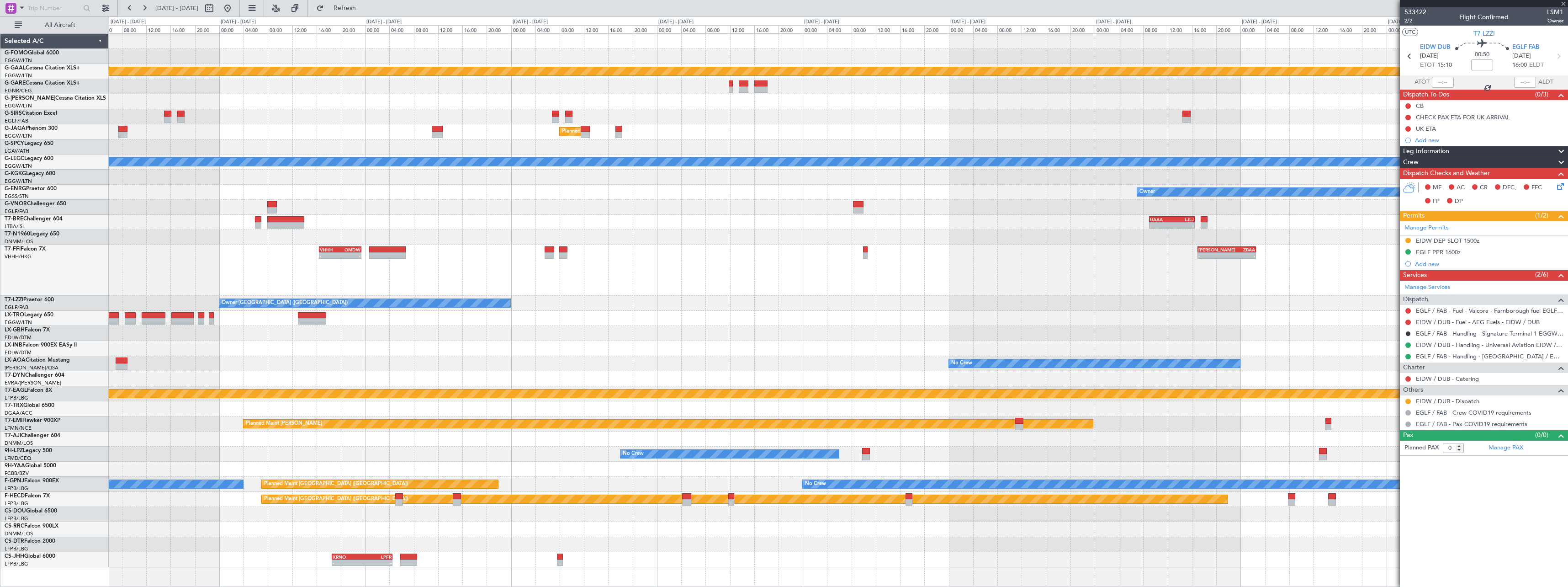
click at [927, 286] on div "Planned Maint Dusseldorf Planned Maint [GEOGRAPHIC_DATA] ([GEOGRAPHIC_DATA]) A/…" at bounding box center [838, 301] width 1459 height 533
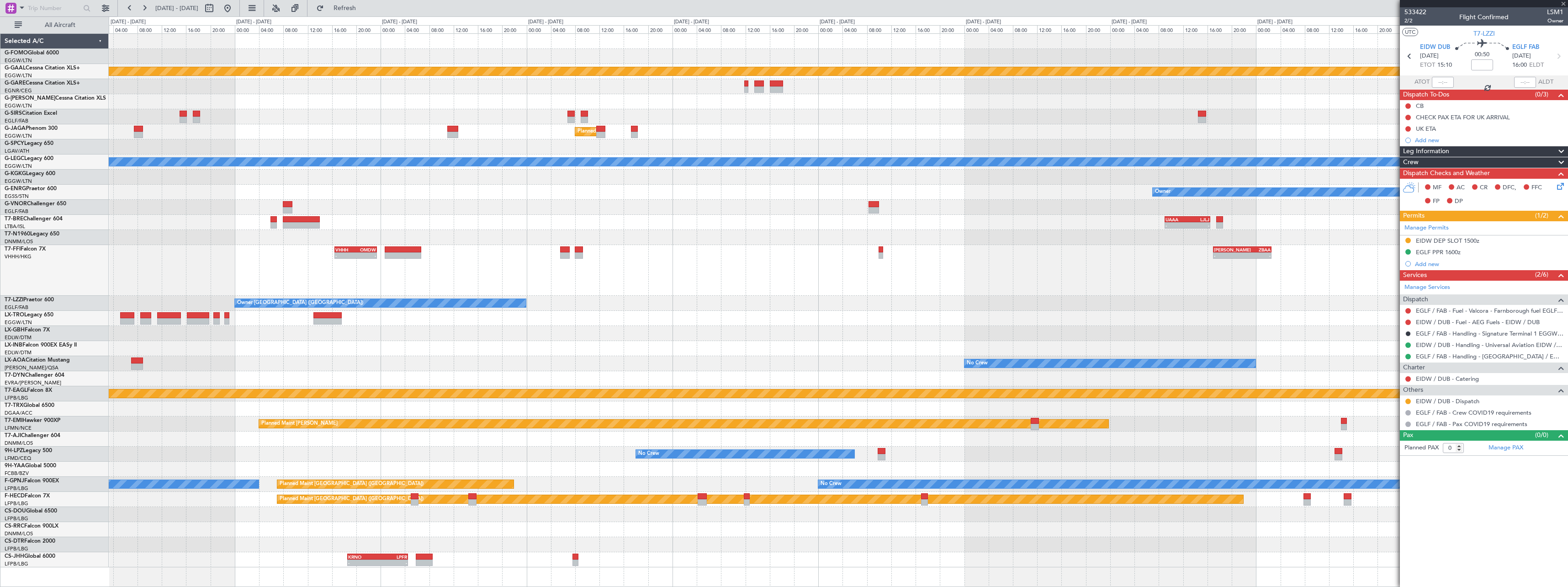
type input "-00:10"
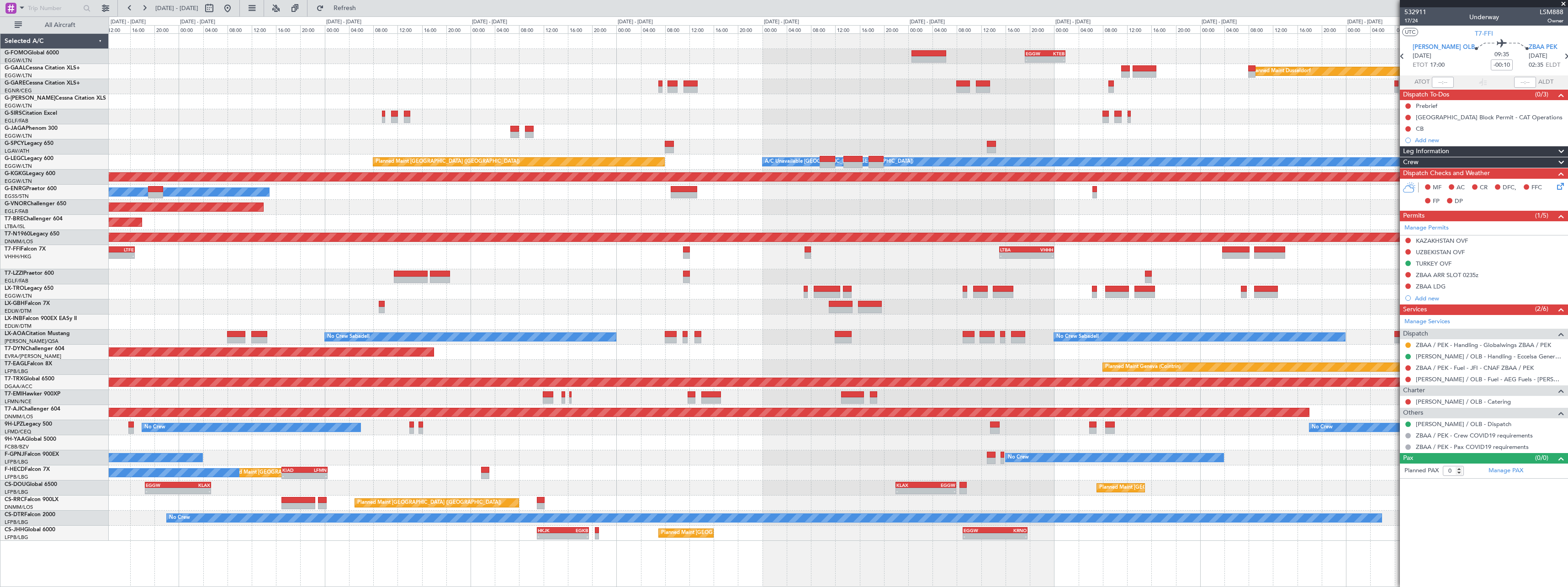
click at [1184, 254] on div "EGGW 19:15 Z KTEB 01:55 Z - - Planned Maint Windsor Locks ([PERSON_NAME] Intl) …" at bounding box center [838, 287] width 1459 height 507
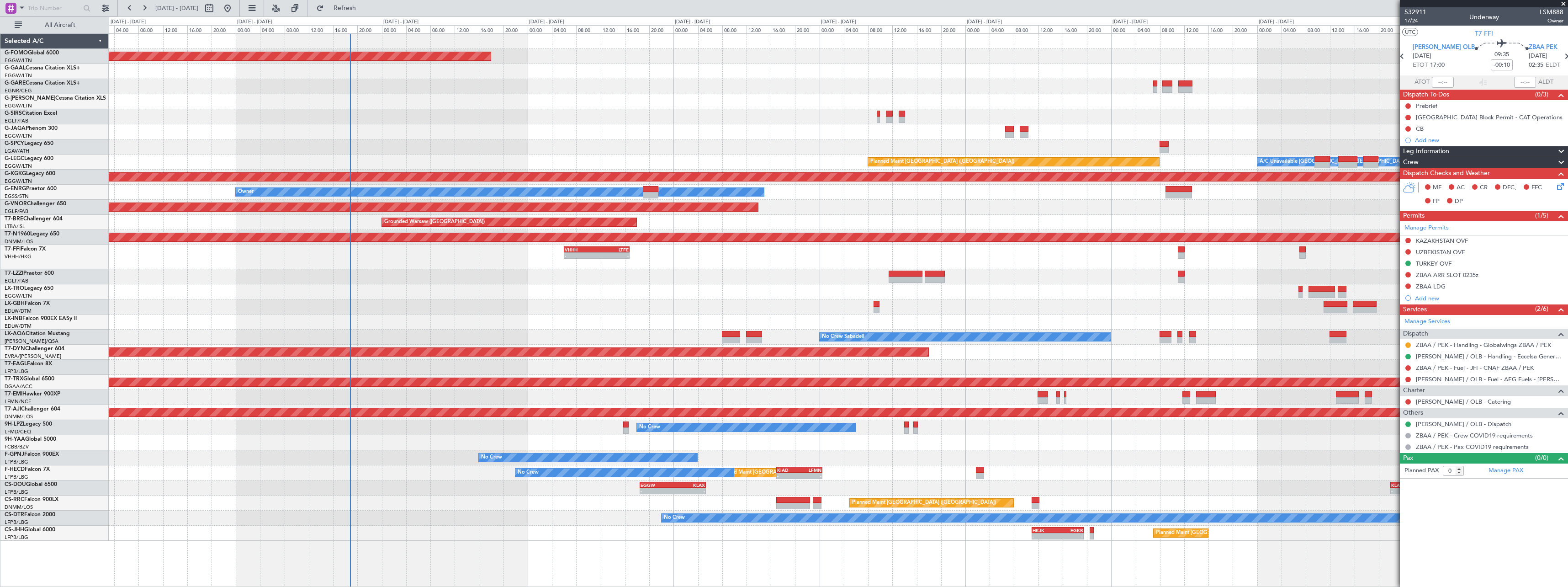
click at [1226, 261] on div "LTBA 15:00 Z VHHH 00:00 Z - - VHHH 06:00 Z LTFE 16:50 Z - -" at bounding box center [838, 257] width 1459 height 24
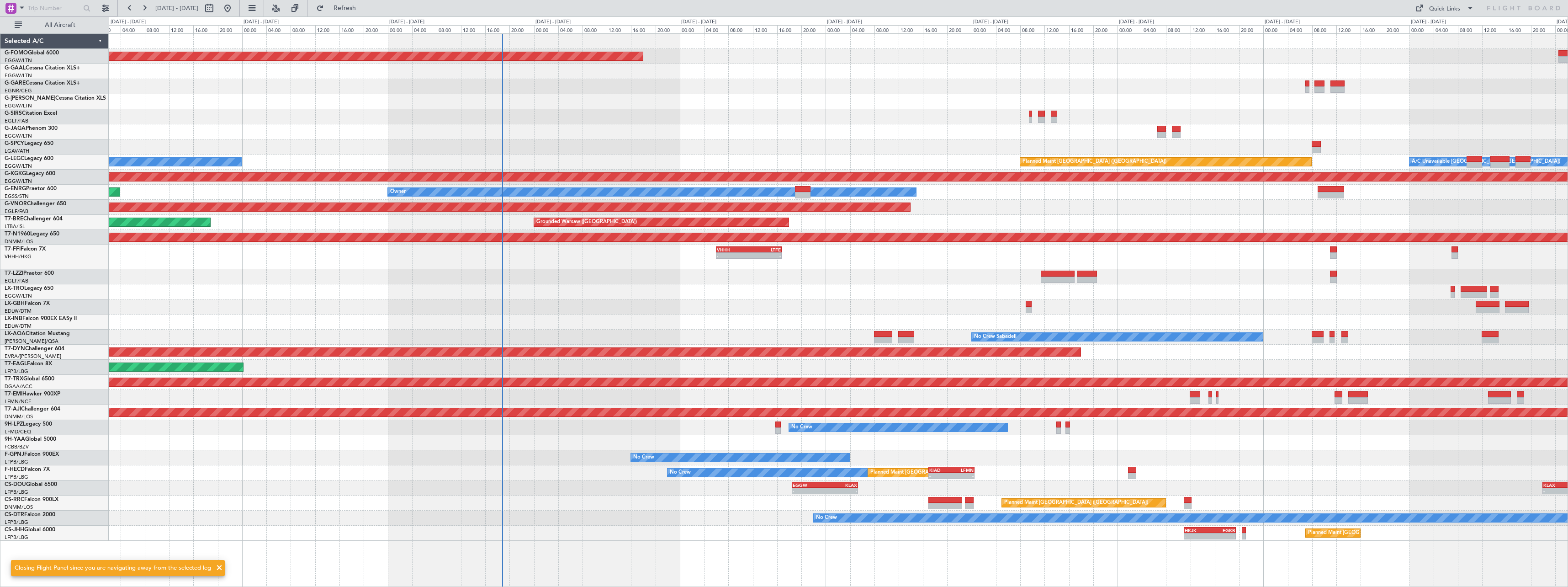
click at [534, 295] on div at bounding box center [838, 292] width 1459 height 15
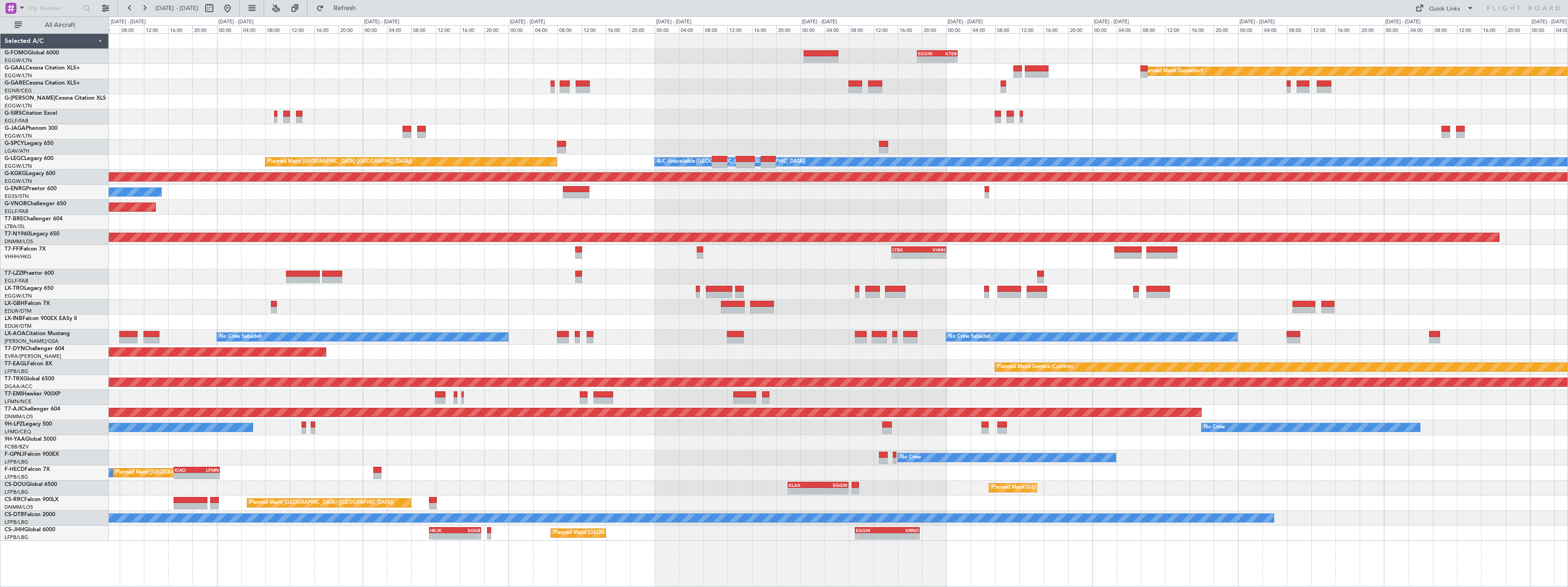
click at [647, 271] on div at bounding box center [838, 276] width 1459 height 15
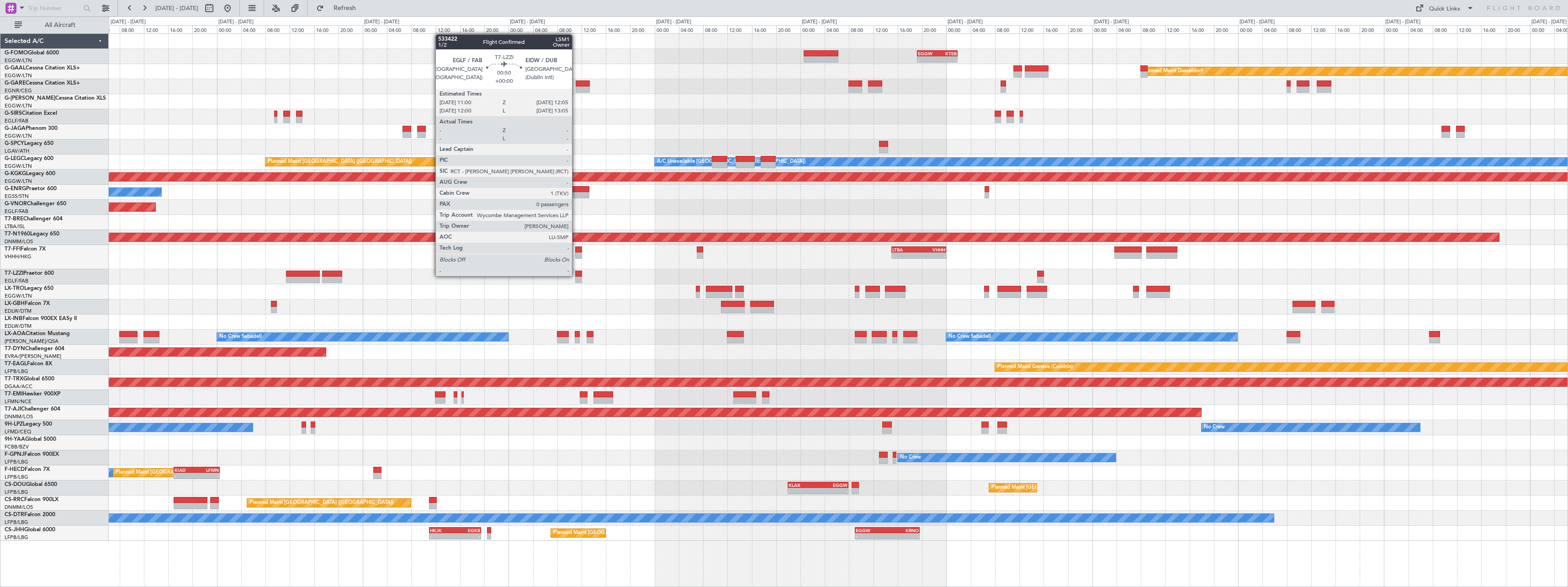
click at [576, 274] on div at bounding box center [578, 273] width 7 height 7
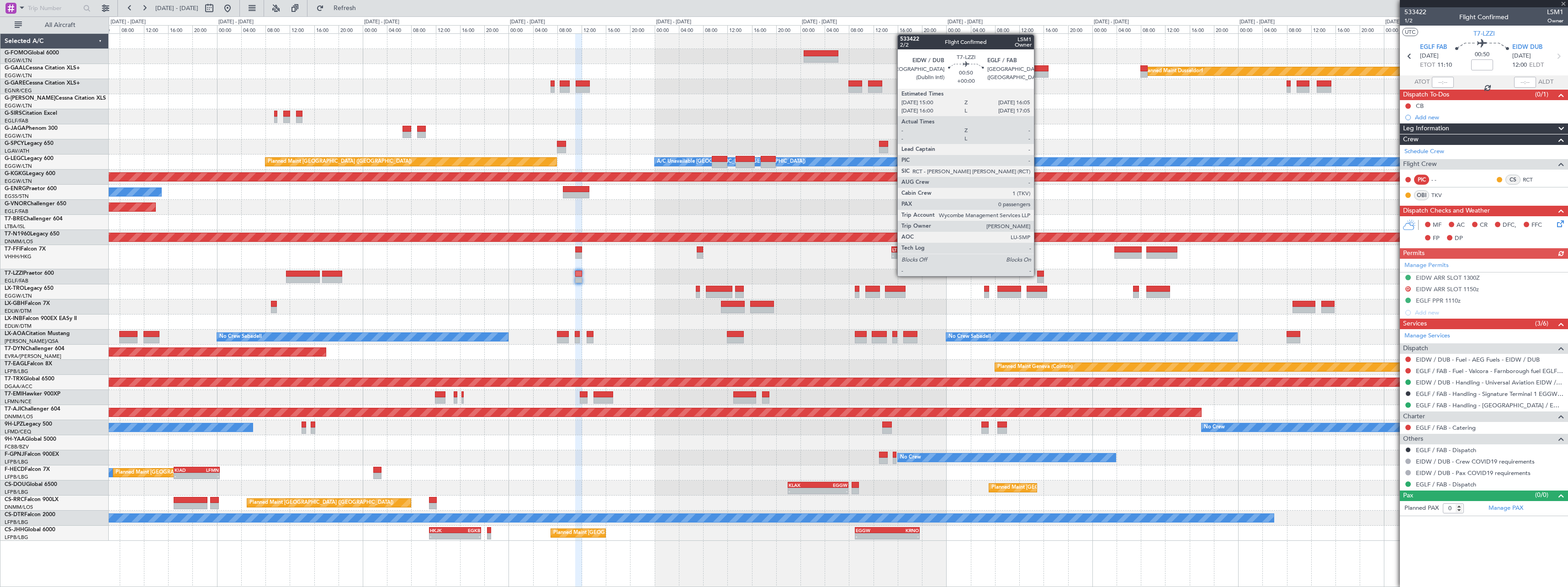
click at [1038, 275] on div at bounding box center [1040, 273] width 7 height 7
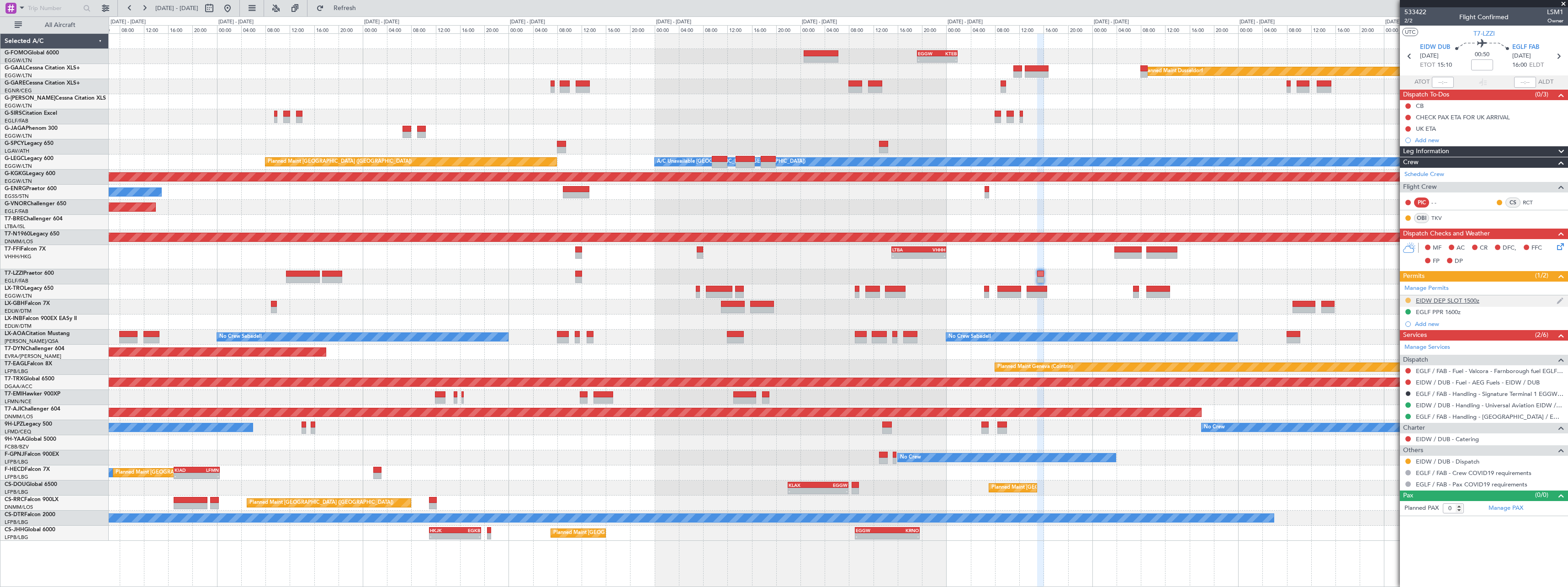
click at [1409, 298] on button at bounding box center [1408, 300] width 5 height 5
click at [1390, 406] on span "Received OK" at bounding box center [1385, 409] width 35 height 9
click at [1408, 459] on button at bounding box center [1408, 461] width 5 height 5
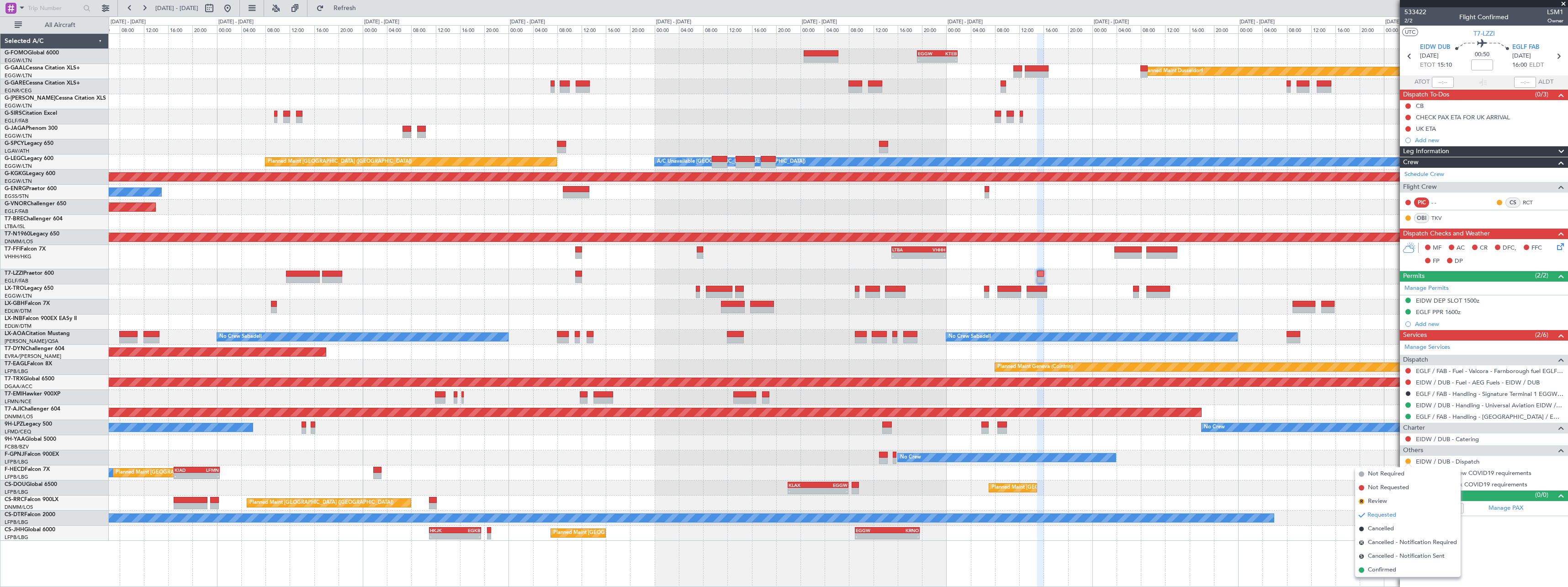
click at [1386, 571] on span "Confirmed" at bounding box center [1382, 569] width 29 height 9
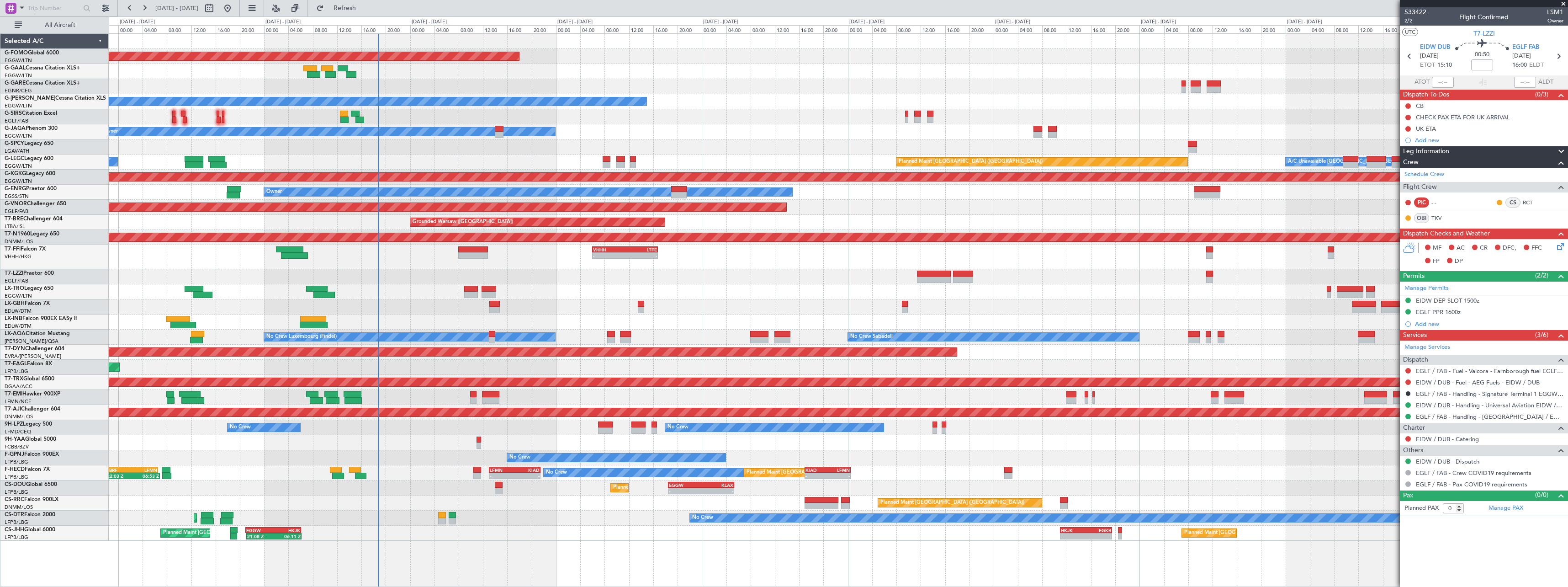
click at [1046, 320] on div at bounding box center [838, 322] width 1459 height 15
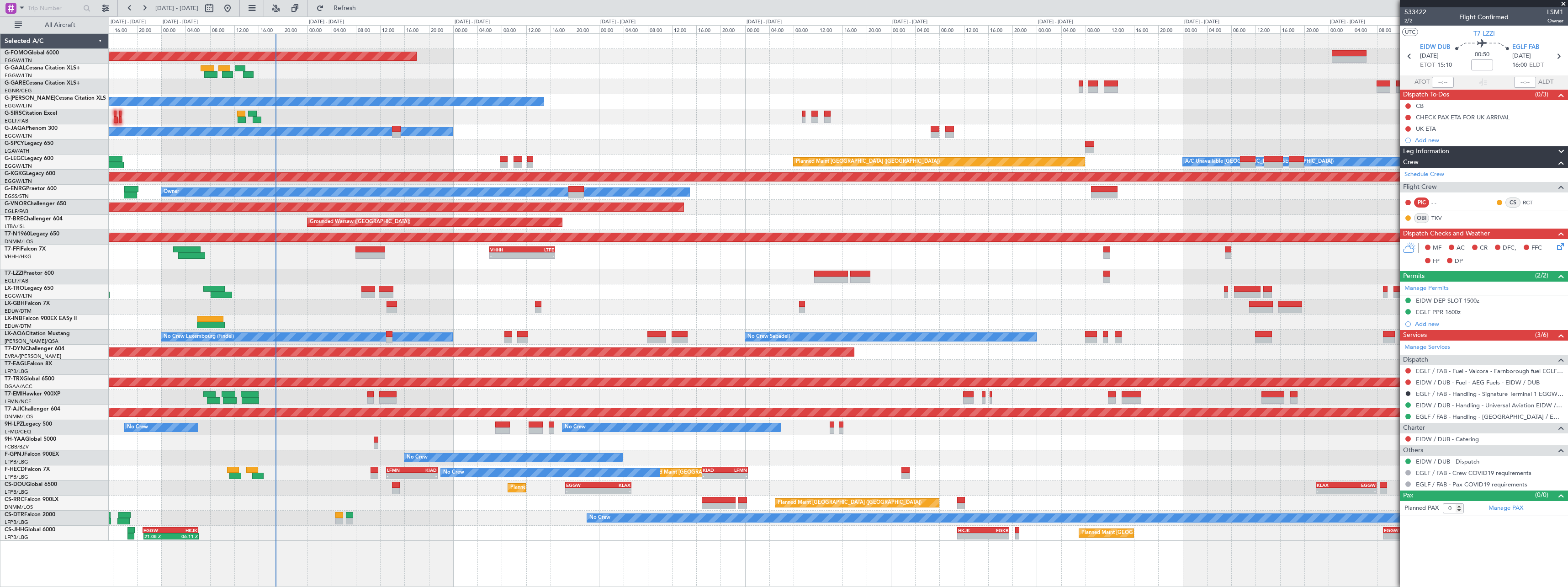
click at [973, 276] on div at bounding box center [838, 276] width 1459 height 15
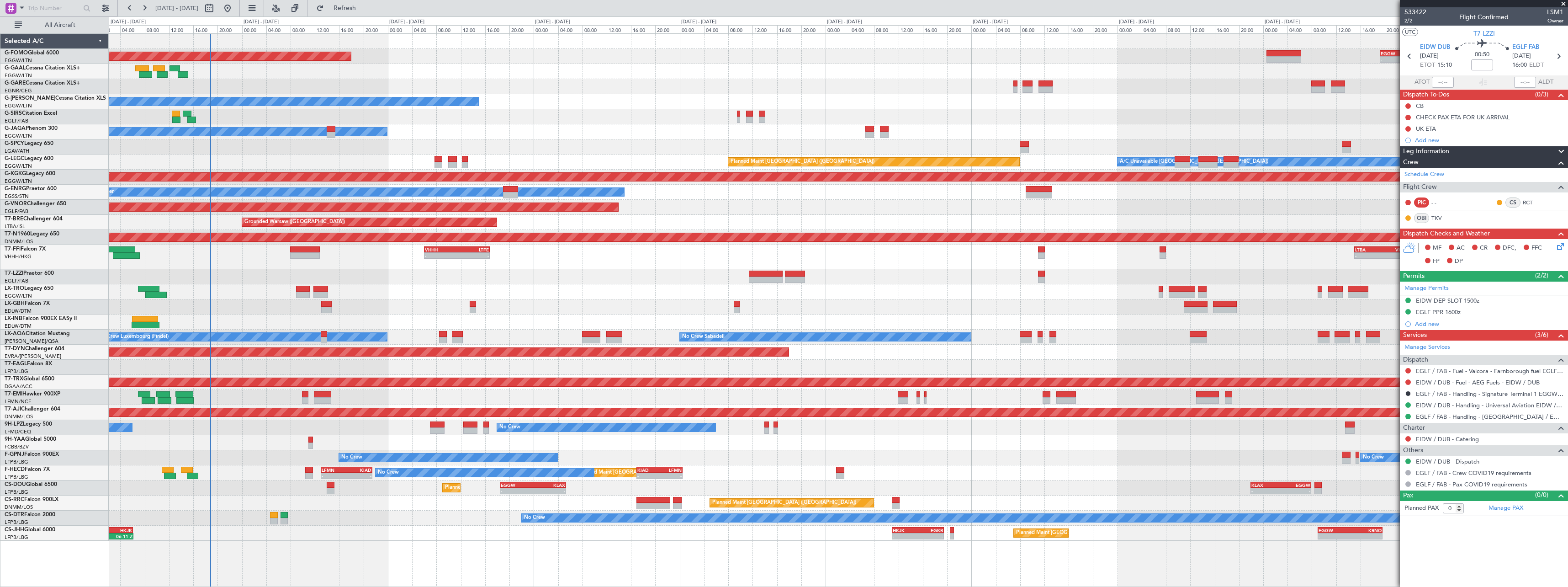
click at [877, 311] on div "- - EGGW 19:15 Z KTEB 01:55 Z Planned Maint Windsor Locks (Bradley Intl) Planne…" at bounding box center [838, 287] width 1459 height 507
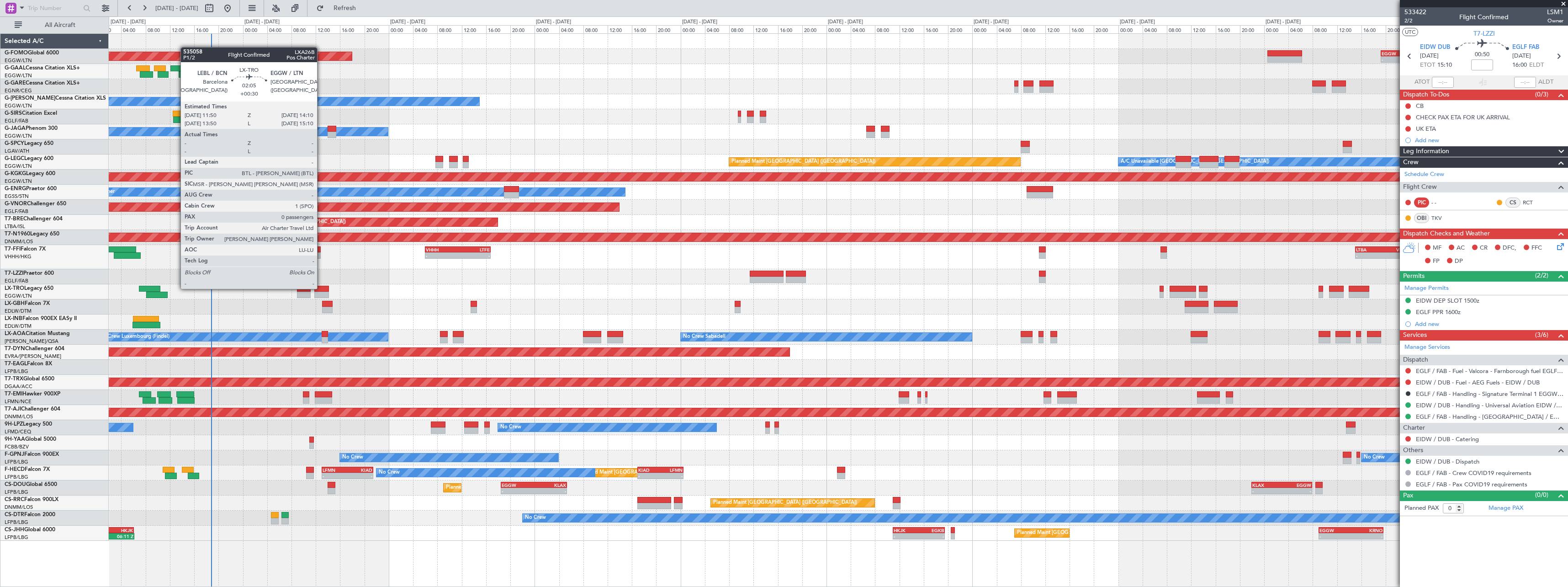
click at [321, 288] on div at bounding box center [321, 289] width 15 height 7
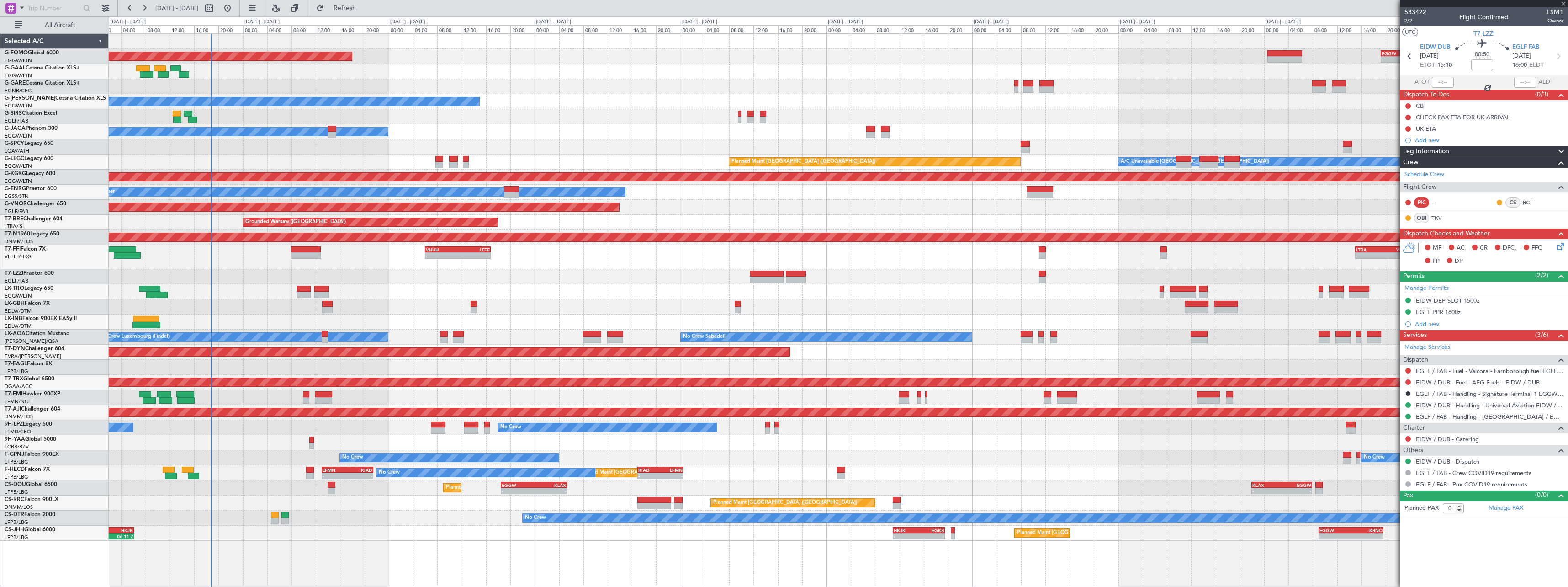
type input "+00:30"
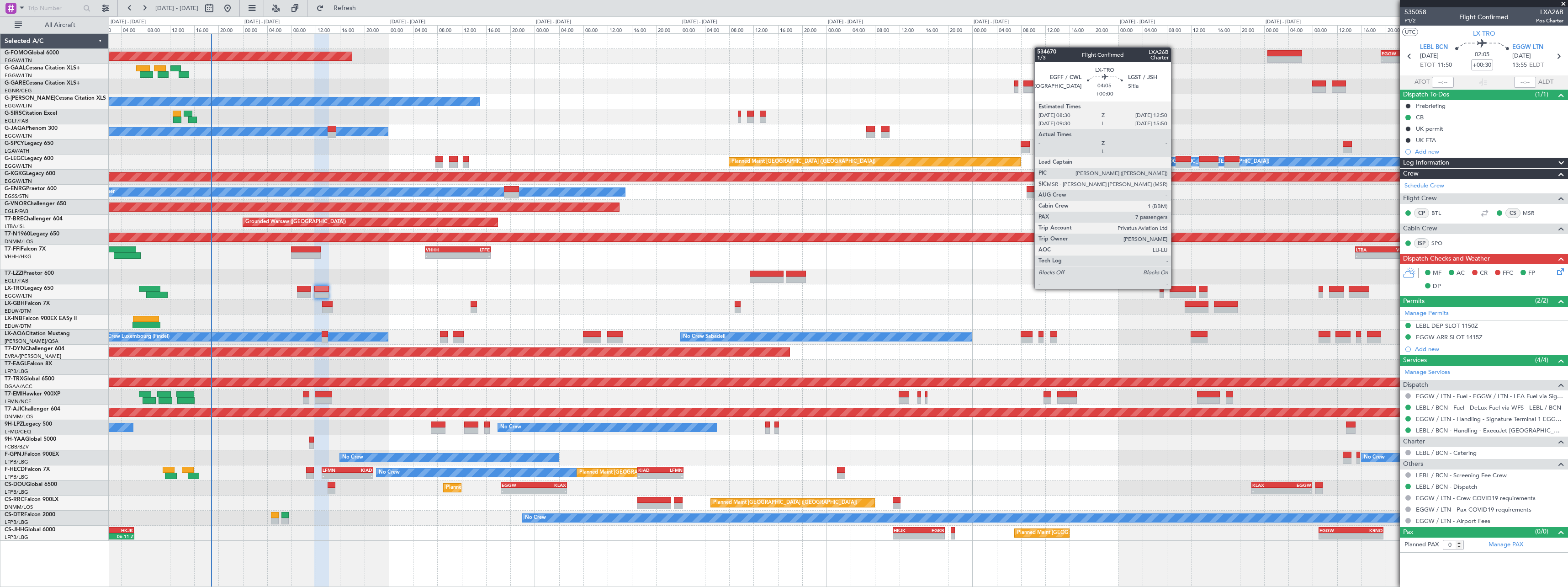
click at [1175, 288] on div at bounding box center [1183, 289] width 27 height 7
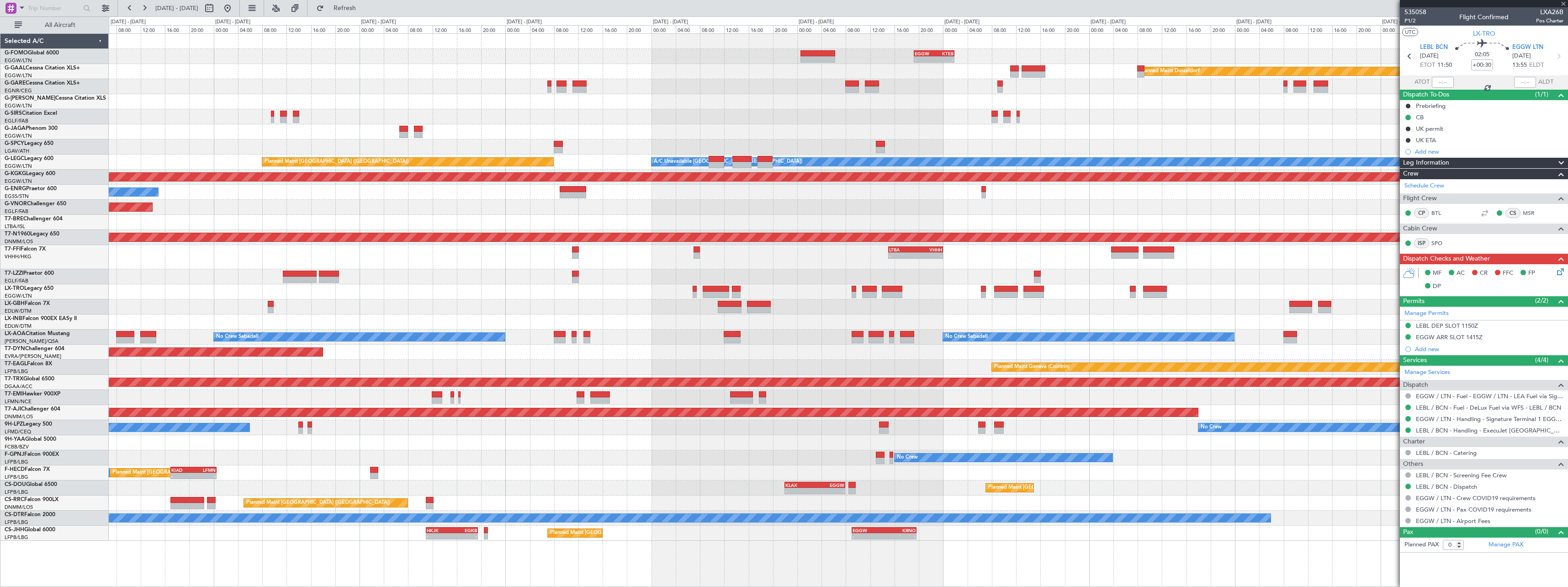
click at [780, 290] on div at bounding box center [838, 292] width 1459 height 15
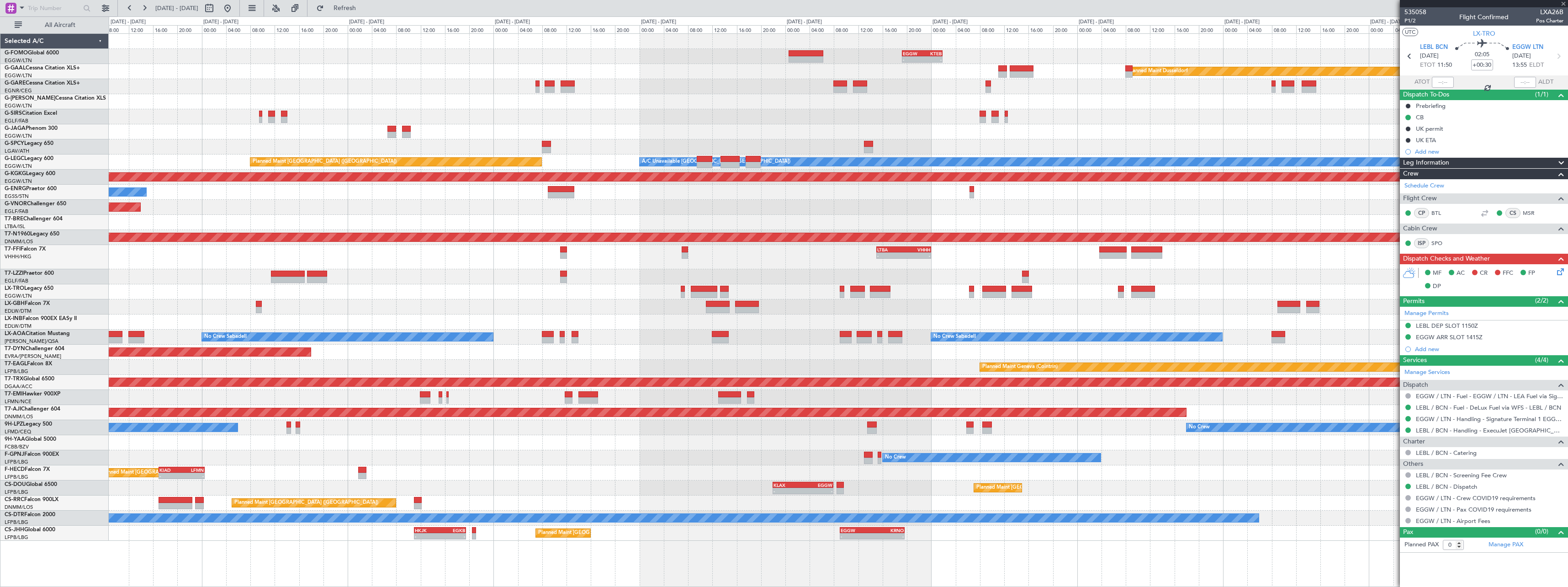
type input "7"
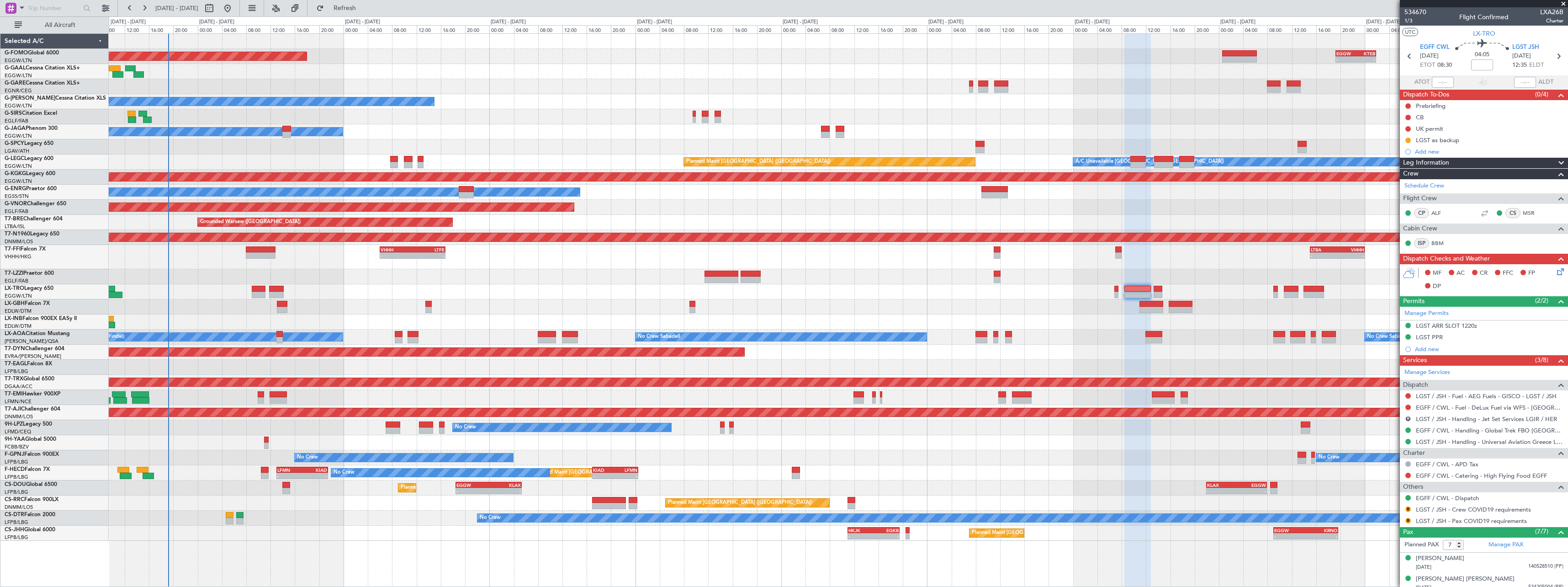
click at [675, 465] on div "- - EGGW 19:15 Z KTEB 01:55 Z Planned Maint Windsor Locks (Bradley Intl) Planne…" at bounding box center [838, 287] width 1459 height 507
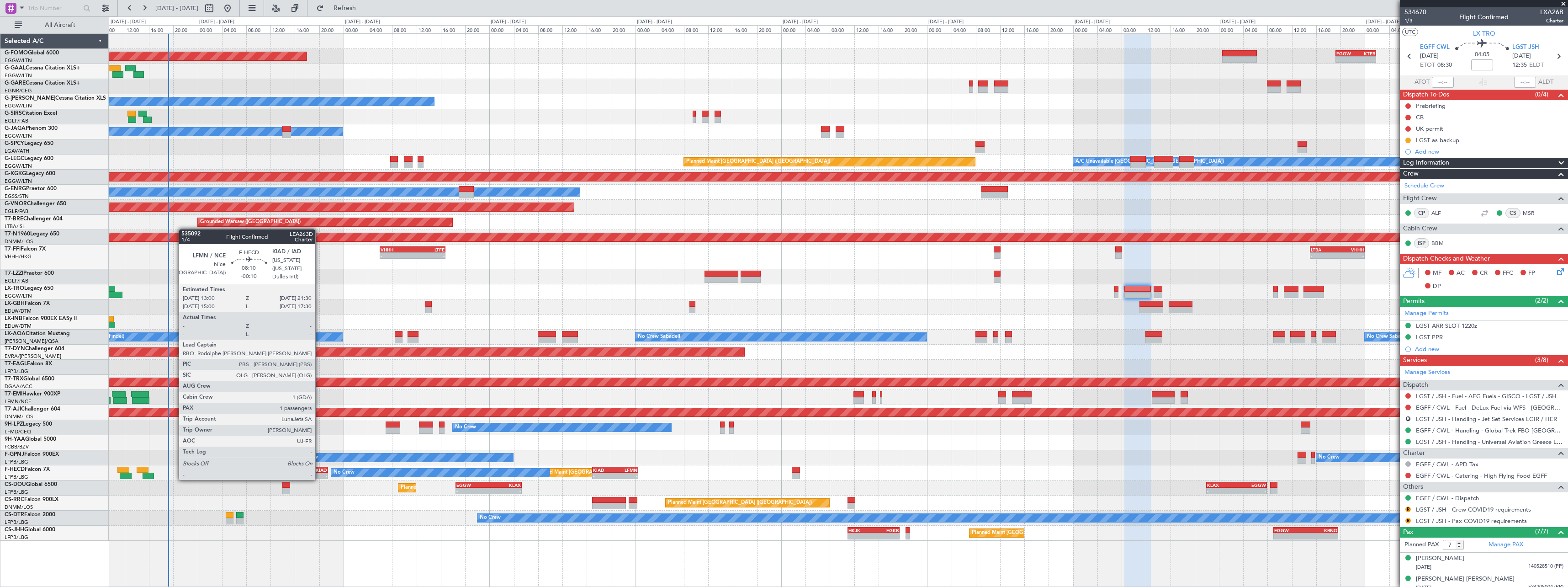
click at [320, 471] on div "KIAD" at bounding box center [314, 469] width 25 height 5
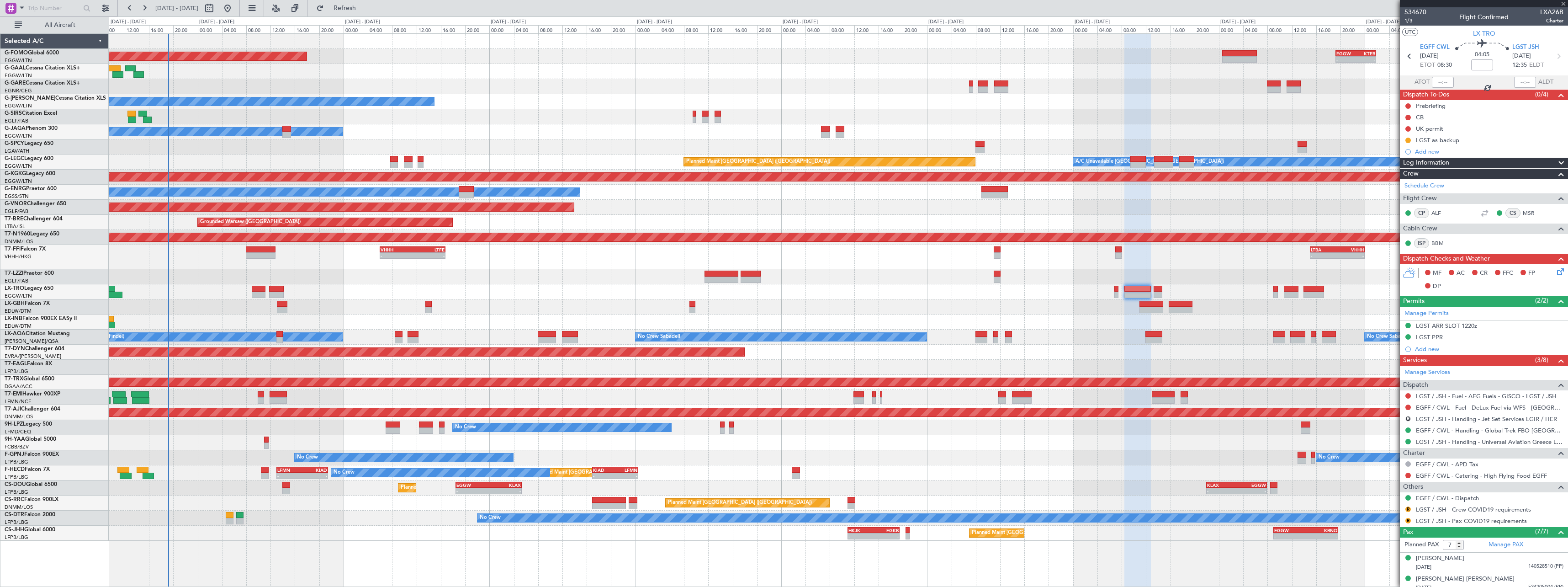
type input "-00:10"
type input "1"
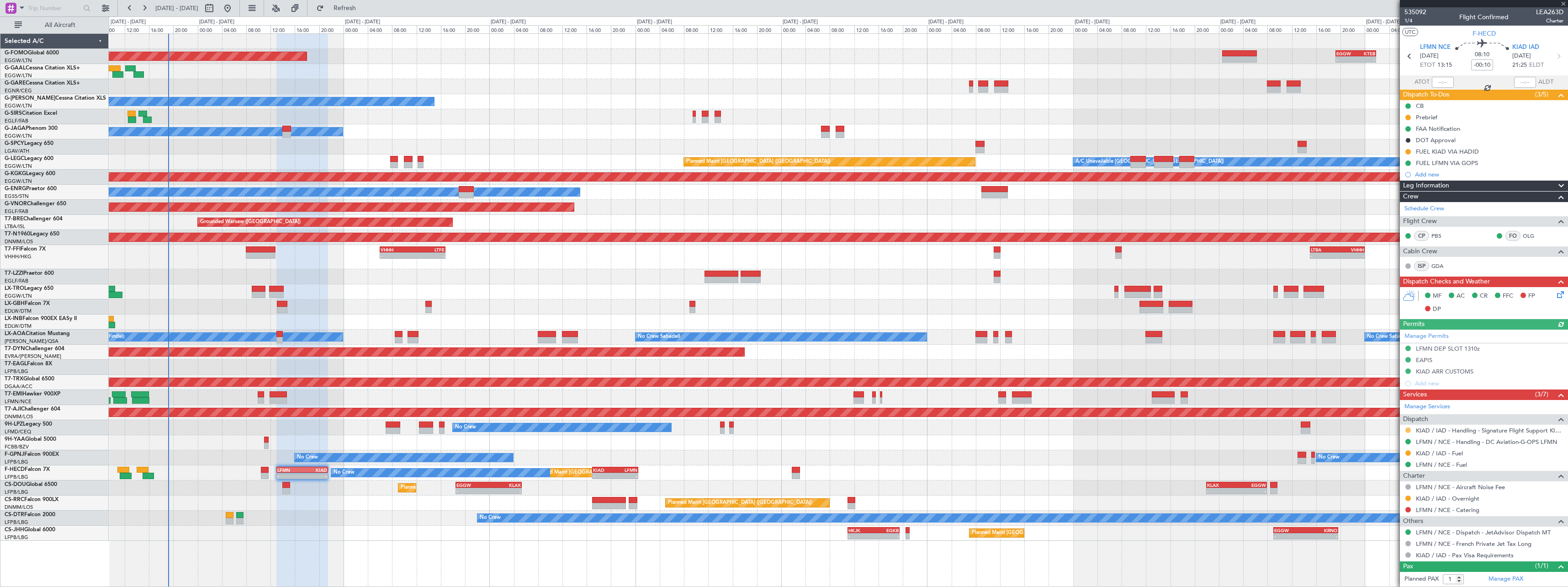
click at [1409, 429] on button at bounding box center [1408, 430] width 5 height 5
click at [1388, 540] on span "Confirmed" at bounding box center [1382, 538] width 29 height 9
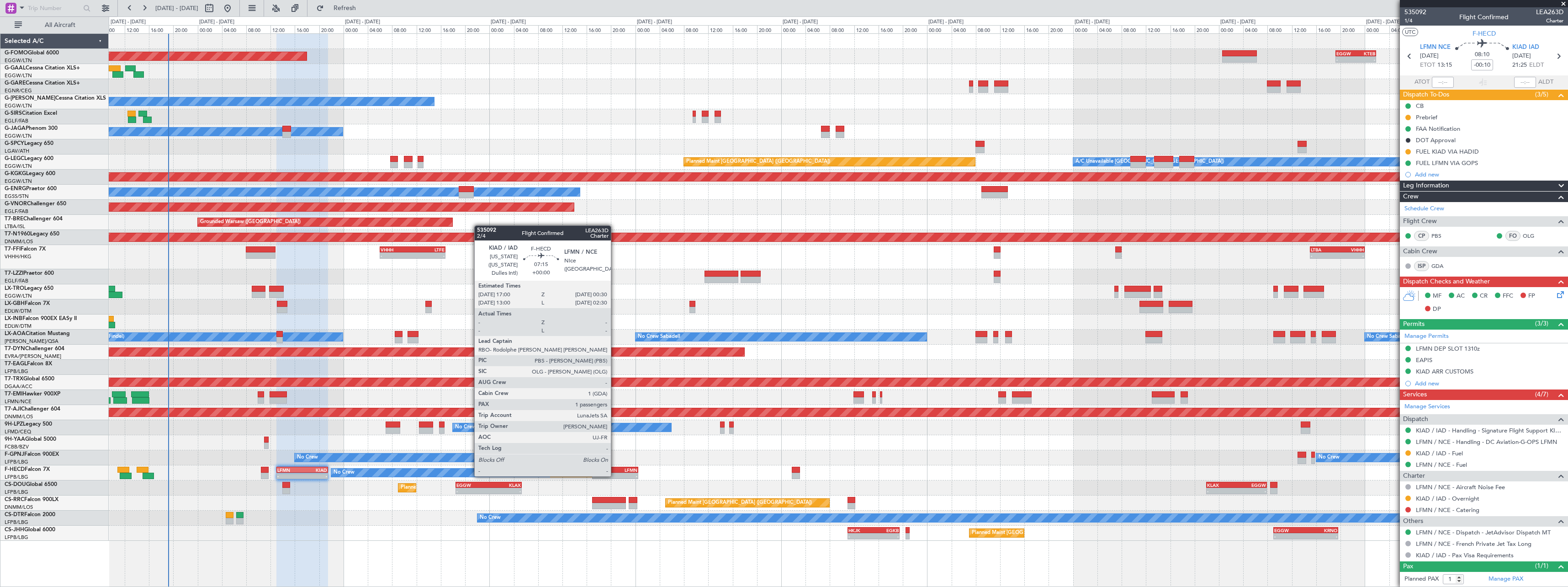
click at [615, 468] on div "LFMN" at bounding box center [626, 469] width 22 height 5
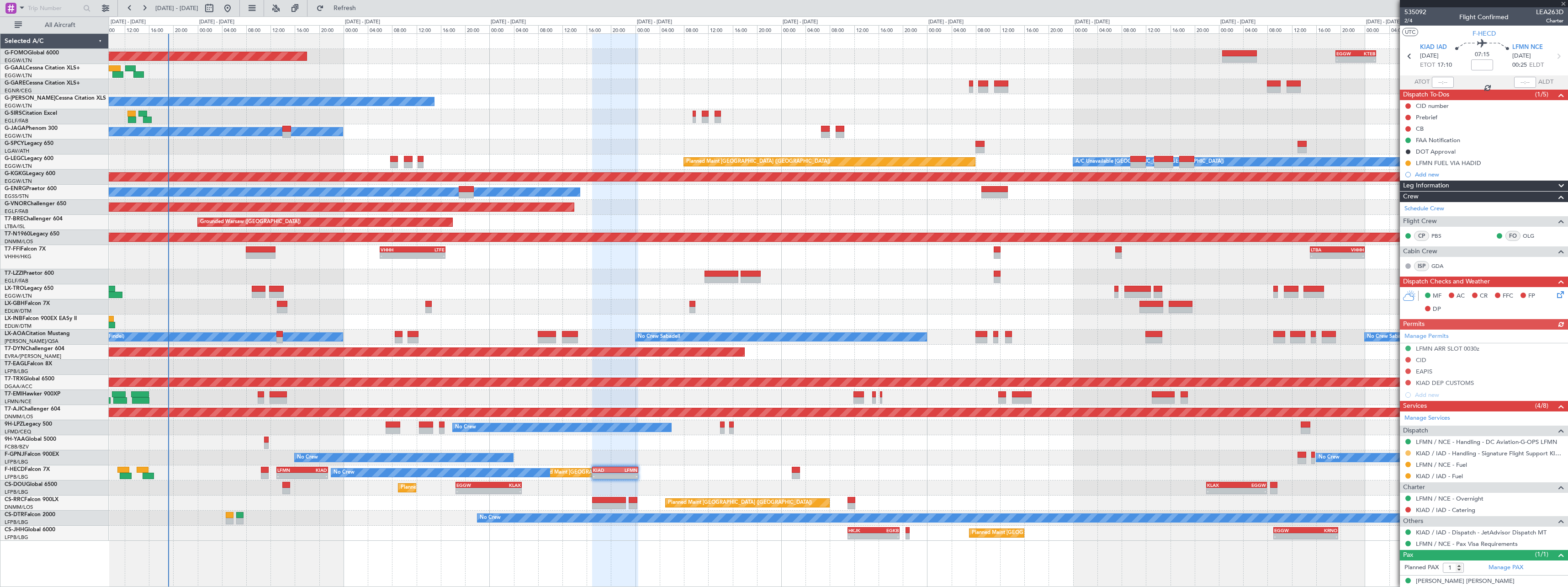
click at [1408, 454] on button at bounding box center [1408, 452] width 5 height 5
click at [1390, 561] on span "Confirmed" at bounding box center [1382, 561] width 29 height 9
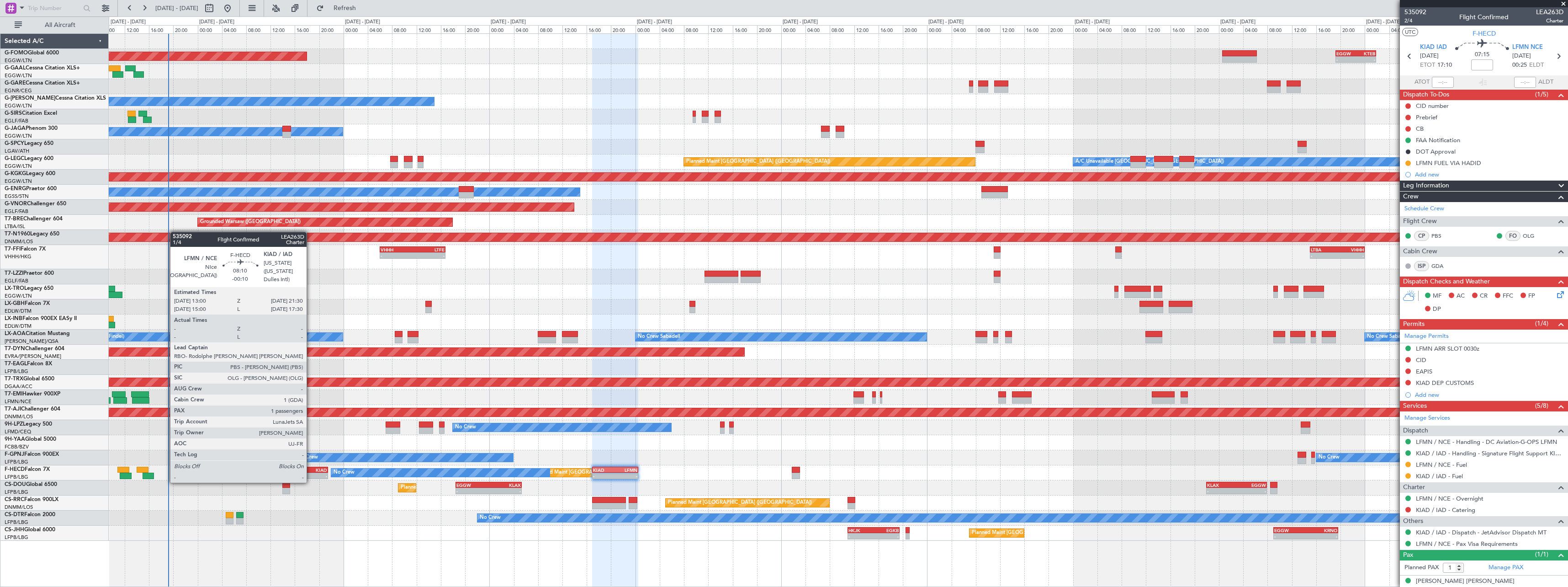
click at [310, 474] on div "-" at bounding box center [314, 476] width 25 height 5
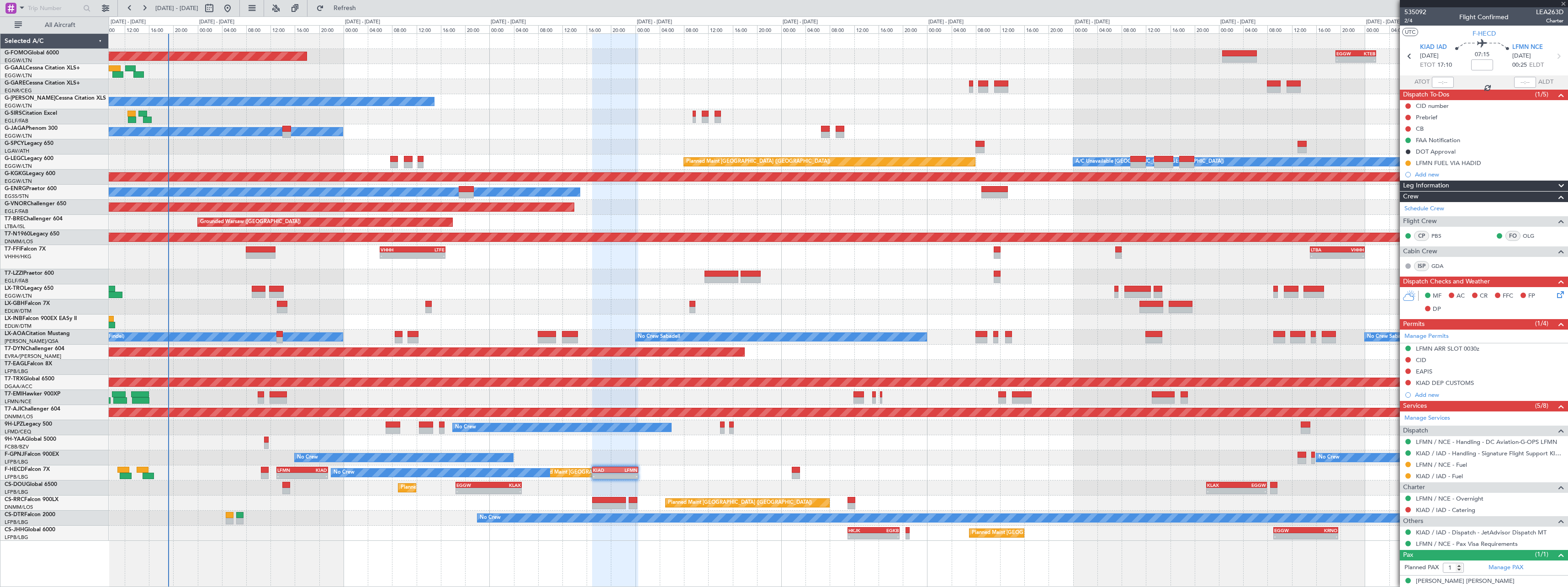
type input "-00:10"
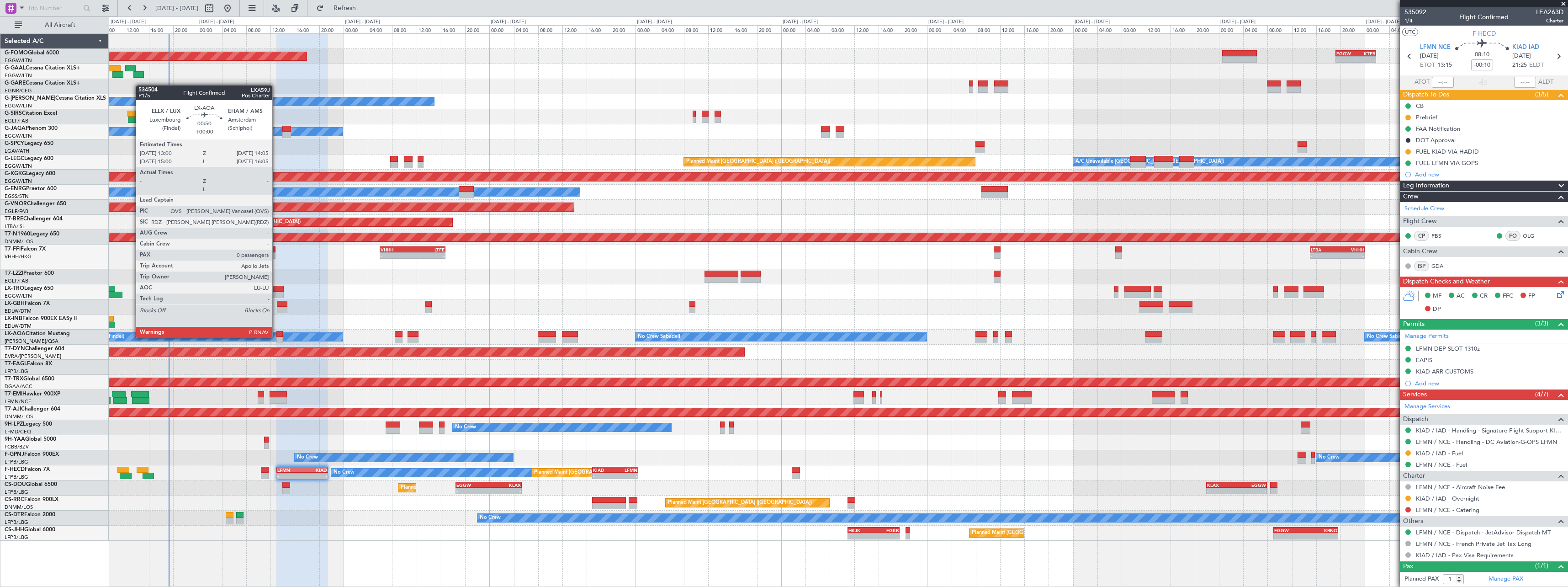
click at [277, 337] on div at bounding box center [279, 340] width 7 height 7
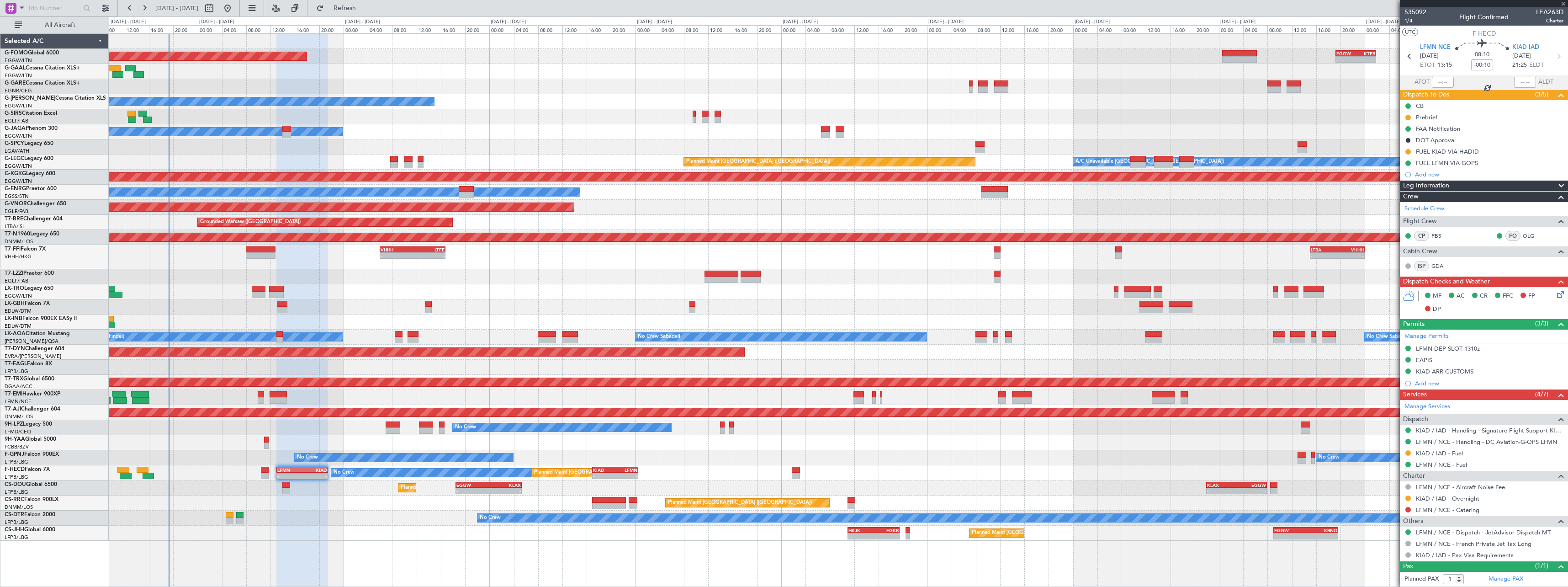
type input "0"
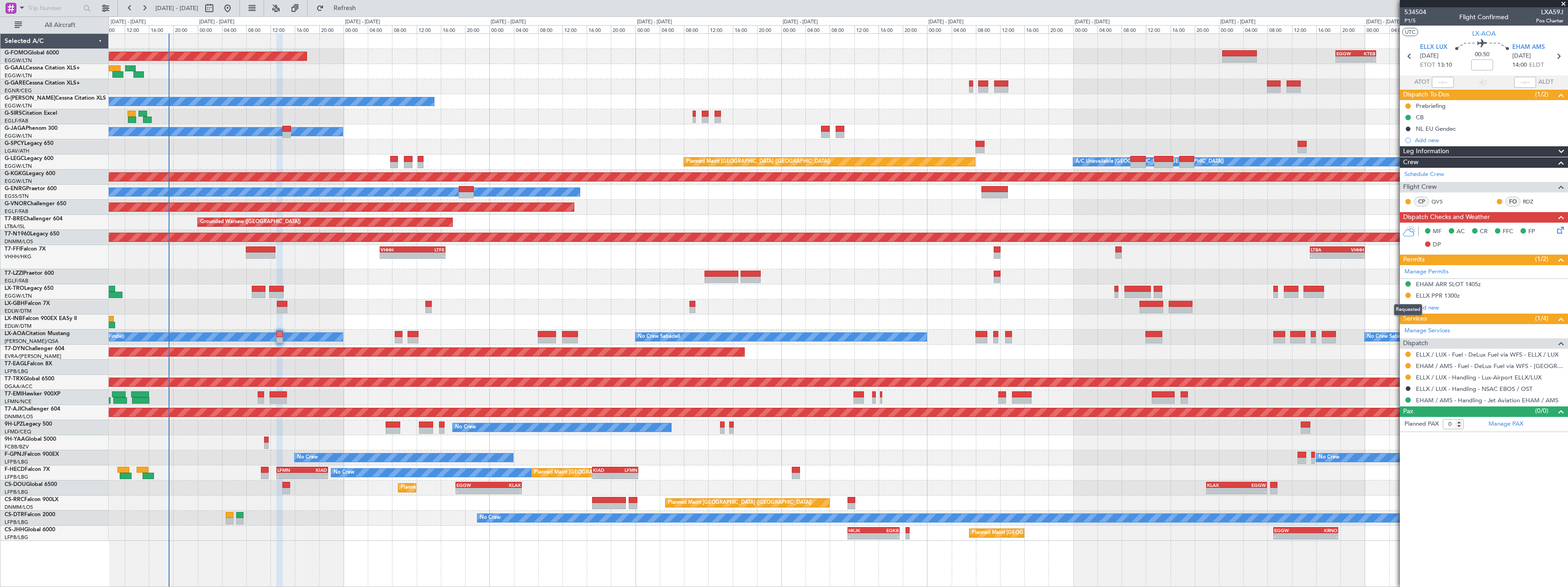
drag, startPoint x: 1409, startPoint y: 295, endPoint x: 1407, endPoint y: 302, distance: 7.3
click at [1408, 295] on button at bounding box center [1408, 295] width 5 height 5
click at [1393, 405] on span "Received OK" at bounding box center [1385, 404] width 35 height 9
click at [1406, 293] on button at bounding box center [1408, 295] width 5 height 5
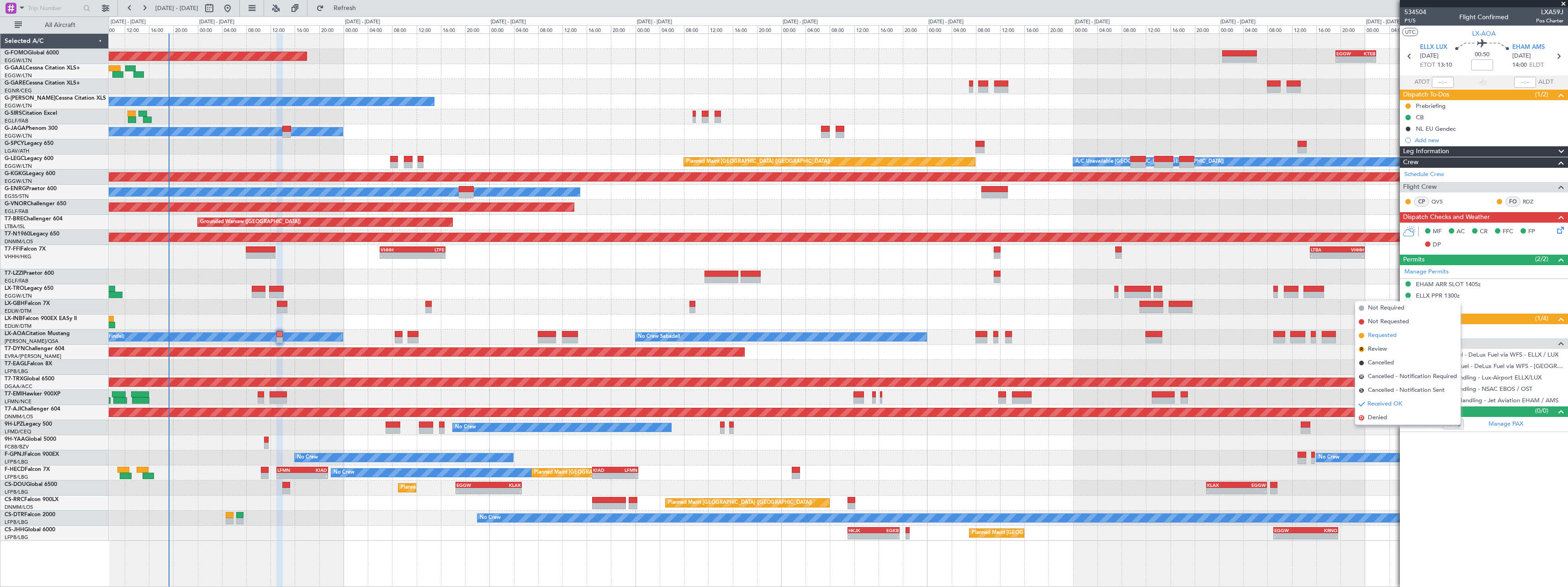
click at [1393, 340] on span "Requested" at bounding box center [1382, 335] width 29 height 9
click at [1410, 354] on button at bounding box center [1408, 354] width 5 height 5
drag, startPoint x: 1390, startPoint y: 466, endPoint x: 1393, endPoint y: 459, distance: 7.6
click at [1391, 461] on span "Confirmed" at bounding box center [1382, 463] width 29 height 9
click at [1410, 367] on button at bounding box center [1408, 365] width 5 height 5
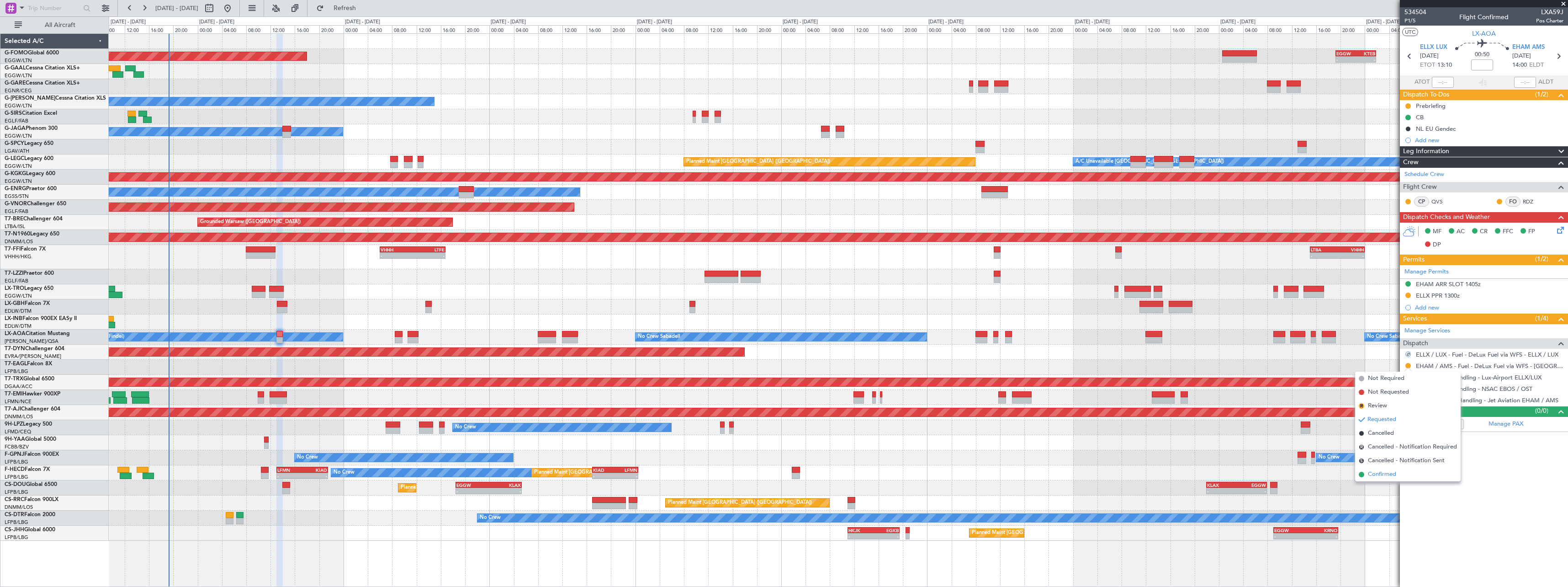
click at [1383, 472] on span "Confirmed" at bounding box center [1382, 474] width 29 height 9
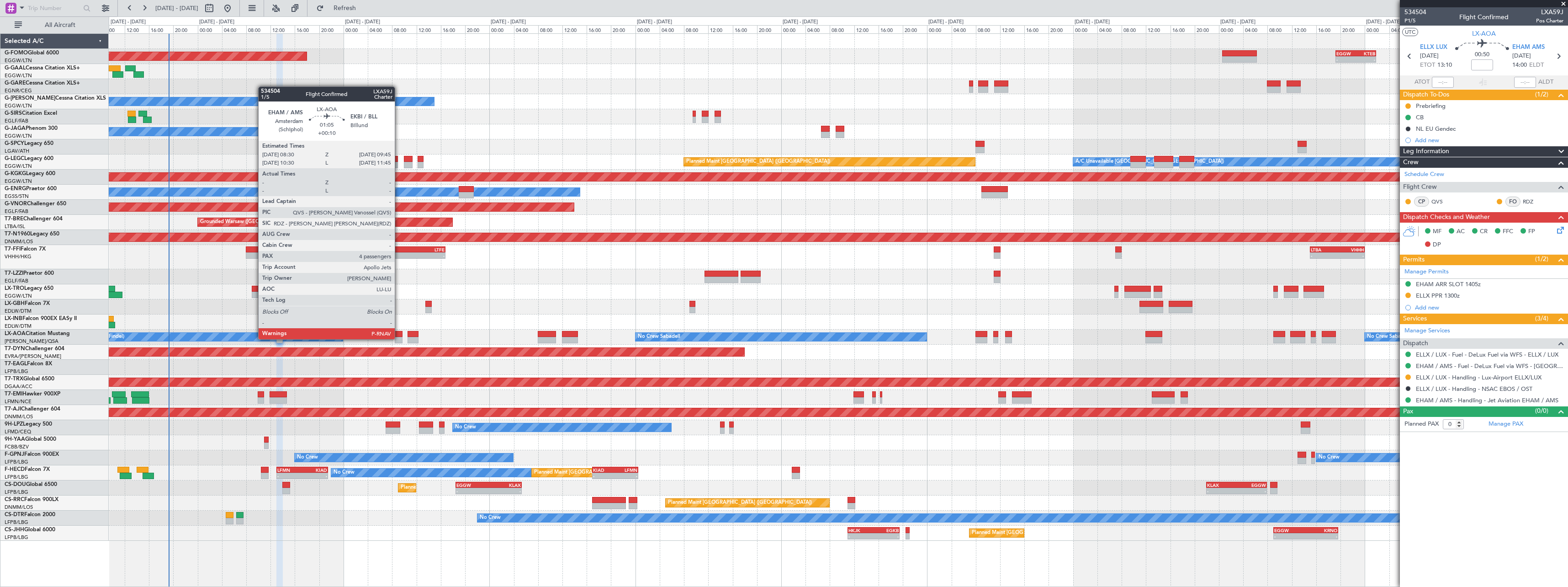
click at [399, 338] on div at bounding box center [399, 340] width 8 height 7
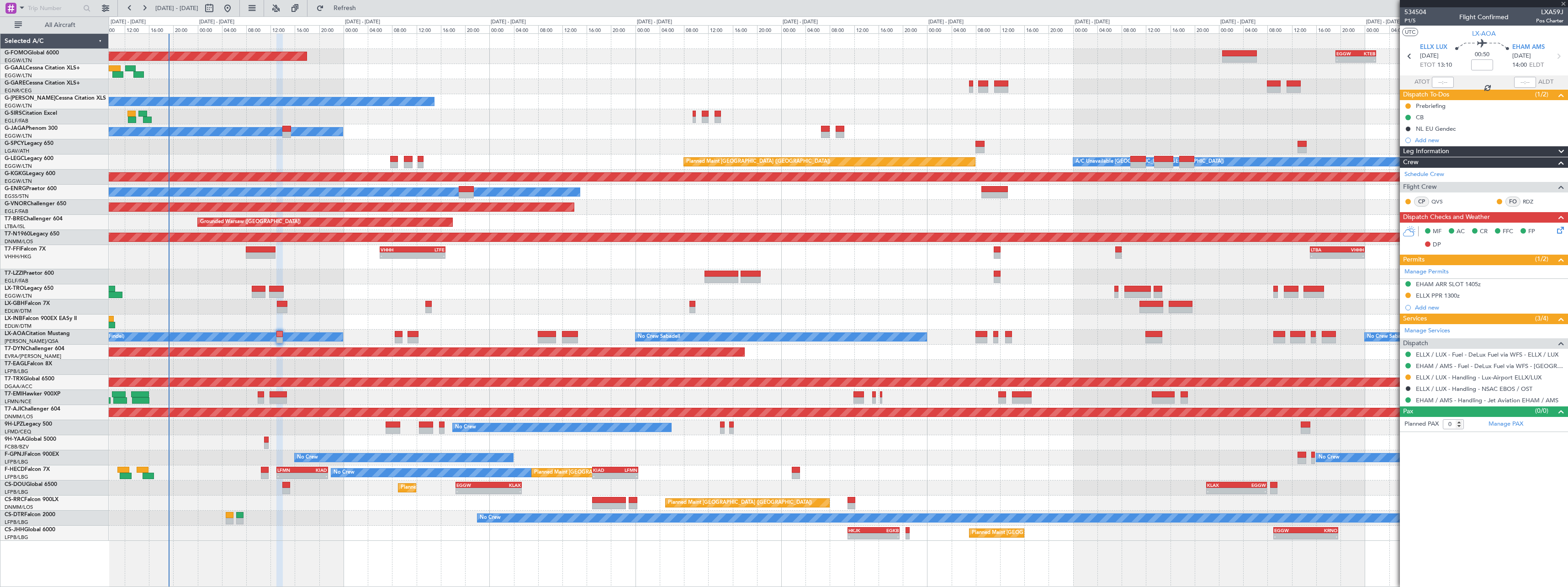
type input "+00:10"
type input "4"
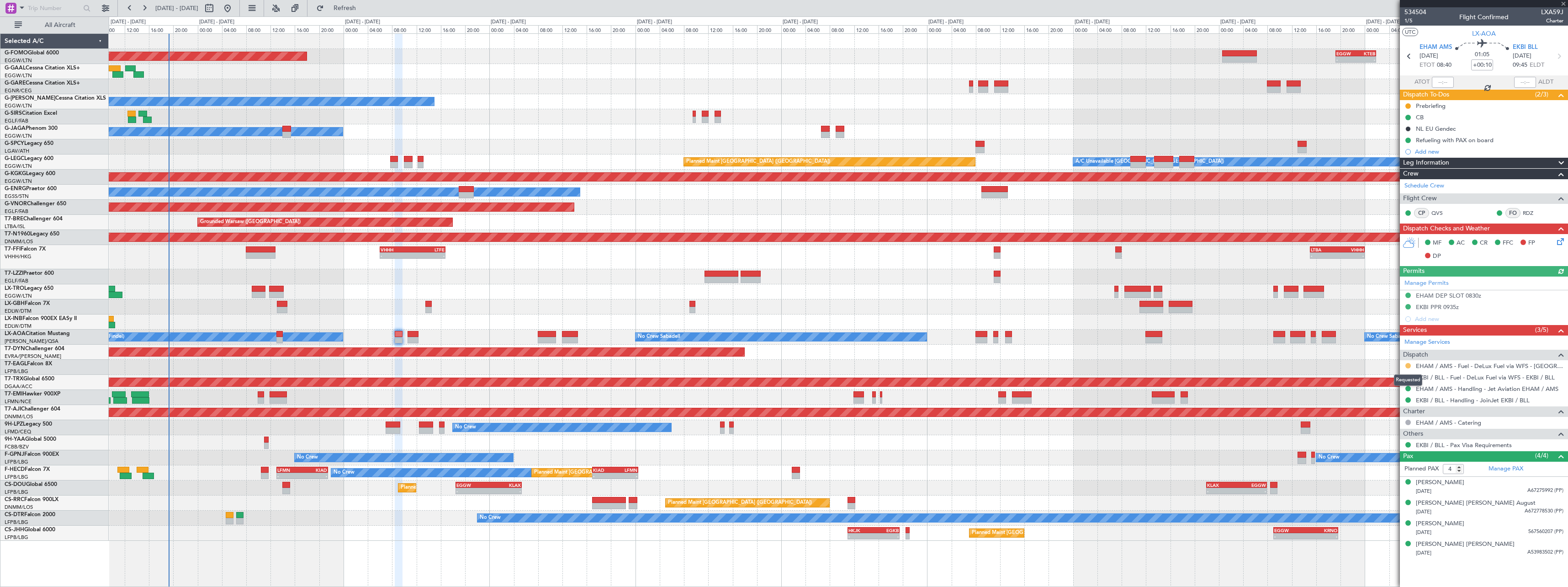
click at [1409, 366] on button at bounding box center [1408, 365] width 5 height 5
click at [1389, 476] on span "Confirmed" at bounding box center [1382, 474] width 29 height 9
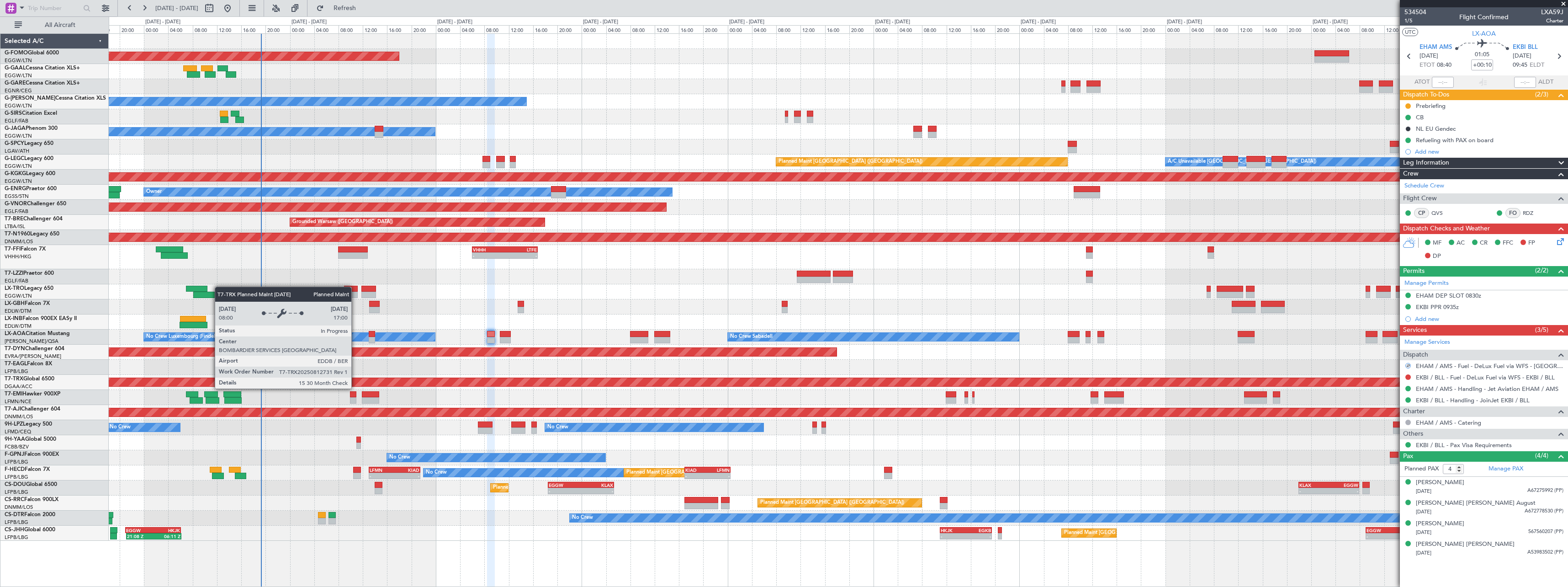
click at [448, 380] on div "Planned Maint [GEOGRAPHIC_DATA] ([GEOGRAPHIC_DATA])" at bounding box center [397, 382] width 3493 height 9
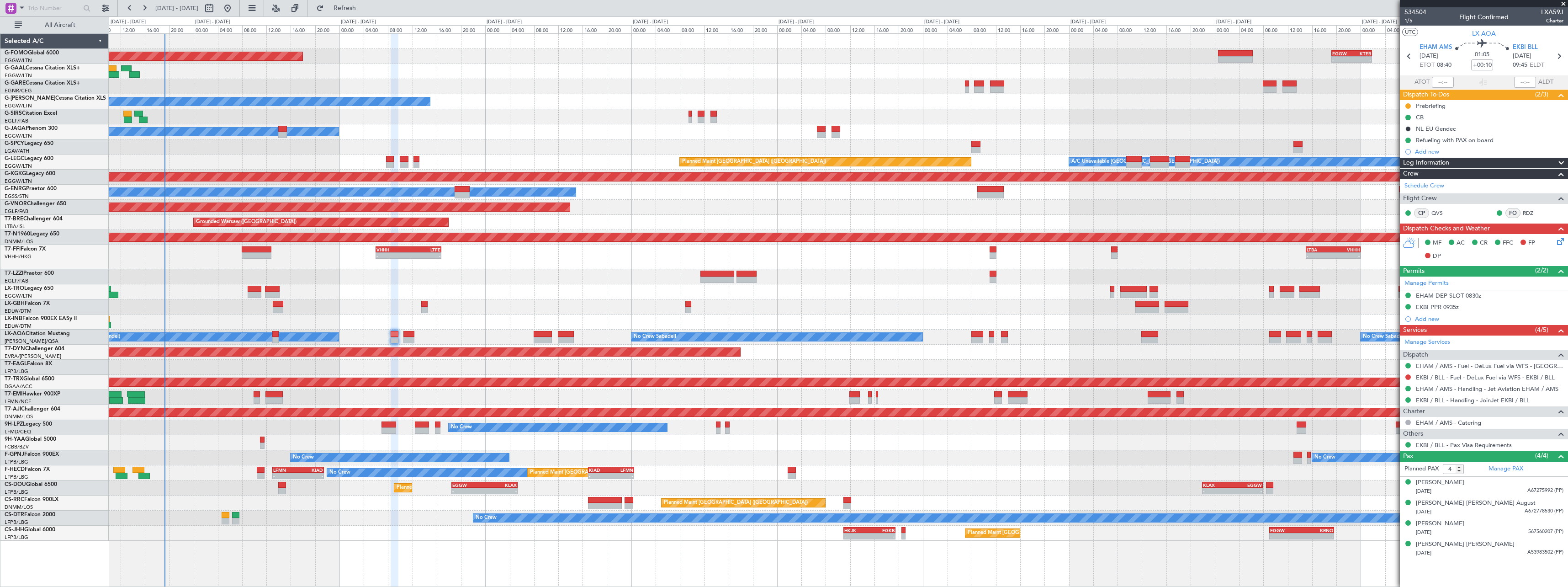
click at [570, 314] on div at bounding box center [838, 307] width 1459 height 15
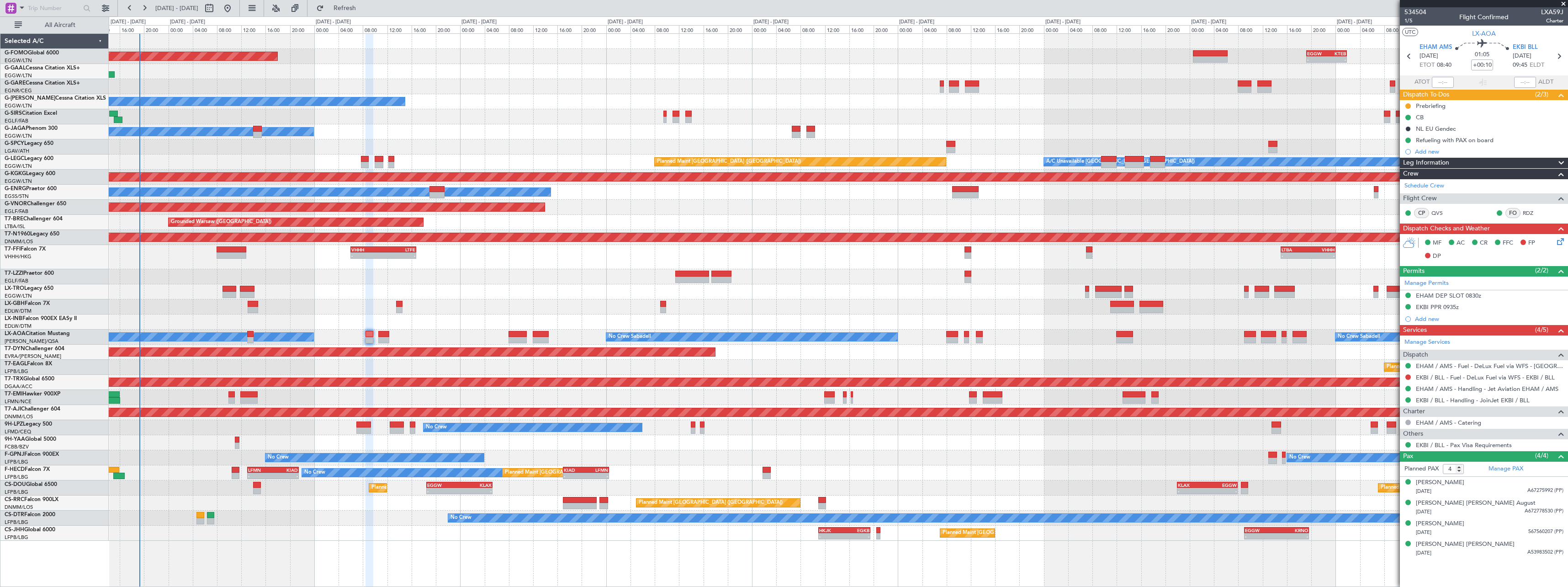
click at [668, 470] on div "No Crew Planned Maint [GEOGRAPHIC_DATA] ([GEOGRAPHIC_DATA]) - - LFMN 13:00 Z KI…" at bounding box center [838, 473] width 1459 height 15
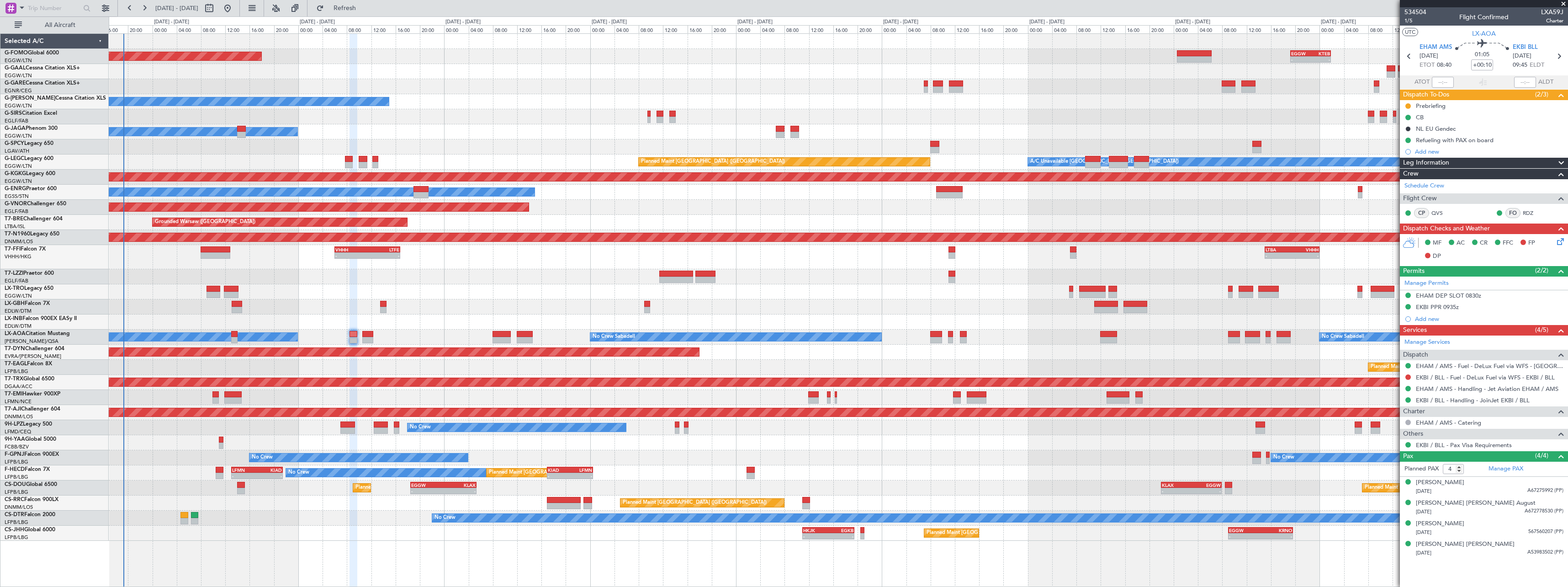
click at [241, 443] on div at bounding box center [838, 443] width 1459 height 15
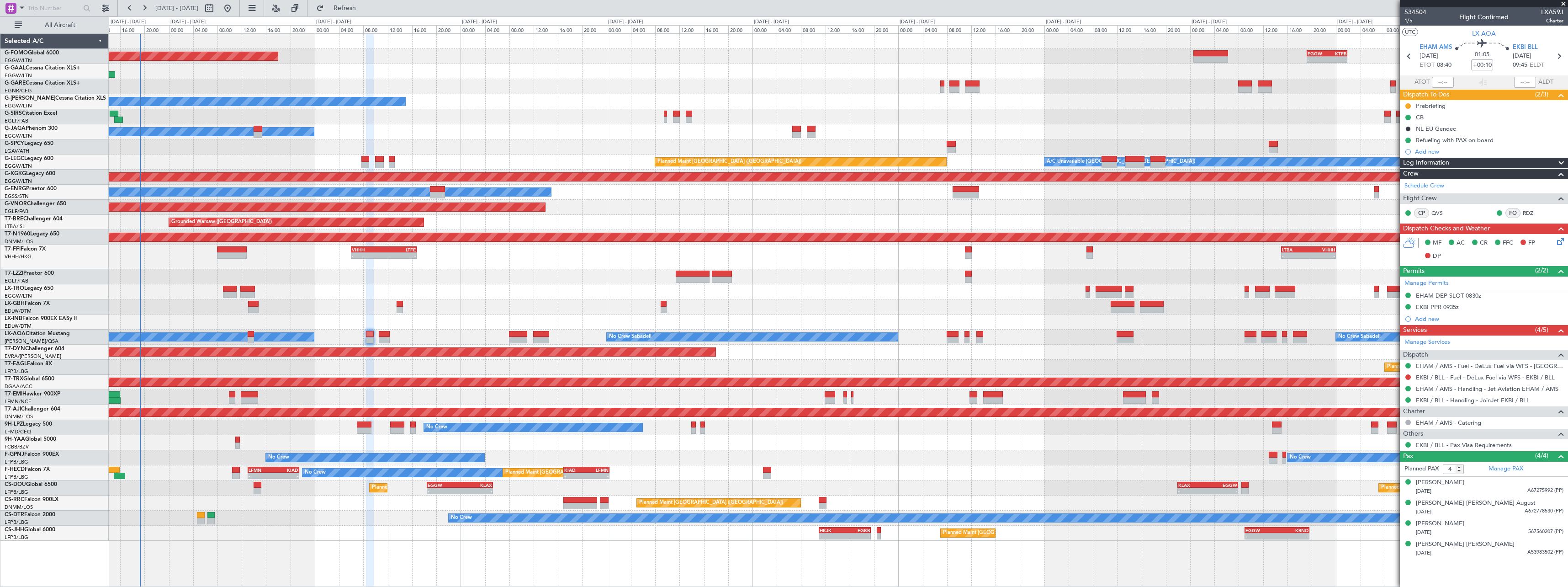
click at [256, 444] on div at bounding box center [838, 443] width 1459 height 15
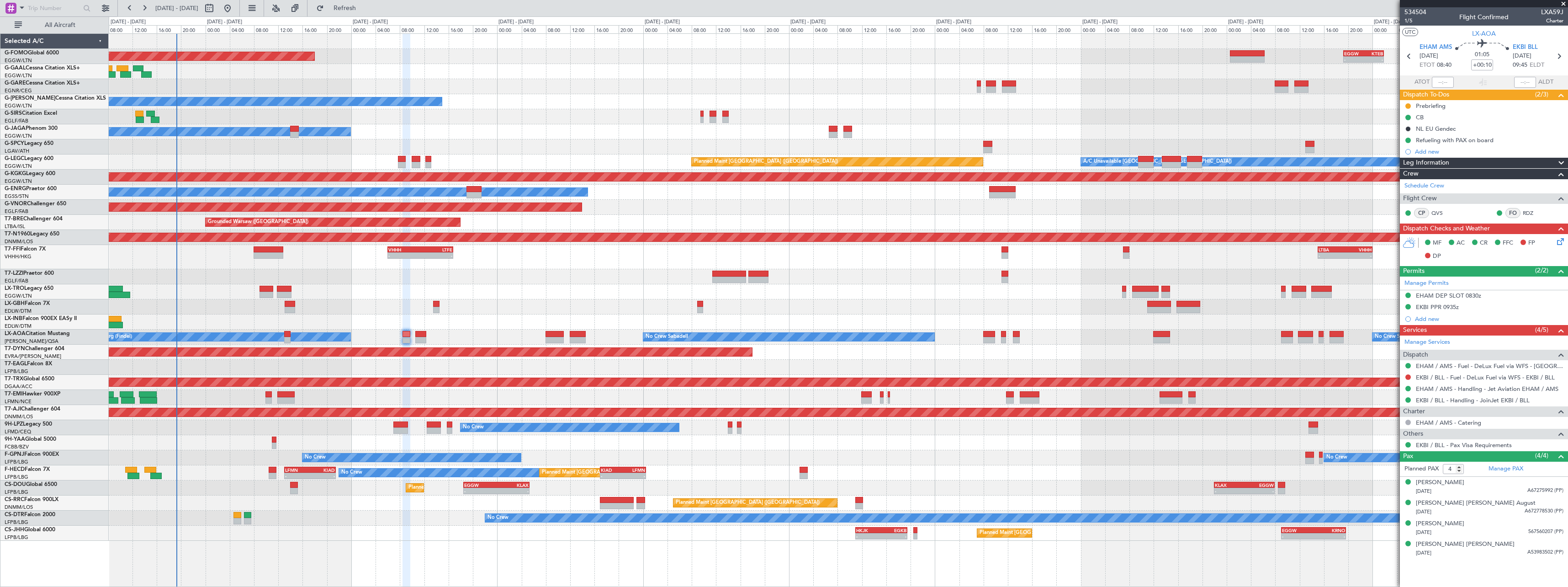
click at [315, 525] on div "Planned Maint [GEOGRAPHIC_DATA] ([GEOGRAPHIC_DATA]) - - HKJK 11:00 Z EGKB 19:30…" at bounding box center [838, 533] width 1459 height 15
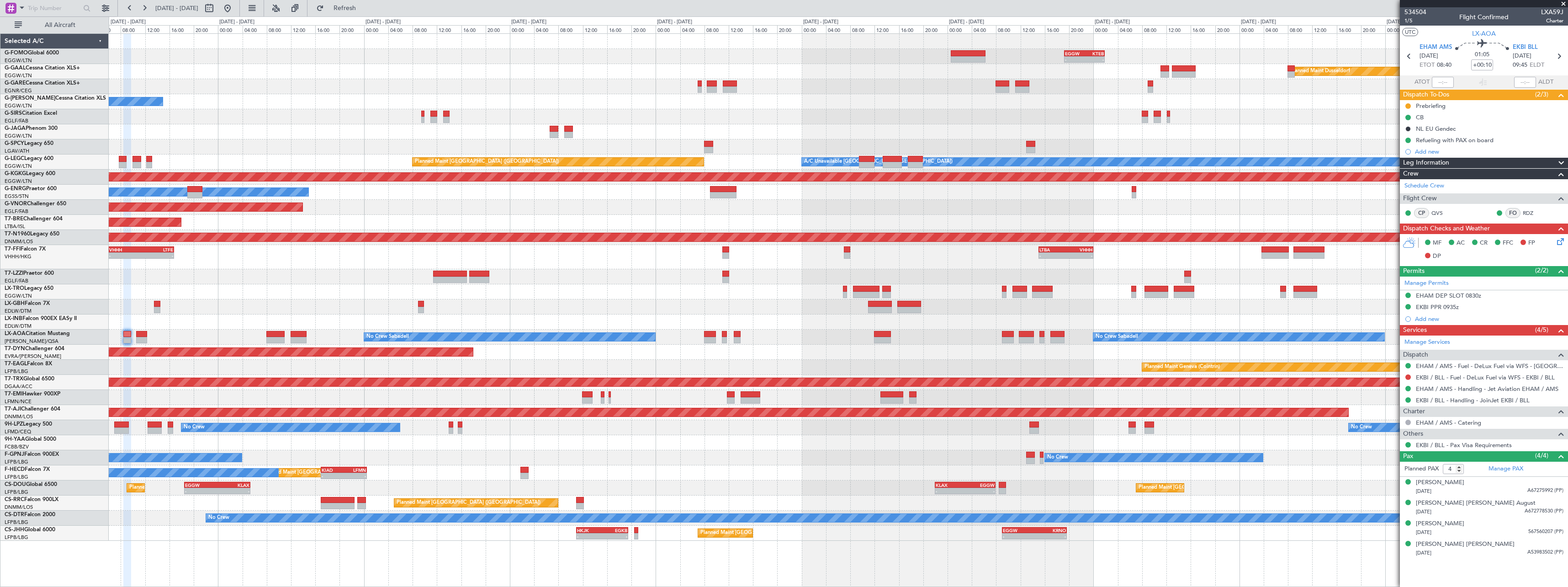
click at [447, 541] on div "- - EGGW 19:15 Z KTEB 01:55 Z Planned Maint Windsor Locks ([PERSON_NAME] Intl) …" at bounding box center [838, 310] width 1459 height 554
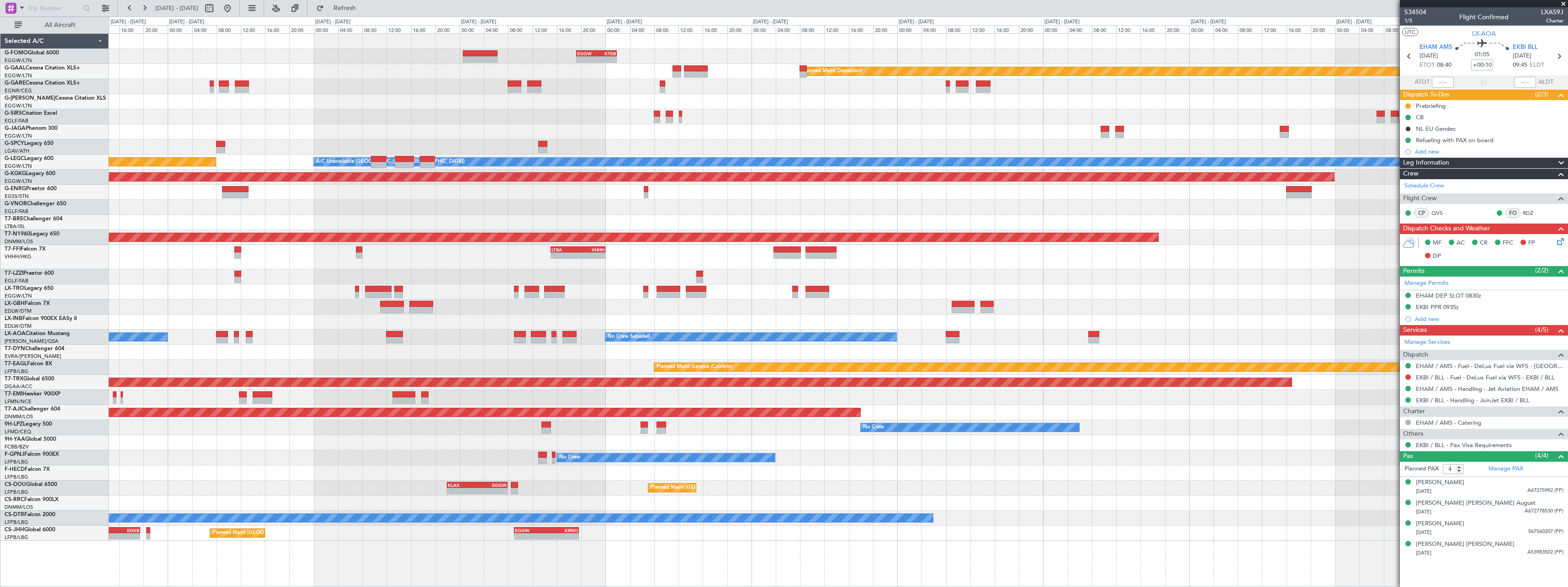
click at [243, 534] on div "- - EGGW 19:15 Z KTEB 01:55 Z Planned [GEOGRAPHIC_DATA] A/C Unavailable [GEOGRA…" at bounding box center [838, 310] width 1459 height 554
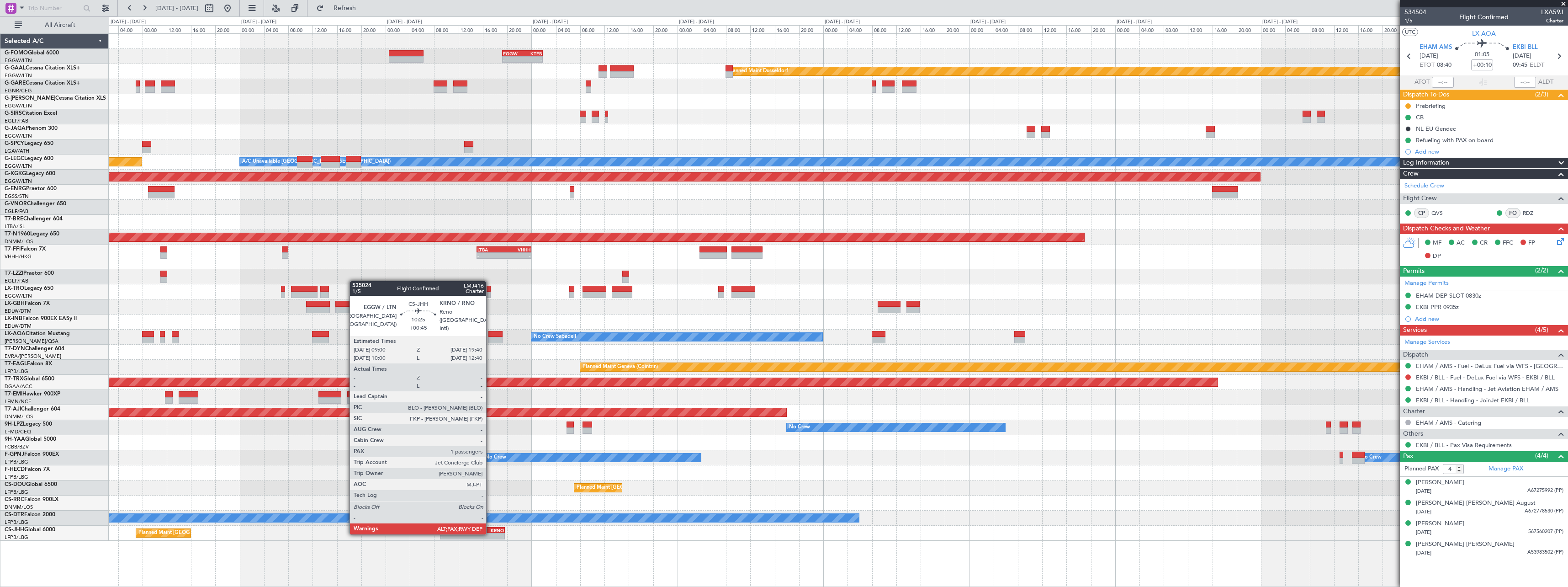
click at [490, 533] on div "-" at bounding box center [488, 536] width 32 height 5
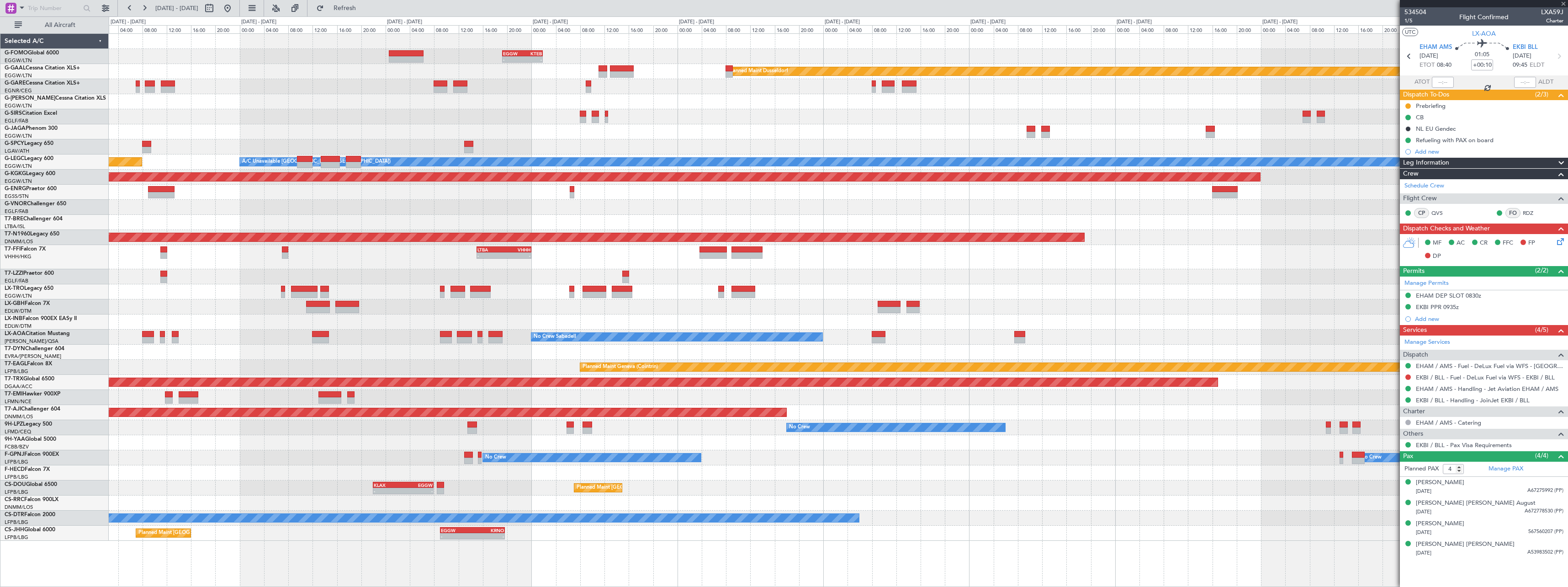
type input "+00:45"
type input "10"
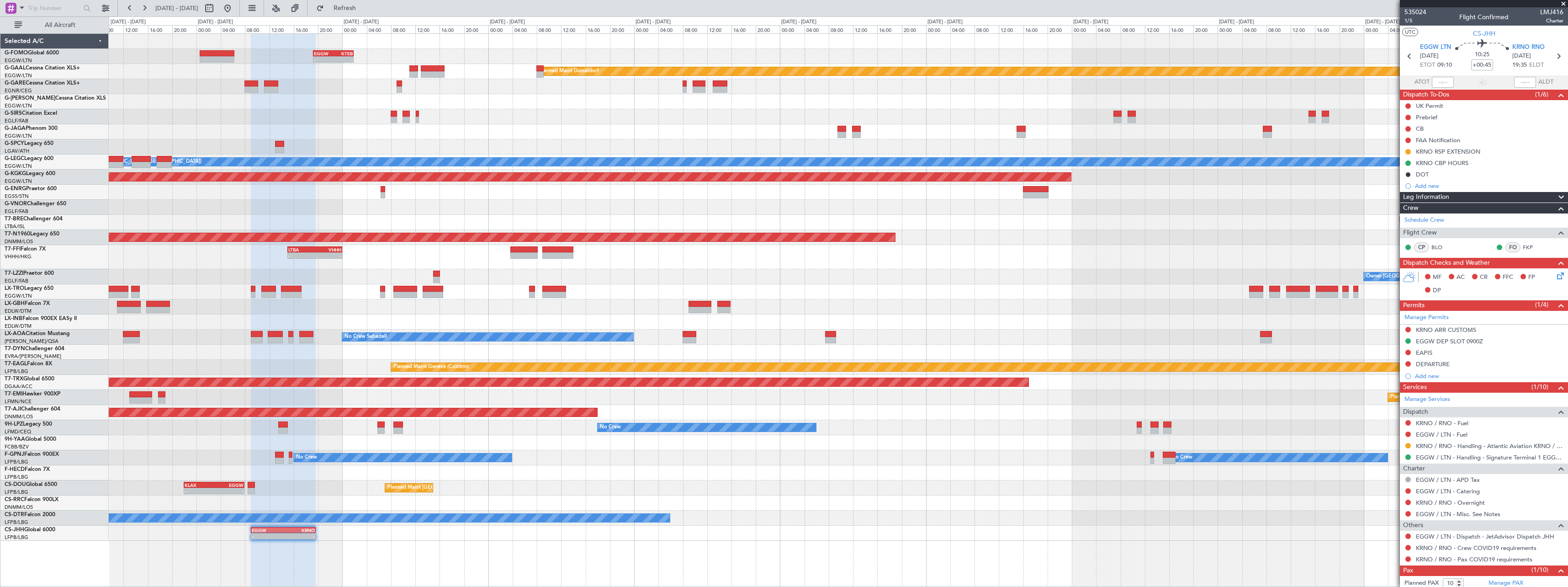
click at [721, 533] on div "- - EGGW 19:15 Z KTEB 01:55 Z Planned [GEOGRAPHIC_DATA] Planned Maint [GEOGRAPH…" at bounding box center [838, 310] width 1459 height 554
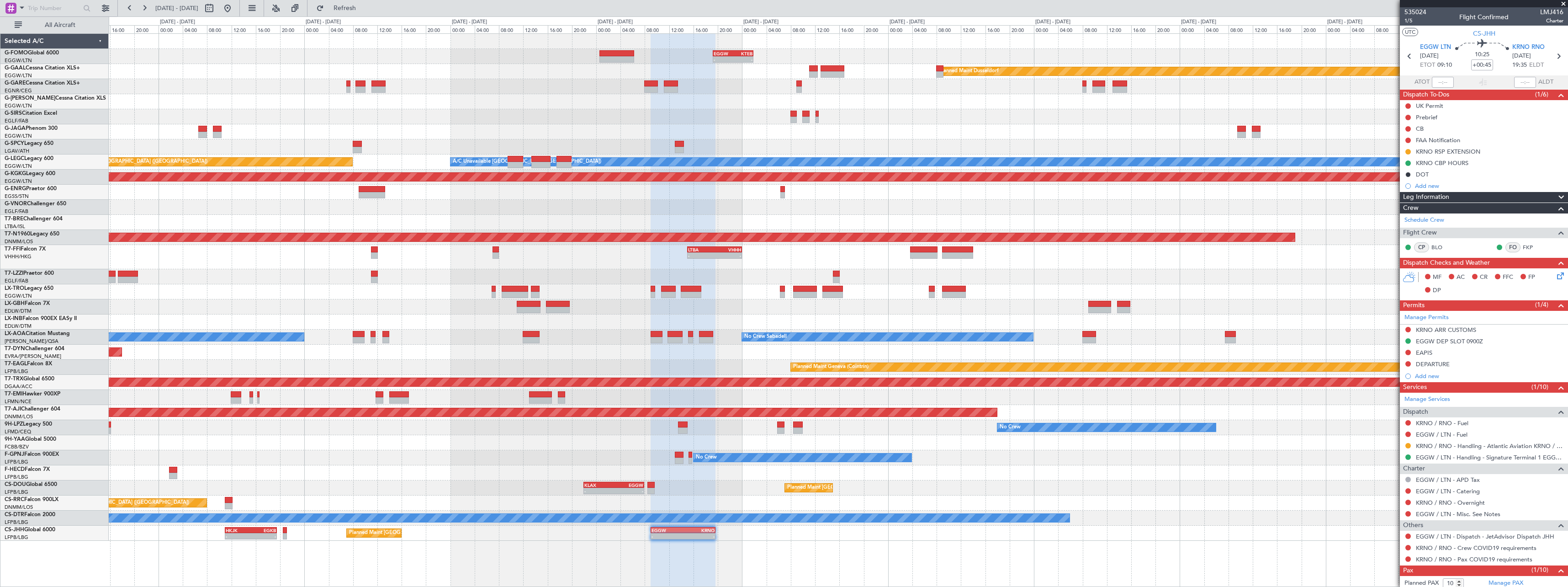
click at [598, 549] on div "- - EGGW 19:15 Z KTEB 01:55 Z Planned [GEOGRAPHIC_DATA] Owner A/C Unavailable […" at bounding box center [838, 310] width 1459 height 554
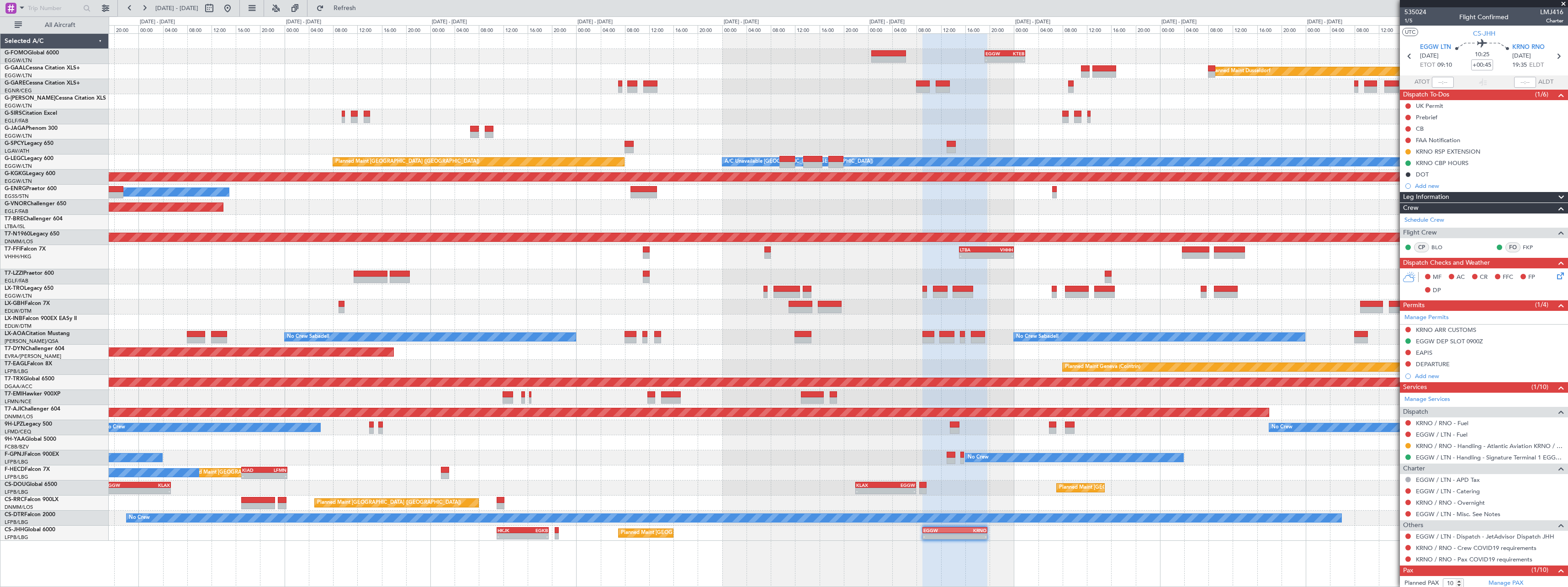
click at [513, 547] on div "- - EGGW 19:15 Z KTEB 01:55 Z Planned Maint Windsor Locks ([PERSON_NAME] Intl) …" at bounding box center [838, 310] width 1459 height 554
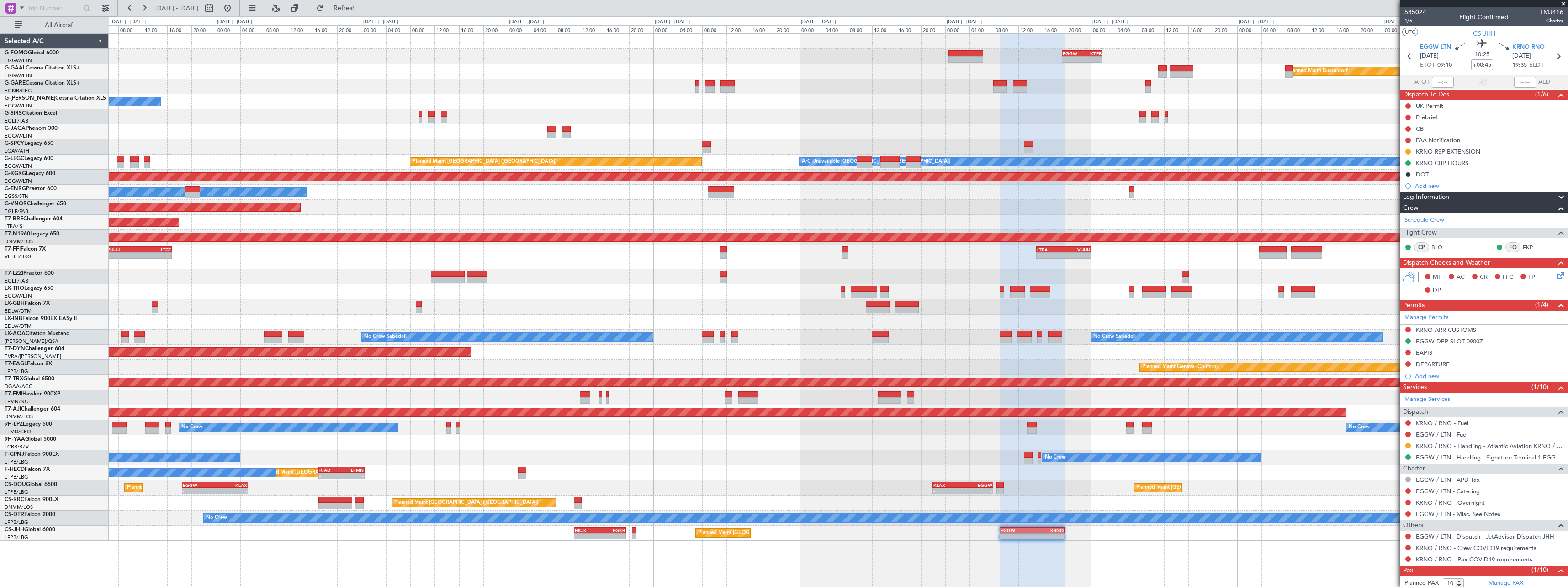
click at [671, 457] on div "No Crew No Crew No Crew" at bounding box center [838, 457] width 1459 height 15
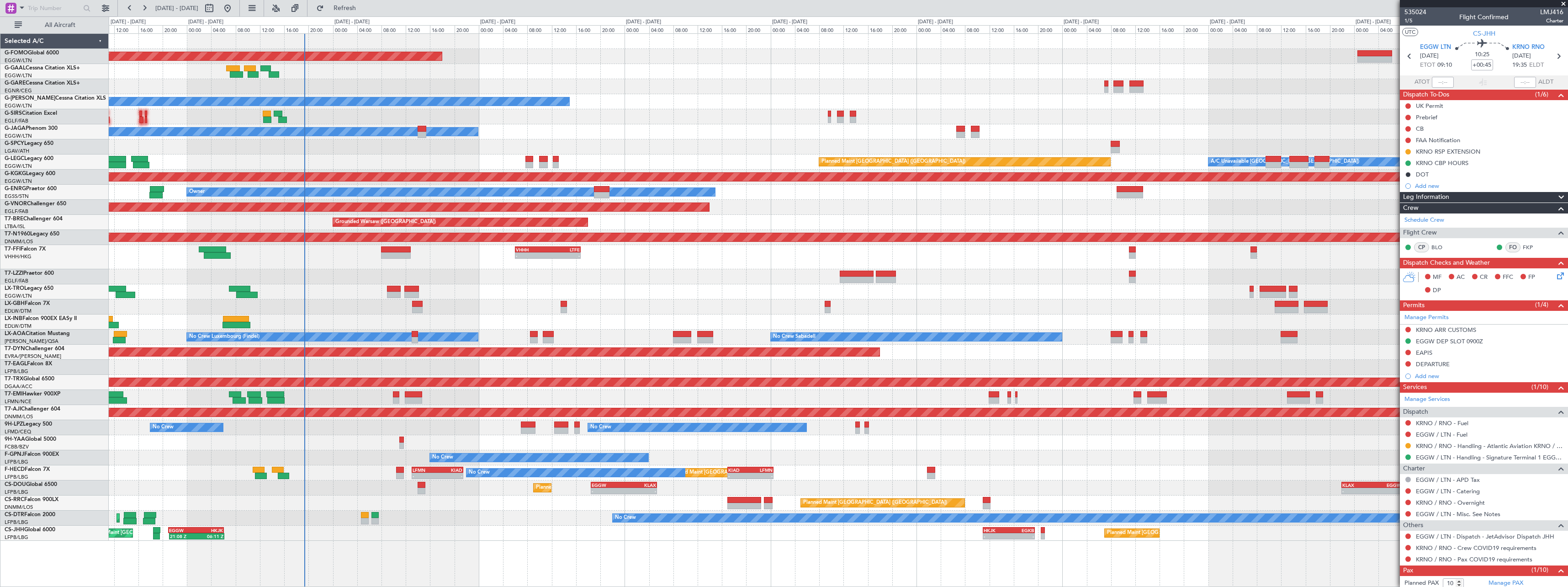
click at [427, 502] on div "Planned Maint [GEOGRAPHIC_DATA] ([GEOGRAPHIC_DATA]) Planned Maint [GEOGRAPHIC_D…" at bounding box center [838, 503] width 1459 height 15
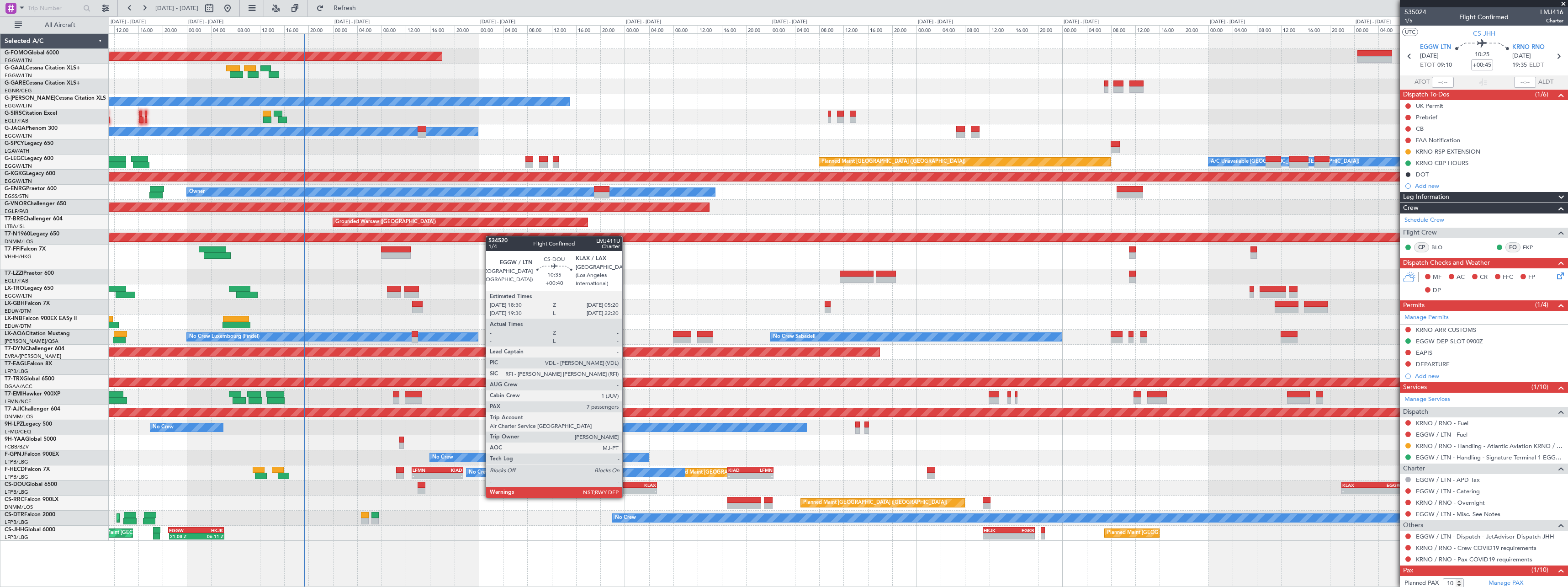
click at [626, 488] on div "-" at bounding box center [640, 491] width 32 height 5
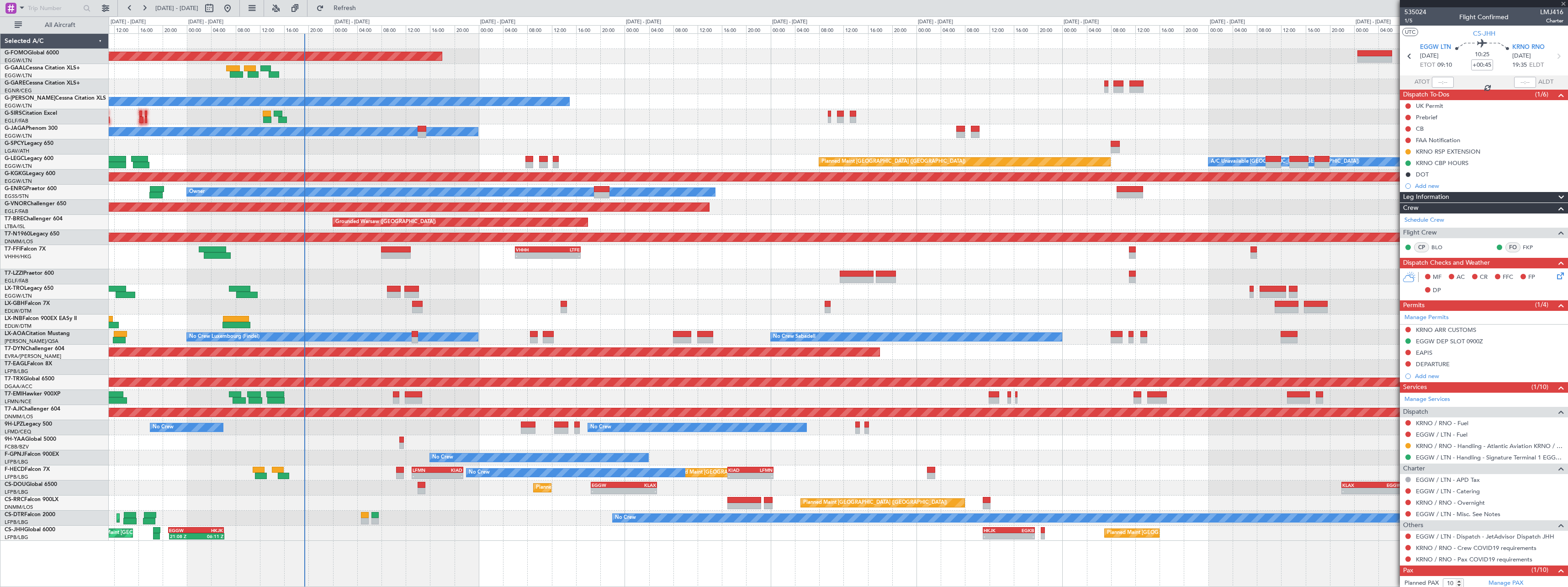
type input "+00:40"
type input "7"
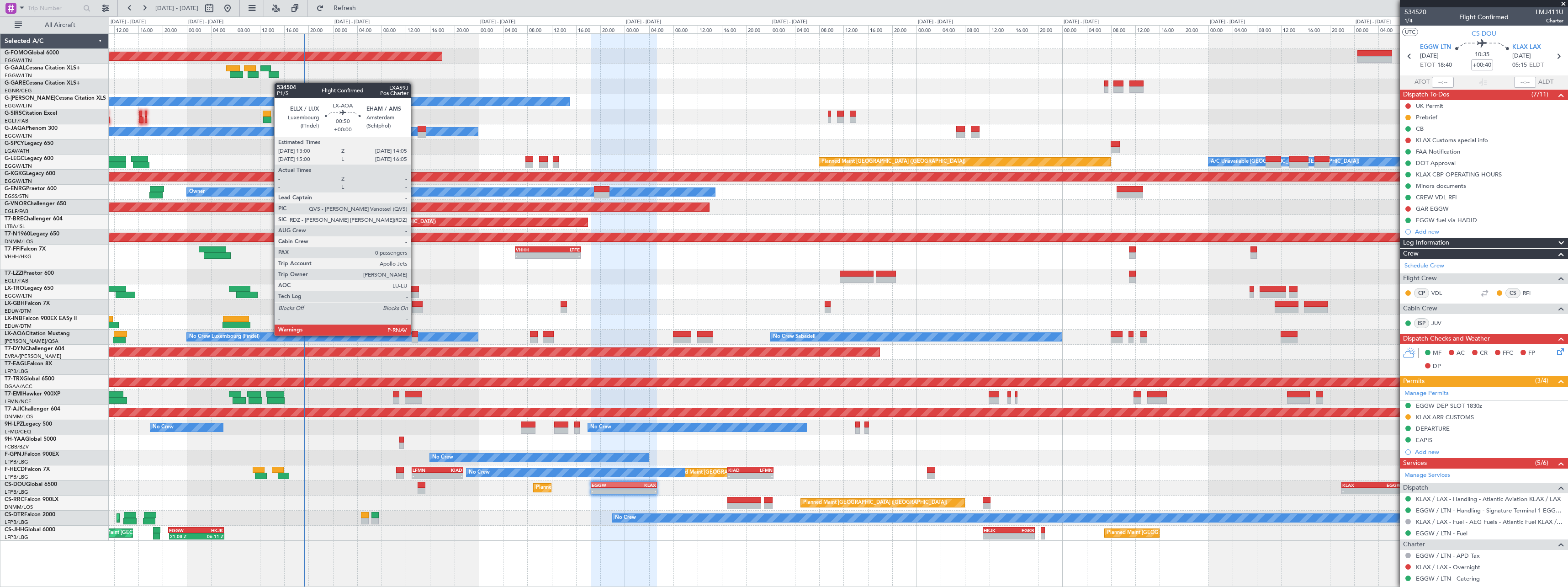
click at [415, 334] on div at bounding box center [415, 334] width 7 height 7
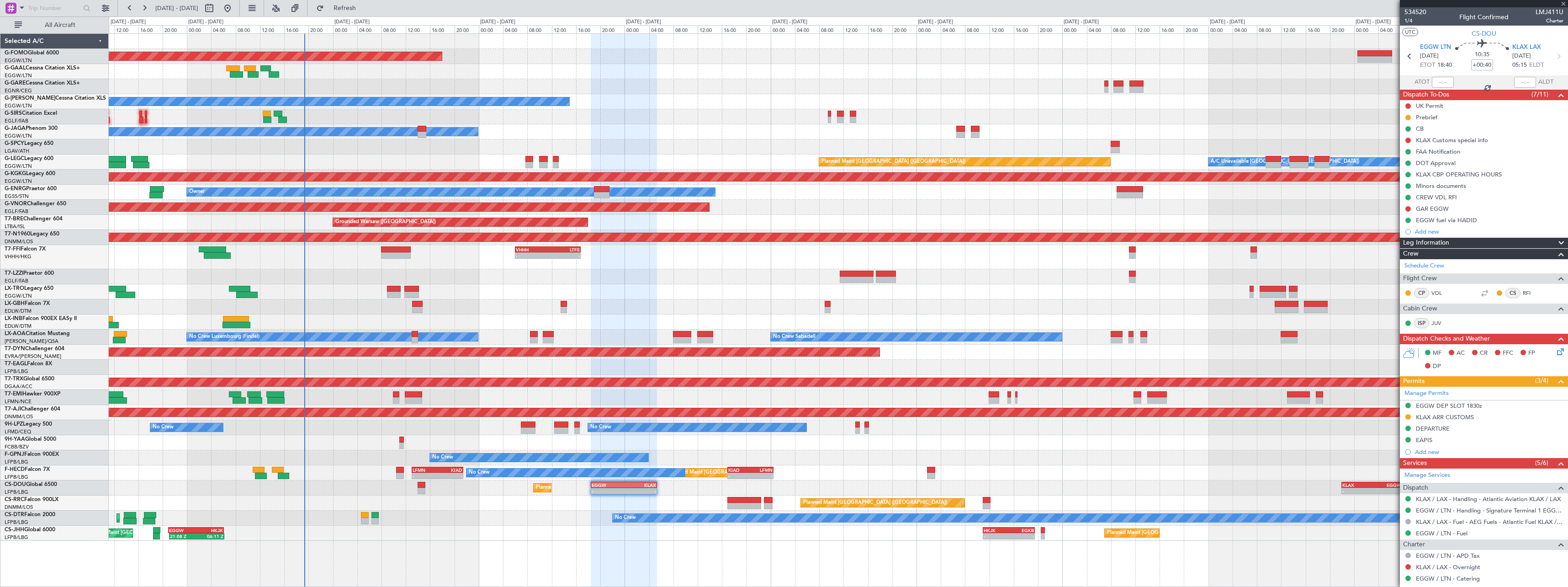
type input "0"
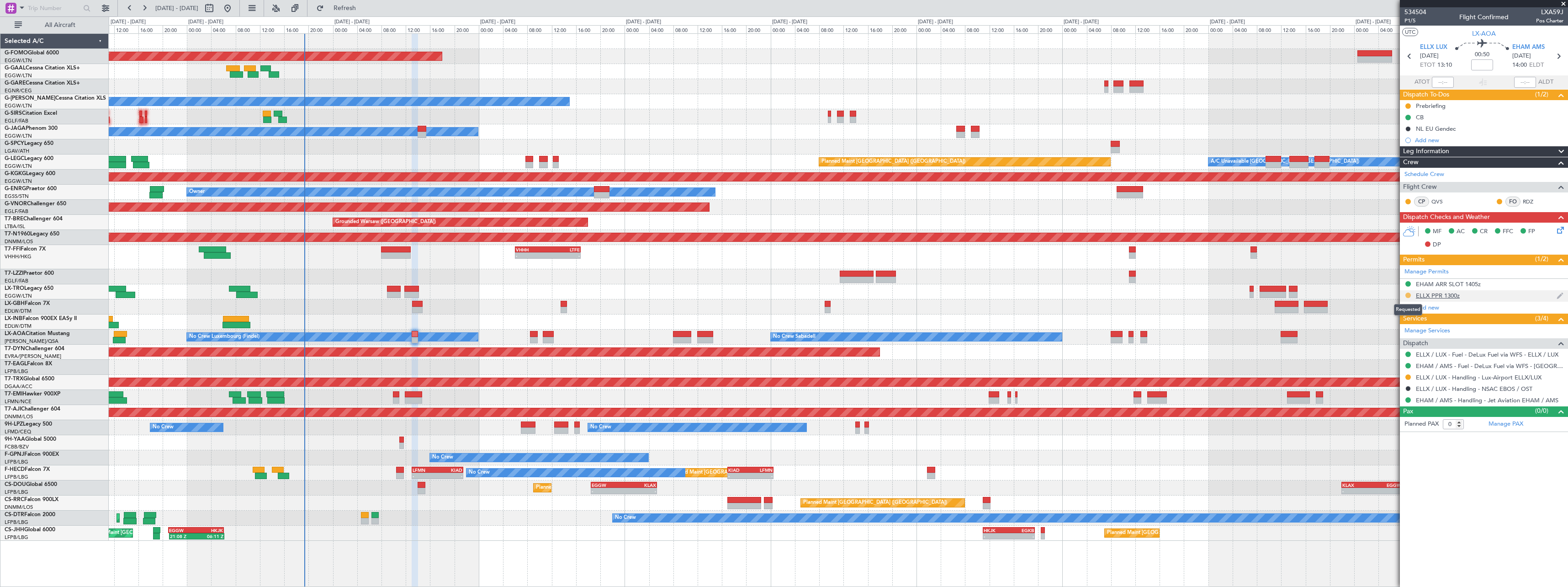
click at [1410, 294] on button at bounding box center [1408, 295] width 5 height 5
click at [1386, 401] on span "Received OK" at bounding box center [1385, 404] width 35 height 9
click at [1407, 375] on button at bounding box center [1408, 377] width 5 height 5
click at [1387, 483] on span "Confirmed" at bounding box center [1382, 485] width 29 height 9
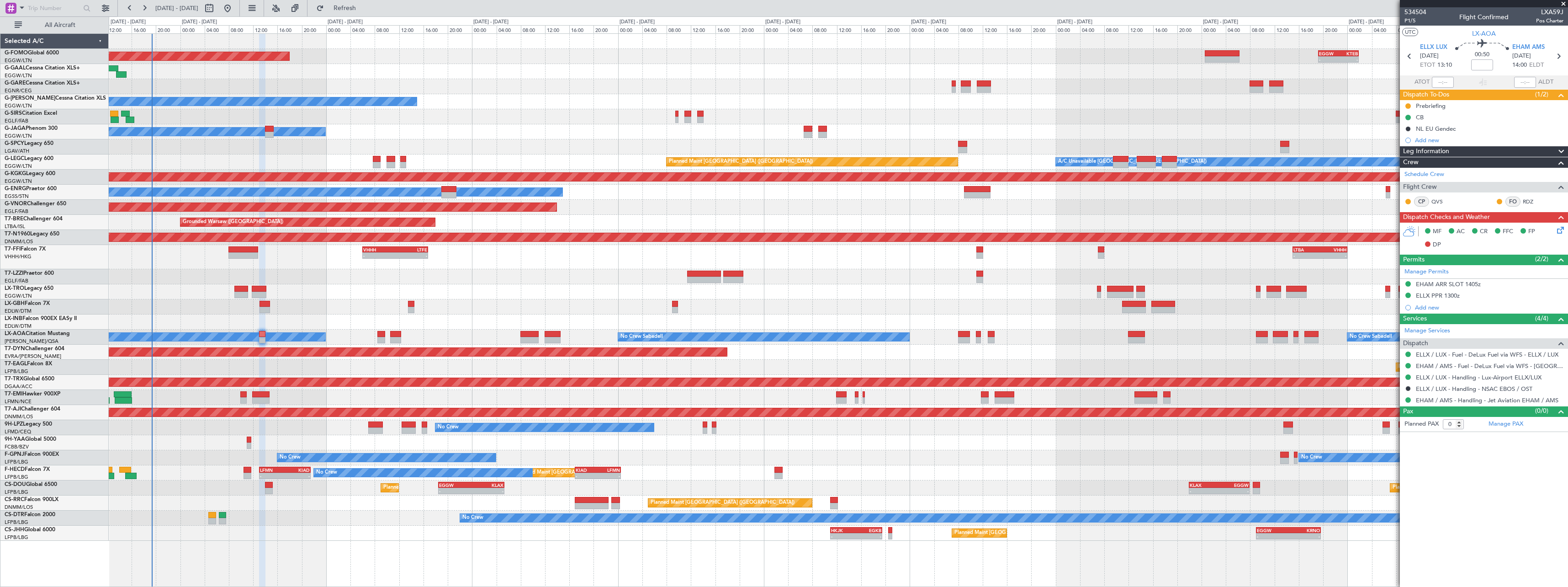
click at [329, 517] on div "No Crew Planned Maint [GEOGRAPHIC_DATA] ([GEOGRAPHIC_DATA])" at bounding box center [838, 518] width 1459 height 15
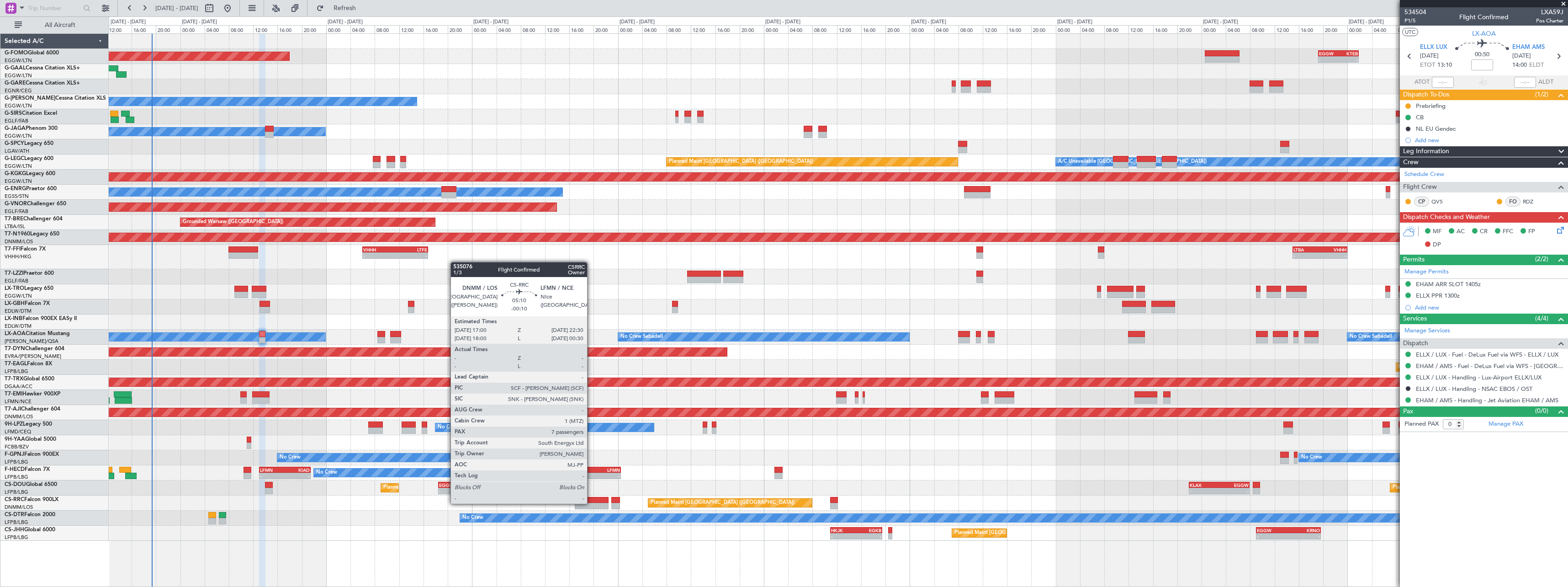
click at [591, 503] on div at bounding box center [592, 506] width 34 height 7
type input "-00:10"
type input "7"
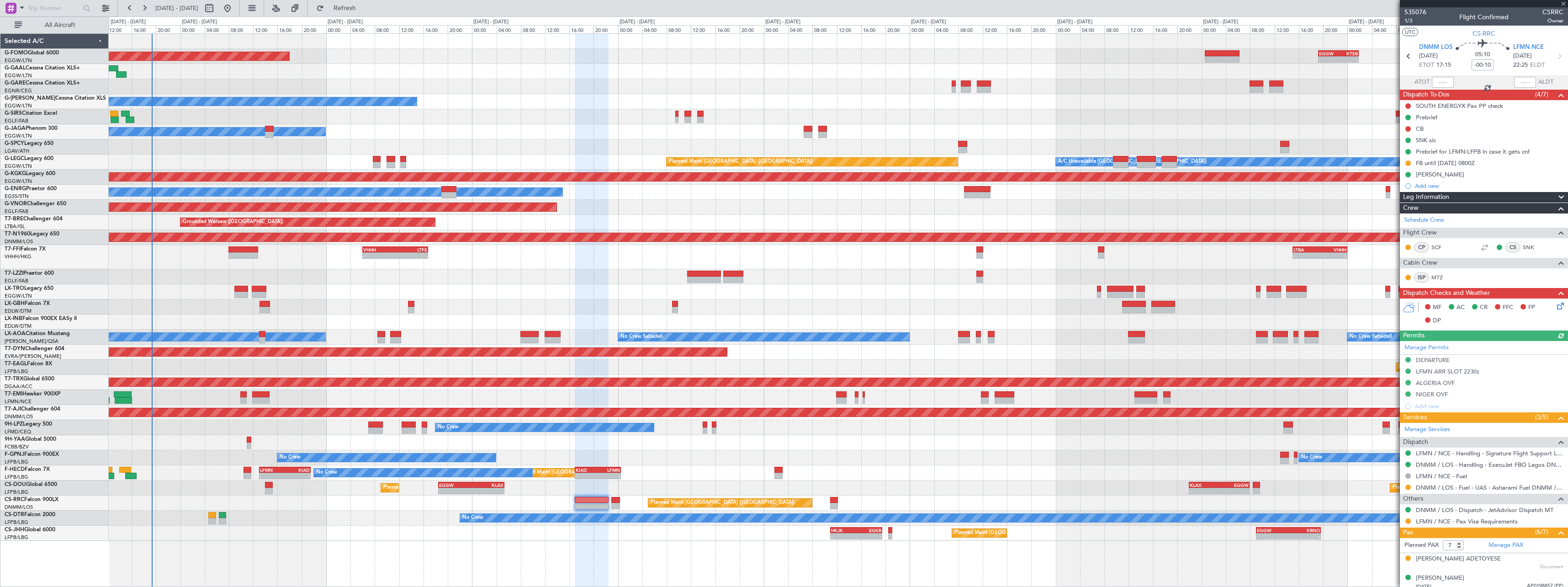
scroll to position [108, 0]
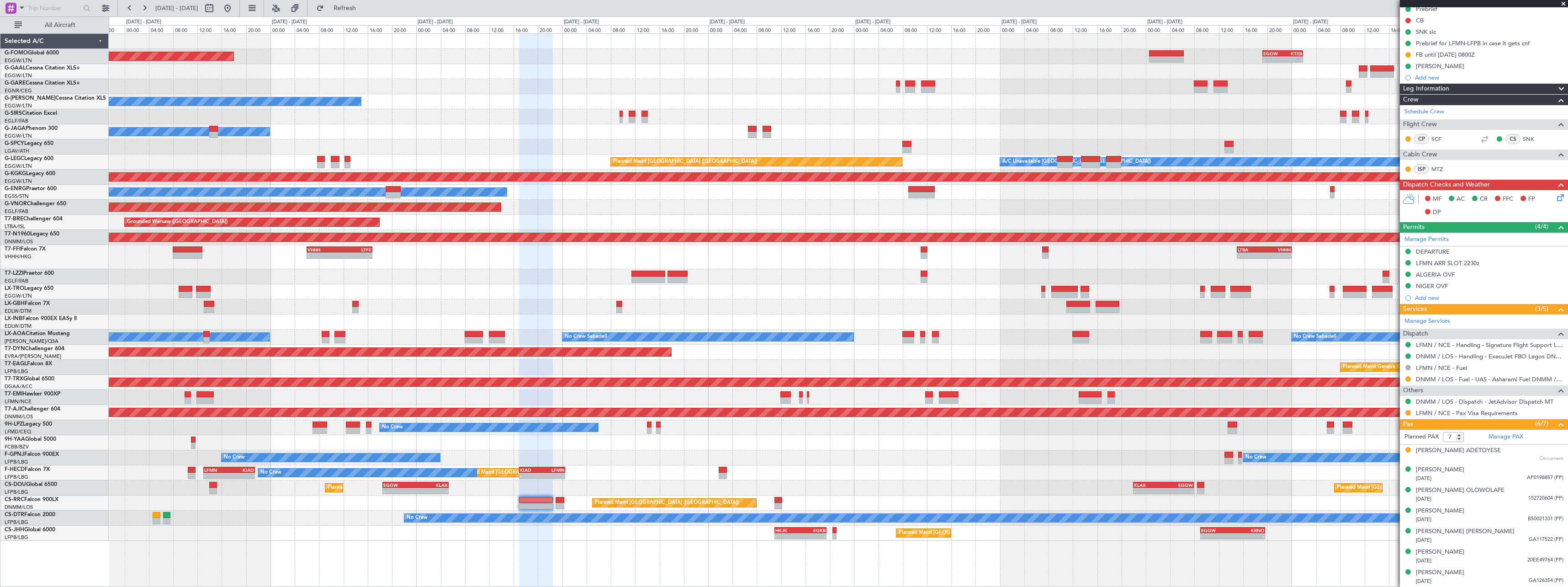
click at [982, 325] on div at bounding box center [838, 322] width 1459 height 15
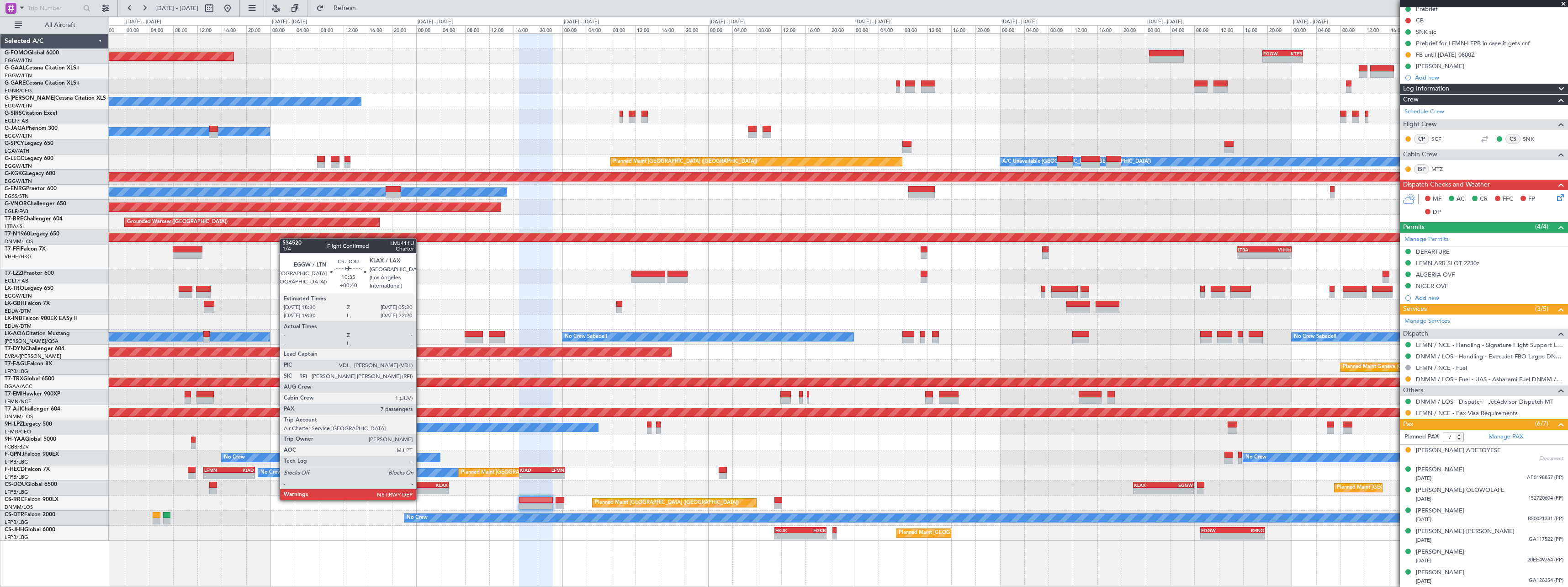
click at [421, 491] on div "-" at bounding box center [431, 491] width 32 height 5
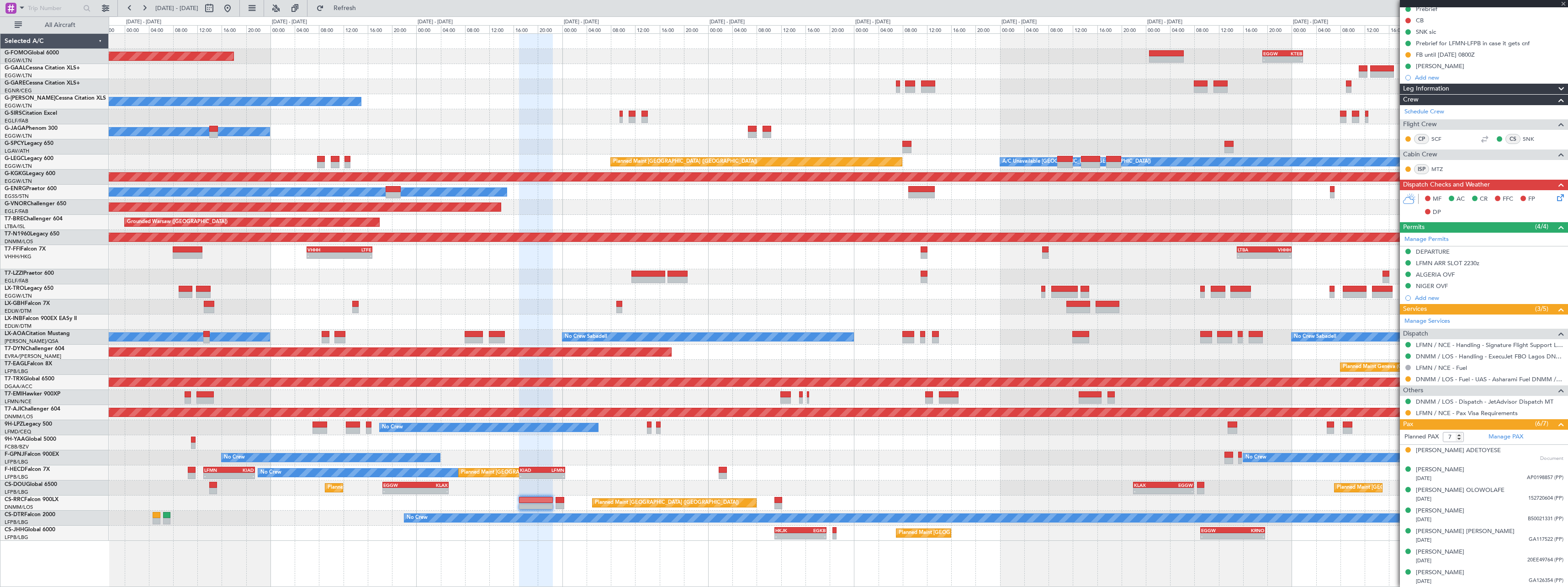
type input "+00:40"
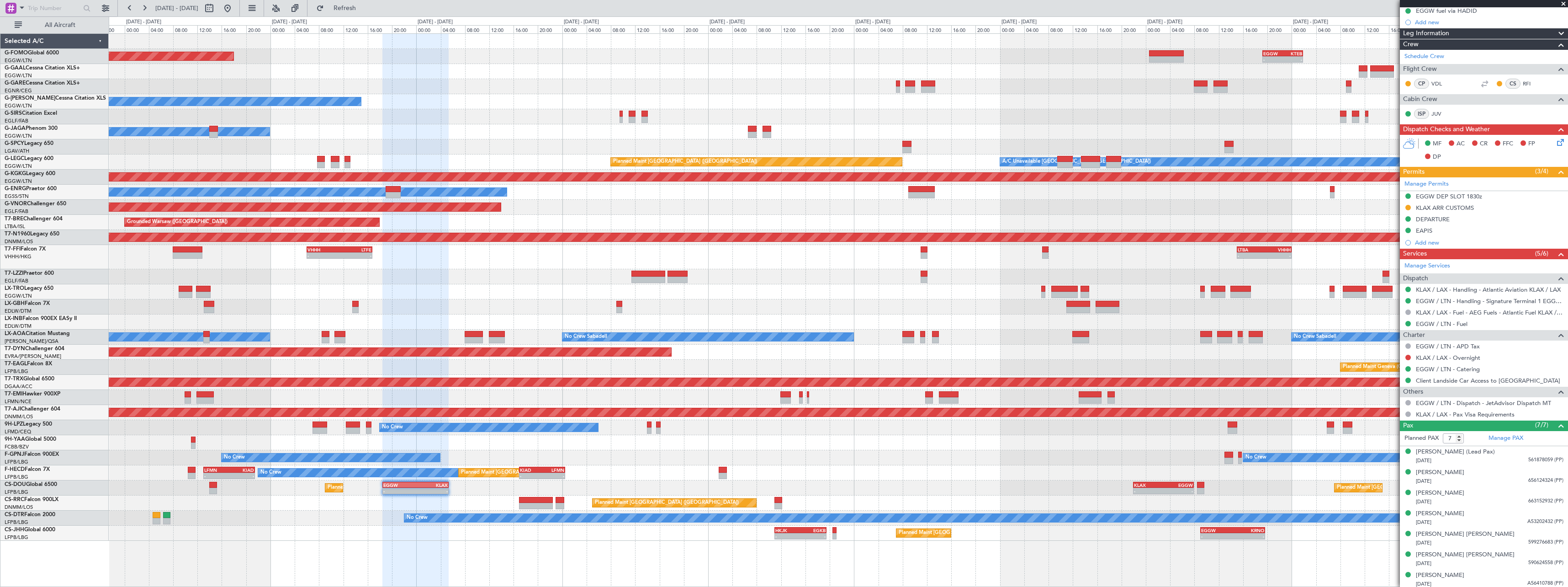
scroll to position [212, 0]
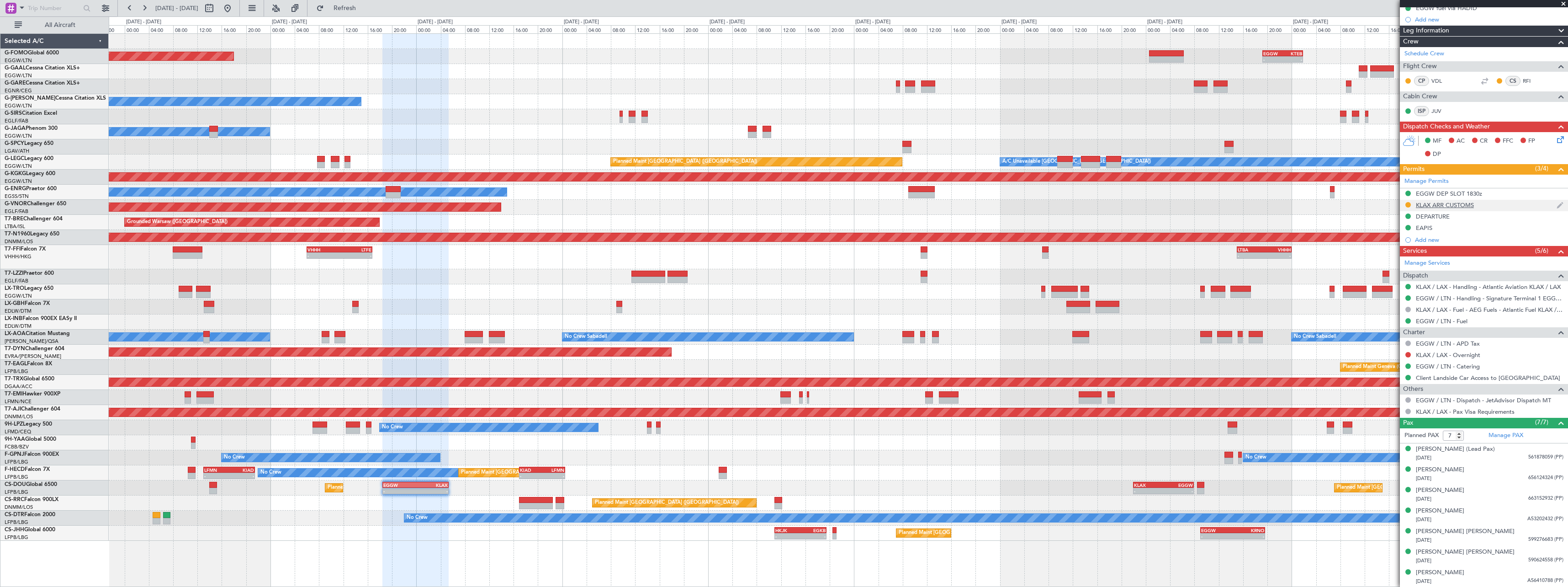
click at [1447, 208] on div "KLAX ARR CUSTOMS" at bounding box center [1444, 205] width 58 height 8
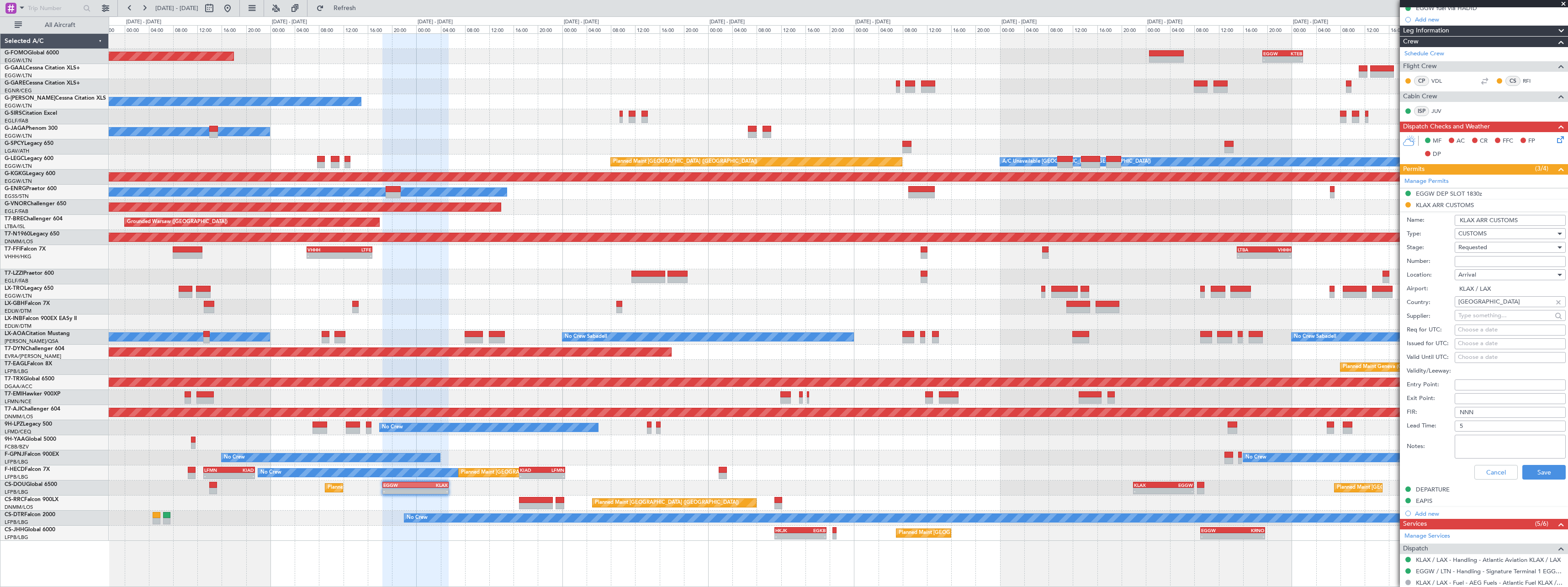
click at [1490, 261] on input "Number:" at bounding box center [1510, 261] width 111 height 11
paste input "32620"
drag, startPoint x: 1460, startPoint y: 261, endPoint x: 1469, endPoint y: 313, distance: 52.8
click at [1460, 262] on input "32620" at bounding box center [1510, 261] width 111 height 11
type input "LOG 32620"
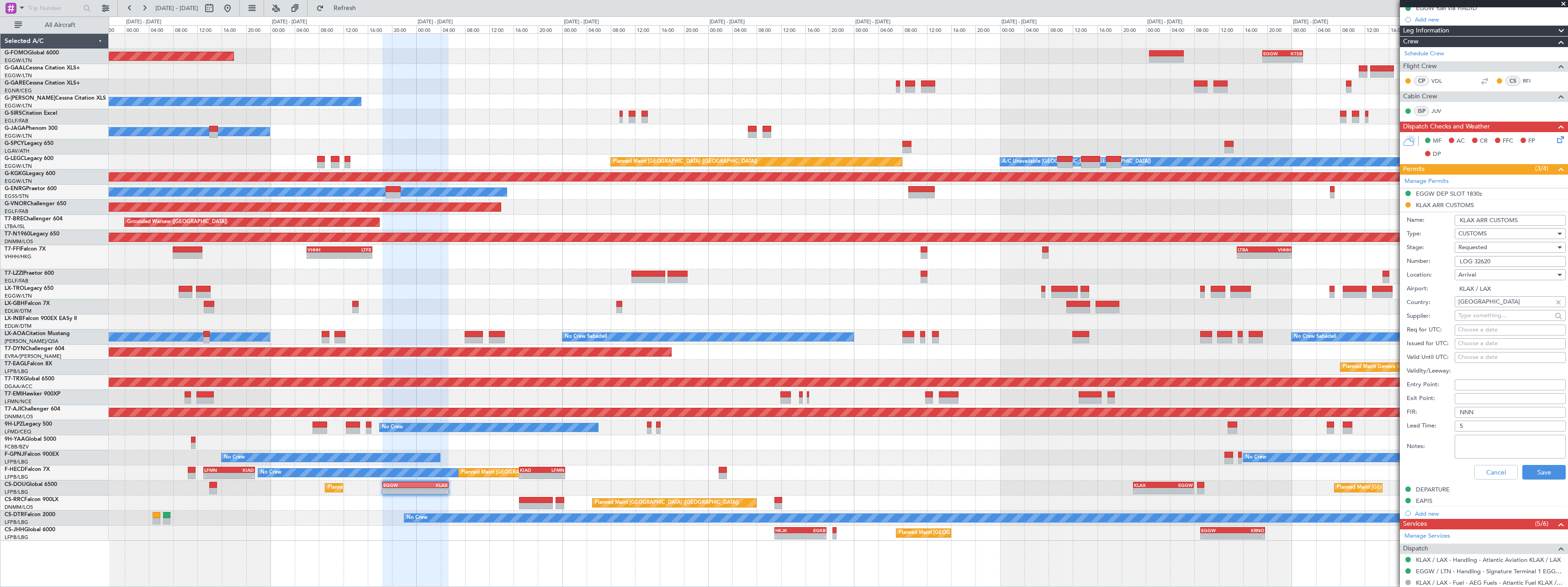
click at [1483, 245] on span "Requested" at bounding box center [1472, 247] width 29 height 9
click at [1492, 314] on span "Received OK" at bounding box center [1507, 317] width 96 height 14
click at [1541, 470] on button "Save" at bounding box center [1544, 472] width 43 height 15
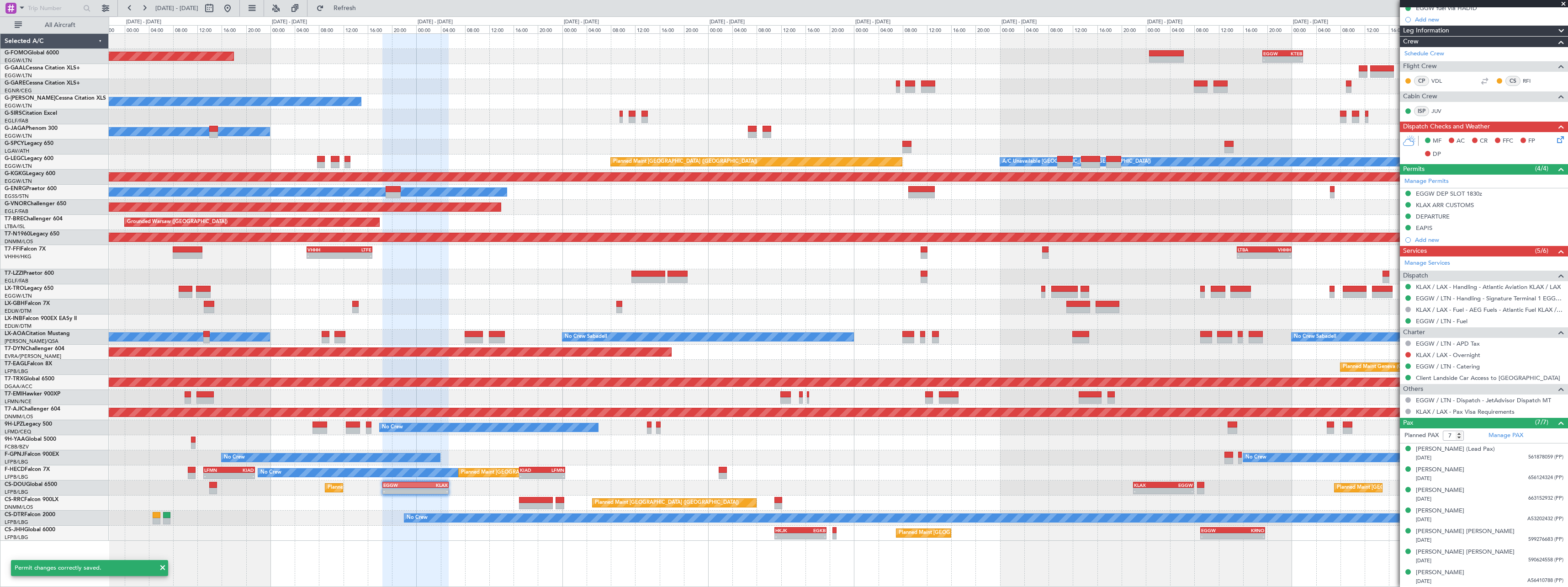
click at [251, 510] on div "Planned Maint Windsor Locks ([PERSON_NAME] Intl) - - EGGW 19:15 Z KTEB 01:55 Z …" at bounding box center [838, 287] width 1459 height 507
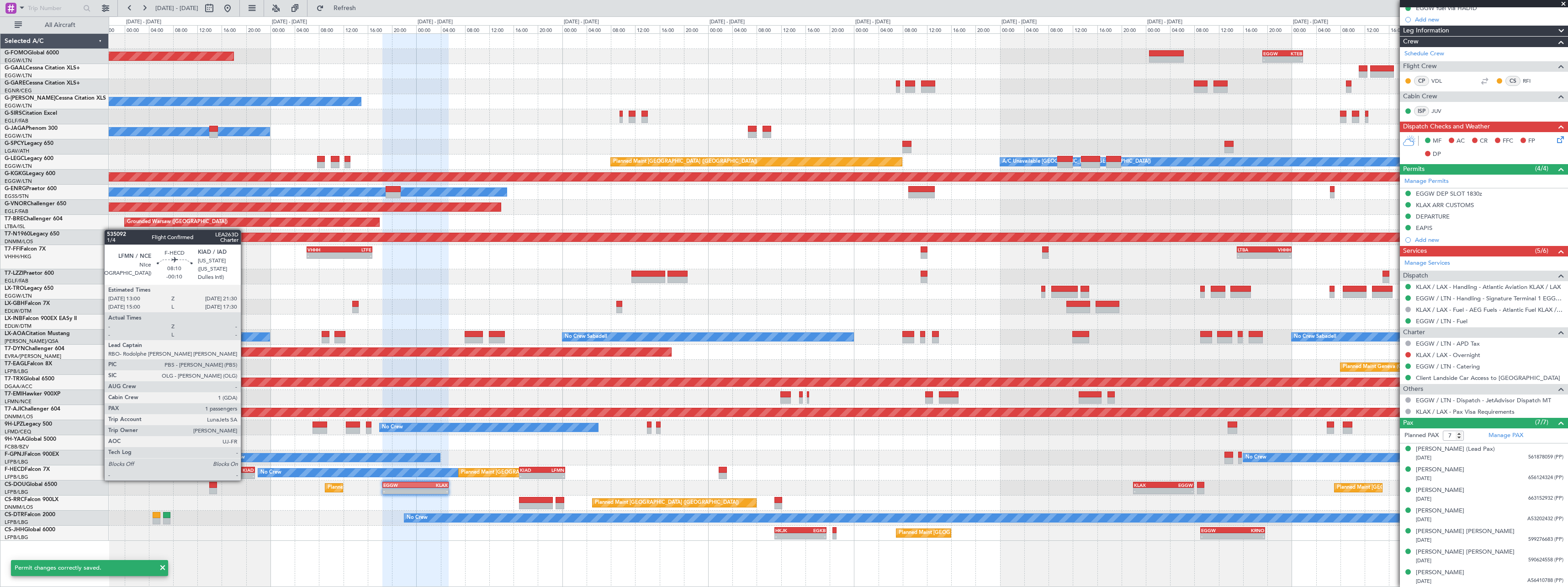
click at [243, 467] on div "KIAD" at bounding box center [241, 469] width 25 height 5
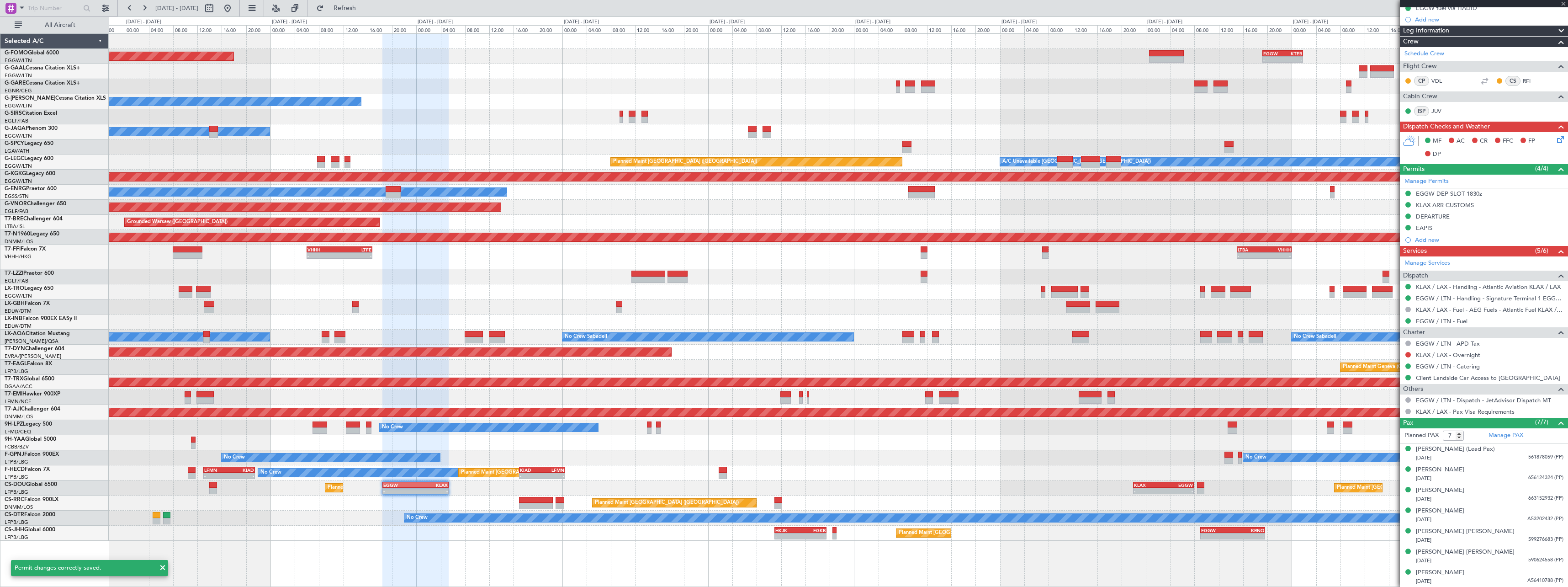
type input "-00:10"
type input "1"
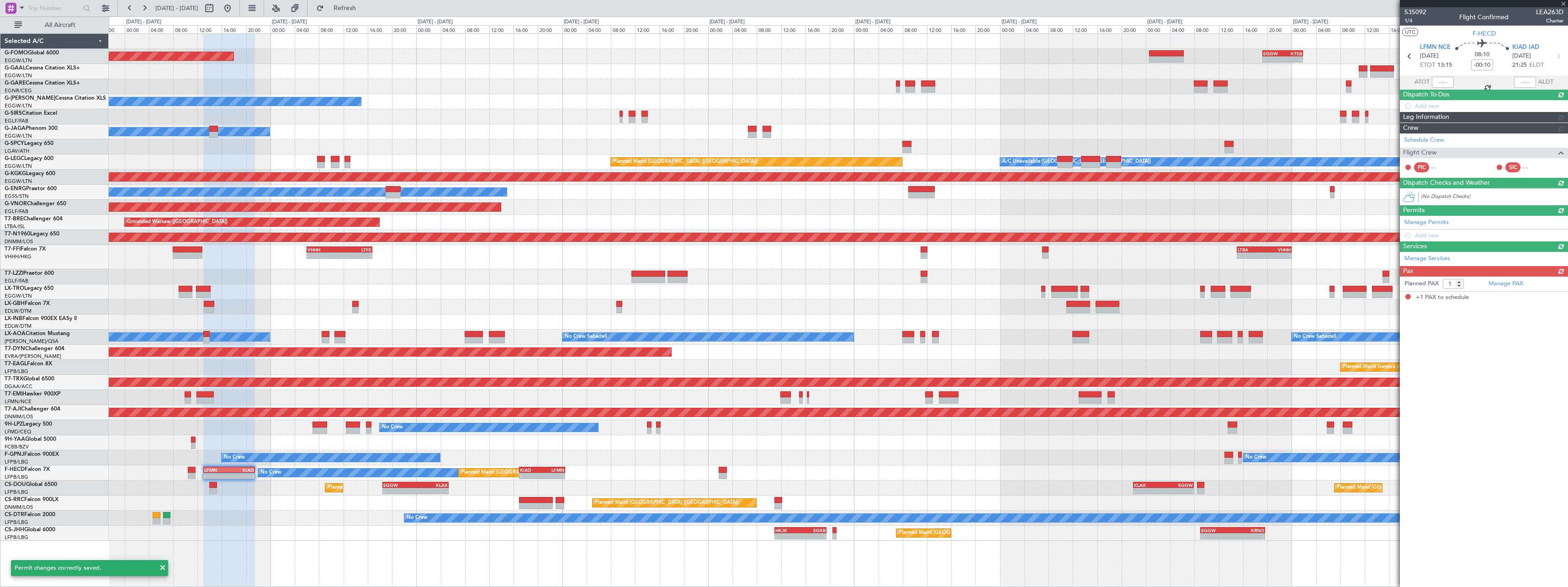
scroll to position [0, 0]
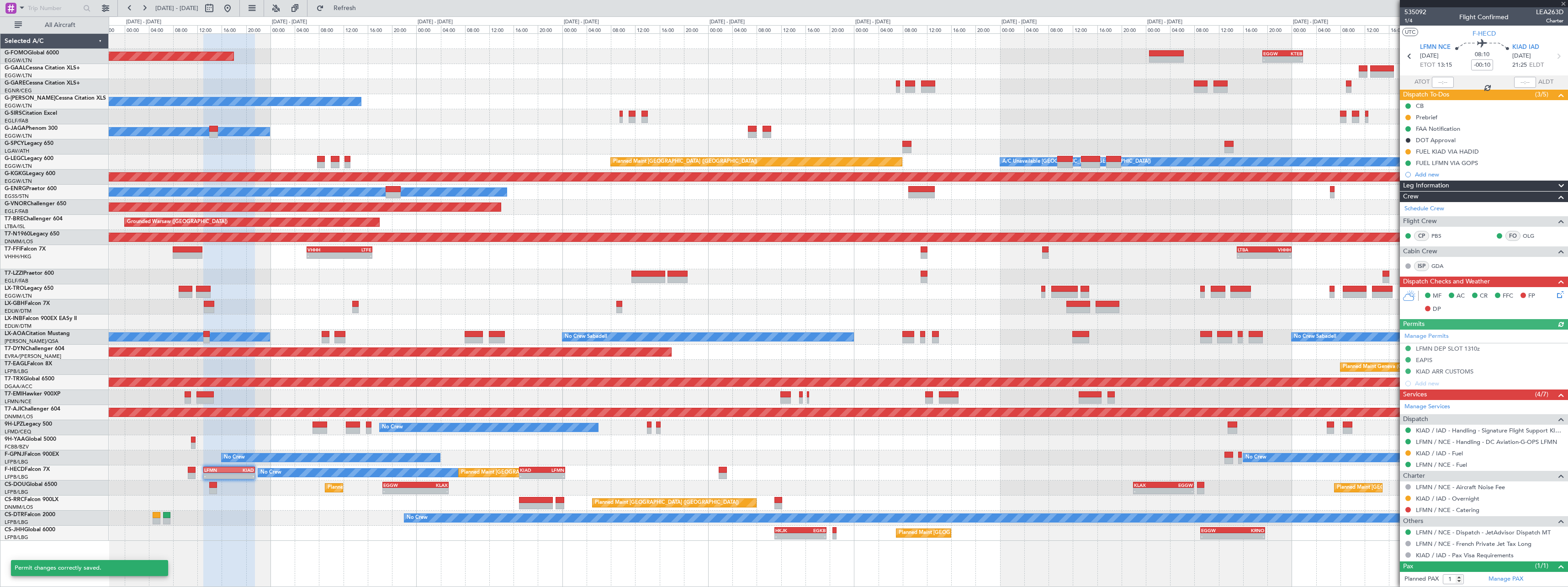
click at [1556, 184] on span at bounding box center [1561, 186] width 11 height 11
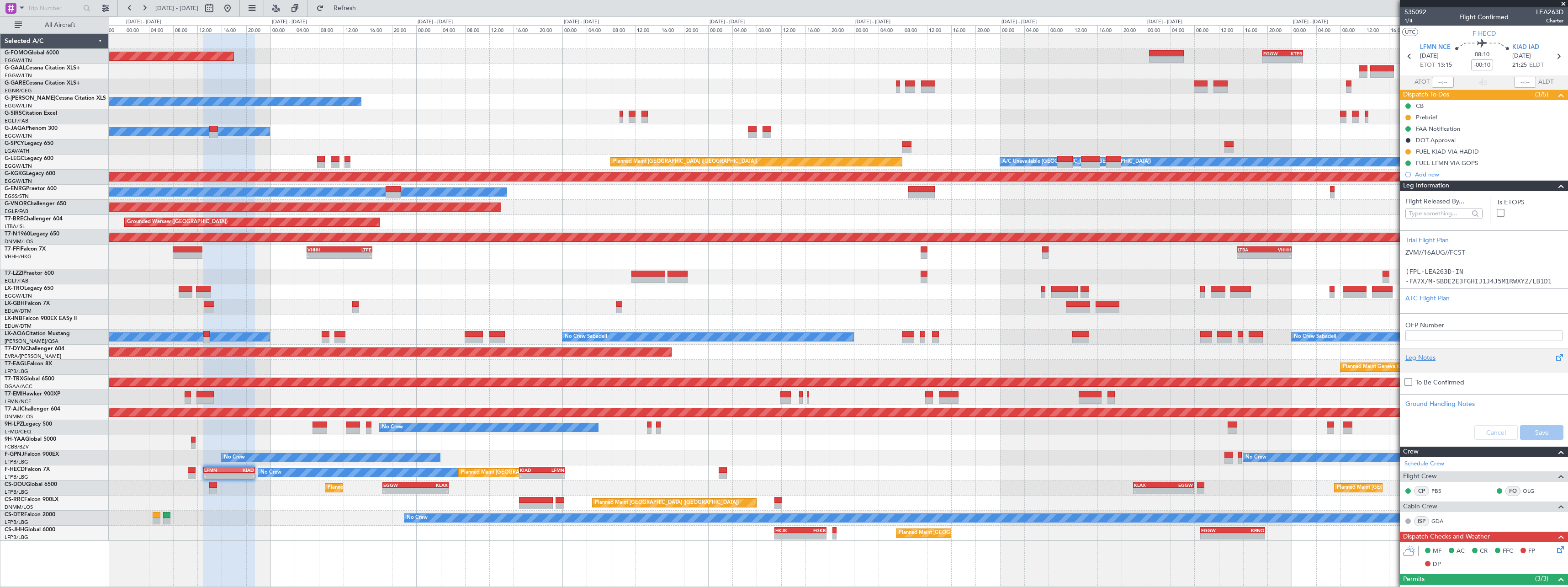
click at [1430, 357] on div "Leg Notes" at bounding box center [1484, 357] width 157 height 10
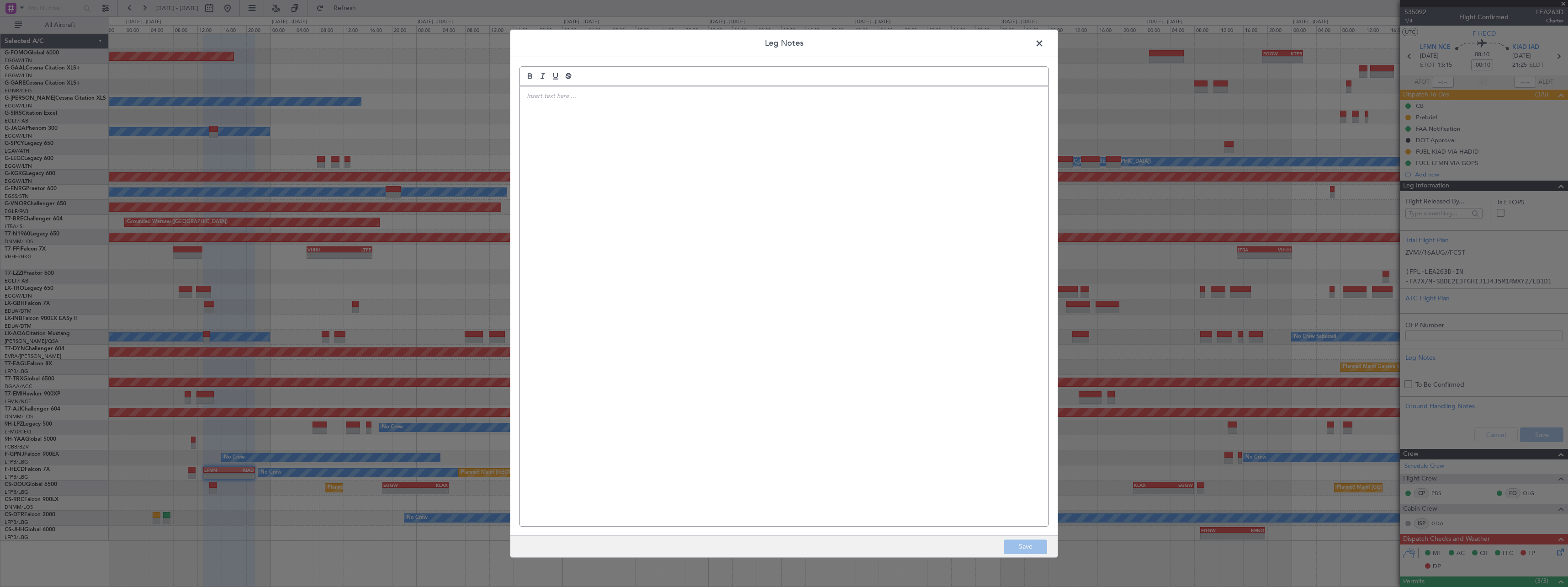
click at [766, 206] on div at bounding box center [784, 306] width 528 height 440
click at [579, 96] on p "Inspection Process • Aircraft should park of the ramp at the FBO as directed by…" at bounding box center [783, 109] width 514 height 34
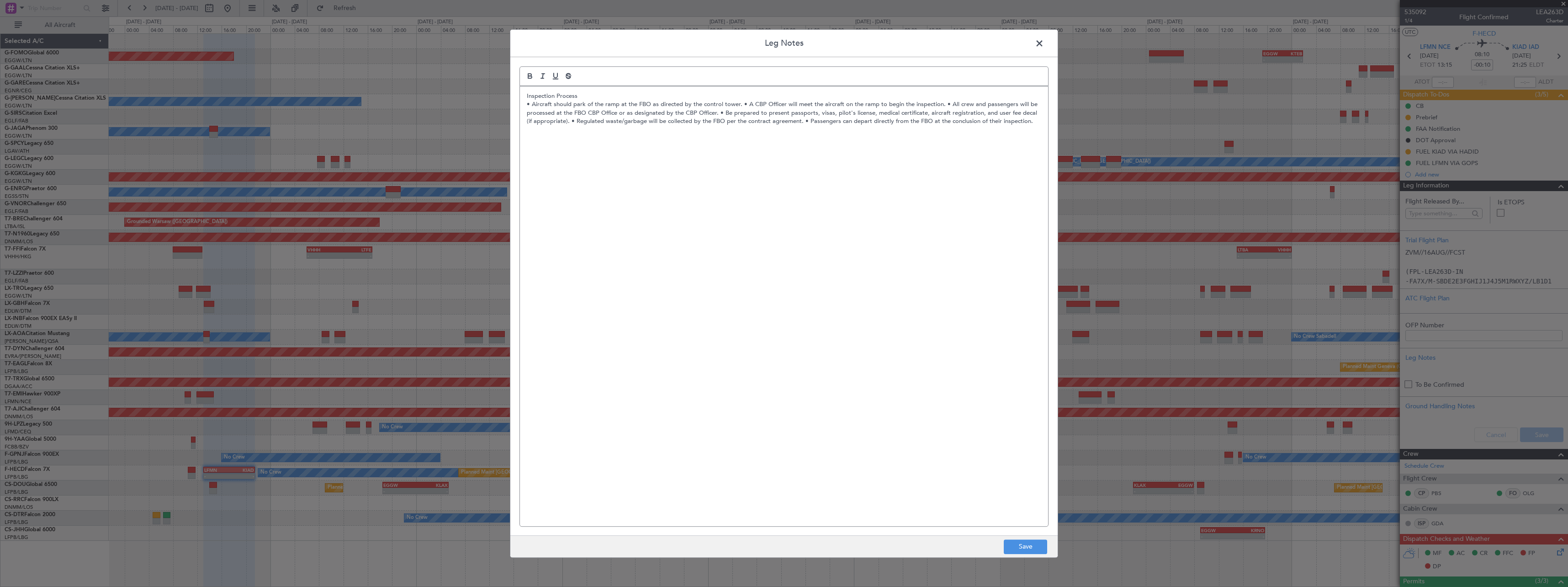
click at [740, 105] on p "• Aircraft should park of the ramp at the FBO as directed by the control tower.…" at bounding box center [783, 113] width 514 height 25
click at [729, 111] on p "• A CBP Officer will meet the aircraft on the ramp to begin the inspection. • A…" at bounding box center [783, 121] width 514 height 25
click at [809, 122] on p "• All crew and passengers will be processed at the FBO CBP Office or as designa…" at bounding box center [783, 130] width 514 height 25
click at [882, 128] on p "• Be prepared to present passports, visas, pilot's license, medical certificate…" at bounding box center [783, 134] width 514 height 17
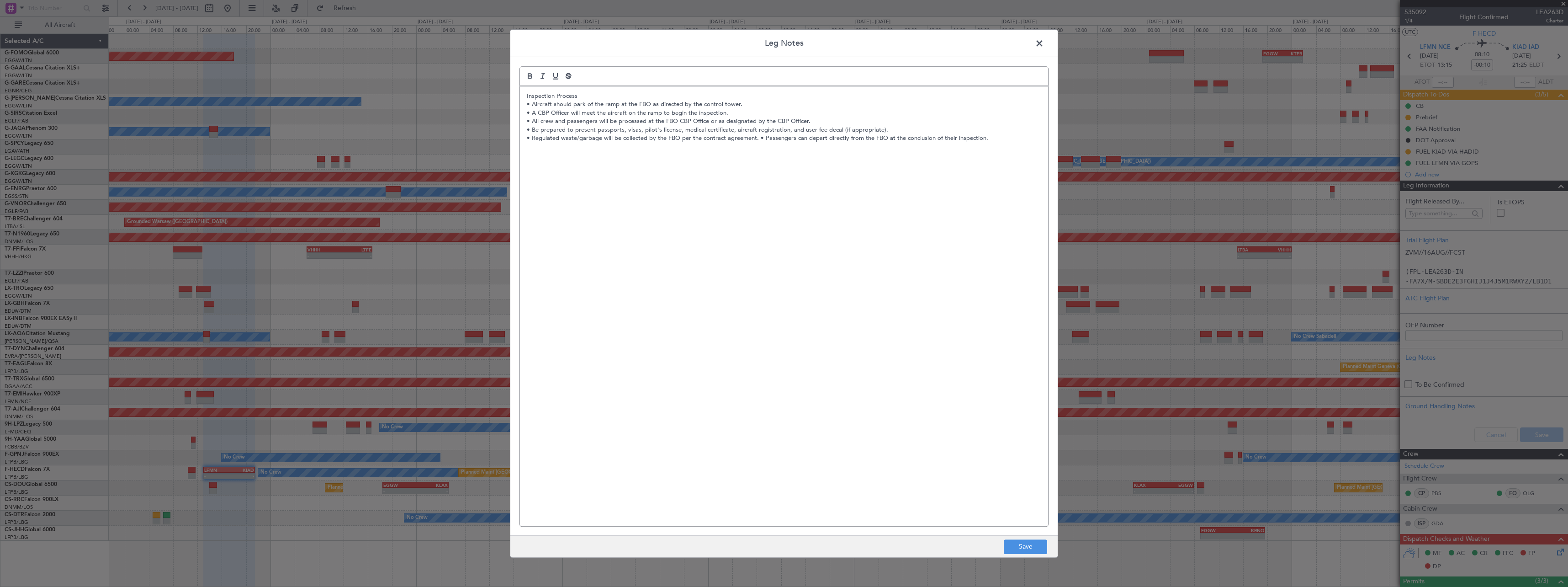
drag, startPoint x: 757, startPoint y: 138, endPoint x: 753, endPoint y: 151, distance: 13.6
click at [757, 140] on p "• Regulated waste/garbage will be collected by the FBO per the contract agreeme…" at bounding box center [783, 138] width 514 height 9
click at [760, 138] on p "• Regulated waste/garbage will be collected by the FBO per the contract agreeme…" at bounding box center [783, 138] width 514 height 9
click at [530, 137] on p "• Regulated waste/garbage will be collected by the FBO per the contract agreeme…" at bounding box center [783, 138] width 514 height 9
click at [617, 93] on div "Inspection Process • Aircraft should park of the ramp at the FBO as directed by…" at bounding box center [784, 306] width 528 height 440
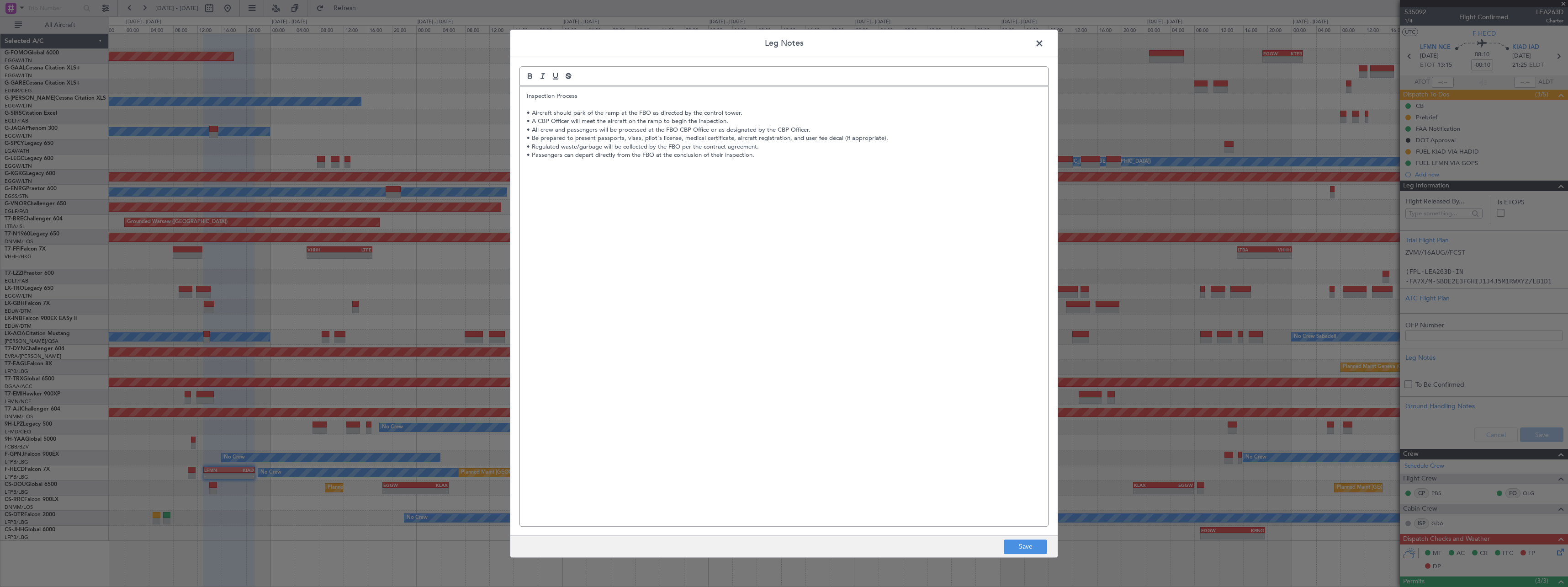
click at [523, 96] on div "Inspection Process • Aircraft should park of the ramp at the FBO as directed by…" at bounding box center [784, 306] width 528 height 440
click at [1032, 547] on button "Save" at bounding box center [1025, 547] width 43 height 15
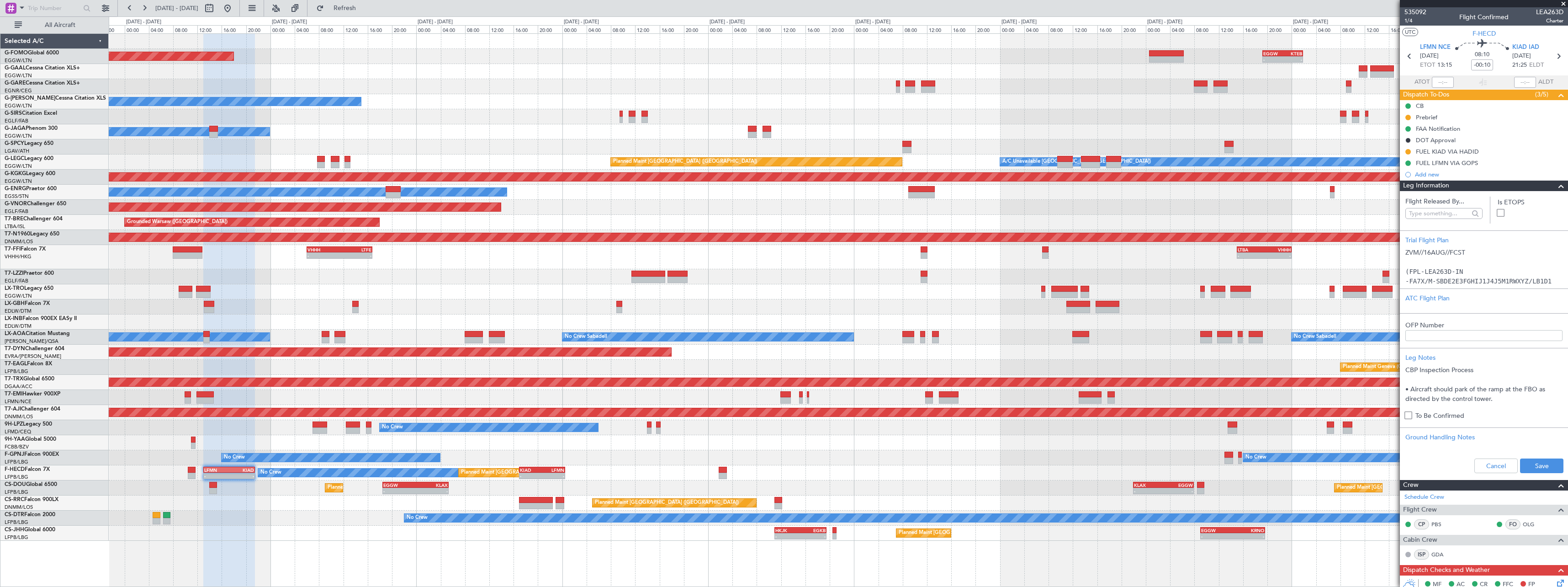
click at [1532, 474] on div "Cancel Save" at bounding box center [1484, 465] width 168 height 27
click at [1535, 468] on button "Save" at bounding box center [1541, 466] width 43 height 15
click at [1556, 186] on span at bounding box center [1561, 186] width 11 height 11
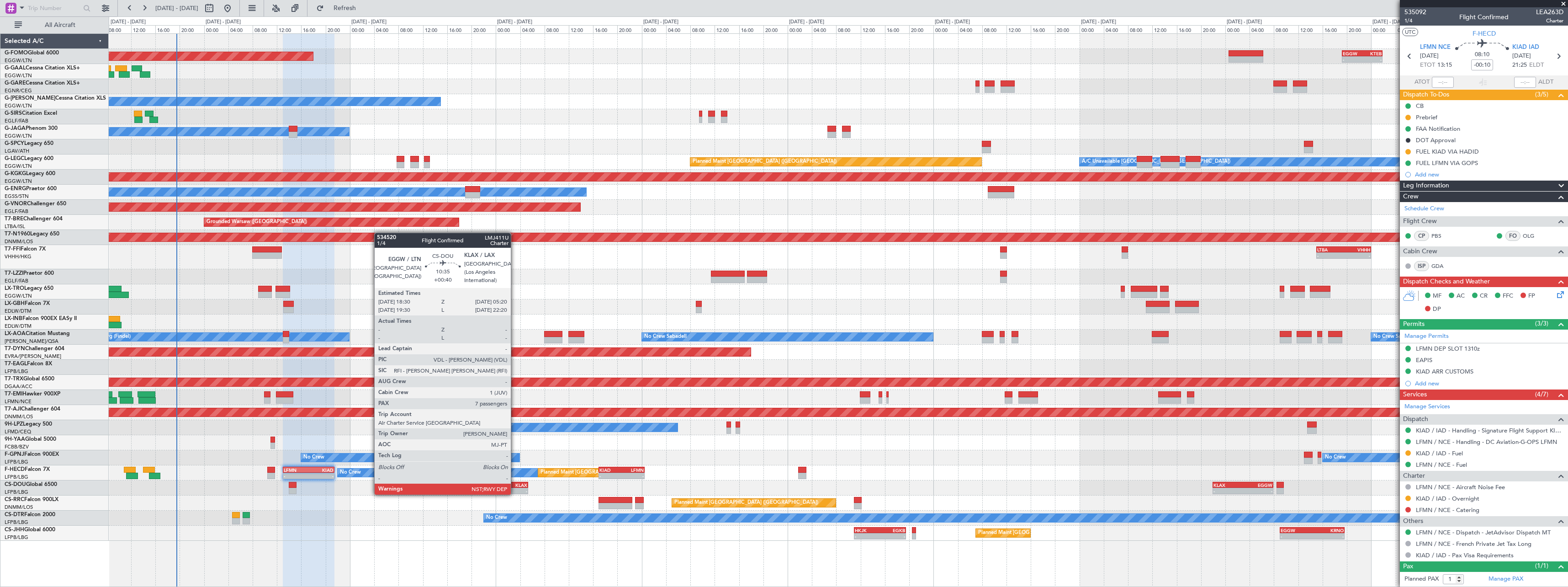
click at [515, 486] on div "KLAX" at bounding box center [511, 485] width 32 height 5
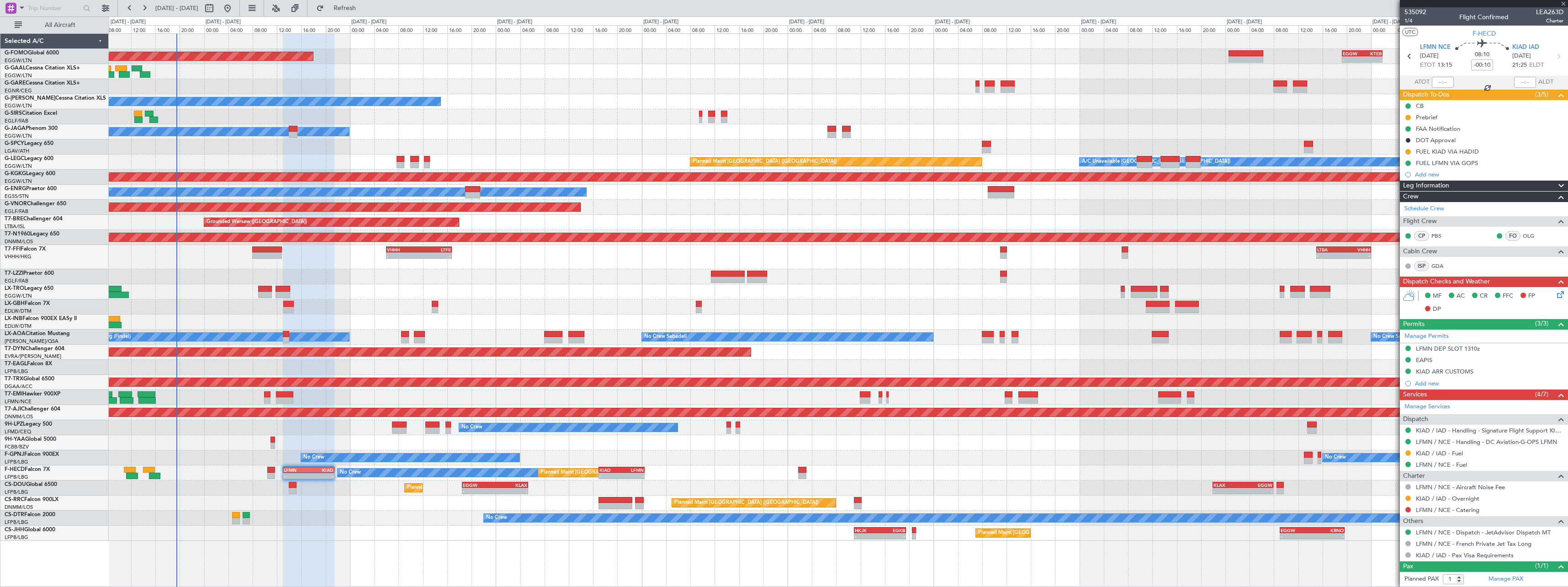
type input "+00:40"
type input "7"
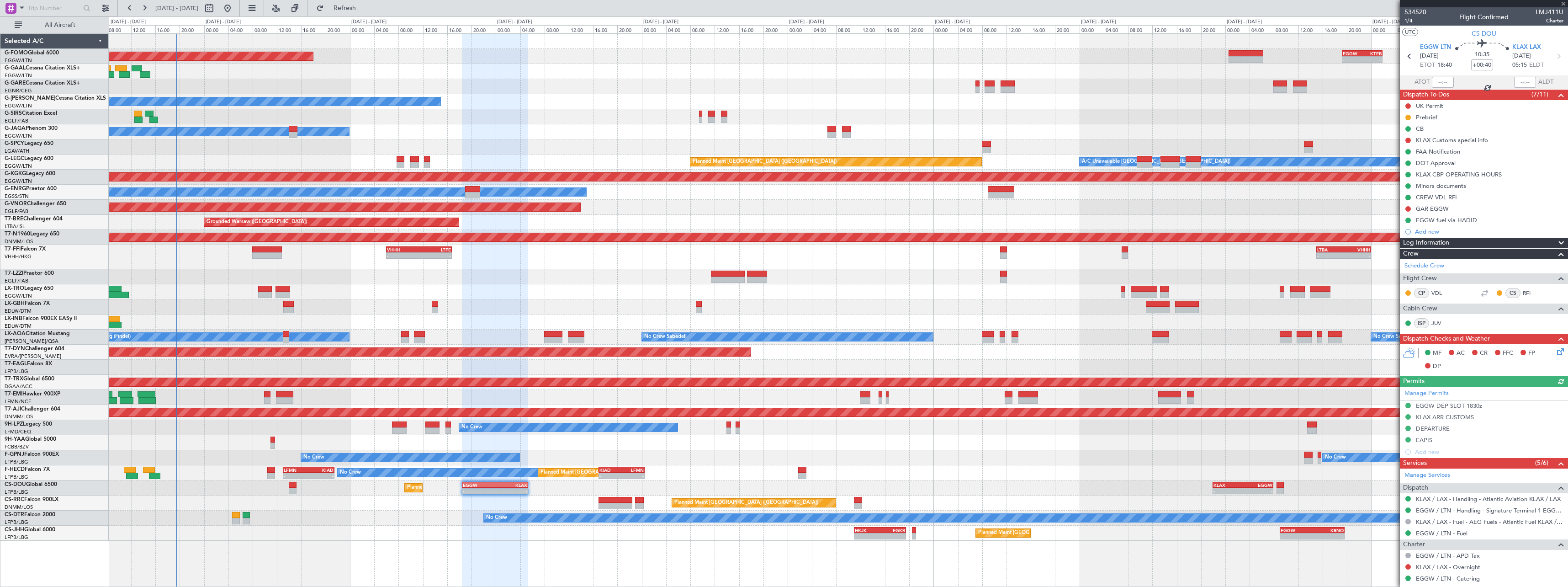
click at [1558, 241] on span at bounding box center [1561, 243] width 11 height 11
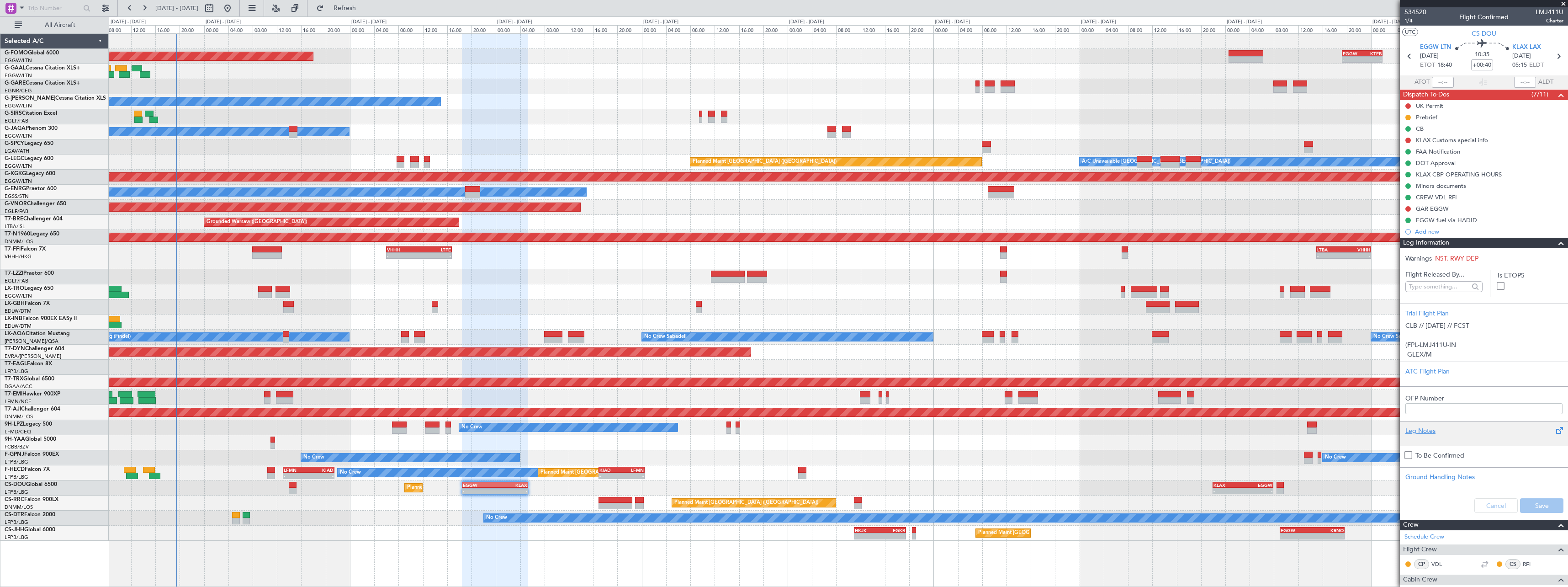
click at [1424, 432] on div "Leg Notes" at bounding box center [1484, 431] width 157 height 10
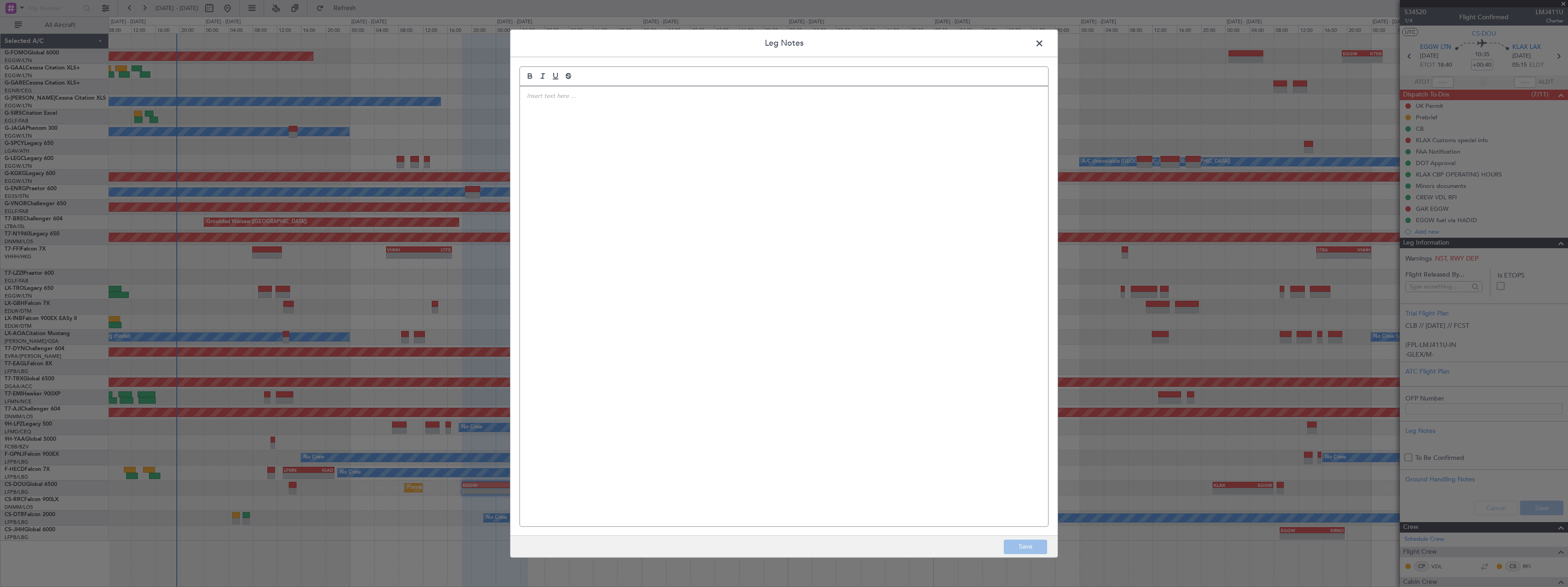
drag, startPoint x: 559, startPoint y: 210, endPoint x: 567, endPoint y: 201, distance: 12.0
click at [561, 207] on div at bounding box center [784, 306] width 528 height 440
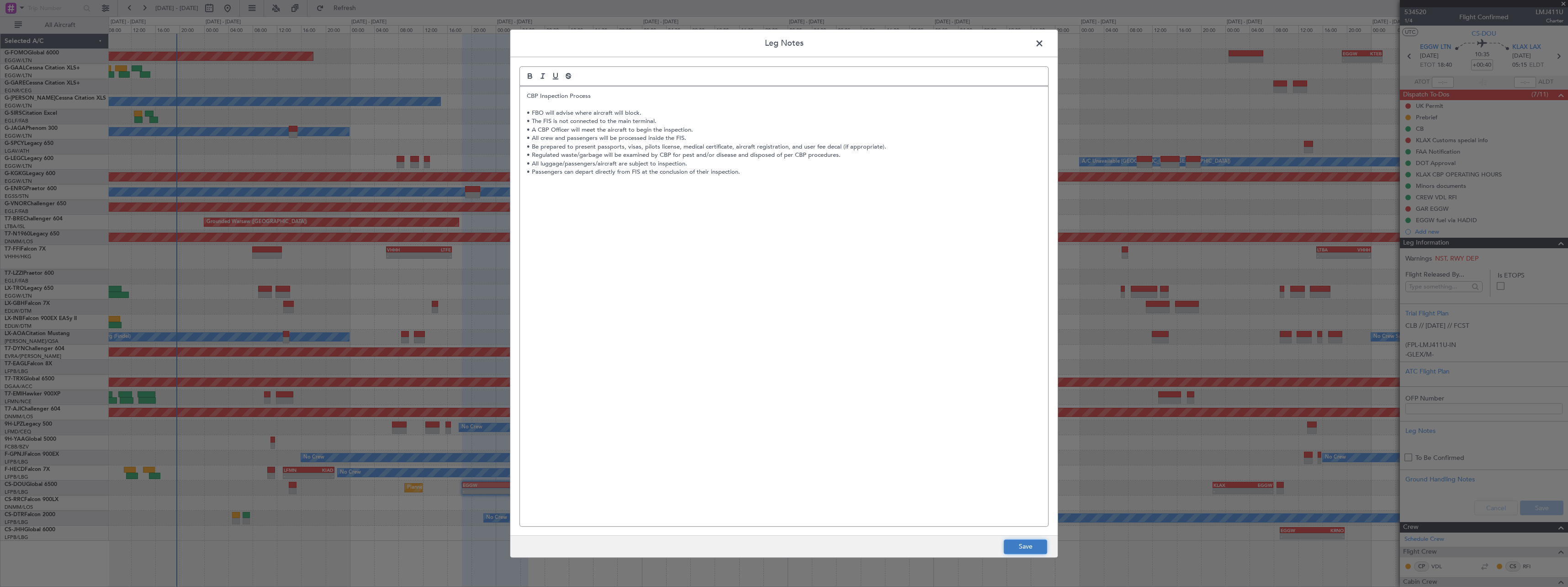
click at [1034, 545] on button "Save" at bounding box center [1025, 547] width 43 height 15
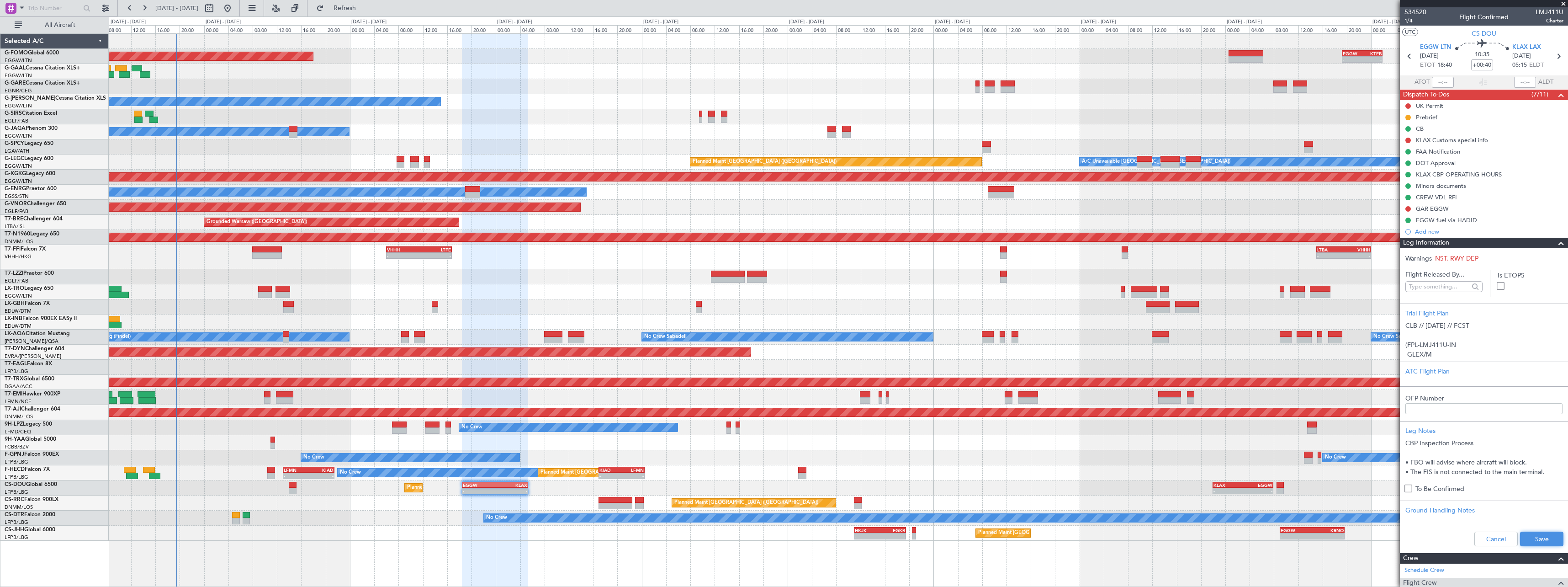
click at [1538, 535] on button "Save" at bounding box center [1541, 539] width 43 height 15
click at [1558, 245] on span at bounding box center [1561, 243] width 11 height 11
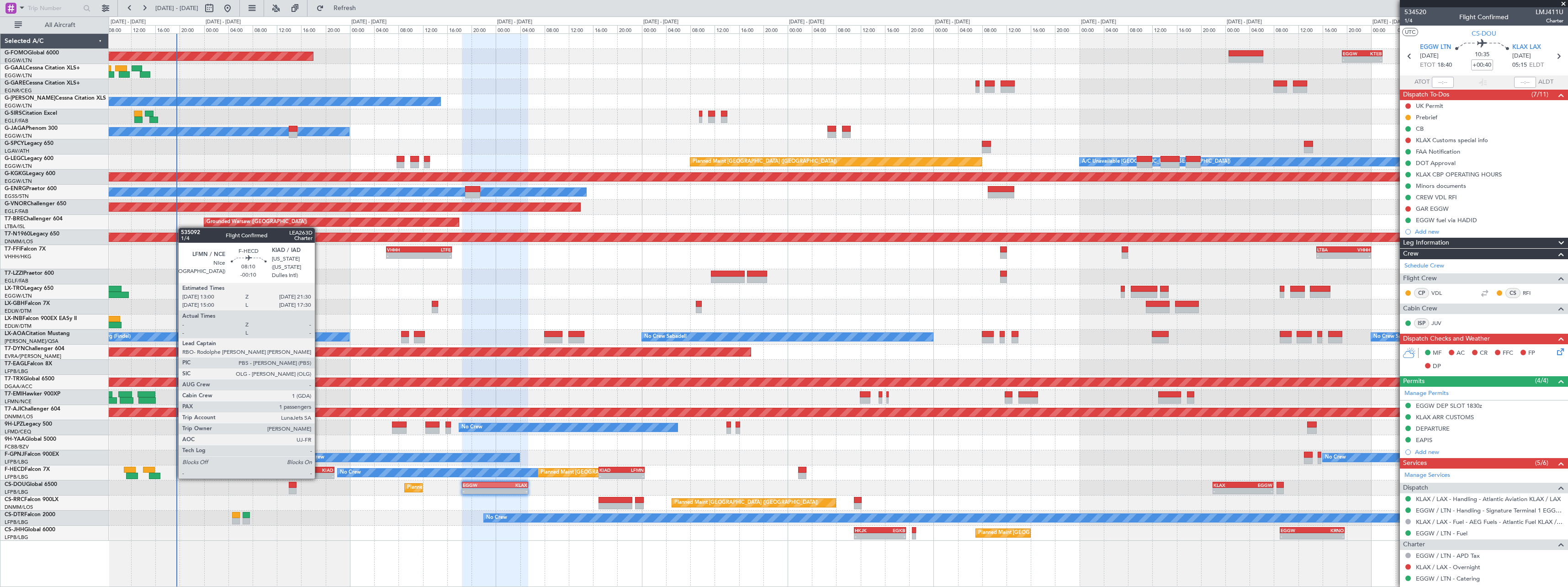
click at [320, 469] on div "KIAD" at bounding box center [321, 469] width 25 height 5
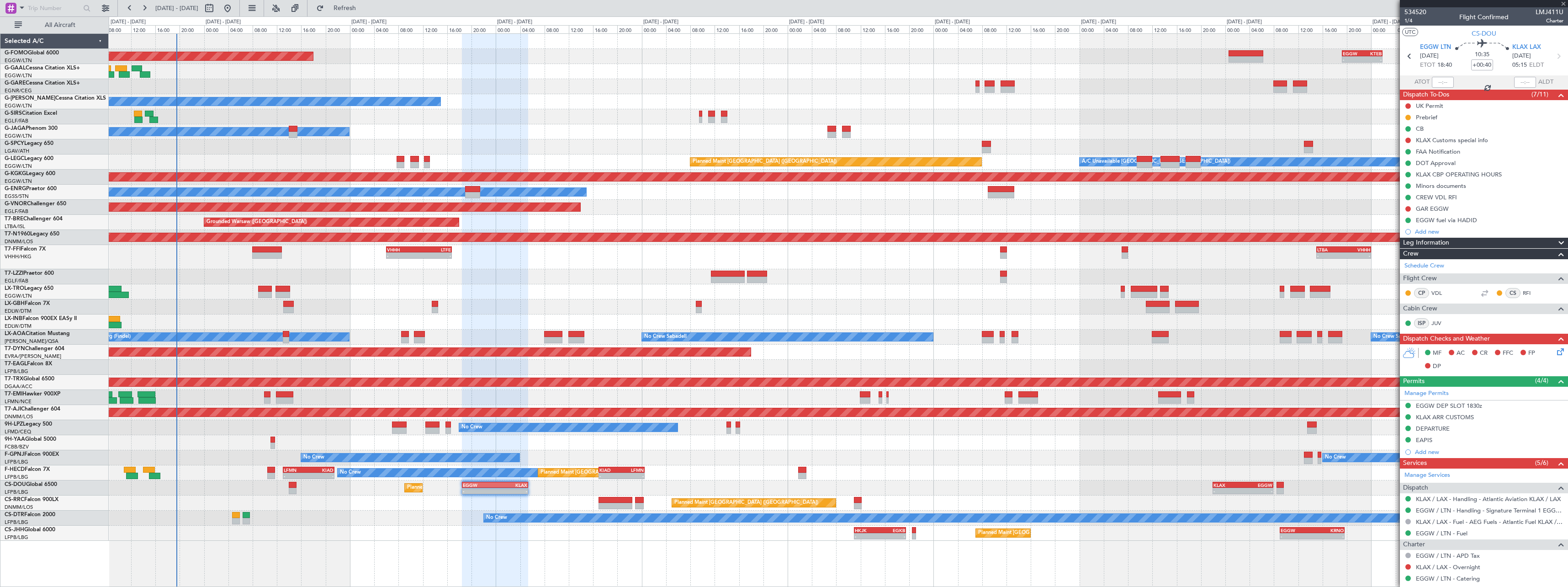
type input "-00:10"
type input "1"
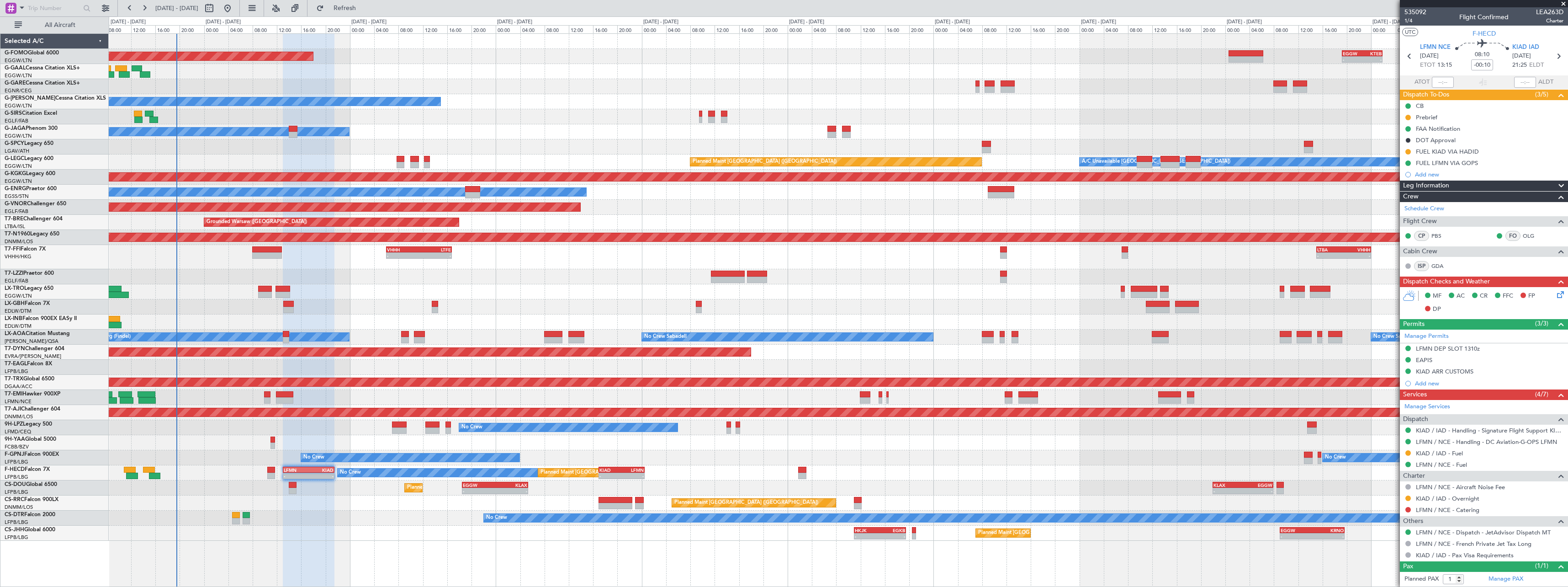
click at [1556, 183] on span at bounding box center [1561, 186] width 11 height 11
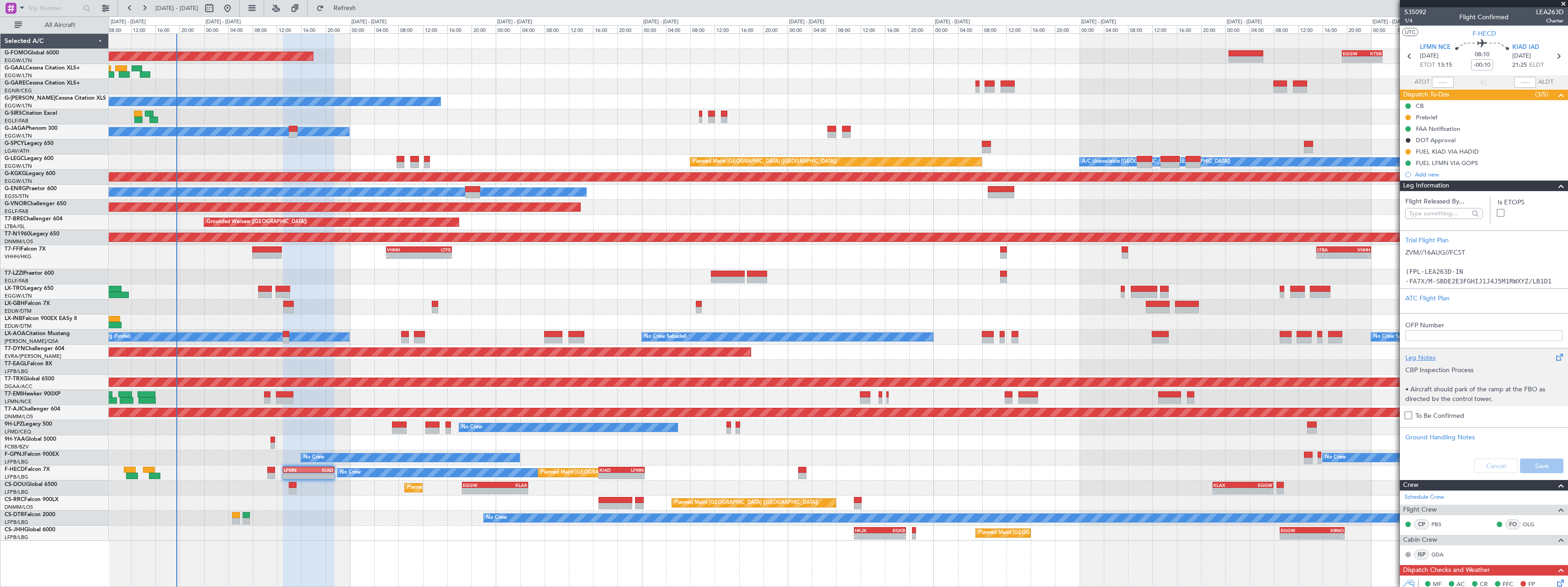
click at [1425, 356] on div "Leg Notes" at bounding box center [1484, 357] width 157 height 10
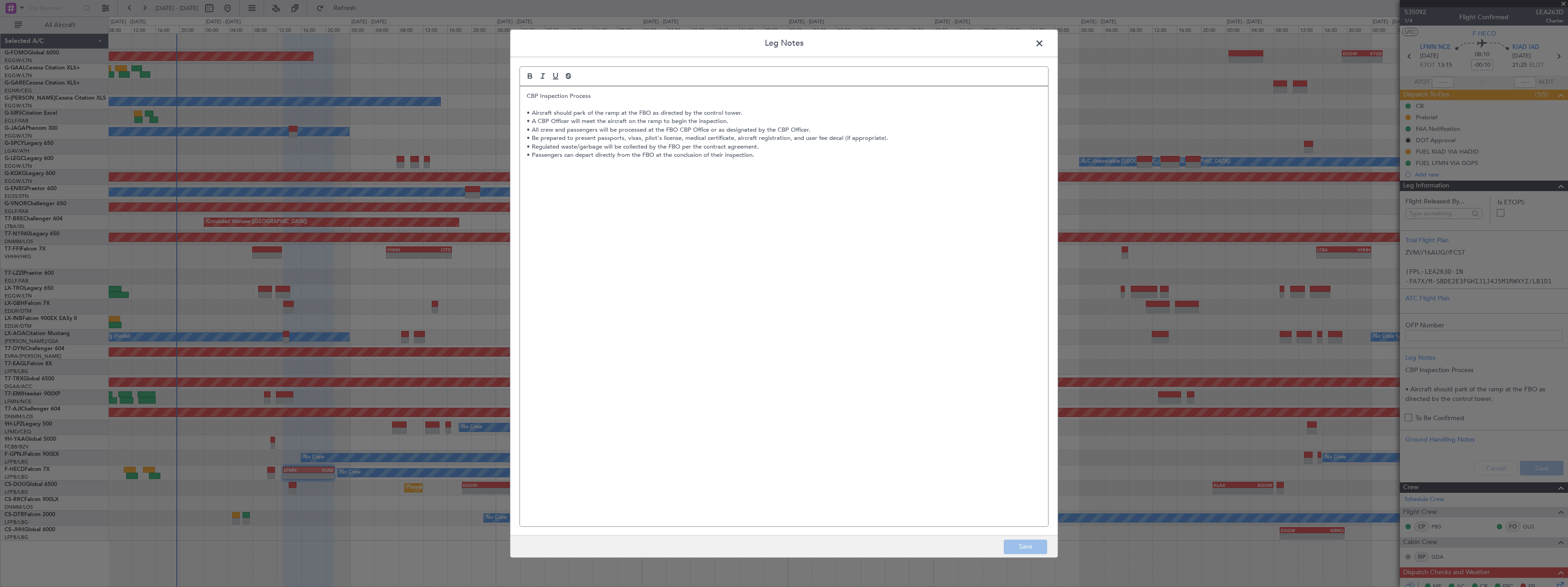
click at [1044, 42] on span at bounding box center [1044, 46] width 0 height 18
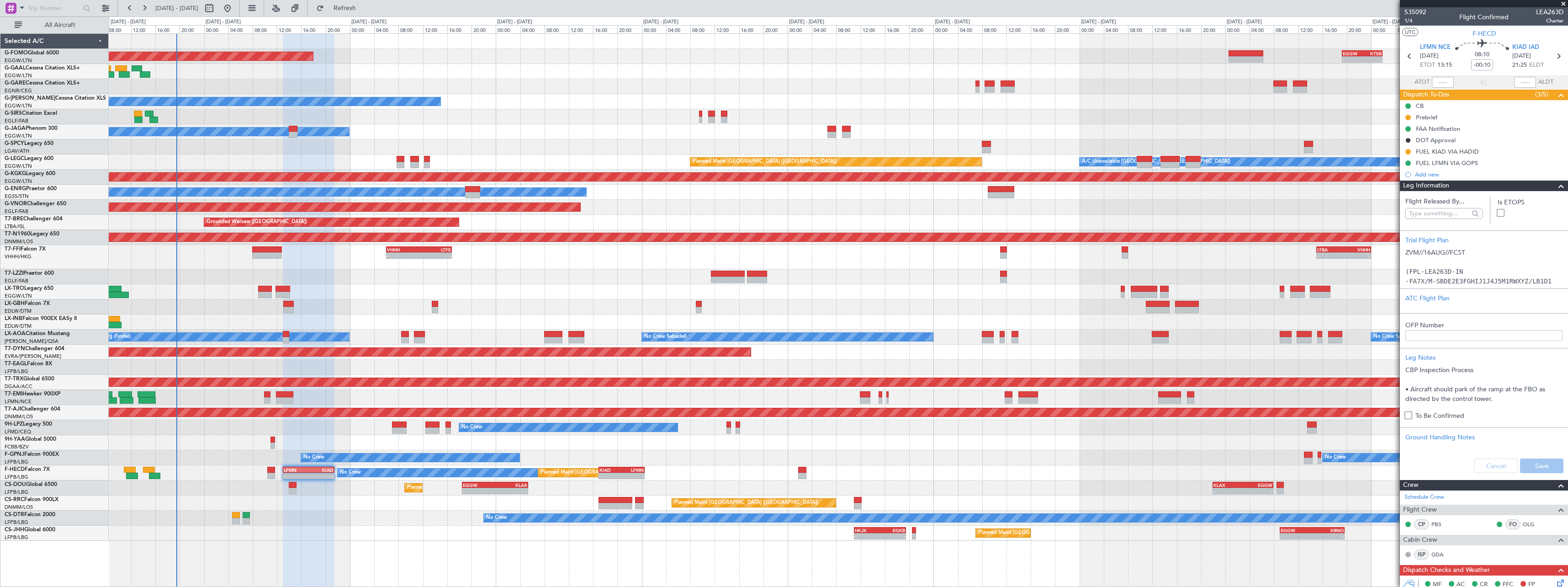
click at [1556, 186] on span at bounding box center [1561, 186] width 11 height 11
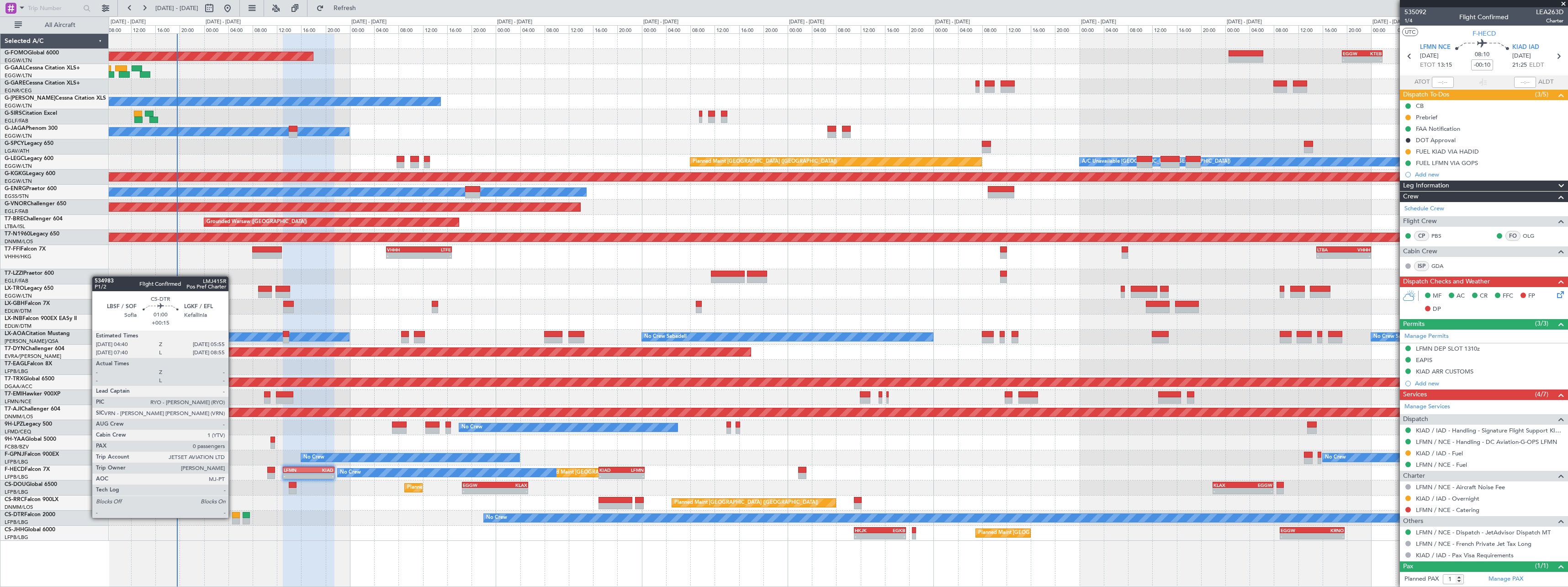
click at [233, 517] on div at bounding box center [236, 515] width 8 height 7
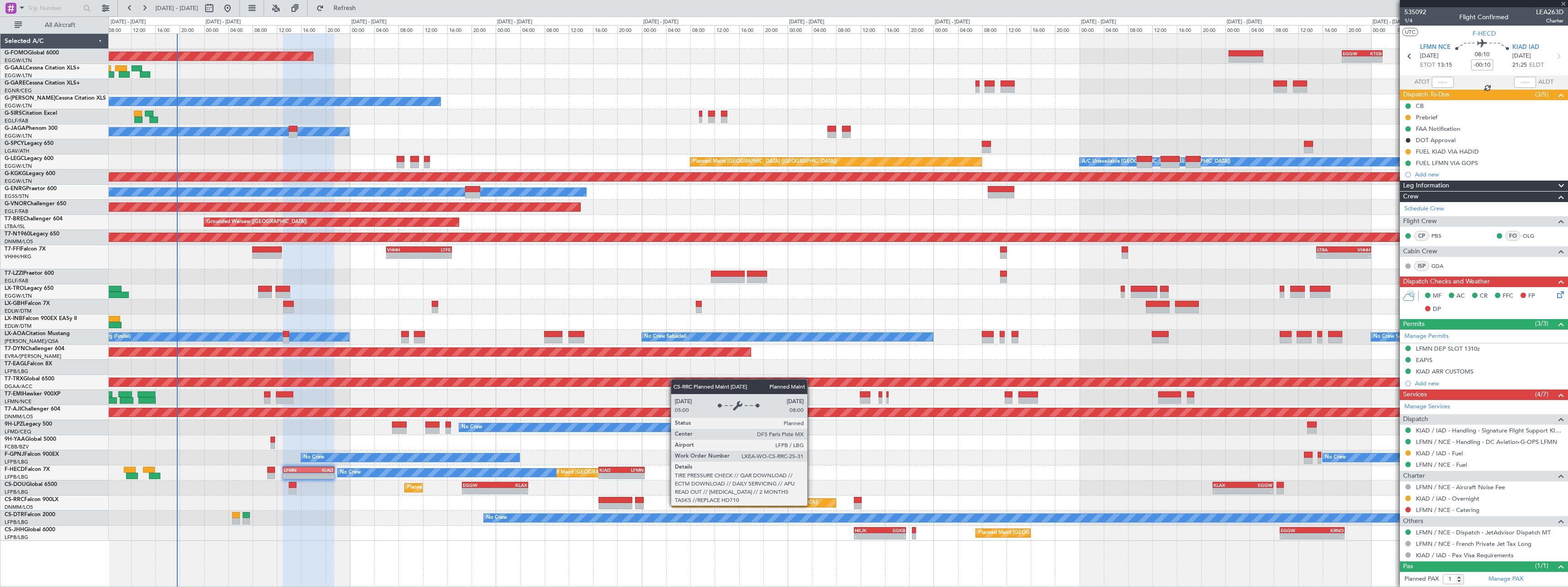
type input "+00:15"
type input "0"
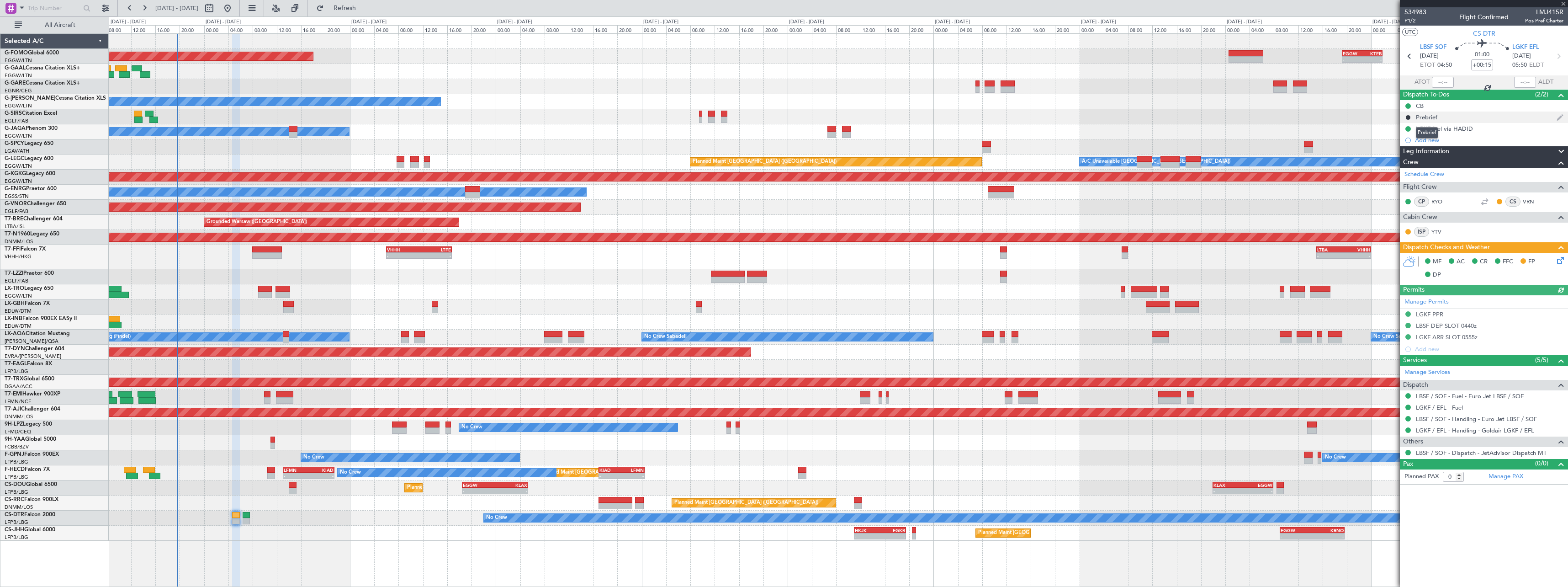
click at [1426, 119] on div "Prebrief" at bounding box center [1426, 117] width 21 height 8
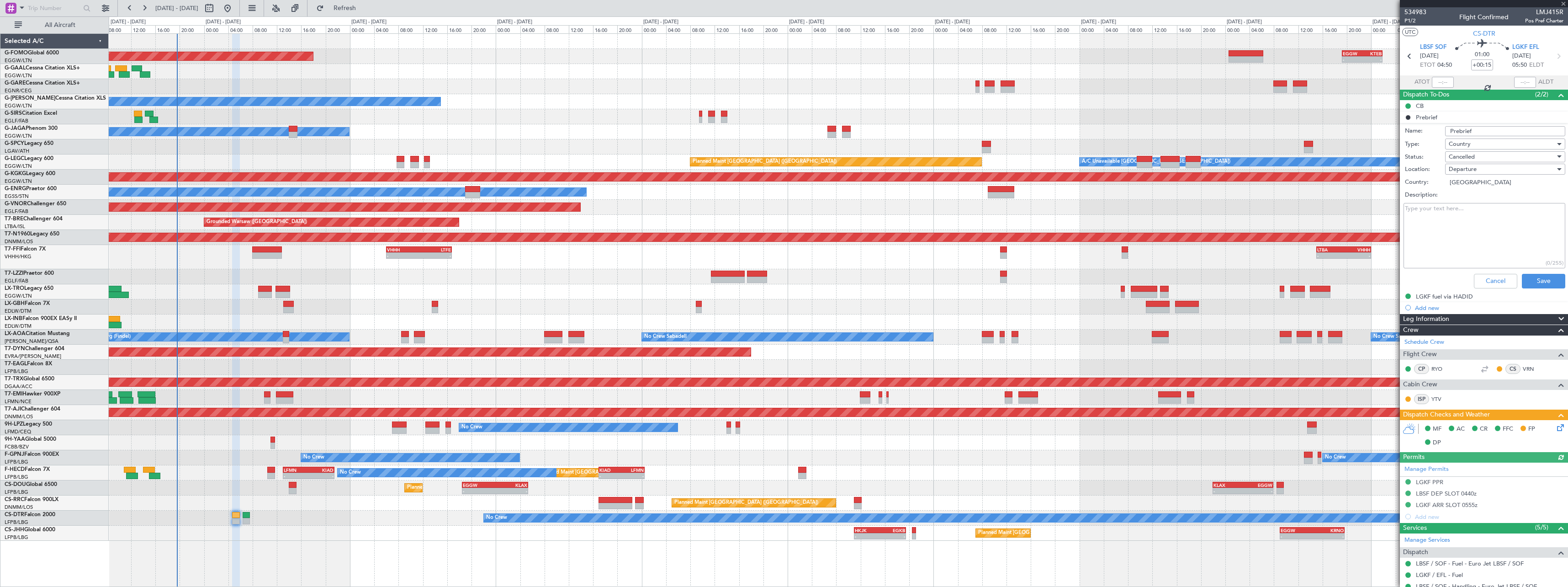
click at [1470, 212] on textarea "Description:" at bounding box center [1485, 235] width 162 height 65
paste textarea "200 lbs"
drag, startPoint x: 1446, startPoint y: 209, endPoint x: 1386, endPoint y: 209, distance: 60.0
click at [1386, 209] on fb-app "[DATE] - [DATE] Refresh Quick Links All Aircraft Planned Maint Windsor Locks ([…" at bounding box center [784, 297] width 1568 height 580
click at [1435, 213] on textarea "200 lbs" at bounding box center [1485, 235] width 162 height 65
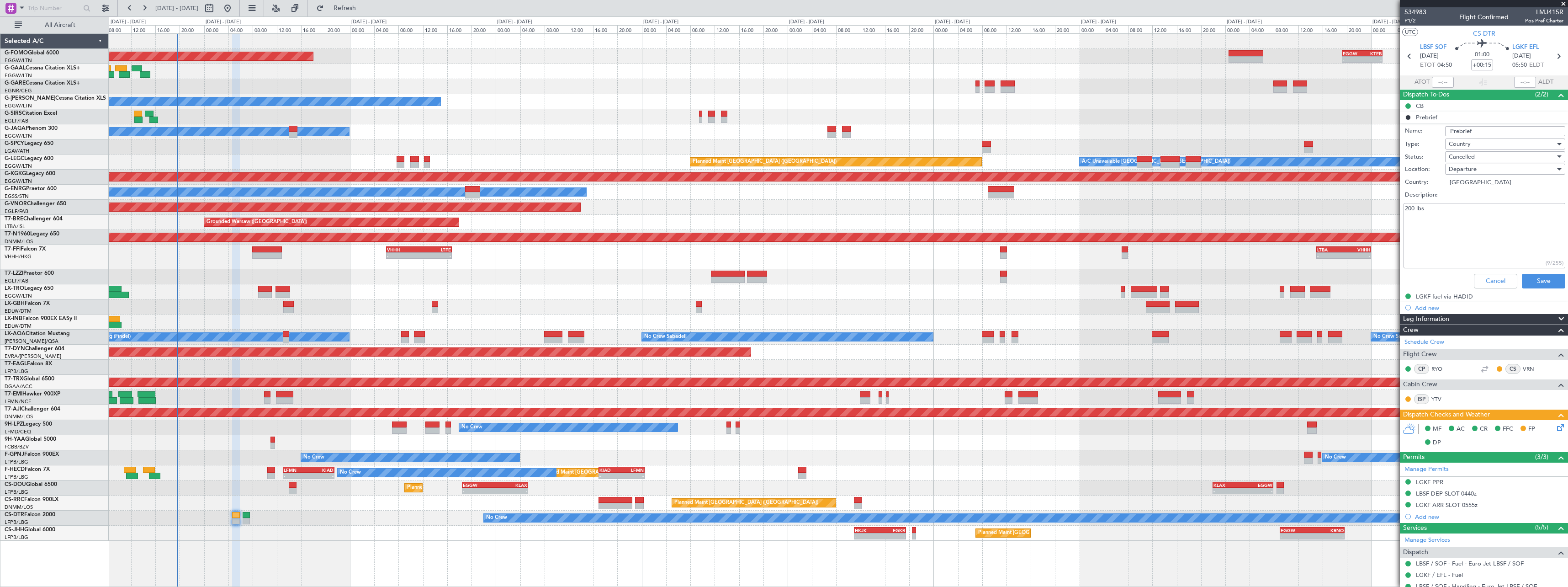
drag, startPoint x: 1436, startPoint y: 210, endPoint x: 1444, endPoint y: 208, distance: 8.2
click at [1435, 210] on textarea "200 lbs" at bounding box center [1485, 235] width 162 height 65
click at [1445, 208] on textarea "200 lbs" at bounding box center [1485, 235] width 162 height 65
drag, startPoint x: 1461, startPoint y: 211, endPoint x: 1385, endPoint y: 205, distance: 76.2
click at [1385, 205] on fb-app "16 Aug 2025 - 26 Aug 2025 Refresh Quick Links All Aircraft Planned Maint Windso…" at bounding box center [784, 297] width 1568 height 580
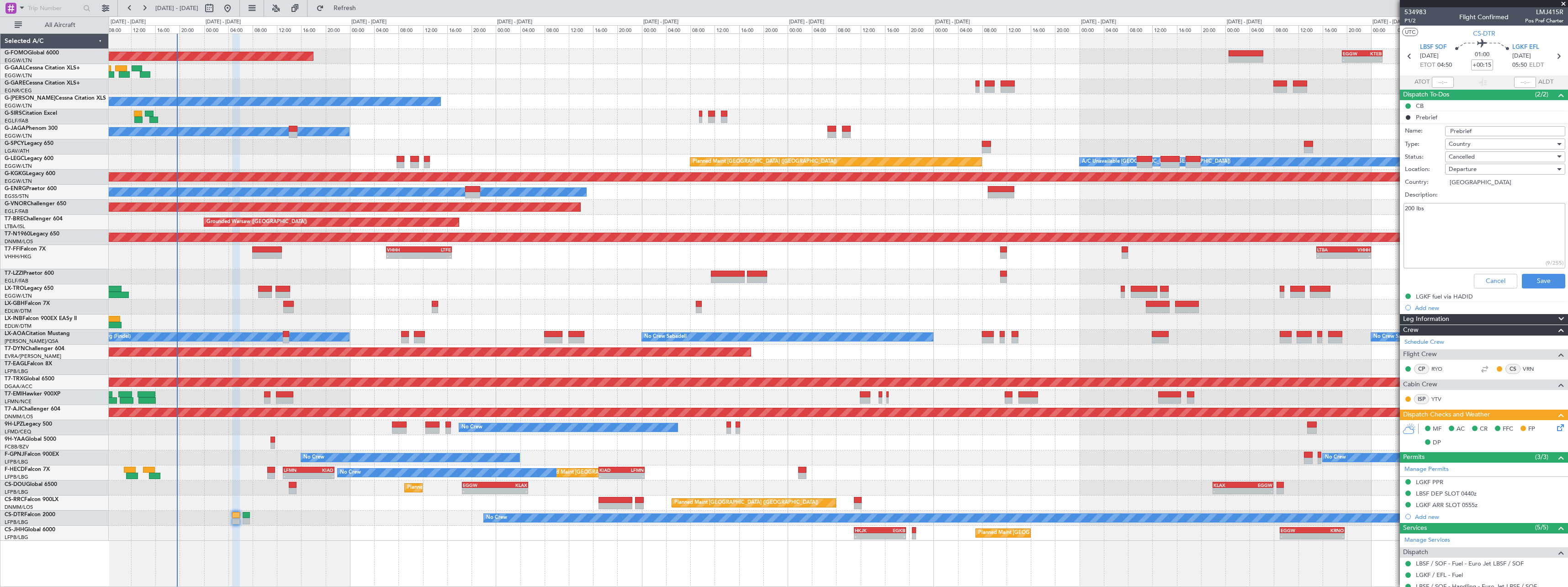
paste textarea "landing fuel for second flight to be minimum required + 500 discretionary"
type textarea "landing fuel for second flight to be minimum required + 500 discretionary"
click at [1544, 280] on button "Save" at bounding box center [1543, 281] width 43 height 15
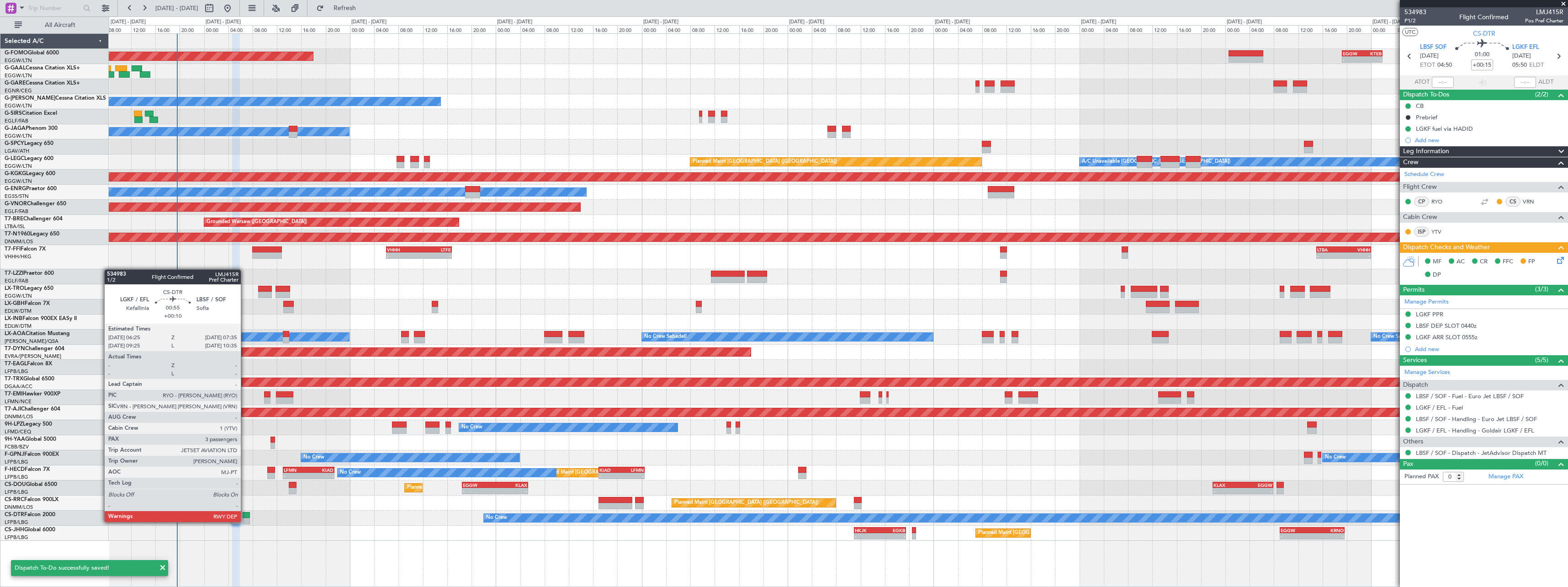
click at [245, 521] on div at bounding box center [247, 521] width 7 height 7
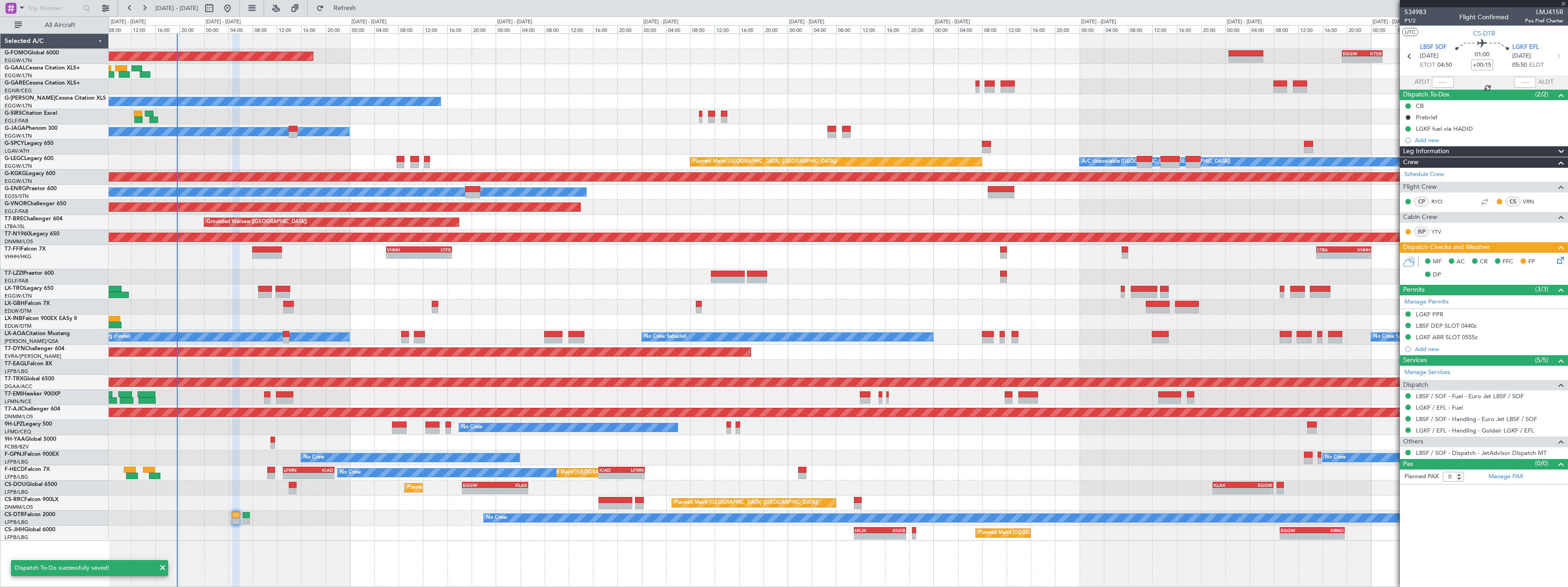
type input "+00:10"
type input "3"
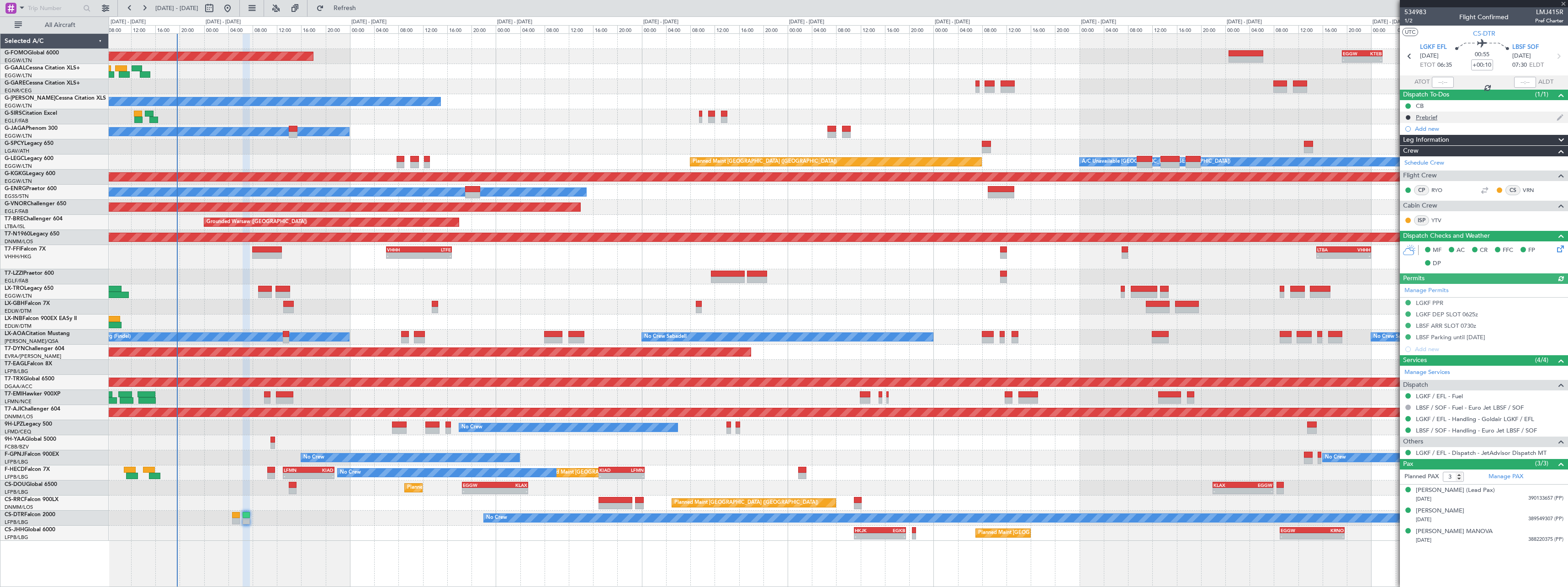
click at [1424, 119] on div "Prebrief" at bounding box center [1426, 117] width 21 height 8
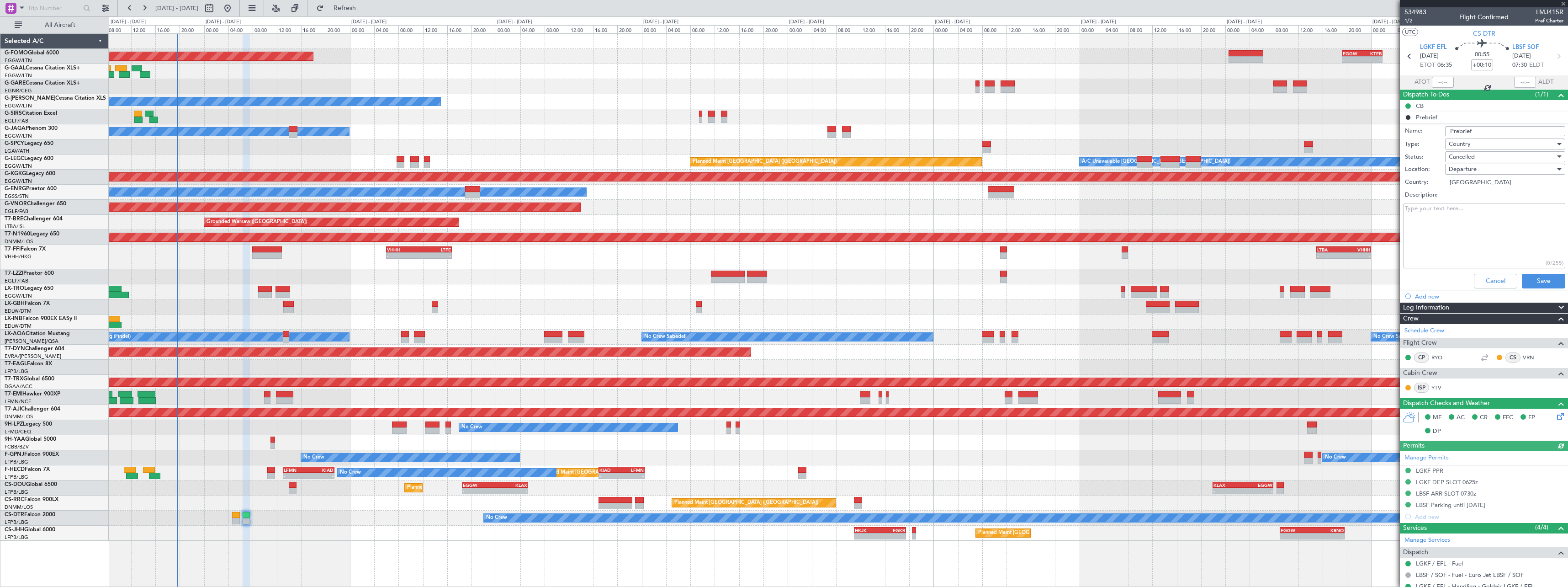
click at [1469, 222] on textarea "Description:" at bounding box center [1485, 235] width 162 height 65
paste textarea "landing fuel for second flight to be minimum required + 500 discretionary"
click at [1496, 219] on textarea "landing fuel for second flight to be minimum required + 500 discretionary" at bounding box center [1485, 235] width 162 height 65
paste textarea "schedule pax + 200 lbs of baggage"
type textarea "landing fuel for second flight to be minimum required + 500 discretionary sched…"
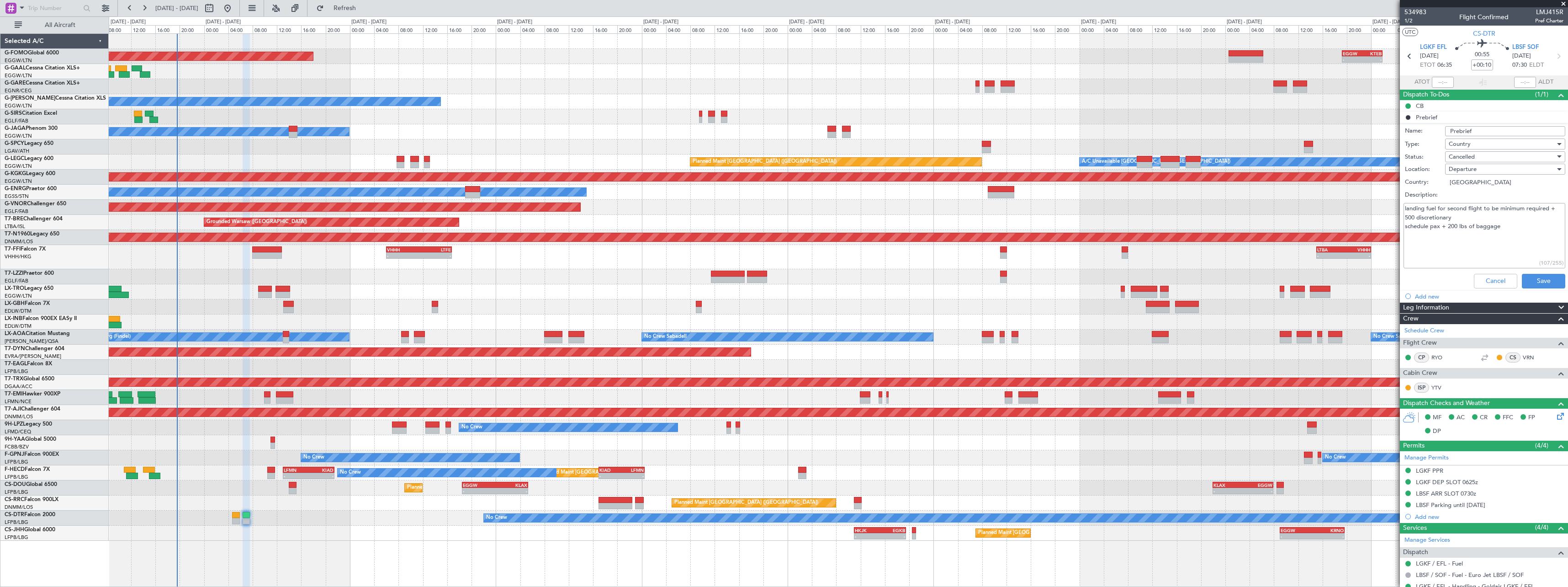
click at [1488, 158] on div "Cancelled" at bounding box center [1502, 156] width 107 height 14
click at [1490, 200] on span "Completed" at bounding box center [1501, 202] width 107 height 14
click at [1553, 283] on button "Save" at bounding box center [1543, 281] width 43 height 15
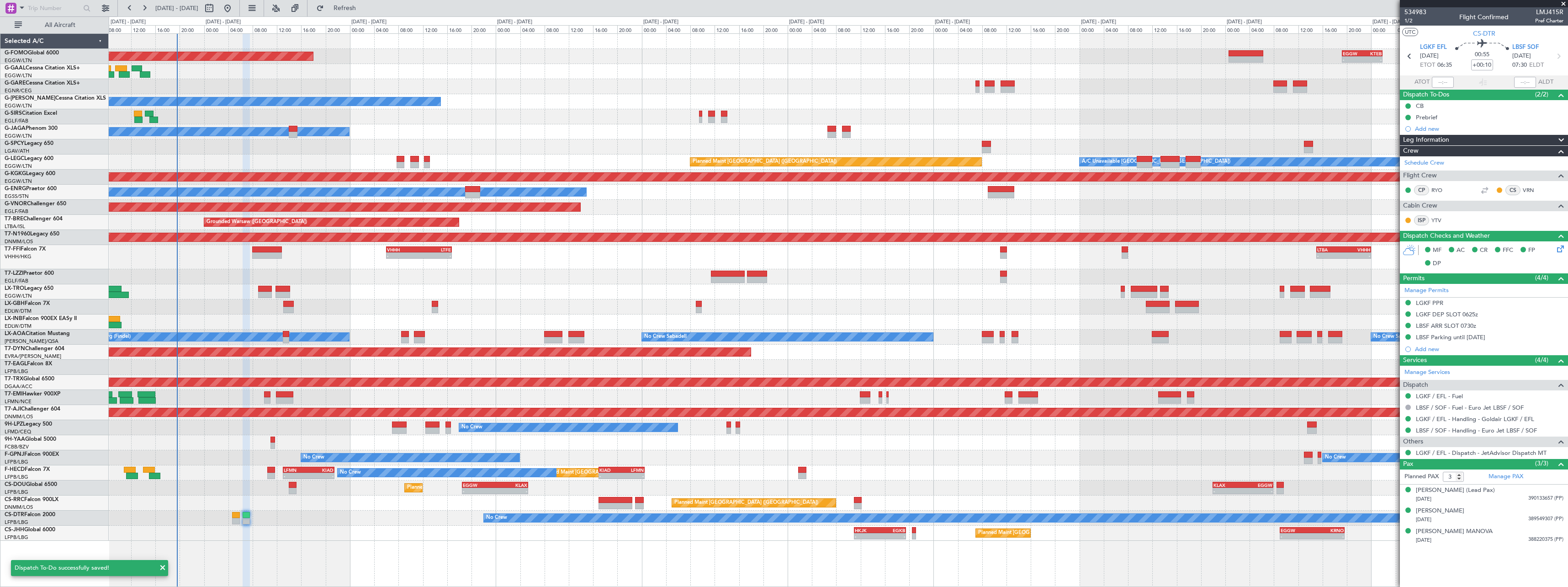
click at [228, 515] on div "No Crew Planned Maint Paris (Le Bourget)" at bounding box center [838, 518] width 1459 height 15
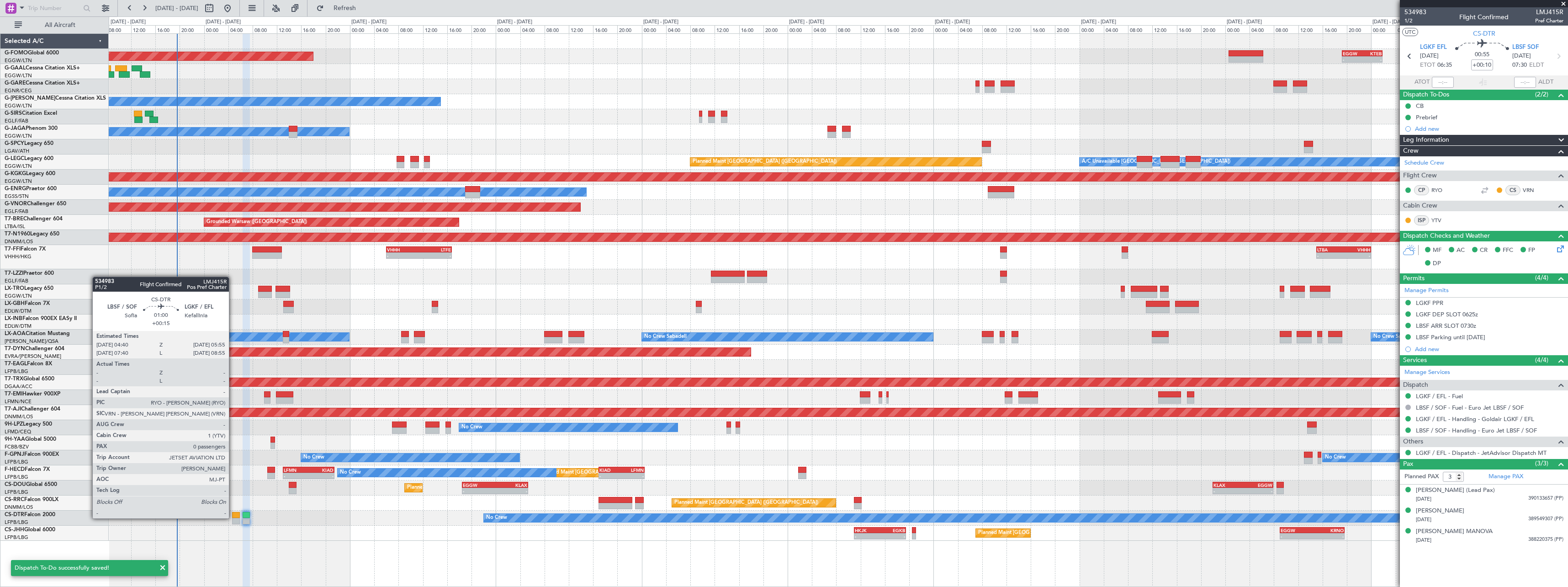
click at [233, 518] on div at bounding box center [236, 515] width 8 height 7
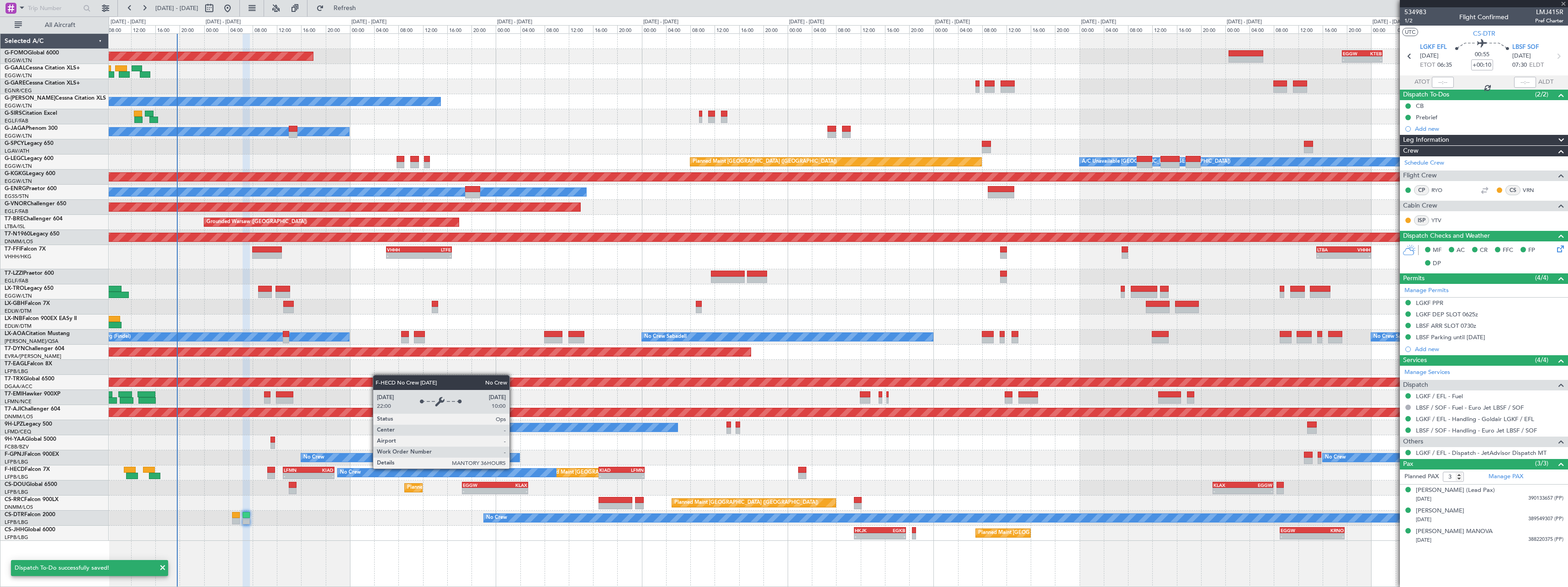
type input "+00:15"
type input "0"
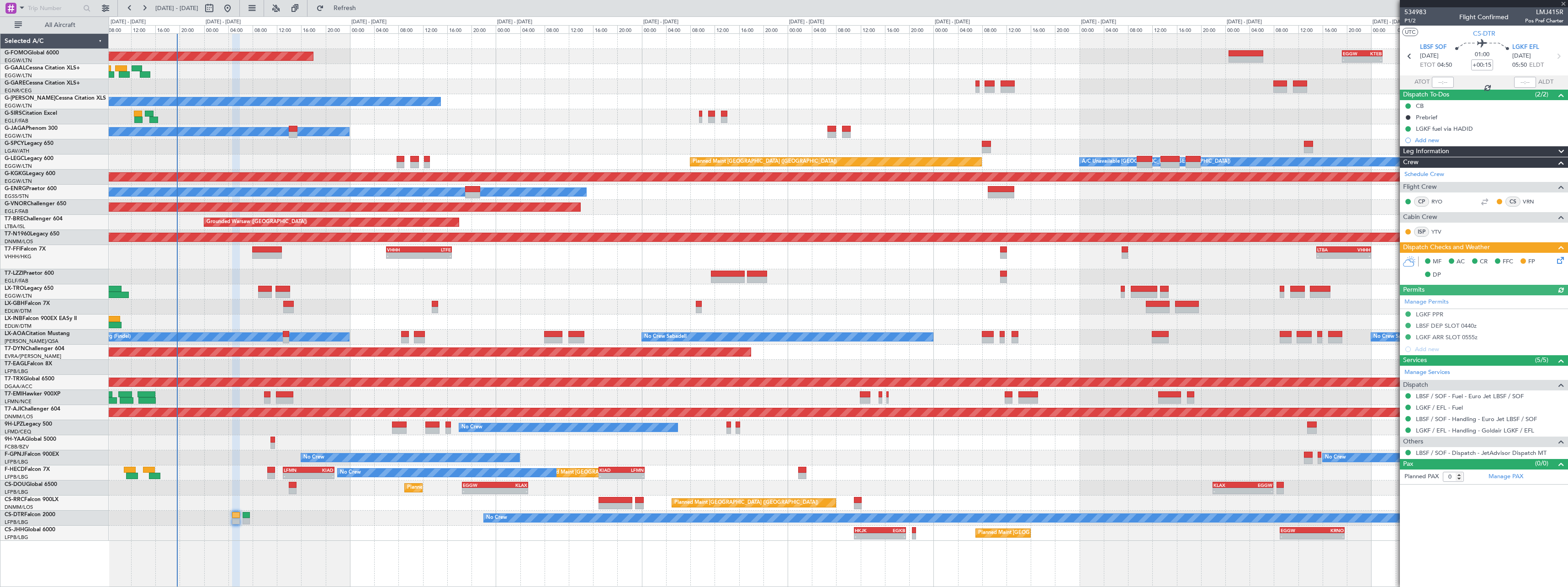
click at [1407, 118] on button at bounding box center [1408, 117] width 5 height 5
click at [1401, 158] on span "Completed" at bounding box center [1412, 157] width 30 height 9
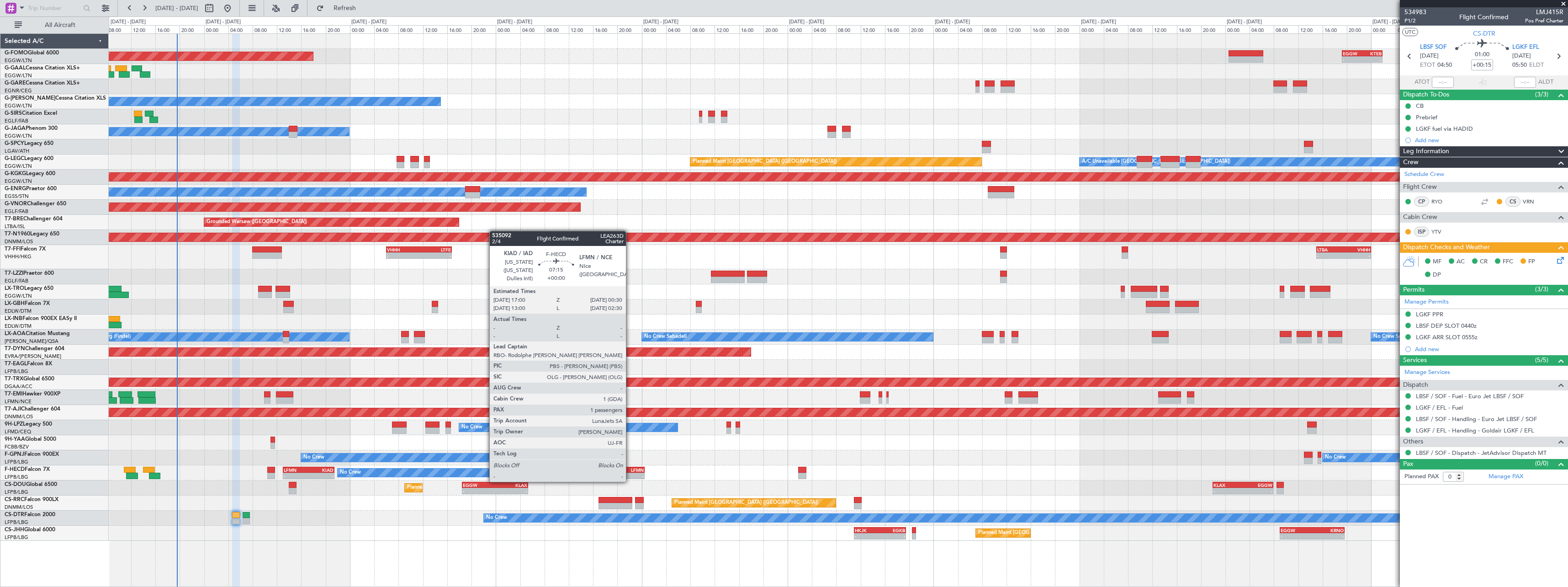
click at [630, 473] on div "- -" at bounding box center [621, 476] width 46 height 7
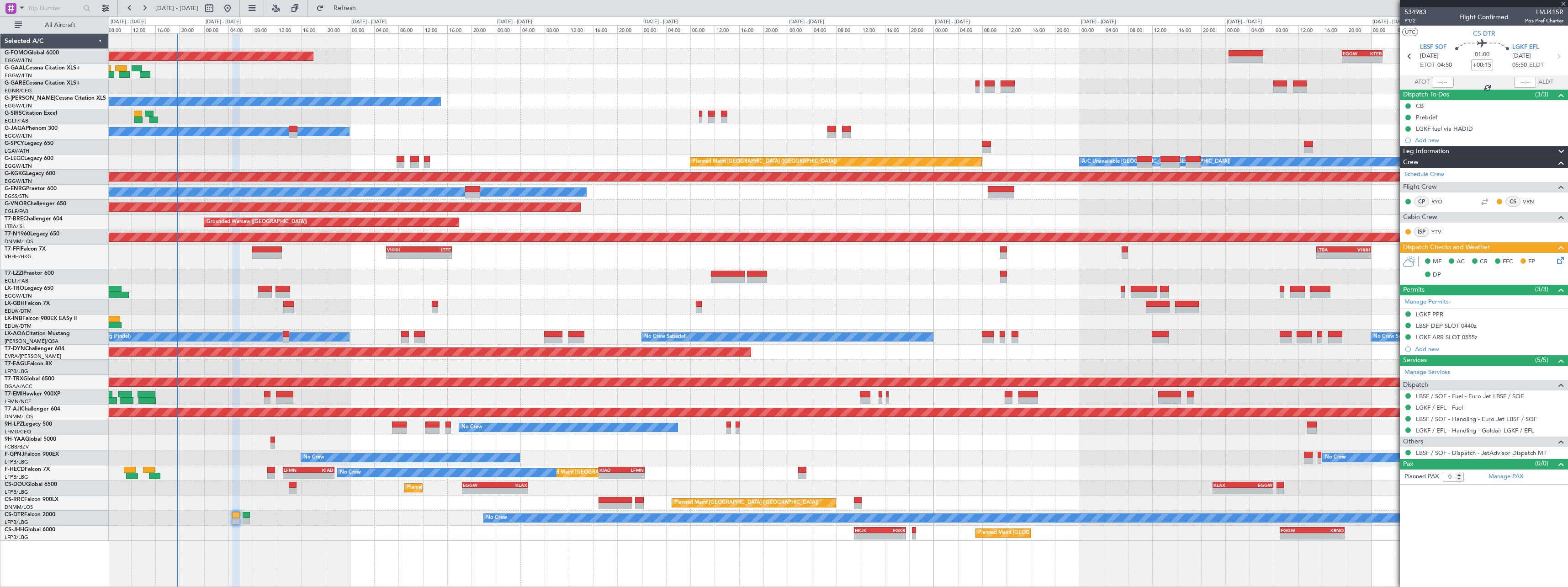
type input "1"
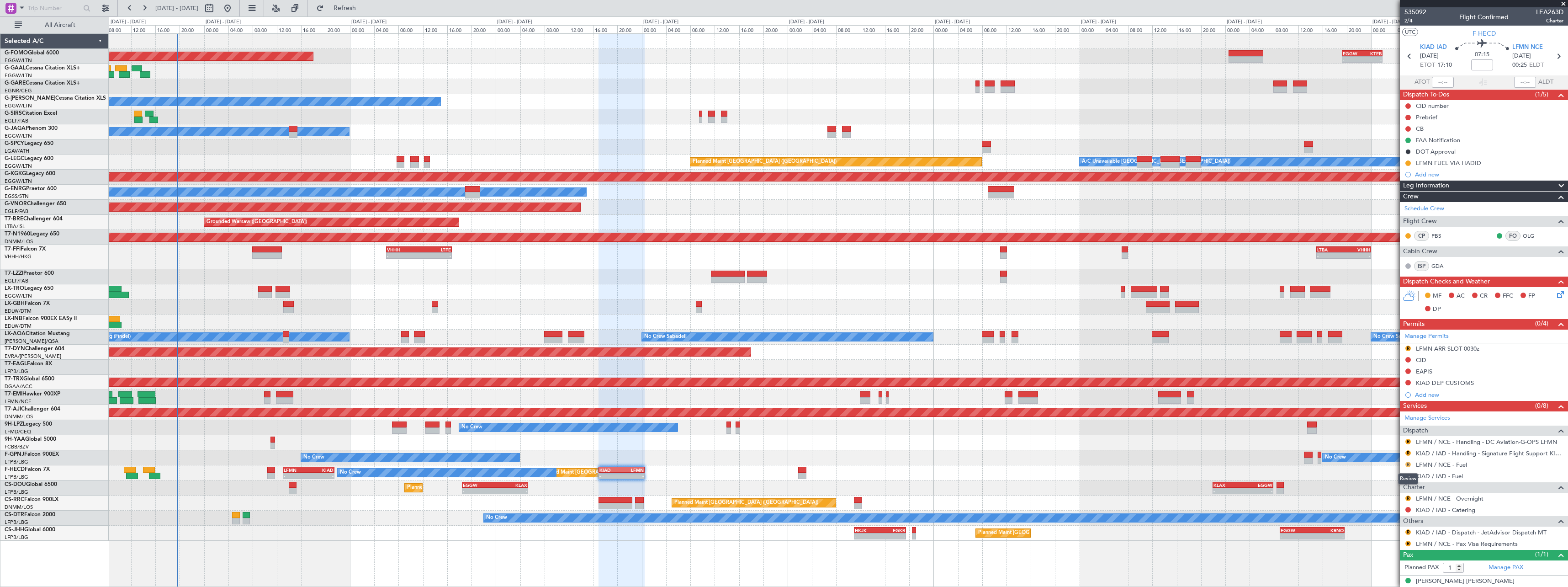
click at [1410, 463] on button "R" at bounding box center [1408, 464] width 5 height 5
click at [1390, 519] on span "Requested" at bounding box center [1382, 518] width 29 height 9
click at [1409, 476] on button "R" at bounding box center [1408, 476] width 5 height 5
click at [1390, 409] on span "Requested" at bounding box center [1382, 407] width 29 height 9
click at [1408, 532] on button "R" at bounding box center [1408, 532] width 5 height 5
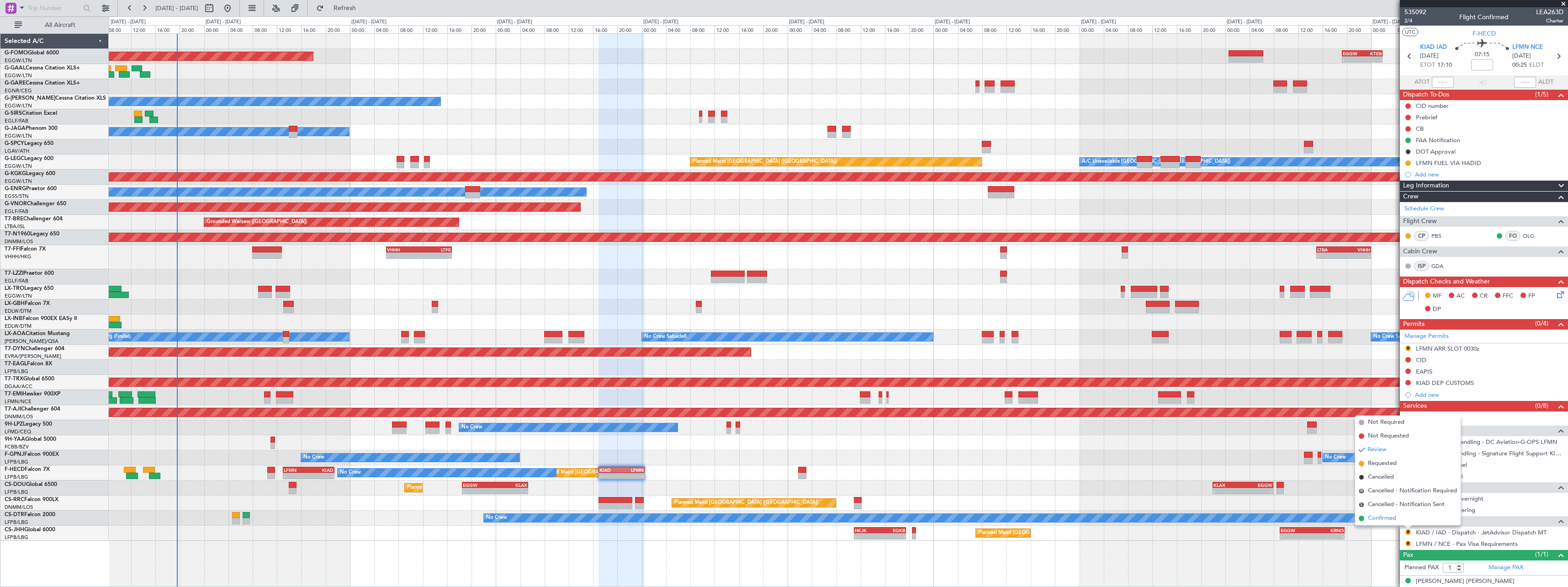
click at [1388, 517] on span "Confirmed" at bounding box center [1382, 518] width 29 height 9
click at [1408, 543] on button "R" at bounding box center [1408, 543] width 5 height 5
drag, startPoint x: 1391, startPoint y: 431, endPoint x: 1393, endPoint y: 438, distance: 7.3
click at [1391, 431] on span "Not Required" at bounding box center [1386, 434] width 37 height 9
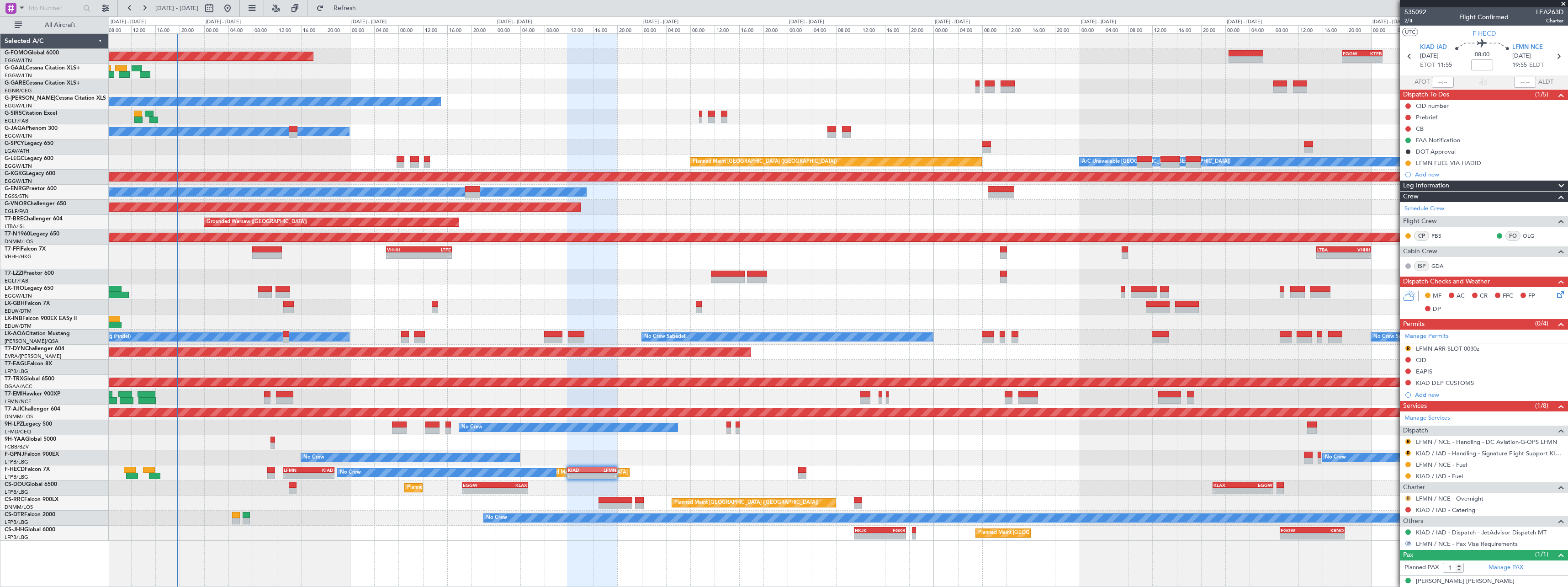
click at [1407, 497] on button "R" at bounding box center [1408, 498] width 5 height 5
click at [1385, 427] on span "Requested" at bounding box center [1382, 429] width 29 height 9
click at [1506, 454] on link "KIAD / IAD - Handling - Signature Flight Support KIAD / IAD" at bounding box center [1489, 453] width 147 height 8
click at [1505, 443] on link "LFMN / NCE - Handling - DC Aviation-G-OPS LFMN" at bounding box center [1486, 441] width 141 height 8
click at [364, 5] on span "Refresh" at bounding box center [345, 8] width 38 height 7
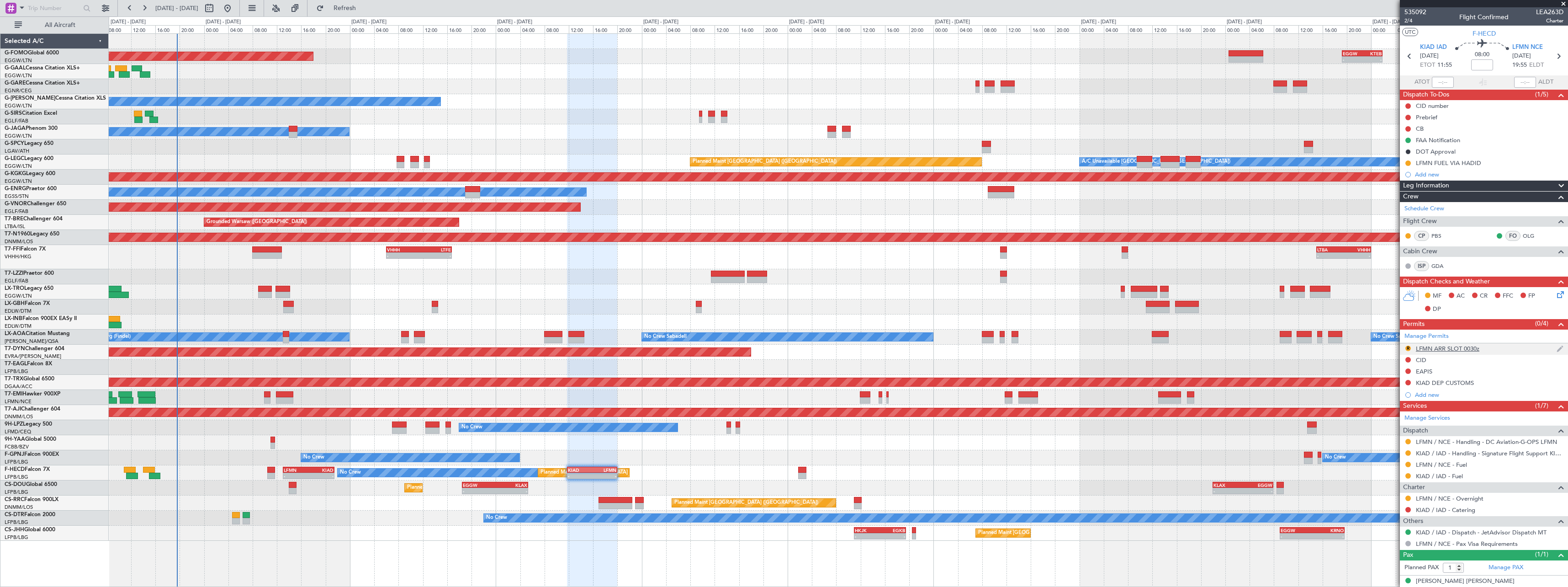
click at [1463, 350] on div "LFMN ARR SLOT 0030z" at bounding box center [1447, 348] width 63 height 8
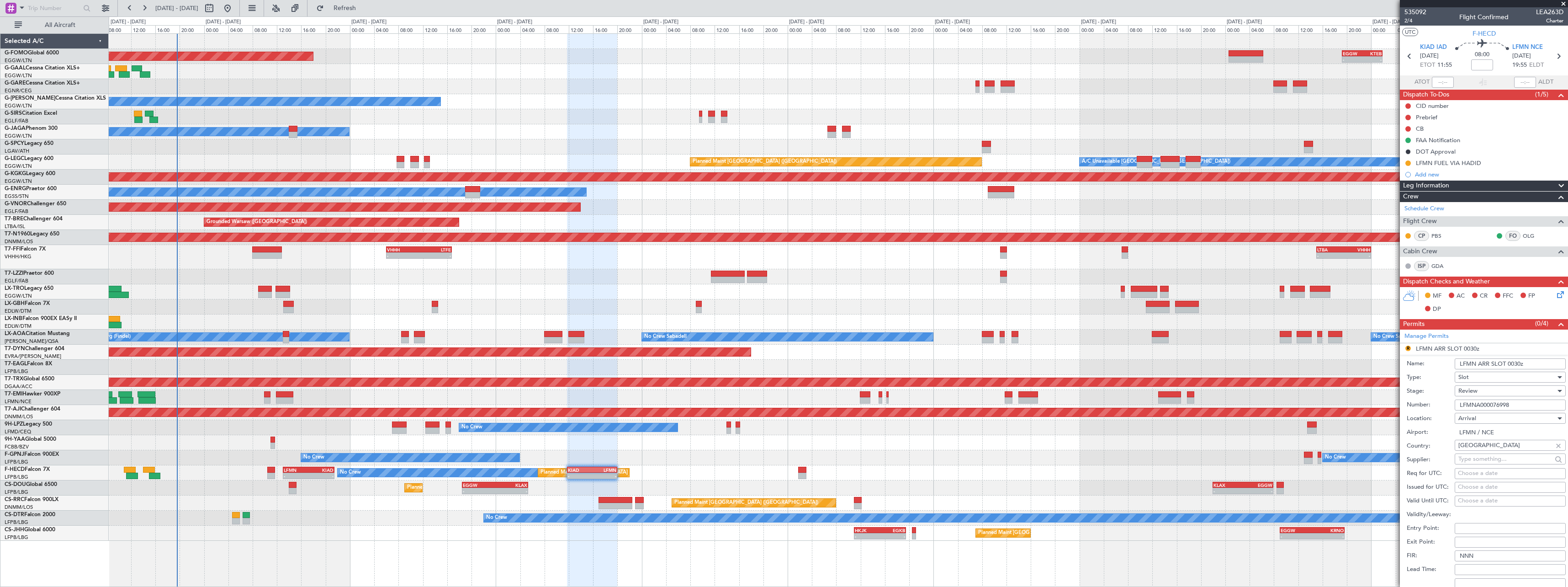
drag, startPoint x: 1517, startPoint y: 364, endPoint x: 1508, endPoint y: 364, distance: 9.0
click at [1508, 364] on input "LFMN ARR SLOT 0030z" at bounding box center [1510, 364] width 111 height 11
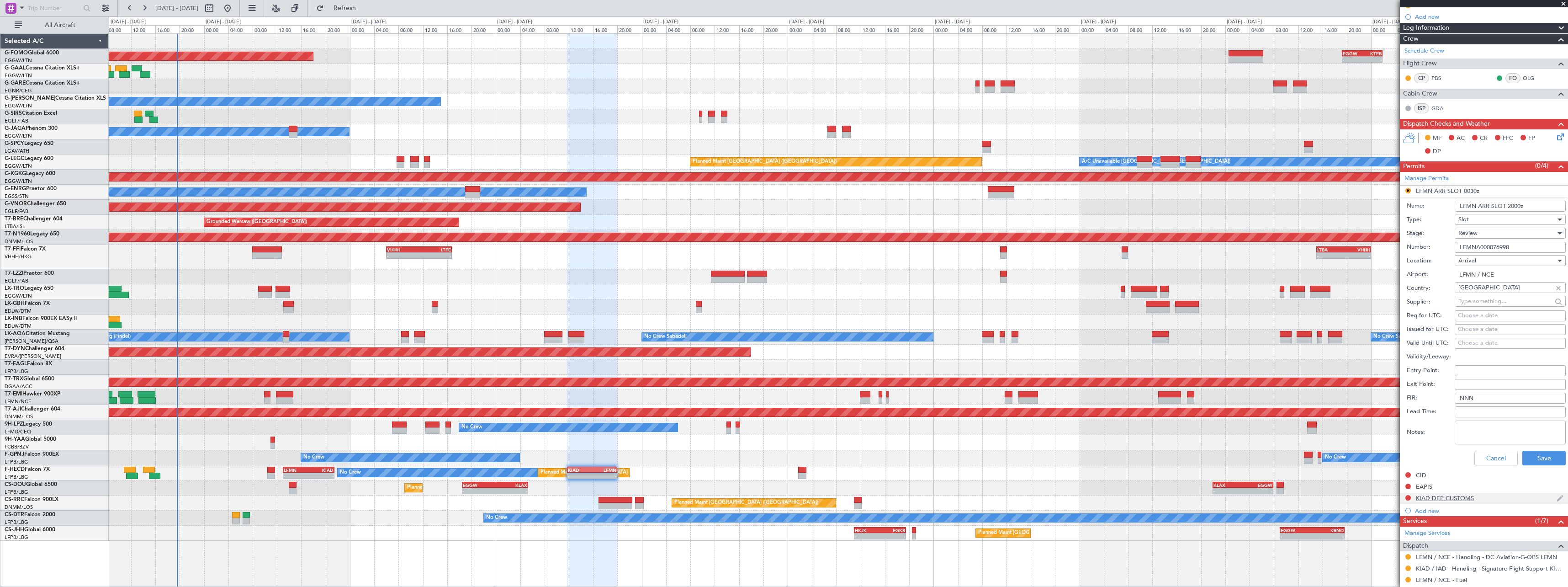
scroll to position [274, 0]
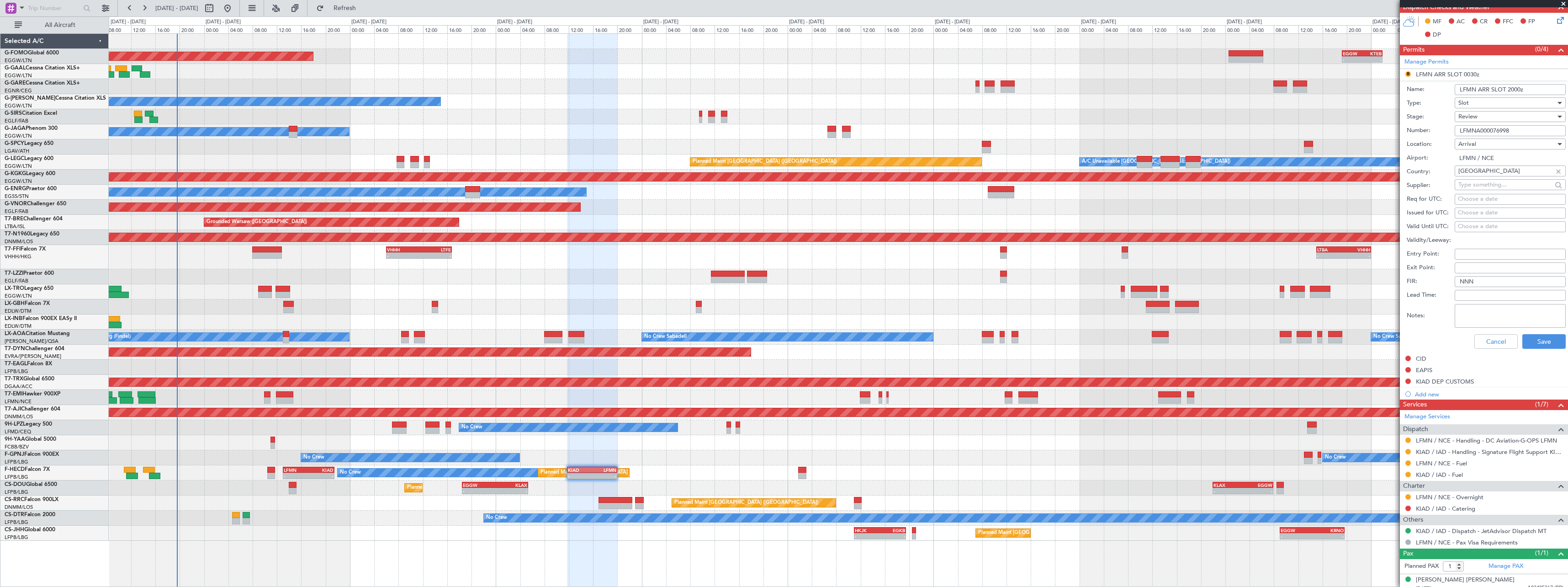
type input "LFMN ARR SLOT 2000z"
click at [1496, 118] on div "Review" at bounding box center [1507, 116] width 97 height 14
click at [1492, 178] on span "Requested" at bounding box center [1507, 176] width 96 height 14
click at [1535, 347] on button "Save" at bounding box center [1544, 342] width 43 height 15
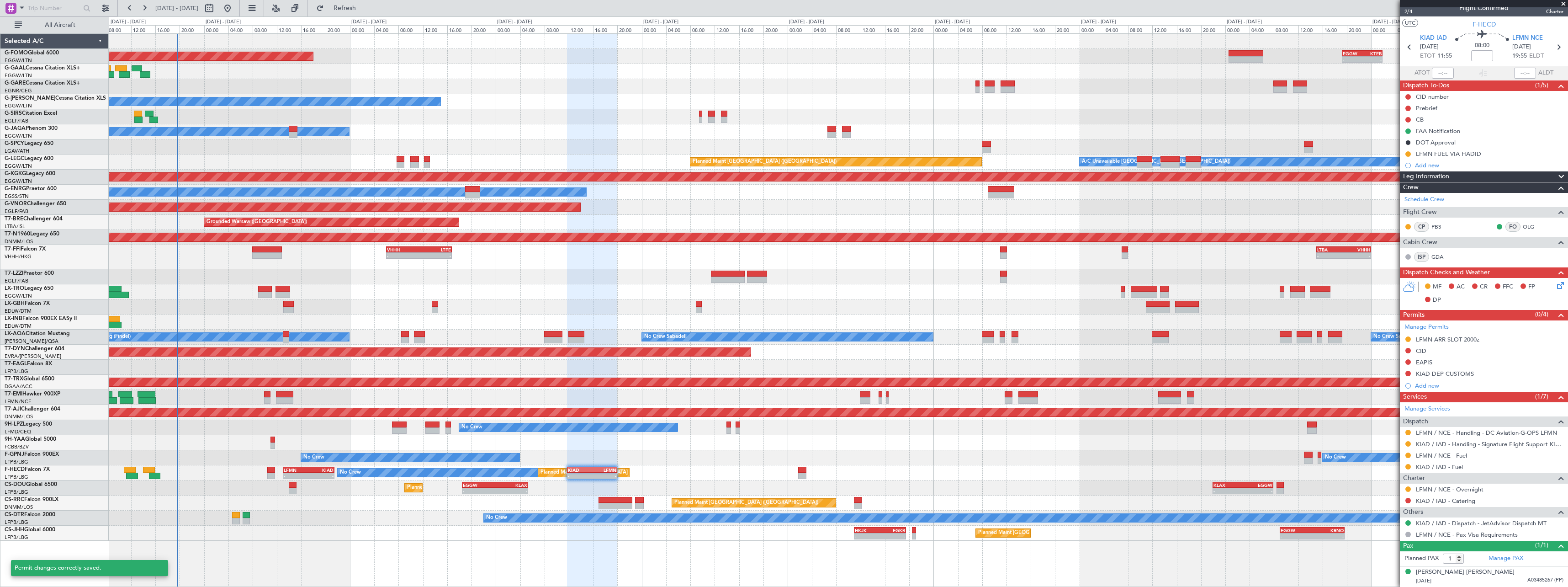
scroll to position [9, 0]
click at [1408, 445] on button at bounding box center [1408, 444] width 5 height 5
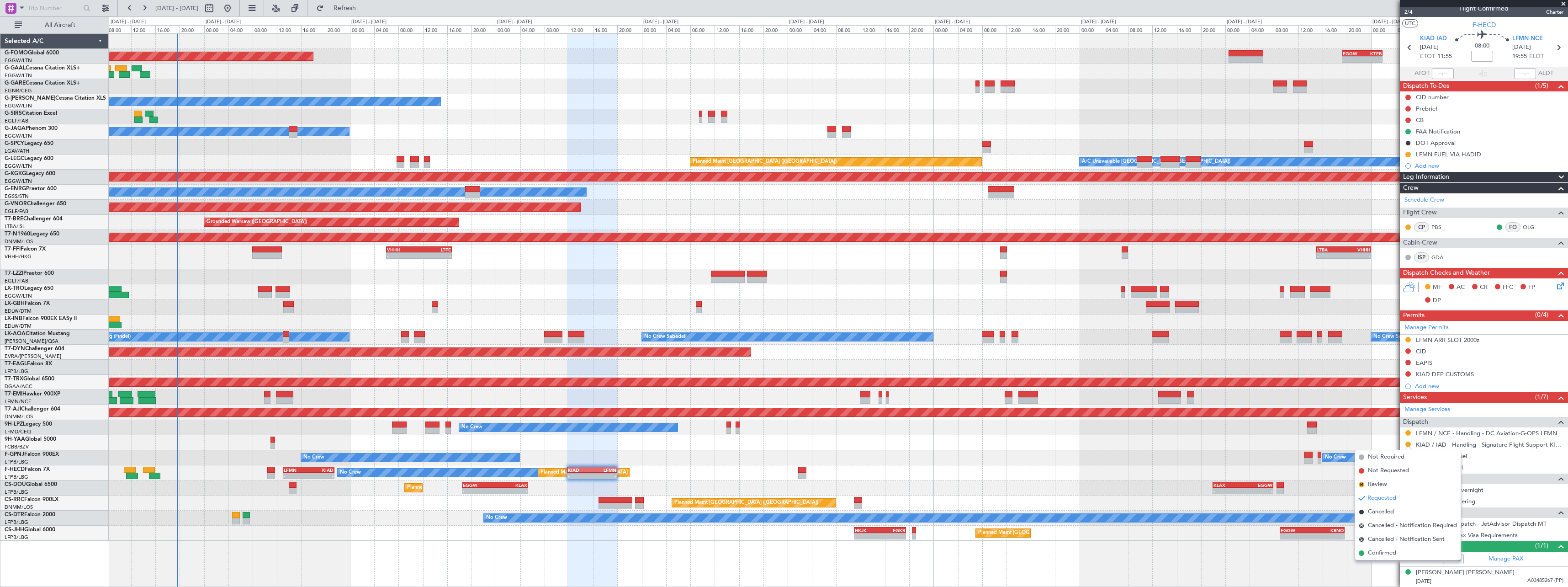
click at [1395, 552] on span "Confirmed" at bounding box center [1382, 553] width 29 height 9
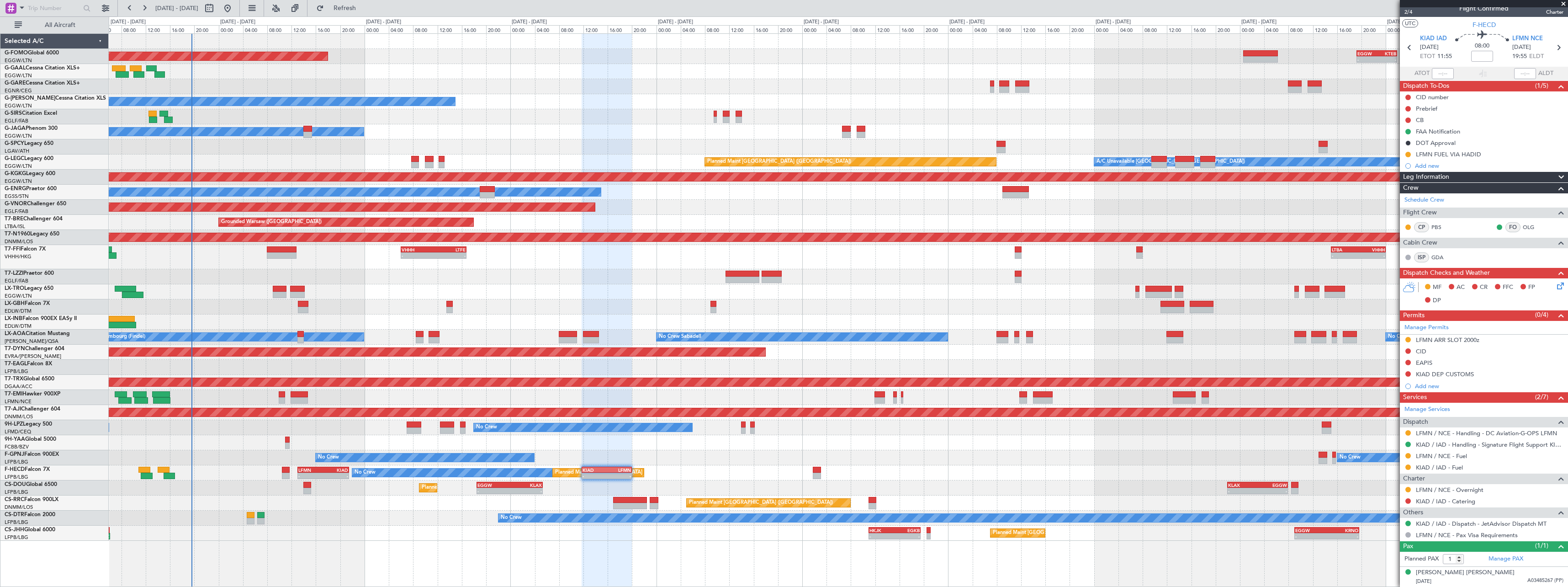
click at [757, 478] on div "No Crew Planned Maint Paris (Le Bourget) - - LFMN 13:00 Z KIAD 21:30 Z - - KIAD…" at bounding box center [838, 473] width 1459 height 15
click at [768, 474] on div "Planned Maint Windsor Locks (Bradley Intl) - - EGGW 19:15 Z KTEB 01:55 Z Planne…" at bounding box center [838, 287] width 1459 height 507
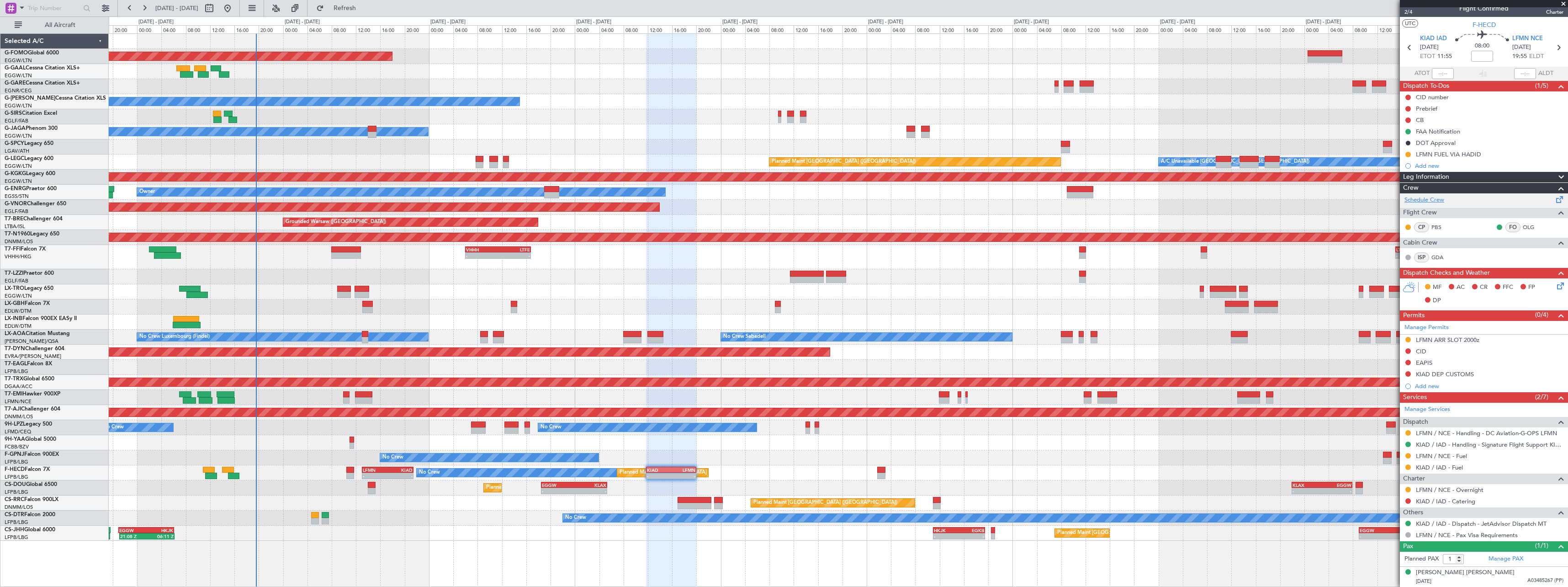
click at [1437, 205] on div "Schedule Crew" at bounding box center [1484, 200] width 168 height 14
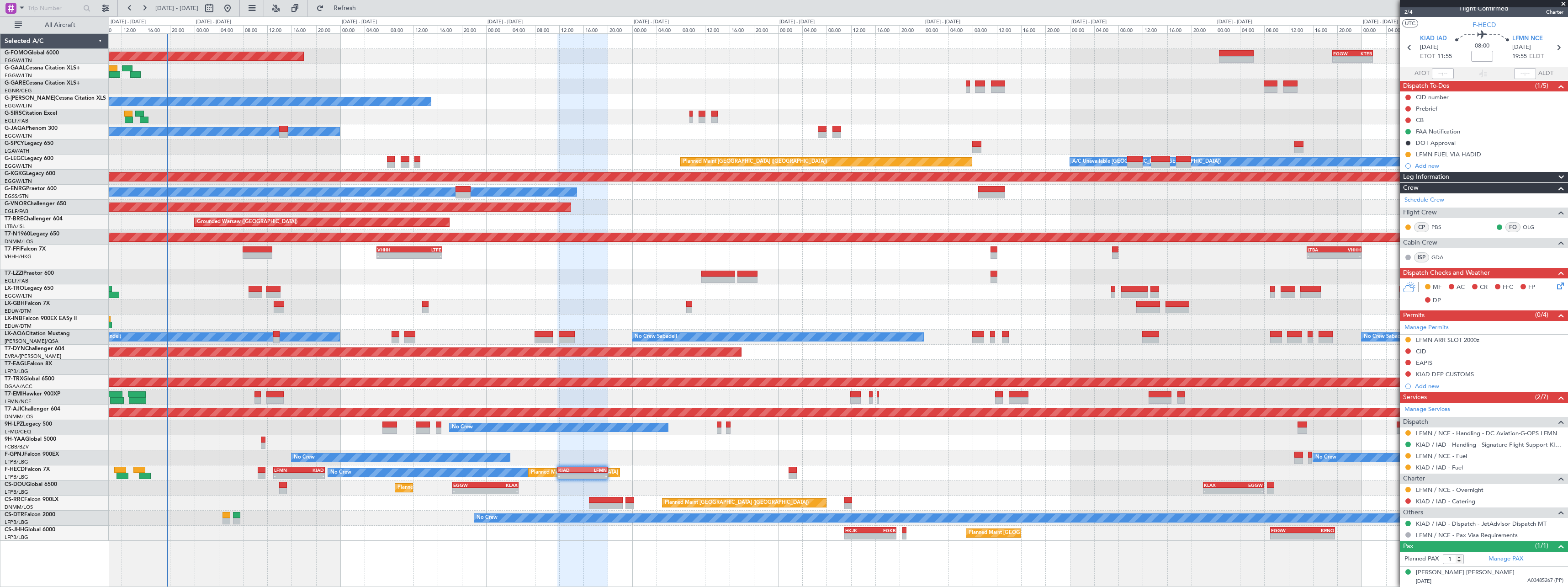
click at [748, 479] on div "Planned Maint Windsor Locks (Bradley Intl) - - EGGW 19:15 Z KTEB 01:55 Z Planne…" at bounding box center [838, 287] width 1459 height 507
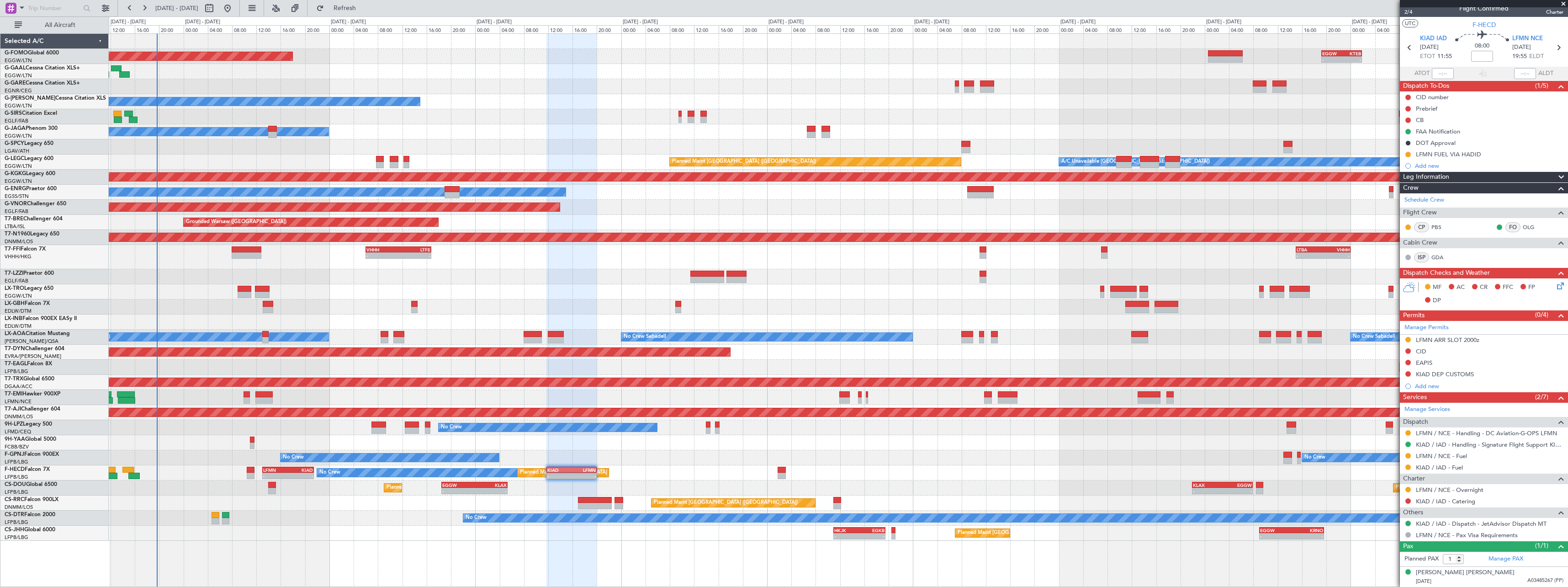
click at [645, 454] on div "No Crew No Crew" at bounding box center [838, 457] width 1459 height 15
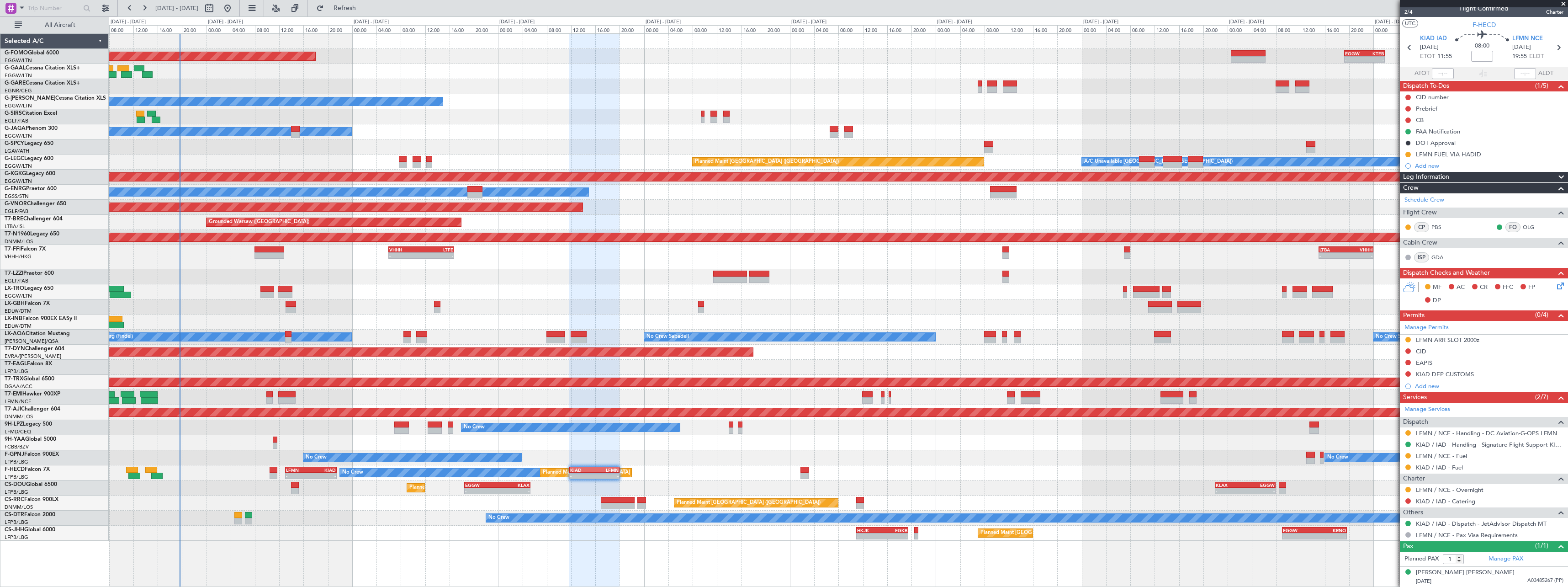
click at [657, 472] on div "No Crew Planned Maint Paris (Le Bourget) - - LFMN 13:00 Z KIAD 21:30 Z - - KIAD…" at bounding box center [838, 473] width 1459 height 15
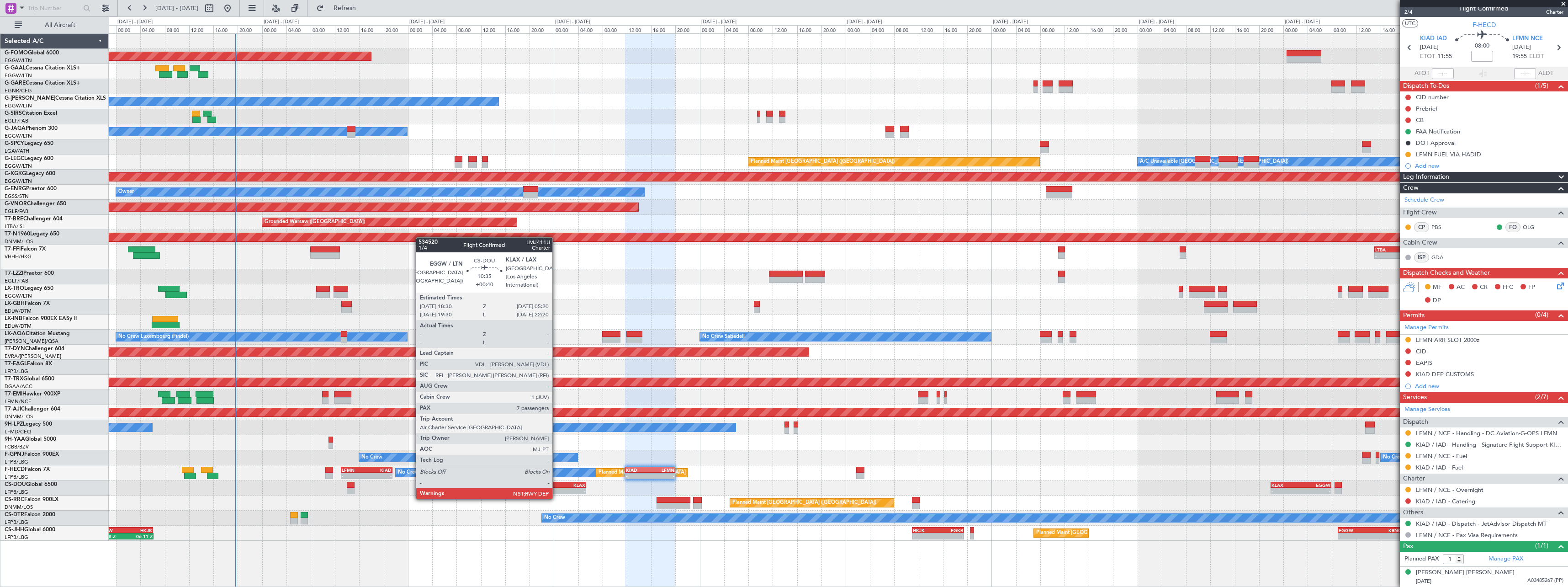
click at [556, 490] on div "-" at bounding box center [569, 491] width 32 height 5
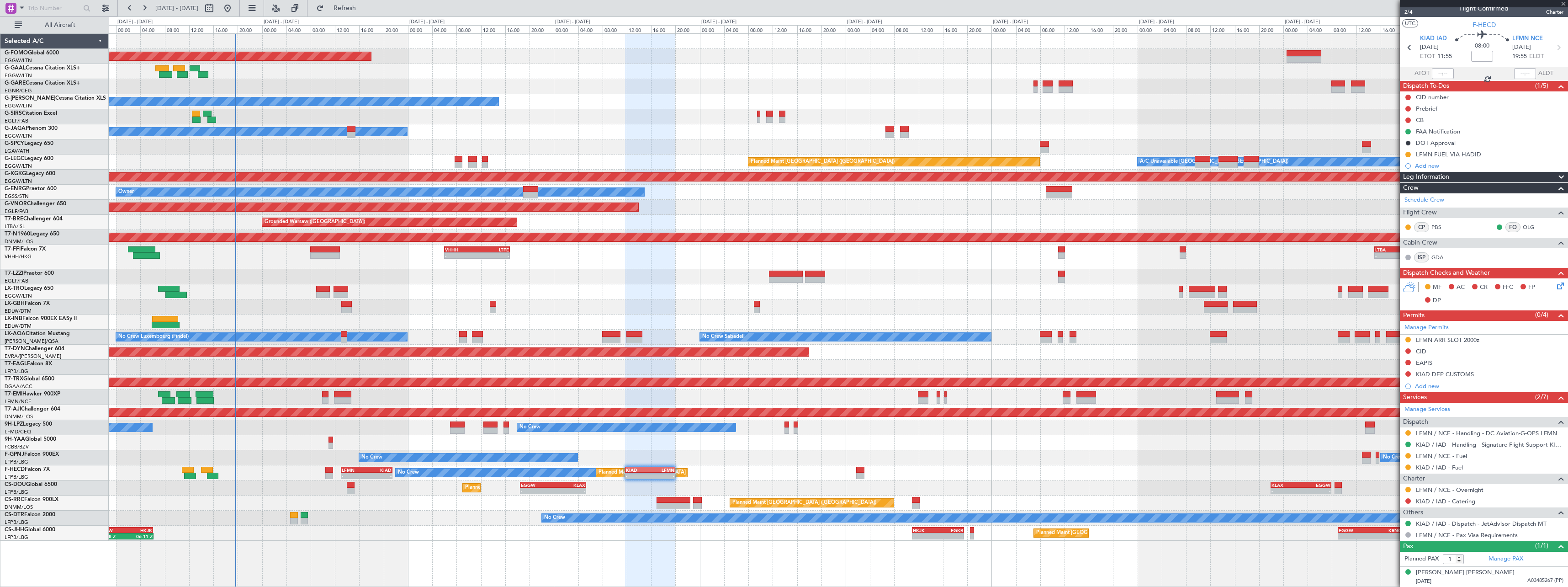
type input "+00:40"
type input "7"
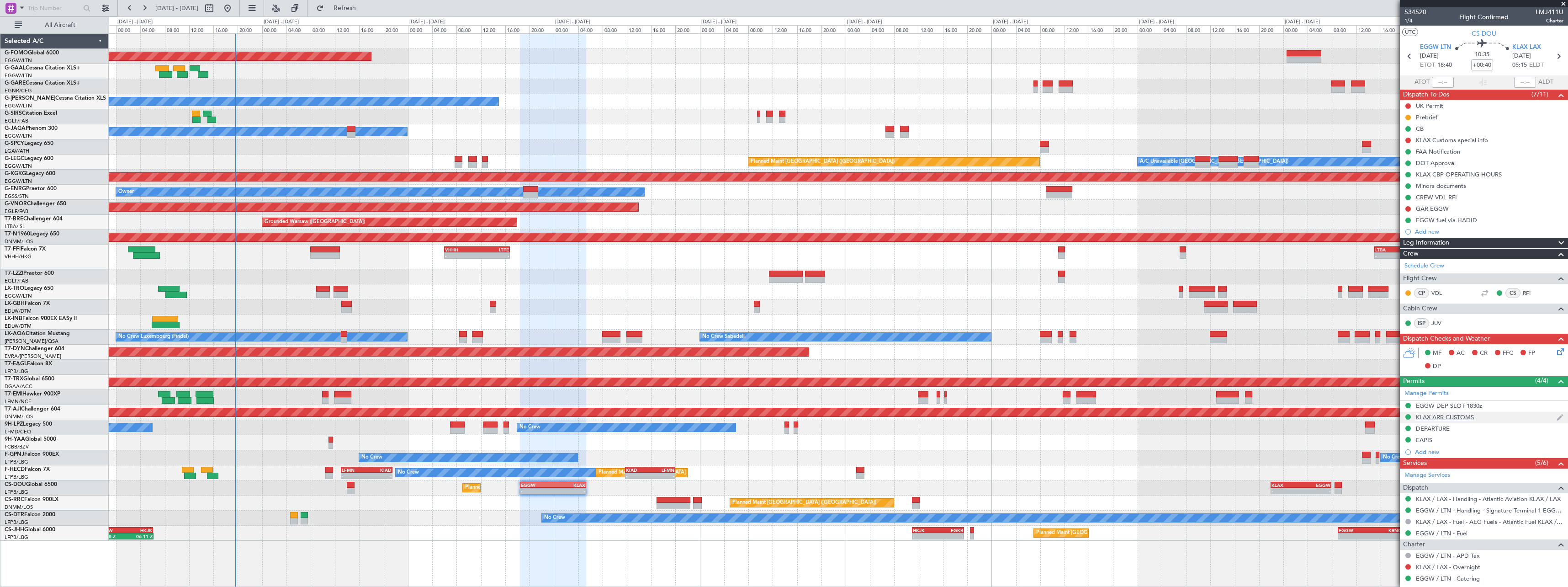
click at [1476, 419] on div "KLAX ARR CUSTOMS" at bounding box center [1484, 417] width 168 height 12
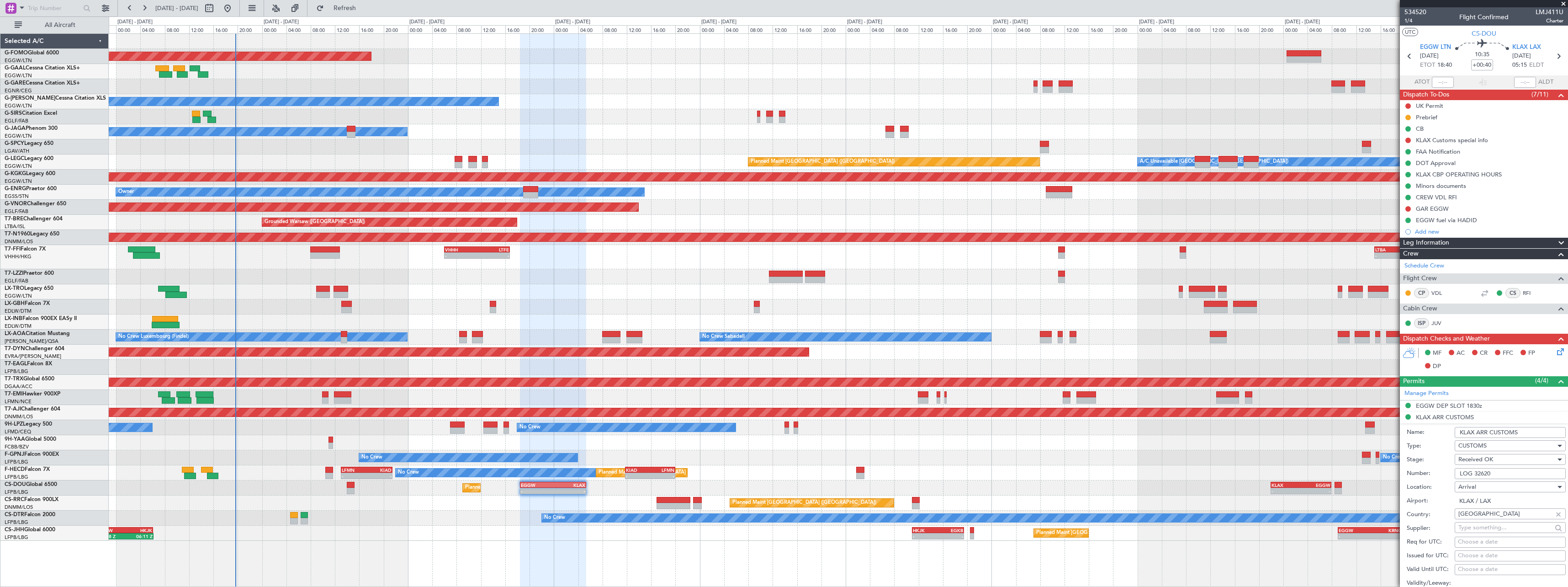
click at [1541, 434] on input "KLAX ARR CUSTOMS" at bounding box center [1510, 432] width 111 height 11
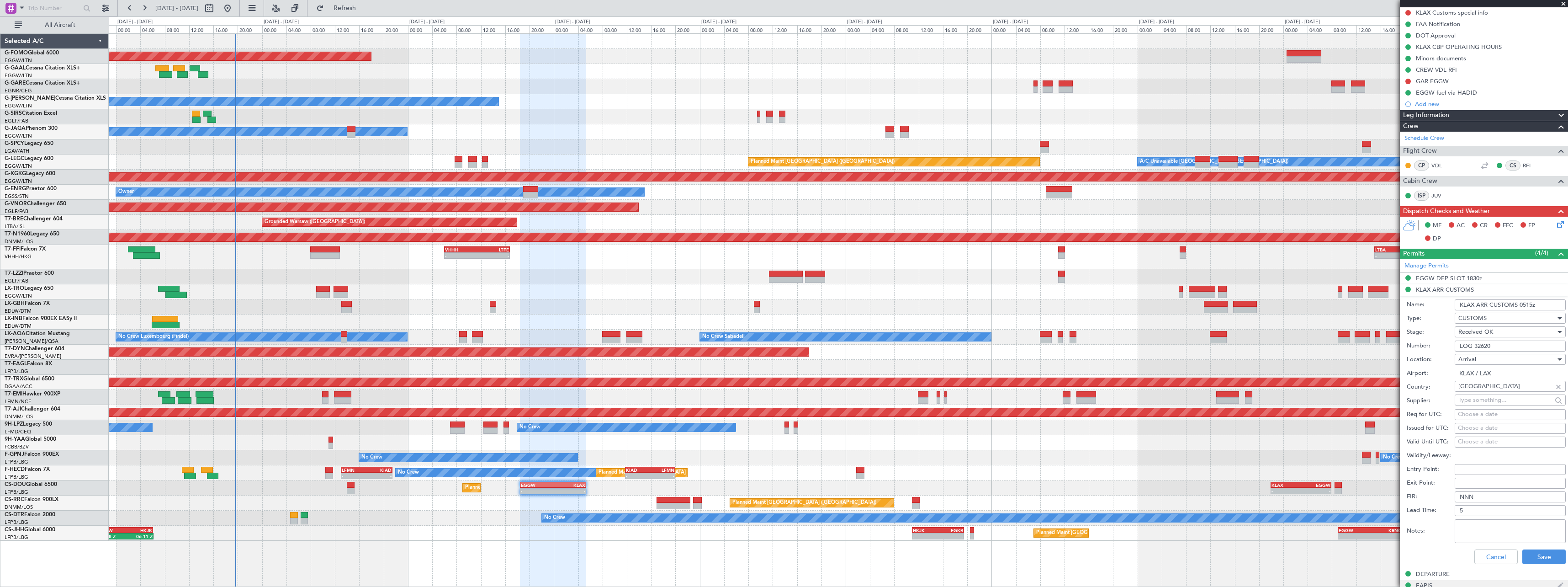
scroll to position [274, 0]
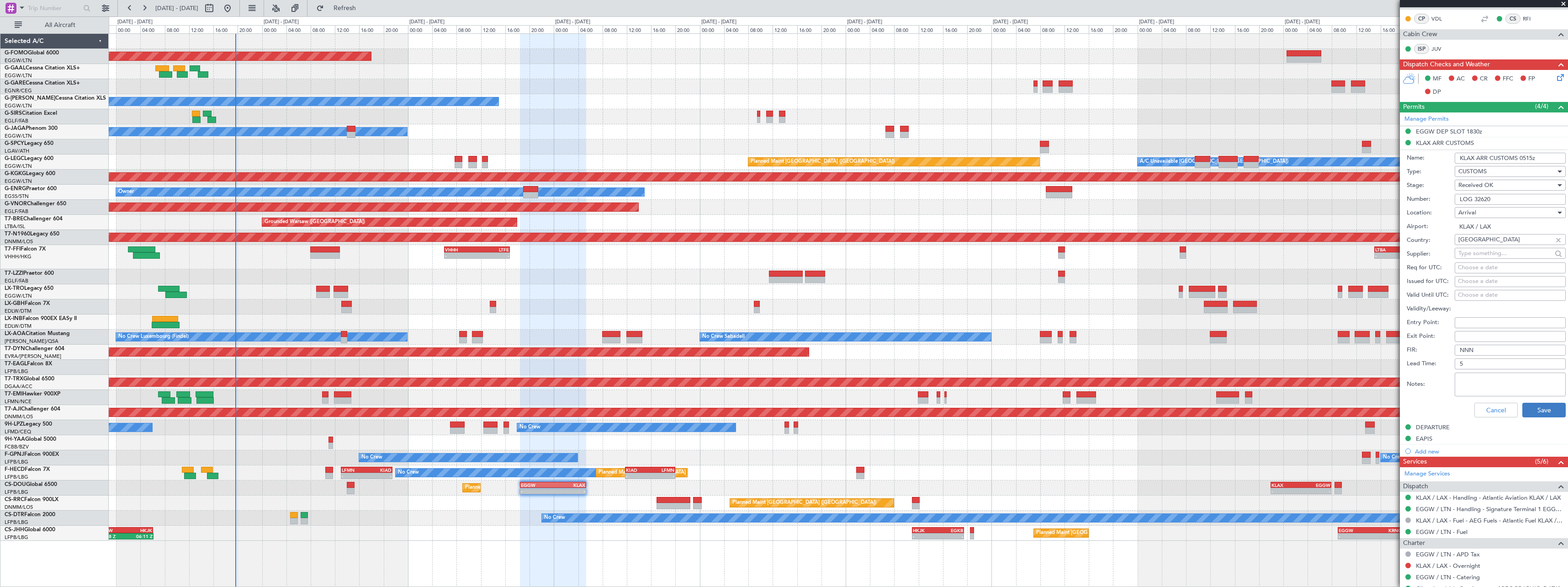
type input "KLAX ARR CUSTOMS 0515z"
click at [1539, 410] on button "Save" at bounding box center [1544, 410] width 43 height 15
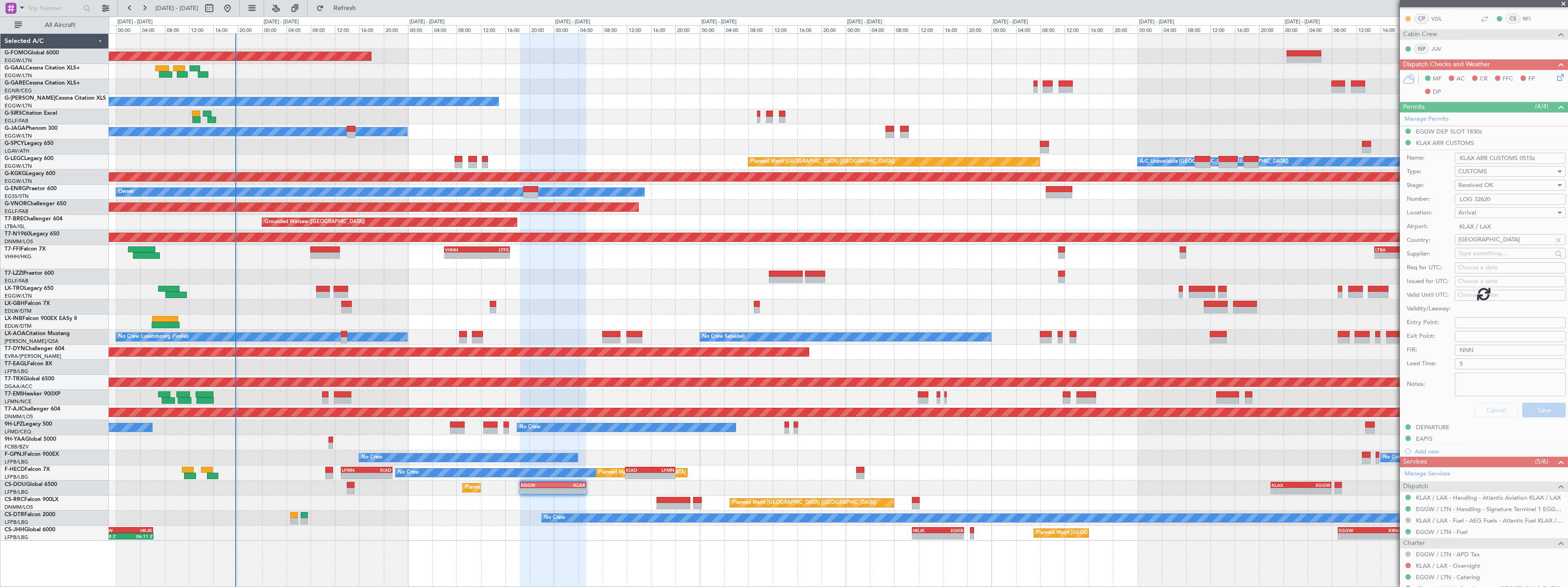
scroll to position [212, 0]
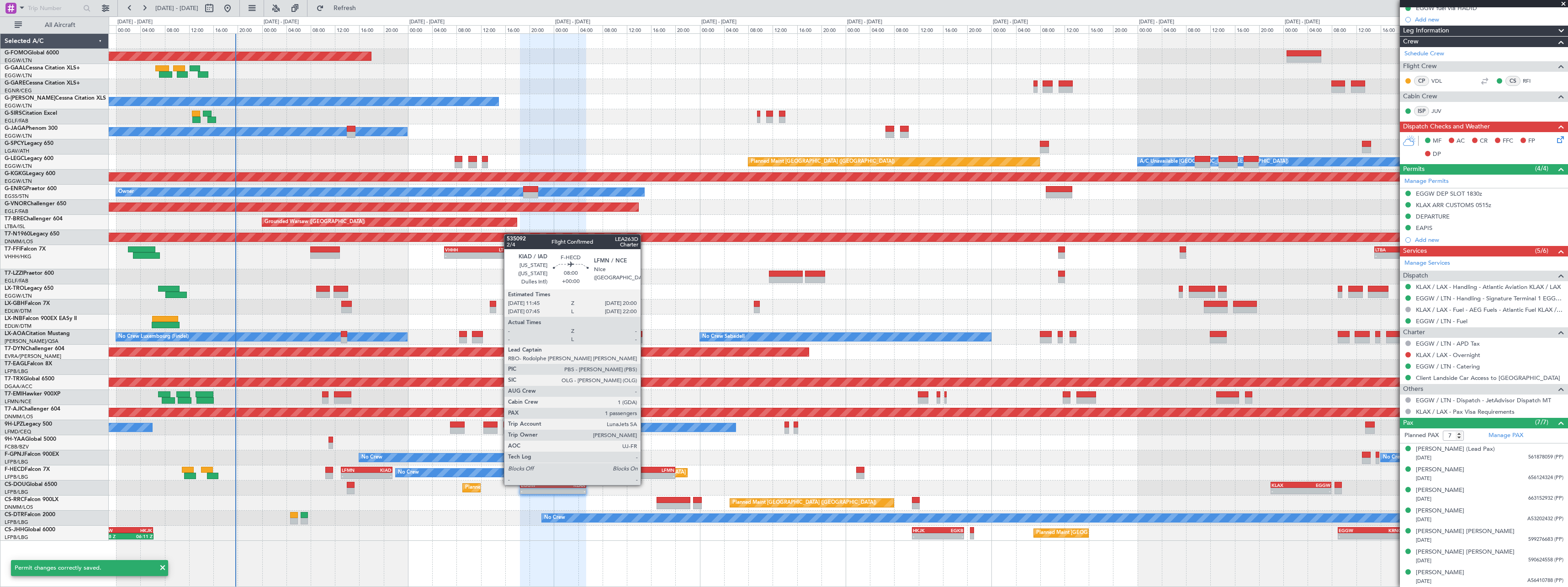
click at [645, 476] on div "-" at bounding box center [638, 476] width 24 height 5
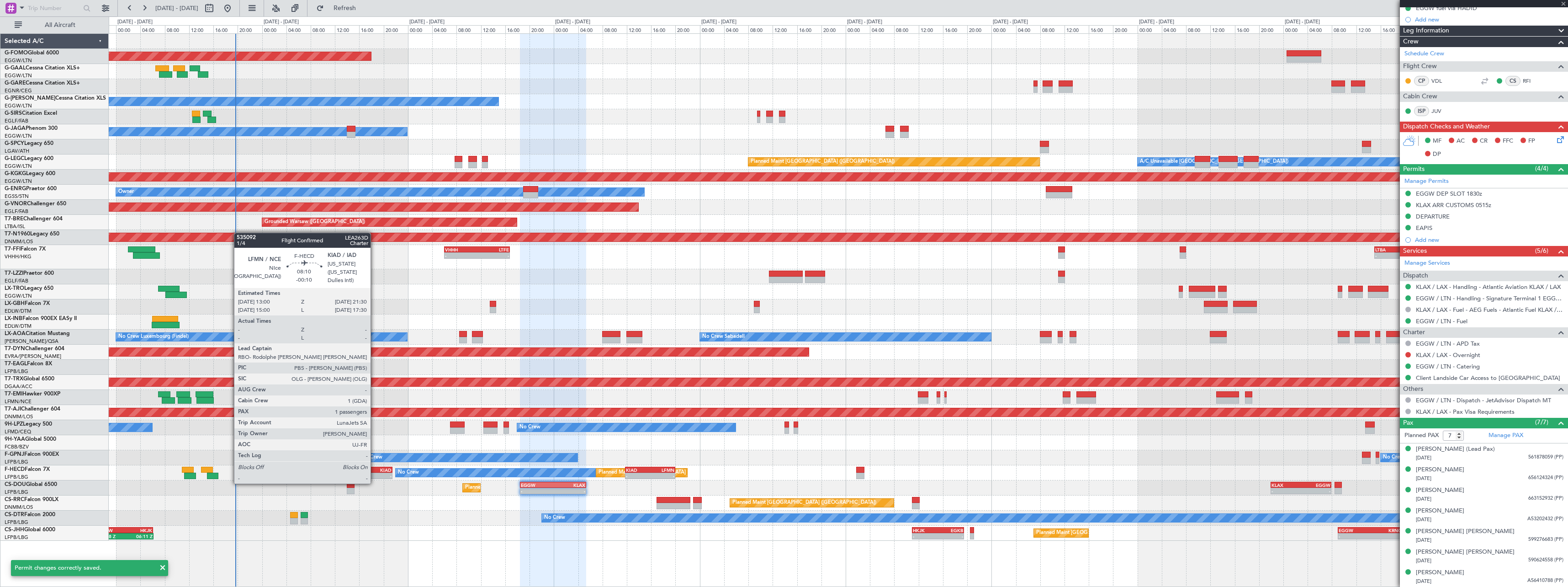
type input "1"
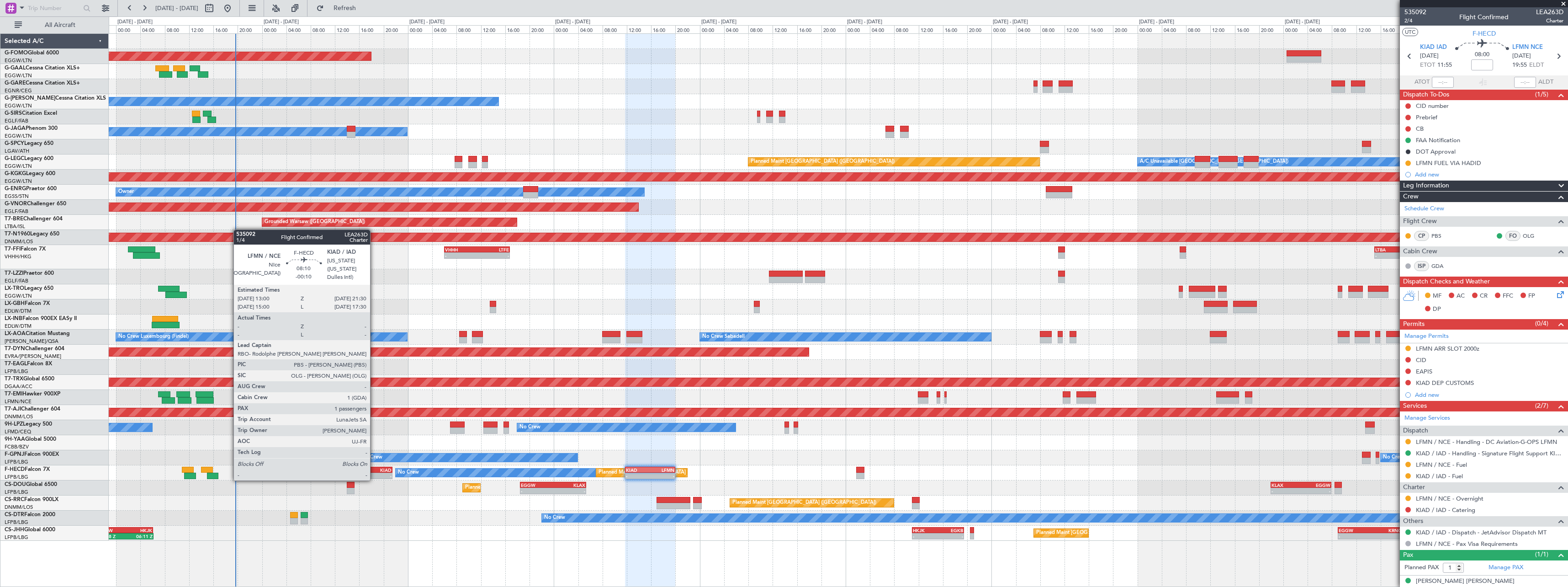
click at [374, 472] on div "KIAD" at bounding box center [379, 469] width 25 height 5
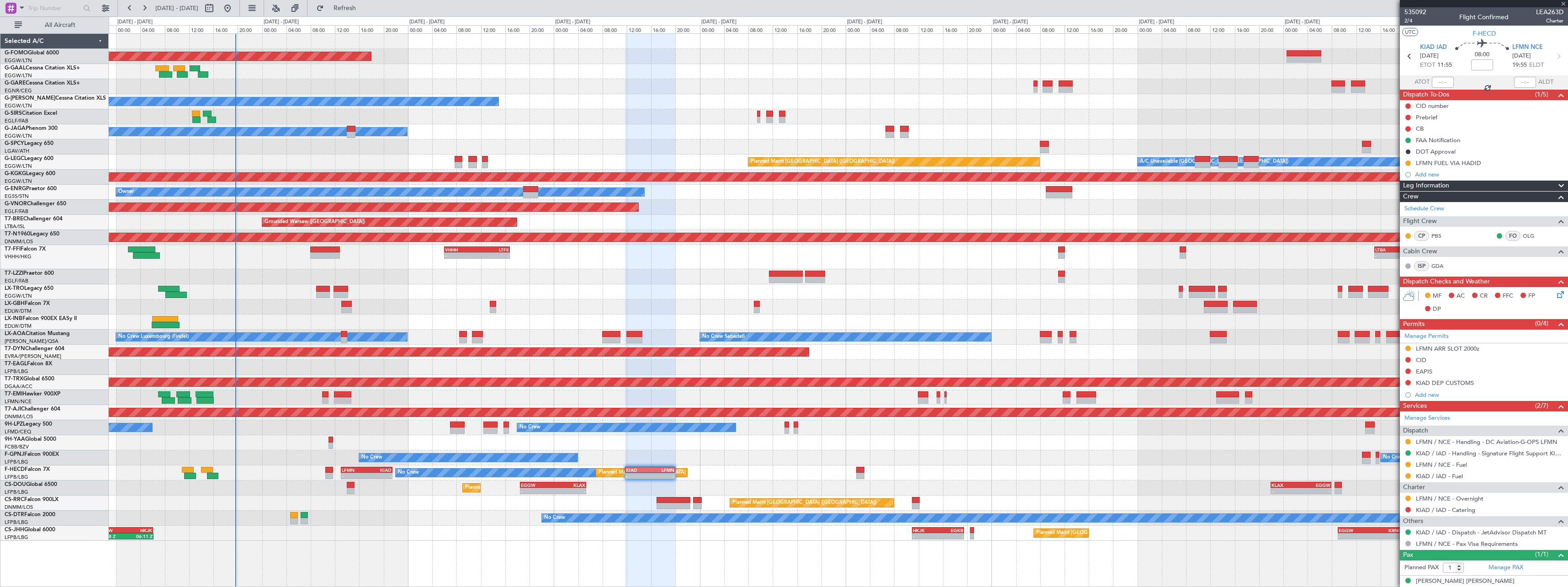
type input "-00:10"
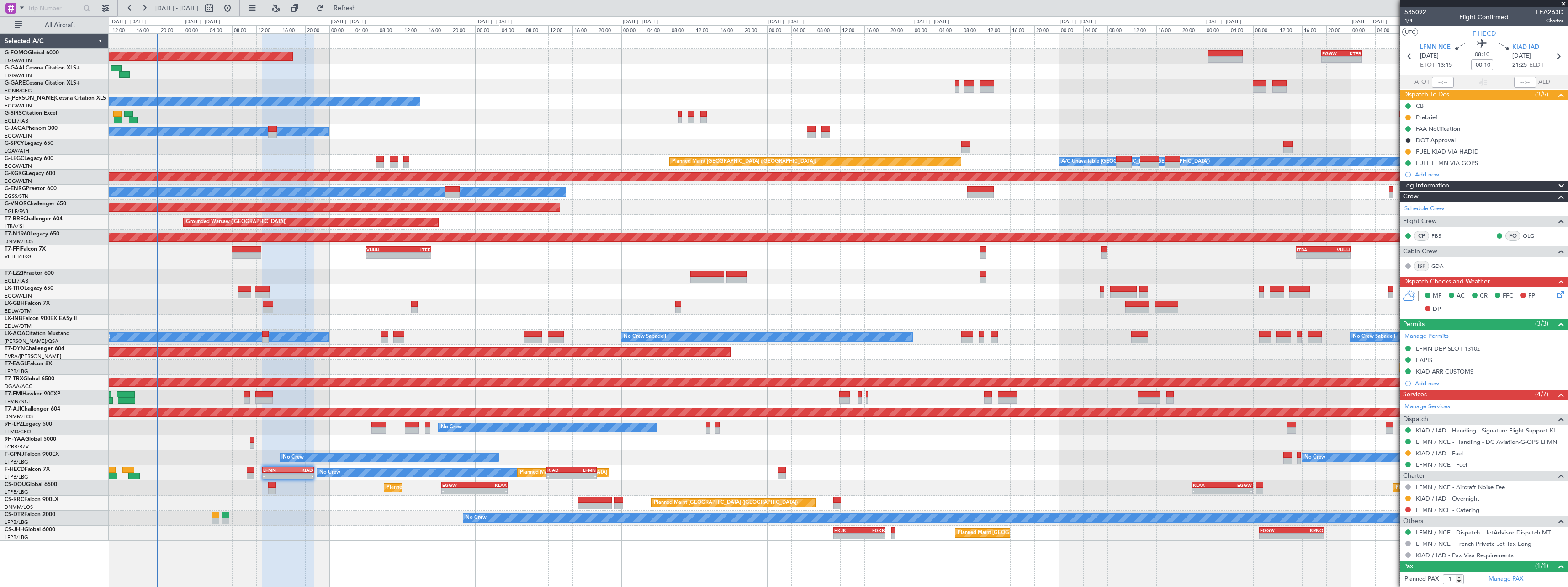
click at [1087, 444] on div at bounding box center [838, 443] width 1459 height 15
click at [1470, 374] on div "KIAD ARR CUSTOMS" at bounding box center [1484, 371] width 168 height 12
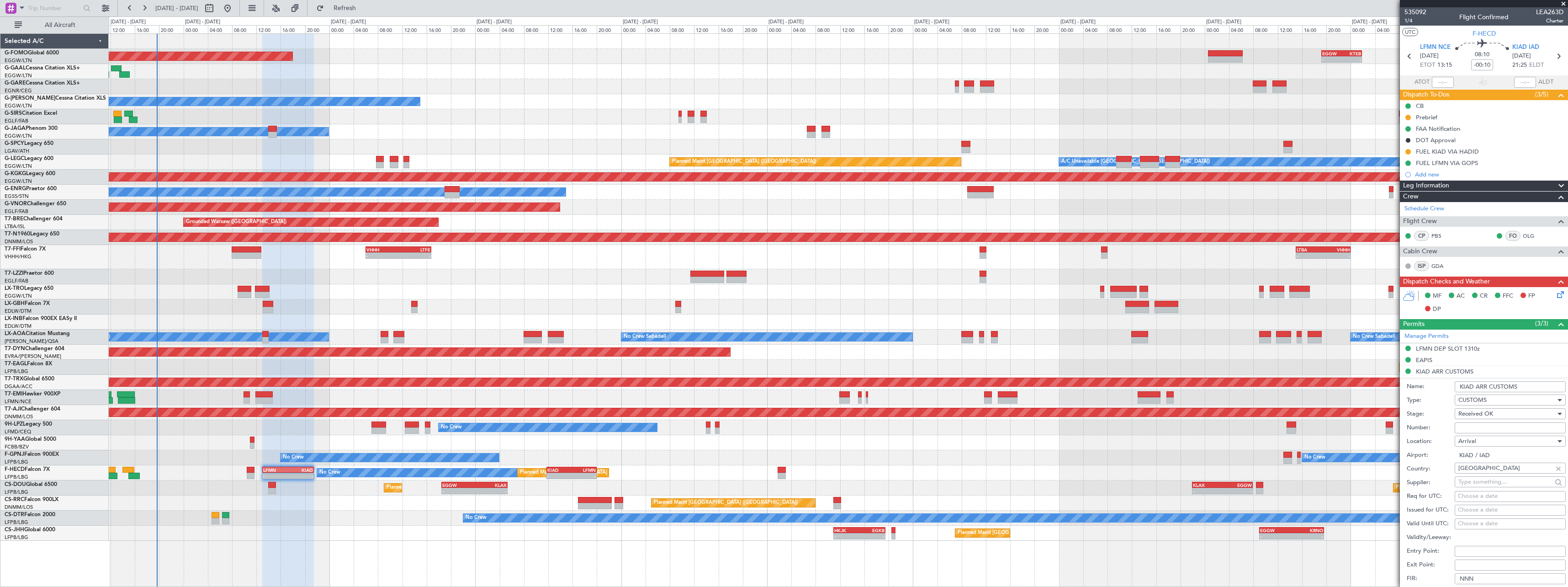
click at [1534, 385] on input "KIAD ARR CUSTOMS" at bounding box center [1510, 387] width 111 height 11
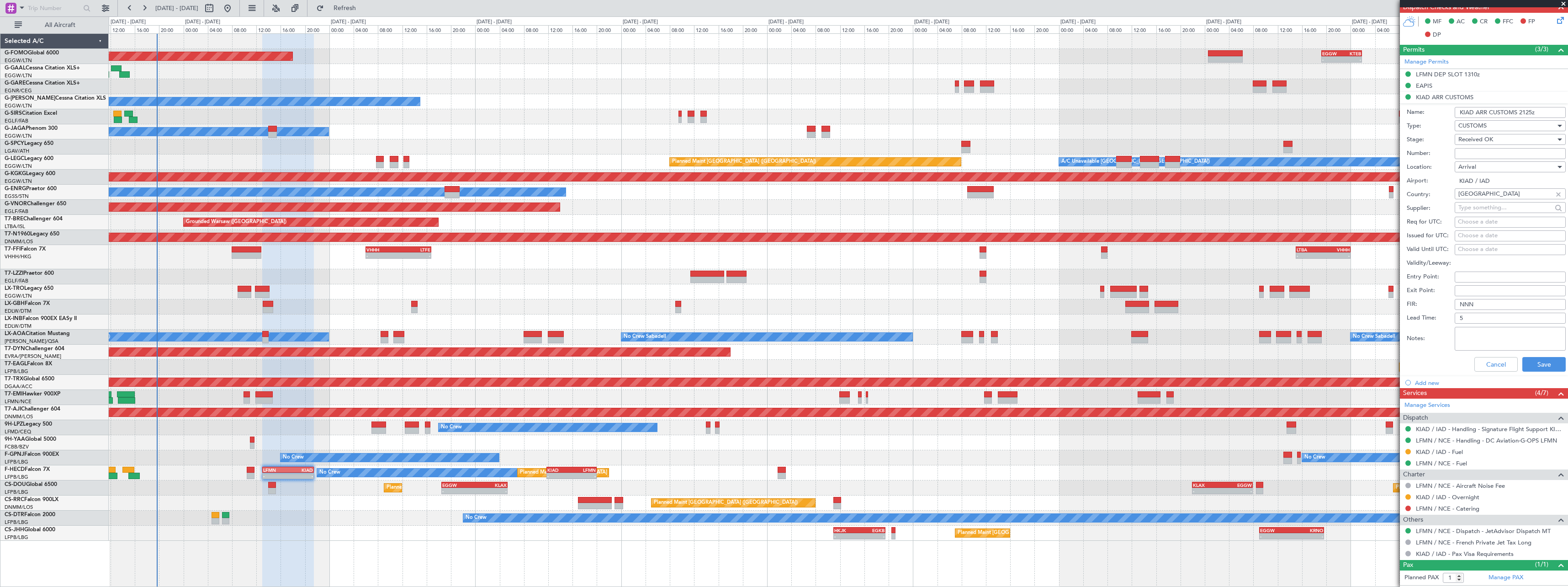
scroll to position [293, 0]
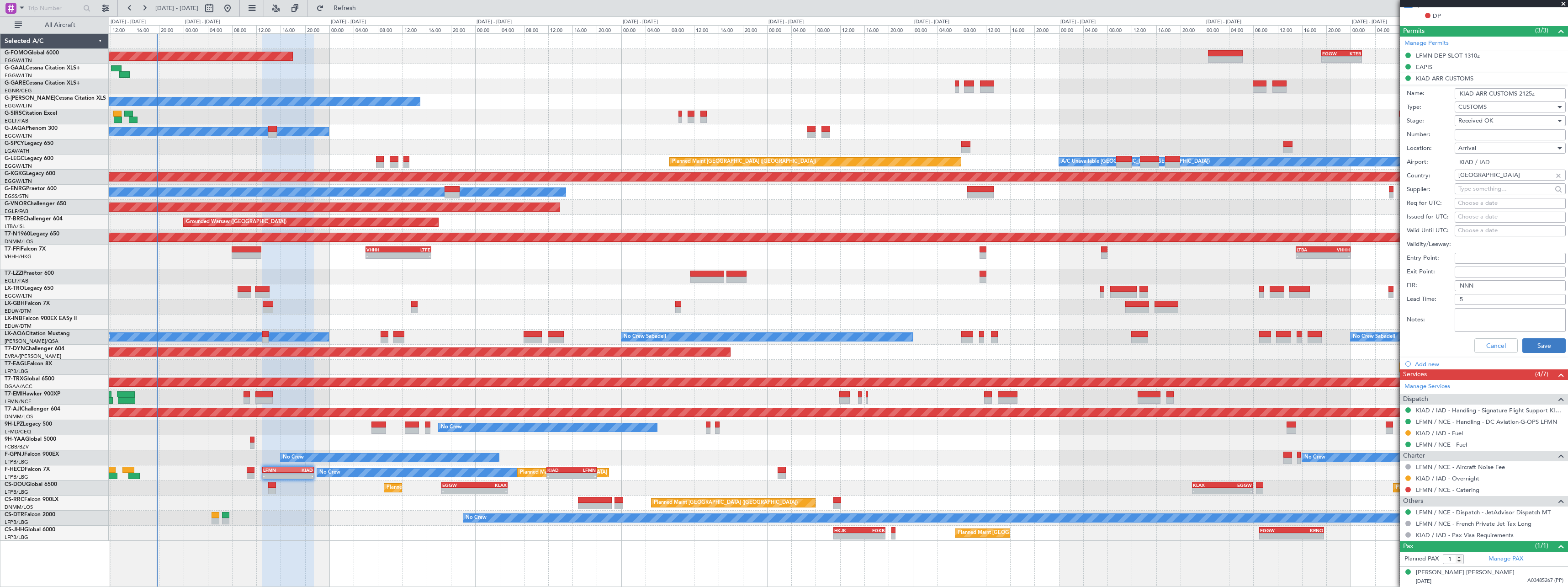
type input "KIAD ARR CUSTOMS 2125z"
click at [1534, 346] on button "Save" at bounding box center [1544, 345] width 43 height 15
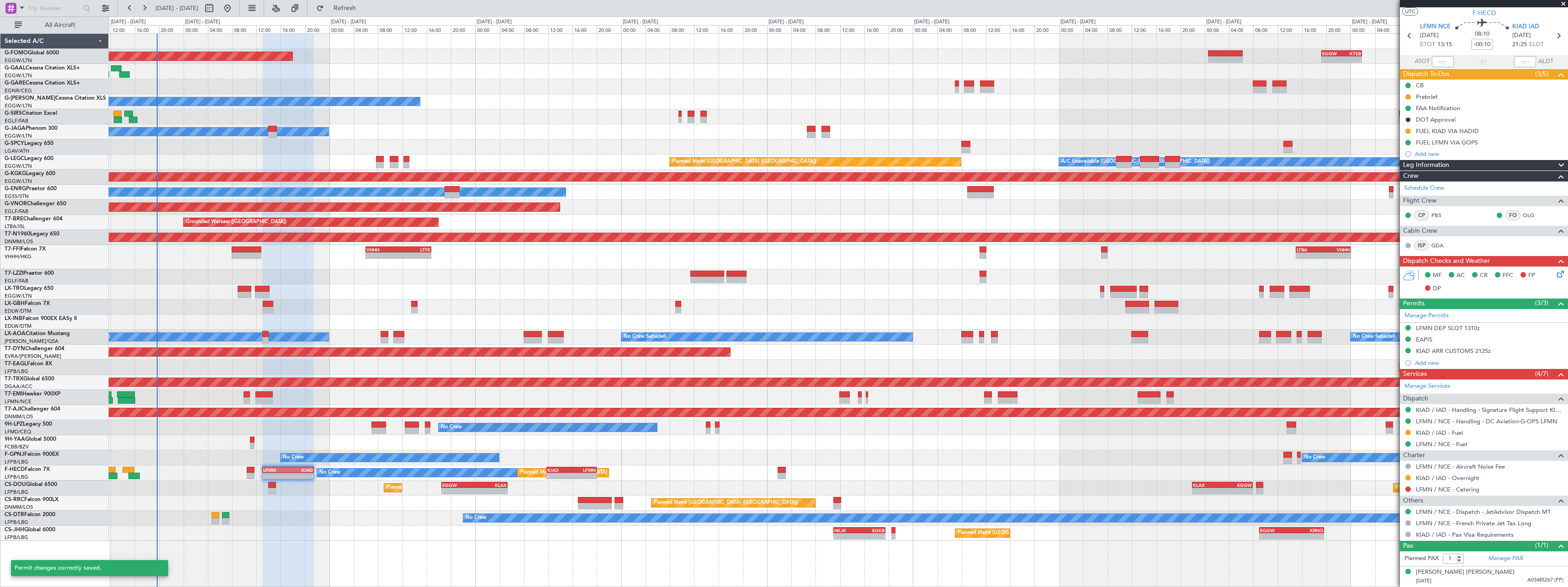
scroll to position [20, 0]
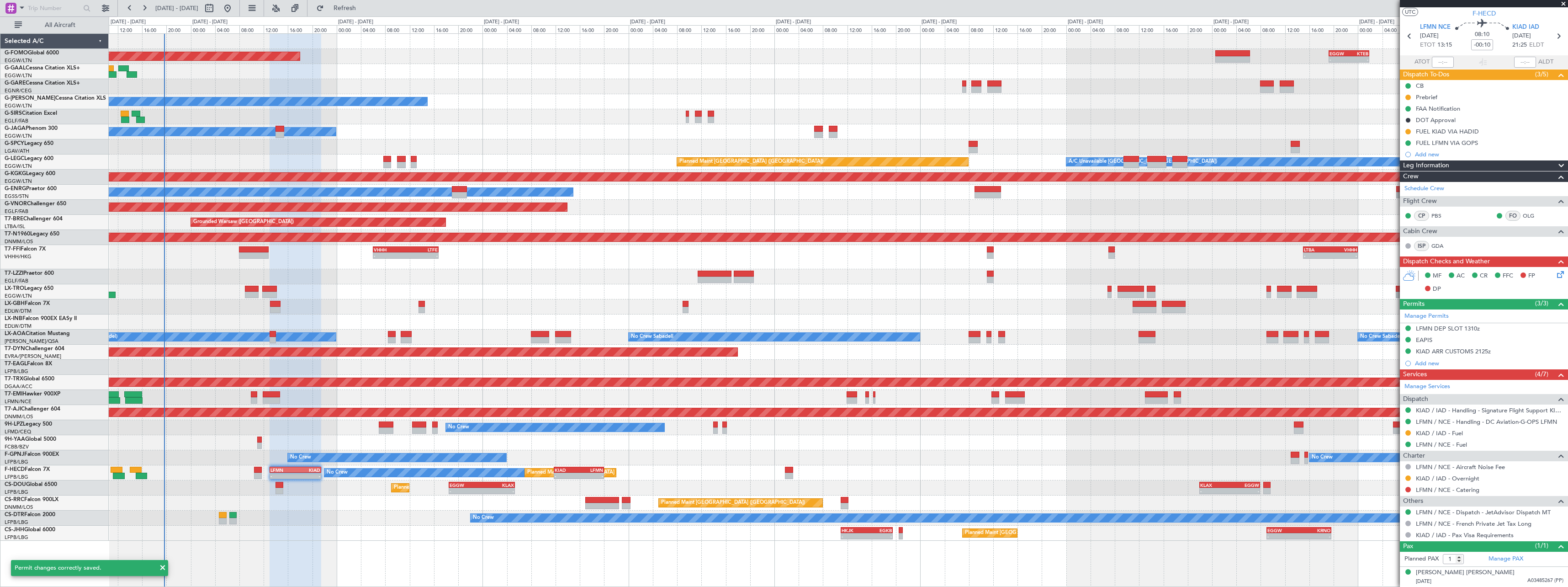
click at [343, 529] on div "Planned Maint London (Luton) - - HKJK 11:00 Z EGKB 19:30 Z - - EGGW 09:00 Z KRN…" at bounding box center [838, 533] width 1459 height 15
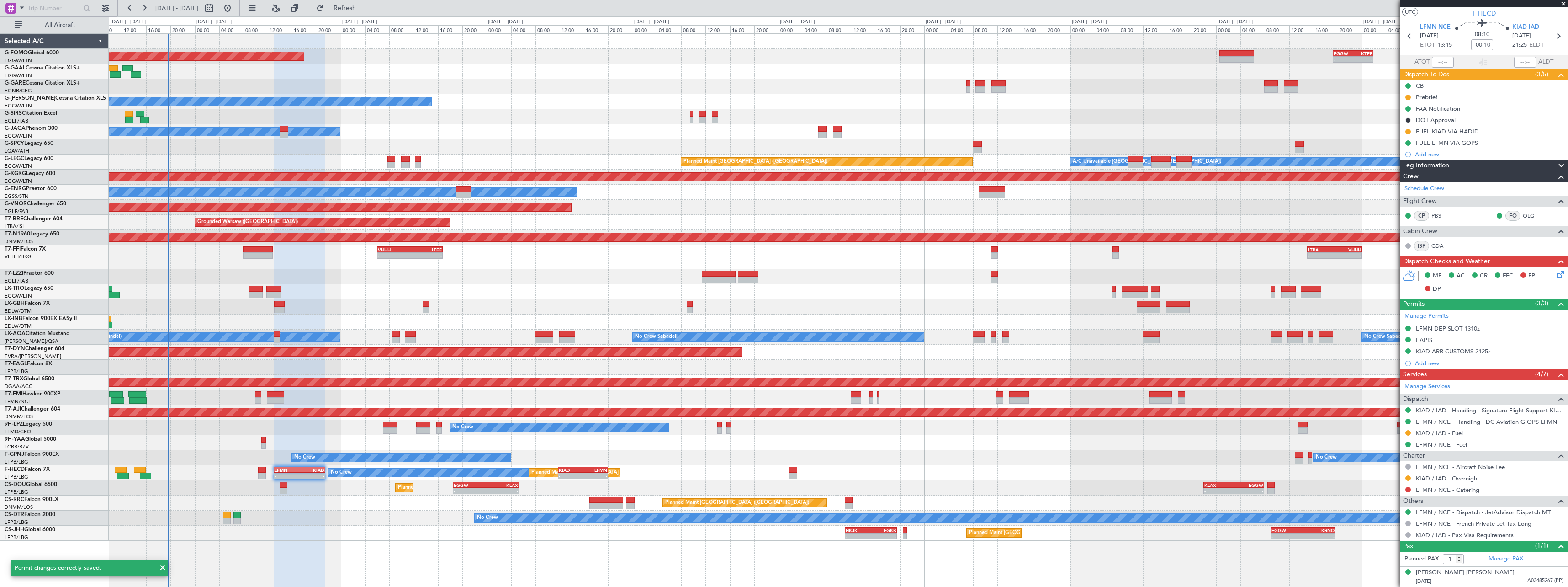
click at [354, 525] on div "No Crew Planned Maint Paris (Le Bourget)" at bounding box center [838, 518] width 1459 height 15
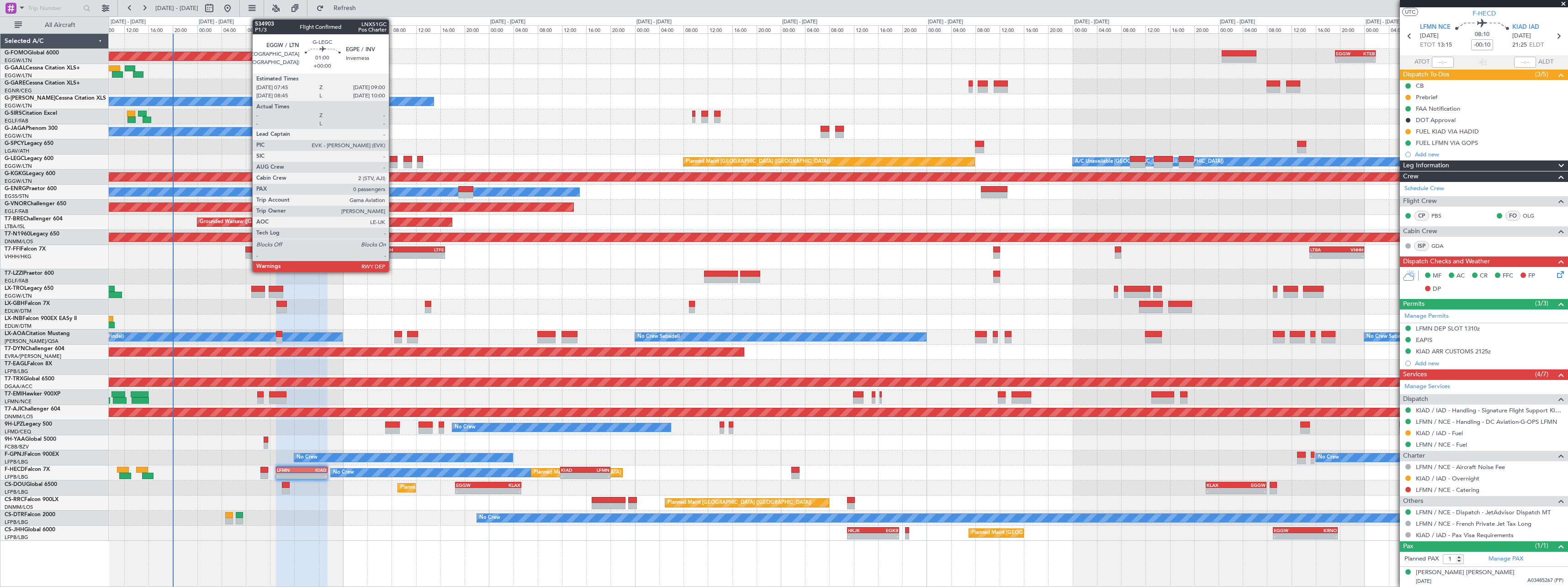
click at [393, 162] on div at bounding box center [393, 165] width 8 height 7
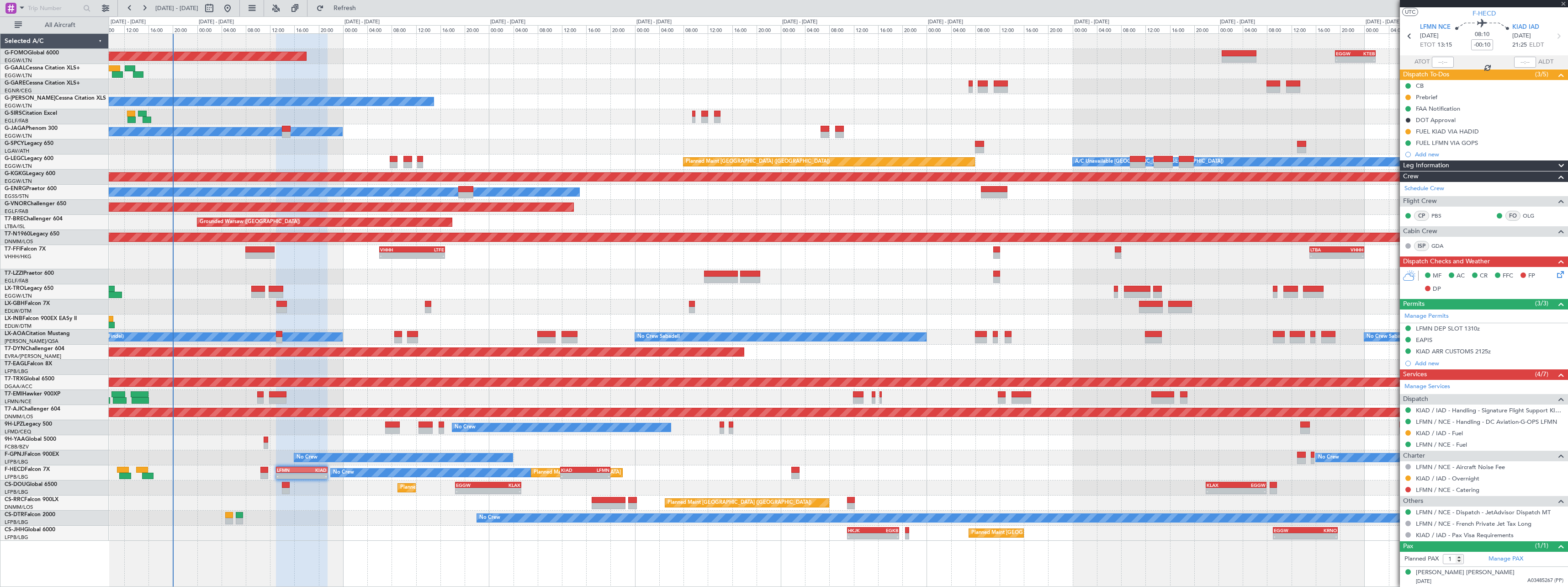
type input "0"
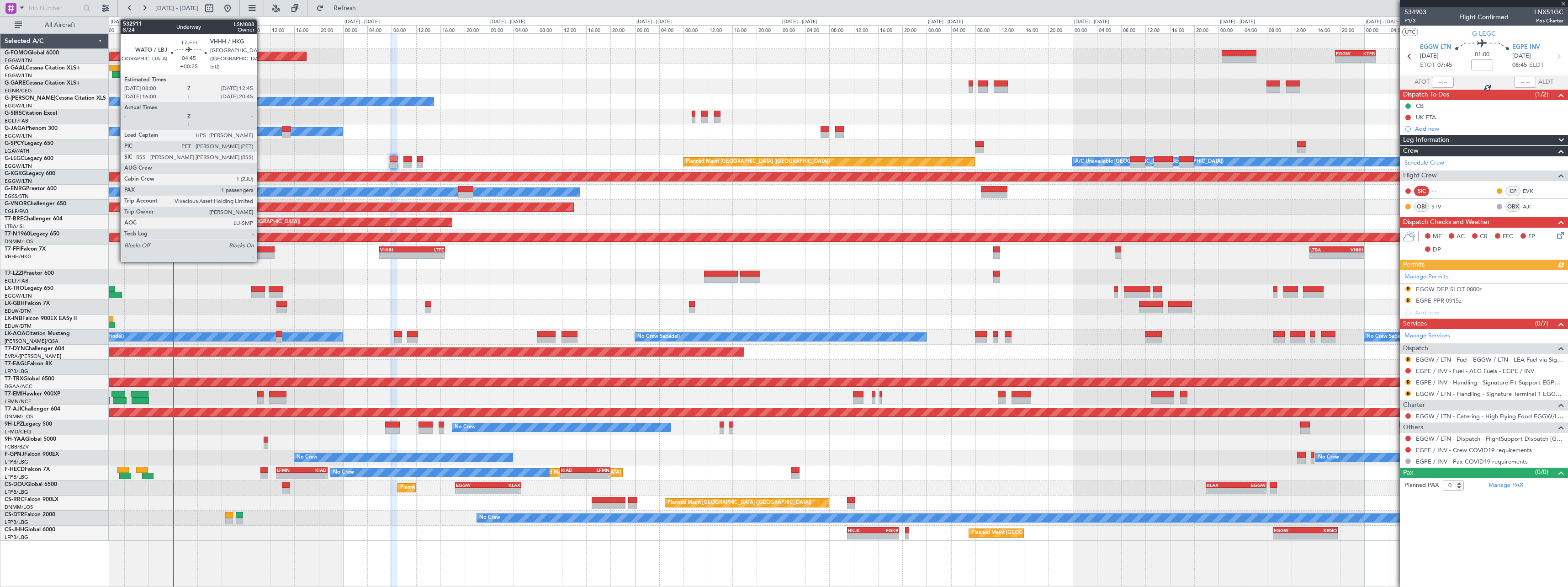
click at [261, 254] on div at bounding box center [260, 255] width 29 height 7
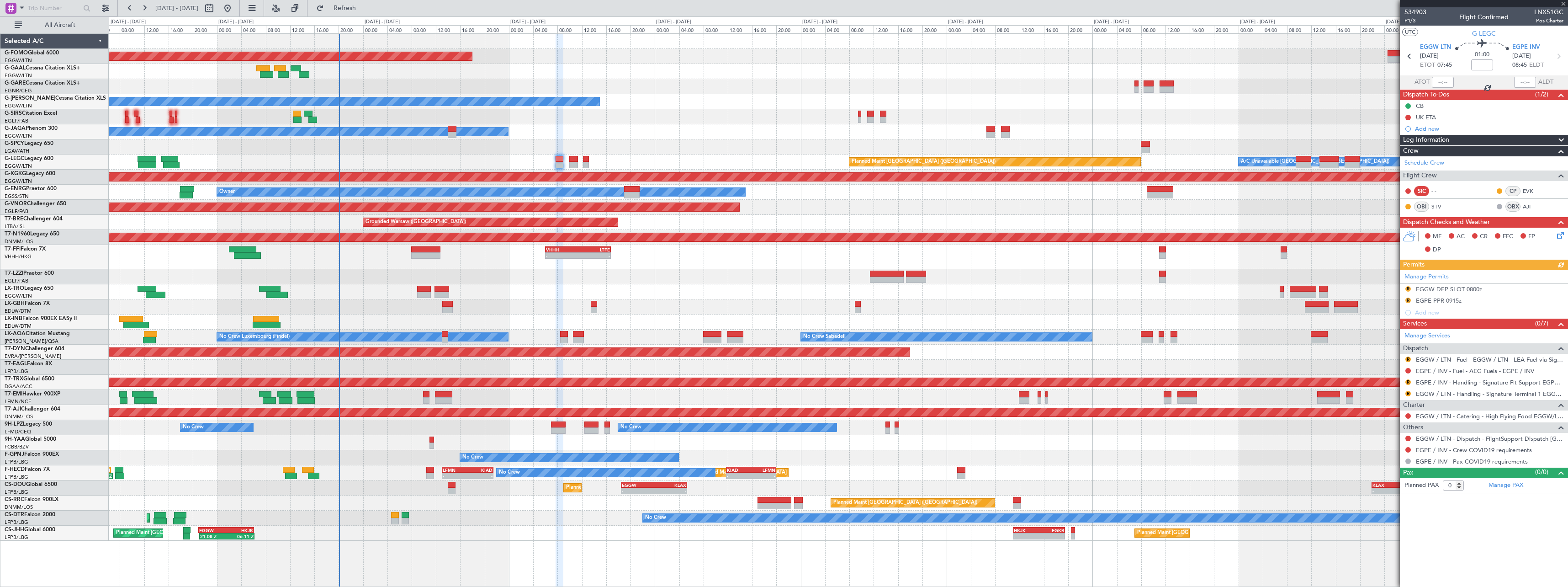
click at [494, 297] on div at bounding box center [838, 292] width 1459 height 15
type input "+00:25"
type input "1"
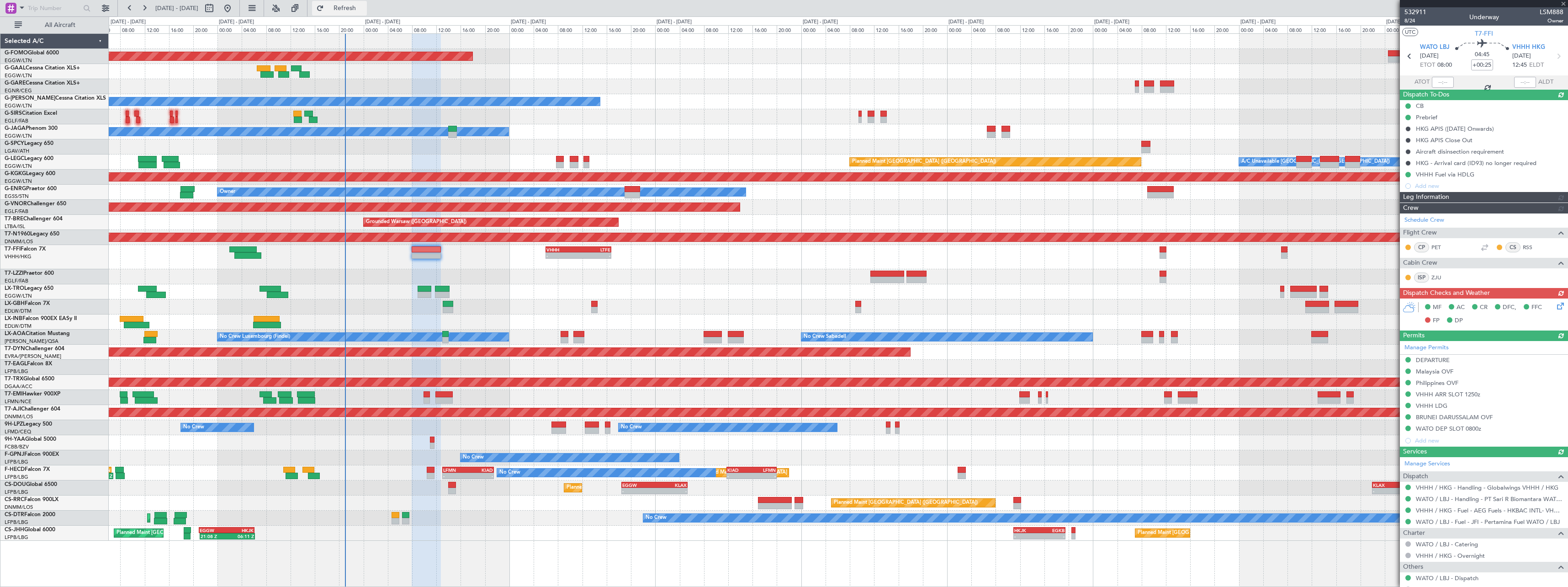
type input "+01:05"
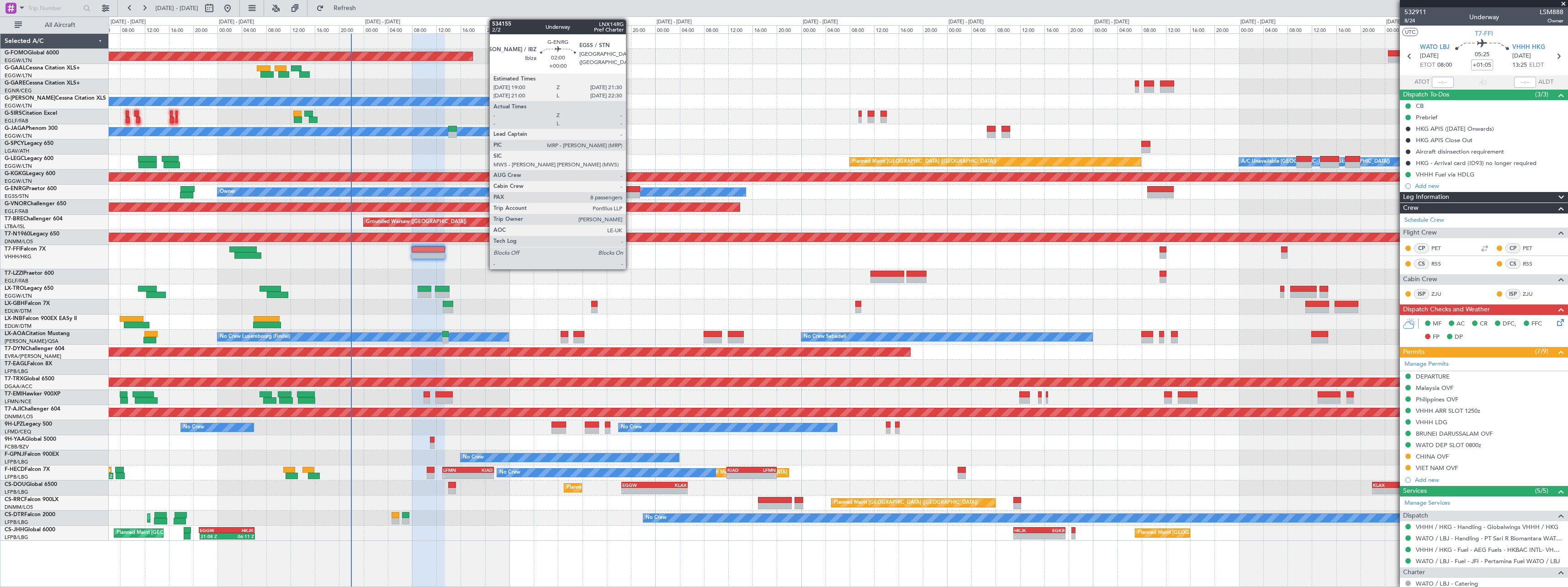
click at [630, 191] on div at bounding box center [632, 189] width 16 height 7
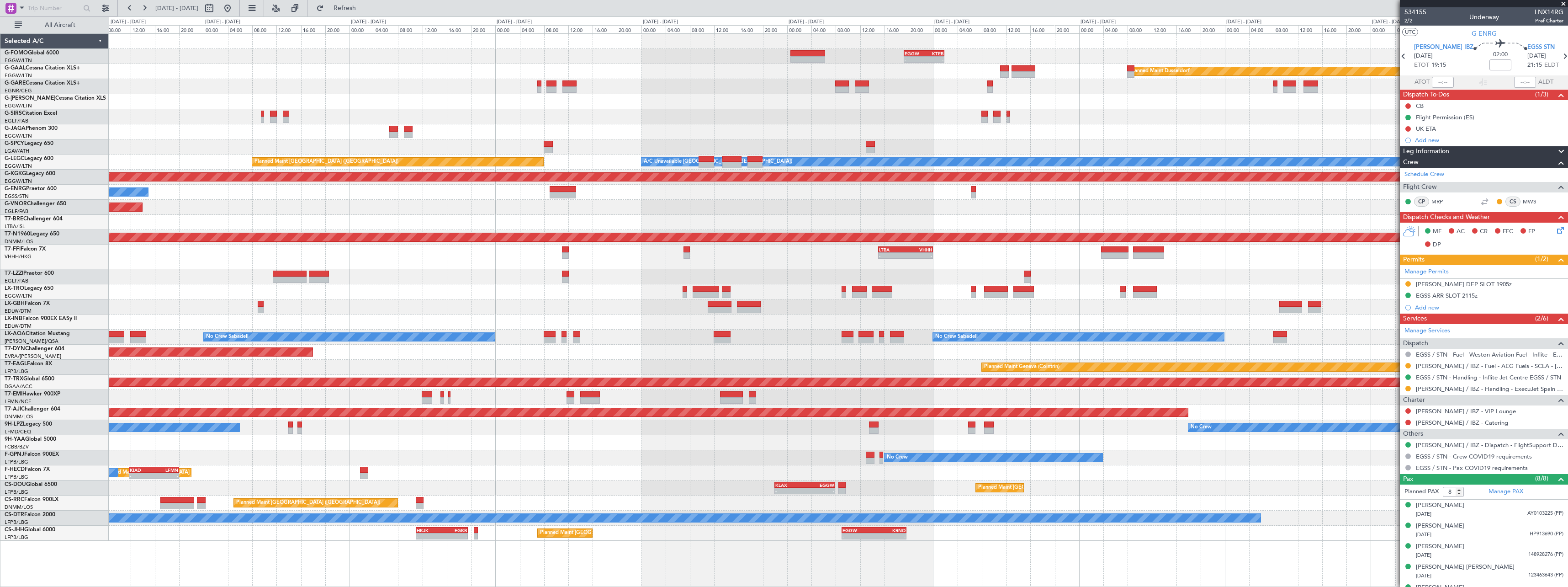
click at [638, 278] on div at bounding box center [838, 276] width 1459 height 15
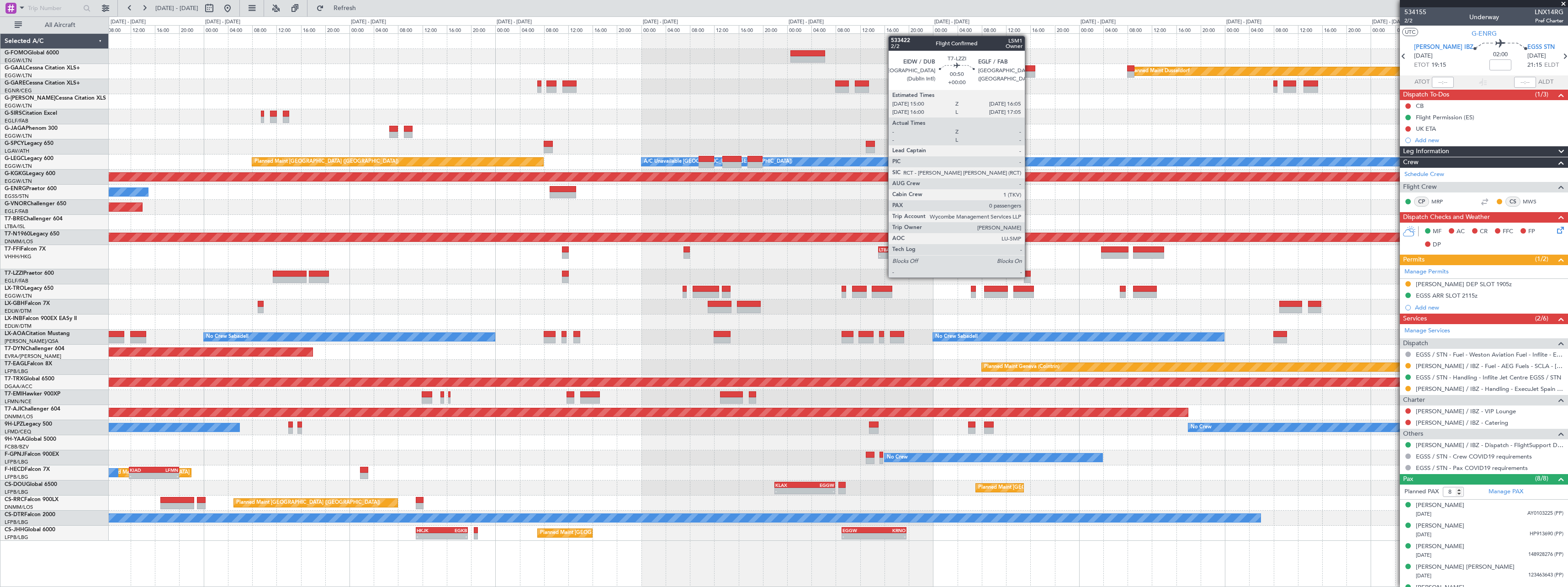
click at [1029, 276] on div at bounding box center [1027, 279] width 7 height 7
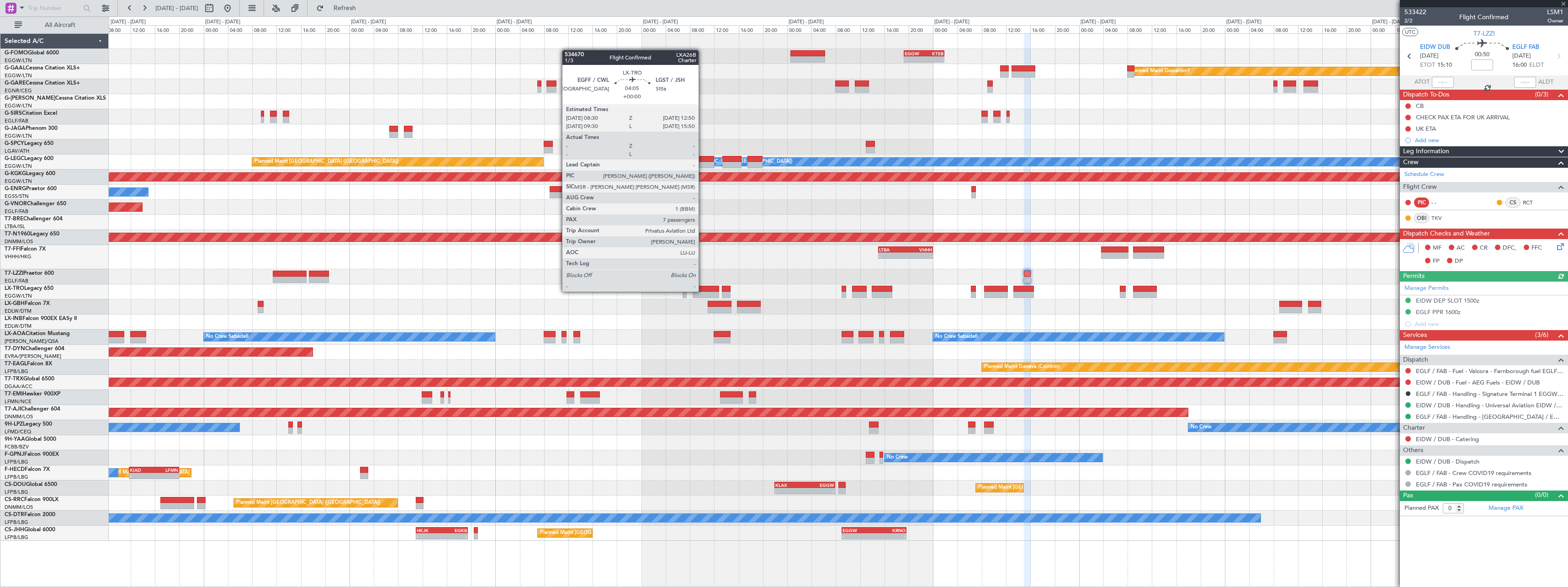
click at [702, 290] on div at bounding box center [706, 289] width 27 height 7
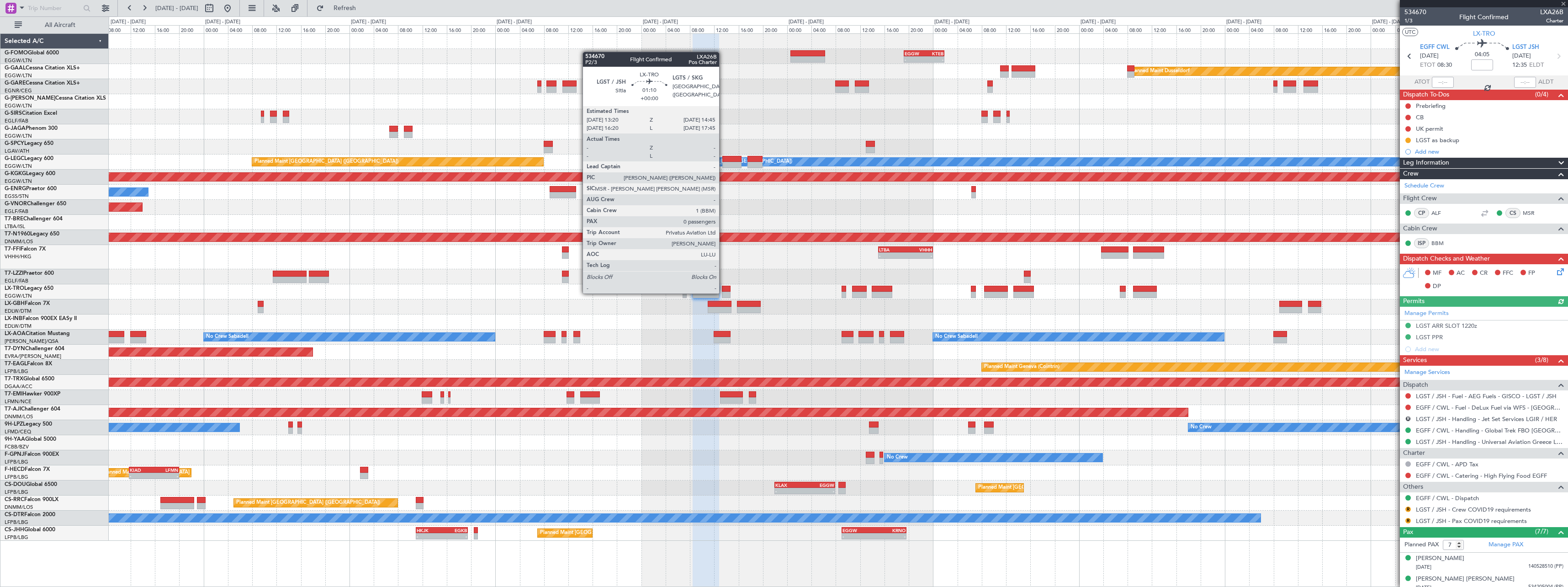
click at [723, 292] on div at bounding box center [726, 295] width 9 height 7
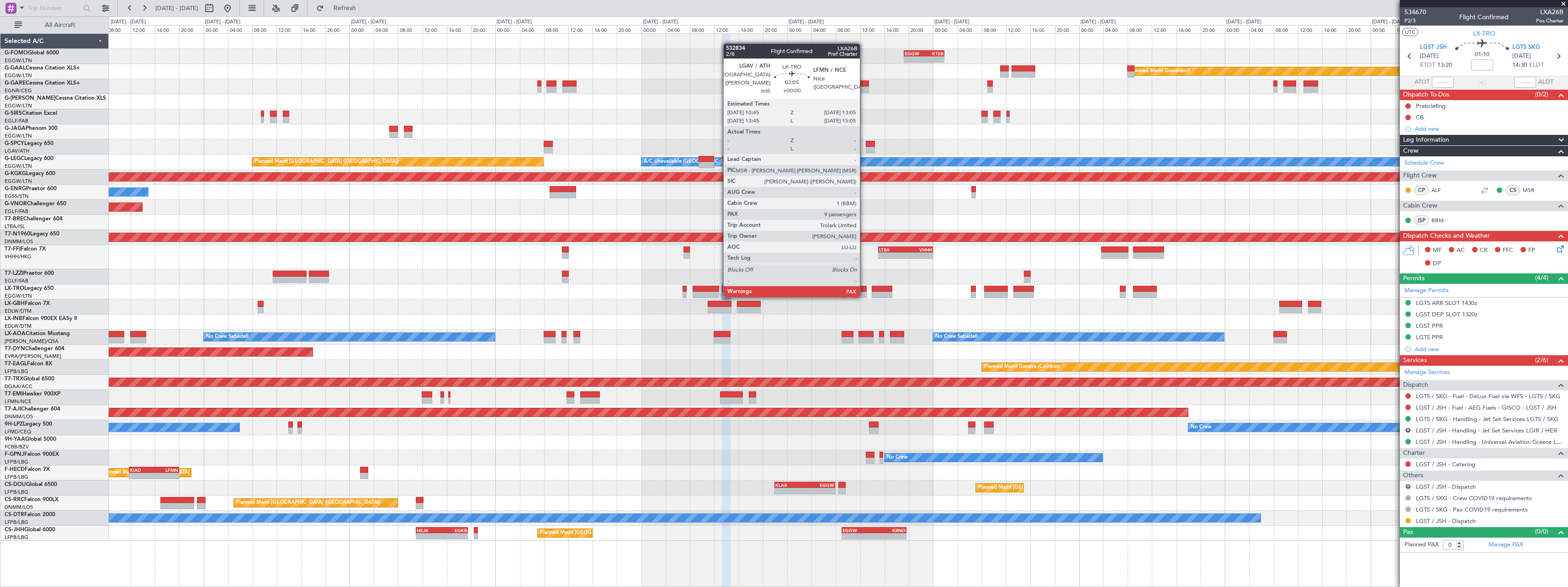
click at [864, 296] on div at bounding box center [859, 295] width 15 height 7
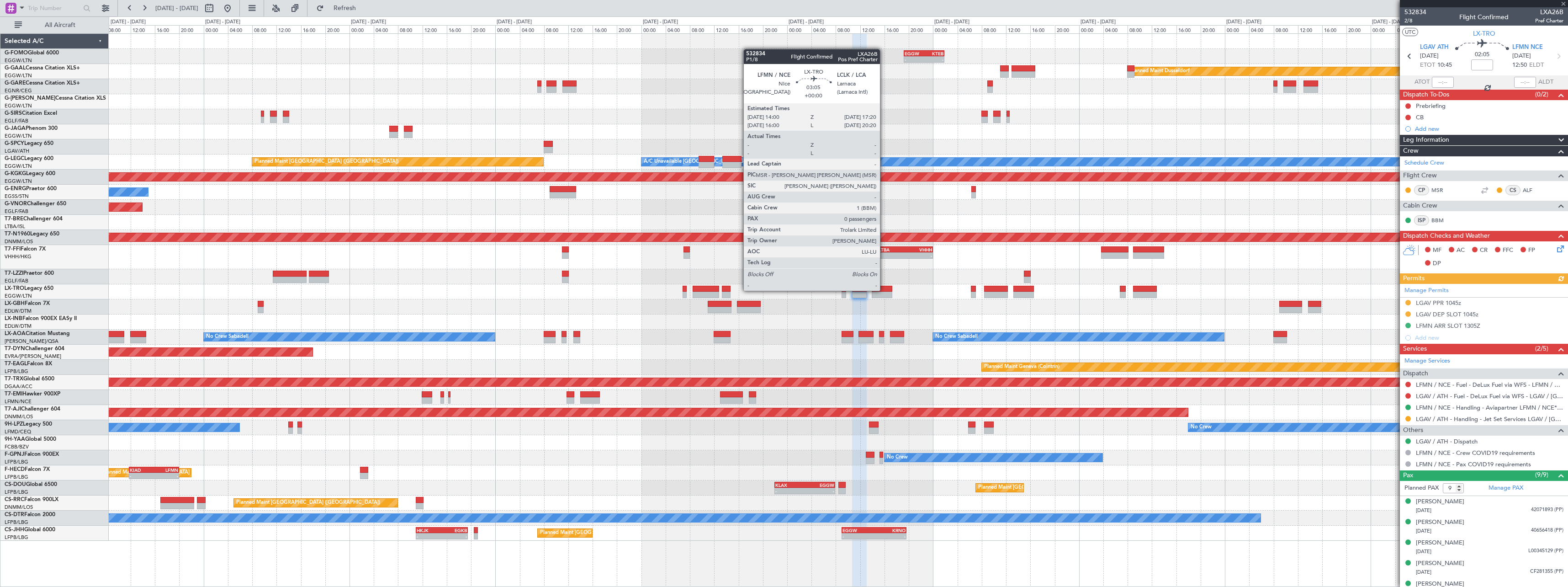
click at [884, 290] on div at bounding box center [882, 289] width 21 height 7
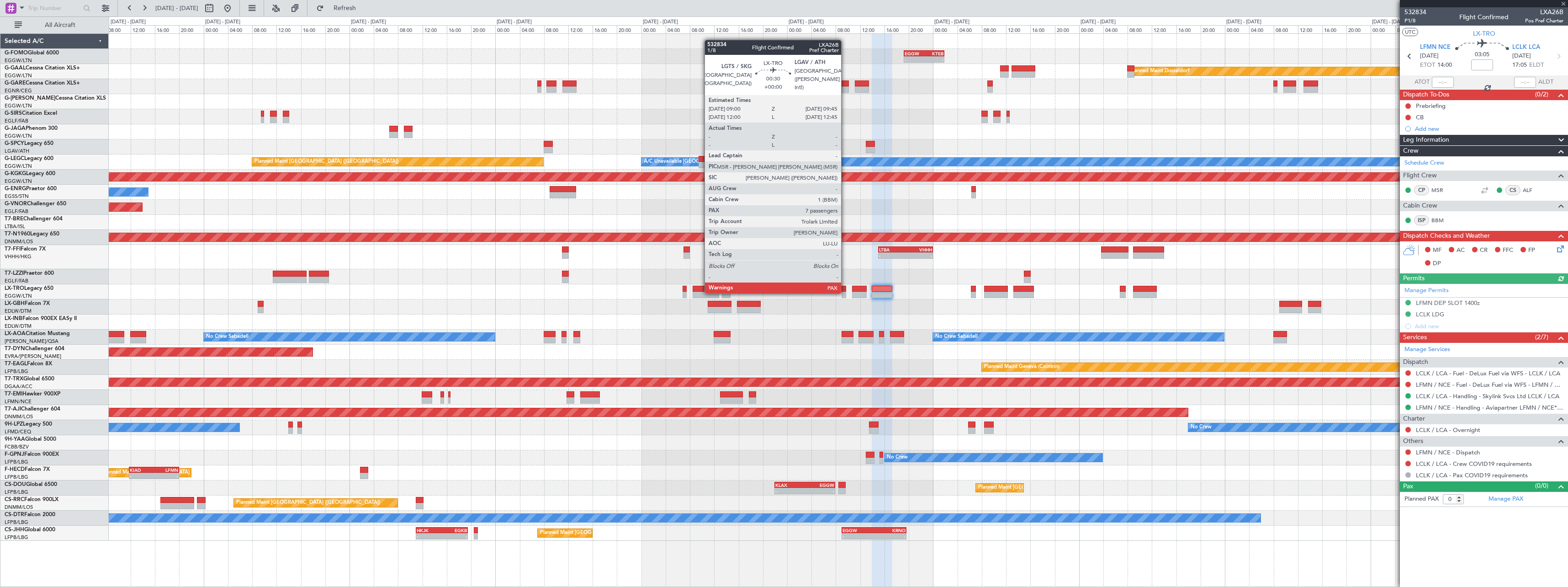
click at [845, 292] on div at bounding box center [844, 295] width 5 height 7
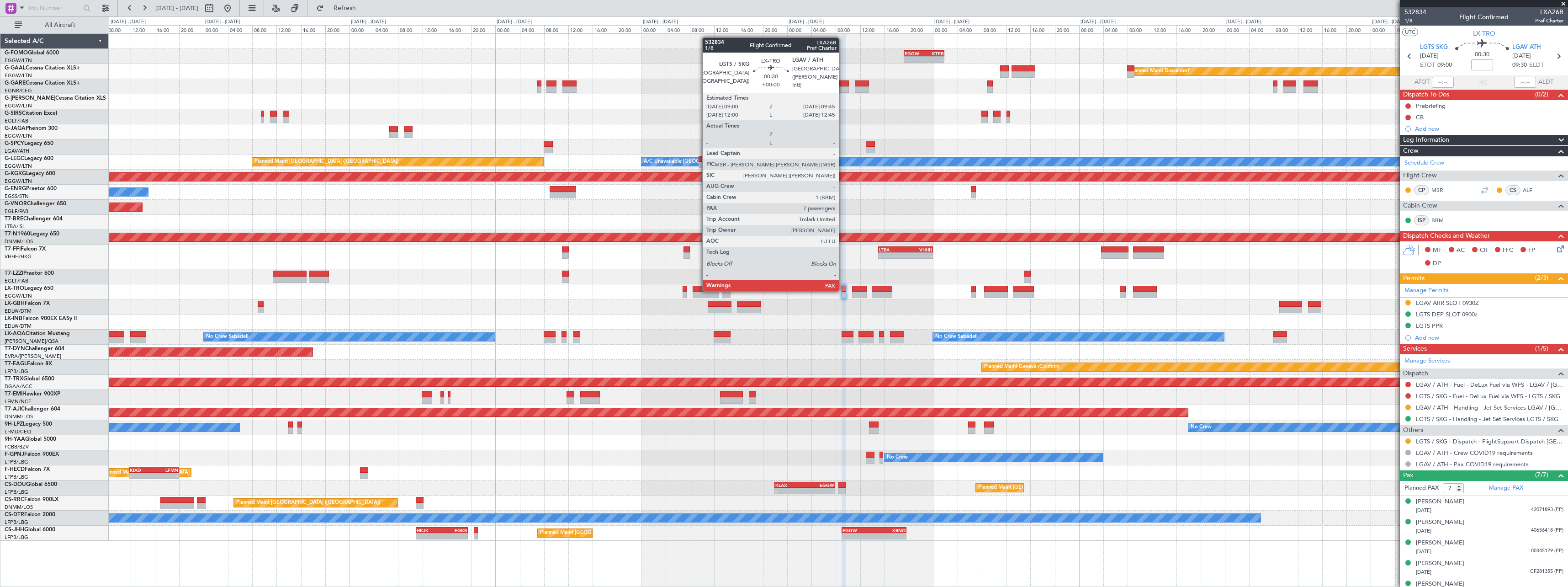
click at [843, 290] on div at bounding box center [844, 289] width 5 height 7
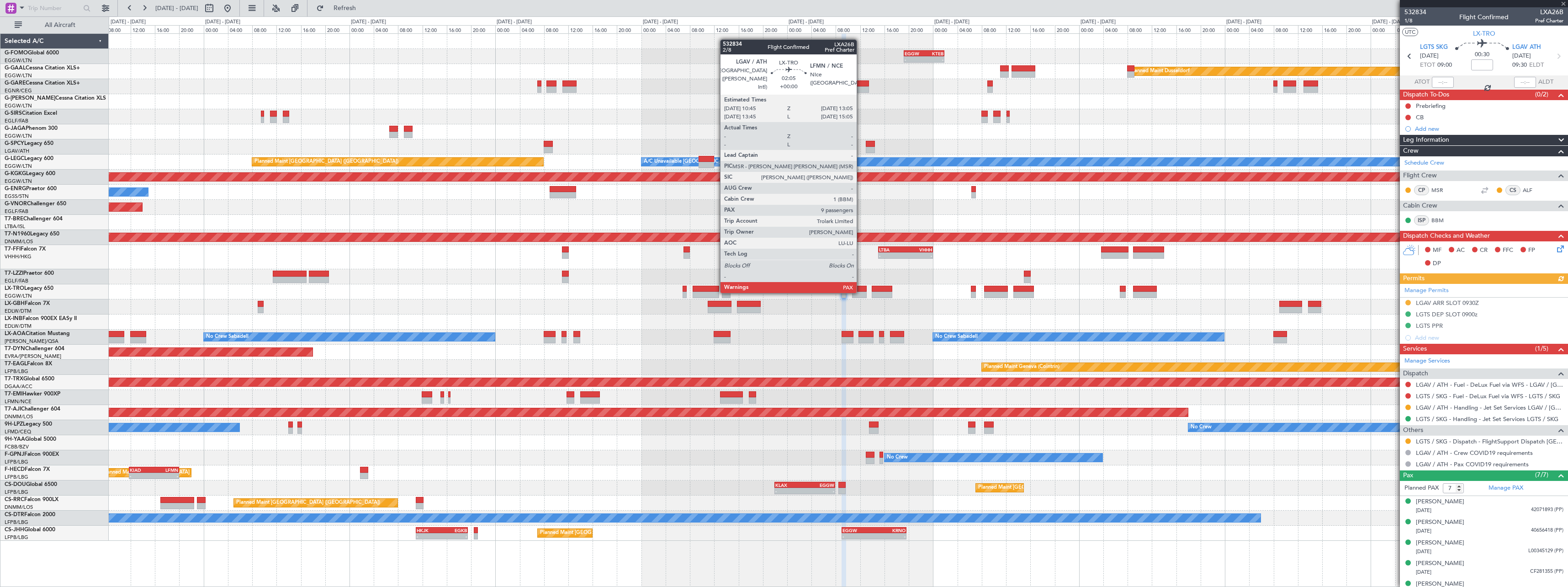
click at [861, 292] on div at bounding box center [859, 295] width 15 height 7
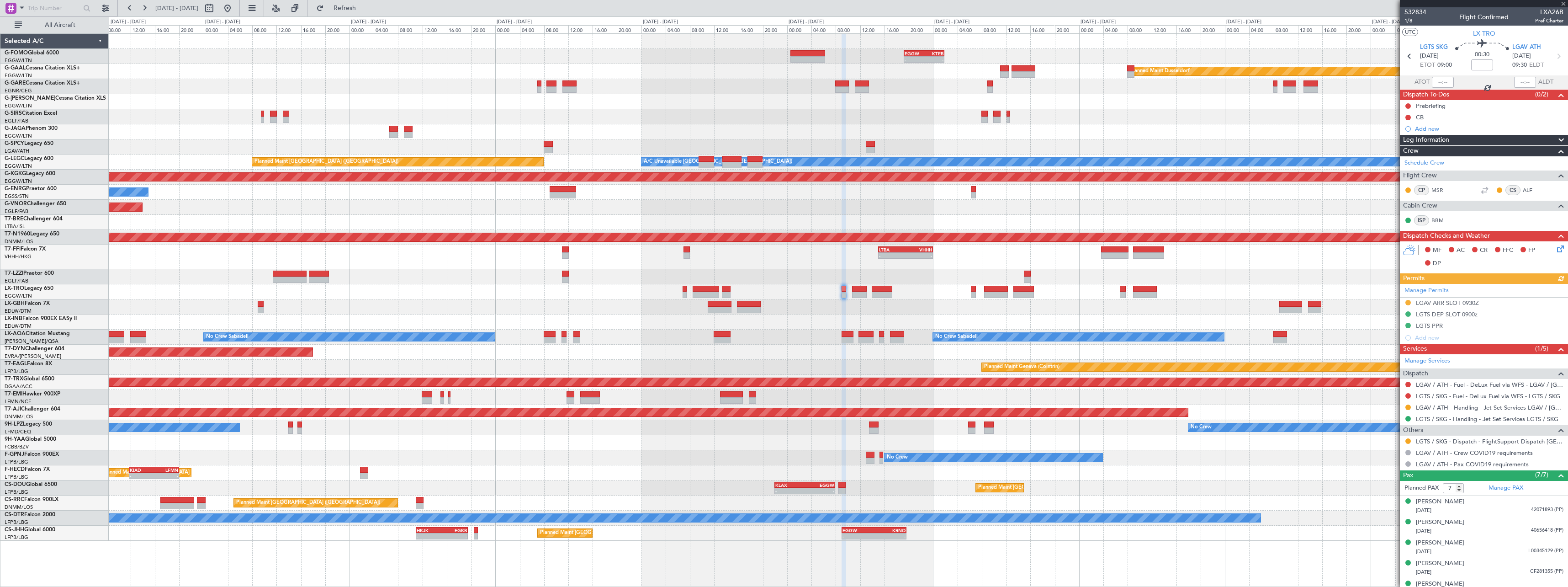
type input "9"
click at [1446, 290] on link "Manage Permits" at bounding box center [1426, 290] width 44 height 9
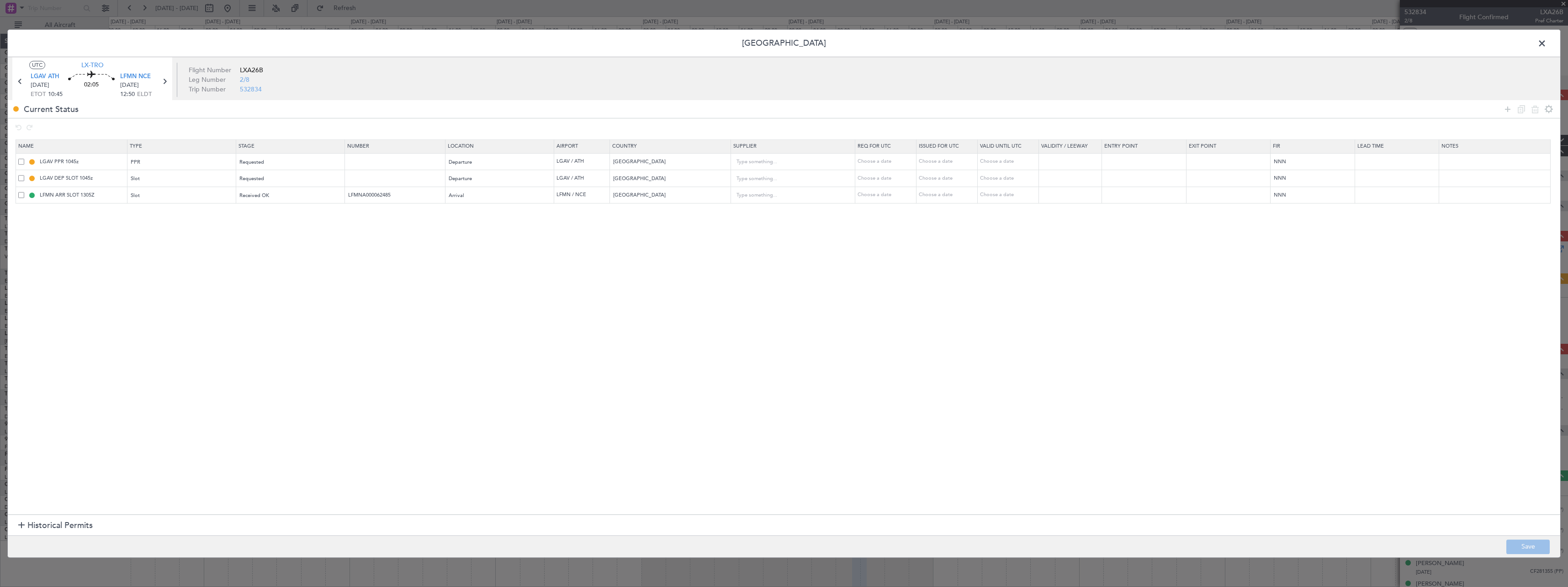
click at [20, 160] on span at bounding box center [21, 161] width 6 height 6
click at [25, 158] on input "checkbox" at bounding box center [25, 158] width 0 height 0
click at [1534, 113] on icon at bounding box center [1535, 109] width 11 height 11
type input "LGAV DEP SLOT 1045z"
type input "LFMN ARR SLOT 1305Z"
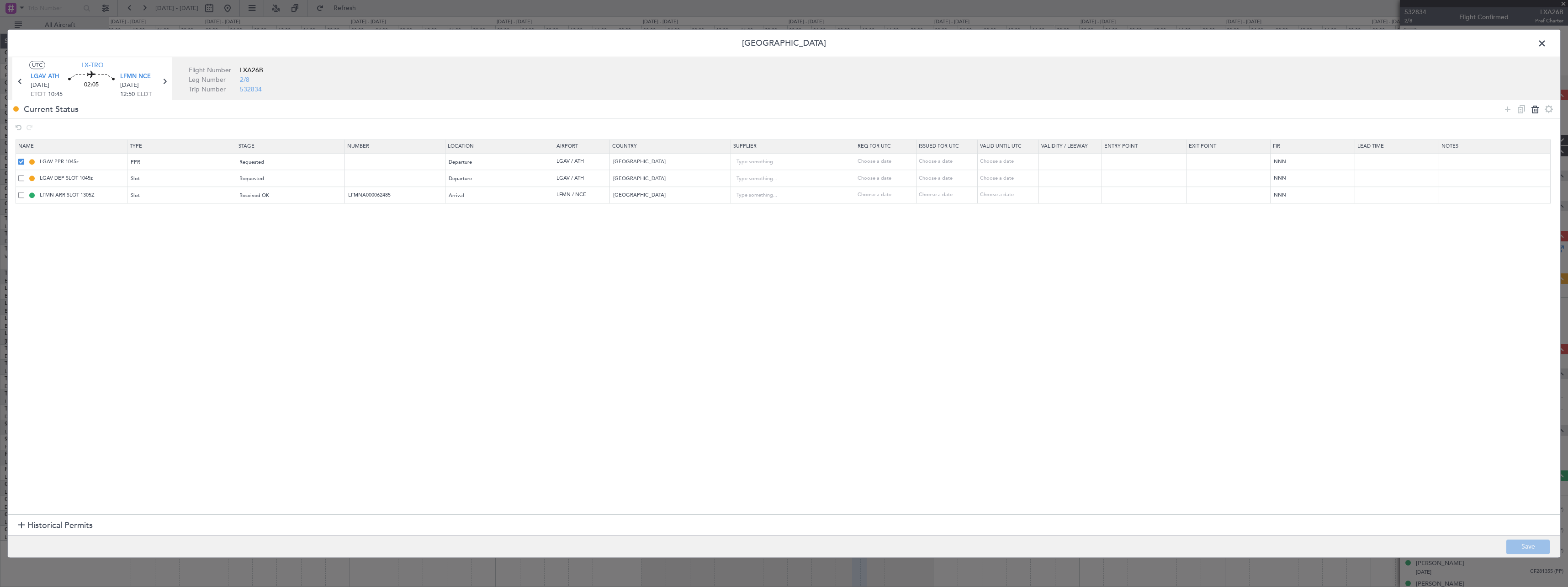
type input "LFMNA000062485"
type input "France"
click at [1547, 45] on span at bounding box center [1547, 46] width 0 height 18
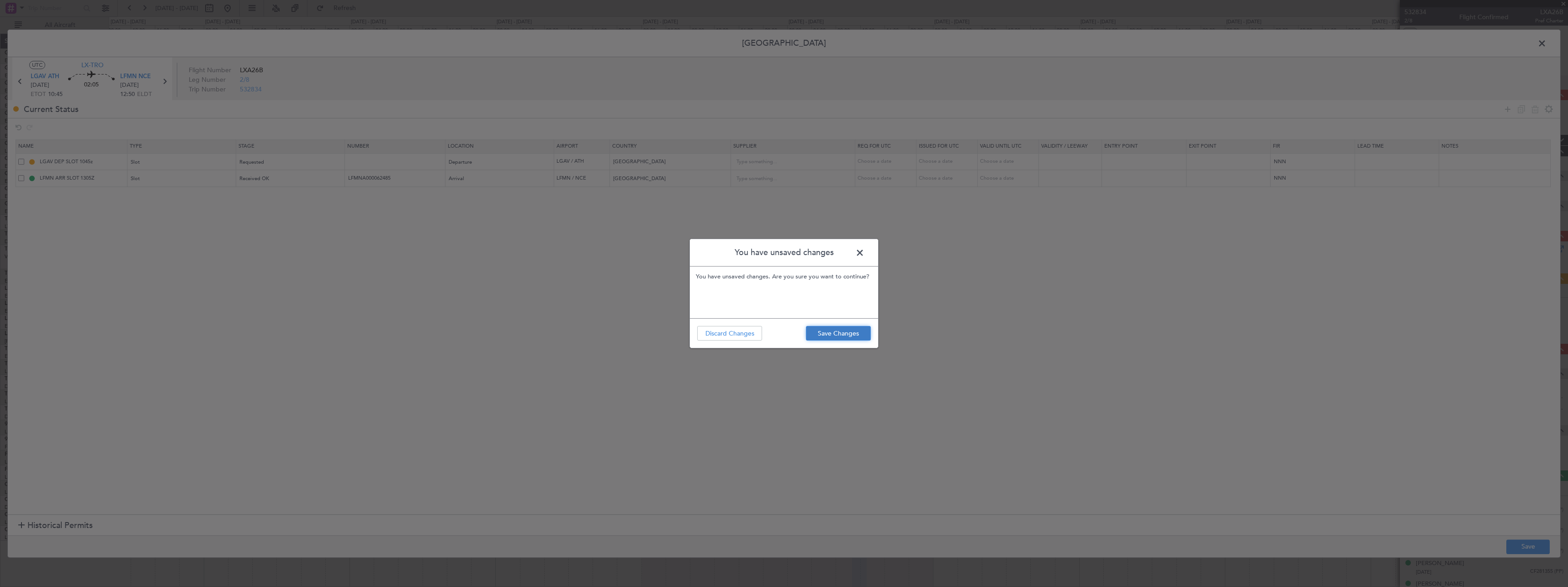
click at [833, 336] on button "Save Changes" at bounding box center [838, 333] width 65 height 15
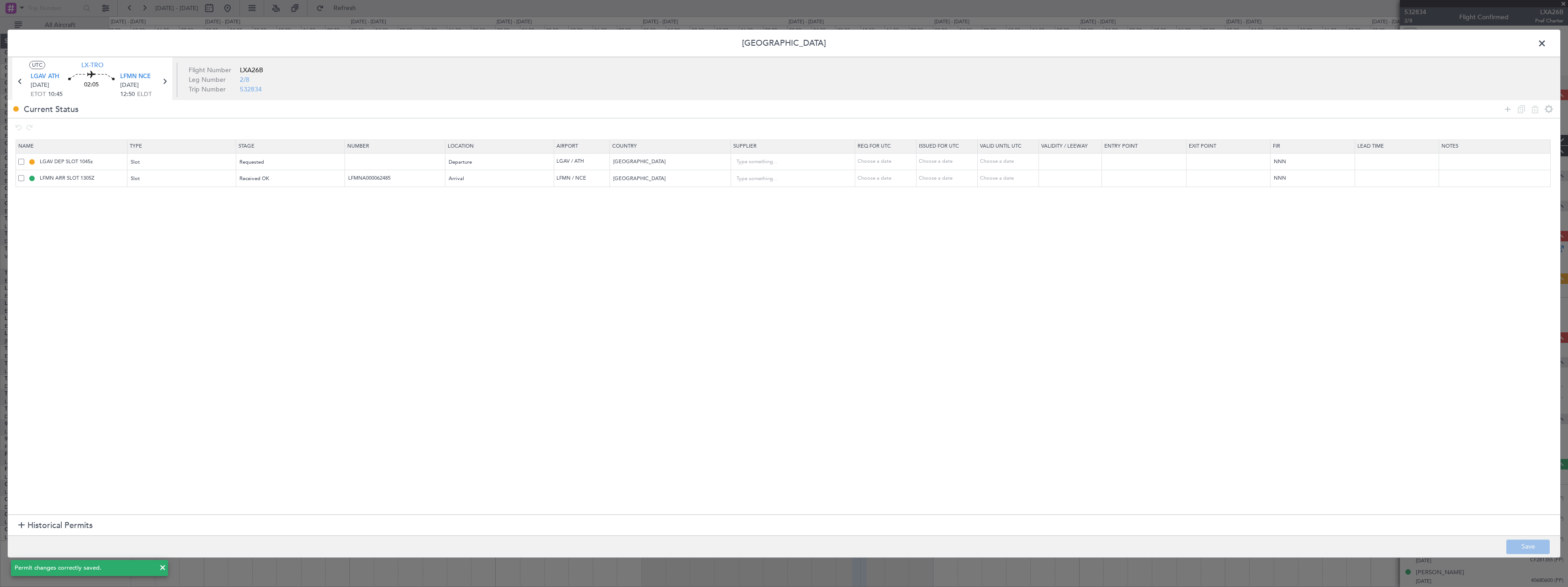
click at [1547, 45] on span at bounding box center [1547, 46] width 0 height 18
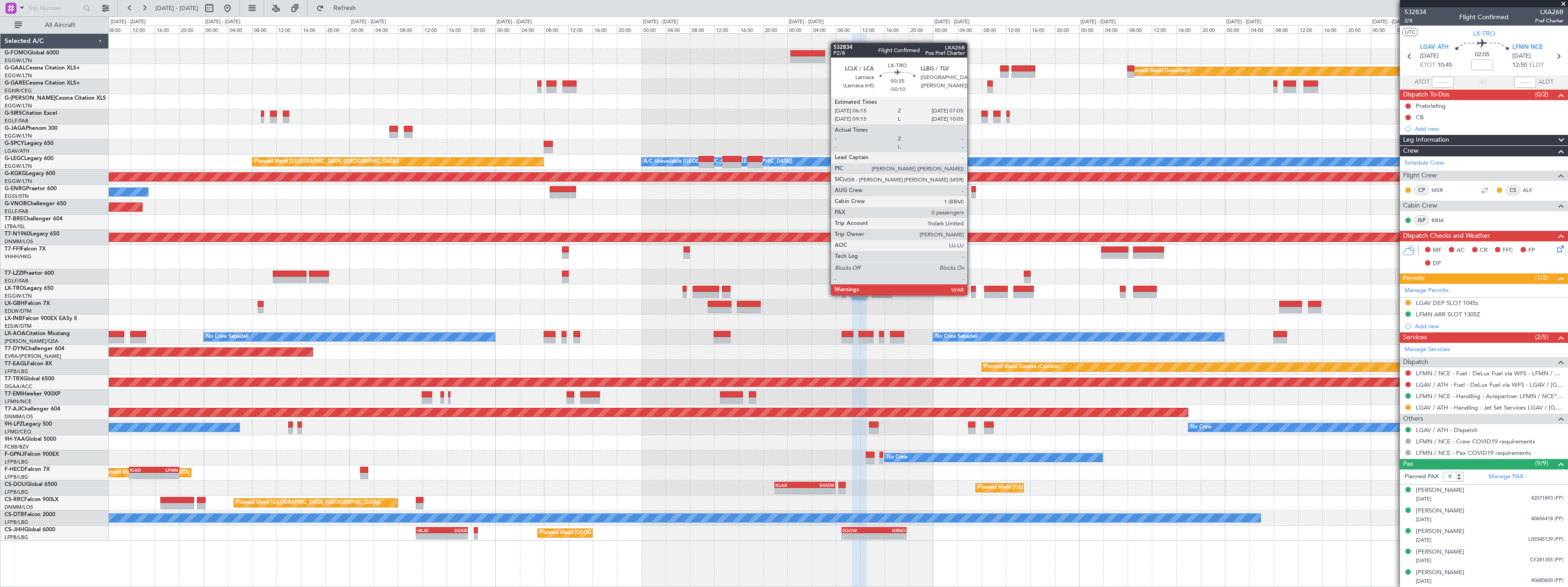
click at [971, 294] on div at bounding box center [973, 295] width 5 height 7
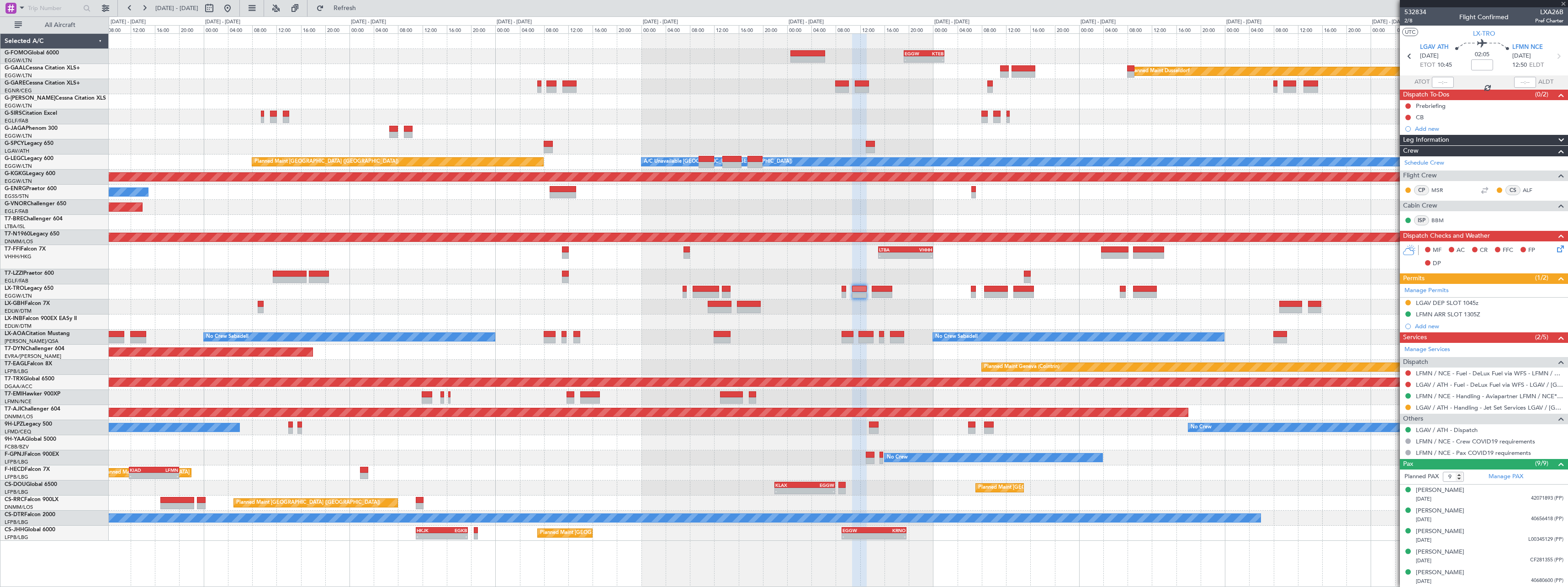
type input "-00:10"
type input "0"
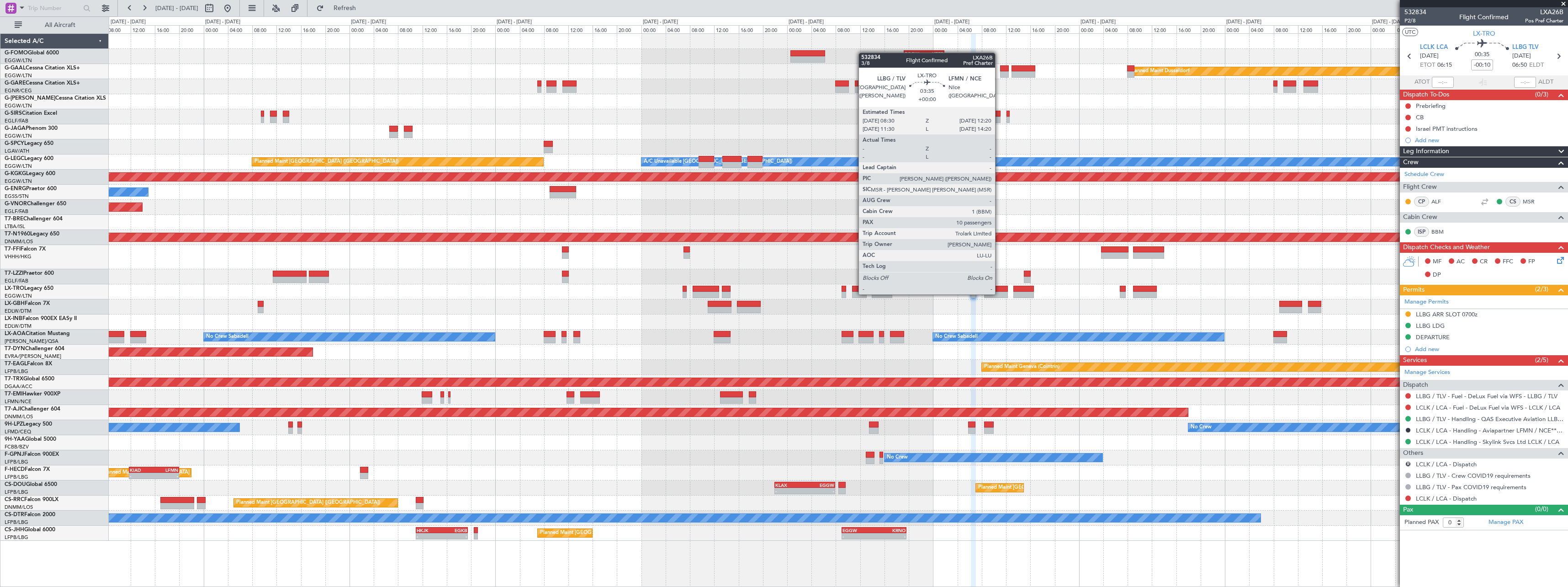
click at [999, 294] on div at bounding box center [996, 295] width 24 height 7
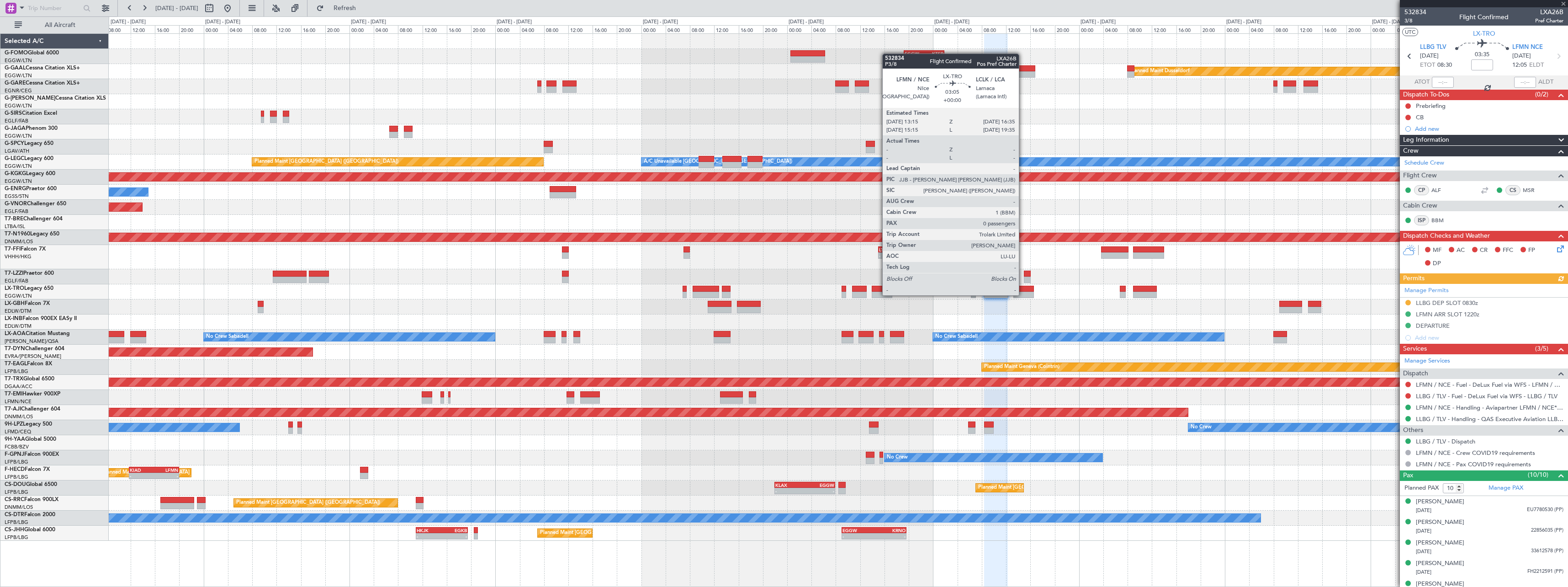
click at [1023, 294] on div at bounding box center [1024, 295] width 21 height 7
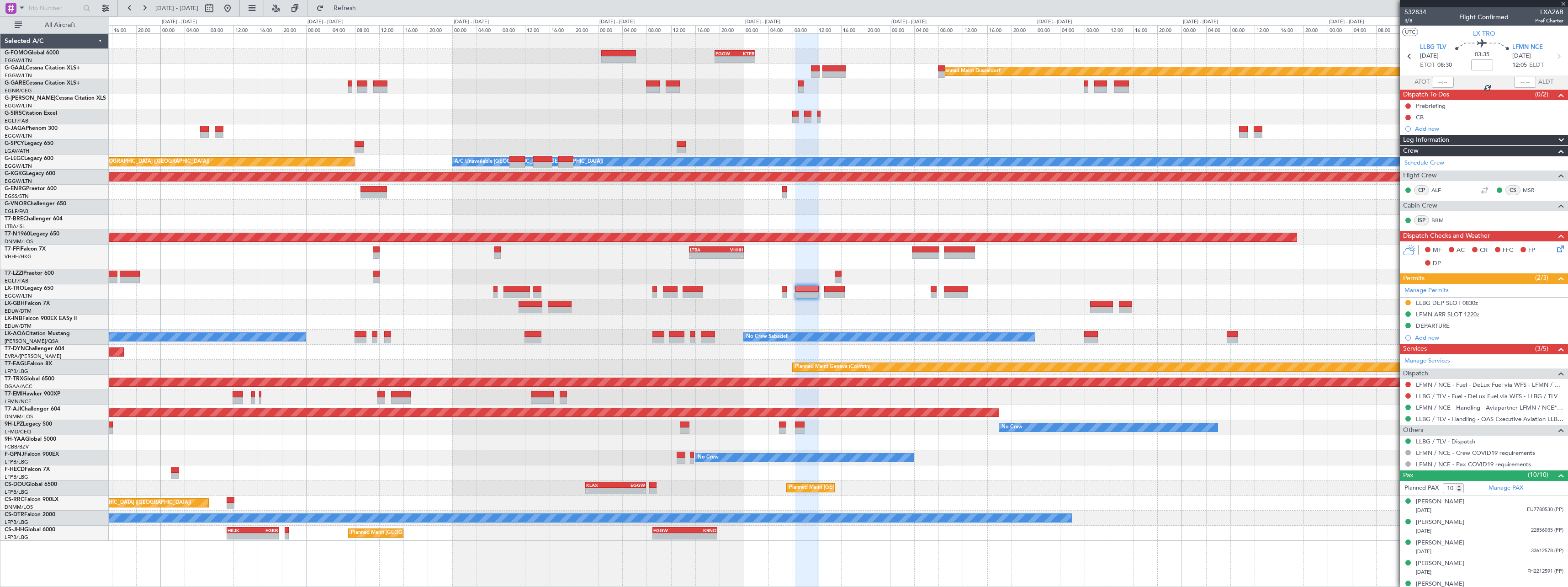
click at [849, 320] on div "- - EGGW 19:15 Z KTEB 01:55 Z Planned Maint Dusseldorf Owner A/C Unavailable Lo…" at bounding box center [838, 287] width 1459 height 507
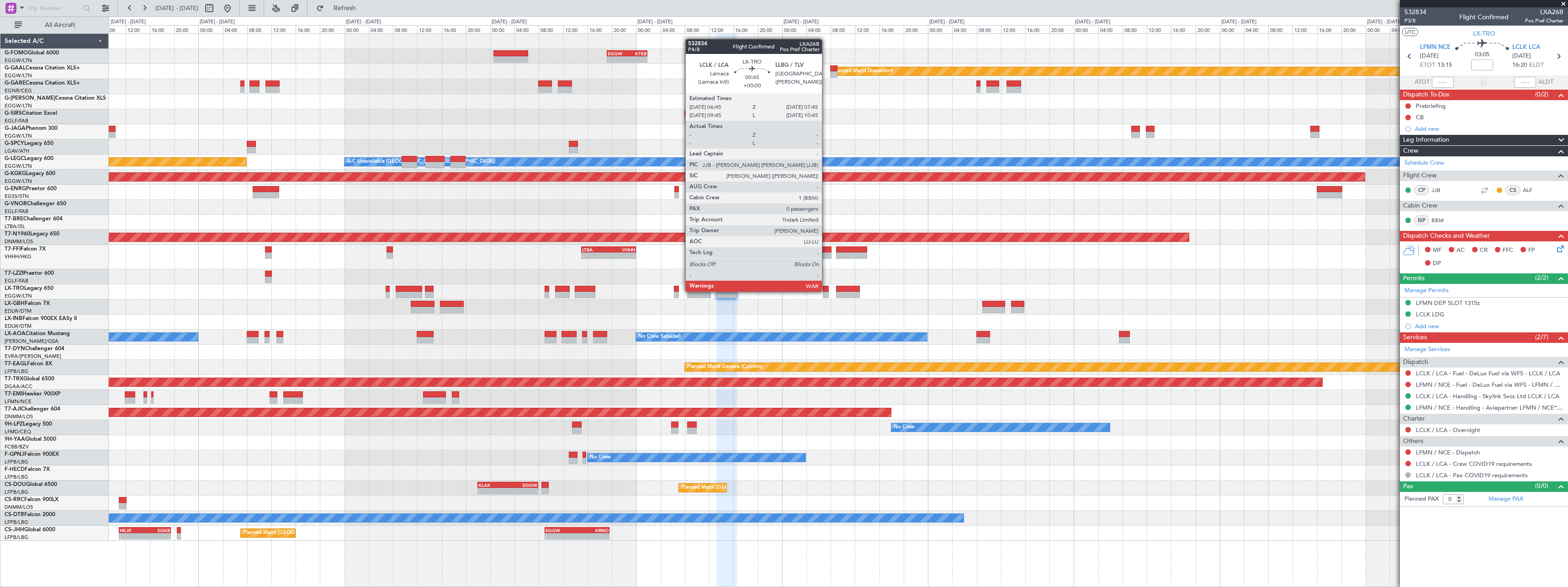
click at [827, 290] on div at bounding box center [826, 289] width 7 height 7
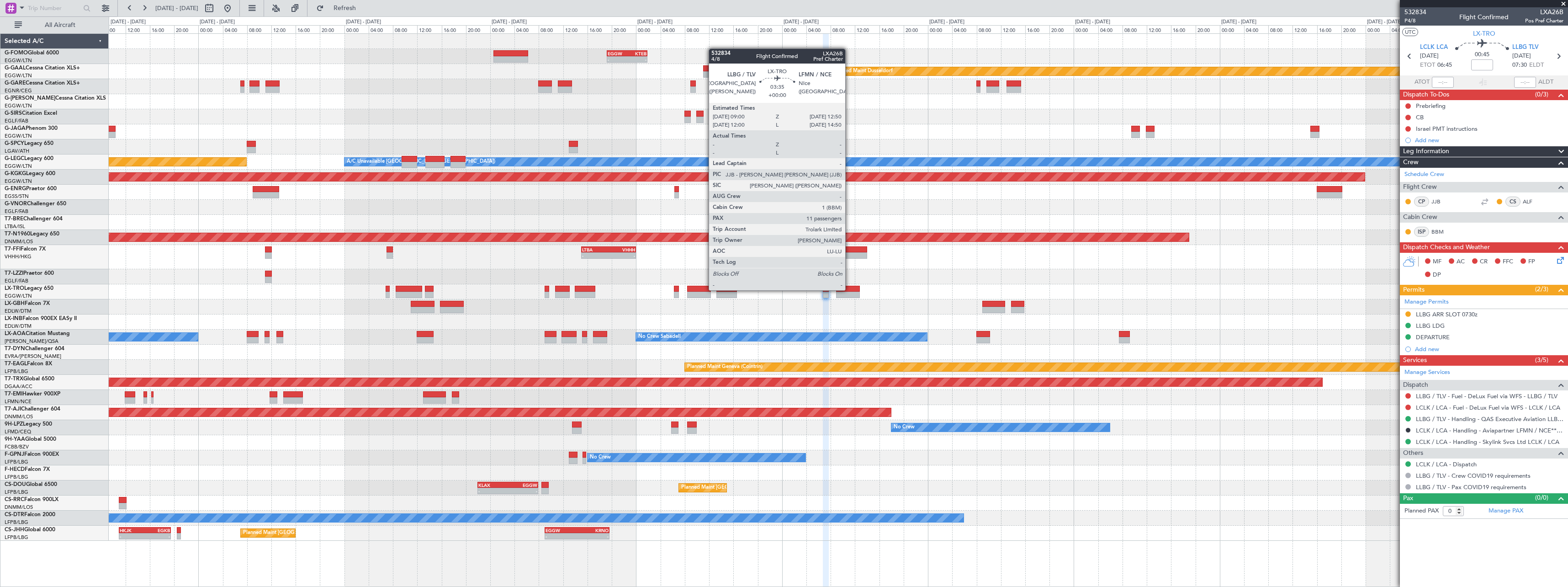
click at [849, 289] on div at bounding box center [848, 289] width 24 height 7
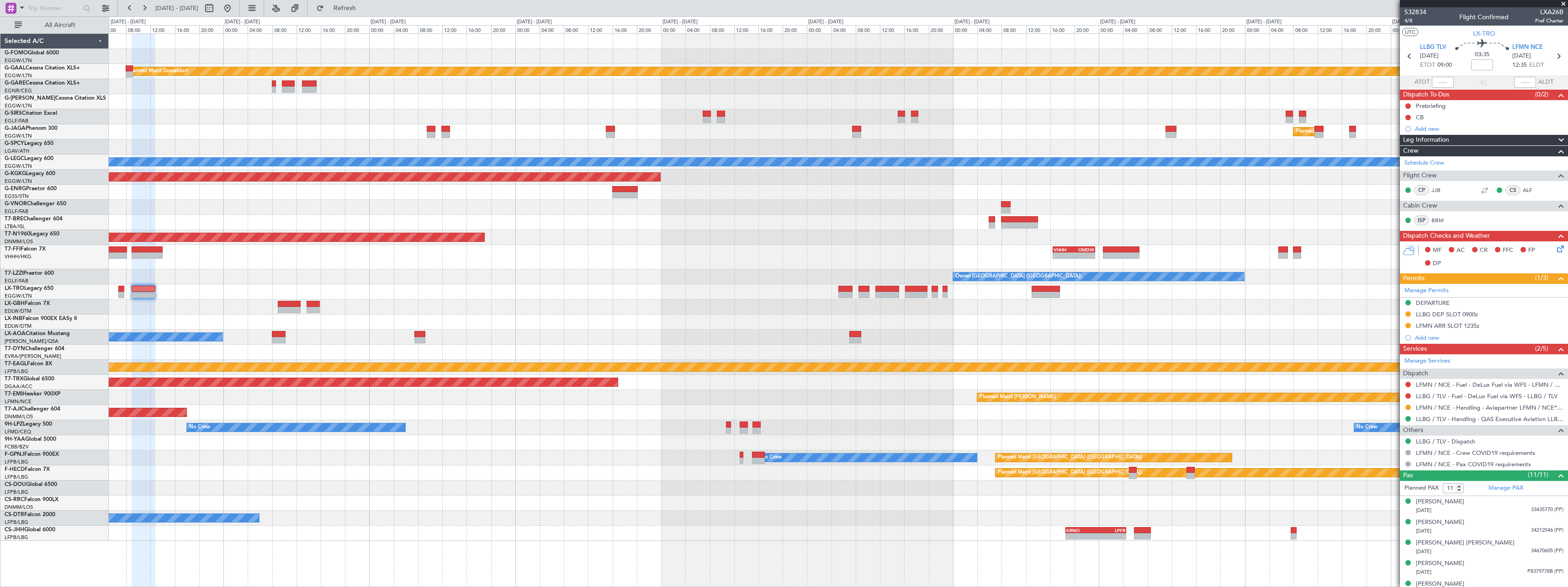
click at [646, 297] on div "- - EGGW 19:15 Z KTEB 01:55 Z Planned Maint Dusseldorf Planned Maint London (Lu…" at bounding box center [838, 287] width 1459 height 507
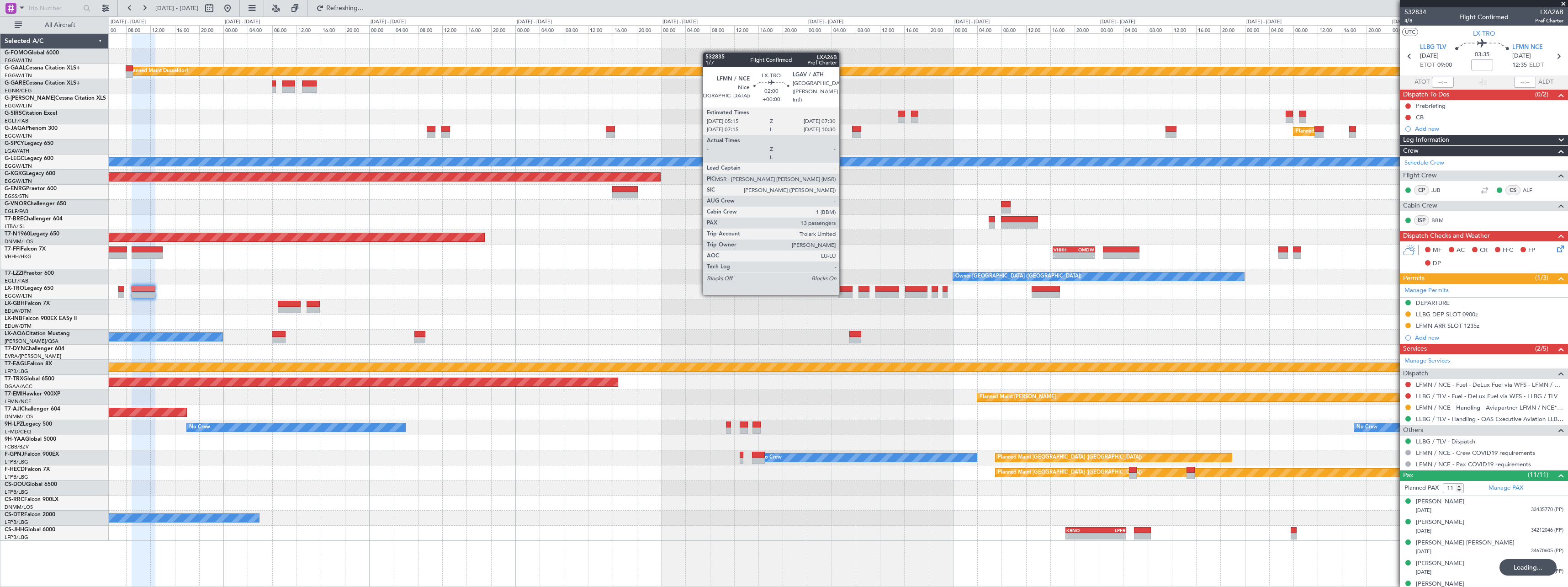
click at [844, 294] on div at bounding box center [845, 295] width 14 height 7
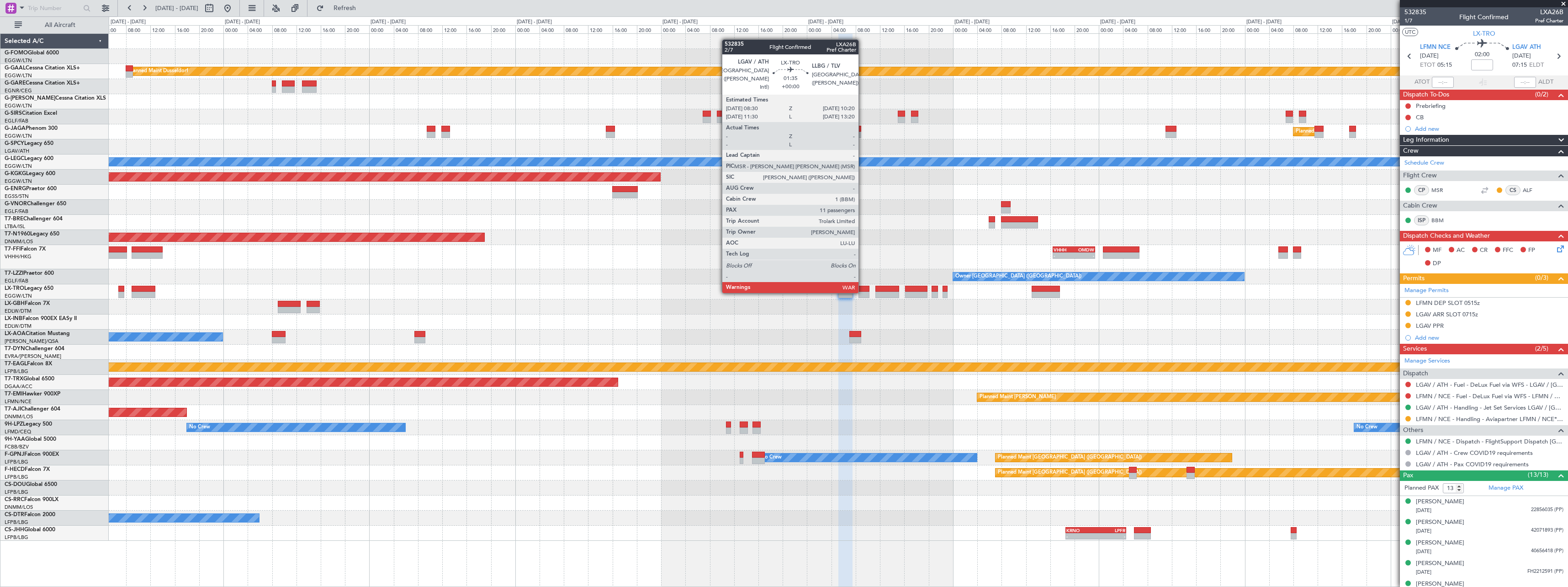
click at [863, 292] on div at bounding box center [864, 295] width 12 height 7
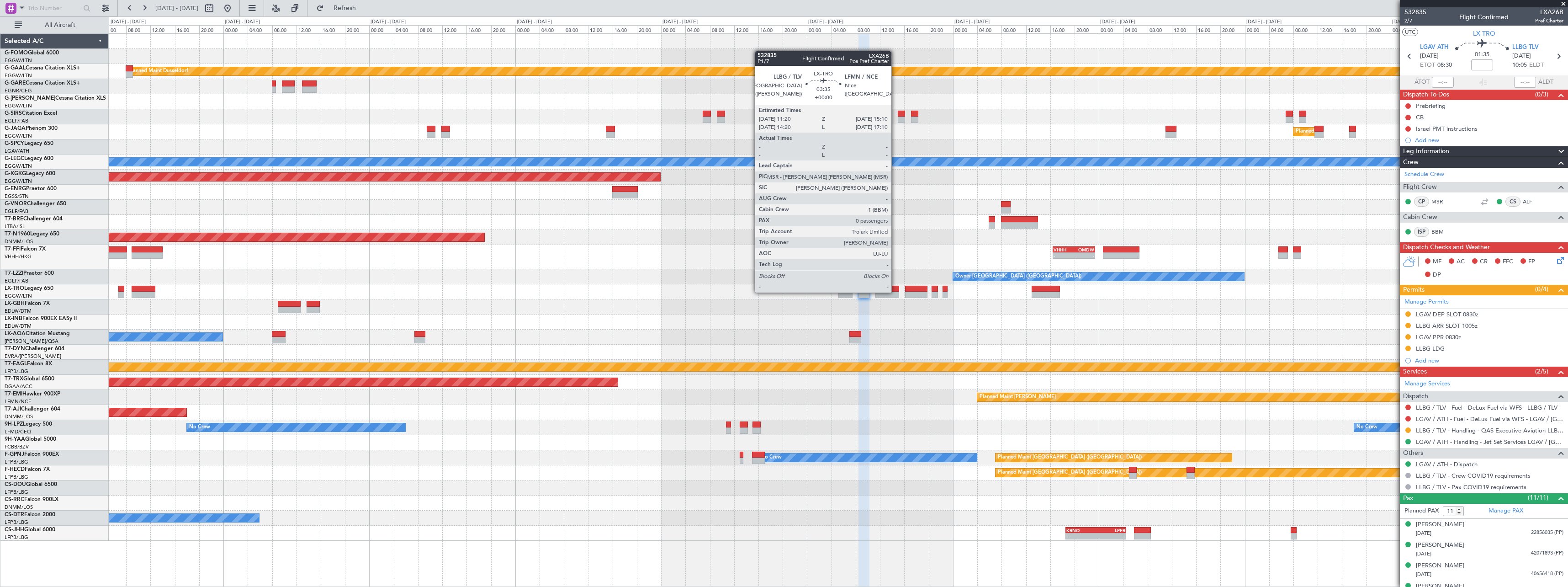
click at [896, 292] on div at bounding box center [887, 295] width 24 height 7
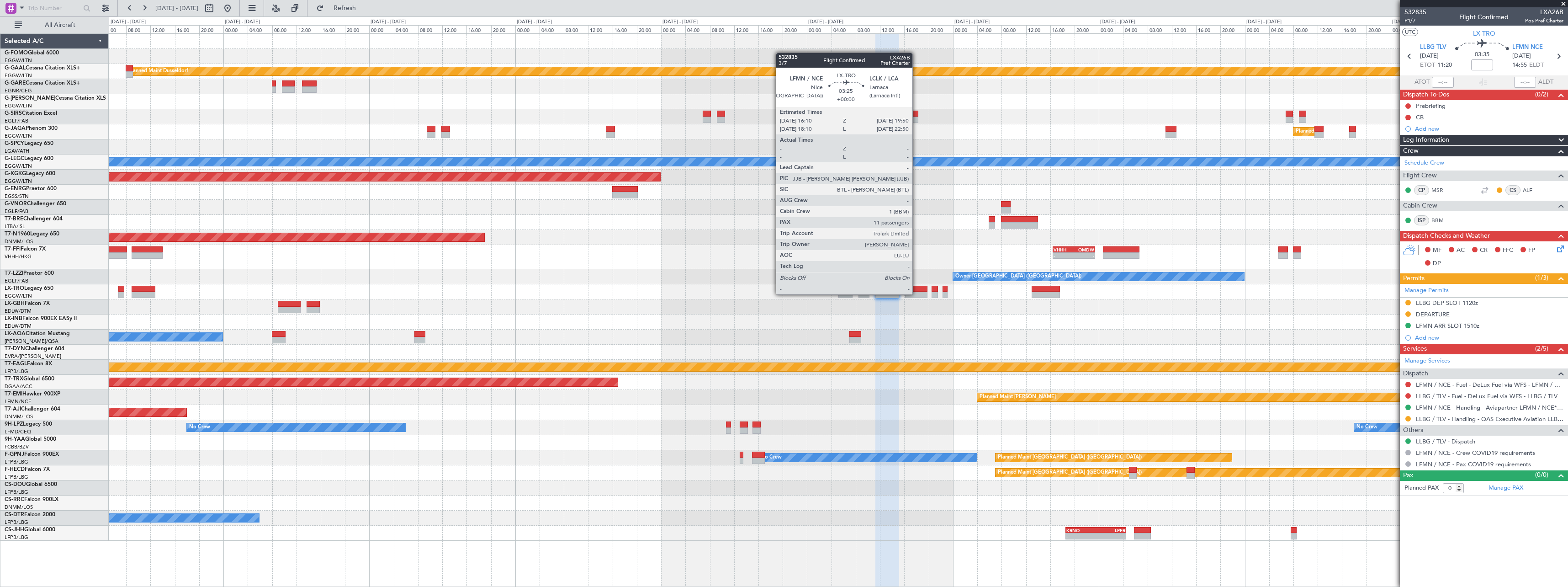
click at [917, 294] on div at bounding box center [916, 295] width 23 height 7
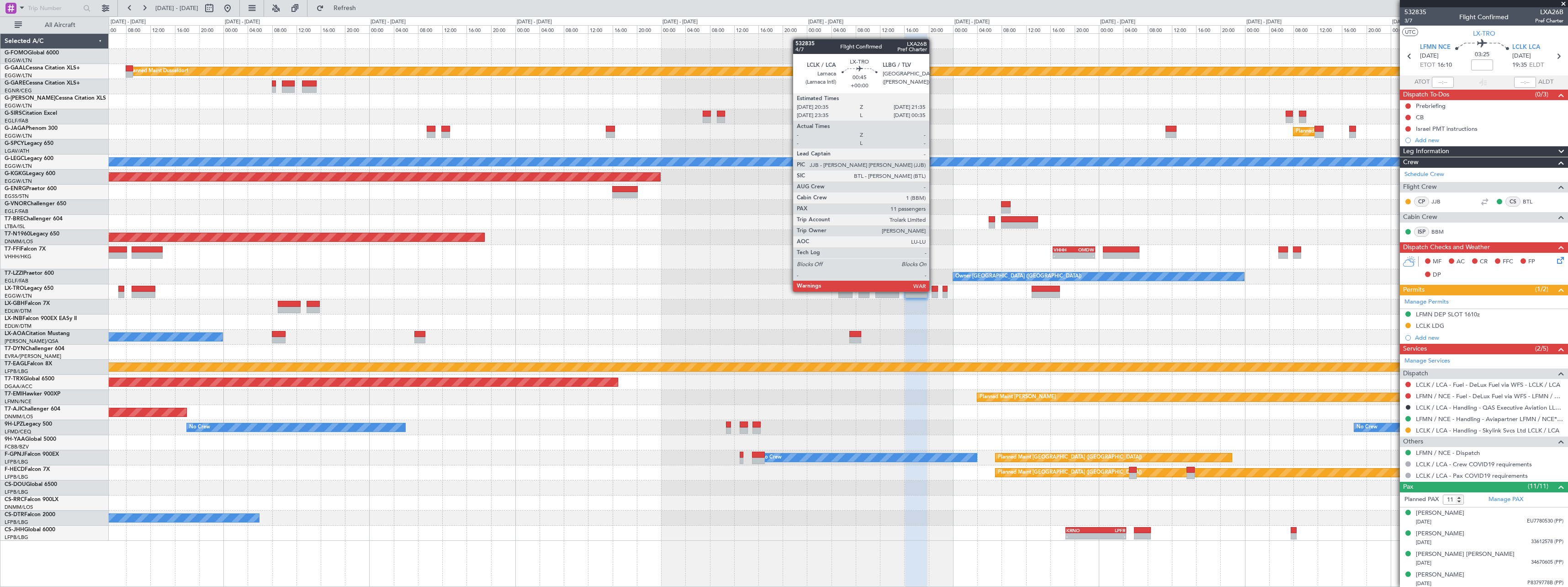
click at [933, 290] on div at bounding box center [934, 289] width 7 height 7
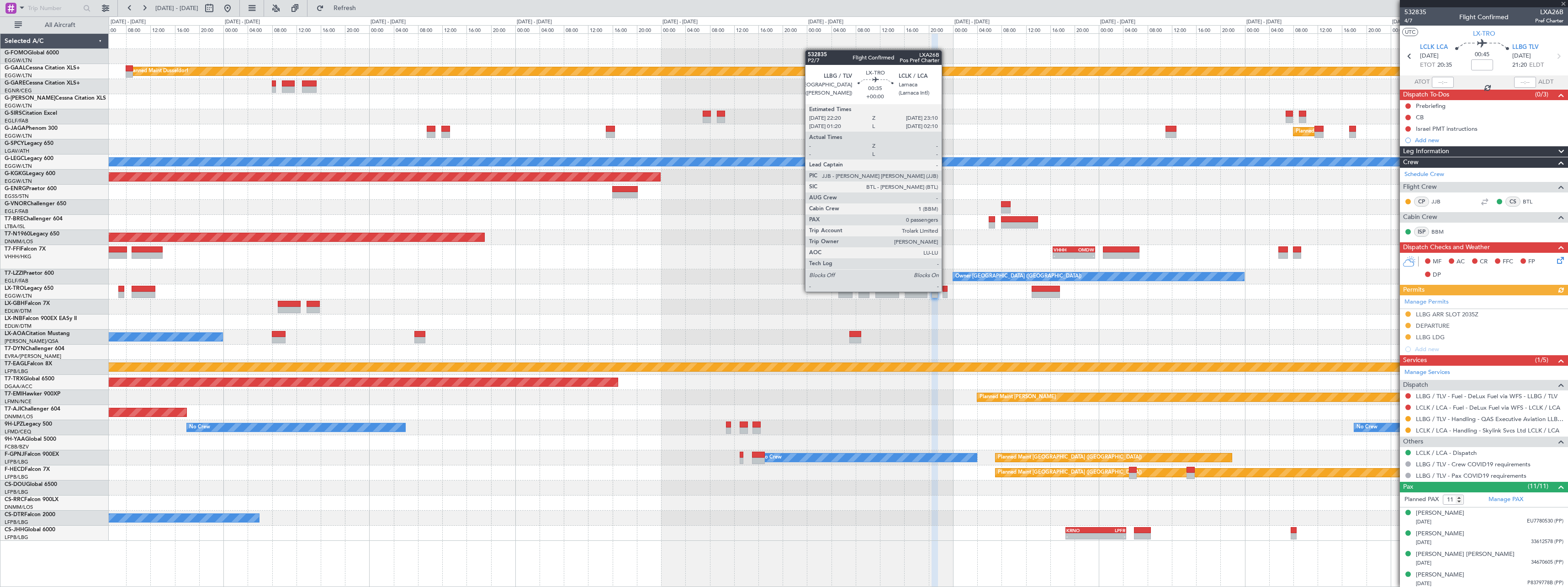
click at [946, 290] on div at bounding box center [945, 289] width 5 height 7
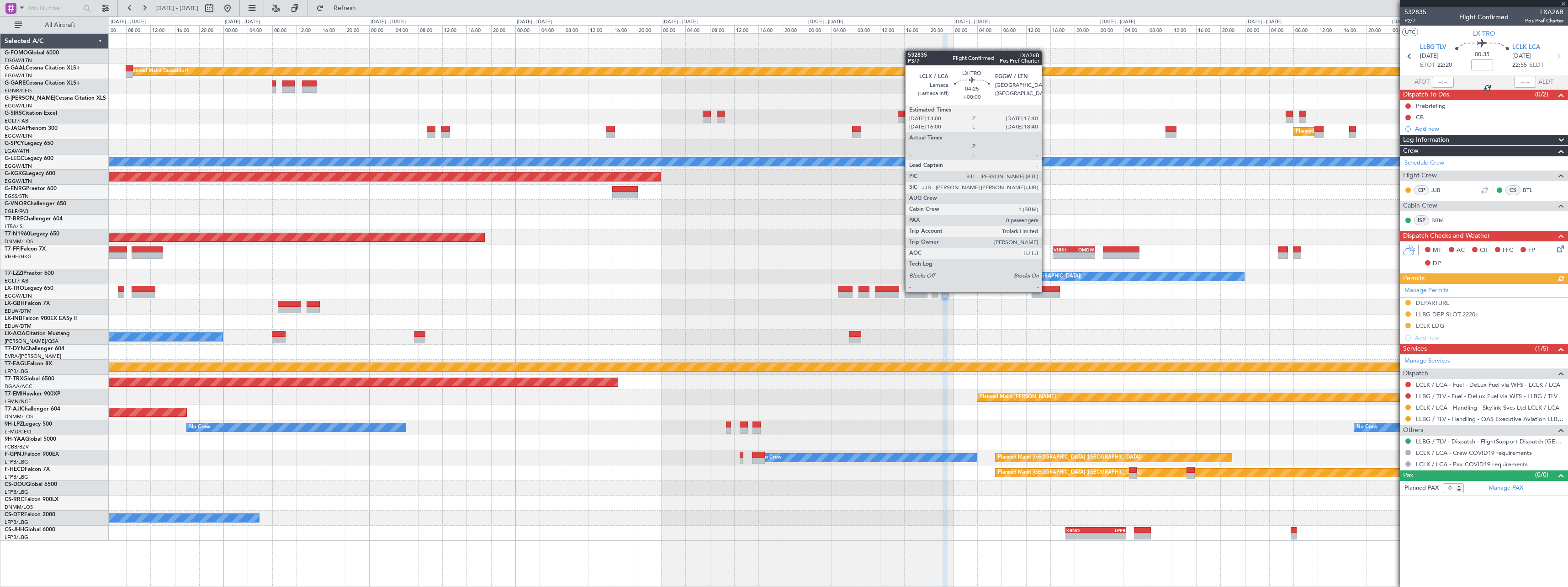
click at [1046, 291] on div at bounding box center [1046, 289] width 29 height 7
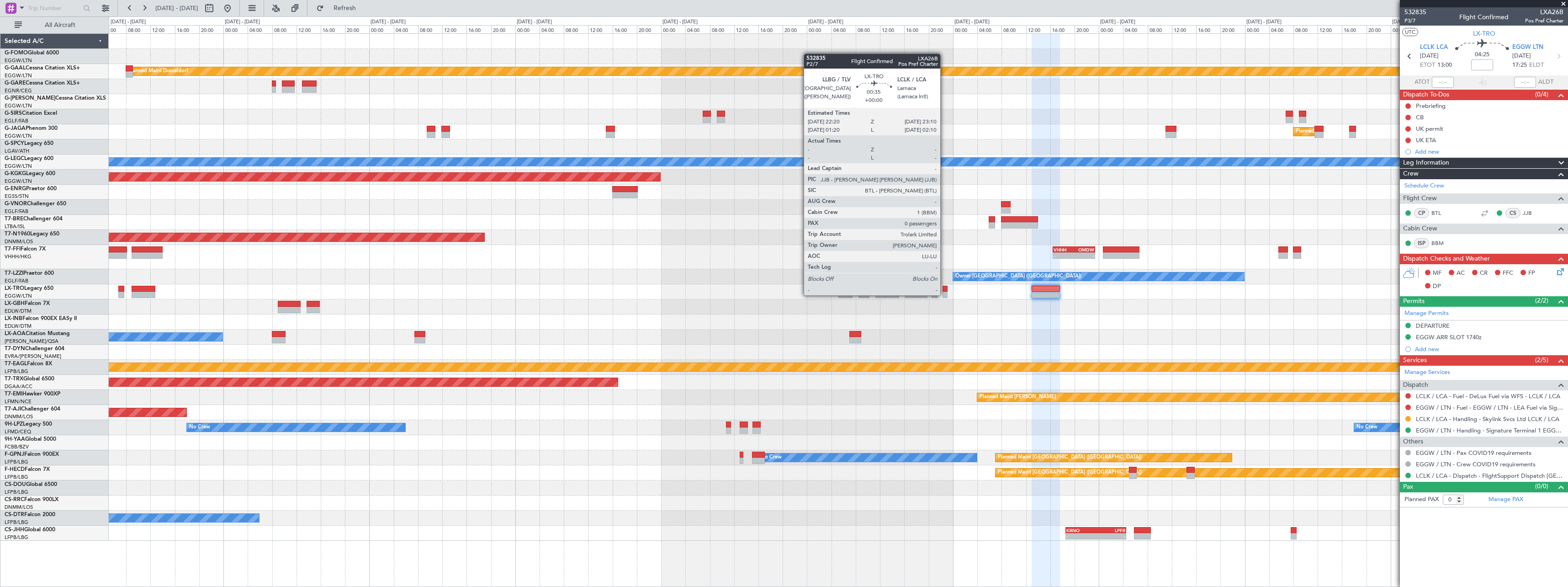
click at [944, 294] on div at bounding box center [945, 295] width 5 height 7
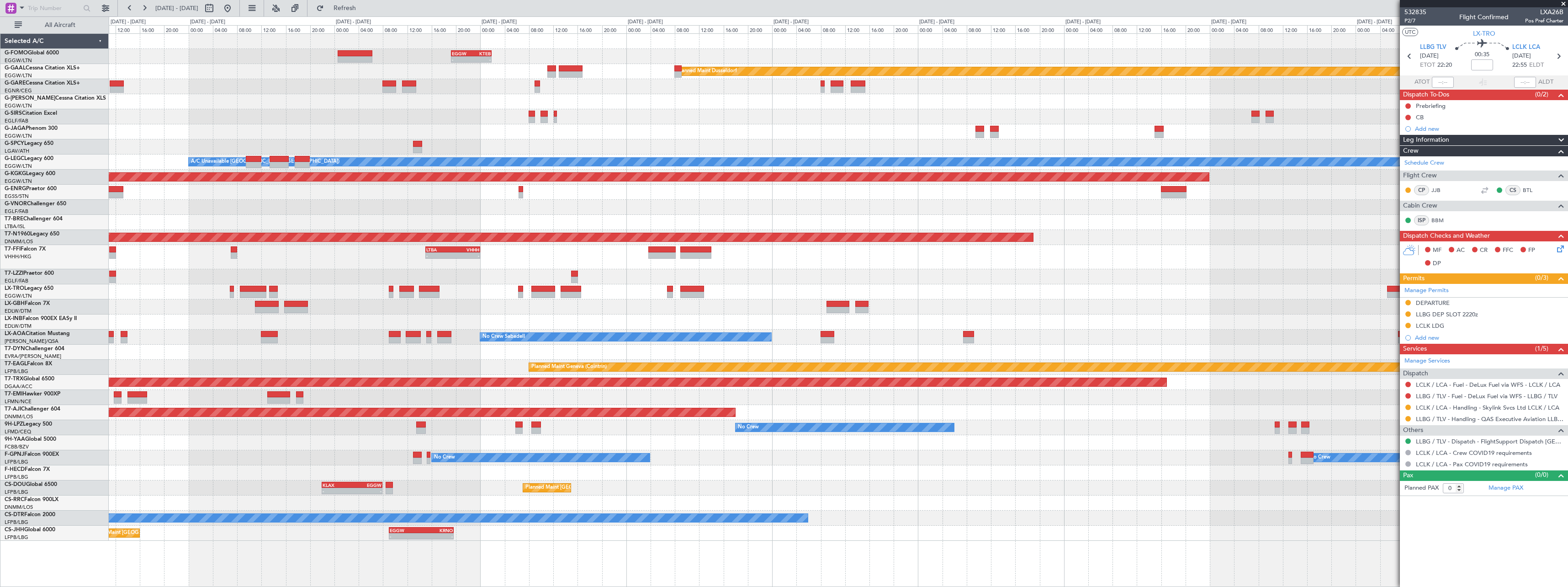
click at [1167, 307] on div at bounding box center [838, 307] width 1459 height 15
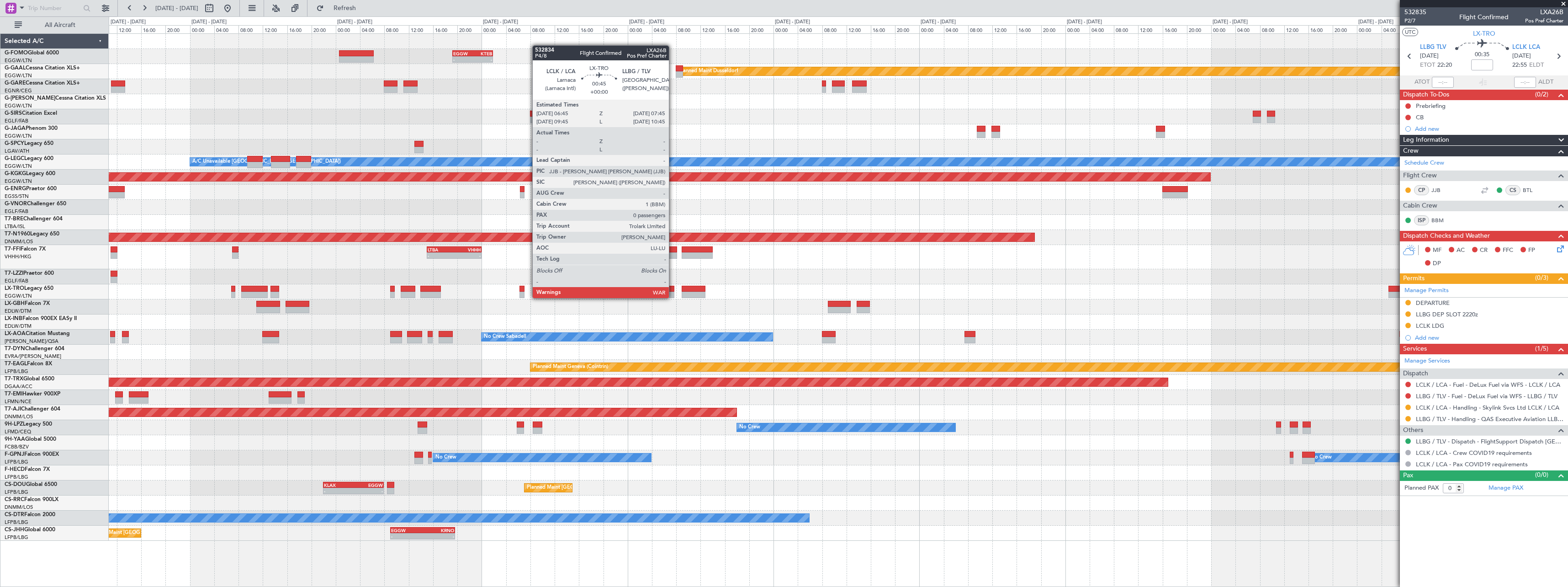
click at [673, 297] on div at bounding box center [671, 295] width 7 height 7
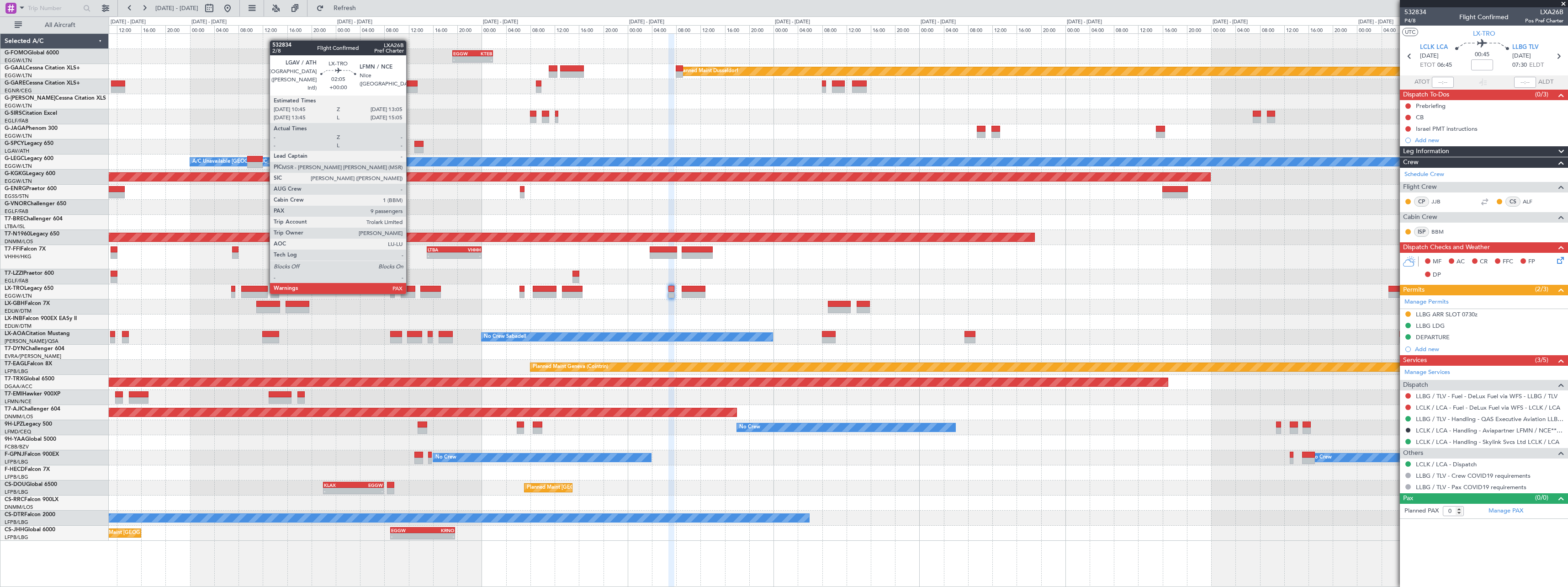
click at [410, 293] on div at bounding box center [408, 295] width 15 height 7
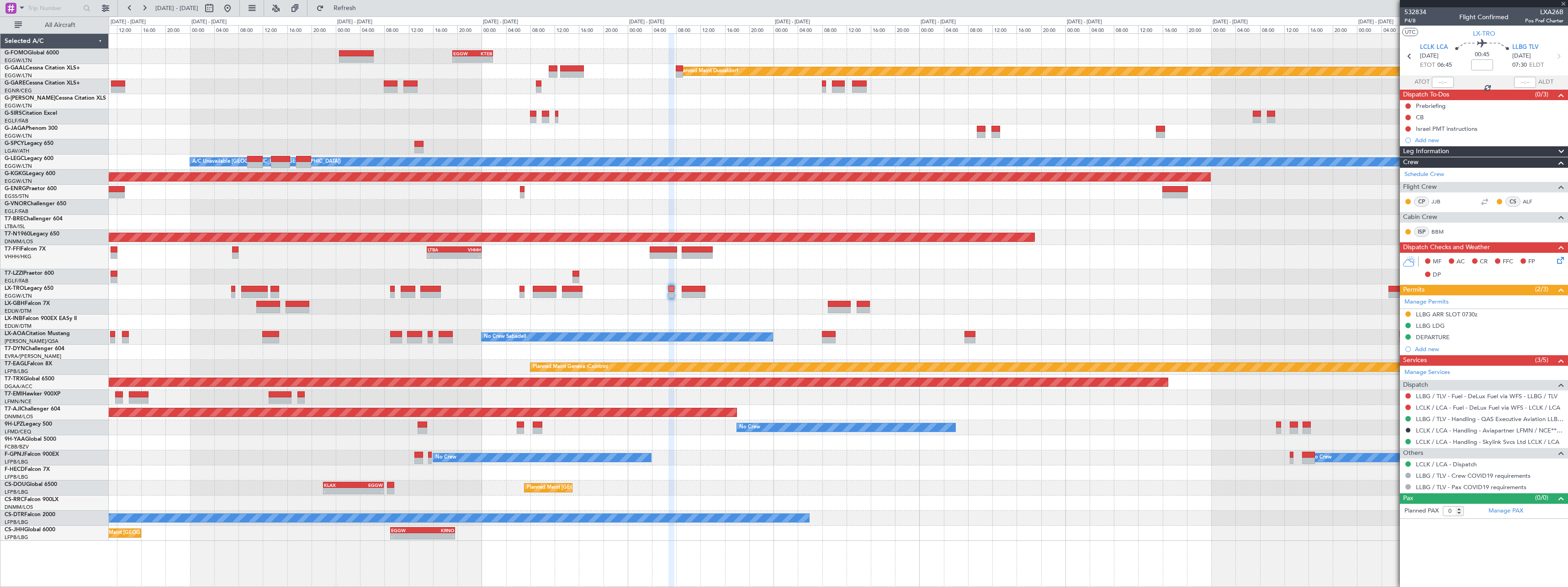
type input "9"
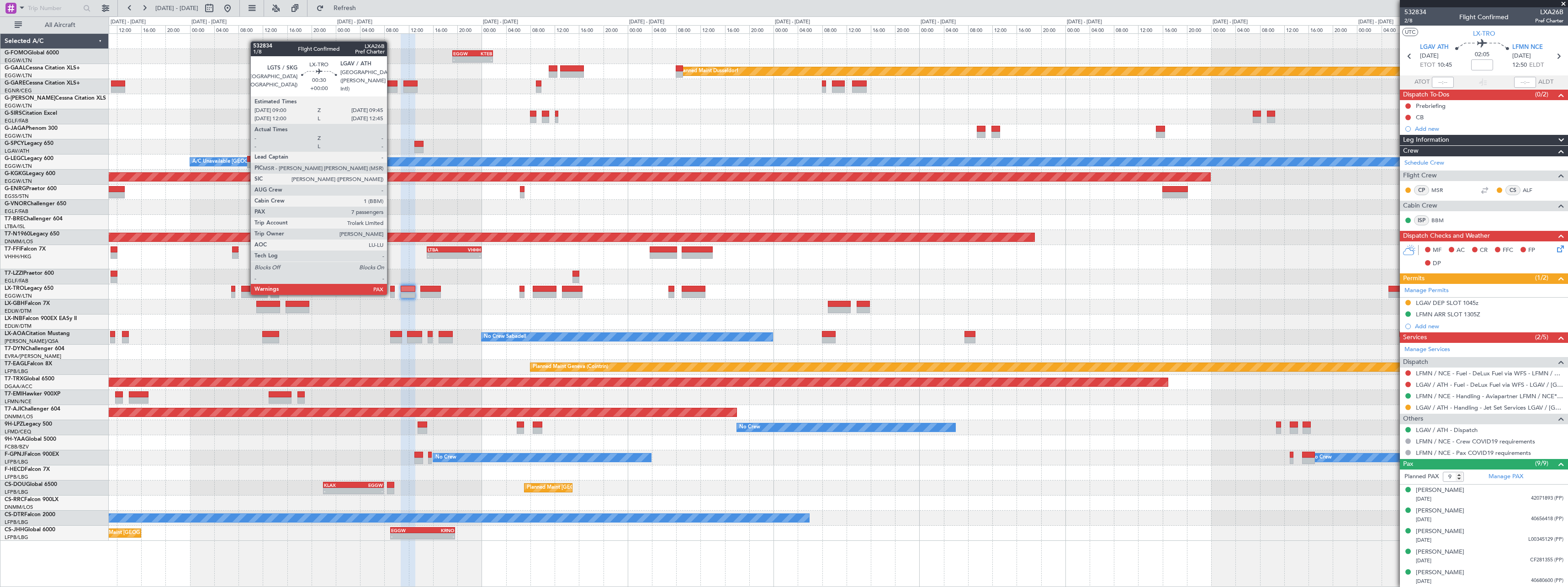
click at [391, 294] on div at bounding box center [393, 295] width 5 height 7
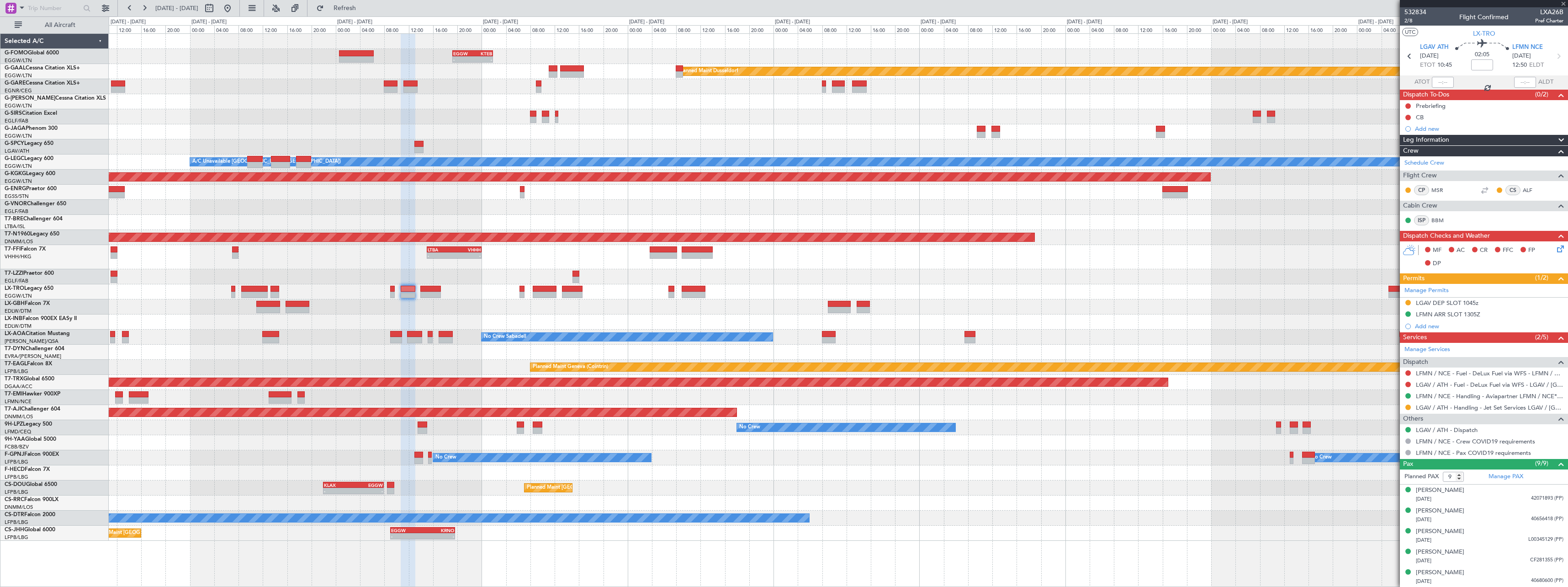
type input "7"
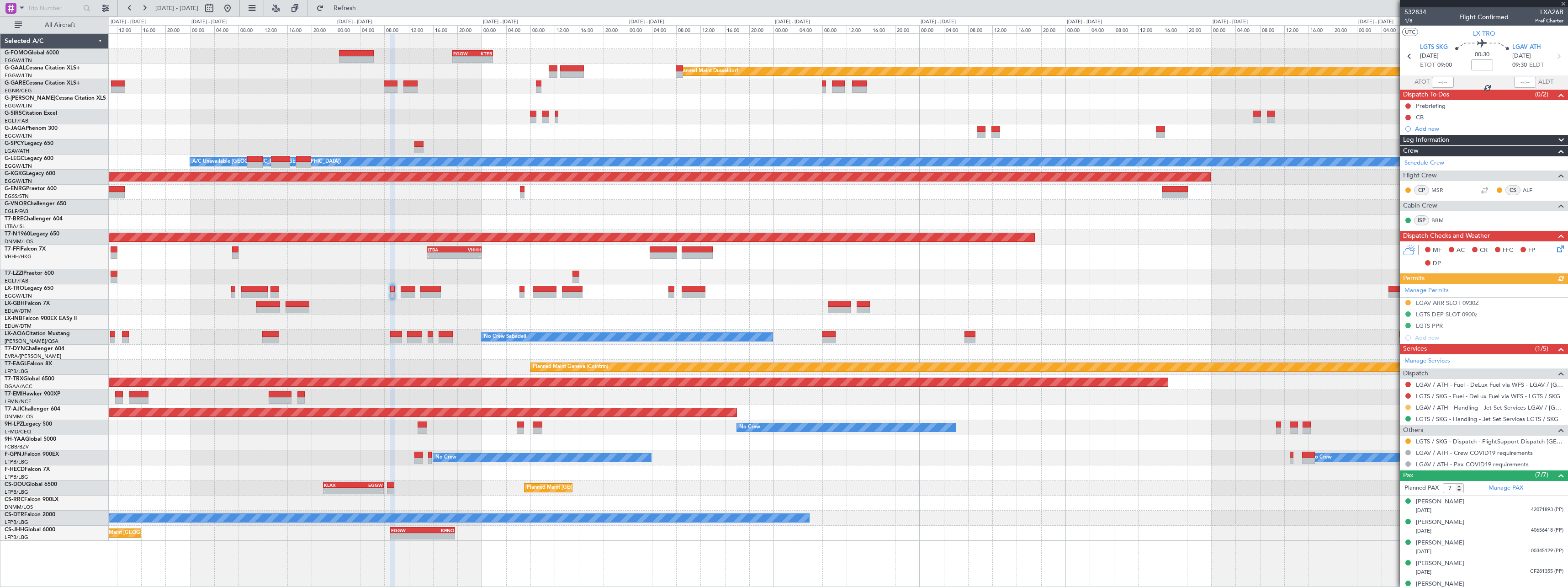
click at [1410, 406] on button at bounding box center [1408, 407] width 5 height 5
click at [1395, 516] on span "Confirmed" at bounding box center [1382, 516] width 29 height 9
drag, startPoint x: 1410, startPoint y: 440, endPoint x: 1408, endPoint y: 454, distance: 14.1
click at [1410, 440] on button at bounding box center [1408, 441] width 5 height 5
drag, startPoint x: 1391, startPoint y: 552, endPoint x: 1437, endPoint y: 445, distance: 116.5
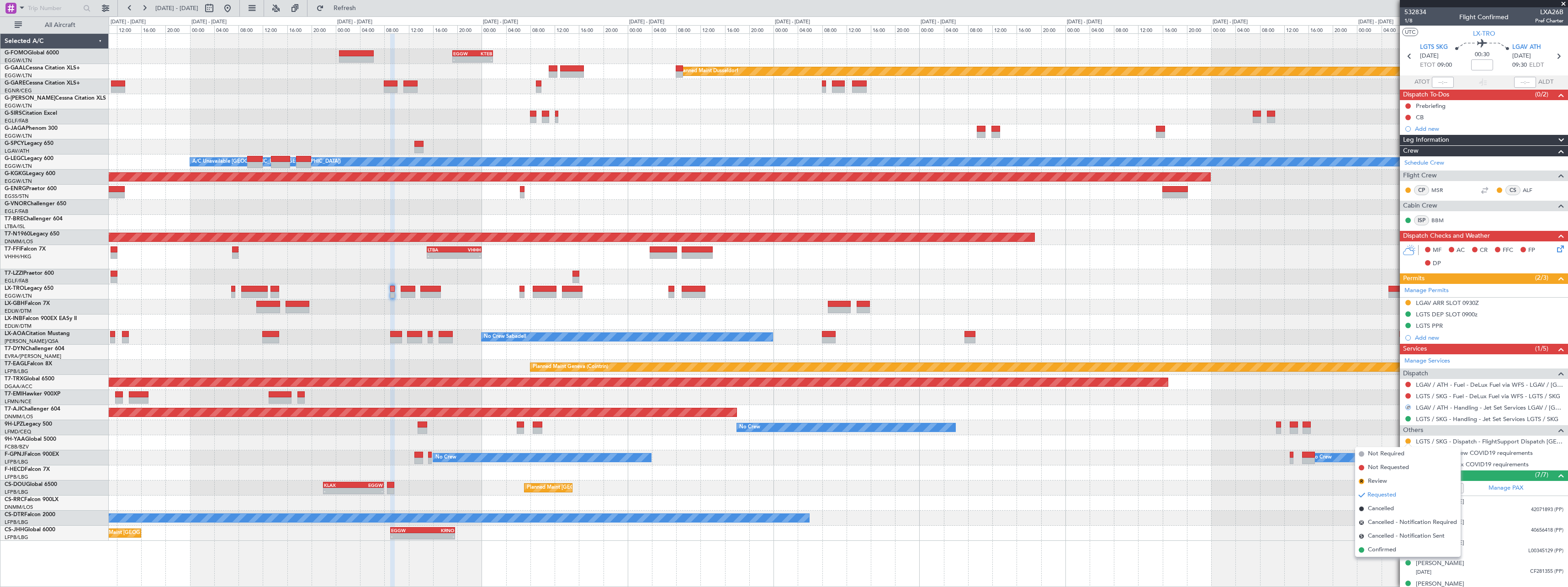
click at [1391, 552] on span "Confirmed" at bounding box center [1382, 549] width 29 height 9
click at [1461, 306] on div "LGAV ARR SLOT 0930Z" at bounding box center [1484, 303] width 168 height 12
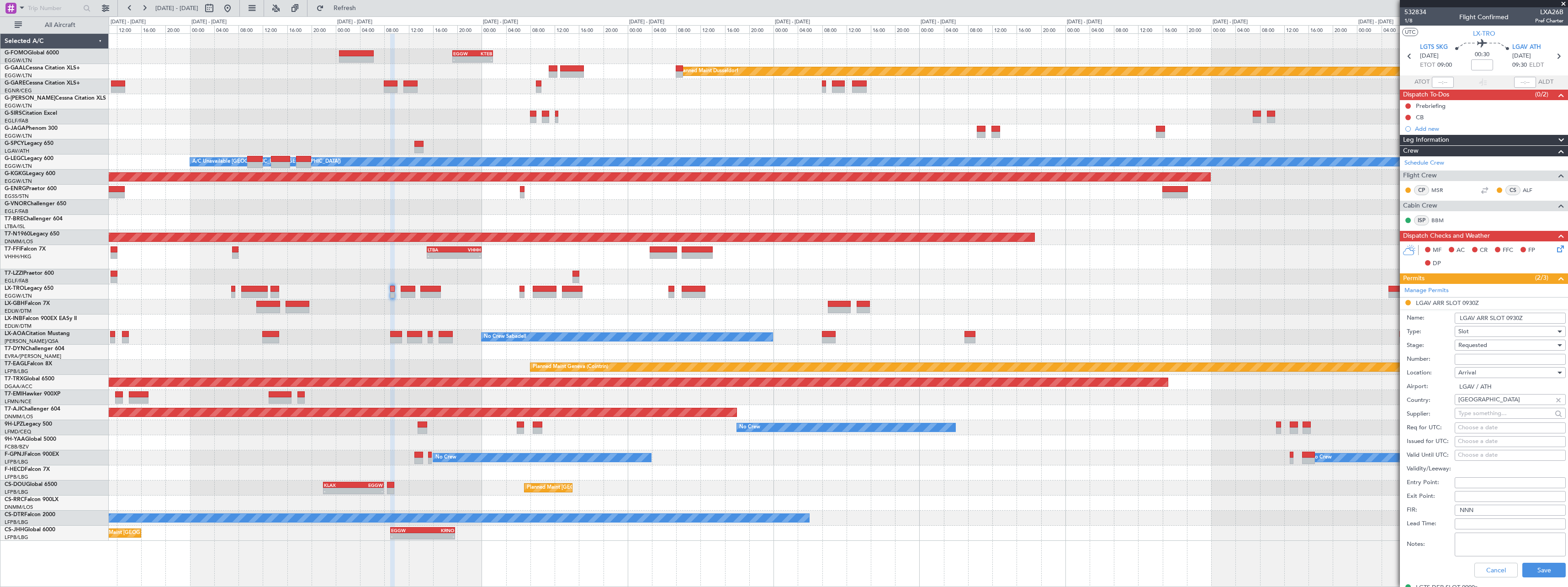
click at [1503, 357] on input "Number:" at bounding box center [1510, 359] width 111 height 11
paste input "LGAVAJST448500"
type input "LGAVAJST448500"
click at [1518, 317] on input "LGAV ARR SLOT 0930Z" at bounding box center [1510, 318] width 111 height 11
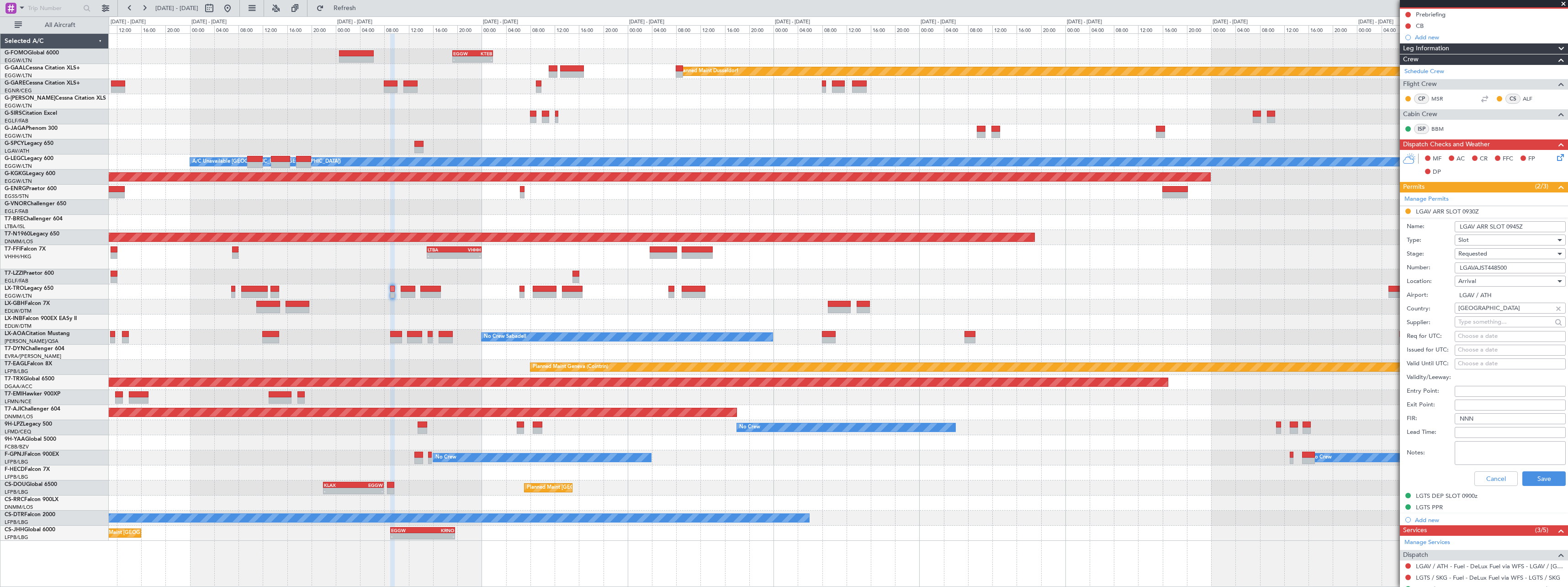
type input "LGAV ARR SLOT 0945Z"
click at [1475, 252] on span "Requested" at bounding box center [1472, 254] width 29 height 9
click at [1477, 322] on span "Received OK" at bounding box center [1507, 323] width 96 height 14
click at [1538, 483] on button "Save" at bounding box center [1544, 479] width 43 height 15
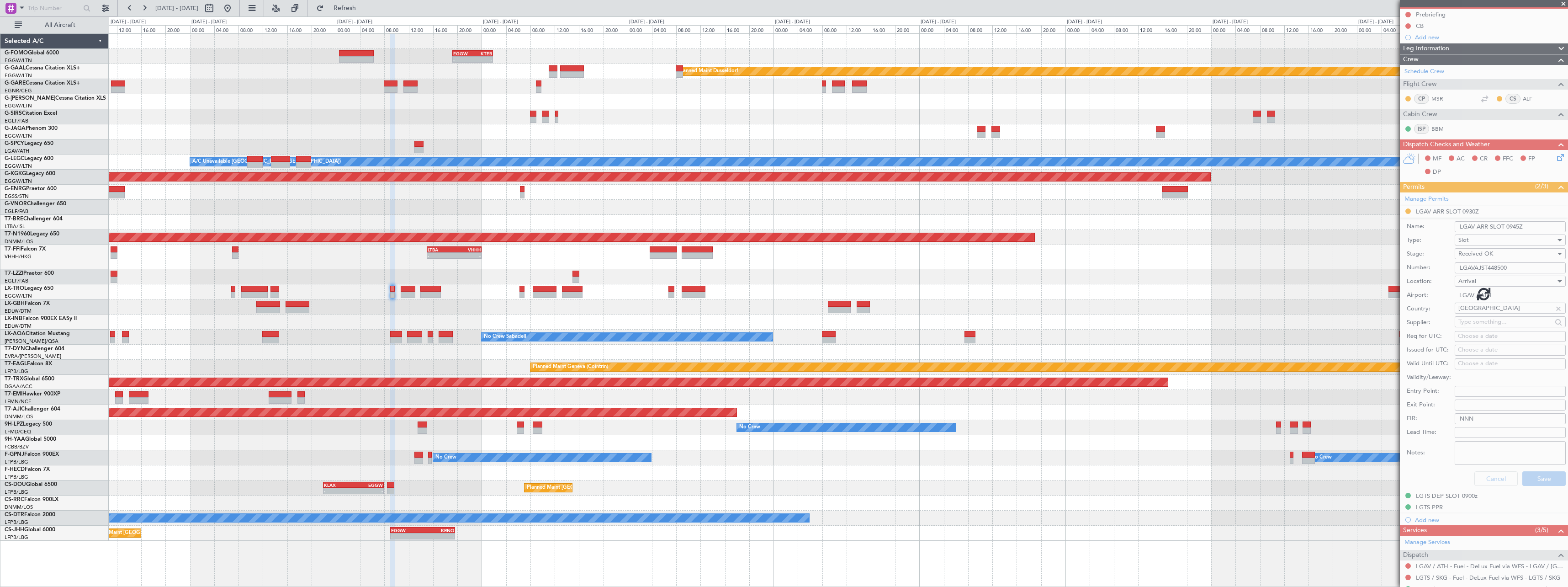
scroll to position [52, 0]
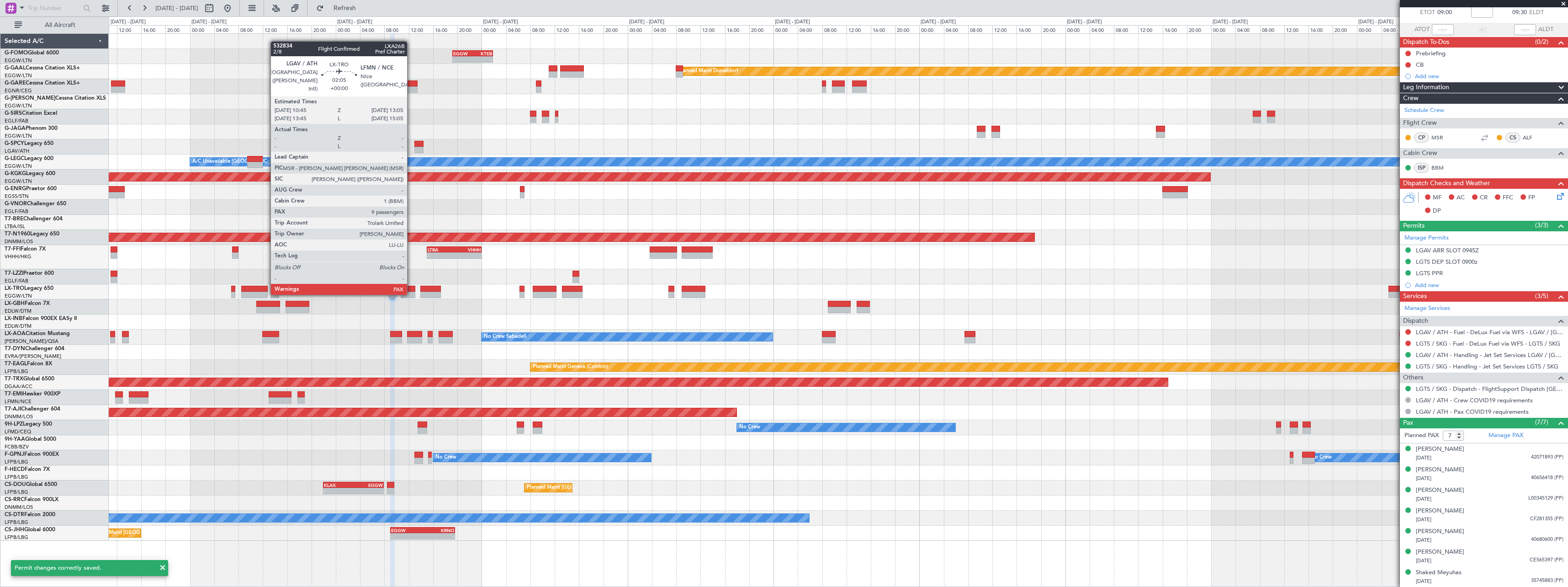
click at [411, 294] on div at bounding box center [408, 295] width 15 height 7
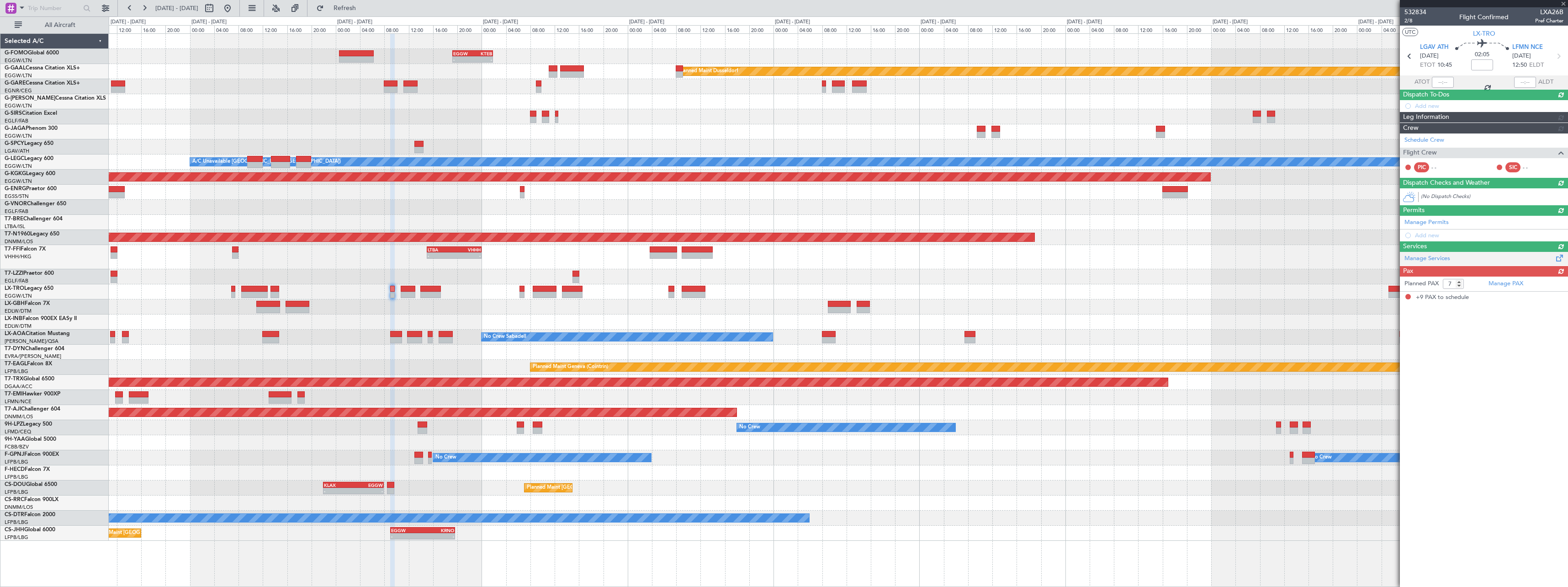
type input "9"
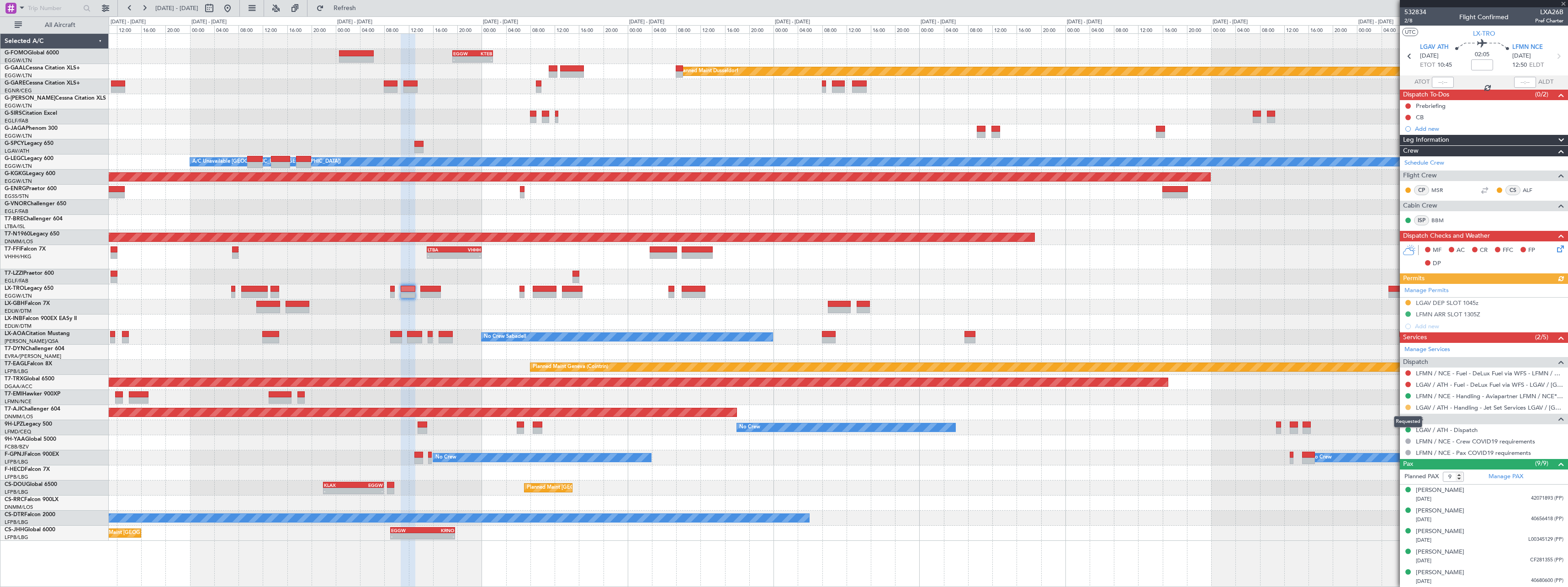
click at [1409, 406] on button at bounding box center [1408, 407] width 5 height 5
drag, startPoint x: 1382, startPoint y: 517, endPoint x: 1388, endPoint y: 506, distance: 12.5
click at [1382, 516] on span "Confirmed" at bounding box center [1382, 516] width 29 height 9
click at [1455, 302] on div "LGAV DEP SLOT 1045z" at bounding box center [1447, 303] width 63 height 8
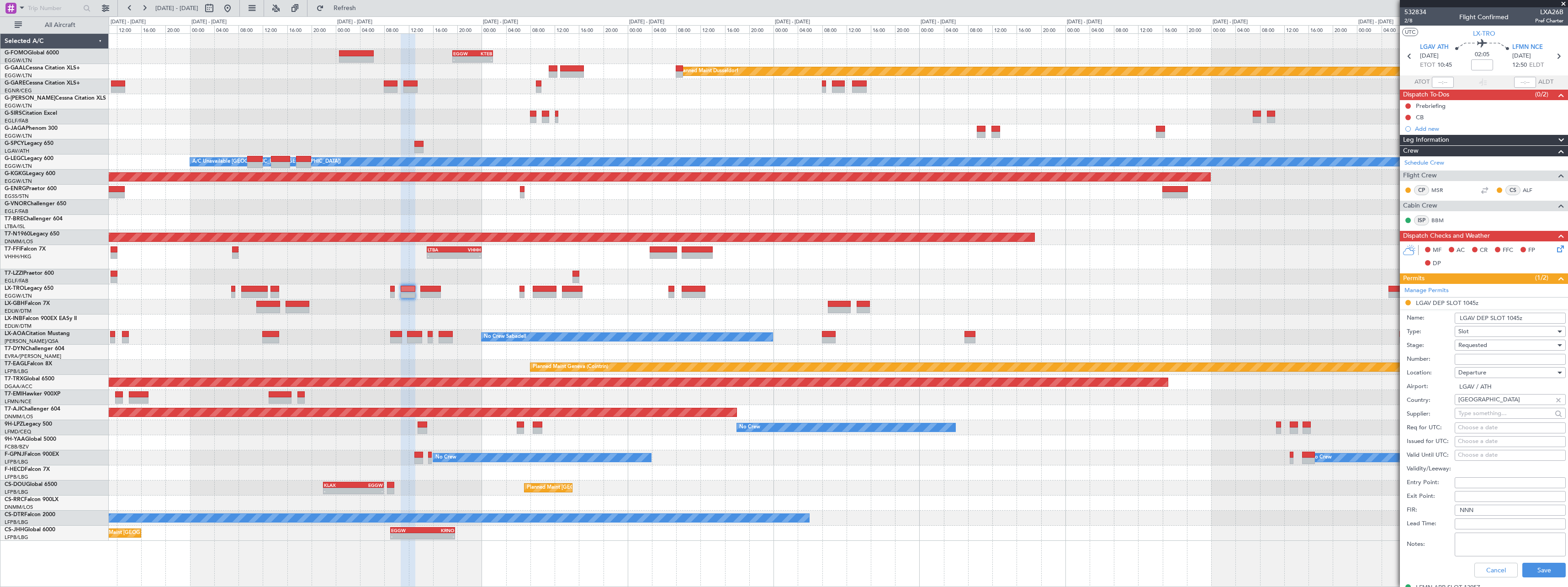
click at [1481, 356] on input "Number:" at bounding box center [1510, 359] width 111 height 11
paste input "LGAVDJST448500"
type input "LGAVDJST448500"
click at [1503, 345] on div "Requested" at bounding box center [1507, 345] width 97 height 14
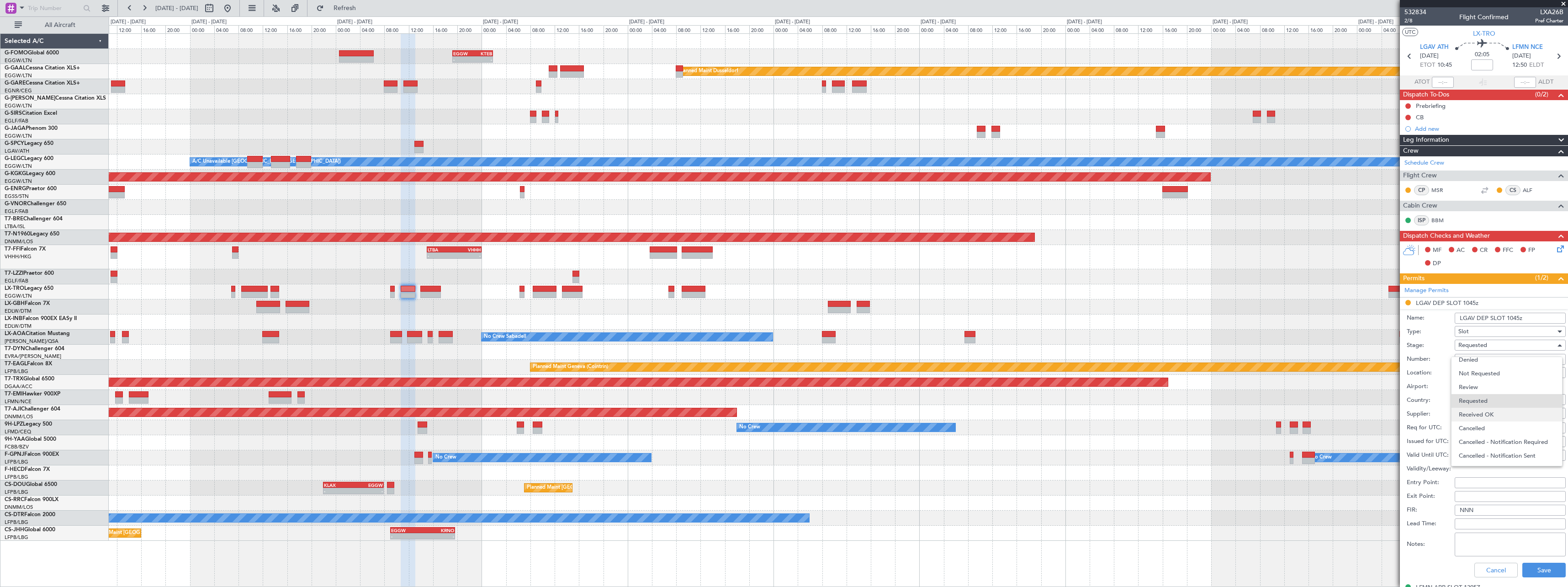
click at [1494, 415] on span "Received OK" at bounding box center [1507, 415] width 96 height 14
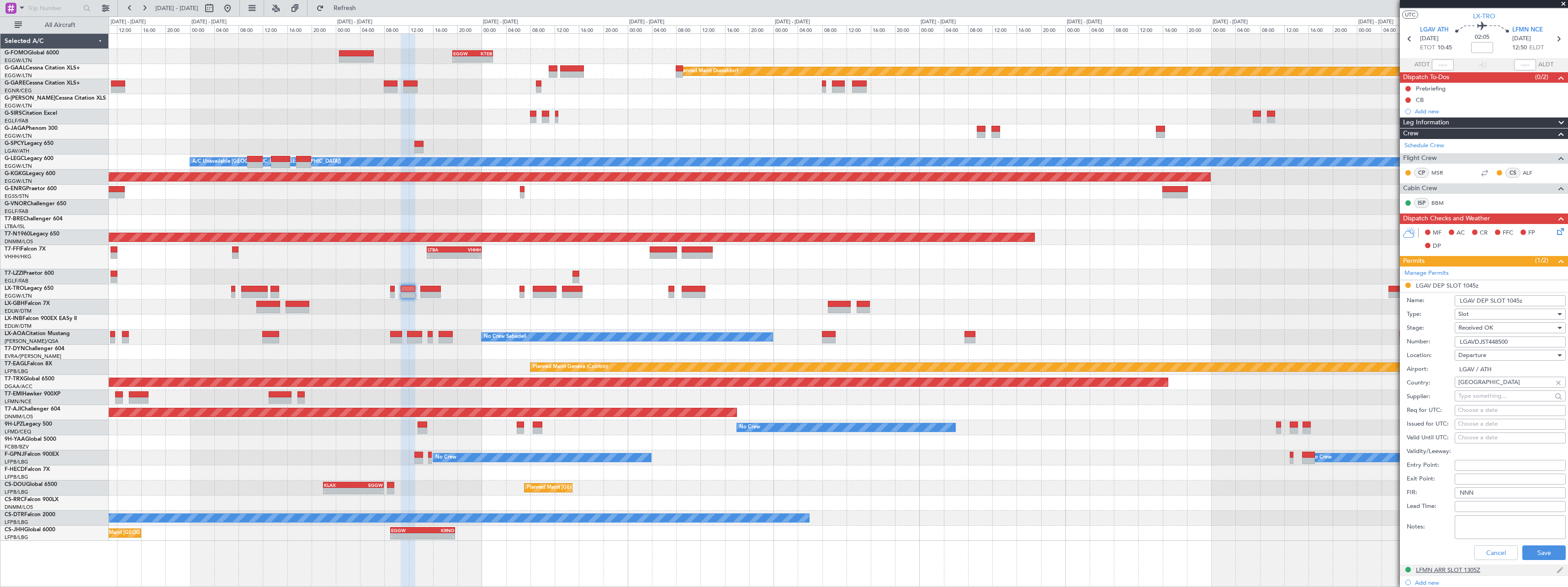
scroll to position [183, 0]
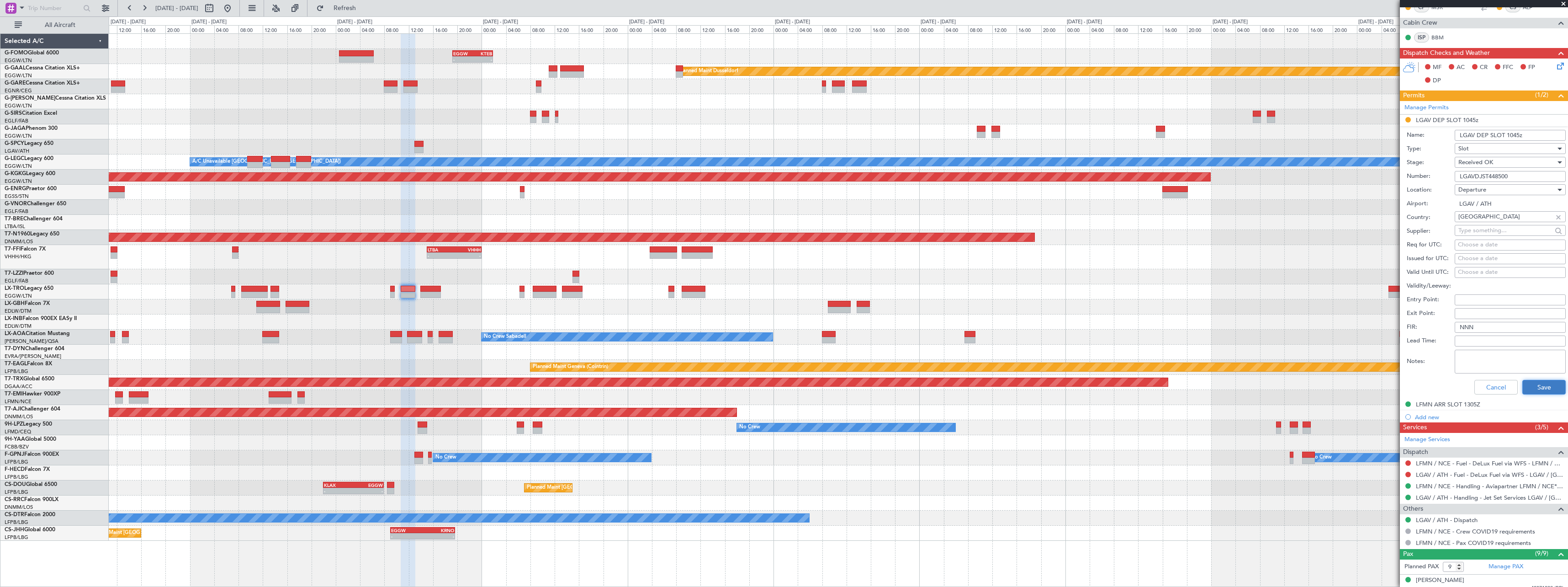
click at [1541, 387] on button "Save" at bounding box center [1544, 387] width 43 height 15
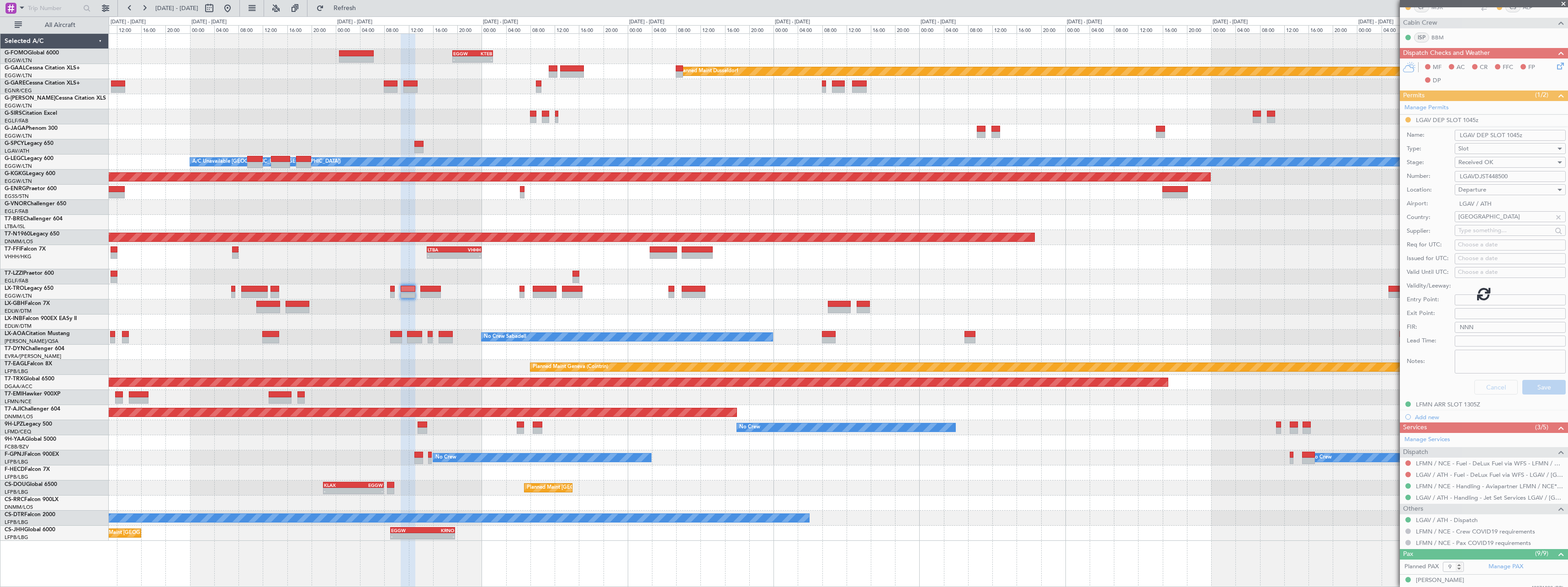
scroll to position [82, 0]
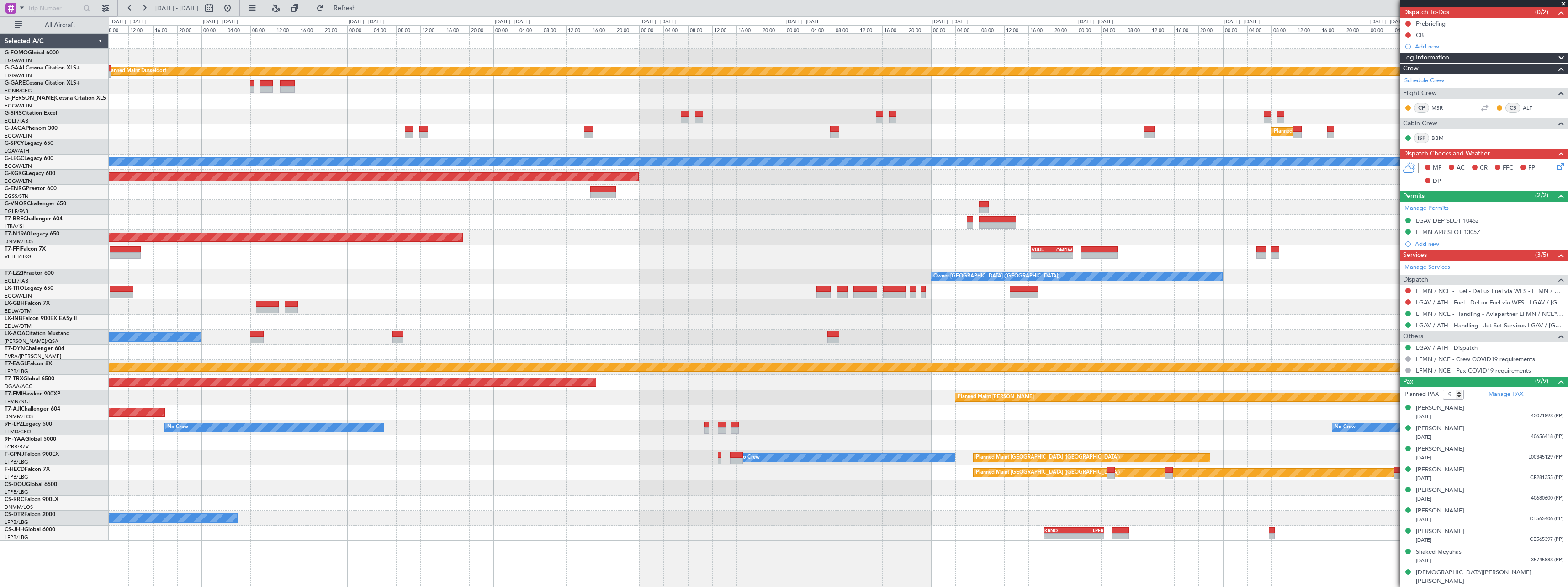
click at [346, 296] on div "- - EGGW 19:15 Z KTEB 01:55 Z Planned Maint Dusseldorf Planned Maint London (Lu…" at bounding box center [838, 287] width 1459 height 507
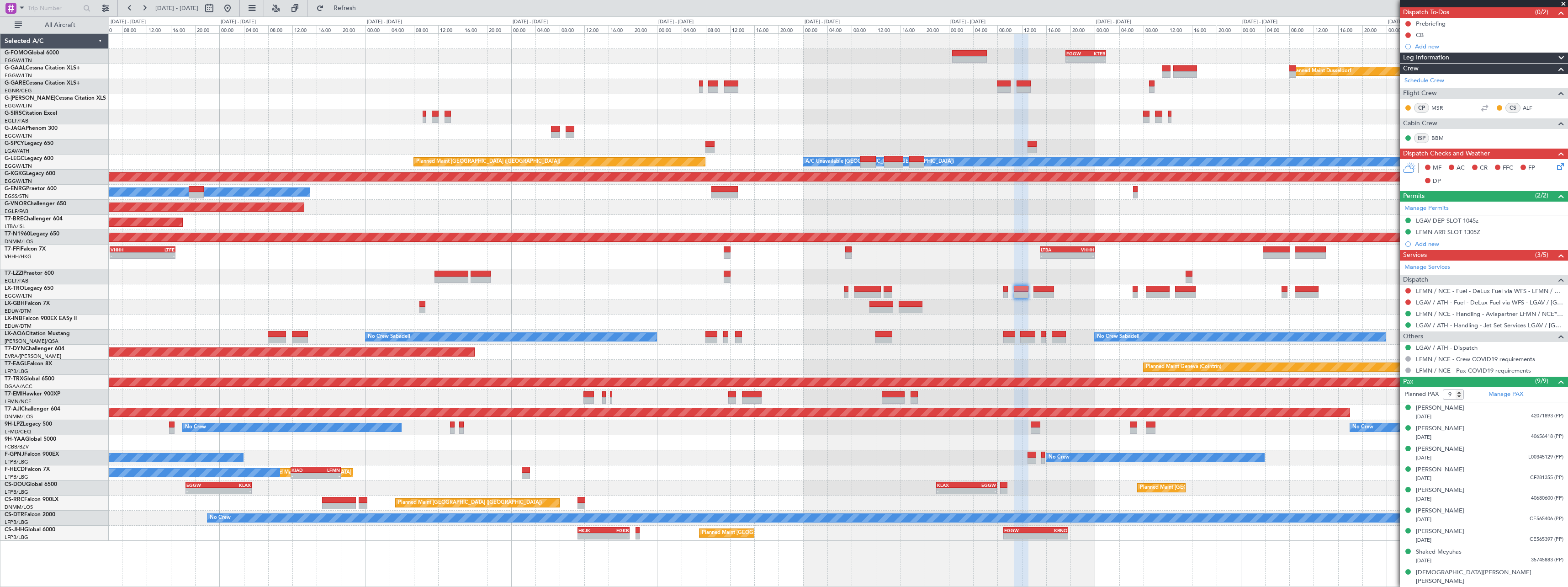
click at [1136, 304] on div "EGGW 19:15 Z KTEB 01:55 Z - - Planned Maint Windsor Locks (Bradley Intl) Planne…" at bounding box center [838, 287] width 1459 height 507
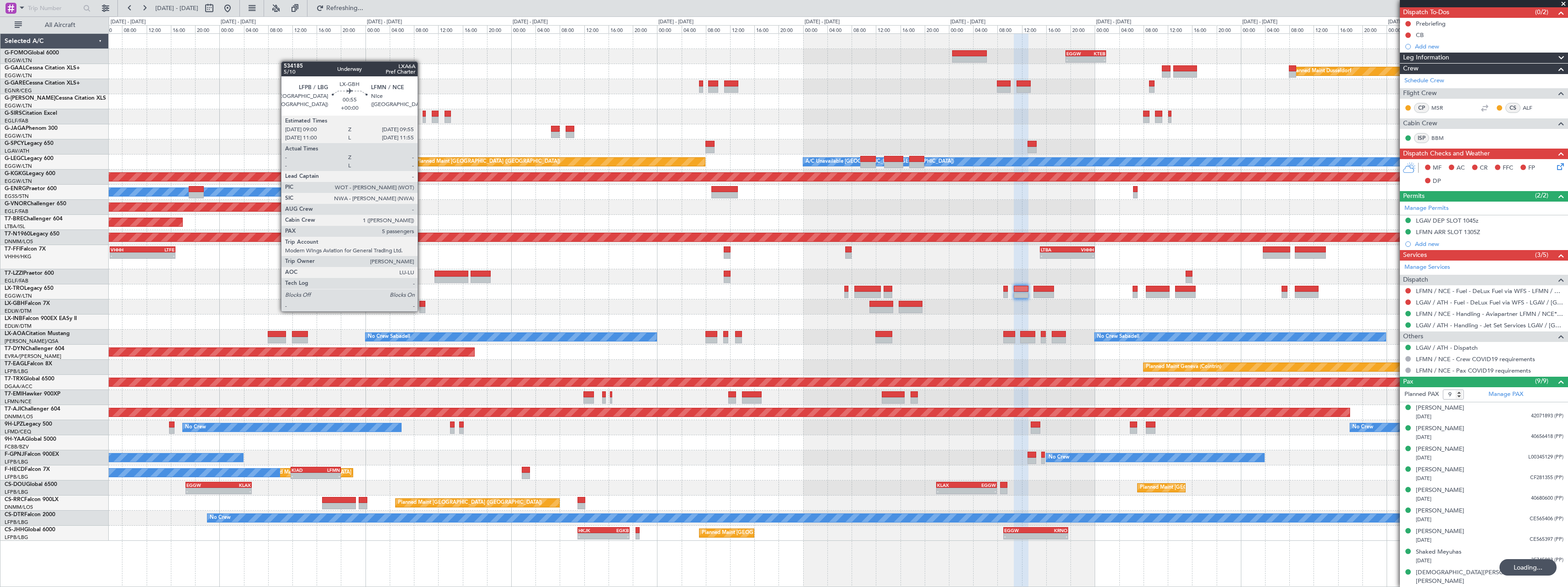
click at [422, 311] on div at bounding box center [422, 310] width 6 height 7
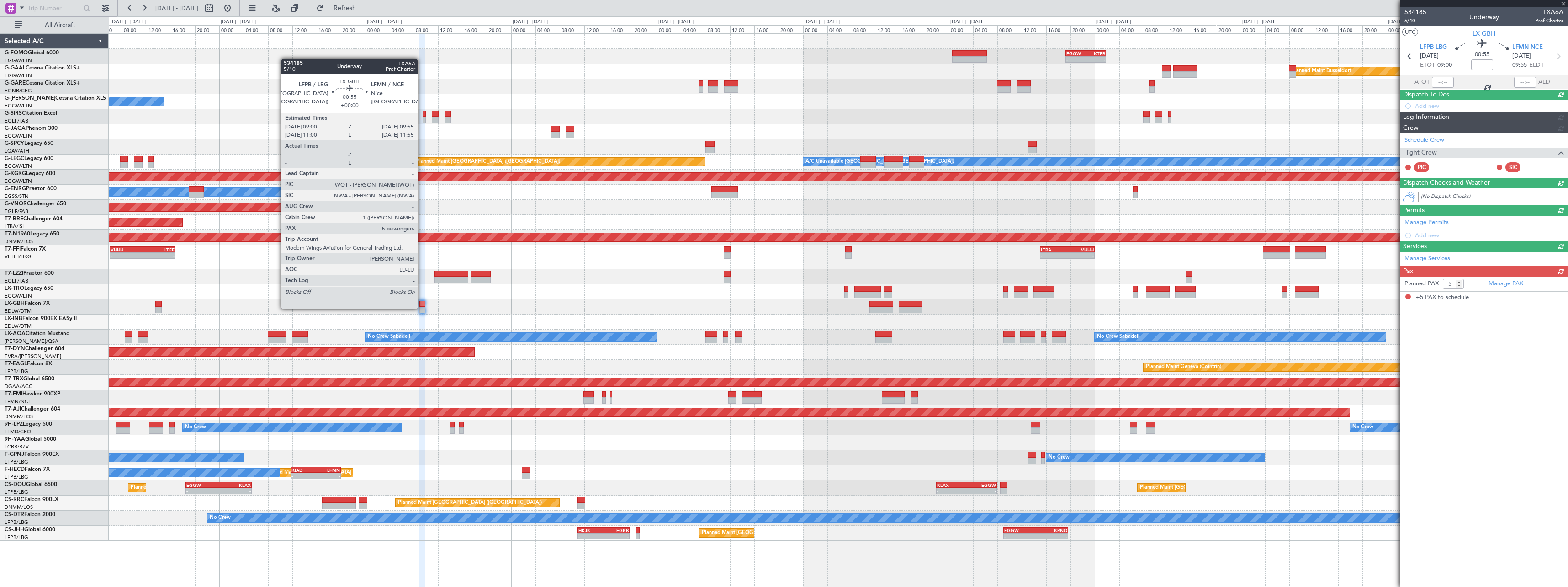
scroll to position [0, 0]
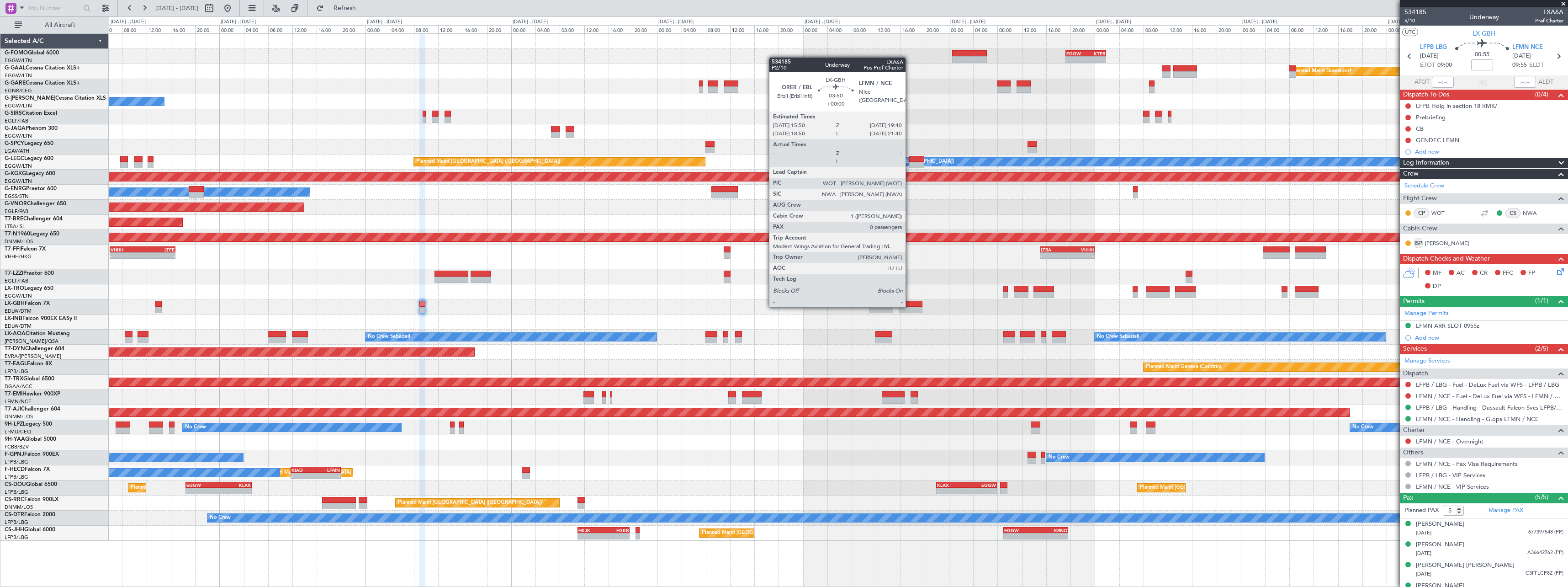
click at [909, 306] on div at bounding box center [910, 304] width 24 height 7
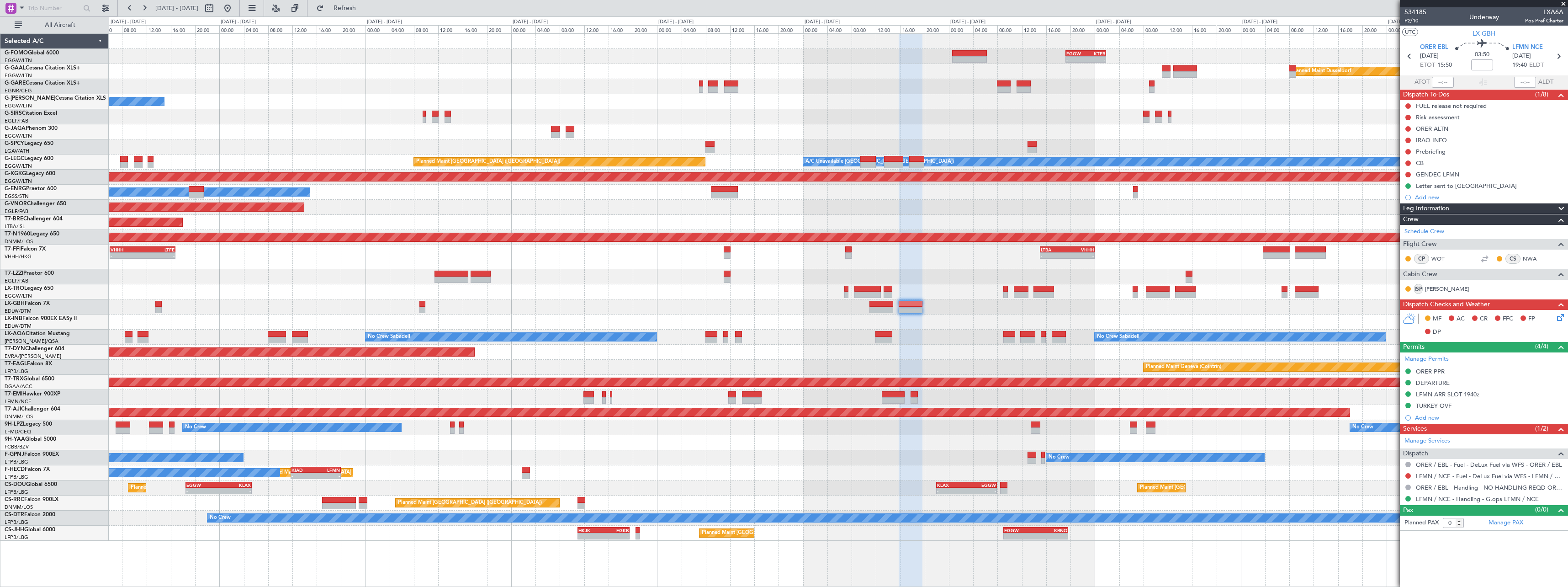
click at [1432, 407] on div "TURKEY OVF" at bounding box center [1433, 406] width 36 height 8
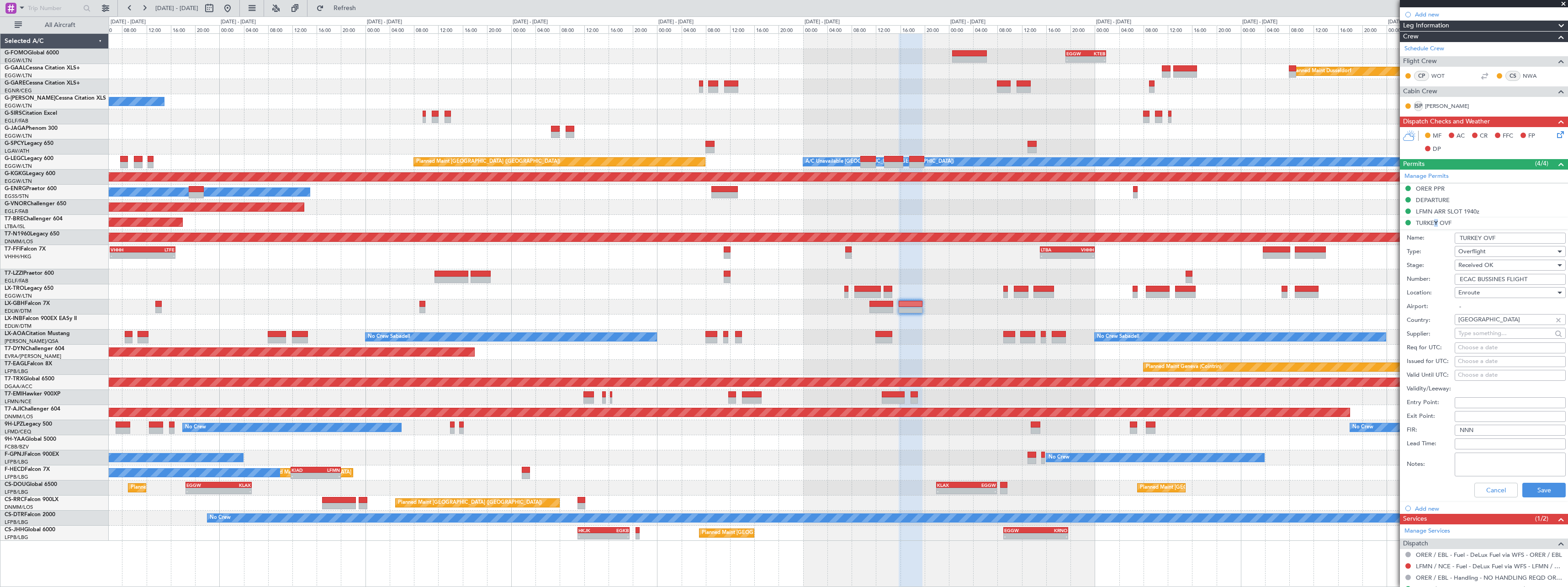
scroll to position [216, 0]
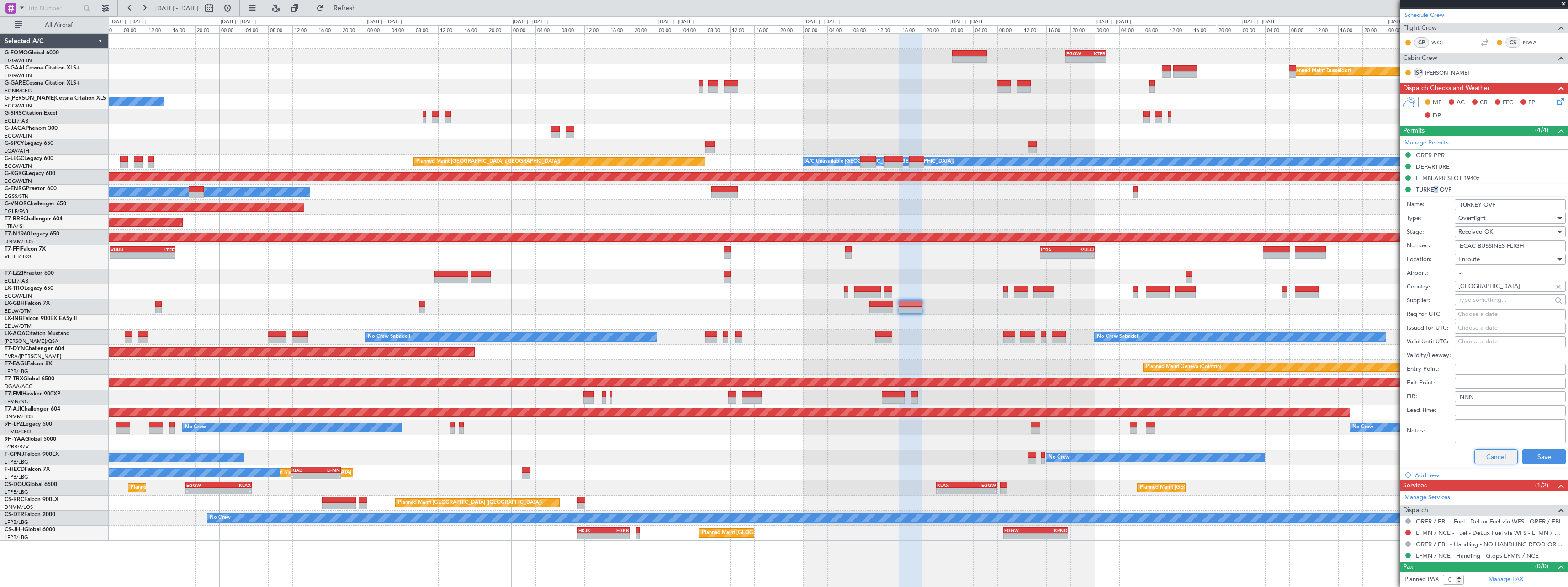
click at [1487, 458] on button "Cancel" at bounding box center [1496, 457] width 43 height 15
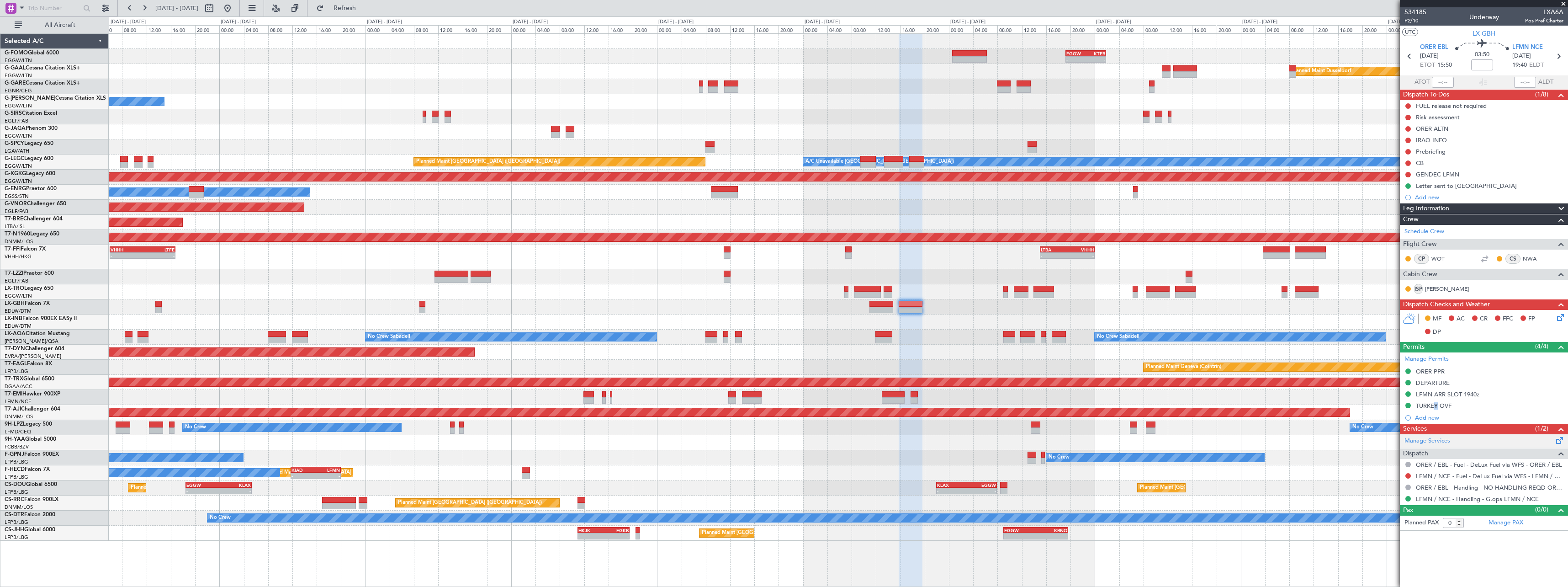
scroll to position [0, 0]
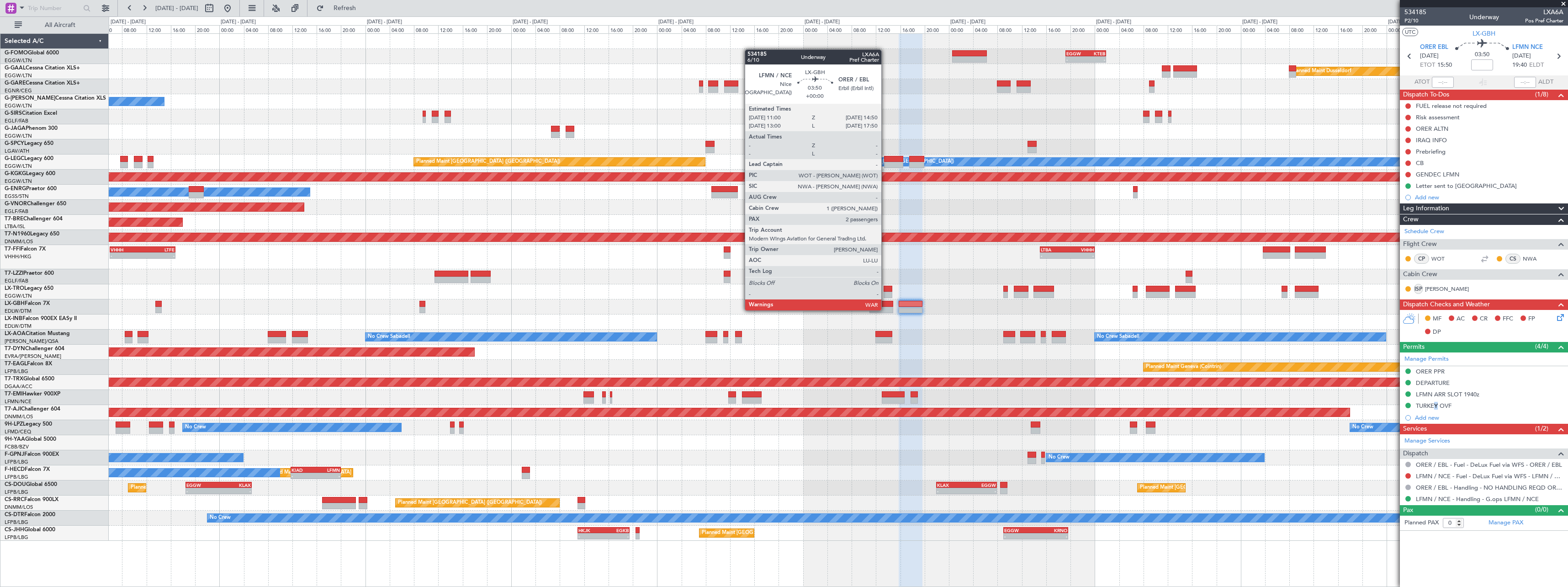
click at [886, 309] on div at bounding box center [881, 310] width 24 height 7
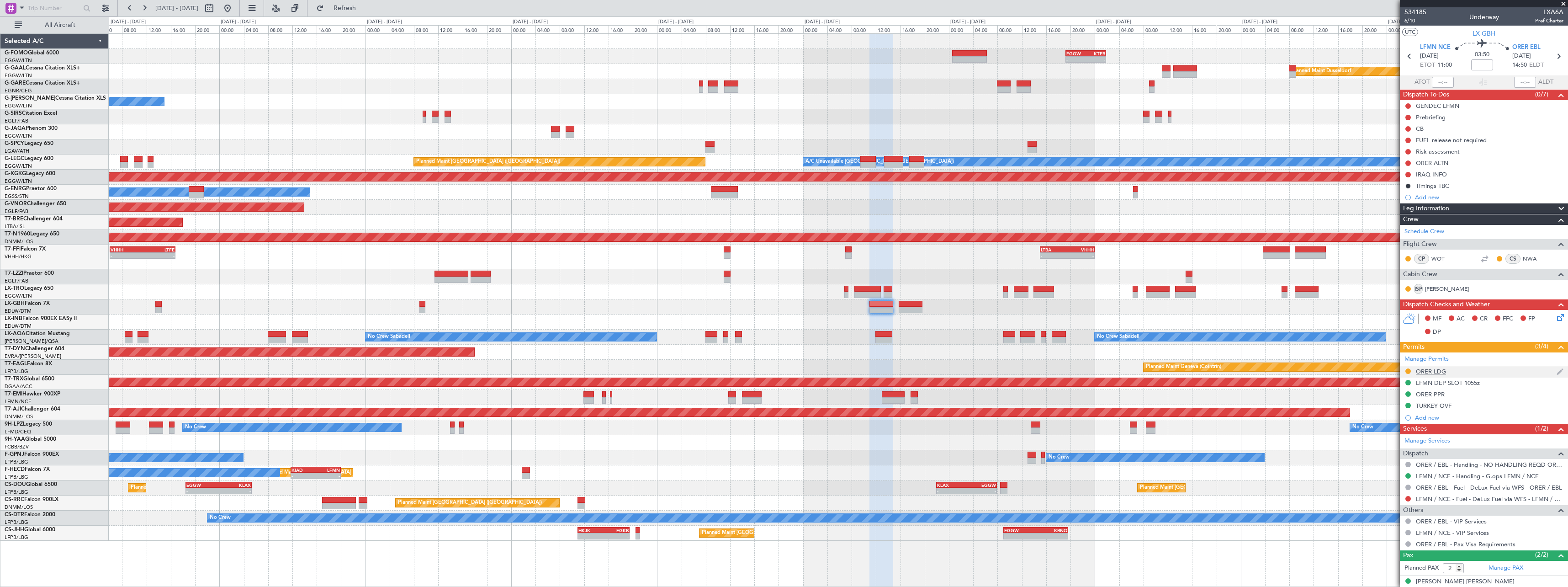
click at [1438, 371] on div "ORER LDG" at bounding box center [1431, 371] width 30 height 8
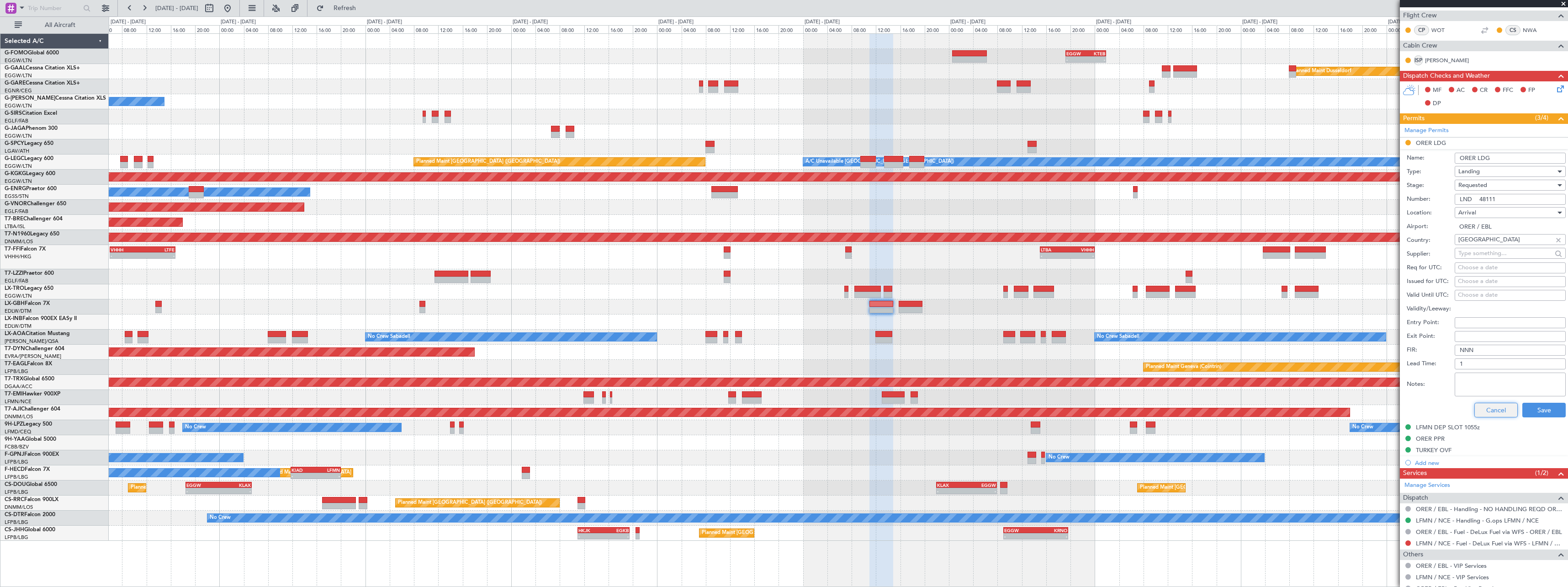
click at [1493, 415] on button "Cancel" at bounding box center [1496, 410] width 43 height 15
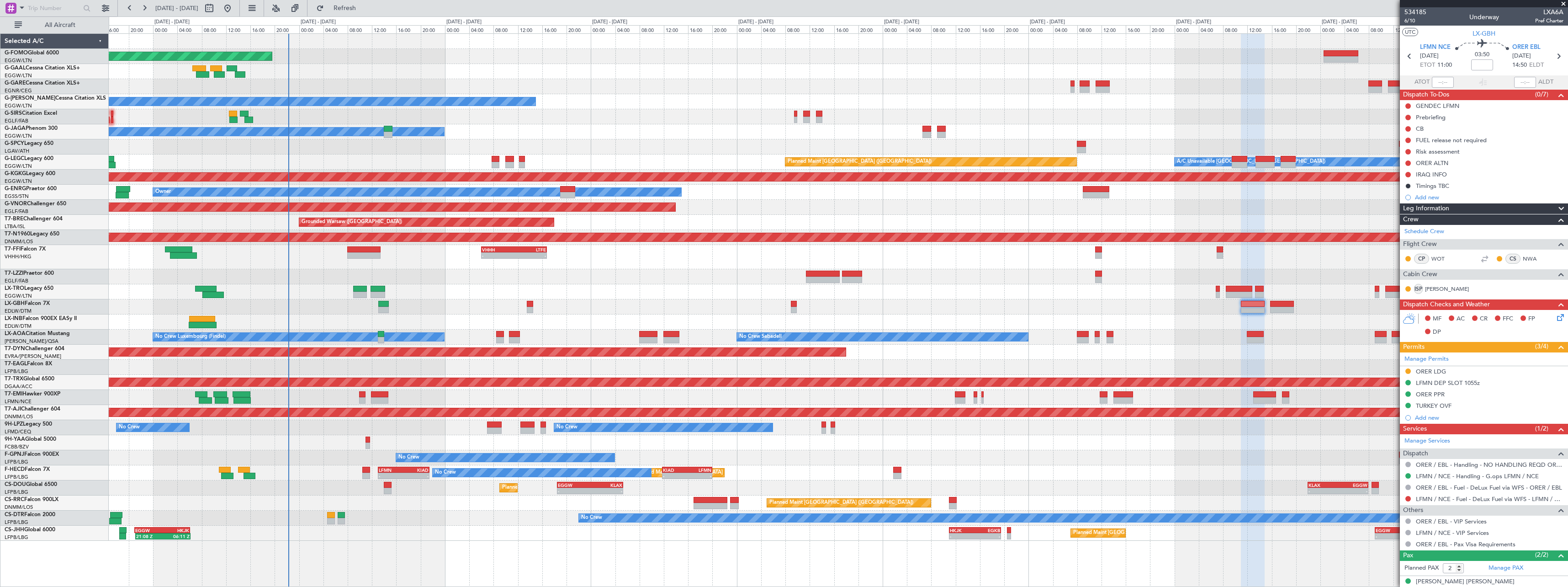
click at [868, 305] on div "Planned Maint Nice ([GEOGRAPHIC_DATA])" at bounding box center [838, 307] width 1459 height 15
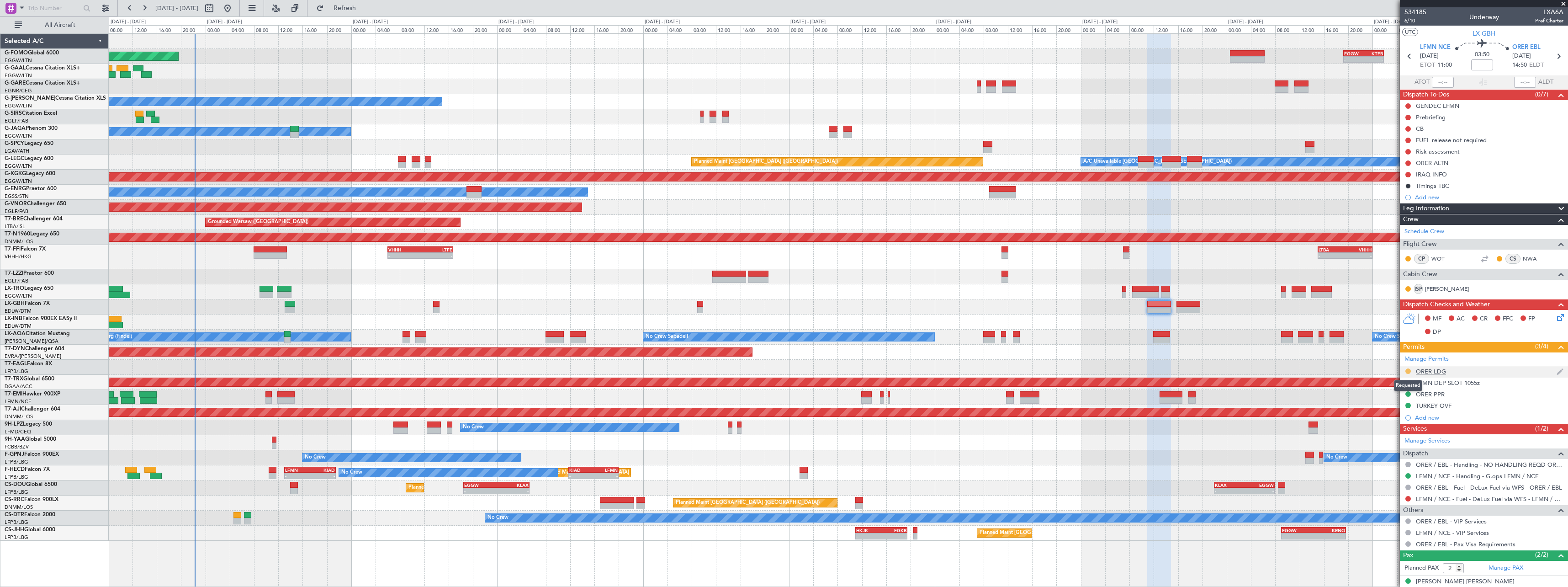
click at [1410, 369] on button at bounding box center [1408, 371] width 5 height 5
click at [1396, 481] on span "Received OK" at bounding box center [1385, 480] width 35 height 9
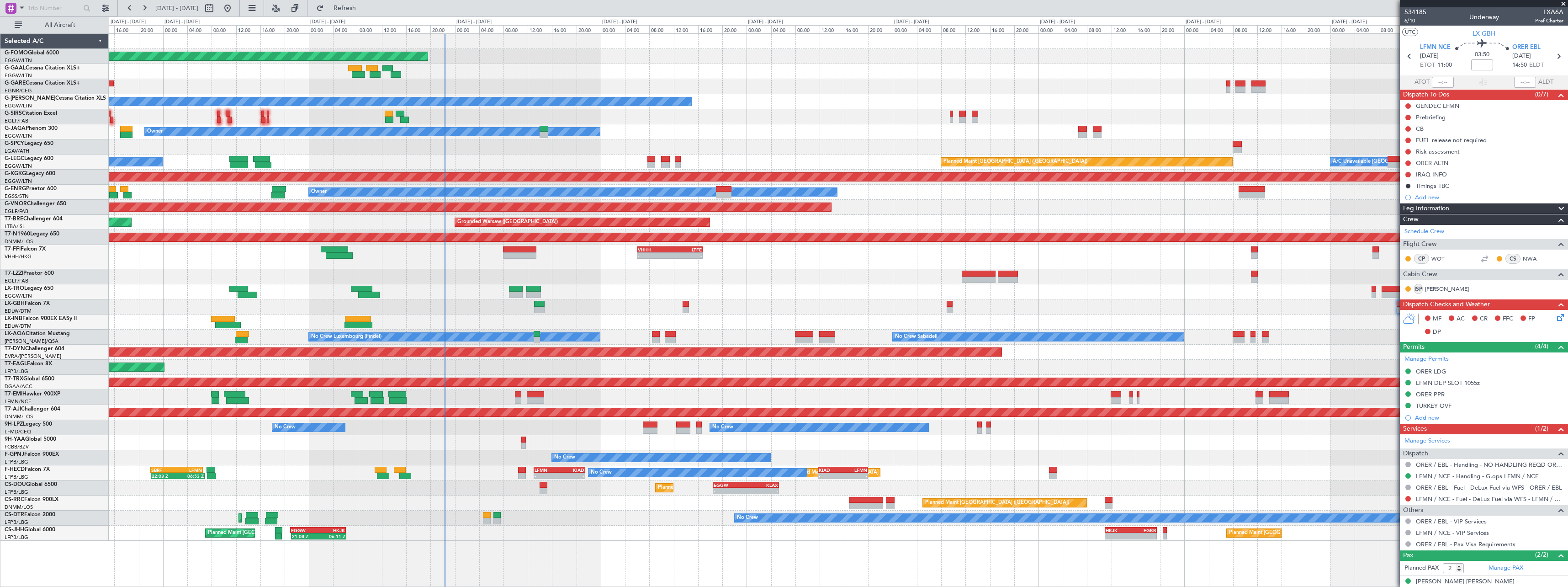
click at [583, 323] on div at bounding box center [838, 322] width 1459 height 15
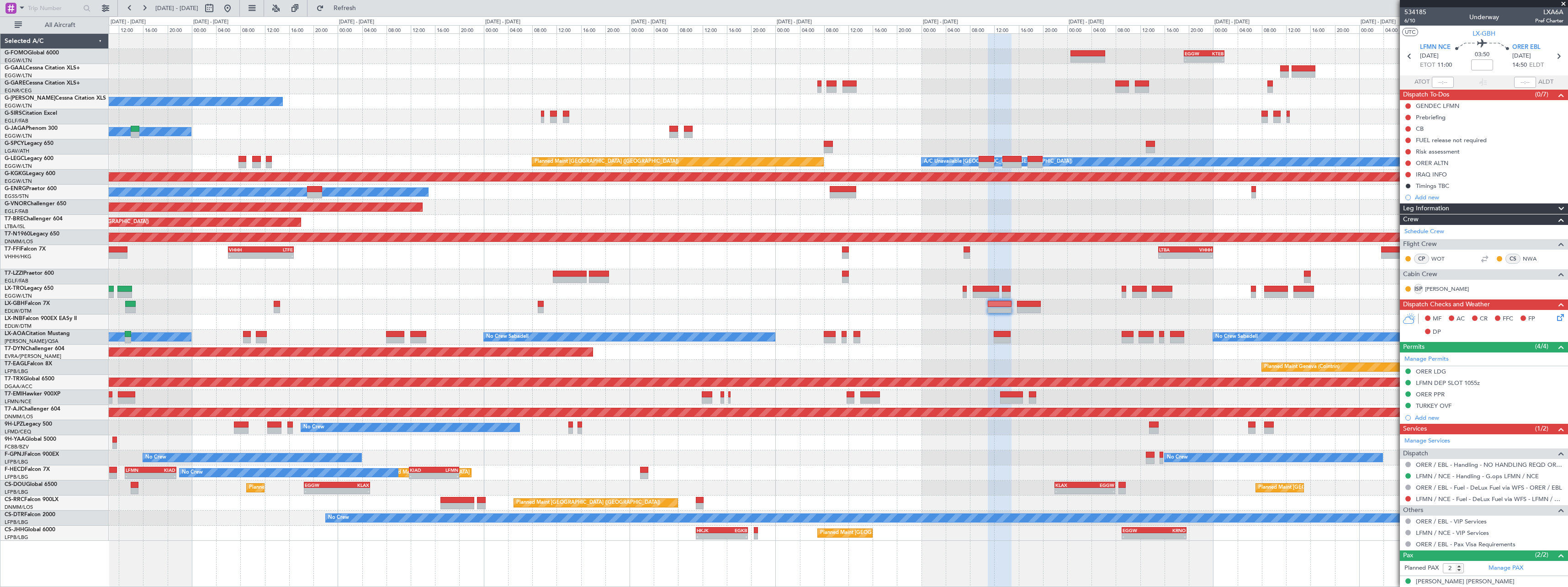
click at [712, 320] on div at bounding box center [838, 322] width 1459 height 15
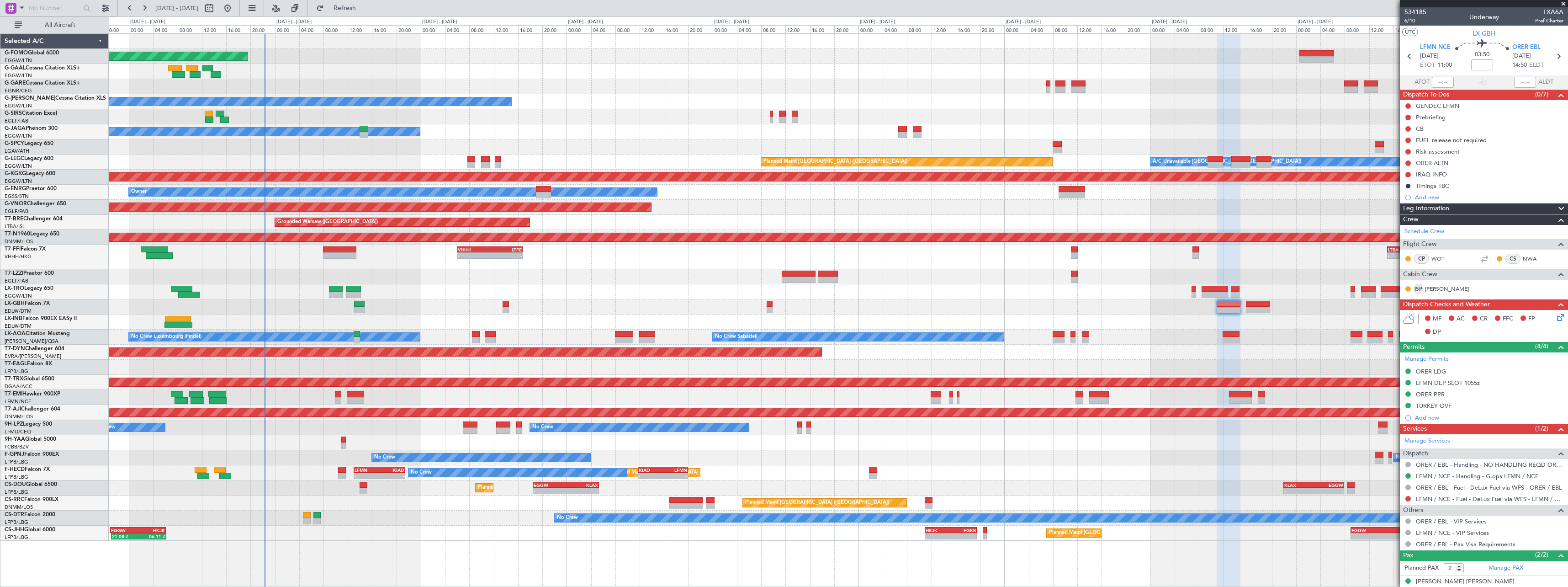
click at [1071, 376] on div "Planned Maint [GEOGRAPHIC_DATA] ([GEOGRAPHIC_DATA])" at bounding box center [838, 382] width 1459 height 15
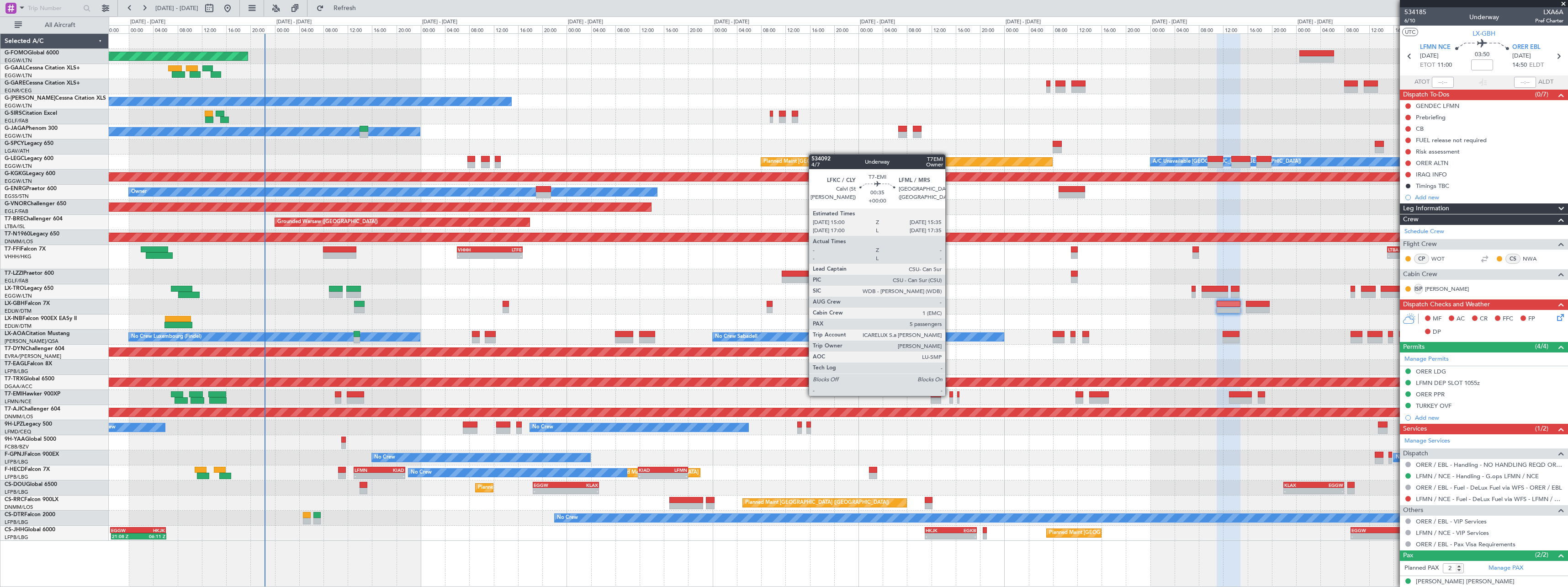
click at [950, 395] on div at bounding box center [951, 394] width 4 height 7
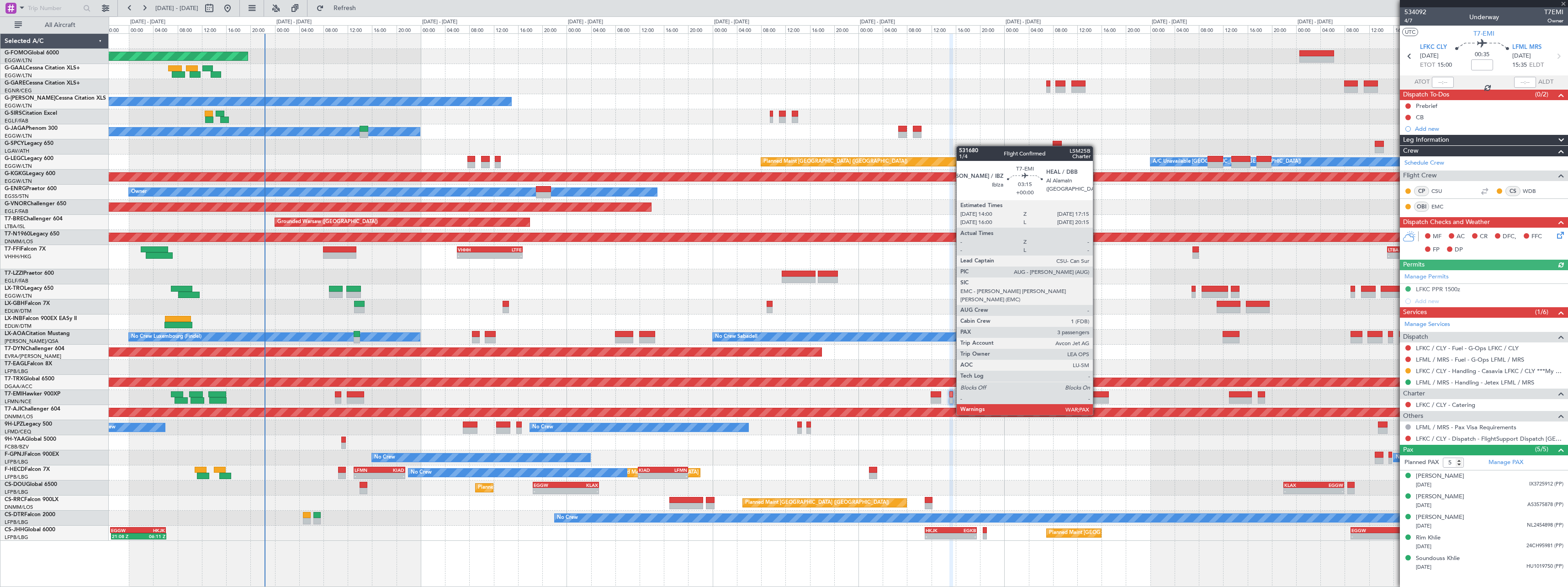
click at [1097, 398] on div at bounding box center [1099, 400] width 20 height 7
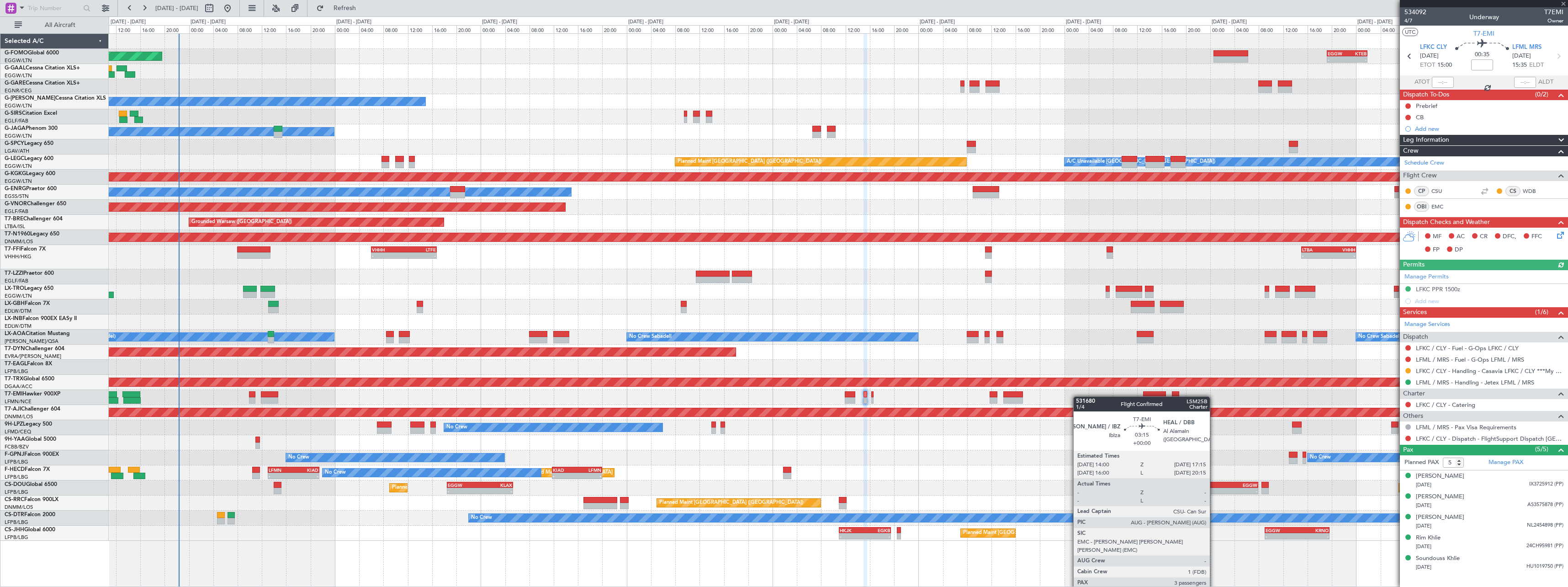
click at [951, 395] on div at bounding box center [838, 397] width 1459 height 15
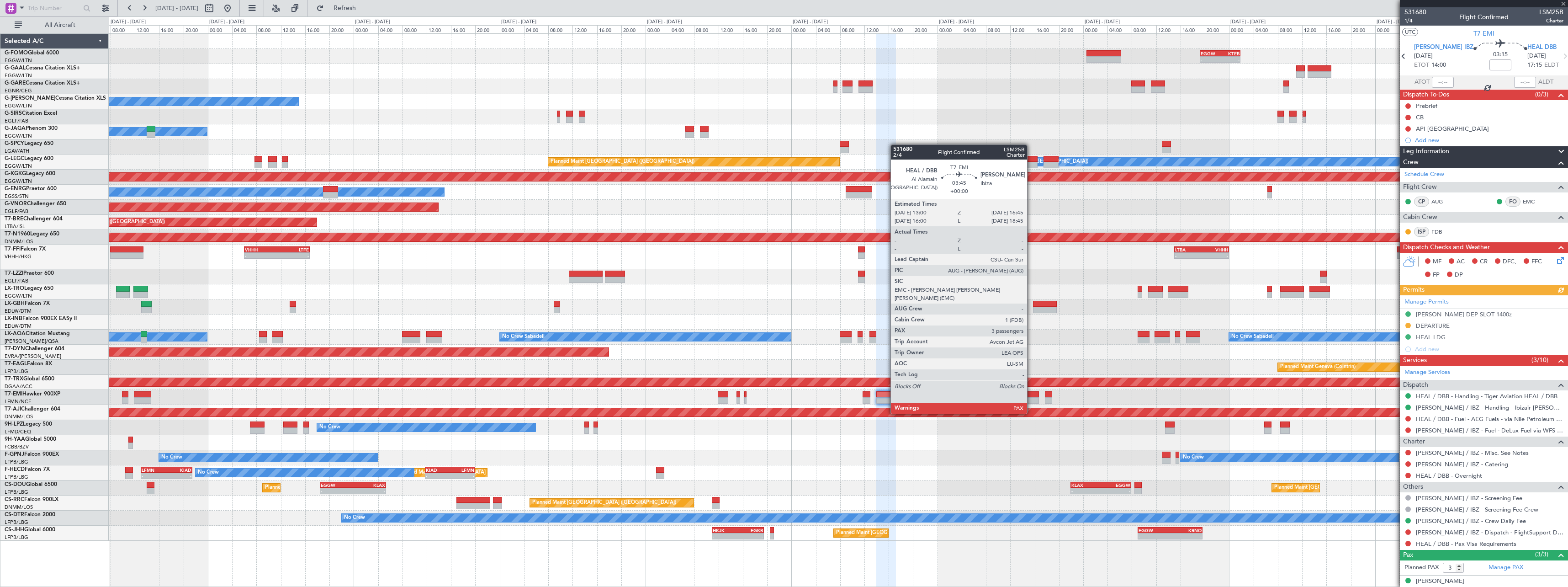
click at [1031, 396] on div at bounding box center [1027, 394] width 23 height 7
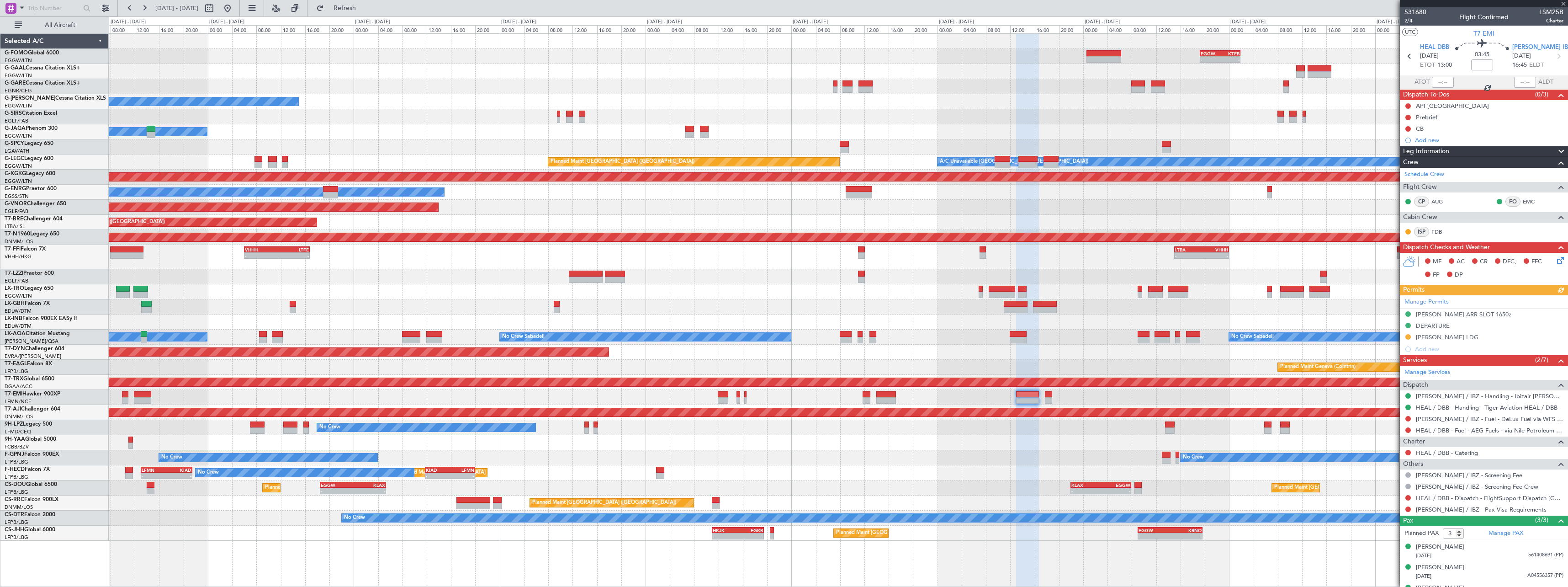
scroll to position [16, 0]
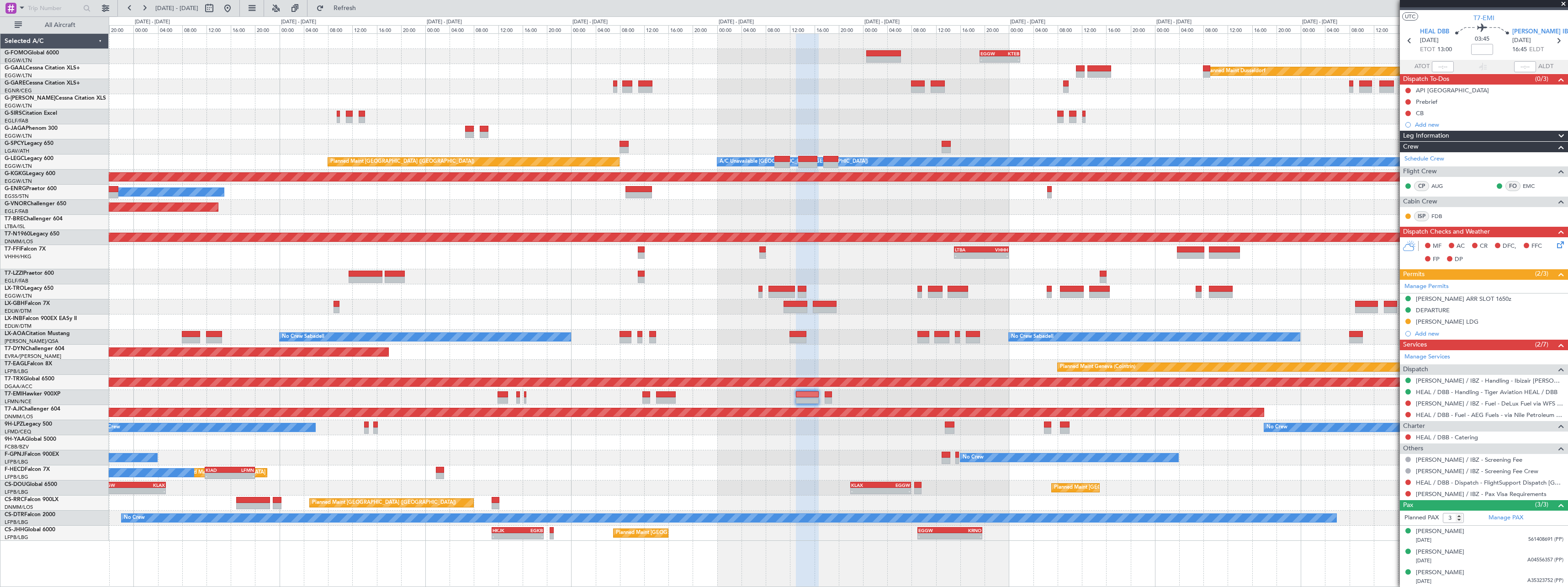
click at [307, 441] on div "- - EGGW 19:15 Z KTEB 01:55 Z Planned Maint Windsor Locks (Bradley Intl) Planne…" at bounding box center [838, 287] width 1459 height 507
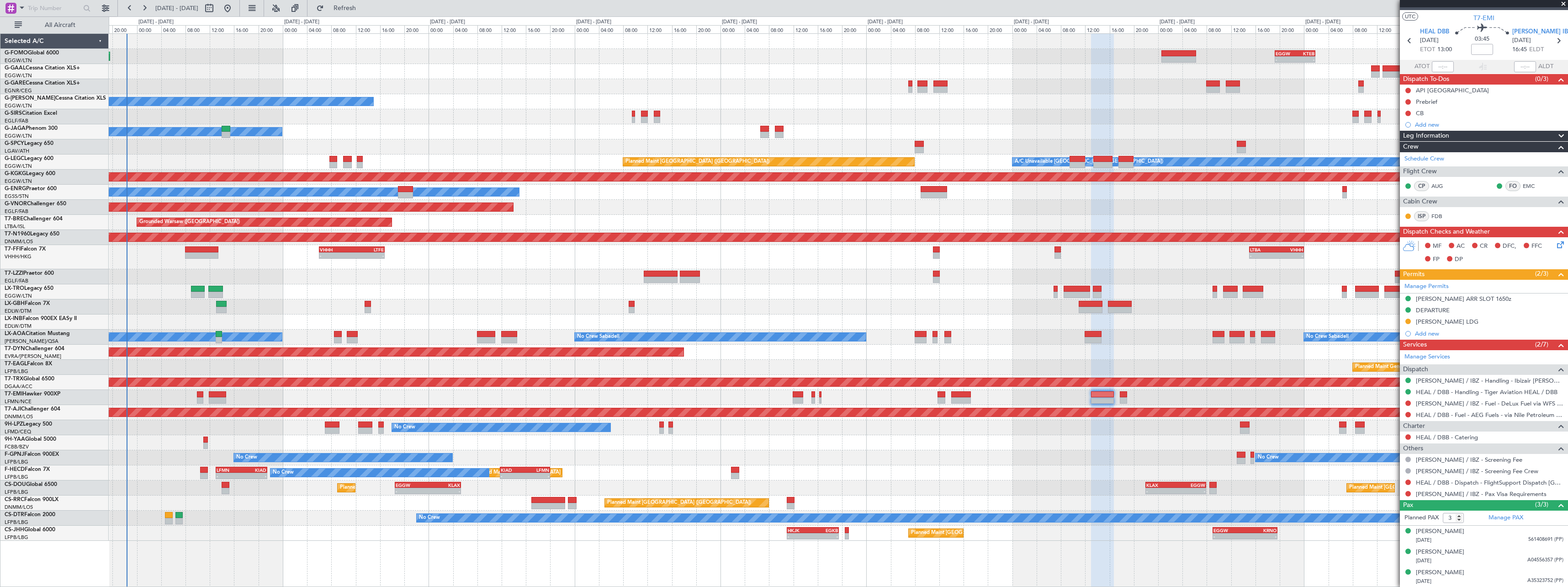
click at [1325, 360] on div "- - EGGW 19:15 Z KTEB 01:55 Z Planned Maint Windsor Locks (Bradley Intl) Planne…" at bounding box center [838, 287] width 1459 height 507
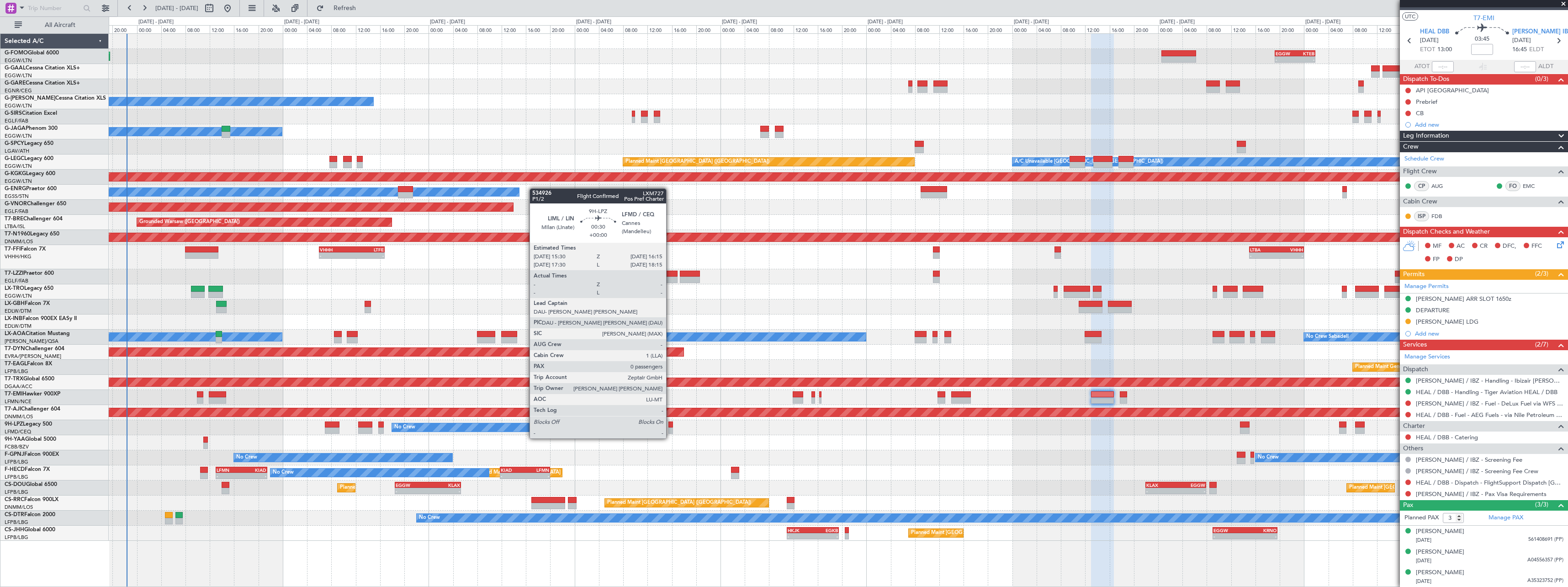
click at [670, 429] on div at bounding box center [671, 431] width 5 height 7
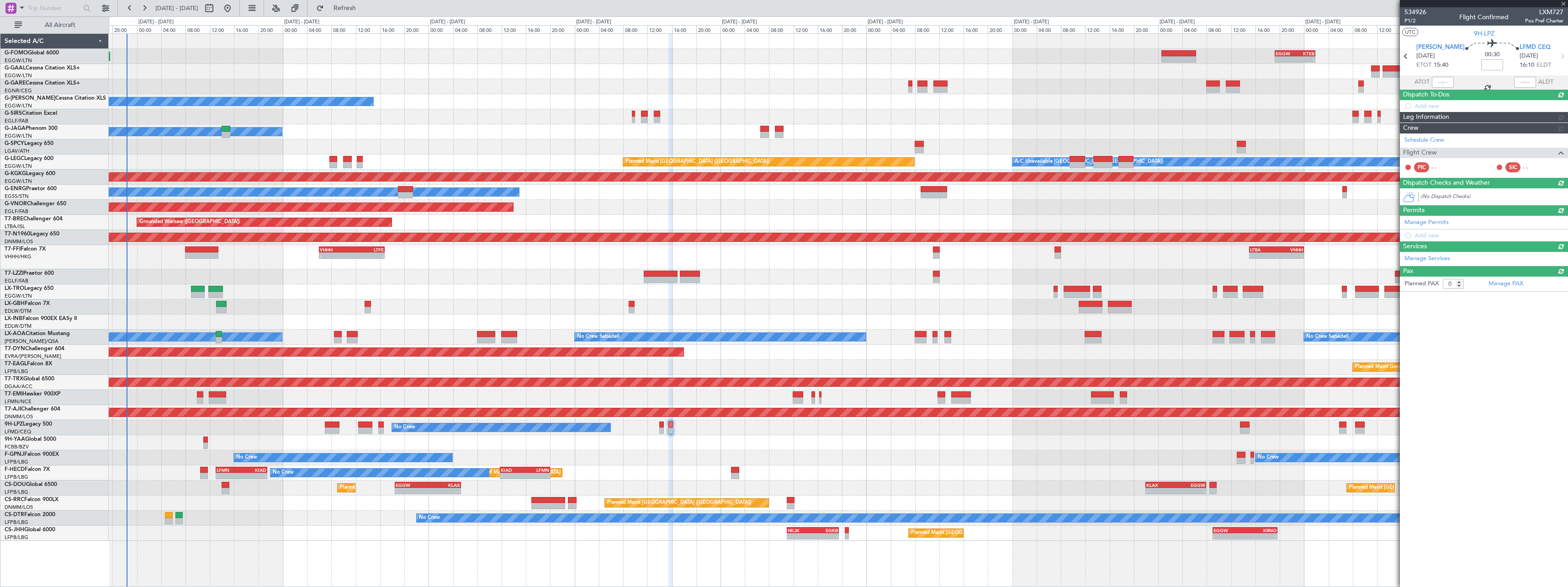
scroll to position [0, 0]
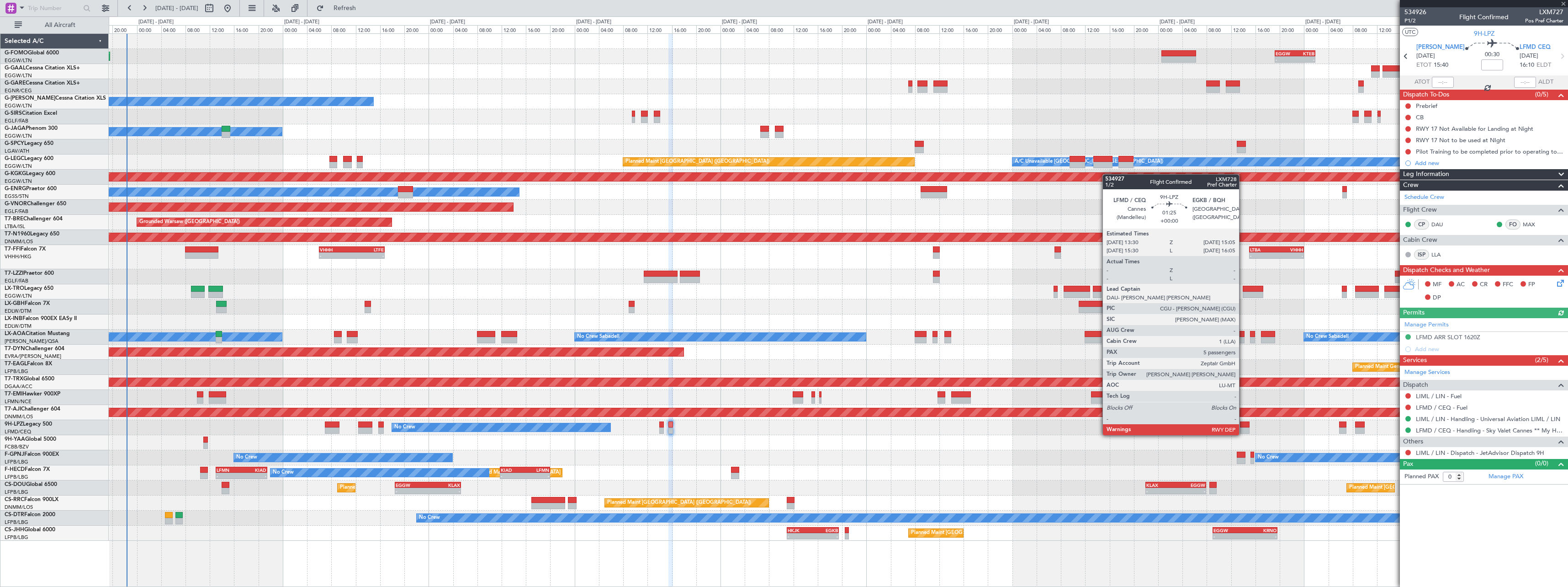
click at [1244, 426] on div at bounding box center [1245, 424] width 10 height 7
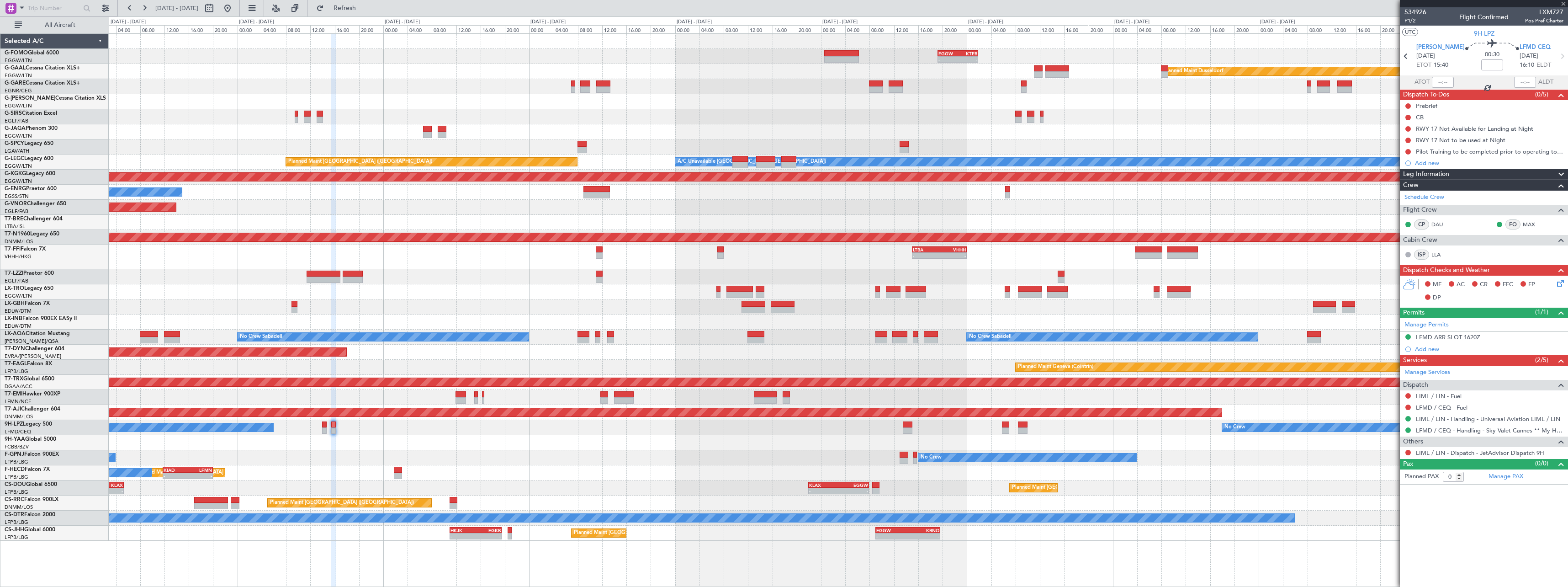
click at [1024, 448] on div at bounding box center [838, 443] width 1459 height 15
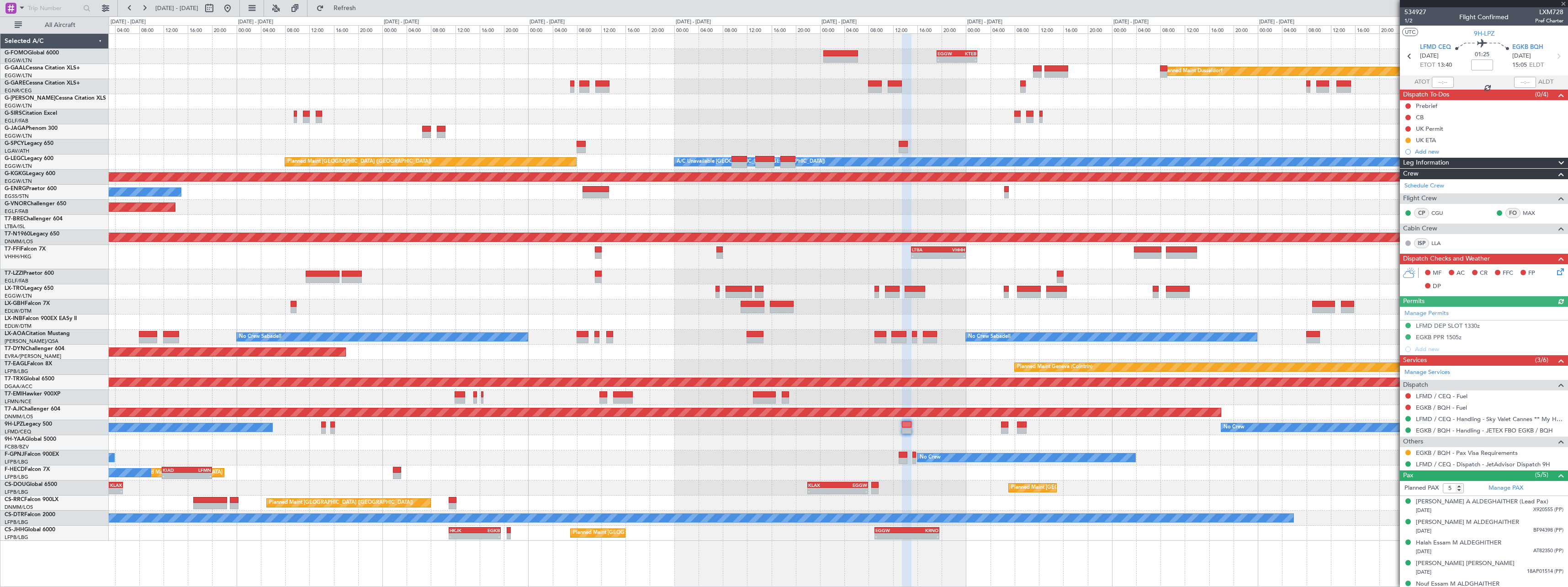
click at [1009, 426] on div "No Crew No Crew" at bounding box center [838, 427] width 1459 height 15
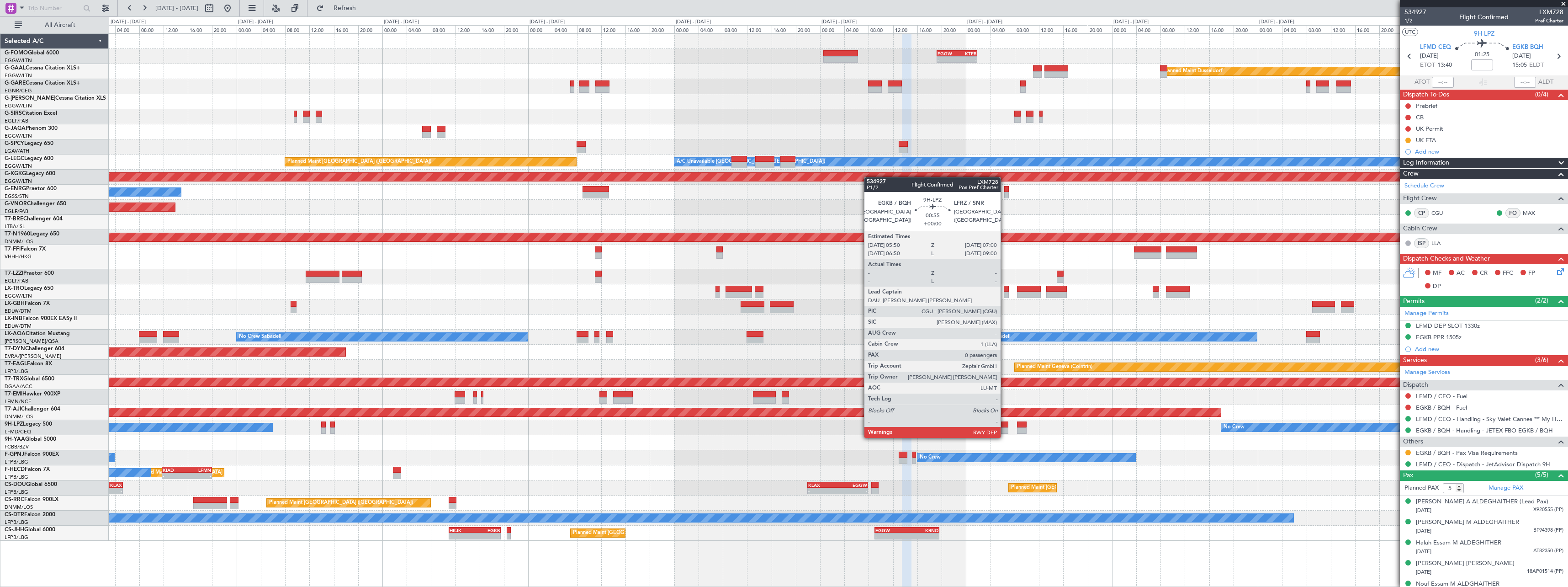
click at [1005, 429] on div at bounding box center [1005, 431] width 7 height 7
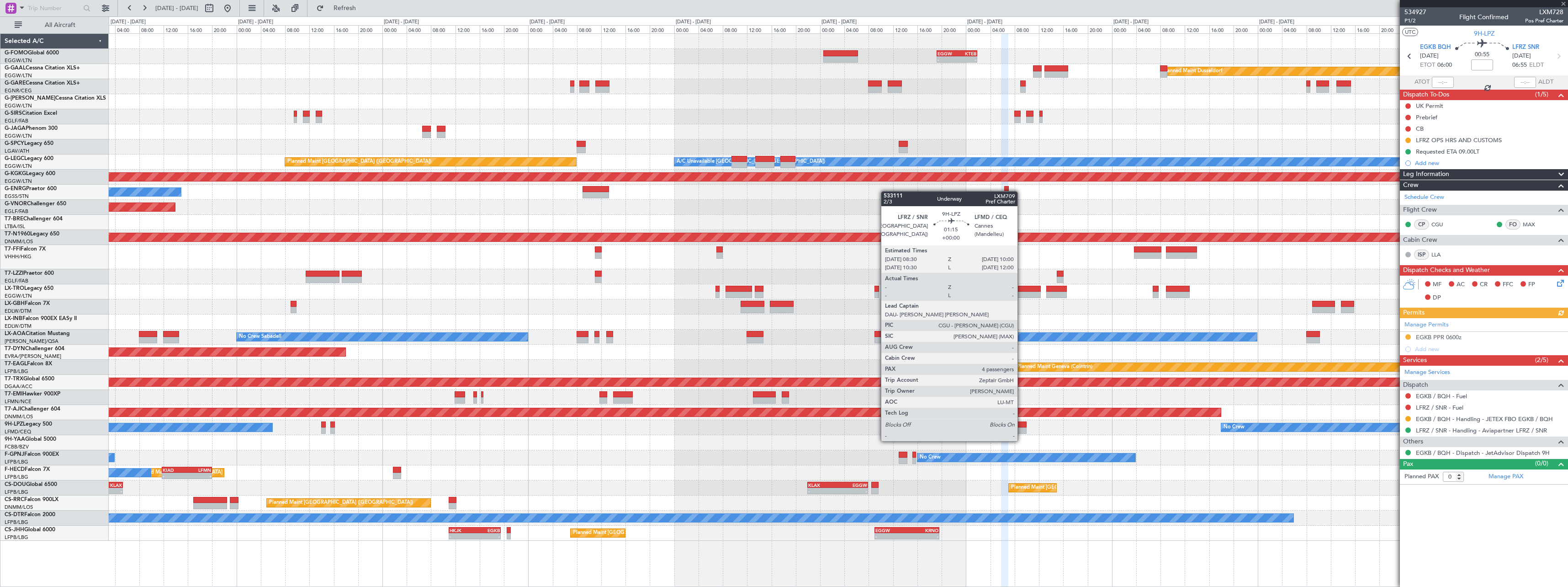
click at [1022, 432] on div at bounding box center [1021, 431] width 9 height 7
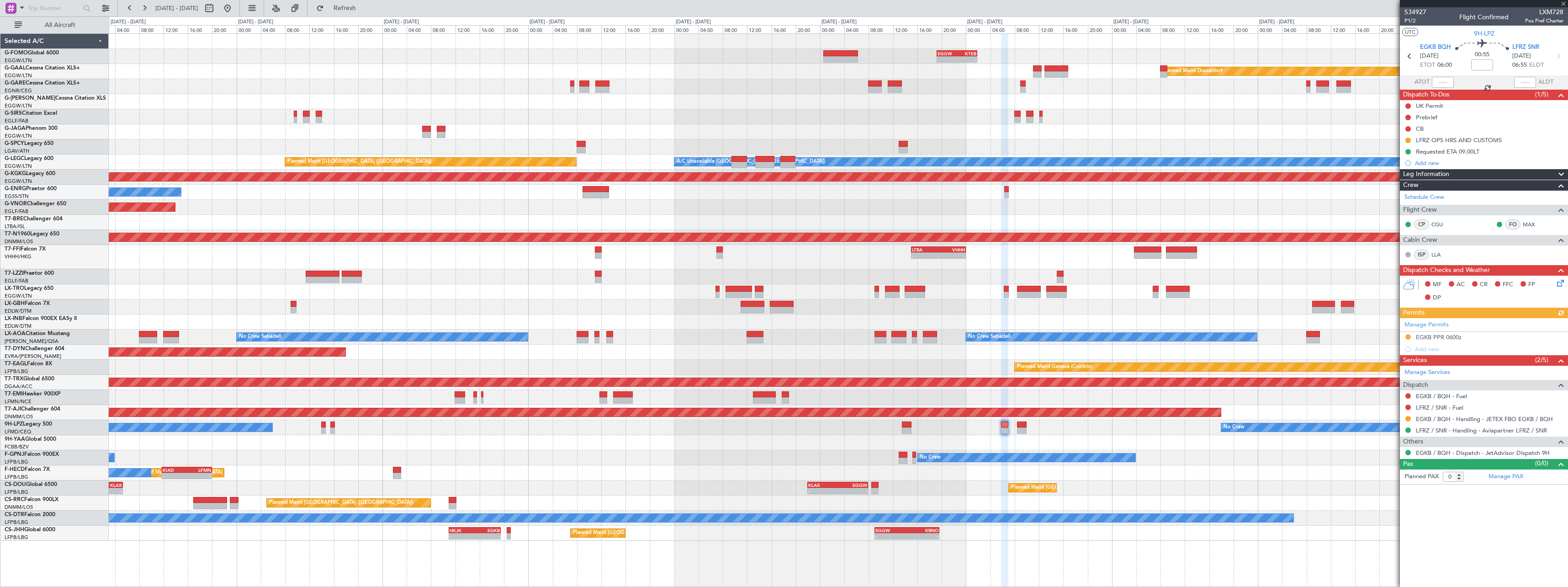
type input "4"
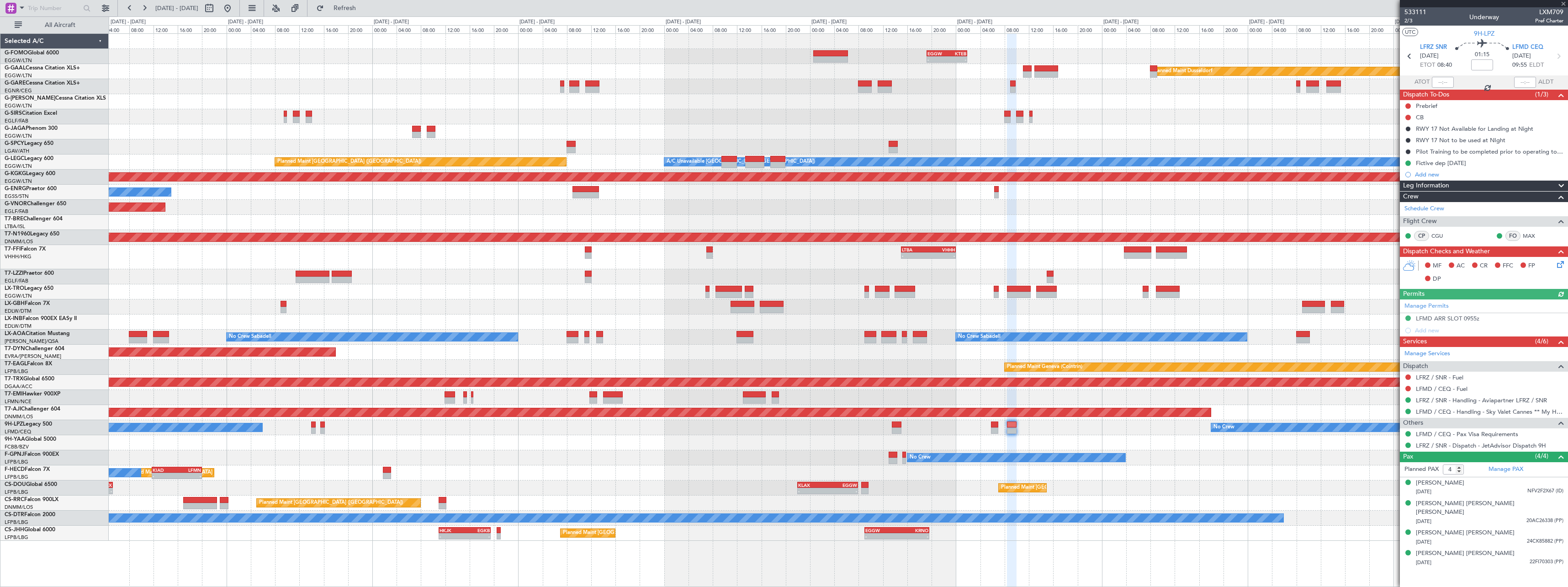
click at [1248, 445] on div at bounding box center [838, 443] width 1459 height 15
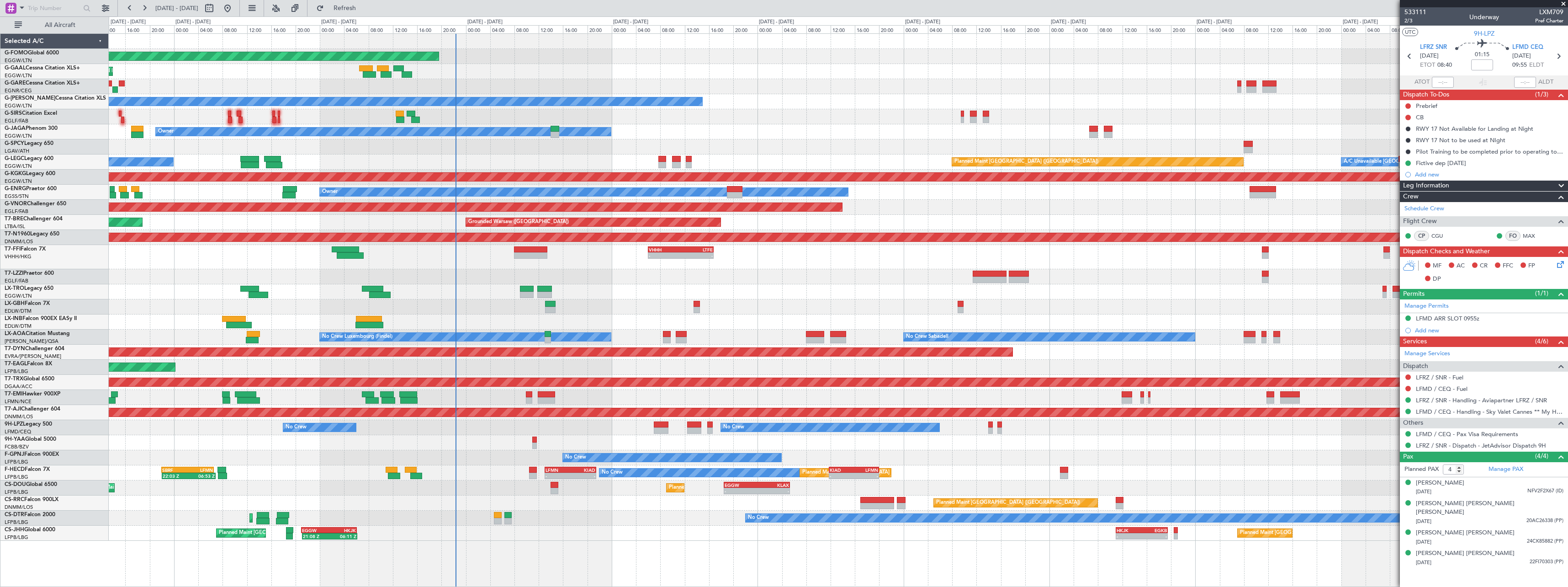
click at [1281, 427] on div "Planned Maint Windsor Locks (Bradley Intl) - - EGGW 19:15 Z KTEB 01:55 Z Planne…" at bounding box center [838, 287] width 1459 height 507
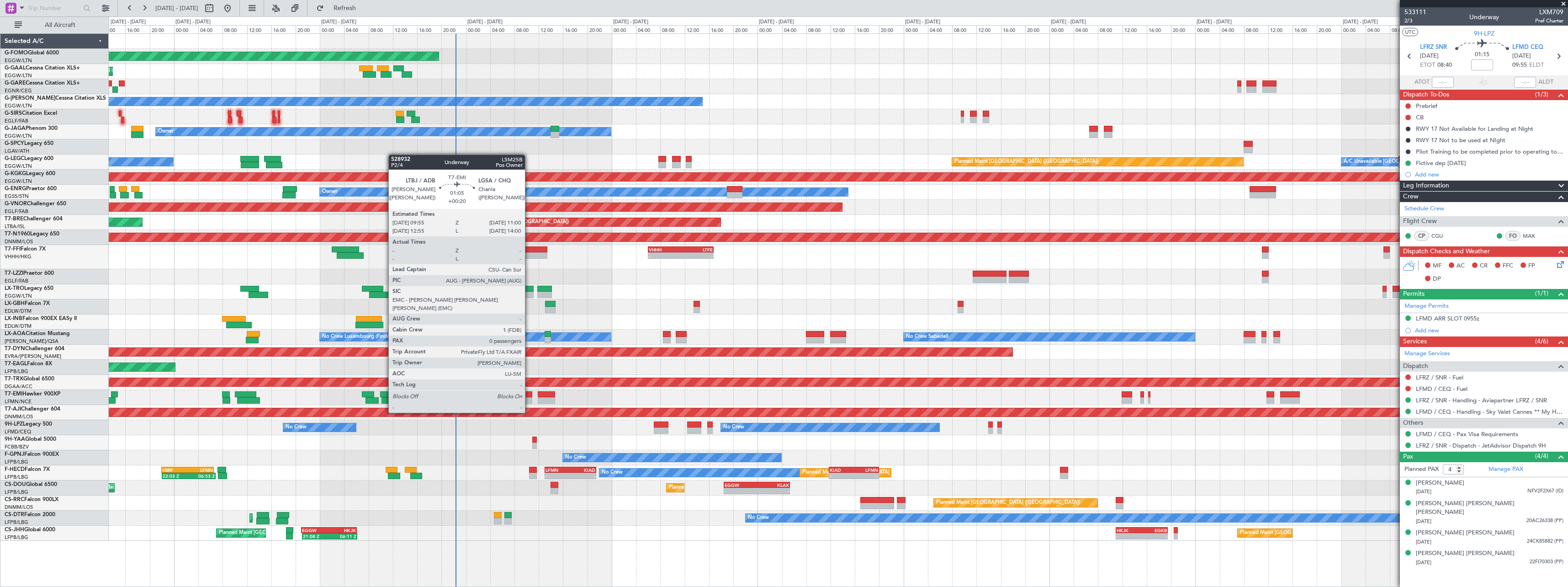
click at [529, 395] on div at bounding box center [529, 394] width 7 height 7
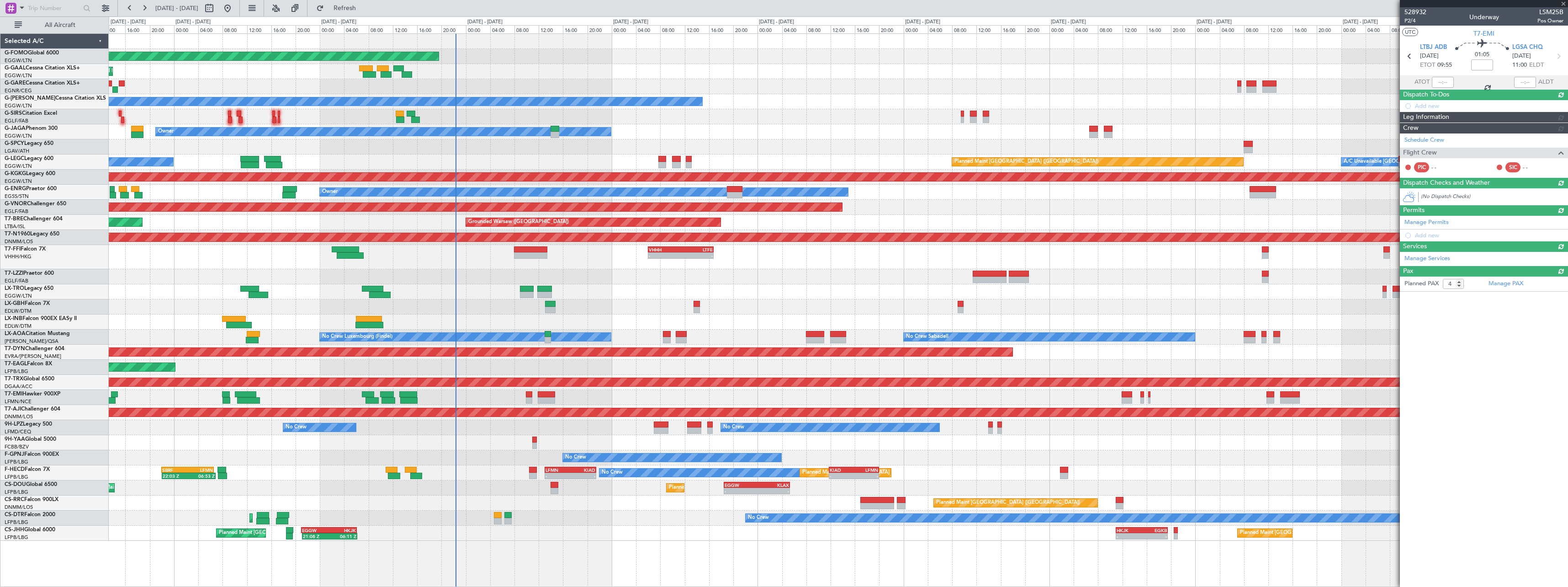
type input "+00:20"
type input "0"
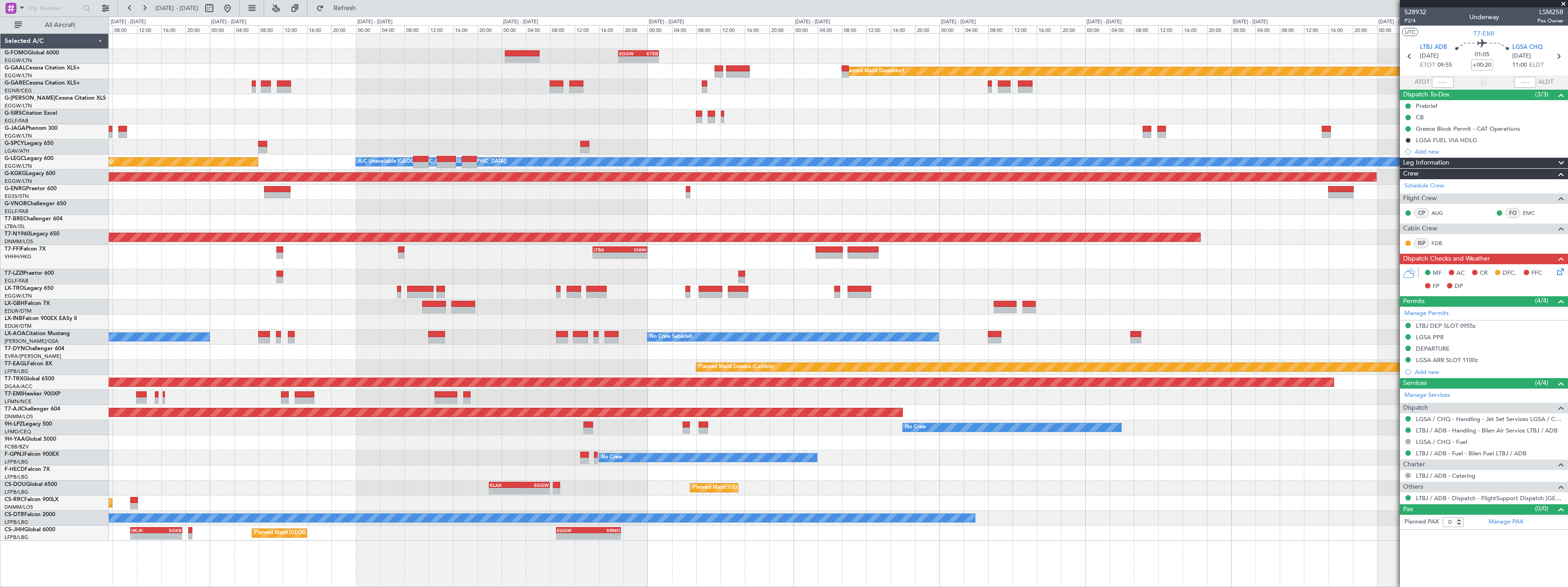
click at [0, 432] on html "14 Aug 2025 - 24 Aug 2025 Refresh Quick Links All Aircraft - - EGGW 19:15 Z KTE…" at bounding box center [784, 294] width 1568 height 587
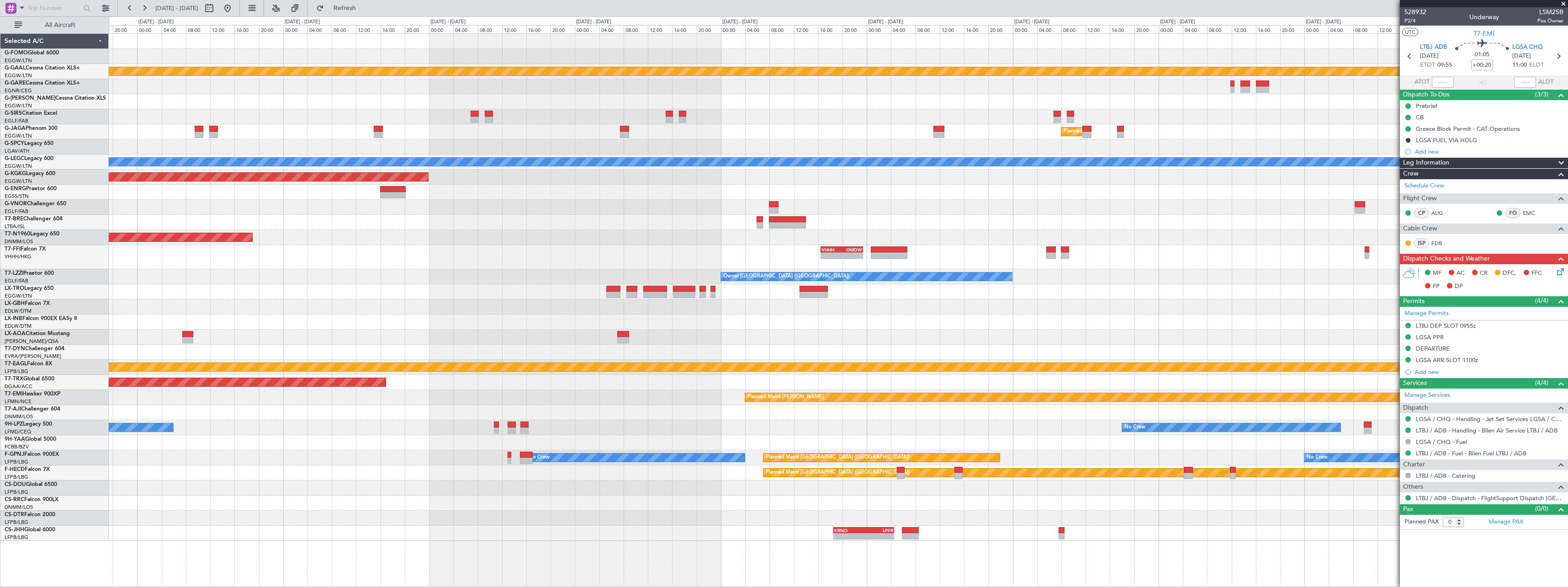
click at [581, 402] on div "Planned Maint Dusseldorf Planned Maint London (Luton) A/C Unavailable London (L…" at bounding box center [838, 287] width 1459 height 507
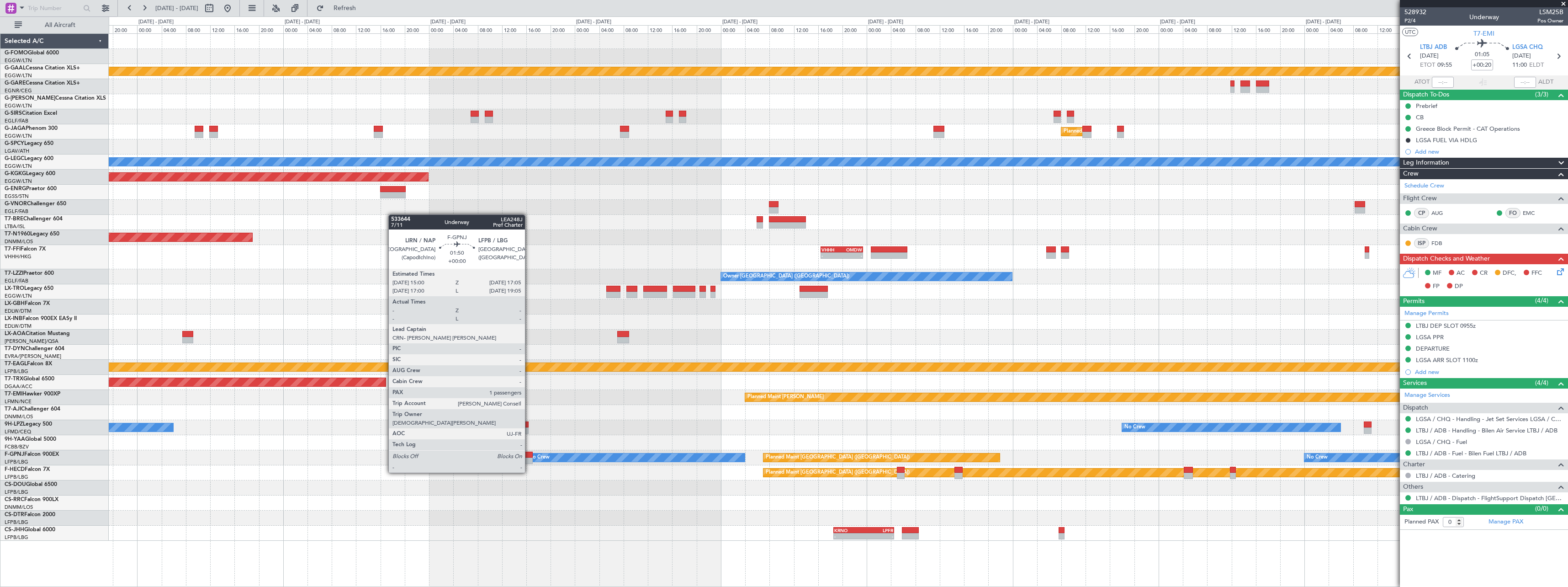
click at [529, 455] on div at bounding box center [526, 455] width 13 height 7
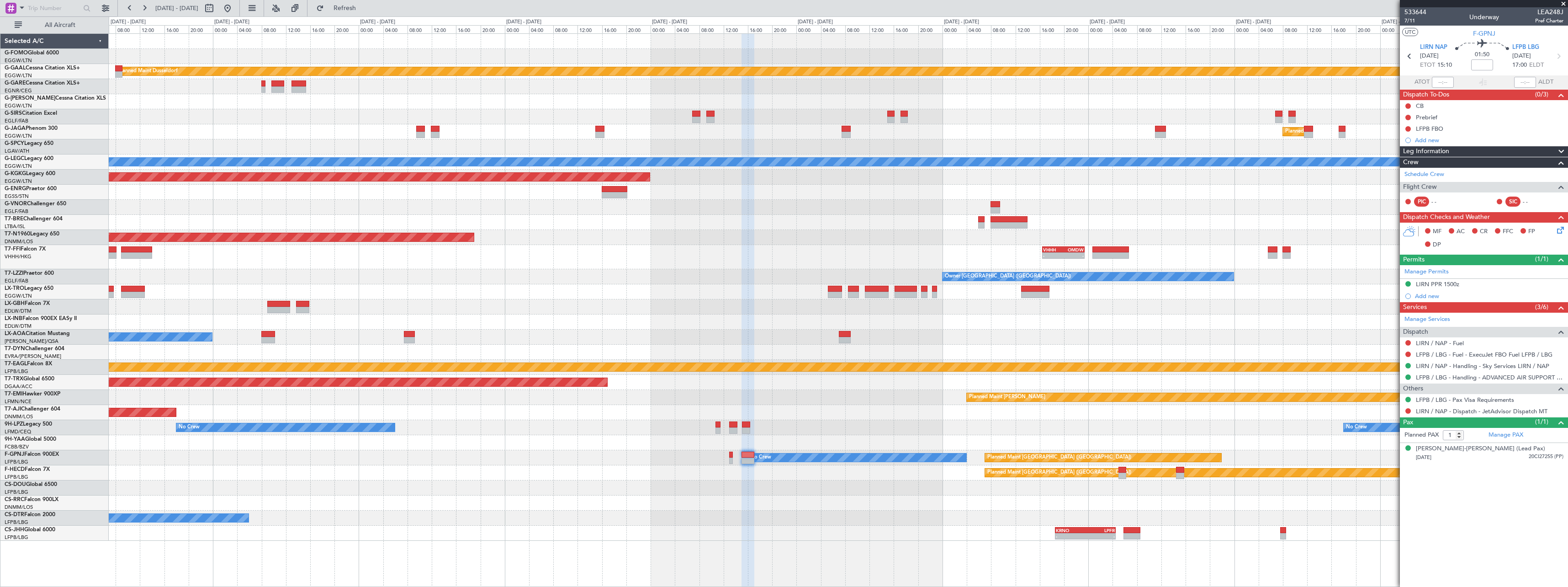
click at [878, 471] on div "- - EGGW 19:15 Z KTEB 01:55 Z Planned Maint Dusseldorf Planned Maint London (Lu…" at bounding box center [838, 287] width 1459 height 507
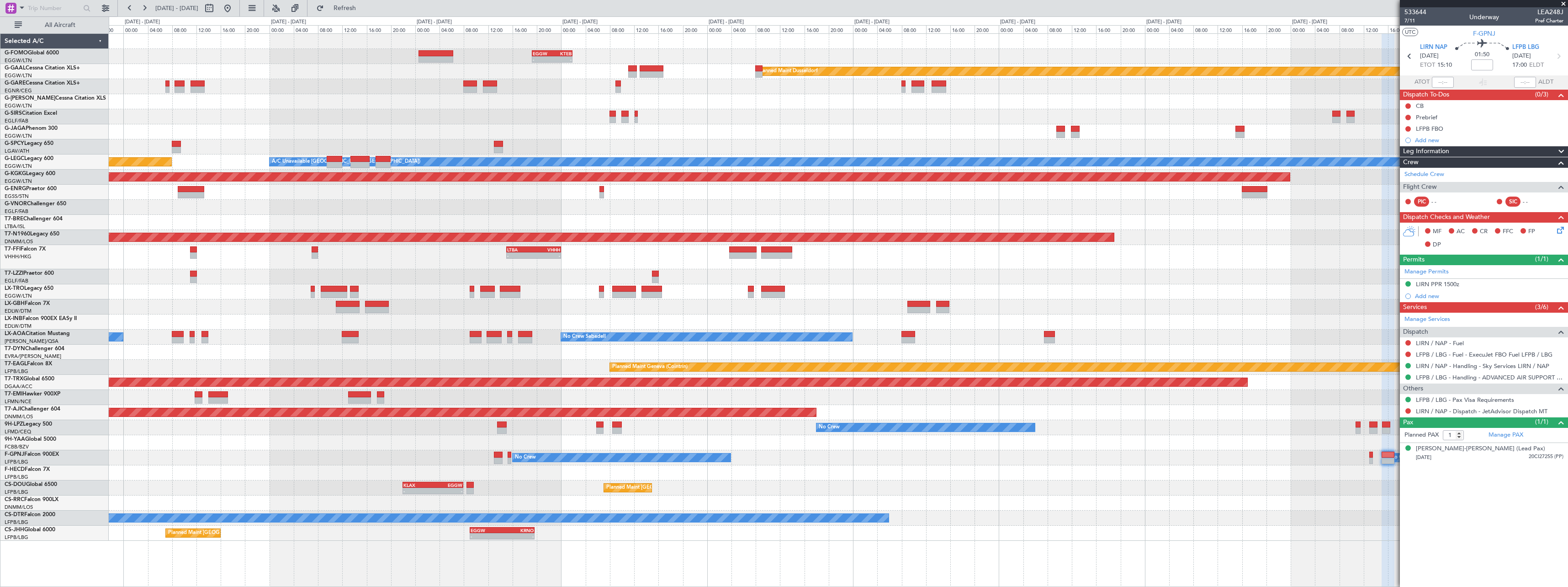
click at [802, 469] on div "- - EGGW 19:15 Z KTEB 01:55 Z Planned [GEOGRAPHIC_DATA] Planned Maint [GEOGRAPH…" at bounding box center [838, 287] width 1459 height 507
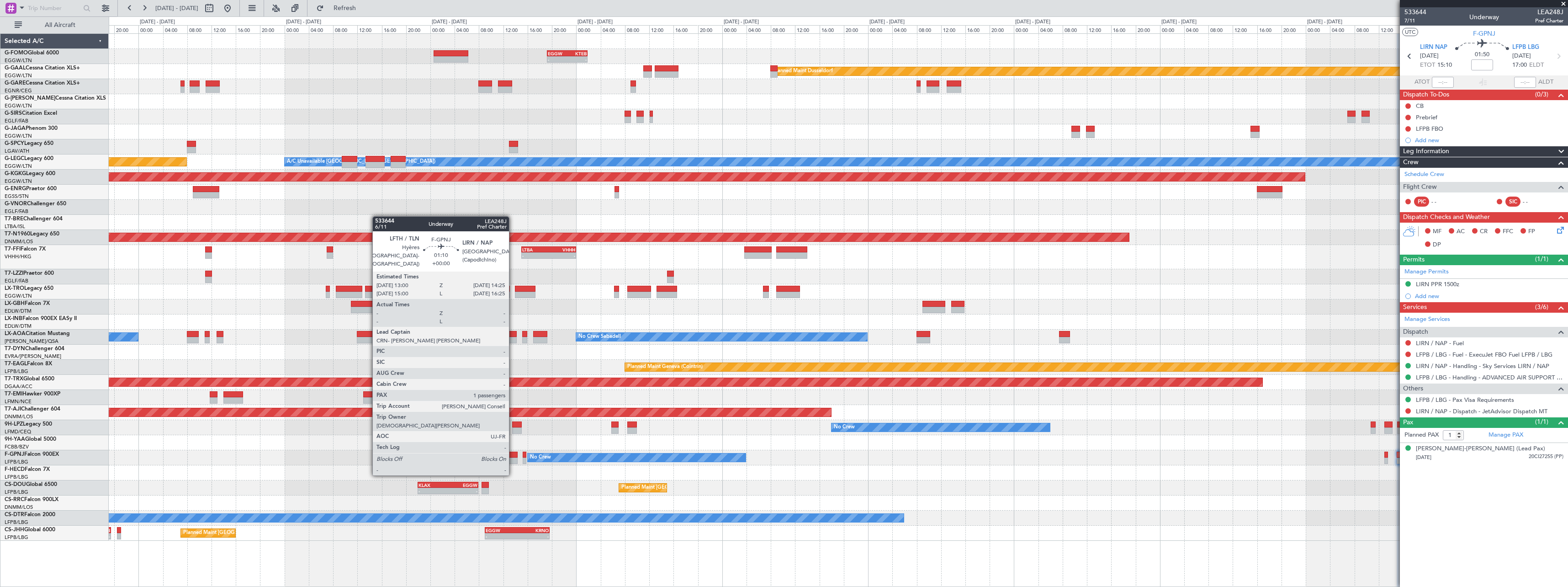
click at [513, 457] on div at bounding box center [513, 455] width 9 height 7
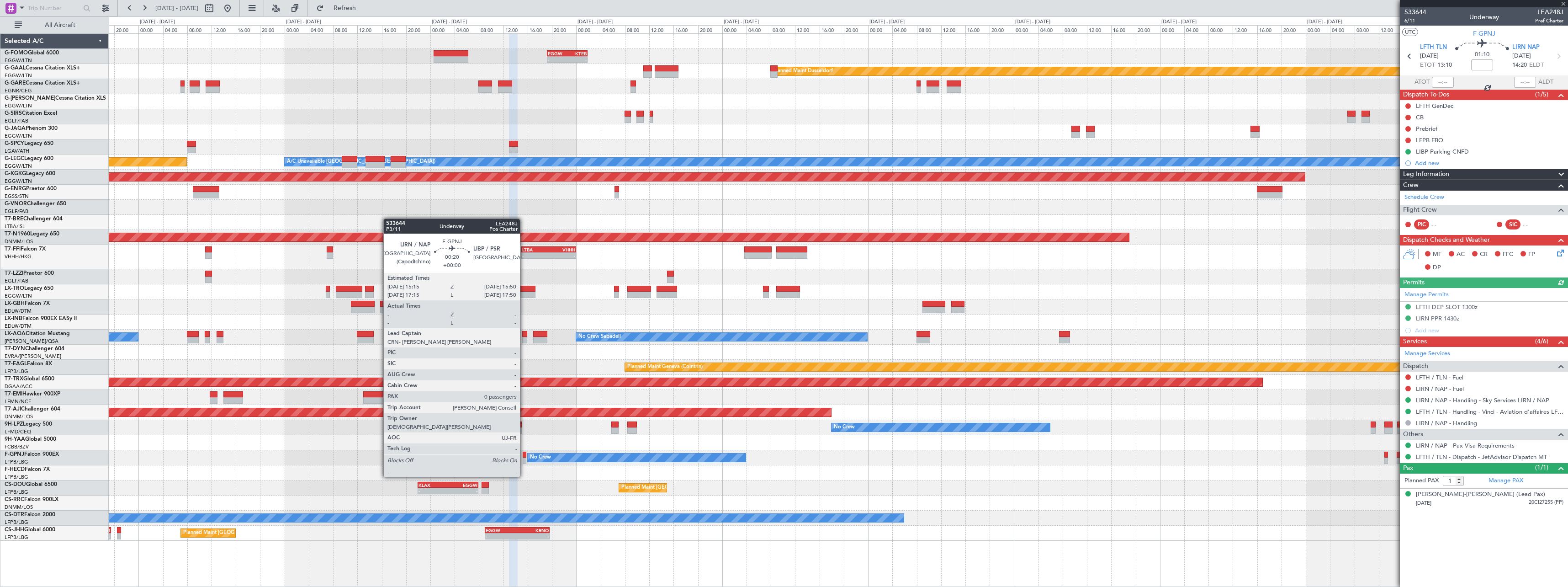
click at [524, 459] on div at bounding box center [525, 460] width 4 height 7
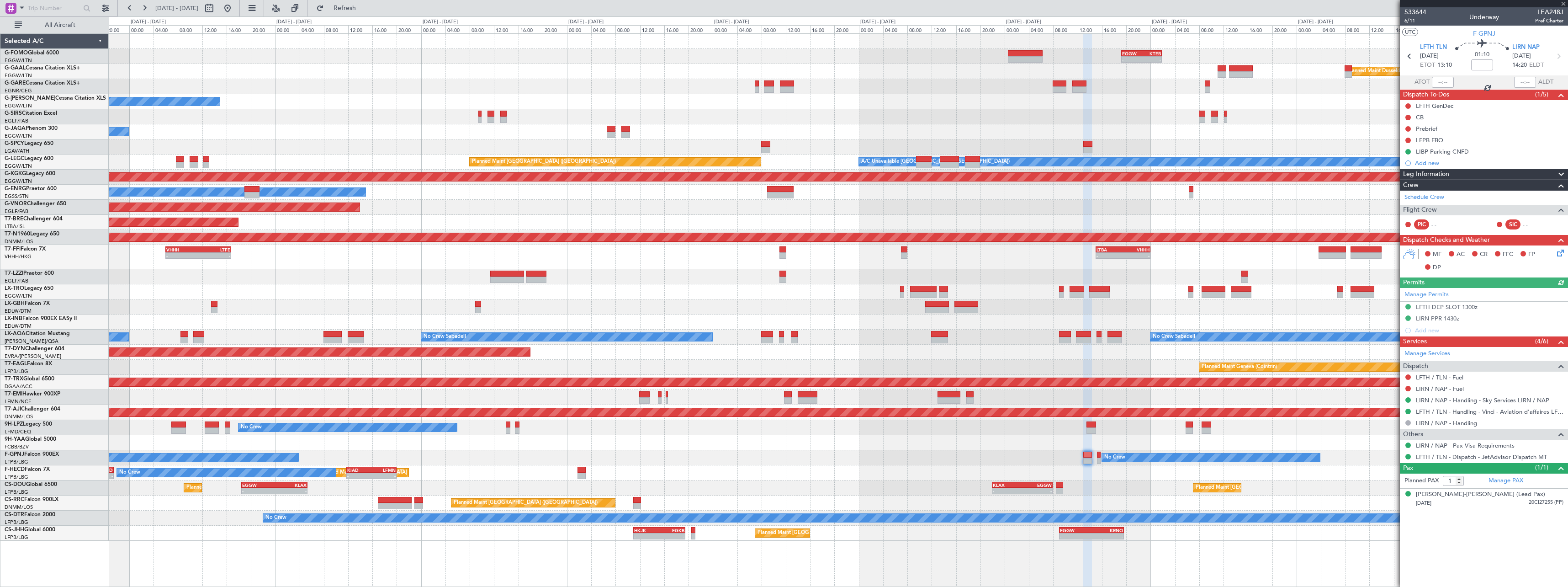
type input "0"
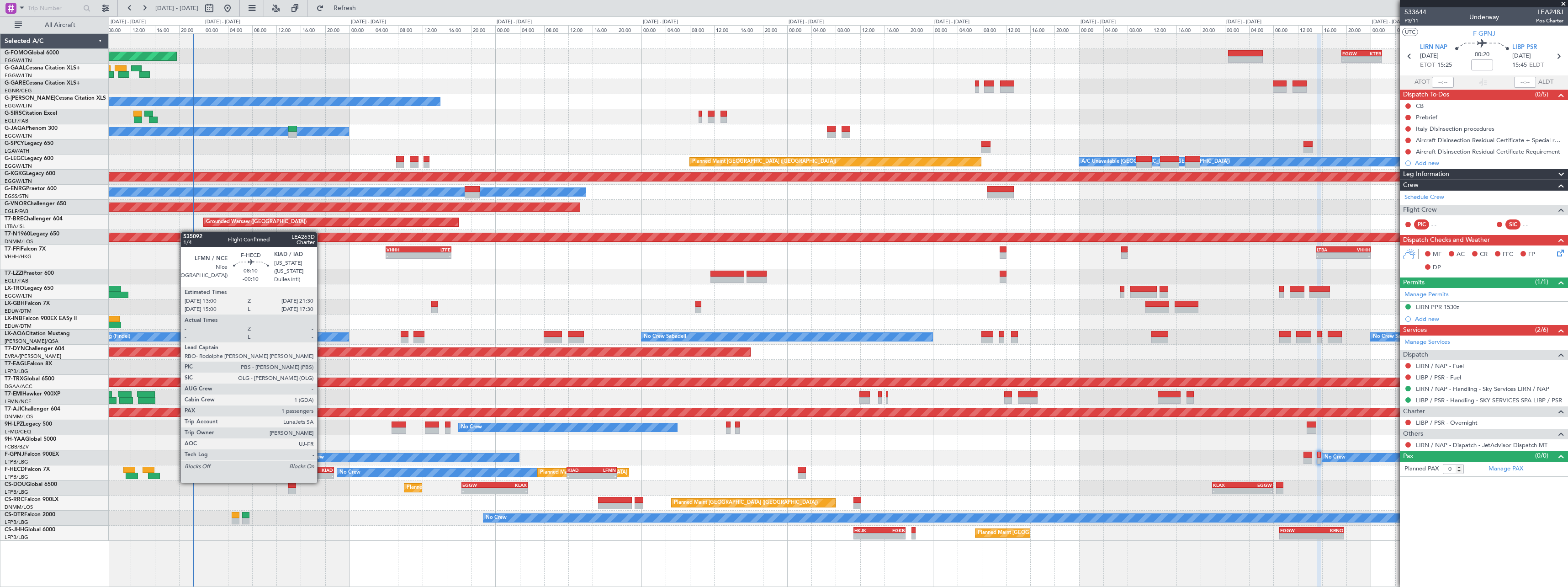
click at [321, 474] on div "-" at bounding box center [320, 476] width 25 height 5
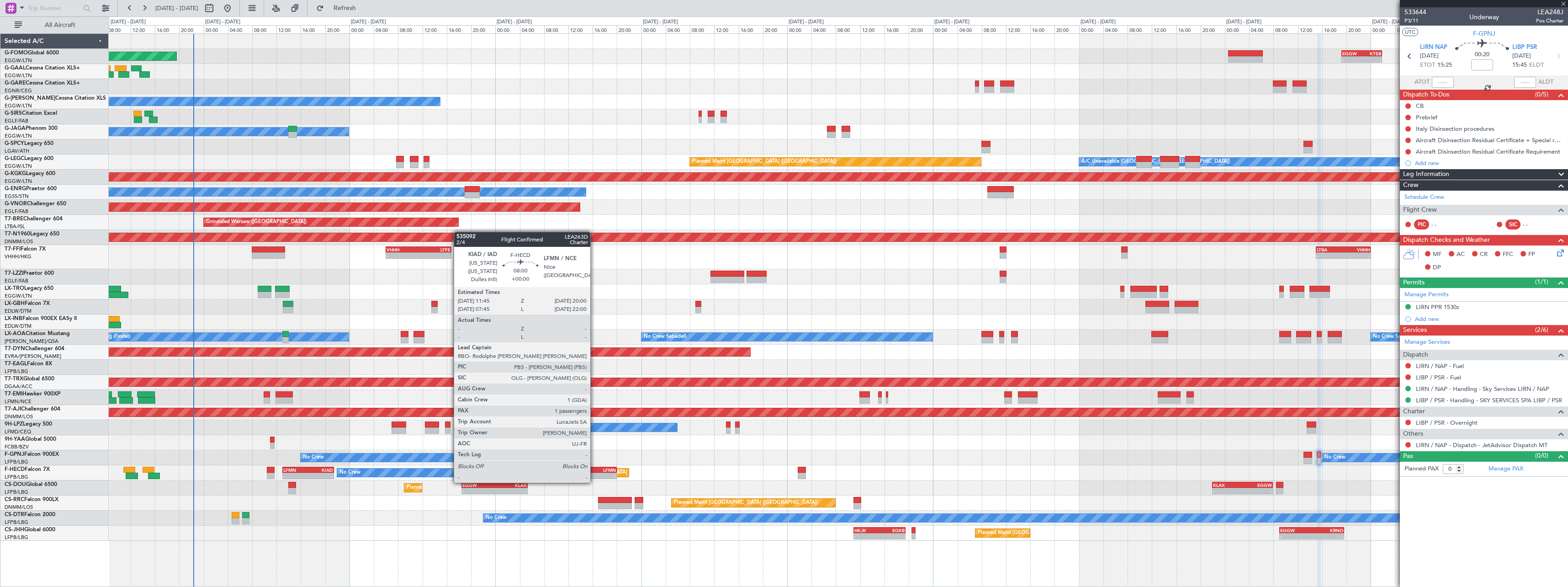
type input "-00:10"
type input "1"
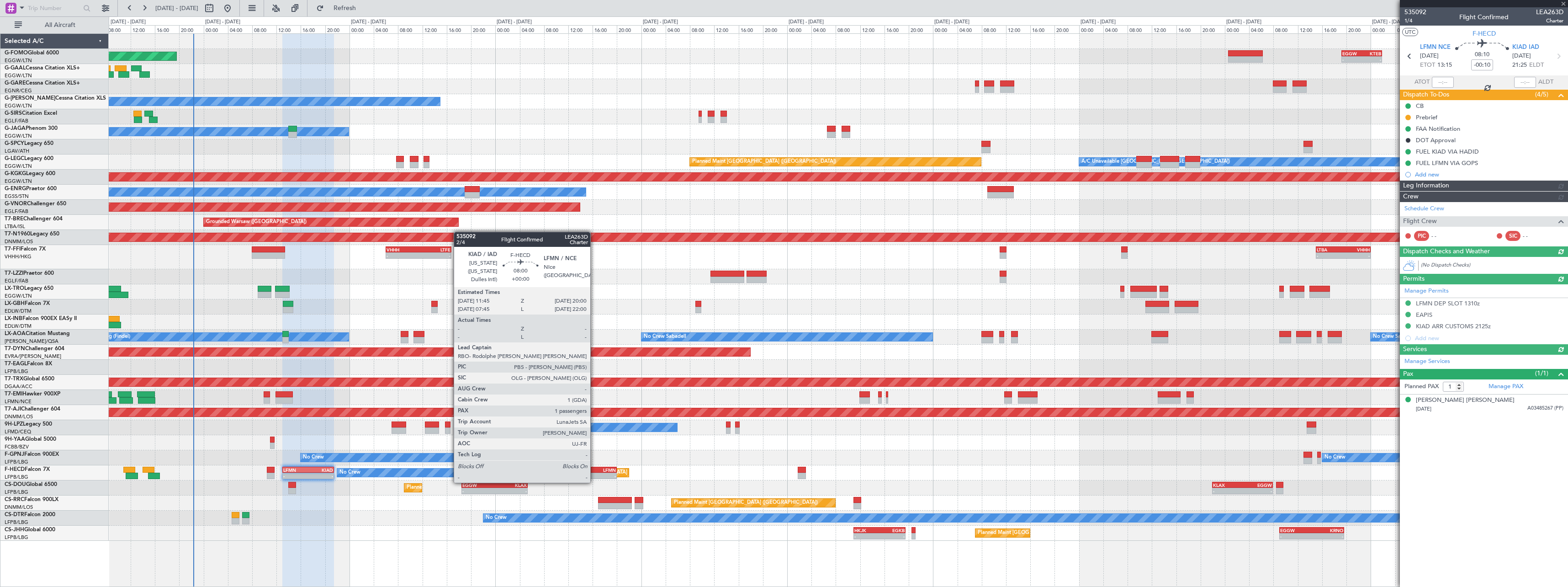
click at [595, 474] on div "-" at bounding box center [604, 476] width 24 height 5
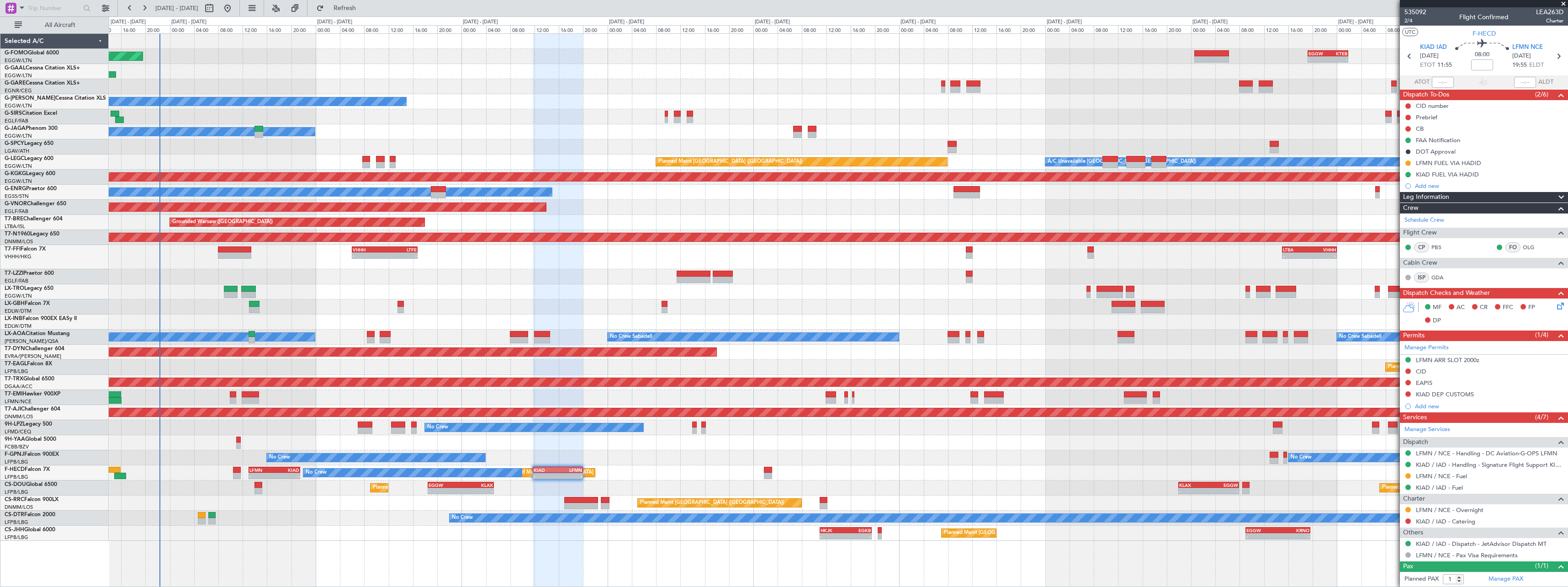
click at [1017, 443] on div "- - EGGW 19:15 Z KTEB 01:55 Z Planned Maint Windsor Locks ([PERSON_NAME] Intl) …" at bounding box center [838, 287] width 1459 height 507
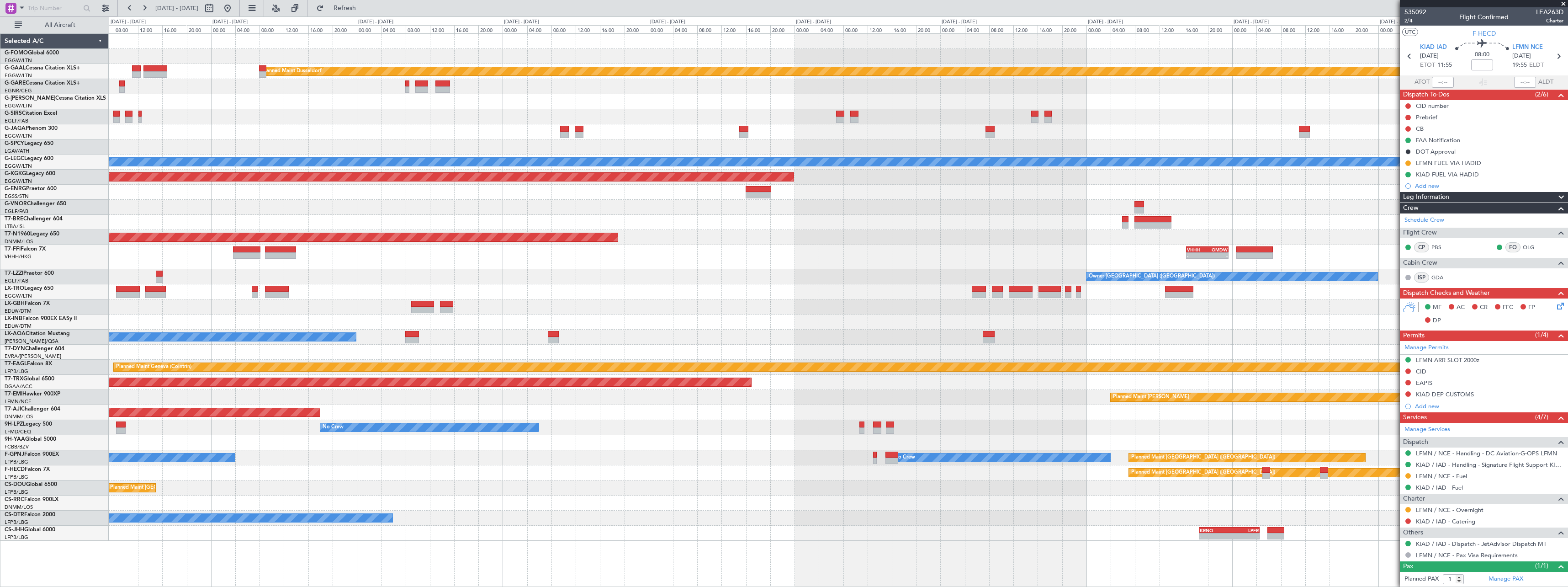
click at [0, 543] on html "[DATE] - [DATE] Refresh Quick Links All Aircraft - - EGGW 19:15 Z KTEB 01:55 Z …" at bounding box center [784, 294] width 1568 height 587
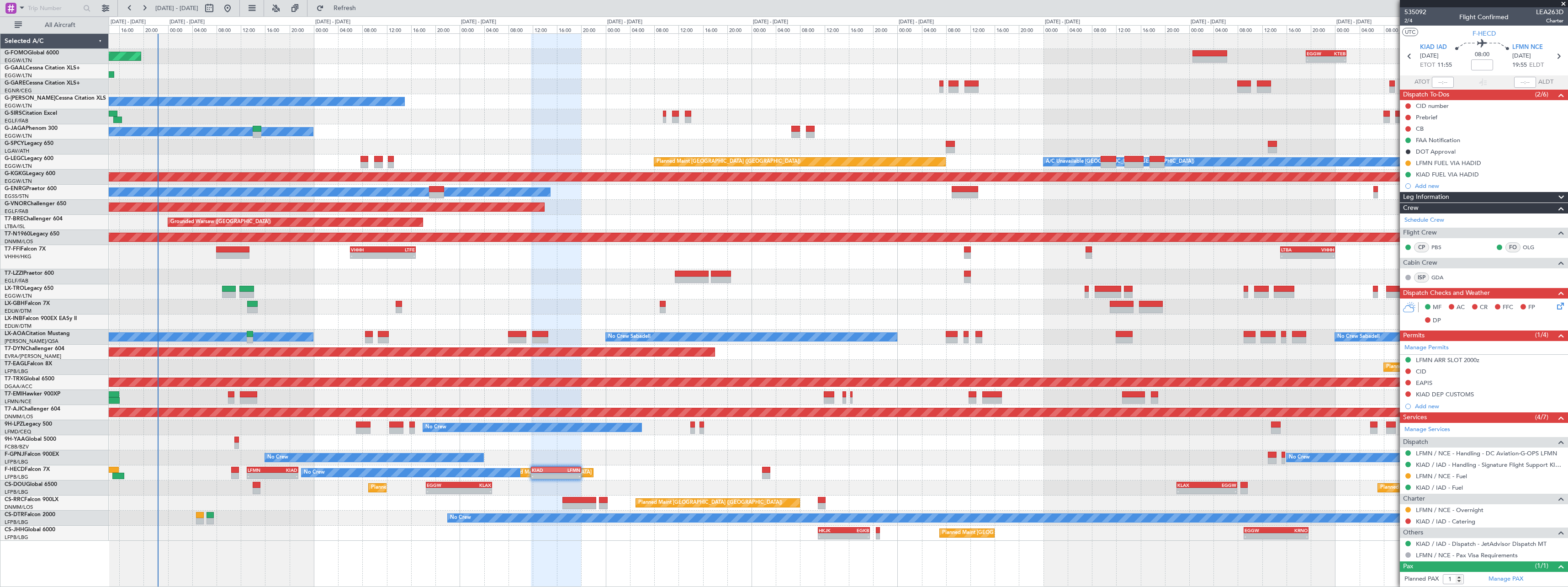
click at [1488, 470] on fb-app "[DATE] - [DATE] Refresh Quick Links All Aircraft - - EGGW 19:15 Z KTEB 01:55 Z …" at bounding box center [784, 297] width 1568 height 580
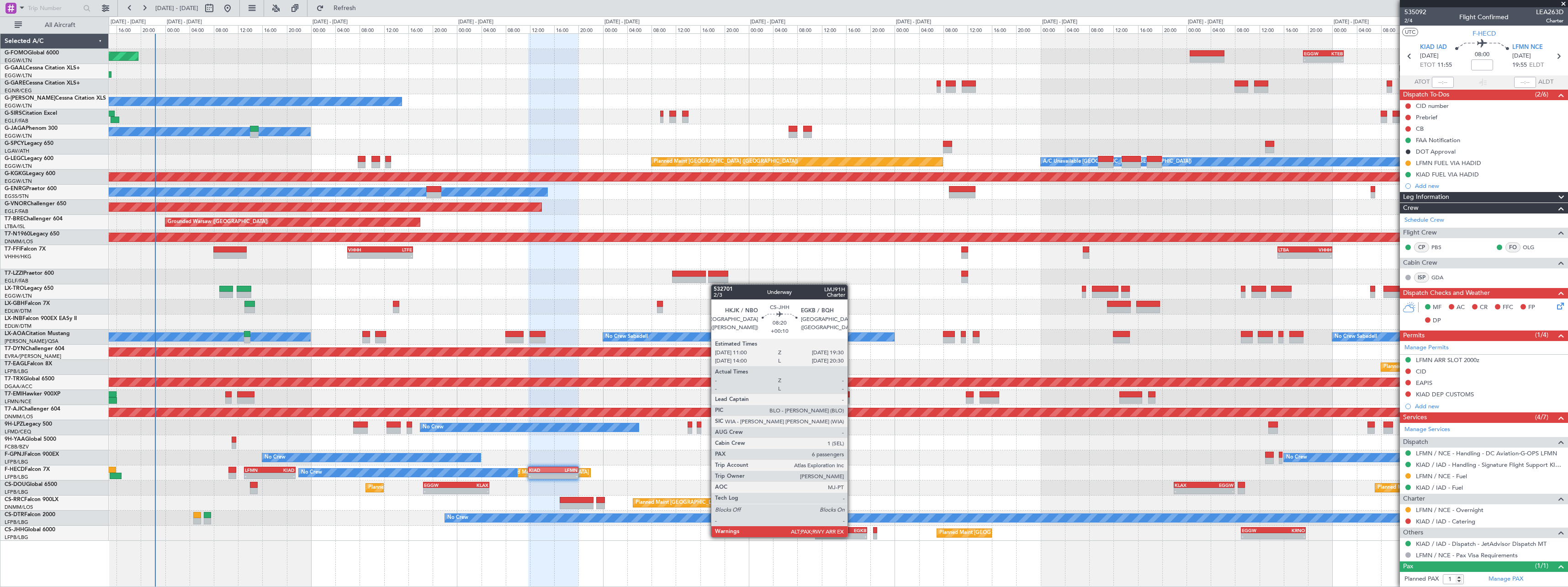
click at [852, 536] on div "-" at bounding box center [853, 536] width 25 height 5
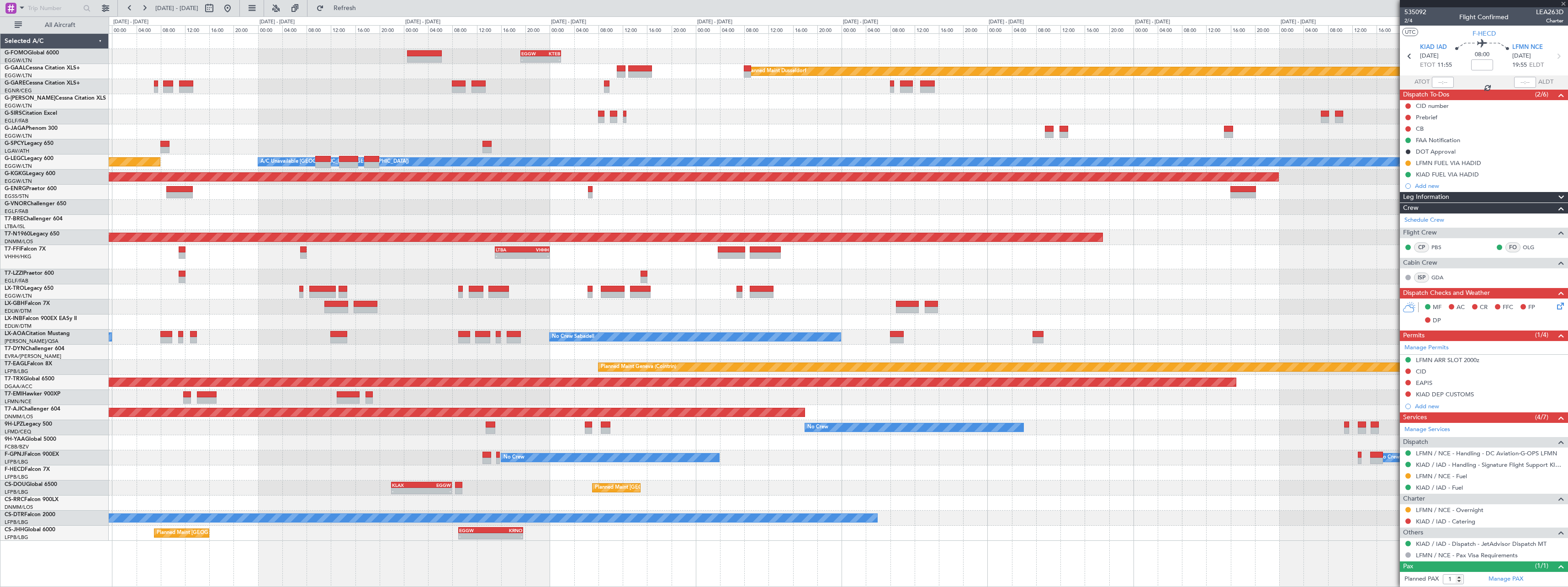
click at [124, 549] on div "- - EGGW 19:15 Z KTEB 01:55 Z Planned [GEOGRAPHIC_DATA] Planned Maint [GEOGRAPH…" at bounding box center [838, 310] width 1459 height 554
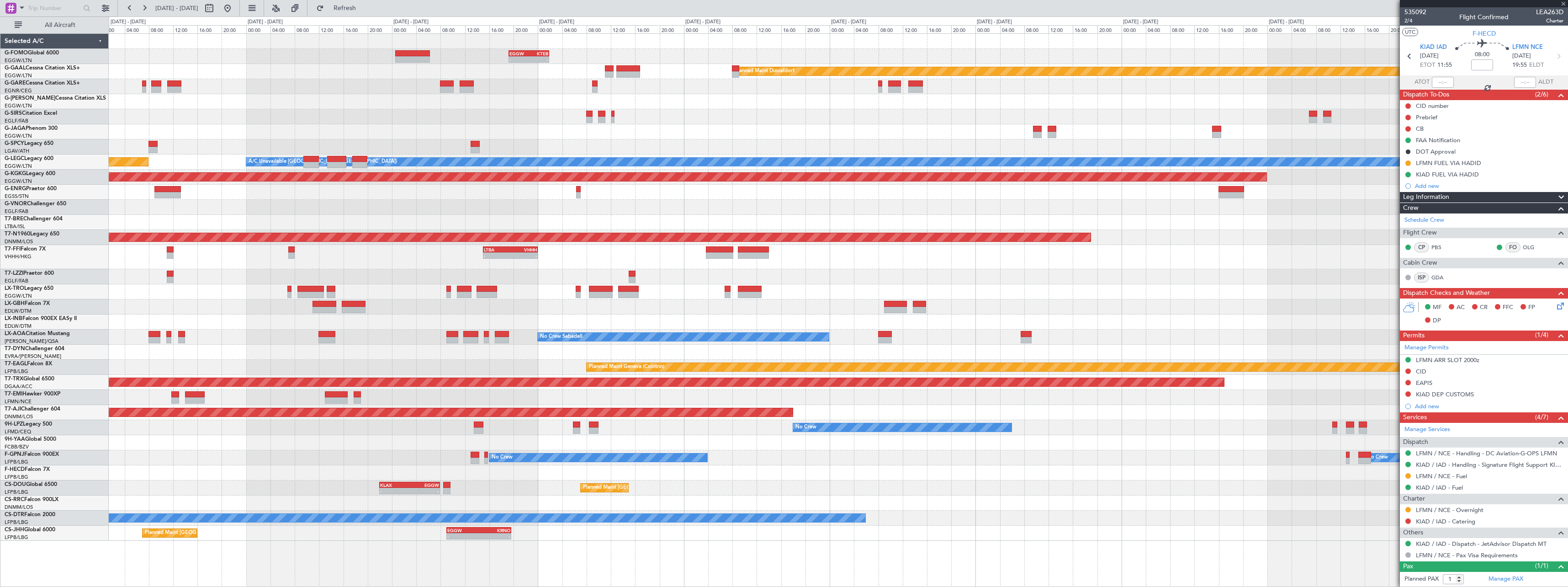
type input "+00:10"
type input "6"
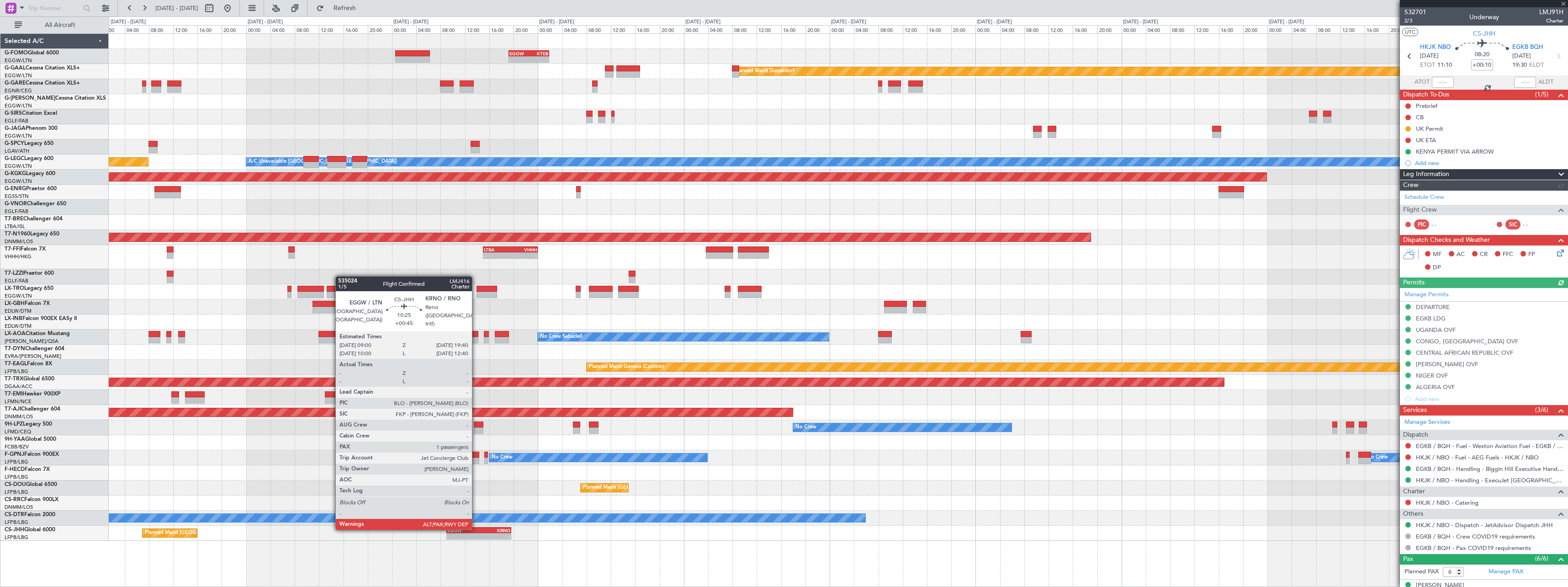
click at [476, 529] on div "EGGW" at bounding box center [463, 530] width 32 height 5
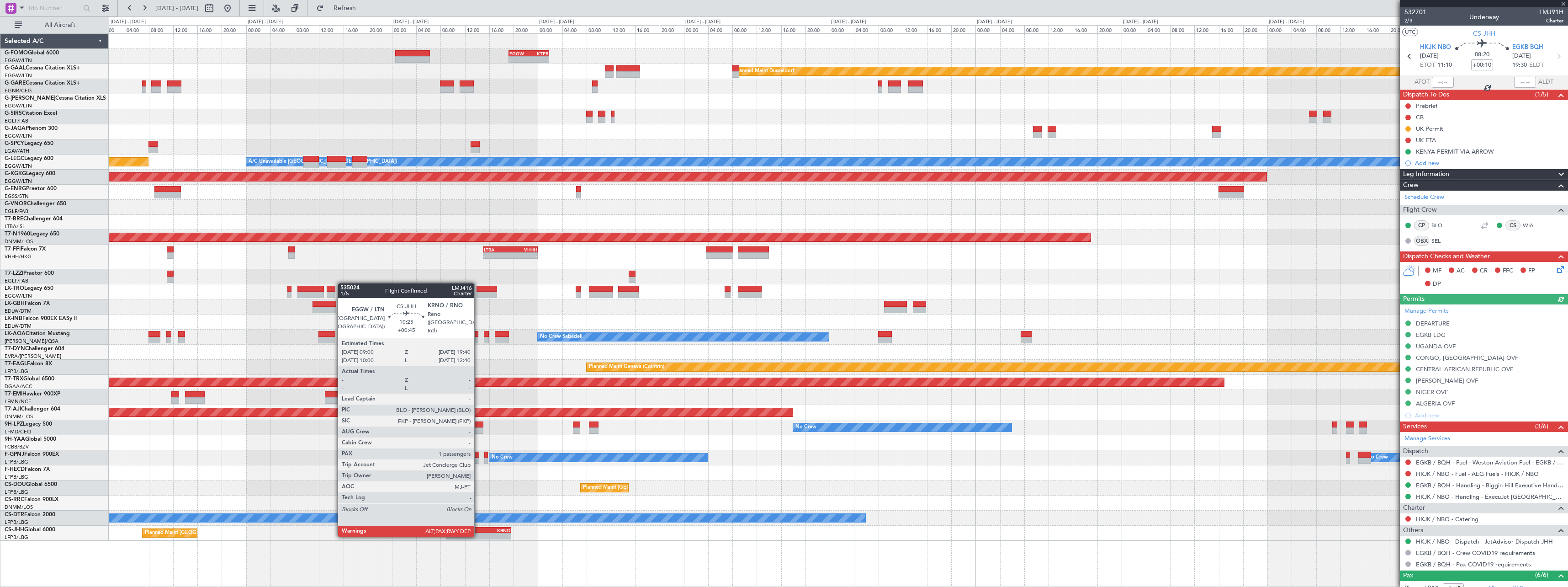
click at [479, 535] on div "-" at bounding box center [495, 536] width 32 height 5
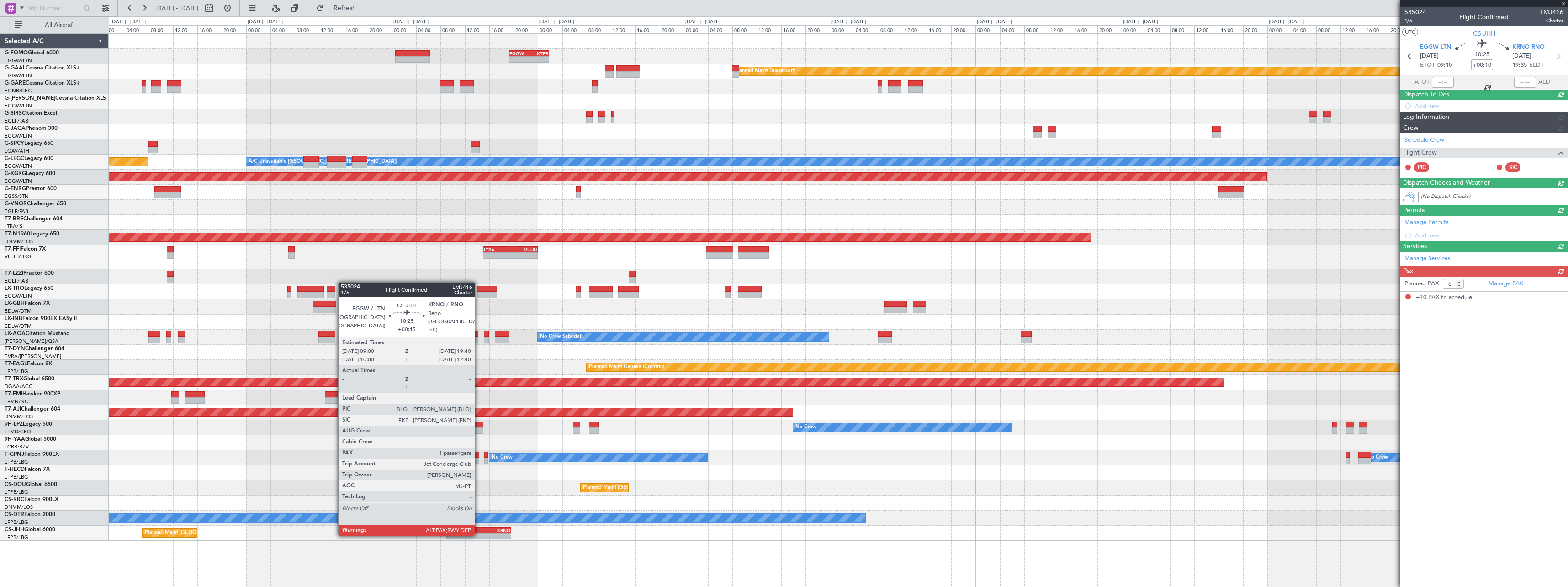
type input "+00:45"
type input "10"
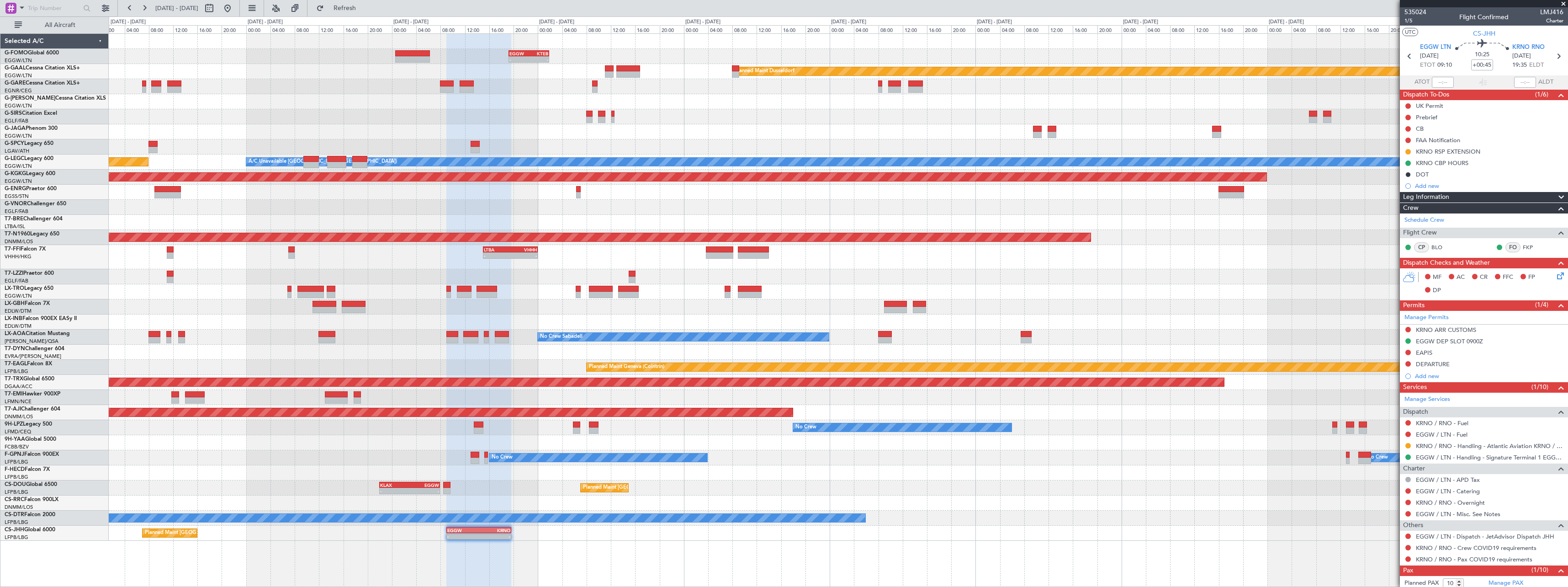
scroll to position [36, 0]
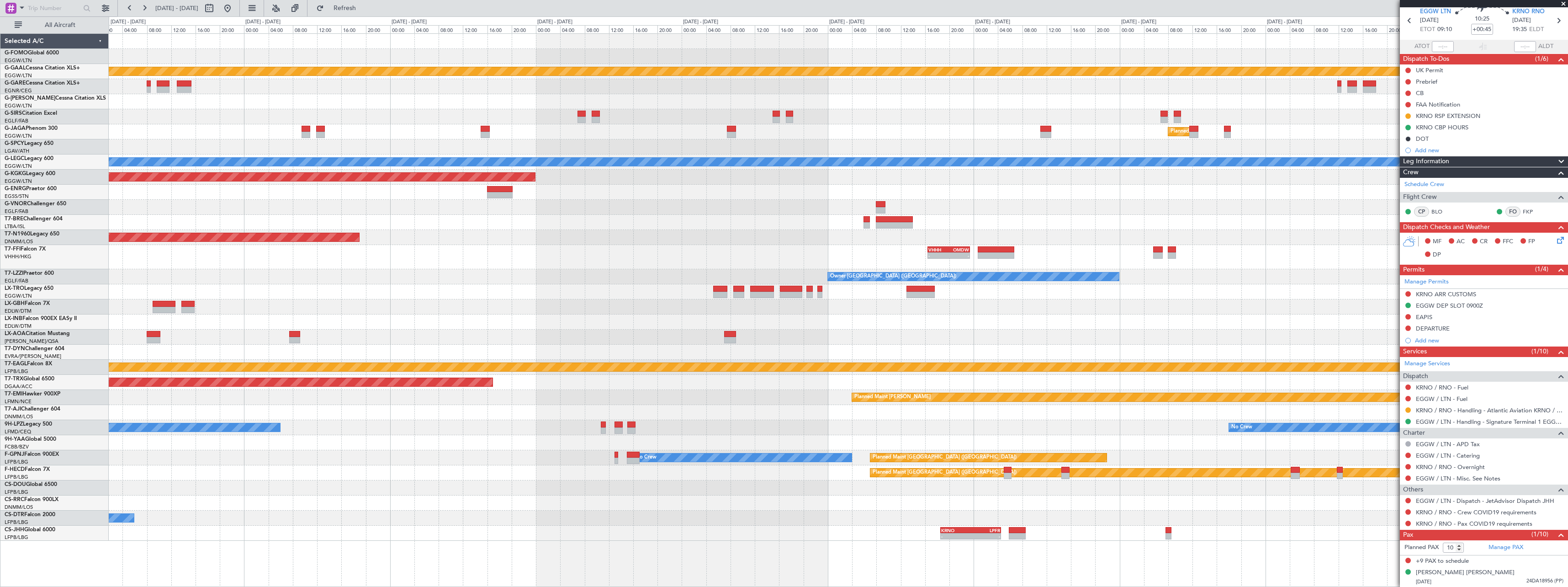
click at [371, 544] on div "EGGW 19:15 Z KTEB 01:55 Z - - Planned [GEOGRAPHIC_DATA] Planned Maint [GEOGRAPH…" at bounding box center [838, 310] width 1459 height 554
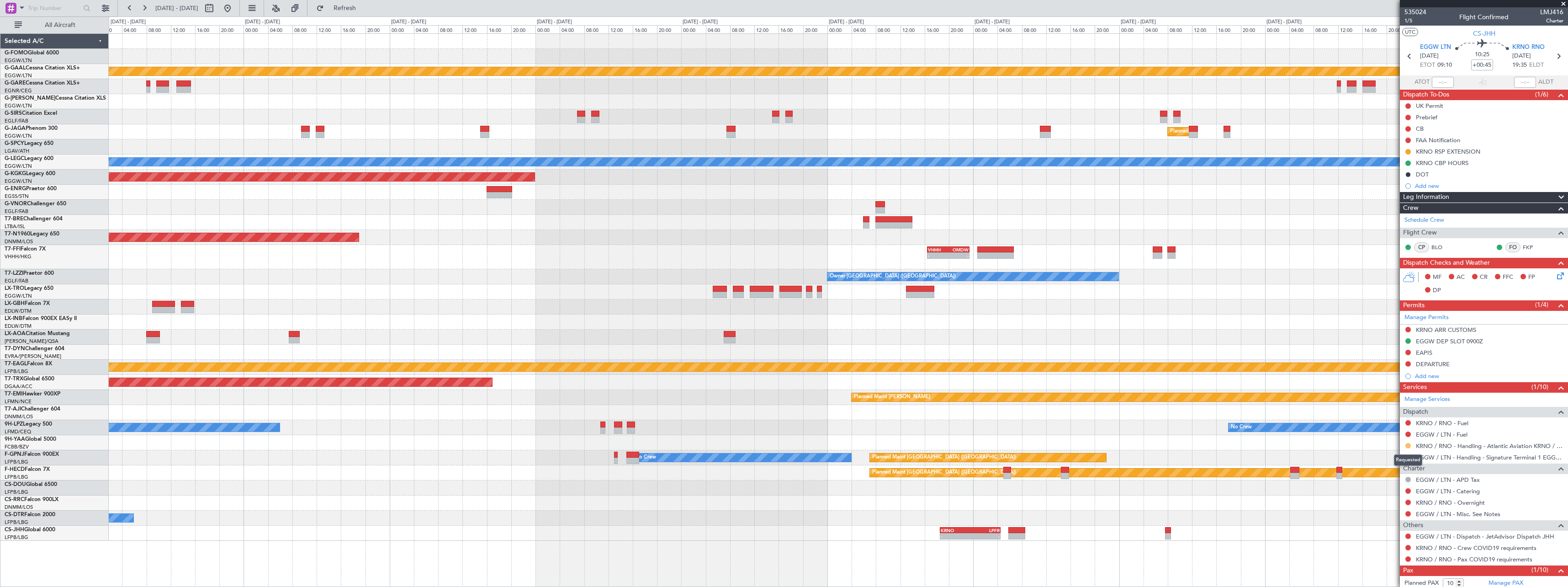
click at [1408, 446] on button at bounding box center [1408, 445] width 5 height 5
drag, startPoint x: 1387, startPoint y: 557, endPoint x: 1379, endPoint y: 557, distance: 8.0
click at [1387, 557] on span "Confirmed" at bounding box center [1382, 554] width 29 height 9
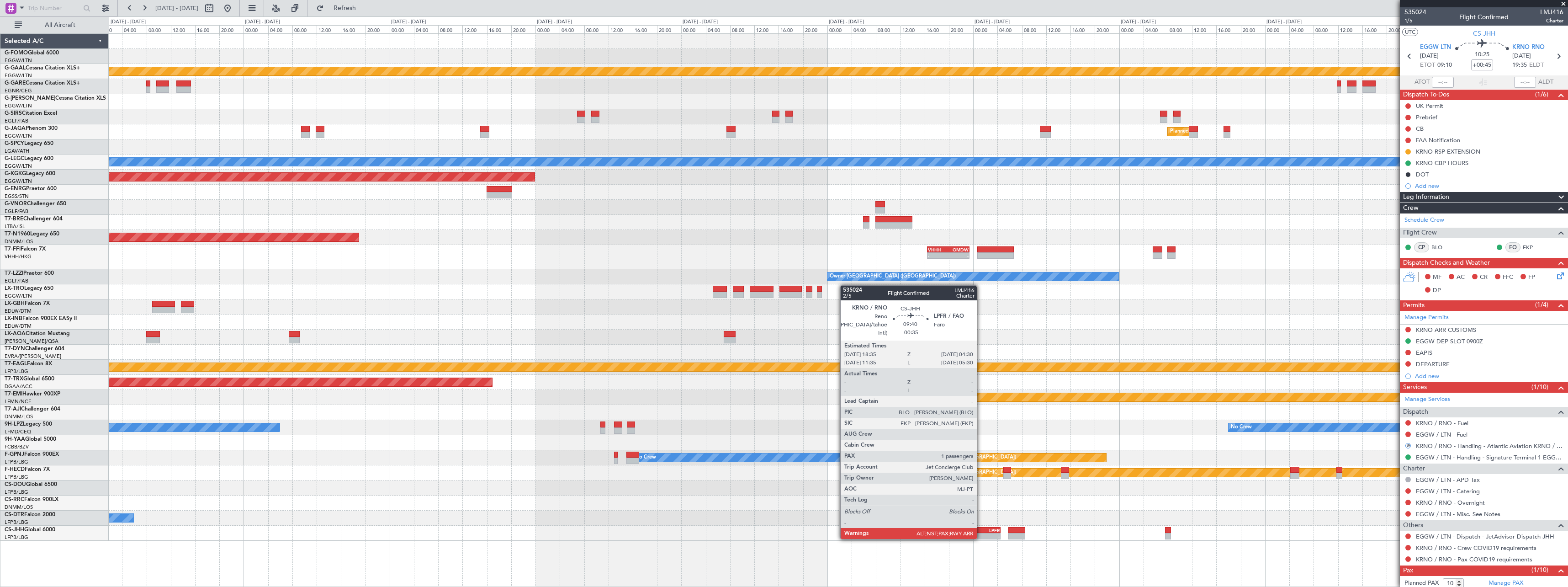
click at [981, 538] on div "-" at bounding box center [984, 536] width 29 height 5
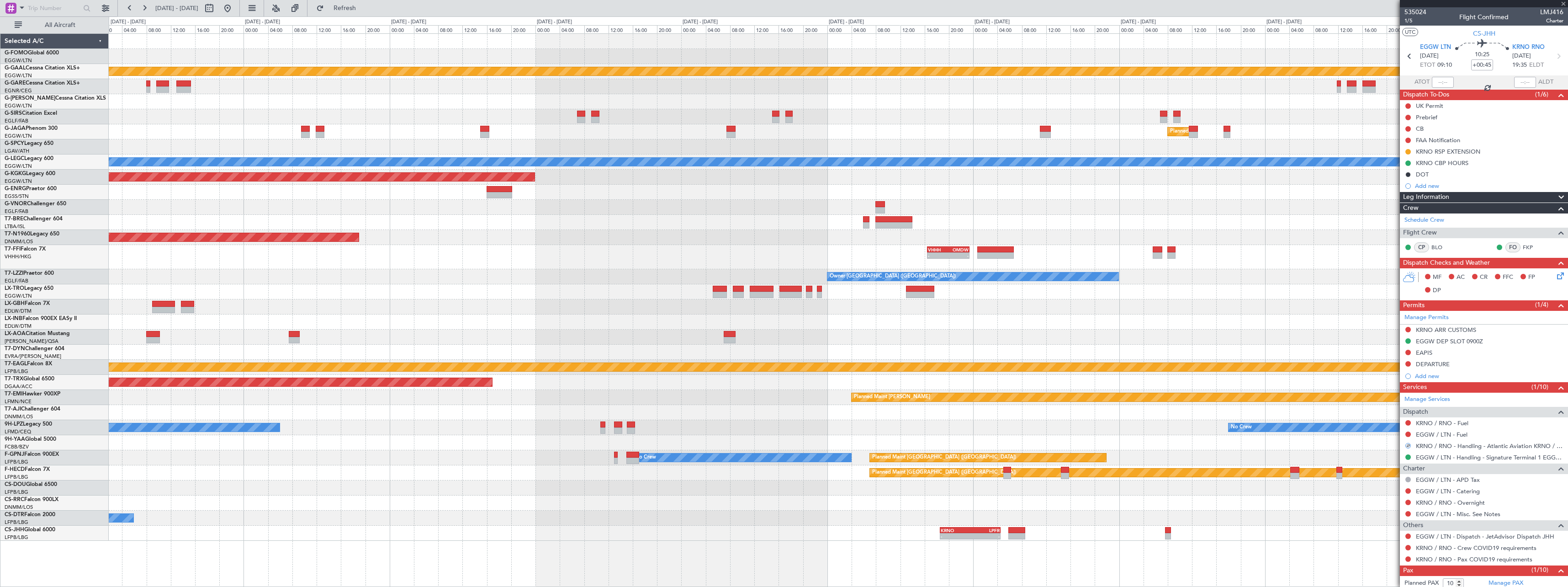
click at [982, 536] on div "-" at bounding box center [984, 536] width 29 height 5
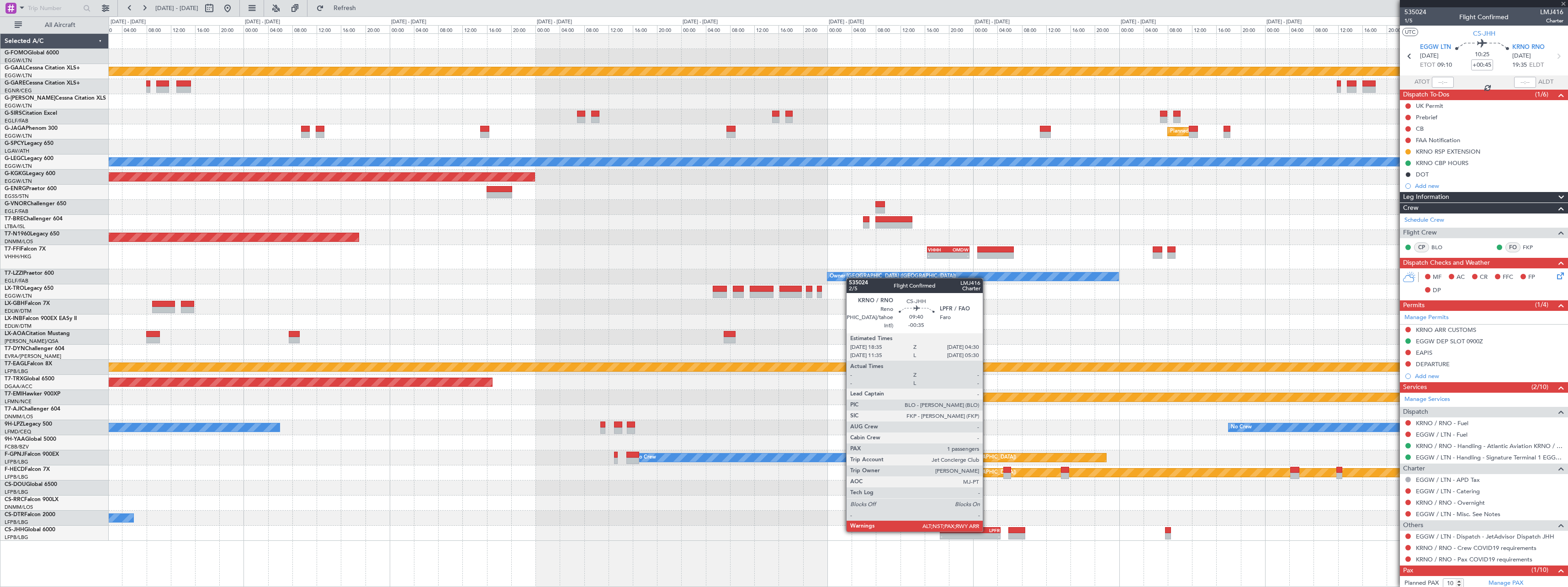
click at [987, 530] on div "LPFR" at bounding box center [984, 530] width 29 height 5
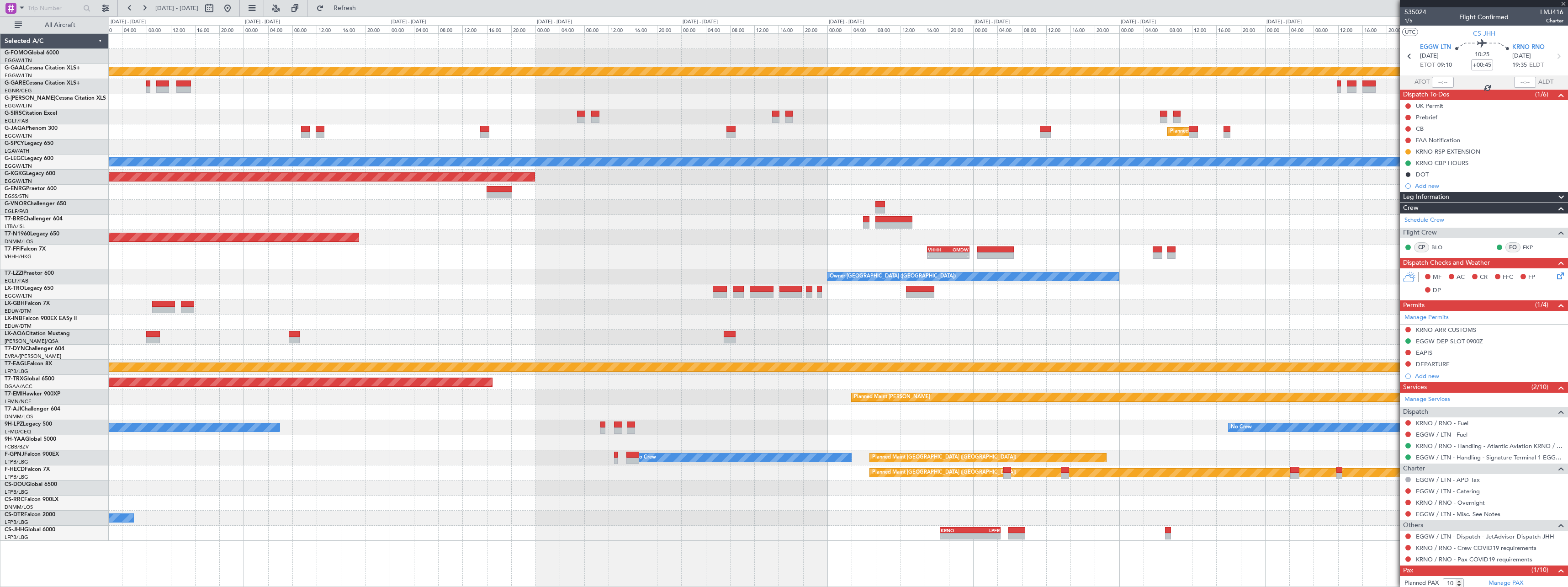
type input "-00:35"
type input "6"
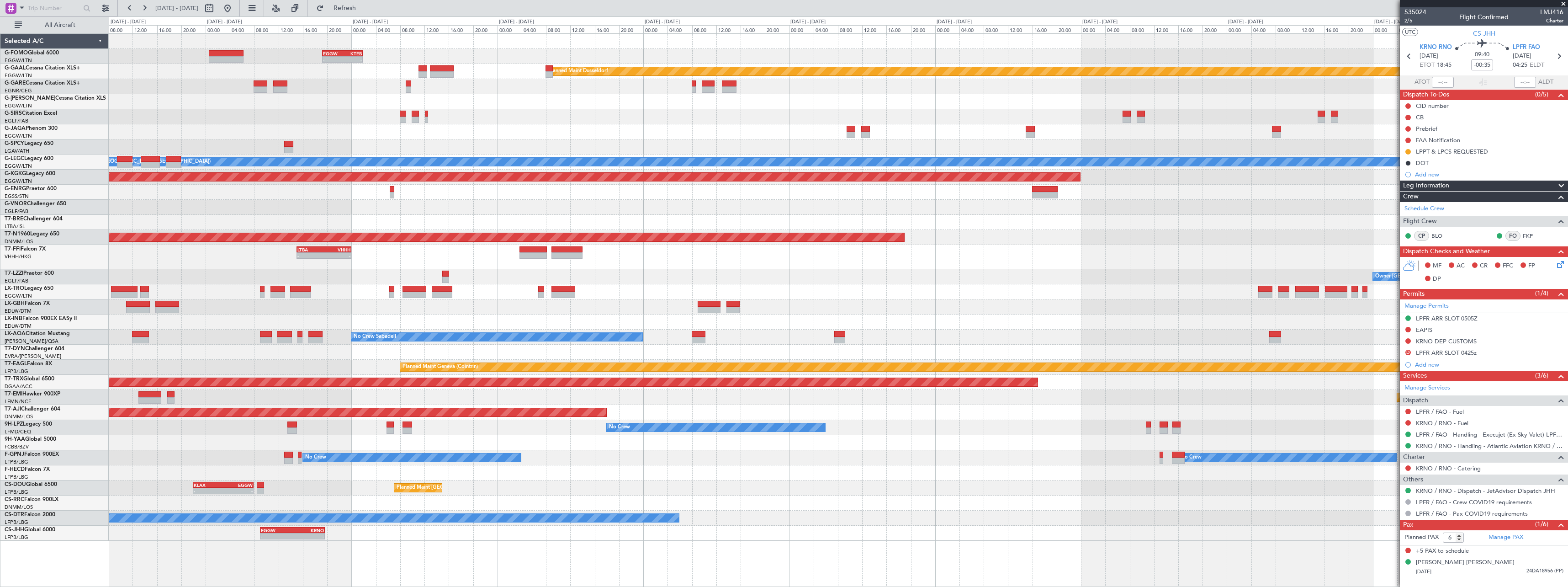
click at [976, 541] on div "- - EGGW 19:15 Z KTEB 01:55 Z Planned [GEOGRAPHIC_DATA] Planned Maint [GEOGRAPH…" at bounding box center [838, 310] width 1459 height 554
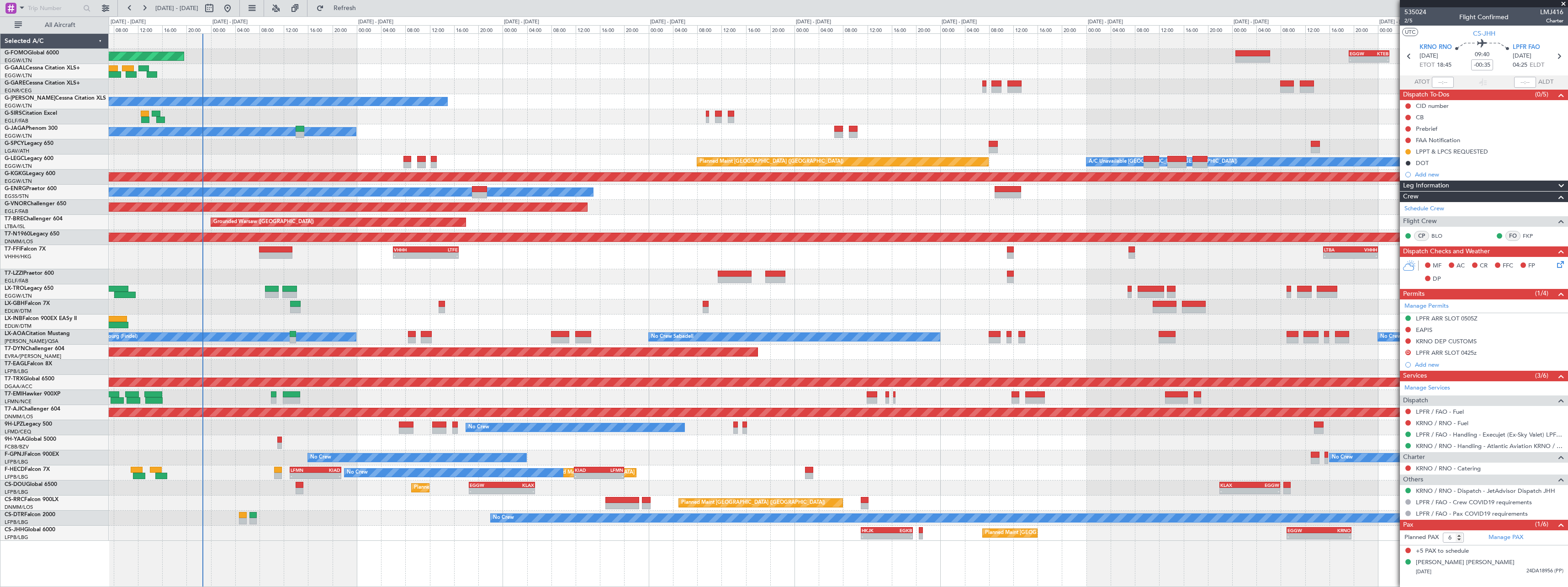
click at [686, 434] on div "- - EGGW 19:15 Z KTEB 01:55 Z Planned Maint Windsor Locks ([PERSON_NAME] Intl) …" at bounding box center [838, 287] width 1459 height 507
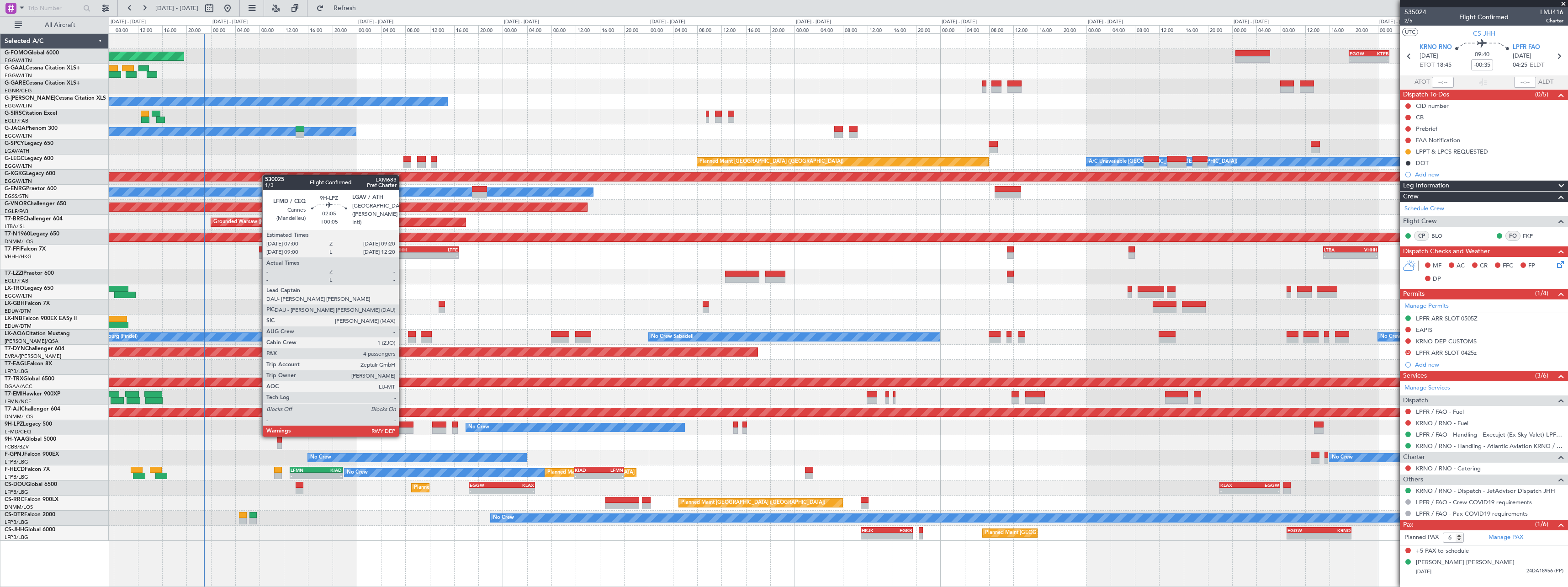
click at [404, 427] on div at bounding box center [406, 431] width 15 height 7
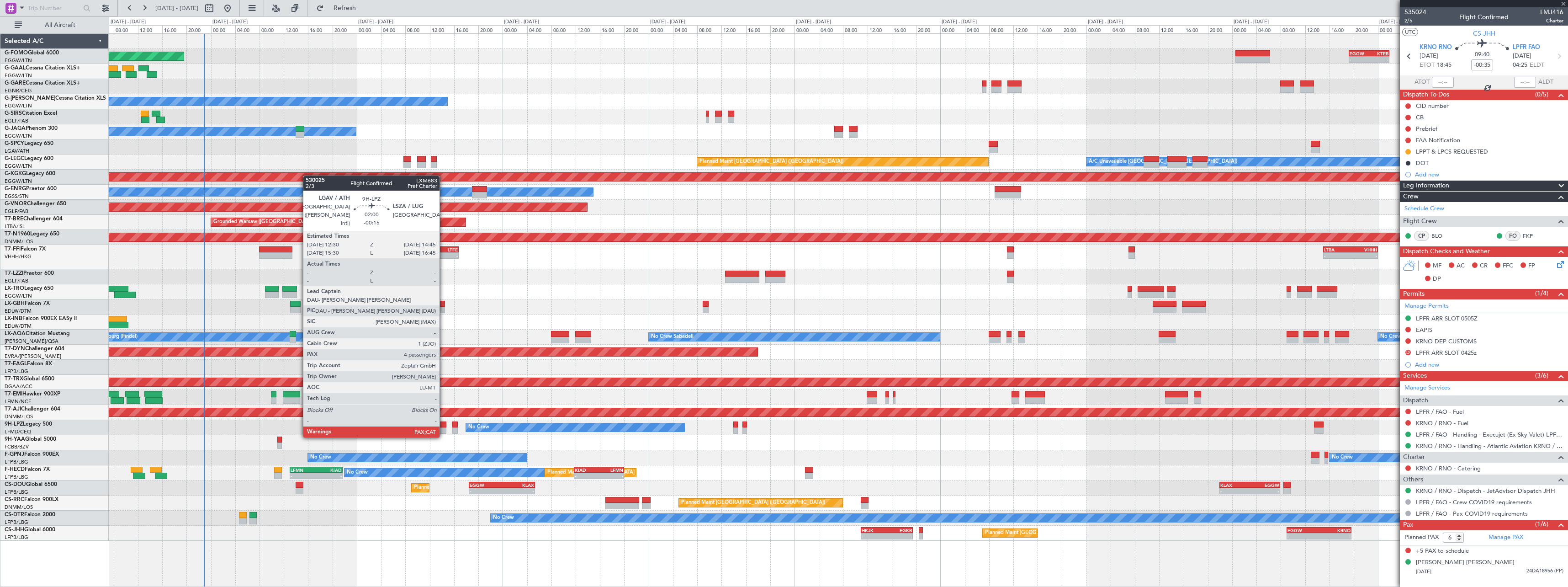
type input "+00:05"
type input "4"
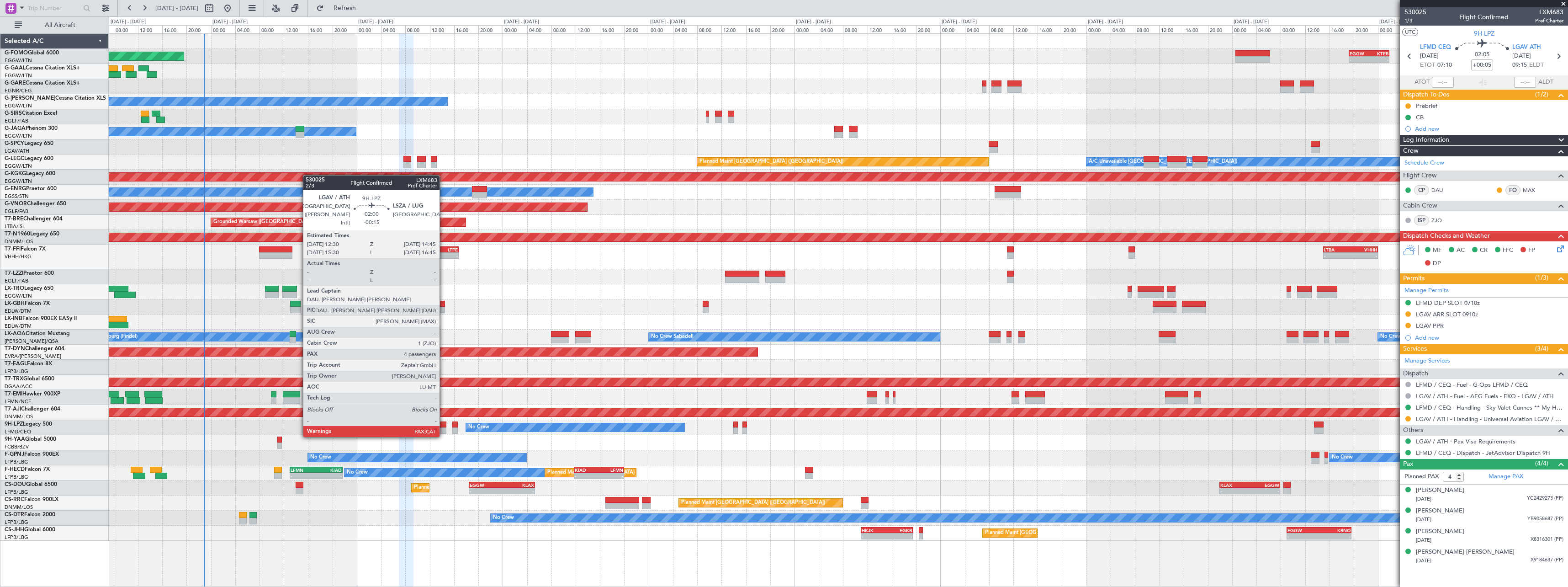
click at [444, 428] on div at bounding box center [439, 431] width 14 height 7
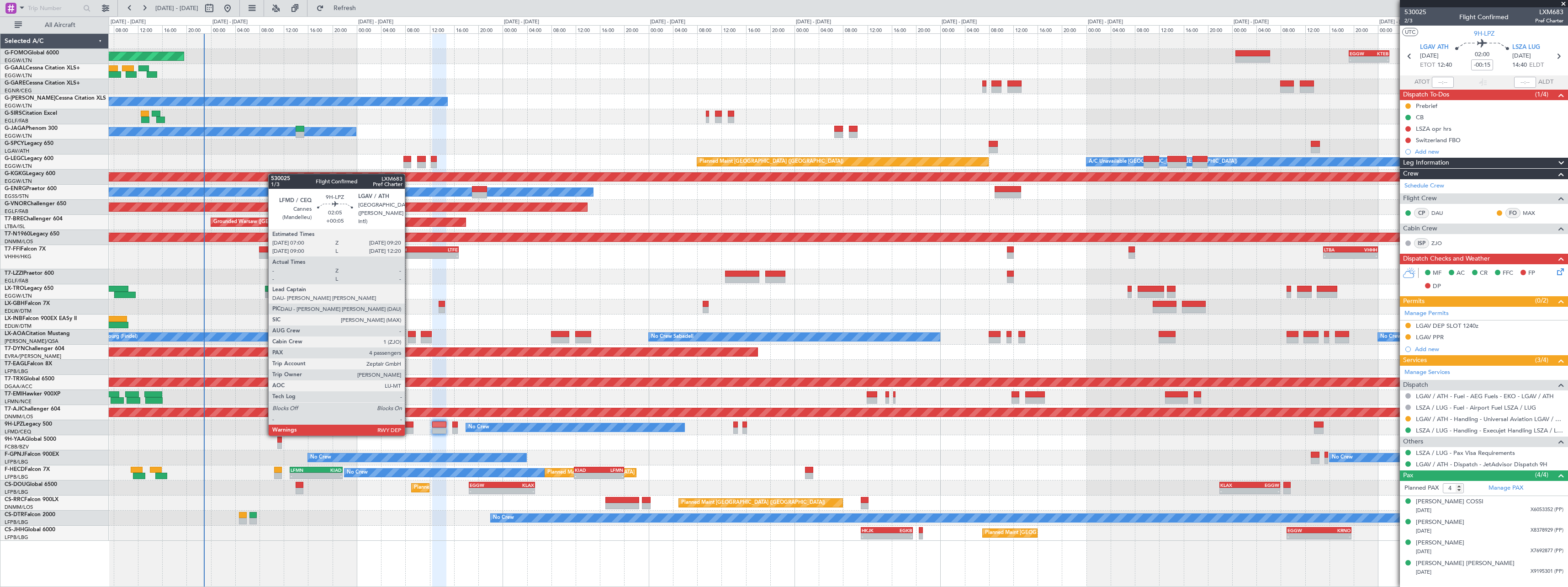
click at [409, 426] on div at bounding box center [406, 424] width 15 height 7
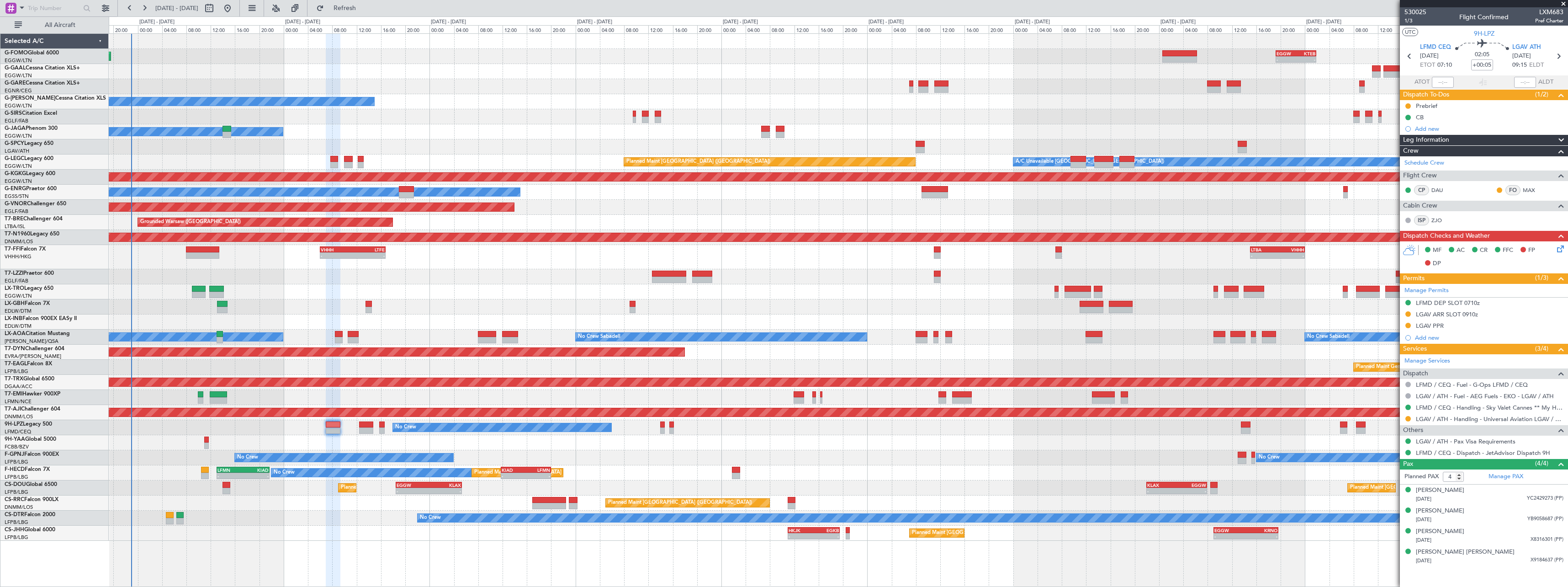
click at [607, 446] on div "Planned Maint Windsor Locks ([PERSON_NAME] Intl) - - EGGW 19:15 Z KTEB 01:55 Z …" at bounding box center [838, 287] width 1459 height 507
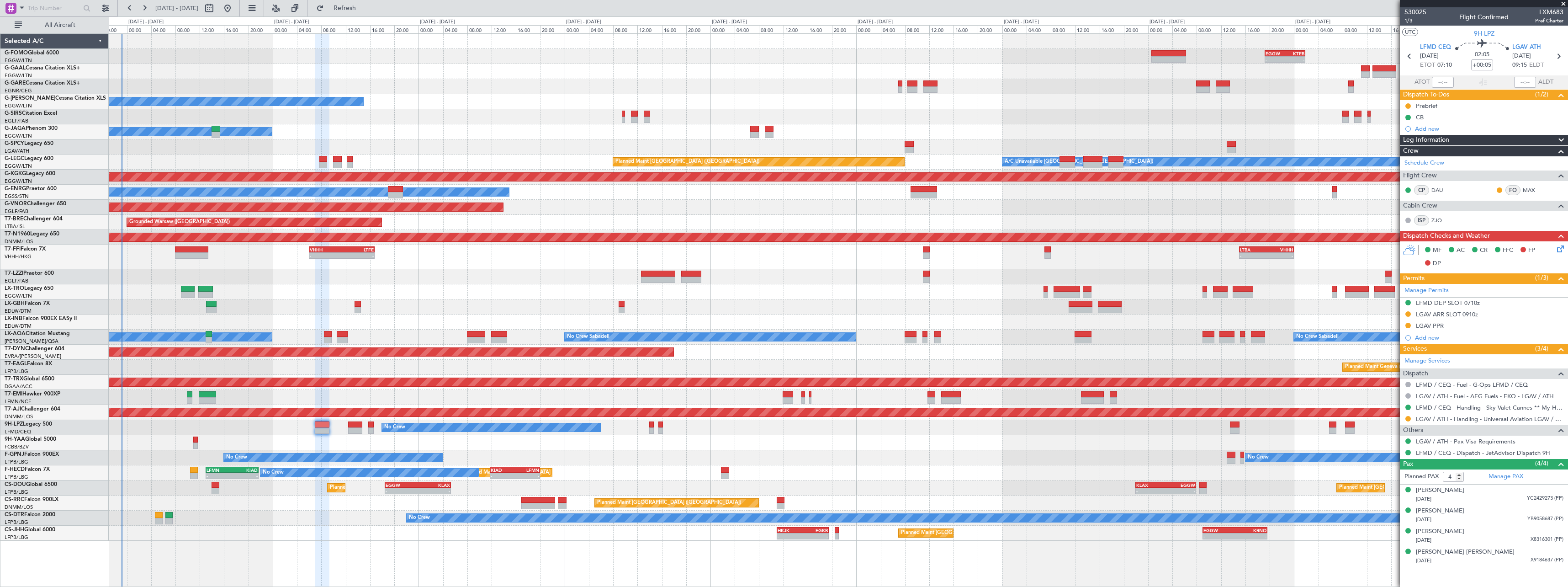
click at [394, 270] on div at bounding box center [838, 276] width 1459 height 15
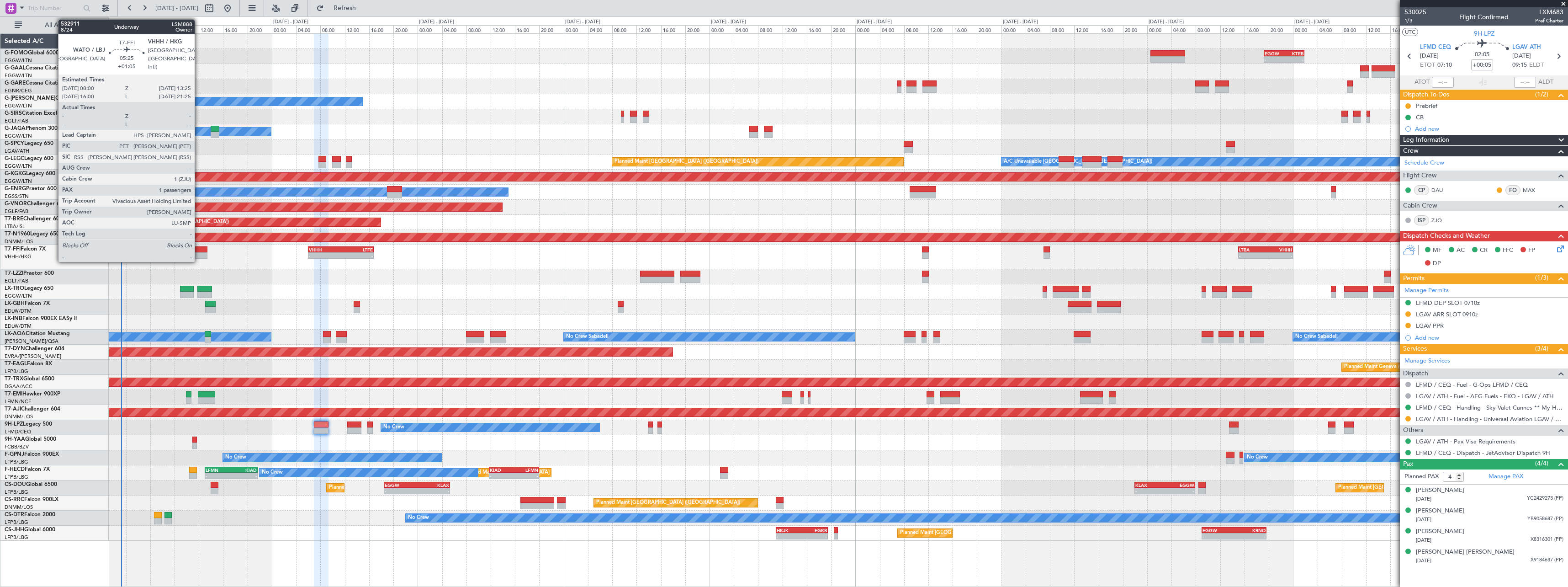
click at [200, 255] on div at bounding box center [191, 255] width 33 height 7
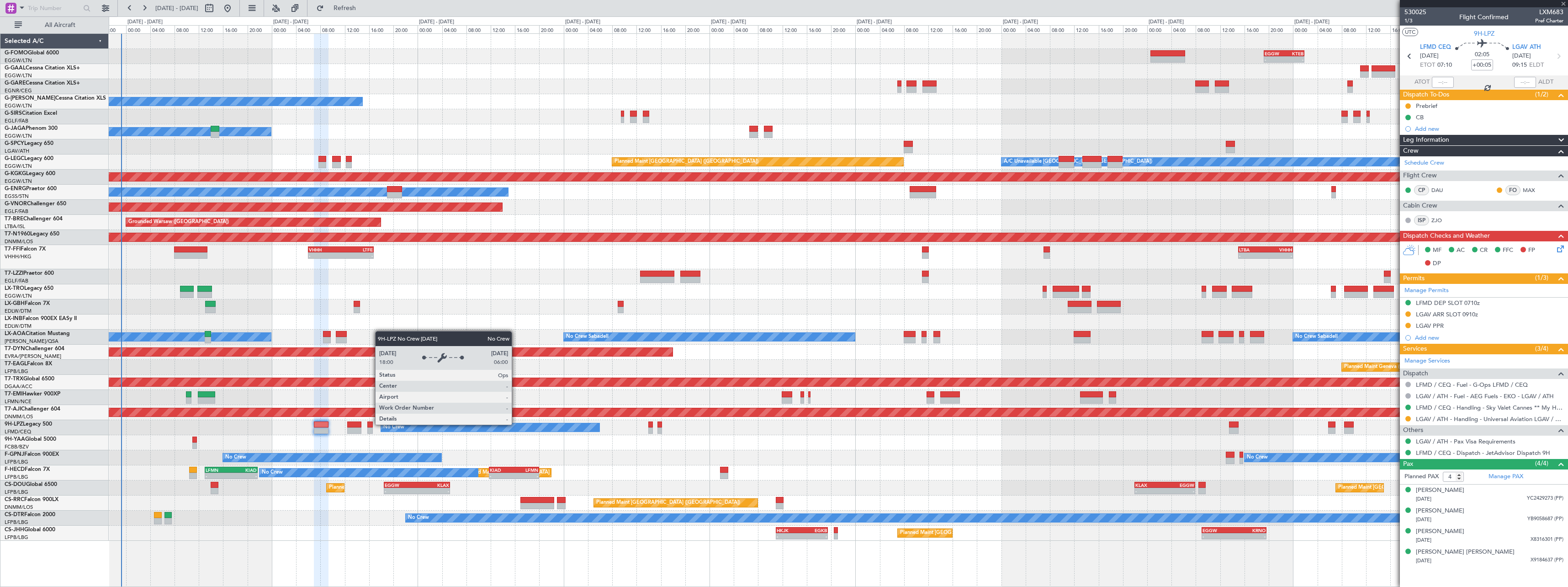
type input "+01:05"
type input "1"
